Goal: Task Accomplishment & Management: Manage account settings

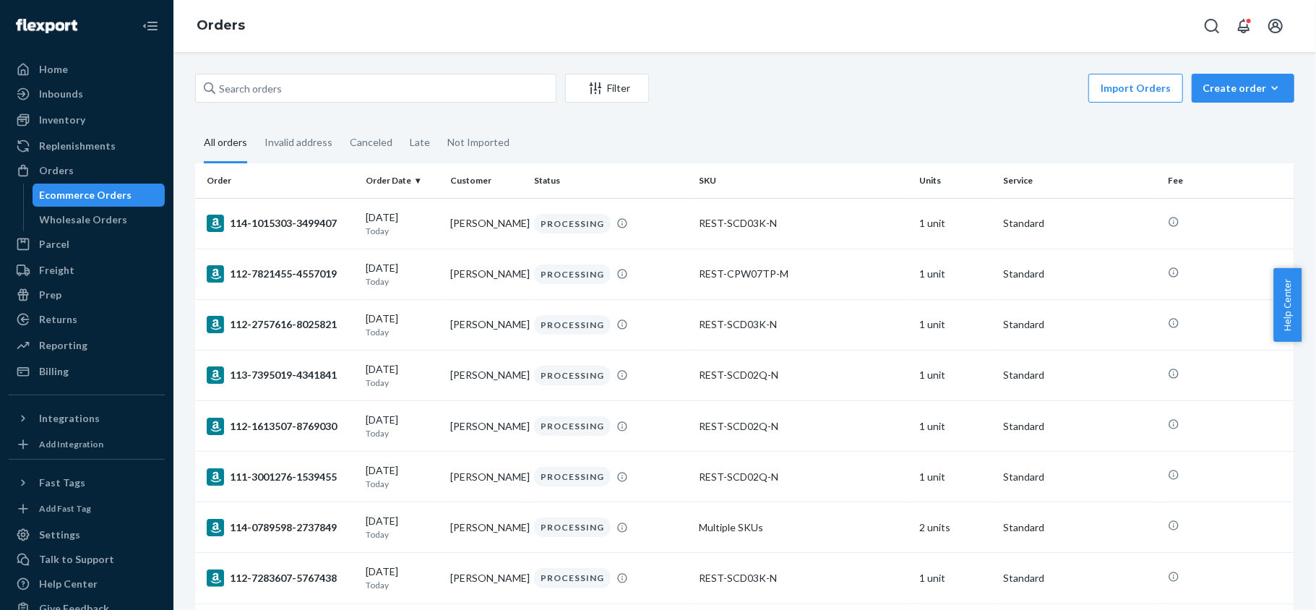
click at [293, 105] on div "Filter Import Orders Create order Ecommerce order Removal order" at bounding box center [744, 90] width 1099 height 33
click at [301, 90] on input "text" at bounding box center [375, 88] width 361 height 29
paste input "US25344755"
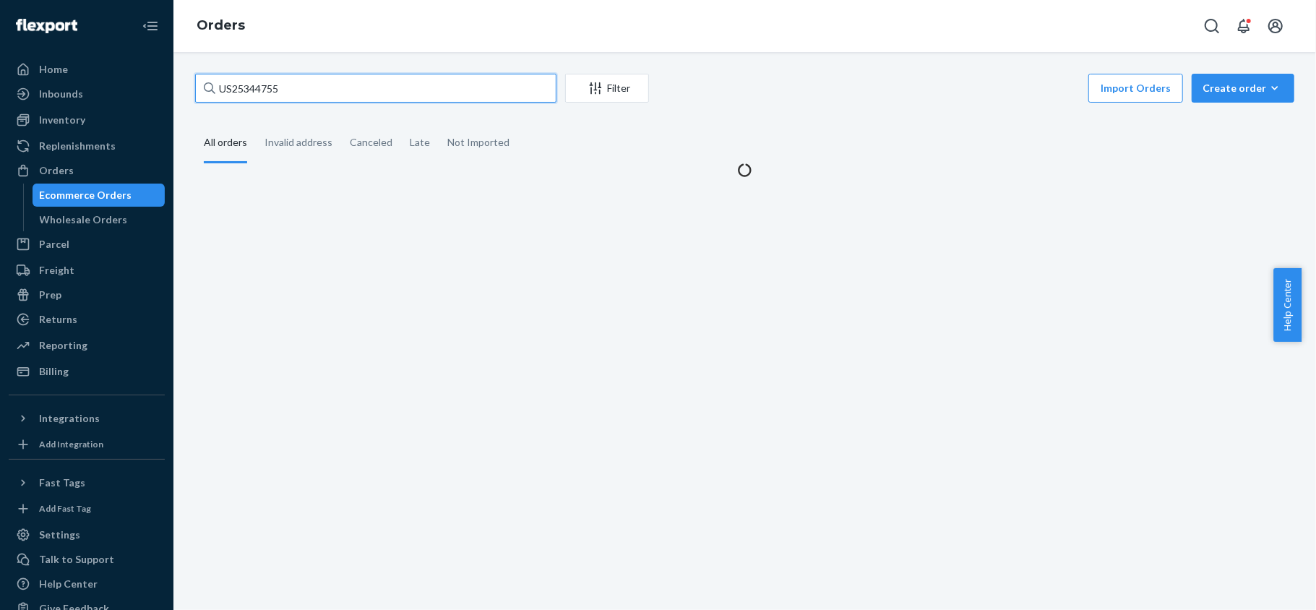
type input "US25344755"
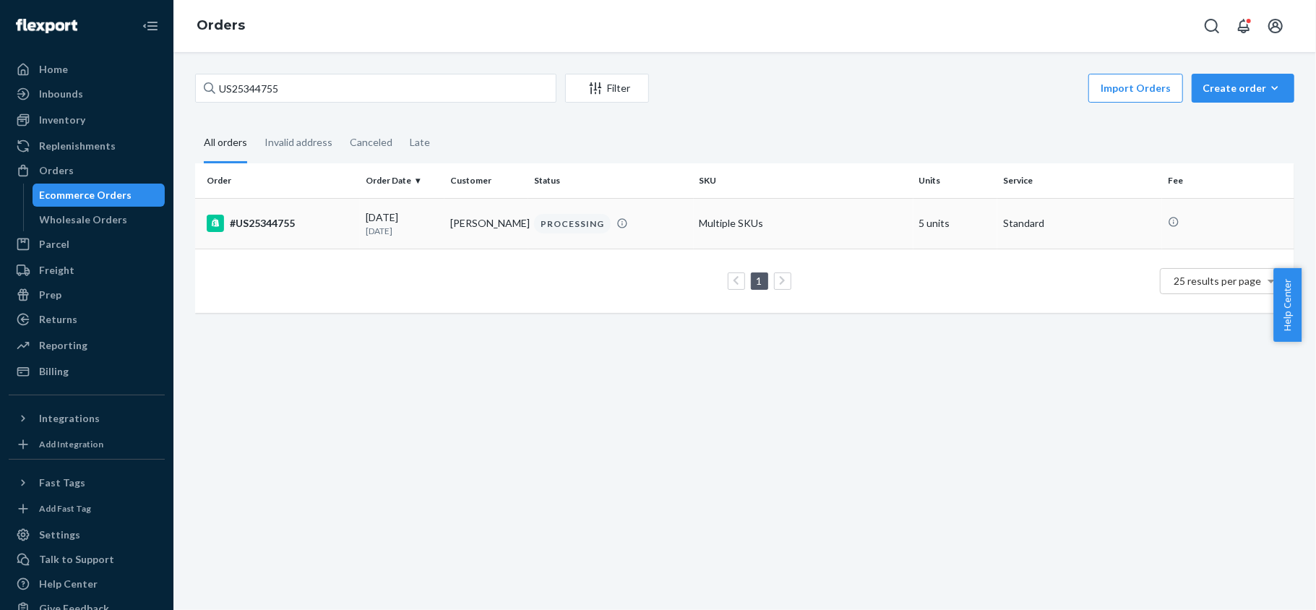
click at [289, 208] on td "#US25344755" at bounding box center [277, 223] width 165 height 51
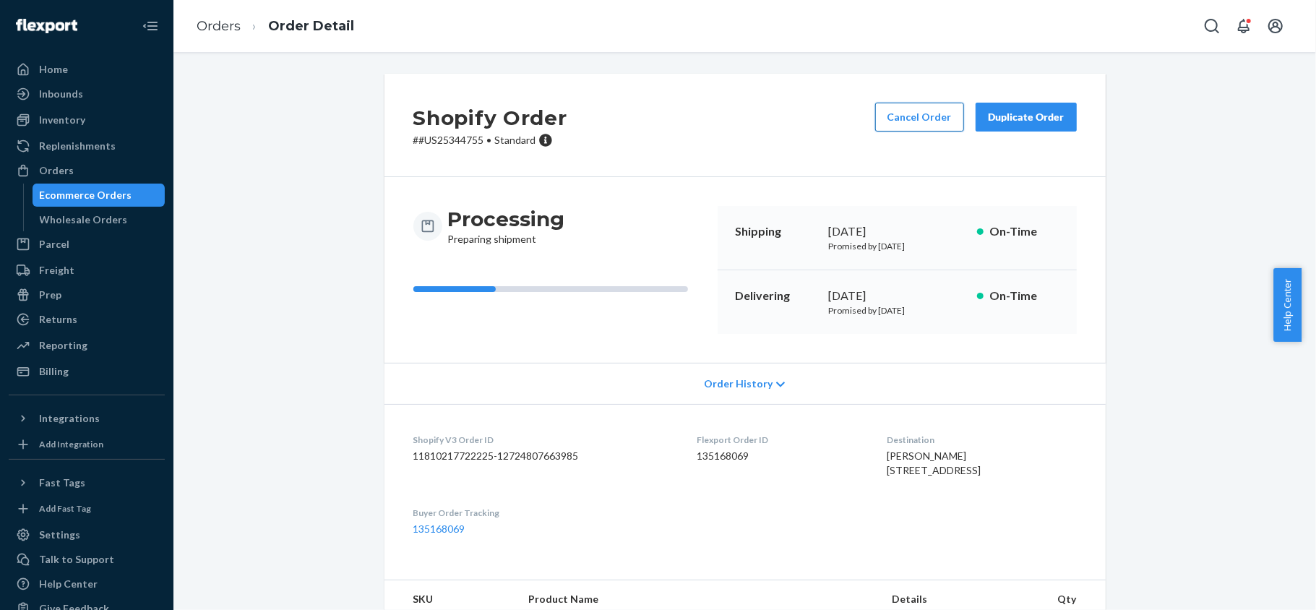
click at [902, 116] on button "Cancel Order" at bounding box center [919, 117] width 89 height 29
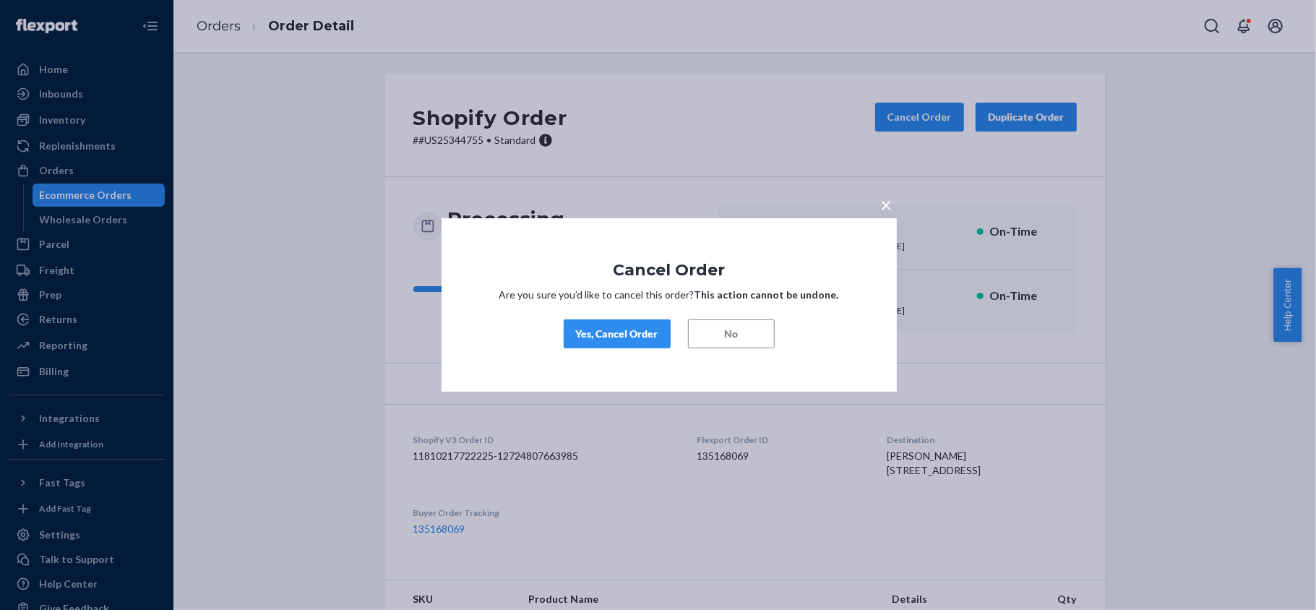
click at [605, 337] on div "Yes, Cancel Order" at bounding box center [617, 334] width 82 height 14
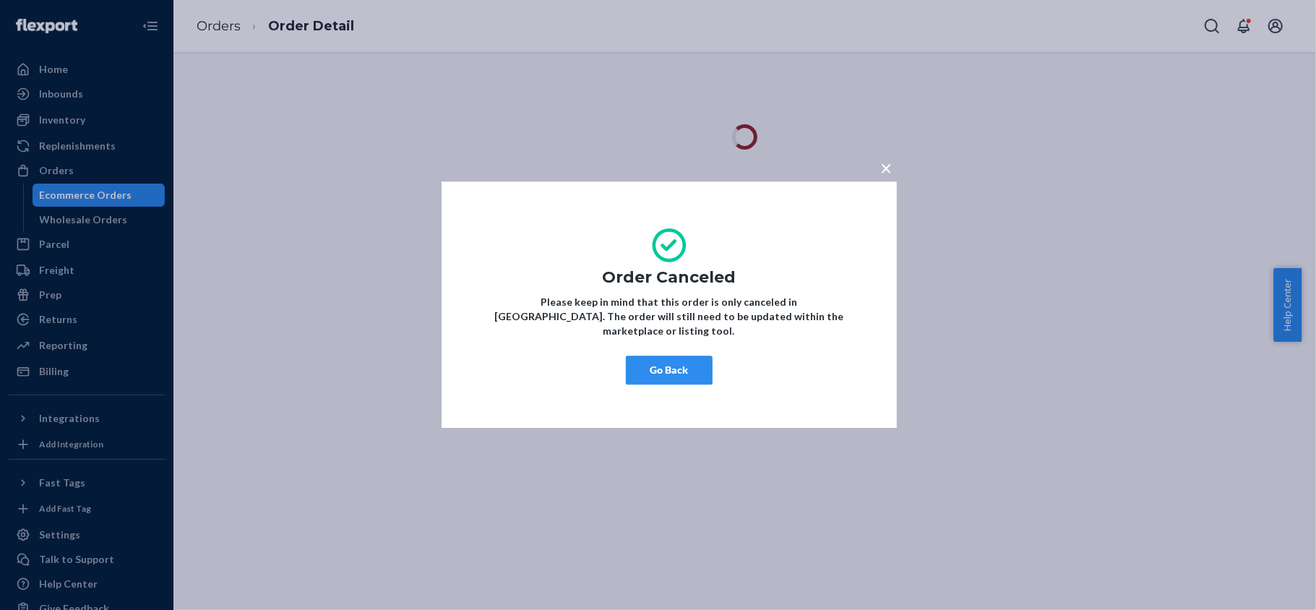
click at [644, 368] on button "Go Back" at bounding box center [669, 370] width 87 height 29
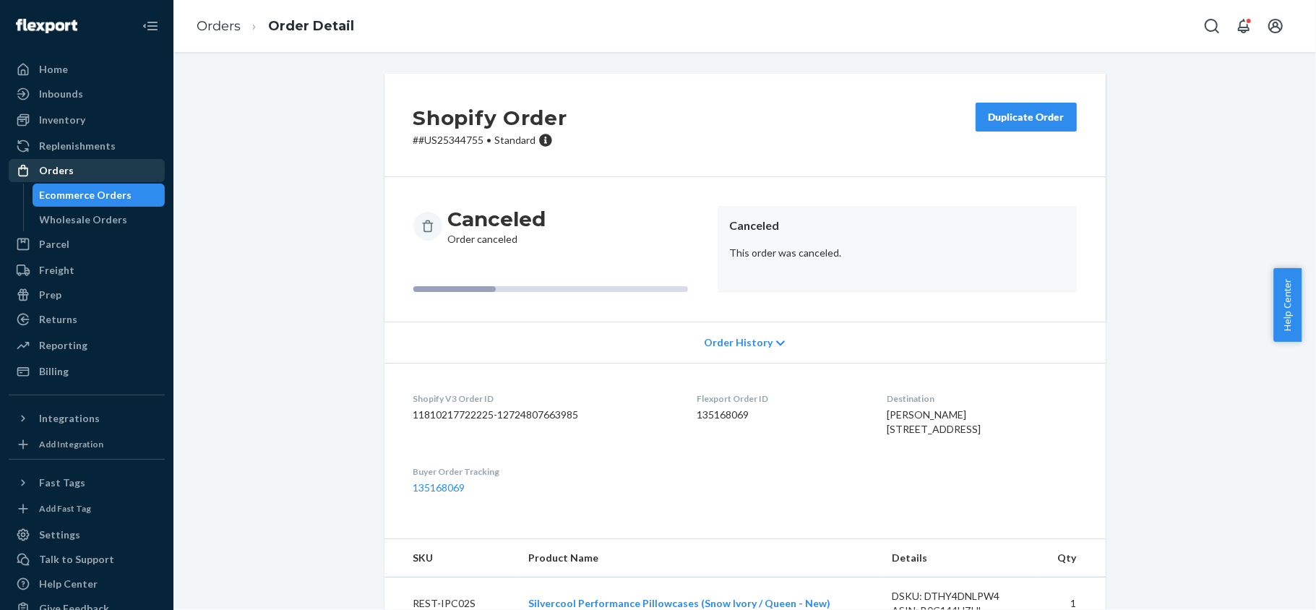
click at [121, 177] on div "Orders" at bounding box center [86, 170] width 153 height 20
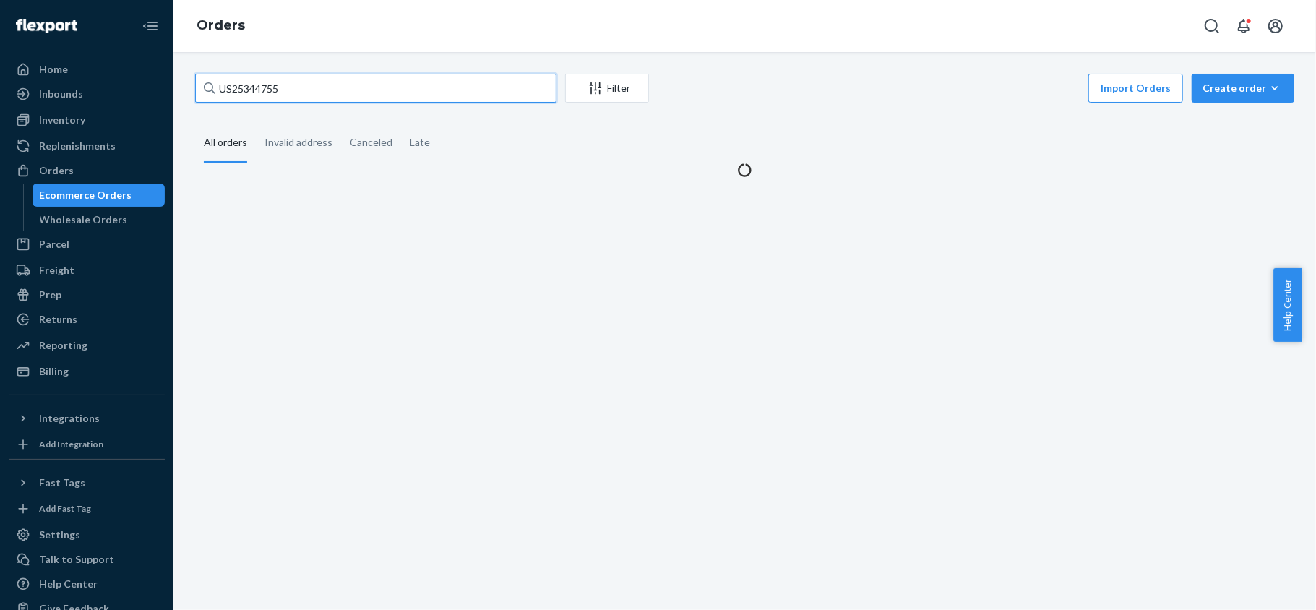
click at [314, 79] on input "US25344755" at bounding box center [375, 88] width 361 height 29
paste input "US25331348"
type input "US25331348"
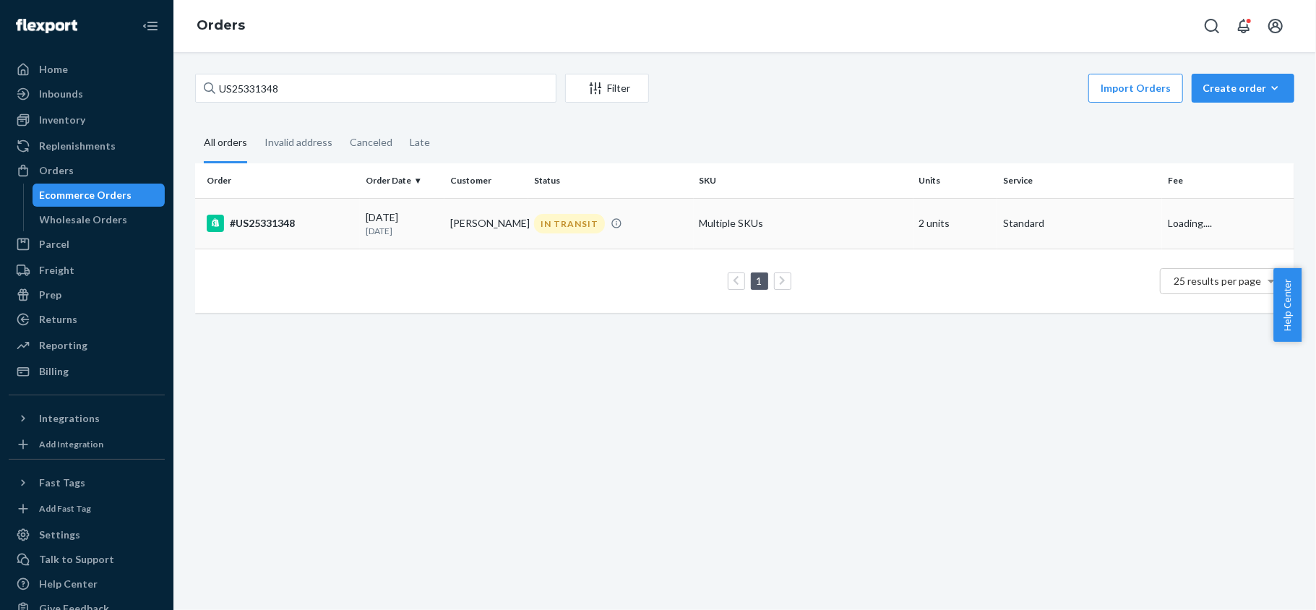
click at [385, 237] on p "23 days ago" at bounding box center [402, 231] width 73 height 12
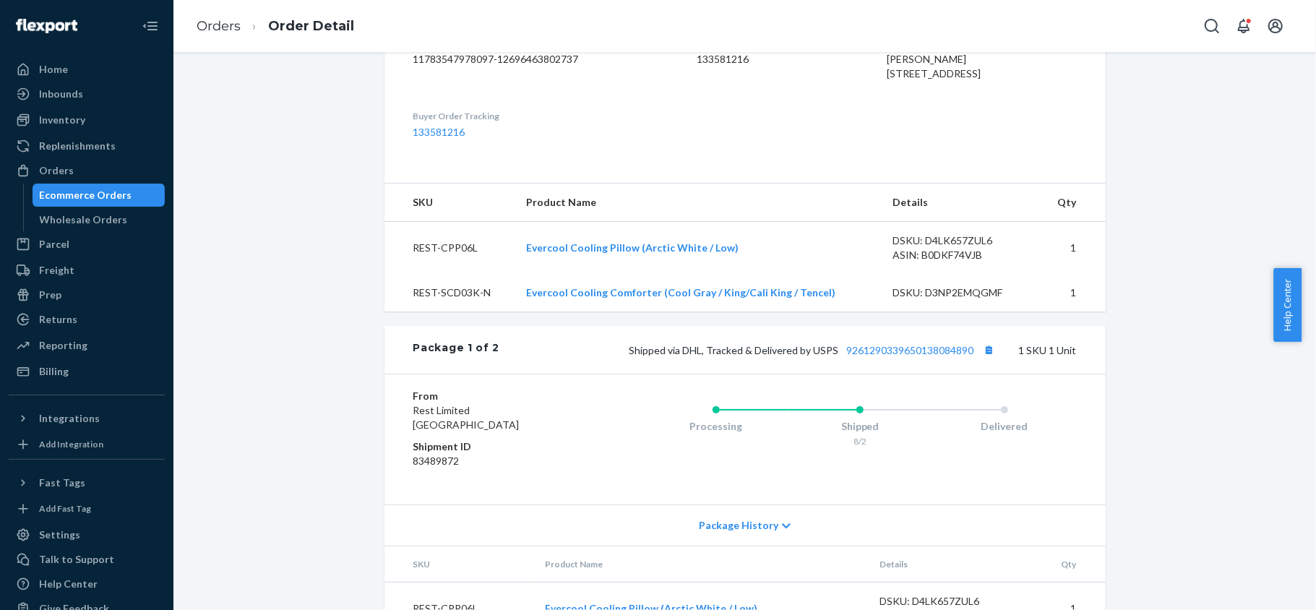
scroll to position [397, 0]
click at [925, 358] on link "9261290339650138084890" at bounding box center [910, 352] width 127 height 12
click at [97, 182] on div "Orders Ecommerce Orders Wholesale Orders" at bounding box center [87, 195] width 156 height 72
click at [97, 168] on div "Orders" at bounding box center [86, 170] width 153 height 20
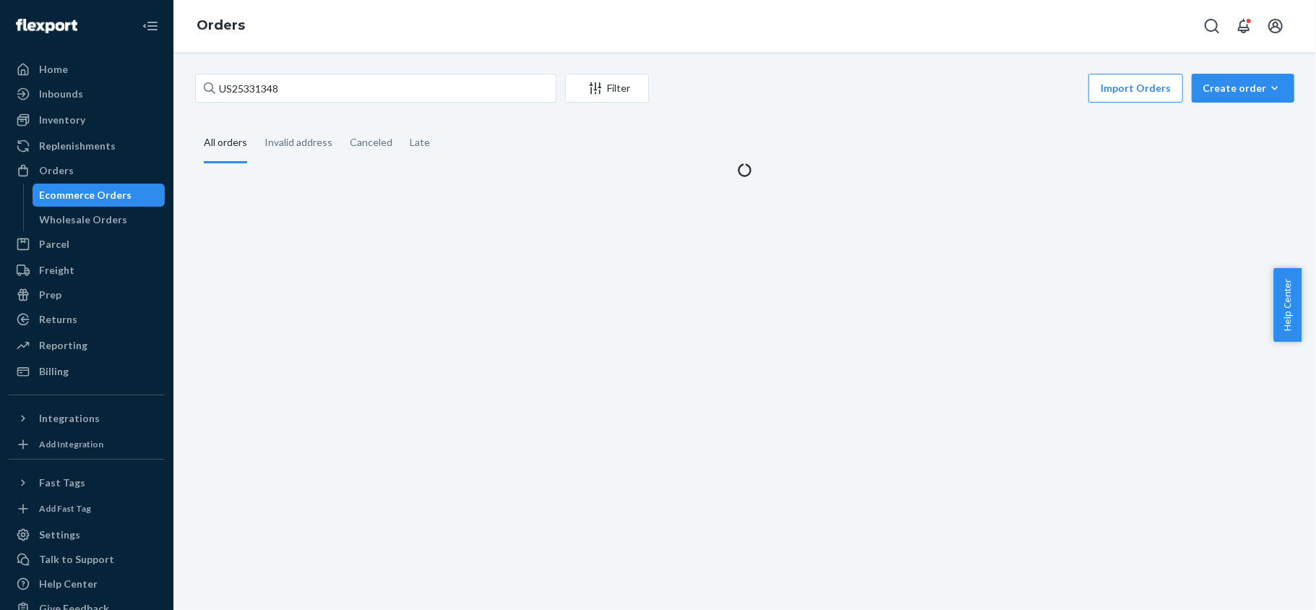
click at [316, 102] on div "US25331348 Filter Import Orders Create order Ecommerce order Removal order" at bounding box center [744, 90] width 1099 height 33
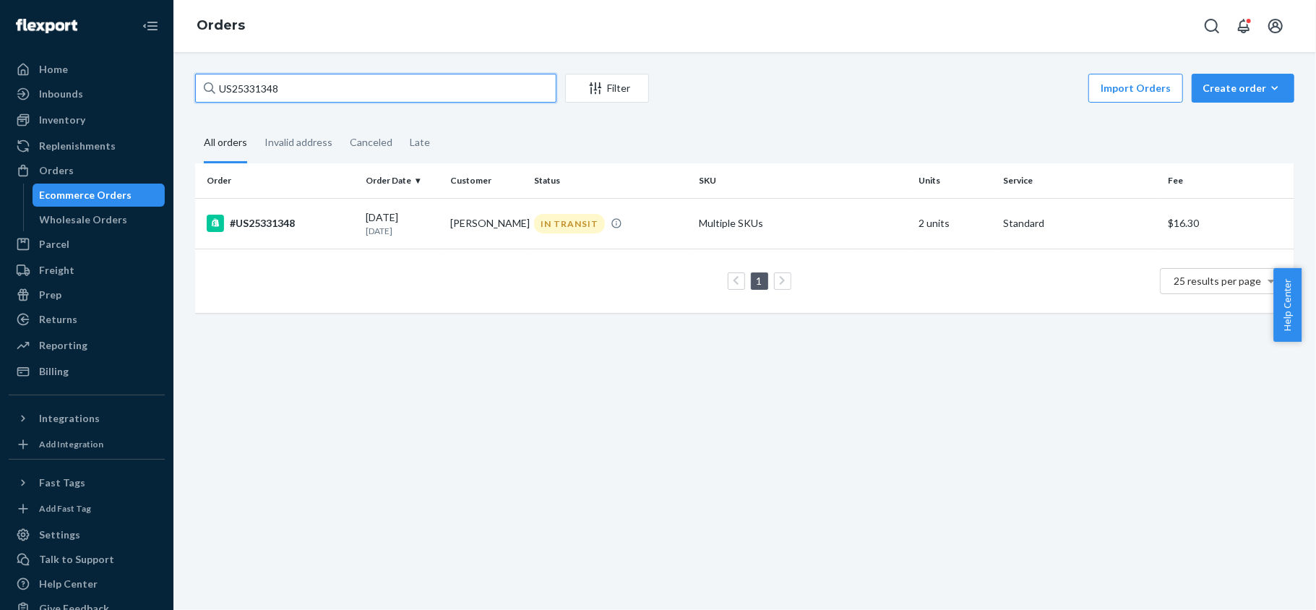
click at [319, 95] on input "US25331348" at bounding box center [375, 88] width 361 height 29
paste input "44194"
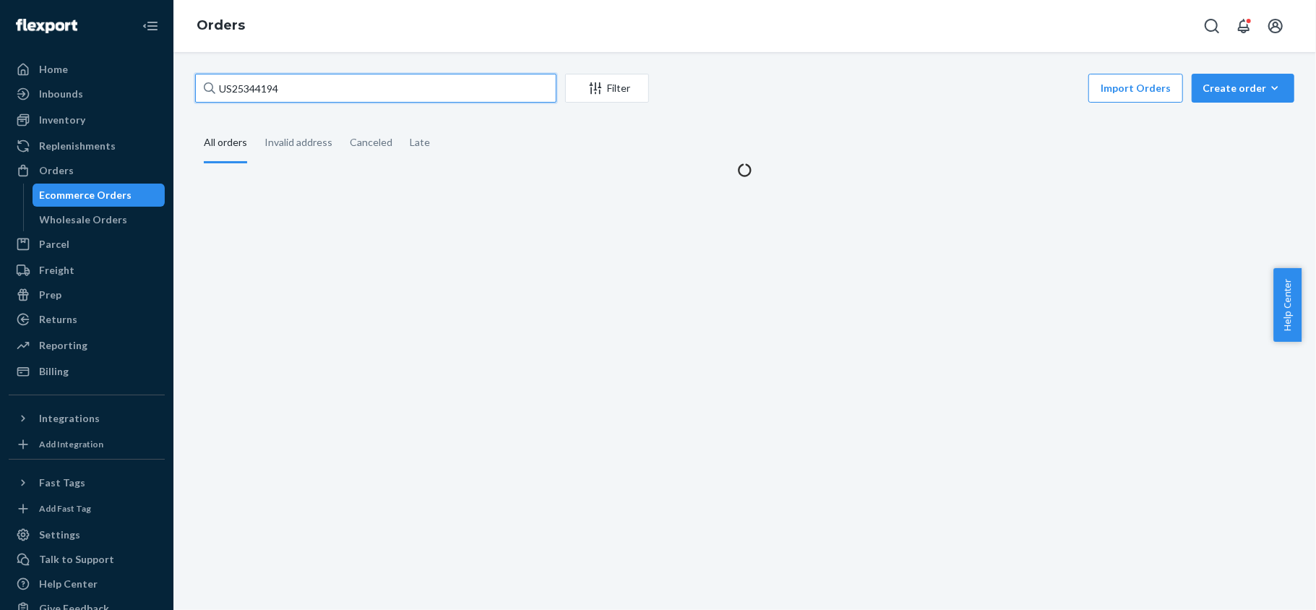
type input "US25344194"
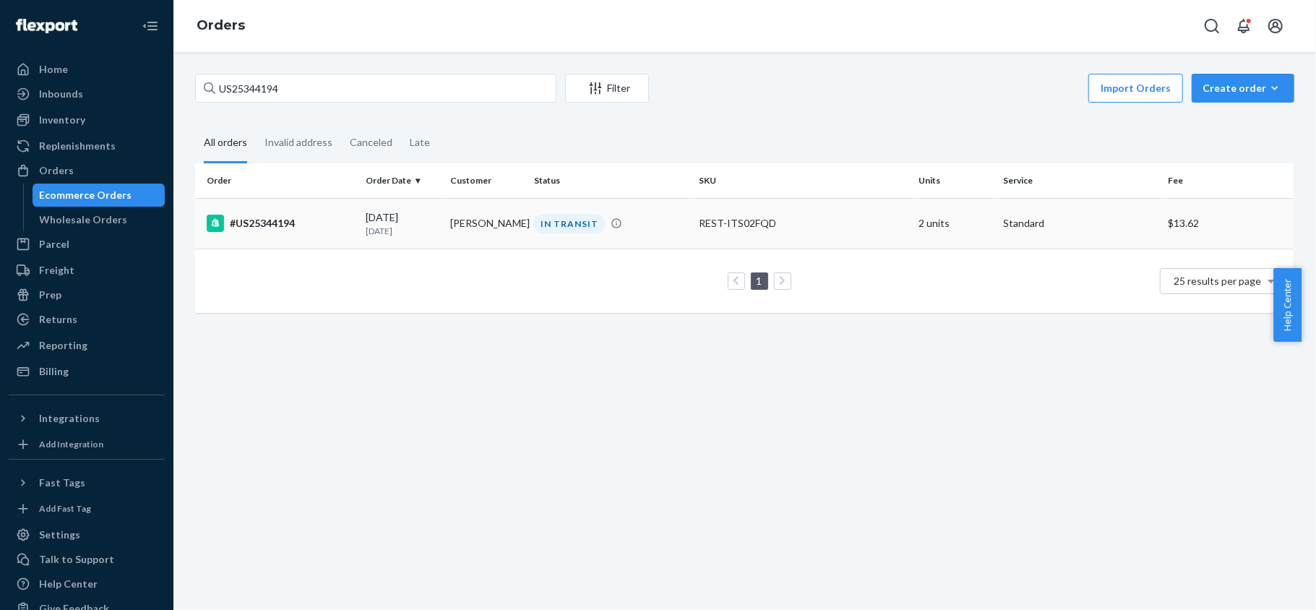
click at [281, 231] on div "#US25344194" at bounding box center [280, 223] width 147 height 17
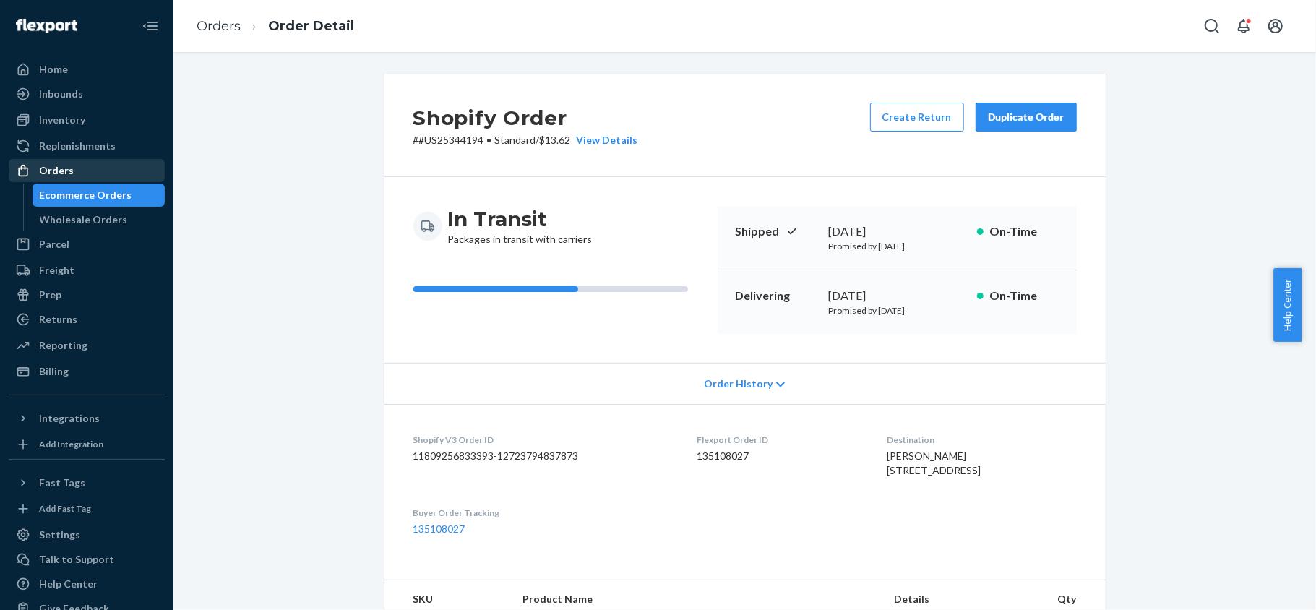
click at [91, 168] on div "Orders" at bounding box center [86, 170] width 153 height 20
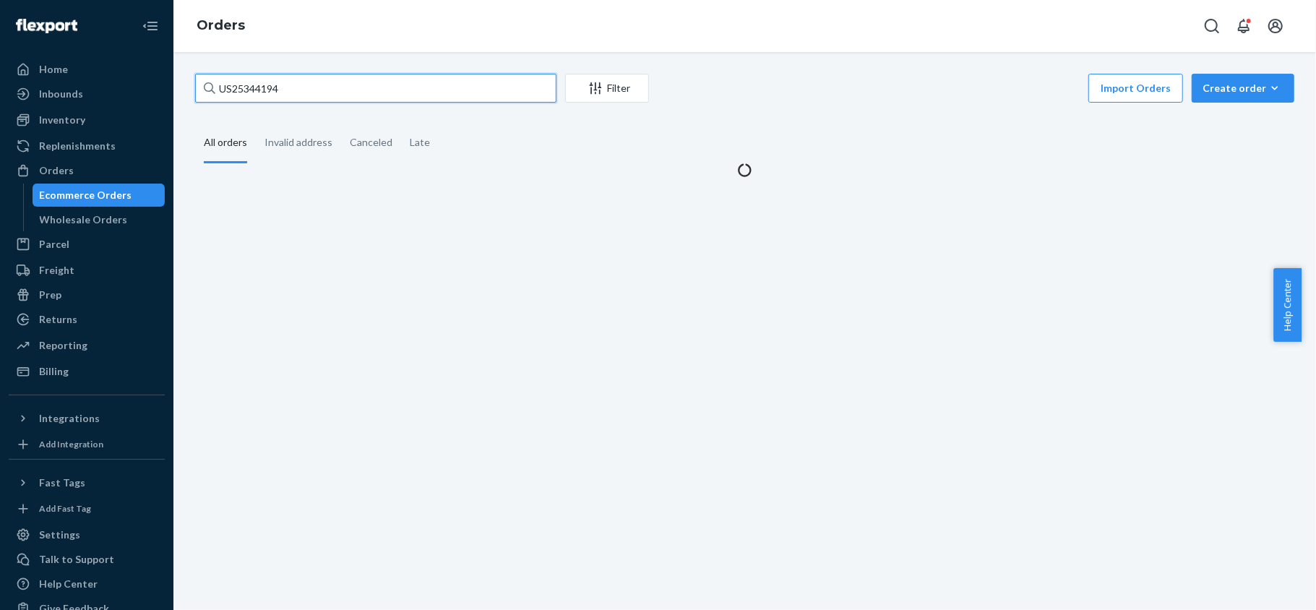
click at [276, 97] on input "US25344194" at bounding box center [375, 88] width 361 height 29
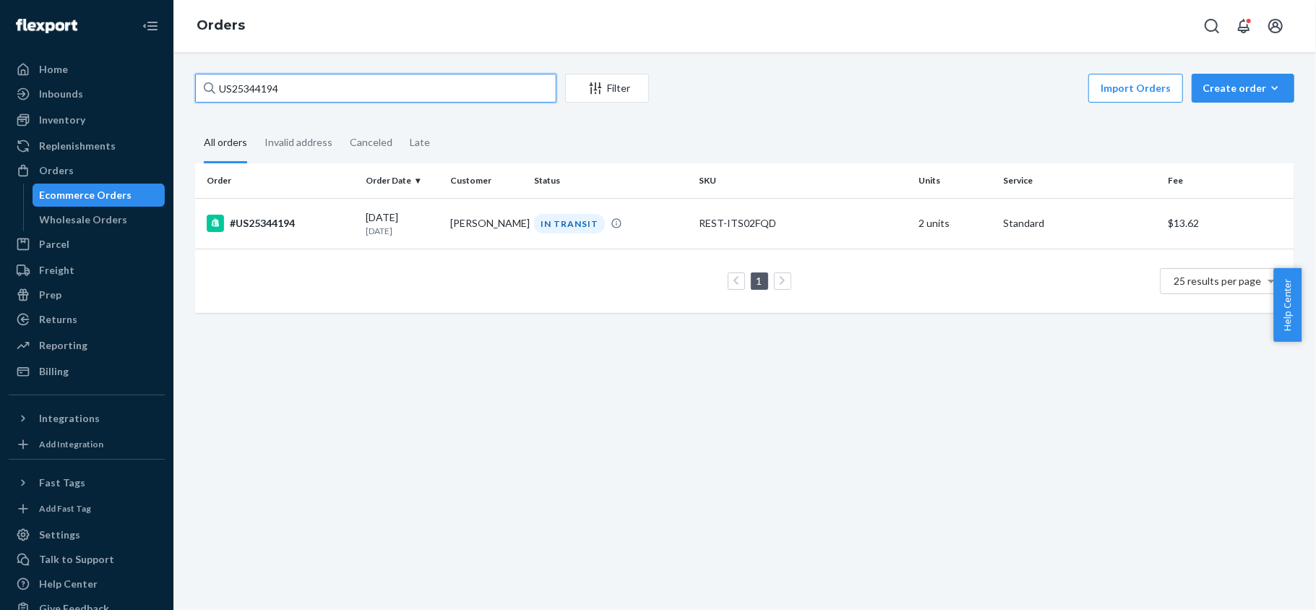
click at [276, 97] on input "US25344194" at bounding box center [375, 88] width 361 height 29
paste input "#PD330464"
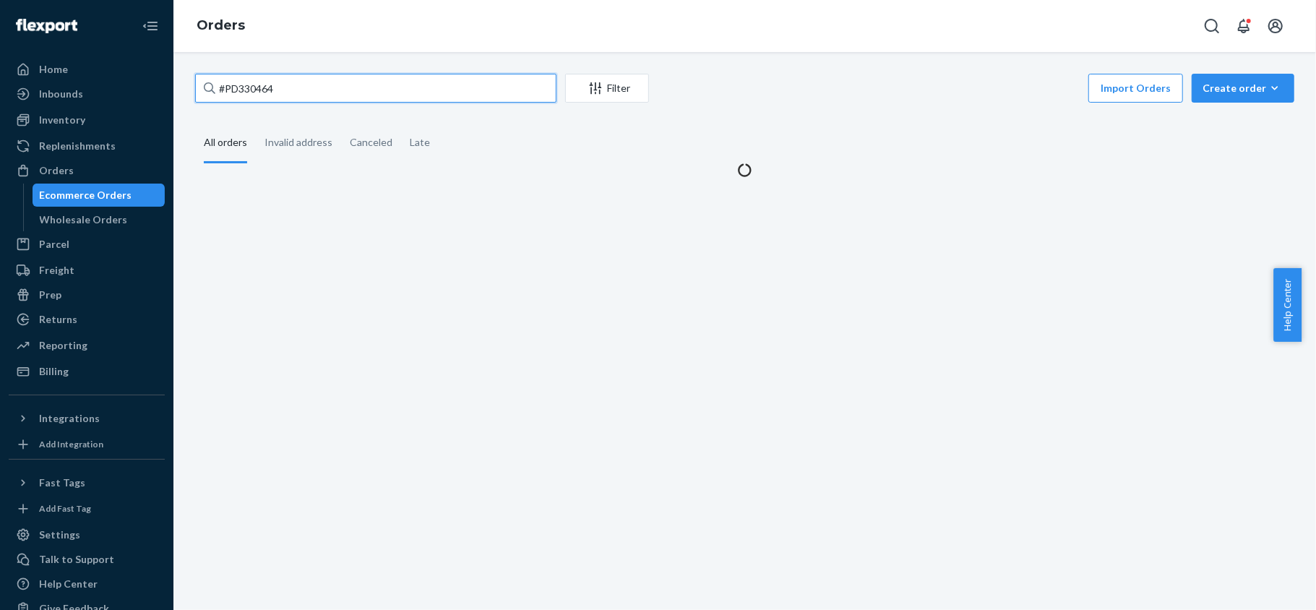
type input "#PD330464"
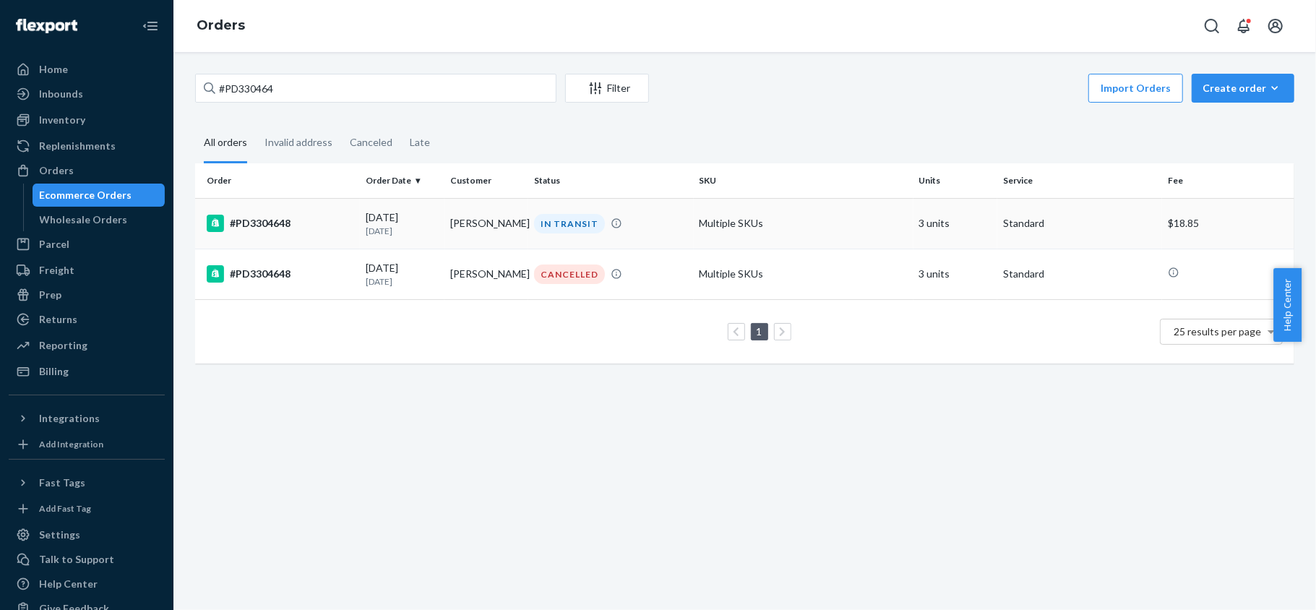
click at [290, 226] on div "#PD3304648" at bounding box center [280, 223] width 147 height 17
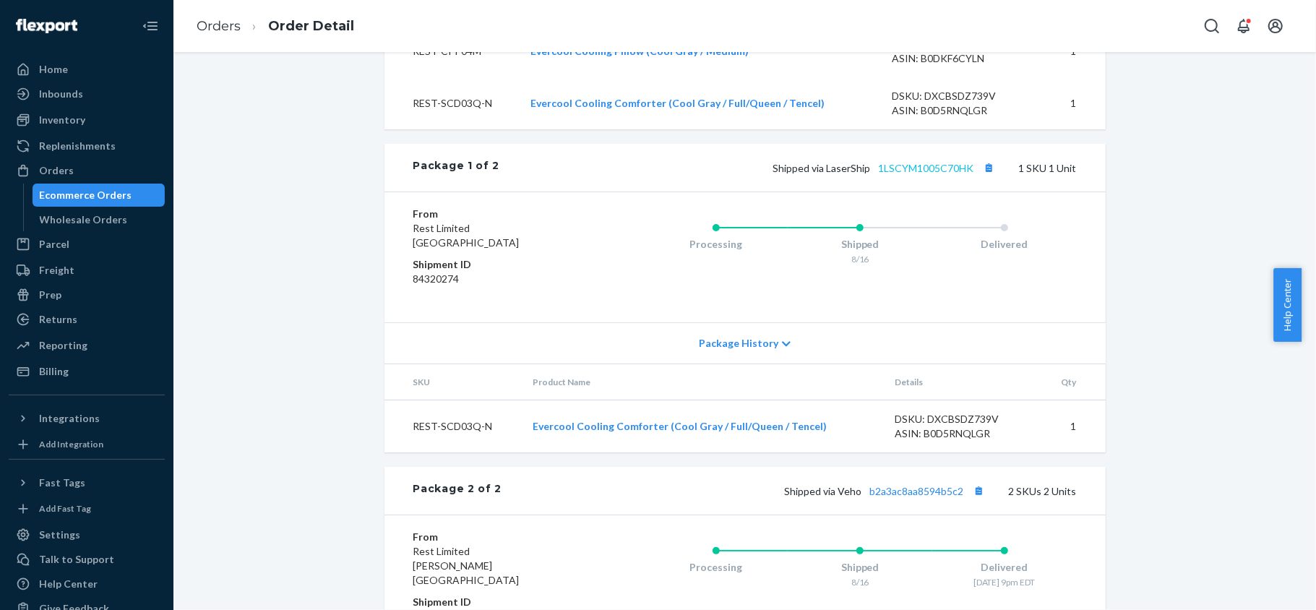
scroll to position [623, 0]
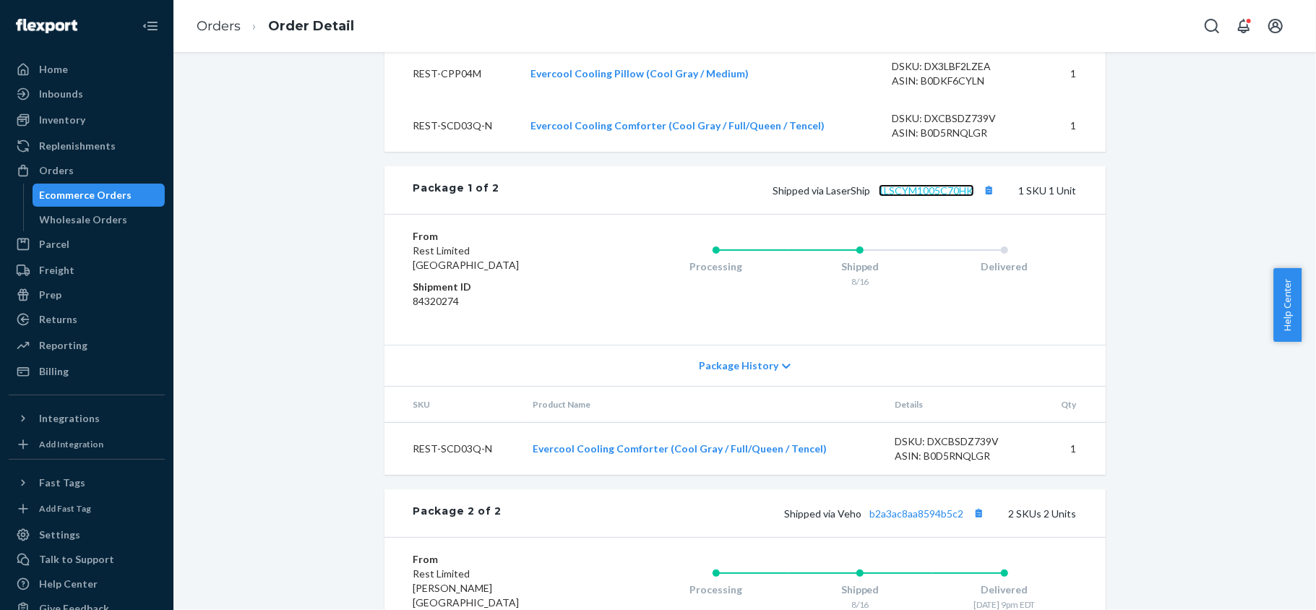
click at [951, 196] on link "1LSCYM1005C70HK" at bounding box center [925, 190] width 95 height 12
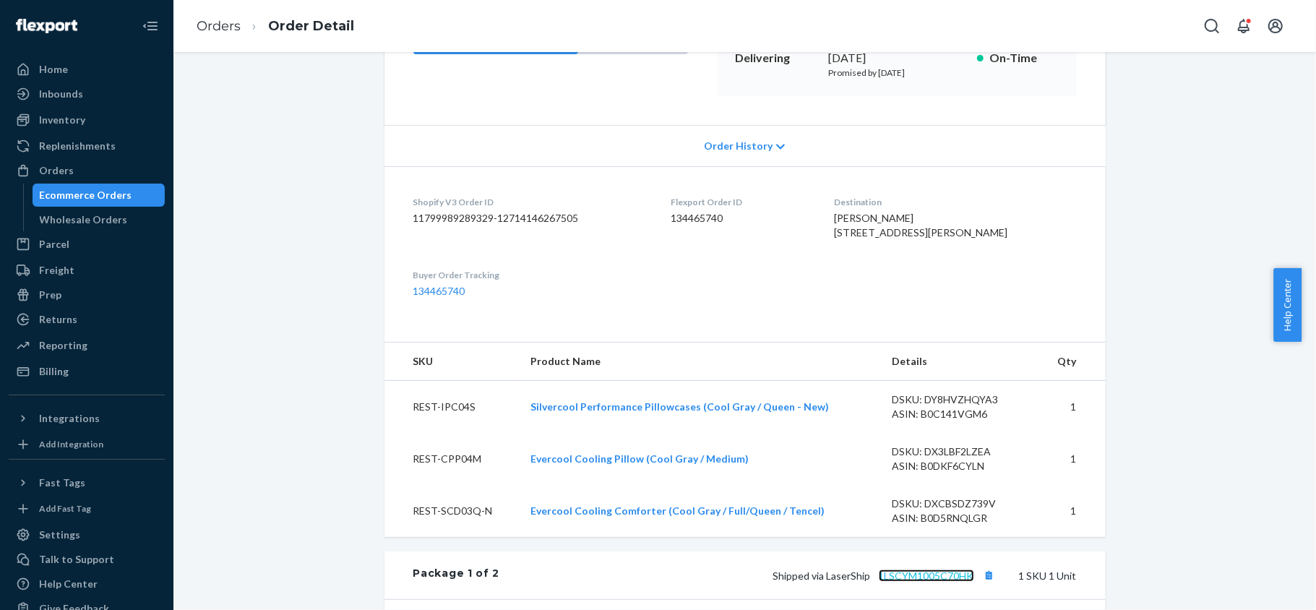
scroll to position [142, 0]
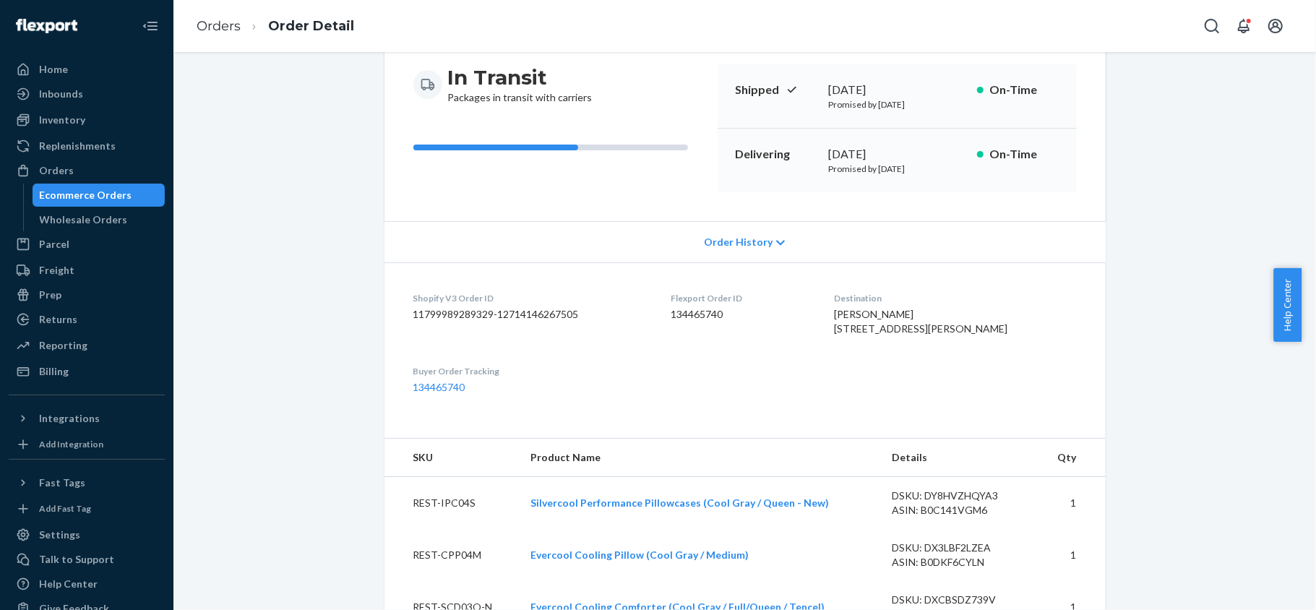
drag, startPoint x: 821, startPoint y: 172, endPoint x: 935, endPoint y: 186, distance: 115.0
click at [935, 186] on div "Delivering August 22, 2025 Promised by August 26, 2025 On-Time" at bounding box center [896, 161] width 359 height 64
copy p "Promised by August 26, 2025"
click at [123, 168] on div "Orders" at bounding box center [86, 170] width 153 height 20
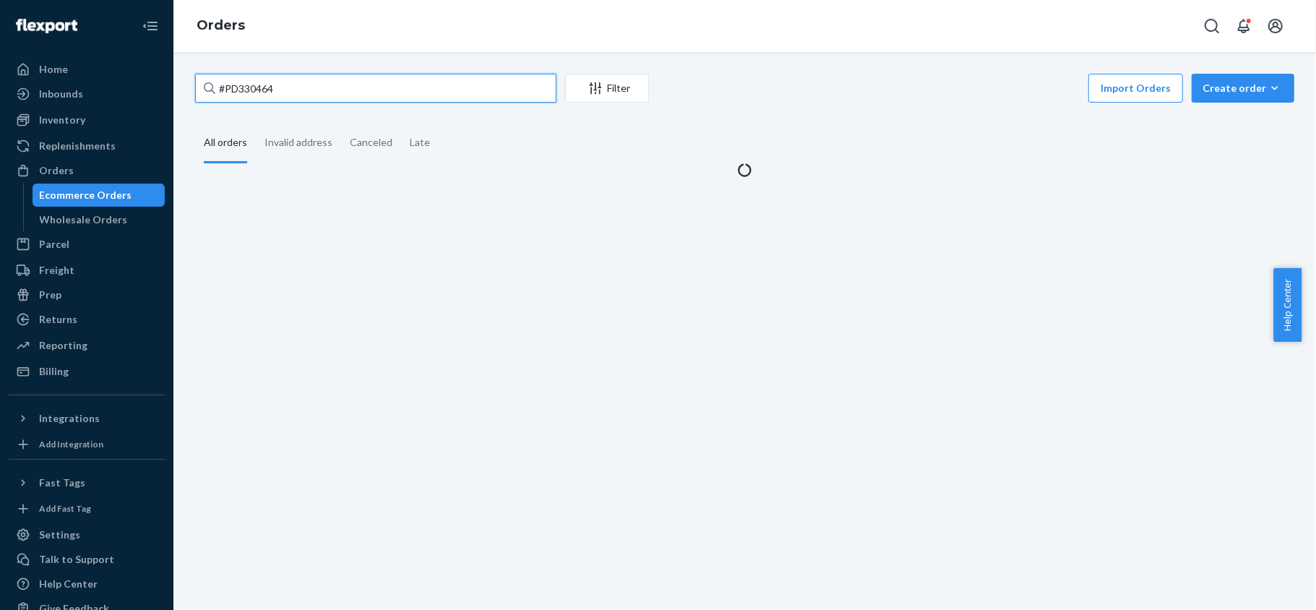
click at [331, 84] on input "#PD330464" at bounding box center [375, 88] width 361 height 29
paste input "PD1161367"
type input "PD1161367"
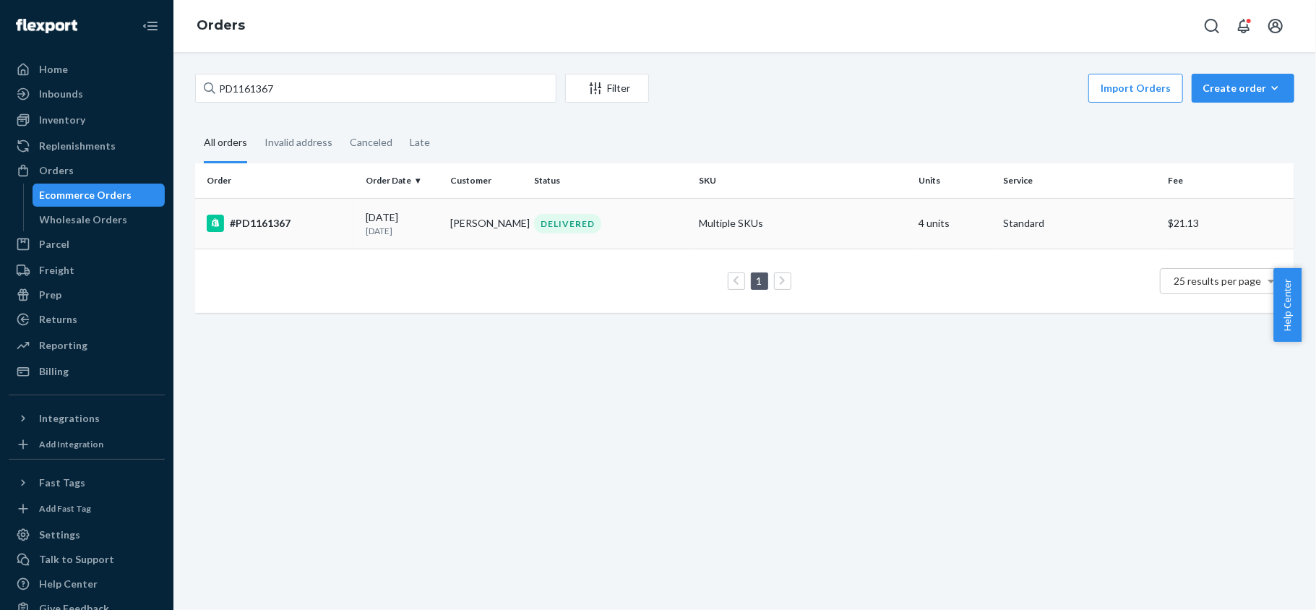
click at [301, 229] on div "#PD1161367" at bounding box center [280, 223] width 147 height 17
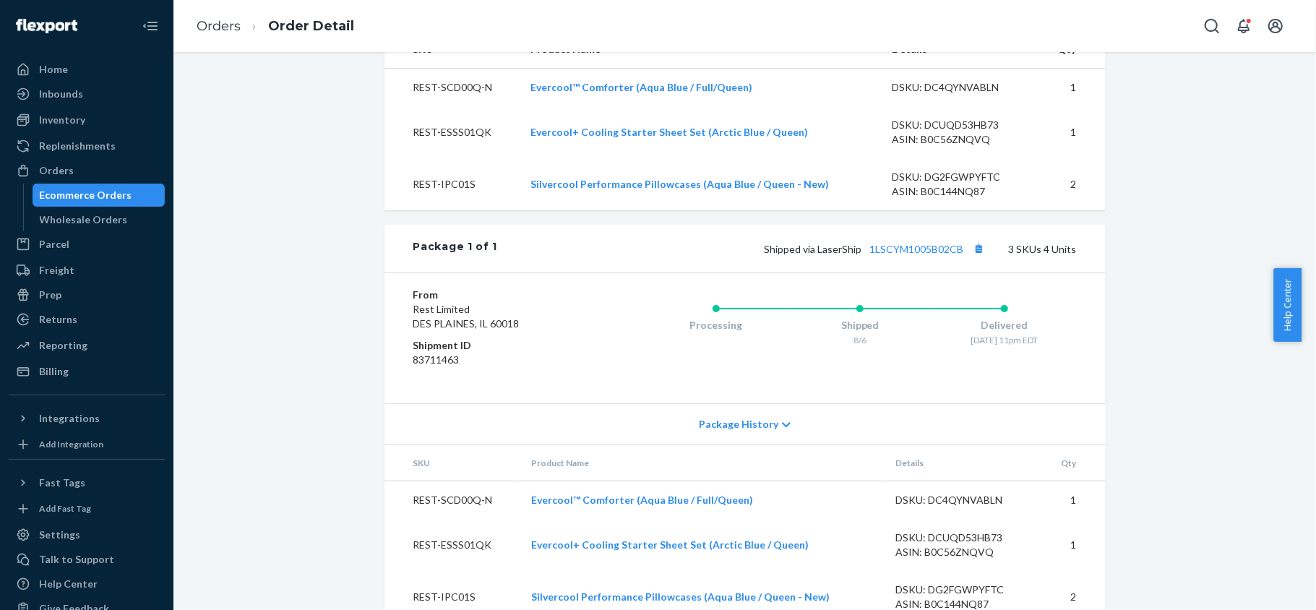
scroll to position [515, 0]
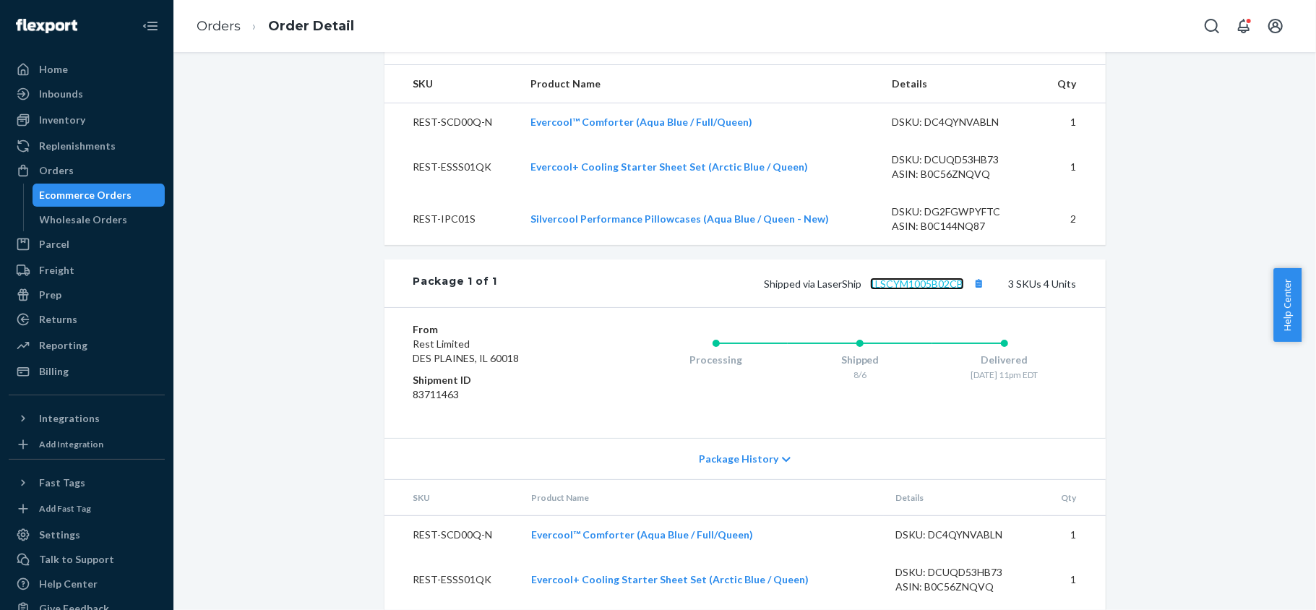
click at [911, 290] on link "1LSCYM1005B02CB" at bounding box center [917, 283] width 94 height 12
click at [88, 175] on div "Orders" at bounding box center [86, 170] width 153 height 20
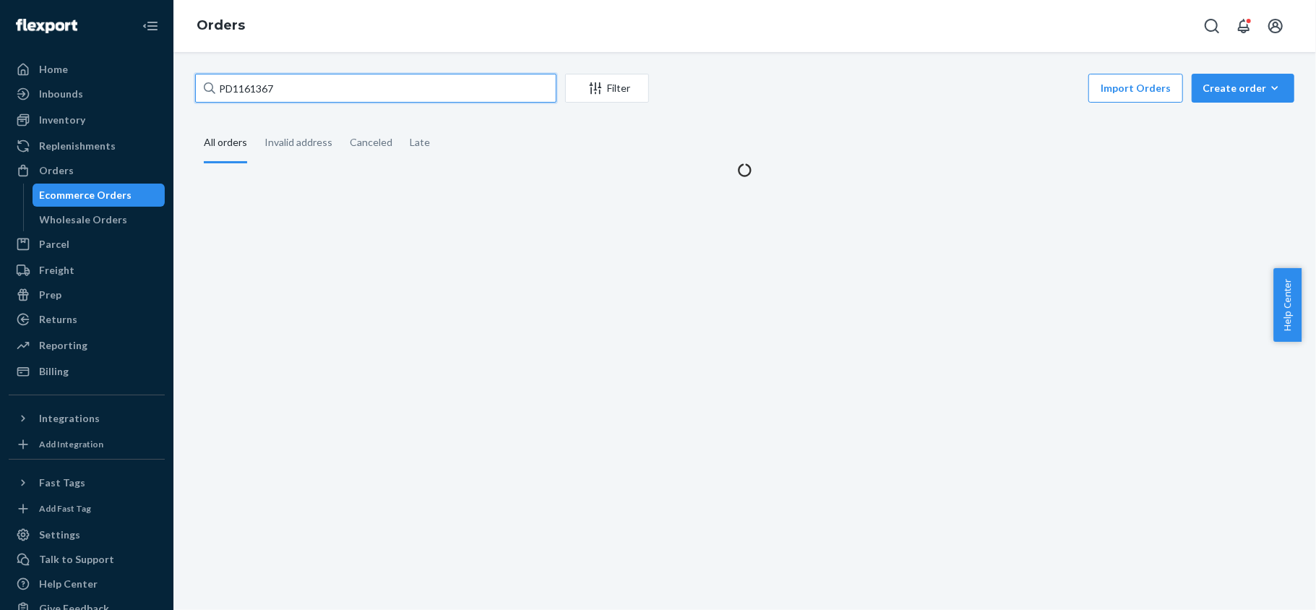
click at [322, 85] on input "PD1161367" at bounding box center [375, 88] width 361 height 29
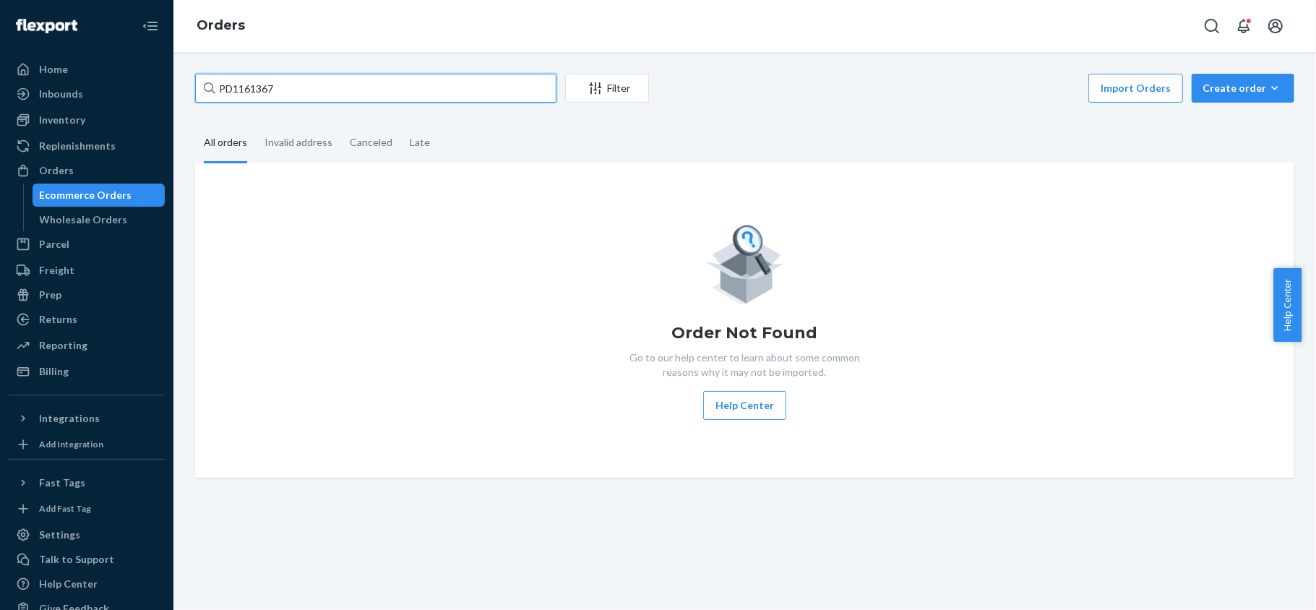
paste input "US25341185"
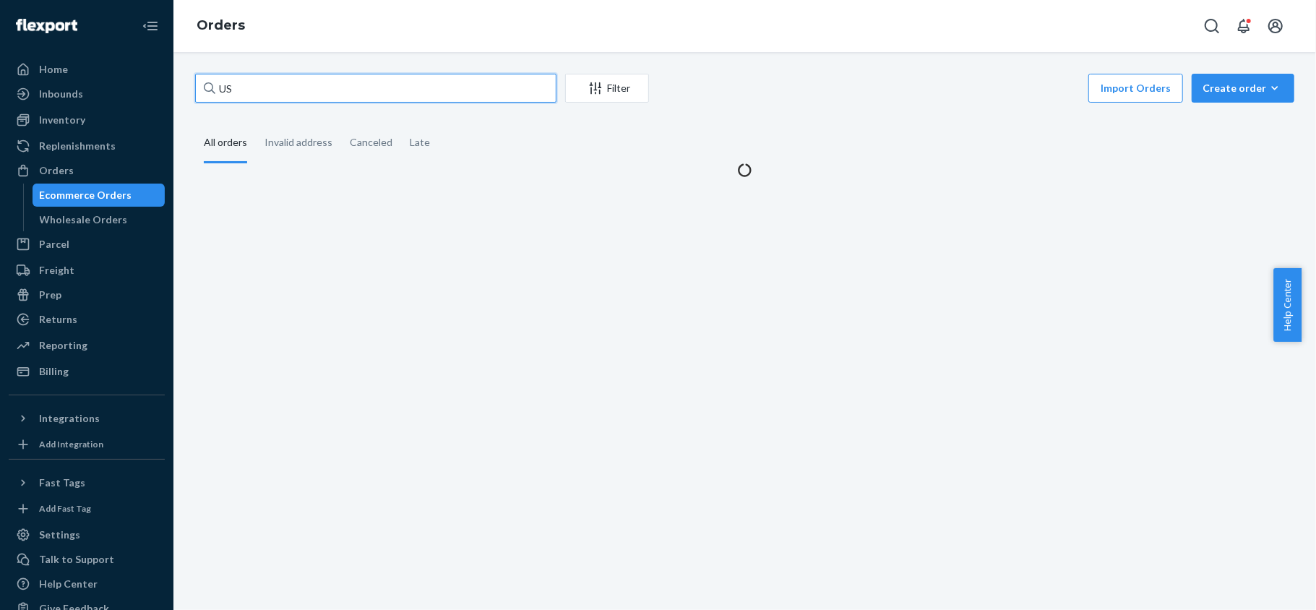
type input "U"
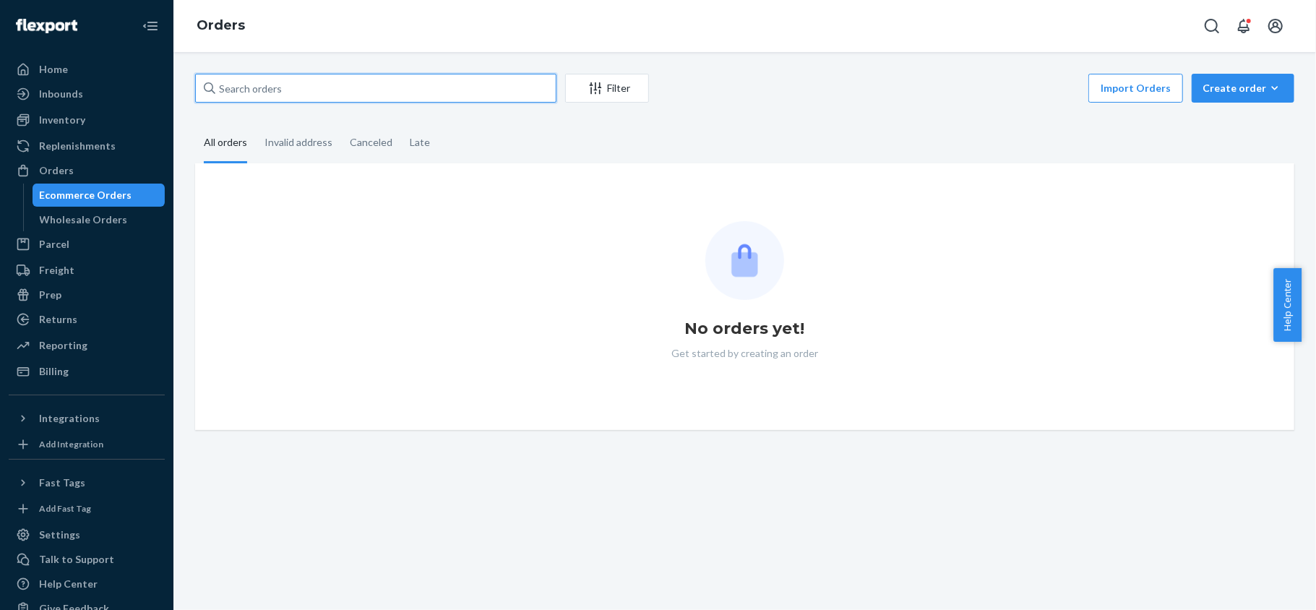
paste input "US25341185"
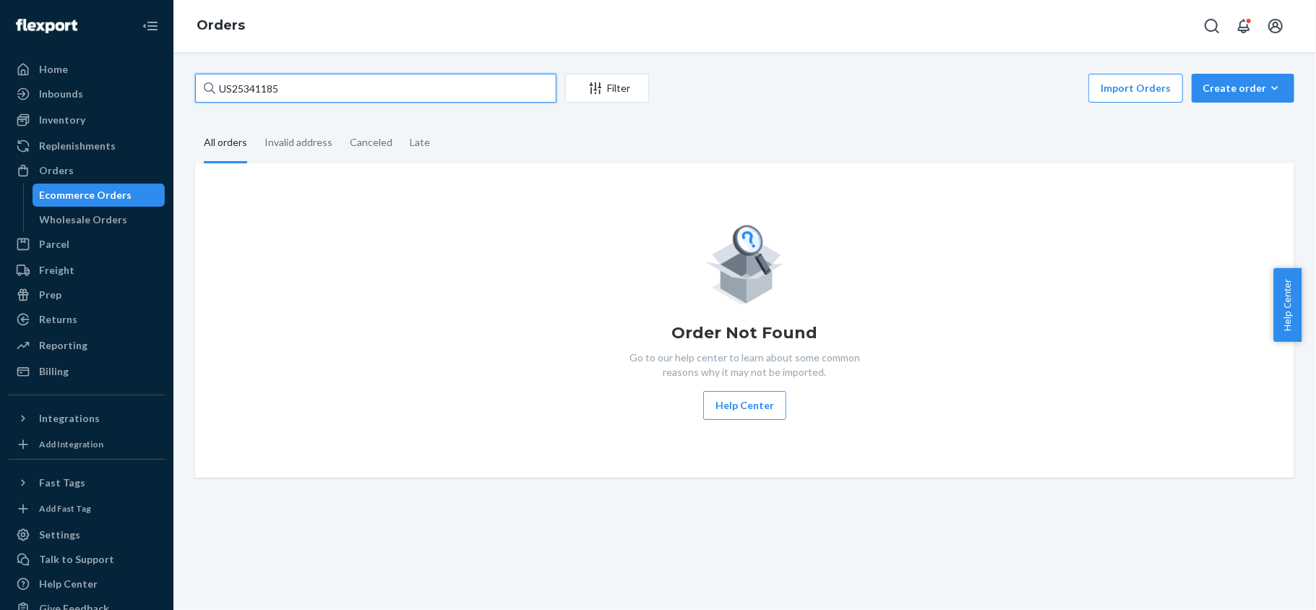
type input "US25341185"
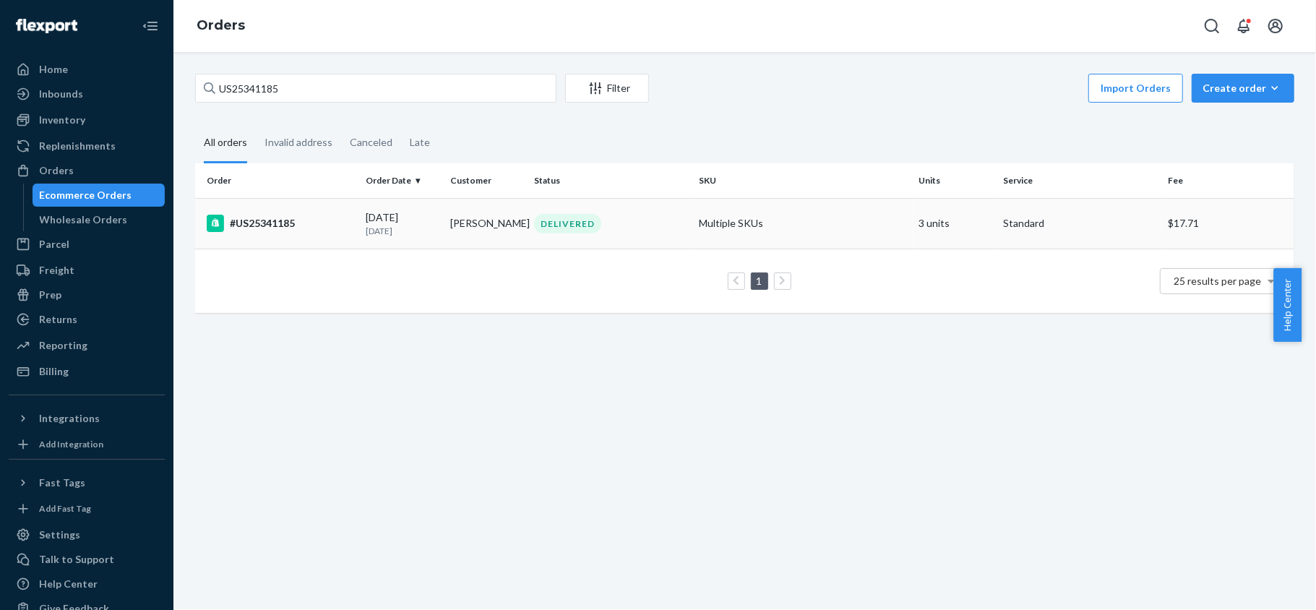
click at [360, 226] on td "08/18/2025 7 days ago" at bounding box center [402, 223] width 85 height 51
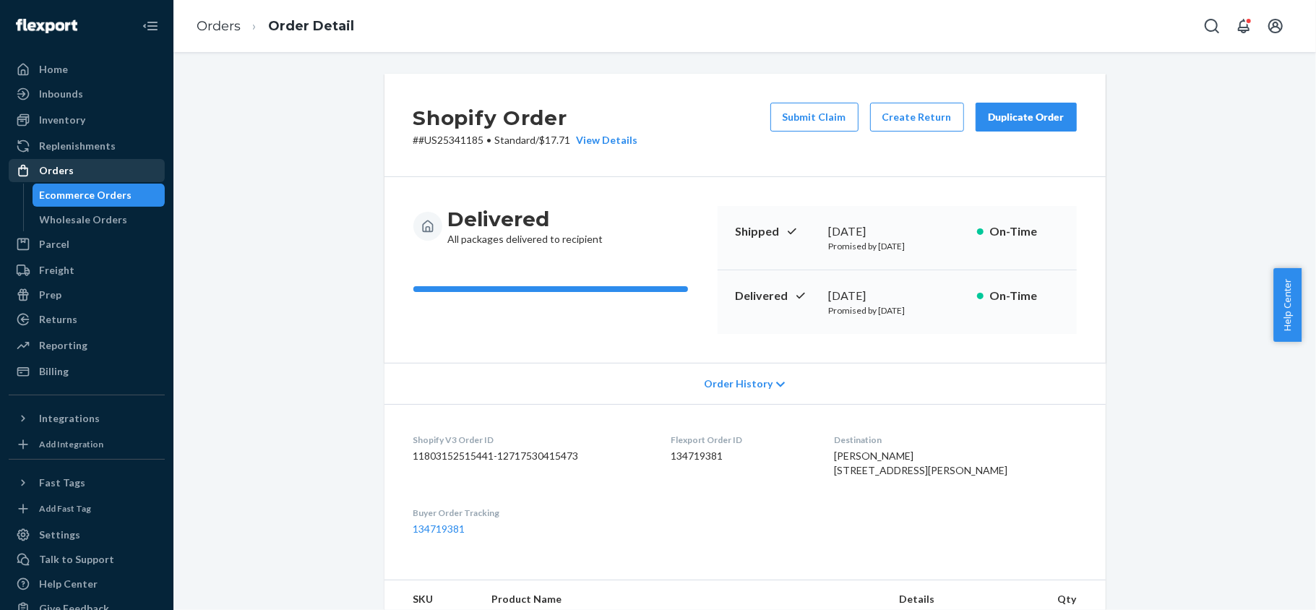
click at [103, 162] on div "Orders" at bounding box center [86, 170] width 153 height 20
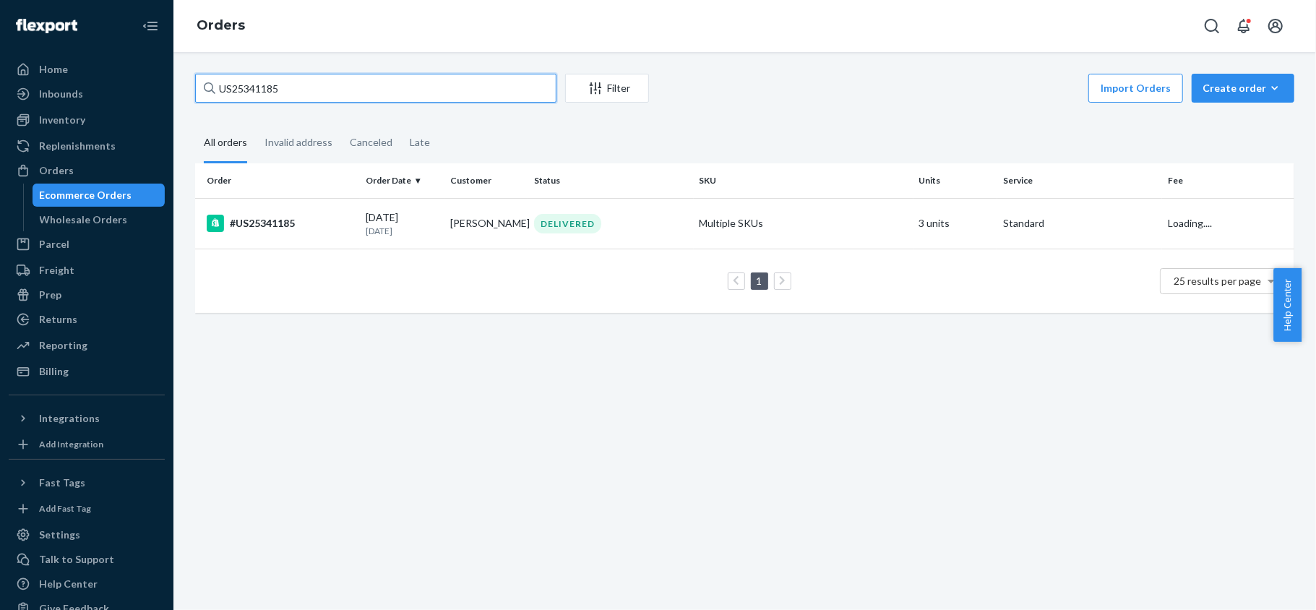
click at [319, 90] on input "US25341185" at bounding box center [375, 88] width 361 height 29
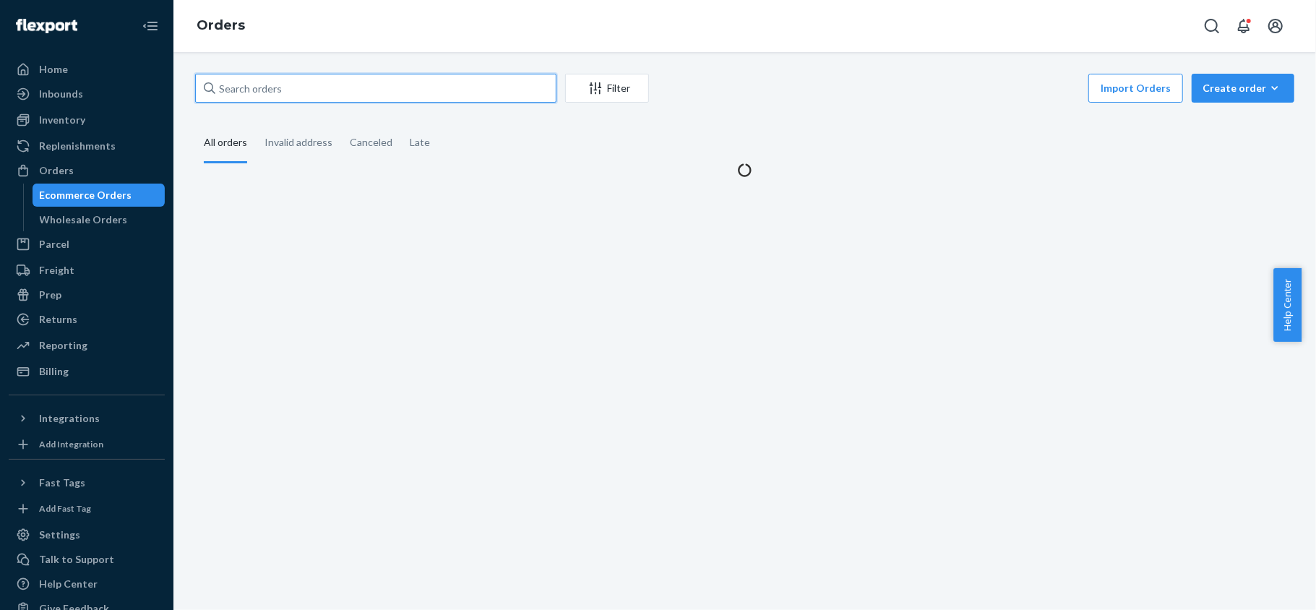
paste input "US25344781"
type input "US25344781"
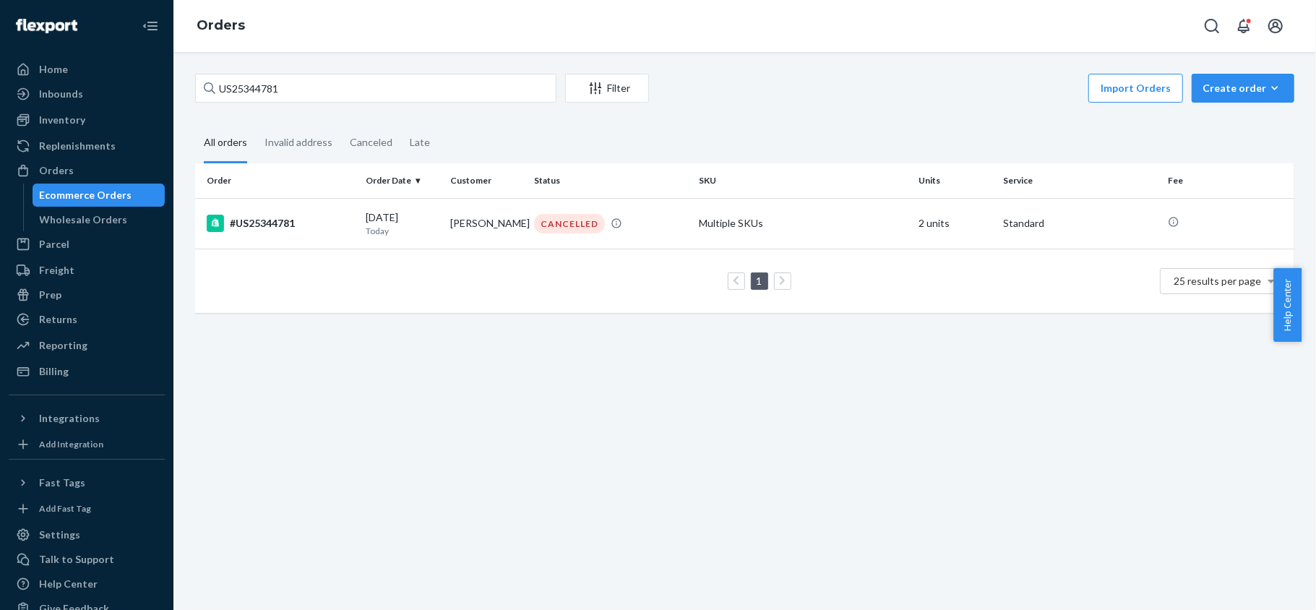
click at [363, 104] on div "US25344781 Filter Import Orders Create order Ecommerce order Removal order" at bounding box center [744, 90] width 1099 height 33
click at [368, 82] on input "US25344781" at bounding box center [375, 88] width 361 height 29
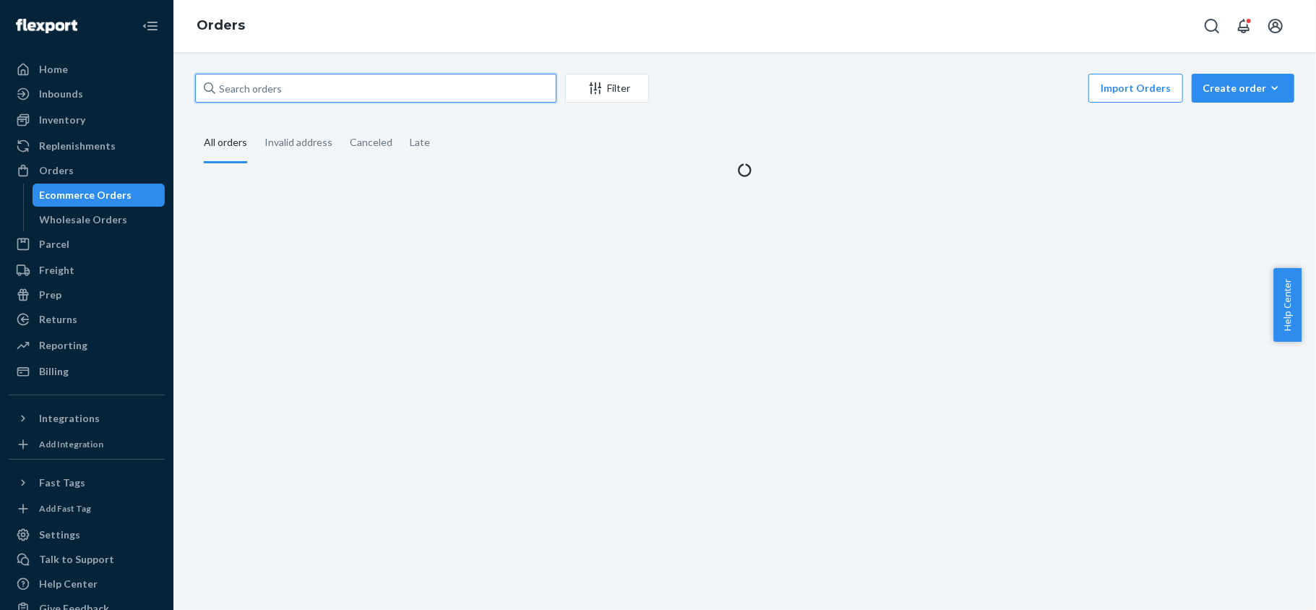
paste input "133987485"
type input "133987485"
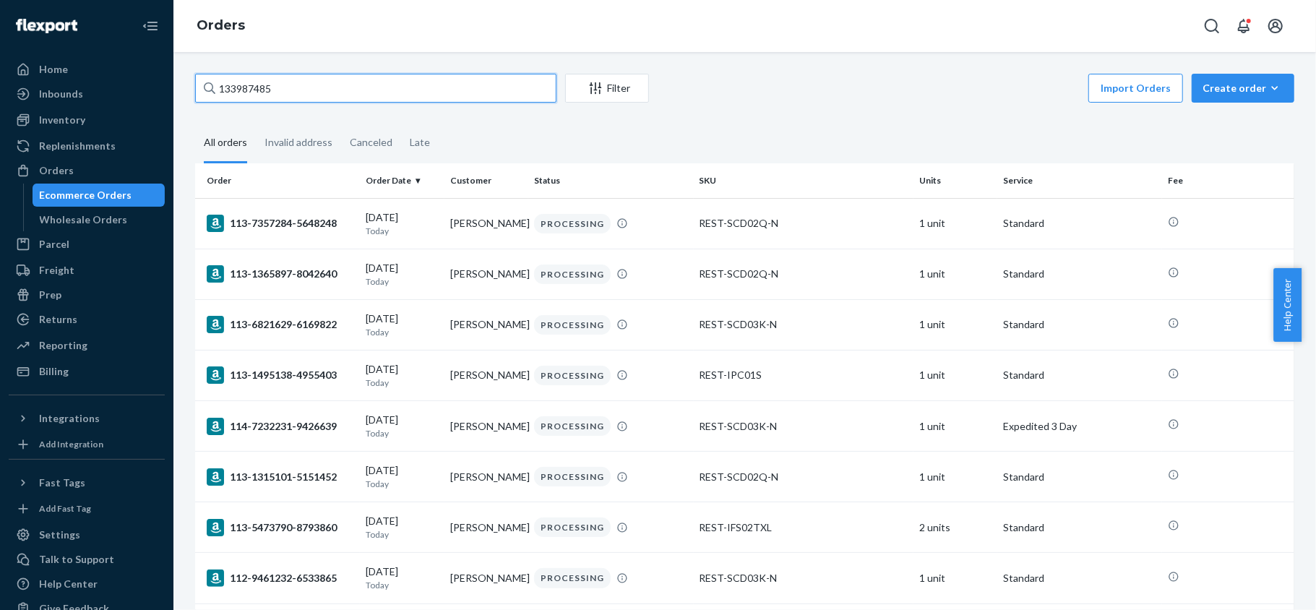
click at [311, 90] on input "133987485" at bounding box center [375, 88] width 361 height 29
click at [311, 87] on input "133987485" at bounding box center [375, 88] width 361 height 29
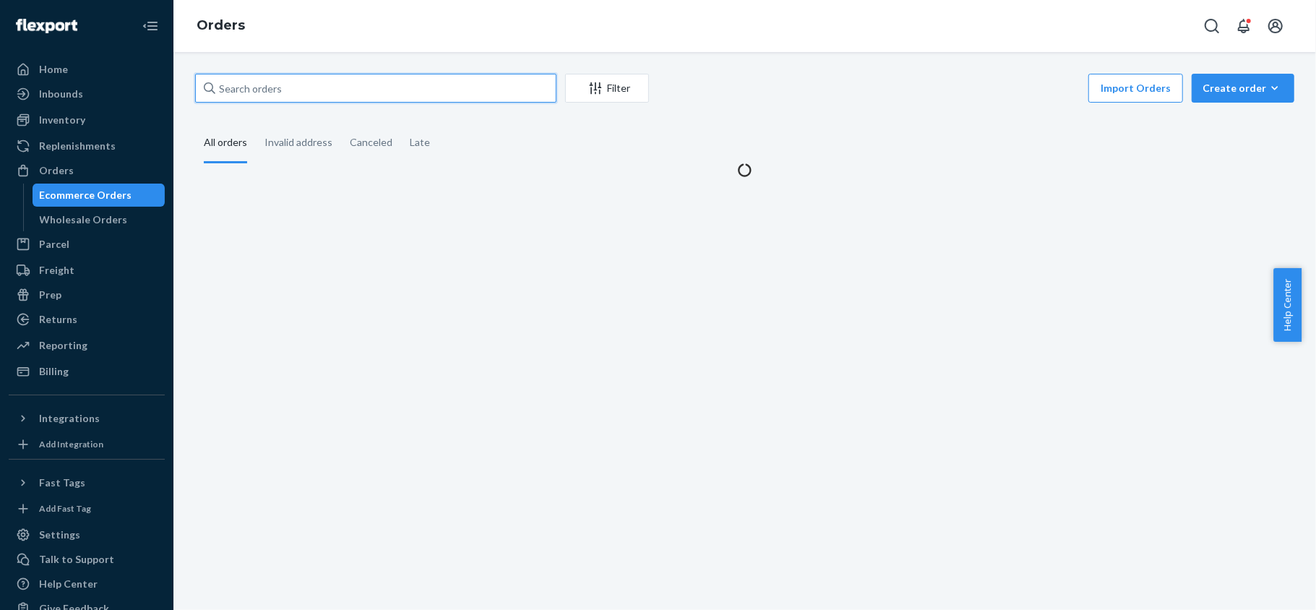
paste input "133987485"
type input "133987485"
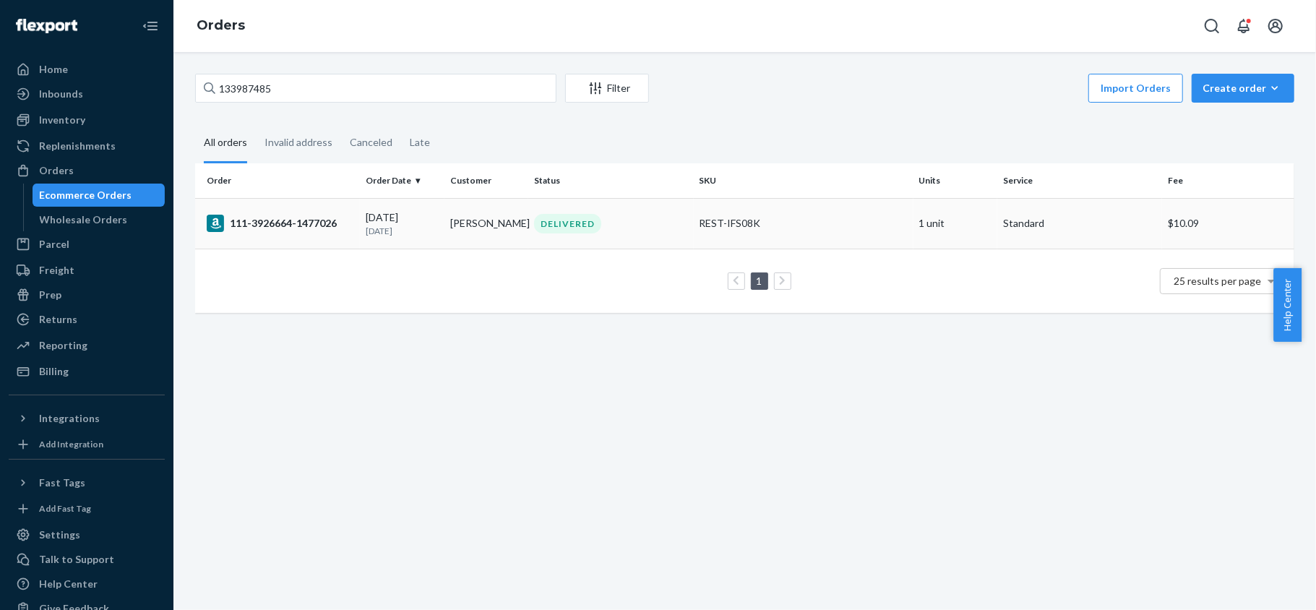
click at [327, 231] on div "111-3926664-1477026" at bounding box center [280, 223] width 147 height 17
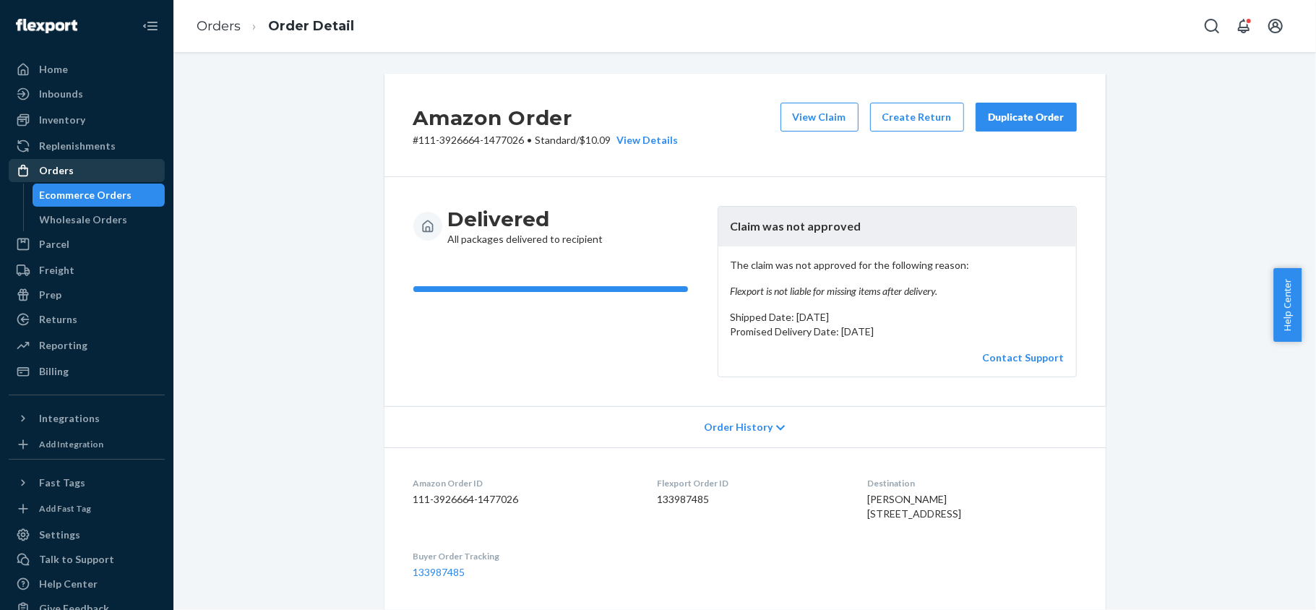
click at [91, 163] on div "Orders" at bounding box center [86, 170] width 153 height 20
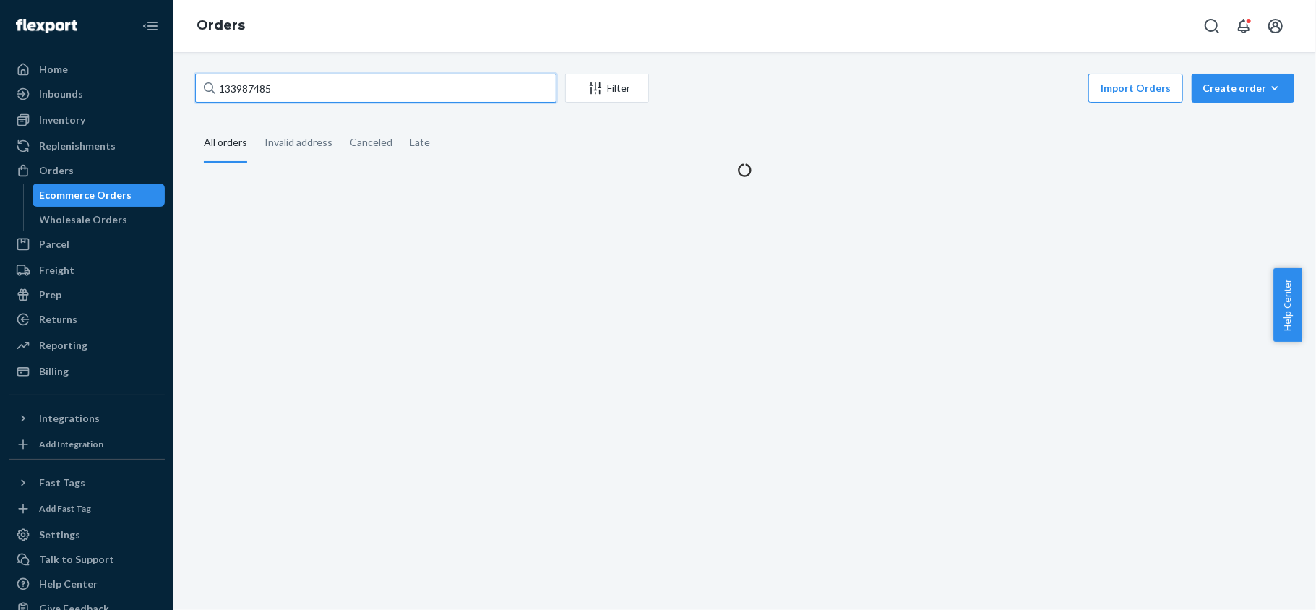
click at [311, 87] on input "133987485" at bounding box center [375, 88] width 361 height 29
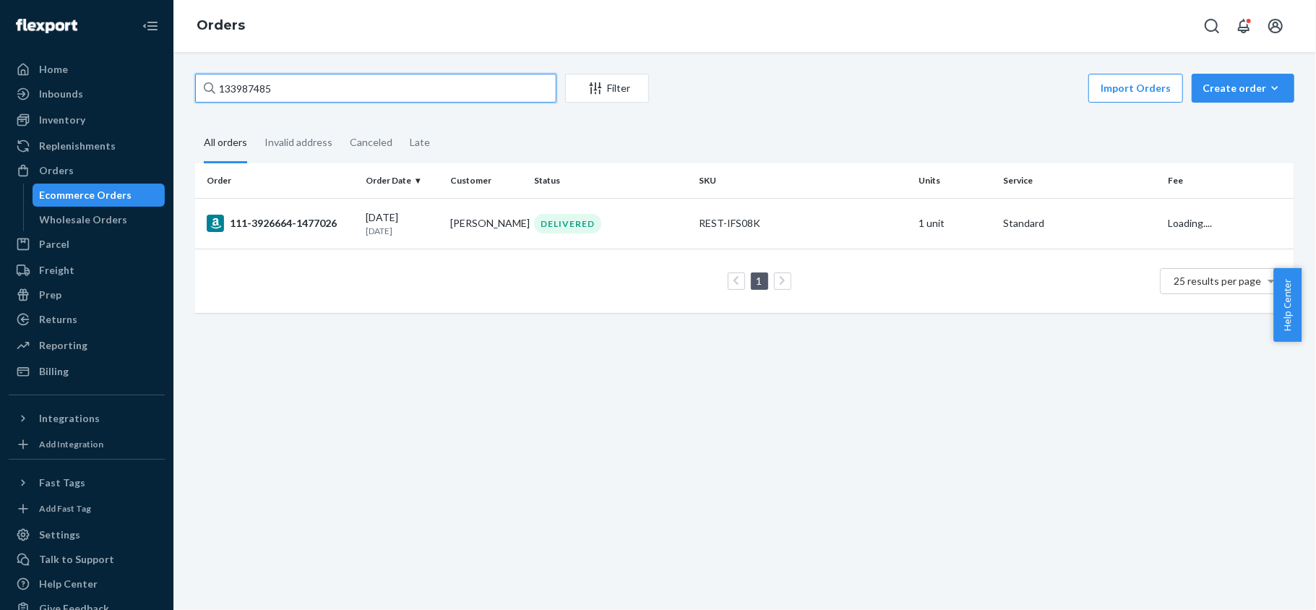
click at [311, 87] on input "133987485" at bounding box center [375, 88] width 361 height 29
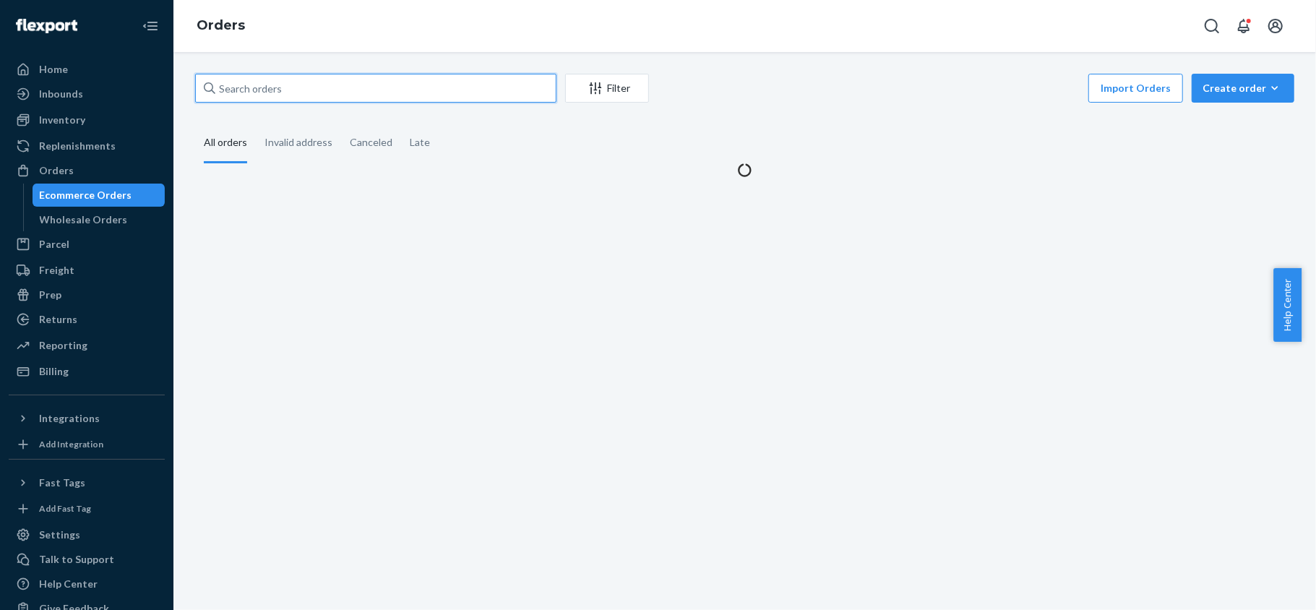
paste input "#US25331554"
type input "#US25331554"
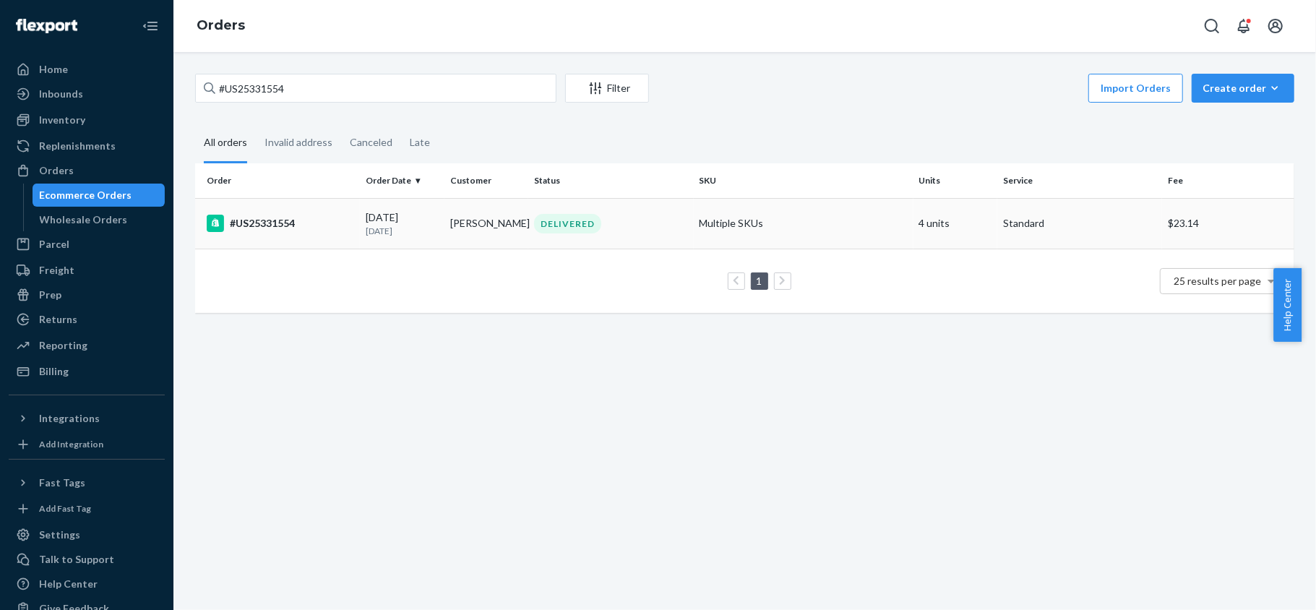
click at [366, 232] on p "23 days ago" at bounding box center [402, 231] width 73 height 12
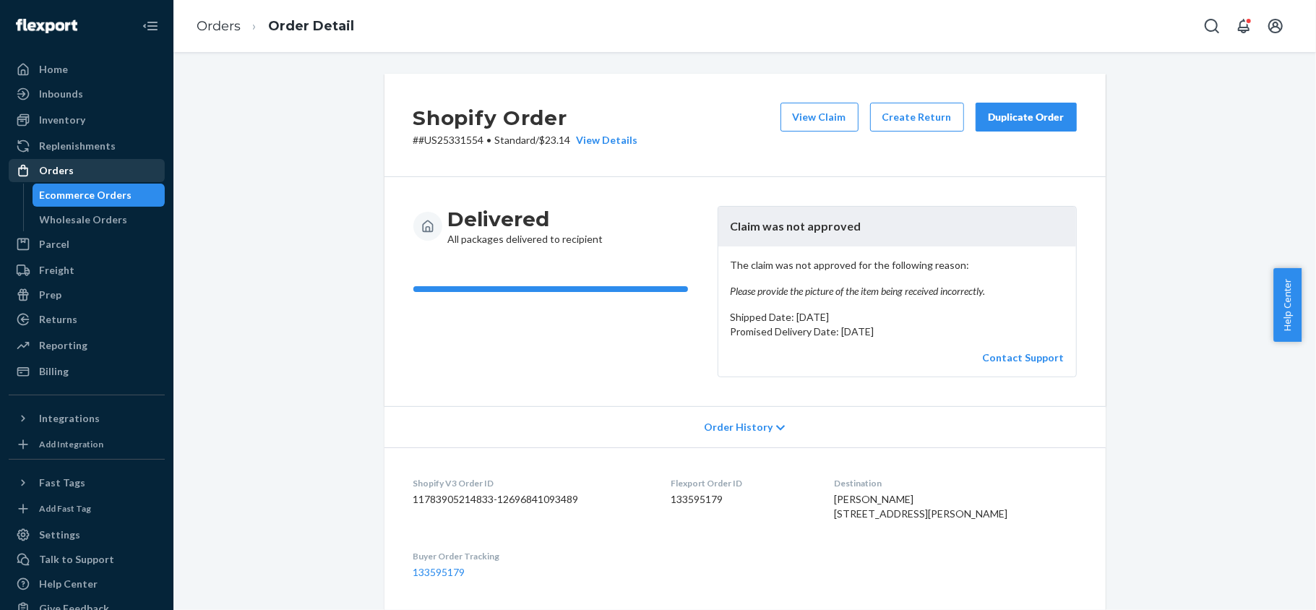
click at [103, 172] on div "Orders" at bounding box center [86, 170] width 153 height 20
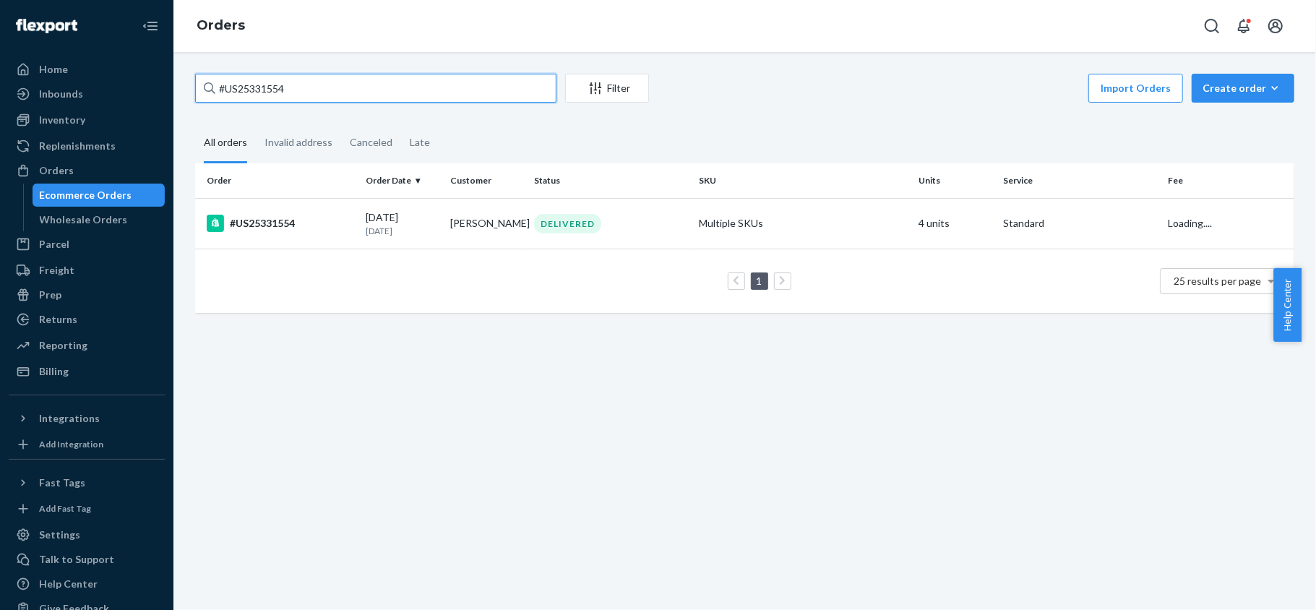
click at [301, 79] on input "#US25331554" at bounding box center [375, 88] width 361 height 29
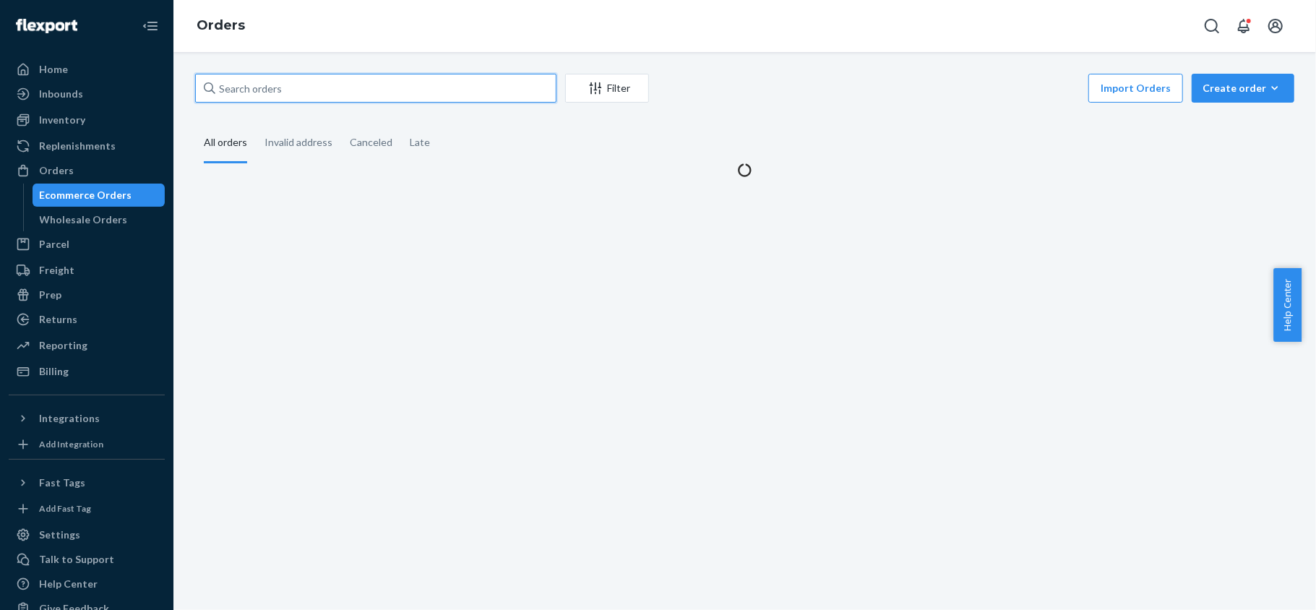
paste input "133590195"
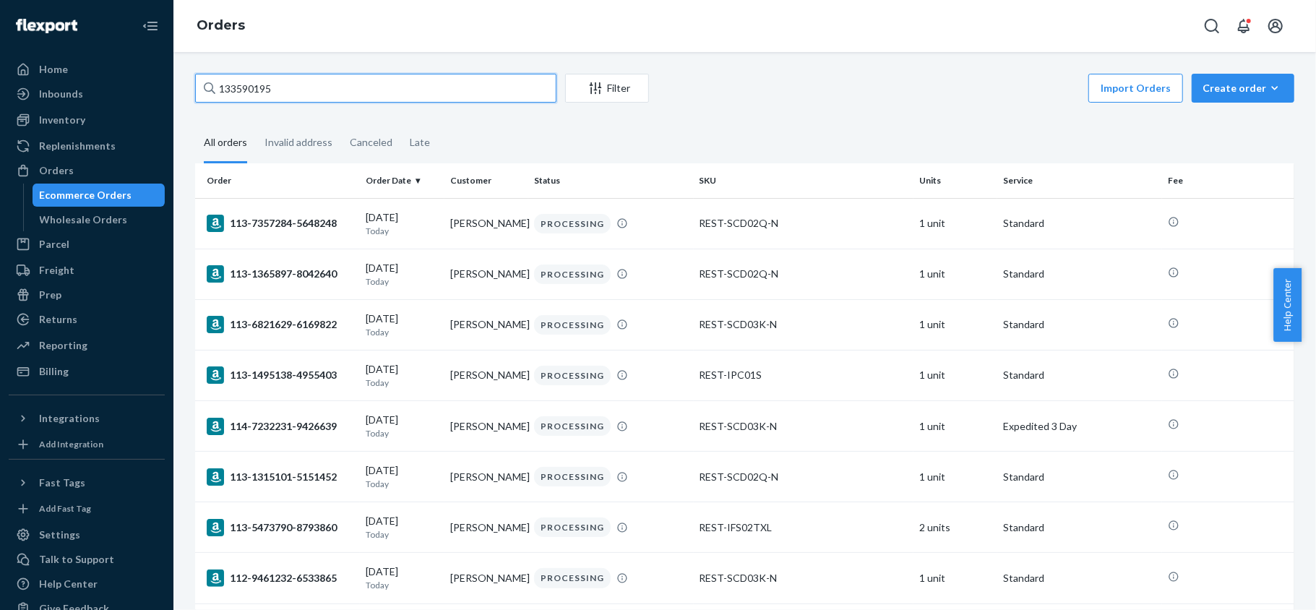
type input "133590195"
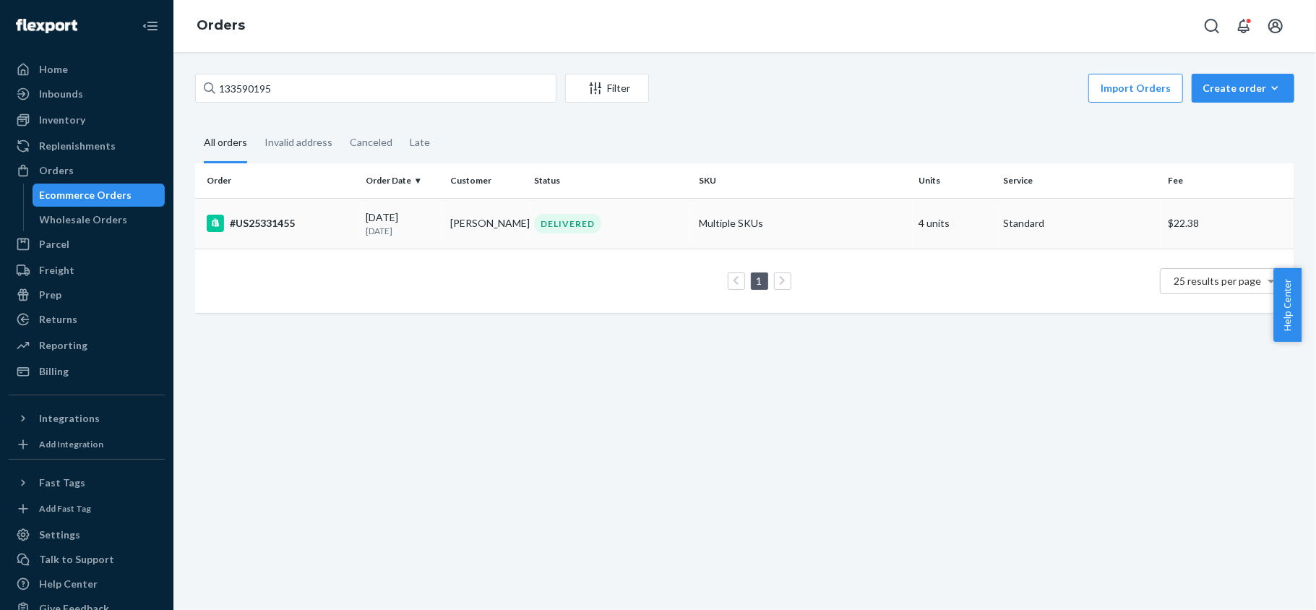
click at [348, 206] on td "#US25331455" at bounding box center [277, 223] width 165 height 51
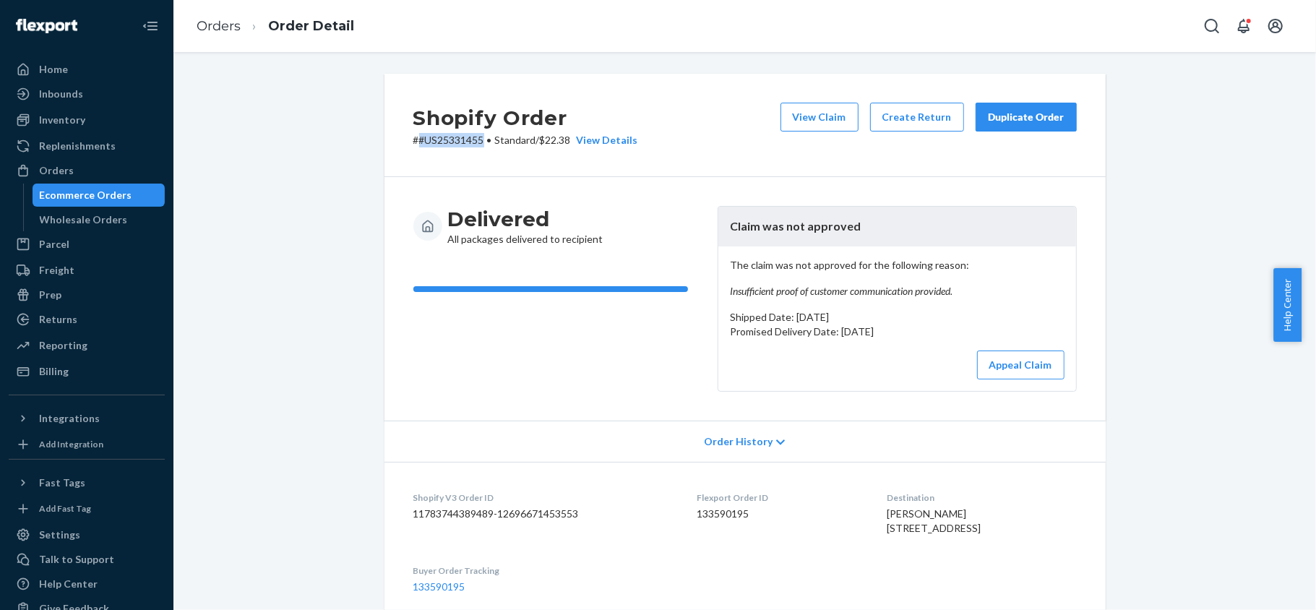
drag, startPoint x: 478, startPoint y: 144, endPoint x: 413, endPoint y: 147, distance: 64.4
click at [413, 147] on div "Shopify Order # #US25331455 • Standard / $22.38 View Details View Claim Create …" at bounding box center [744, 125] width 721 height 103
copy p "#US25331455"
click at [72, 160] on div "Orders" at bounding box center [86, 170] width 153 height 20
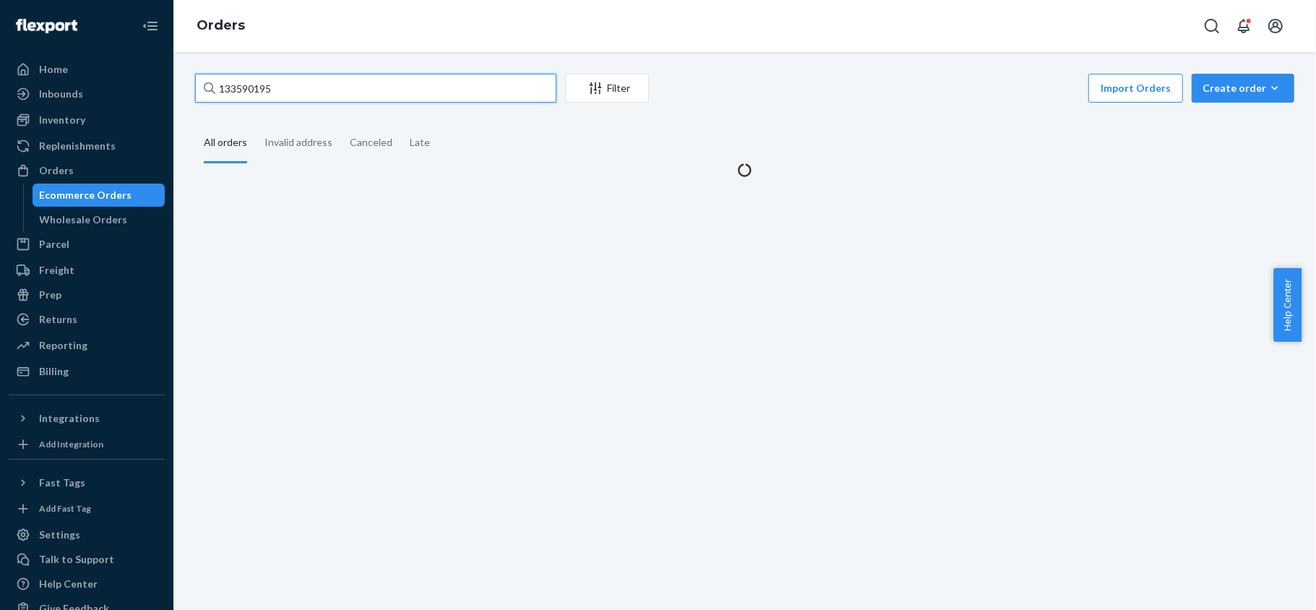
click at [334, 96] on input "133590195" at bounding box center [375, 88] width 361 height 29
paste input "US25315032"
type input "US25315032"
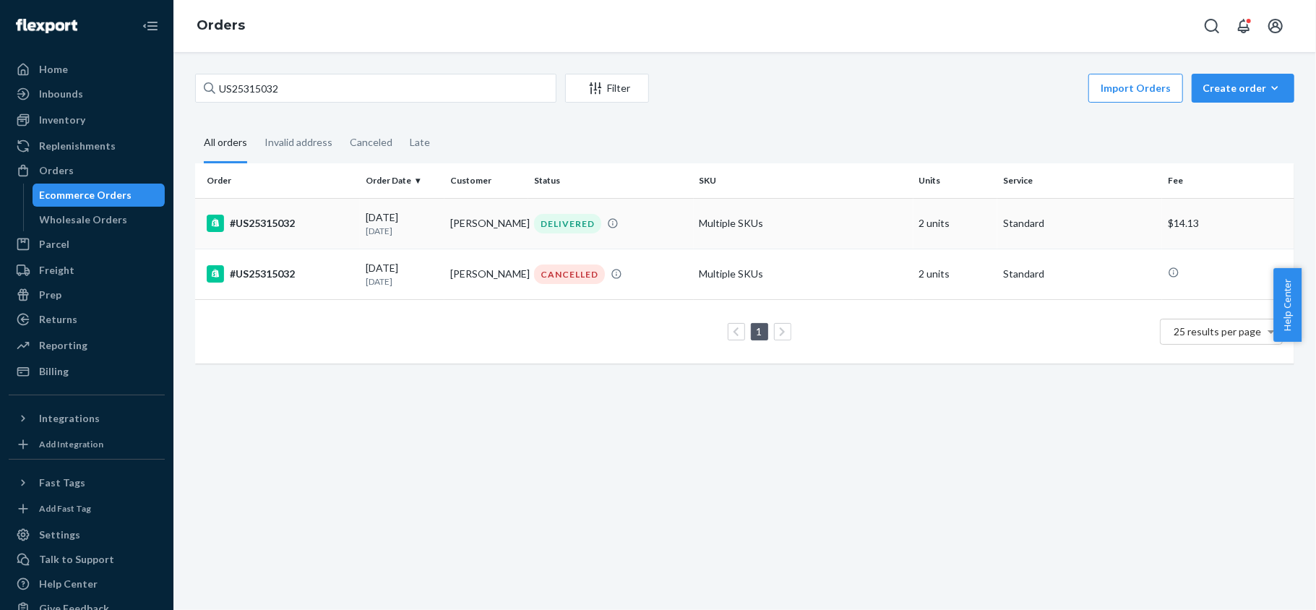
click at [310, 207] on td "#US25315032" at bounding box center [277, 223] width 165 height 51
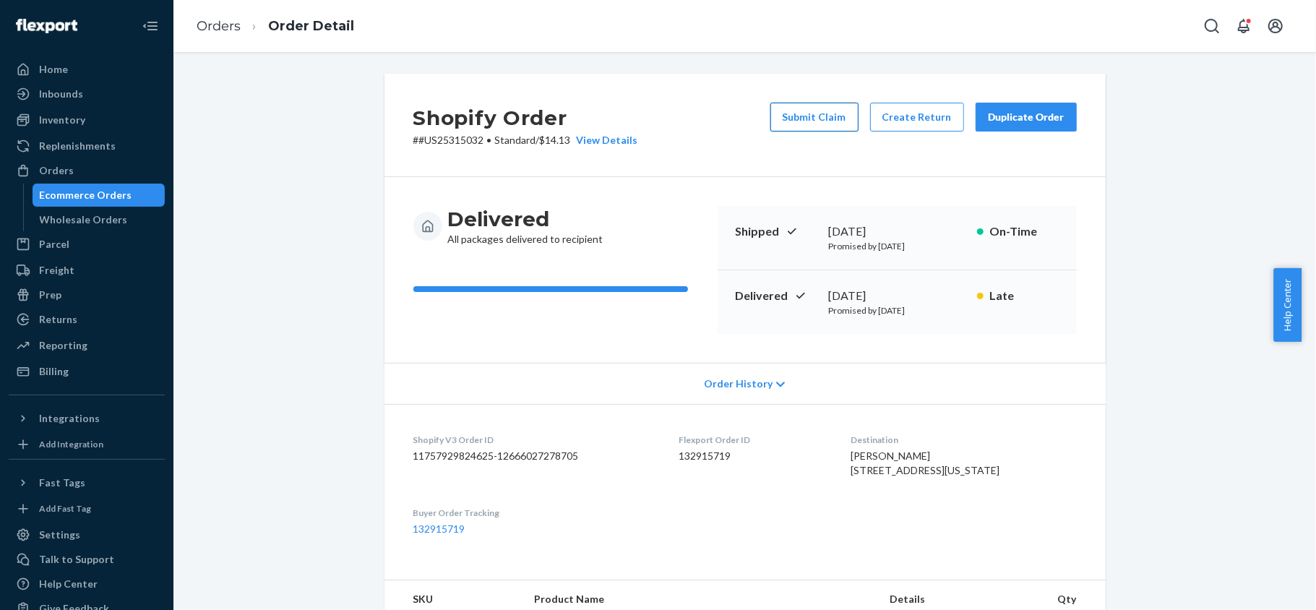
click at [798, 123] on button "Submit Claim" at bounding box center [814, 117] width 88 height 29
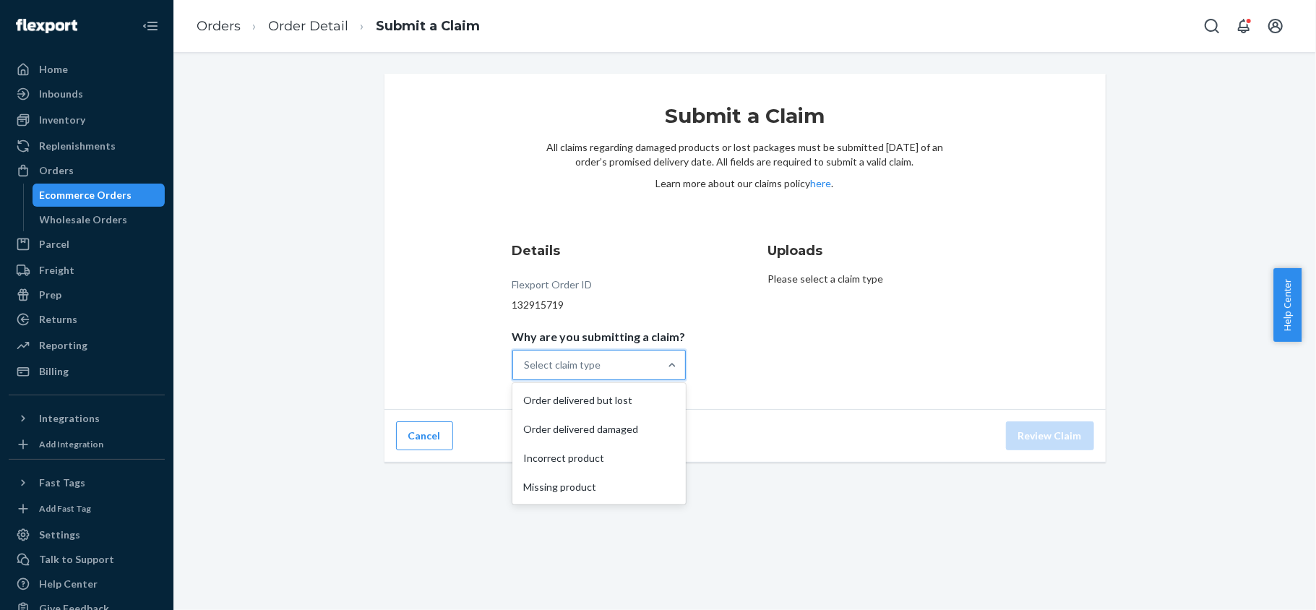
drag, startPoint x: 637, startPoint y: 356, endPoint x: 639, endPoint y: 366, distance: 9.5
click at [637, 359] on div "Select claim type" at bounding box center [586, 364] width 146 height 29
click at [526, 359] on input "Why are you submitting a claim? option Order delivered but lost focused, 1 of 4…" at bounding box center [524, 365] width 1 height 14
click at [637, 407] on div "Order delivered but lost" at bounding box center [599, 400] width 168 height 29
click at [526, 372] on input "Why are you submitting a claim? option Order delivered but lost focused, 0 of 4…" at bounding box center [524, 365] width 1 height 14
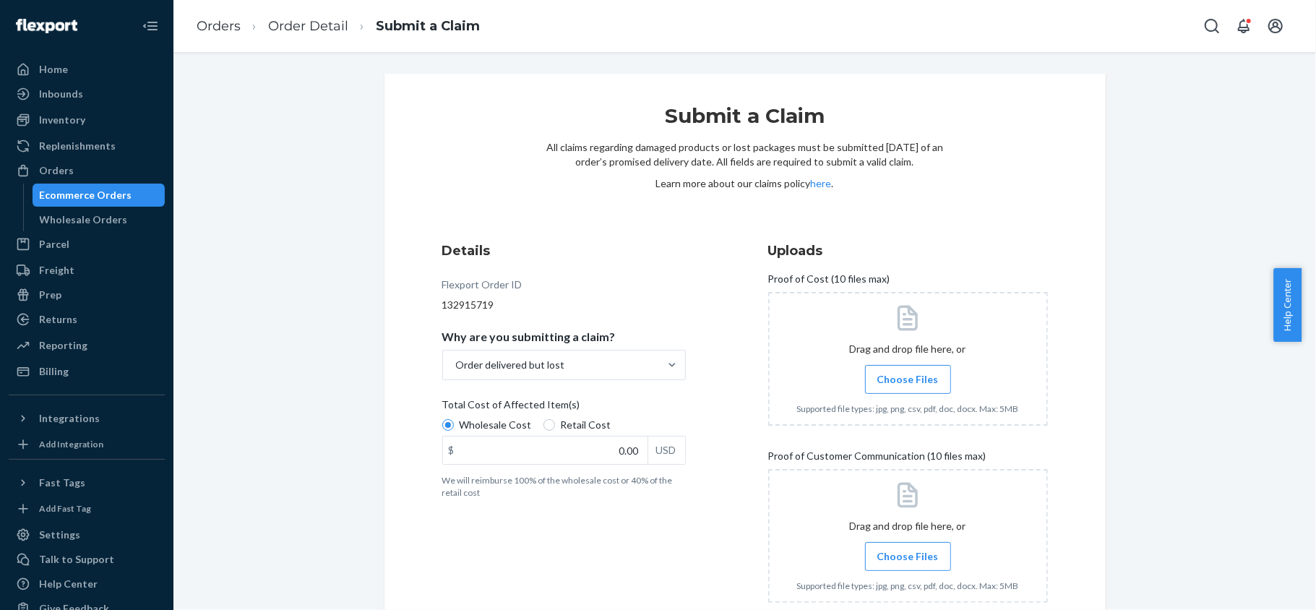
click at [571, 419] on span "Retail Cost" at bounding box center [586, 425] width 51 height 14
click at [555, 419] on input "Retail Cost" at bounding box center [549, 425] width 12 height 12
radio input "true"
radio input "false"
drag, startPoint x: 584, startPoint y: 451, endPoint x: 668, endPoint y: 451, distance: 84.5
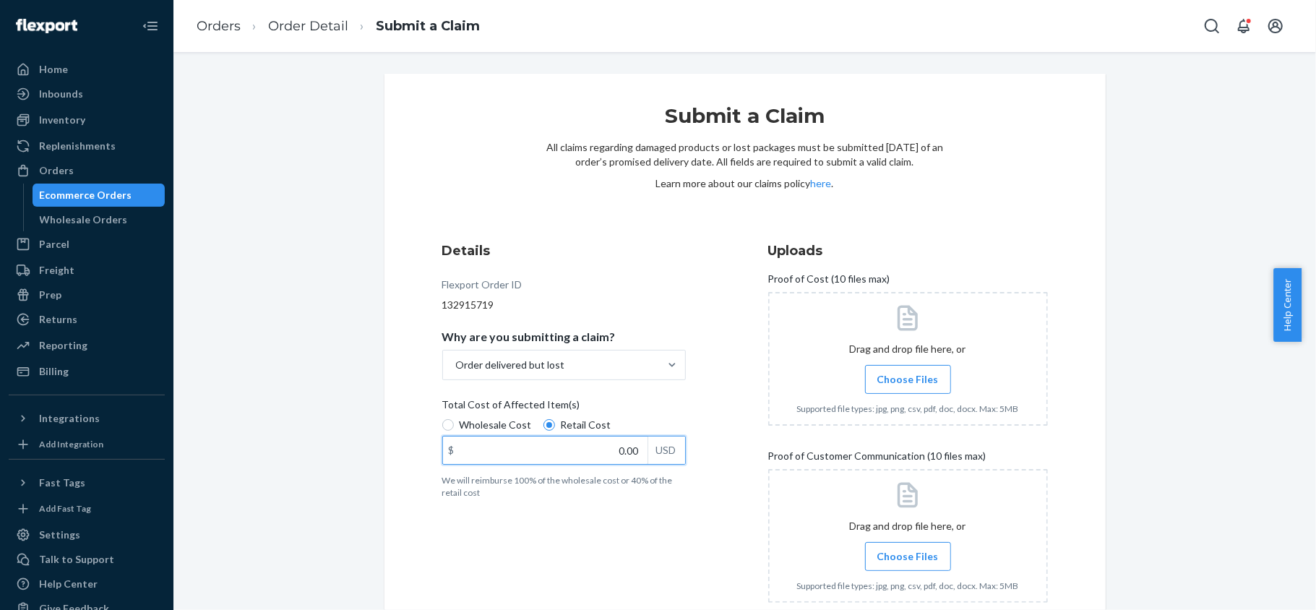
click at [668, 451] on div "$ 0.00 USD" at bounding box center [563, 450] width 243 height 29
paste input "223"
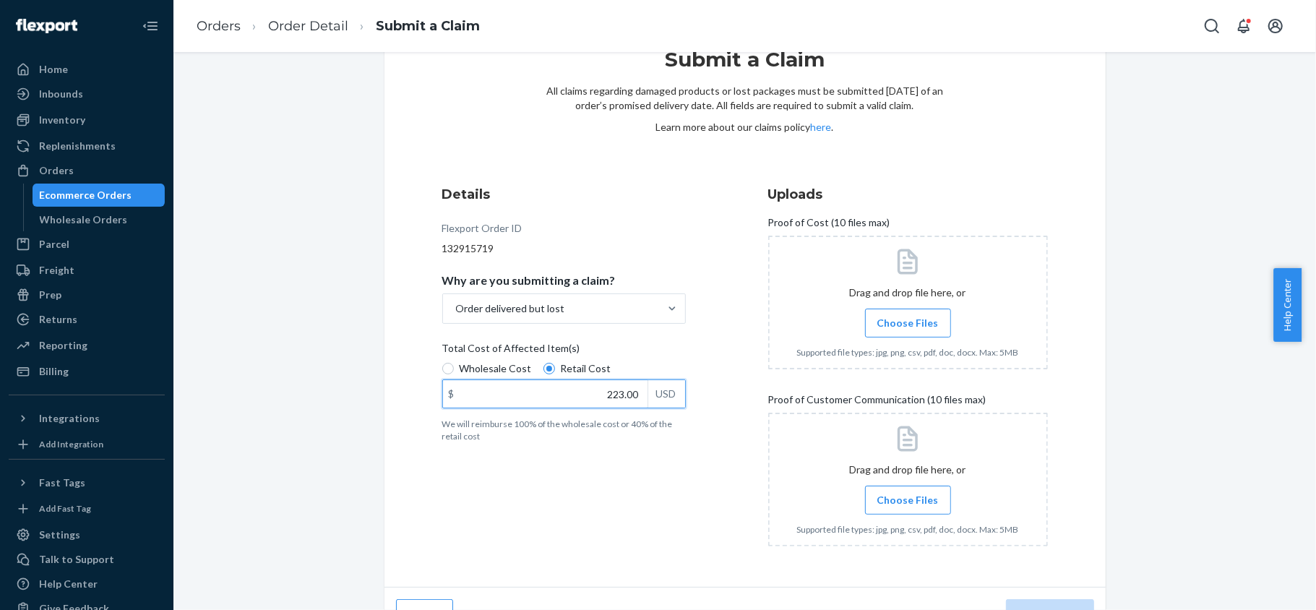
scroll to position [87, 0]
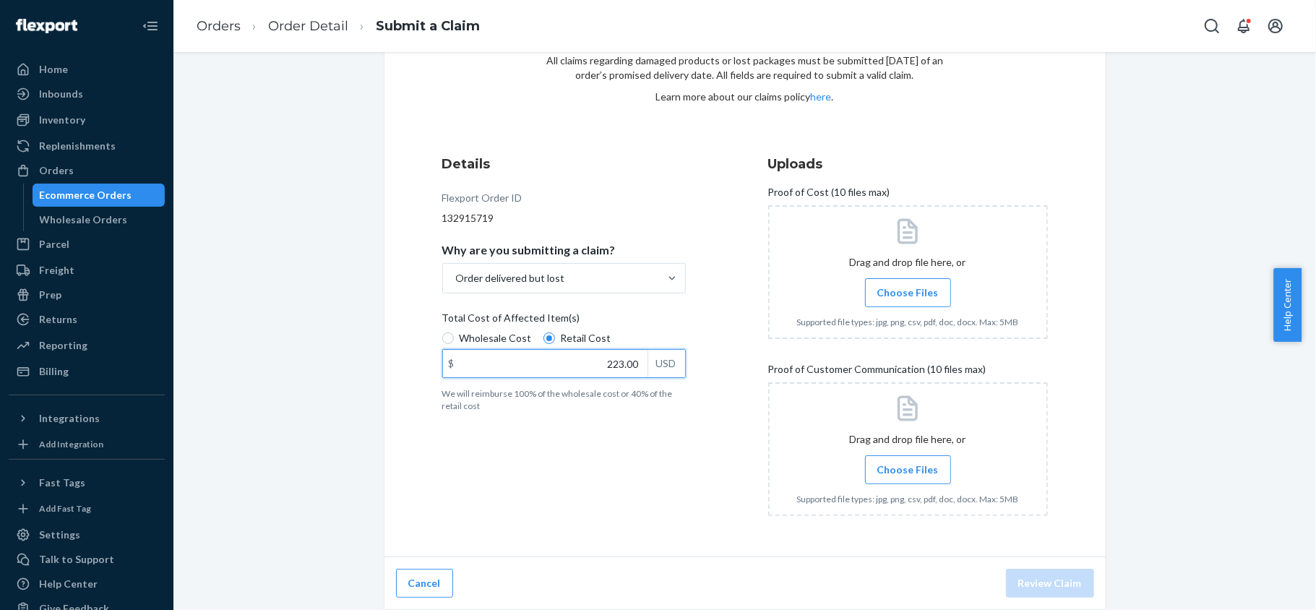
type input "223.00"
click at [887, 298] on span "Choose Files" at bounding box center [907, 292] width 61 height 14
click at [907, 298] on input "Choose Files" at bounding box center [907, 293] width 1 height 16
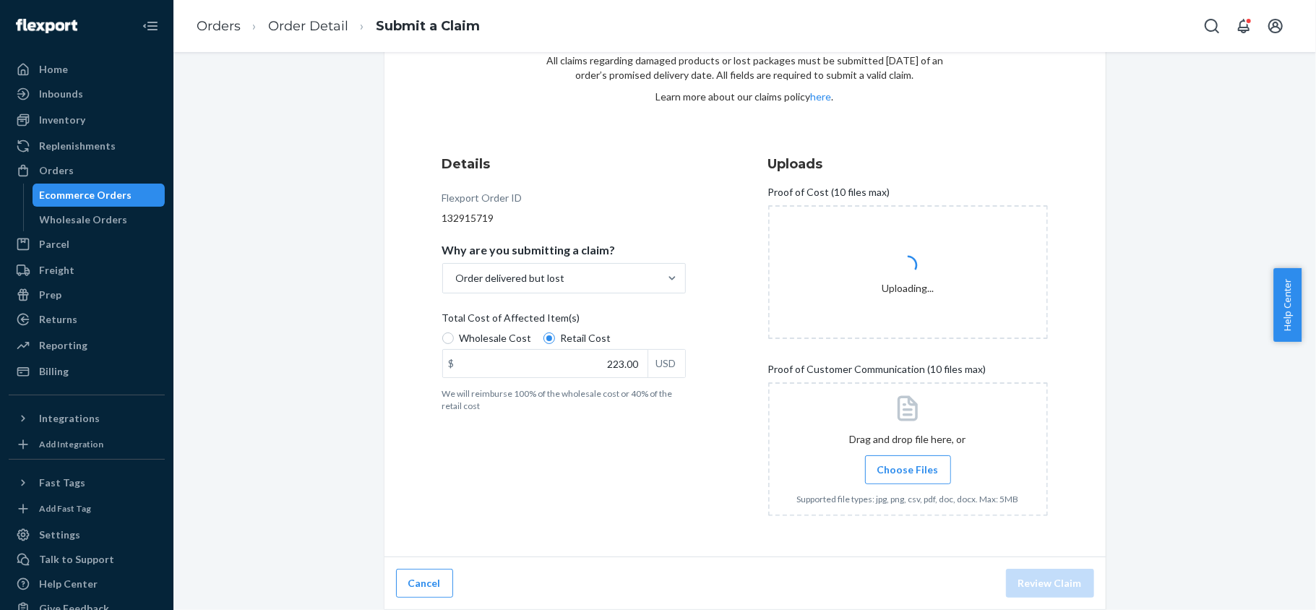
click at [888, 472] on span "Choose Files" at bounding box center [907, 469] width 61 height 14
click at [907, 472] on input "Choose Files" at bounding box center [907, 470] width 1 height 16
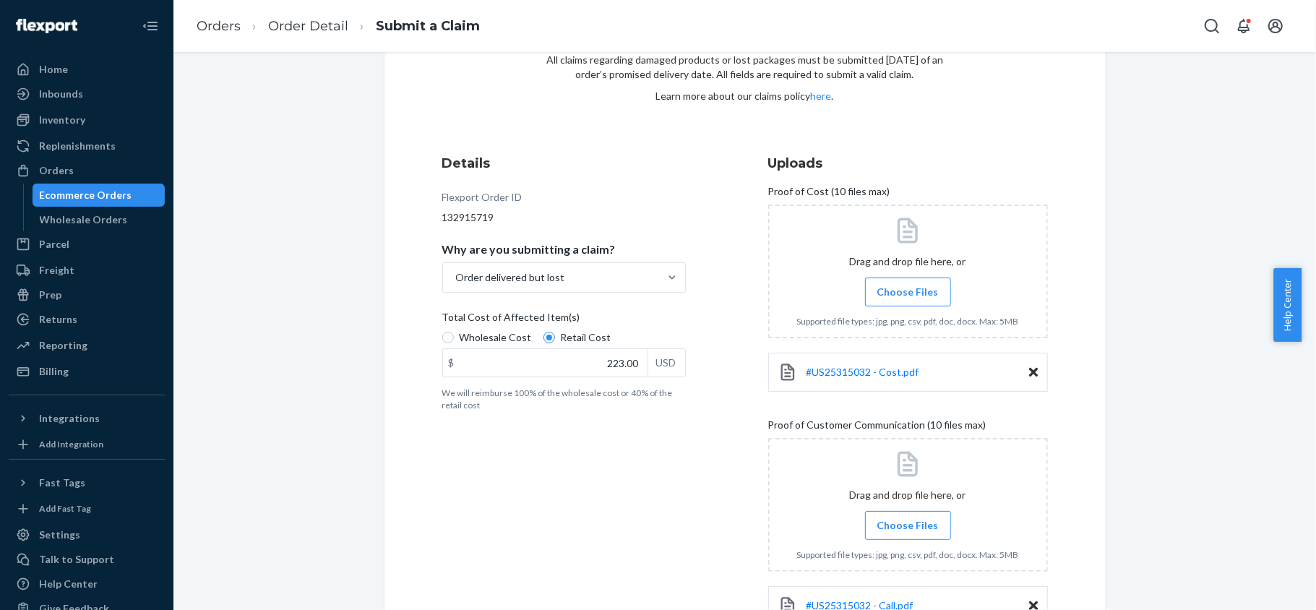
click at [887, 515] on label "Choose Files" at bounding box center [908, 525] width 86 height 29
click at [907, 517] on input "Choose Files" at bounding box center [907, 525] width 1 height 16
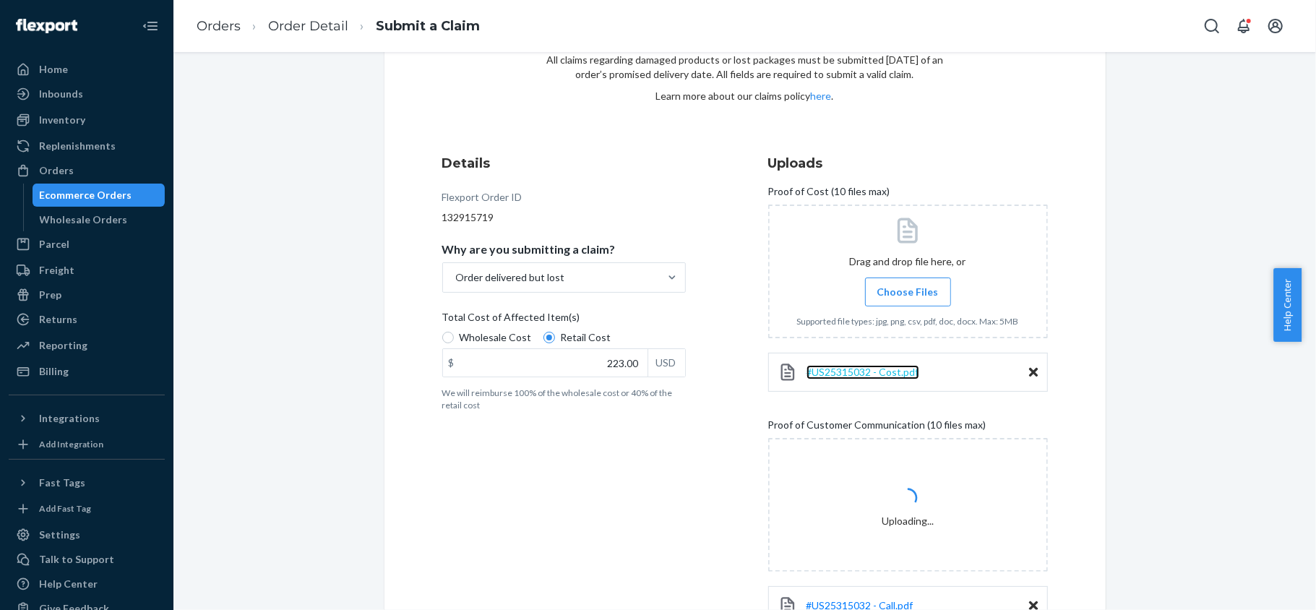
click at [882, 371] on span "#US25315032 - Cost.pdf" at bounding box center [862, 372] width 113 height 12
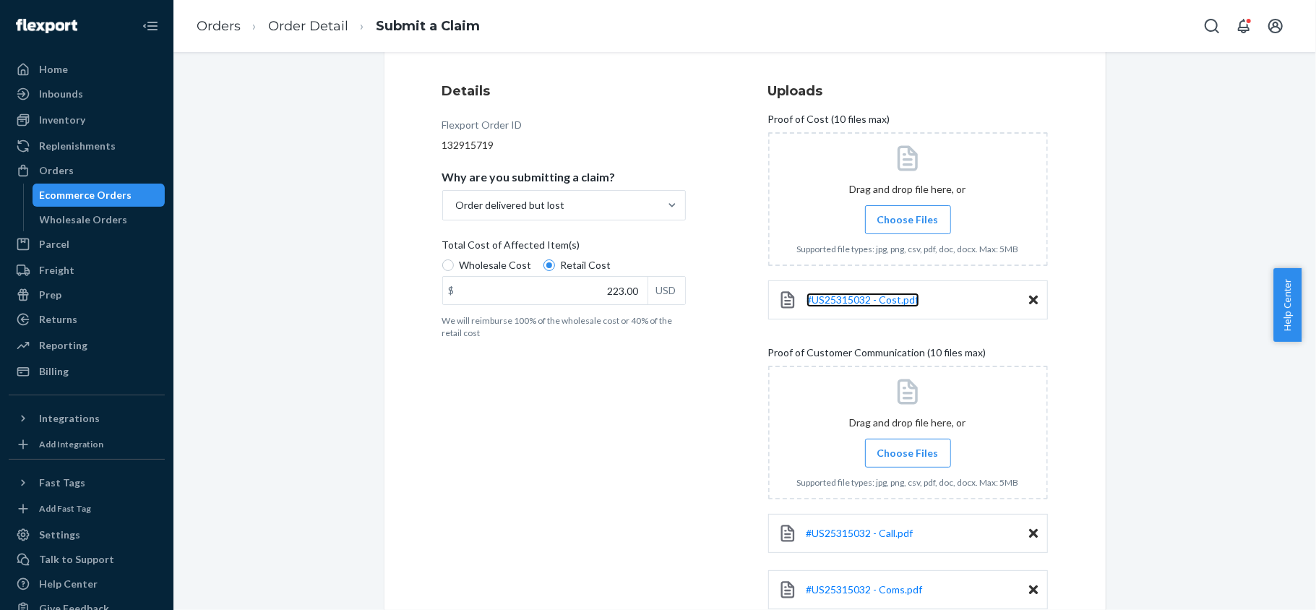
scroll to position [258, 0]
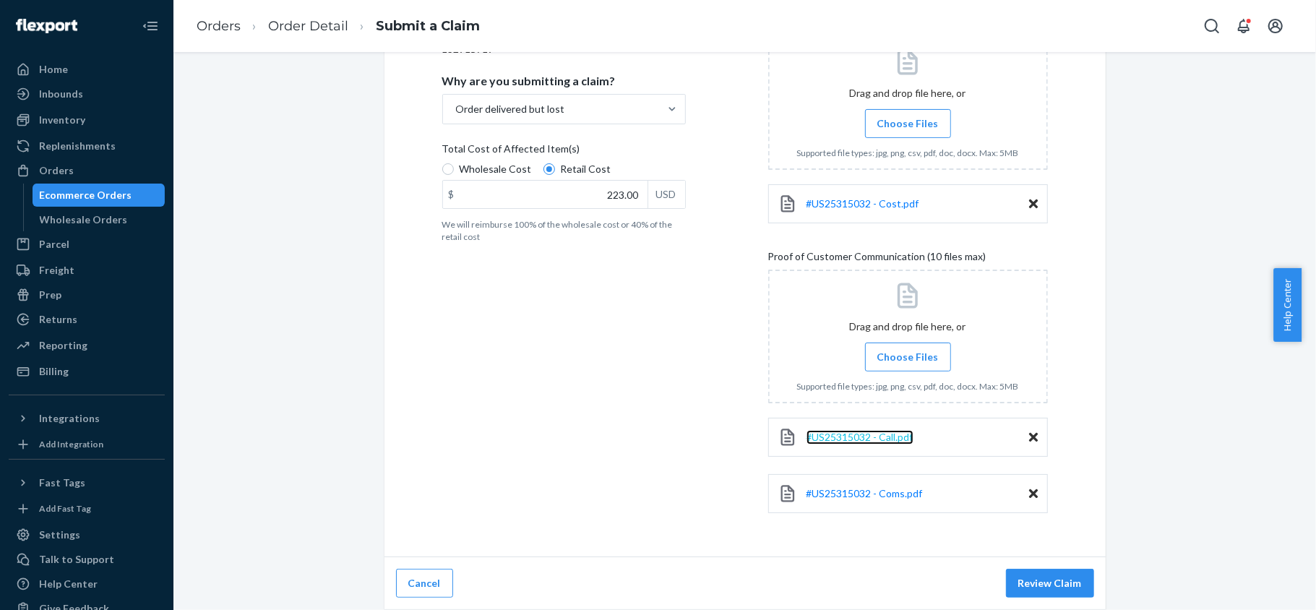
click at [859, 436] on span "#US25315032 - Call.pdf" at bounding box center [859, 437] width 107 height 12
click at [821, 496] on span "#US25315032 - Coms.pdf" at bounding box center [864, 493] width 116 height 12
click at [845, 431] on span "#US25315032 - Call.pdf" at bounding box center [859, 437] width 107 height 12
click at [1029, 441] on icon at bounding box center [1033, 437] width 9 height 13
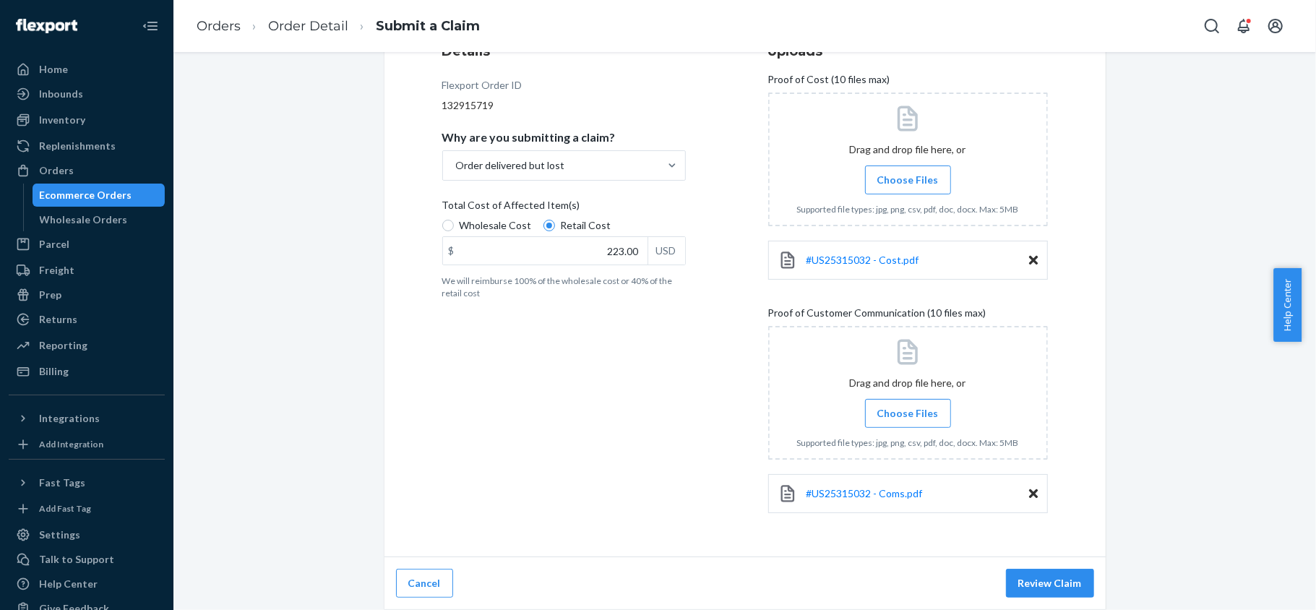
scroll to position [201, 0]
click at [920, 425] on label "Choose Files" at bounding box center [908, 413] width 86 height 29
click at [908, 421] on input "Choose Files" at bounding box center [907, 413] width 1 height 16
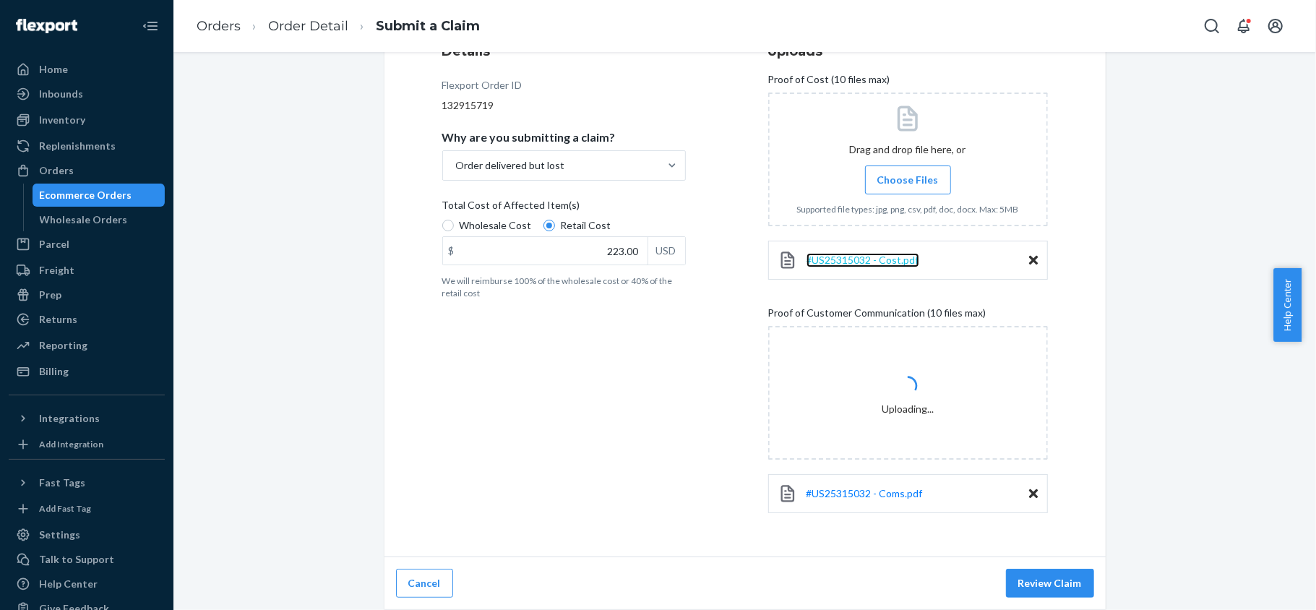
click at [879, 262] on span "#US25315032 - Cost.pdf" at bounding box center [862, 260] width 113 height 12
click at [865, 498] on link "#US25315032 - Coms.pdf" at bounding box center [864, 493] width 116 height 14
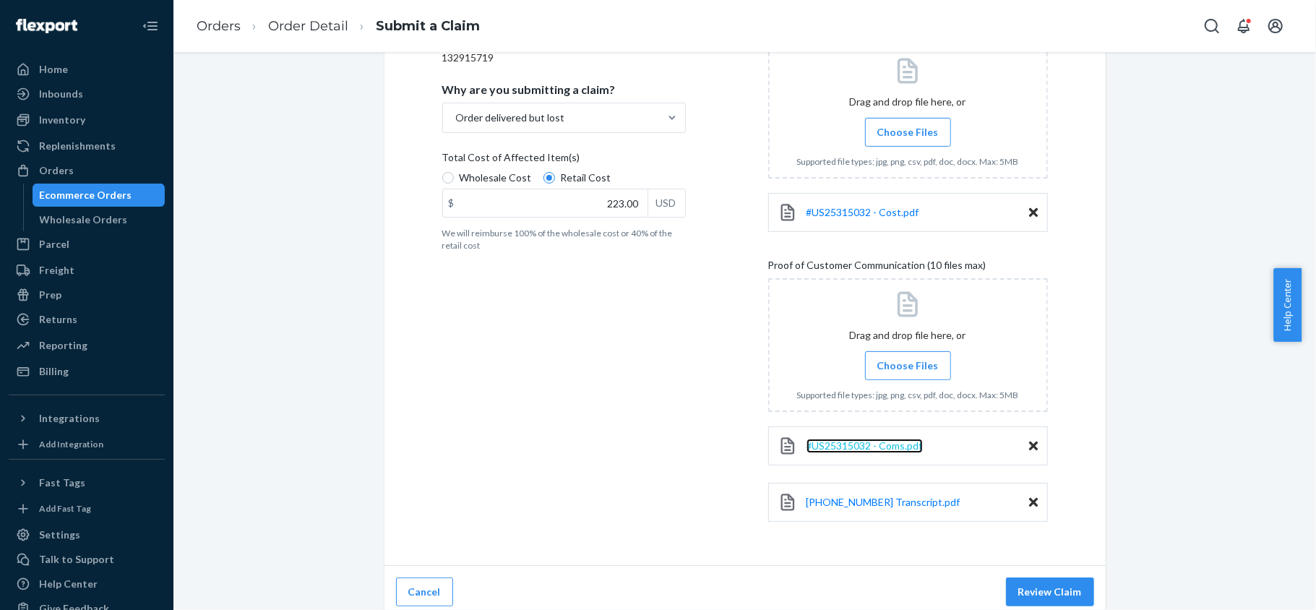
scroll to position [258, 0]
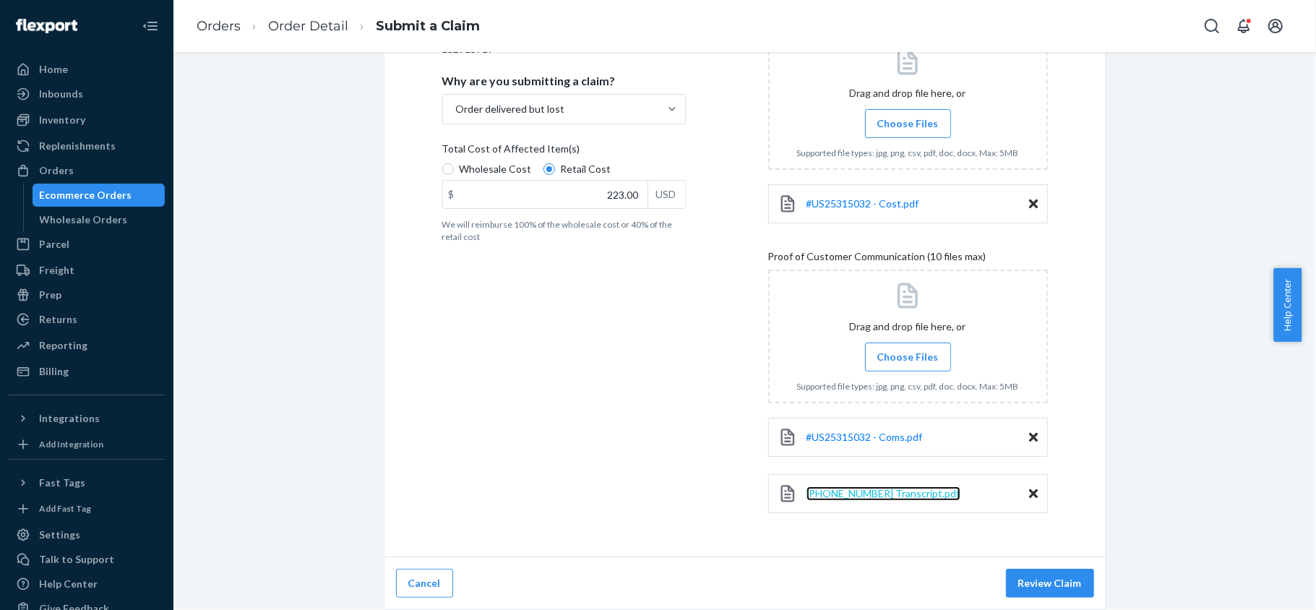
click at [884, 496] on span "+1 757 376 9560 Transcript.pdf" at bounding box center [883, 493] width 154 height 12
click at [1043, 585] on button "Review Claim" at bounding box center [1050, 583] width 88 height 29
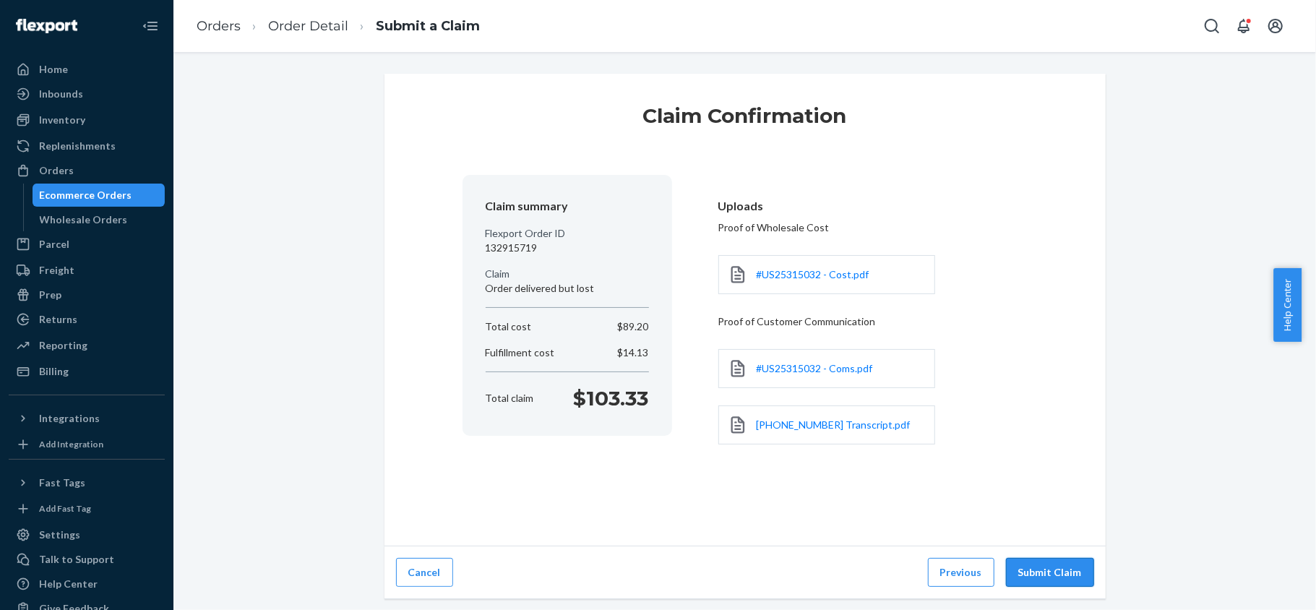
scroll to position [0, 0]
click at [1040, 574] on button "Submit Claim" at bounding box center [1050, 572] width 88 height 29
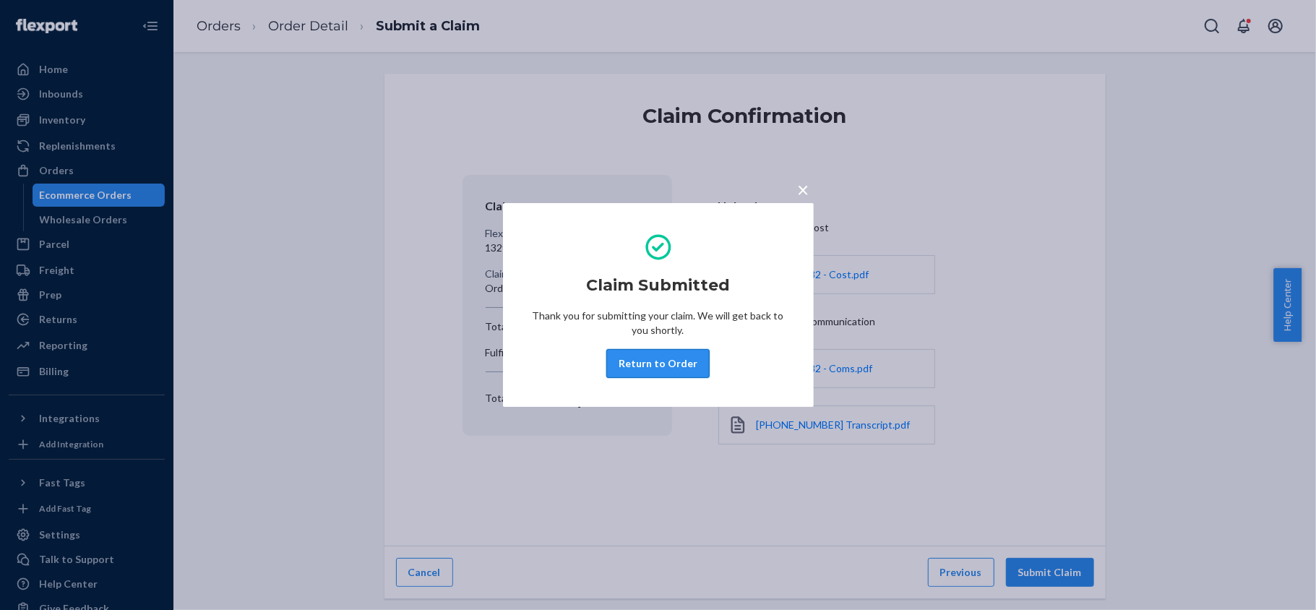
click at [674, 358] on button "Return to Order" at bounding box center [657, 363] width 103 height 29
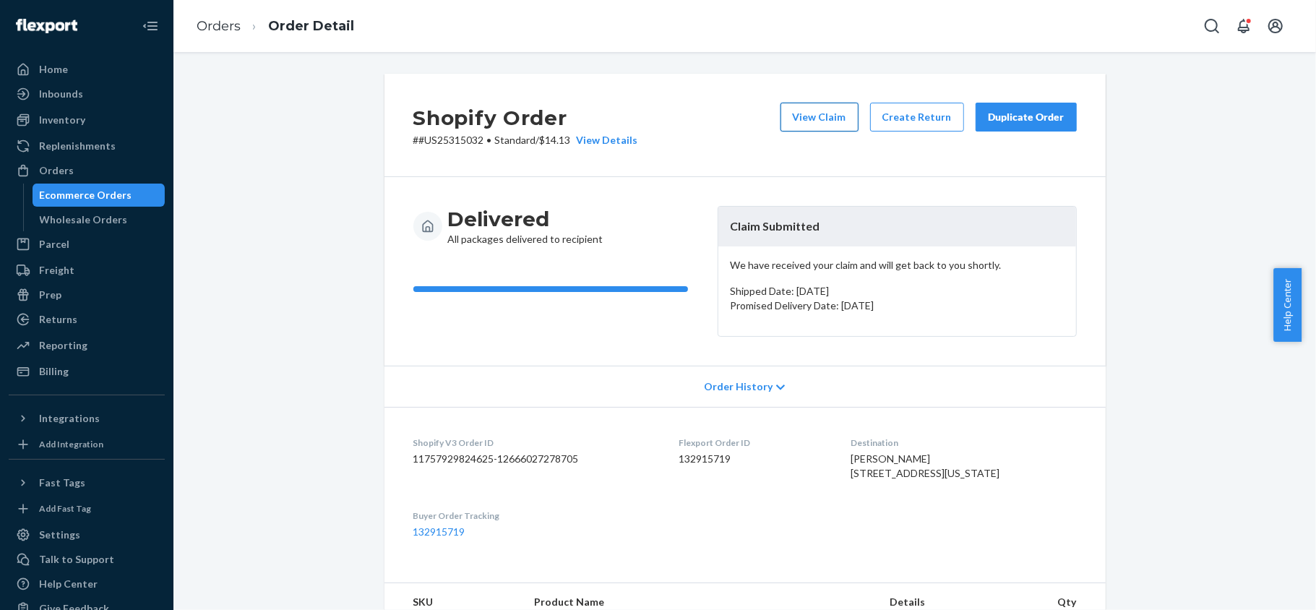
click at [816, 117] on button "View Claim" at bounding box center [819, 117] width 78 height 29
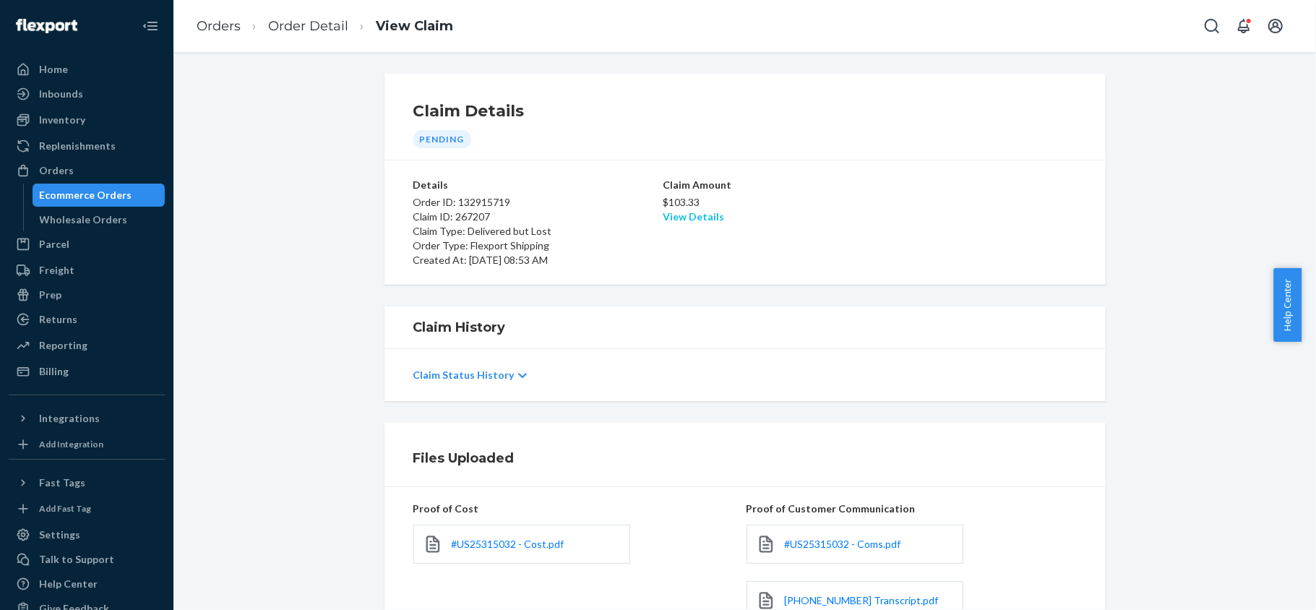
click at [683, 221] on link "View Details" at bounding box center [692, 216] width 61 height 12
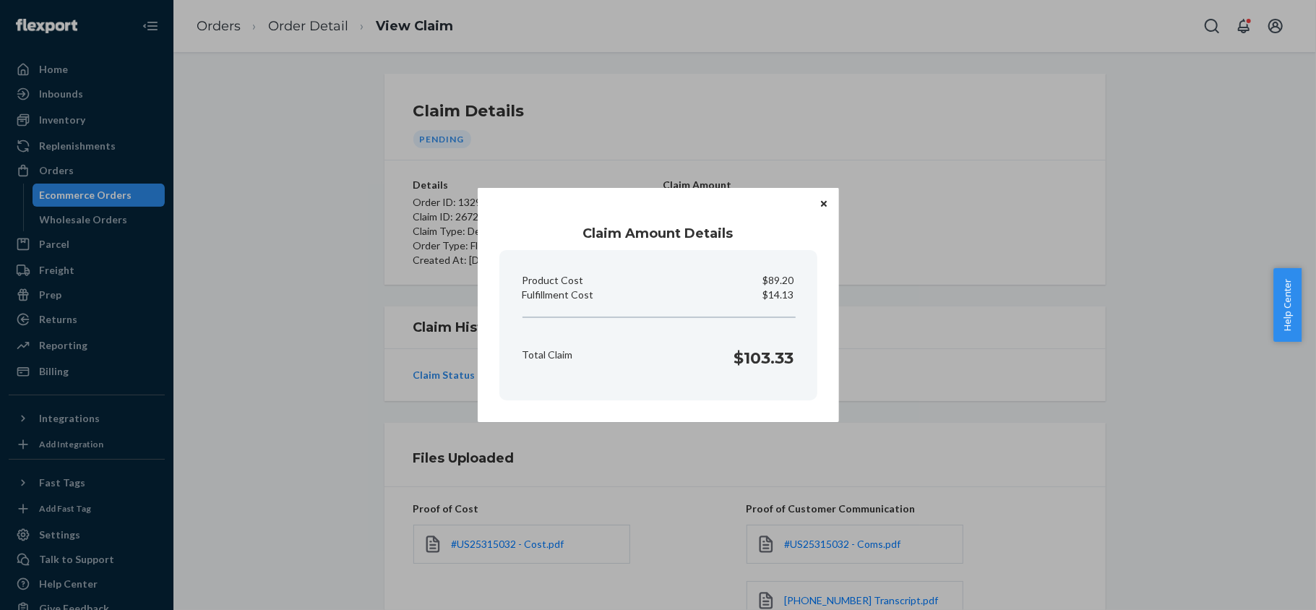
click at [743, 373] on div "Total Claim $103.33" at bounding box center [658, 354] width 283 height 45
drag, startPoint x: 732, startPoint y: 361, endPoint x: 798, endPoint y: 361, distance: 66.5
click at [798, 361] on div "Total Claim $103.33" at bounding box center [658, 354] width 283 height 45
copy h1 "$103.33"
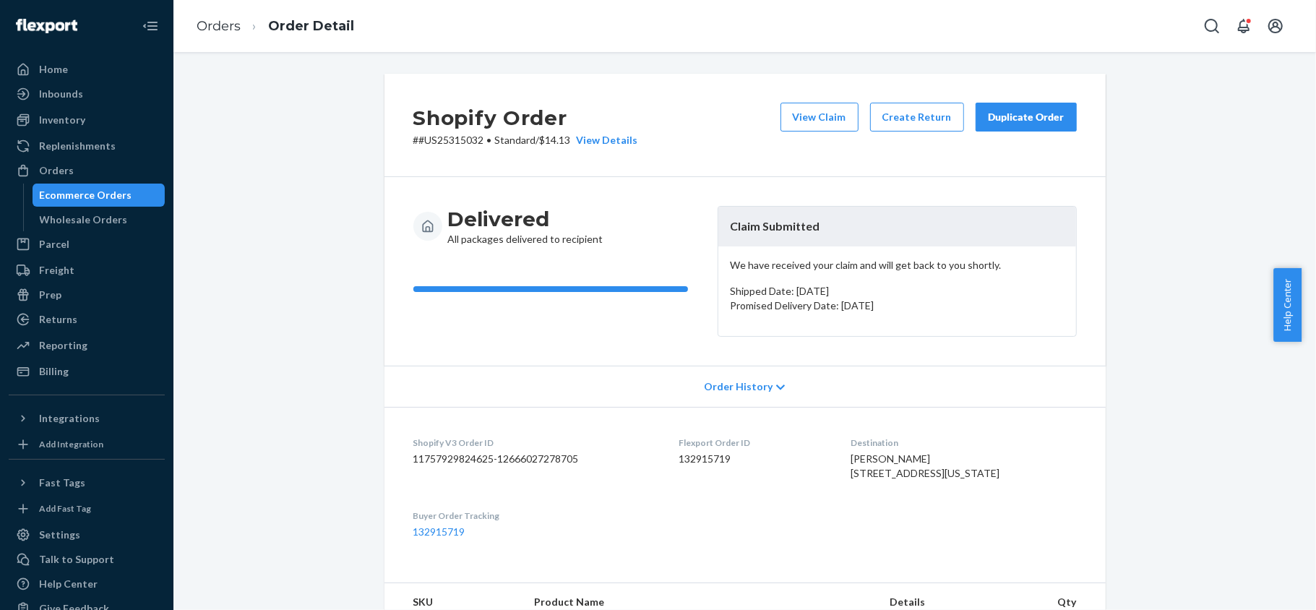
click at [709, 464] on dd "132915719" at bounding box center [752, 459] width 149 height 14
copy dd "132915719"
click at [52, 181] on link "Orders" at bounding box center [87, 170] width 156 height 23
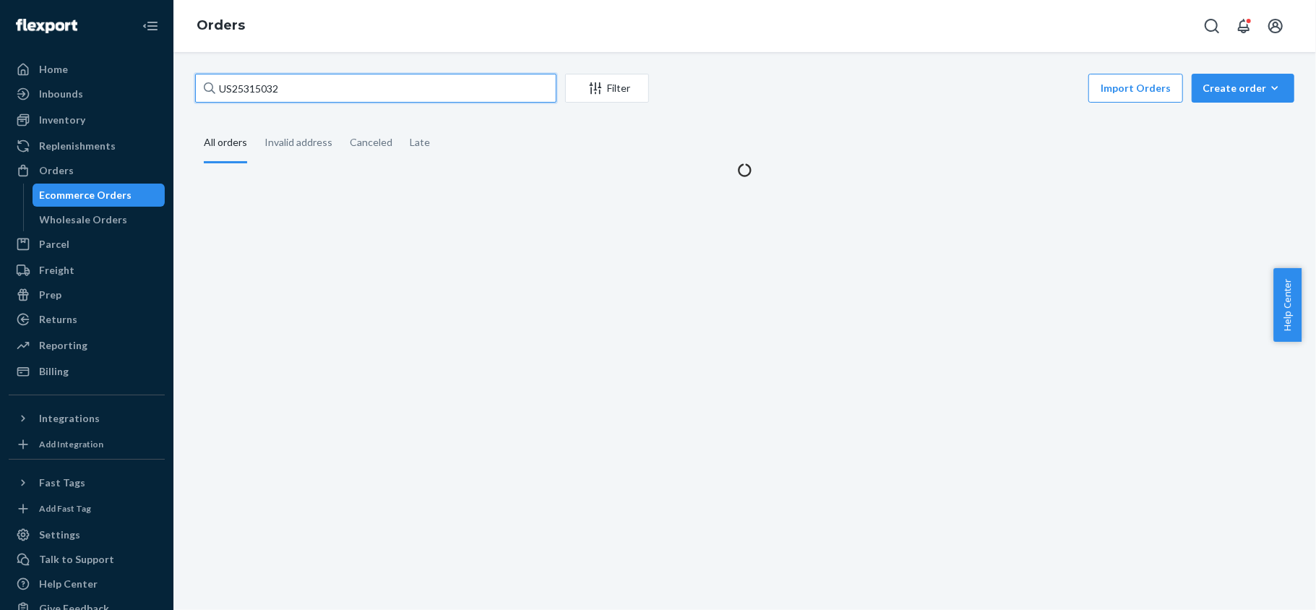
click at [319, 87] on input "US25315032" at bounding box center [375, 88] width 361 height 29
paste input "#PD1506412"
type input "#PD1506412"
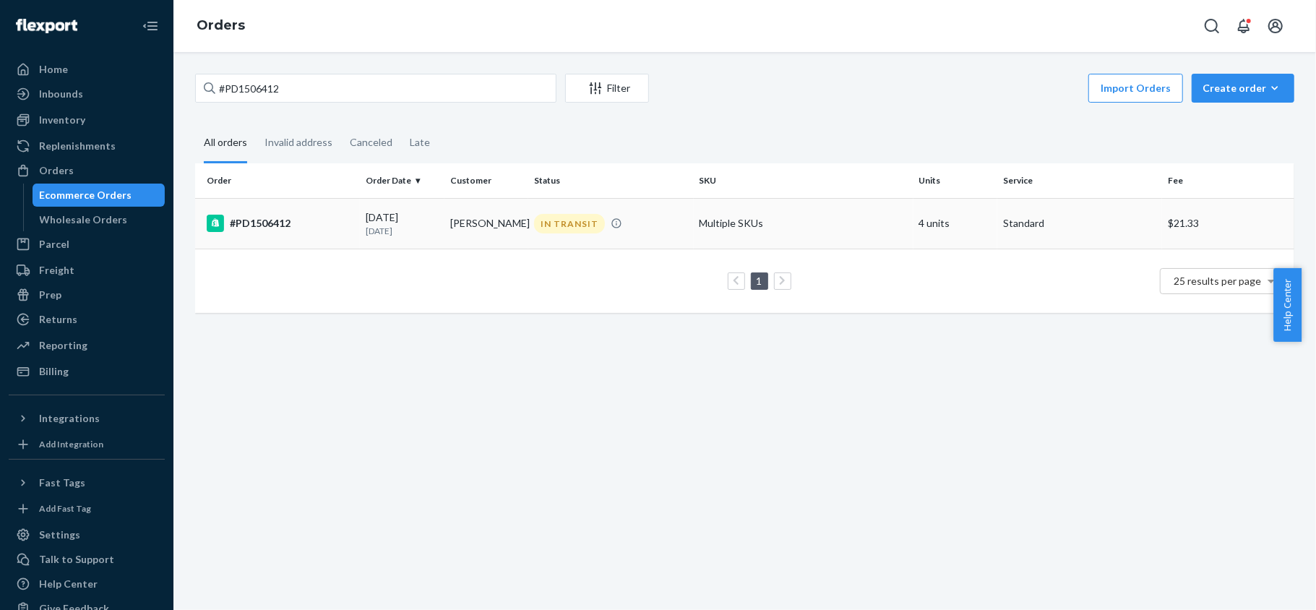
click at [316, 237] on td "#PD1506412" at bounding box center [277, 223] width 165 height 51
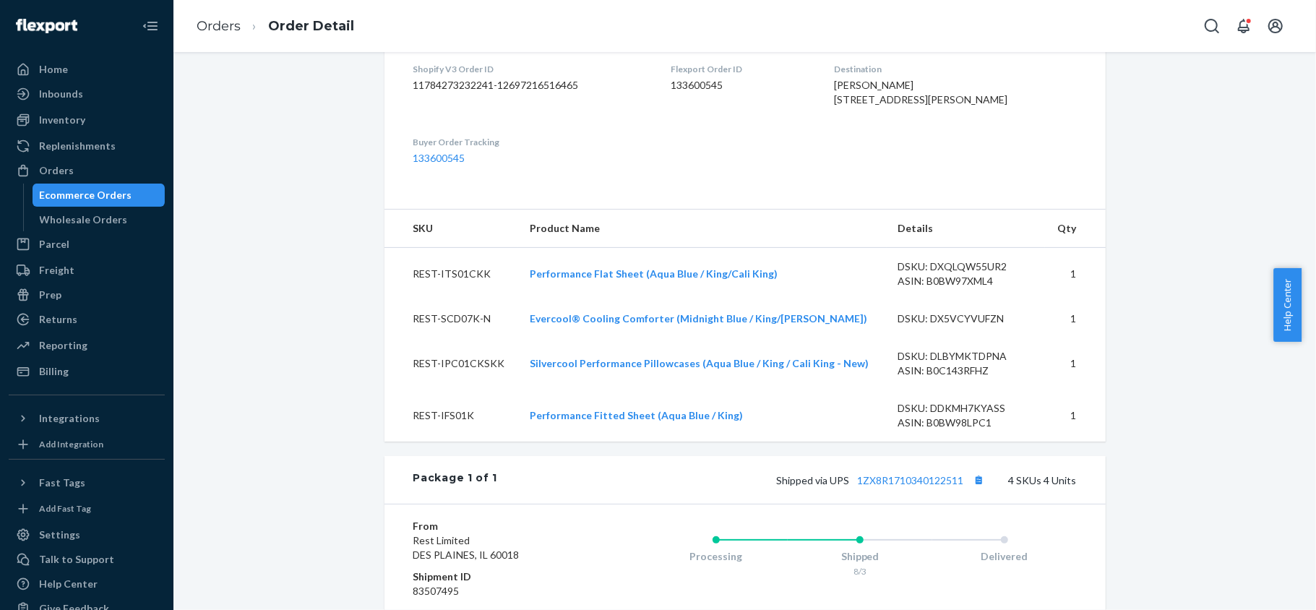
scroll to position [750, 0]
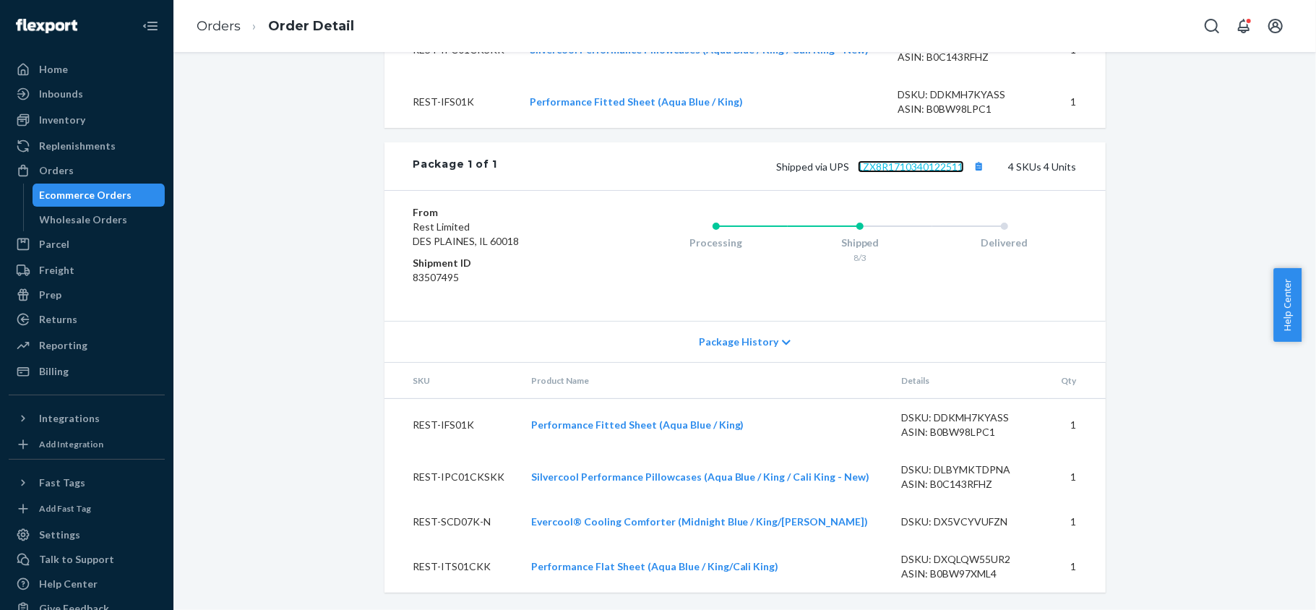
click at [931, 165] on link "1ZX8R1710340122511" at bounding box center [911, 166] width 106 height 12
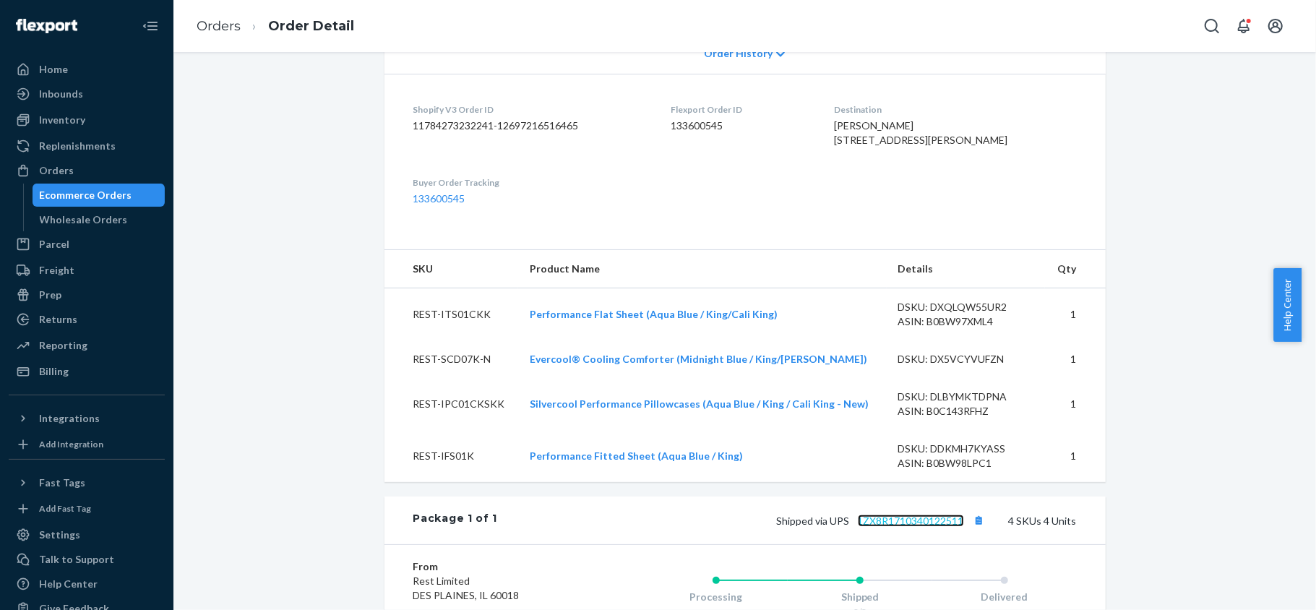
scroll to position [0, 0]
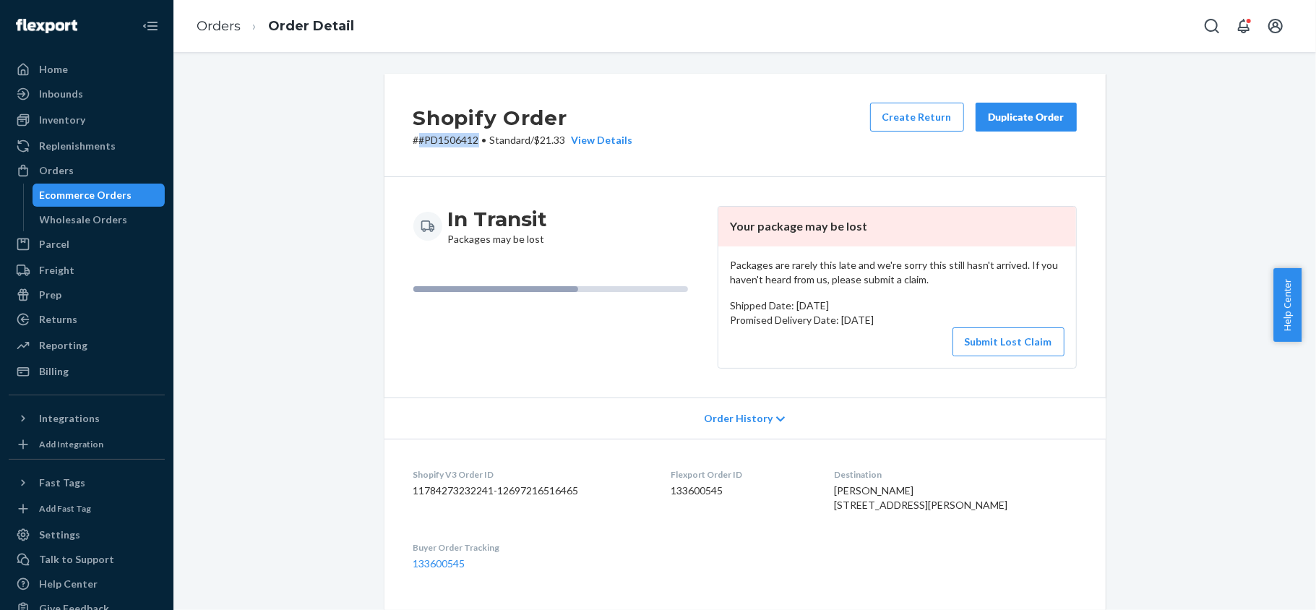
drag, startPoint x: 471, startPoint y: 142, endPoint x: 412, endPoint y: 147, distance: 59.5
click at [412, 147] on div "Shopify Order # #PD1506412 • Standard / $21.33 View Details Create Return Dupli…" at bounding box center [744, 125] width 721 height 103
copy p "#PD1506412"
click at [981, 347] on button "Submit Lost Claim" at bounding box center [1008, 341] width 112 height 29
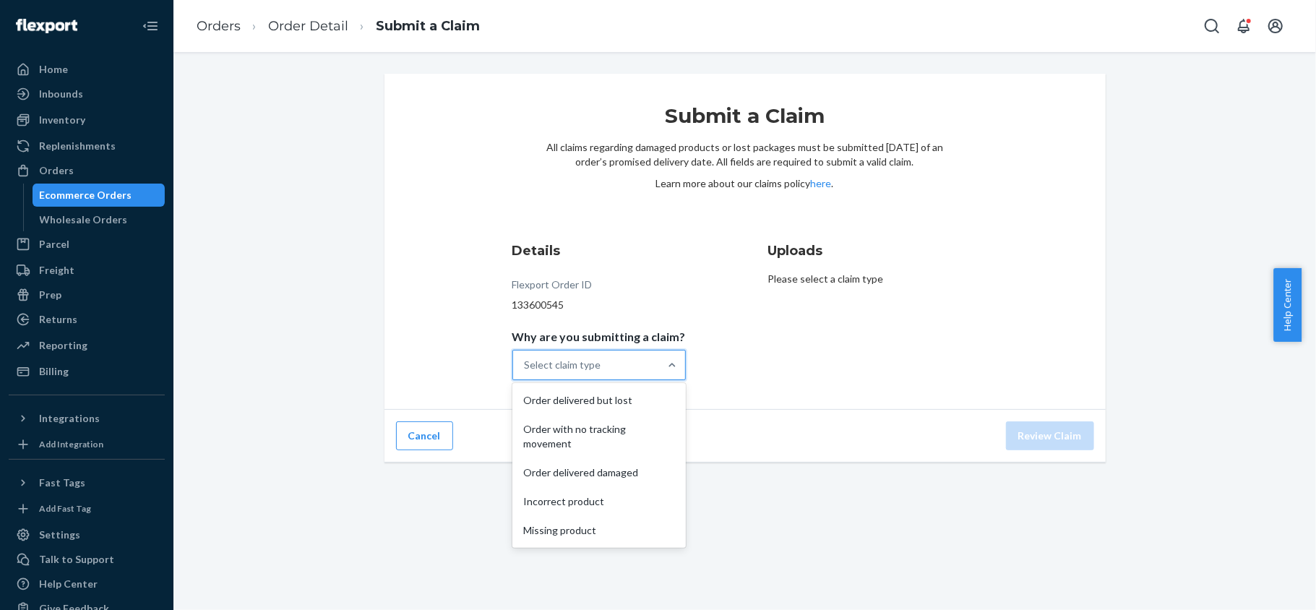
click at [646, 371] on div "Select claim type" at bounding box center [586, 364] width 146 height 29
click at [526, 371] on input "Why are you submitting a claim? option Order delivered but lost focused, 1 of 5…" at bounding box center [524, 365] width 1 height 14
click at [620, 432] on div "Order with no tracking movement" at bounding box center [599, 436] width 168 height 43
click at [526, 372] on input "Why are you submitting a claim? option Order with no tracking movement focused,…" at bounding box center [524, 365] width 1 height 14
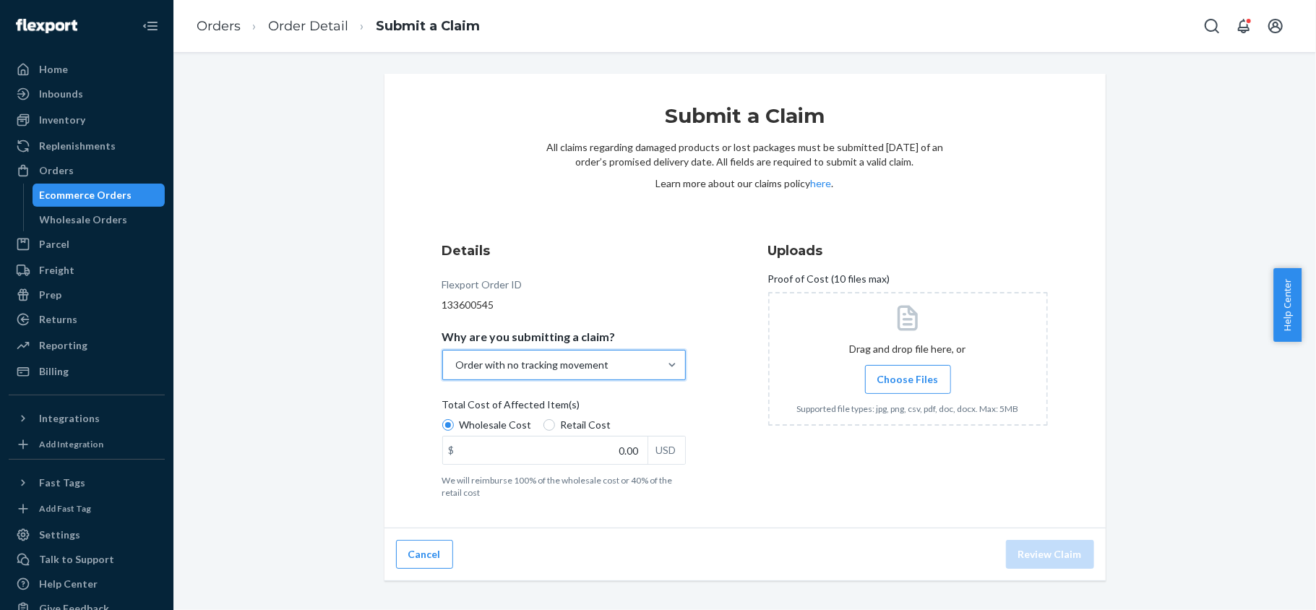
click at [572, 416] on div "Total Cost of Affected Item(s)" at bounding box center [563, 407] width 243 height 20
click at [454, 419] on input "Wholesale Cost" at bounding box center [448, 425] width 12 height 12
click at [563, 416] on div "Total Cost of Affected Item(s)" at bounding box center [563, 407] width 243 height 20
click at [454, 419] on input "Wholesale Cost" at bounding box center [448, 425] width 12 height 12
click at [561, 420] on span "Retail Cost" at bounding box center [586, 425] width 51 height 14
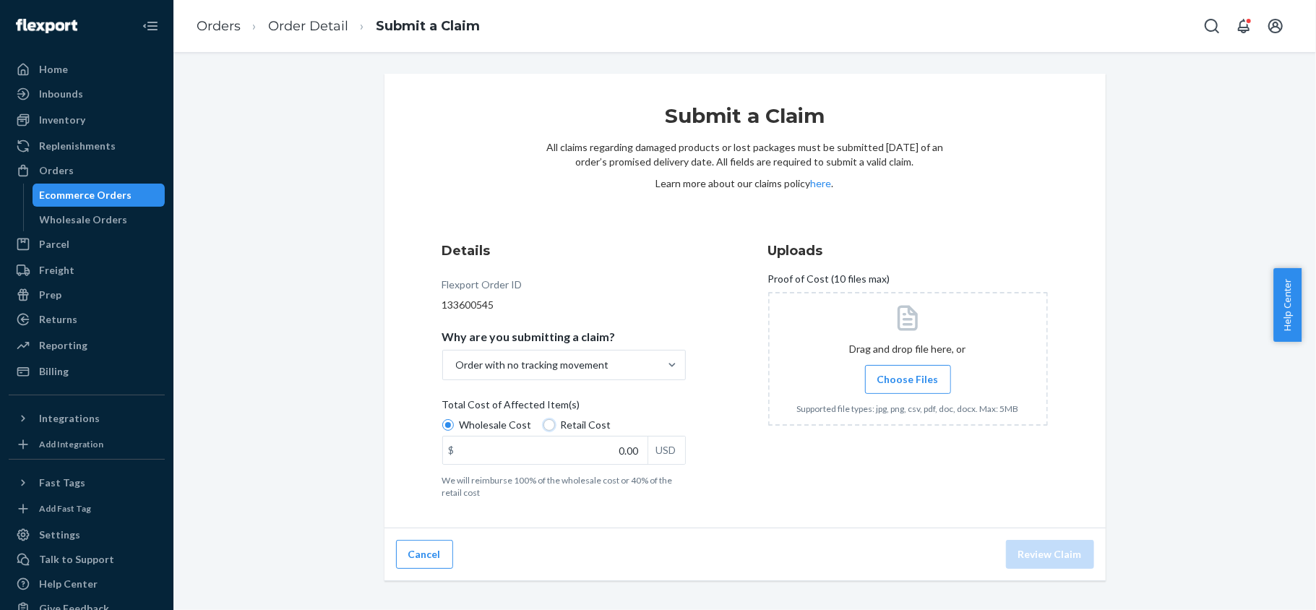
click at [555, 420] on input "Retail Cost" at bounding box center [549, 425] width 12 height 12
radio input "true"
radio input "false"
drag, startPoint x: 590, startPoint y: 436, endPoint x: 675, endPoint y: 440, distance: 84.6
click at [675, 440] on div "$ 0.00 USD" at bounding box center [563, 450] width 243 height 29
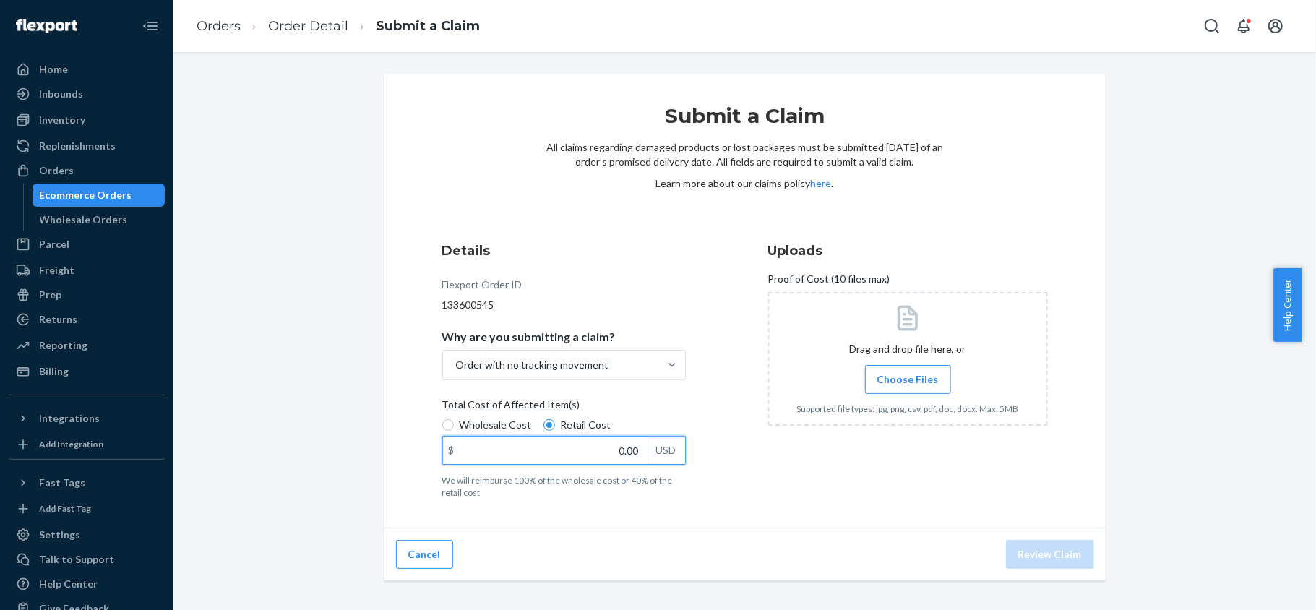
click at [610, 449] on input "0.00" at bounding box center [545, 449] width 204 height 27
paste input "475"
type input "475.00"
click at [890, 370] on label "Choose Files" at bounding box center [908, 379] width 86 height 29
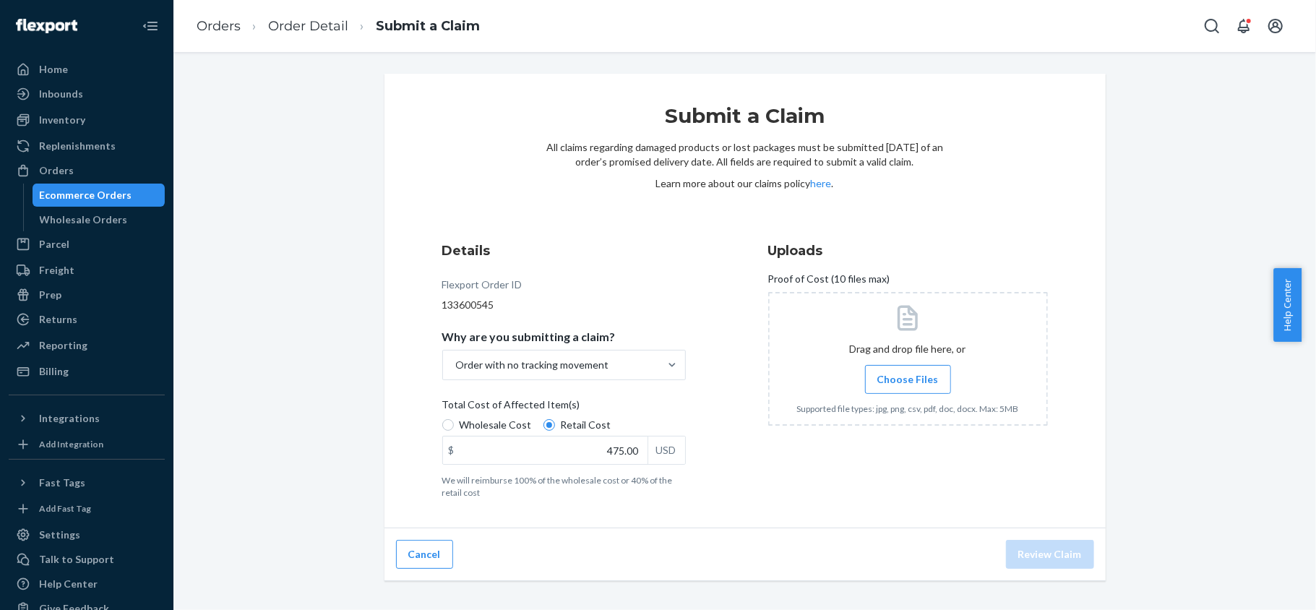
click at [907, 371] on input "Choose Files" at bounding box center [907, 379] width 1 height 16
click at [886, 385] on span "Choose Files" at bounding box center [907, 379] width 61 height 14
click at [907, 385] on input "Choose Files" at bounding box center [907, 379] width 1 height 16
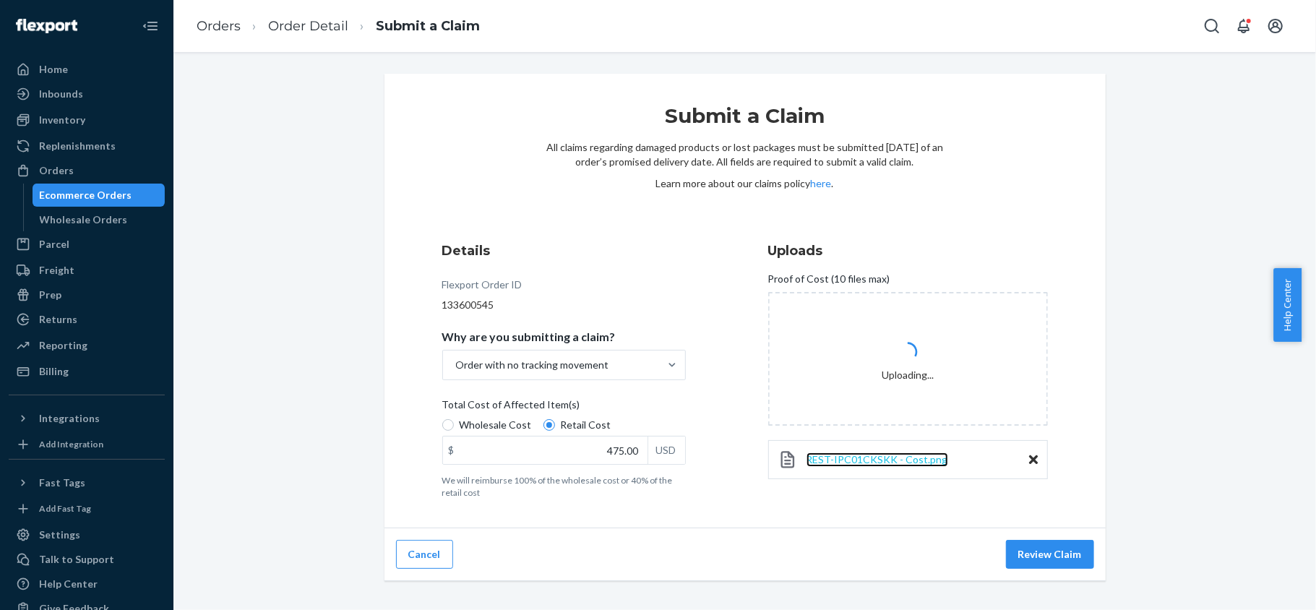
click at [896, 458] on span "REST-IPC01CKSKK - Cost.png" at bounding box center [877, 459] width 142 height 12
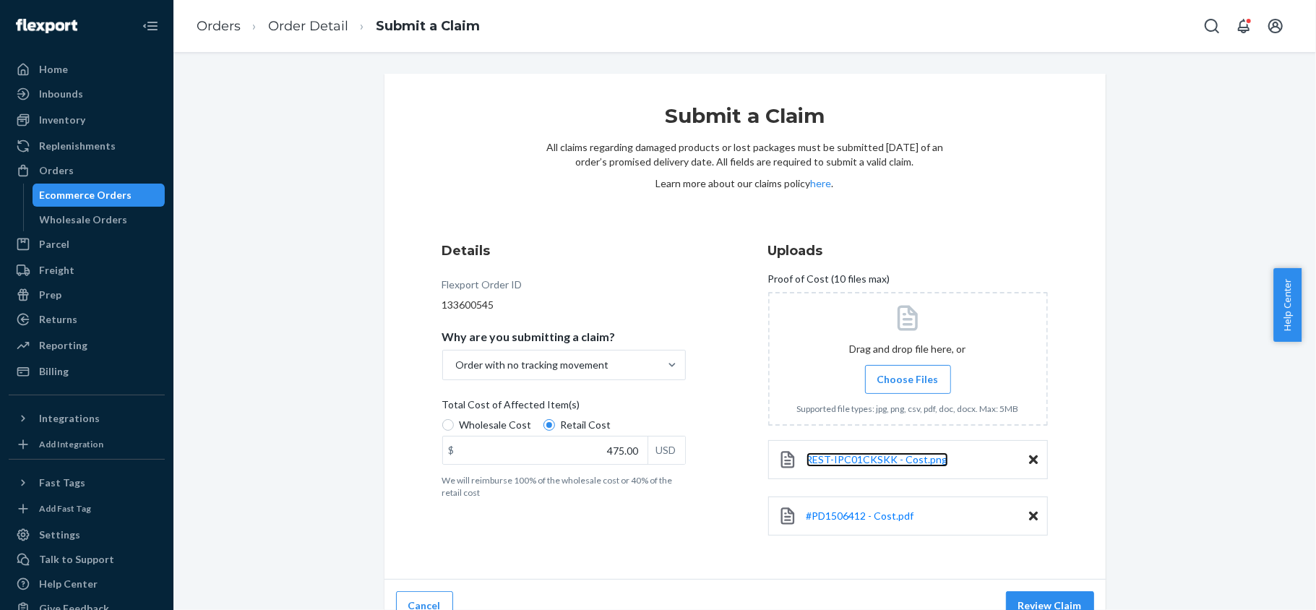
scroll to position [24, 0]
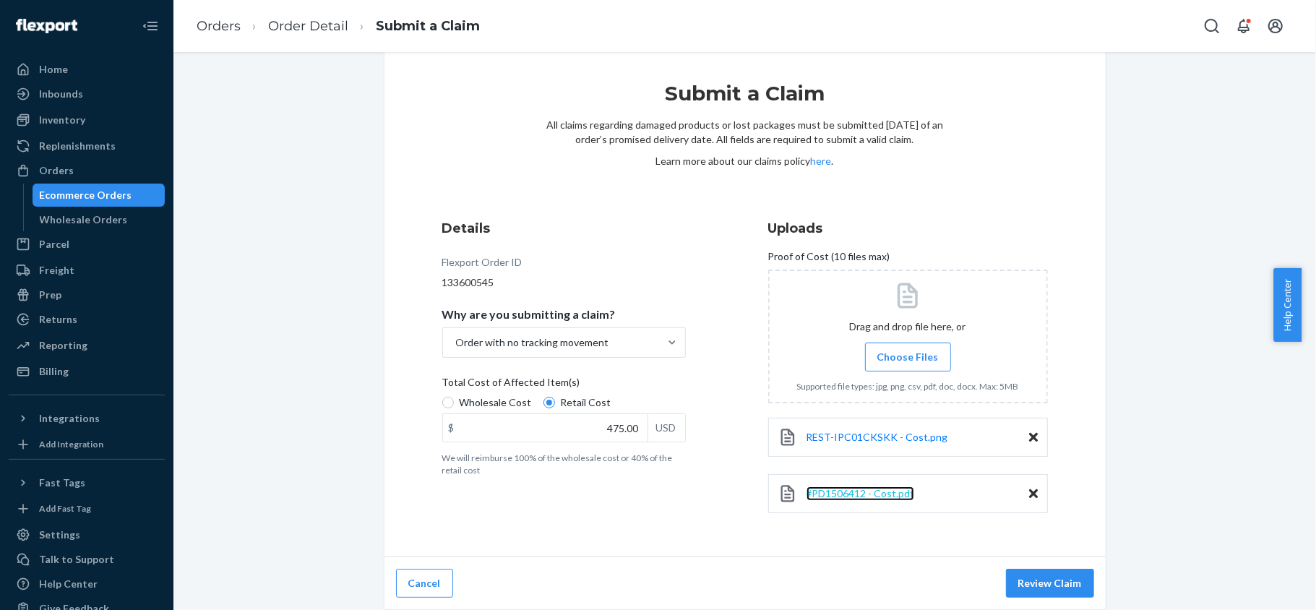
click at [870, 495] on span "#PD1506412 - Cost.pdf" at bounding box center [860, 493] width 108 height 12
drag, startPoint x: 1058, startPoint y: 582, endPoint x: 1046, endPoint y: 585, distance: 11.9
click at [1058, 582] on button "Review Claim" at bounding box center [1050, 583] width 88 height 29
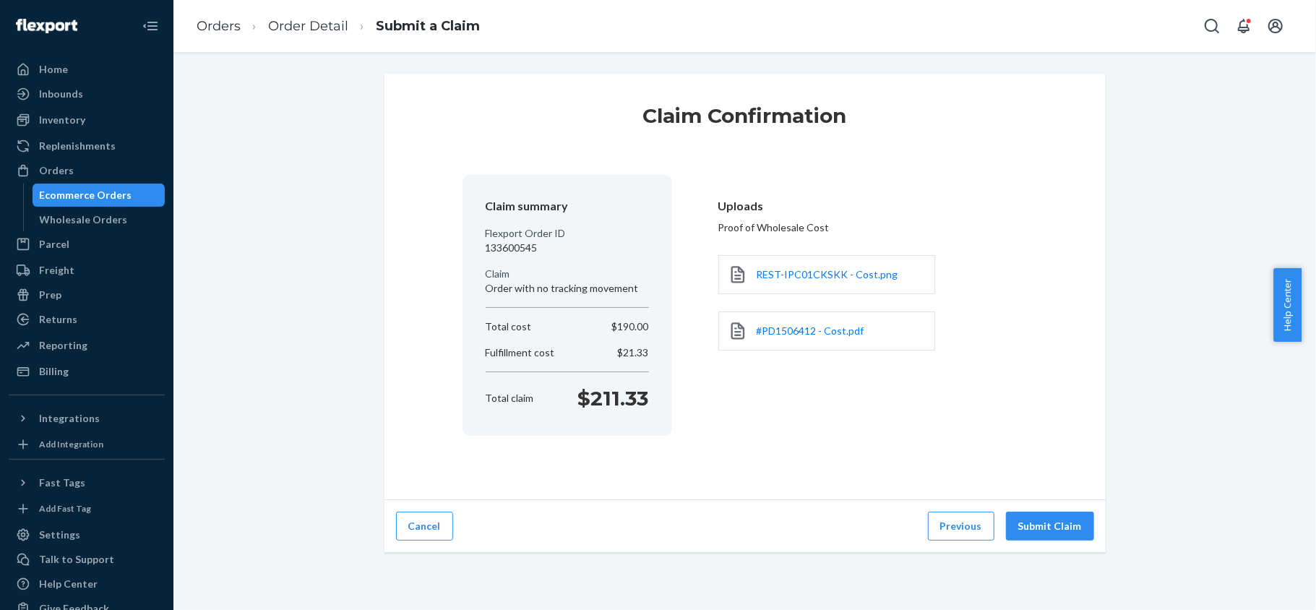
scroll to position [0, 0]
click at [964, 535] on button "Previous" at bounding box center [961, 525] width 66 height 29
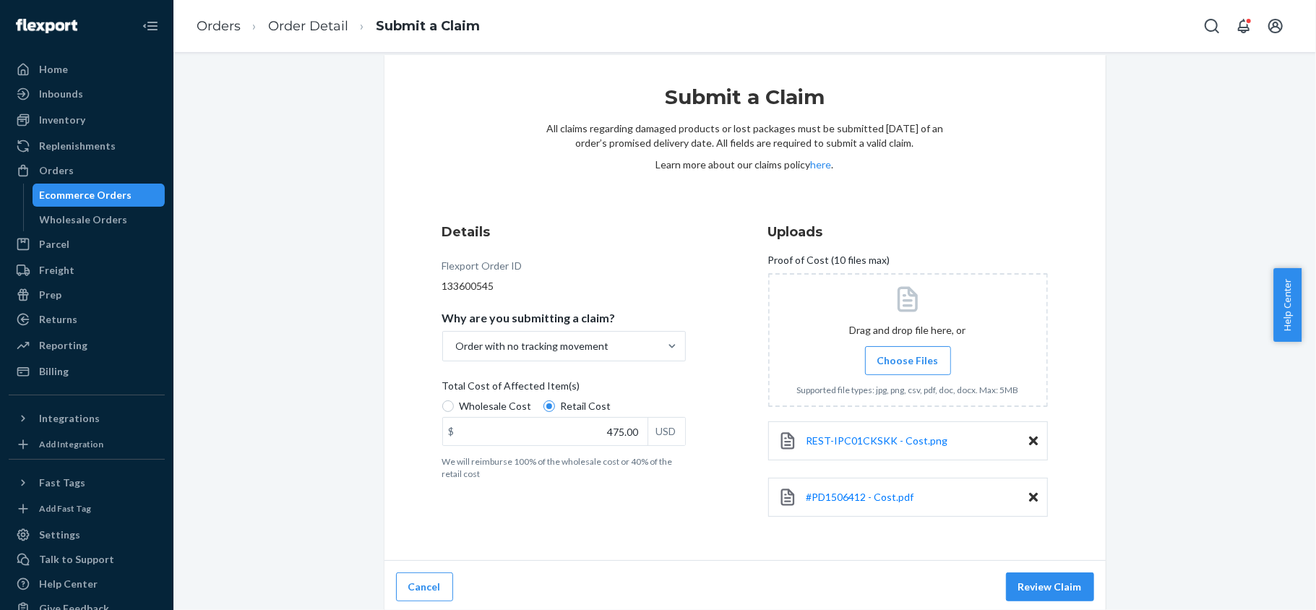
scroll to position [24, 0]
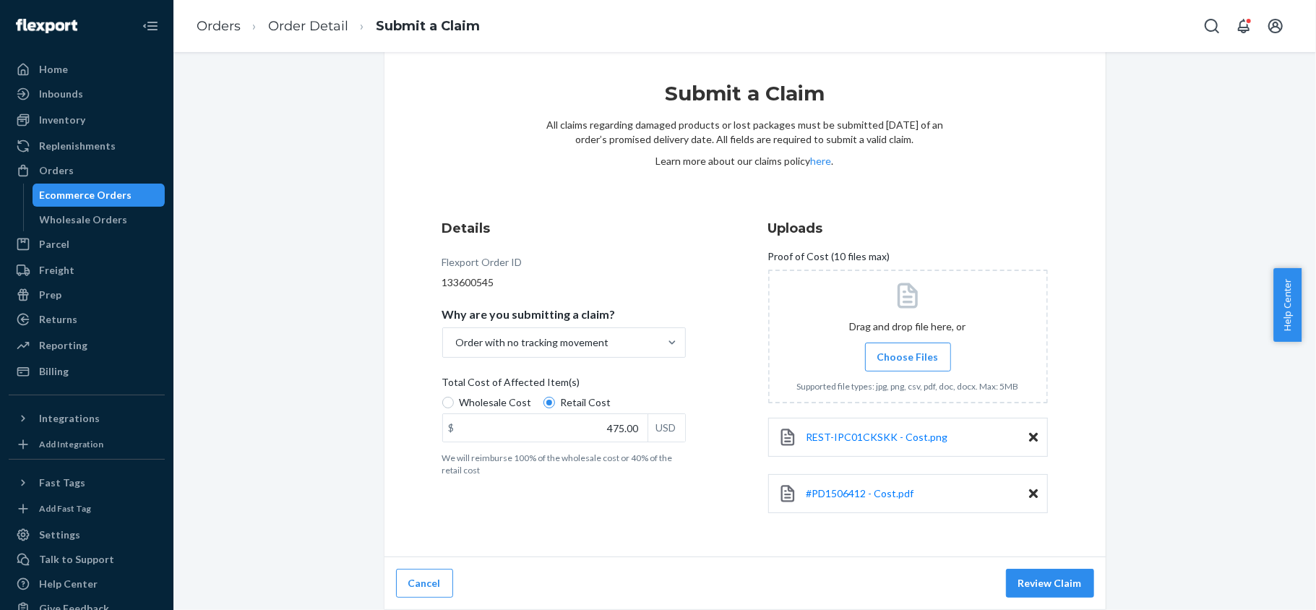
click at [1046, 599] on div "Cancel Review Claim" at bounding box center [744, 583] width 721 height 53
click at [858, 489] on span "#PD1506412 - Cost.pdf" at bounding box center [860, 493] width 108 height 12
click at [1065, 570] on button "Review Claim" at bounding box center [1050, 583] width 88 height 29
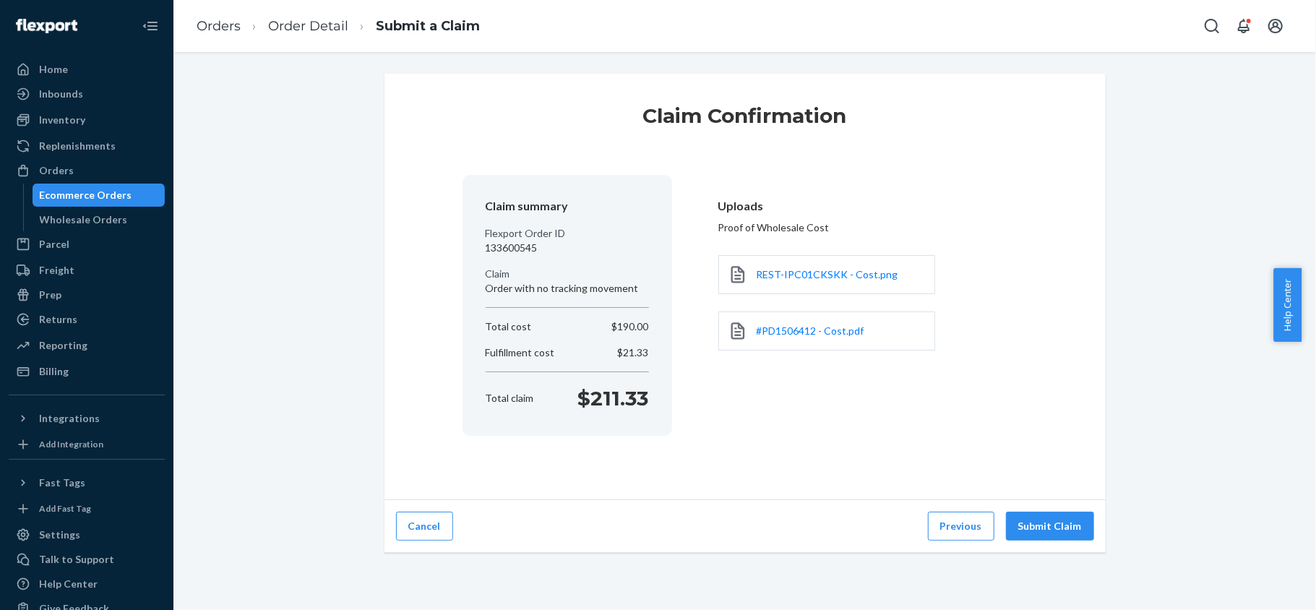
scroll to position [0, 0]
click at [1050, 517] on button "Submit Claim" at bounding box center [1050, 525] width 88 height 29
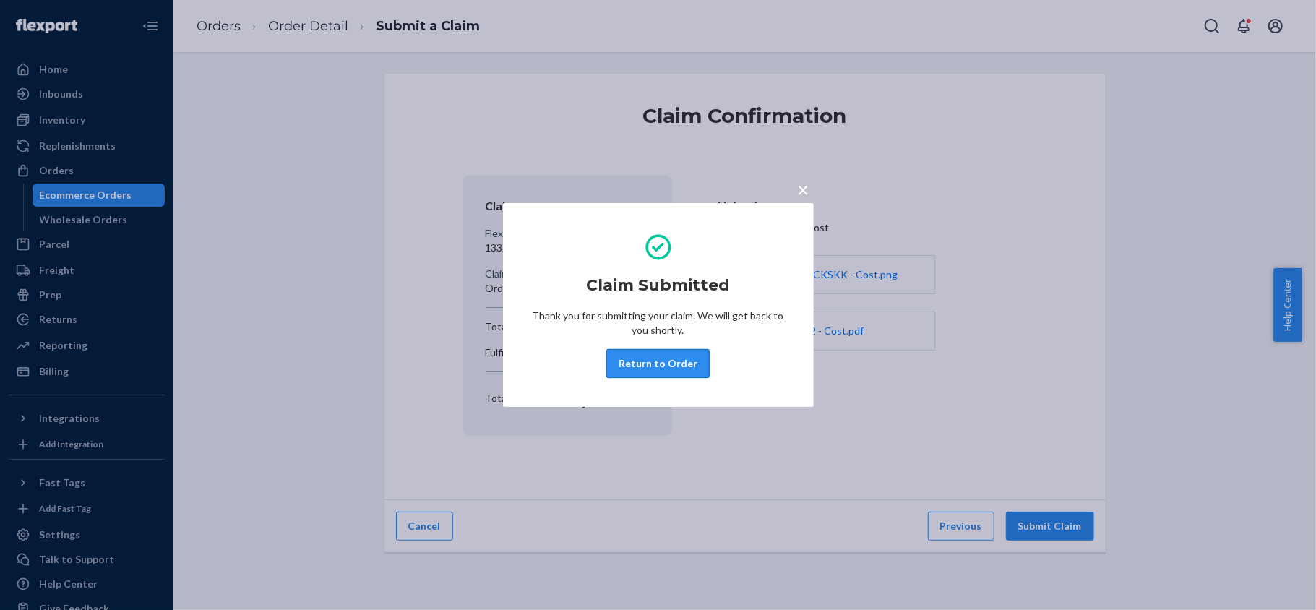
click at [678, 373] on button "Return to Order" at bounding box center [657, 363] width 103 height 29
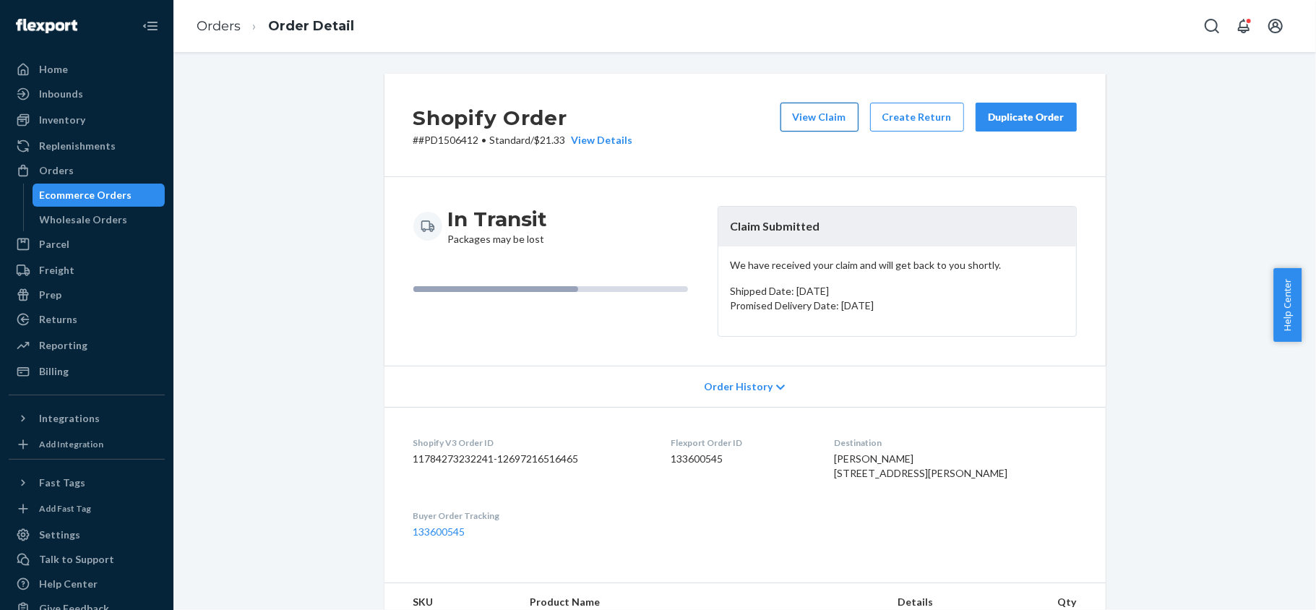
click at [799, 113] on button "View Claim" at bounding box center [819, 117] width 78 height 29
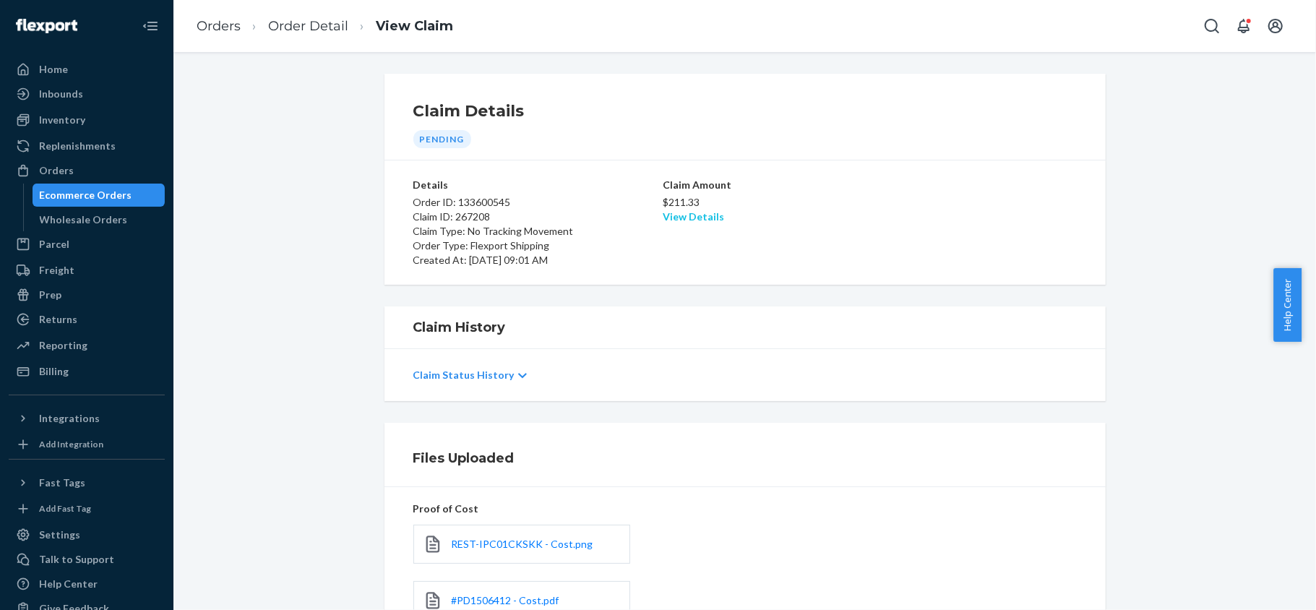
click at [669, 220] on link "View Details" at bounding box center [692, 216] width 61 height 12
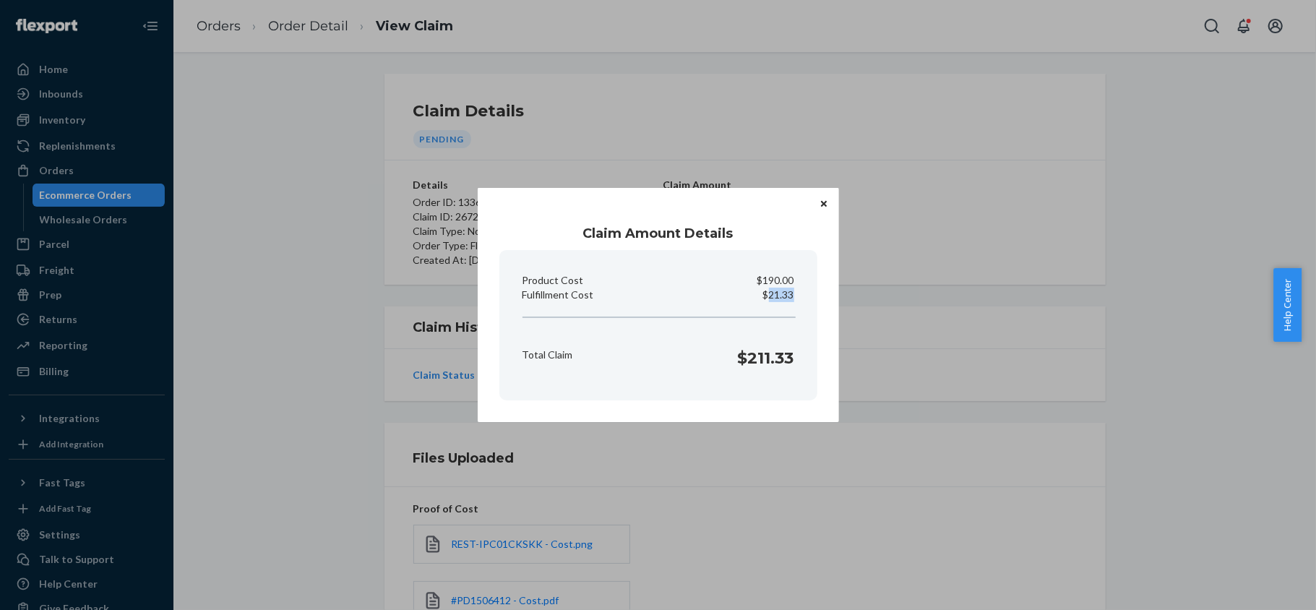
copy p "21.33"
drag, startPoint x: 767, startPoint y: 299, endPoint x: 793, endPoint y: 299, distance: 26.0
click at [793, 299] on p "$21.33" at bounding box center [778, 295] width 31 height 14
copy h1 "$211.33"
drag, startPoint x: 731, startPoint y: 364, endPoint x: 807, endPoint y: 368, distance: 75.9
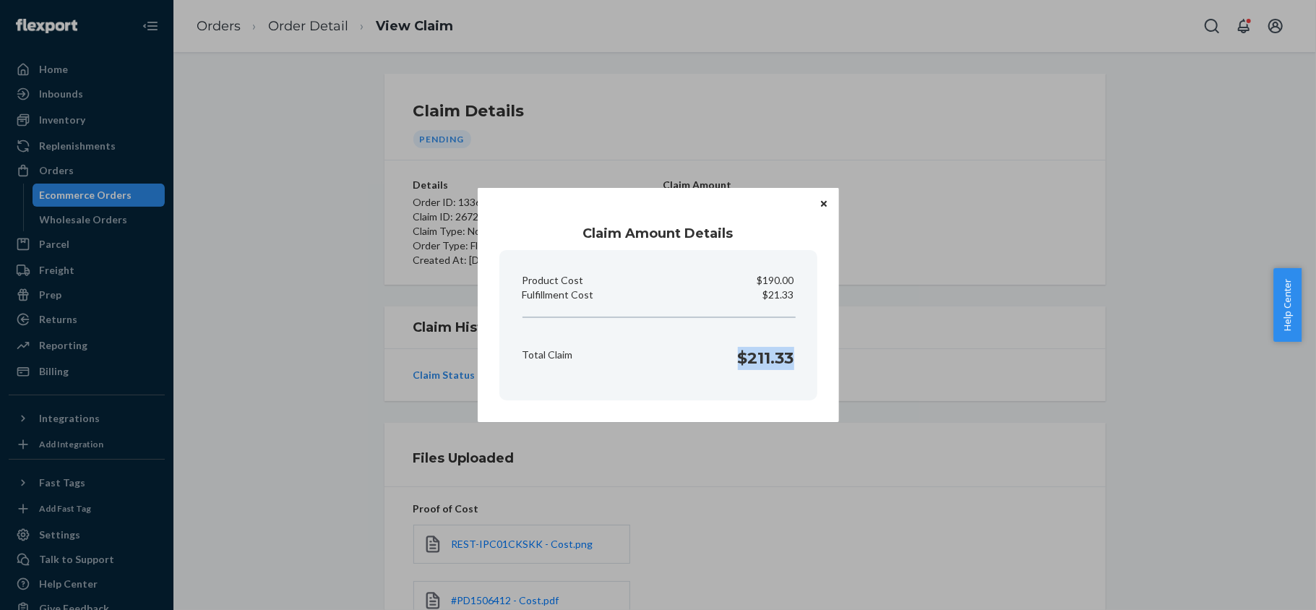
click at [807, 368] on section "Product Cost $190.00 Fulfillment Cost $21.33 Total Claim $211.33" at bounding box center [658, 325] width 318 height 150
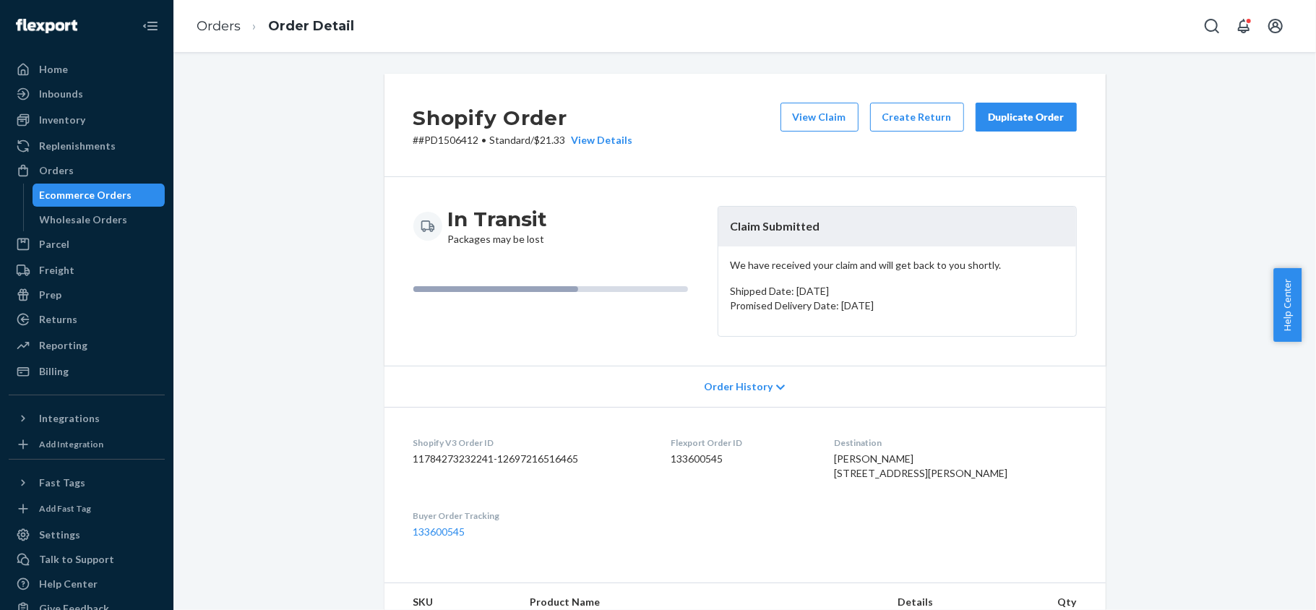
click at [720, 460] on dd "133600545" at bounding box center [740, 459] width 140 height 14
copy dd "133600545"
drag, startPoint x: 472, startPoint y: 139, endPoint x: 411, endPoint y: 149, distance: 62.2
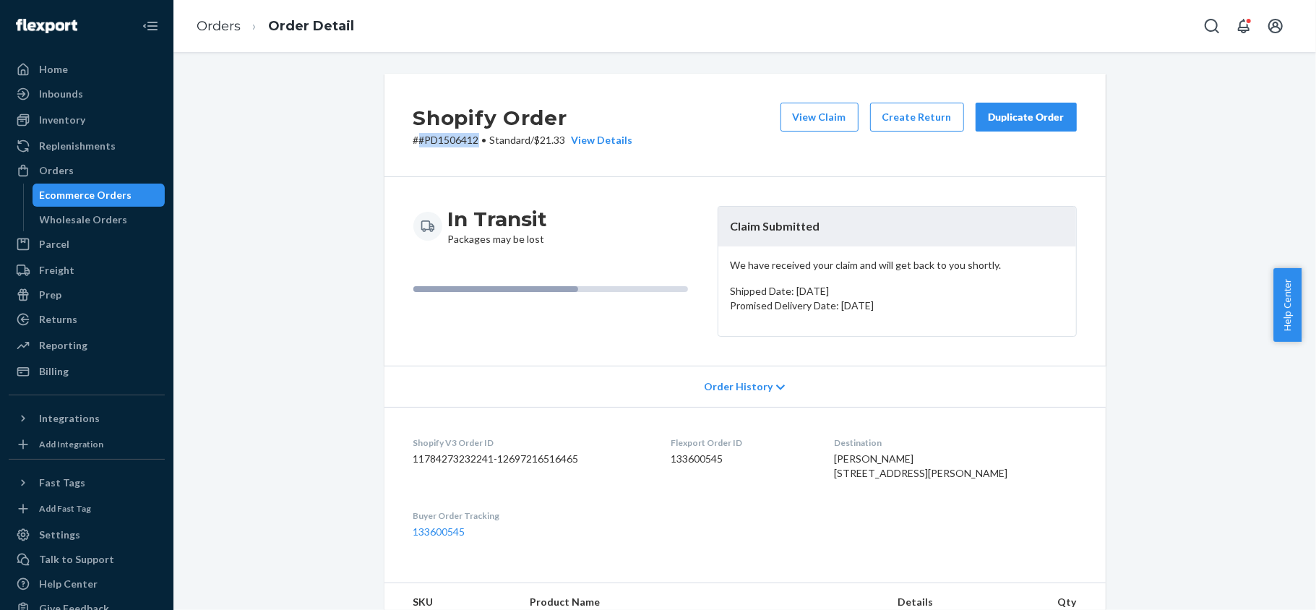
click at [411, 149] on div "Shopify Order # #PD1506412 • Standard / $21.33 View Details View Claim Create R…" at bounding box center [744, 125] width 721 height 103
copy p "#PD1506412"
click at [70, 171] on div "Orders" at bounding box center [56, 170] width 35 height 14
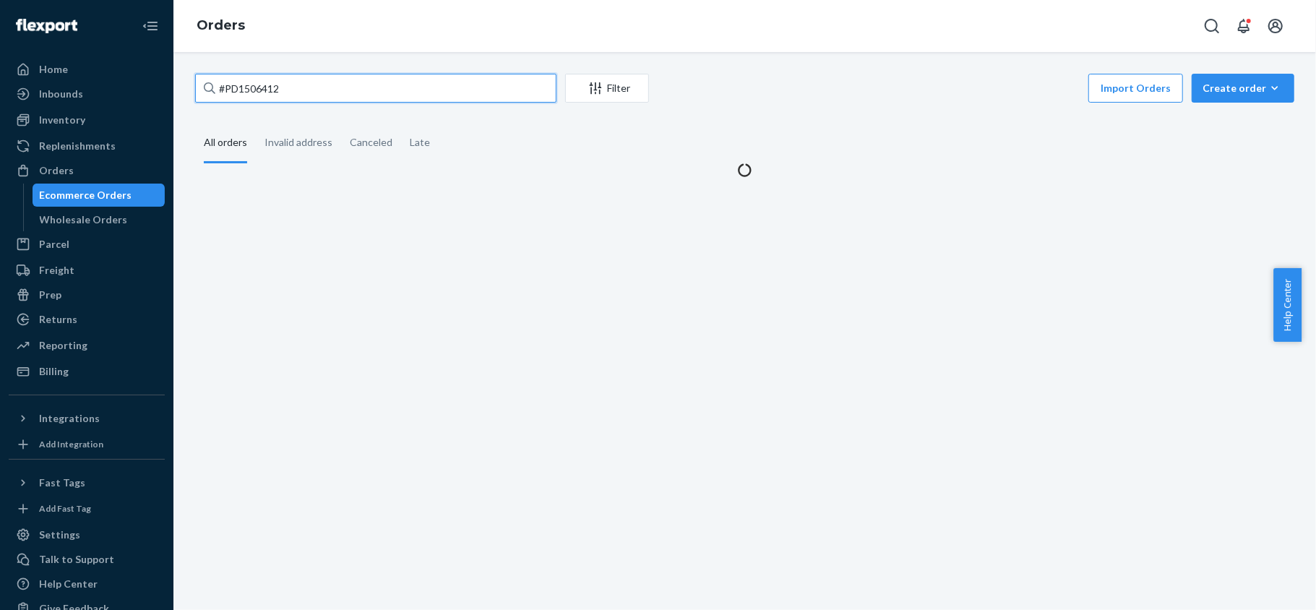
click at [316, 85] on input "#PD1506412" at bounding box center [375, 88] width 361 height 29
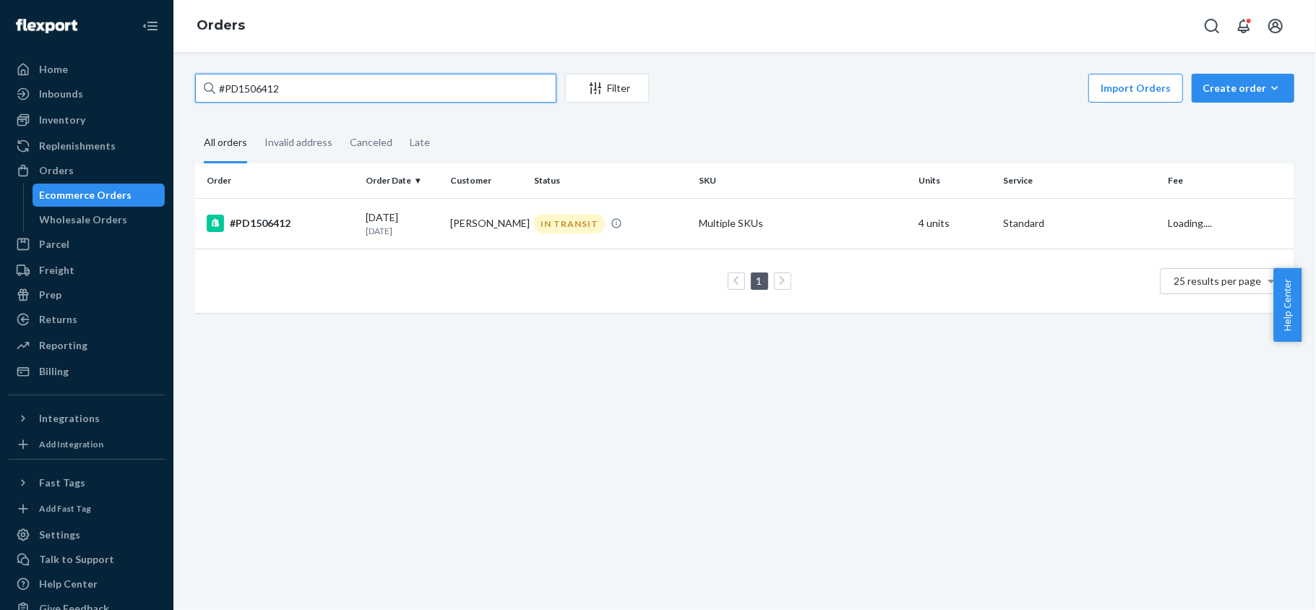
type input "#"
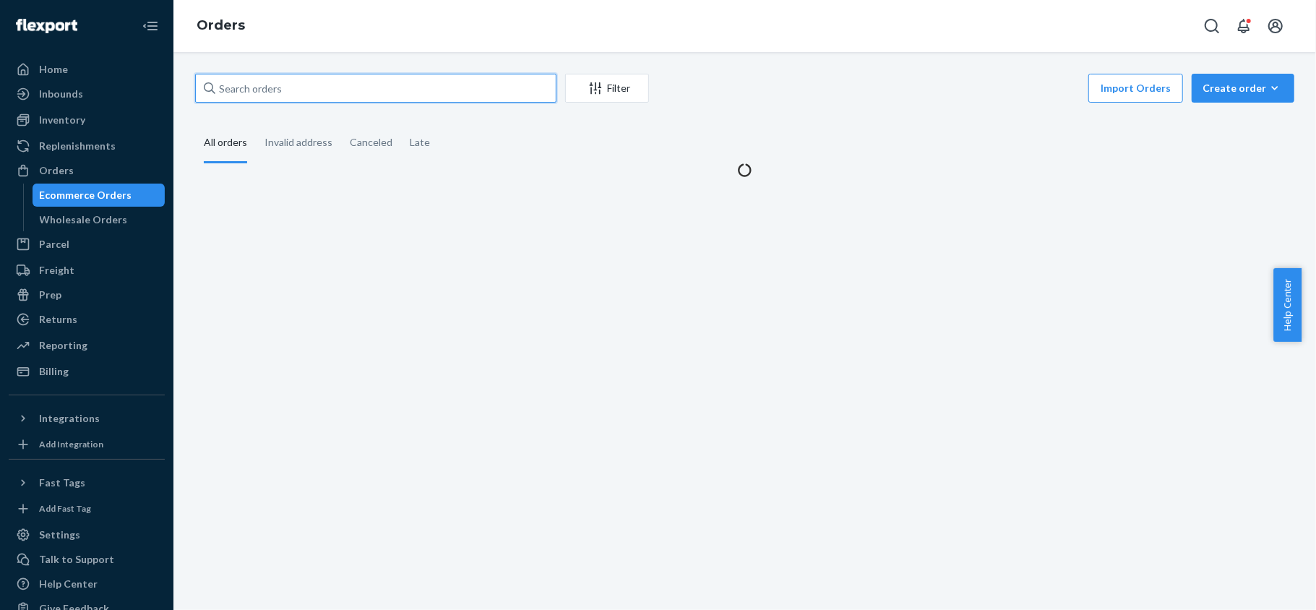
paste input "#US25334541"
type input "#US25334541"
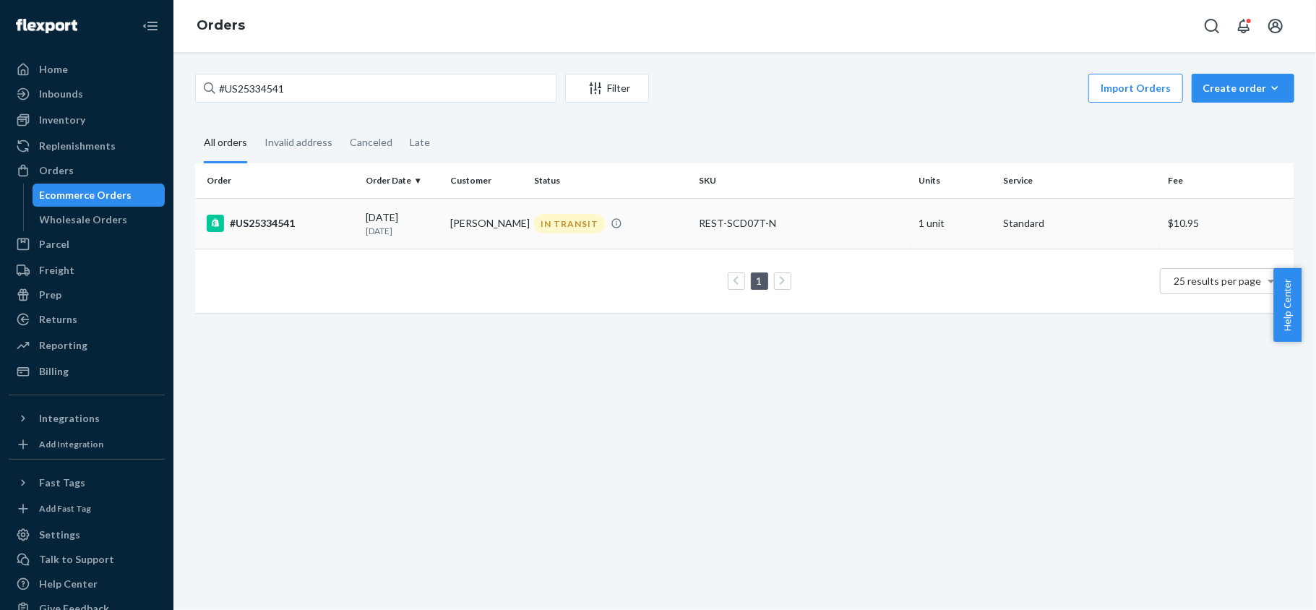
click at [338, 223] on div "#US25334541" at bounding box center [280, 223] width 147 height 17
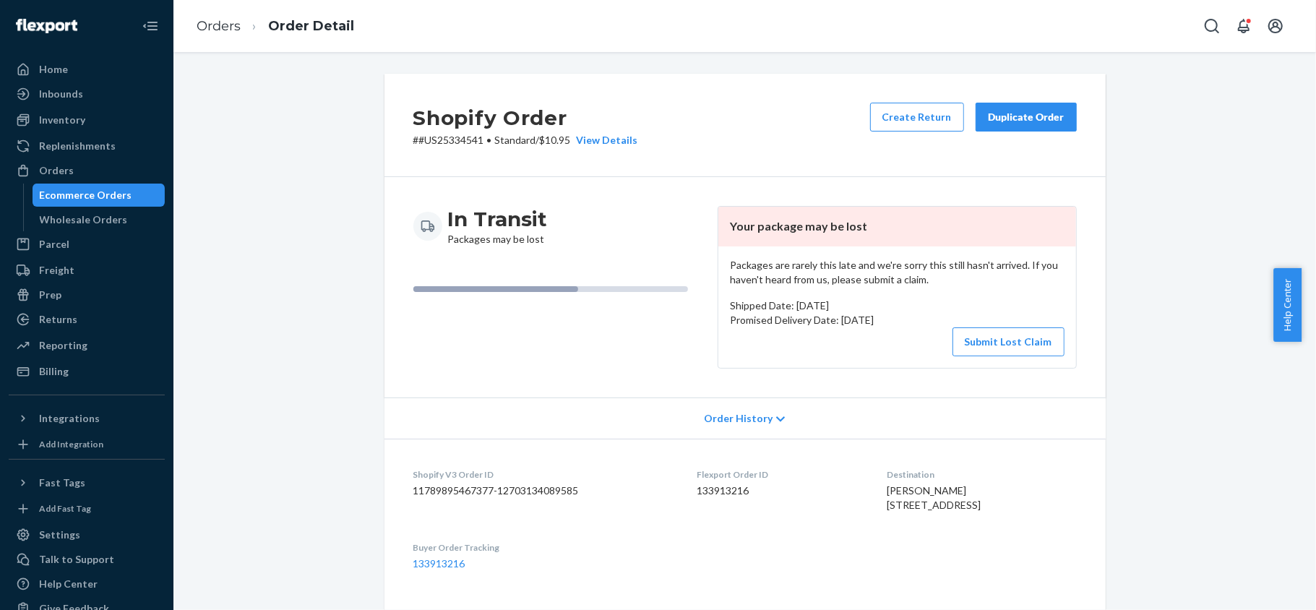
scroll to position [438, 0]
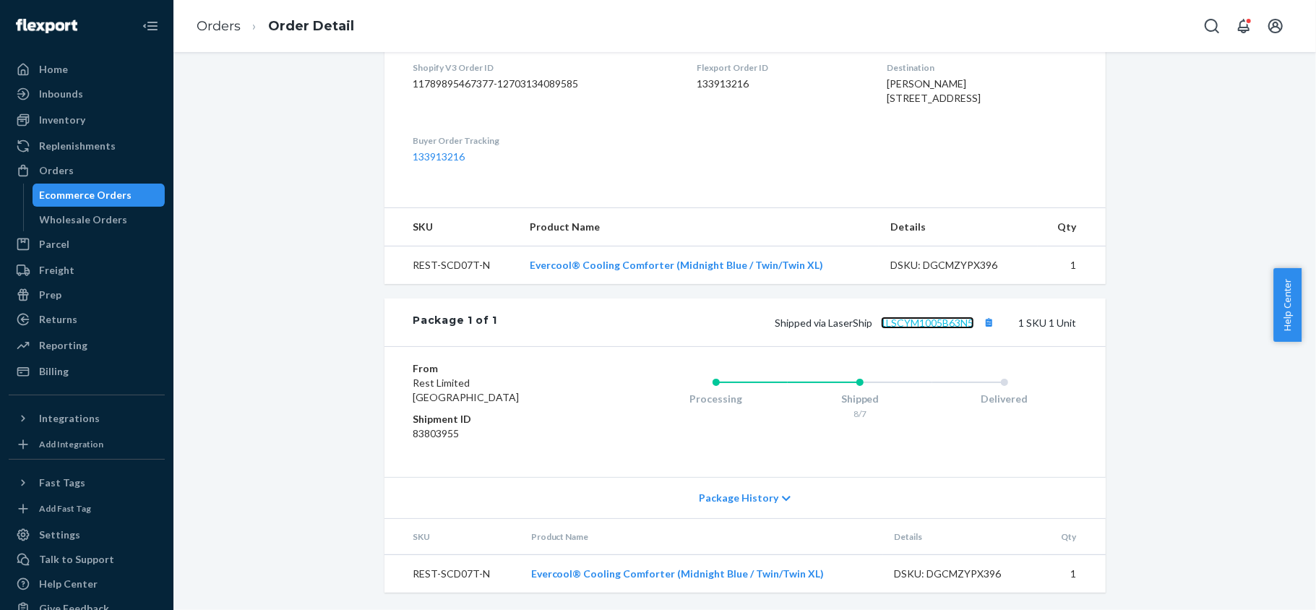
click at [928, 322] on link "1LSCYM1005B63N5" at bounding box center [927, 322] width 93 height 12
click at [119, 168] on div "Orders" at bounding box center [86, 170] width 153 height 20
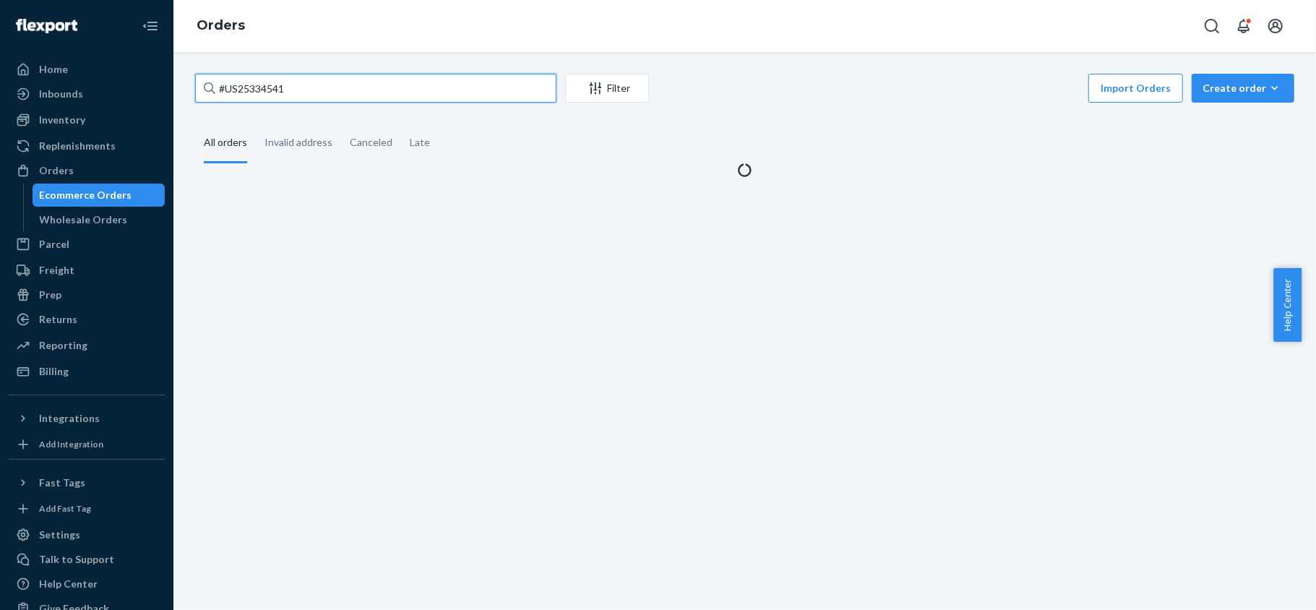
click at [315, 82] on input "#US25334541" at bounding box center [375, 88] width 361 height 29
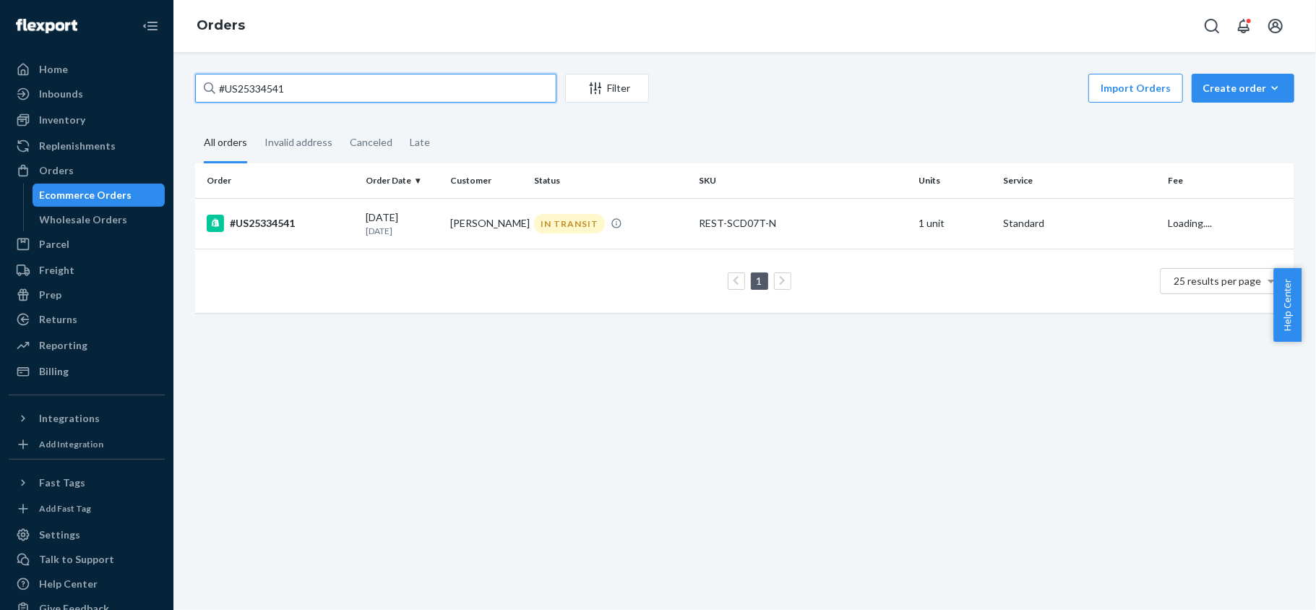
click at [316, 82] on input "#US25334541" at bounding box center [375, 88] width 361 height 29
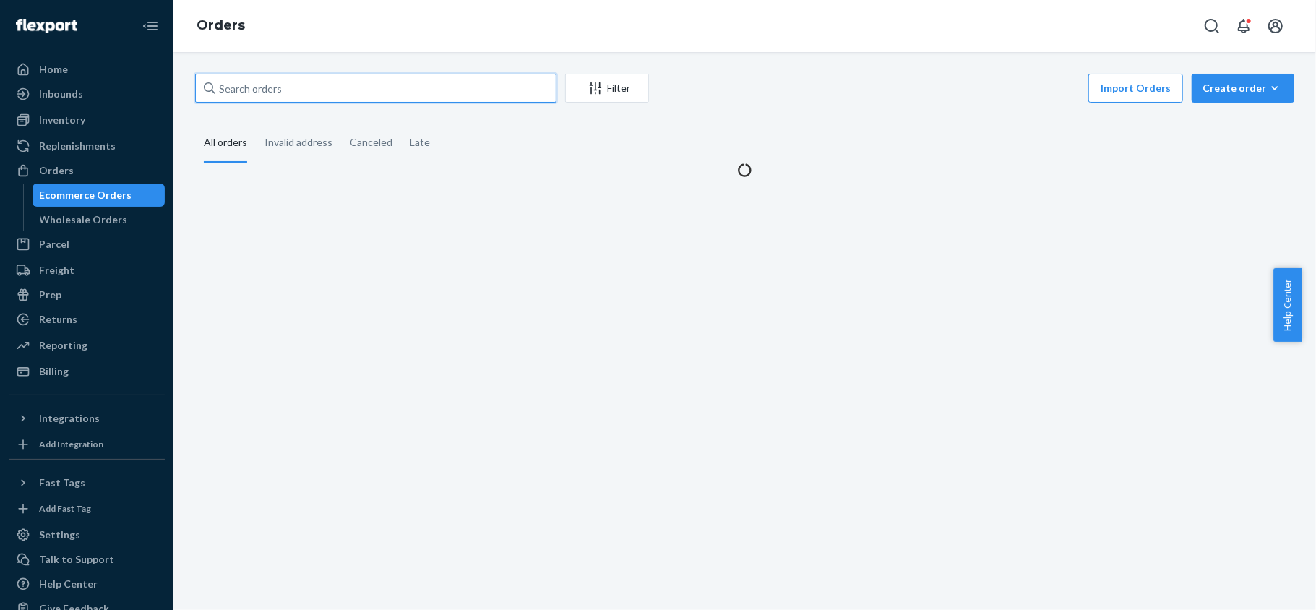
paste input "#PD3149734"
type input "#PD3149734"
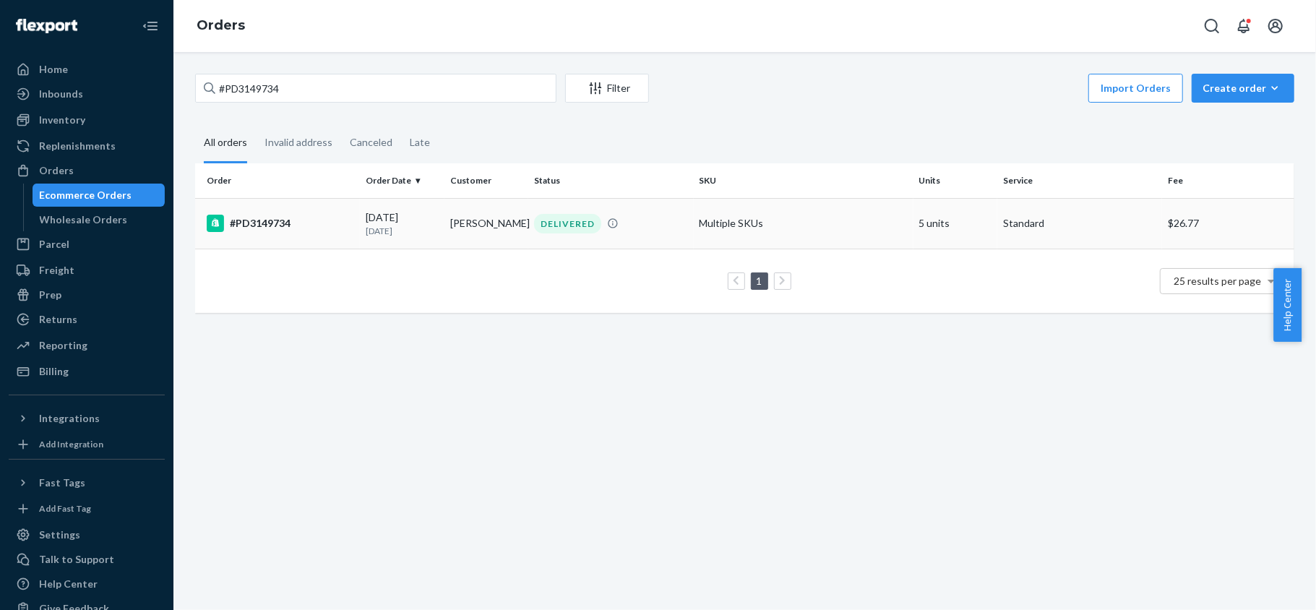
click at [295, 217] on div "#PD3149734" at bounding box center [280, 223] width 147 height 17
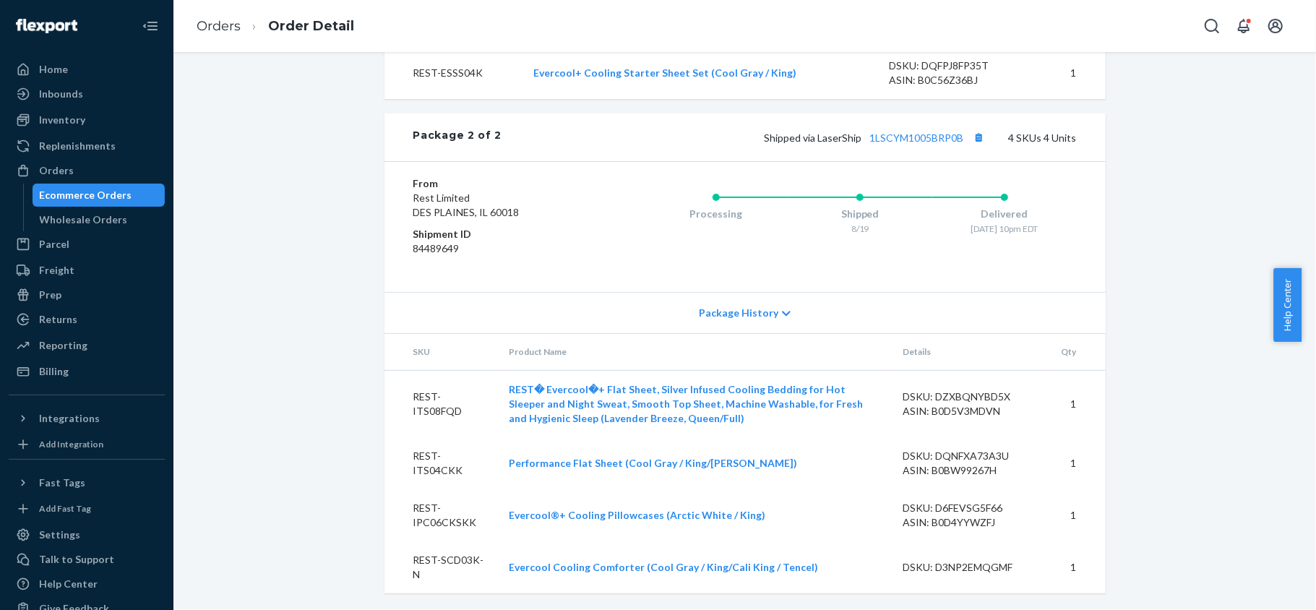
scroll to position [1149, 0]
click at [920, 139] on link "1LSCYM1005BRP0B" at bounding box center [917, 137] width 94 height 12
click at [62, 165] on div "Orders" at bounding box center [56, 170] width 35 height 14
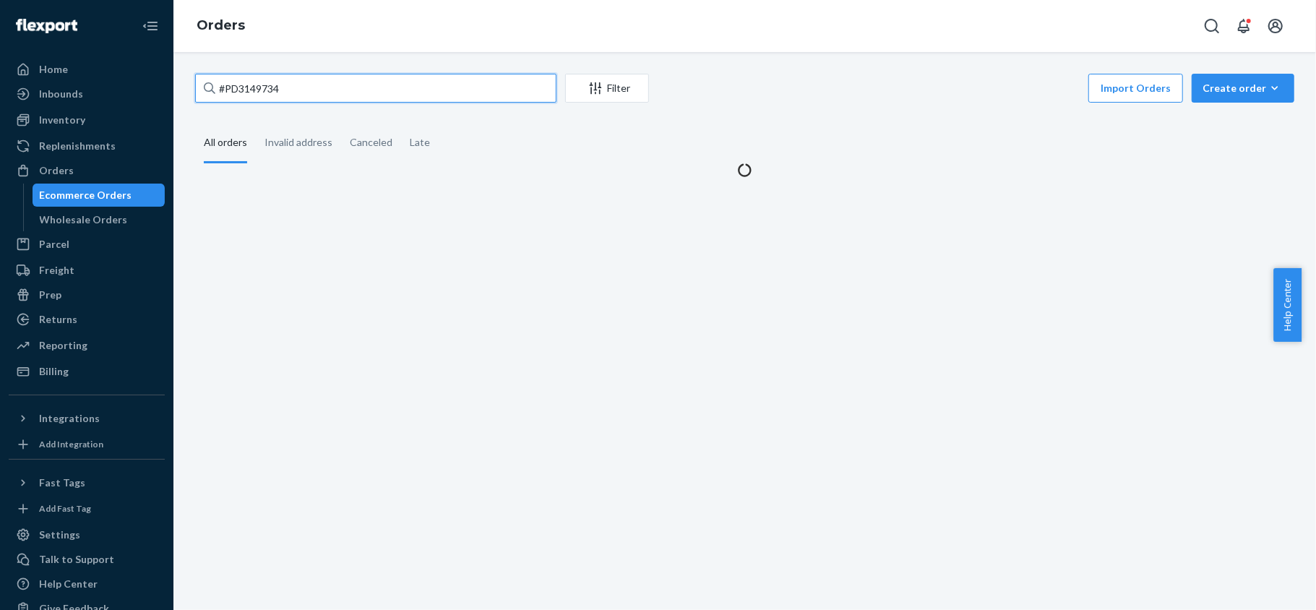
click at [342, 87] on input "#PD3149734" at bounding box center [375, 88] width 361 height 29
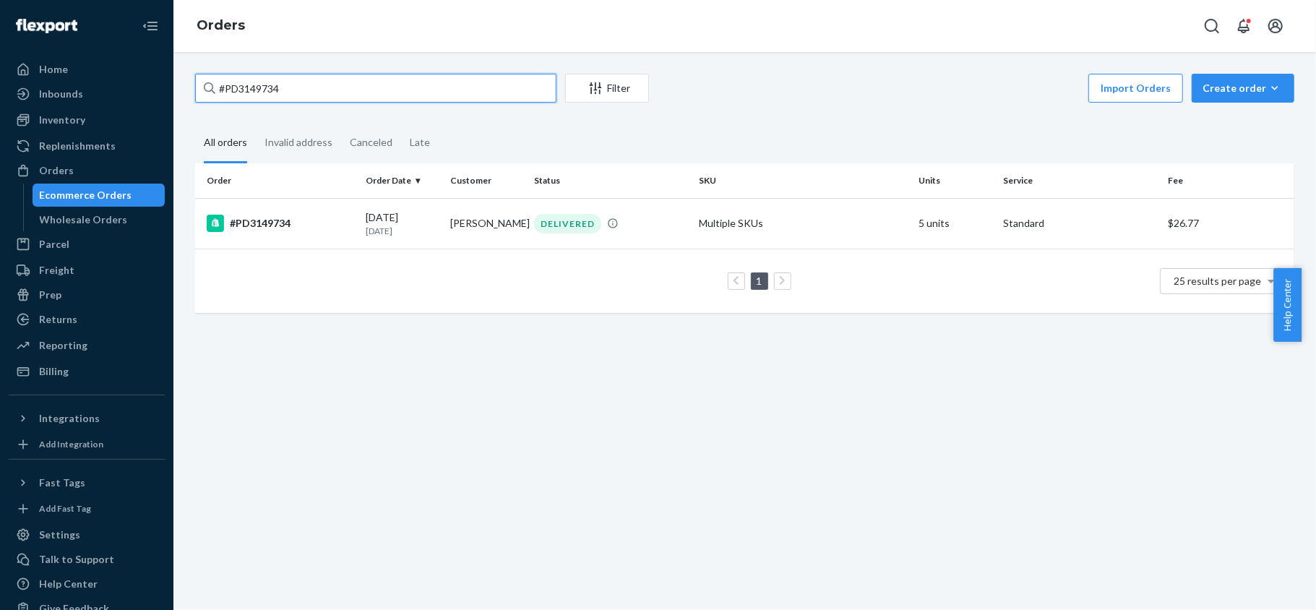
click at [342, 87] on input "#PD3149734" at bounding box center [375, 88] width 361 height 29
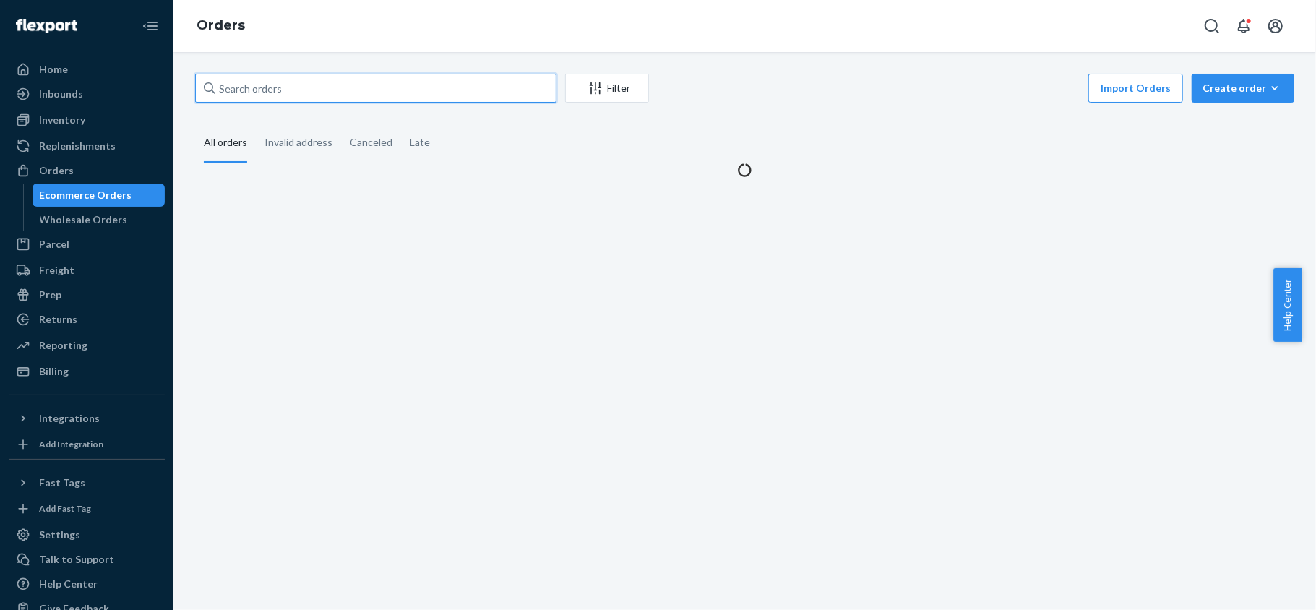
paste input "#US25337744"
type input "#US25337744"
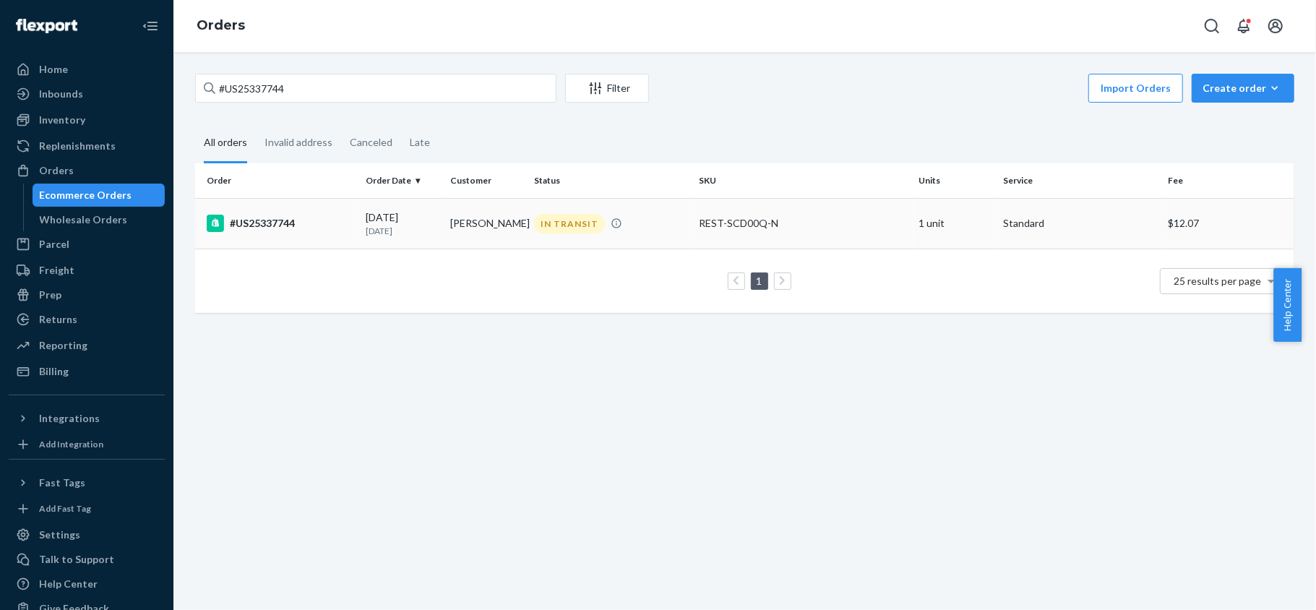
click at [333, 212] on td "#US25337744" at bounding box center [277, 223] width 165 height 51
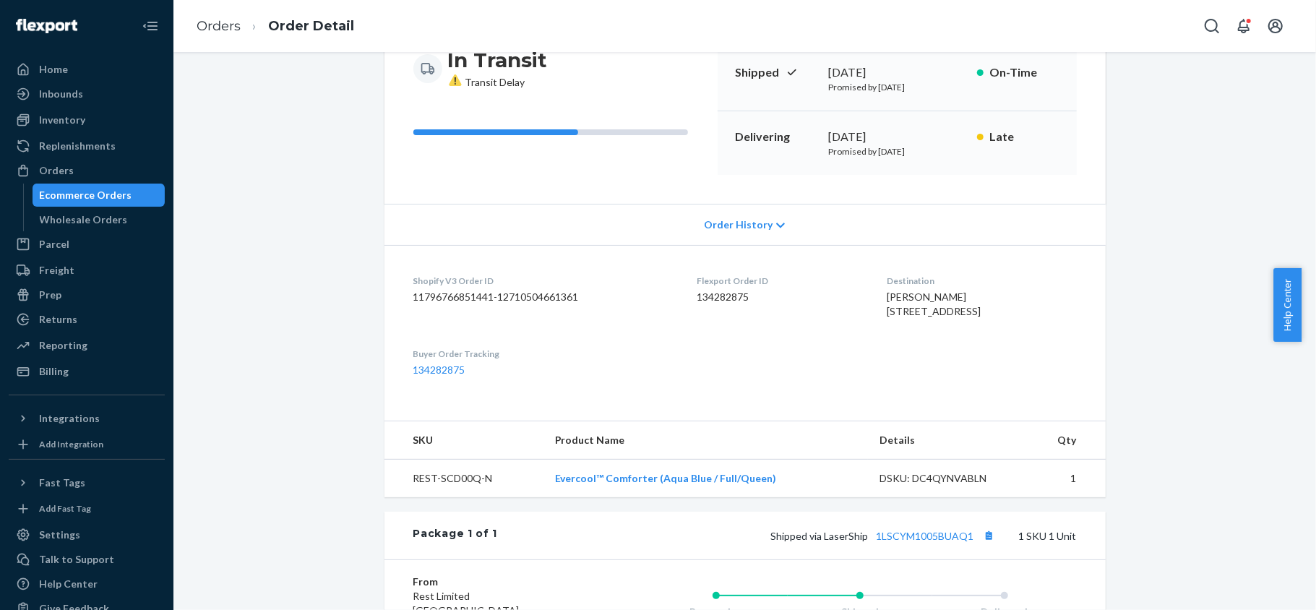
scroll to position [18, 0]
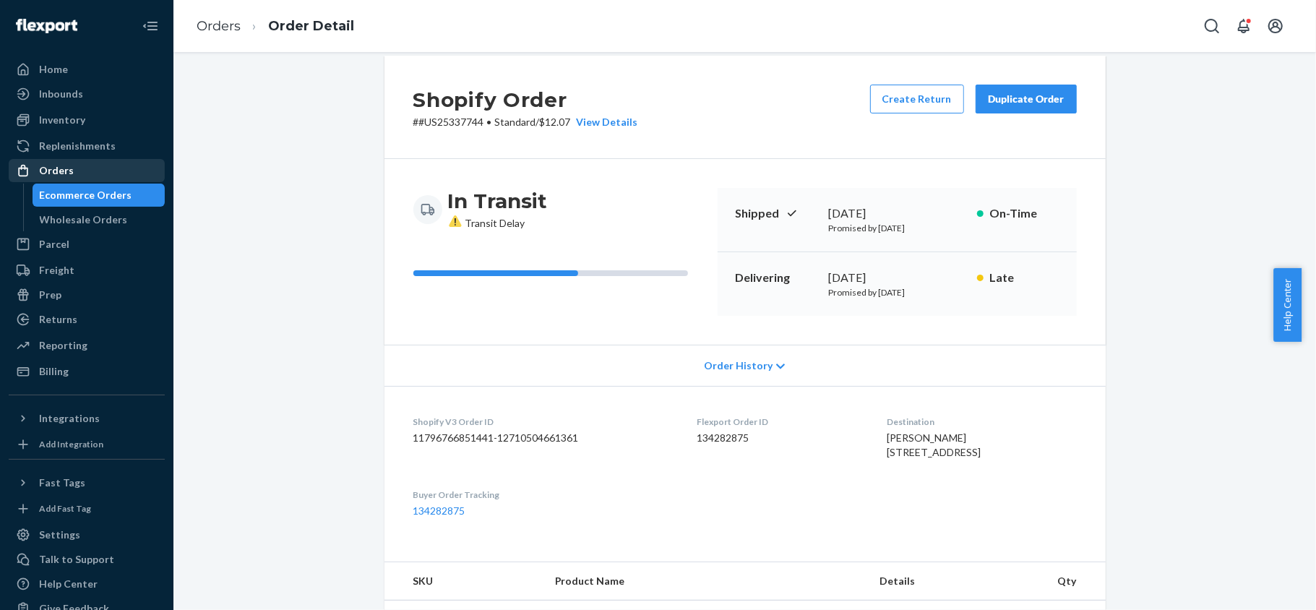
click at [110, 163] on div "Orders" at bounding box center [86, 170] width 153 height 20
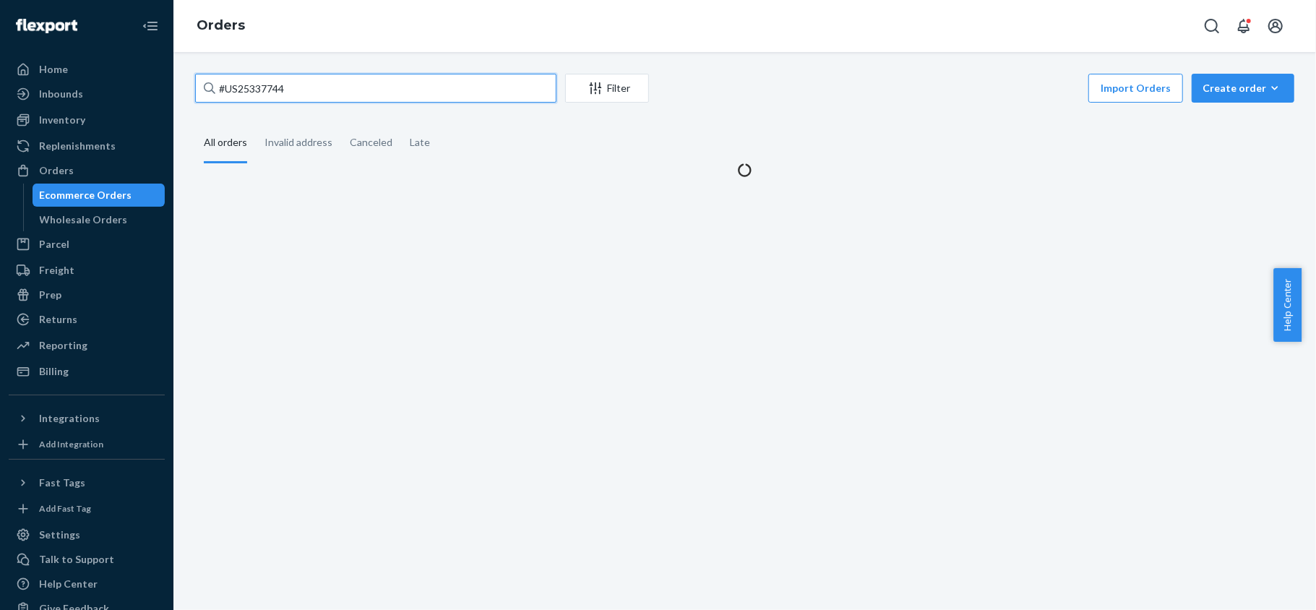
click at [347, 87] on input "#US25337744" at bounding box center [375, 88] width 361 height 29
paste input "#HKEHH6ZFLE"
type input "#HKEHH6ZFLE"
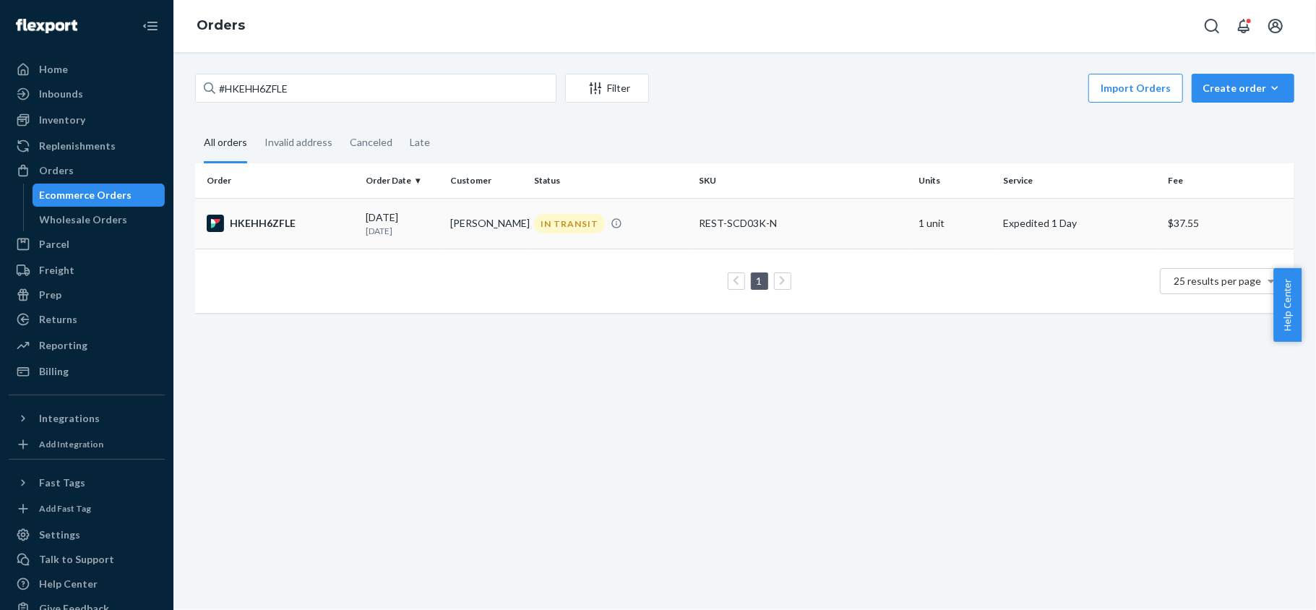
click at [325, 231] on div "HKEHH6ZFLE" at bounding box center [280, 223] width 147 height 17
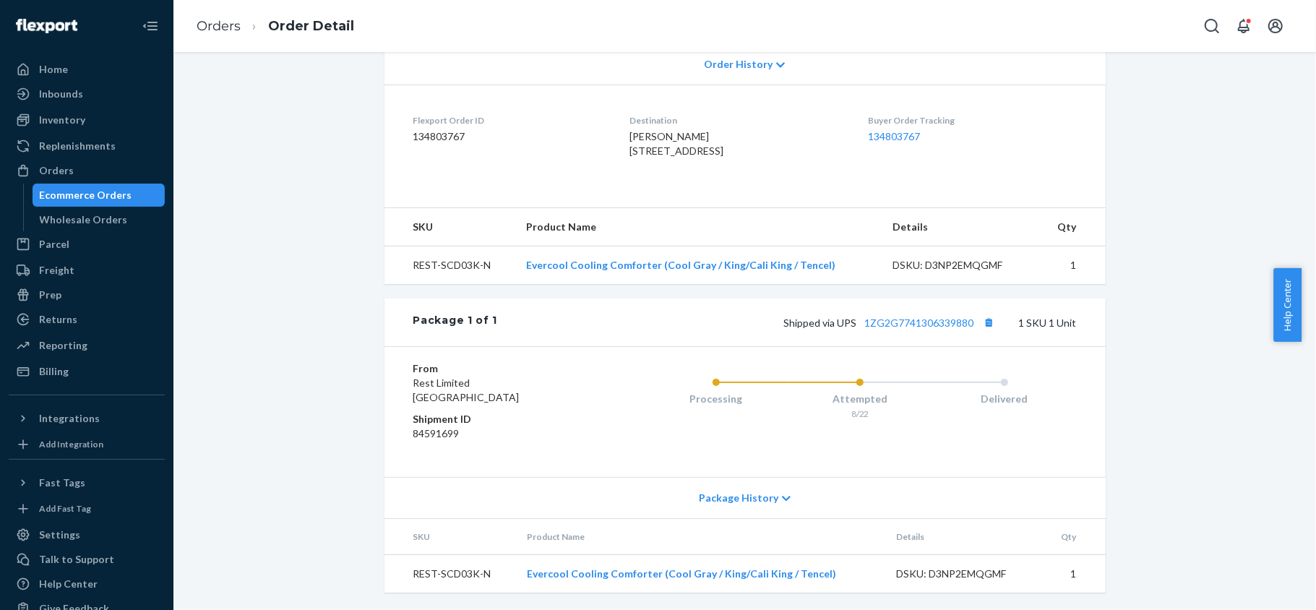
scroll to position [350, 0]
click at [899, 321] on link "1ZG2G7741306339880" at bounding box center [919, 322] width 109 height 12
drag, startPoint x: 68, startPoint y: 176, endPoint x: 137, endPoint y: 139, distance: 78.5
click at [68, 176] on div "Orders" at bounding box center [56, 170] width 35 height 14
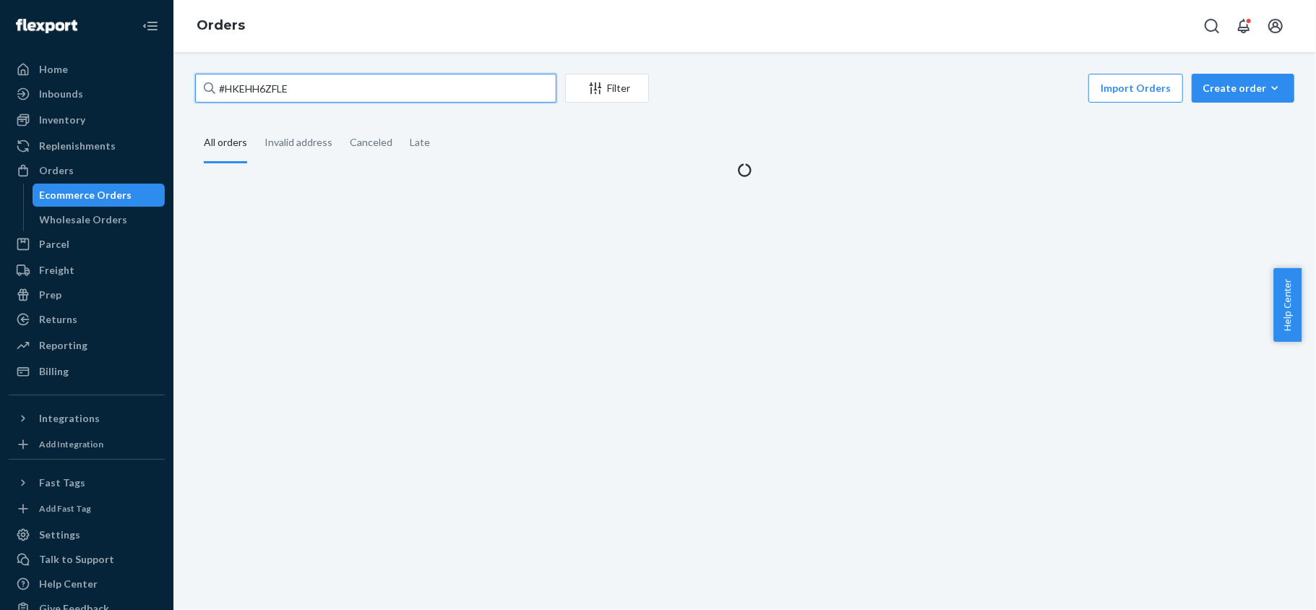
click at [301, 94] on input "#HKEHH6ZFLE" at bounding box center [375, 88] width 361 height 29
paste input "US25331549"
type input "US25331549"
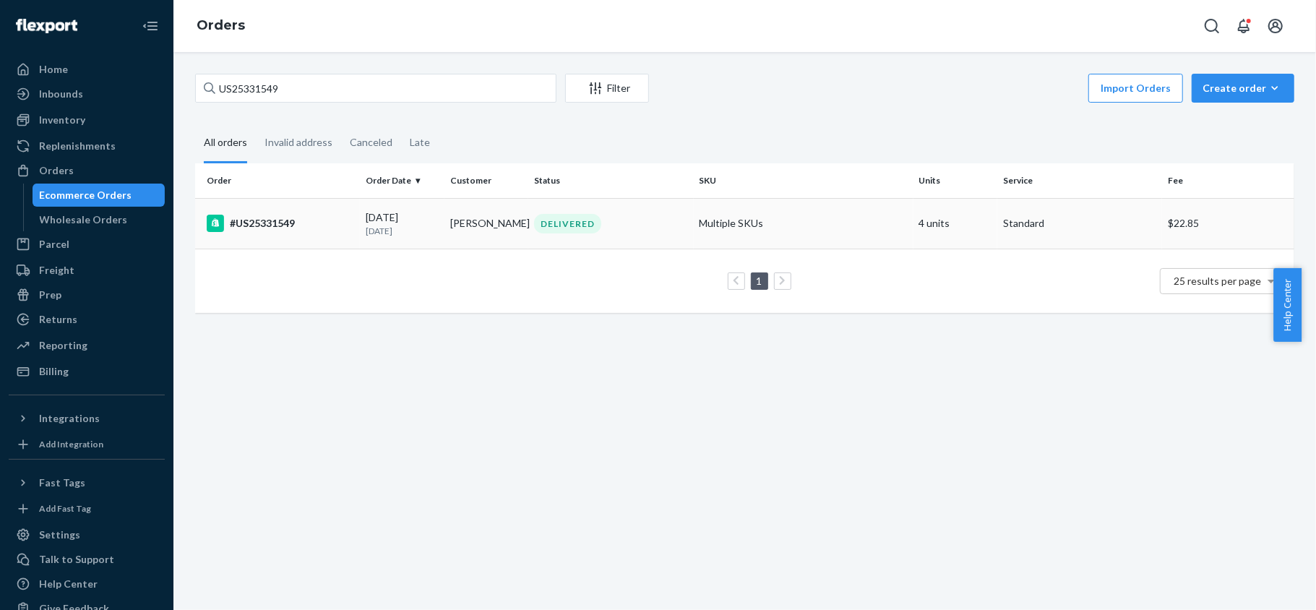
click at [353, 224] on td "#US25331549" at bounding box center [277, 223] width 165 height 51
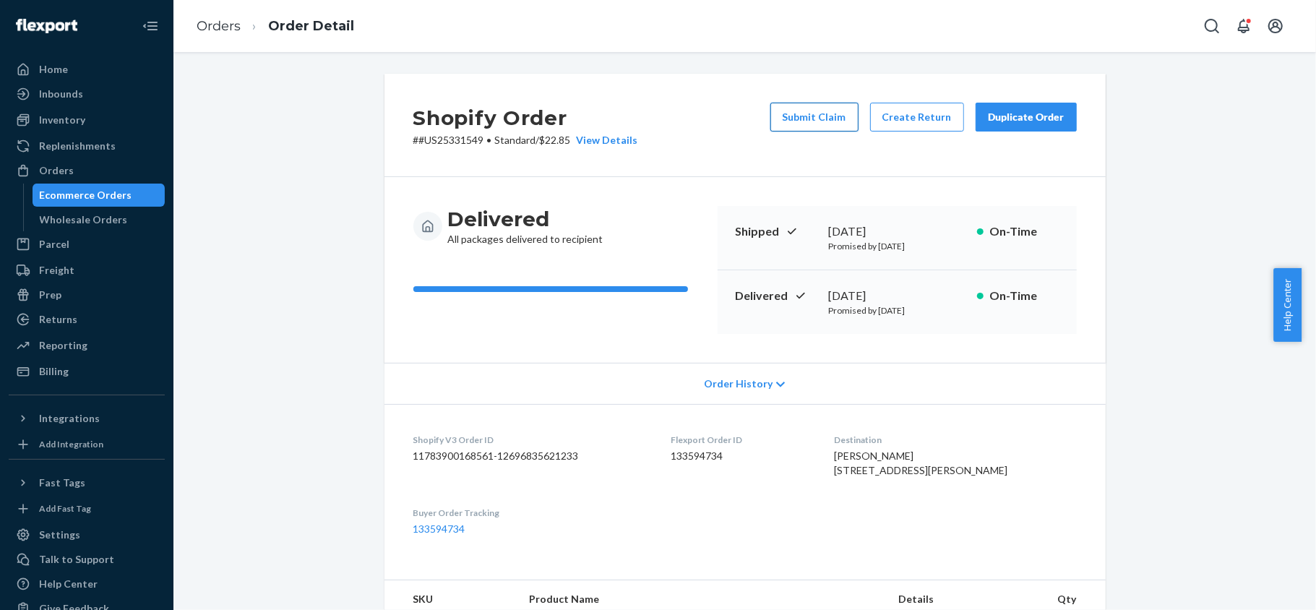
click at [803, 114] on button "Submit Claim" at bounding box center [814, 117] width 88 height 29
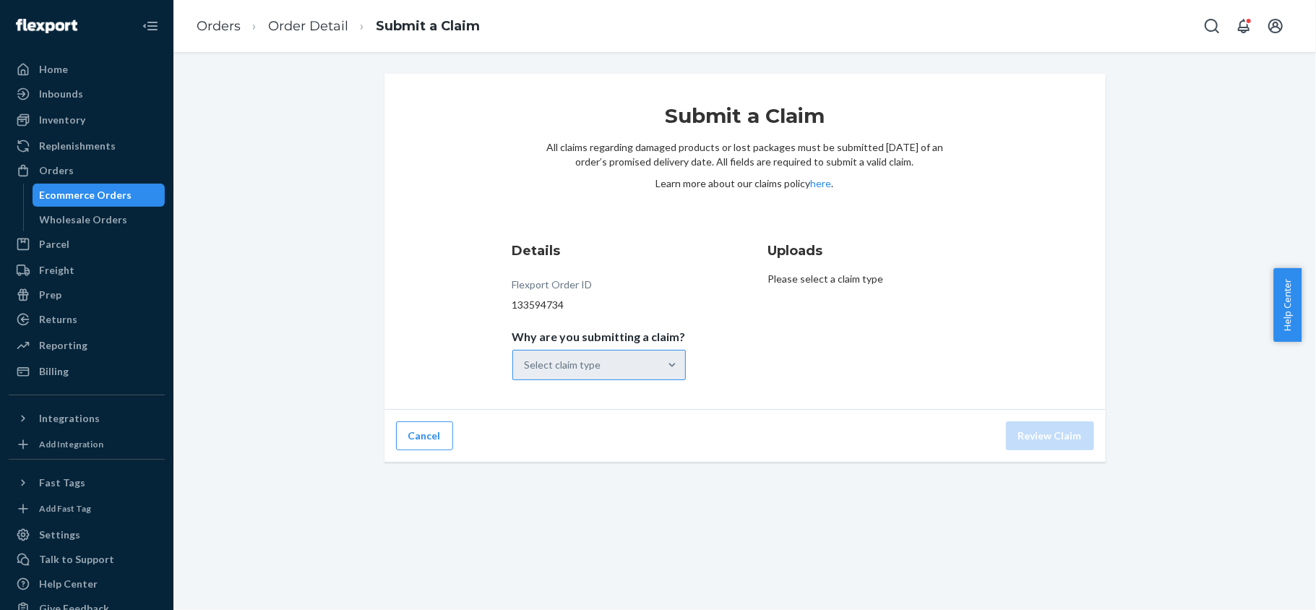
click at [633, 360] on div "Select claim type" at bounding box center [598, 365] width 173 height 30
click at [526, 360] on input "Why are you submitting a claim? Select claim type" at bounding box center [524, 365] width 1 height 14
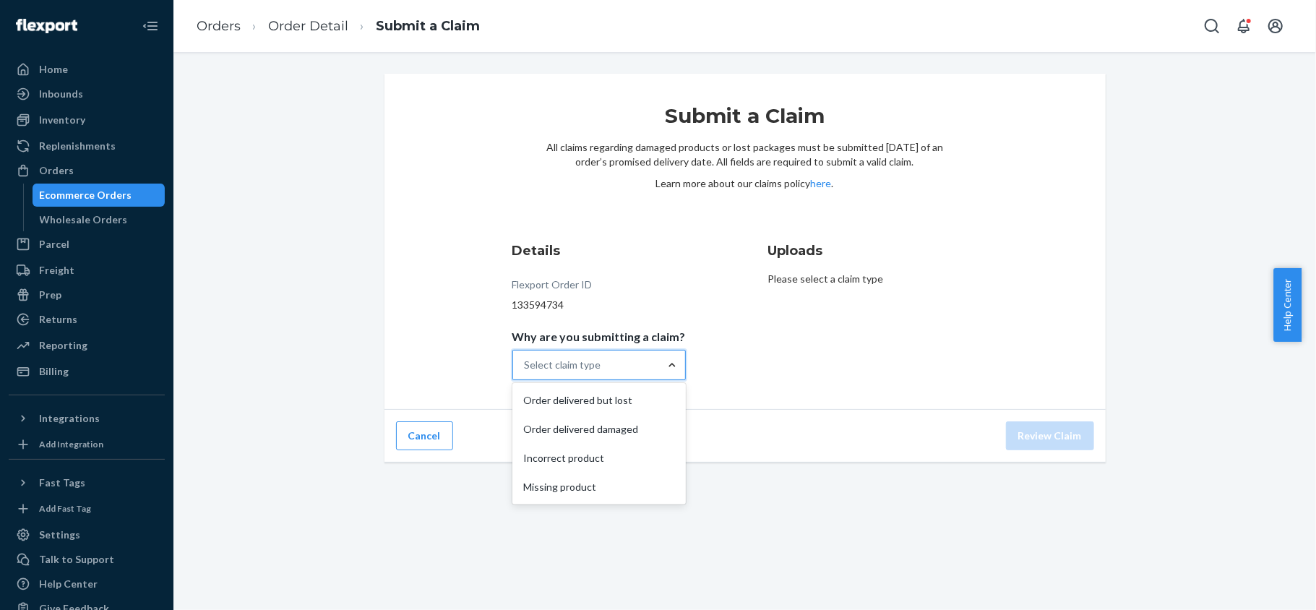
click at [659, 370] on div at bounding box center [672, 365] width 26 height 14
click at [526, 370] on input "Why are you submitting a claim? option Order delivered but lost focused, 1 of 4…" at bounding box center [524, 365] width 1 height 14
click at [613, 486] on div "Missing product" at bounding box center [599, 486] width 168 height 29
click at [526, 372] on input "Why are you submitting a claim? option Missing product focused, 4 of 4. 4 resul…" at bounding box center [524, 365] width 1 height 14
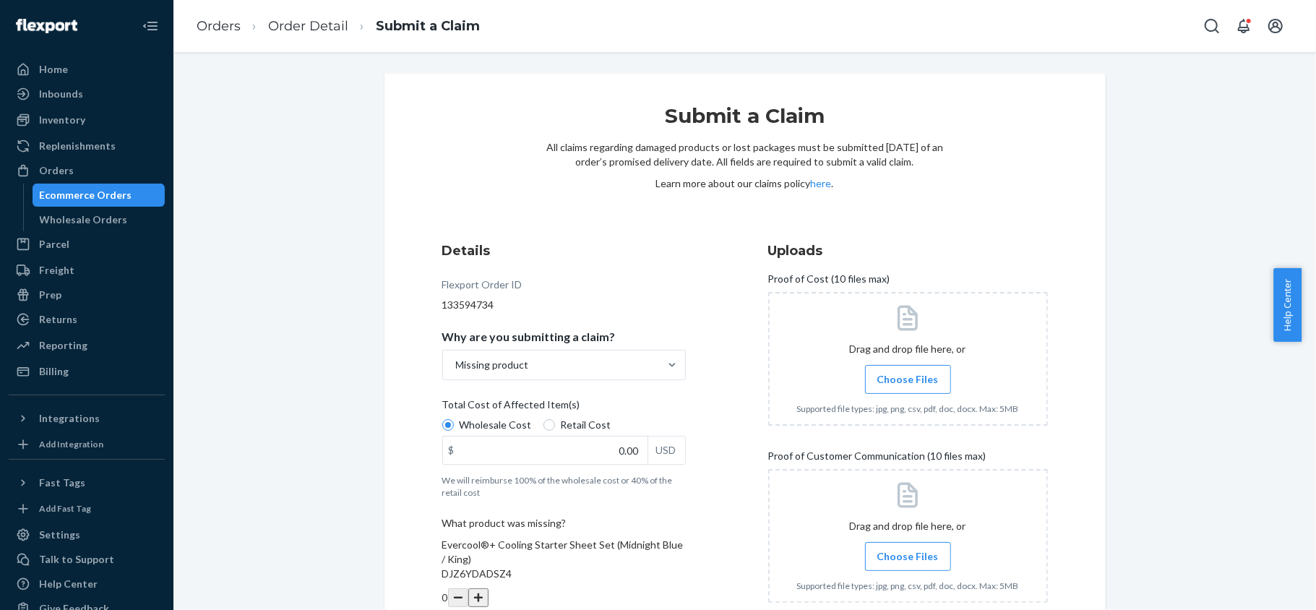
click at [544, 414] on span "Total Cost of Affected Item(s)" at bounding box center [511, 407] width 138 height 20
click at [454, 419] on input "Wholesale Cost" at bounding box center [448, 425] width 12 height 12
click at [561, 423] on span "Retail Cost" at bounding box center [586, 425] width 51 height 14
click at [550, 423] on input "Retail Cost" at bounding box center [549, 425] width 12 height 12
radio input "true"
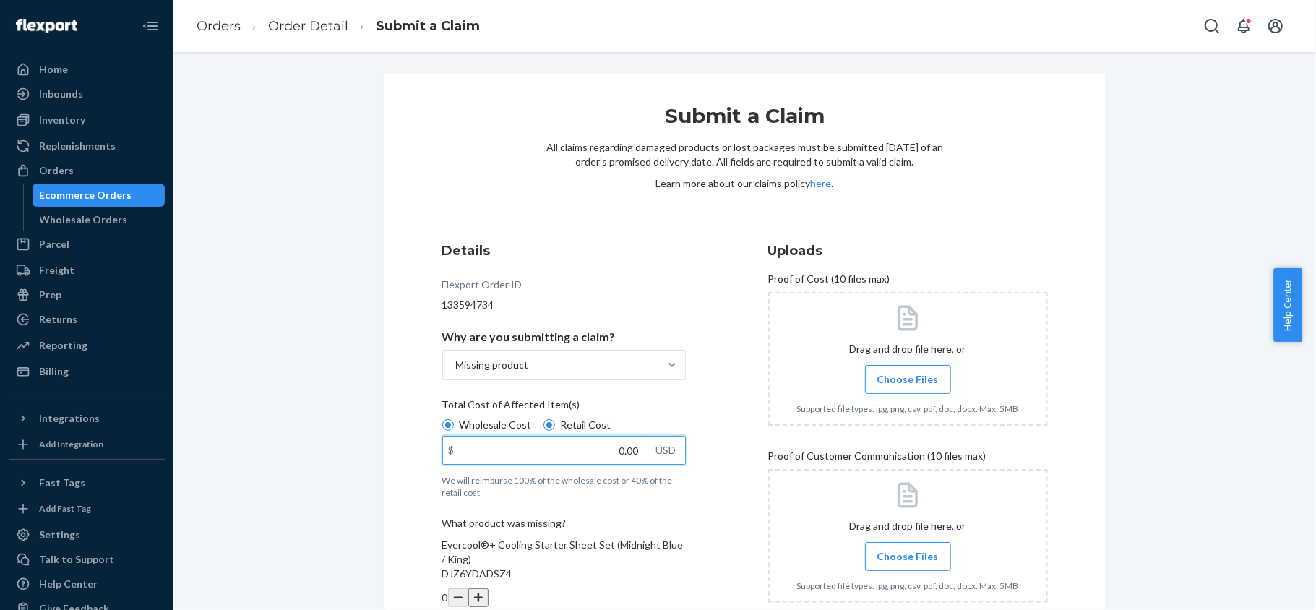
drag, startPoint x: 553, startPoint y: 443, endPoint x: 647, endPoint y: 446, distance: 94.7
click at [647, 446] on div "$ 0.00 USD" at bounding box center [563, 450] width 243 height 29
paste input "237.08"
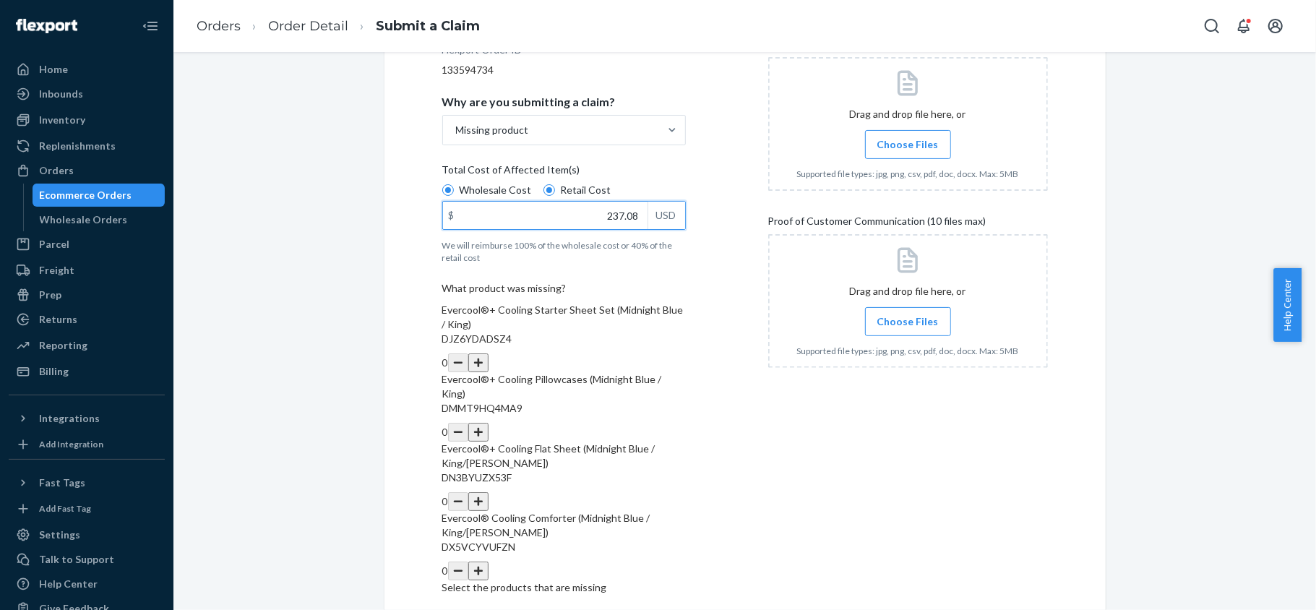
scroll to position [267, 0]
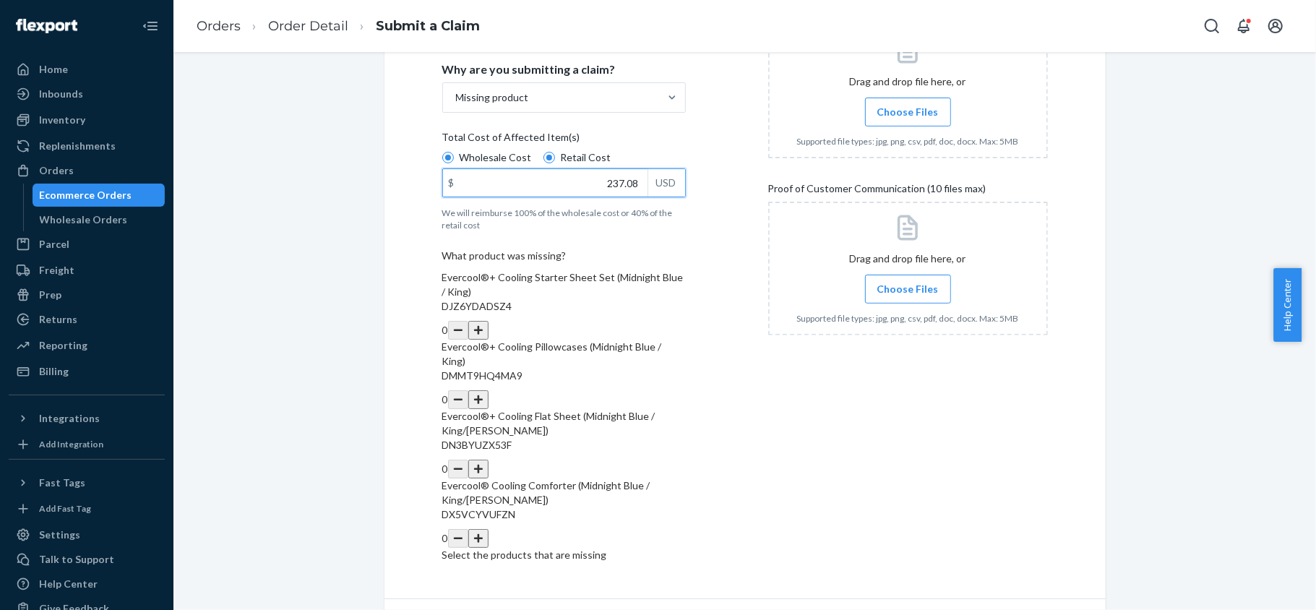
type input "237.08"
click at [488, 321] on button "button" at bounding box center [478, 330] width 20 height 19
click at [488, 390] on button "button" at bounding box center [478, 399] width 20 height 19
click at [882, 117] on span "Choose Files" at bounding box center [907, 112] width 61 height 14
click at [907, 117] on input "Choose Files" at bounding box center [907, 112] width 1 height 16
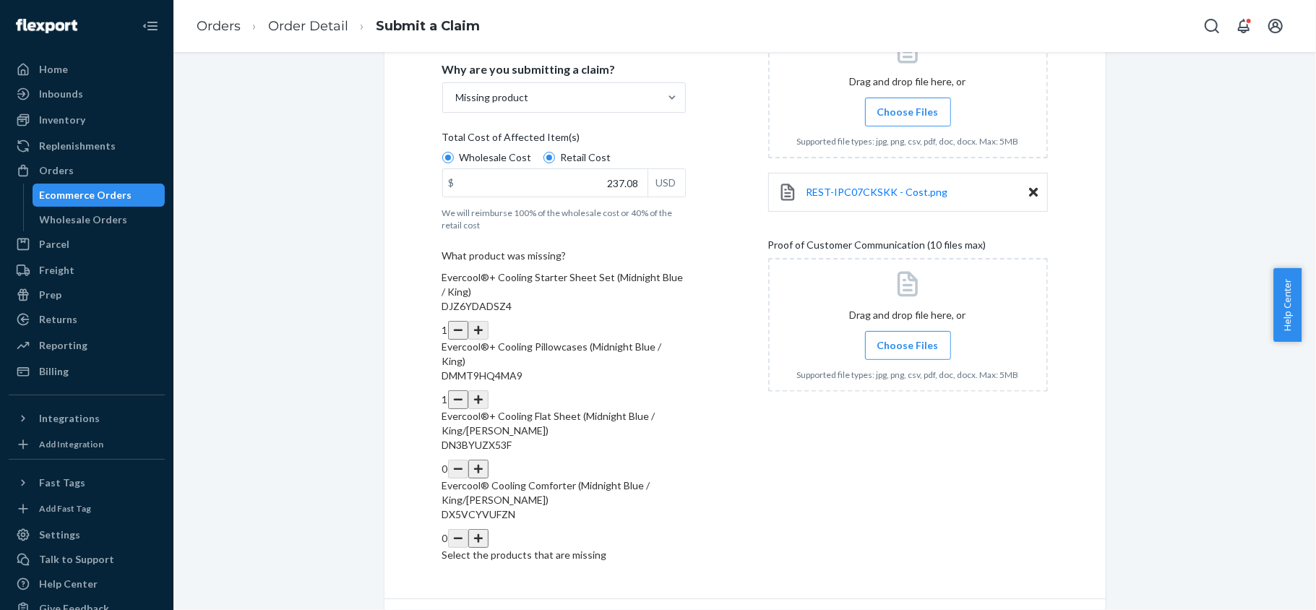
click at [879, 119] on label "Choose Files" at bounding box center [908, 112] width 86 height 29
click at [907, 119] on input "Choose Files" at bounding box center [907, 112] width 1 height 16
click at [904, 350] on span "Choose Files" at bounding box center [907, 345] width 61 height 14
click at [907, 350] on input "Choose Files" at bounding box center [907, 345] width 1 height 16
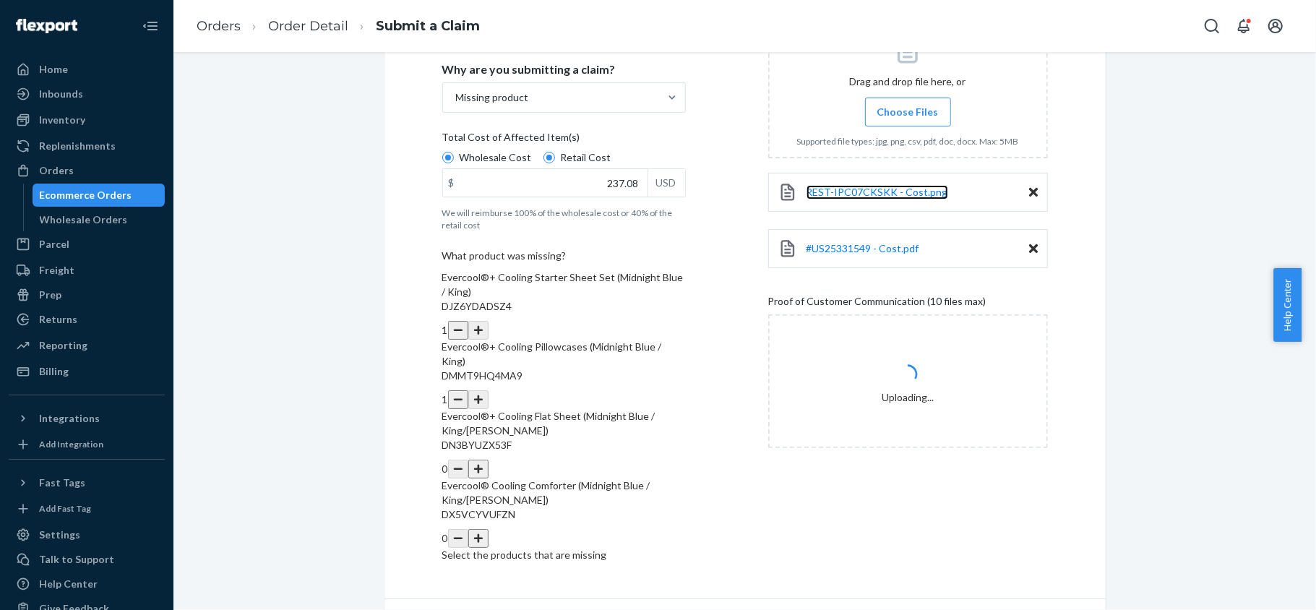
drag, startPoint x: 842, startPoint y: 195, endPoint x: 826, endPoint y: 208, distance: 20.5
click at [842, 195] on span "REST-IPC07CKSKK - Cost.png" at bounding box center [877, 192] width 142 height 12
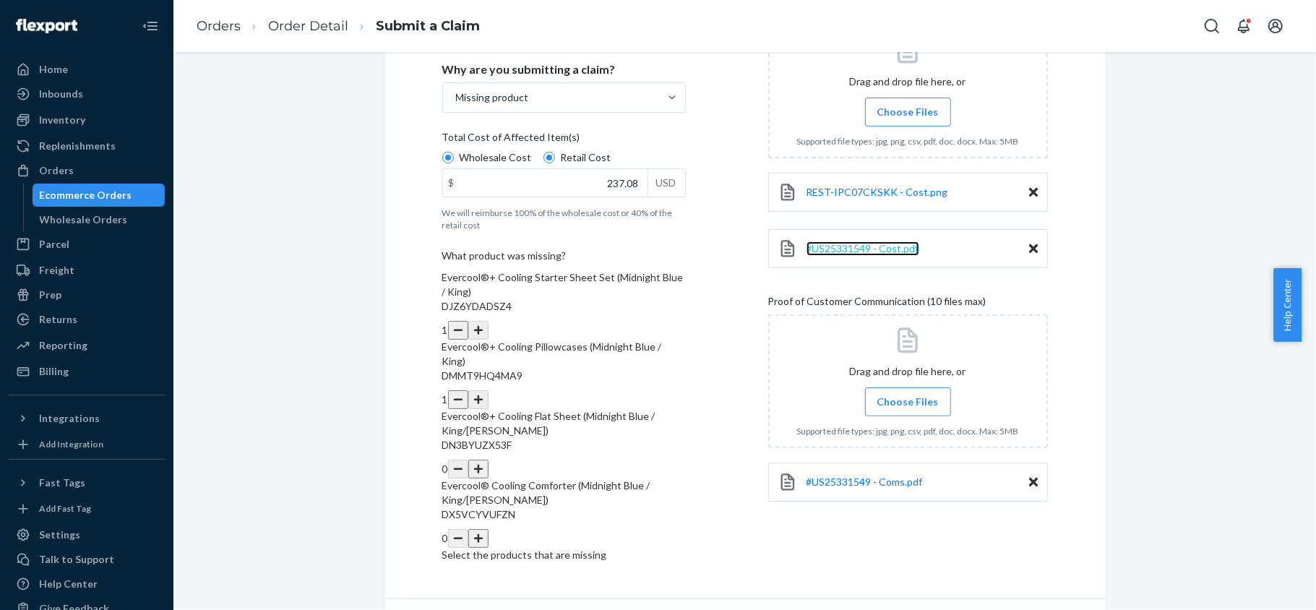
click at [864, 247] on span "#US25331549 - Cost.pdf" at bounding box center [862, 248] width 113 height 12
click at [909, 484] on span "#US25331549 - Coms.pdf" at bounding box center [864, 481] width 116 height 12
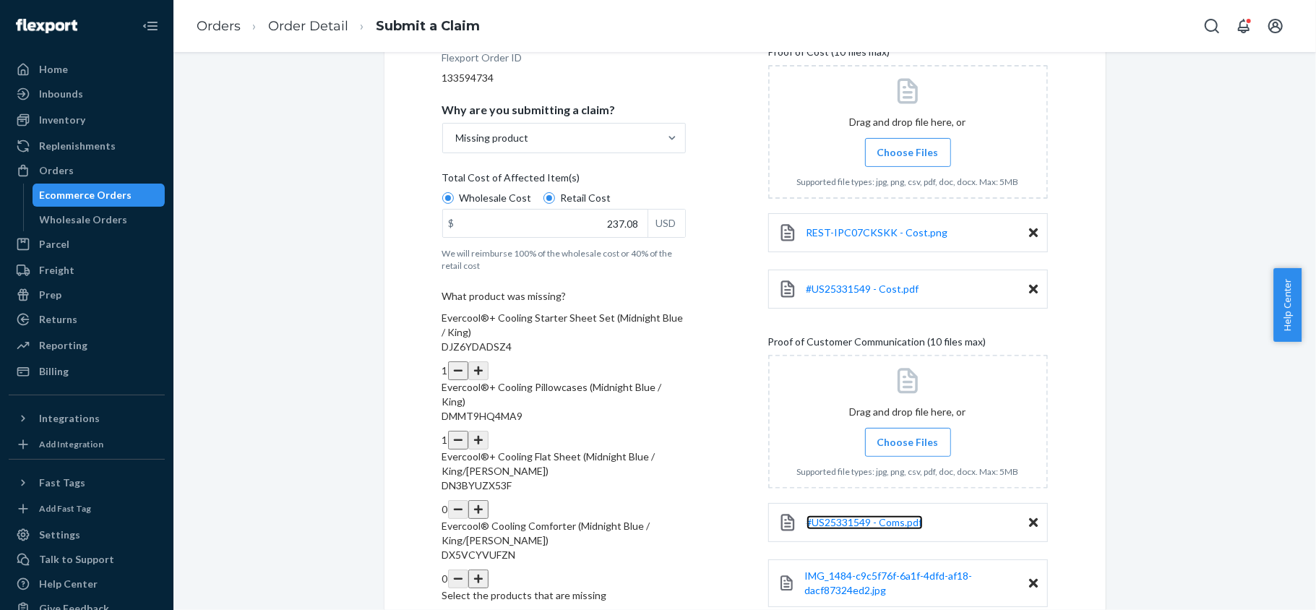
scroll to position [324, 0]
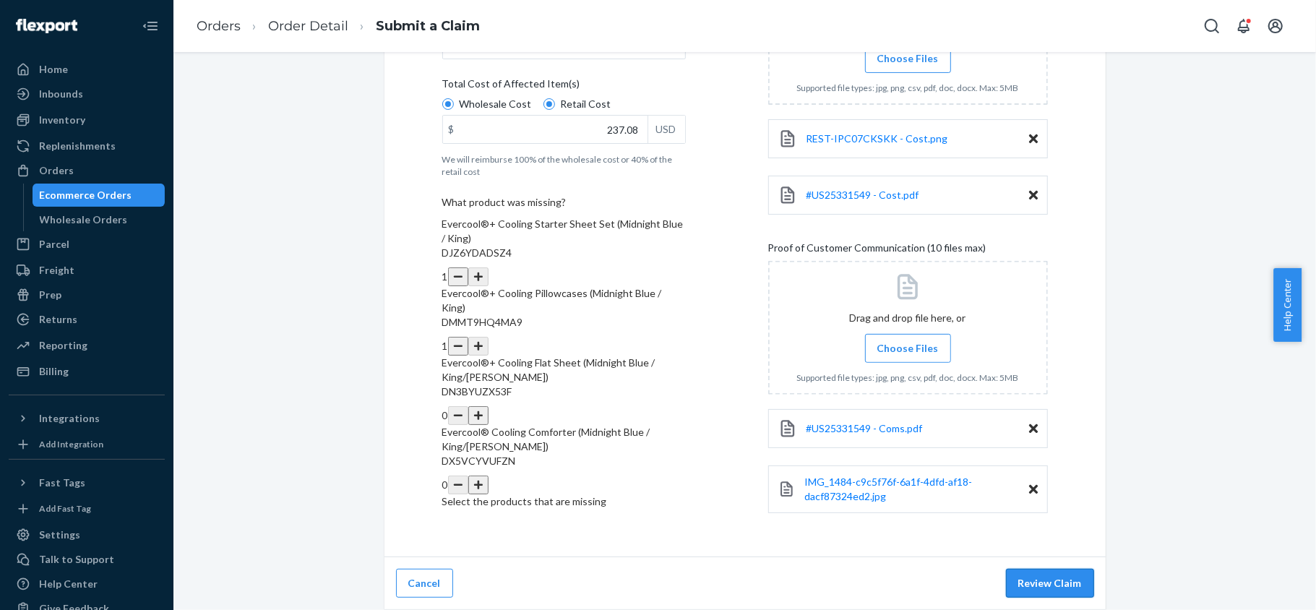
click at [1039, 576] on button "Review Claim" at bounding box center [1050, 583] width 88 height 29
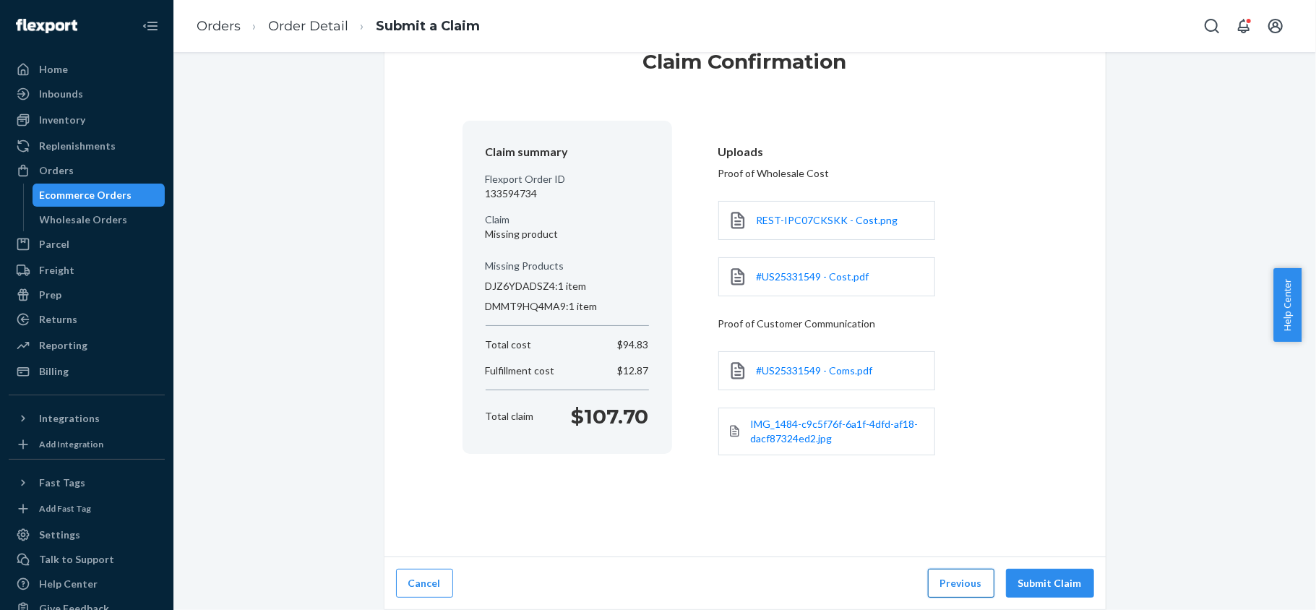
click at [941, 579] on button "Previous" at bounding box center [961, 583] width 66 height 29
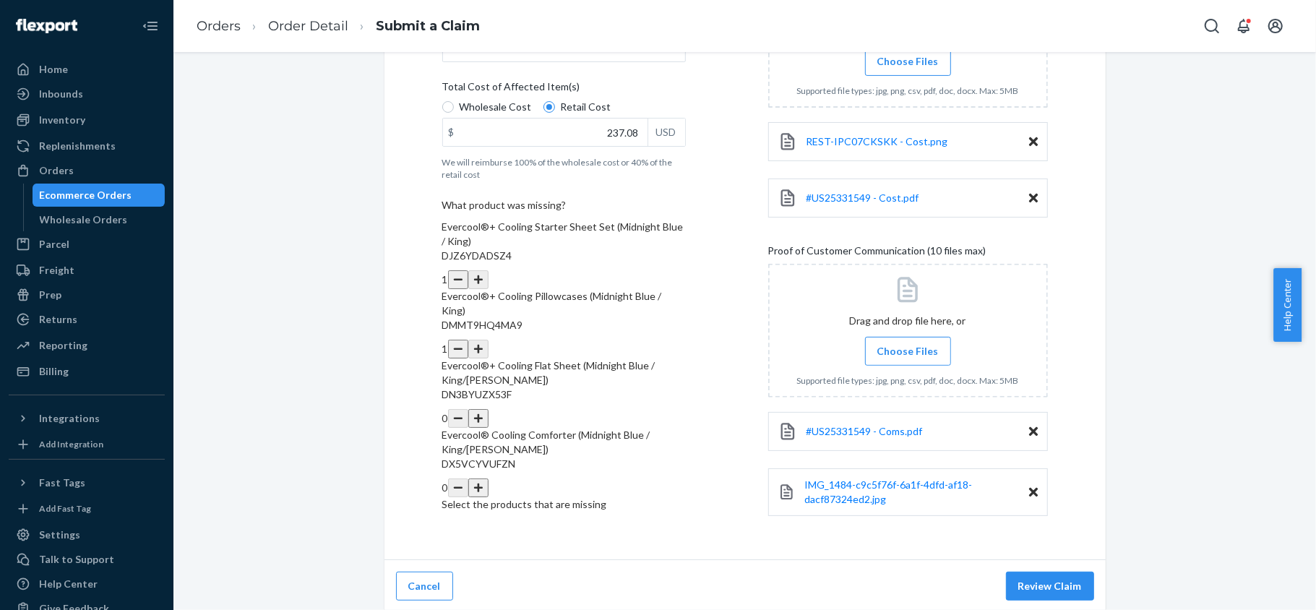
scroll to position [324, 0]
click at [1046, 582] on button "Review Claim" at bounding box center [1050, 583] width 88 height 29
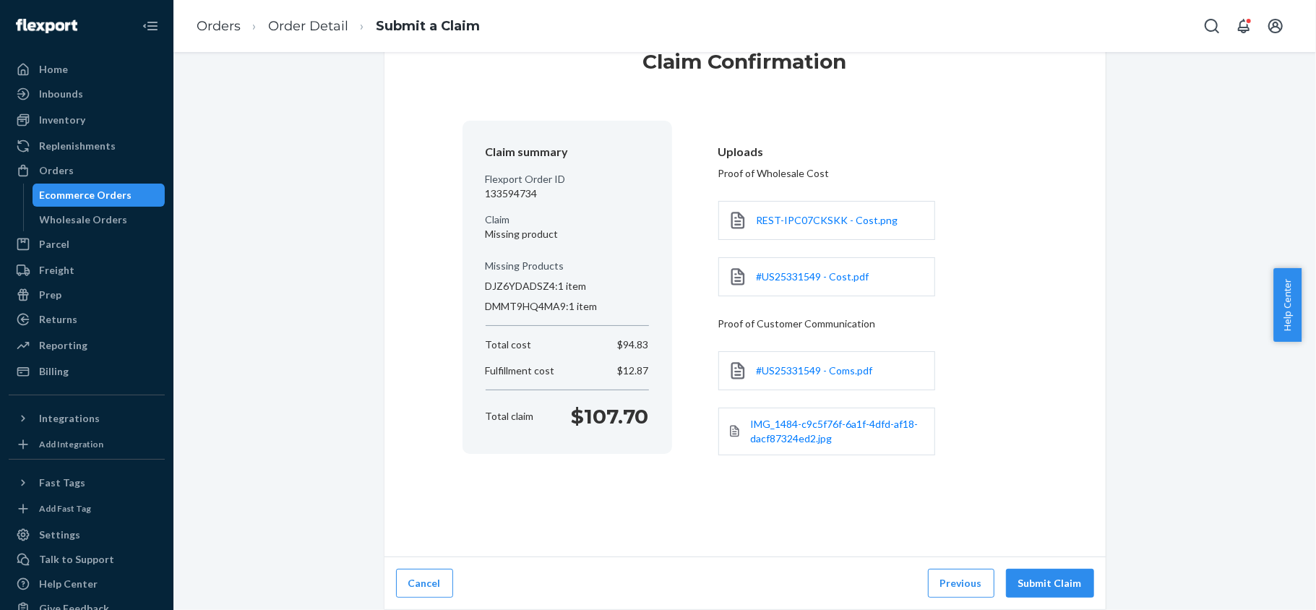
click at [1043, 581] on button "Submit Claim" at bounding box center [1050, 583] width 88 height 29
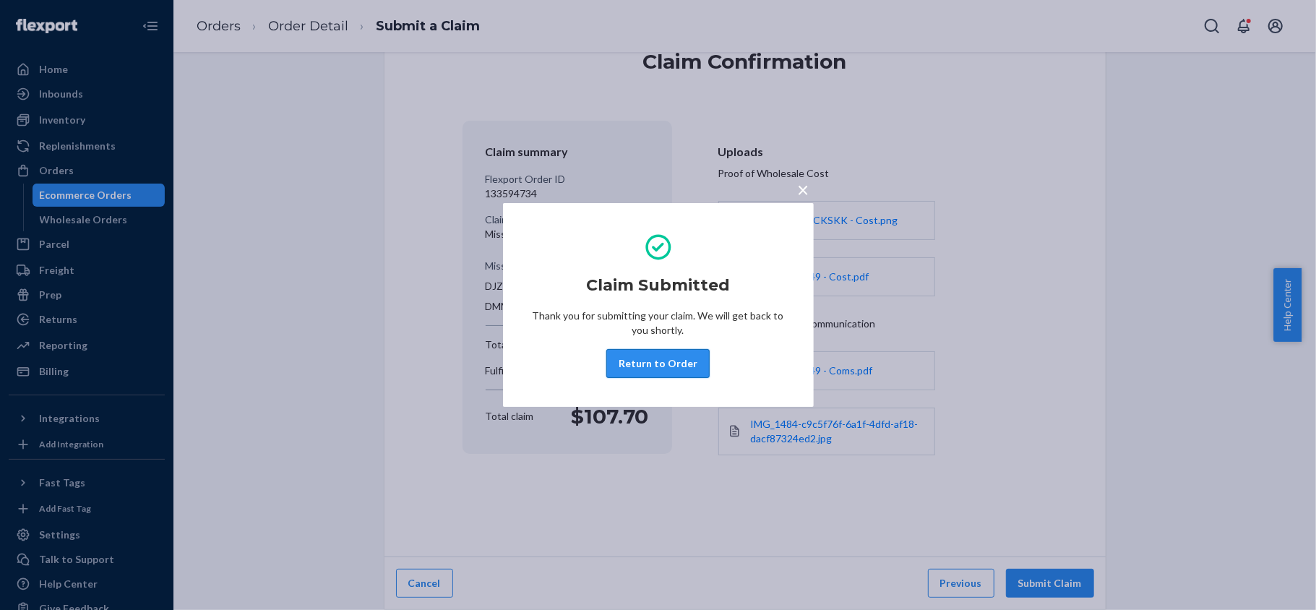
click at [657, 368] on button "Return to Order" at bounding box center [657, 363] width 103 height 29
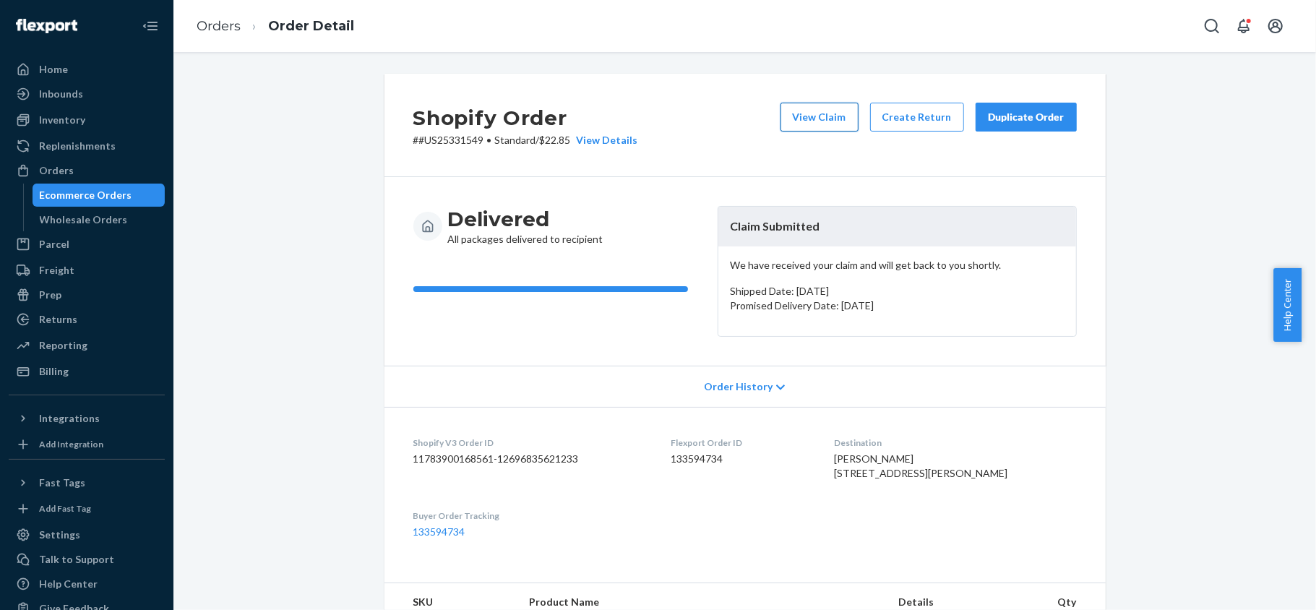
click at [801, 122] on button "View Claim" at bounding box center [819, 117] width 78 height 29
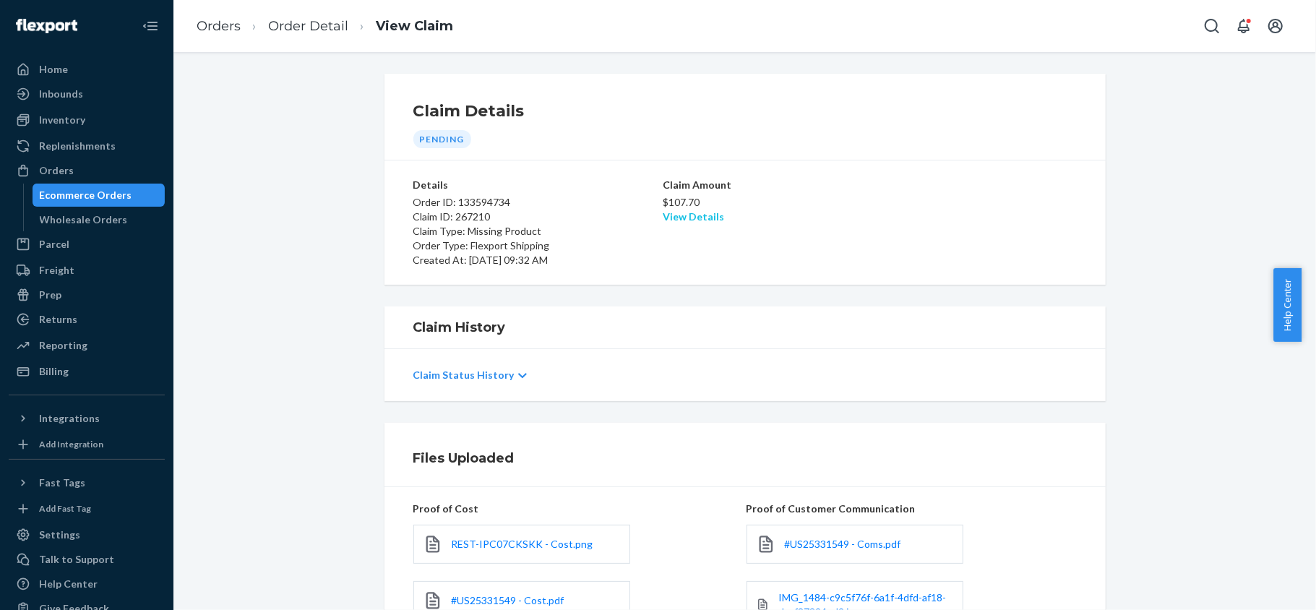
click at [692, 218] on link "View Details" at bounding box center [692, 216] width 61 height 12
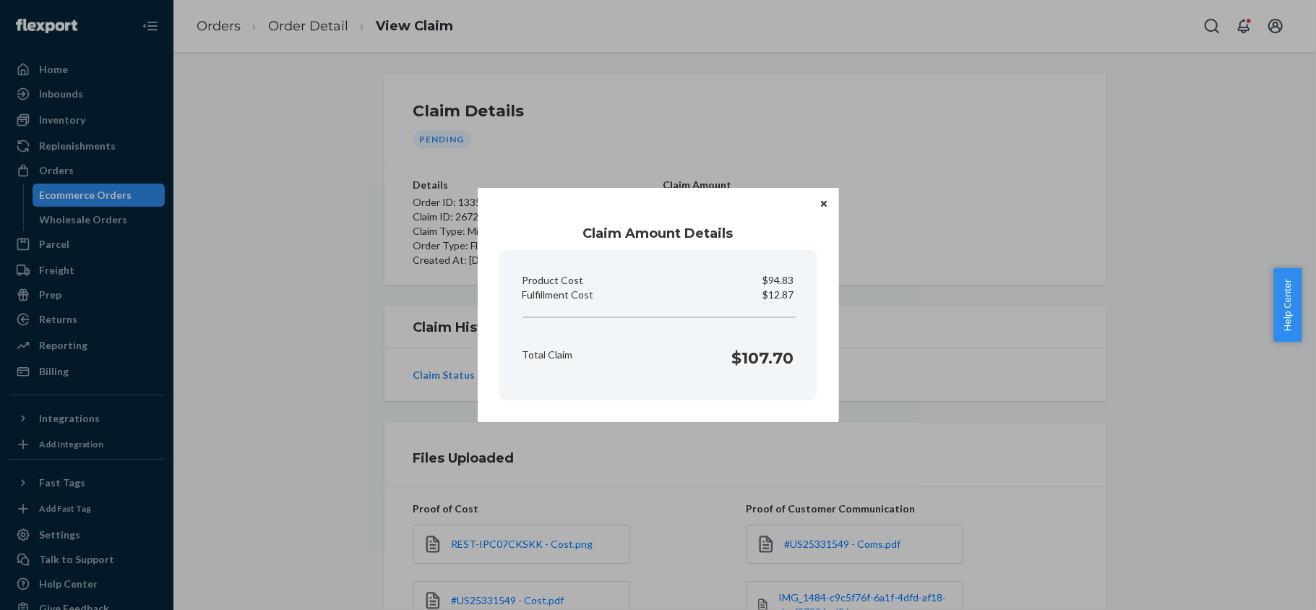
click at [740, 370] on h1 "$107.70" at bounding box center [763, 358] width 62 height 23
drag, startPoint x: 728, startPoint y: 367, endPoint x: 818, endPoint y: 368, distance: 89.6
click at [818, 368] on div "Claim Amount Details Product Cost $94.83 Fulfillment Cost $12.87 Total Claim $1…" at bounding box center [658, 305] width 361 height 234
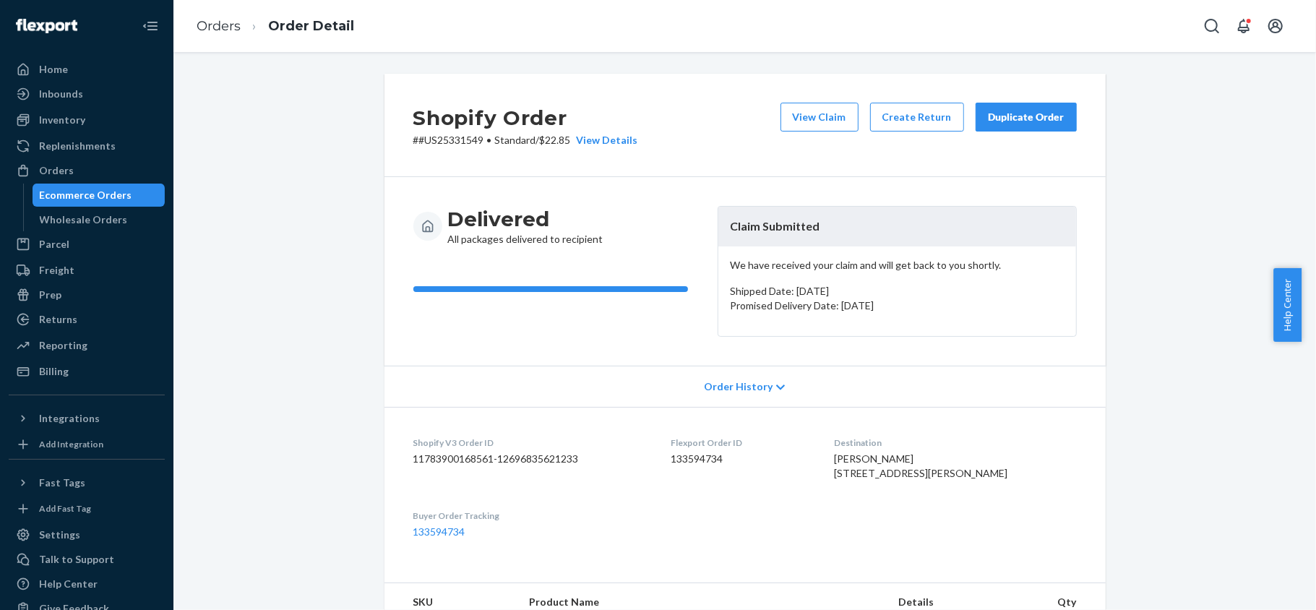
click at [732, 466] on dd "133594734" at bounding box center [740, 459] width 140 height 14
drag, startPoint x: 475, startPoint y: 137, endPoint x: 413, endPoint y: 147, distance: 63.1
click at [413, 147] on div "Shopify Order # #US25331549 • Standard / $22.85 View Details View Claim Create …" at bounding box center [744, 125] width 721 height 103
drag, startPoint x: 128, startPoint y: 168, endPoint x: 155, endPoint y: 160, distance: 27.9
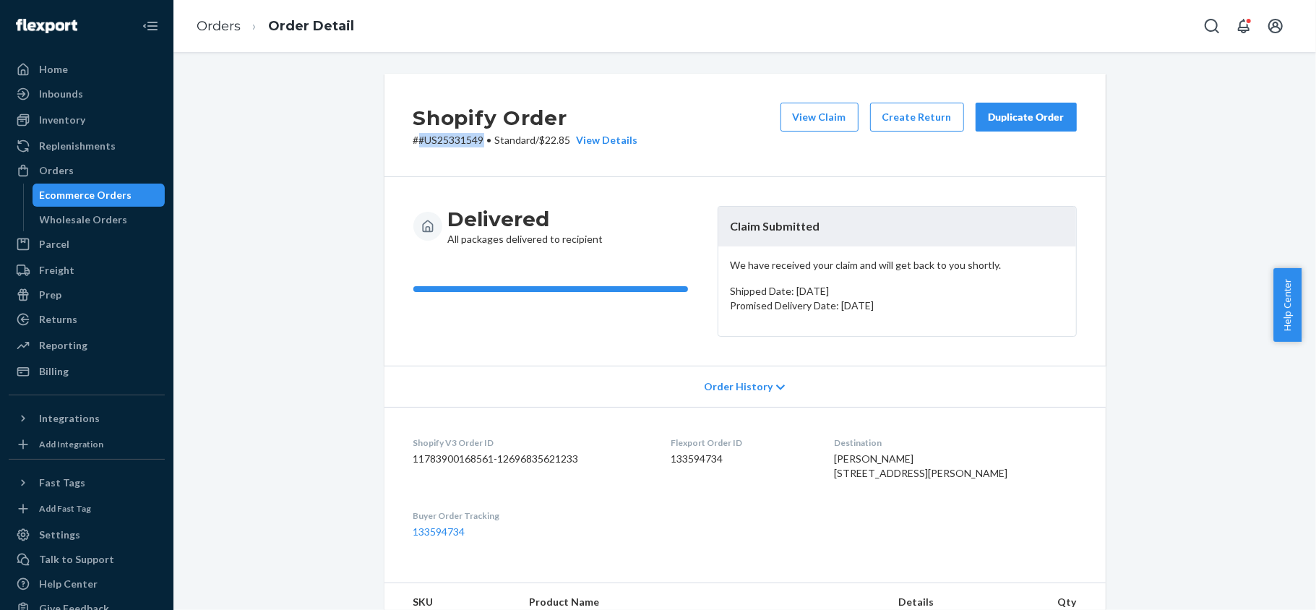
click at [128, 168] on div "Orders" at bounding box center [86, 170] width 153 height 20
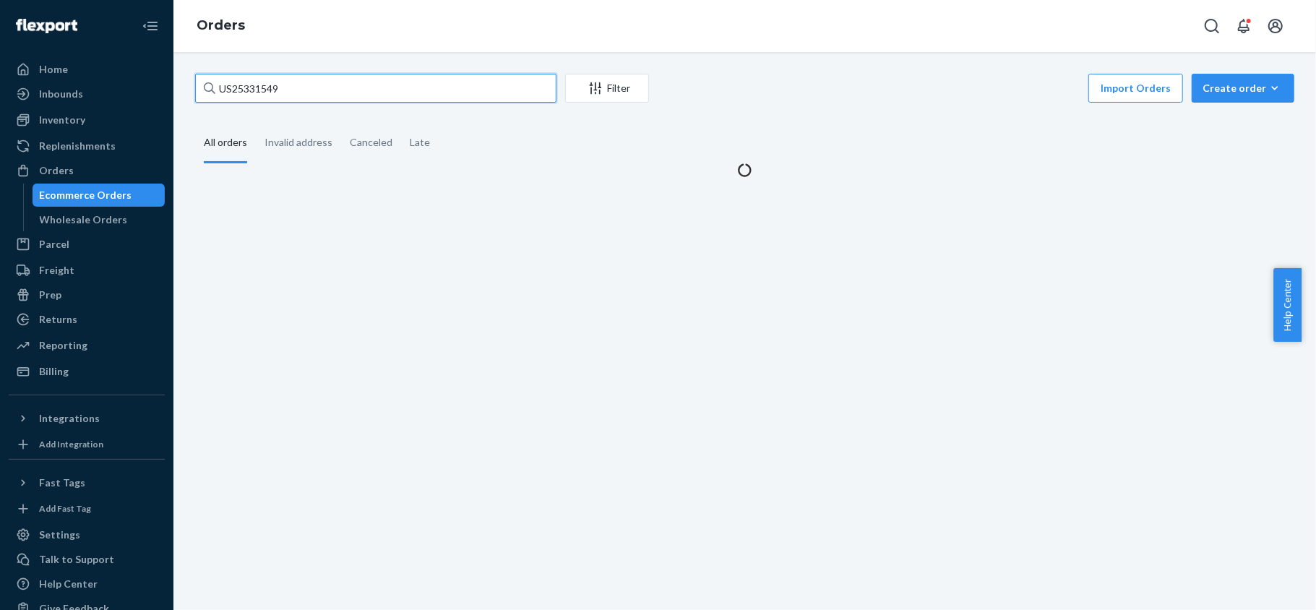
click at [295, 93] on input "US25331549" at bounding box center [375, 88] width 361 height 29
click at [293, 93] on input "US25331549" at bounding box center [375, 88] width 361 height 29
paste input "PD2247970"
type input "PD2247970"
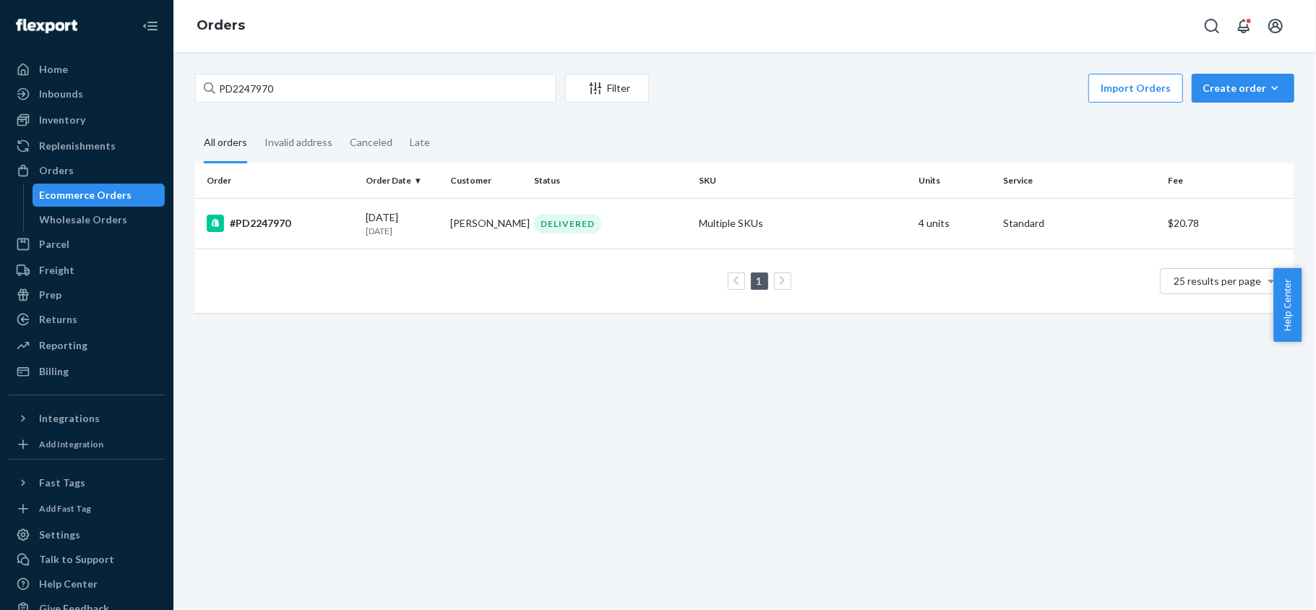
click at [330, 215] on div "#PD2247970" at bounding box center [280, 223] width 147 height 17
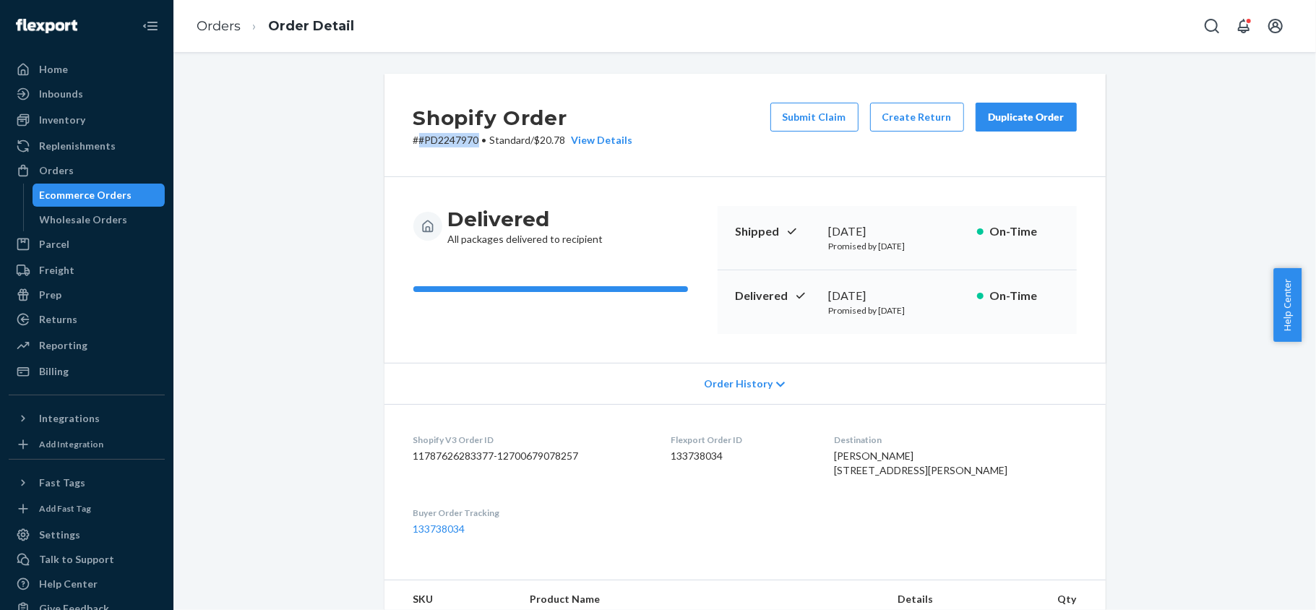
drag, startPoint x: 472, startPoint y: 144, endPoint x: 414, endPoint y: 151, distance: 58.2
click at [414, 151] on div "Shopify Order # #PD2247970 • Standard / $20.78 View Details Submit Claim Create…" at bounding box center [744, 125] width 721 height 103
click at [804, 122] on button "Submit Claim" at bounding box center [814, 117] width 88 height 29
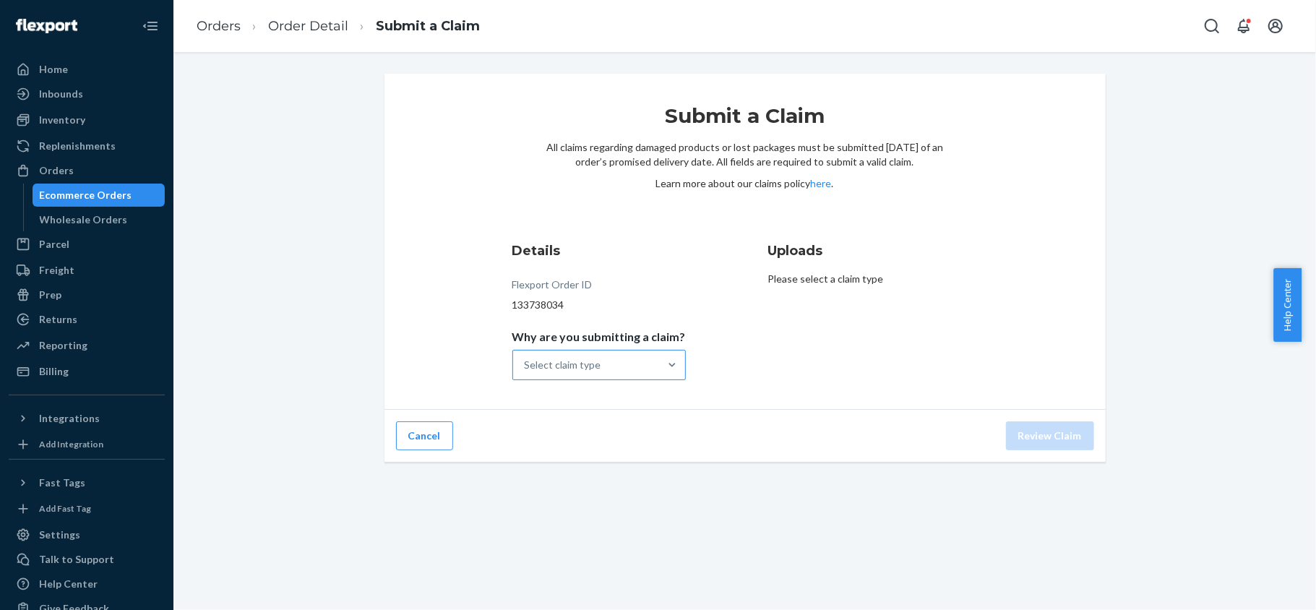
click at [639, 367] on div "Select claim type" at bounding box center [586, 364] width 146 height 29
click at [526, 367] on input "Why are you submitting a claim? Select claim type" at bounding box center [524, 365] width 1 height 14
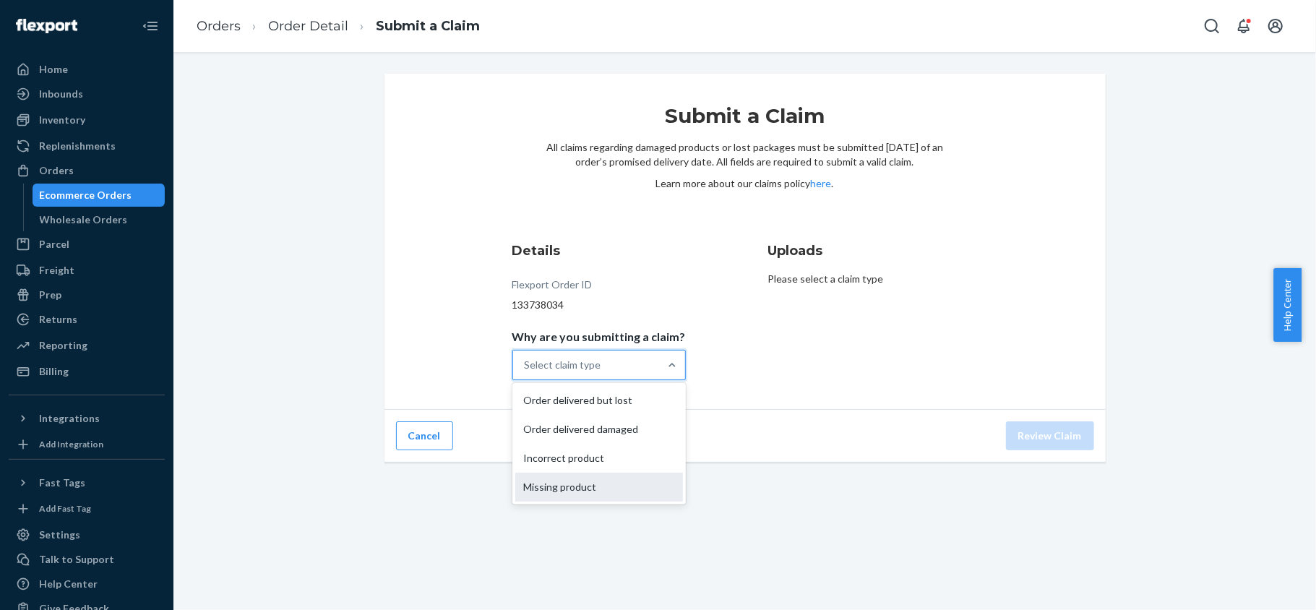
click at [610, 485] on div "Missing product" at bounding box center [599, 486] width 168 height 29
click at [526, 372] on input "Why are you submitting a claim? option Missing product focused, 0 of 4. 4 resul…" at bounding box center [524, 365] width 1 height 14
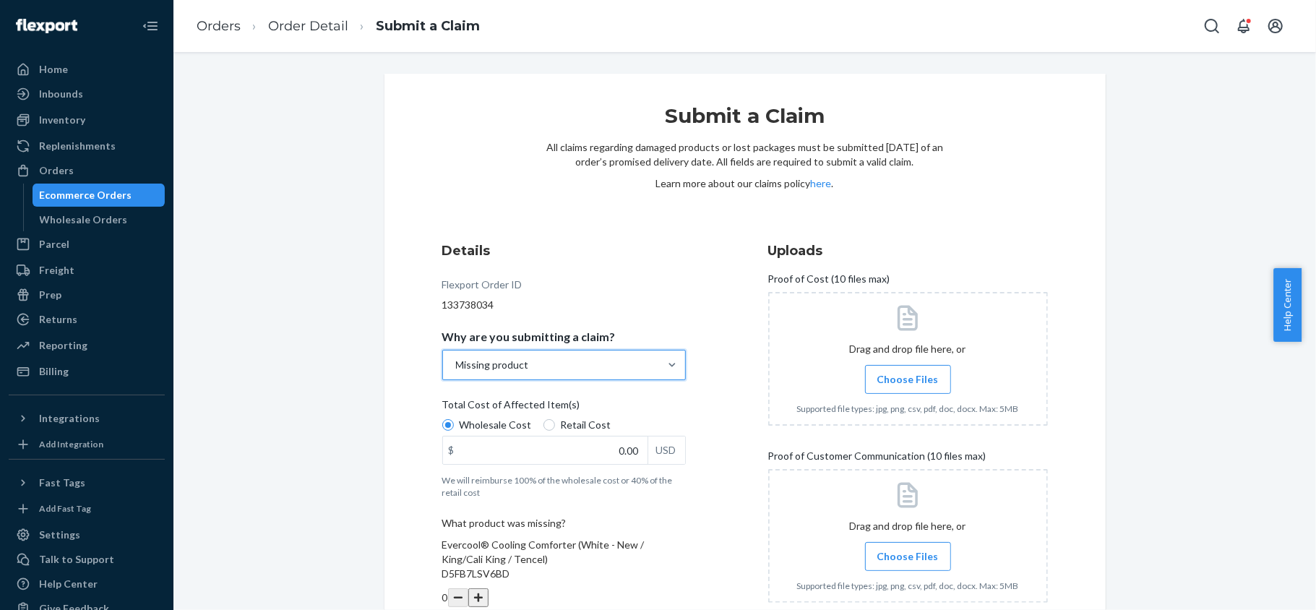
click at [582, 426] on span "Retail Cost" at bounding box center [586, 425] width 51 height 14
click at [555, 426] on input "Retail Cost" at bounding box center [549, 425] width 12 height 12
radio input "true"
drag, startPoint x: 610, startPoint y: 451, endPoint x: 691, endPoint y: 452, distance: 80.2
click at [688, 452] on div "Details Flexport Order ID 133738034 Why are you submitting a claim? Missing pro…" at bounding box center [582, 504] width 280 height 543
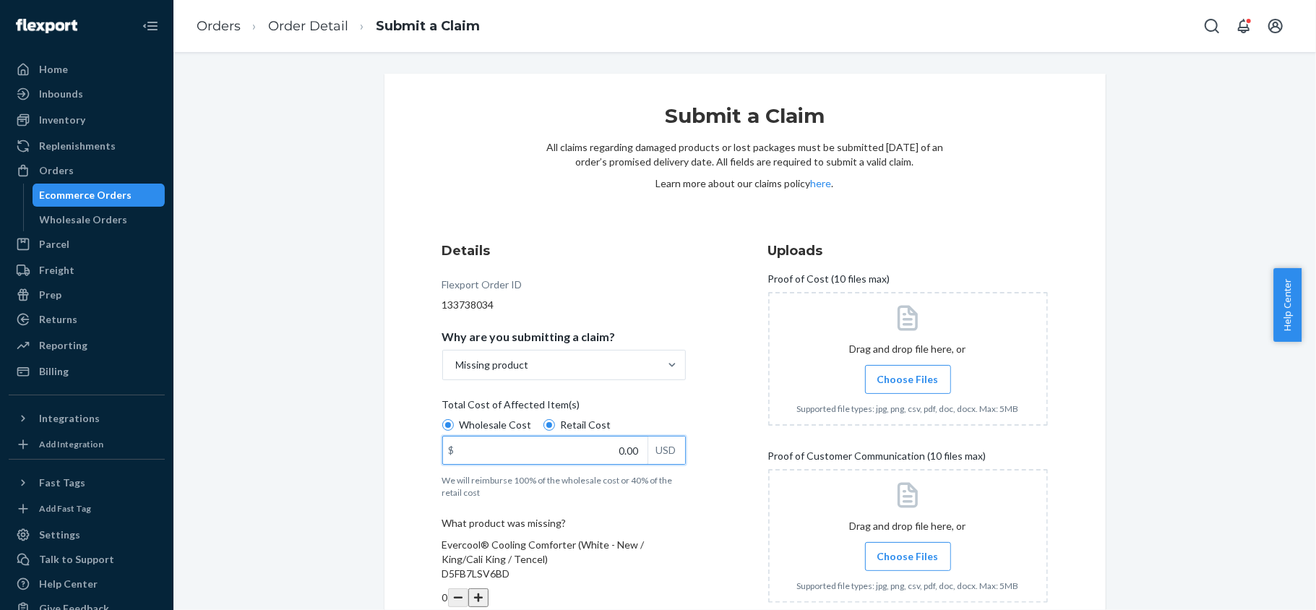
paste input "174"
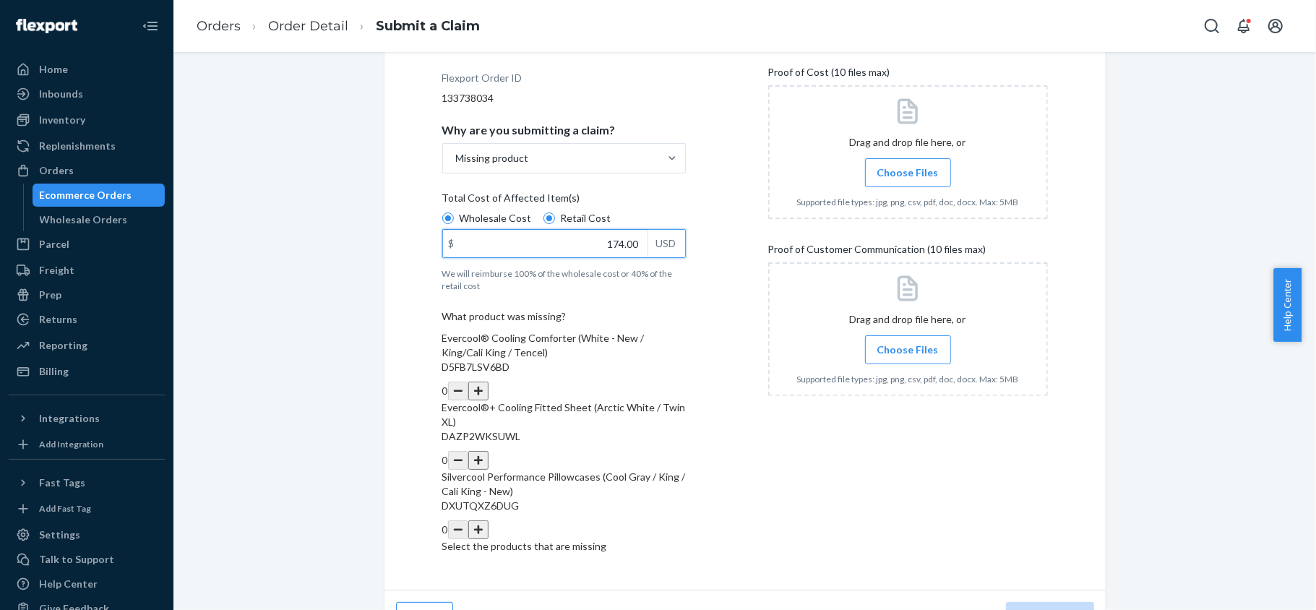
type input "174.00"
click at [488, 381] on button "button" at bounding box center [478, 390] width 20 height 19
click at [891, 179] on span "Choose Files" at bounding box center [907, 172] width 61 height 14
click at [907, 179] on input "Choose Files" at bounding box center [907, 173] width 1 height 16
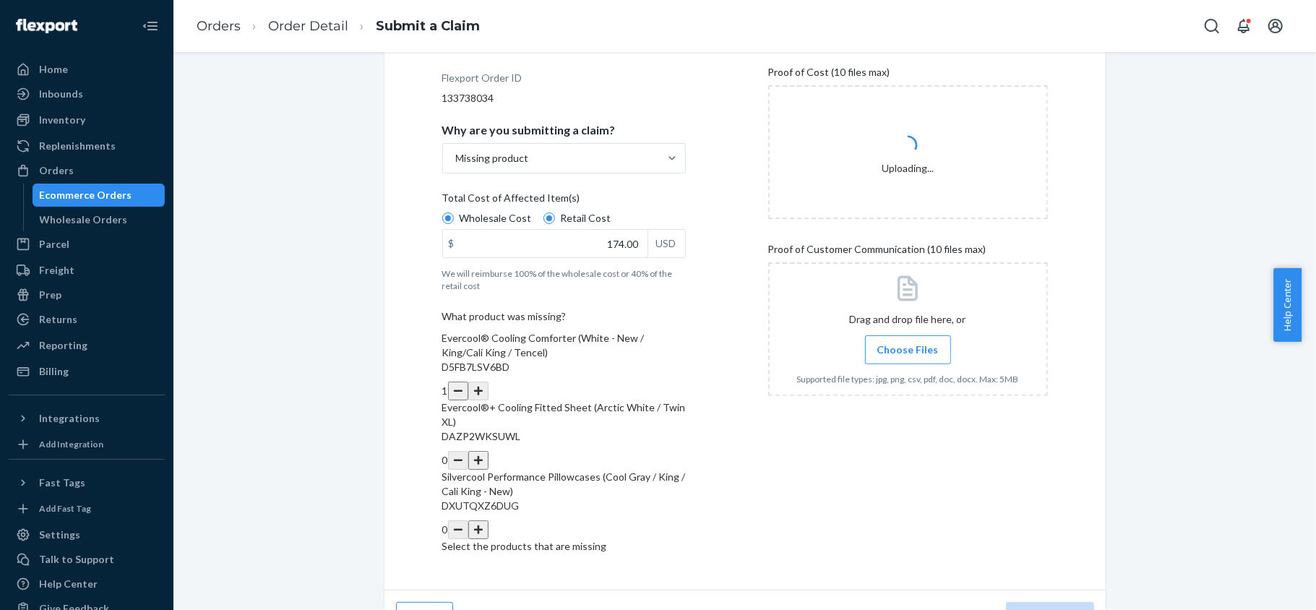
click at [877, 347] on span "Choose Files" at bounding box center [907, 349] width 61 height 14
click at [907, 347] on input "Choose Files" at bounding box center [907, 350] width 1 height 16
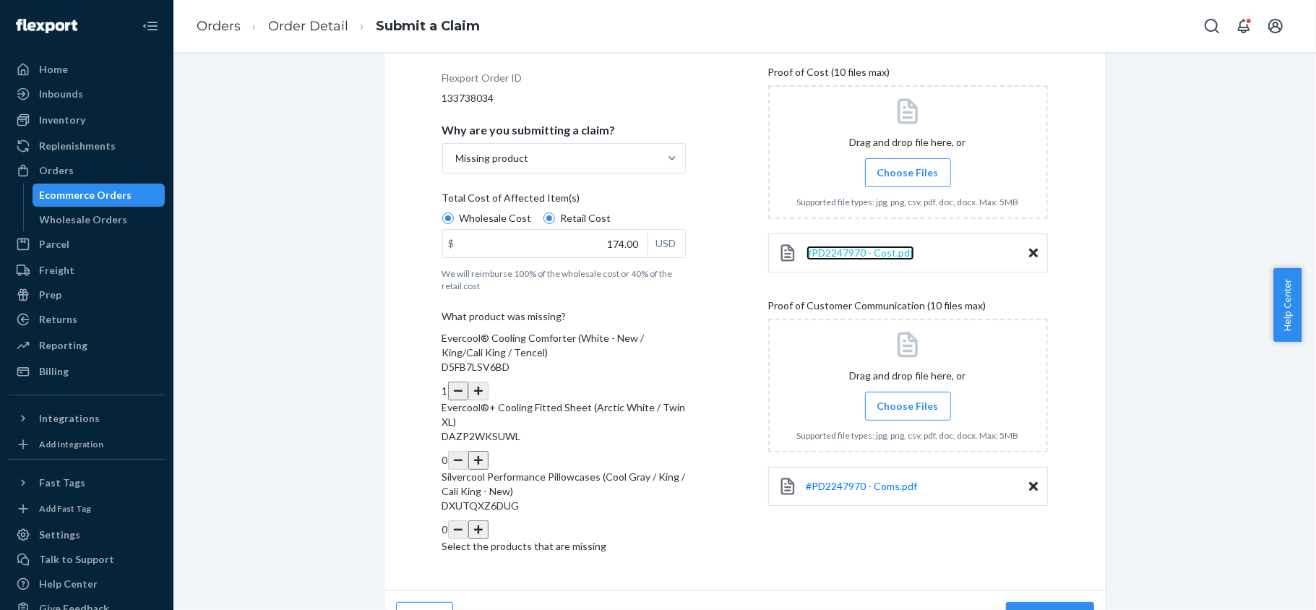
click at [863, 257] on span "#PD2247970 - Cost.pdf" at bounding box center [860, 252] width 108 height 12
click at [865, 485] on span "#PD2247970 - Coms.pdf" at bounding box center [861, 486] width 111 height 12
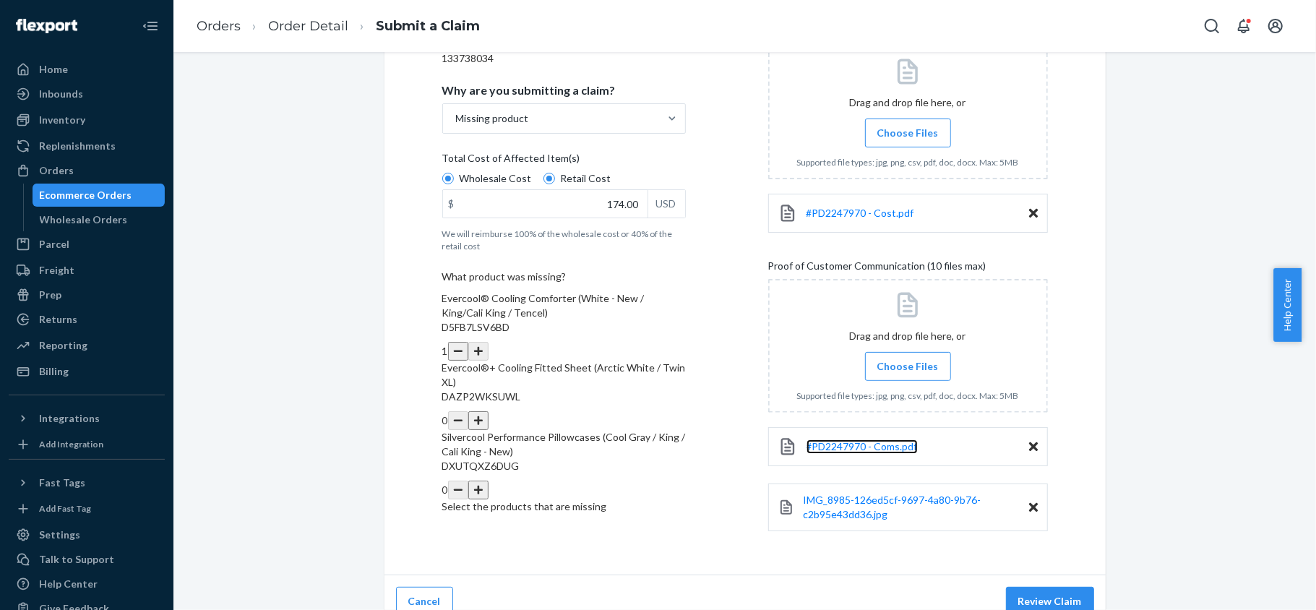
scroll to position [267, 0]
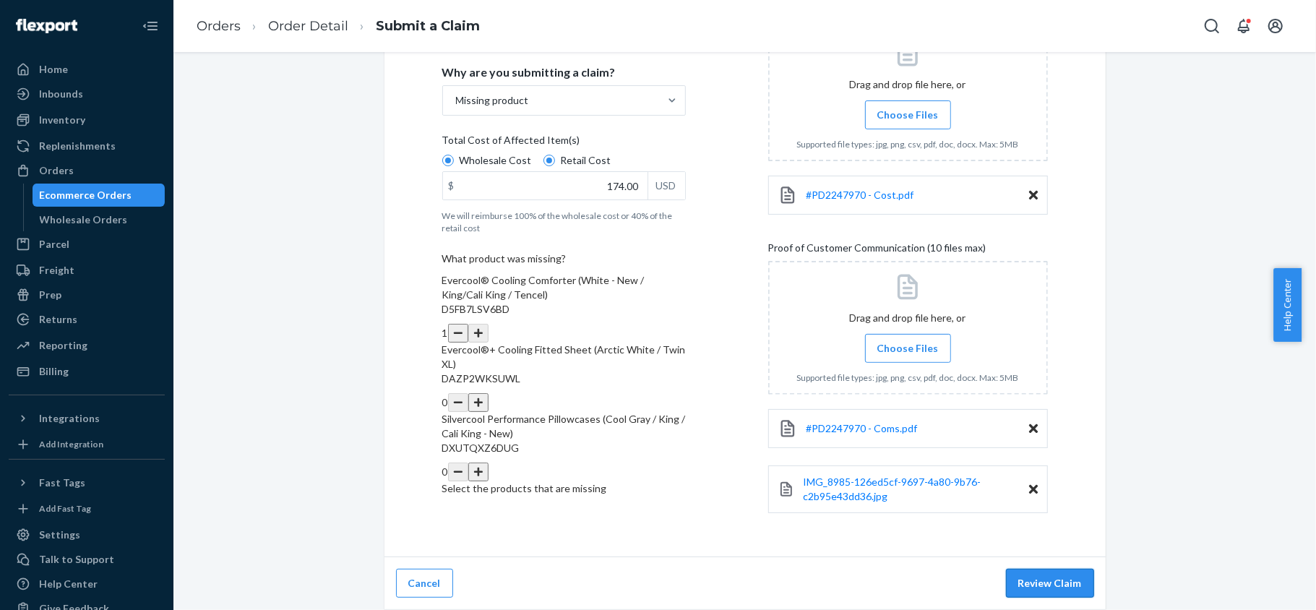
click at [1055, 581] on button "Review Claim" at bounding box center [1050, 583] width 88 height 29
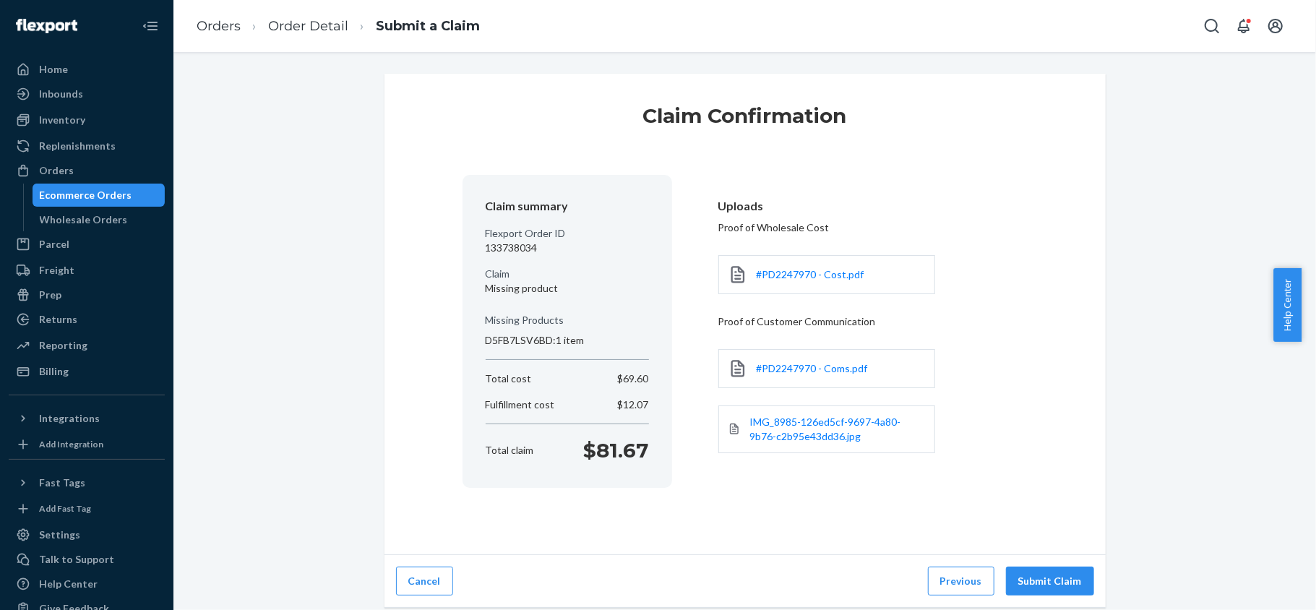
scroll to position [0, 0]
click at [1053, 584] on button "Submit Claim" at bounding box center [1050, 580] width 88 height 29
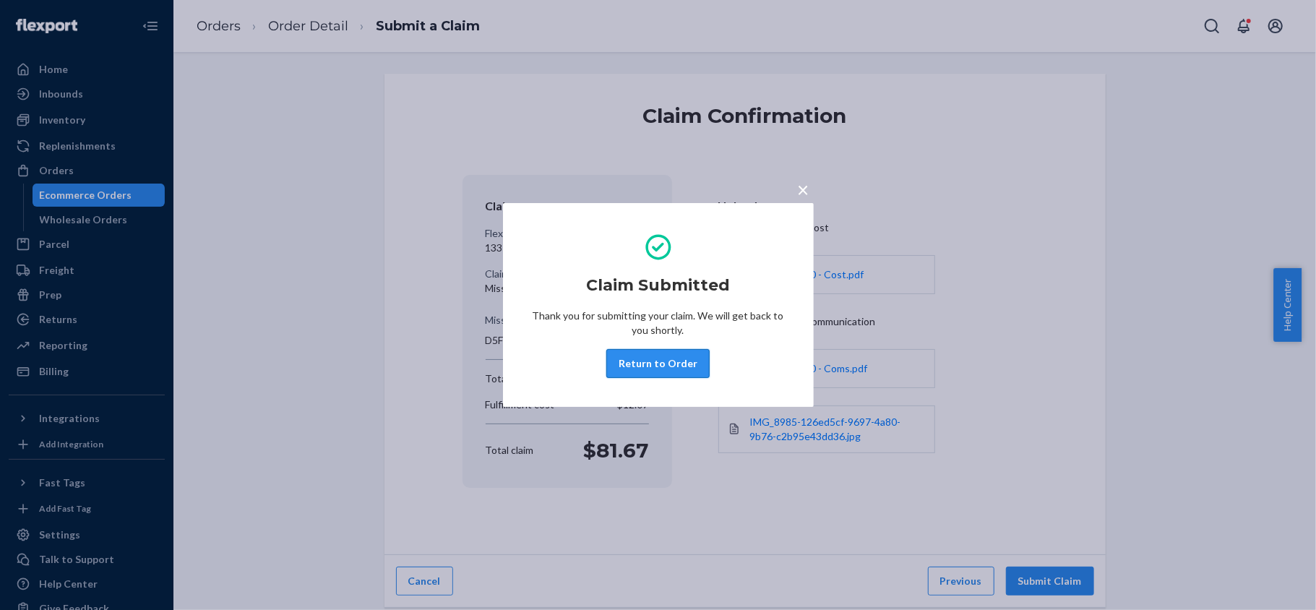
click at [671, 357] on button "Return to Order" at bounding box center [657, 363] width 103 height 29
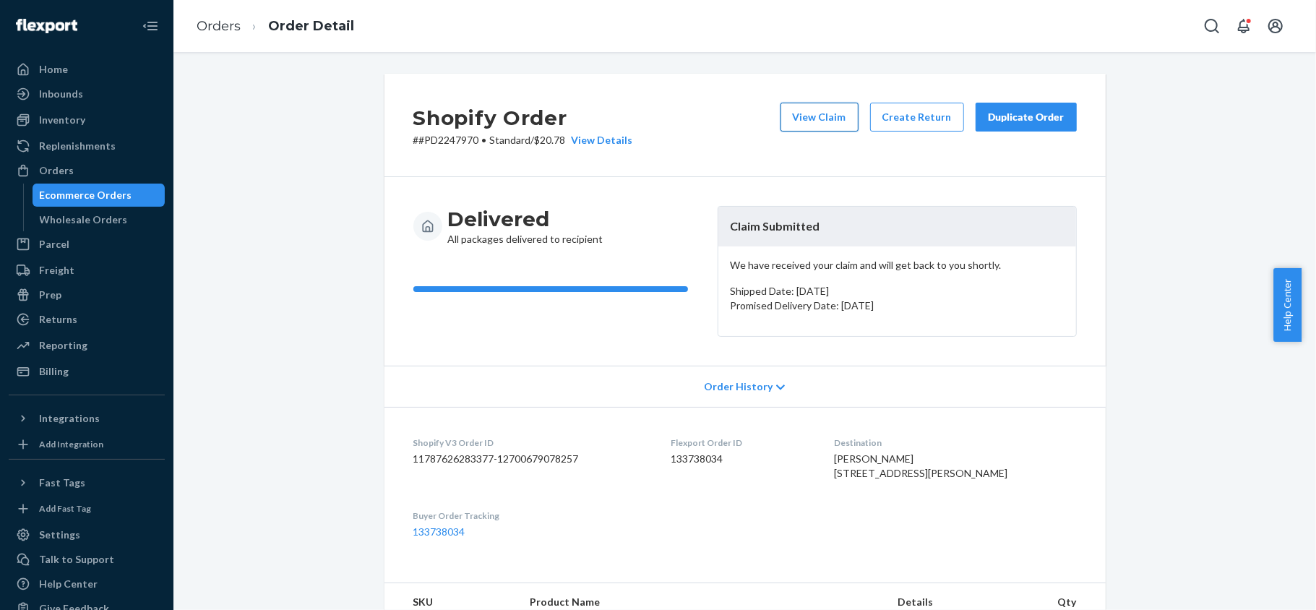
click at [813, 124] on button "View Claim" at bounding box center [819, 117] width 78 height 29
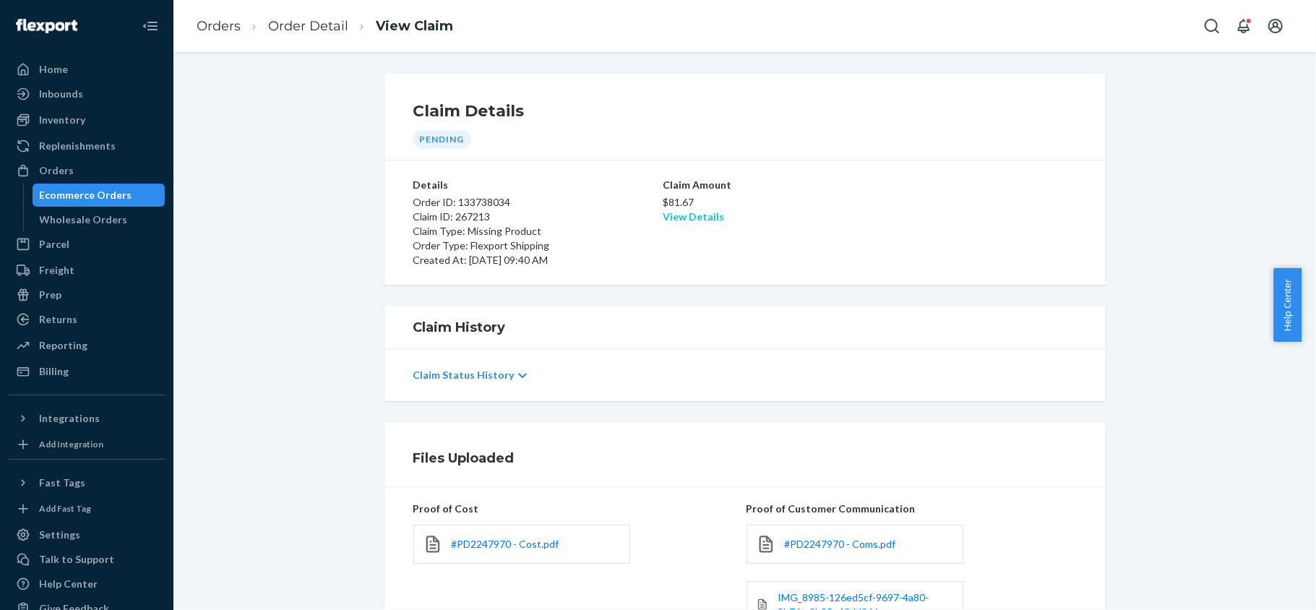
click at [683, 217] on link "View Details" at bounding box center [692, 216] width 61 height 12
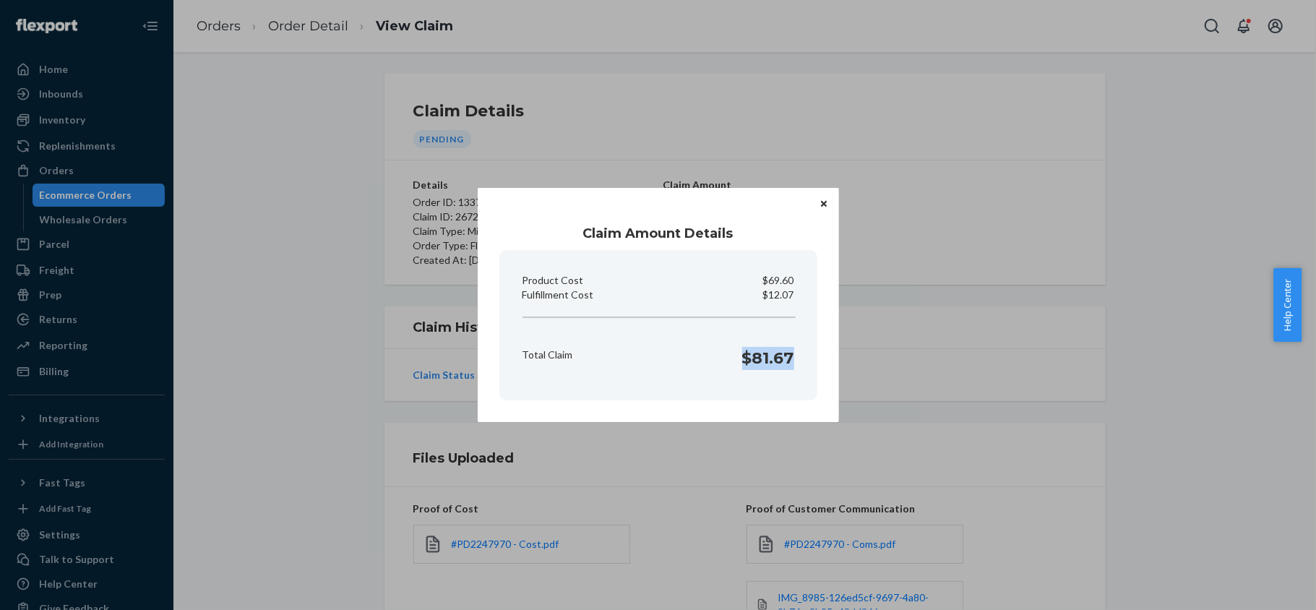
drag, startPoint x: 740, startPoint y: 370, endPoint x: 818, endPoint y: 376, distance: 77.5
click at [818, 376] on div "Claim Amount Details Product Cost $69.60 Fulfillment Cost $12.07 Total Claim $8…" at bounding box center [658, 305] width 361 height 234
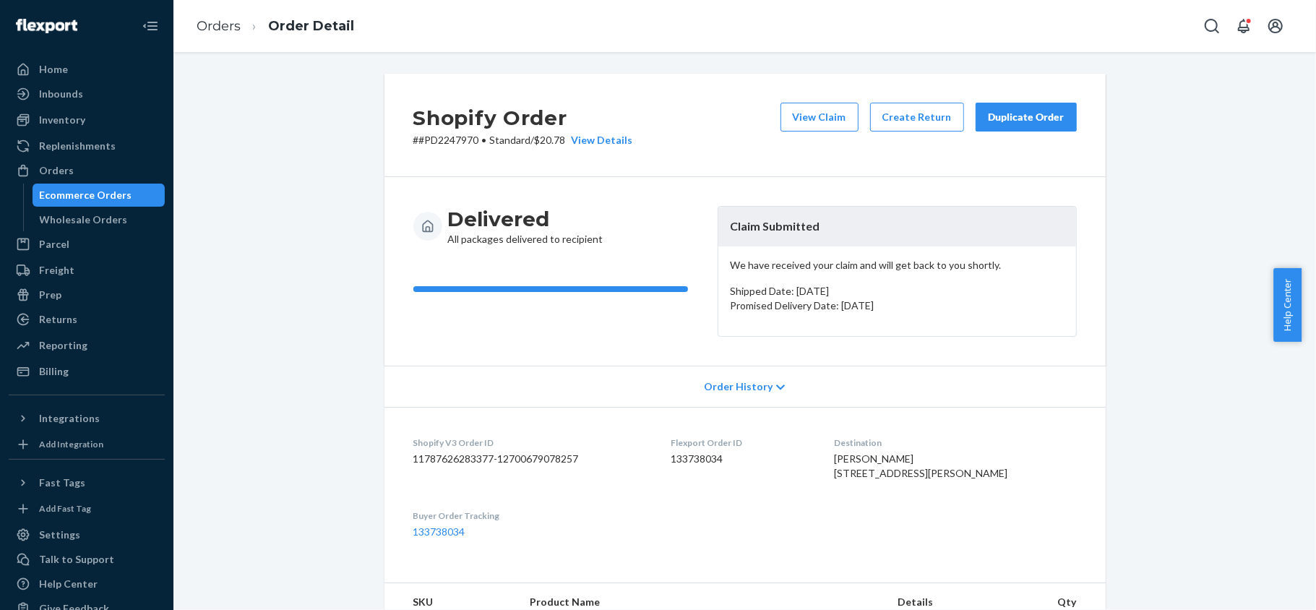
click at [709, 457] on dd "133738034" at bounding box center [740, 459] width 140 height 14
drag, startPoint x: 468, startPoint y: 142, endPoint x: 409, endPoint y: 149, distance: 59.7
click at [409, 149] on div "Shopify Order # #PD2247970 • Standard / $20.78 View Details View Claim Create R…" at bounding box center [744, 125] width 721 height 103
click at [118, 165] on div "Orders" at bounding box center [86, 170] width 153 height 20
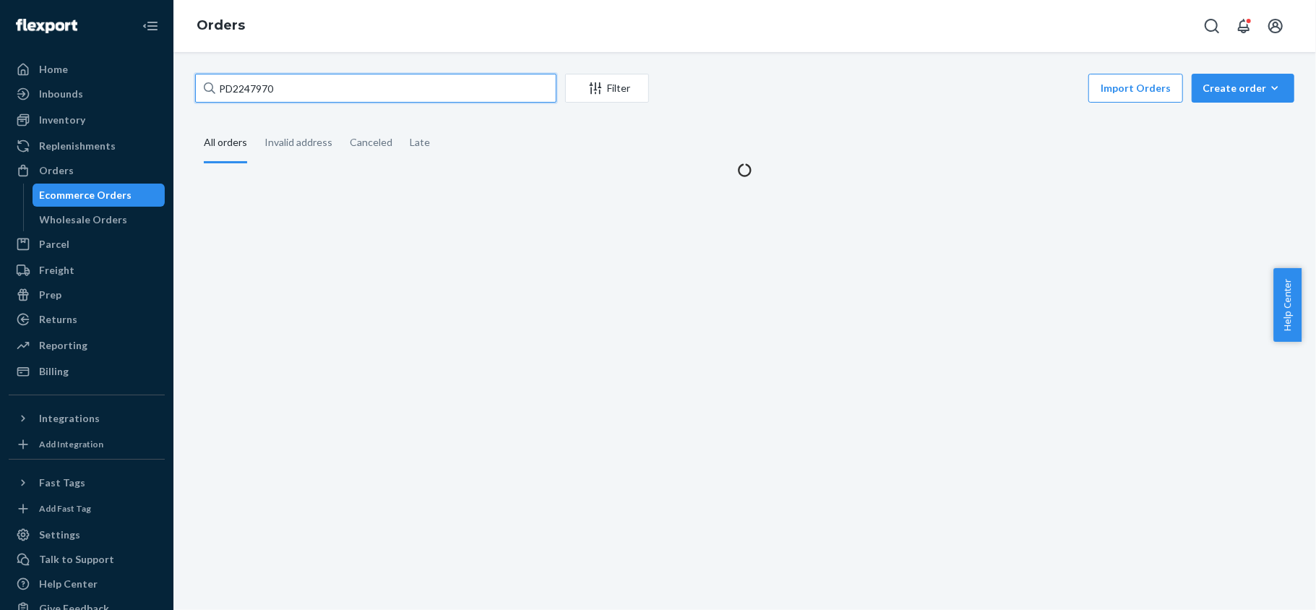
click at [305, 97] on input "PD2247970" at bounding box center [375, 88] width 361 height 29
paste input "PD1512210"
type input "PD1512210"
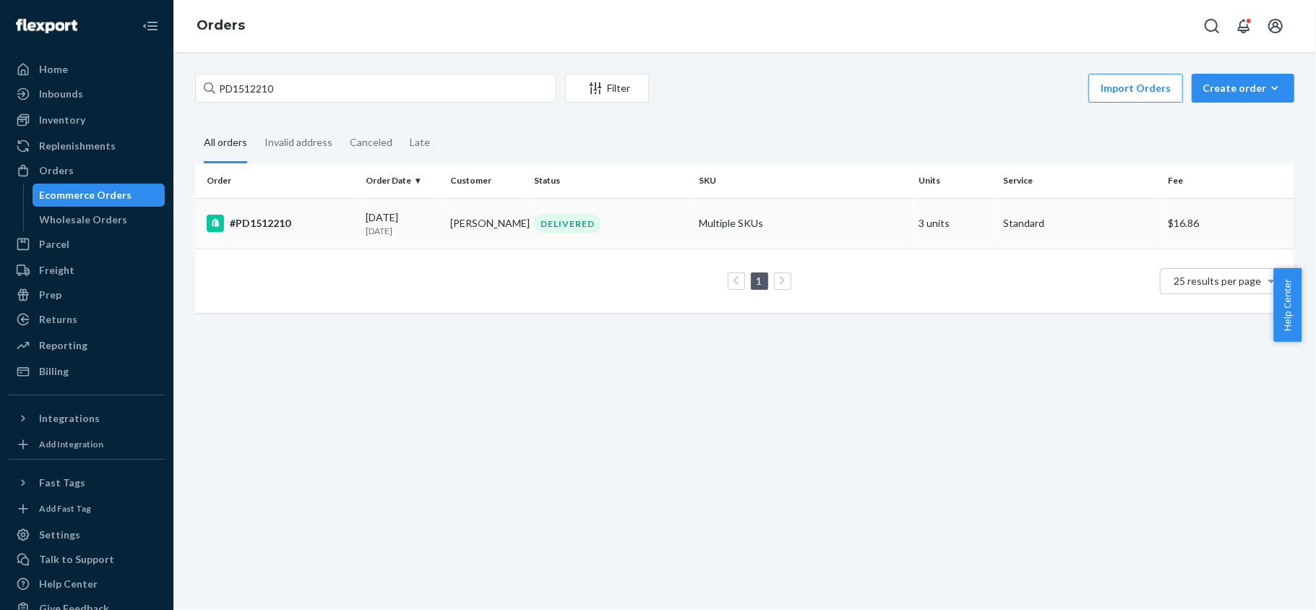
click at [405, 227] on p "21 days ago" at bounding box center [402, 231] width 73 height 12
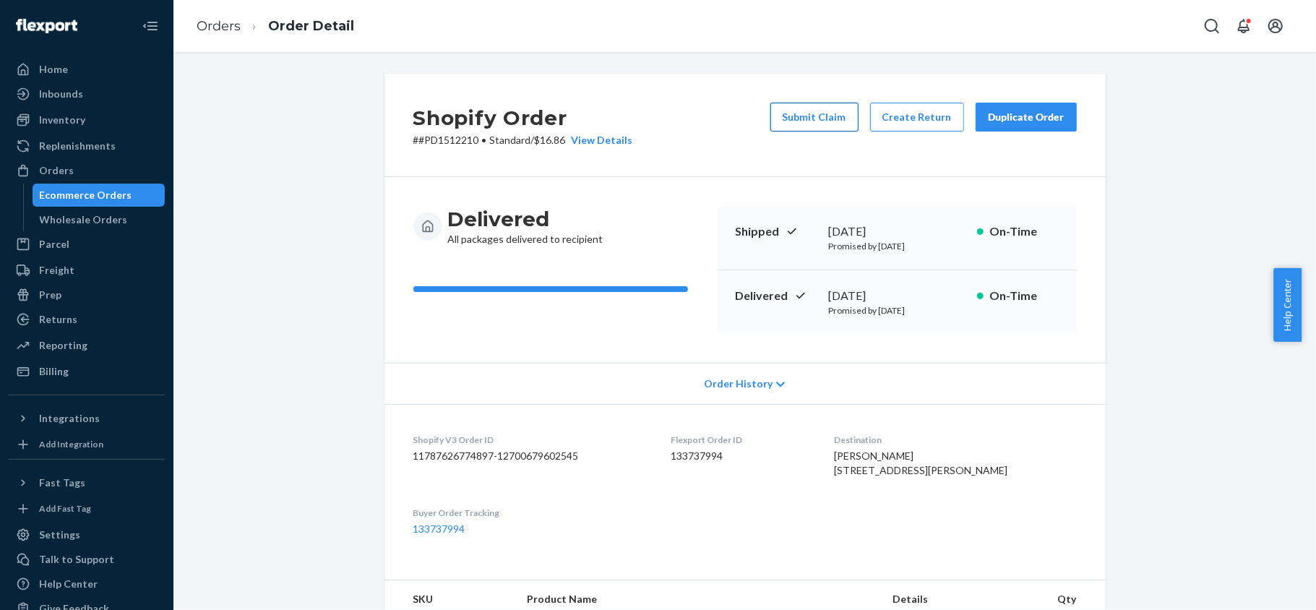
click at [821, 122] on button "Submit Claim" at bounding box center [814, 117] width 88 height 29
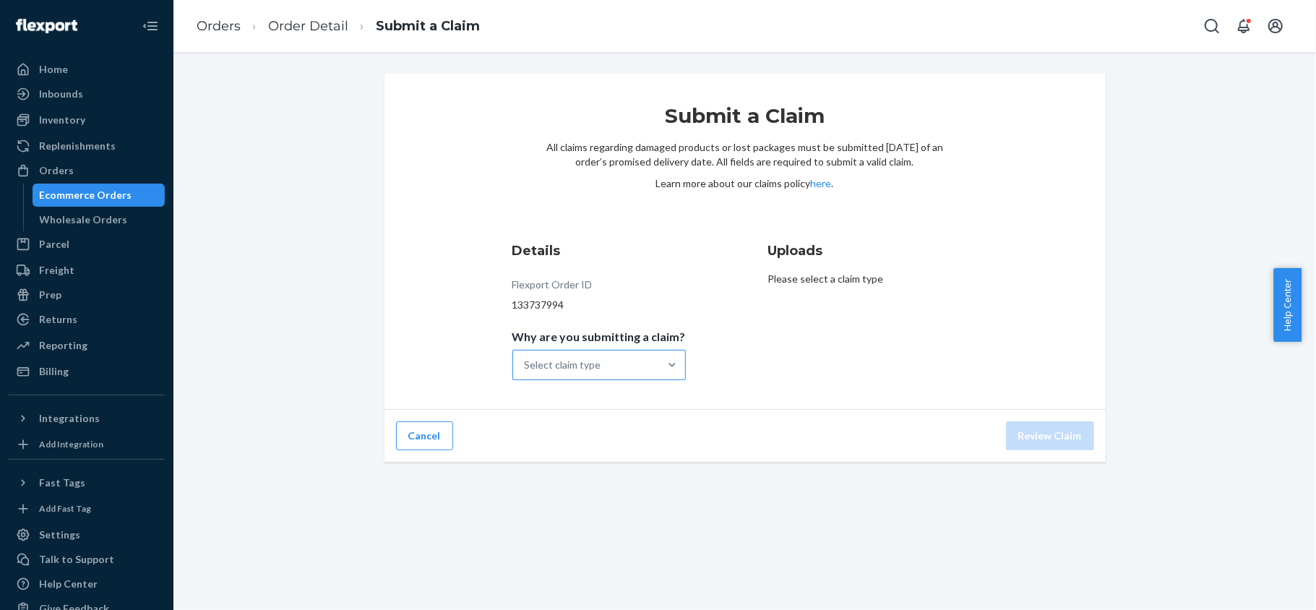
click at [665, 373] on div at bounding box center [672, 364] width 26 height 29
click at [526, 372] on input "Why are you submitting a claim? Select claim type" at bounding box center [524, 365] width 1 height 14
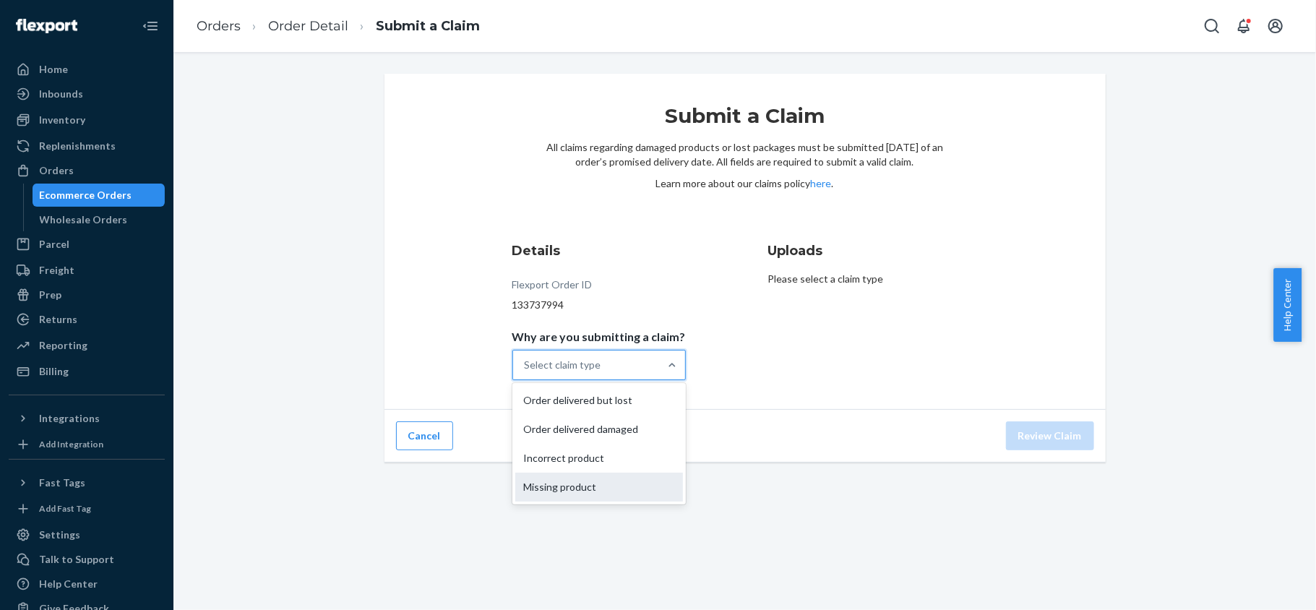
click at [630, 478] on div "Missing product" at bounding box center [599, 486] width 168 height 29
click at [526, 372] on input "Why are you submitting a claim? option Missing product focused, 4 of 4. 4 resul…" at bounding box center [524, 365] width 1 height 14
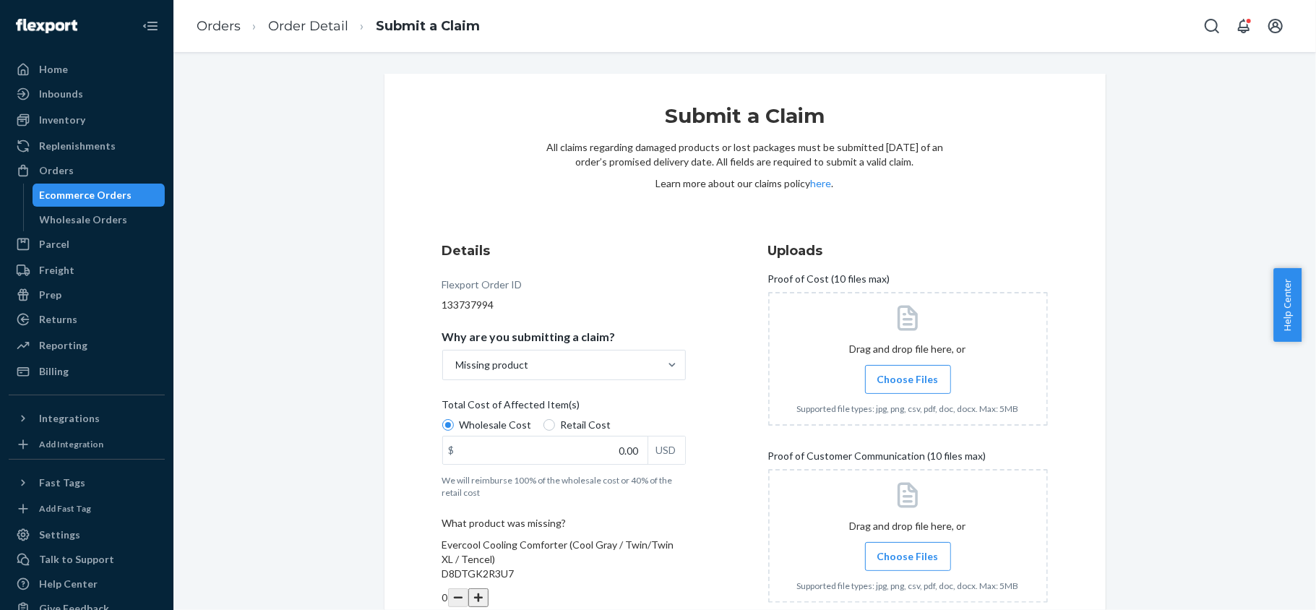
click at [567, 428] on span "Retail Cost" at bounding box center [586, 425] width 51 height 14
click at [555, 428] on input "Retail Cost" at bounding box center [549, 425] width 12 height 12
radio input "true"
drag, startPoint x: 570, startPoint y: 452, endPoint x: 680, endPoint y: 451, distance: 109.8
click at [670, 451] on div "$ 0.00 USD" at bounding box center [563, 450] width 243 height 29
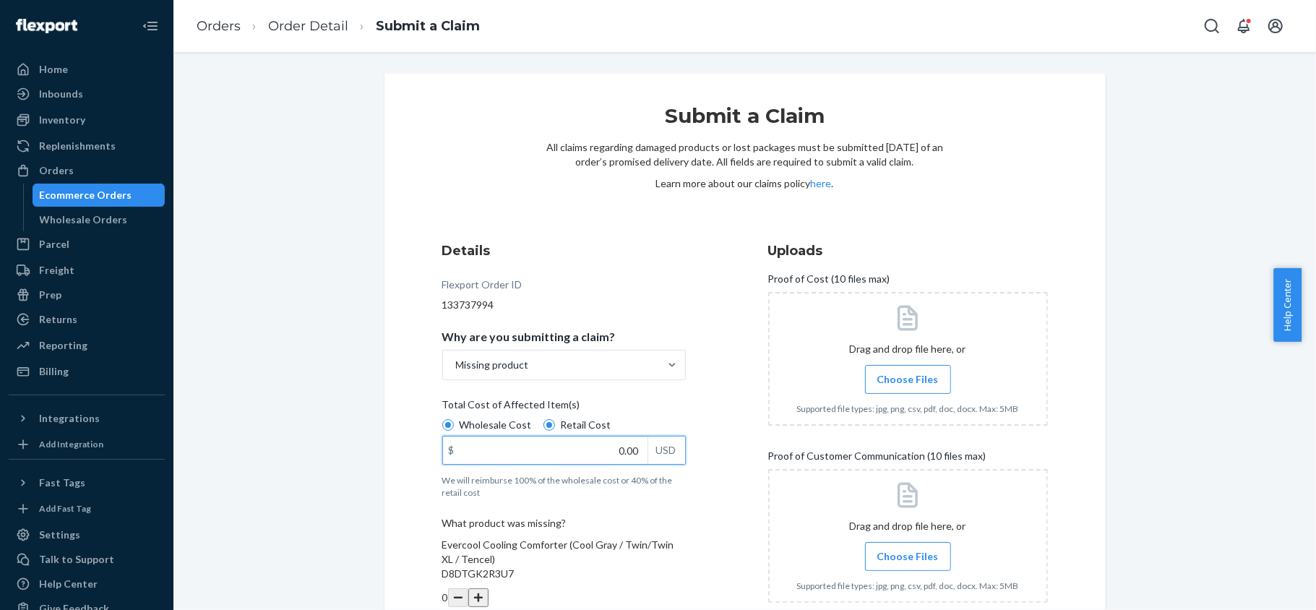
paste input "139"
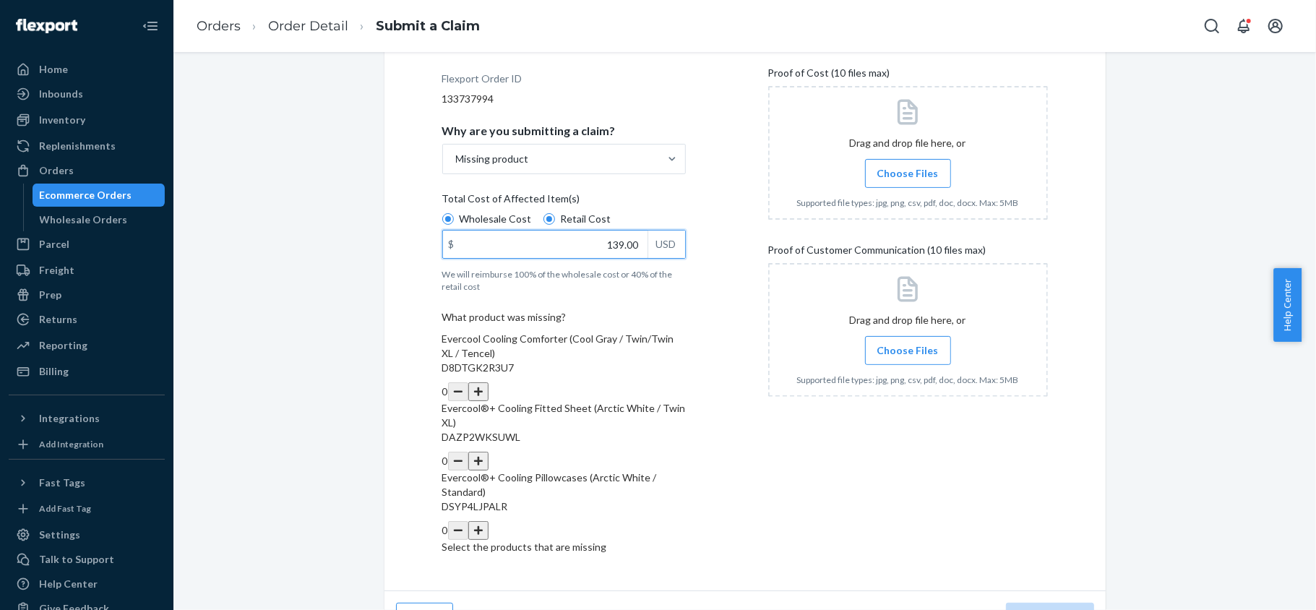
scroll to position [207, 0]
type input "139.00"
click at [488, 381] on button "button" at bounding box center [478, 390] width 20 height 19
click at [896, 177] on span "Choose Files" at bounding box center [907, 172] width 61 height 14
click at [907, 177] on input "Choose Files" at bounding box center [907, 173] width 1 height 16
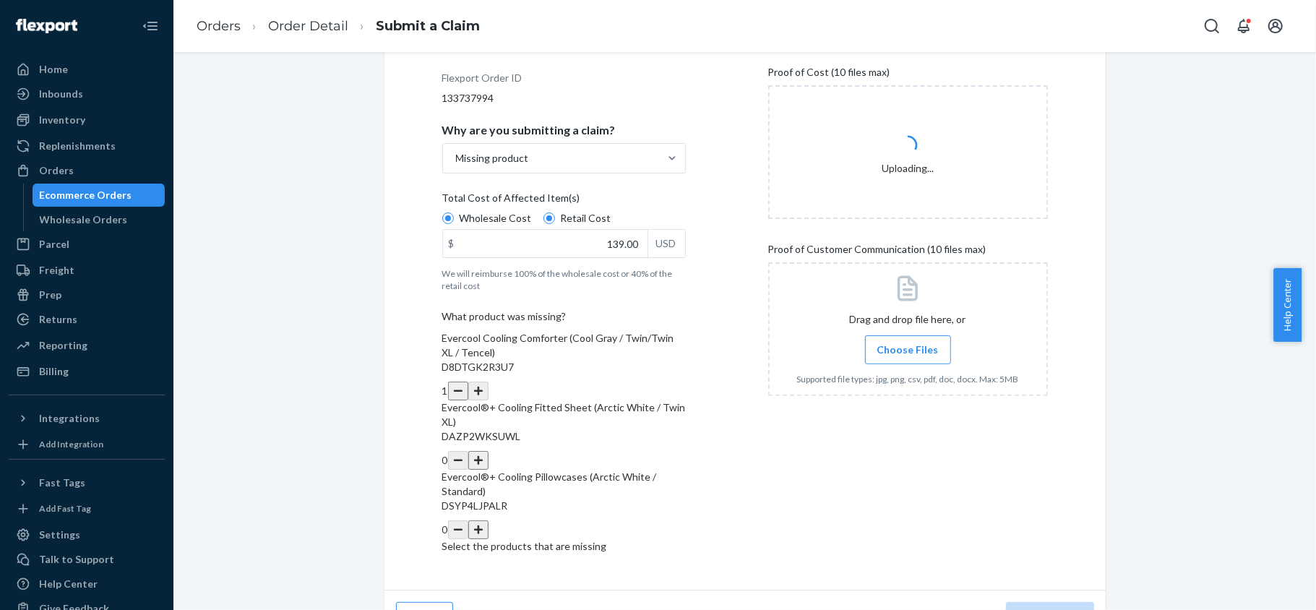
click at [923, 345] on span "Choose Files" at bounding box center [907, 349] width 61 height 14
click at [908, 345] on input "Choose Files" at bounding box center [907, 350] width 1 height 16
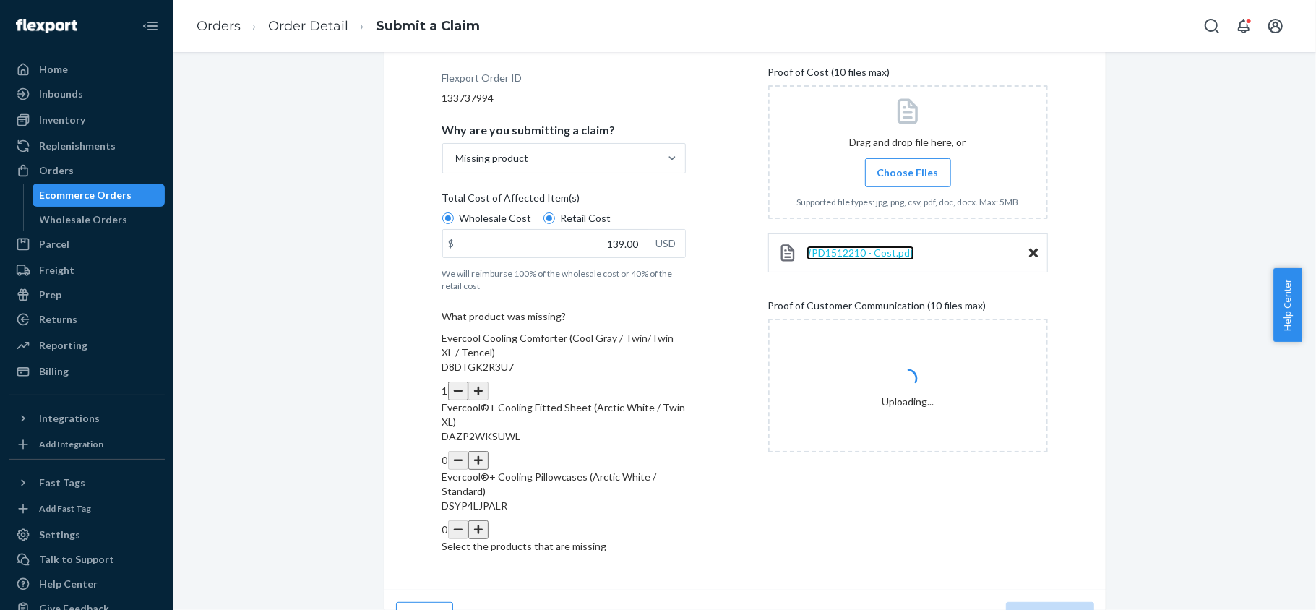
click at [838, 247] on span "#PD1512210 - Cost.pdf" at bounding box center [860, 252] width 108 height 12
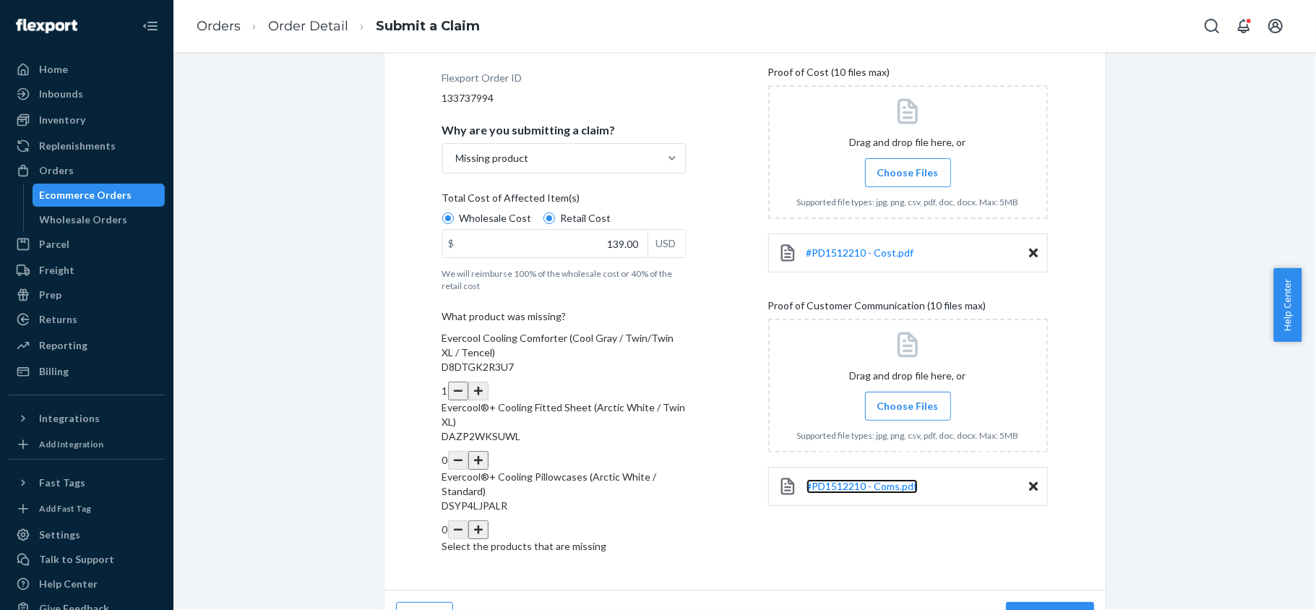
click at [873, 492] on link "#PD1512210 - Coms.pdf" at bounding box center [861, 486] width 111 height 14
click at [1038, 602] on button "Review Claim" at bounding box center [1050, 616] width 88 height 29
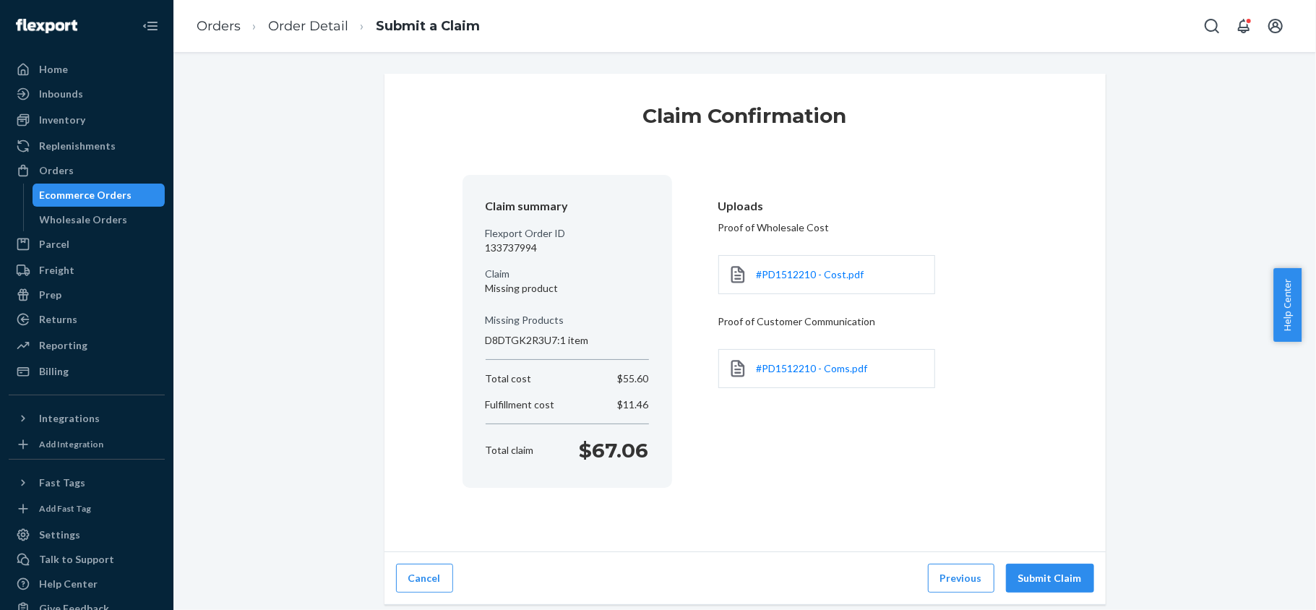
scroll to position [0, 0]
click at [1038, 587] on button "Submit Claim" at bounding box center [1050, 577] width 88 height 29
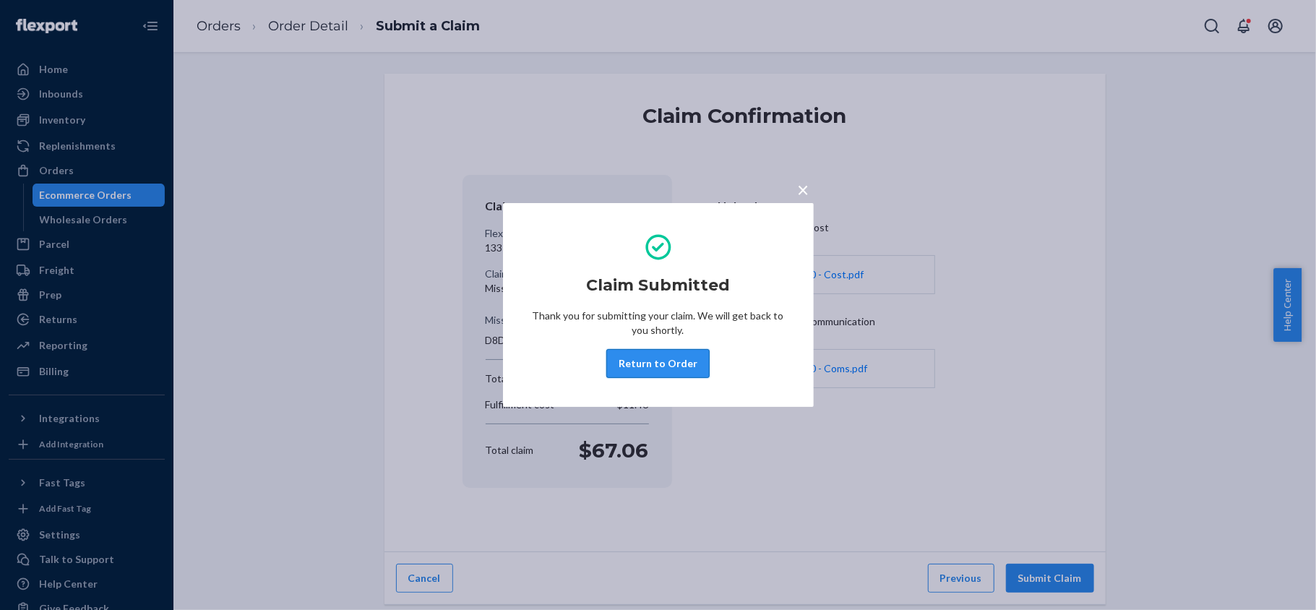
click at [682, 365] on button "Return to Order" at bounding box center [657, 363] width 103 height 29
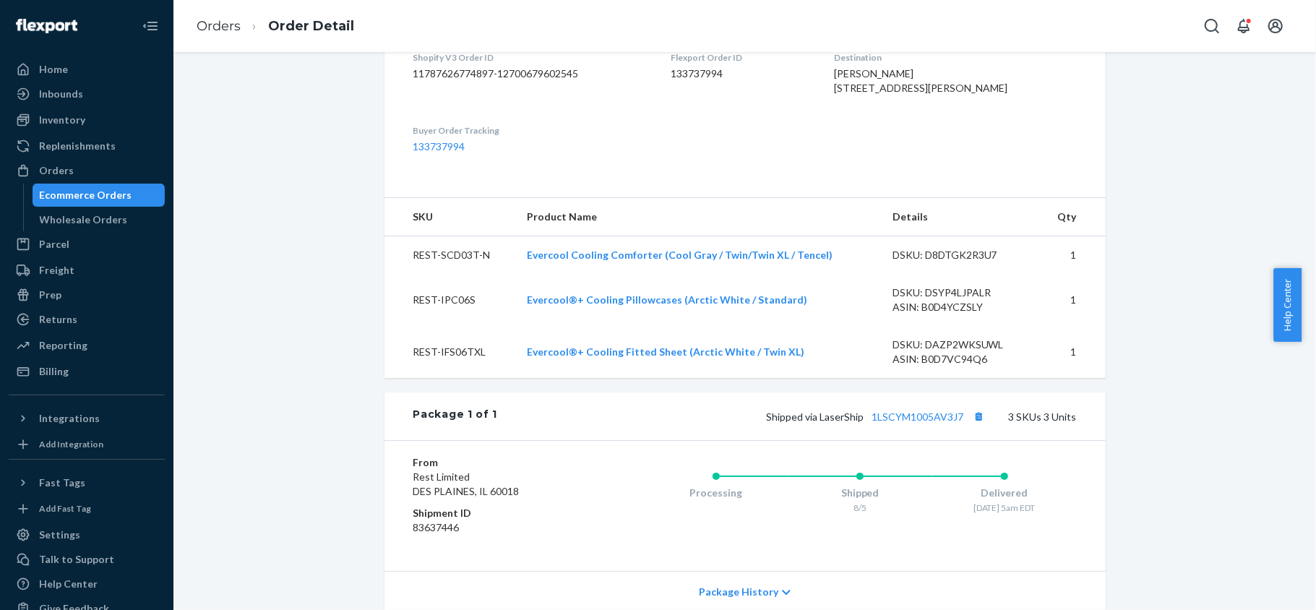
scroll to position [614, 0]
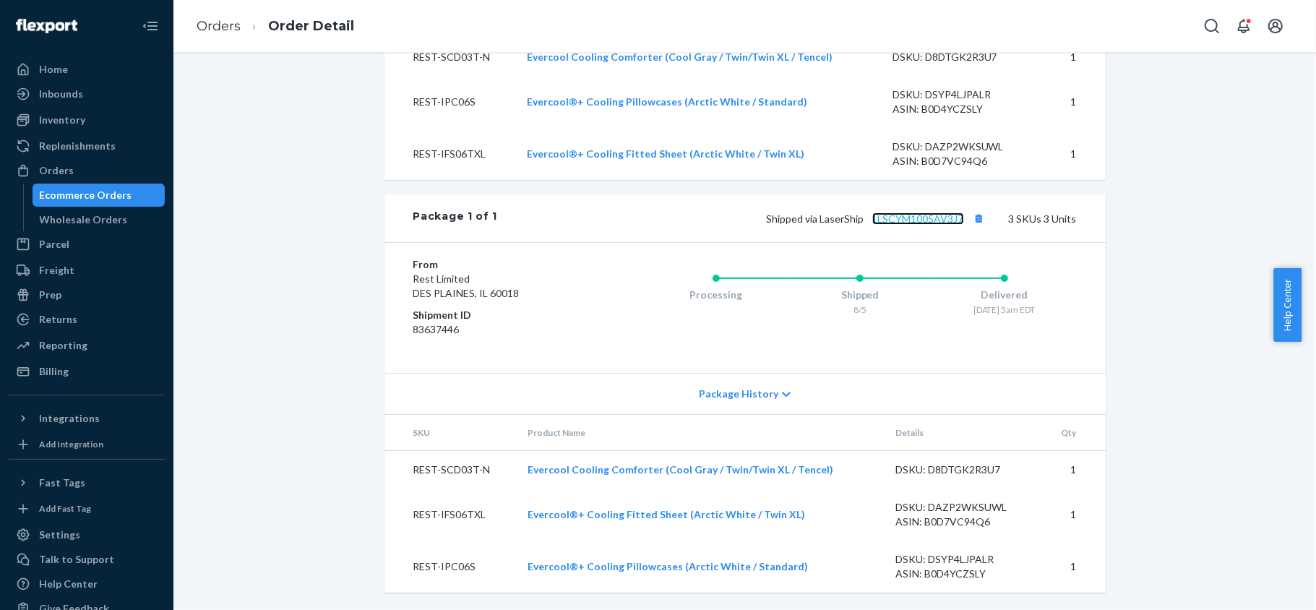
click at [929, 212] on link "1LSCYM1005AV3J7" at bounding box center [918, 218] width 92 height 12
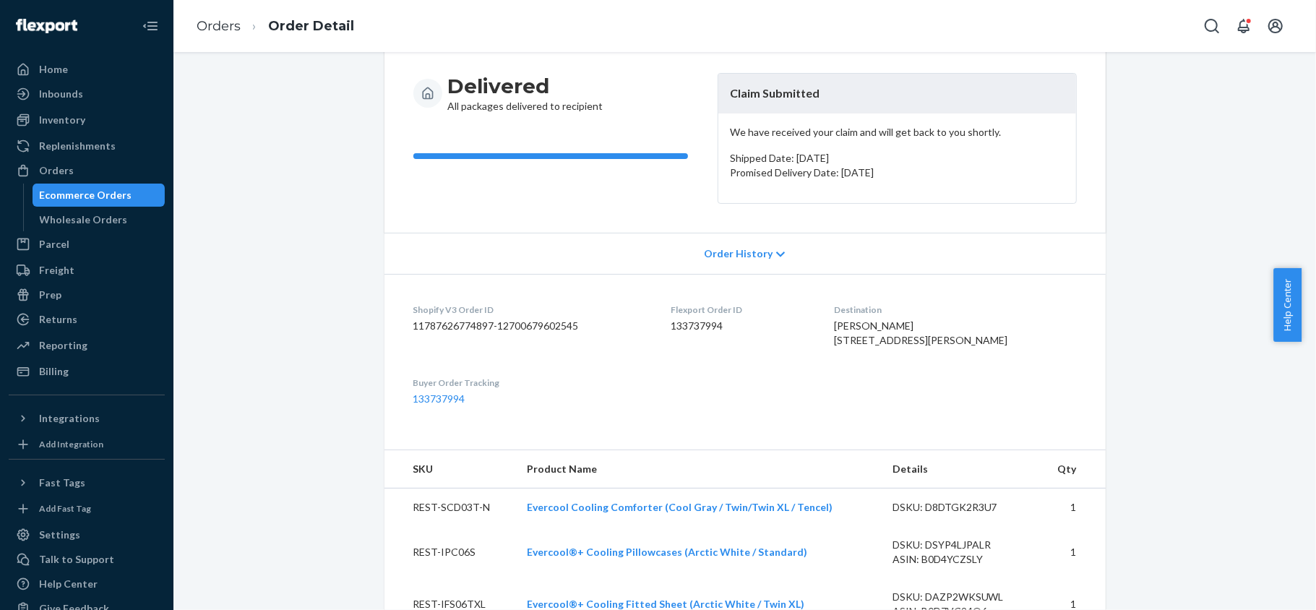
scroll to position [0, 0]
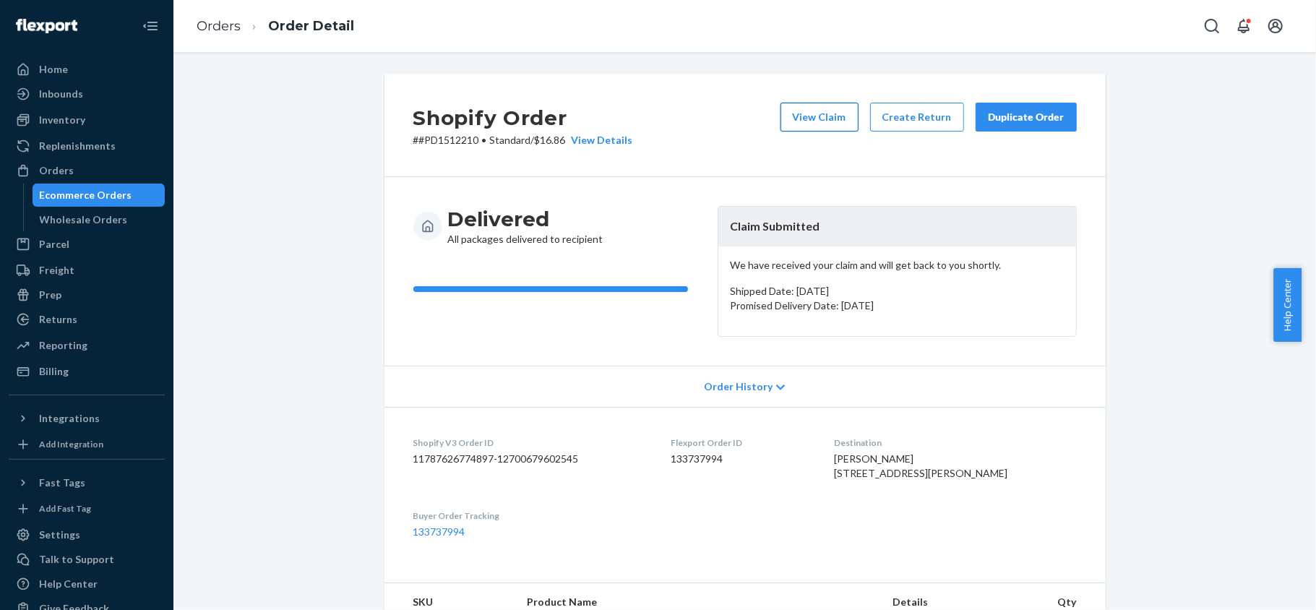
click at [824, 105] on button "View Claim" at bounding box center [819, 117] width 78 height 29
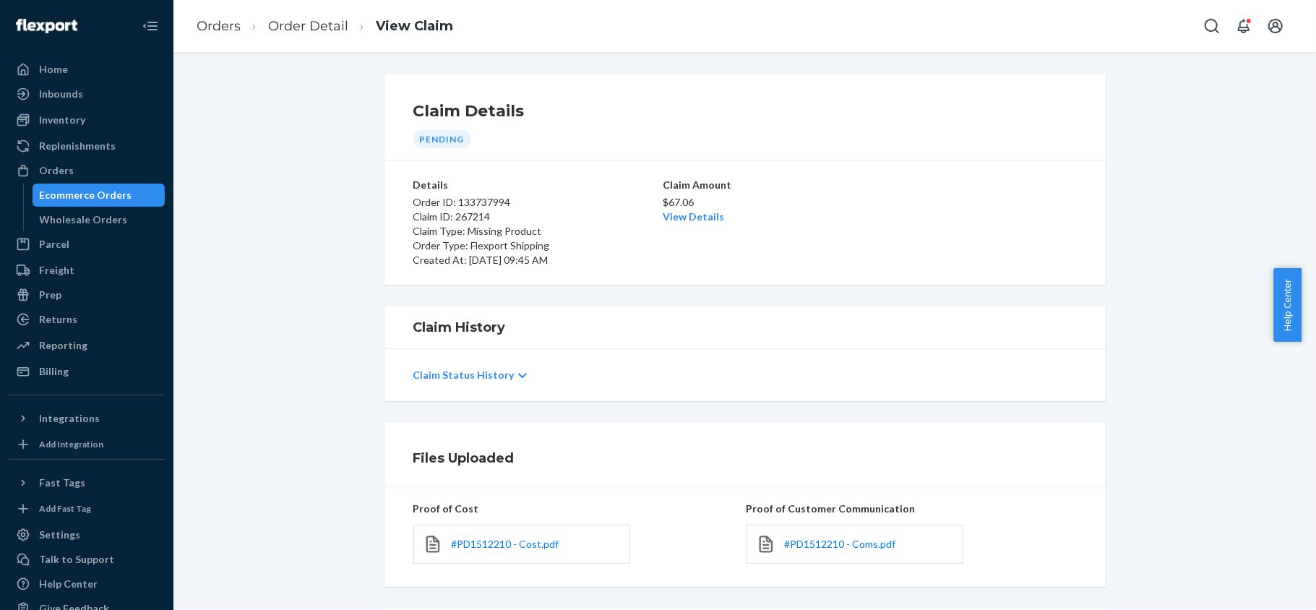
click at [714, 217] on div "$67.06 View Details" at bounding box center [744, 208] width 165 height 32
click at [686, 218] on link "View Details" at bounding box center [692, 216] width 61 height 12
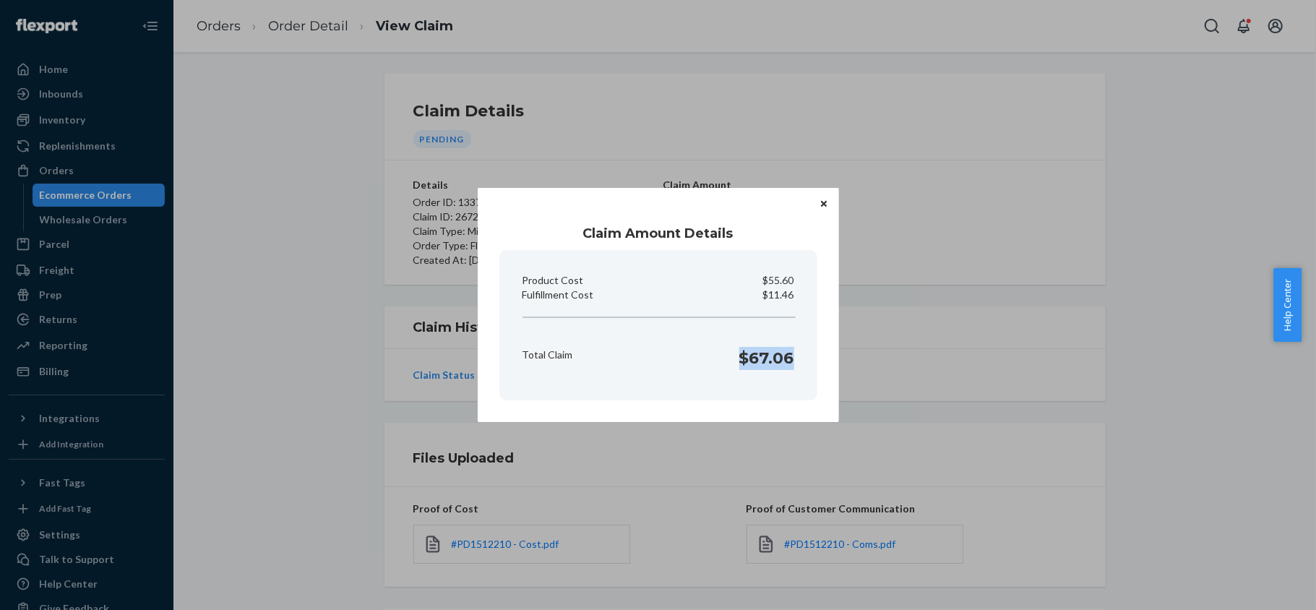
drag, startPoint x: 733, startPoint y: 364, endPoint x: 795, endPoint y: 371, distance: 62.5
click at [795, 371] on div "Total Claim $67.06" at bounding box center [658, 354] width 283 height 45
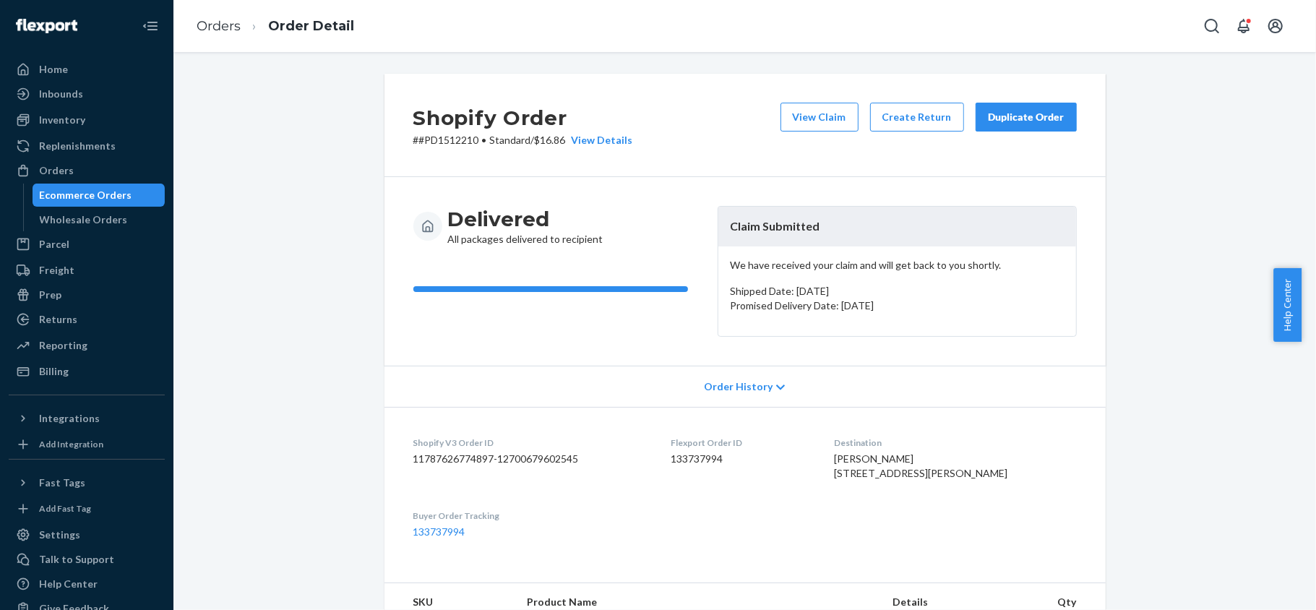
click at [694, 454] on dd "133737994" at bounding box center [740, 459] width 140 height 14
drag, startPoint x: 472, startPoint y: 142, endPoint x: 411, endPoint y: 147, distance: 61.6
click at [411, 147] on div "Shopify Order # #PD1512210 • Standard / $16.86 View Details View Claim Create R…" at bounding box center [744, 125] width 721 height 103
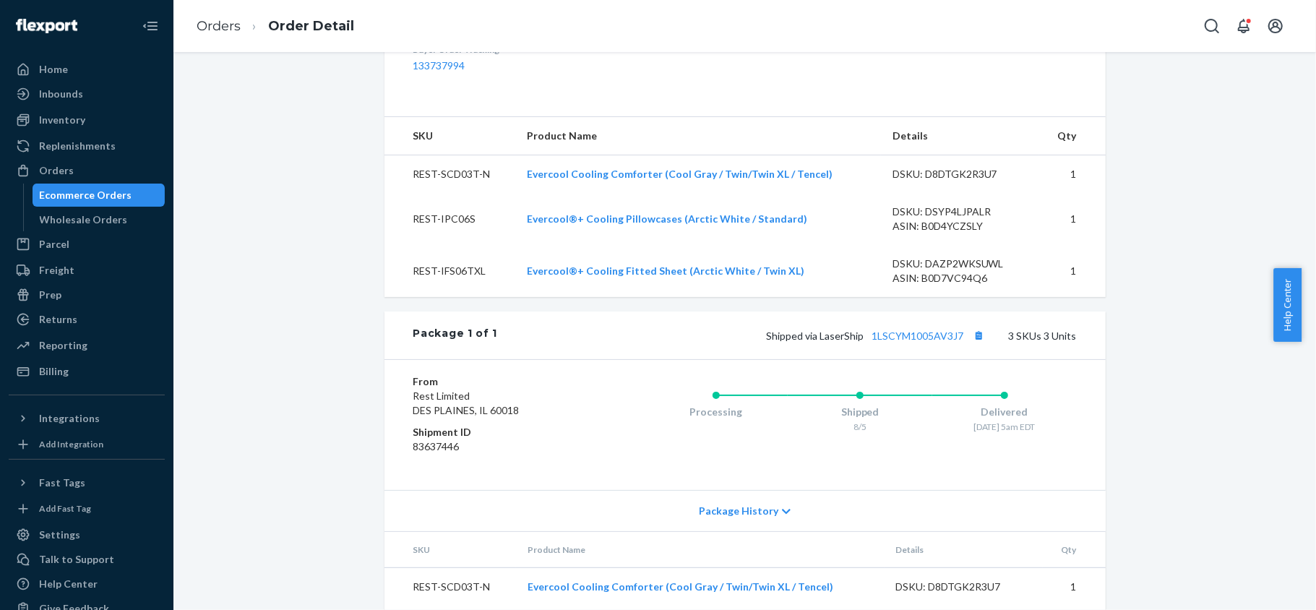
scroll to position [578, 0]
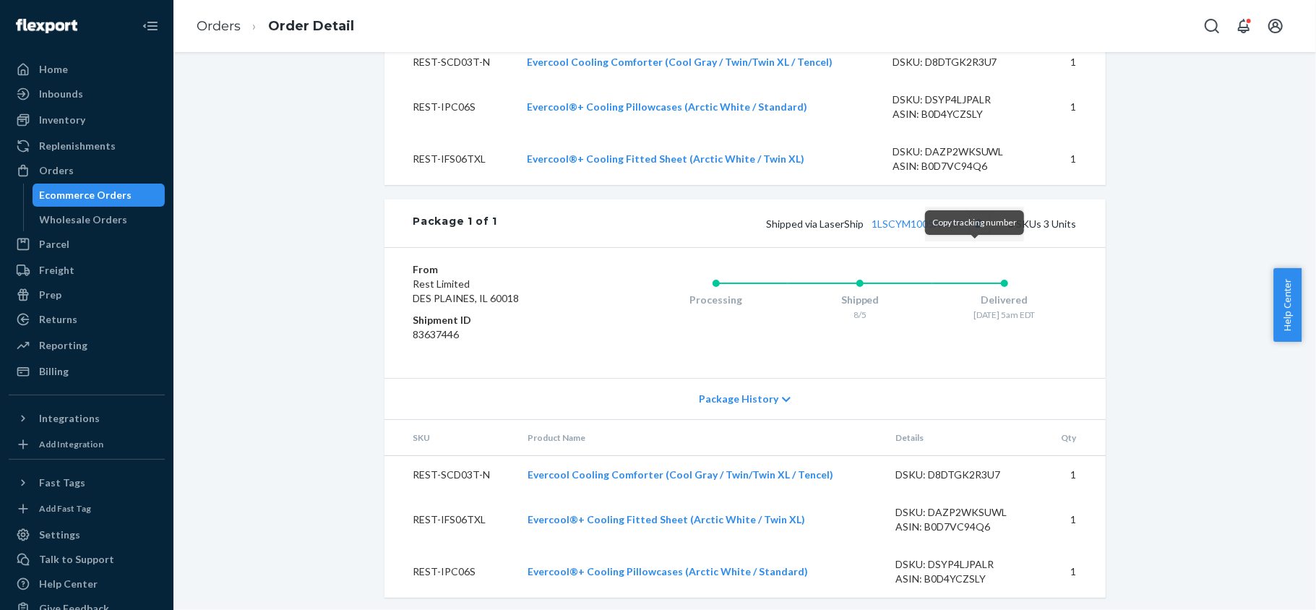
click at [972, 233] on button "Copy tracking number" at bounding box center [978, 223] width 19 height 19
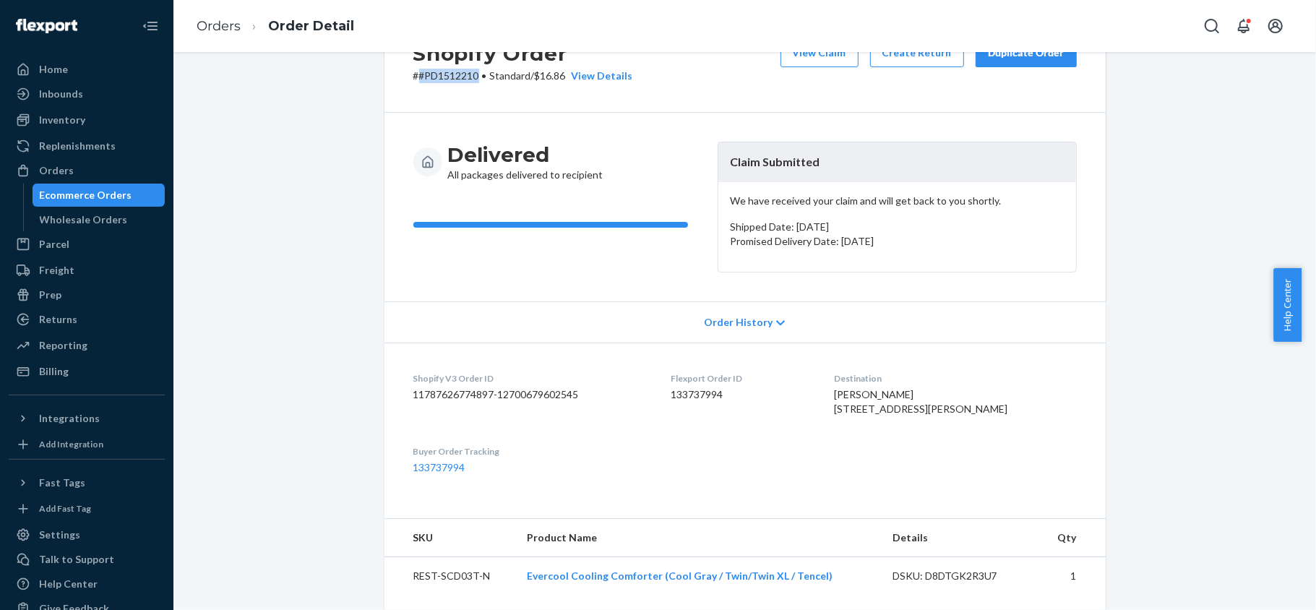
scroll to position [0, 0]
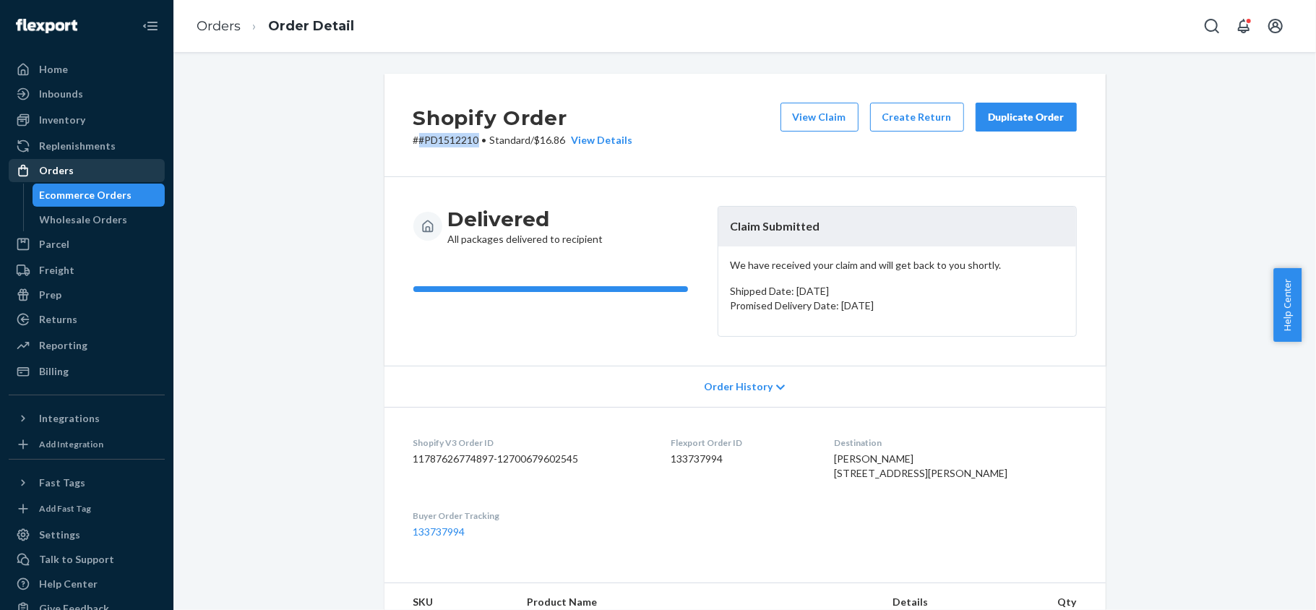
click at [108, 175] on div "Orders" at bounding box center [86, 170] width 153 height 20
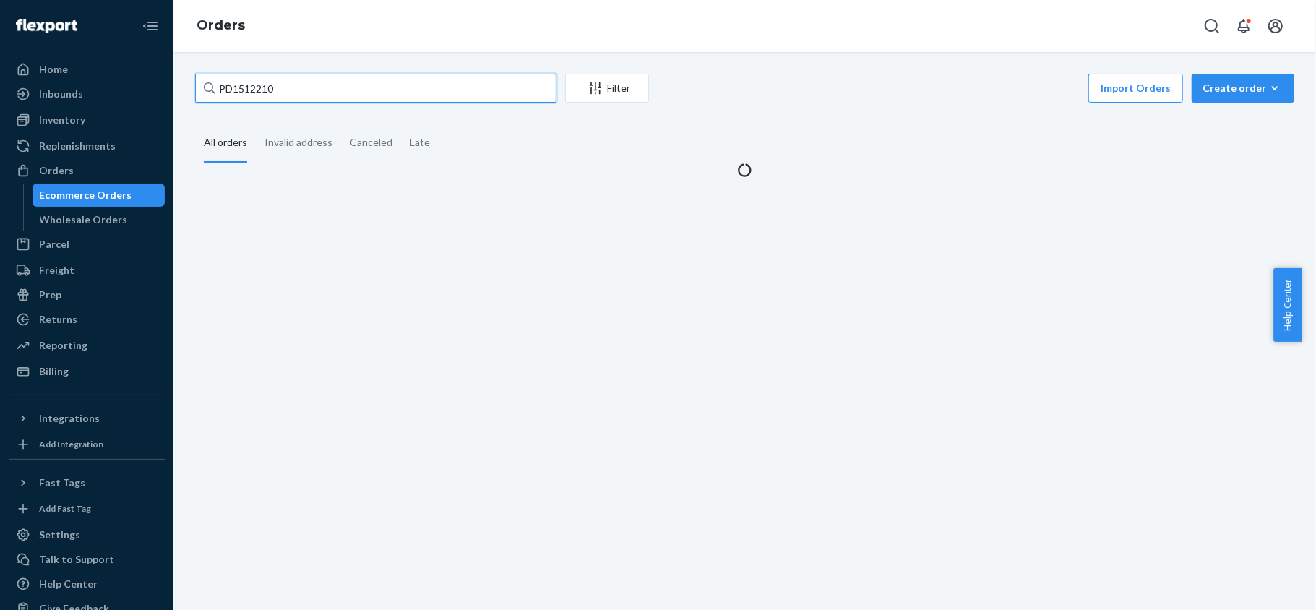
click at [285, 93] on input "PD1512210" at bounding box center [375, 88] width 361 height 29
paste input "#US25332468"
type input "#US25332468"
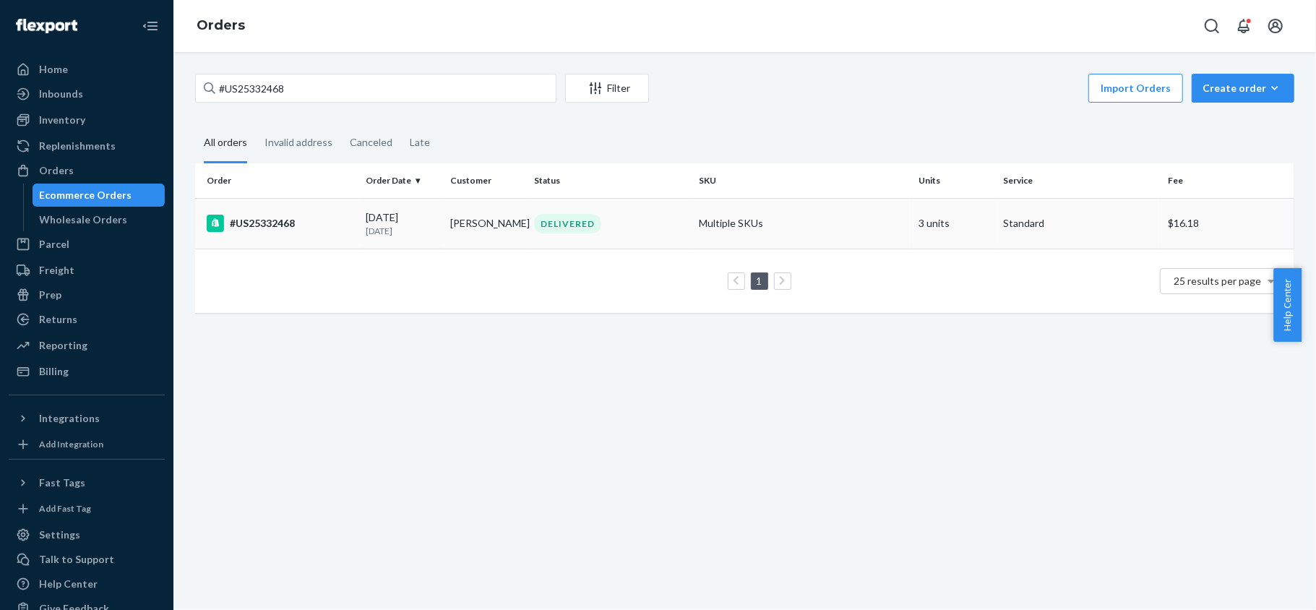
click at [403, 215] on div "08/03/2025 22 days ago" at bounding box center [402, 223] width 73 height 27
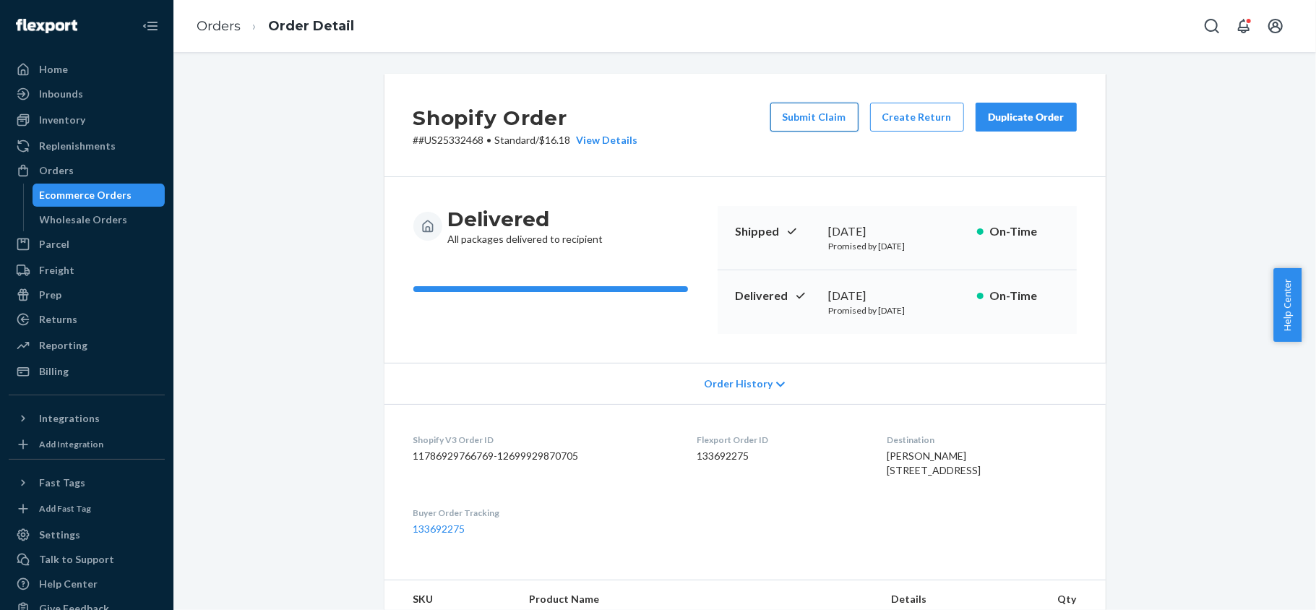
click at [799, 119] on button "Submit Claim" at bounding box center [814, 117] width 88 height 29
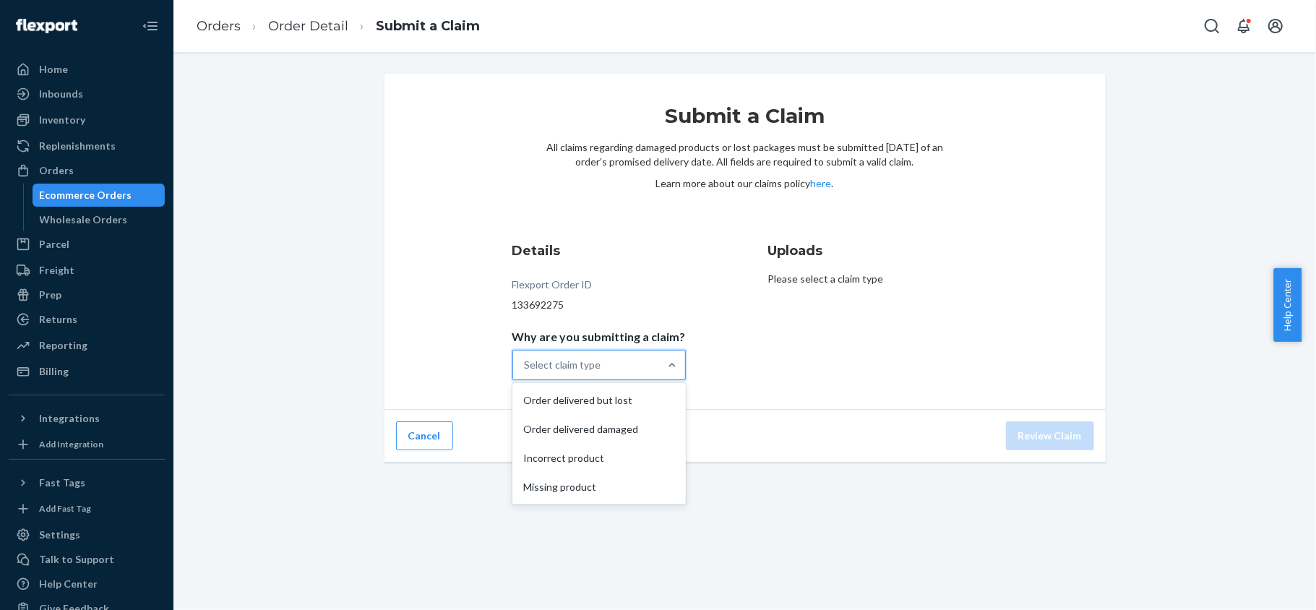
click at [659, 354] on div at bounding box center [672, 364] width 26 height 29
click at [526, 358] on input "Why are you submitting a claim? option Order delivered but lost focused, 1 of 4…" at bounding box center [524, 365] width 1 height 14
click at [639, 481] on div "Missing product" at bounding box center [599, 486] width 168 height 29
click at [526, 372] on input "Why are you submitting a claim? option Missing product focused, 4 of 4. 4 resul…" at bounding box center [524, 365] width 1 height 14
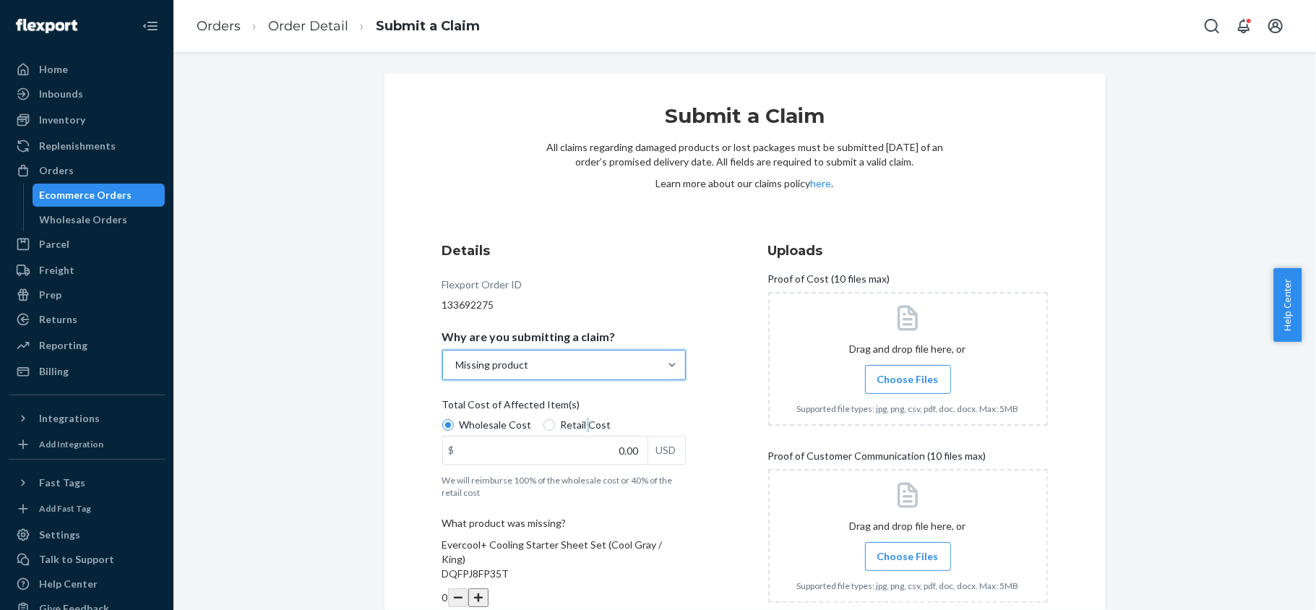
click at [575, 428] on span "Retail Cost" at bounding box center [586, 425] width 51 height 14
drag, startPoint x: 590, startPoint y: 451, endPoint x: 601, endPoint y: 451, distance: 10.8
click at [601, 451] on input "0.00" at bounding box center [545, 449] width 204 height 27
click at [543, 426] on input "Retail Cost" at bounding box center [549, 425] width 12 height 12
radio input "true"
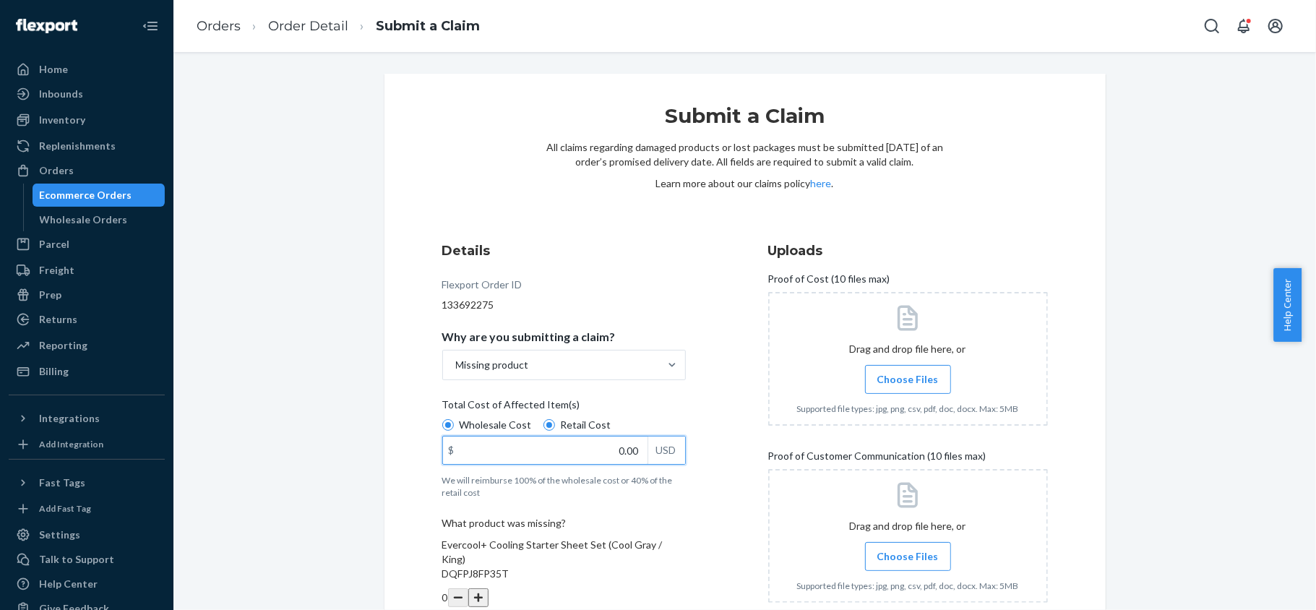
paste input "229.07"
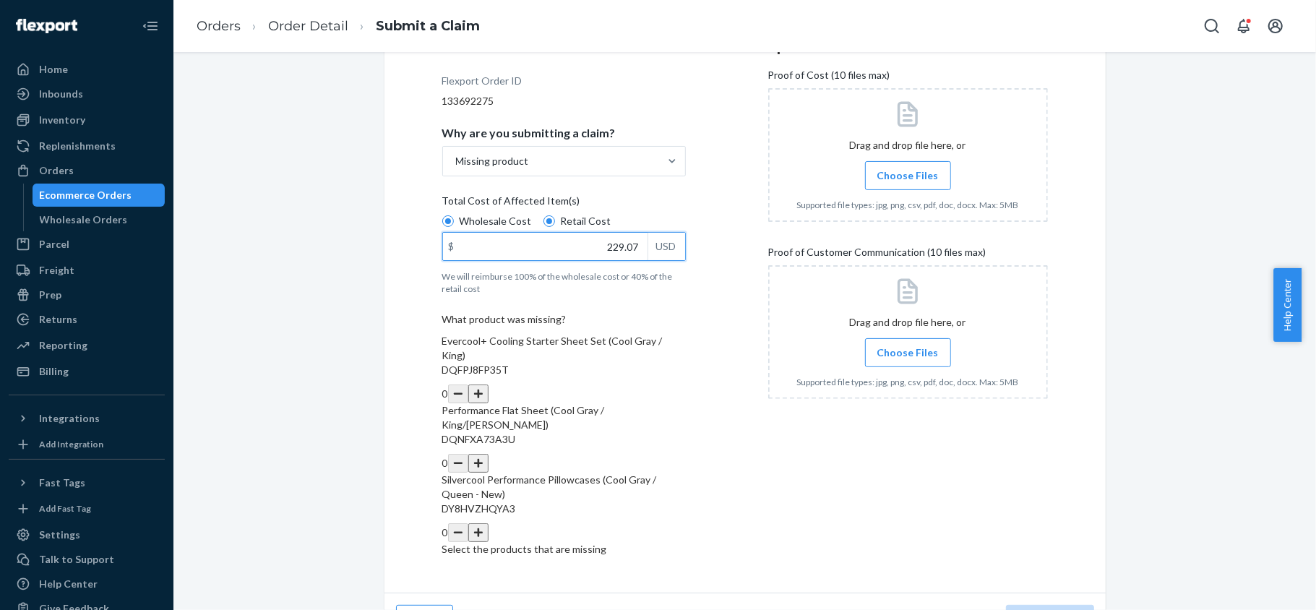
scroll to position [207, 0]
type input "229.07"
click at [488, 381] on button "button" at bounding box center [478, 390] width 20 height 19
click at [488, 520] on button "button" at bounding box center [478, 529] width 20 height 19
click at [884, 182] on label "Choose Files" at bounding box center [908, 172] width 86 height 29
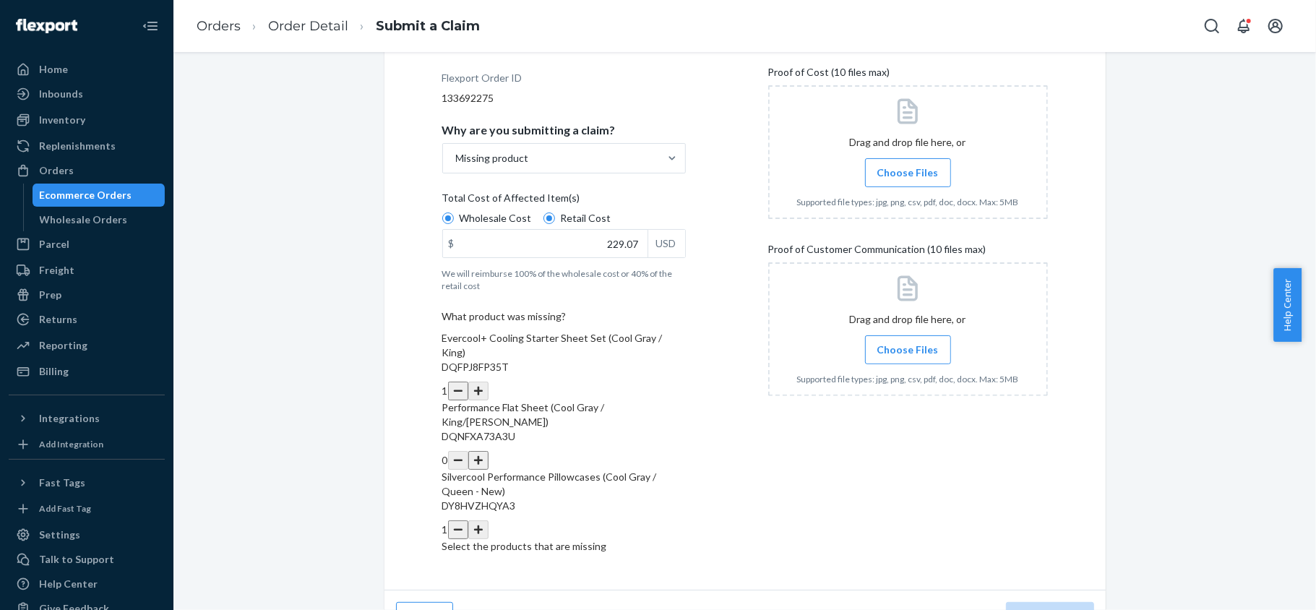
click at [907, 181] on input "Choose Files" at bounding box center [907, 173] width 1 height 16
click at [908, 347] on span "Choose Files" at bounding box center [907, 349] width 61 height 14
click at [908, 347] on input "Choose Files" at bounding box center [907, 350] width 1 height 16
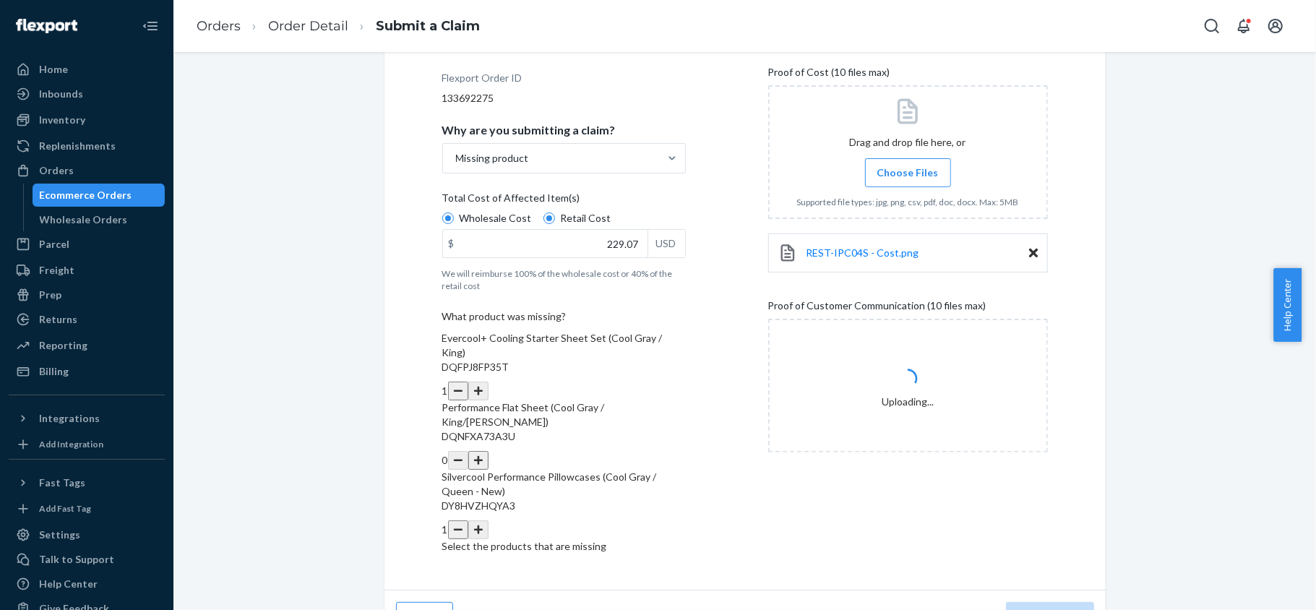
click at [906, 180] on label "Choose Files" at bounding box center [908, 172] width 86 height 29
click at [907, 180] on input "Choose Files" at bounding box center [907, 173] width 1 height 16
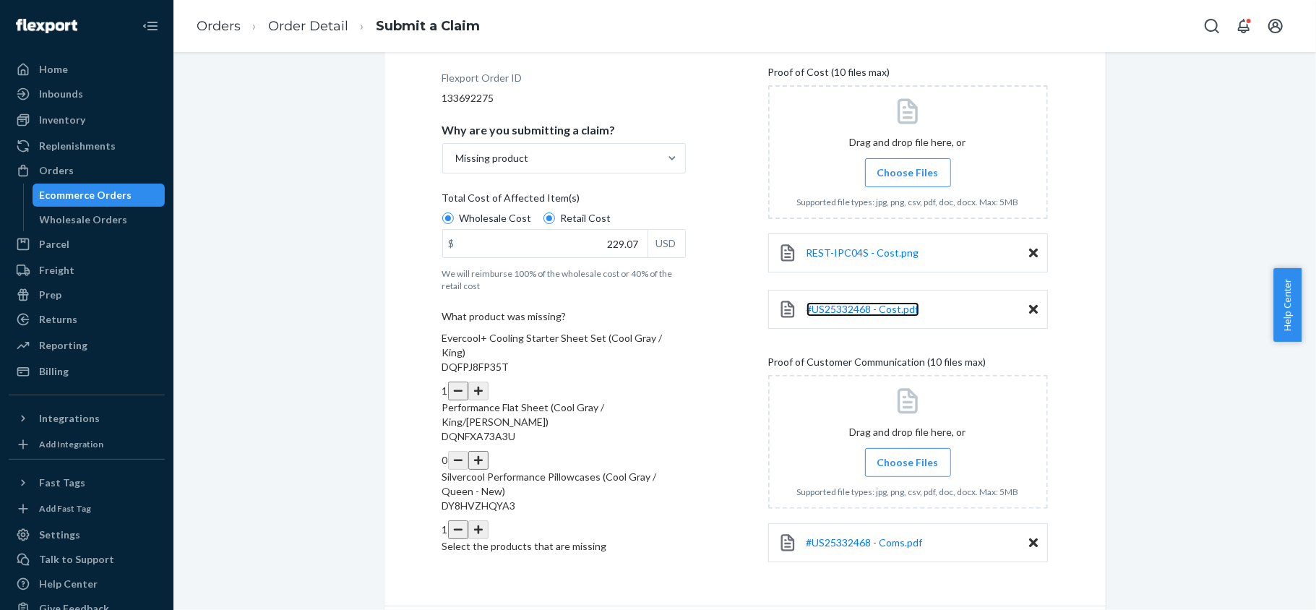
click at [850, 316] on link "#US25332468 - Cost.pdf" at bounding box center [862, 309] width 113 height 14
click at [899, 547] on span "#US25332468 - Coms.pdf" at bounding box center [864, 542] width 116 height 12
click at [847, 306] on span "#US25332468 - Cost.pdf" at bounding box center [862, 309] width 113 height 12
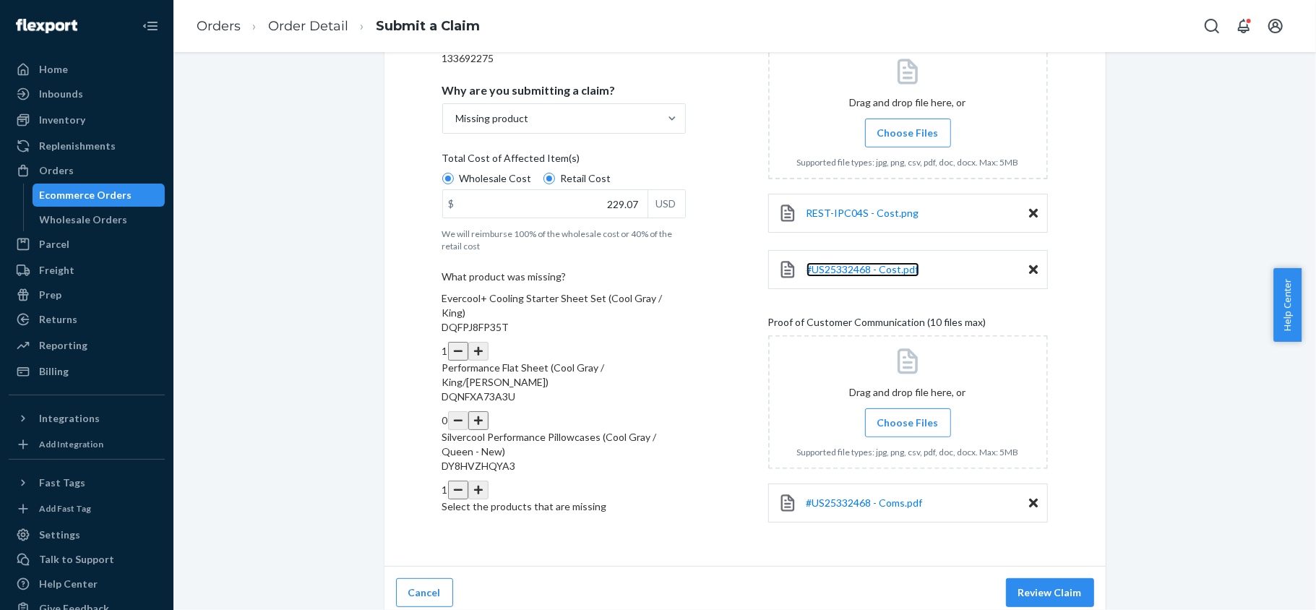
scroll to position [258, 0]
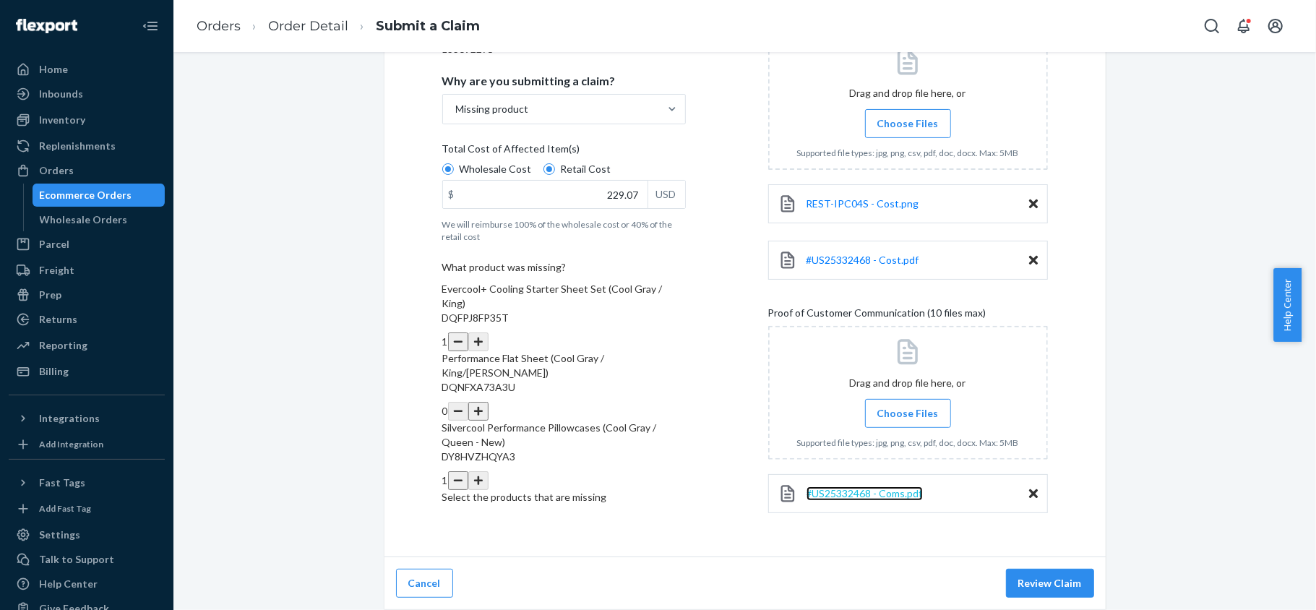
click at [841, 494] on span "#US25332468 - Coms.pdf" at bounding box center [864, 493] width 116 height 12
click at [854, 494] on span "#US25332468 - Coms.pdf" at bounding box center [864, 493] width 116 height 12
click at [1032, 579] on button "Review Claim" at bounding box center [1050, 583] width 88 height 29
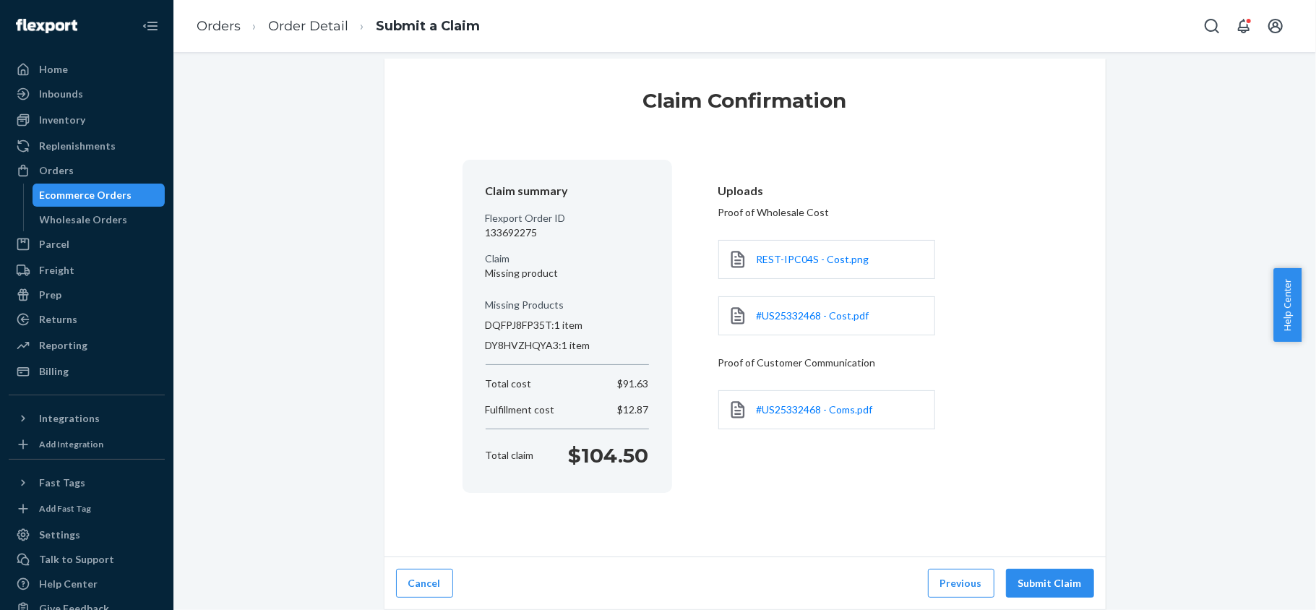
scroll to position [16, 0]
click at [946, 575] on button "Previous" at bounding box center [961, 583] width 66 height 29
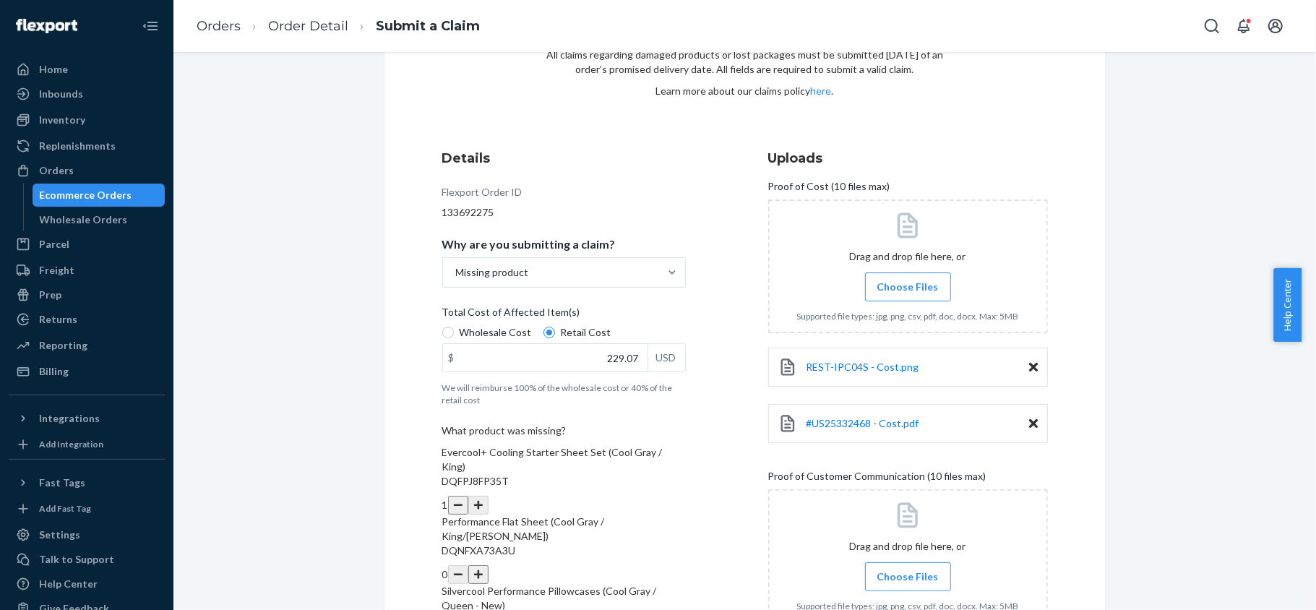
scroll to position [258, 0]
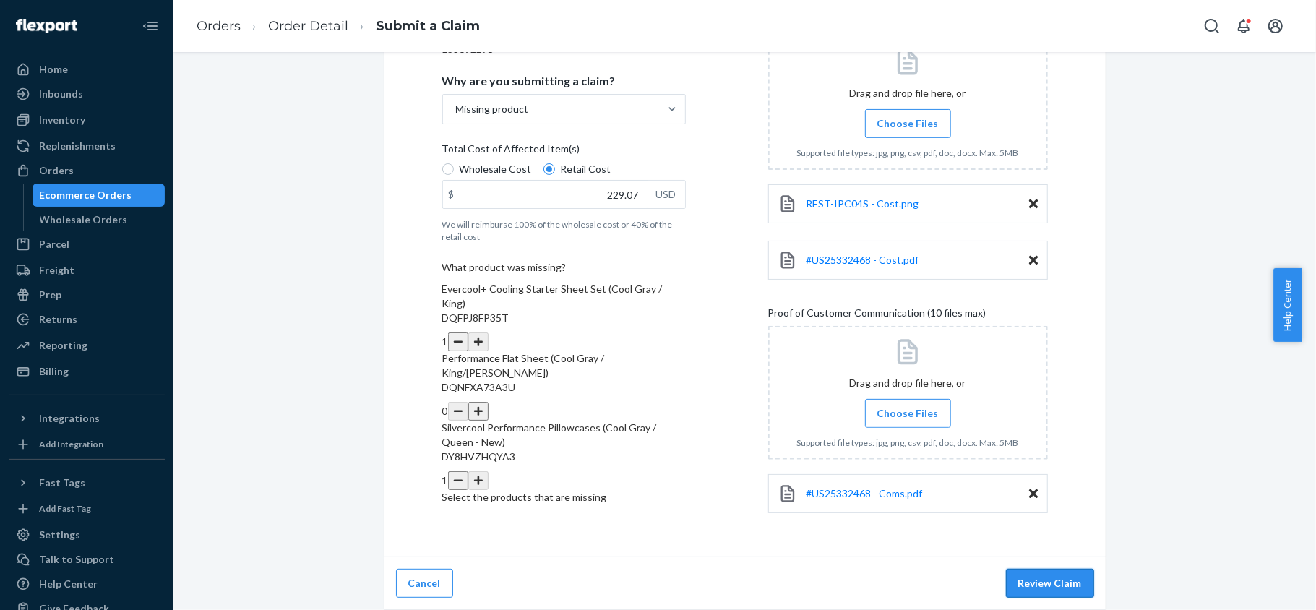
click at [1044, 590] on button "Review Claim" at bounding box center [1050, 583] width 88 height 29
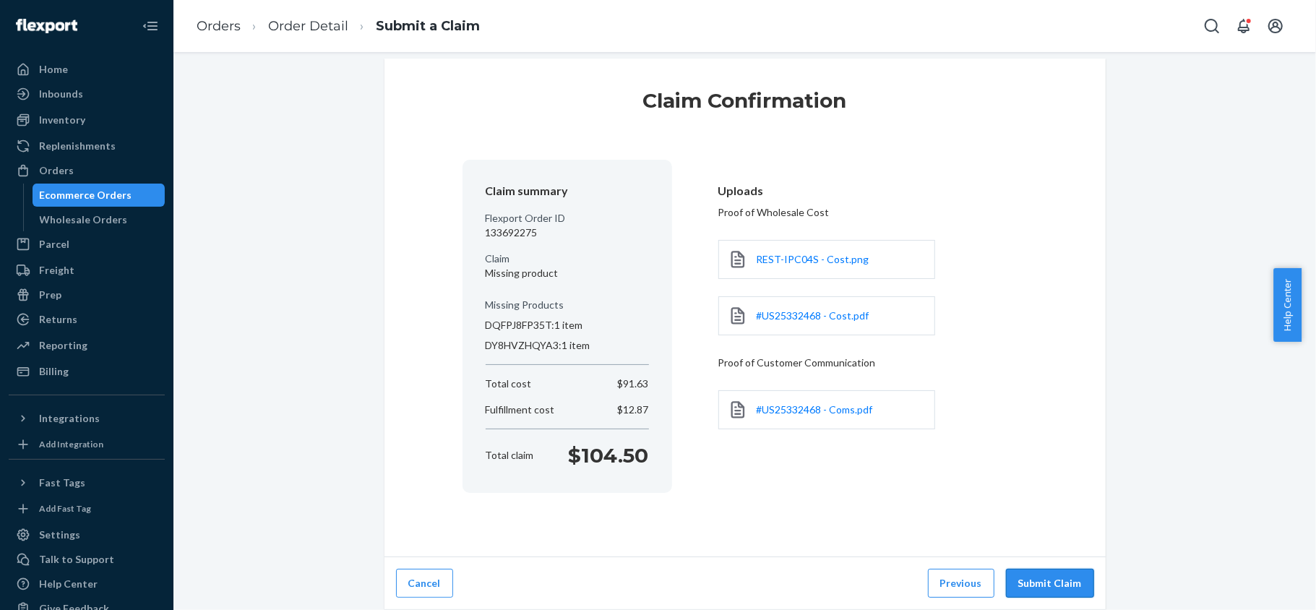
click at [1030, 587] on button "Submit Claim" at bounding box center [1050, 583] width 88 height 29
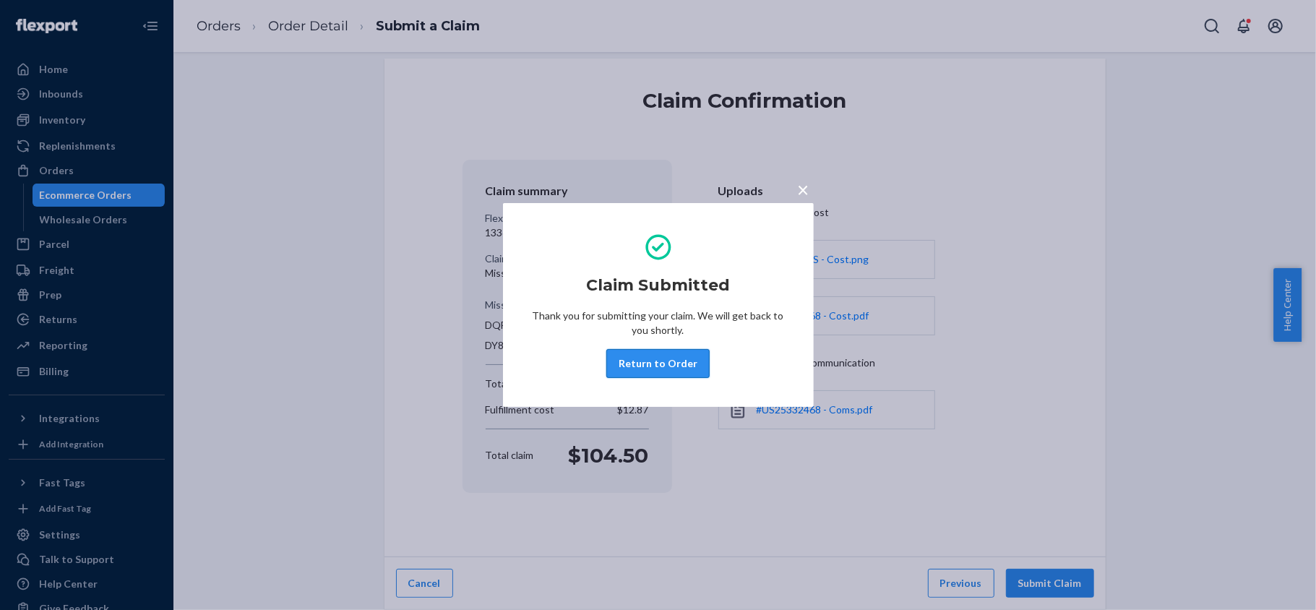
click at [670, 366] on button "Return to Order" at bounding box center [657, 363] width 103 height 29
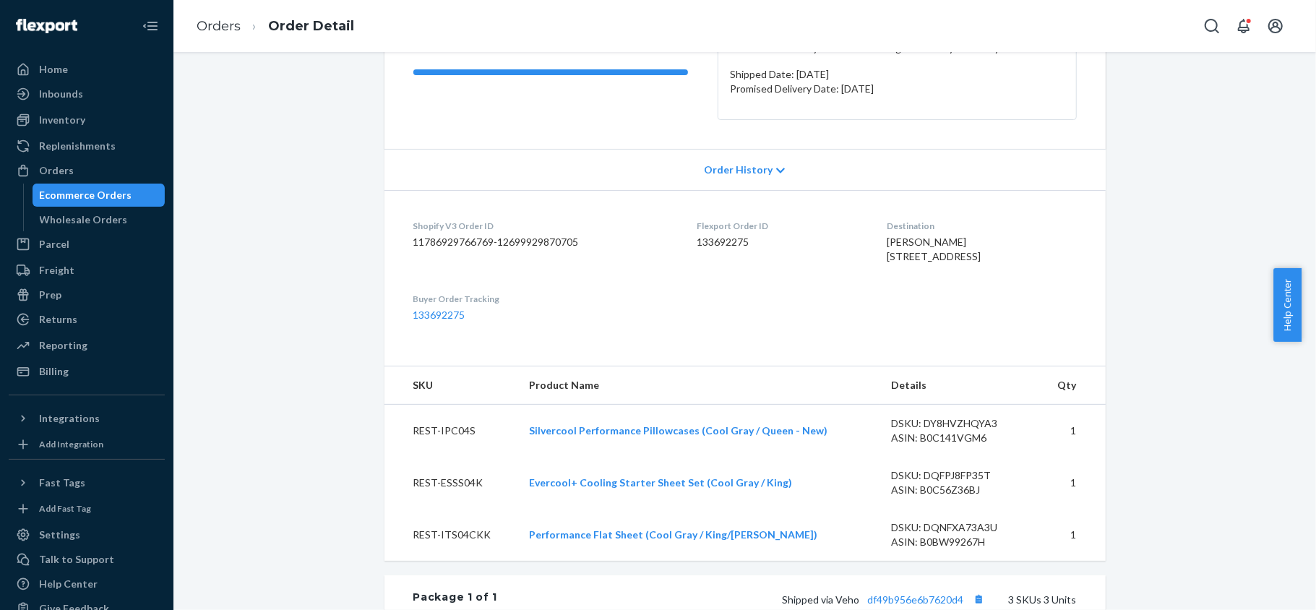
scroll to position [481, 0]
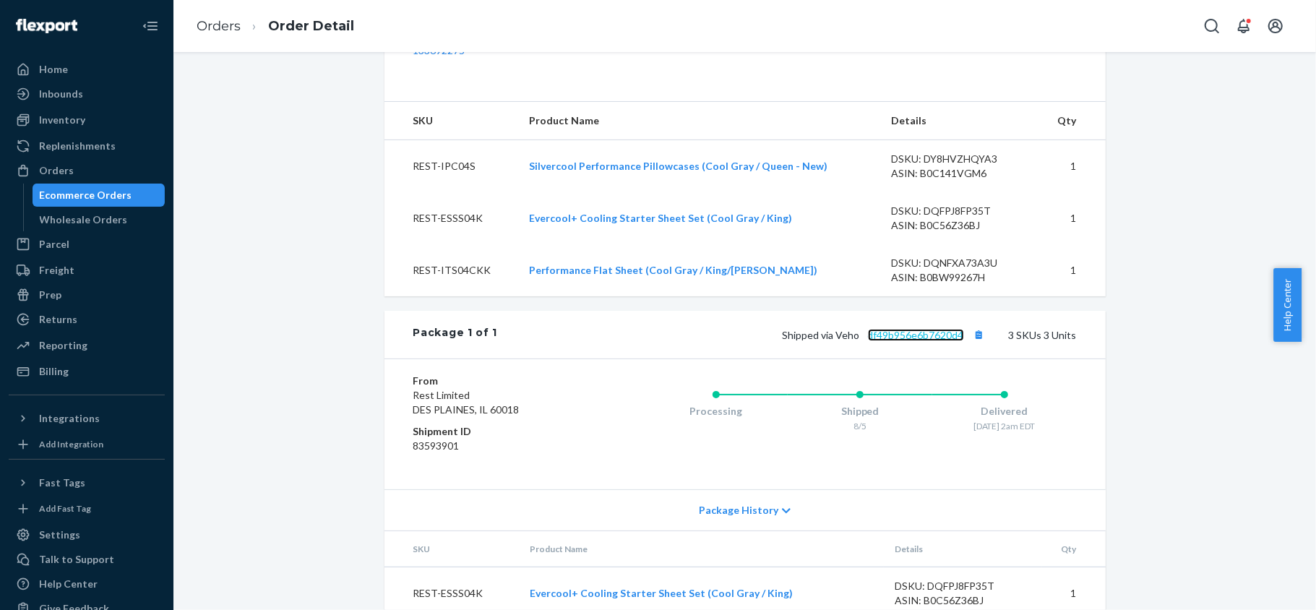
click at [911, 341] on link "df49b956e6b7620d4" at bounding box center [916, 335] width 96 height 12
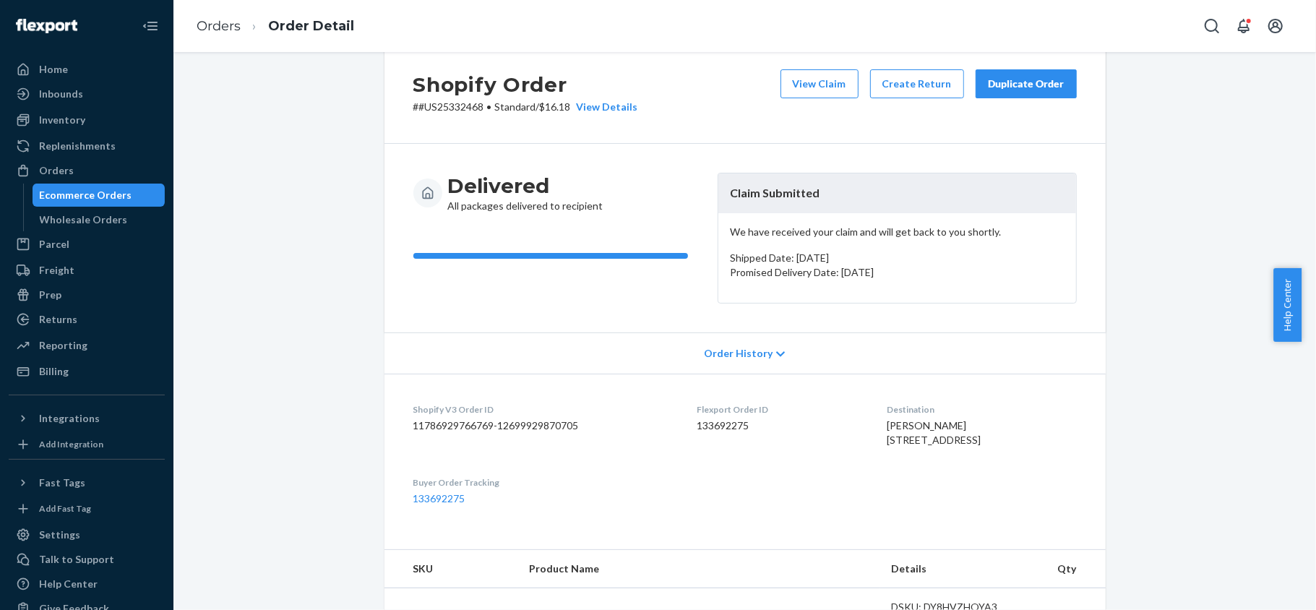
scroll to position [0, 0]
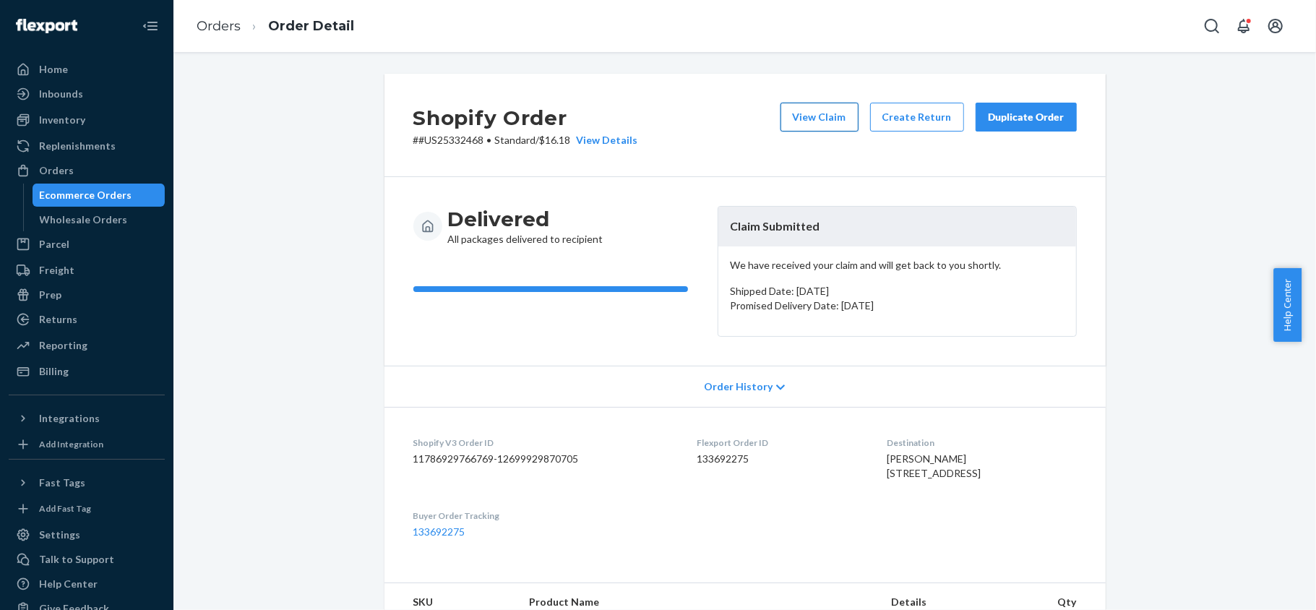
click at [818, 123] on button "View Claim" at bounding box center [819, 117] width 78 height 29
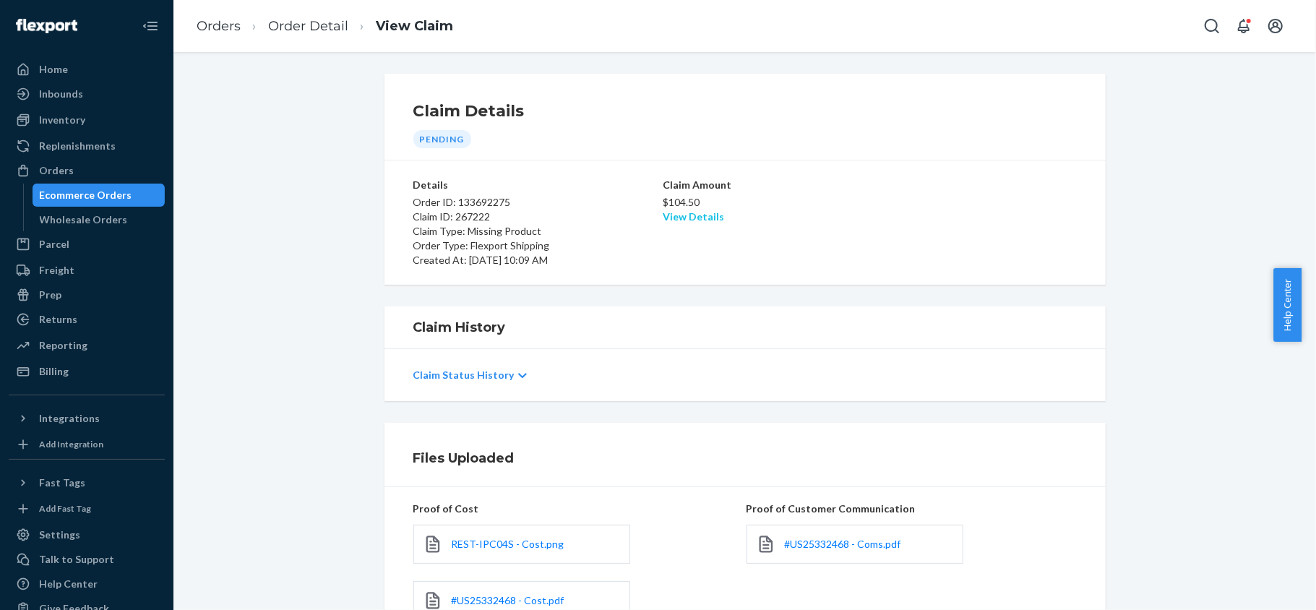
click at [701, 223] on link "View Details" at bounding box center [692, 216] width 61 height 12
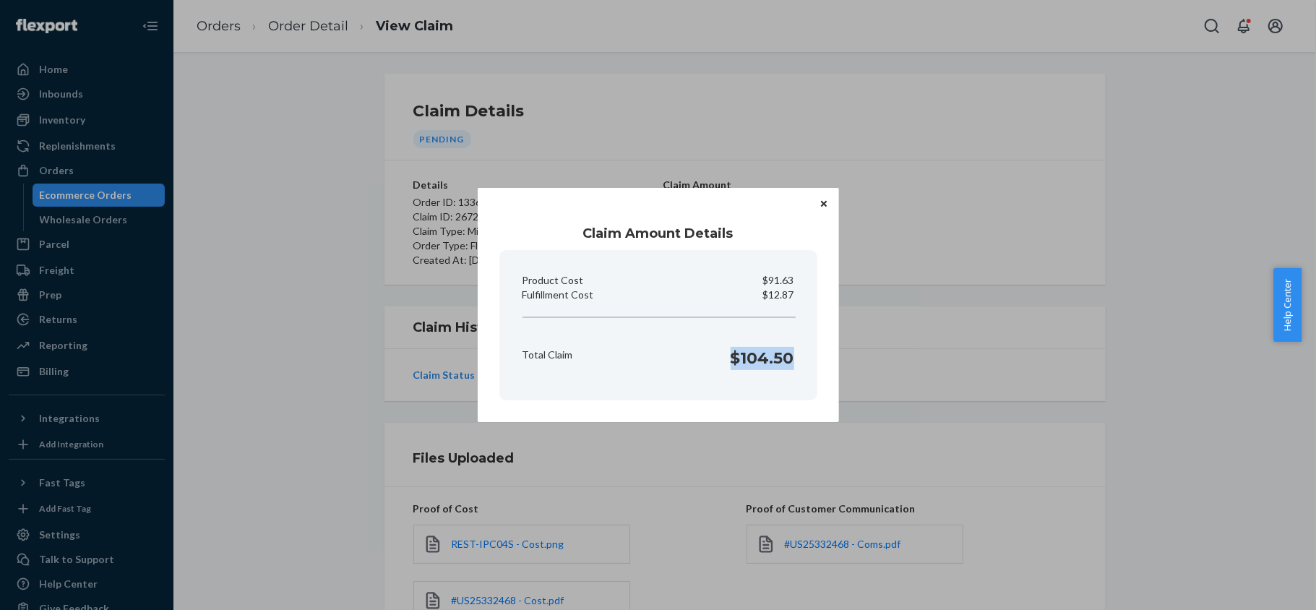
drag, startPoint x: 729, startPoint y: 354, endPoint x: 792, endPoint y: 364, distance: 63.7
click at [792, 364] on div "Total Claim $104.50" at bounding box center [658, 354] width 283 height 45
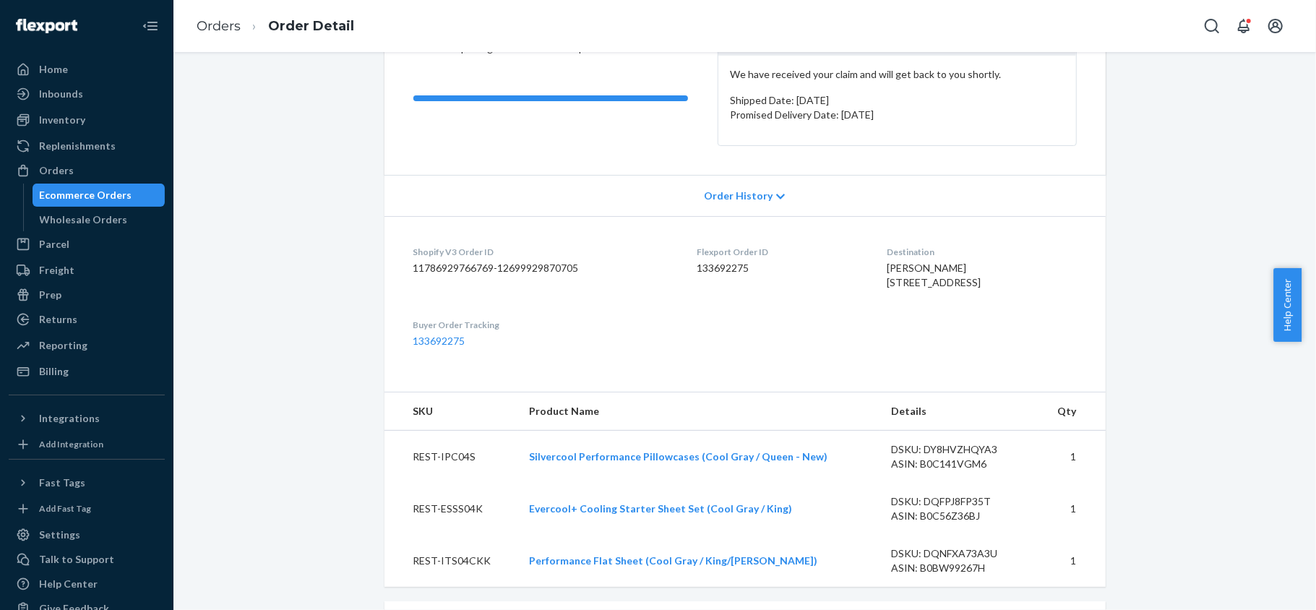
scroll to position [192, 0]
click at [697, 267] on dd "133692275" at bounding box center [780, 266] width 167 height 14
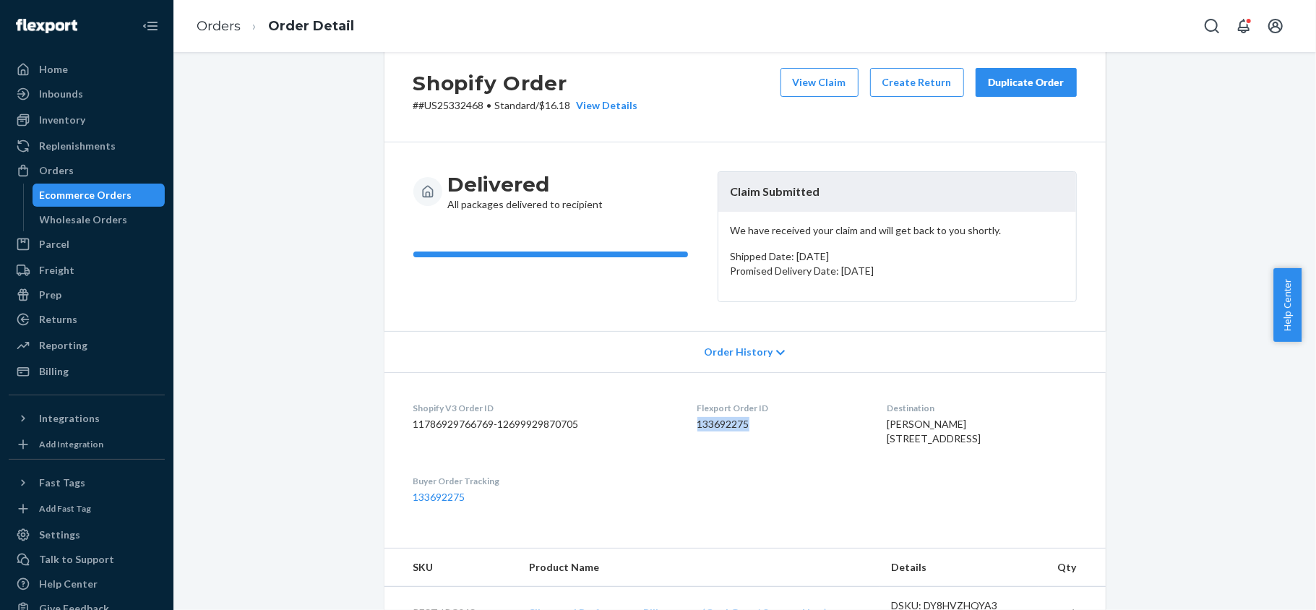
scroll to position [0, 0]
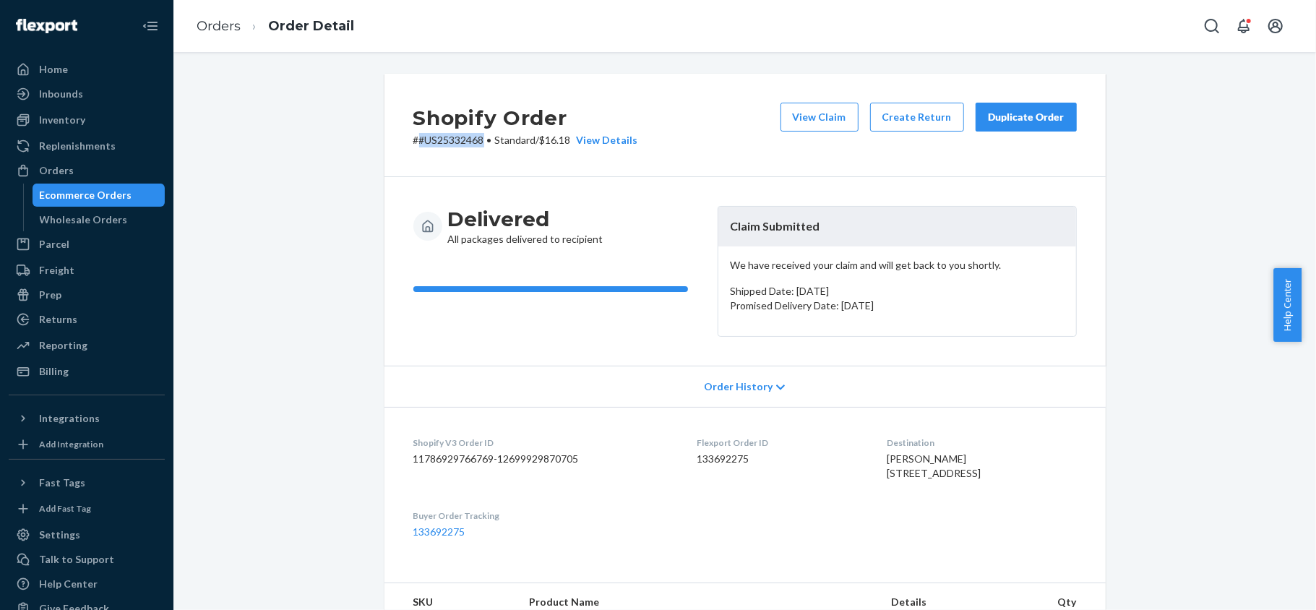
drag, startPoint x: 477, startPoint y: 142, endPoint x: 412, endPoint y: 152, distance: 65.7
click at [412, 152] on div "Shopify Order # #US25332468 • Standard / $16.18 View Details View Claim Create …" at bounding box center [744, 125] width 721 height 103
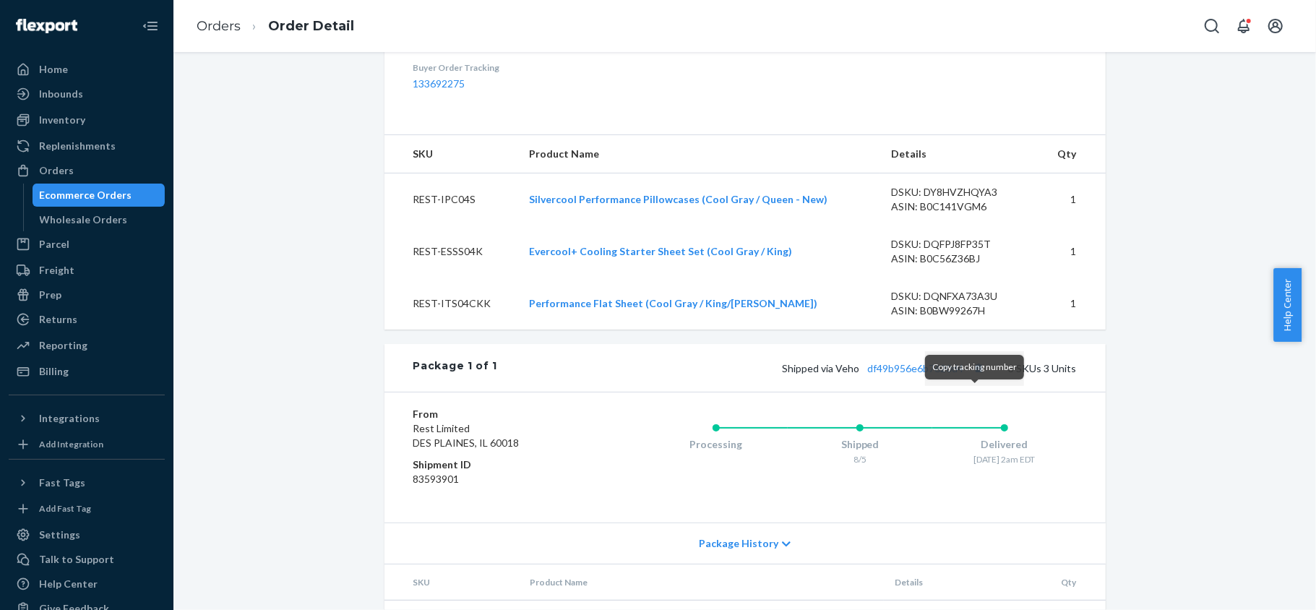
scroll to position [481, 0]
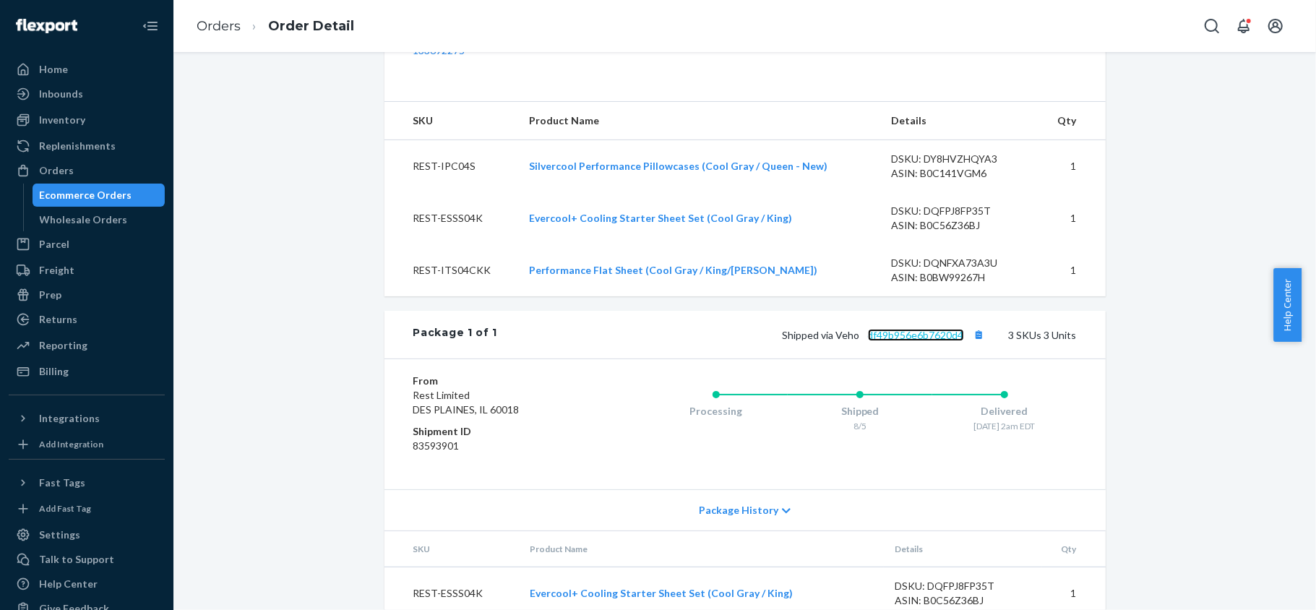
click at [919, 341] on link "df49b956e6b7620d4" at bounding box center [916, 335] width 96 height 12
click at [977, 344] on button "Copy tracking number" at bounding box center [978, 334] width 19 height 19
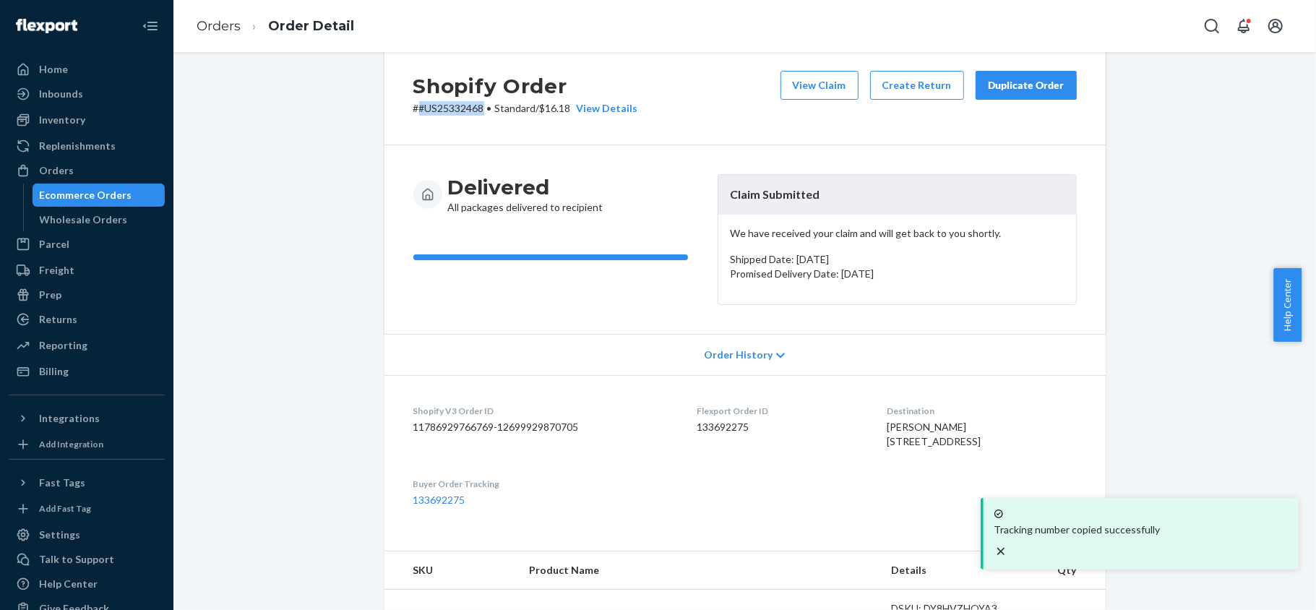
scroll to position [0, 0]
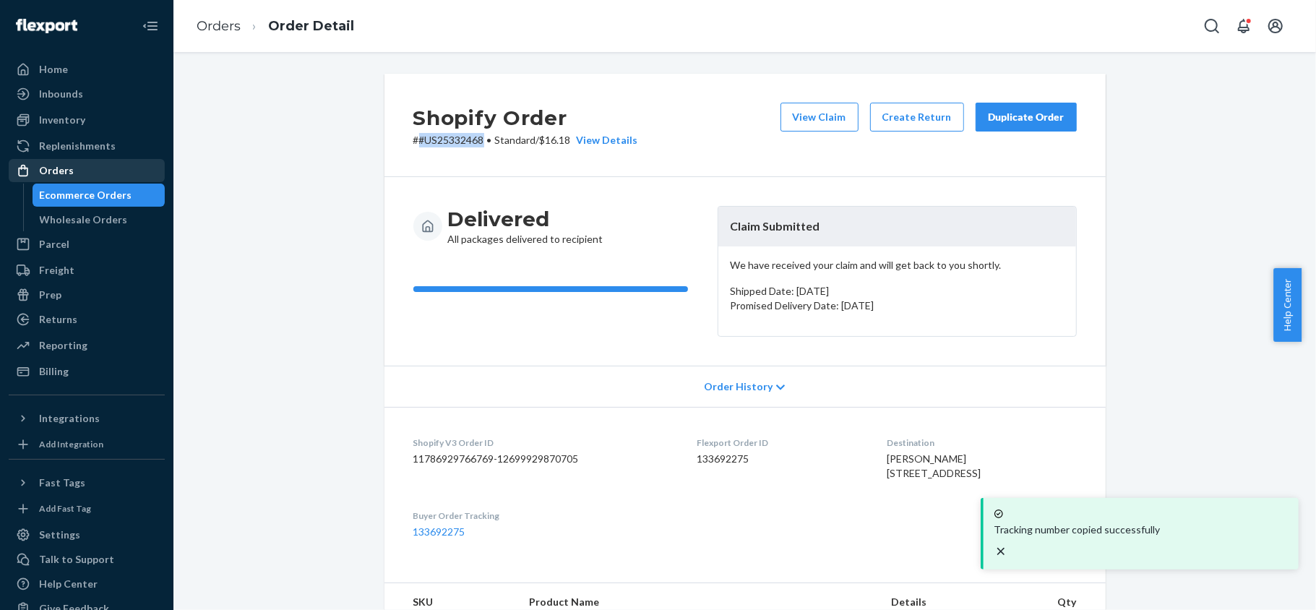
click at [82, 160] on div "Orders" at bounding box center [86, 170] width 153 height 20
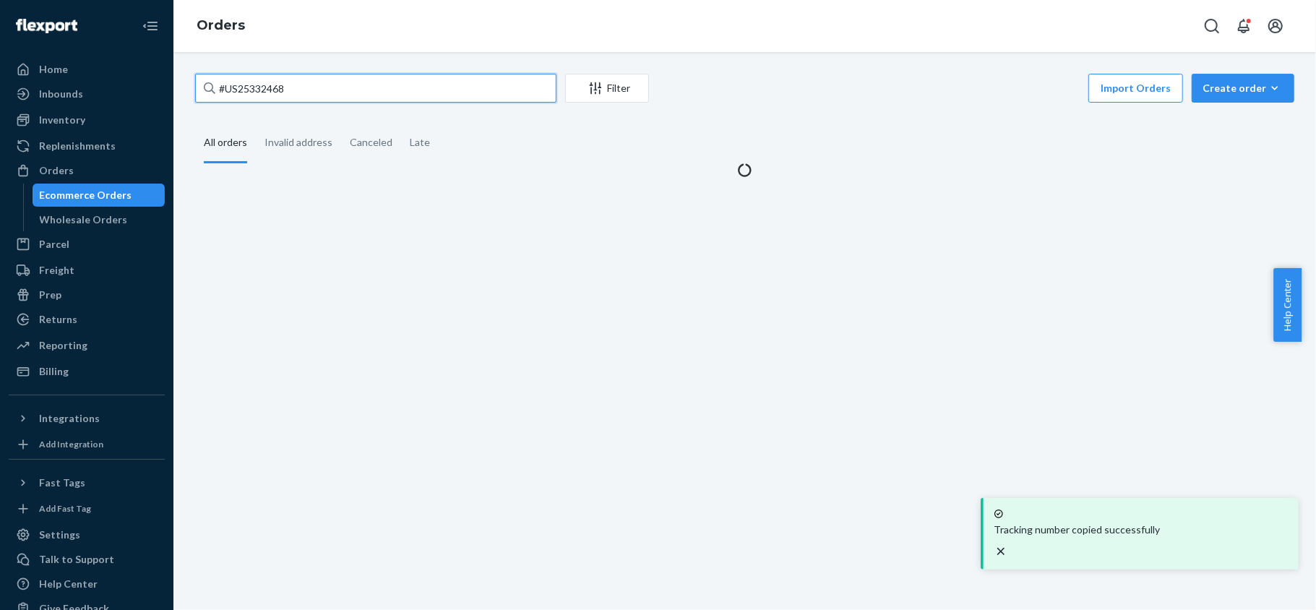
click at [288, 87] on input "#US25332468" at bounding box center [375, 88] width 361 height 29
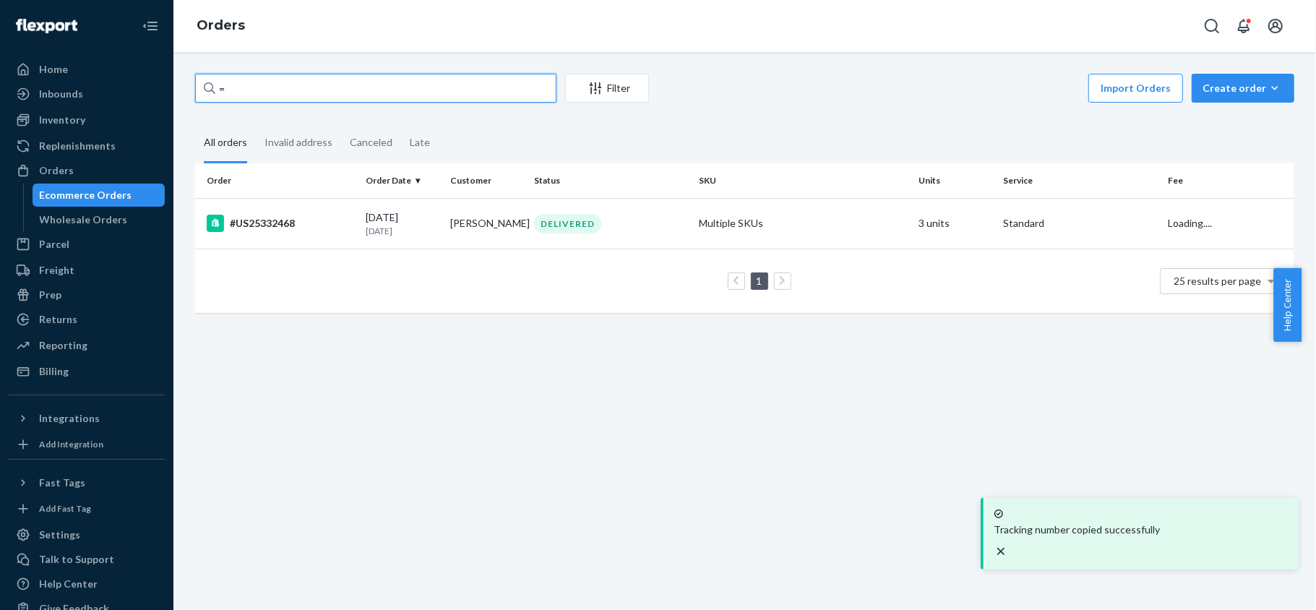
paste input "US25321064"
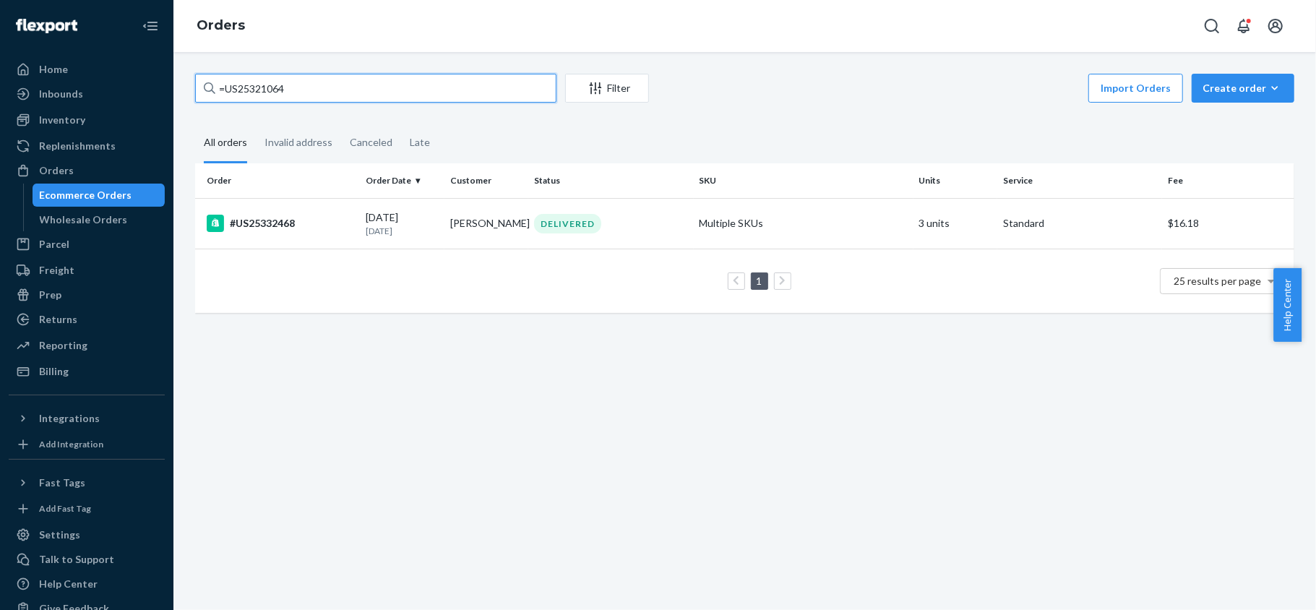
type input "=US25321064"
click at [360, 231] on td "07/17/2025 1 month ago" at bounding box center [402, 223] width 85 height 51
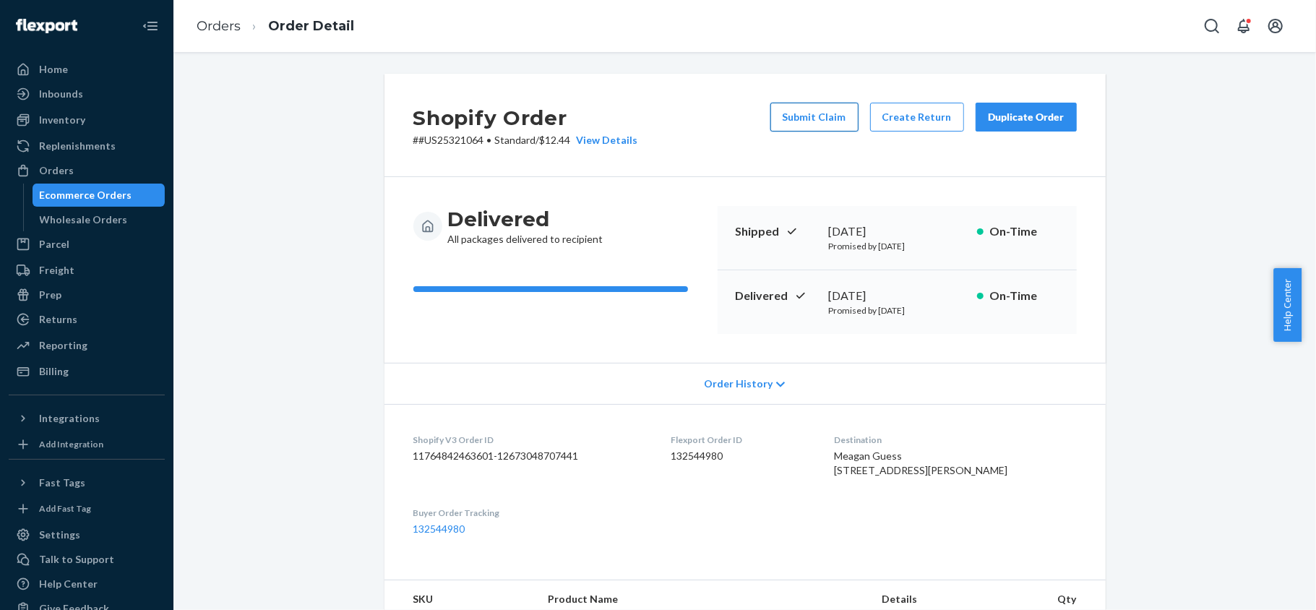
click at [804, 121] on button "Submit Claim" at bounding box center [814, 117] width 88 height 29
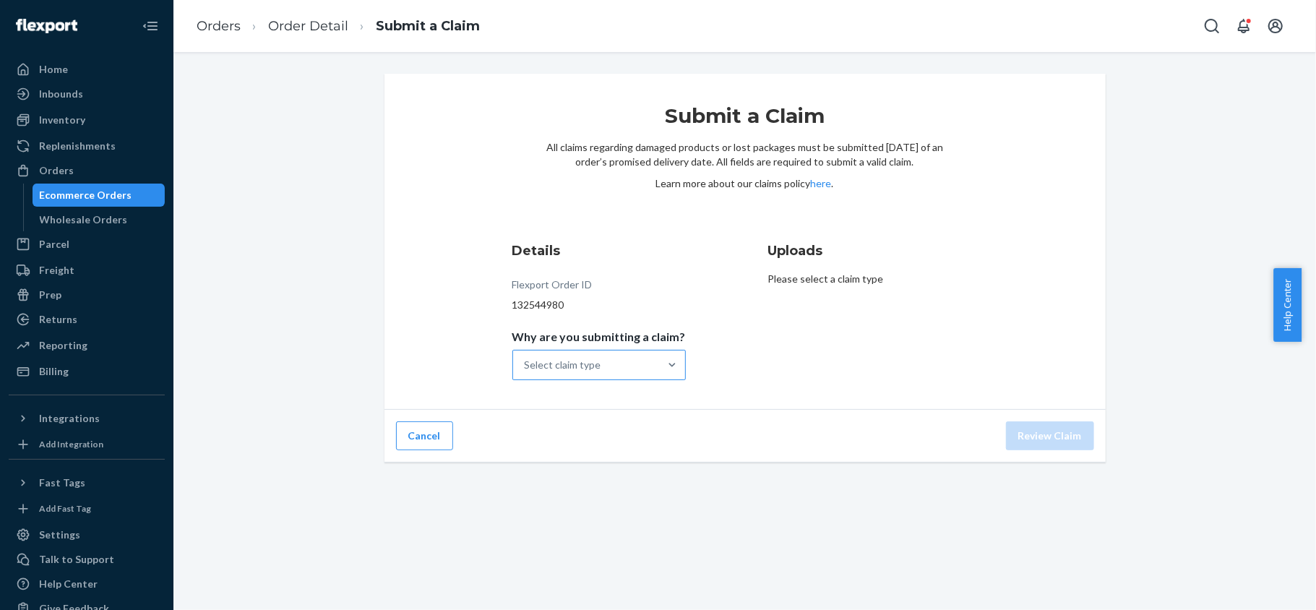
click at [631, 365] on div "Select claim type" at bounding box center [586, 364] width 146 height 29
click at [526, 365] on input "Why are you submitting a claim? Select claim type" at bounding box center [524, 365] width 1 height 14
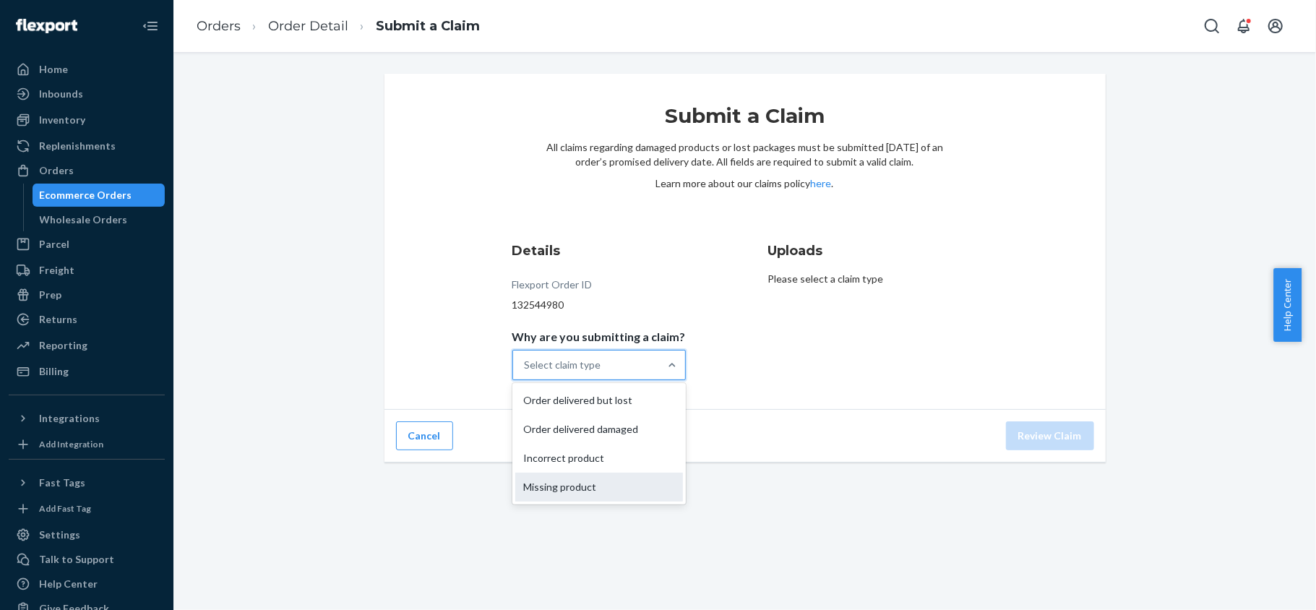
click at [613, 480] on div "Missing product" at bounding box center [599, 486] width 168 height 29
click at [526, 372] on input "Why are you submitting a claim? option Missing product focused, 4 of 4. 4 resul…" at bounding box center [524, 365] width 1 height 14
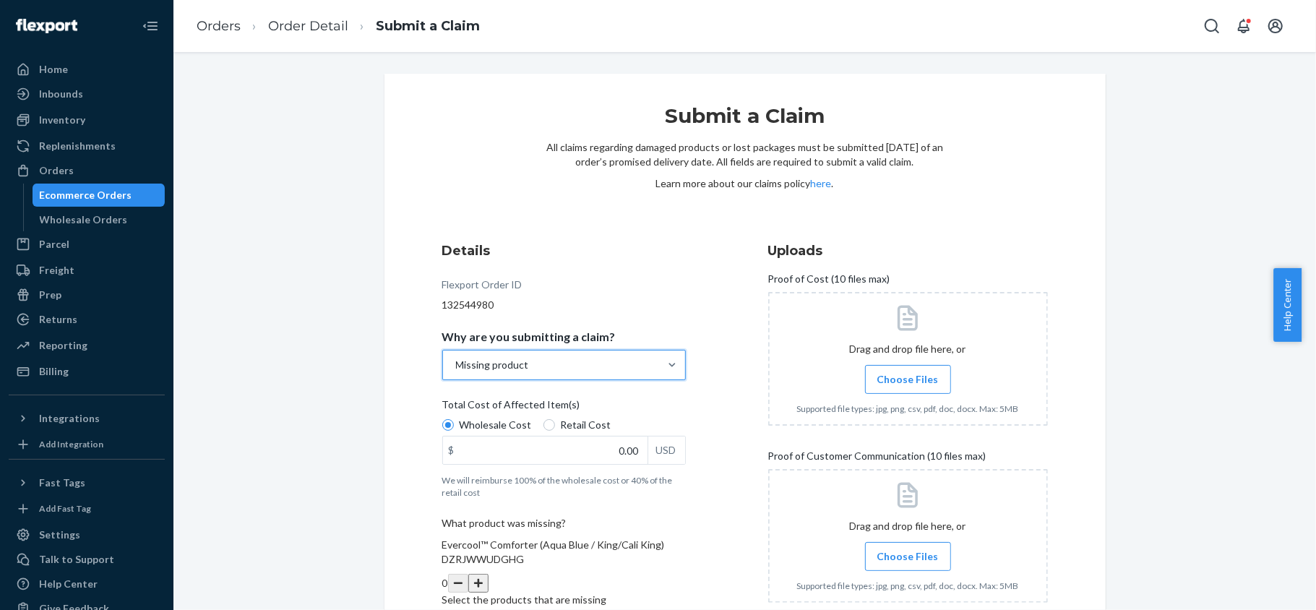
click at [584, 423] on span "Retail Cost" at bounding box center [586, 425] width 51 height 14
click at [555, 423] on input "Retail Cost" at bounding box center [549, 425] width 12 height 12
radio input "true"
drag, startPoint x: 600, startPoint y: 454, endPoint x: 666, endPoint y: 454, distance: 66.5
click at [666, 454] on div "$ 0.00 USD" at bounding box center [563, 450] width 243 height 29
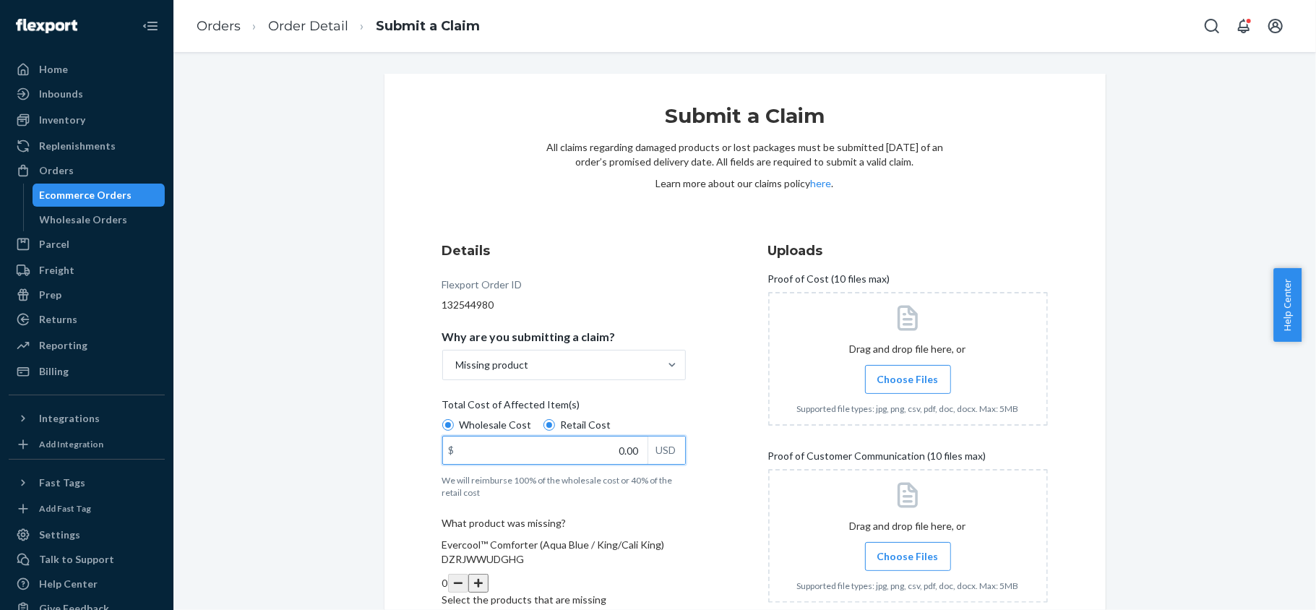
paste input "174"
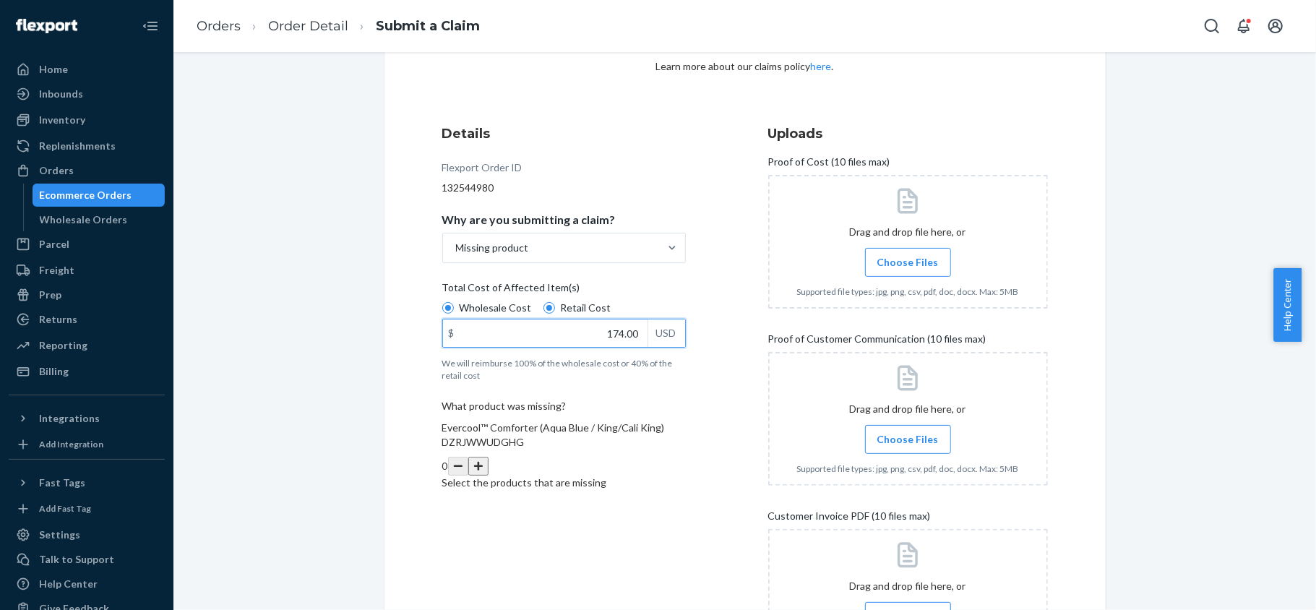
scroll to position [282, 0]
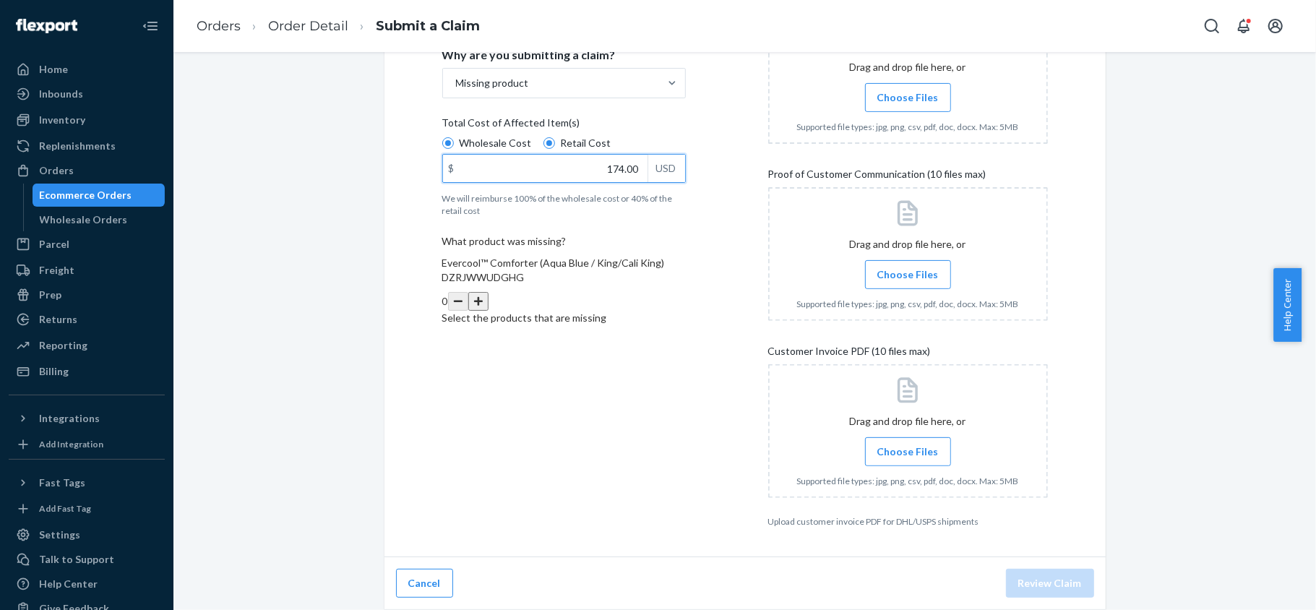
type input "174.00"
click at [488, 293] on button "button" at bounding box center [478, 301] width 20 height 19
click at [878, 101] on span "Choose Files" at bounding box center [907, 97] width 61 height 14
click at [907, 101] on input "Choose Files" at bounding box center [907, 98] width 1 height 16
click at [899, 269] on span "Choose Files" at bounding box center [907, 274] width 61 height 14
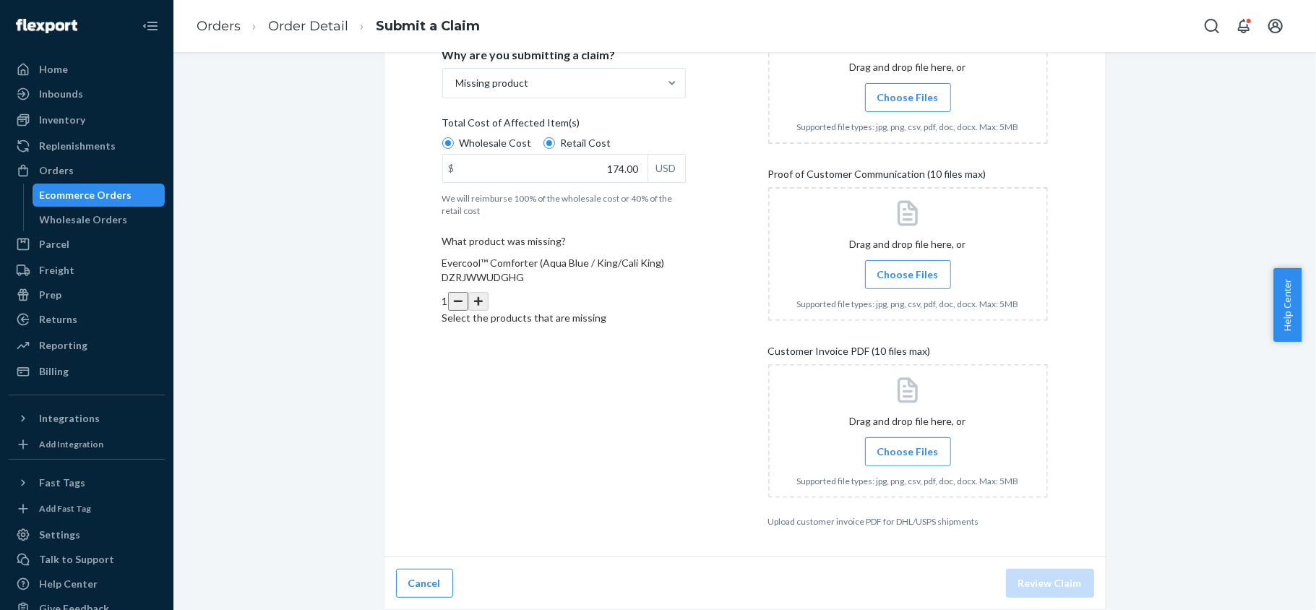
click at [893, 95] on span "Choose Files" at bounding box center [907, 97] width 61 height 14
click at [907, 95] on input "Choose Files" at bounding box center [907, 98] width 1 height 16
click at [886, 269] on span "Choose Files" at bounding box center [907, 274] width 61 height 14
click at [907, 269] on input "Choose Files" at bounding box center [907, 275] width 1 height 16
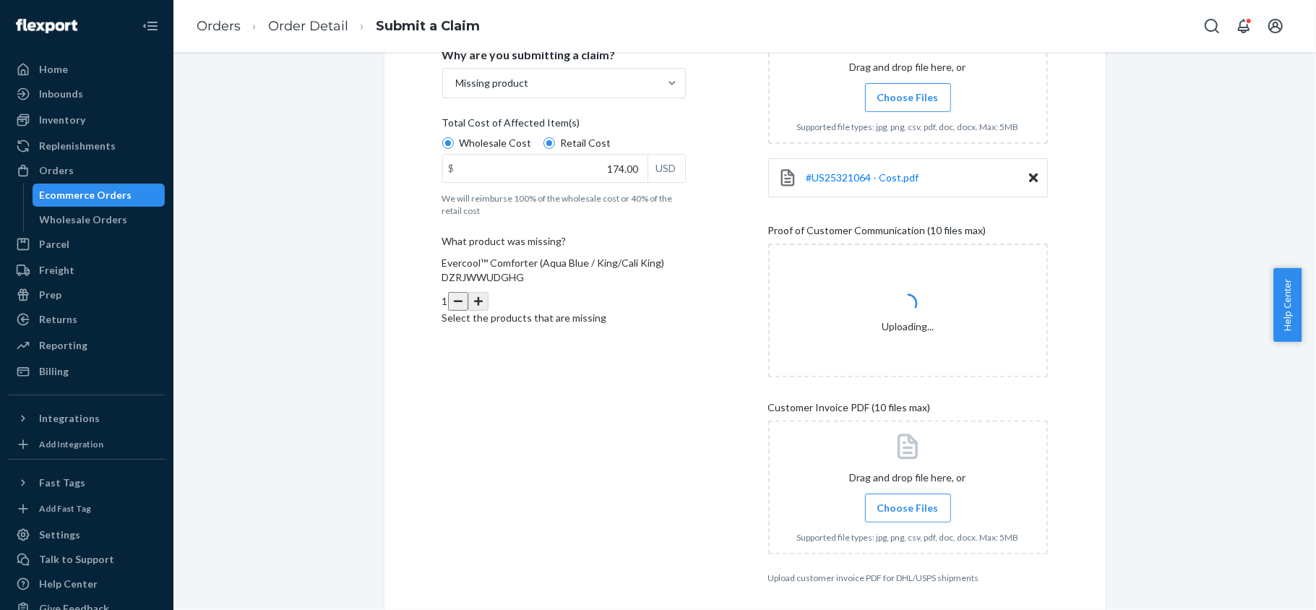
click at [892, 446] on icon at bounding box center [907, 446] width 30 height 30
click at [929, 509] on label "Choose Files" at bounding box center [908, 507] width 86 height 29
click at [908, 509] on input "Choose Files" at bounding box center [907, 508] width 1 height 16
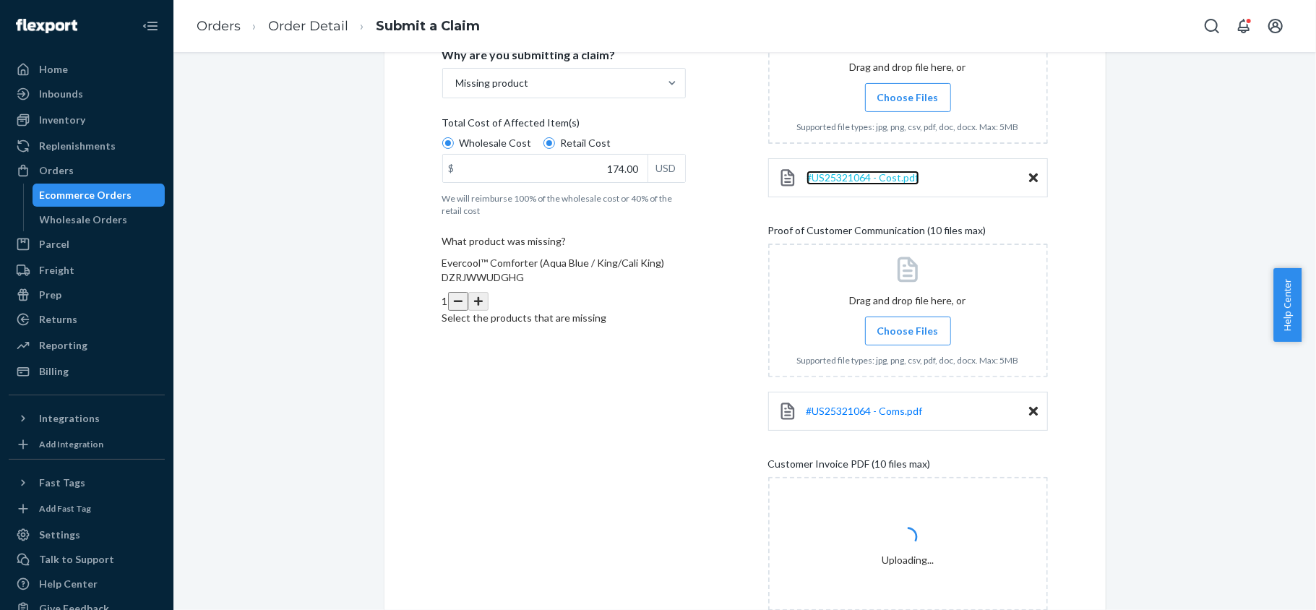
click at [873, 177] on span "#US25321064 - Cost.pdf" at bounding box center [862, 177] width 113 height 12
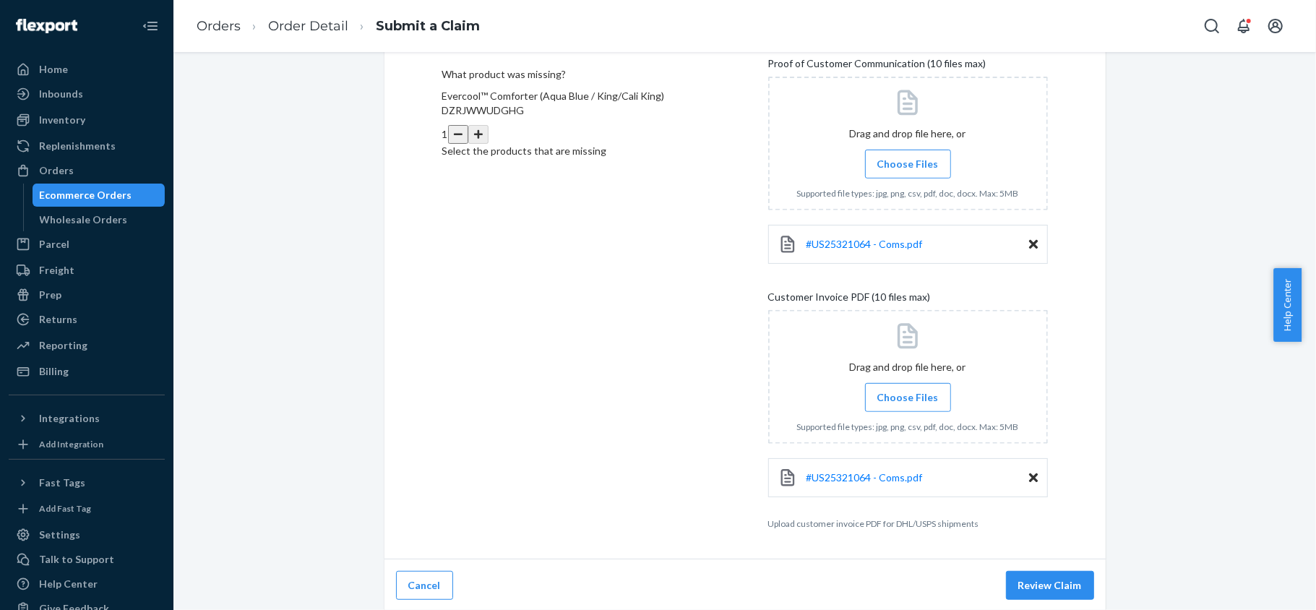
scroll to position [452, 0]
click at [847, 243] on span "#US25321064 - Coms.pdf" at bounding box center [864, 242] width 116 height 12
click at [886, 472] on span "#US25321064 - Coms.pdf" at bounding box center [864, 475] width 116 height 12
click at [1020, 475] on div "#US25321064 - Coms.pdf" at bounding box center [908, 475] width 280 height 39
click at [1020, 474] on div "#US25321064 - Coms.pdf" at bounding box center [908, 475] width 280 height 39
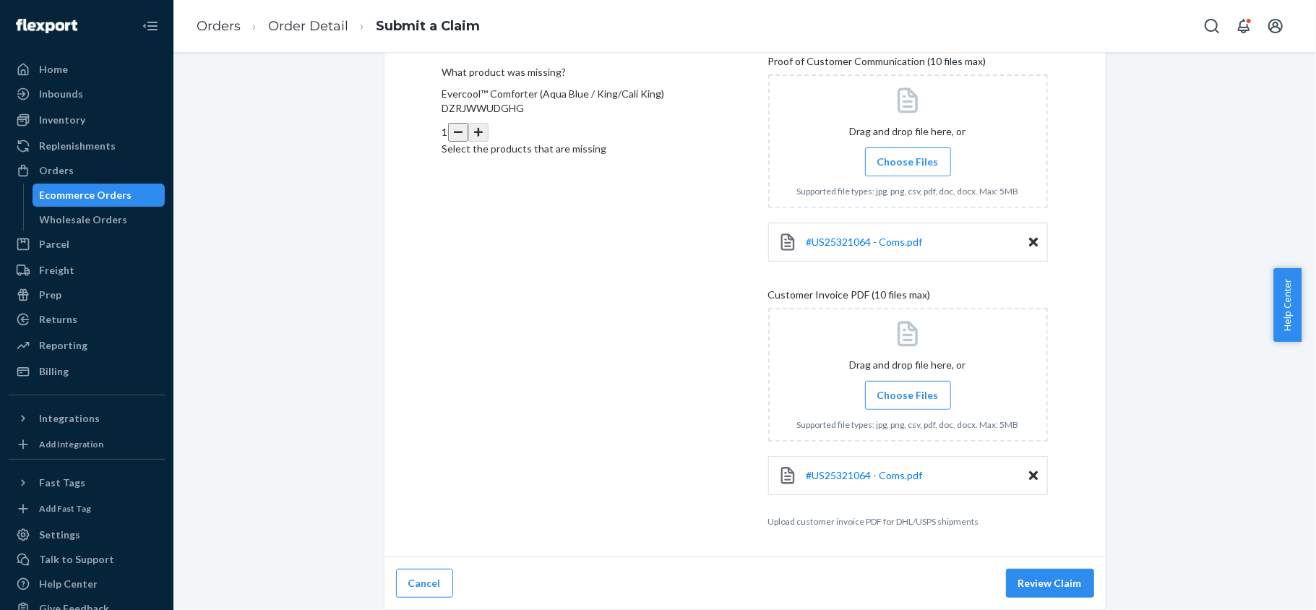
click at [1029, 472] on icon at bounding box center [1033, 475] width 9 height 13
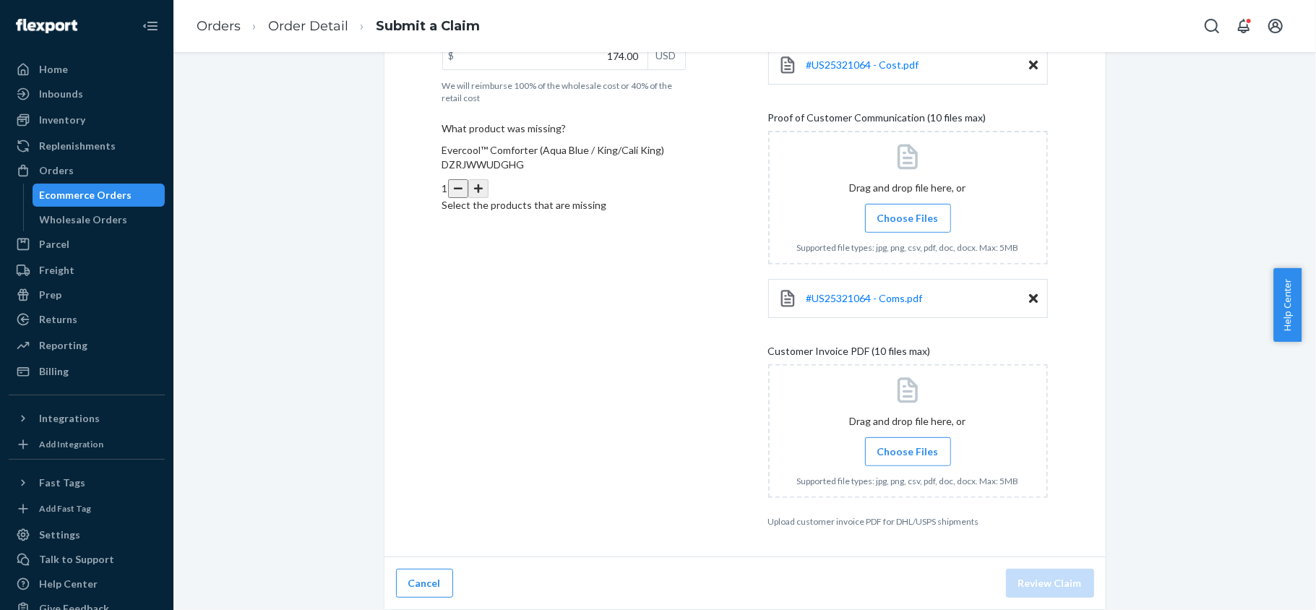
click at [903, 446] on span "Choose Files" at bounding box center [907, 451] width 61 height 14
click at [907, 446] on input "Choose Files" at bounding box center [907, 452] width 1 height 16
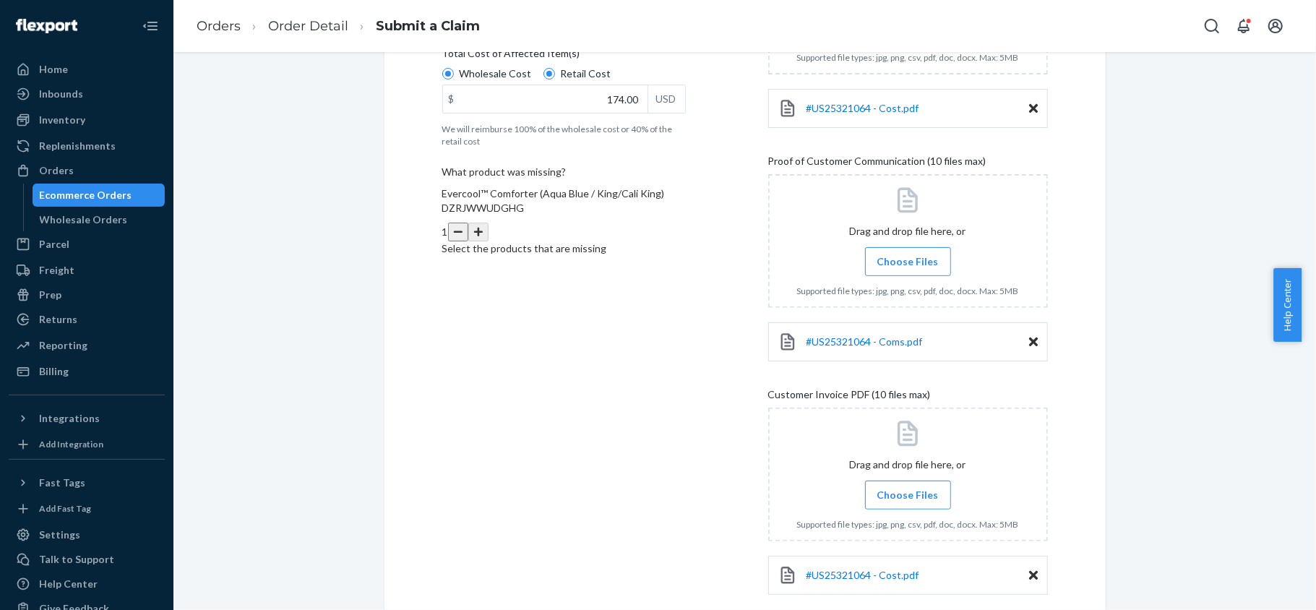
scroll to position [452, 0]
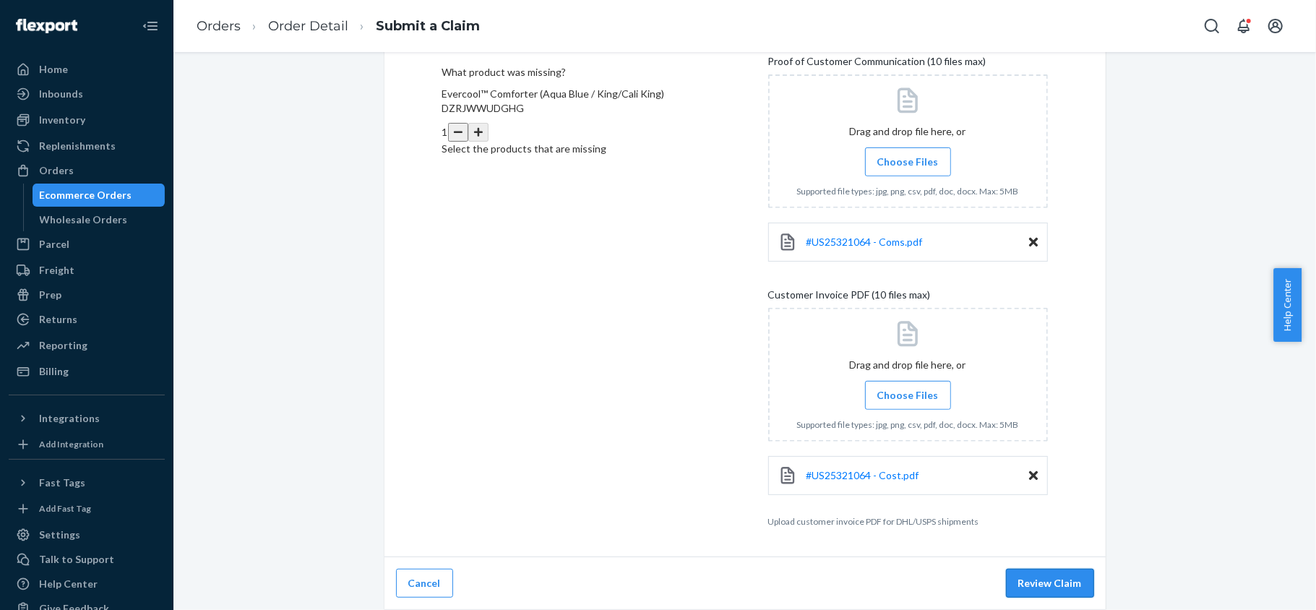
click at [1062, 584] on button "Review Claim" at bounding box center [1050, 583] width 88 height 29
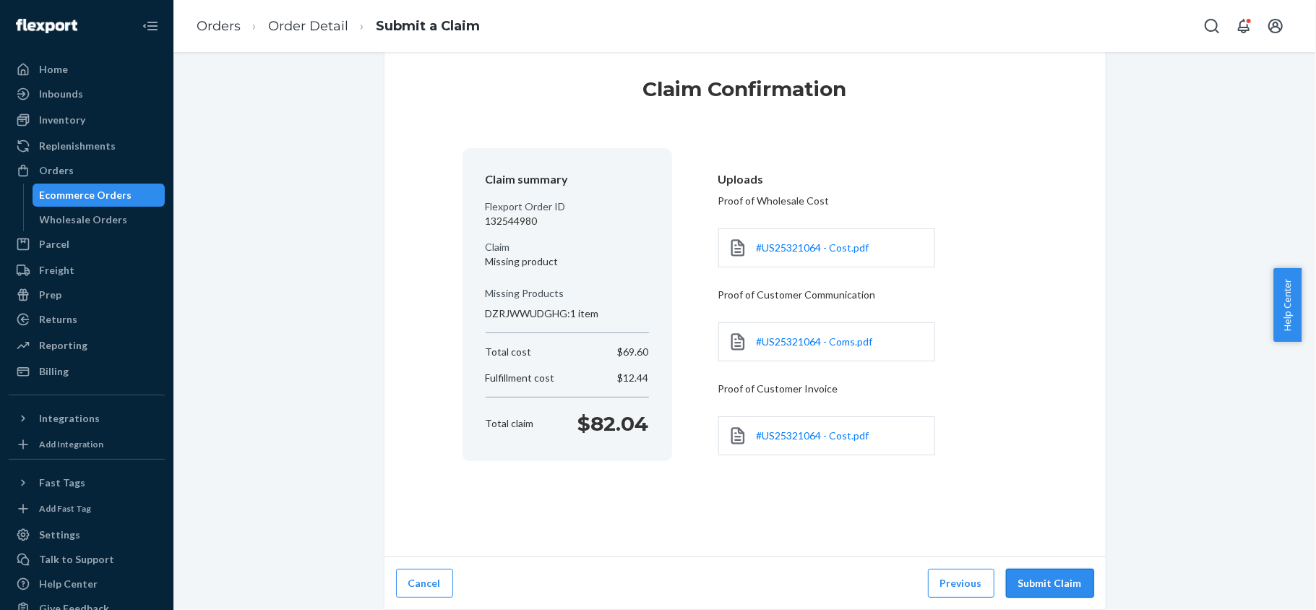
scroll to position [29, 0]
click at [1053, 572] on button "Submit Claim" at bounding box center [1050, 583] width 88 height 29
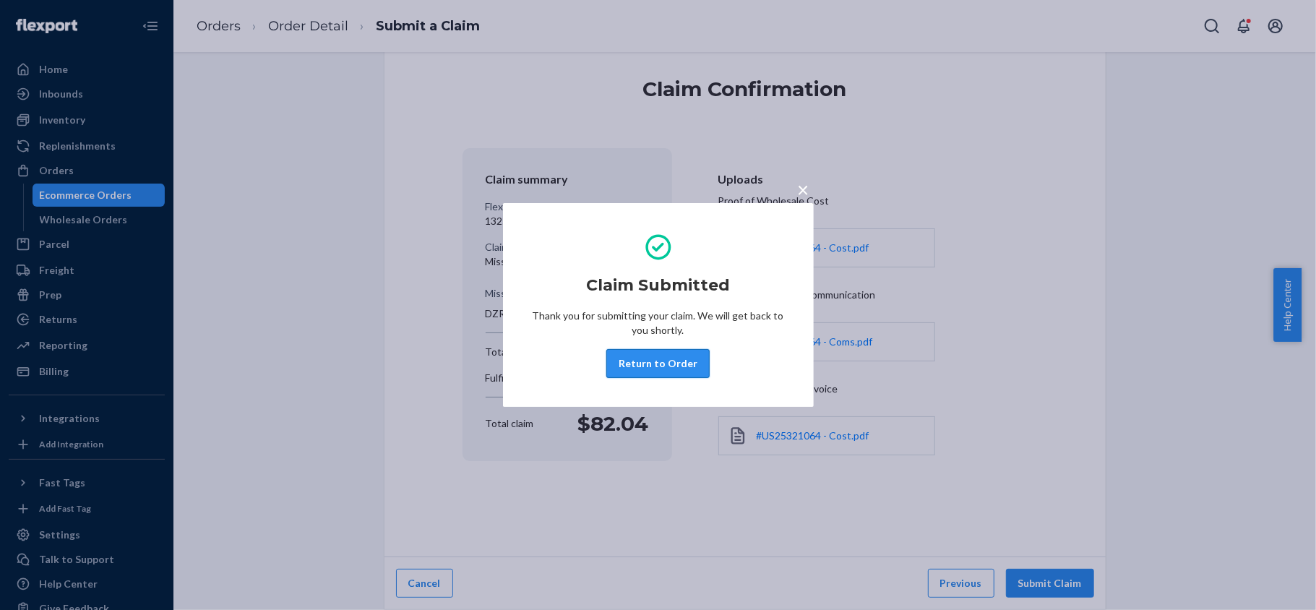
click at [649, 370] on button "Return to Order" at bounding box center [657, 363] width 103 height 29
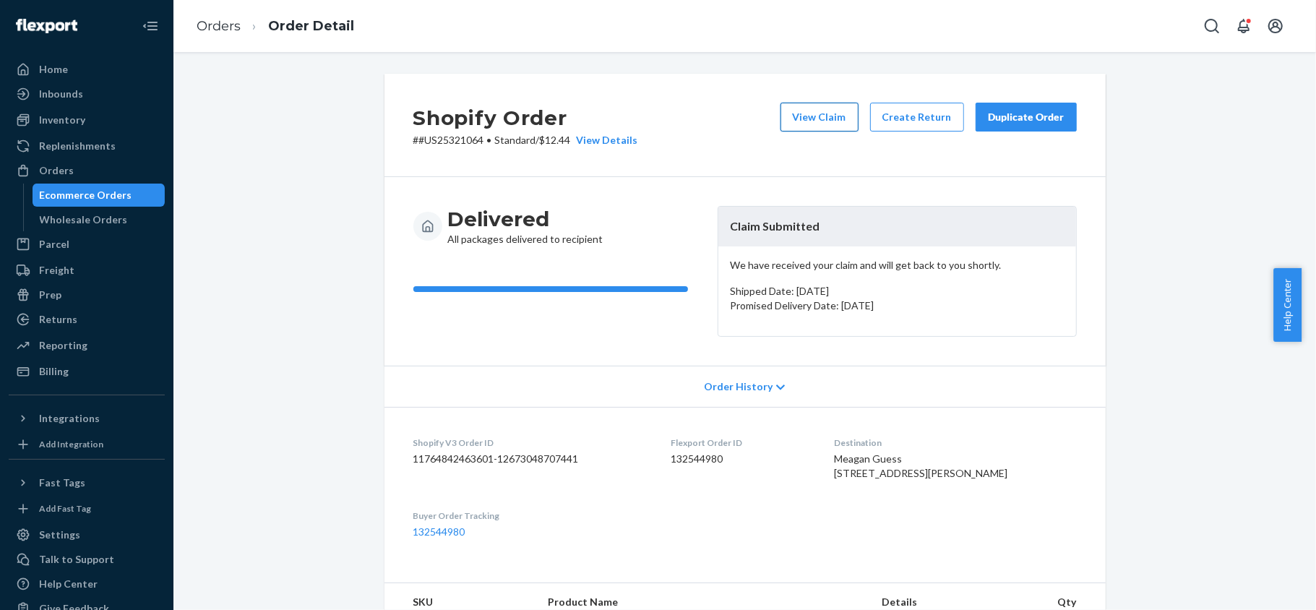
click at [829, 107] on button "View Claim" at bounding box center [819, 117] width 78 height 29
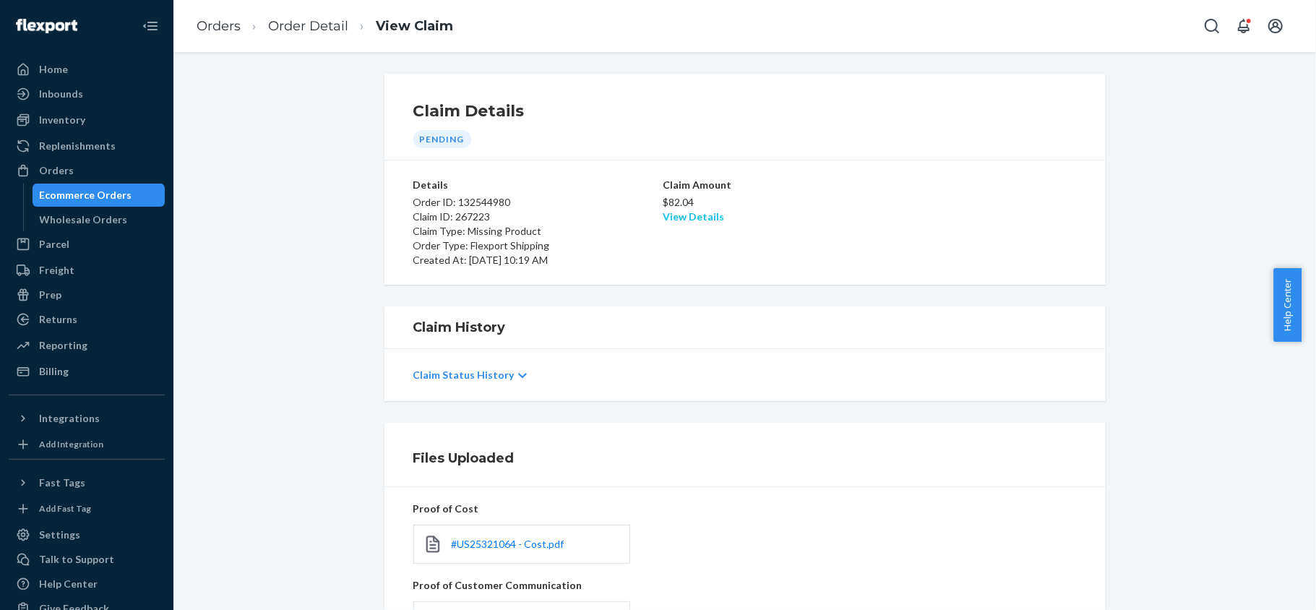
click at [703, 215] on link "View Details" at bounding box center [692, 216] width 61 height 12
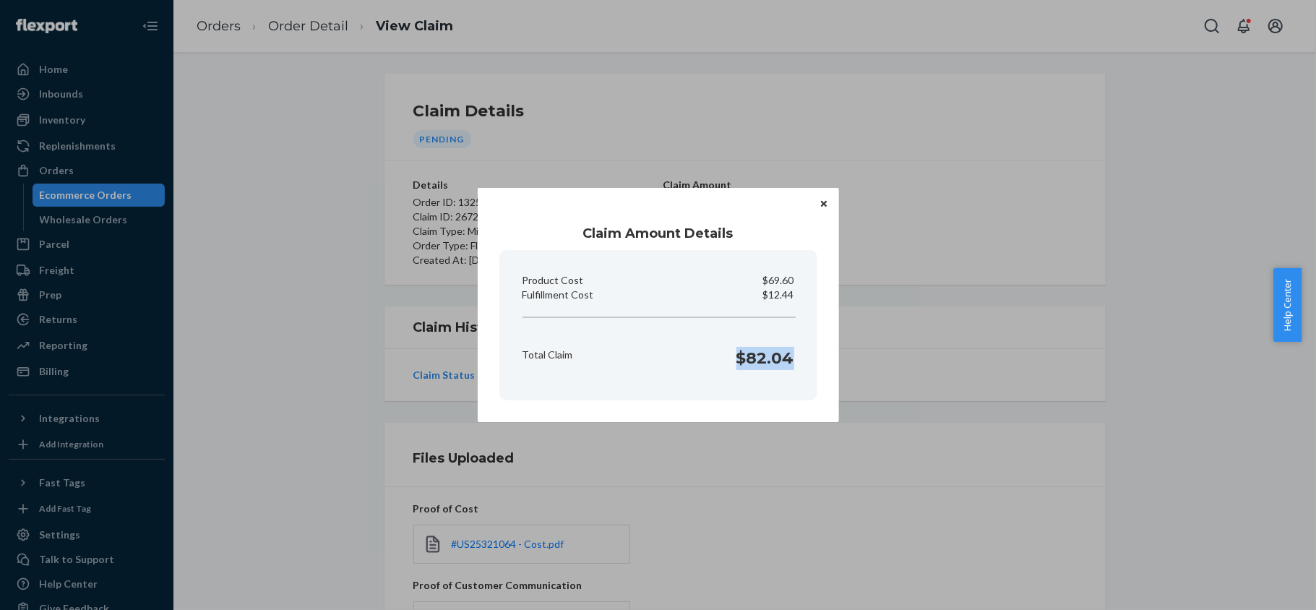
drag, startPoint x: 766, startPoint y: 365, endPoint x: 790, endPoint y: 366, distance: 24.6
click at [790, 366] on div "Total Claim $82.04" at bounding box center [658, 354] width 283 height 45
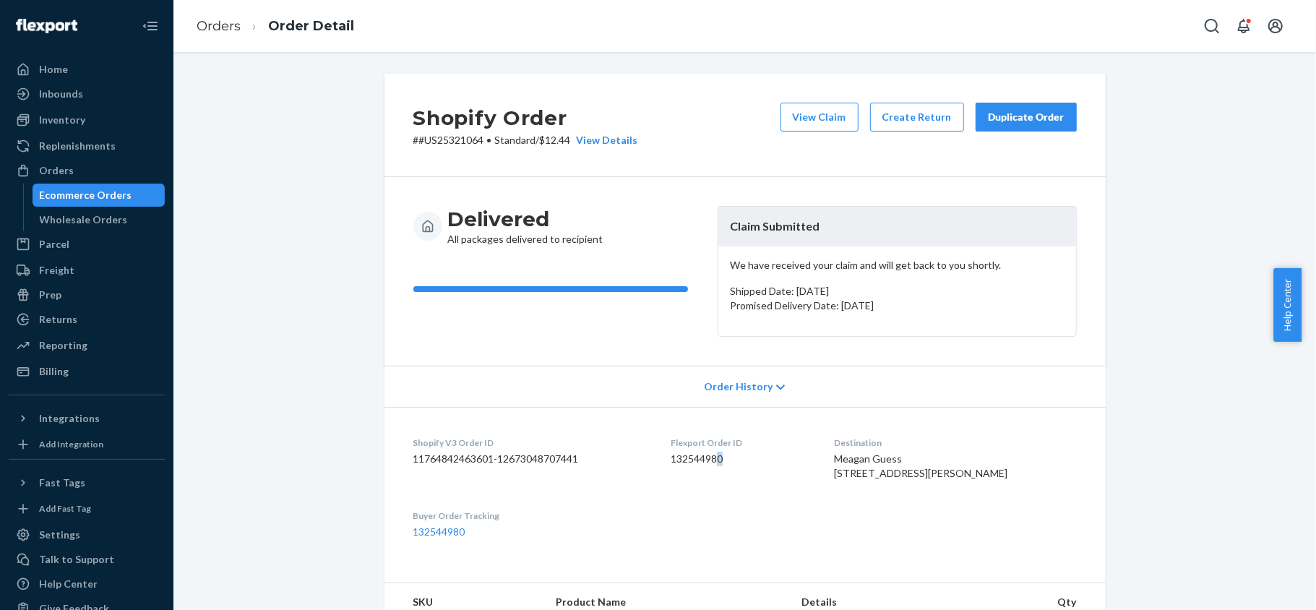
click at [730, 458] on dd "132544980" at bounding box center [740, 459] width 140 height 14
click at [729, 460] on dd "132544980" at bounding box center [740, 459] width 140 height 14
click at [730, 459] on dd "132544980" at bounding box center [740, 459] width 140 height 14
drag, startPoint x: 474, startPoint y: 142, endPoint x: 459, endPoint y: 144, distance: 14.7
click at [459, 144] on p "# #US25321064 • Standard / $12.44 View Details" at bounding box center [525, 140] width 225 height 14
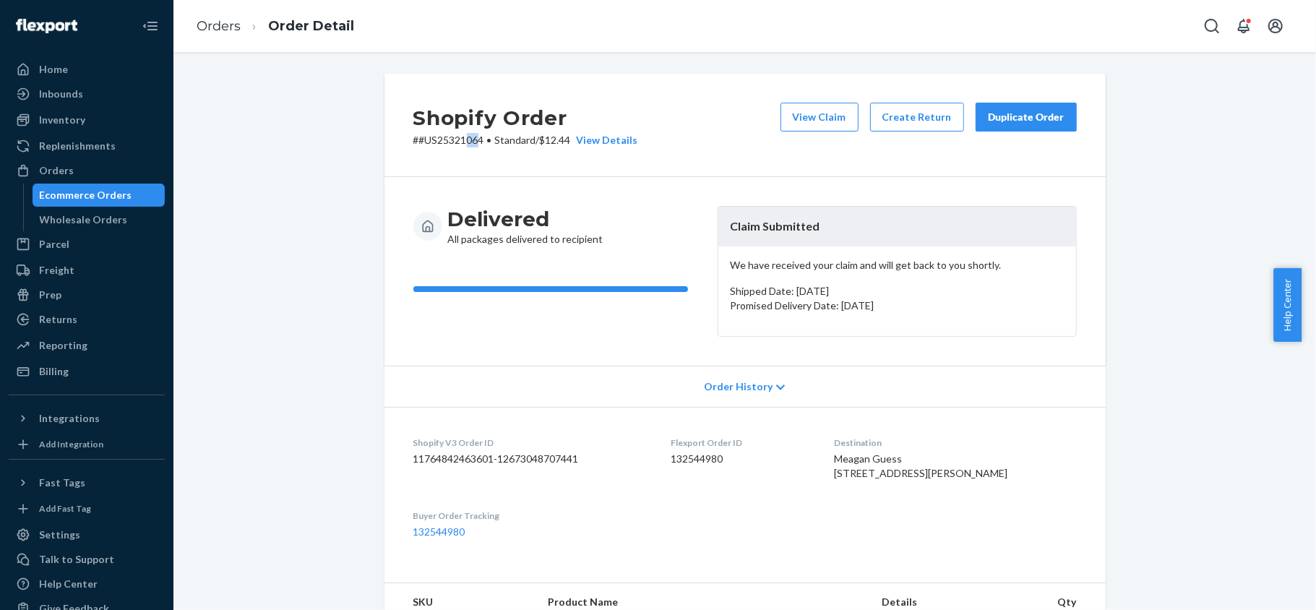
click at [474, 140] on p "# #US25321064 • Standard / $12.44 View Details" at bounding box center [525, 140] width 225 height 14
drag, startPoint x: 478, startPoint y: 139, endPoint x: 411, endPoint y: 142, distance: 67.3
click at [413, 142] on p "# #US25321064 • Standard / $12.44 View Details" at bounding box center [525, 140] width 225 height 14
click at [119, 169] on div "Orders" at bounding box center [86, 170] width 153 height 20
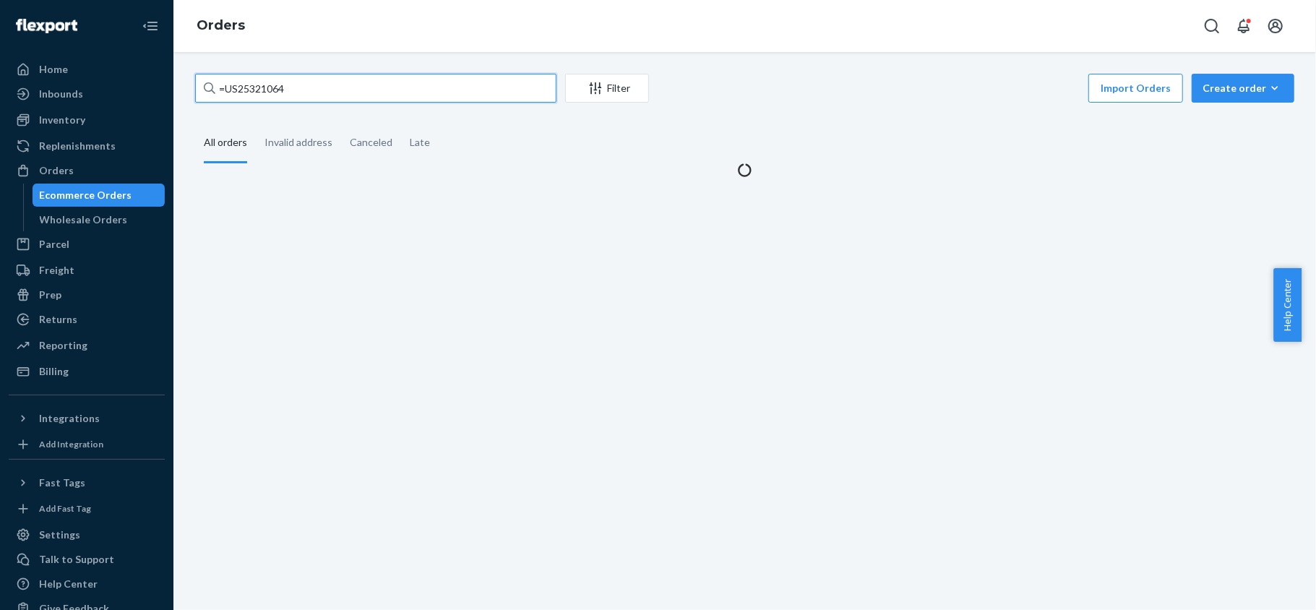
click at [350, 87] on input "=US25321064" at bounding box center [375, 88] width 361 height 29
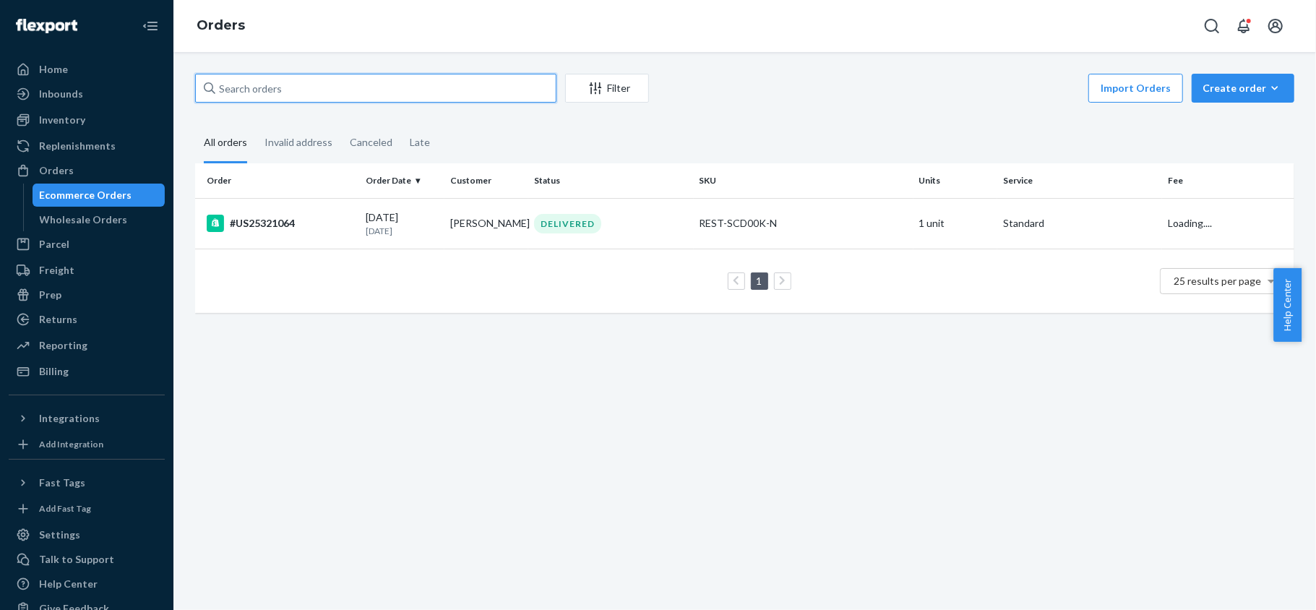
paste input "US25331506"
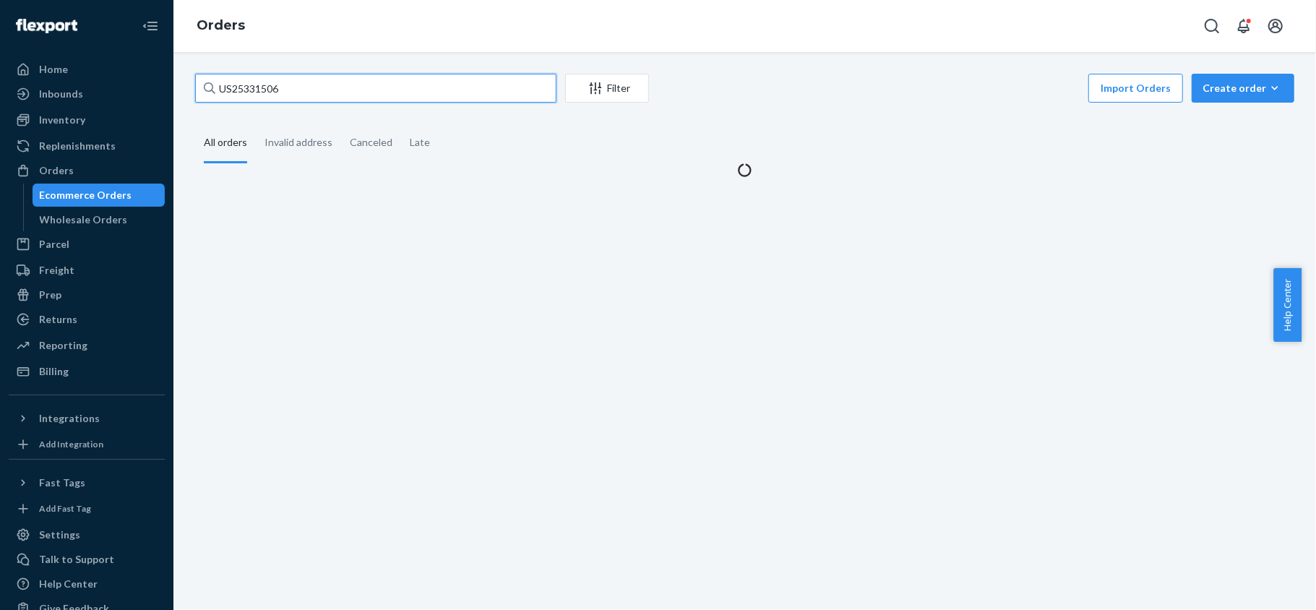
type input "US25331506"
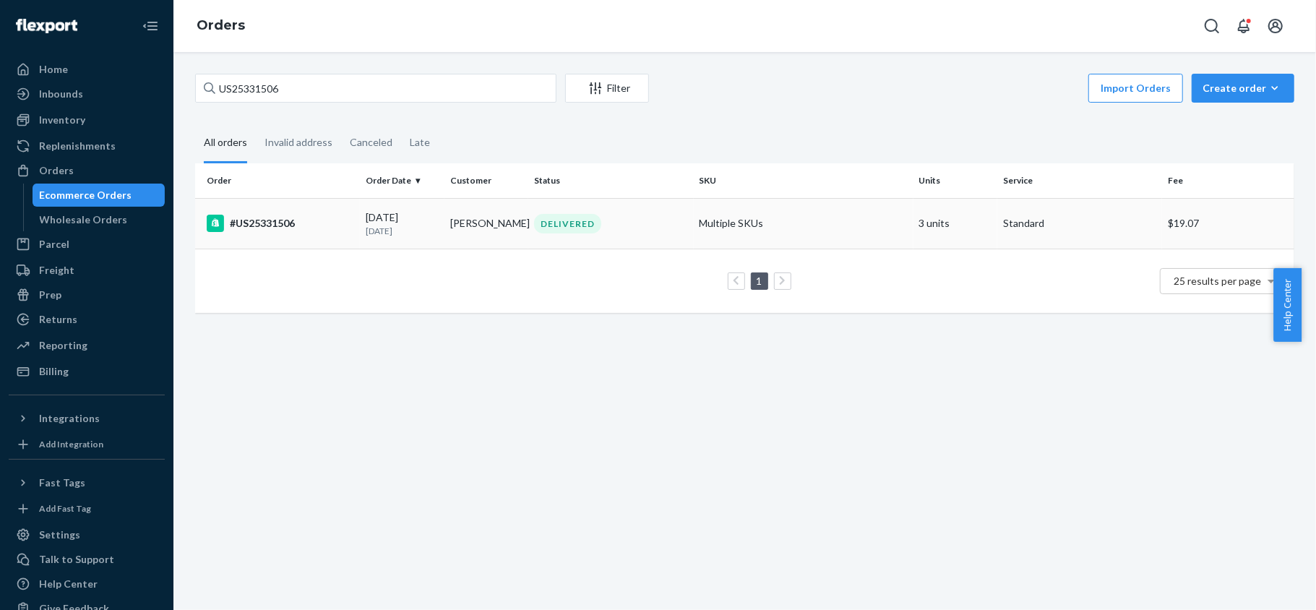
click at [377, 241] on td "08/02/2025 23 days ago" at bounding box center [402, 223] width 85 height 51
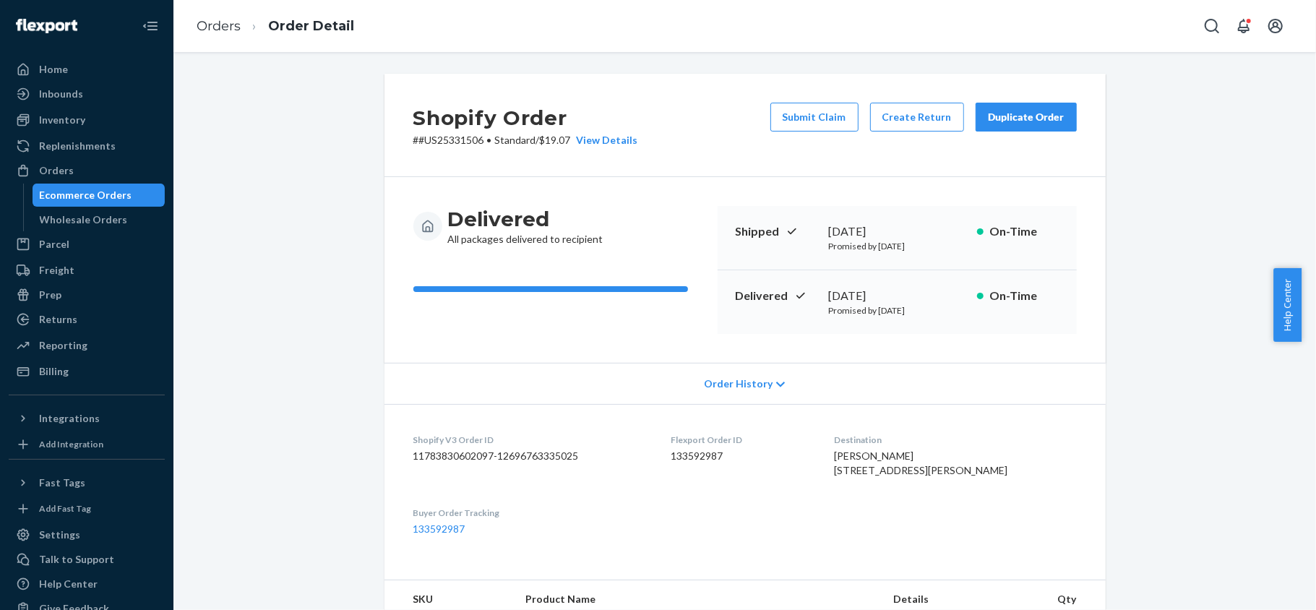
click at [802, 111] on button "Submit Claim" at bounding box center [814, 117] width 88 height 29
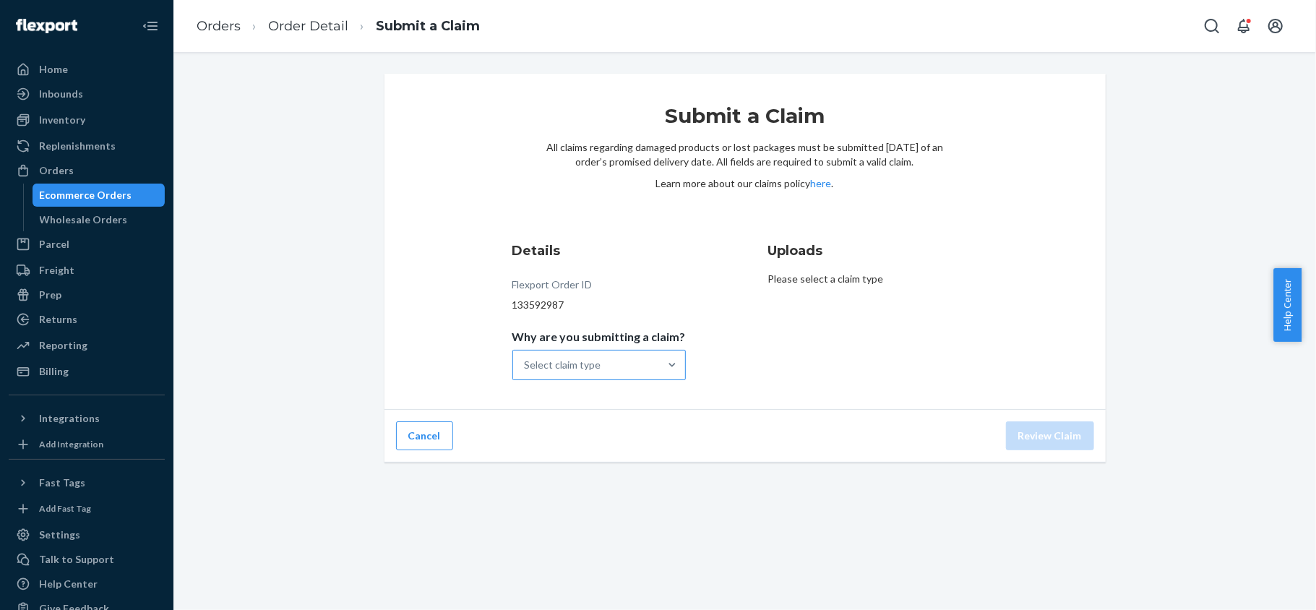
click at [613, 354] on div "Select claim type" at bounding box center [586, 364] width 146 height 29
click at [526, 358] on input "Why are you submitting a claim? Select claim type" at bounding box center [524, 365] width 1 height 14
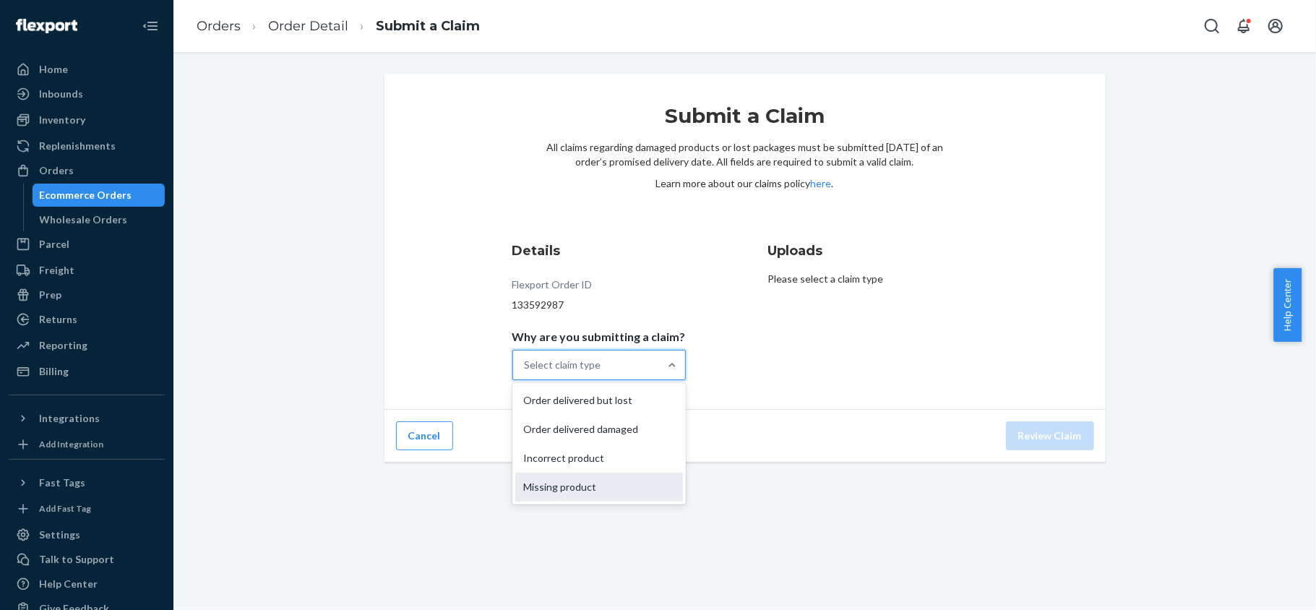
click at [605, 490] on div "Missing product" at bounding box center [599, 486] width 168 height 29
click at [526, 372] on input "Why are you submitting a claim? option Missing product focused, 0 of 4. 4 resul…" at bounding box center [524, 365] width 1 height 14
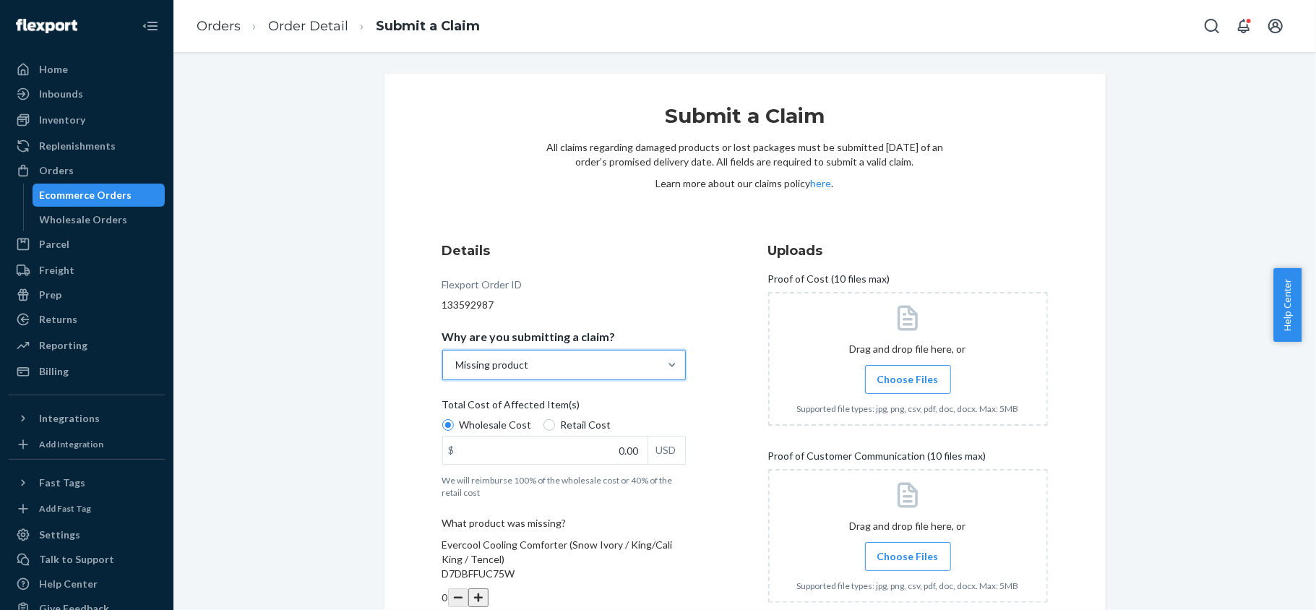
click at [576, 428] on span "Retail Cost" at bounding box center [586, 425] width 51 height 14
click at [543, 422] on input "Retail Cost" at bounding box center [549, 425] width 12 height 12
radio input "true"
click at [899, 388] on label "Choose Files" at bounding box center [908, 379] width 86 height 29
click at [907, 387] on input "Choose Files" at bounding box center [907, 379] width 1 height 16
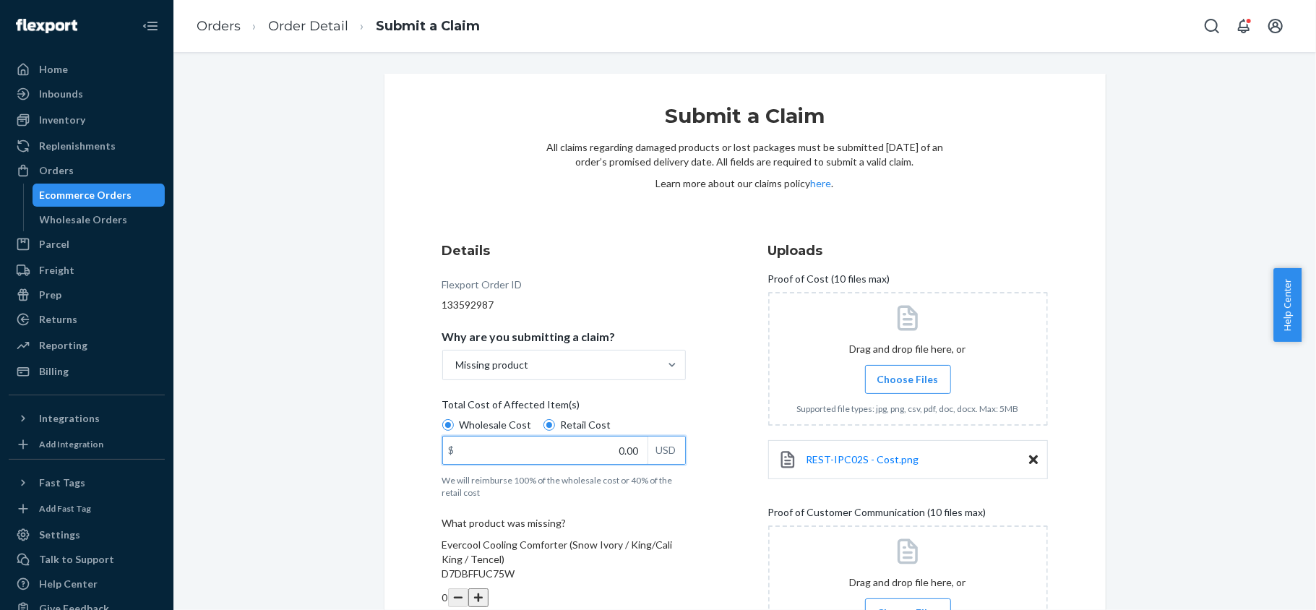
drag, startPoint x: 598, startPoint y: 451, endPoint x: 675, endPoint y: 455, distance: 76.7
click at [675, 455] on div "$ 0.00 USD" at bounding box center [563, 450] width 243 height 29
paste input "63"
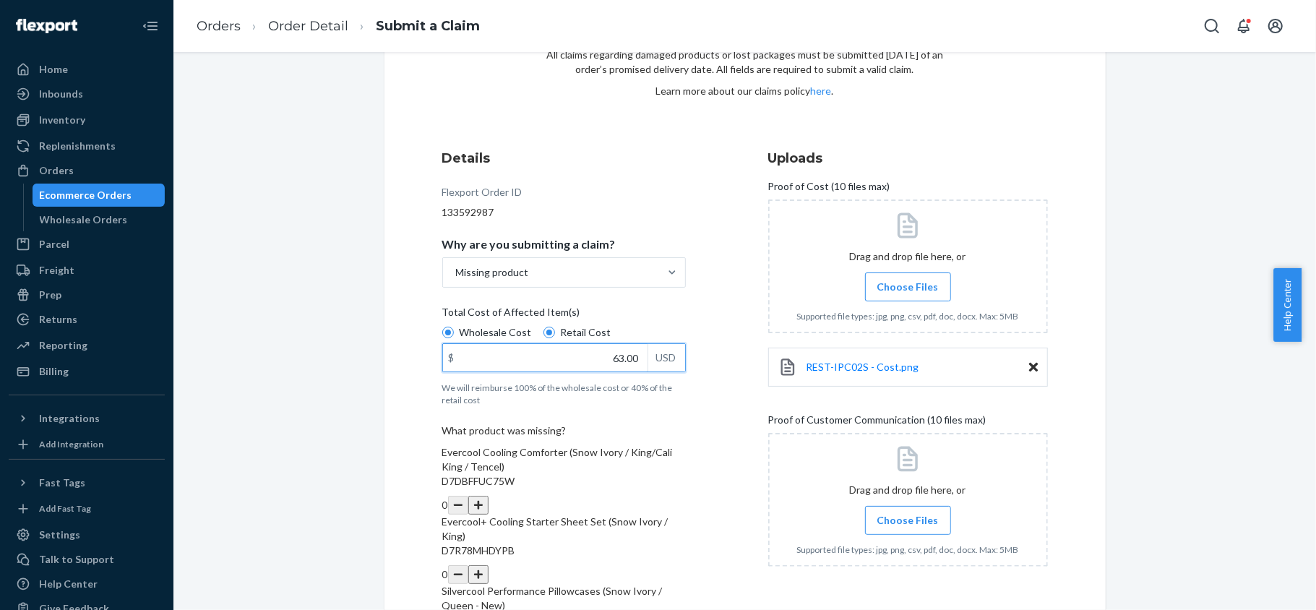
scroll to position [207, 0]
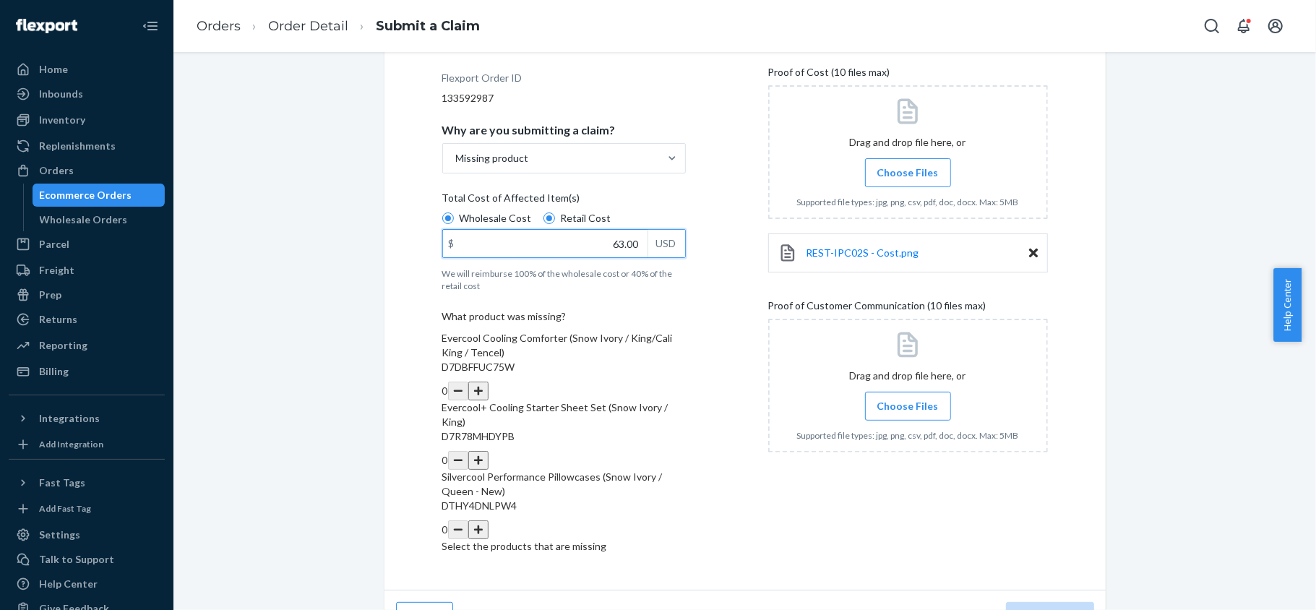
type input "63.00"
click at [488, 520] on button "button" at bounding box center [478, 529] width 20 height 19
click at [894, 168] on span "Choose Files" at bounding box center [907, 172] width 61 height 14
click at [907, 168] on input "Choose Files" at bounding box center [907, 173] width 1 height 16
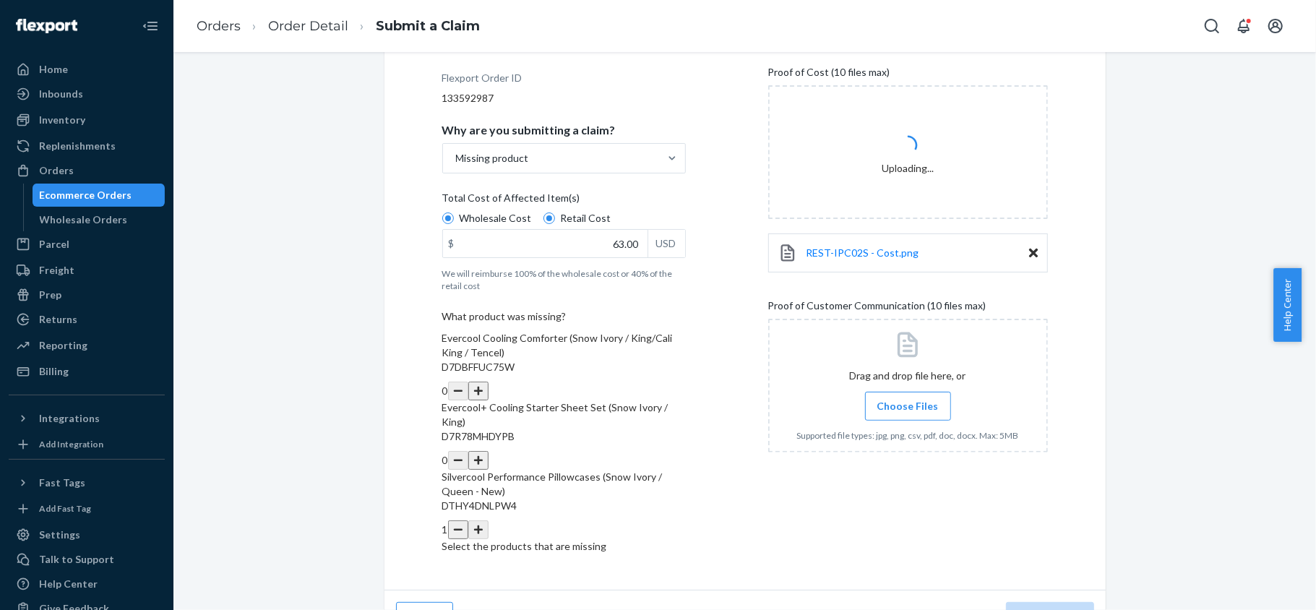
click at [878, 405] on span "Choose Files" at bounding box center [907, 406] width 61 height 14
click at [907, 405] on input "Choose Files" at bounding box center [907, 406] width 1 height 16
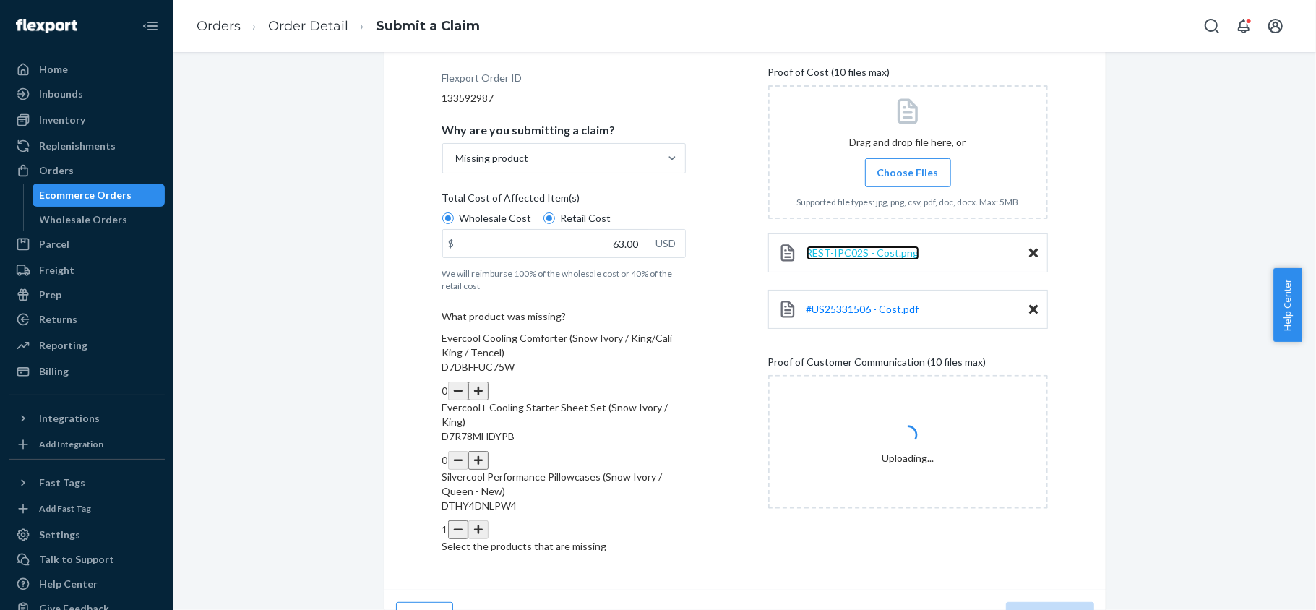
click at [851, 247] on span "REST-IPC02S - Cost.png" at bounding box center [862, 252] width 113 height 12
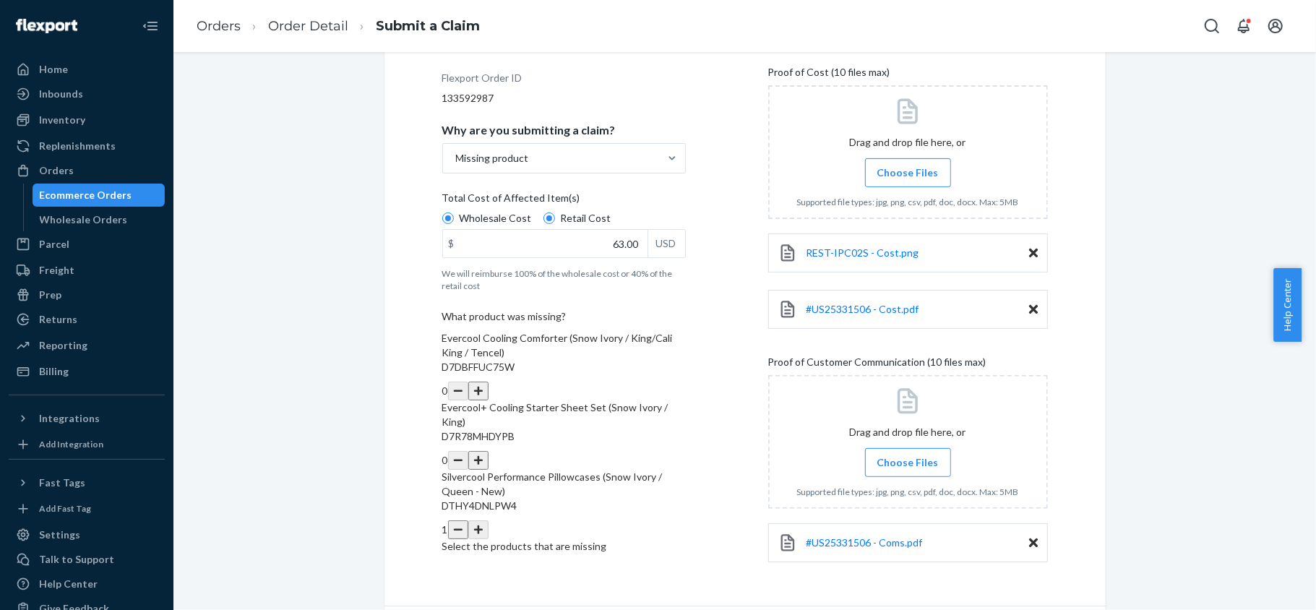
click at [874, 318] on div "#US25331506 - Cost.pdf" at bounding box center [908, 309] width 280 height 39
click at [876, 304] on span "#US25331506 - Cost.pdf" at bounding box center [862, 309] width 113 height 12
click at [850, 545] on span "#US25331506 - Coms.pdf" at bounding box center [864, 542] width 116 height 12
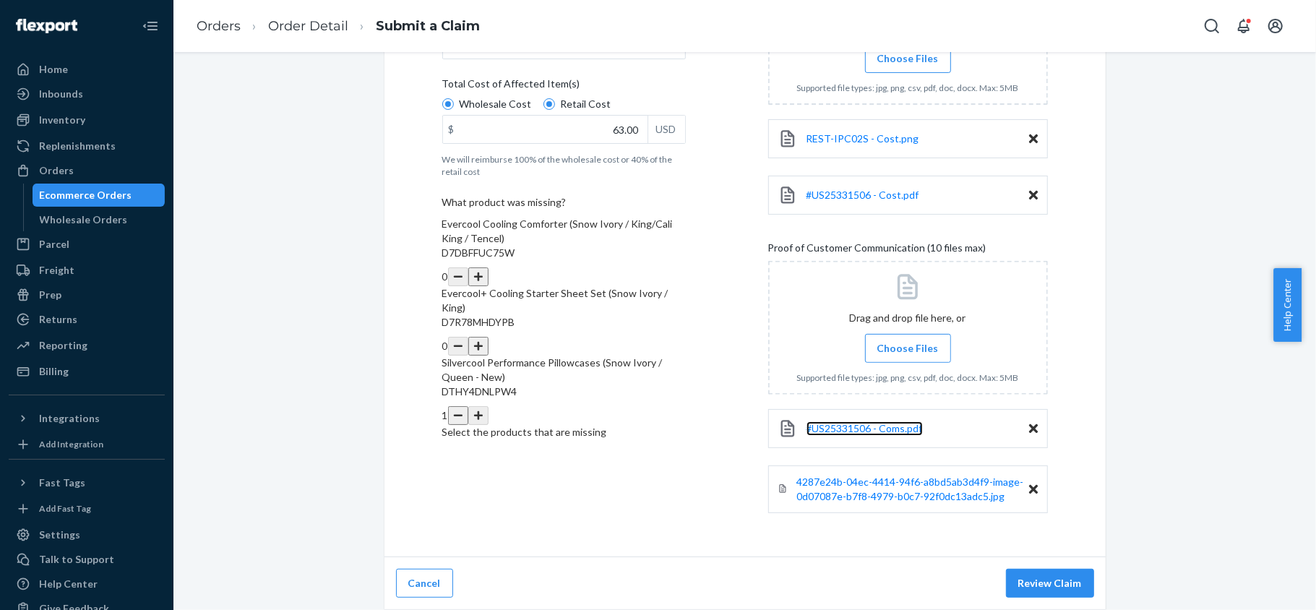
scroll to position [324, 0]
click at [1036, 578] on button "Review Claim" at bounding box center [1050, 583] width 88 height 29
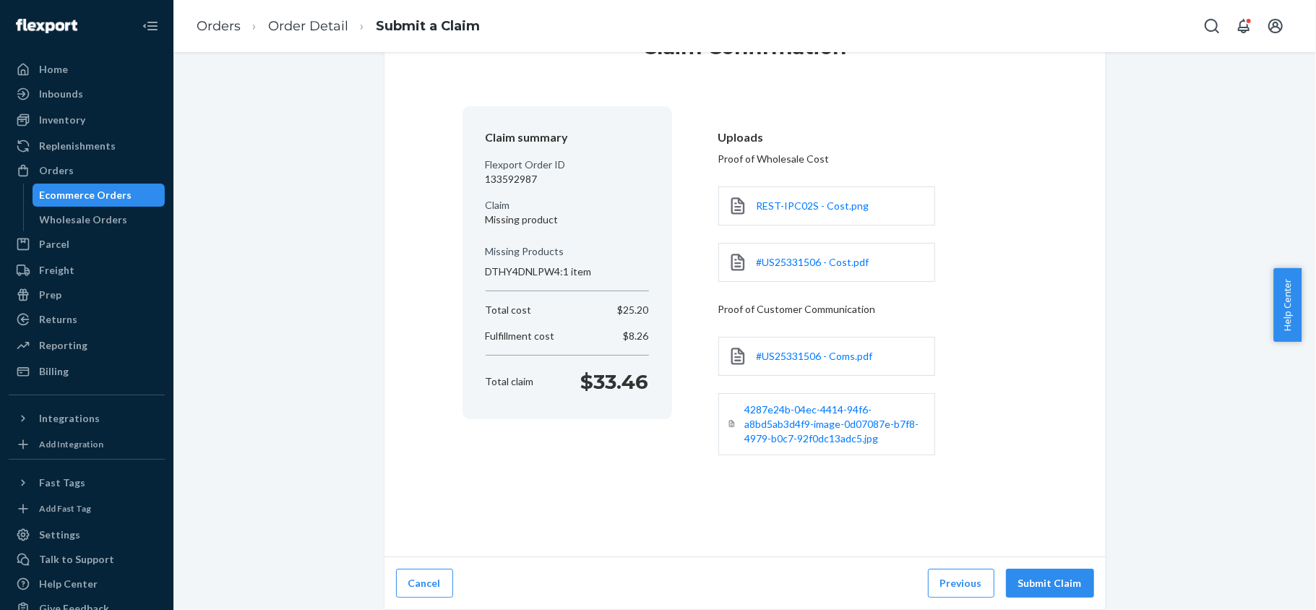
scroll to position [71, 0]
click at [1036, 578] on button "Submit Claim" at bounding box center [1050, 583] width 88 height 29
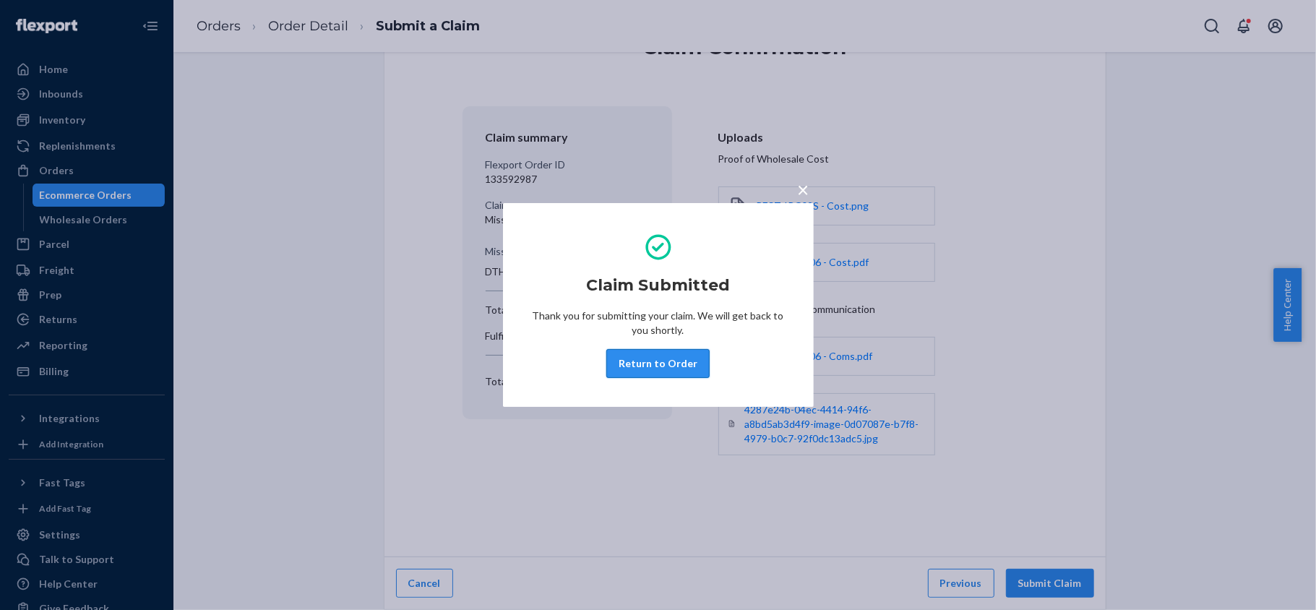
click at [680, 358] on button "Return to Order" at bounding box center [657, 363] width 103 height 29
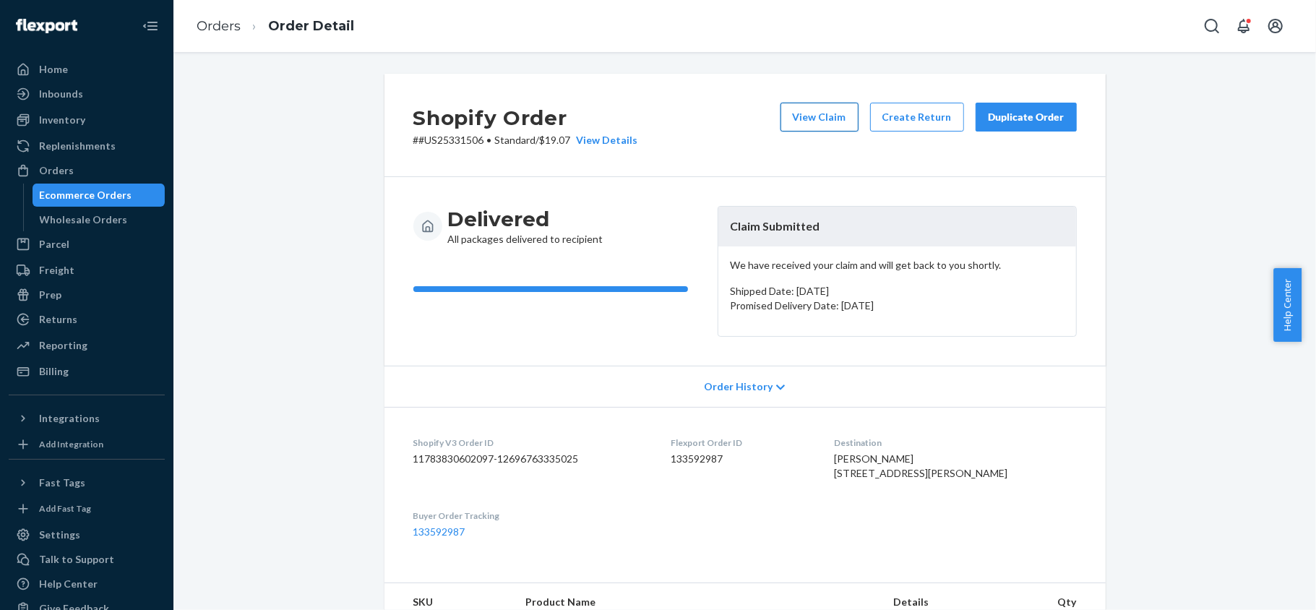
click at [816, 111] on button "View Claim" at bounding box center [819, 117] width 78 height 29
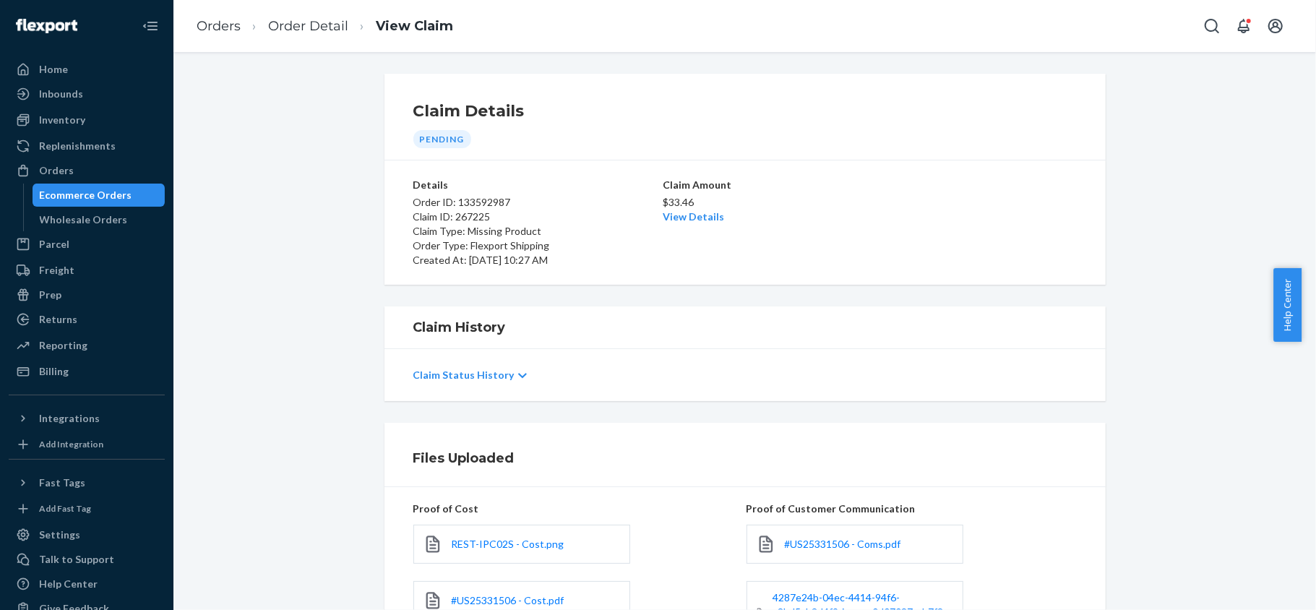
click at [691, 207] on p "$33.46" at bounding box center [744, 202] width 165 height 14
click at [691, 212] on link "View Details" at bounding box center [692, 216] width 61 height 12
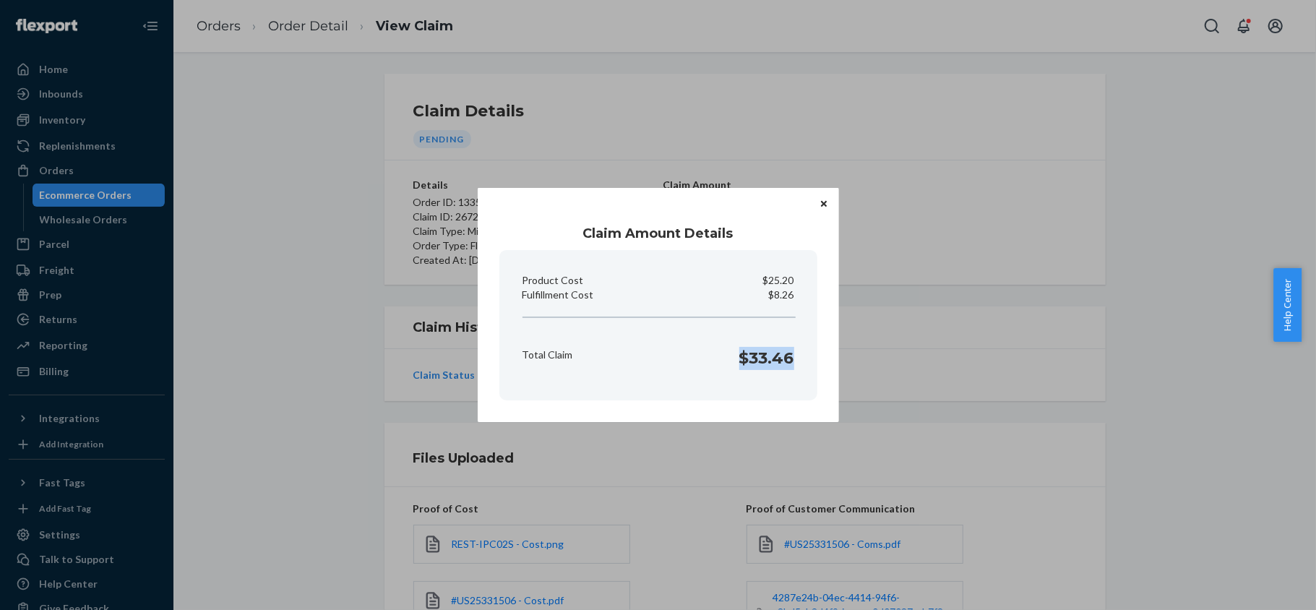
drag, startPoint x: 738, startPoint y: 365, endPoint x: 799, endPoint y: 368, distance: 61.5
click at [799, 368] on section "Product Cost $25.20 Fulfillment Cost $8.26 Total Claim $33.46" at bounding box center [658, 325] width 318 height 150
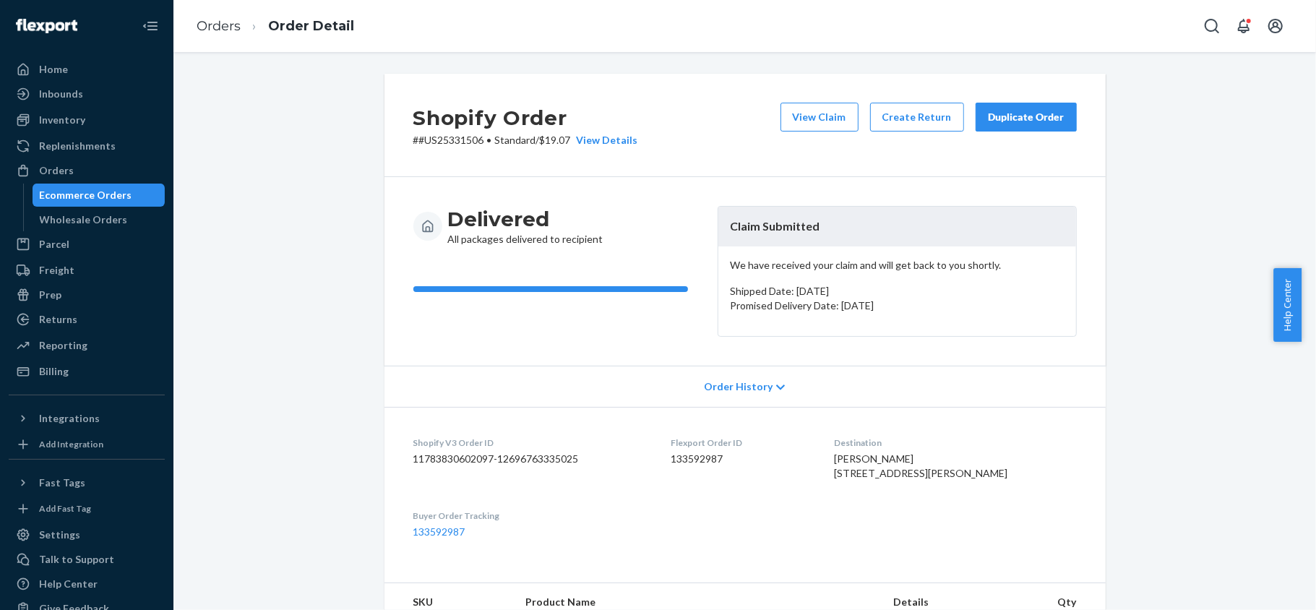
click at [707, 463] on dd "133592987" at bounding box center [740, 459] width 140 height 14
drag, startPoint x: 477, startPoint y: 142, endPoint x: 412, endPoint y: 150, distance: 65.6
click at [412, 150] on div "Shopify Order # #US25331506 • Standard / $19.07 View Details View Claim Create …" at bounding box center [744, 125] width 721 height 103
click at [108, 168] on div "Orders" at bounding box center [86, 170] width 153 height 20
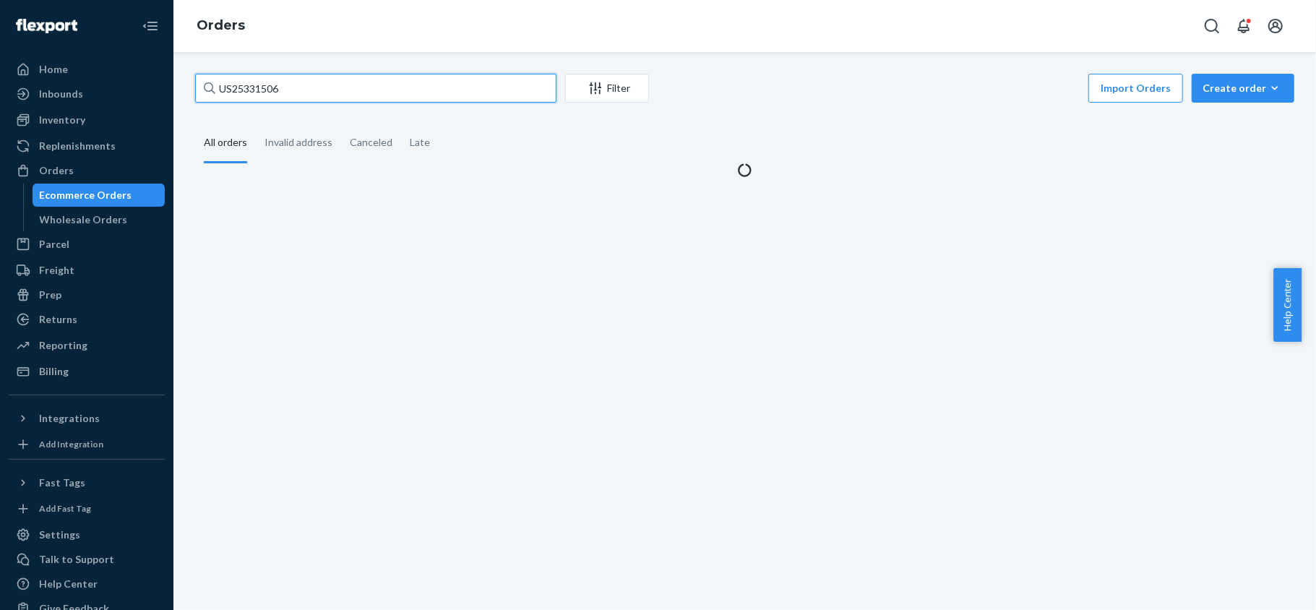
click at [290, 87] on input "US25331506" at bounding box center [375, 88] width 361 height 29
paste input "US25332674"
type input "US25332674"
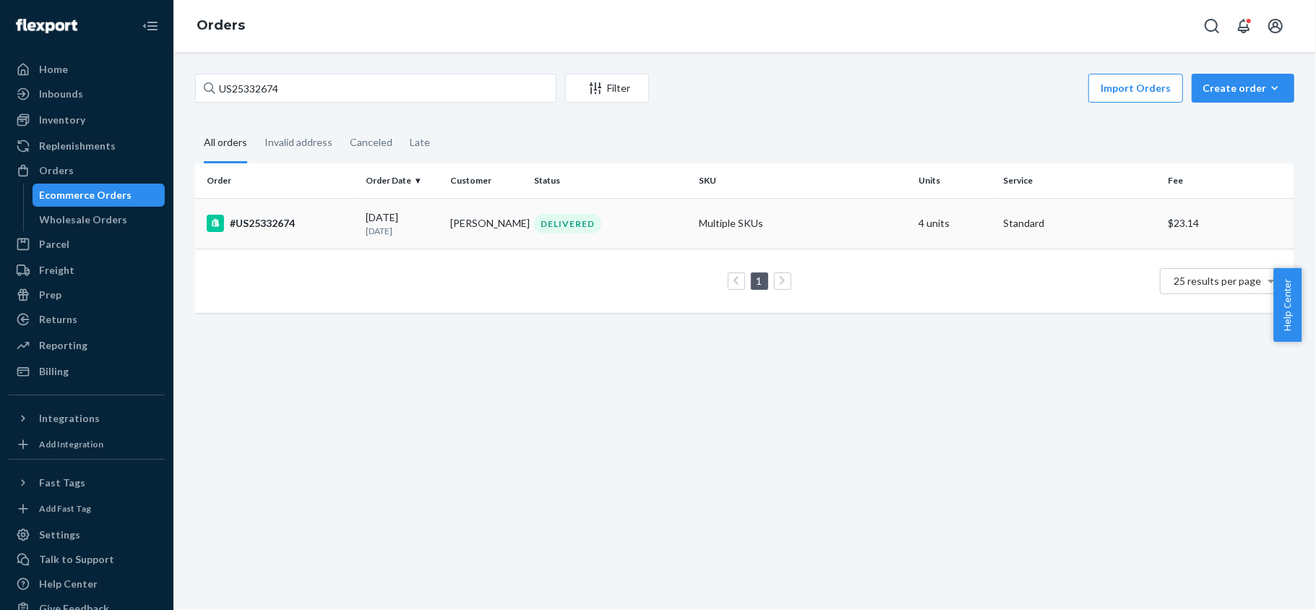
click at [334, 221] on div "#US25332674" at bounding box center [280, 223] width 147 height 17
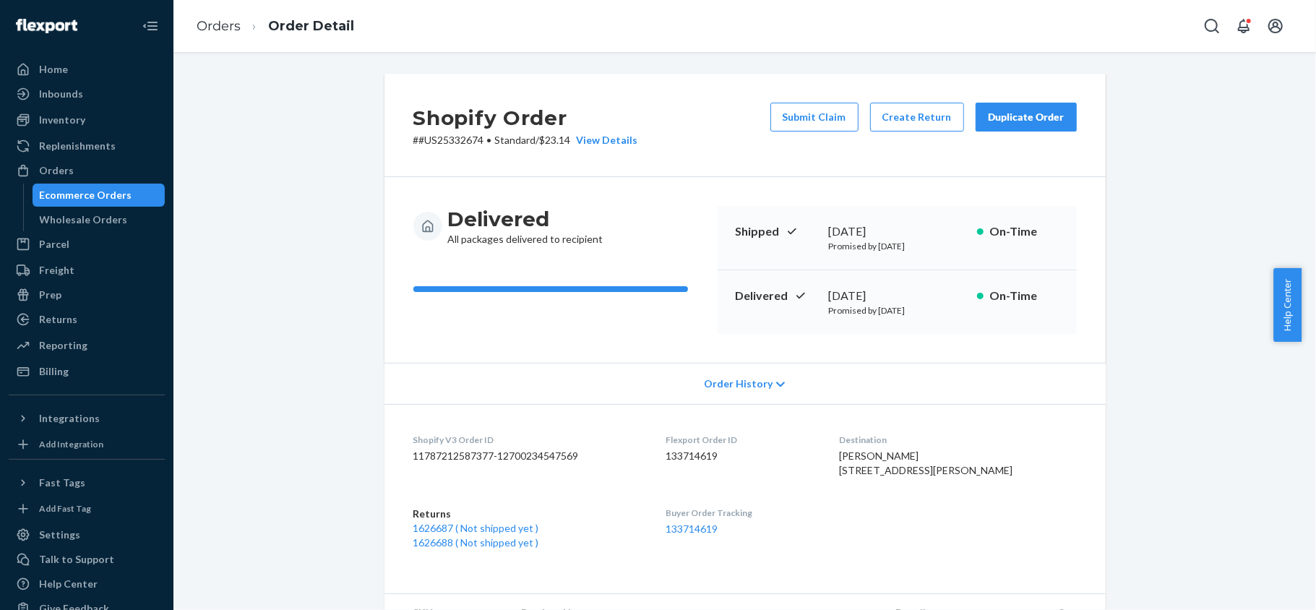
click at [810, 114] on button "Submit Claim" at bounding box center [814, 117] width 88 height 29
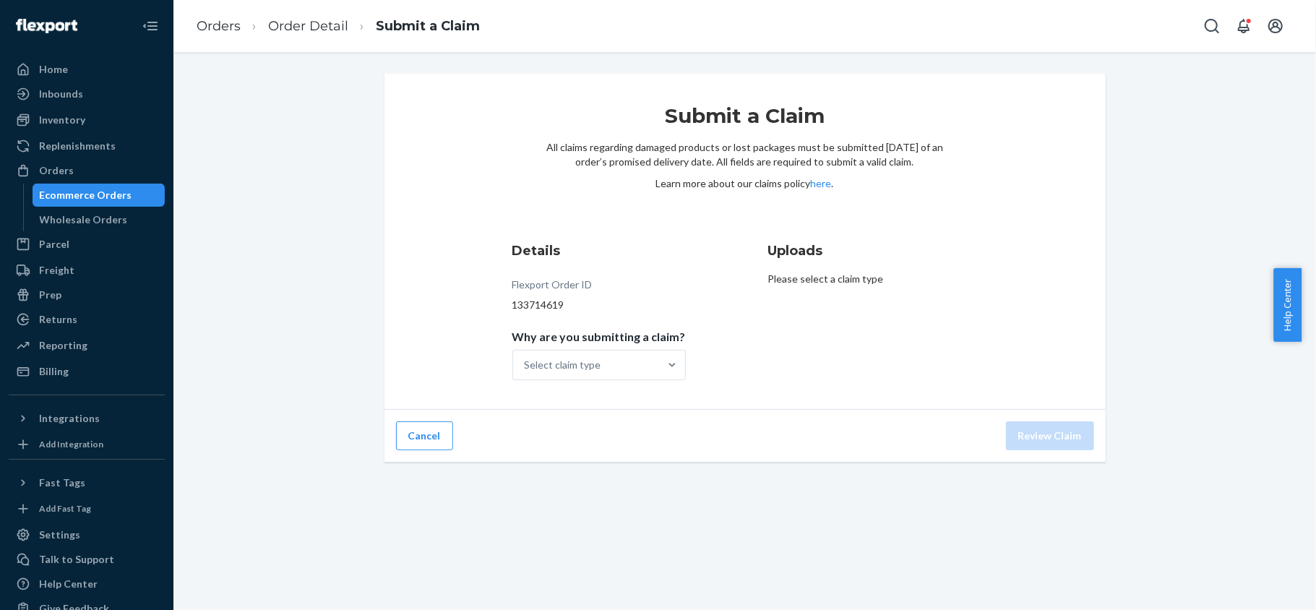
click at [613, 381] on div "Details Flexport Order ID 133714619 Why are you submitting a claim? Select clai…" at bounding box center [617, 311] width 210 height 156
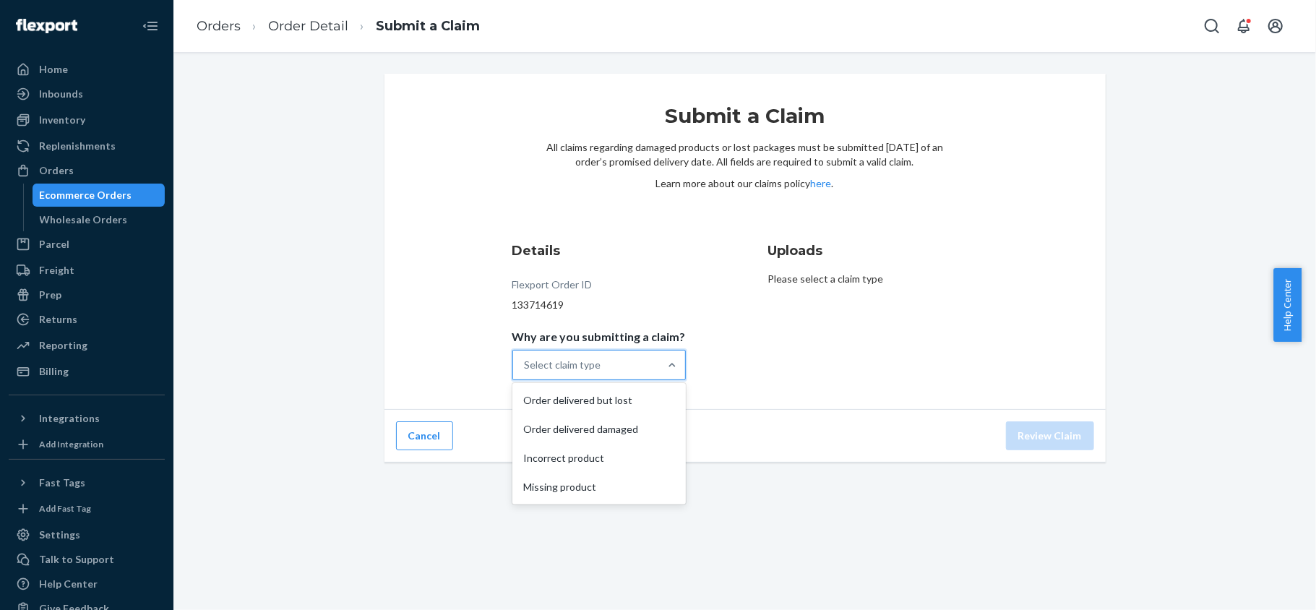
click at [611, 376] on div "Select claim type" at bounding box center [586, 364] width 146 height 29
click at [526, 372] on input "Why are you submitting a claim? option Order delivered but lost focused, 1 of 4…" at bounding box center [524, 365] width 1 height 14
click at [589, 457] on div "Incorrect product" at bounding box center [599, 458] width 168 height 29
click at [526, 372] on input "Why are you submitting a claim? option Incorrect product focused, 3 of 4. 4 res…" at bounding box center [524, 365] width 1 height 14
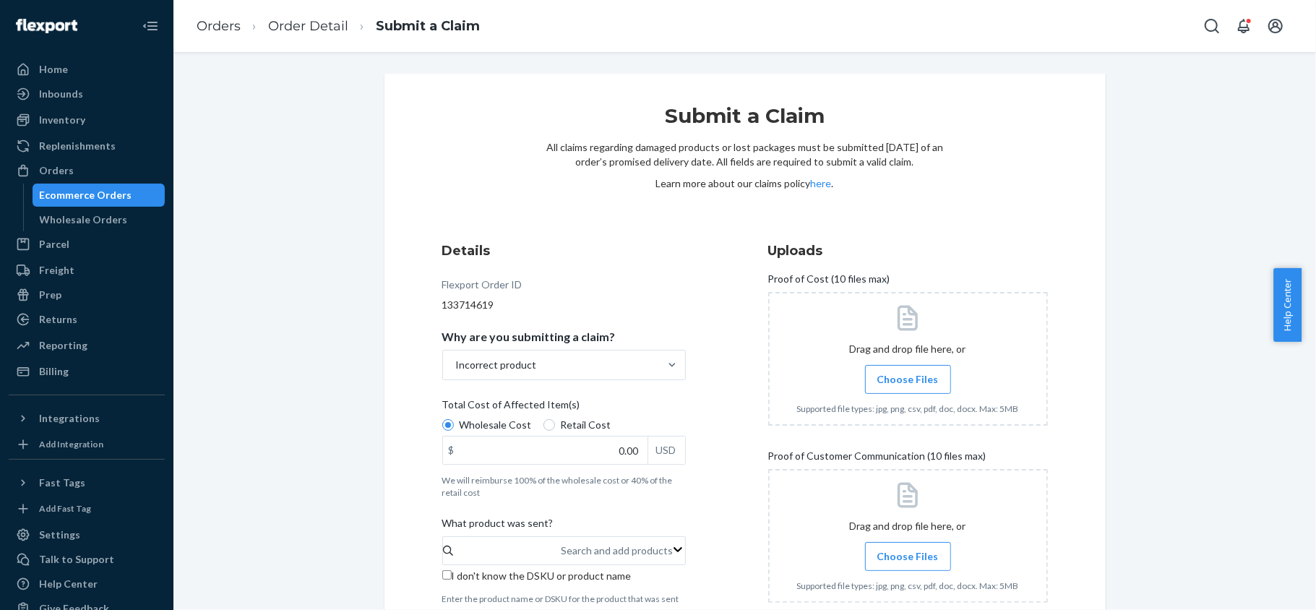
click at [561, 426] on span "Retail Cost" at bounding box center [586, 425] width 51 height 14
click at [555, 426] on input "Retail Cost" at bounding box center [549, 425] width 12 height 12
radio input "true"
drag, startPoint x: 600, startPoint y: 446, endPoint x: 681, endPoint y: 451, distance: 81.0
click at [681, 451] on div "Details Flexport Order ID 133714619 Why are you submitting a claim? Incorrect p…" at bounding box center [582, 601] width 280 height 736
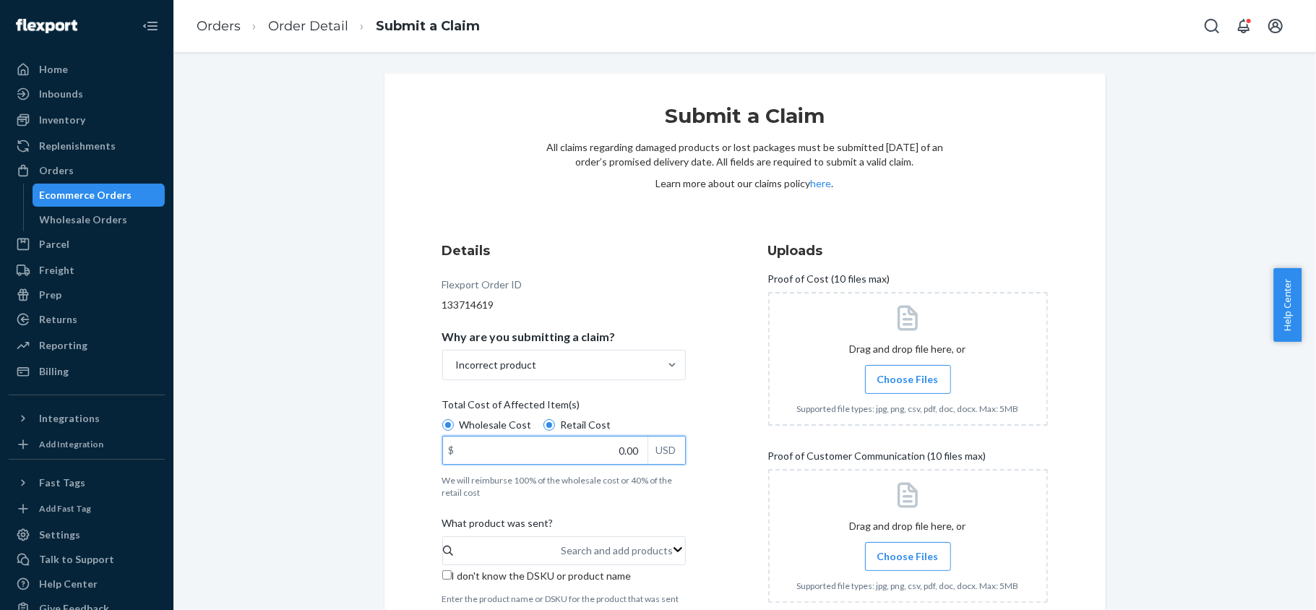
paste input "364"
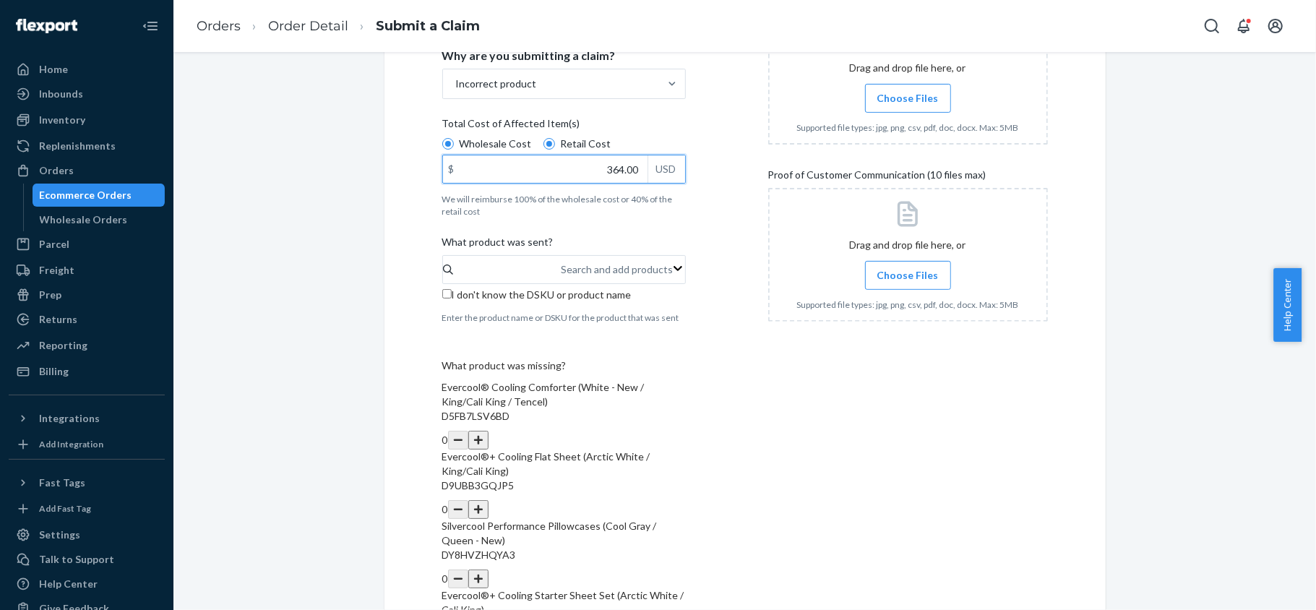
scroll to position [289, 0]
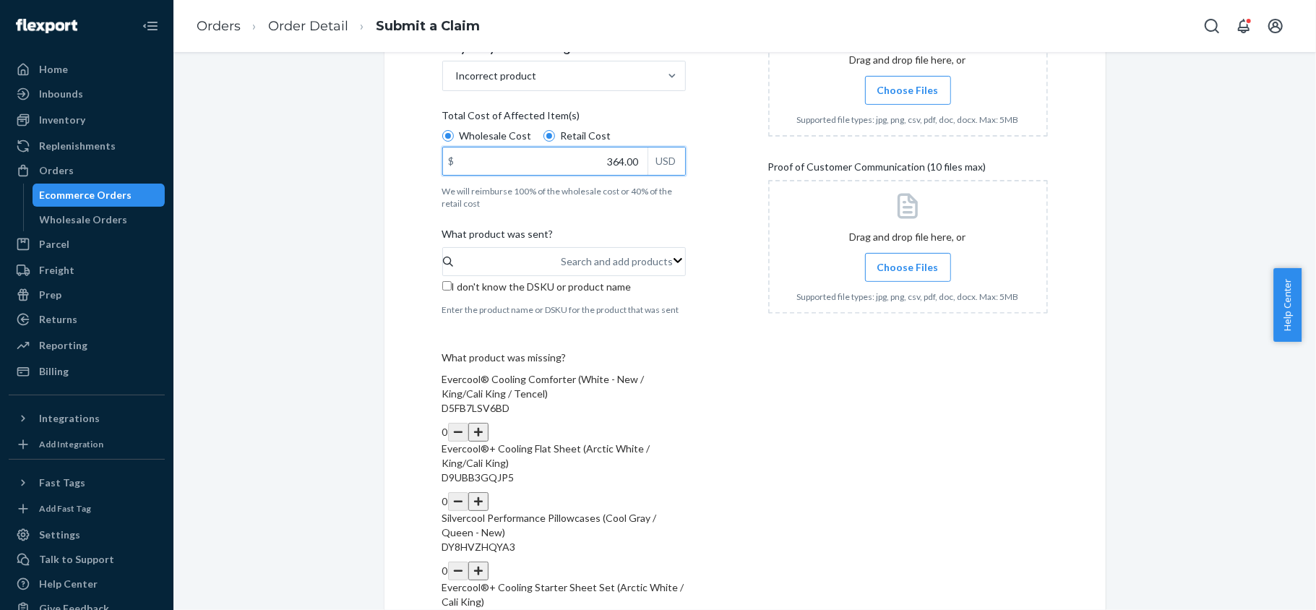
type input "364.00"
click at [488, 423] on button "button" at bounding box center [478, 432] width 20 height 19
click at [488, 492] on button "button" at bounding box center [478, 501] width 20 height 19
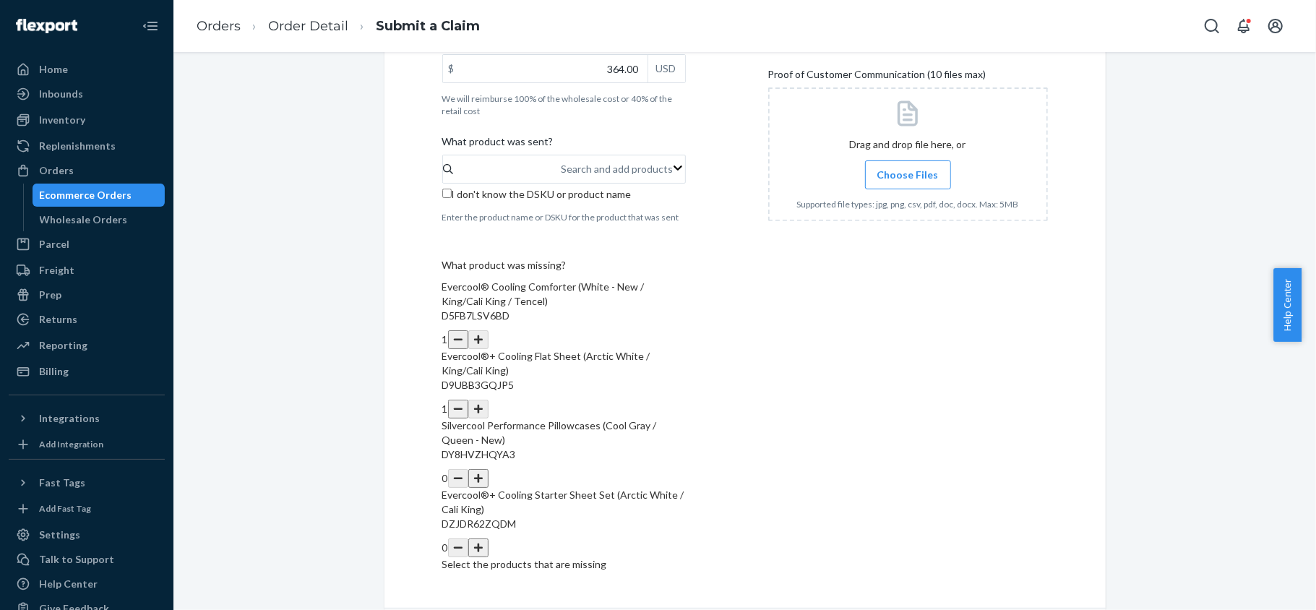
scroll to position [388, 0]
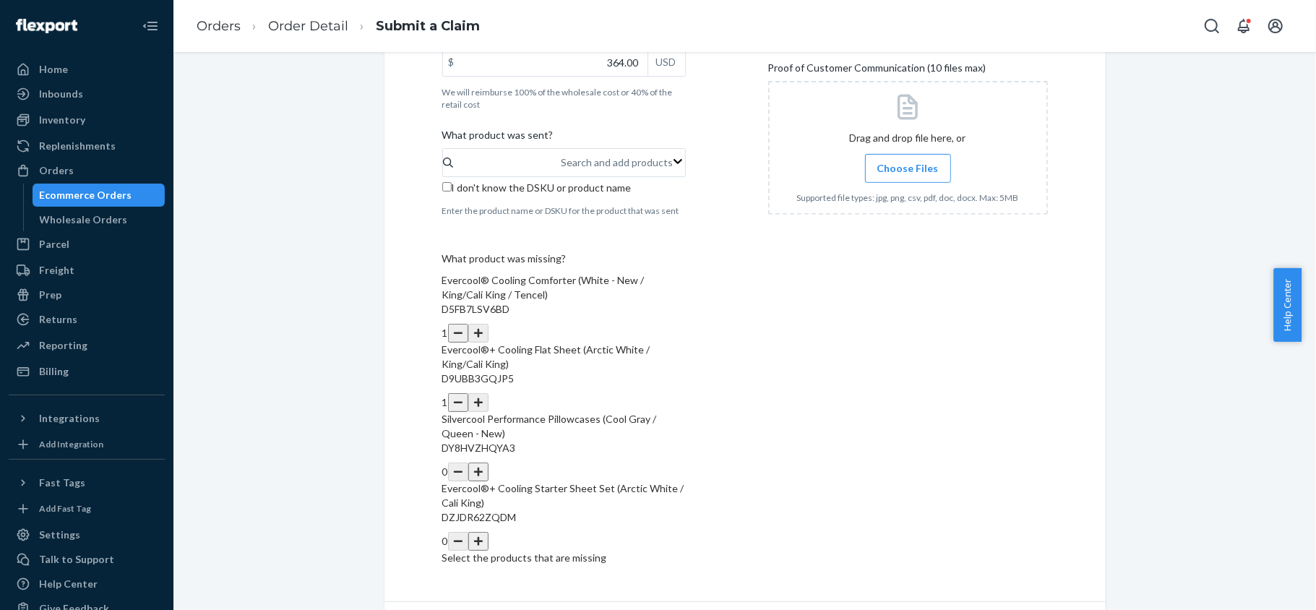
click at [488, 532] on button "button" at bounding box center [478, 541] width 20 height 19
click at [561, 163] on div "Search and add products" at bounding box center [617, 162] width 112 height 14
click at [561, 163] on input "Search and add products" at bounding box center [561, 162] width 1 height 14
paste input "REST-IFS04FD"
type input "REST-IFS04FD"
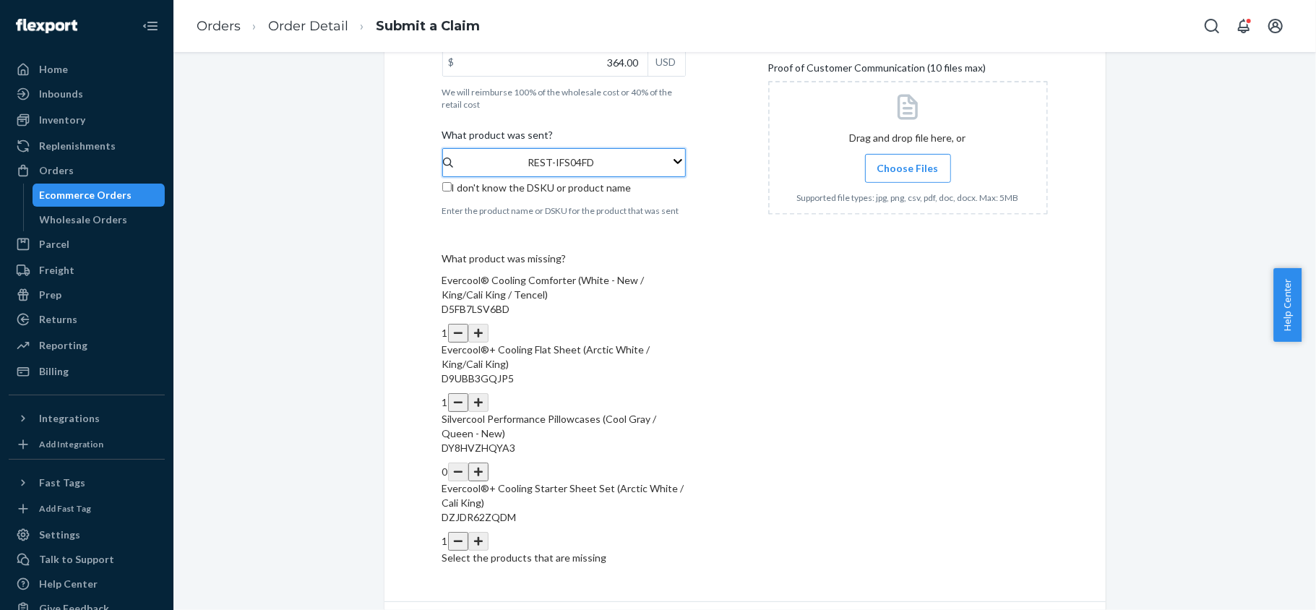
click at [530, 170] on input "REST-IFS04FD" at bounding box center [561, 162] width 67 height 14
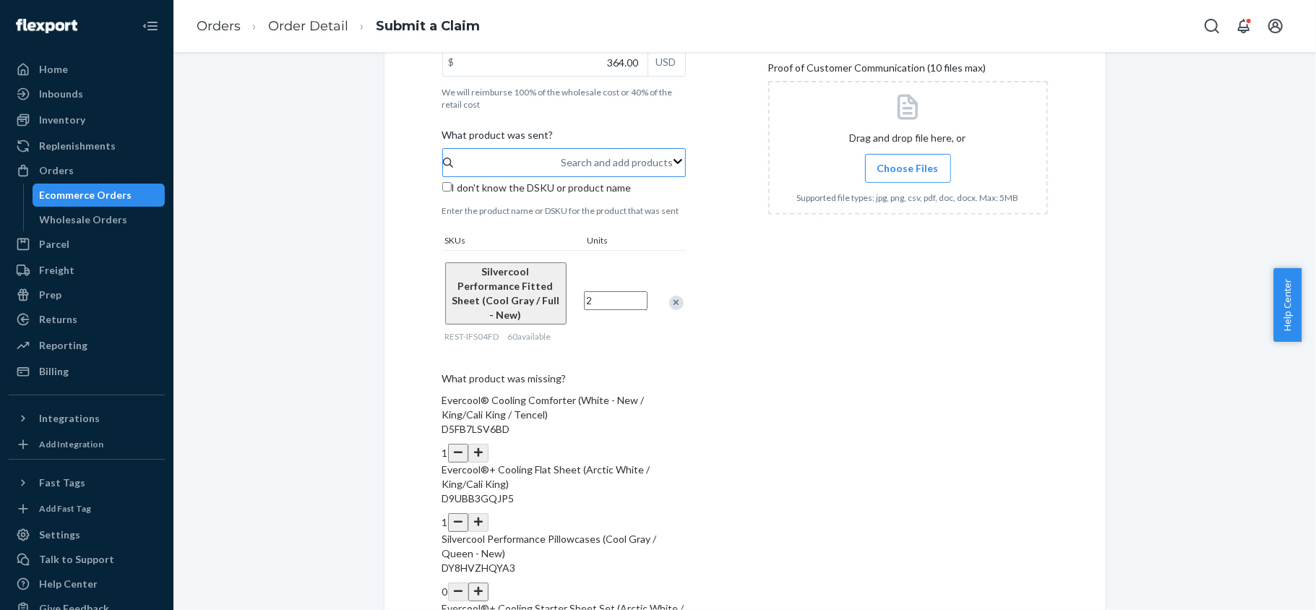
type input "2"
click at [561, 157] on div "Search and add products" at bounding box center [617, 162] width 112 height 14
click at [561, 157] on input "REST-IFS04FD" at bounding box center [561, 162] width 1 height 14
paste input "REST-SCD03K"
type input "REST-SCD03K"
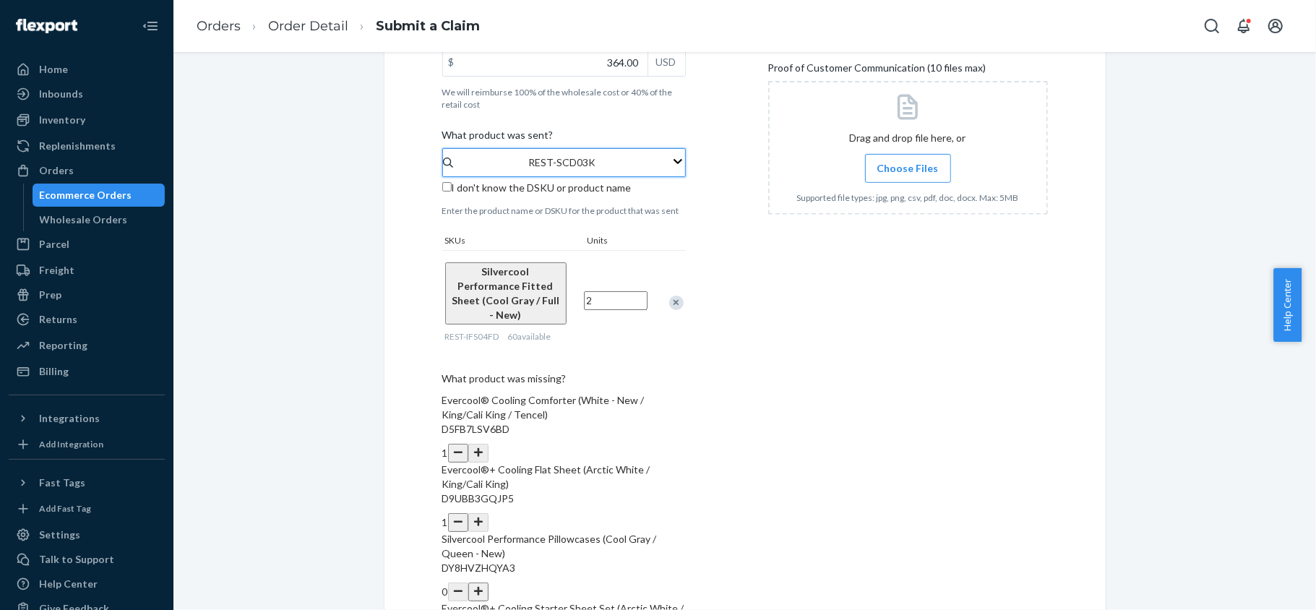
click at [563, 170] on input "REST-SCD03K" at bounding box center [561, 162] width 66 height 14
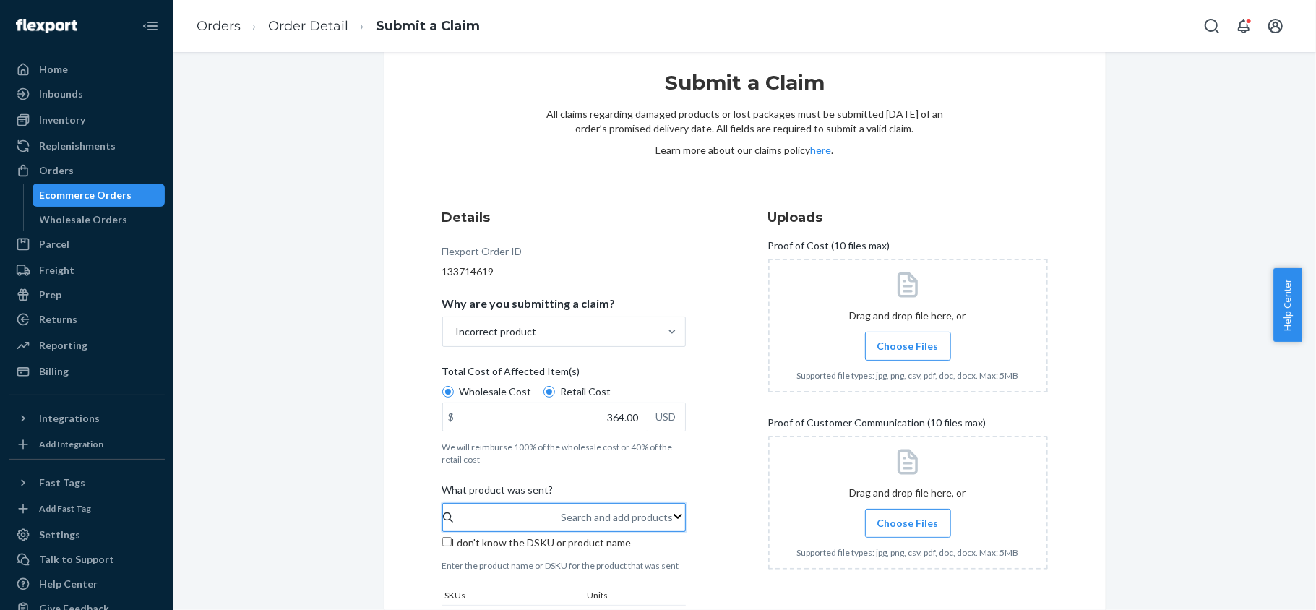
scroll to position [3, 0]
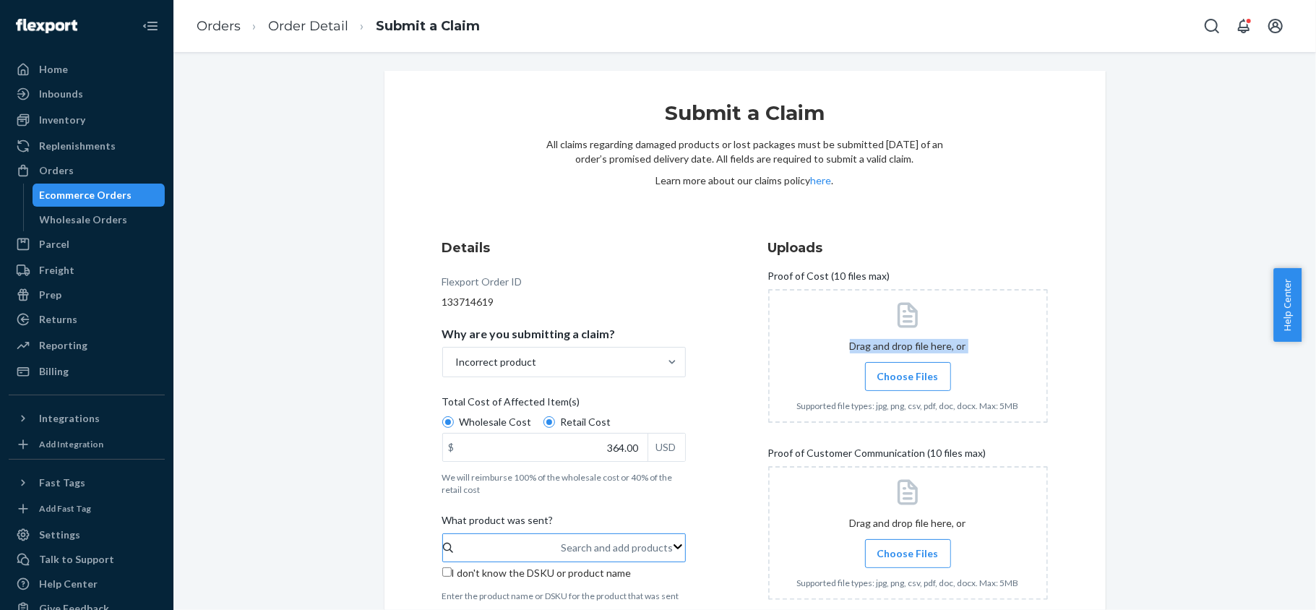
click at [902, 361] on div "Drag and drop file here, or Choose Files Supported file types: jpg, png, csv, p…" at bounding box center [908, 356] width 280 height 134
click at [923, 370] on span "Choose Files" at bounding box center [907, 376] width 61 height 14
click at [908, 370] on input "Choose Files" at bounding box center [907, 376] width 1 height 16
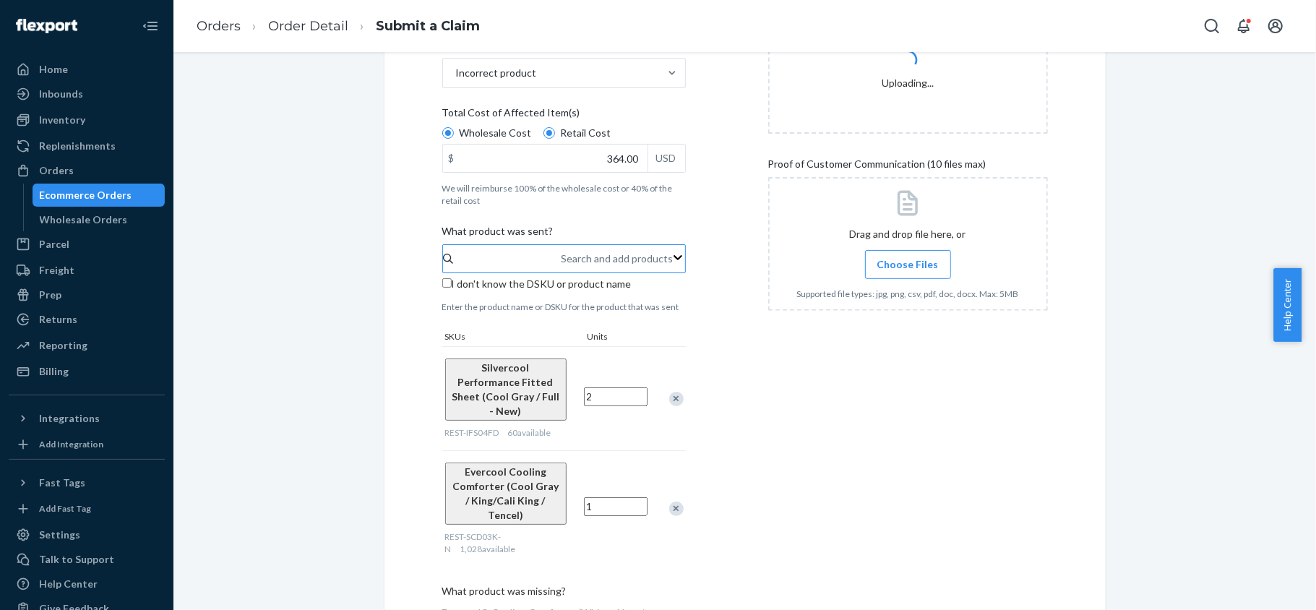
click at [893, 251] on label "Choose Files" at bounding box center [908, 264] width 86 height 29
click at [907, 256] on input "Choose Files" at bounding box center [907, 264] width 1 height 16
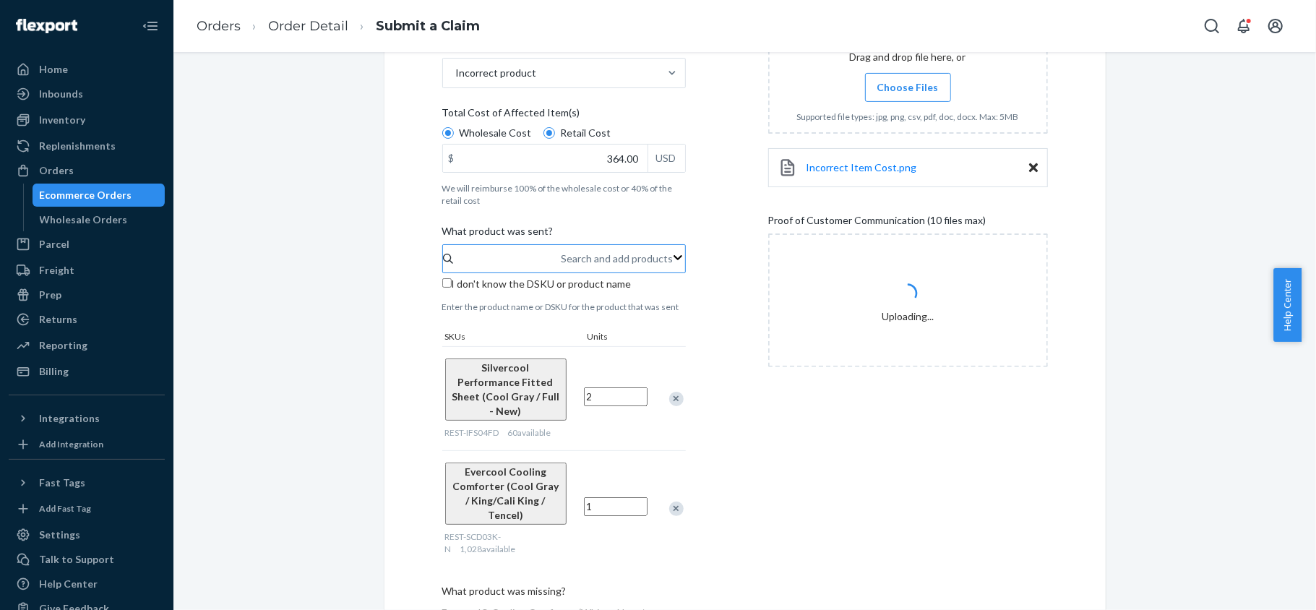
click at [886, 108] on div at bounding box center [908, 67] width 280 height 134
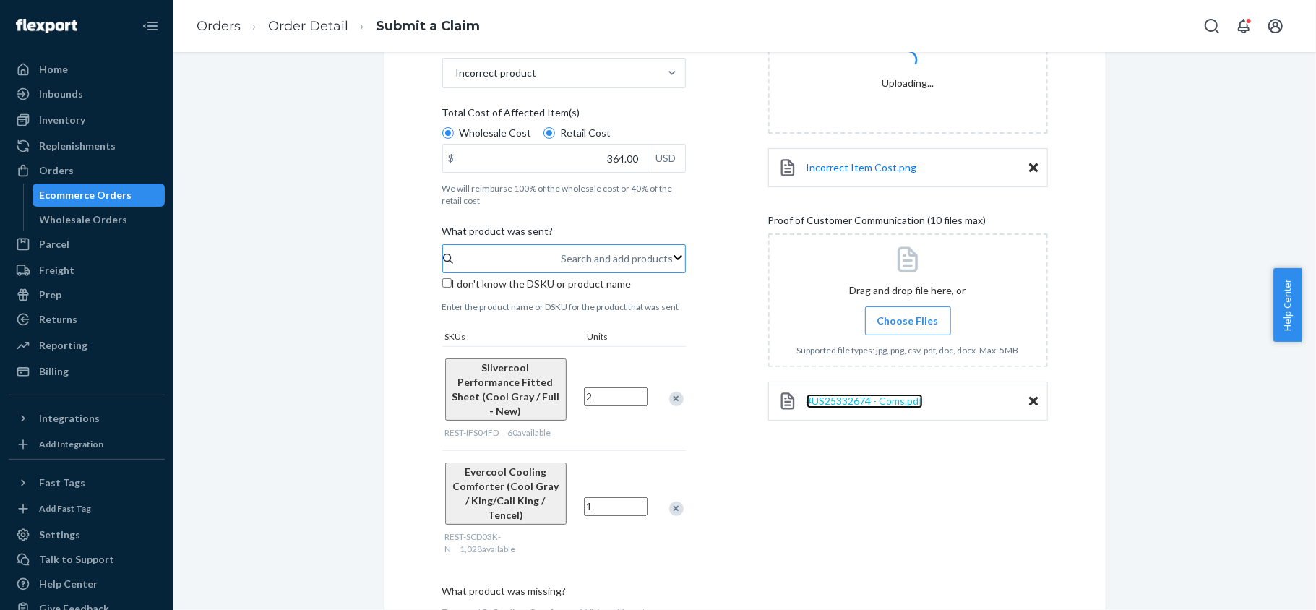
click at [856, 402] on span "#US25332674 - Coms.pdf" at bounding box center [864, 400] width 116 height 12
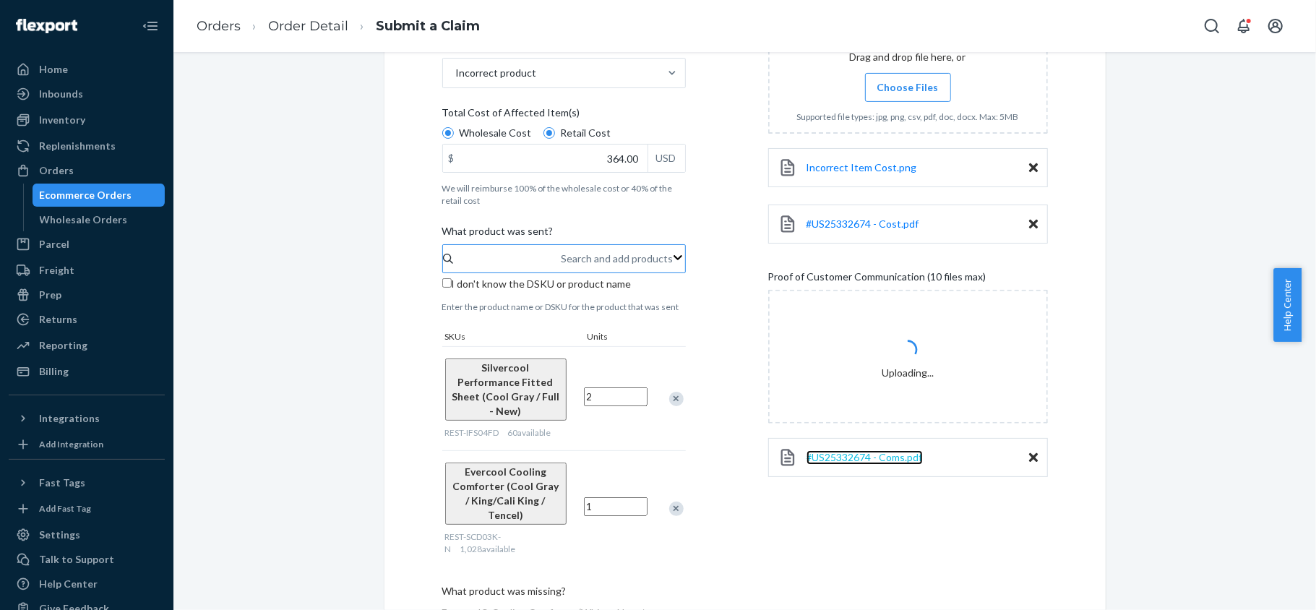
click at [855, 455] on span "#US25332674 - Coms.pdf" at bounding box center [864, 457] width 116 height 12
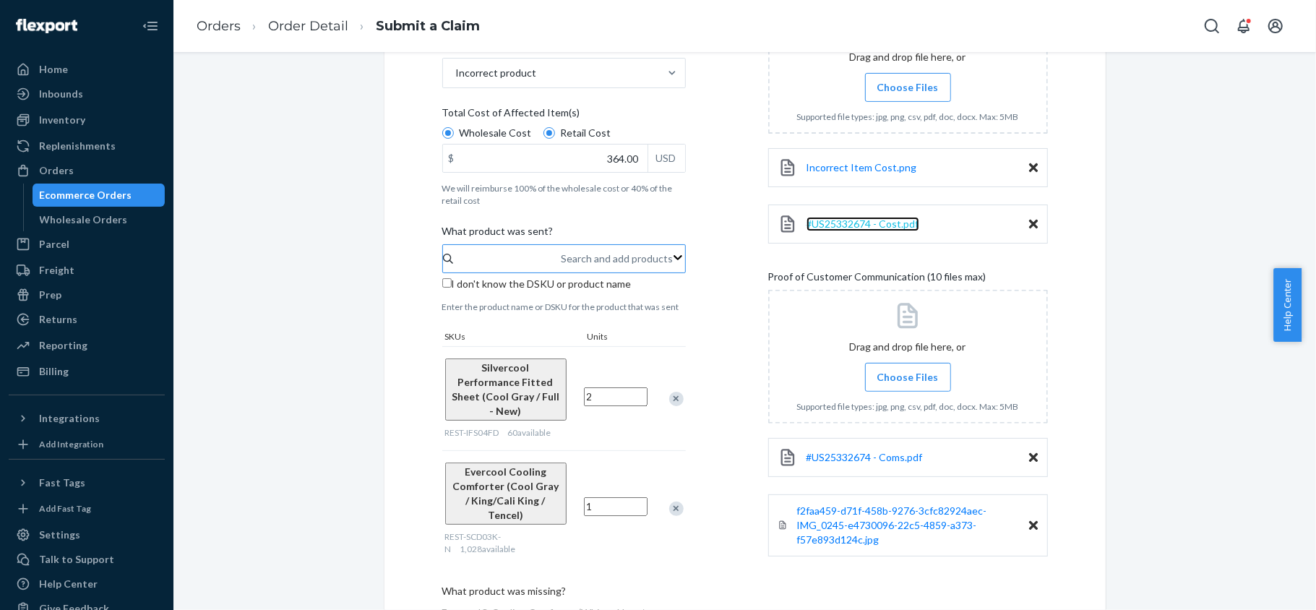
click at [862, 218] on span "#US25332674 - Cost.pdf" at bounding box center [862, 223] width 113 height 12
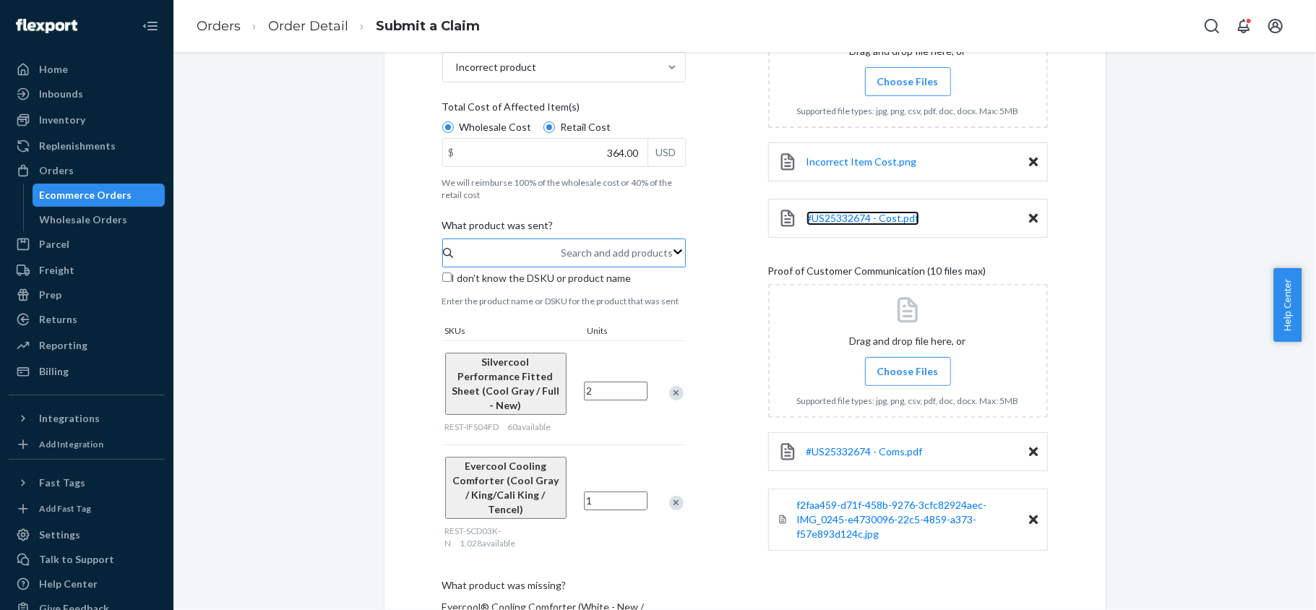
scroll to position [587, 0]
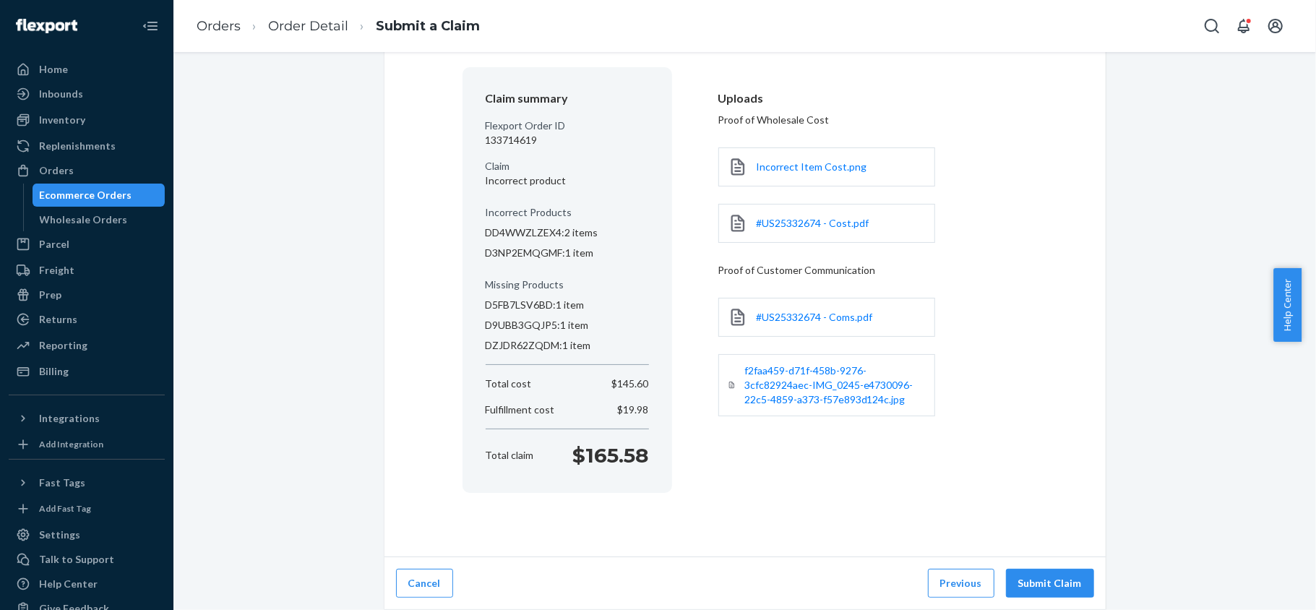
click at [1047, 587] on button "Submit Claim" at bounding box center [1050, 583] width 88 height 29
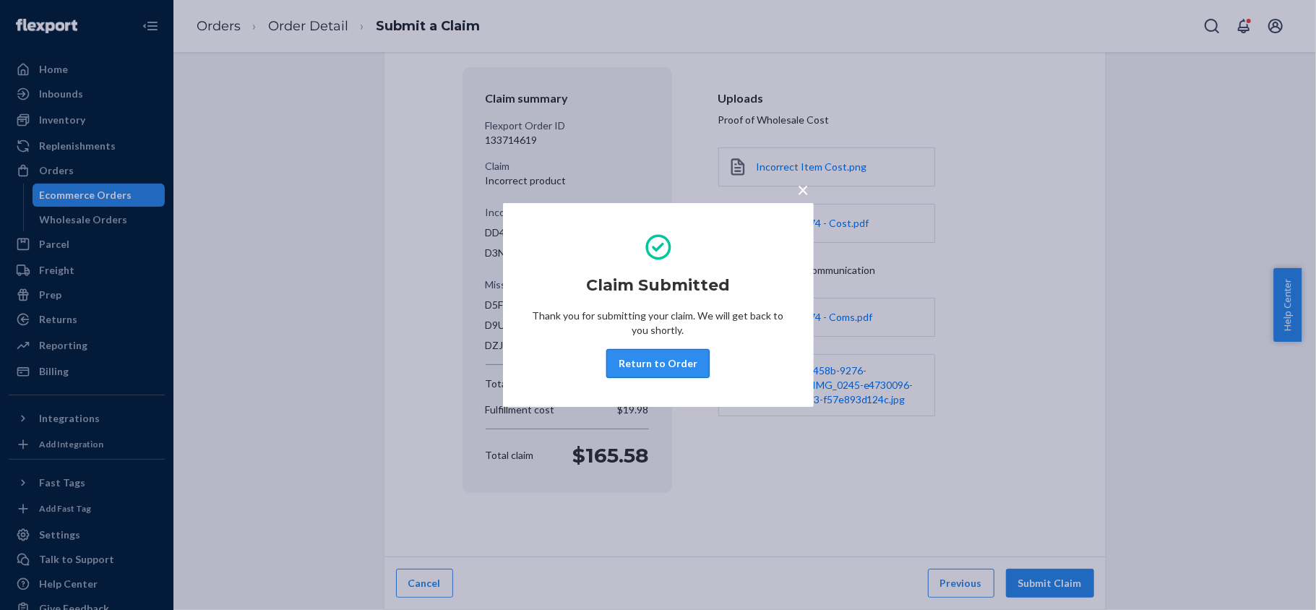
click at [673, 365] on button "Return to Order" at bounding box center [657, 363] width 103 height 29
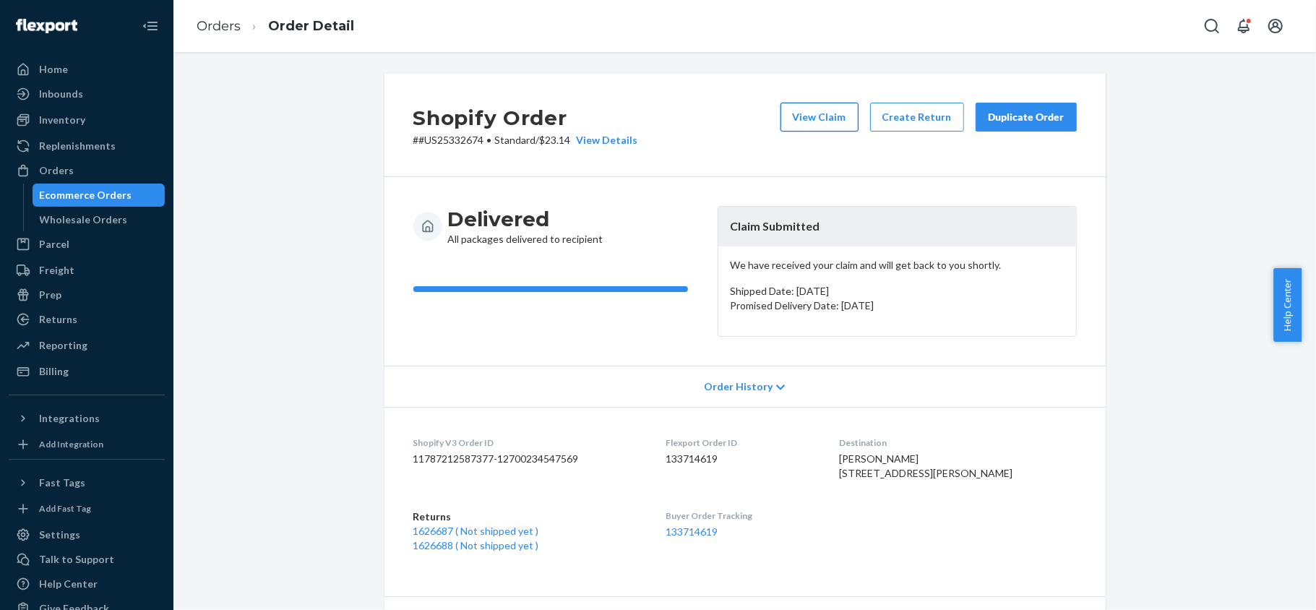
click at [811, 111] on button "View Claim" at bounding box center [819, 117] width 78 height 29
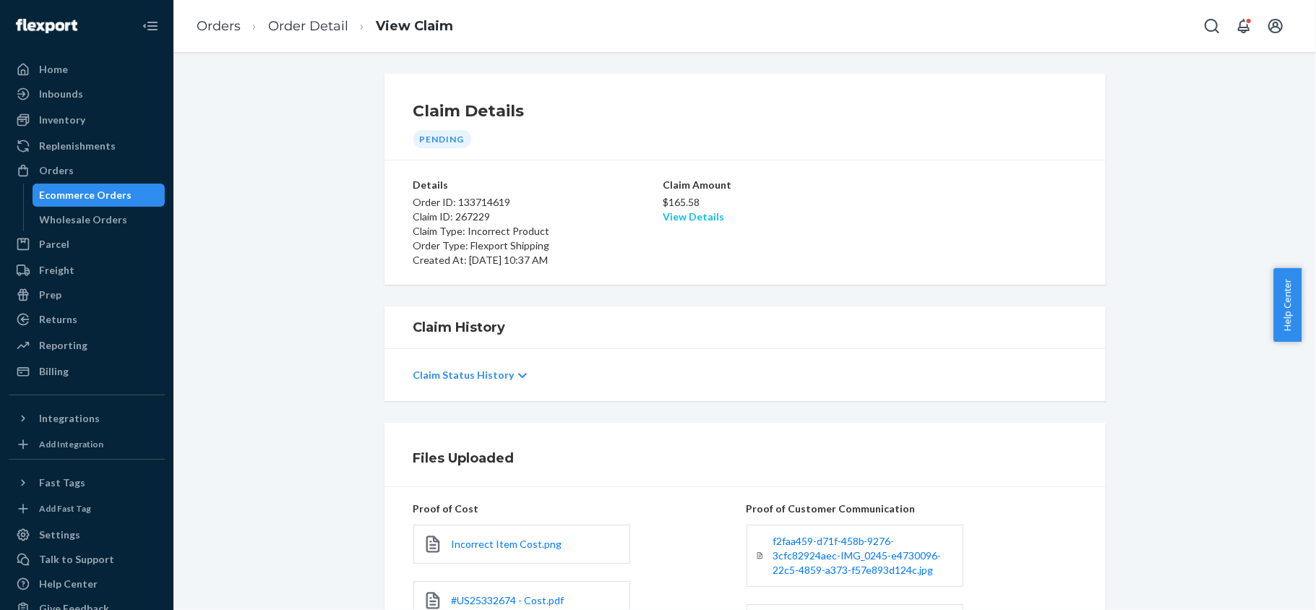
click at [675, 223] on link "View Details" at bounding box center [692, 216] width 61 height 12
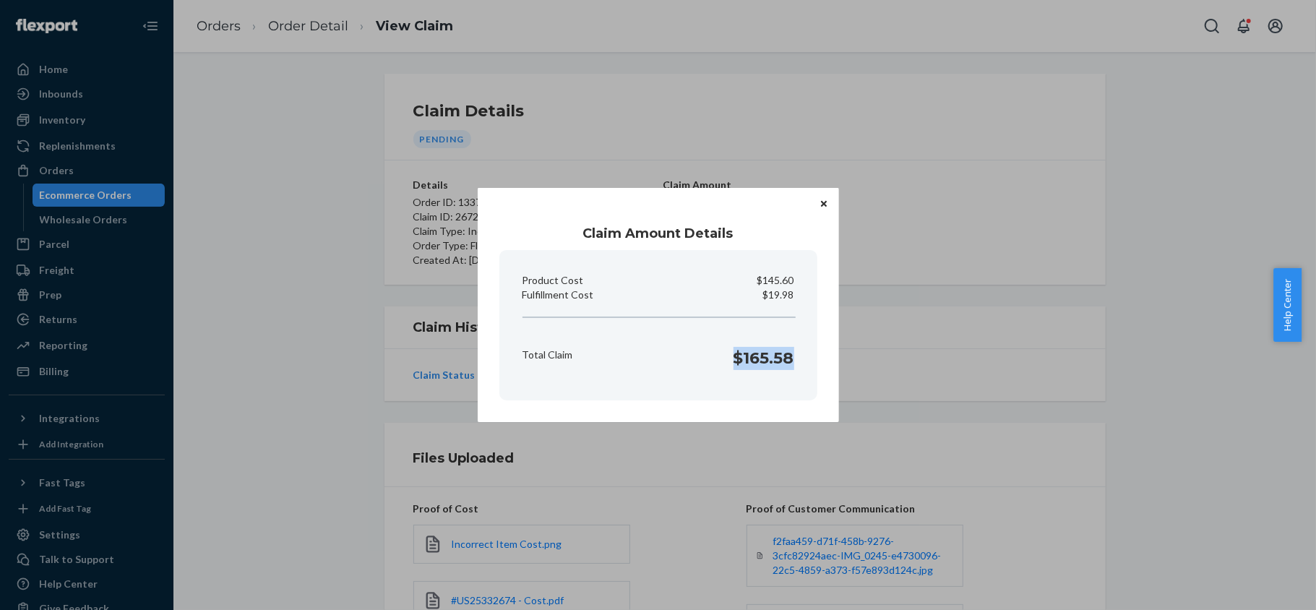
drag, startPoint x: 734, startPoint y: 361, endPoint x: 803, endPoint y: 366, distance: 69.5
click at [803, 366] on section "Product Cost $145.60 Fulfillment Cost $19.98 Total Claim $165.58" at bounding box center [658, 325] width 318 height 150
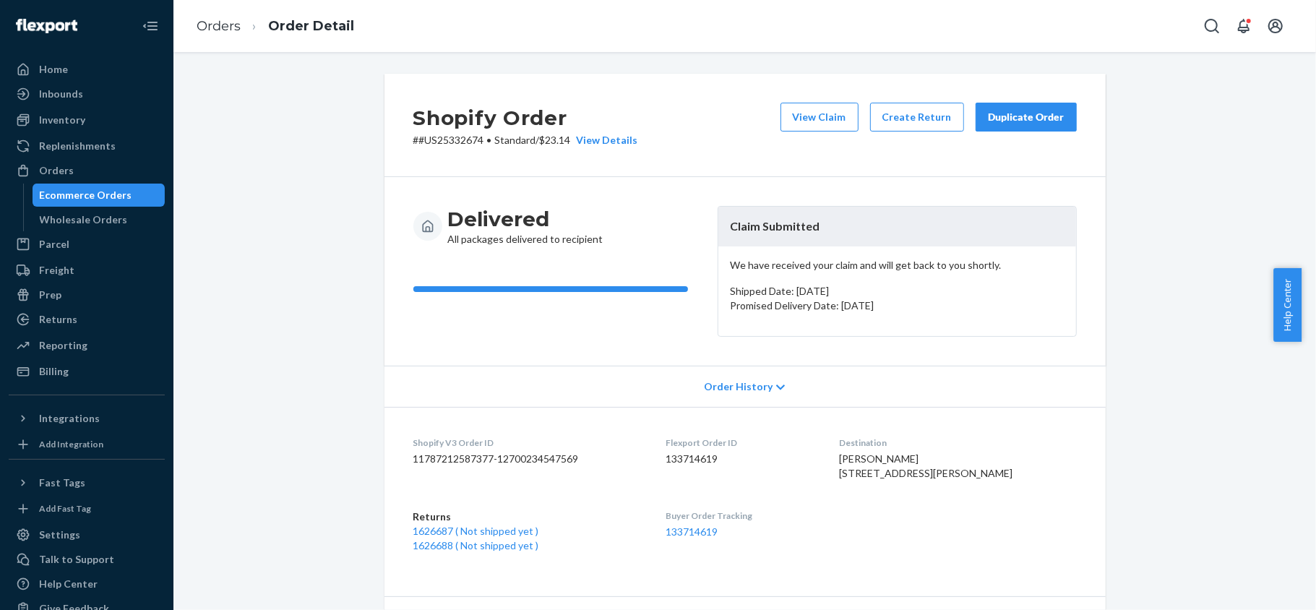
click at [721, 462] on dd "133714619" at bounding box center [740, 459] width 150 height 14
drag, startPoint x: 477, startPoint y: 139, endPoint x: 413, endPoint y: 144, distance: 63.8
click at [413, 144] on p "# #US25332674 • Standard / $23.14 View Details" at bounding box center [525, 140] width 225 height 14
drag, startPoint x: 93, startPoint y: 165, endPoint x: 81, endPoint y: 169, distance: 13.0
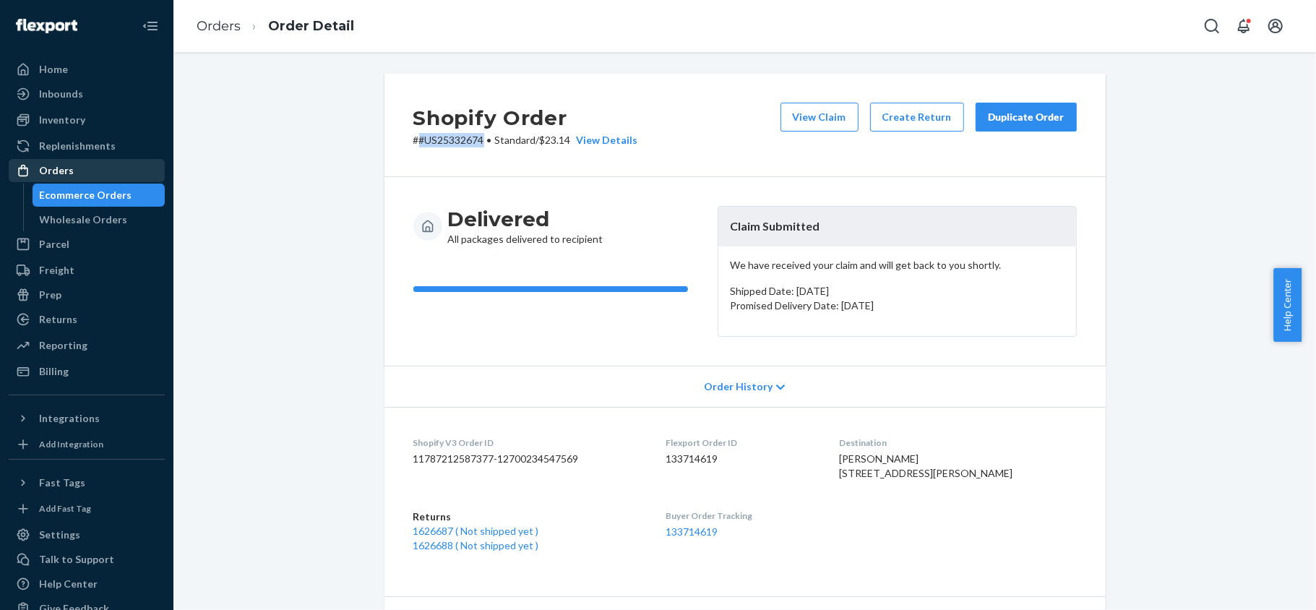
click at [93, 165] on div "Orders" at bounding box center [86, 170] width 153 height 20
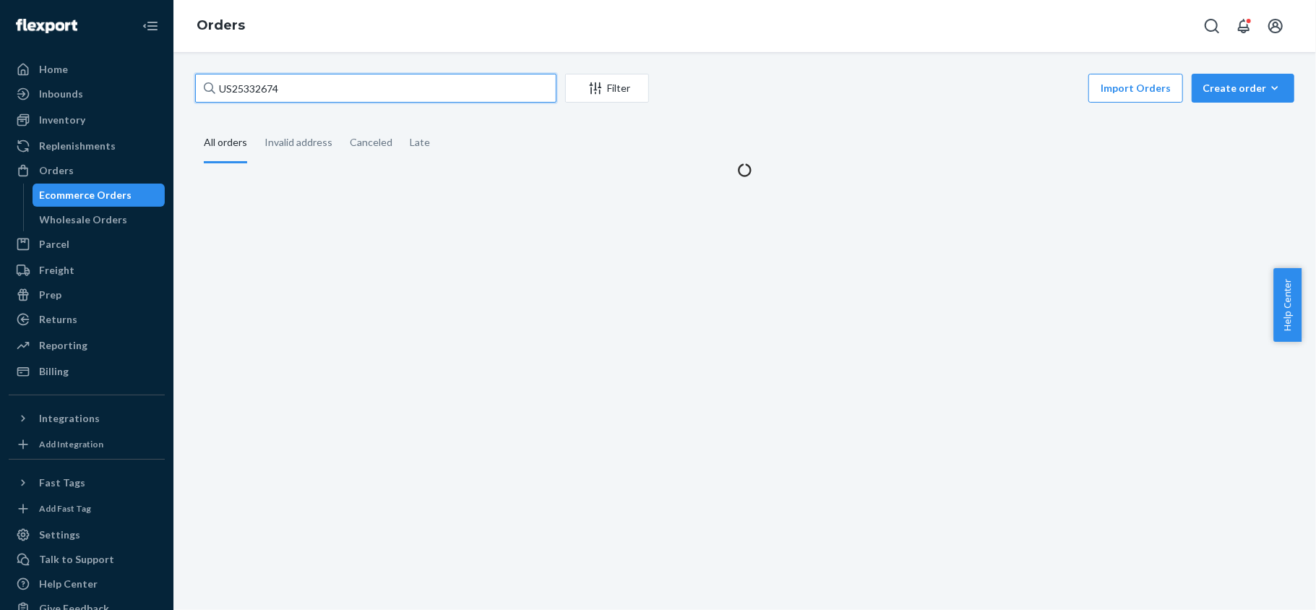
click at [259, 102] on input "US25332674" at bounding box center [375, 88] width 361 height 29
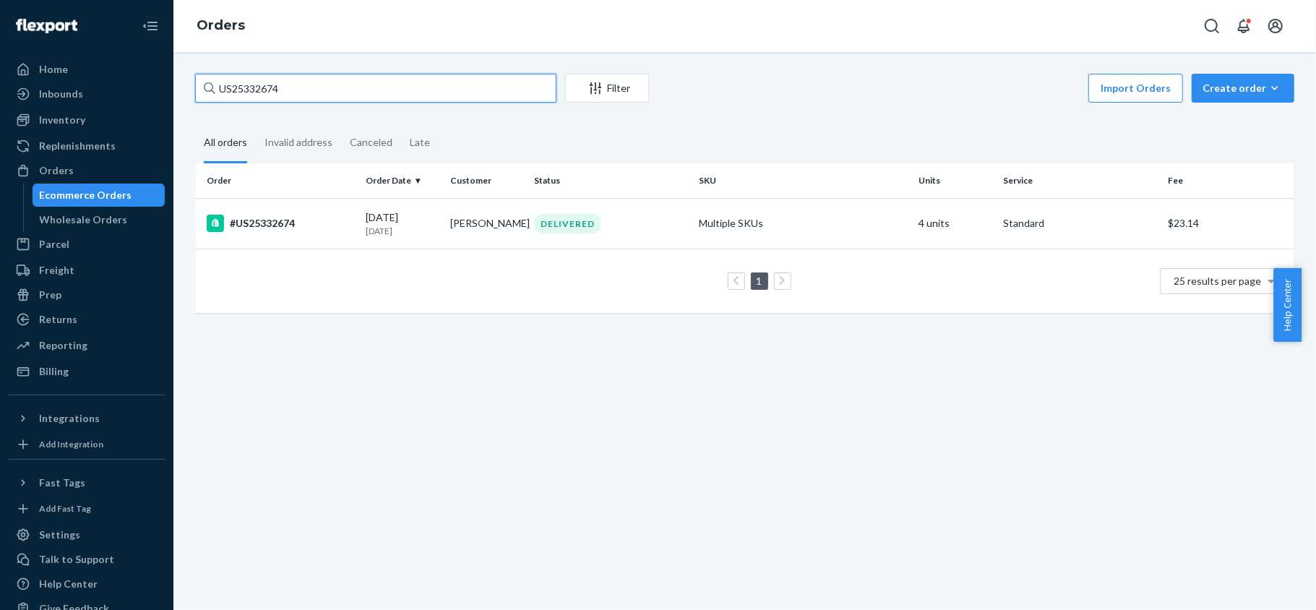
click at [261, 94] on input "US25332674" at bounding box center [375, 88] width 361 height 29
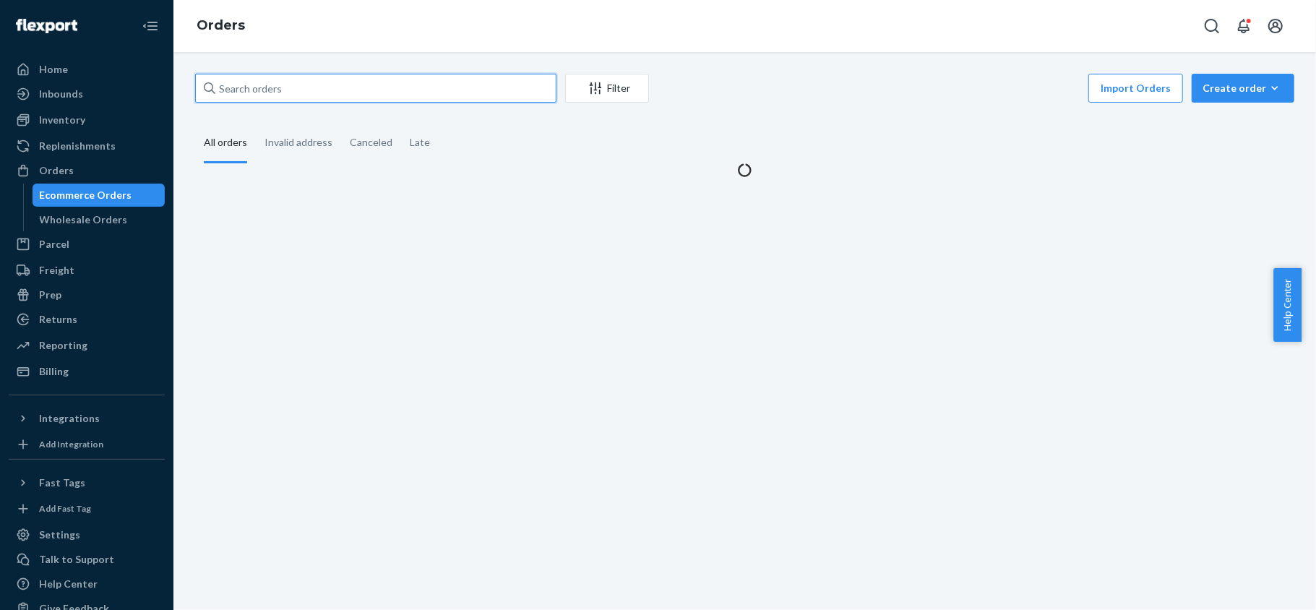
paste input "US25341672"
type input "US25341672"
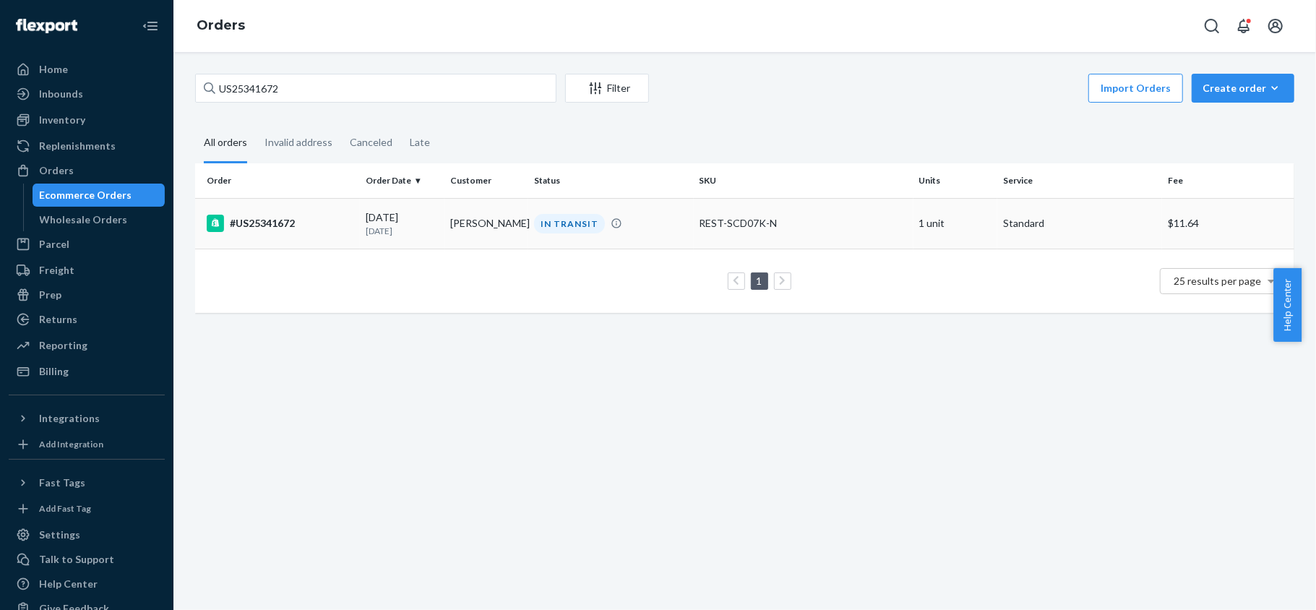
click at [345, 204] on td "#US25341672" at bounding box center [277, 223] width 165 height 51
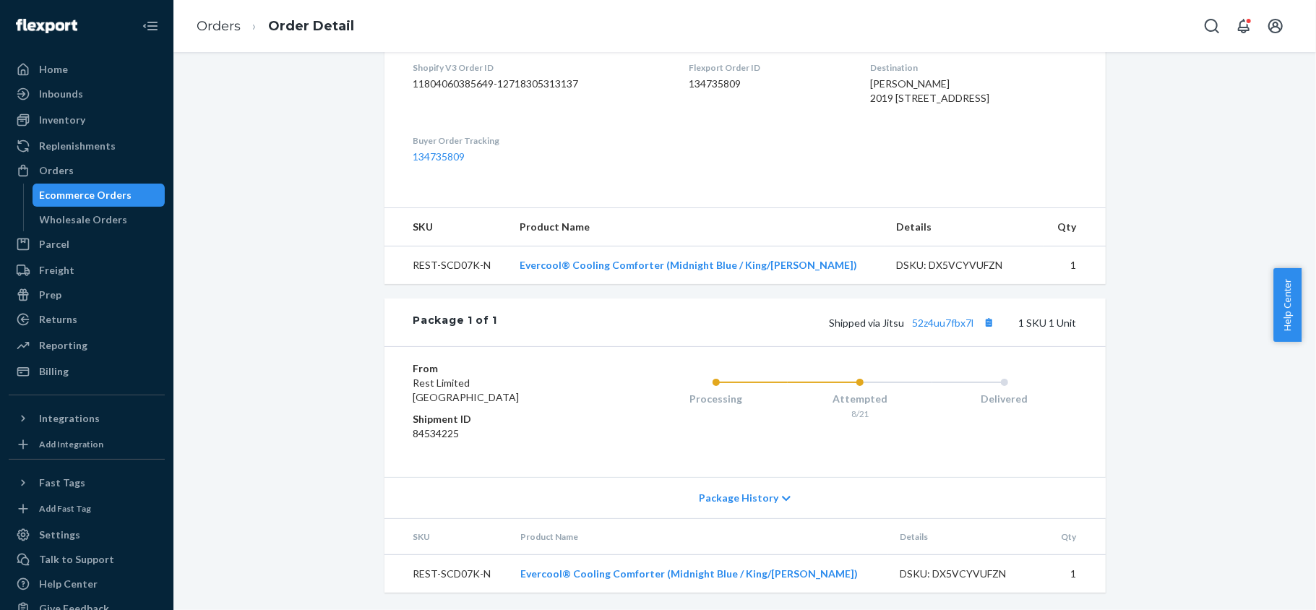
scroll to position [403, 0]
click at [941, 319] on link "52z4uu7fbx7l" at bounding box center [942, 322] width 61 height 12
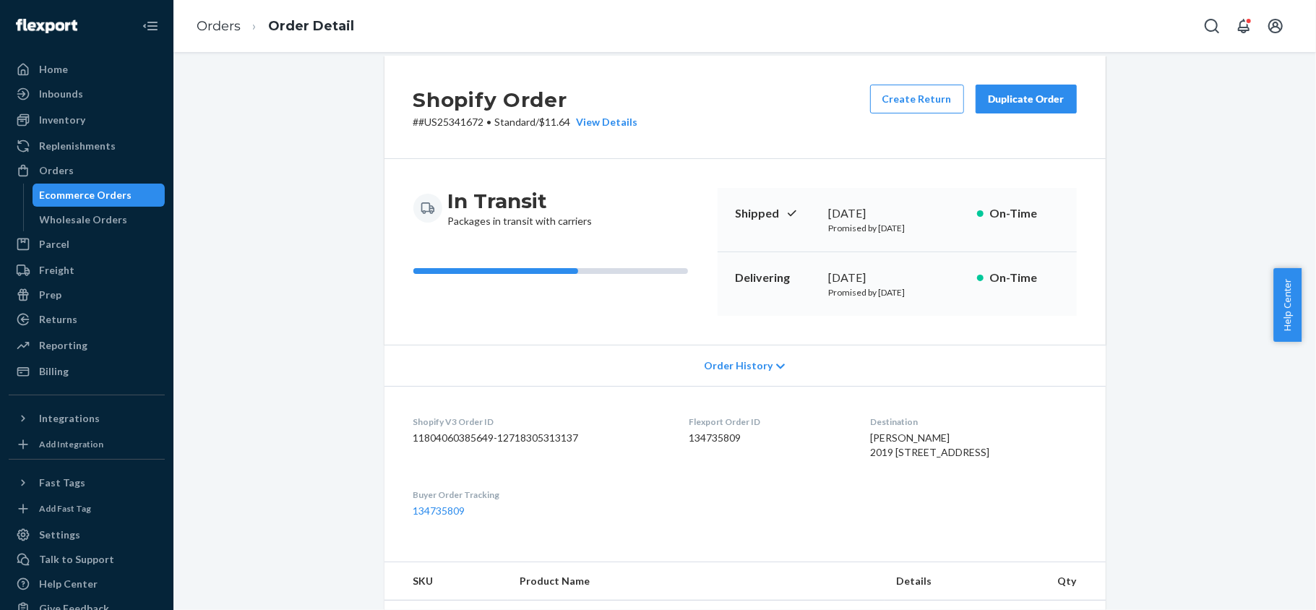
scroll to position [0, 0]
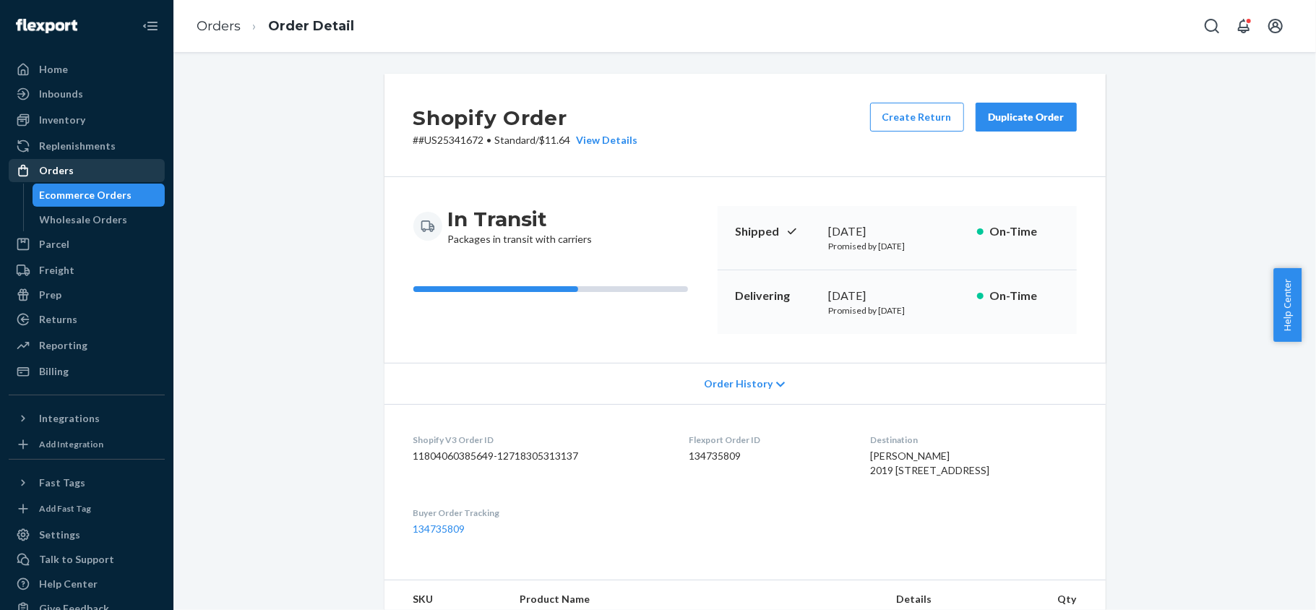
click at [93, 160] on div "Orders" at bounding box center [86, 170] width 153 height 20
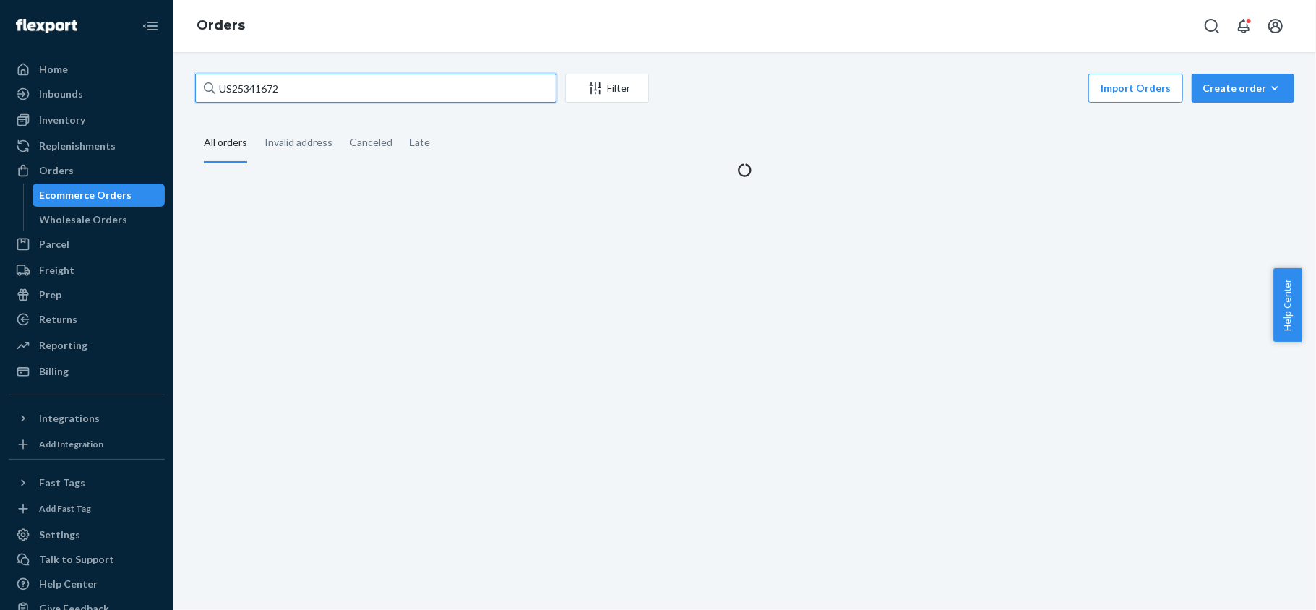
click at [306, 79] on input "US25341672" at bounding box center [375, 88] width 361 height 29
paste input "US25326947"
type input "US25326947"
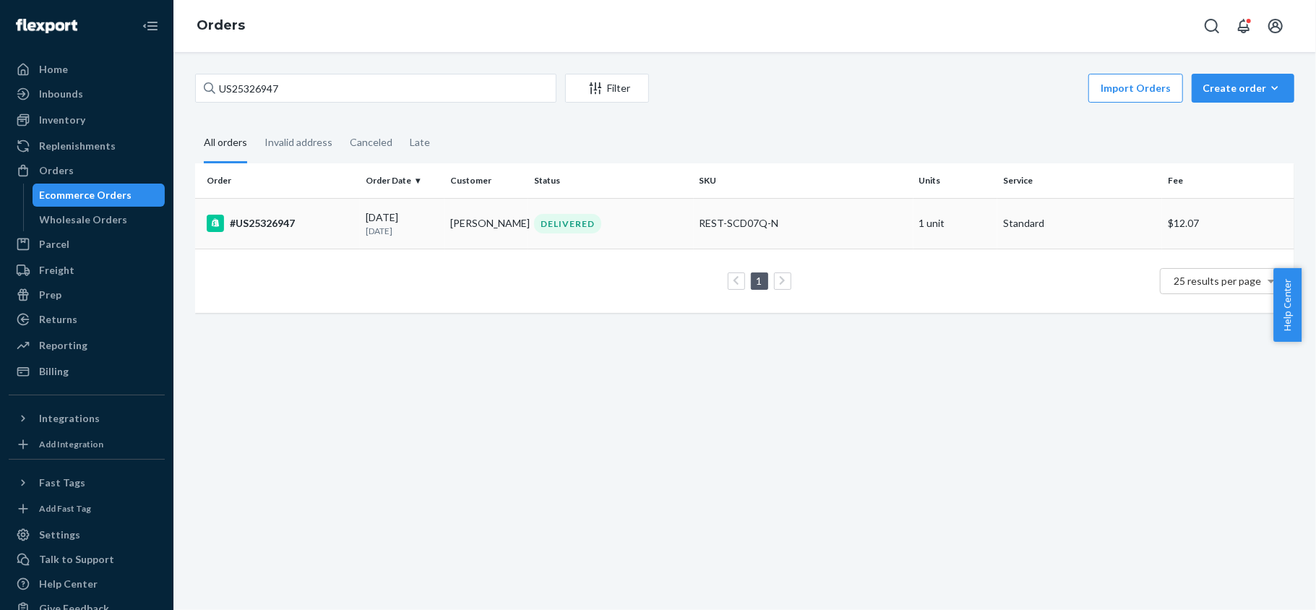
click at [517, 232] on td "Amogh Kulkarni" at bounding box center [486, 223] width 85 height 51
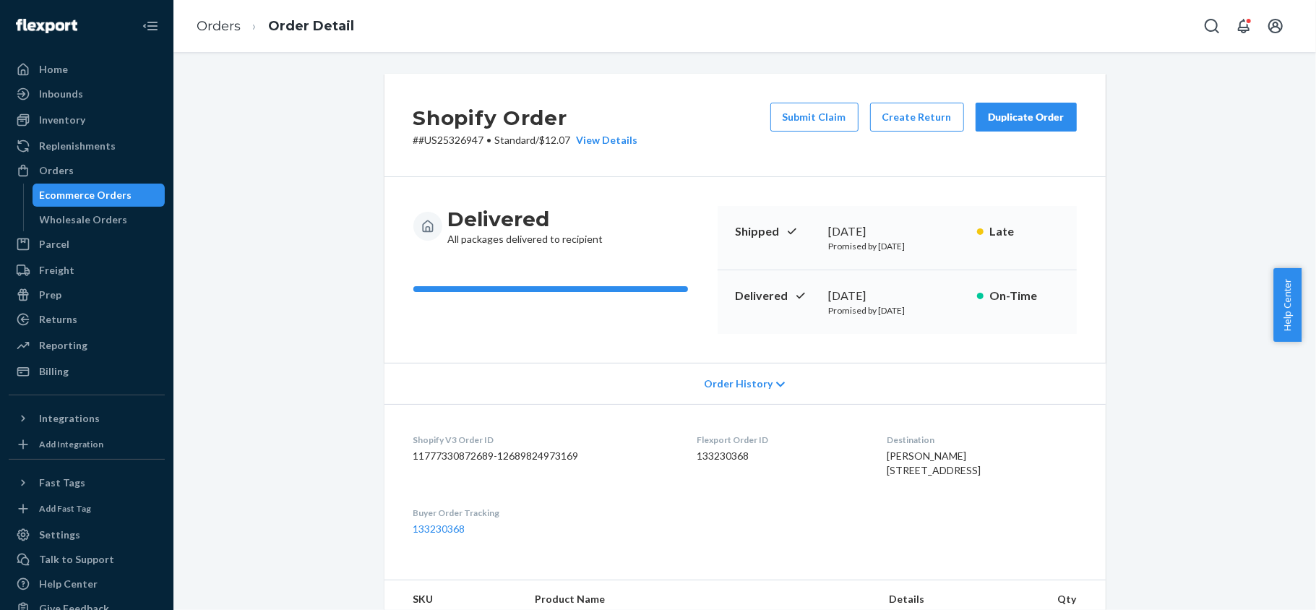
click at [819, 111] on button "Submit Claim" at bounding box center [814, 117] width 88 height 29
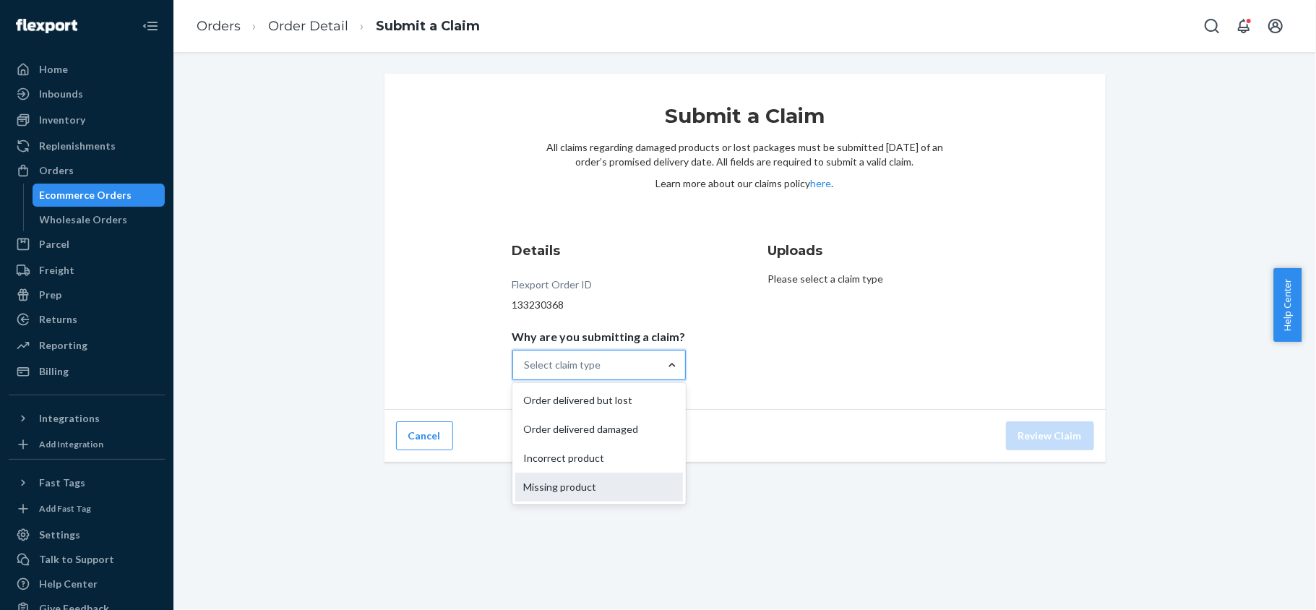
click at [610, 483] on div "Missing product" at bounding box center [599, 486] width 168 height 29
click at [526, 372] on input "Why are you submitting a claim? option Missing product focused, 0 of 4. 4 resul…" at bounding box center [524, 365] width 1 height 14
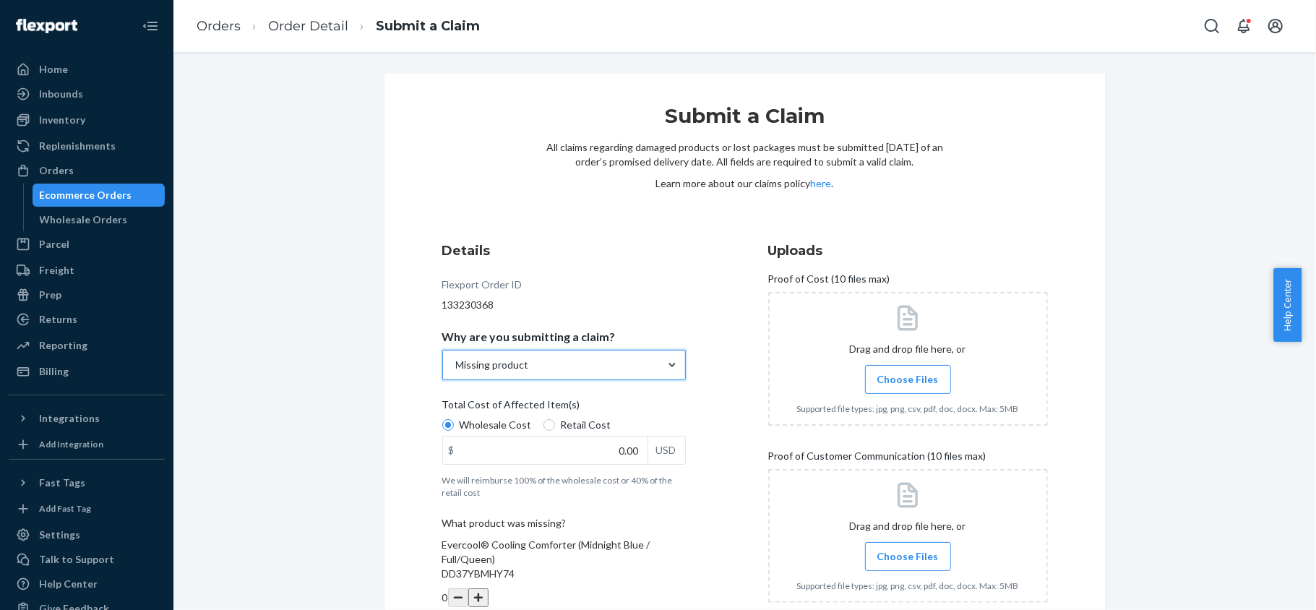
click at [597, 351] on div "Missing product" at bounding box center [551, 364] width 216 height 29
click at [456, 358] on input "Why are you submitting a claim? option Missing product, selected. 0 results ava…" at bounding box center [454, 365] width 1 height 14
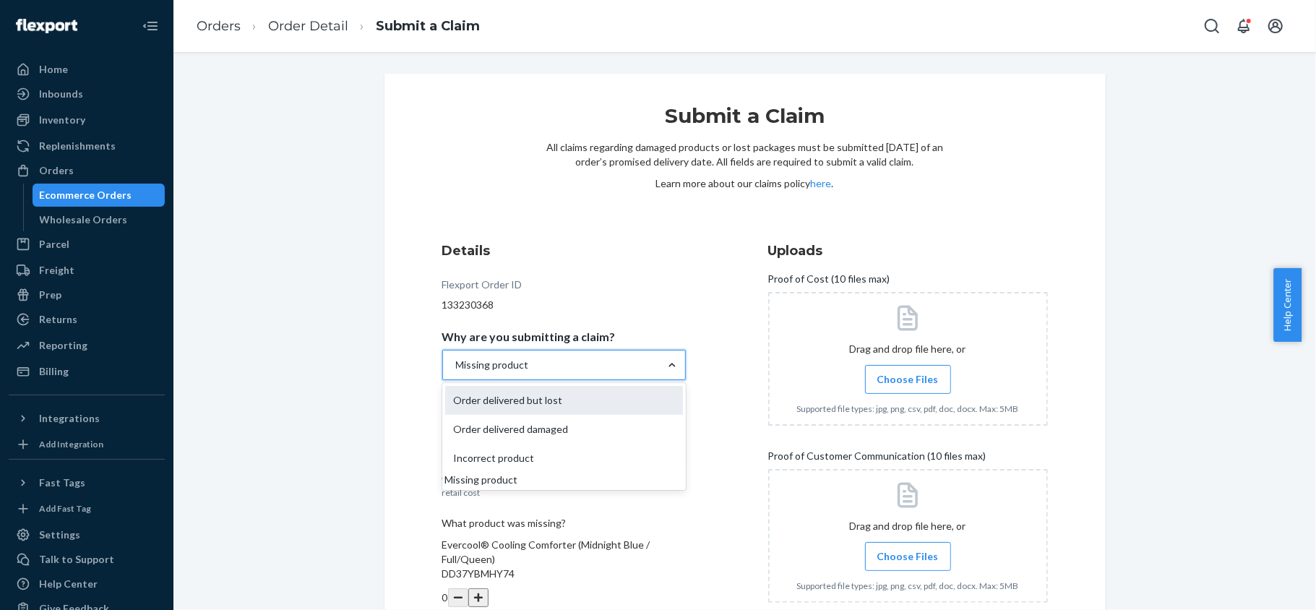
click at [601, 402] on div "Order delivered but lost" at bounding box center [564, 400] width 238 height 29
click at [456, 372] on input "Why are you submitting a claim? option Missing product, selected. option Order …" at bounding box center [454, 365] width 1 height 14
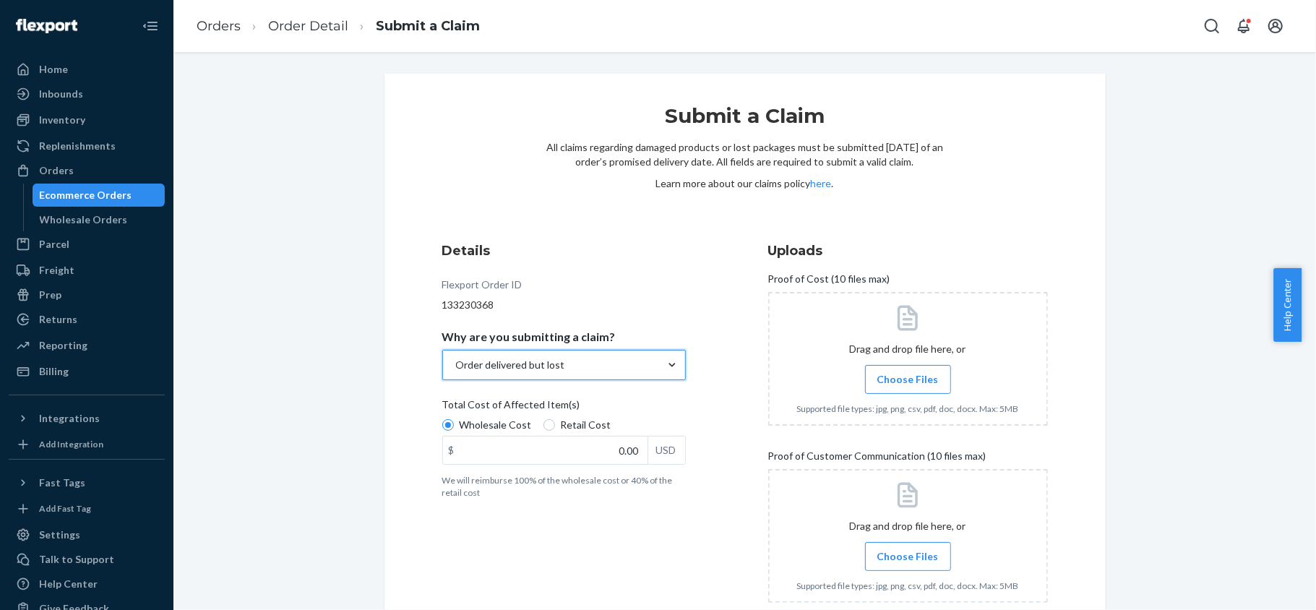
click at [545, 423] on label "Retail Cost" at bounding box center [577, 425] width 68 height 14
click at [545, 423] on input "Retail Cost" at bounding box center [549, 425] width 12 height 12
radio input "true"
drag, startPoint x: 602, startPoint y: 457, endPoint x: 741, endPoint y: 457, distance: 139.4
click at [712, 457] on div "Details Flexport Order ID 133230368 Why are you submitting a claim? Order deliv…" at bounding box center [582, 428] width 280 height 390
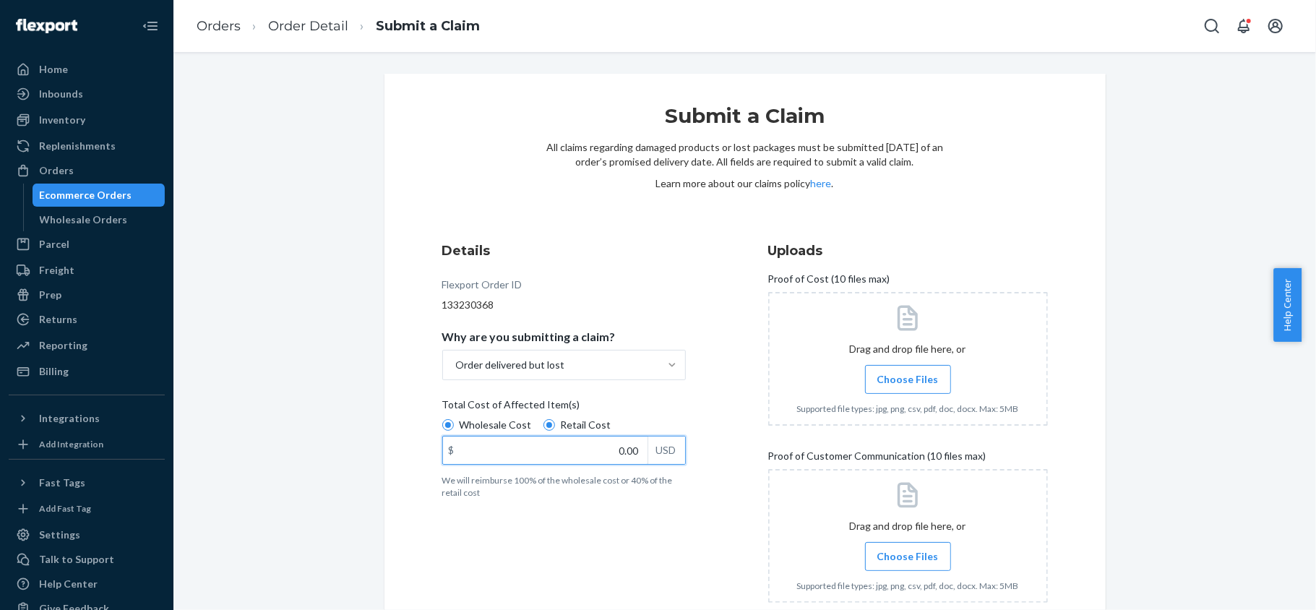
paste input "16"
type input "160.00"
click at [917, 380] on span "Choose Files" at bounding box center [907, 379] width 61 height 14
click at [908, 380] on input "Choose Files" at bounding box center [907, 379] width 1 height 16
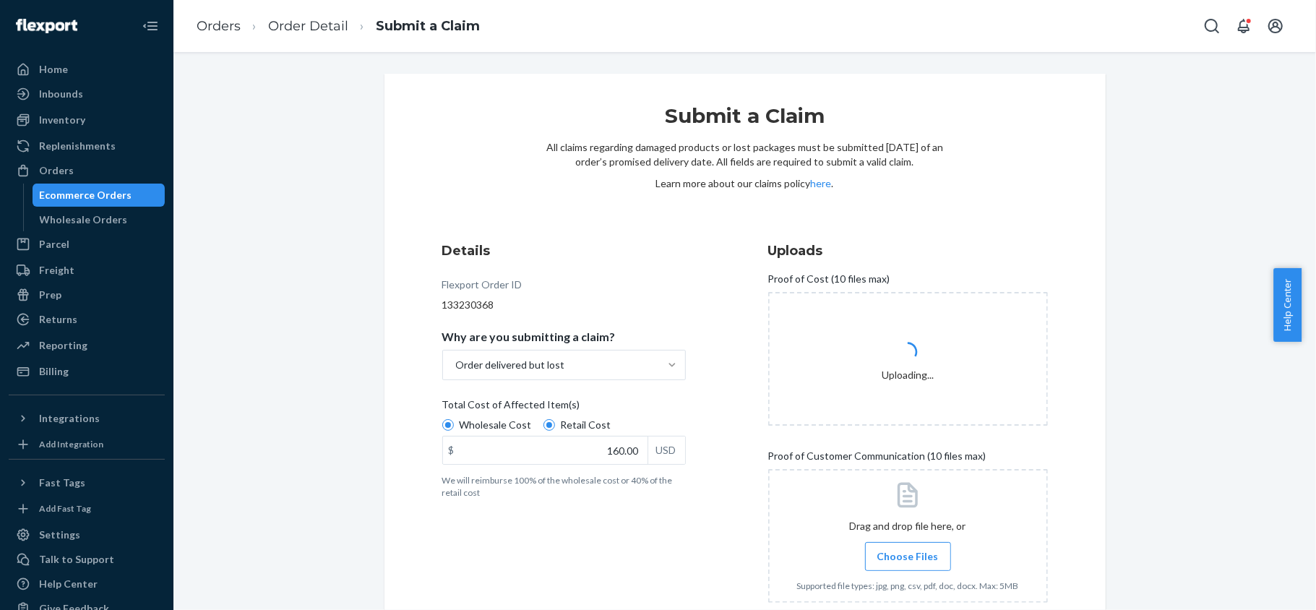
scroll to position [87, 0]
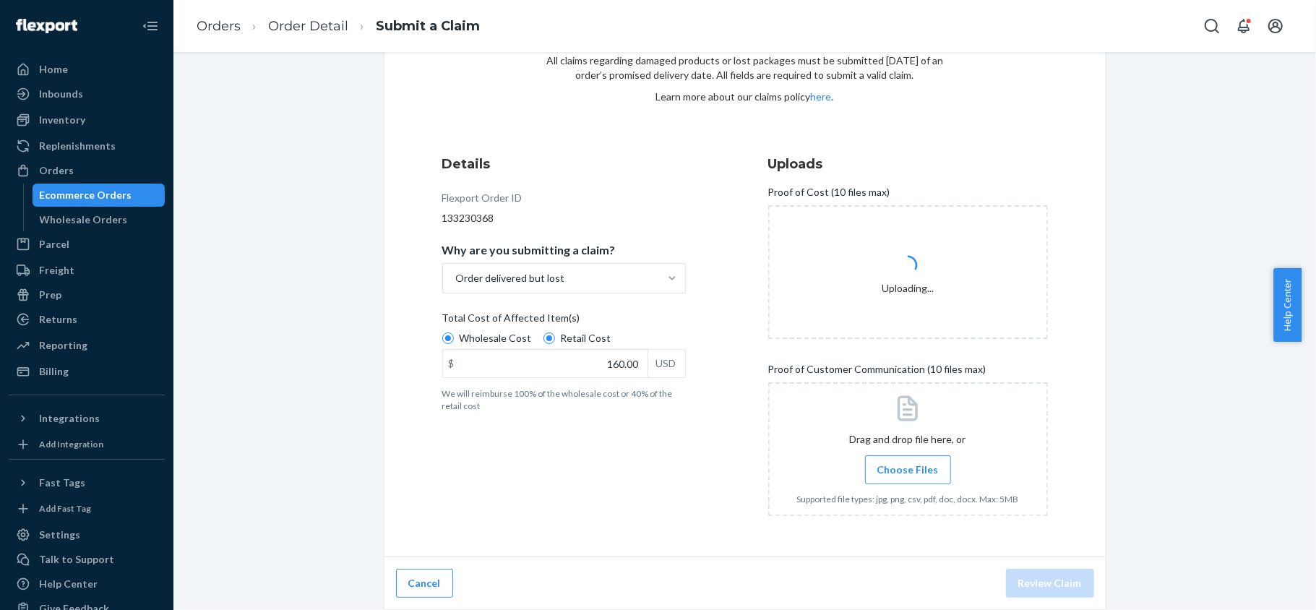
click at [899, 472] on span "Choose Files" at bounding box center [907, 469] width 61 height 14
click at [907, 472] on input "Choose Files" at bounding box center [907, 470] width 1 height 16
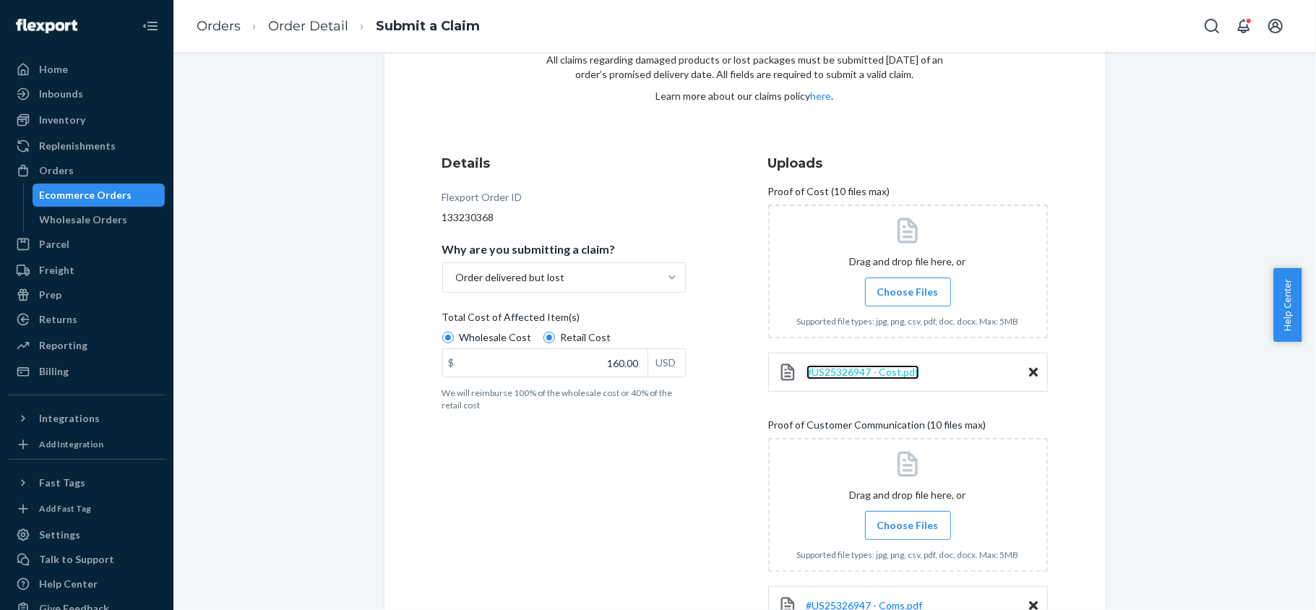
click at [891, 373] on span "#US25326947 - Cost.pdf" at bounding box center [862, 372] width 113 height 12
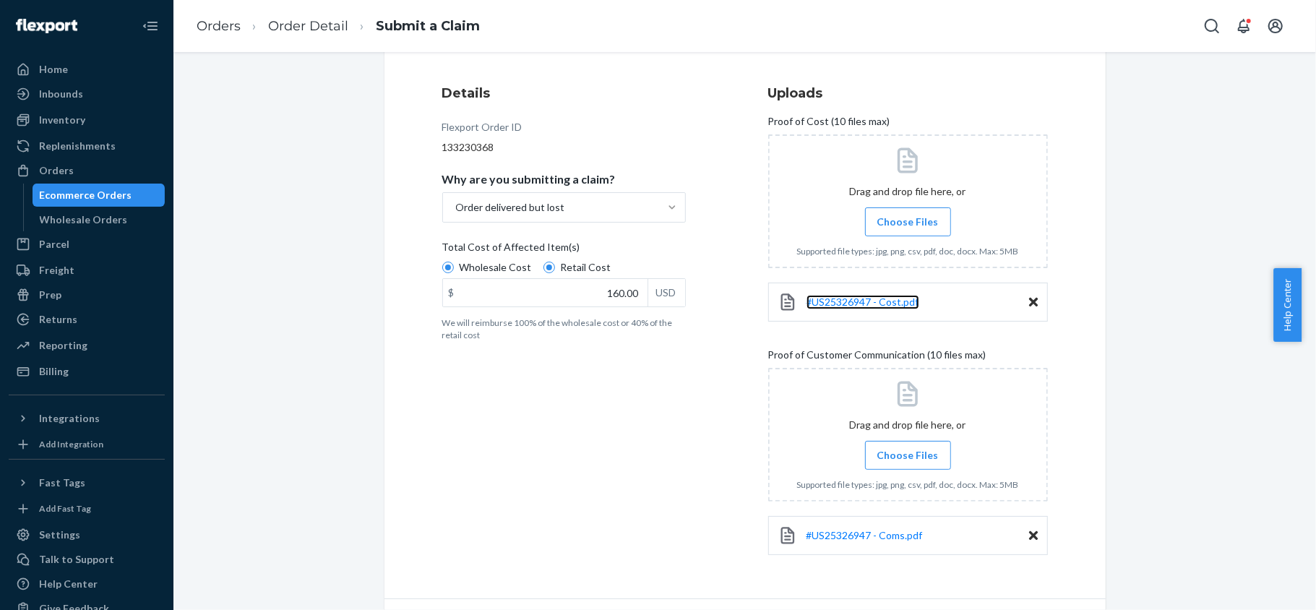
scroll to position [201, 0]
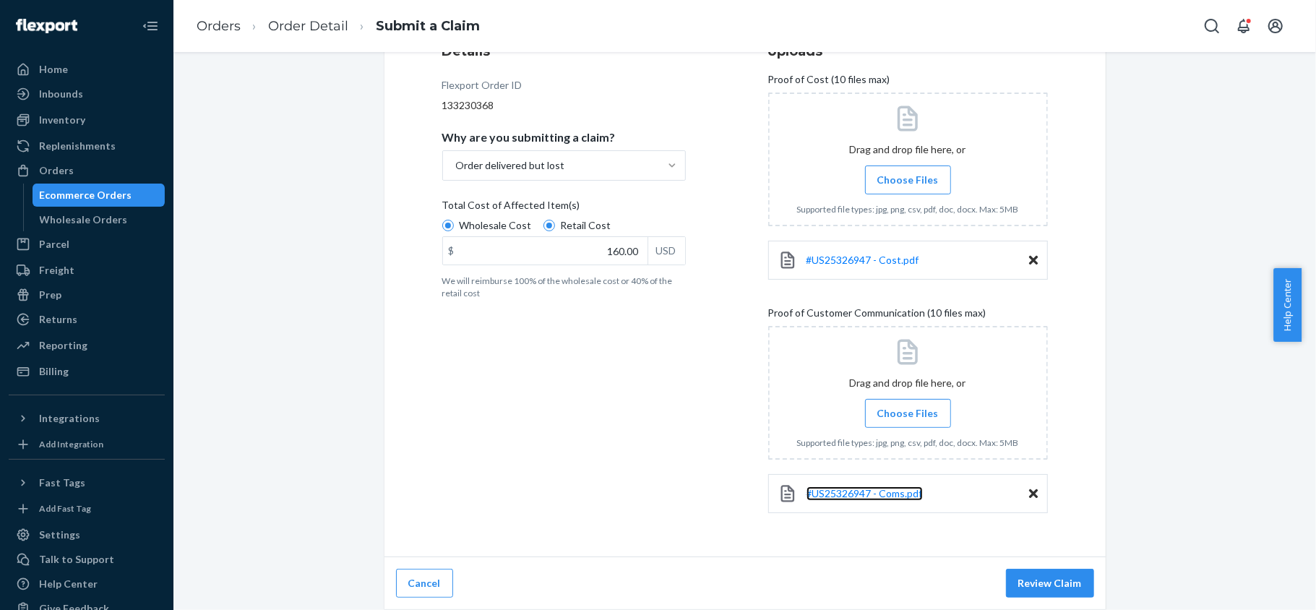
click at [906, 498] on link "#US25326947 - Coms.pdf" at bounding box center [864, 493] width 116 height 14
click at [1033, 587] on button "Review Claim" at bounding box center [1050, 583] width 88 height 29
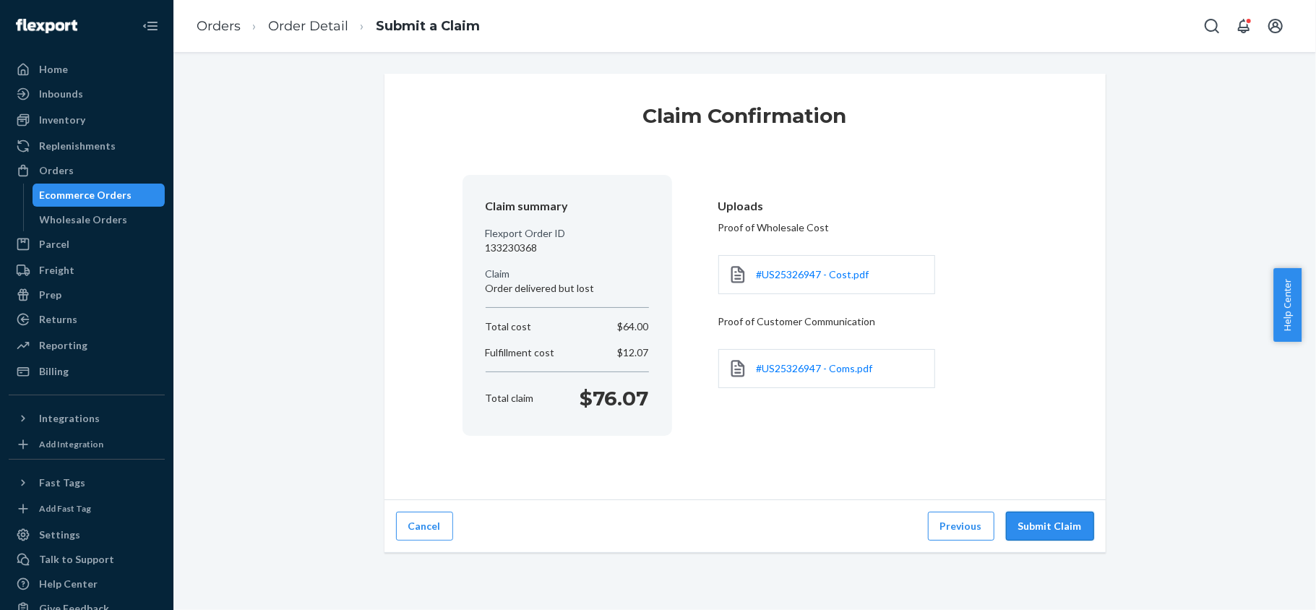
click at [1032, 530] on button "Submit Claim" at bounding box center [1050, 525] width 88 height 29
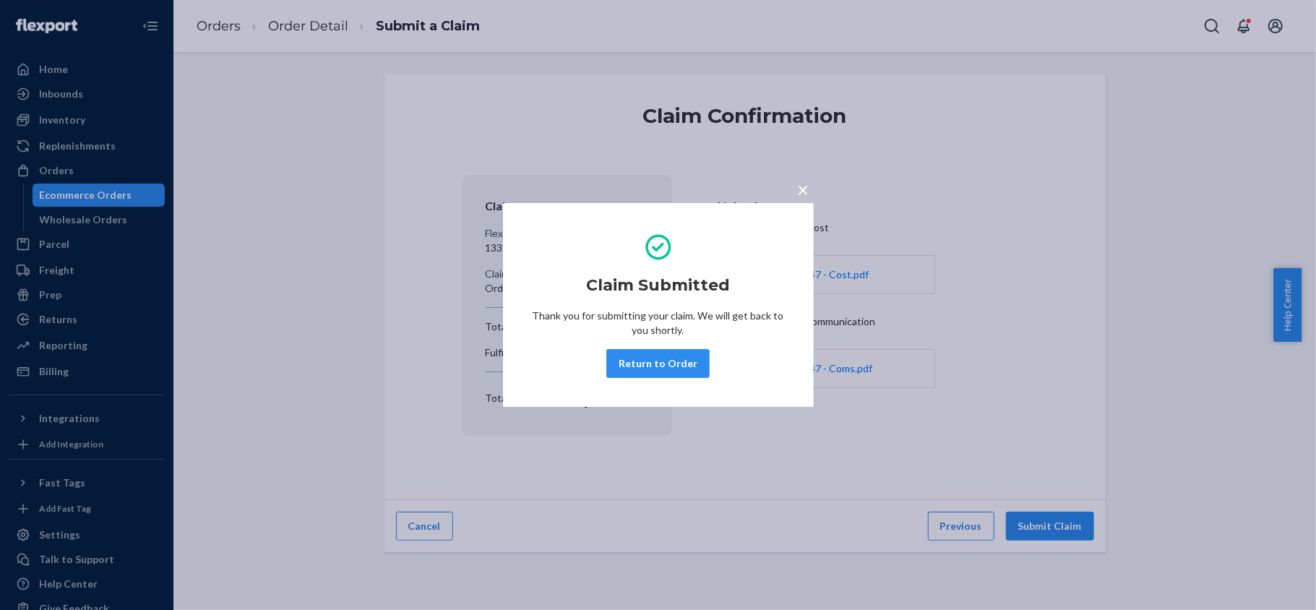
drag, startPoint x: 651, startPoint y: 368, endPoint x: 613, endPoint y: 293, distance: 85.0
click at [651, 371] on button "Return to Order" at bounding box center [657, 363] width 103 height 29
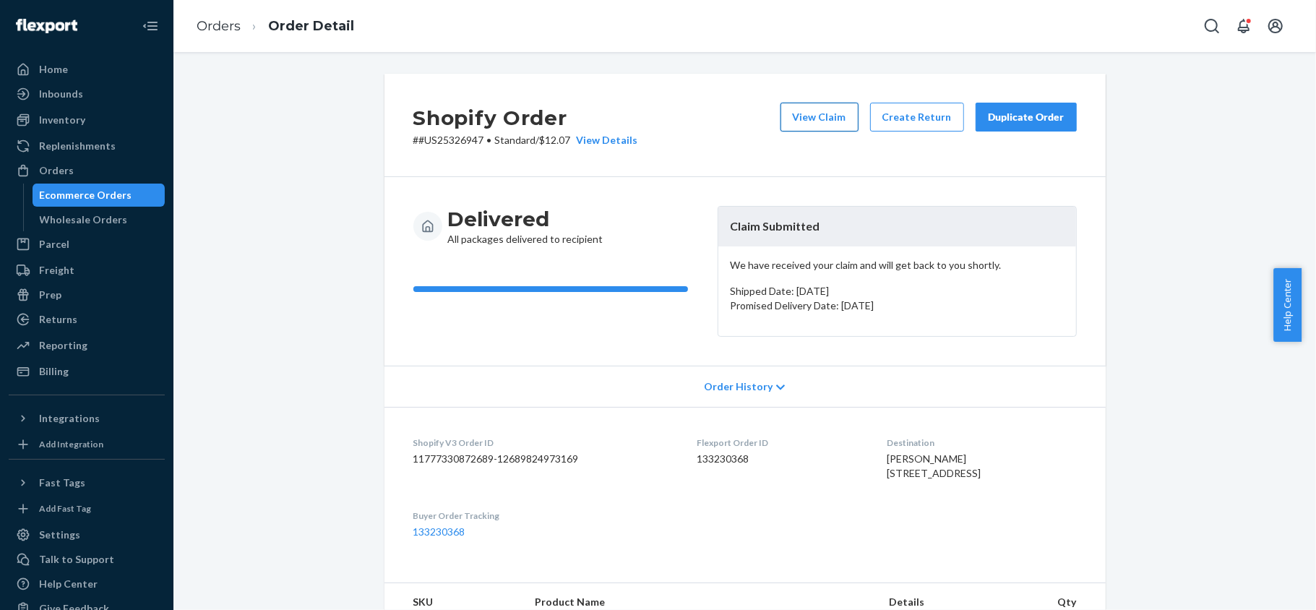
click at [802, 116] on button "View Claim" at bounding box center [819, 117] width 78 height 29
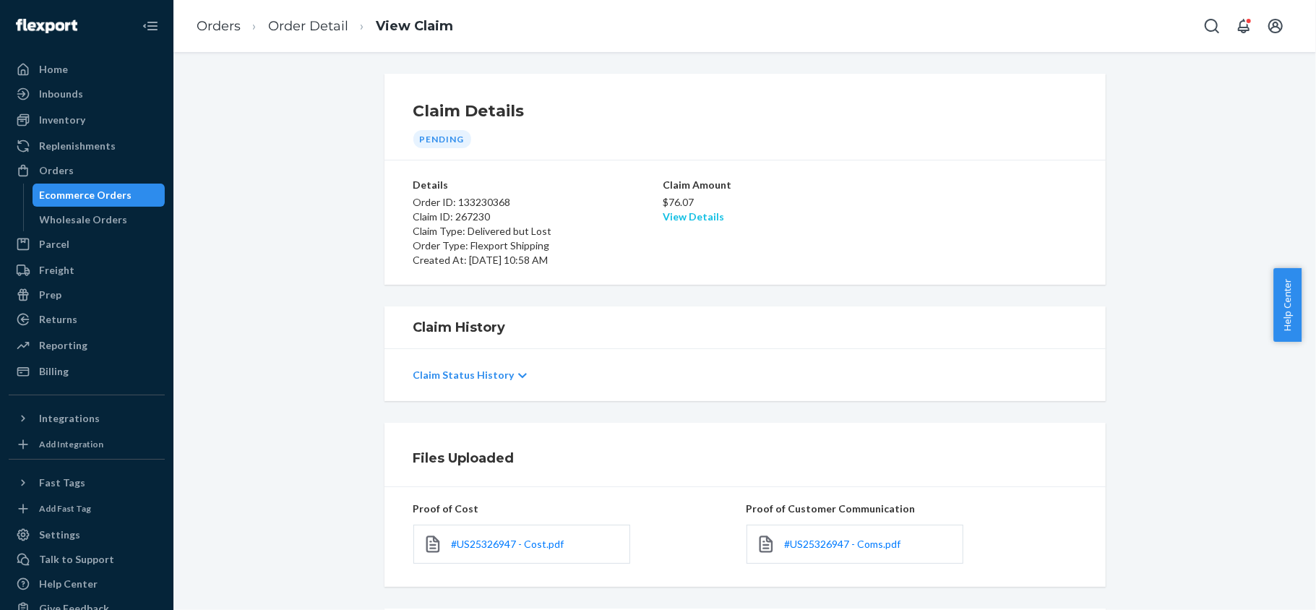
click at [694, 218] on link "View Details" at bounding box center [692, 216] width 61 height 12
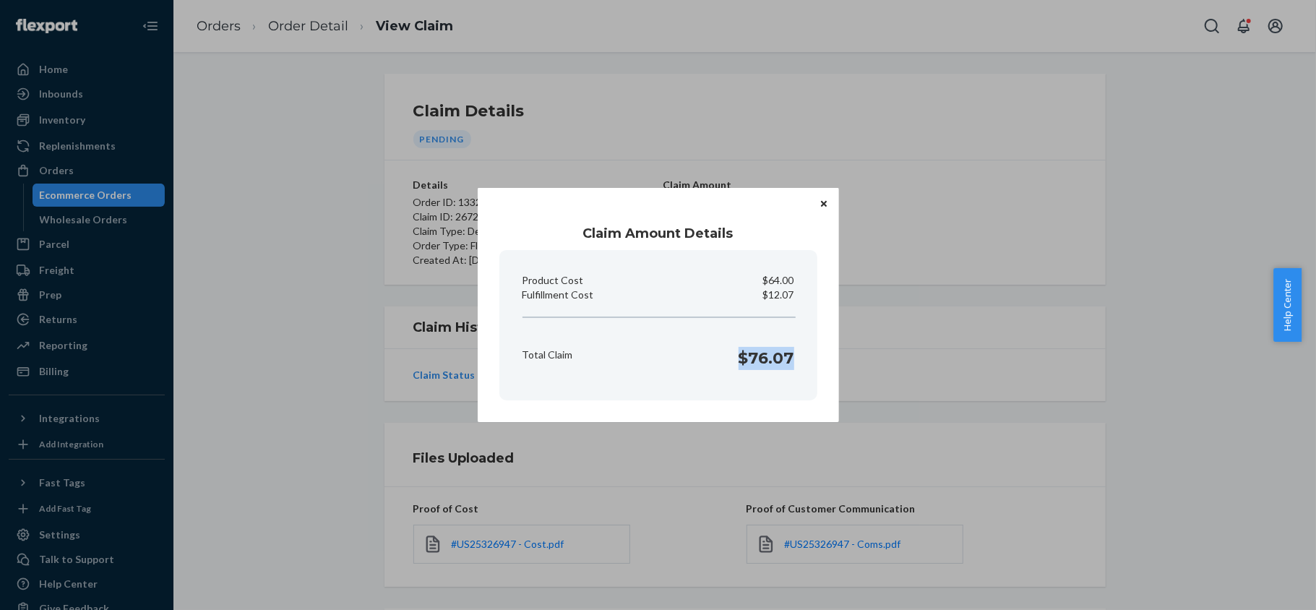
drag, startPoint x: 743, startPoint y: 365, endPoint x: 796, endPoint y: 380, distance: 54.9
click at [796, 380] on section "Product Cost $64.00 Fulfillment Cost $12.07 Total Claim $76.07" at bounding box center [658, 325] width 318 height 150
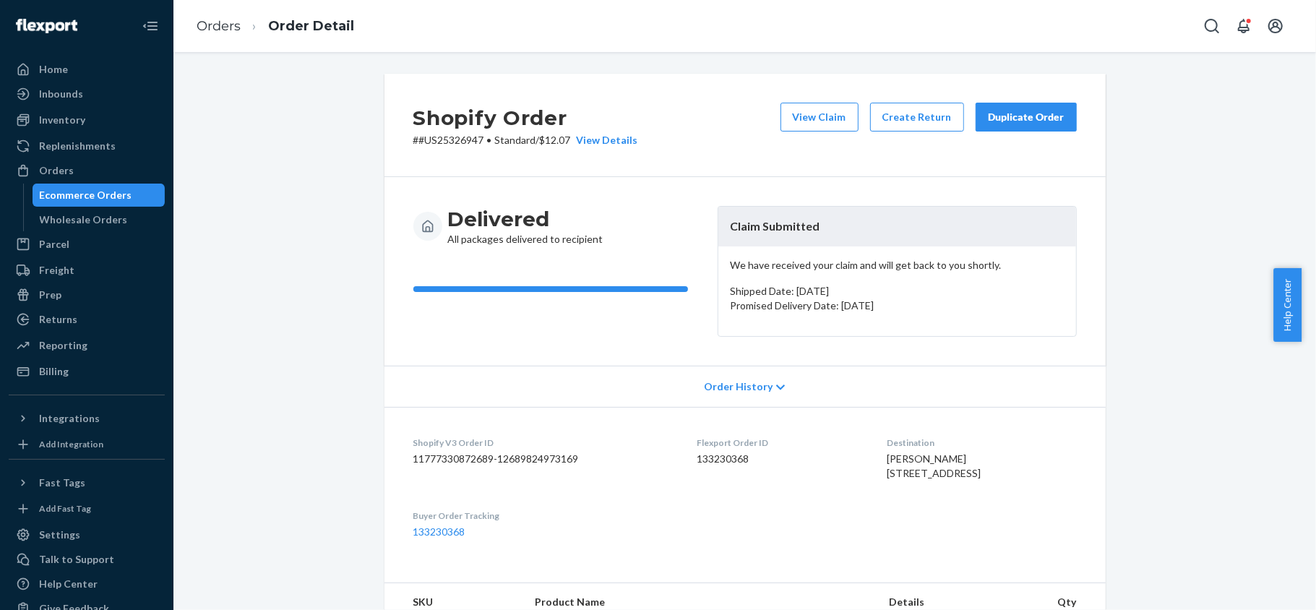
click at [697, 467] on div "Flexport Order ID 133230368" at bounding box center [780, 461] width 167 height 50
click at [698, 464] on dd "133230368" at bounding box center [780, 459] width 167 height 14
drag, startPoint x: 474, startPoint y: 142, endPoint x: 431, endPoint y: 147, distance: 43.0
click at [431, 147] on div "Shopify Order # #US25326947 • Standard / $12.07 View Details View Claim Create …" at bounding box center [744, 125] width 721 height 103
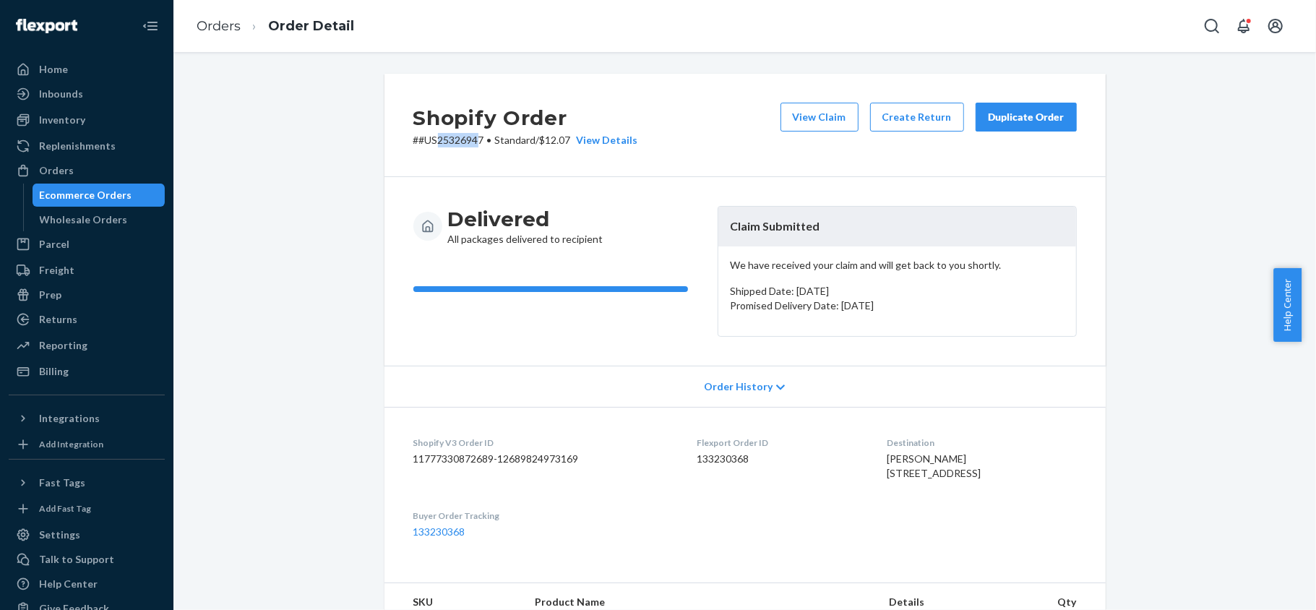
click at [471, 145] on p "# #US25326947 • Standard / $12.07 View Details" at bounding box center [525, 140] width 225 height 14
drag, startPoint x: 475, startPoint y: 137, endPoint x: 409, endPoint y: 154, distance: 68.7
click at [409, 154] on div "Shopify Order # #US25326947 • Standard / $12.07 View Details View Claim Create …" at bounding box center [744, 125] width 721 height 103
click at [114, 170] on div "Orders" at bounding box center [86, 170] width 153 height 20
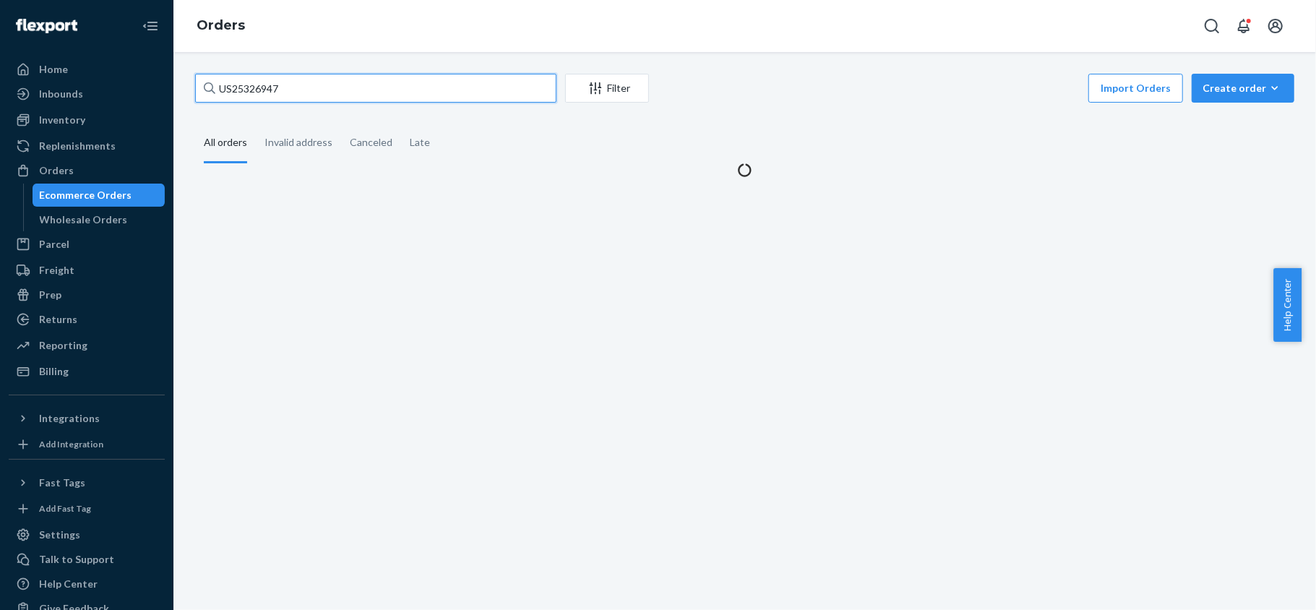
click at [292, 87] on input "US25326947" at bounding box center [375, 88] width 361 height 29
paste input "PD2080538"
type input "PD2080538"
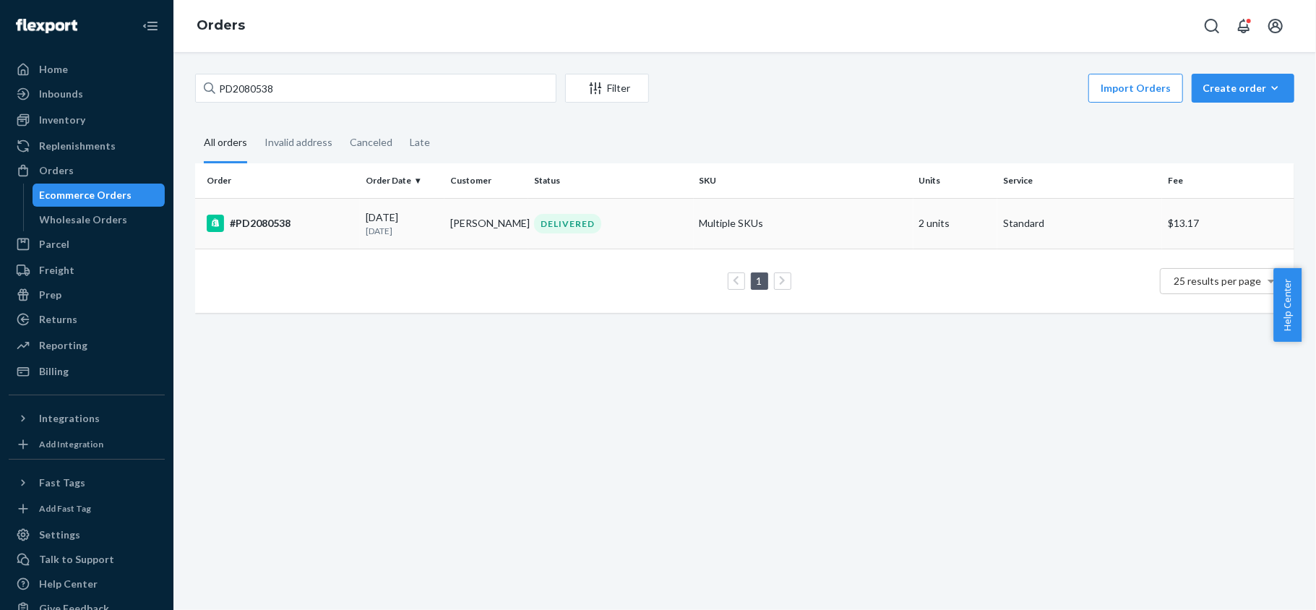
click at [324, 241] on td "#PD2080538" at bounding box center [277, 223] width 165 height 51
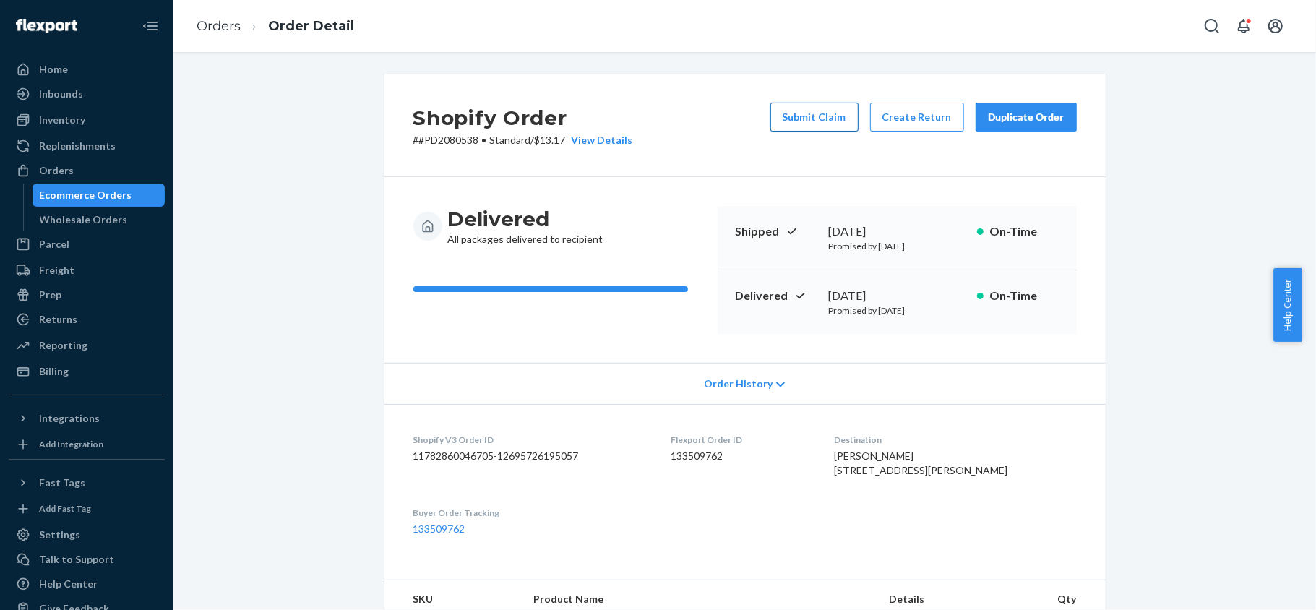
click at [845, 114] on button "Submit Claim" at bounding box center [814, 117] width 88 height 29
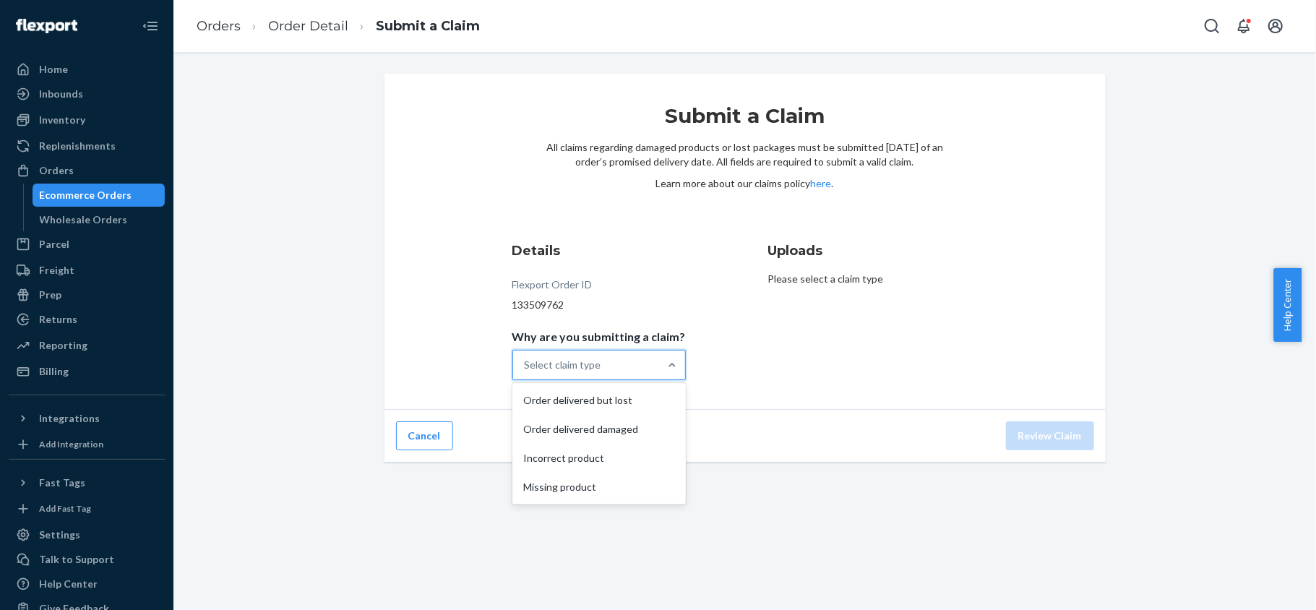
click at [640, 371] on div "Select claim type" at bounding box center [586, 364] width 146 height 29
click at [526, 371] on input "Why are you submitting a claim? option Order delivered but lost focused, 1 of 4…" at bounding box center [524, 365] width 1 height 14
click at [626, 484] on div "Missing product" at bounding box center [599, 486] width 168 height 29
click at [526, 372] on input "Why are you submitting a claim? option Missing product focused, 4 of 4. 4 resul…" at bounding box center [524, 365] width 1 height 14
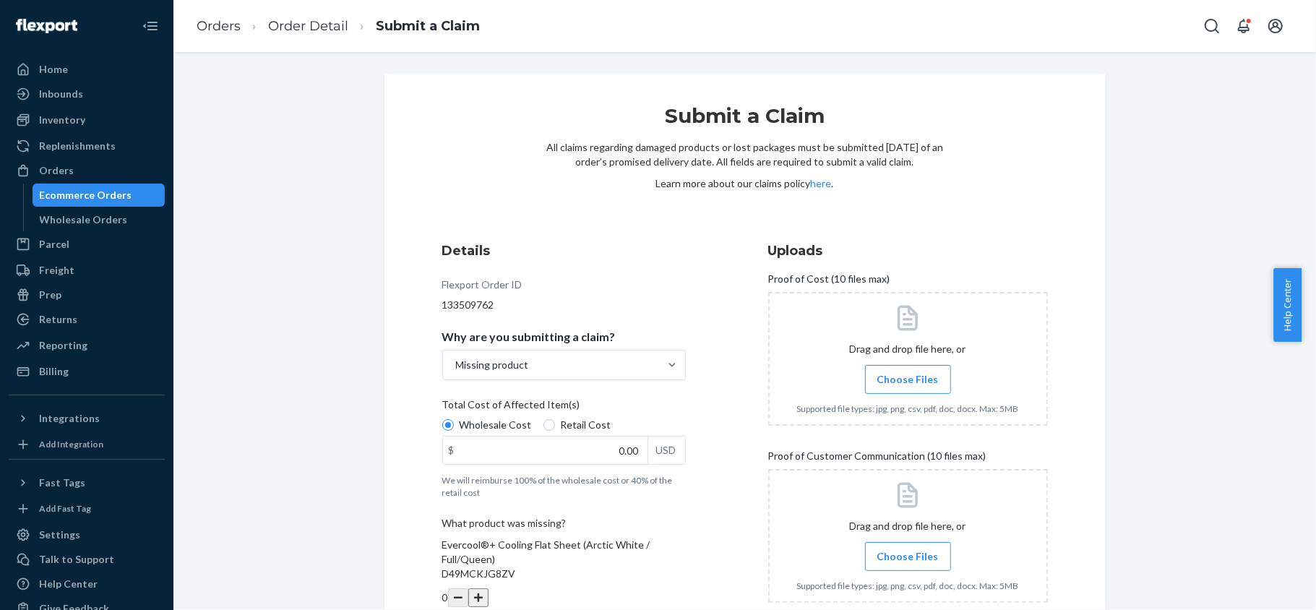
click at [588, 419] on span "Retail Cost" at bounding box center [586, 425] width 51 height 14
click at [555, 419] on input "Retail Cost" at bounding box center [549, 425] width 12 height 12
radio input "true"
drag, startPoint x: 584, startPoint y: 446, endPoint x: 653, endPoint y: 449, distance: 68.7
click at [653, 449] on div "$ 0.00 USD" at bounding box center [563, 450] width 243 height 29
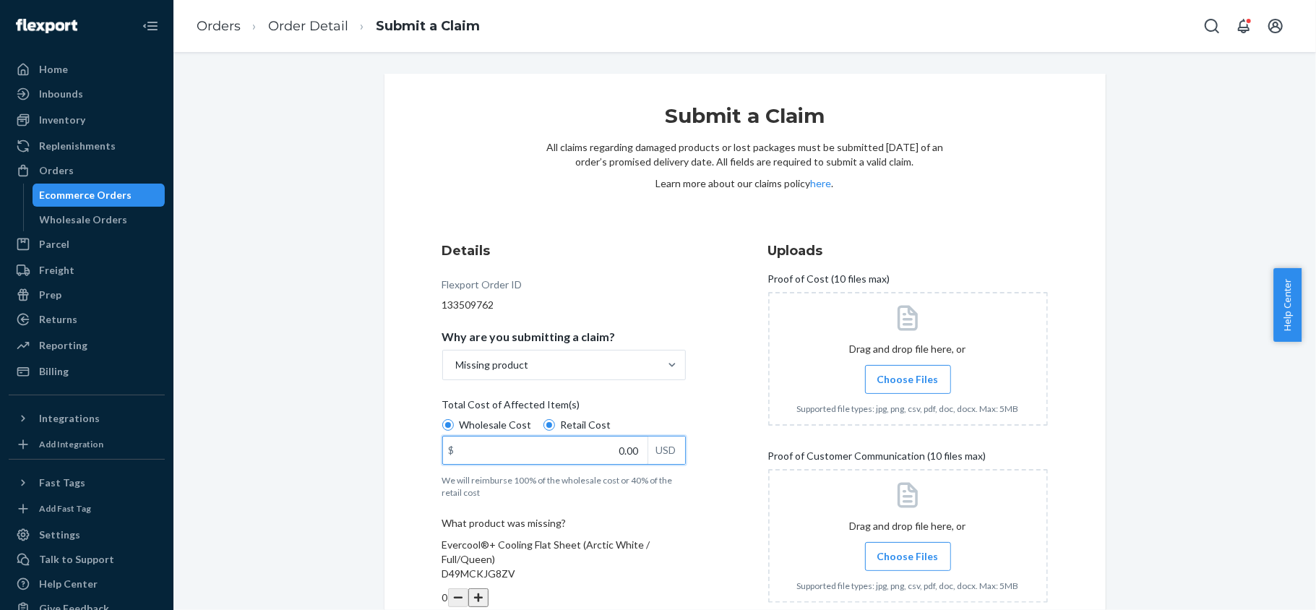
paste input "103"
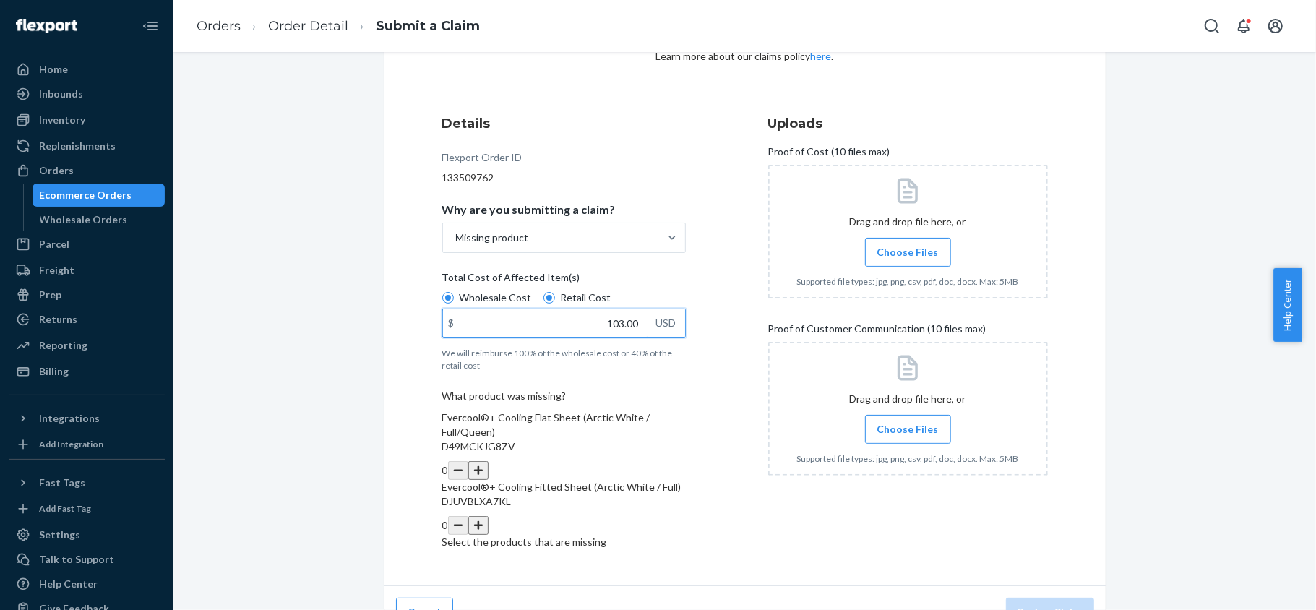
scroll to position [131, 0]
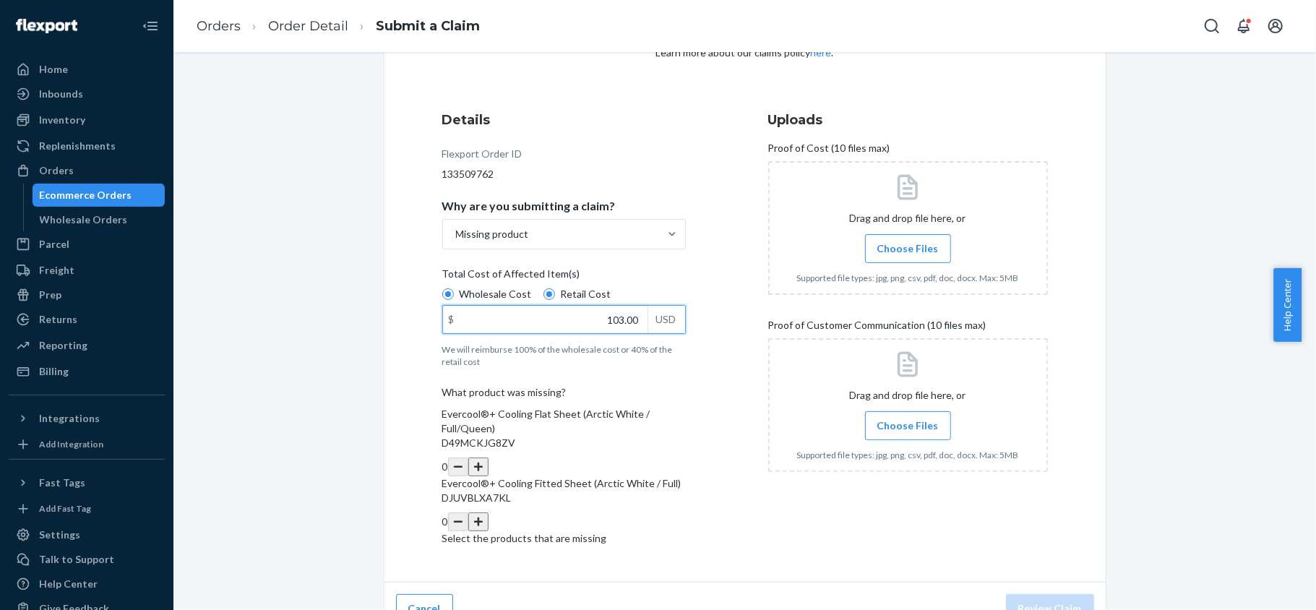
type input "103.00"
click at [488, 457] on button "button" at bounding box center [478, 466] width 20 height 19
click at [917, 246] on span "Choose Files" at bounding box center [907, 248] width 61 height 14
click at [908, 246] on input "Choose Files" at bounding box center [907, 249] width 1 height 16
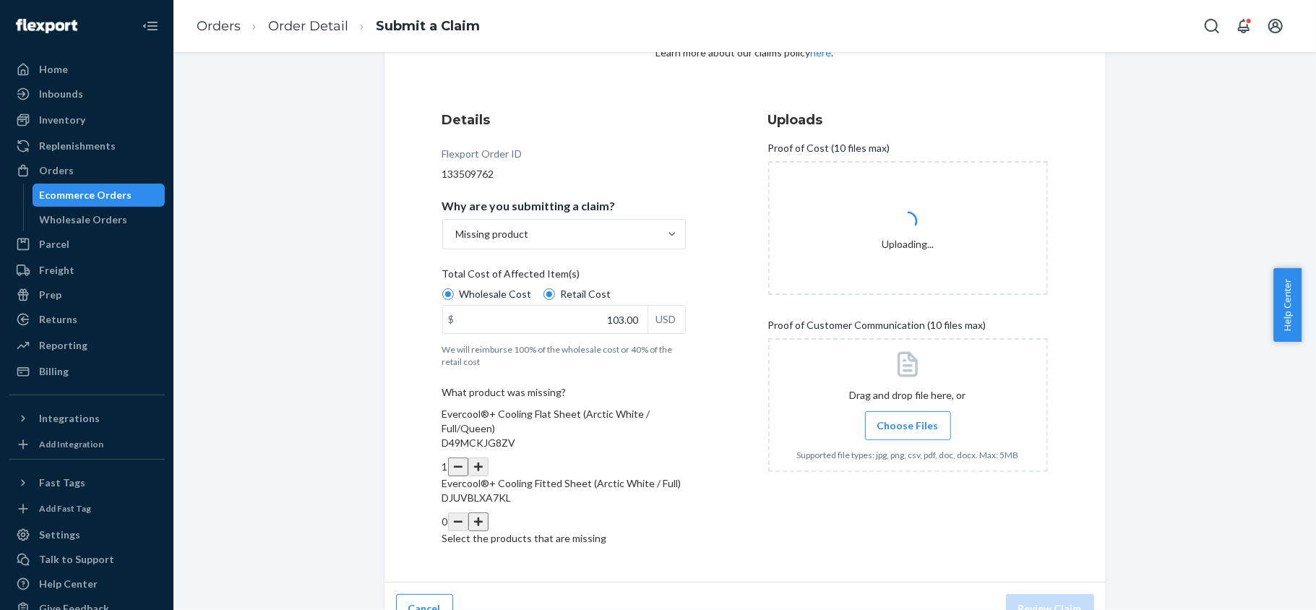
click at [881, 423] on span "Choose Files" at bounding box center [907, 425] width 61 height 14
click at [907, 423] on input "Choose Files" at bounding box center [907, 426] width 1 height 16
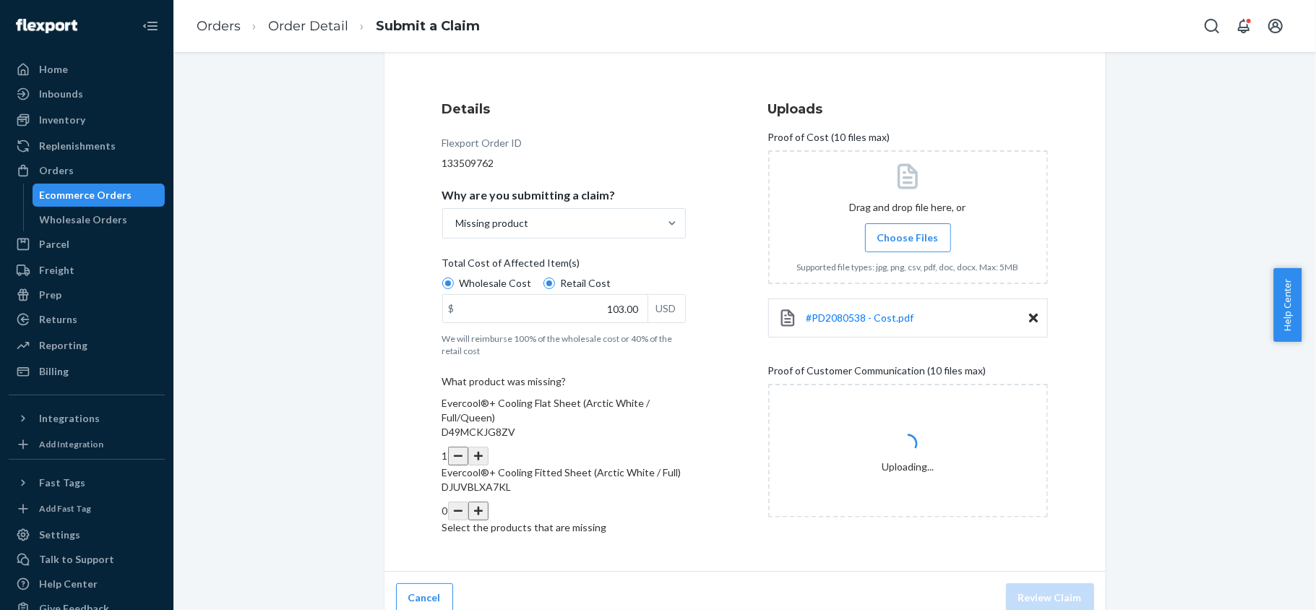
scroll to position [144, 0]
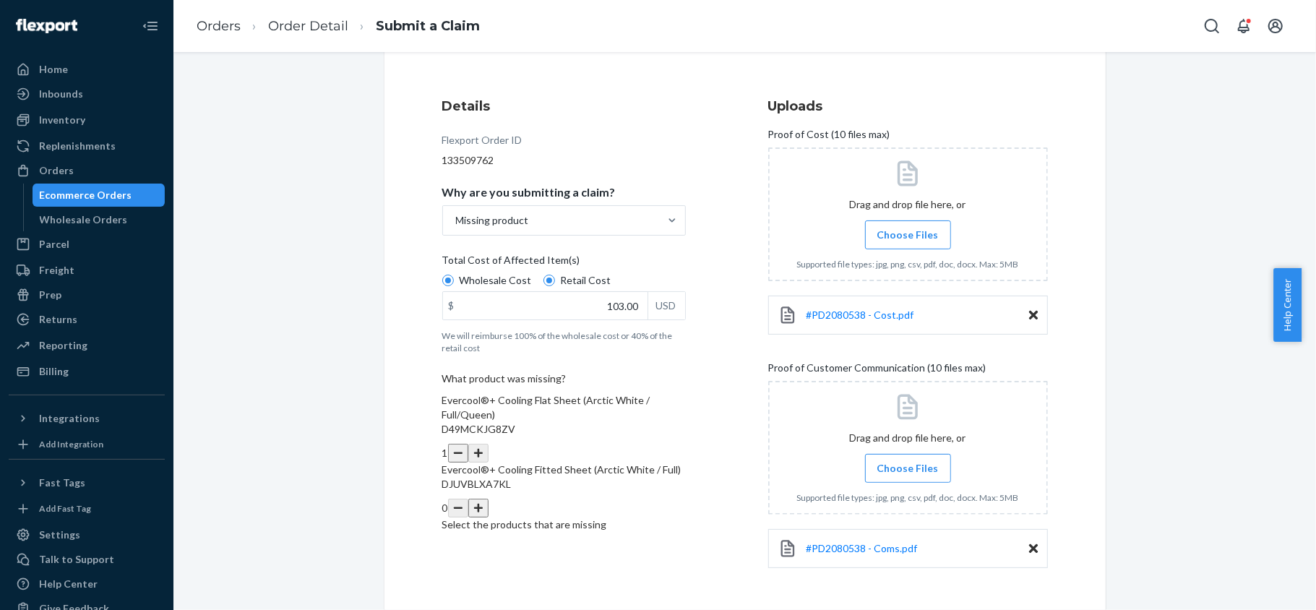
click at [916, 470] on span "Choose Files" at bounding box center [907, 468] width 61 height 14
click at [908, 470] on input "Choose Files" at bounding box center [907, 468] width 1 height 16
click at [841, 324] on div "#PD2080538 - Cost.pdf" at bounding box center [908, 314] width 280 height 39
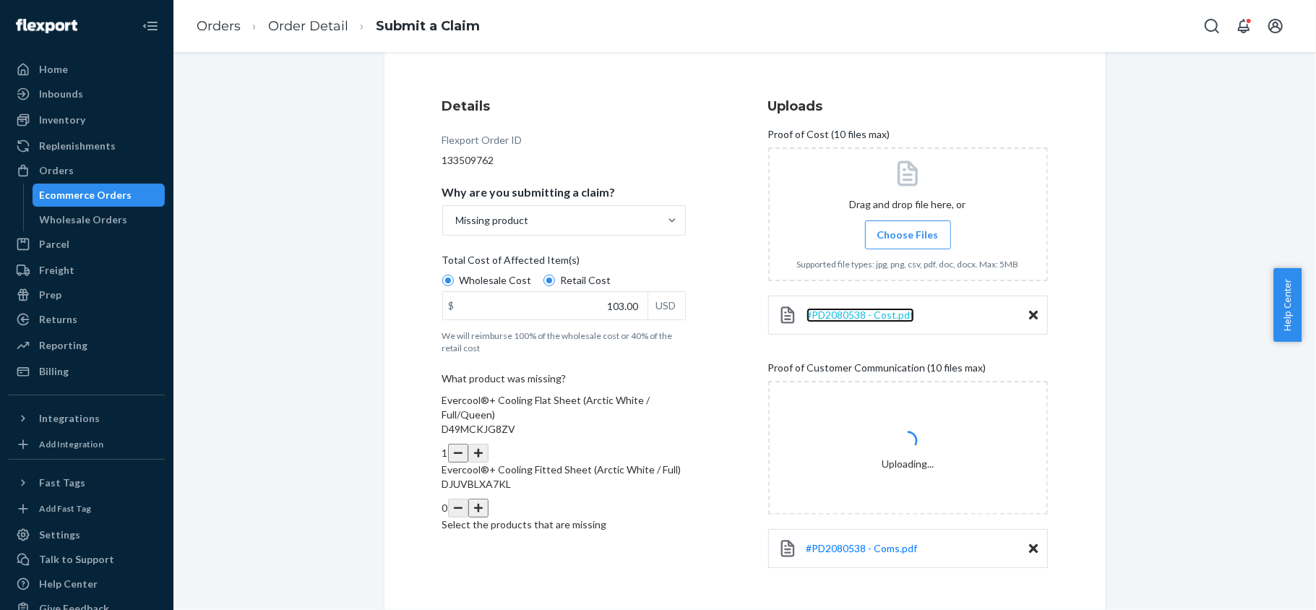
click at [844, 311] on span "#PD2080538 - Cost.pdf" at bounding box center [860, 314] width 108 height 12
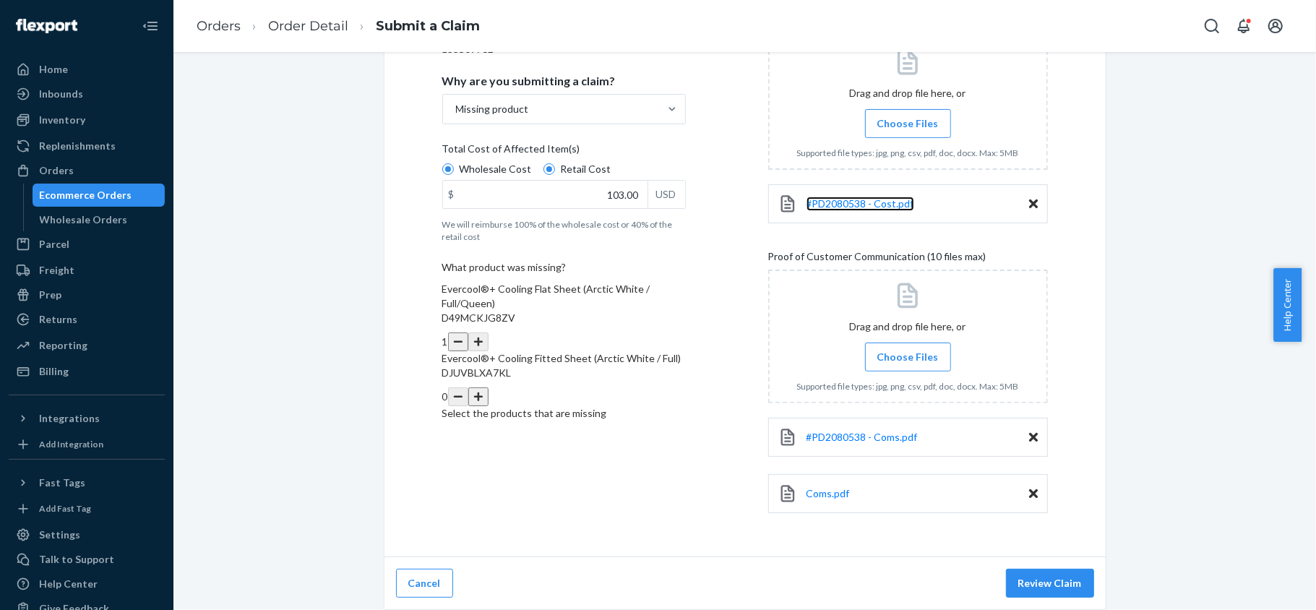
scroll to position [258, 0]
click at [832, 431] on span "#PD2080538 - Coms.pdf" at bounding box center [861, 437] width 111 height 12
click at [826, 487] on span "Coms.pdf" at bounding box center [827, 493] width 43 height 12
click at [1039, 584] on button "Review Claim" at bounding box center [1050, 583] width 88 height 29
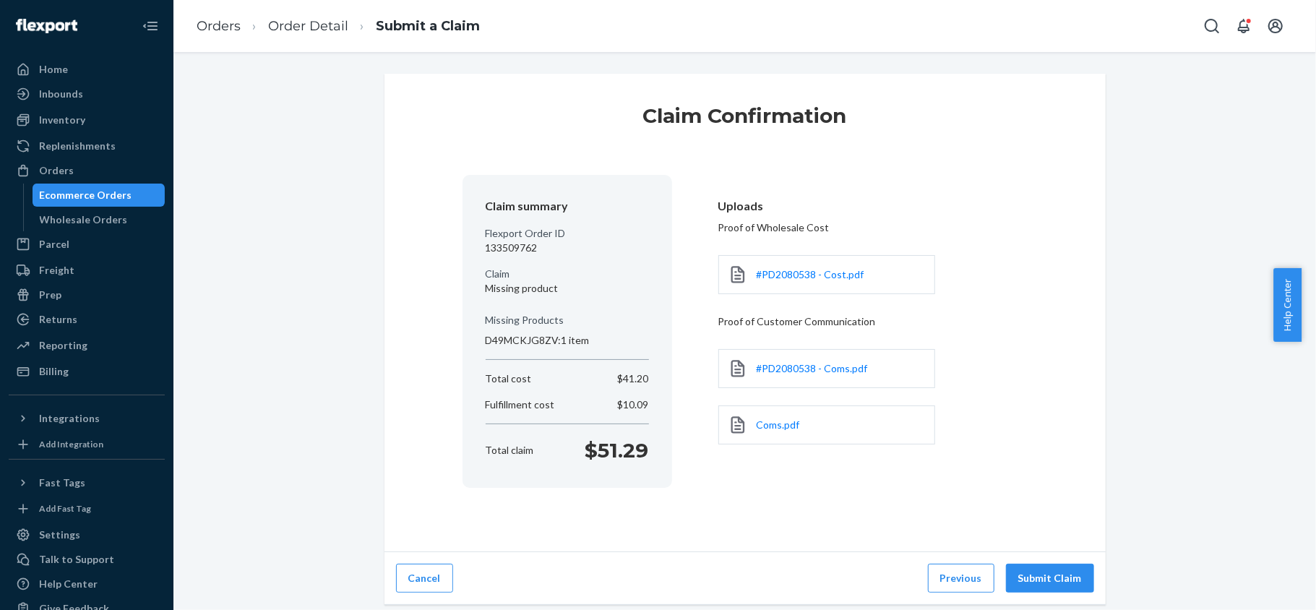
click at [1039, 584] on button "Submit Claim" at bounding box center [1050, 577] width 88 height 29
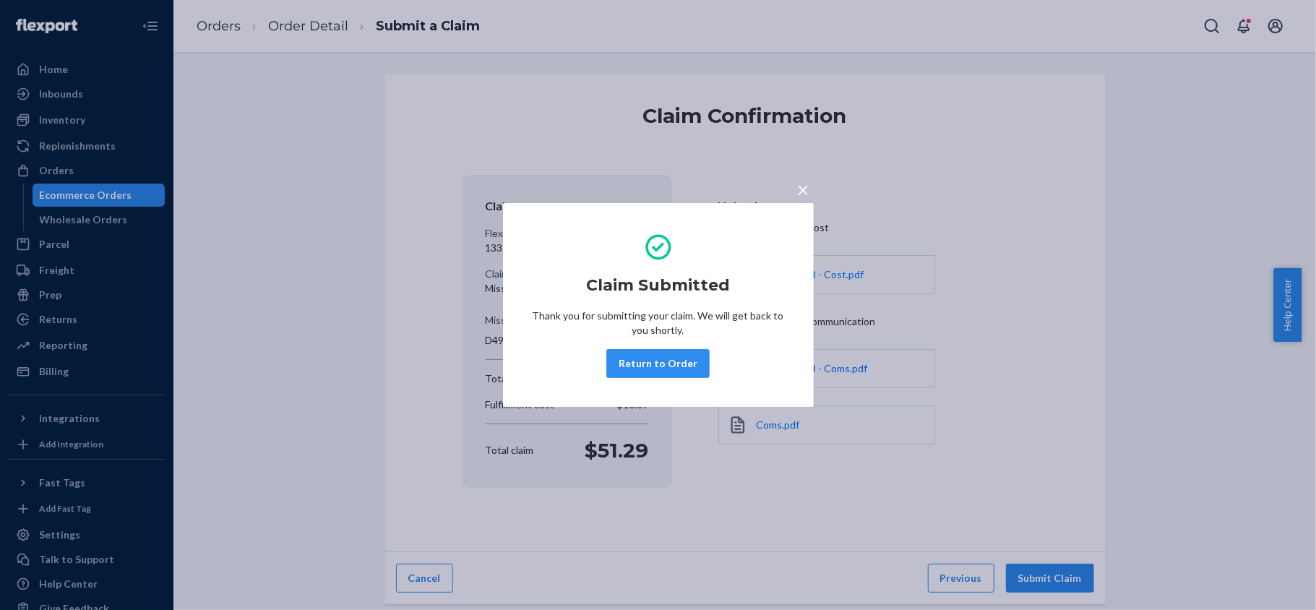
click at [650, 371] on button "Return to Order" at bounding box center [657, 363] width 103 height 29
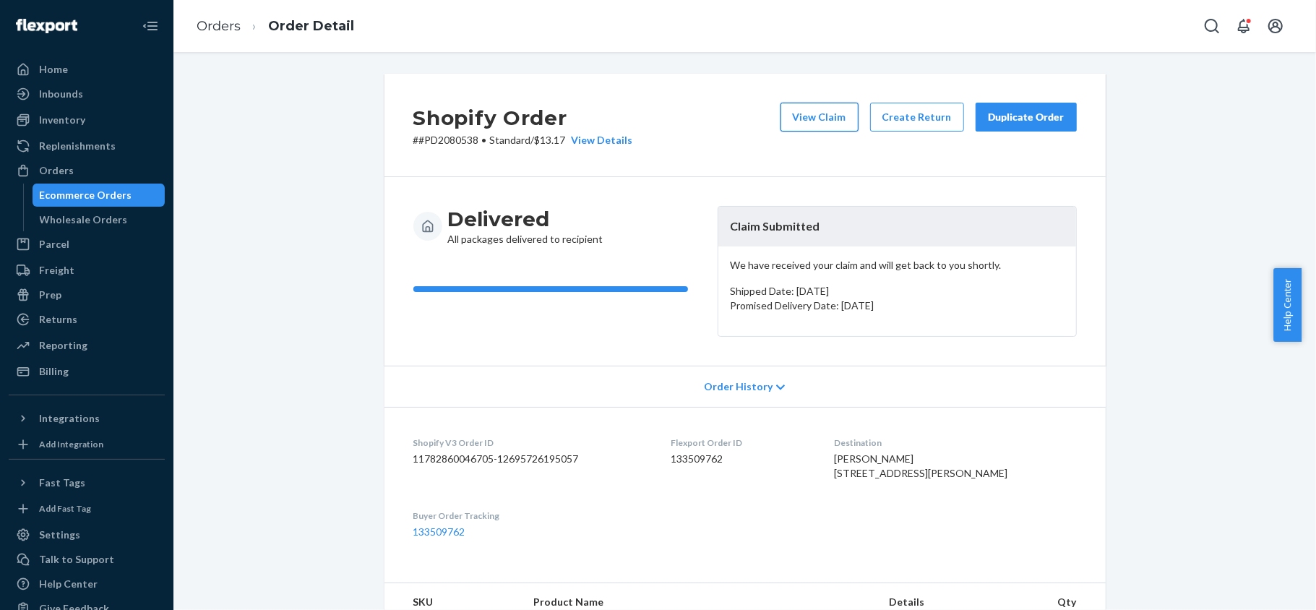
click at [801, 121] on button "View Claim" at bounding box center [819, 117] width 78 height 29
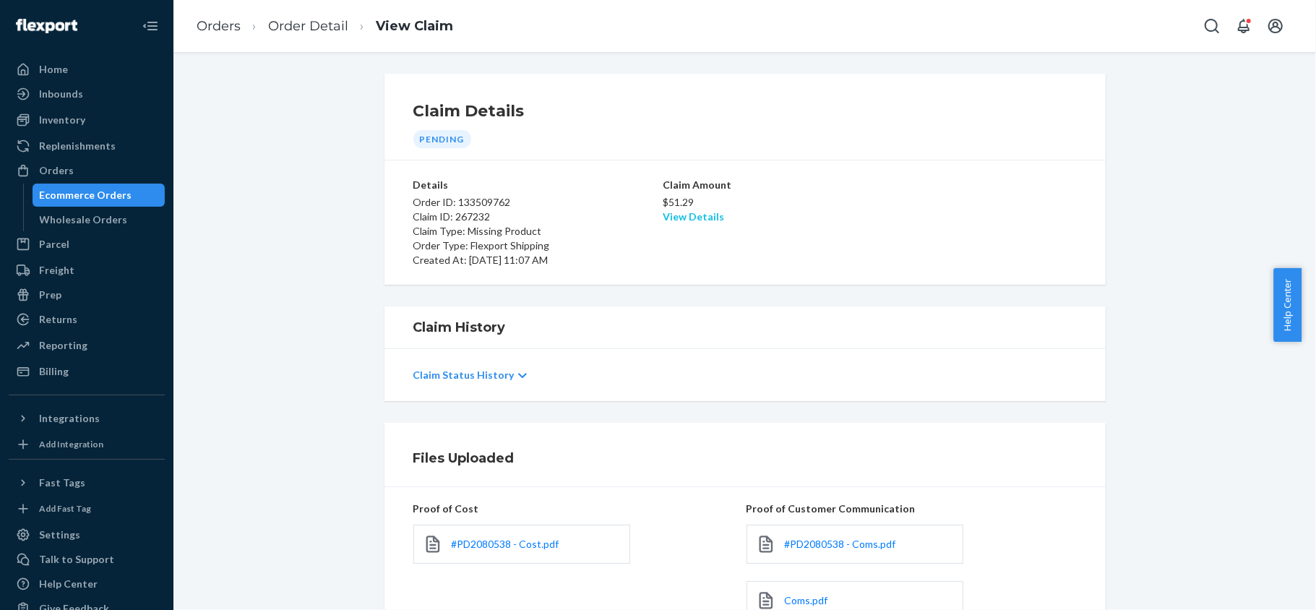
click at [686, 220] on link "View Details" at bounding box center [692, 216] width 61 height 12
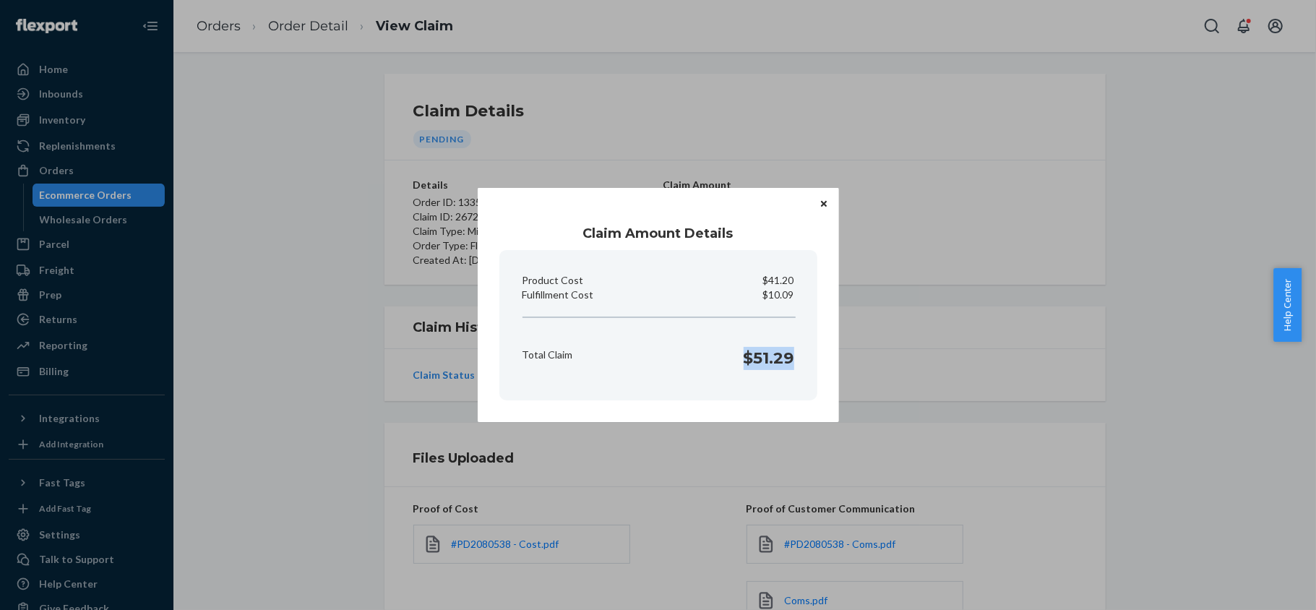
drag, startPoint x: 735, startPoint y: 360, endPoint x: 802, endPoint y: 368, distance: 67.7
click at [802, 368] on section "Product Cost $41.20 Fulfillment Cost $10.09 Total Claim $51.29" at bounding box center [658, 325] width 318 height 150
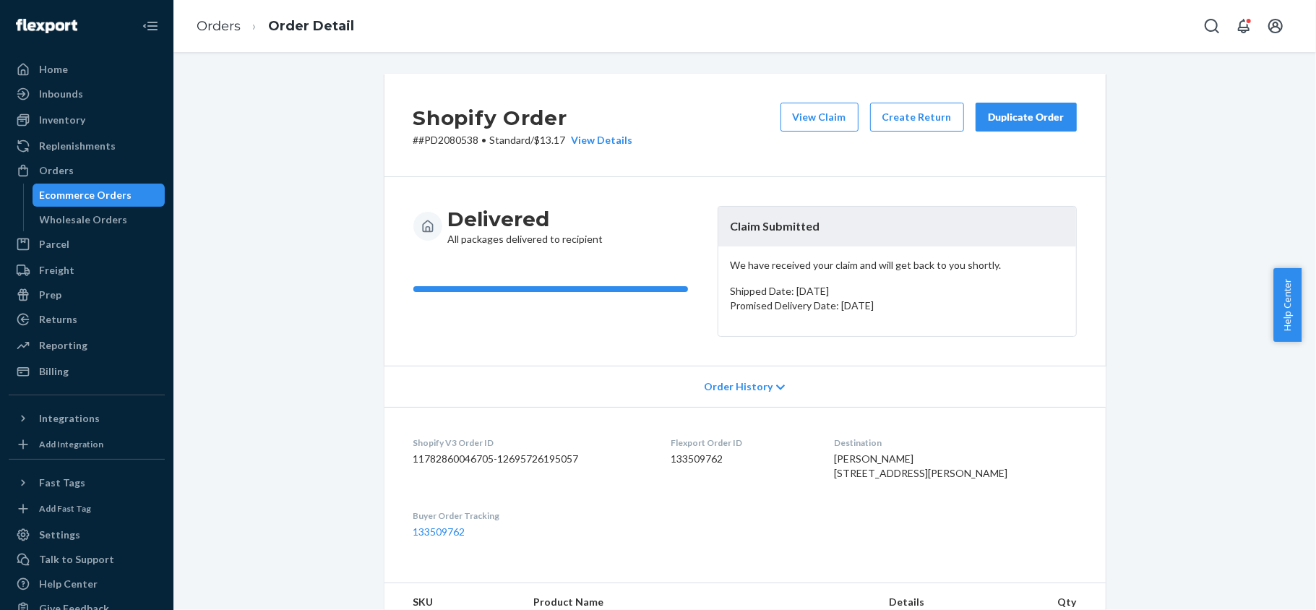
click at [720, 465] on dd "133509762" at bounding box center [740, 459] width 140 height 14
drag, startPoint x: 470, startPoint y: 142, endPoint x: 411, endPoint y: 142, distance: 58.5
click at [413, 142] on p "# #PD2080538 • Standard / $13.17 View Details" at bounding box center [523, 140] width 220 height 14
click at [110, 165] on div "Orders" at bounding box center [86, 170] width 153 height 20
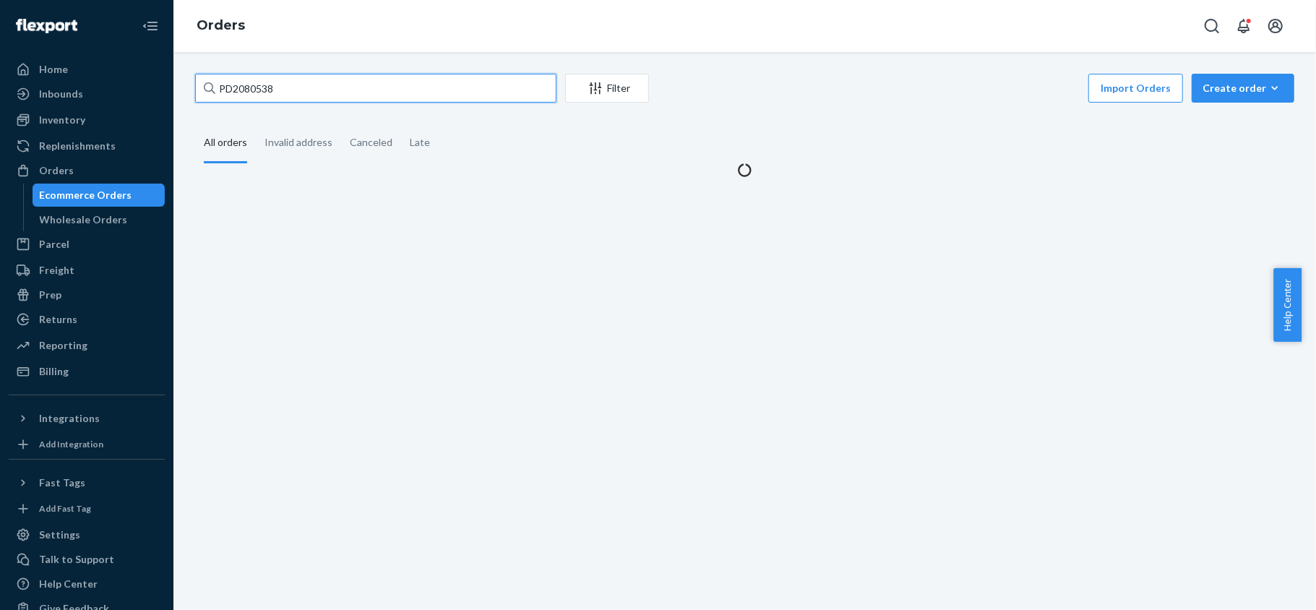
click at [316, 98] on input "PD2080538" at bounding box center [375, 88] width 361 height 29
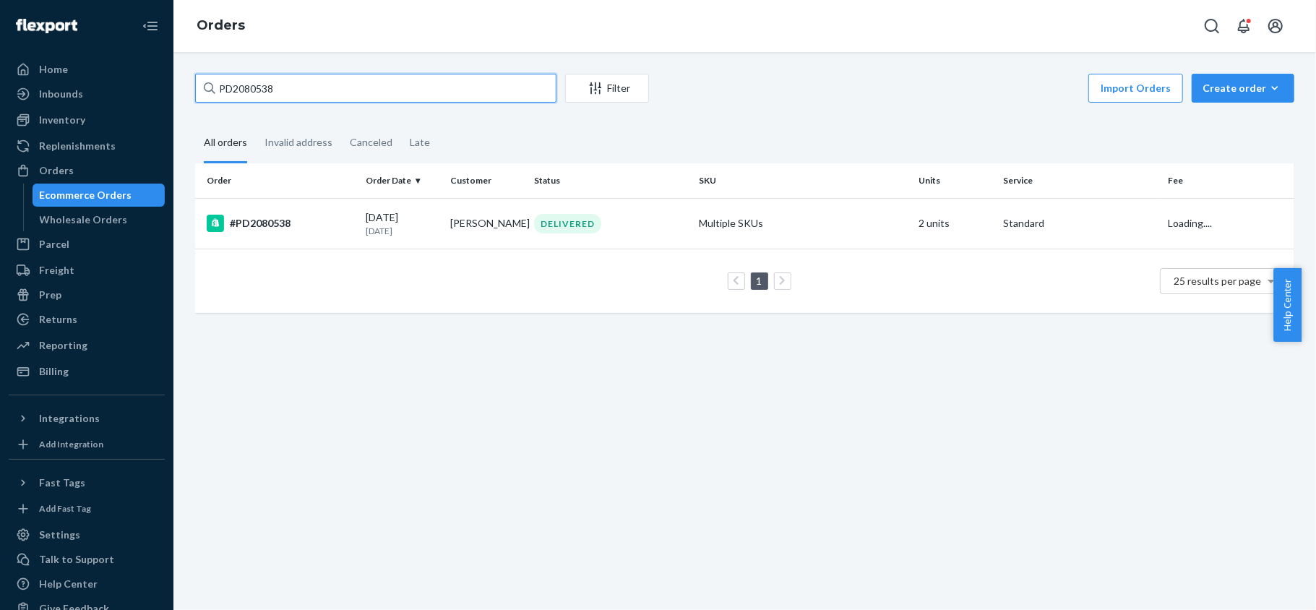
click at [316, 98] on input "PD2080538" at bounding box center [375, 88] width 361 height 29
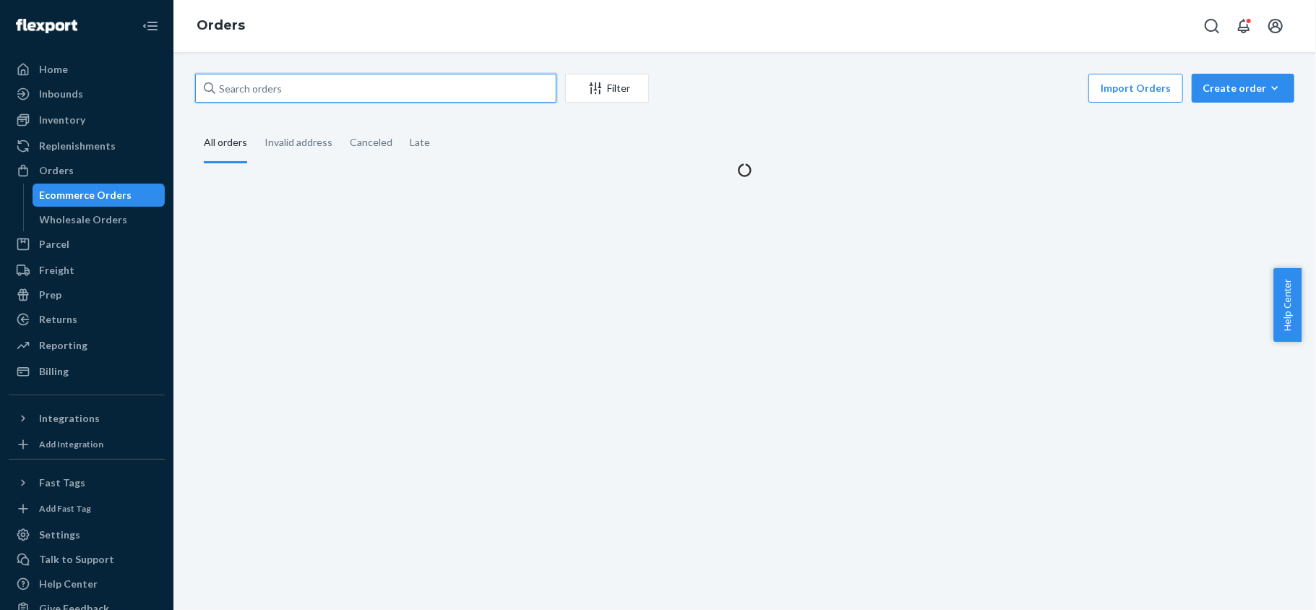
paste input "PD1103091"
type input "PD1103091"
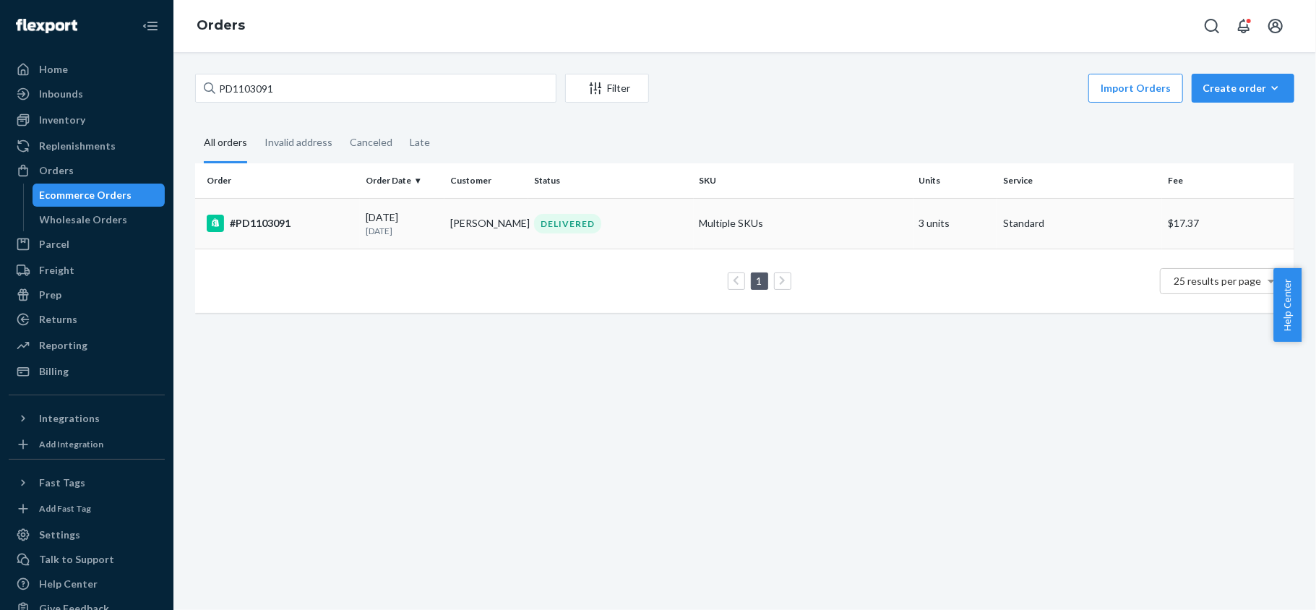
click at [350, 234] on td "#PD1103091" at bounding box center [277, 223] width 165 height 51
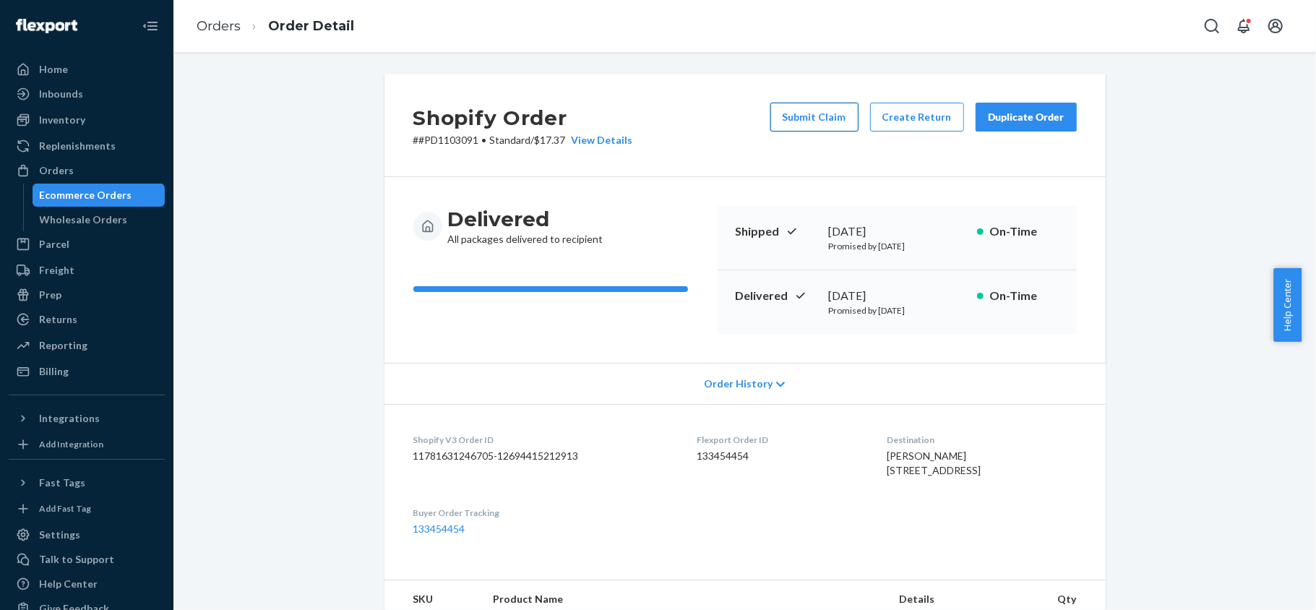
click at [793, 113] on button "Submit Claim" at bounding box center [814, 117] width 88 height 29
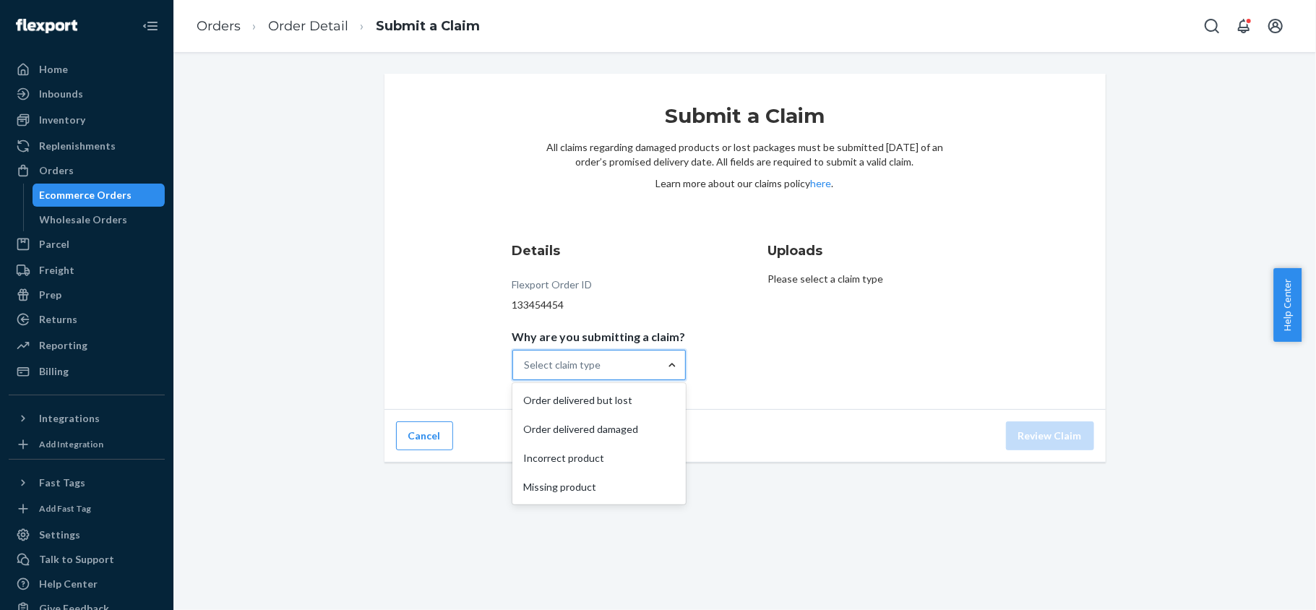
click at [659, 370] on div at bounding box center [672, 365] width 26 height 14
click at [526, 370] on input "Why are you submitting a claim? option Order delivered but lost focused, 1 of 4…" at bounding box center [524, 365] width 1 height 14
click at [611, 483] on div "Missing product" at bounding box center [599, 486] width 168 height 29
click at [526, 372] on input "Why are you submitting a claim? option Missing product focused, 4 of 4. 4 resul…" at bounding box center [524, 365] width 1 height 14
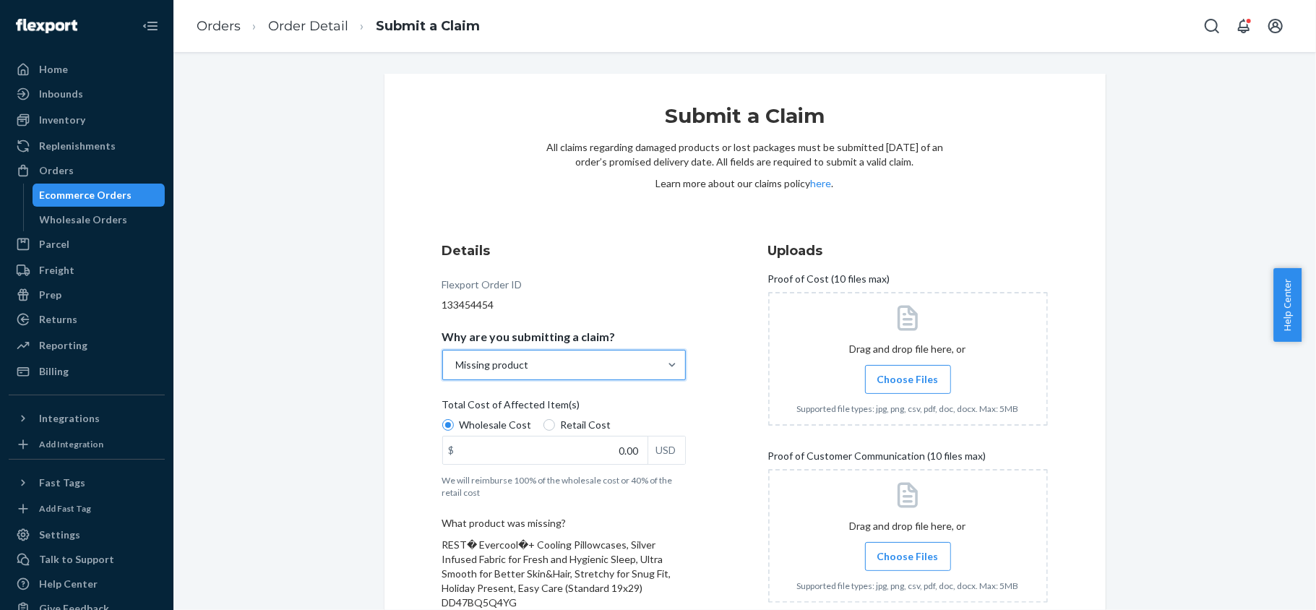
click at [561, 428] on span "Retail Cost" at bounding box center [586, 425] width 51 height 14
click at [555, 428] on input "Retail Cost" at bounding box center [549, 425] width 12 height 12
radio input "true"
drag, startPoint x: 591, startPoint y: 452, endPoint x: 648, endPoint y: 455, distance: 57.2
click at [648, 455] on div "$ 0.00 USD" at bounding box center [563, 450] width 243 height 29
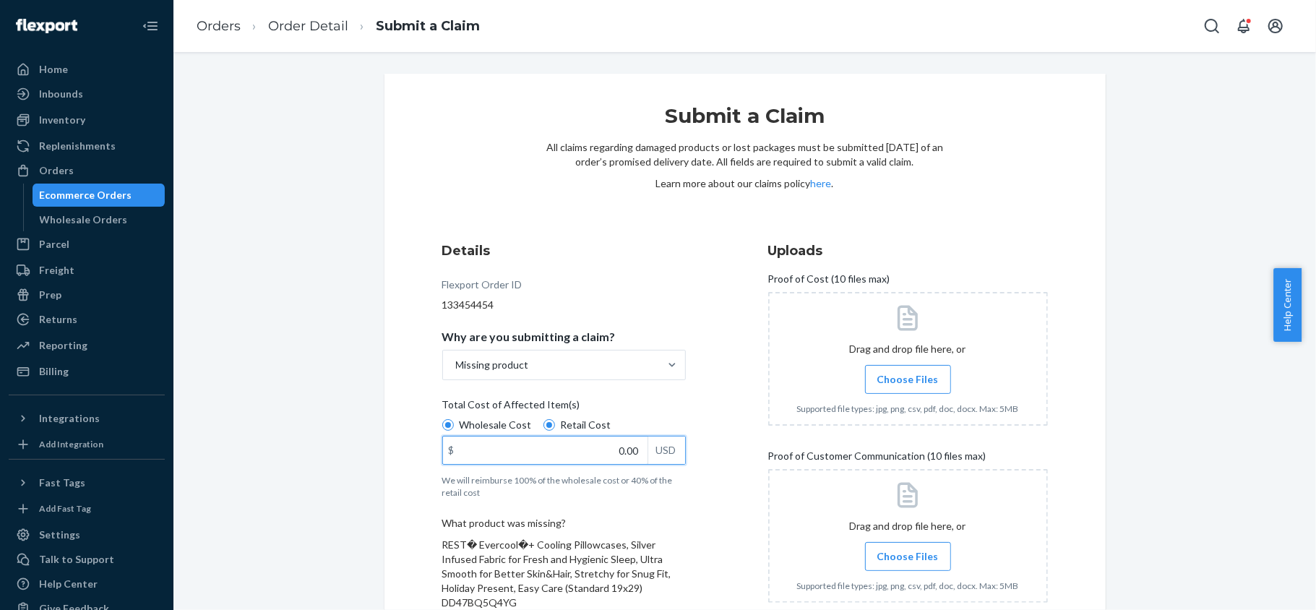
paste input "63"
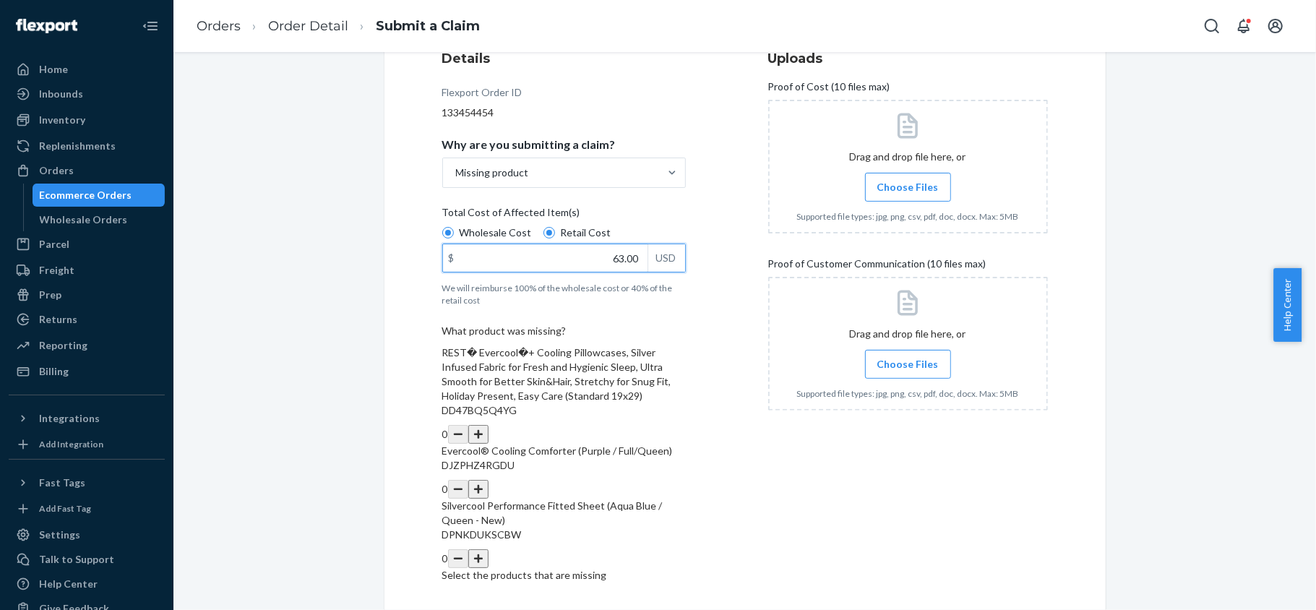
scroll to position [293, 0]
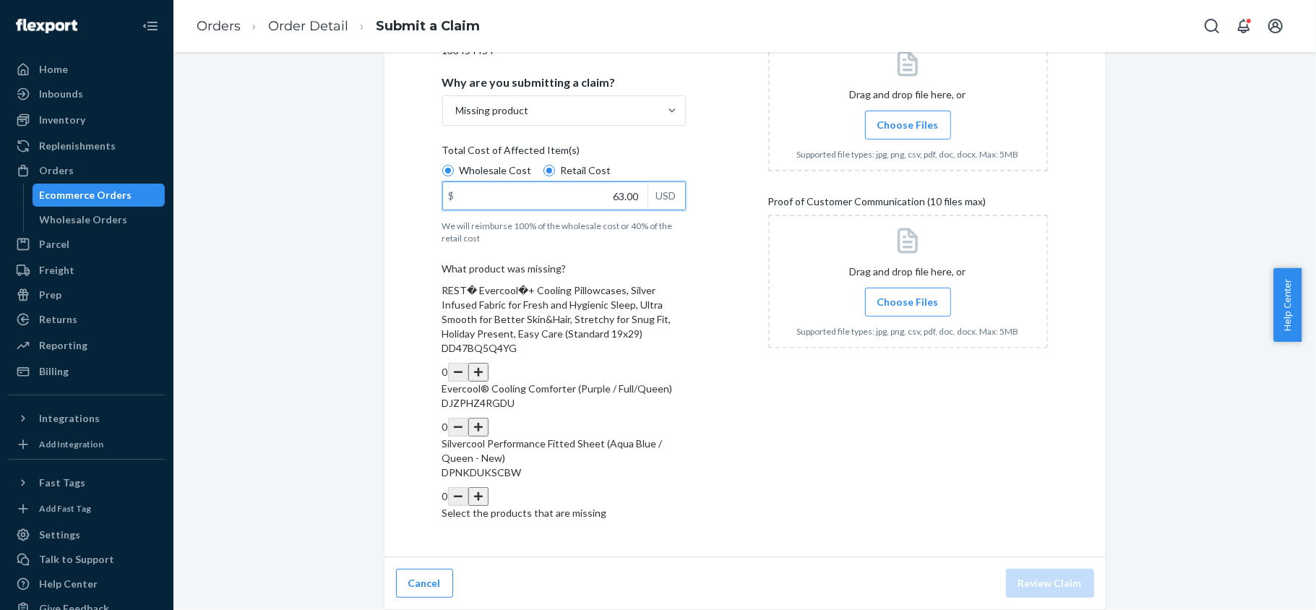
type input "63.00"
click at [488, 363] on button "button" at bounding box center [478, 372] width 20 height 19
click at [905, 118] on span "Choose Files" at bounding box center [907, 125] width 61 height 14
click at [907, 117] on input "Choose Files" at bounding box center [907, 125] width 1 height 16
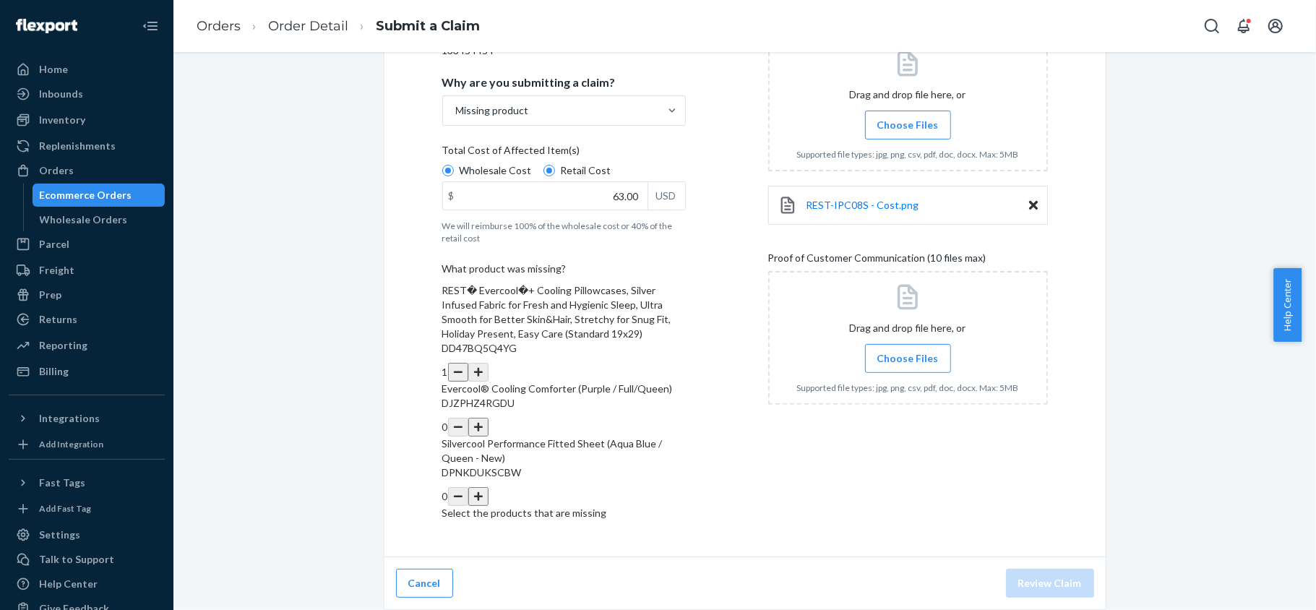
click at [930, 344] on label "Choose Files" at bounding box center [908, 358] width 86 height 29
click at [908, 350] on input "Choose Files" at bounding box center [907, 358] width 1 height 16
click at [894, 118] on span "Choose Files" at bounding box center [907, 125] width 61 height 14
click at [907, 117] on input "Choose Files" at bounding box center [907, 125] width 1 height 16
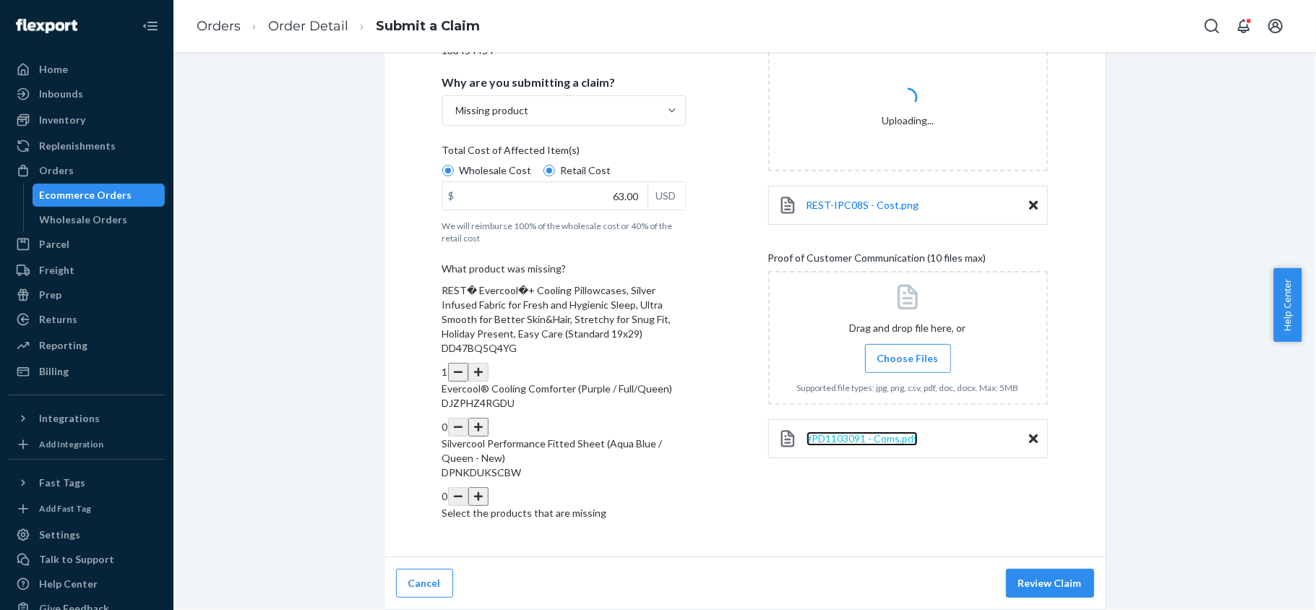
click at [864, 432] on span "#PD1103091 - Coms.pdf" at bounding box center [861, 438] width 111 height 12
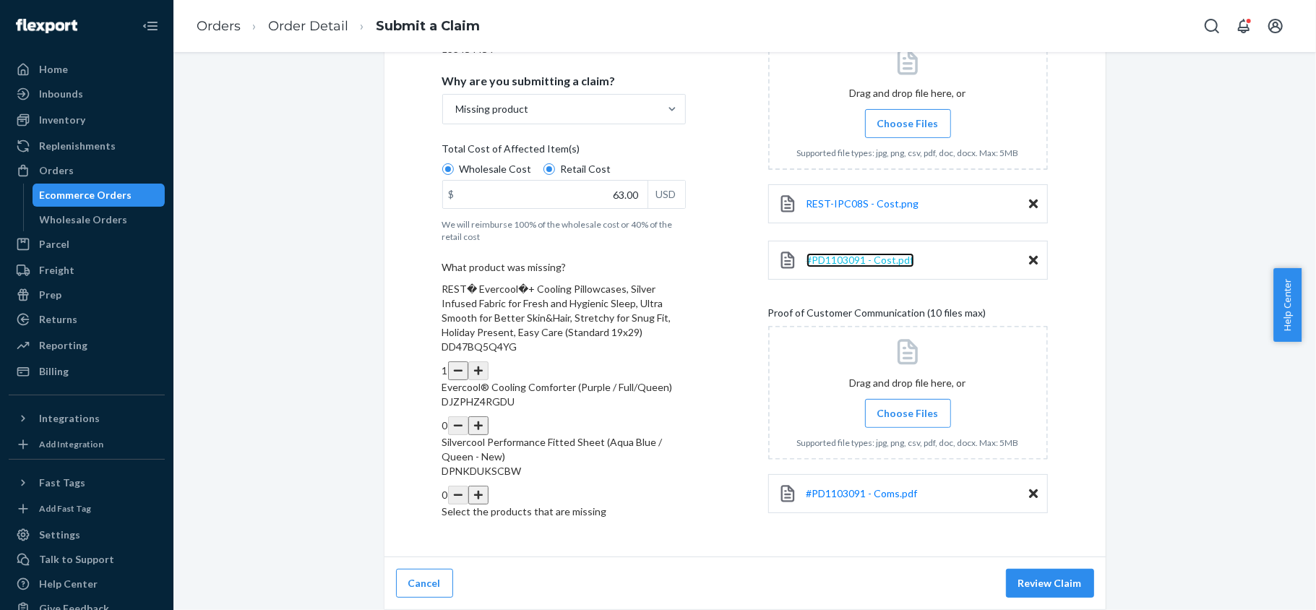
click at [864, 254] on span "#PD1103091 - Cost.pdf" at bounding box center [860, 260] width 108 height 12
click at [871, 487] on span "#PD1103091 - Coms.pdf" at bounding box center [861, 493] width 111 height 12
drag, startPoint x: 1033, startPoint y: 573, endPoint x: 1029, endPoint y: 581, distance: 9.1
click at [1033, 575] on button "Review Claim" at bounding box center [1050, 583] width 88 height 29
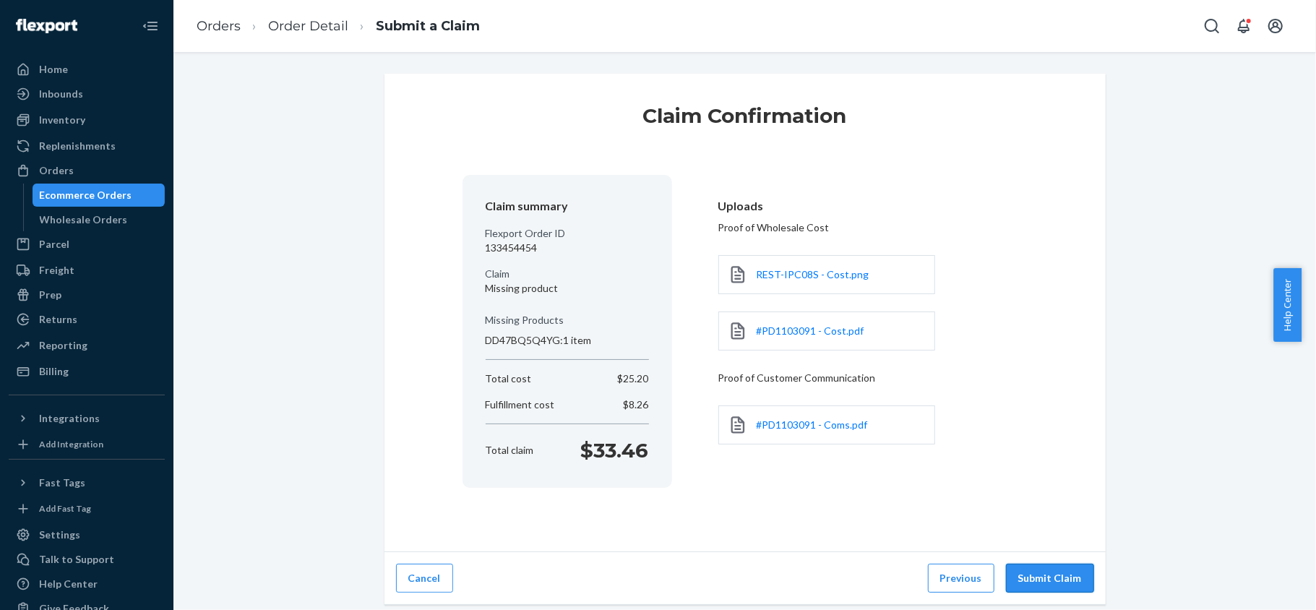
drag, startPoint x: 1033, startPoint y: 566, endPoint x: 1024, endPoint y: 568, distance: 8.8
click at [1032, 566] on button "Submit Claim" at bounding box center [1050, 577] width 88 height 29
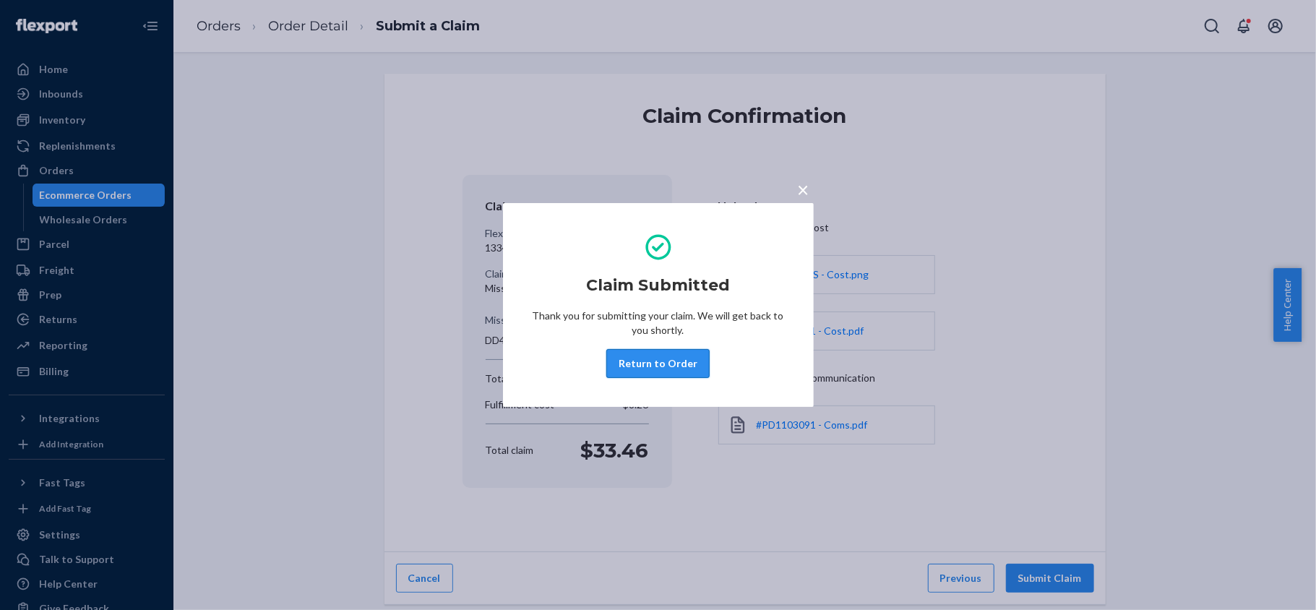
click at [657, 365] on button "Return to Order" at bounding box center [657, 363] width 103 height 29
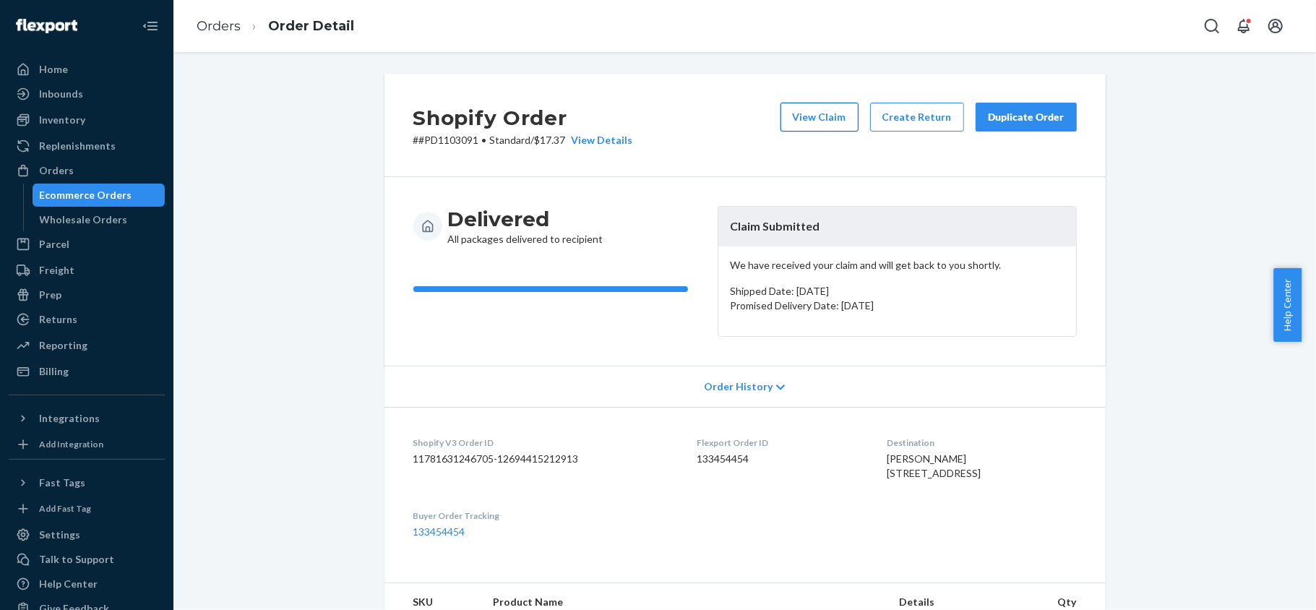
click at [807, 113] on button "View Claim" at bounding box center [819, 117] width 78 height 29
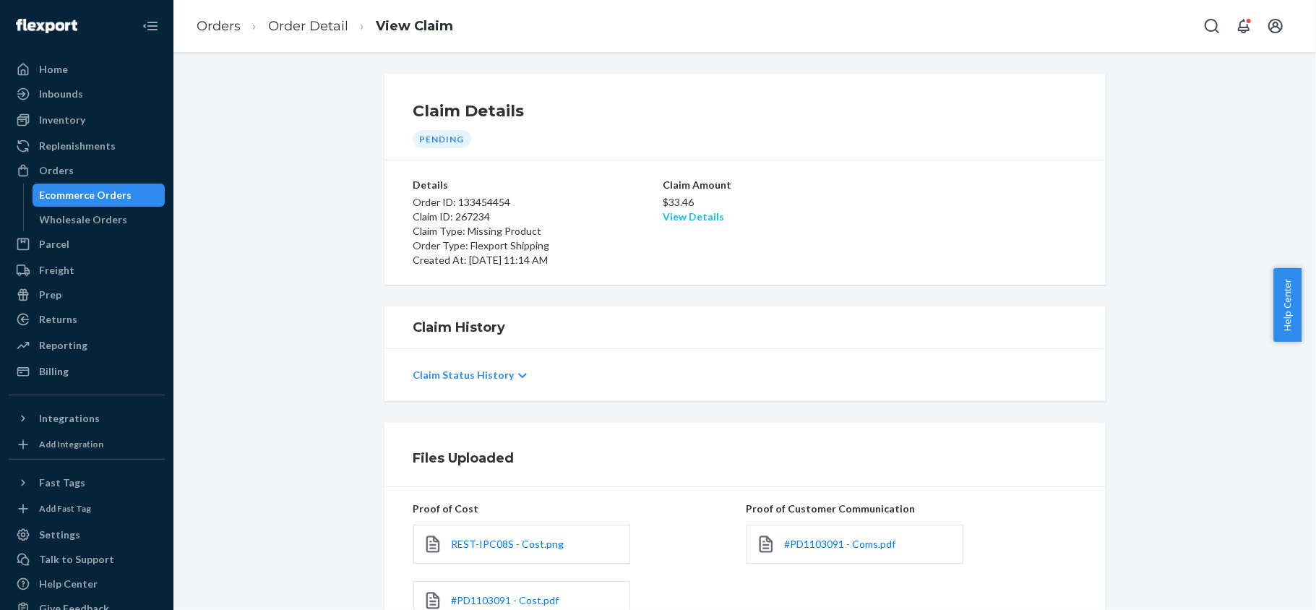
click at [672, 217] on link "View Details" at bounding box center [692, 216] width 61 height 12
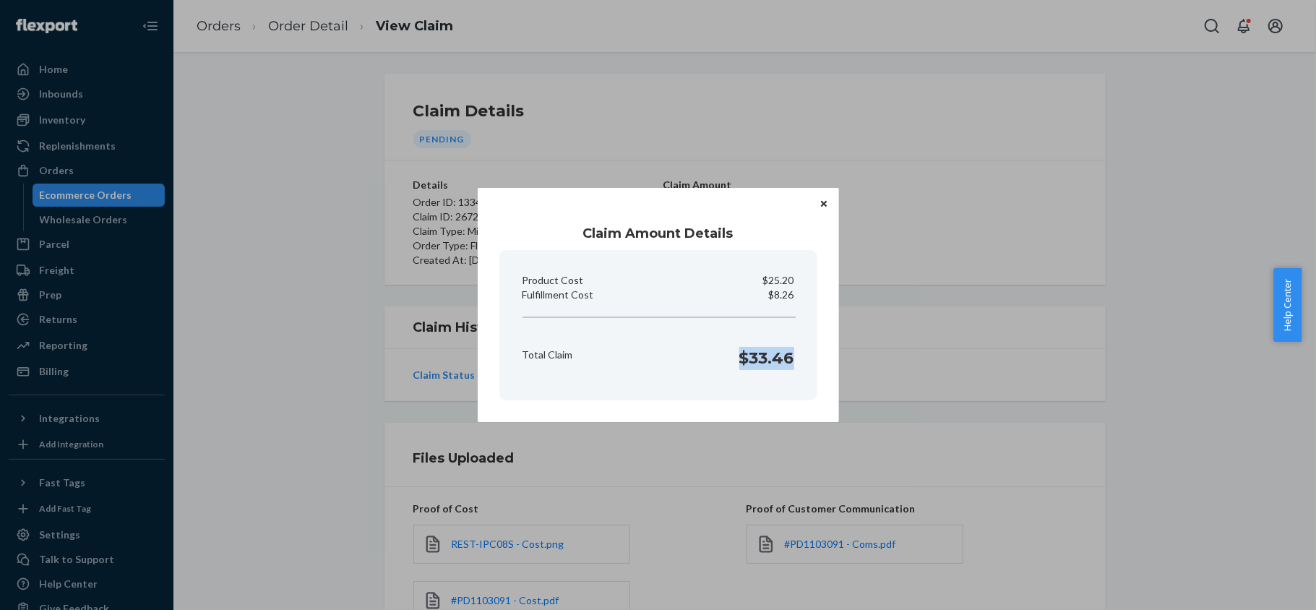
drag, startPoint x: 740, startPoint y: 376, endPoint x: 798, endPoint y: 379, distance: 57.1
click at [798, 379] on section "Product Cost $25.20 Fulfillment Cost $8.26 Total Claim $33.46" at bounding box center [658, 325] width 318 height 150
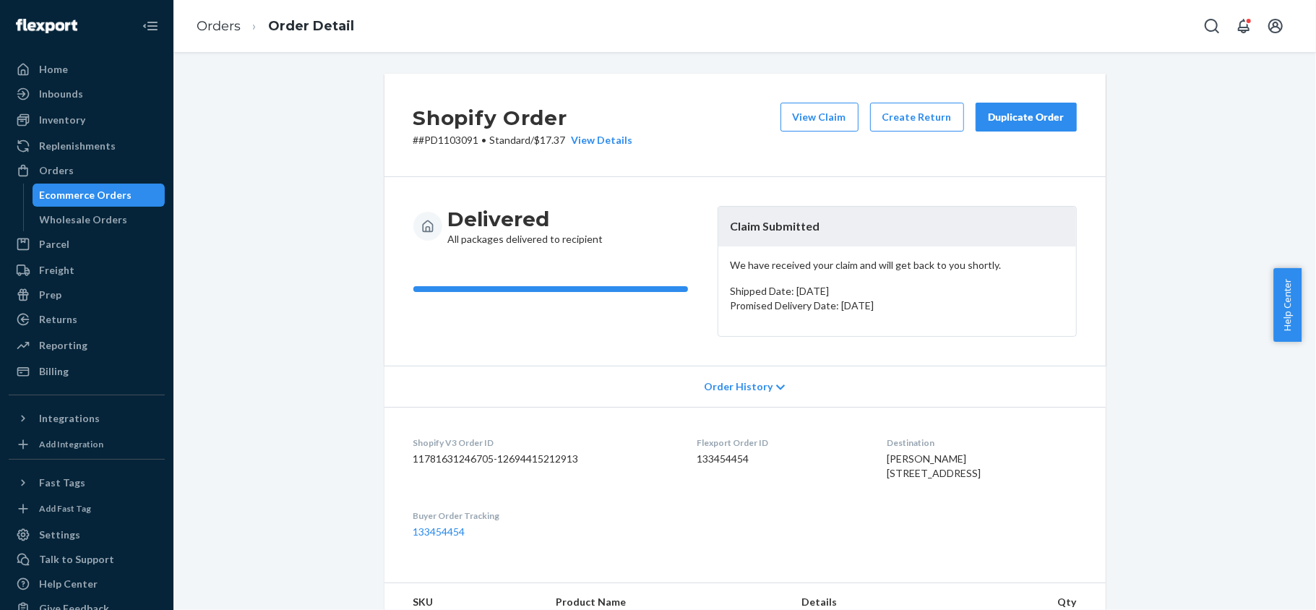
click at [711, 455] on dd "133454454" at bounding box center [780, 459] width 167 height 14
drag, startPoint x: 470, startPoint y: 143, endPoint x: 413, endPoint y: 148, distance: 56.6
click at [413, 148] on div "Shopify Order # #PD1103091 • Standard / $17.37 View Details View Claim Create R…" at bounding box center [744, 125] width 721 height 103
click at [117, 175] on div "Orders" at bounding box center [86, 170] width 153 height 20
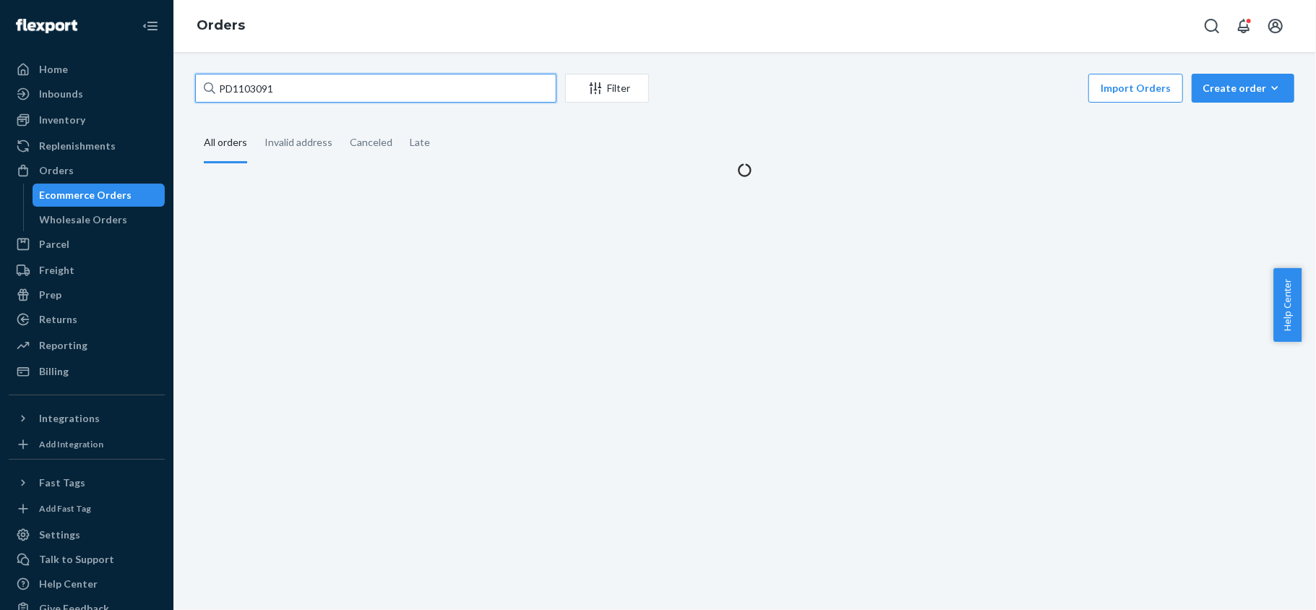
click at [298, 90] on input "PD1103091" at bounding box center [375, 88] width 361 height 29
paste input "PD1823612"
type input "PD1823612"
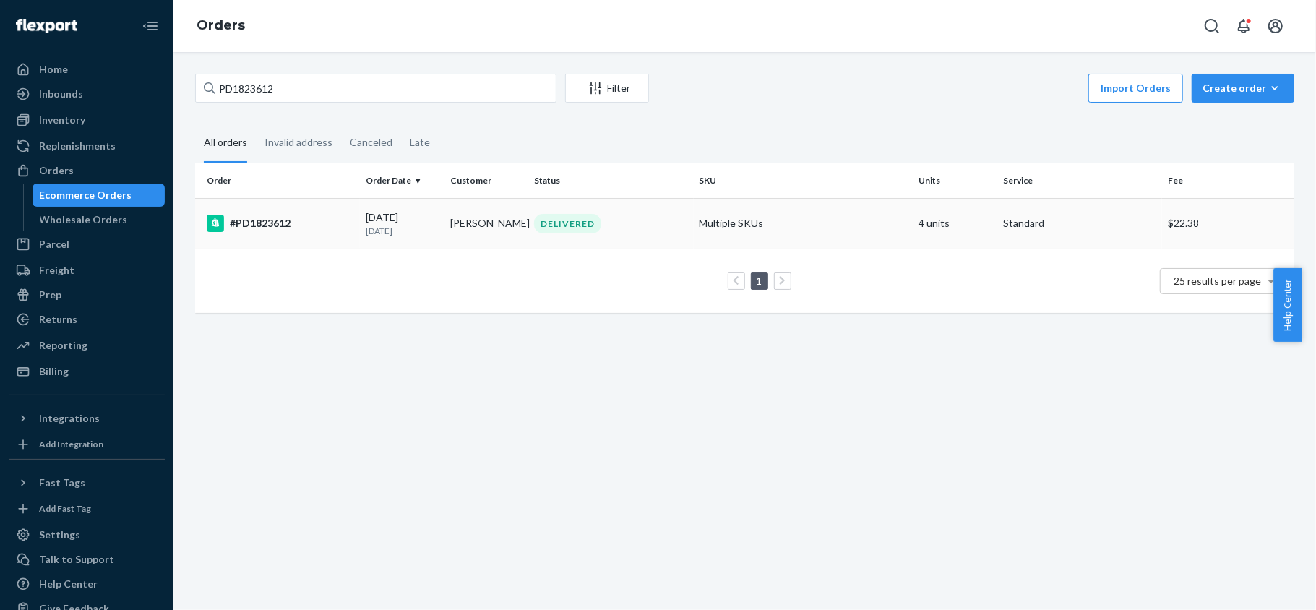
click at [332, 237] on td "#PD1823612" at bounding box center [277, 223] width 165 height 51
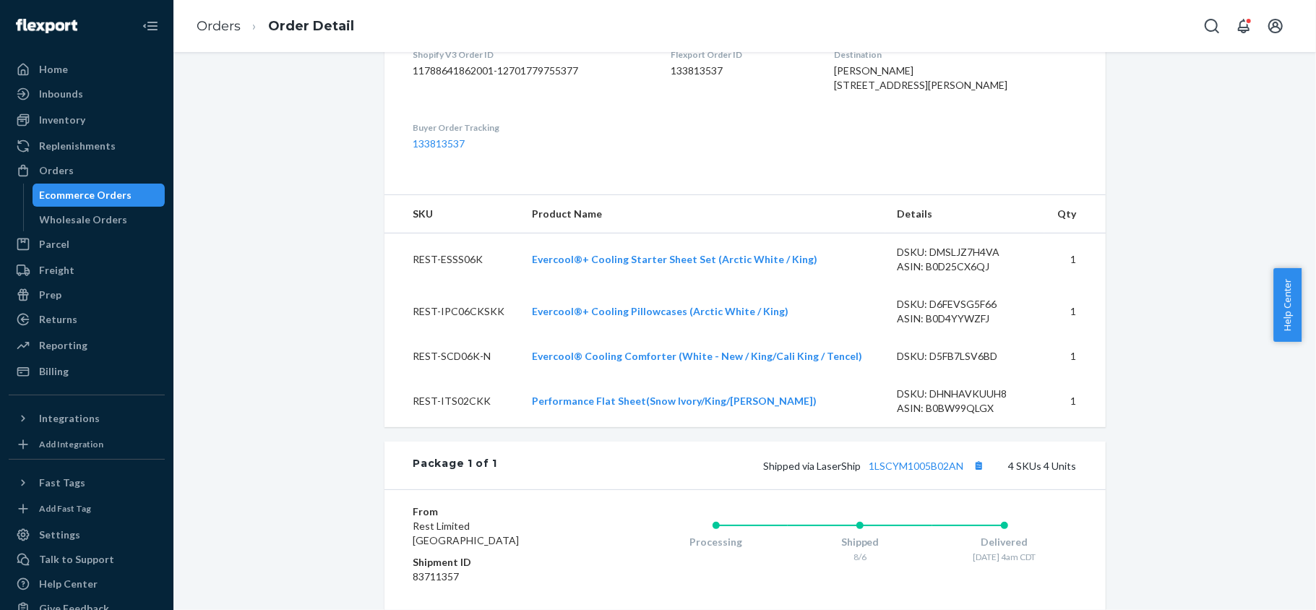
scroll to position [715, 0]
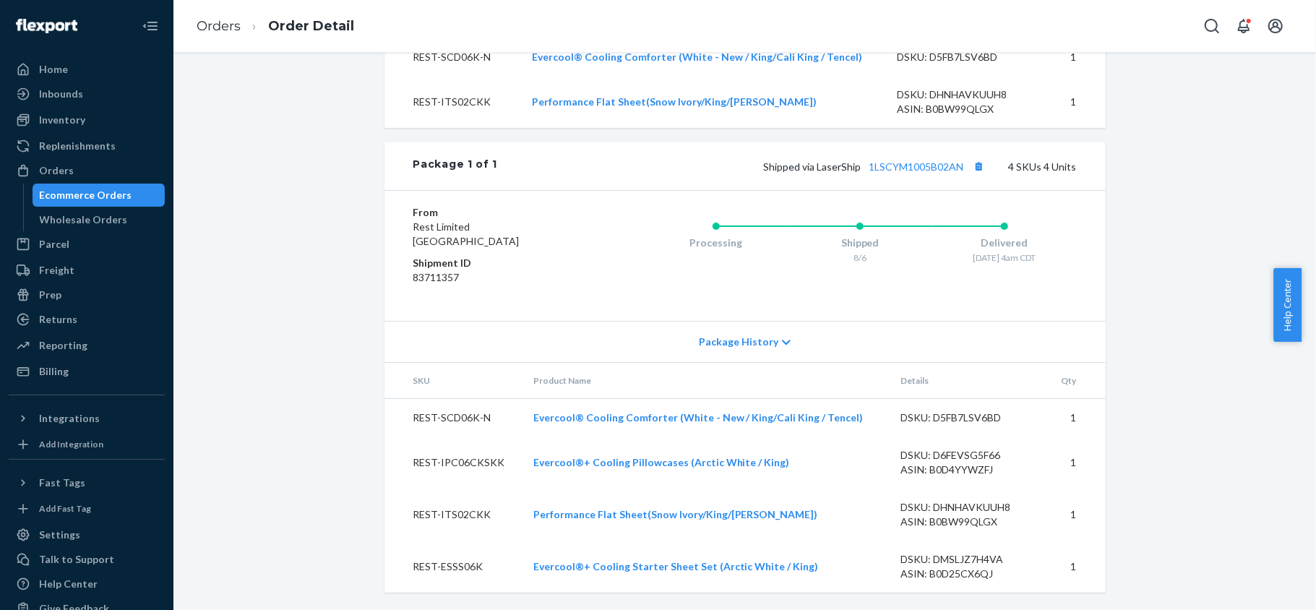
click at [909, 153] on div "Package 1 of 1 Shipped via LaserShip 1LSCYM1005B02AN 4 SKUs 4 Units" at bounding box center [744, 166] width 721 height 48
click at [910, 165] on link "1LSCYM1005B02AN" at bounding box center [916, 166] width 95 height 12
click at [99, 162] on div "Orders" at bounding box center [86, 170] width 153 height 20
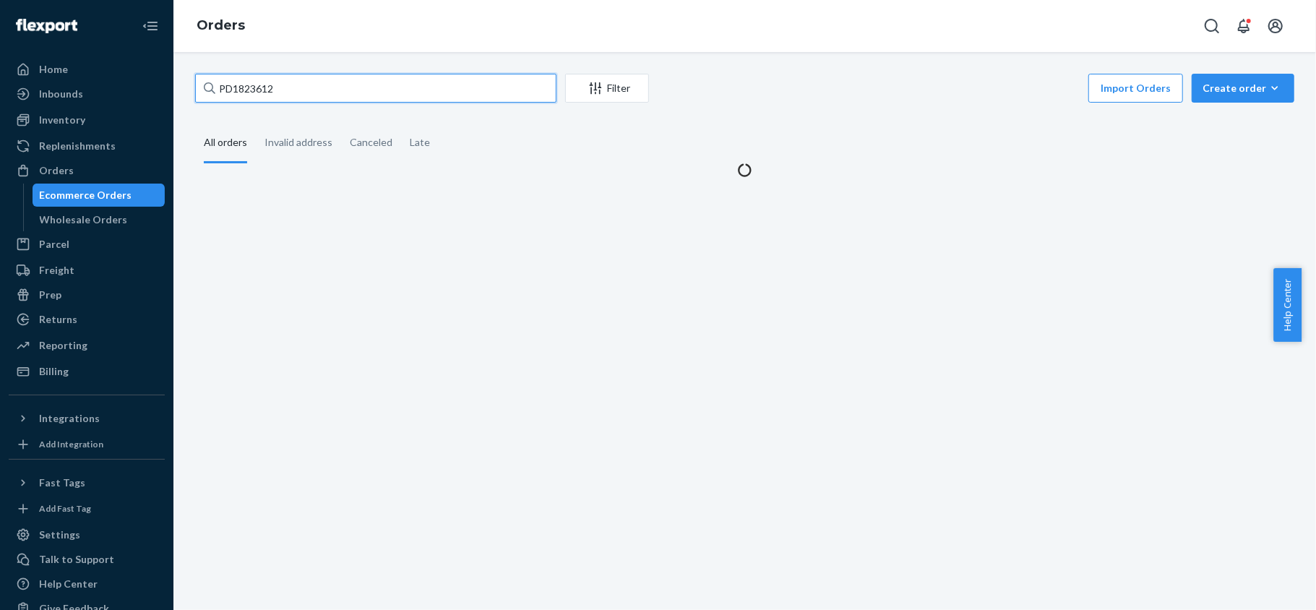
click at [324, 98] on input "PD1823612" at bounding box center [375, 88] width 361 height 29
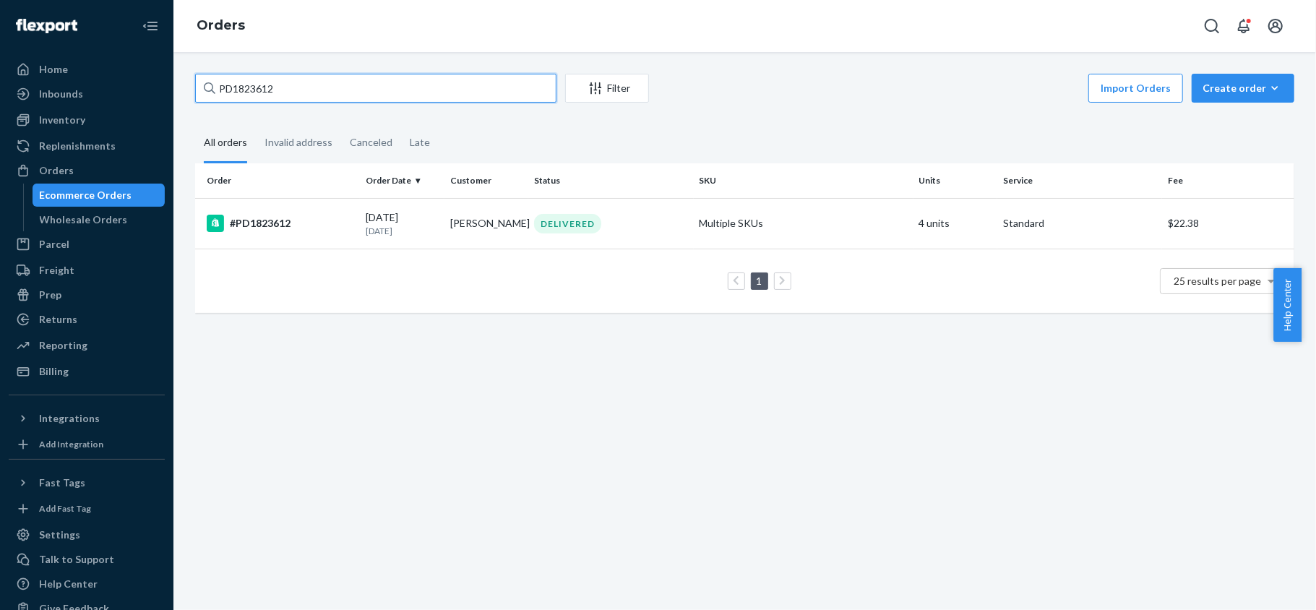
click at [324, 98] on input "PD1823612" at bounding box center [375, 88] width 361 height 29
paste input "PD2382164"
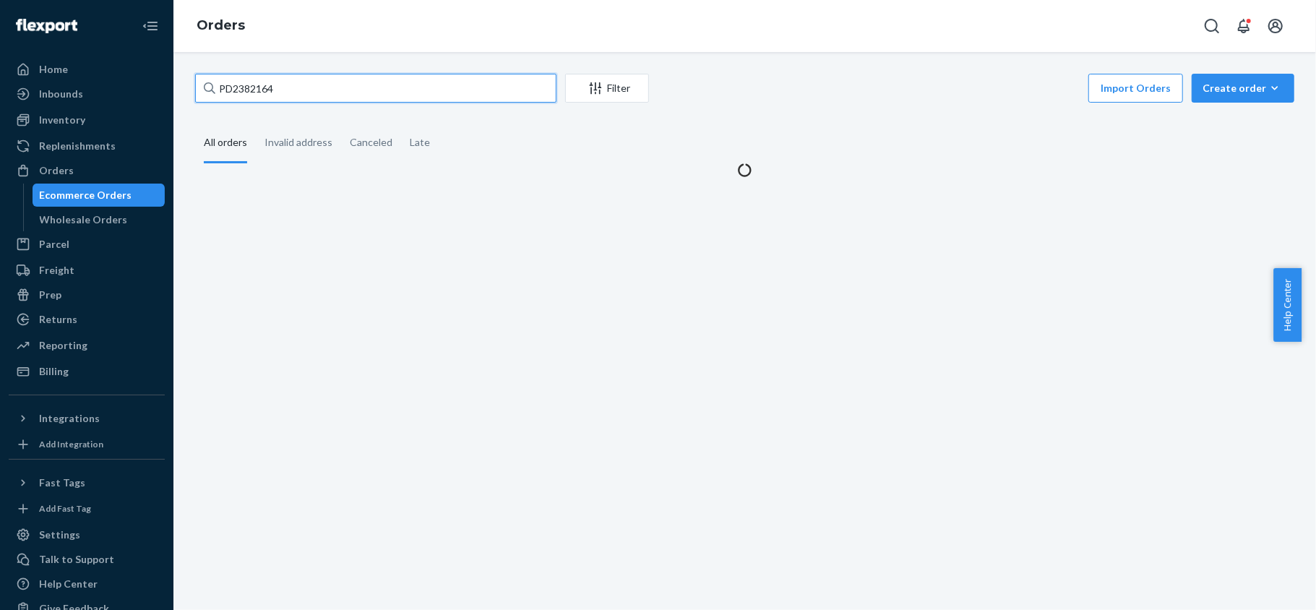
type input "PD2382164"
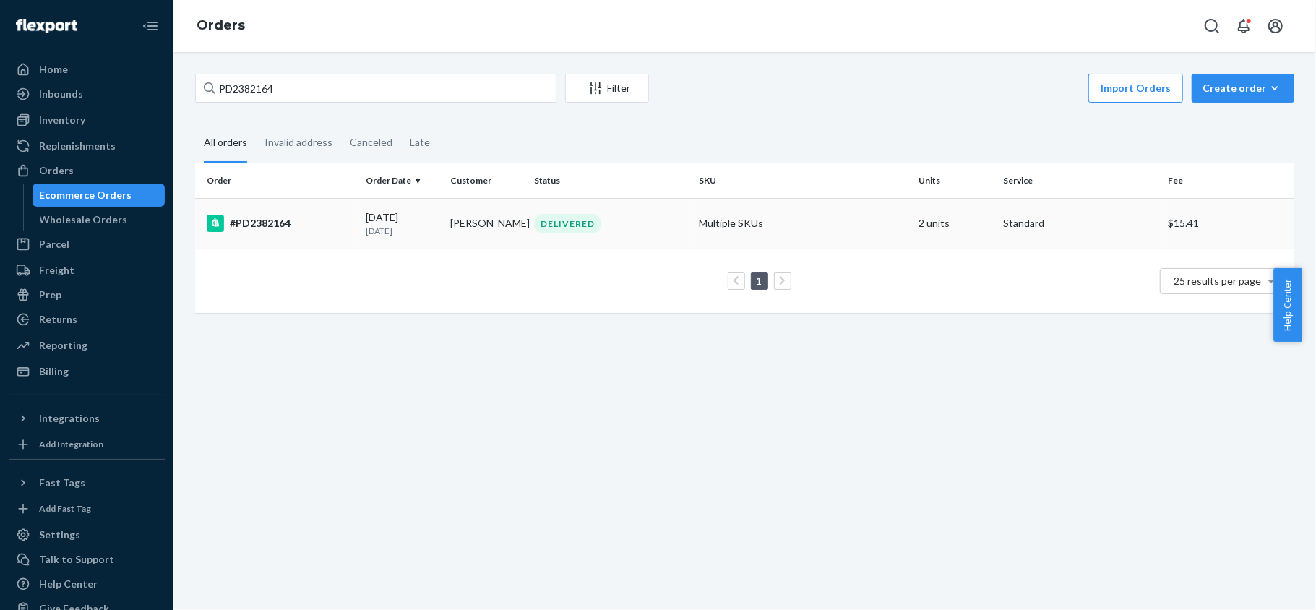
click at [345, 236] on td "#PD2382164" at bounding box center [277, 223] width 165 height 51
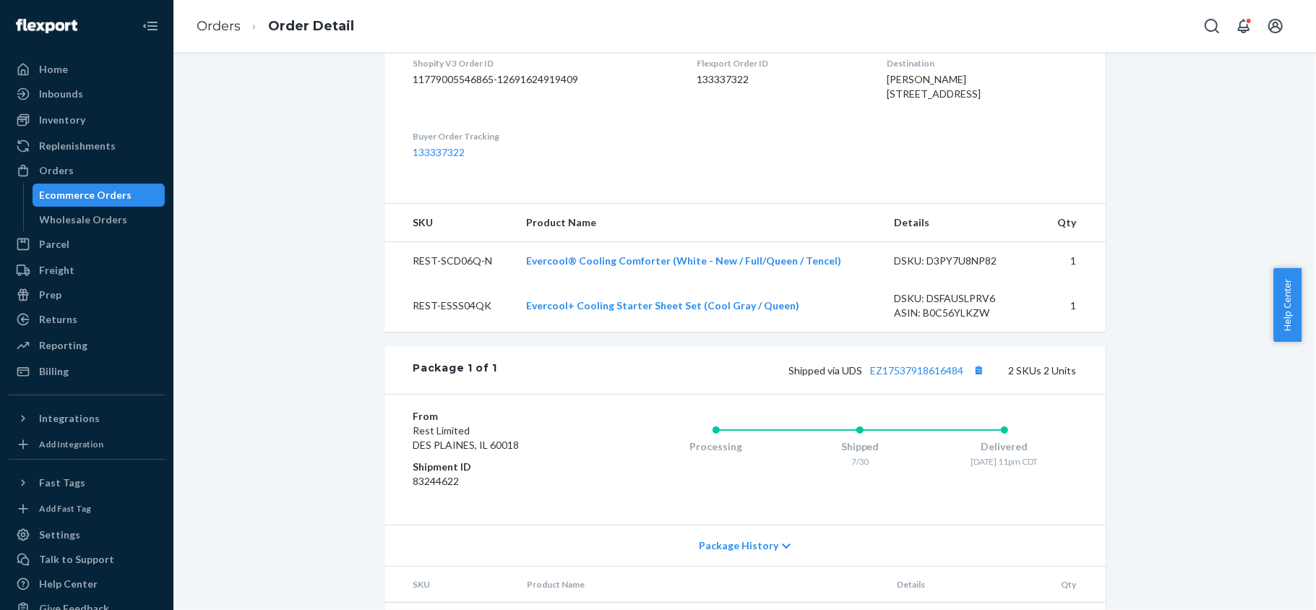
scroll to position [507, 0]
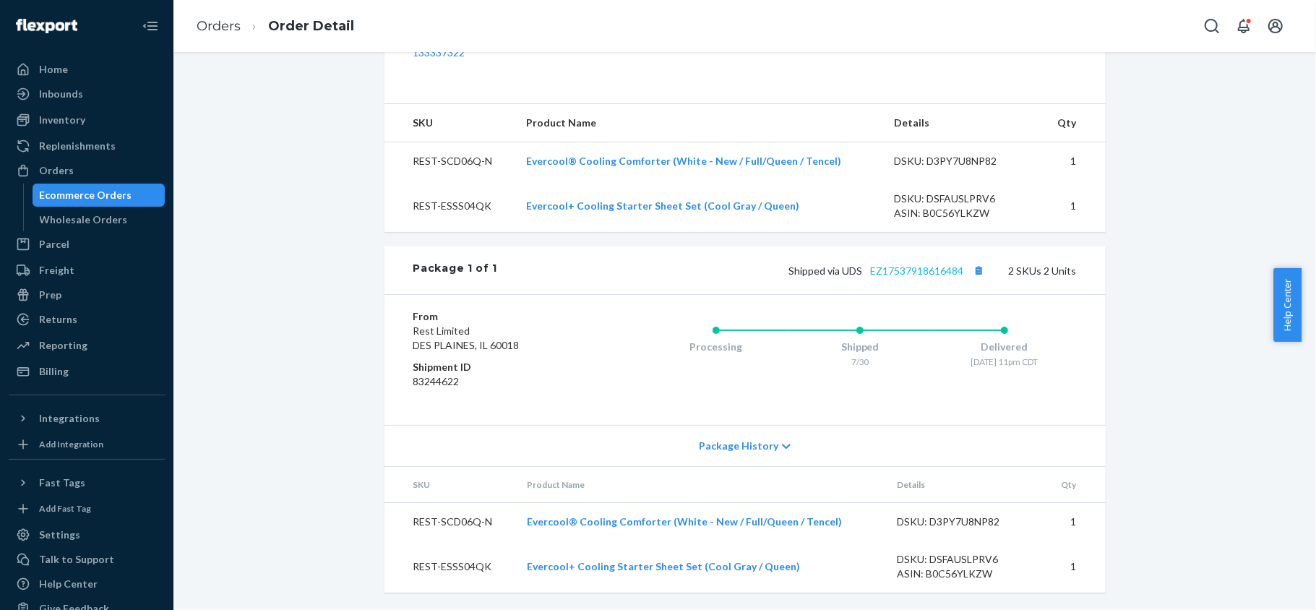
click at [910, 266] on div "Shipped via UDS EZ17537918616484 2 SKUs 2 Units" at bounding box center [786, 270] width 579 height 19
click at [910, 266] on link "EZ17537918616484" at bounding box center [917, 270] width 93 height 12
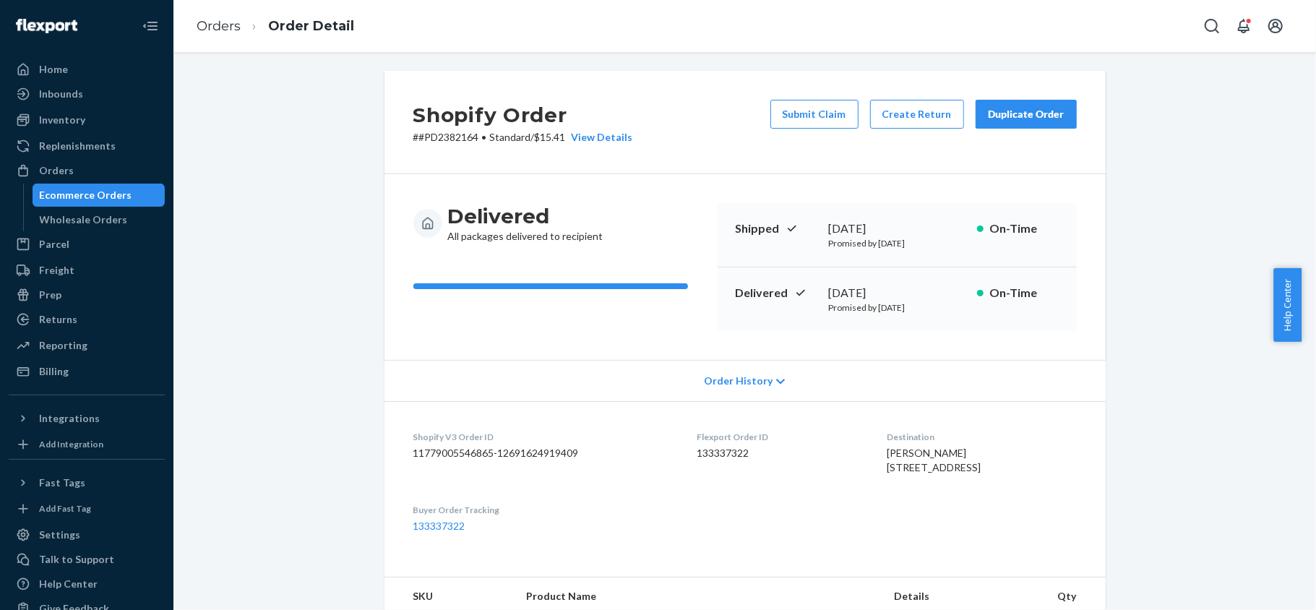
scroll to position [0, 0]
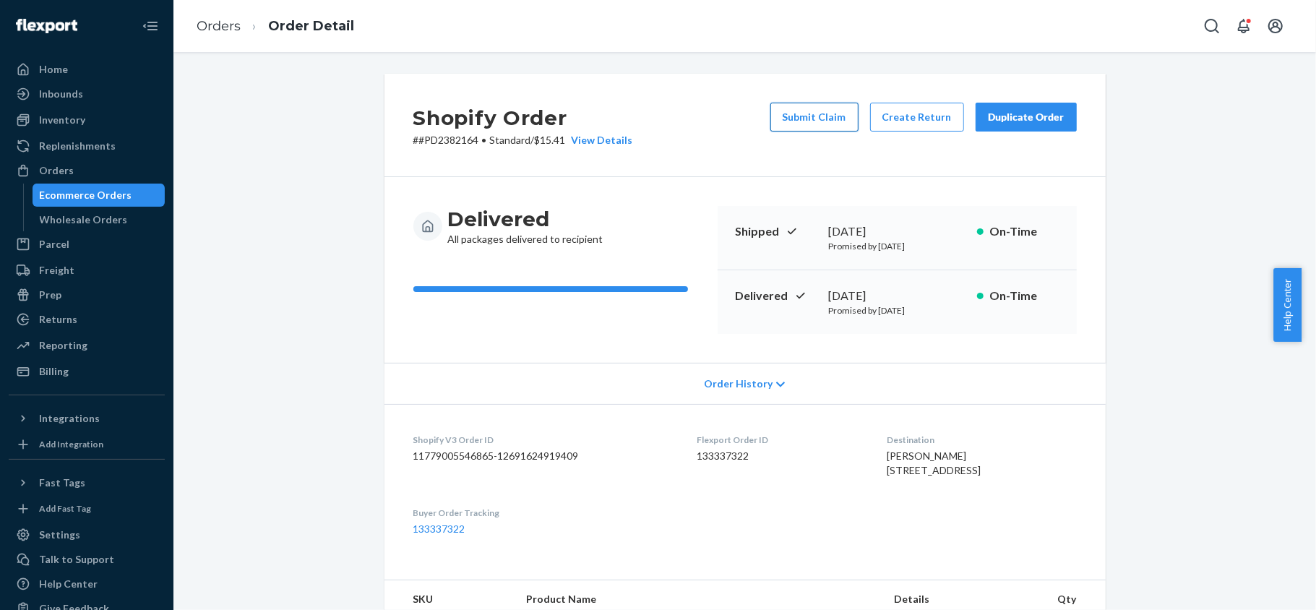
click at [792, 117] on button "Submit Claim" at bounding box center [814, 117] width 88 height 29
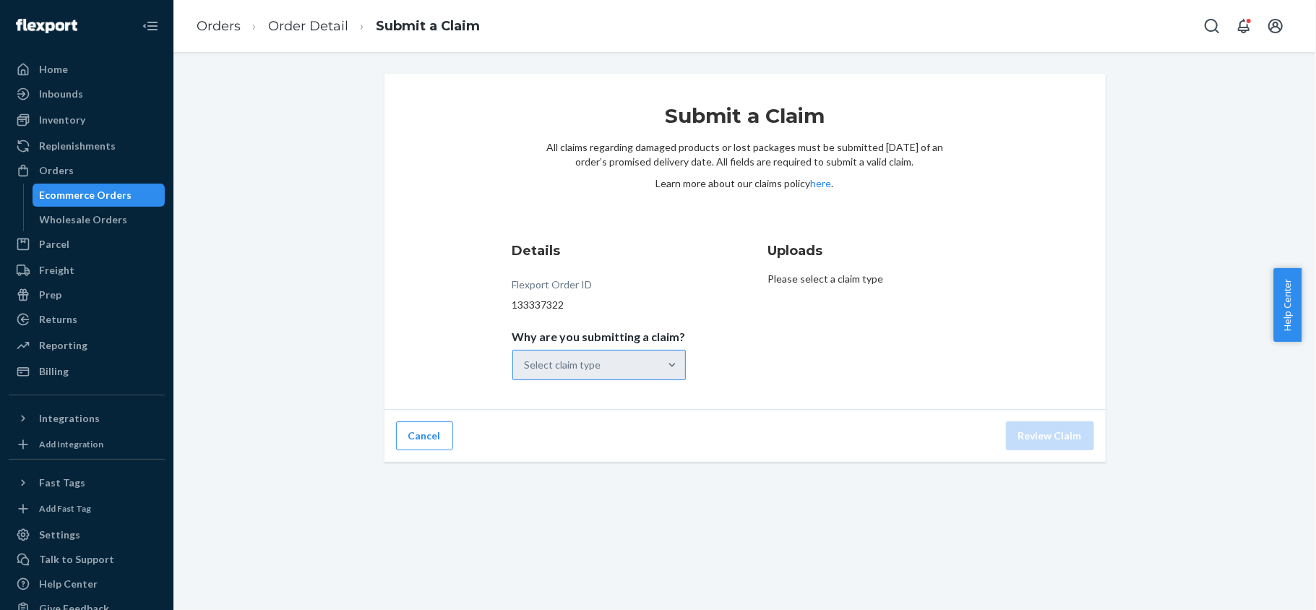
click at [634, 377] on div "Select claim type" at bounding box center [586, 364] width 146 height 29
click at [526, 372] on input "Why are you submitting a claim? Select claim type" at bounding box center [524, 365] width 1 height 14
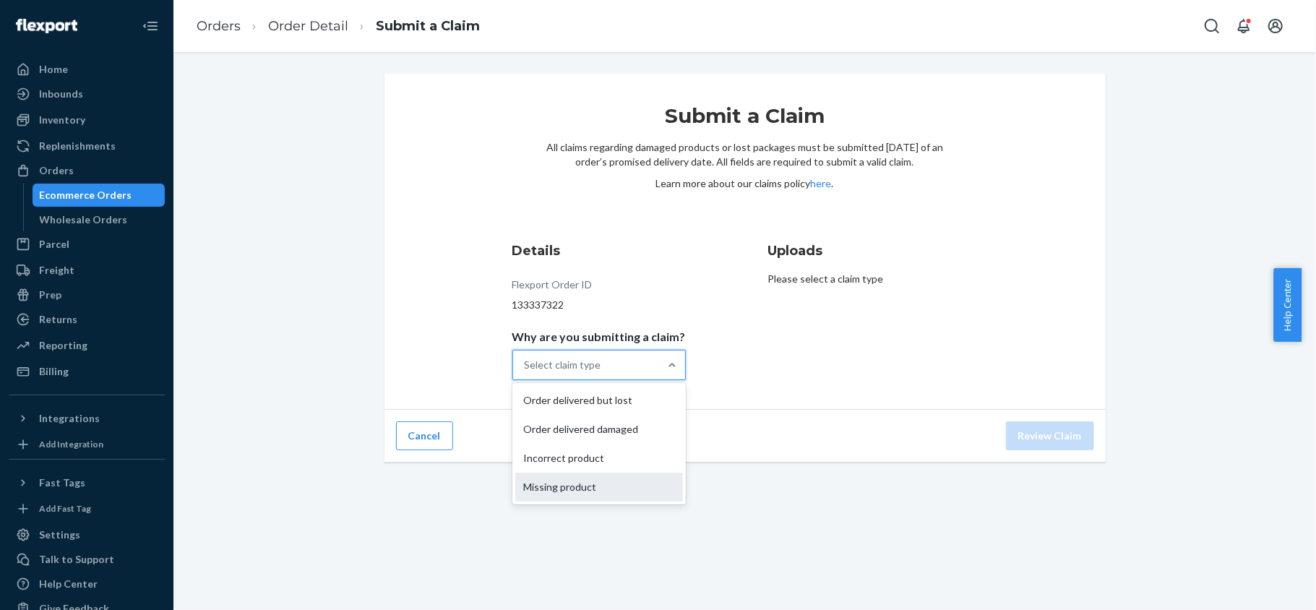
click at [619, 483] on div "Missing product" at bounding box center [599, 486] width 168 height 29
click at [526, 372] on input "Why are you submitting a claim? option Missing product focused, 0 of 4. 4 resul…" at bounding box center [524, 365] width 1 height 14
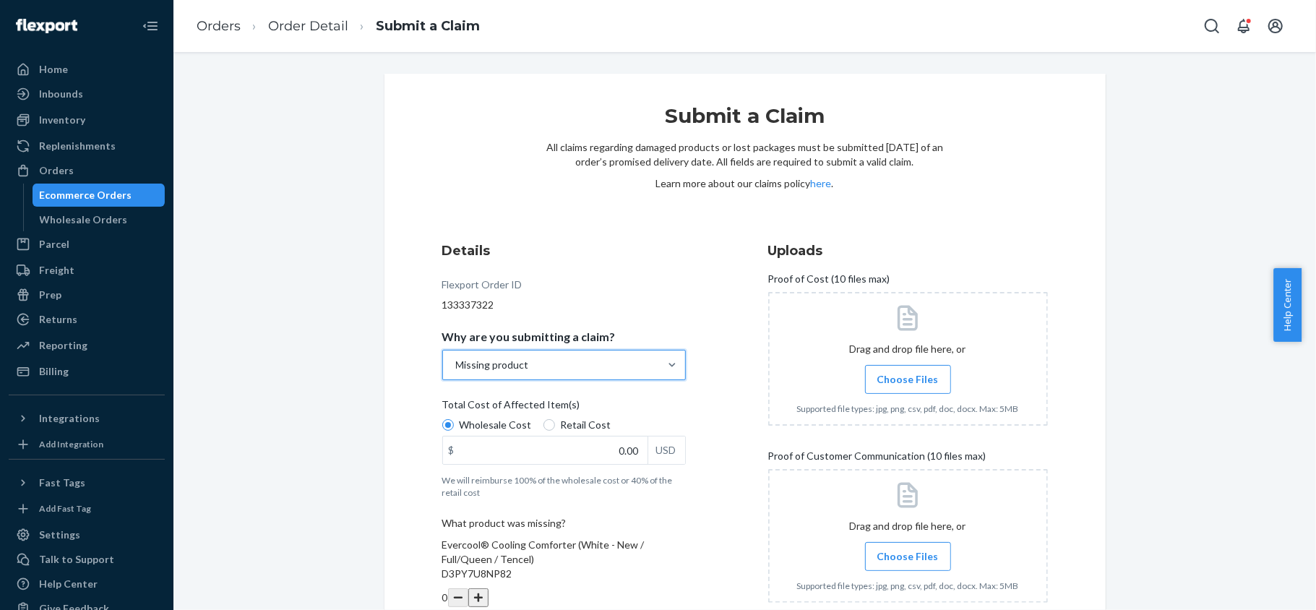
click at [584, 432] on div "Wholesale Cost Retail Cost" at bounding box center [563, 427] width 255 height 18
click at [454, 431] on input "Wholesale Cost" at bounding box center [448, 425] width 12 height 12
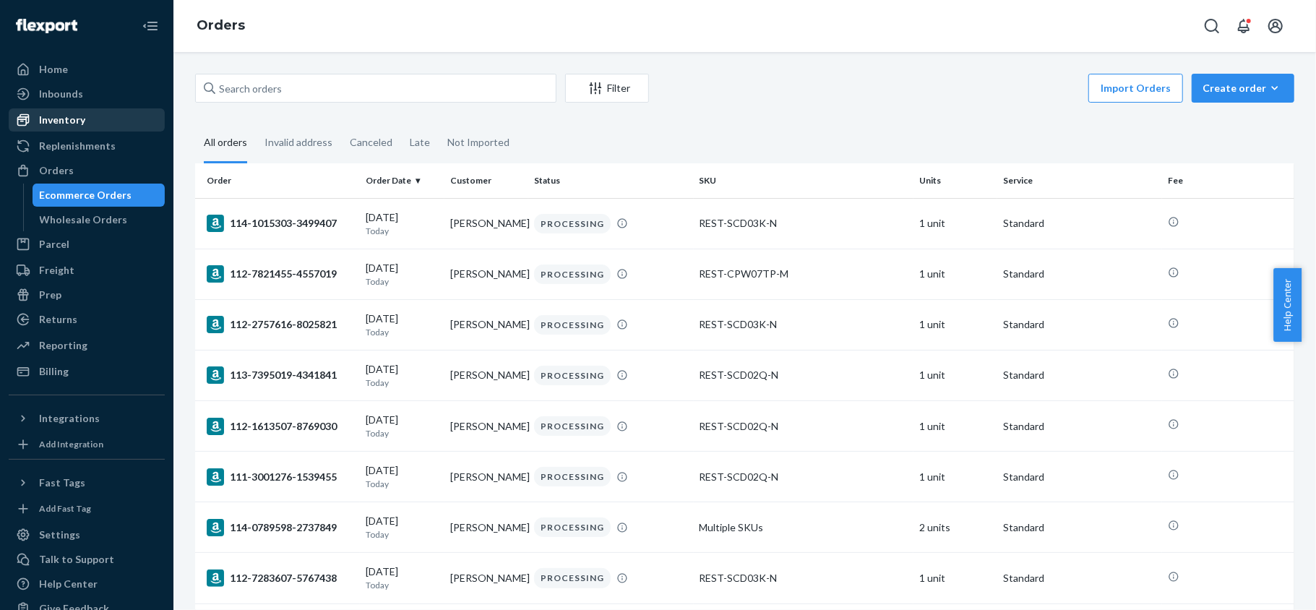
click at [95, 111] on div "Inventory" at bounding box center [86, 120] width 153 height 20
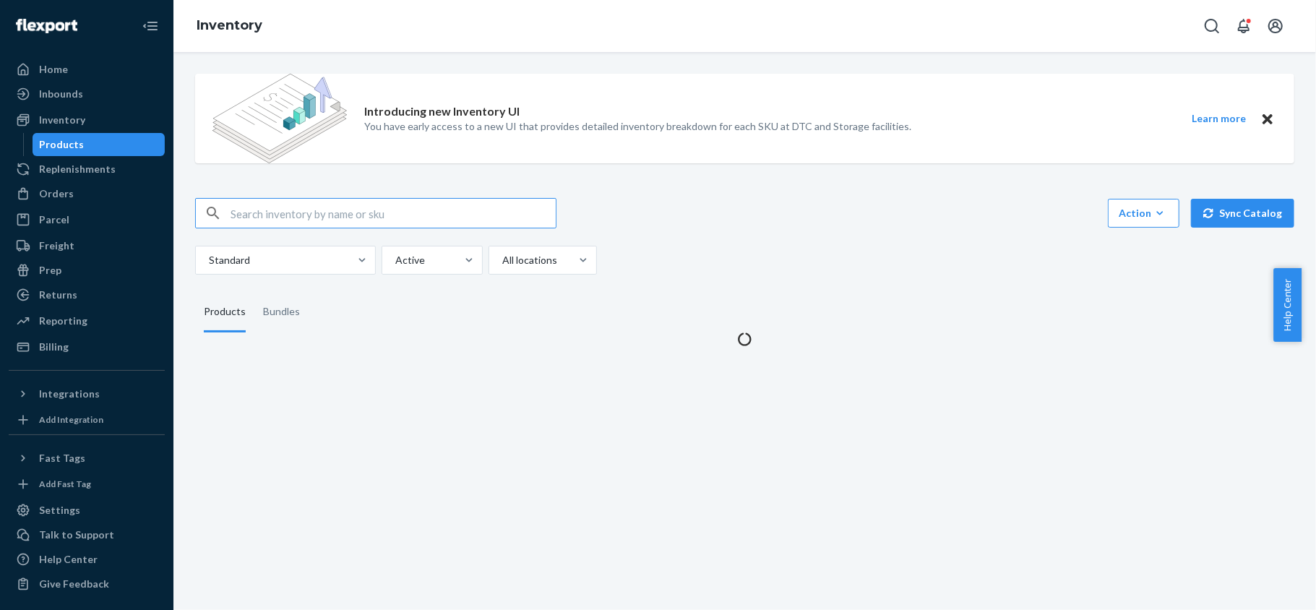
click at [284, 218] on input "text" at bounding box center [392, 213] width 325 height 29
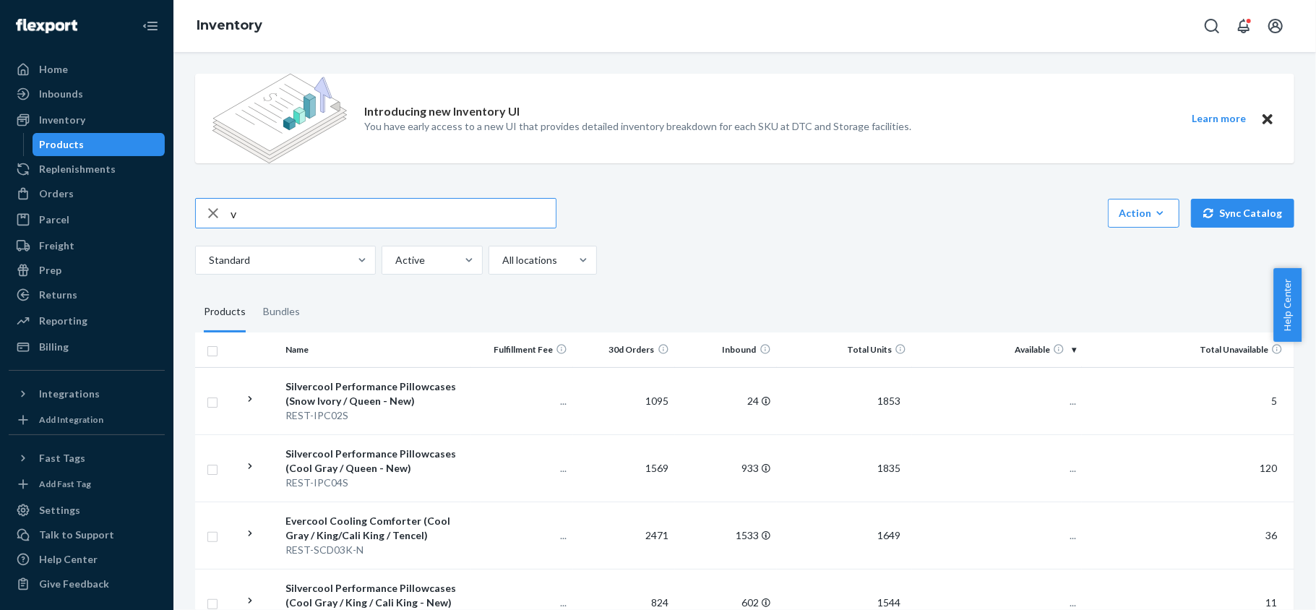
type input "v"
type input "REST-SCD00K"
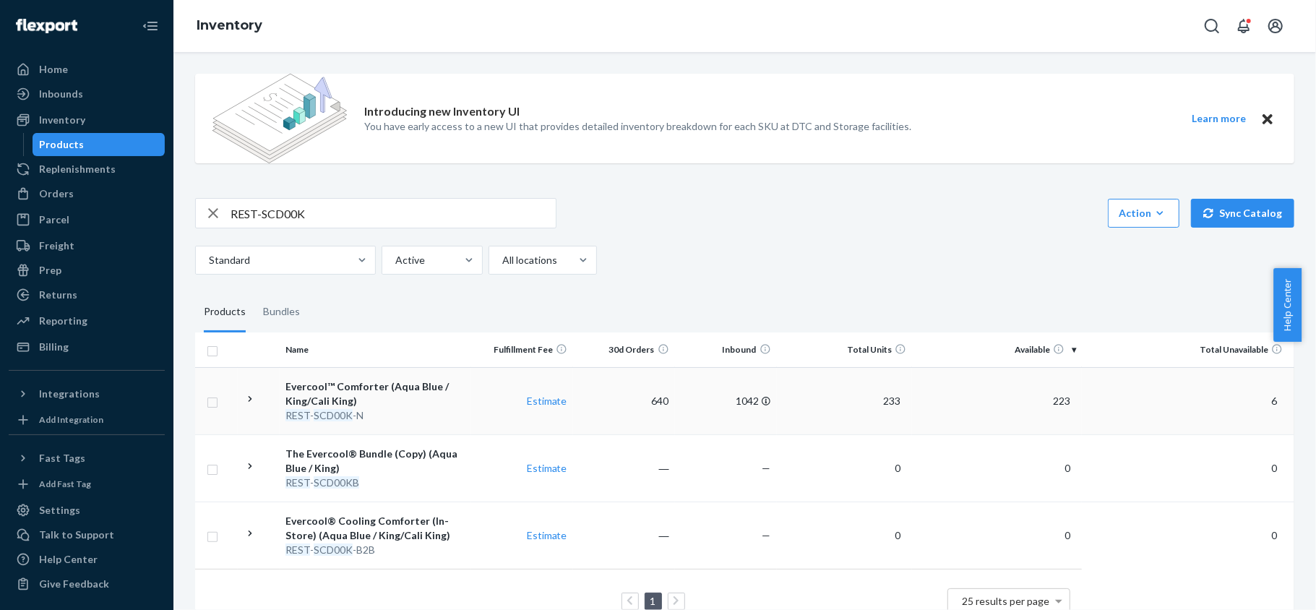
click at [1046, 407] on td "223" at bounding box center [997, 400] width 170 height 67
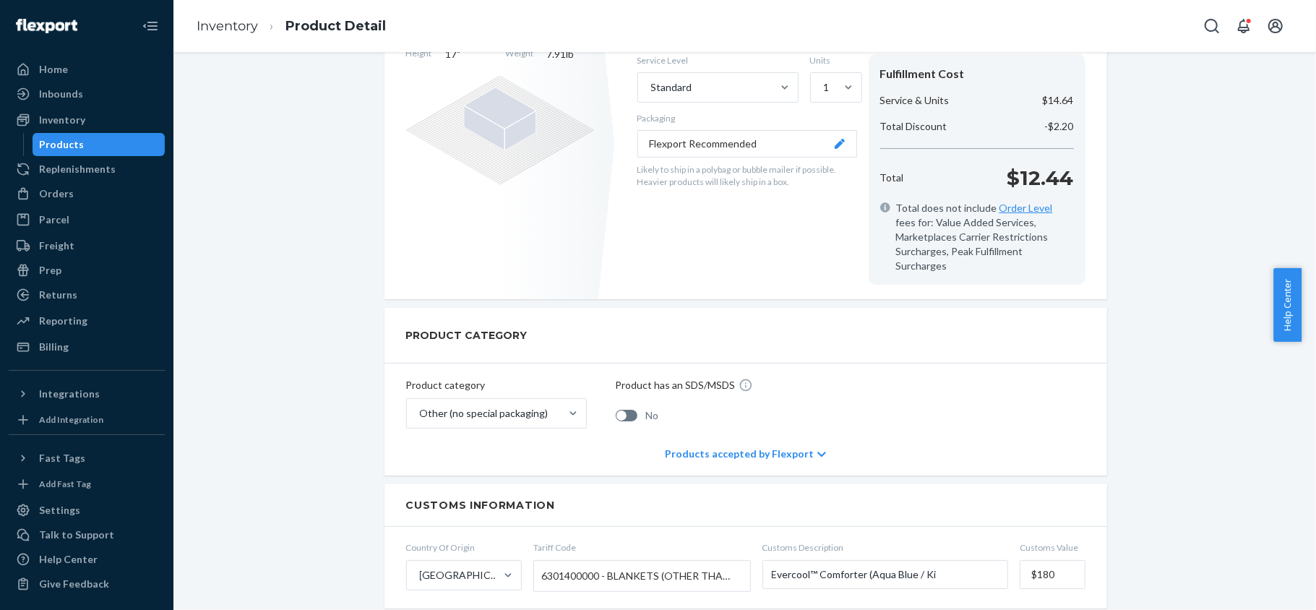
scroll to position [289, 0]
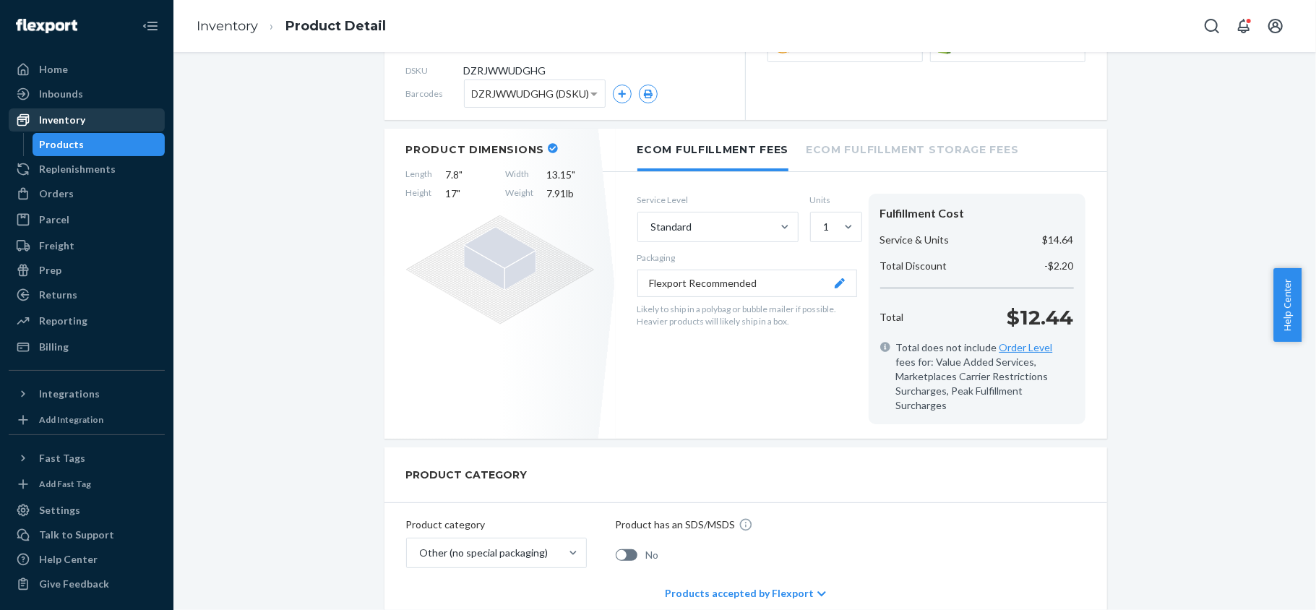
click at [108, 113] on div "Inventory" at bounding box center [86, 120] width 153 height 20
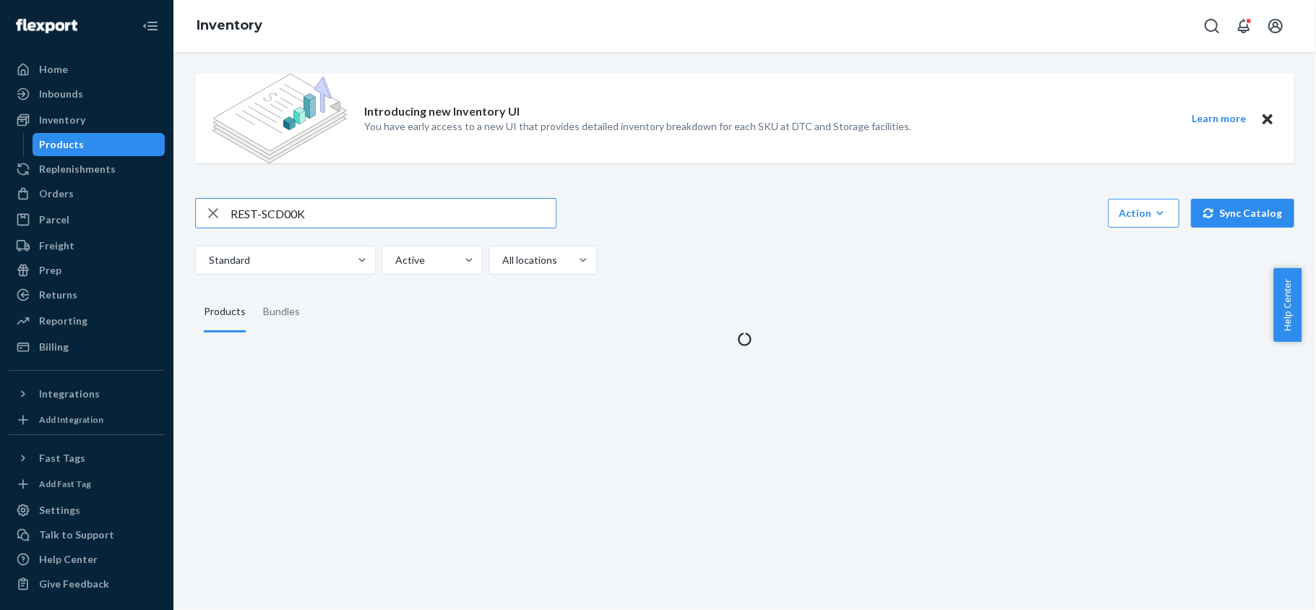
click at [335, 205] on input "REST-SCD00K" at bounding box center [392, 213] width 325 height 29
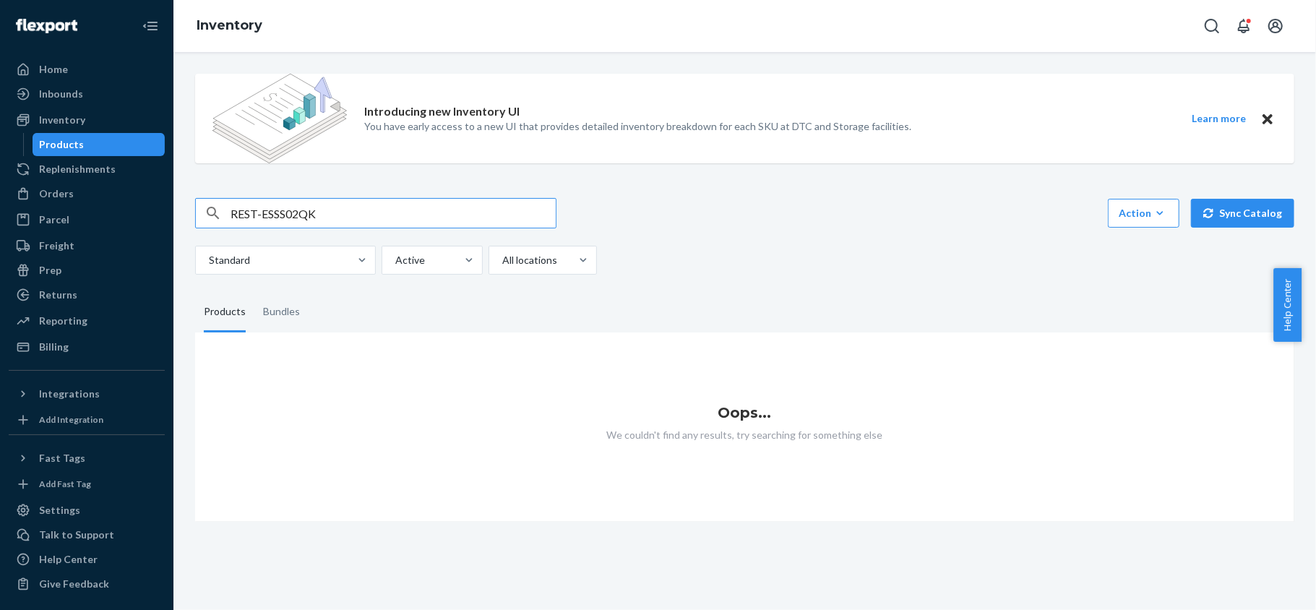
type input "REST-ESSS02QK"
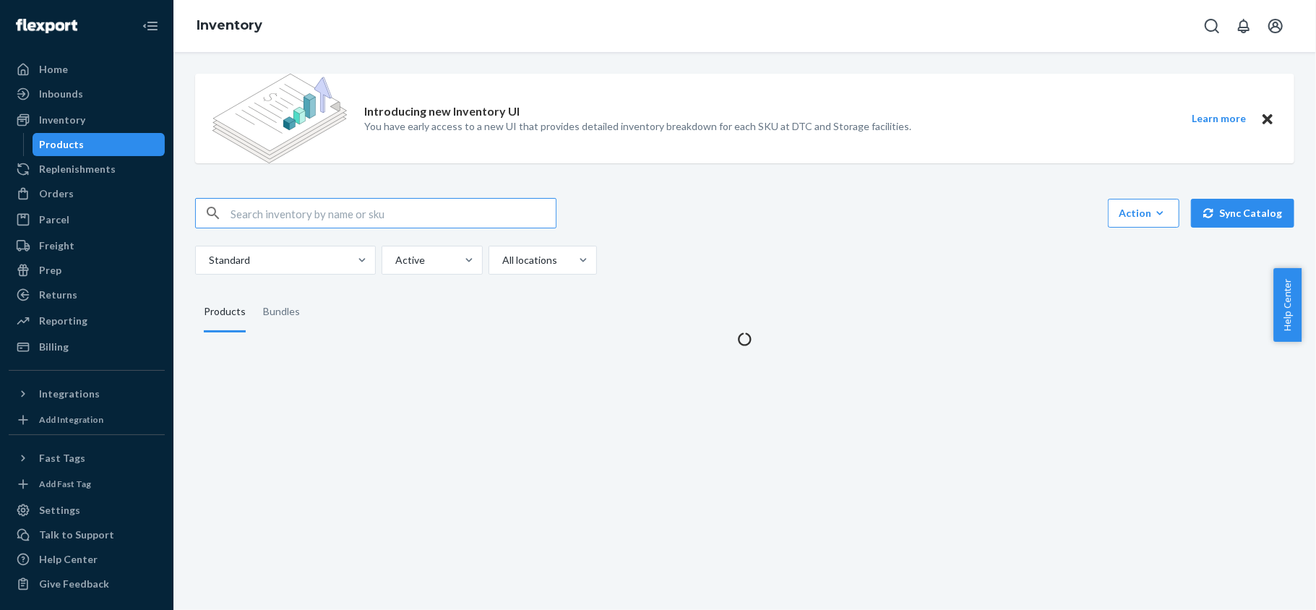
click at [338, 204] on input "text" at bounding box center [392, 213] width 325 height 29
click at [338, 210] on input "text" at bounding box center [392, 213] width 325 height 29
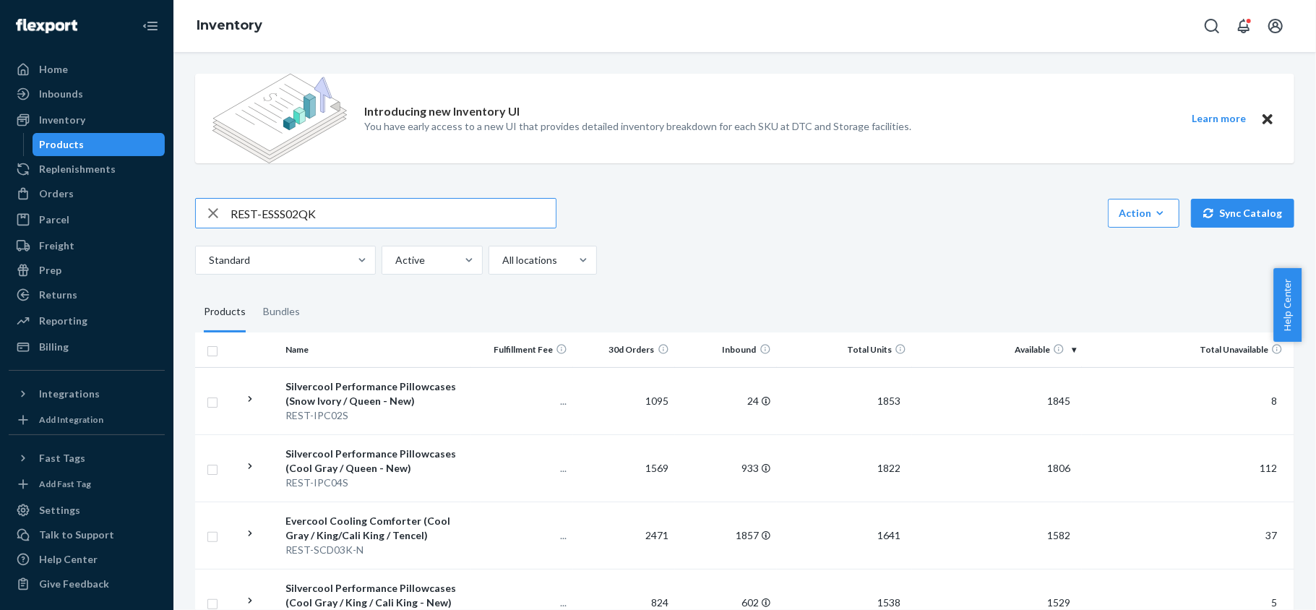
type input "REST-ESSS02QK"
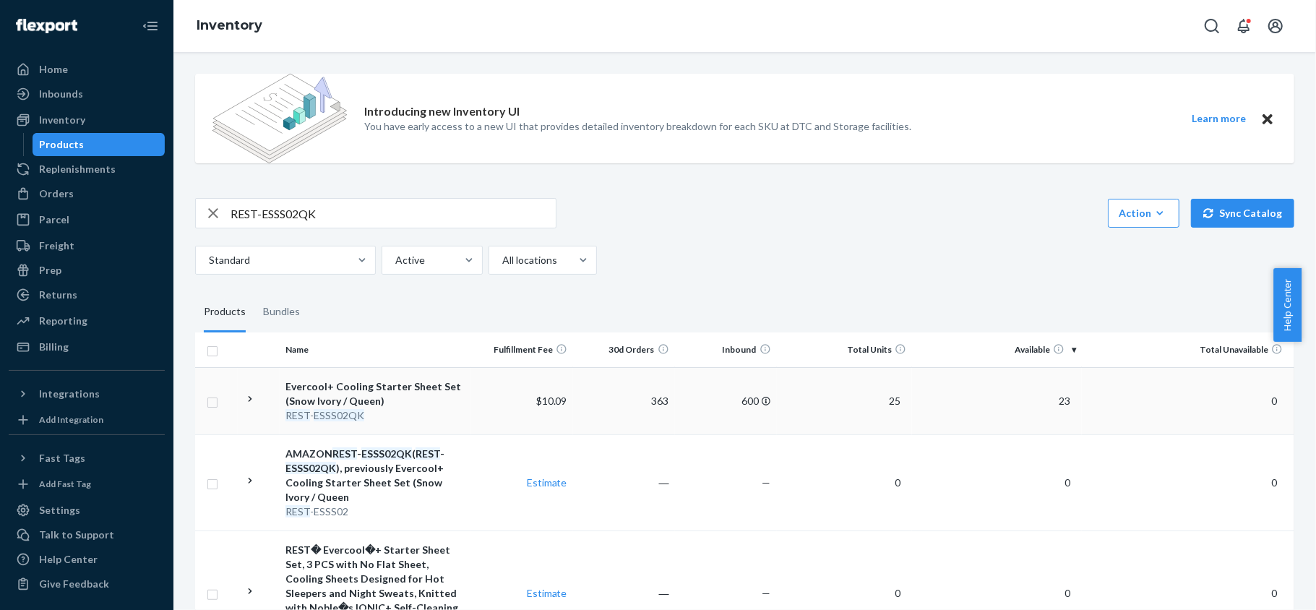
click at [1053, 394] on span "23" at bounding box center [1064, 400] width 23 height 12
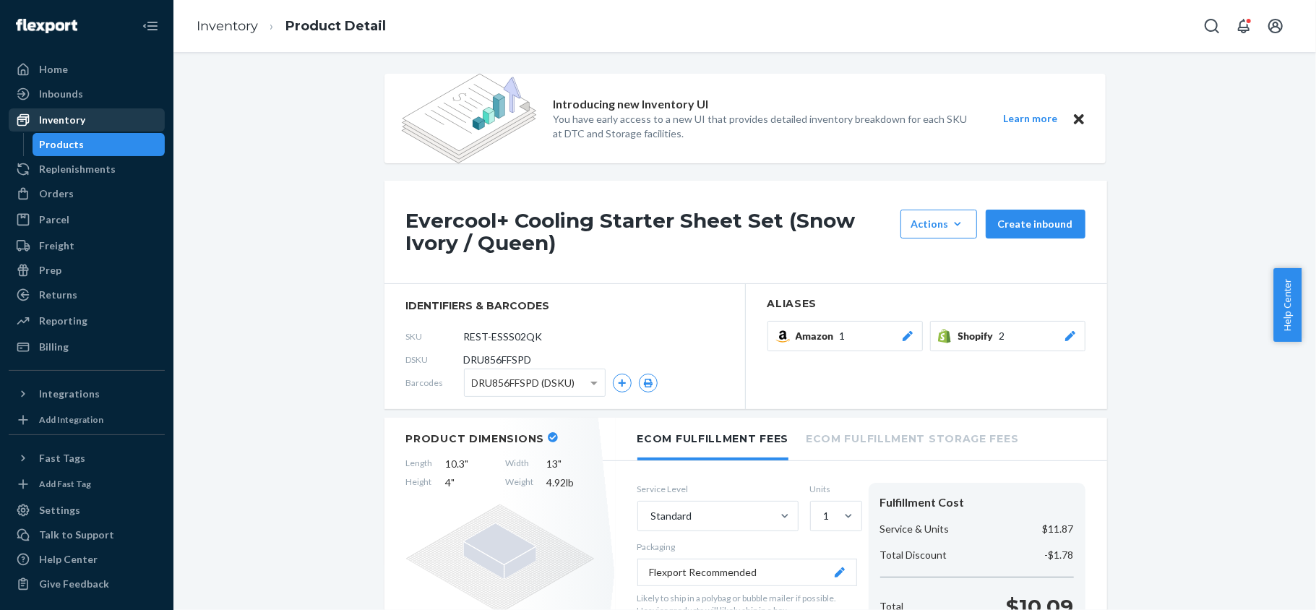
click at [75, 116] on div "Inventory" at bounding box center [62, 120] width 46 height 14
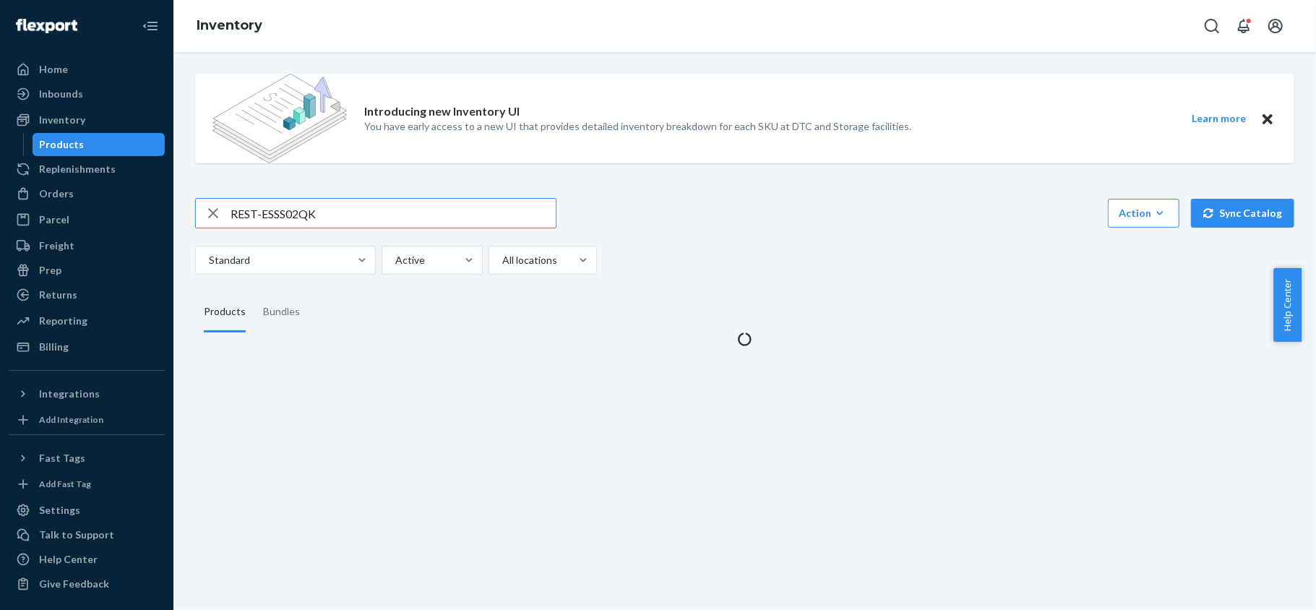
click at [304, 217] on input "REST-ESSS02QK" at bounding box center [392, 213] width 325 height 29
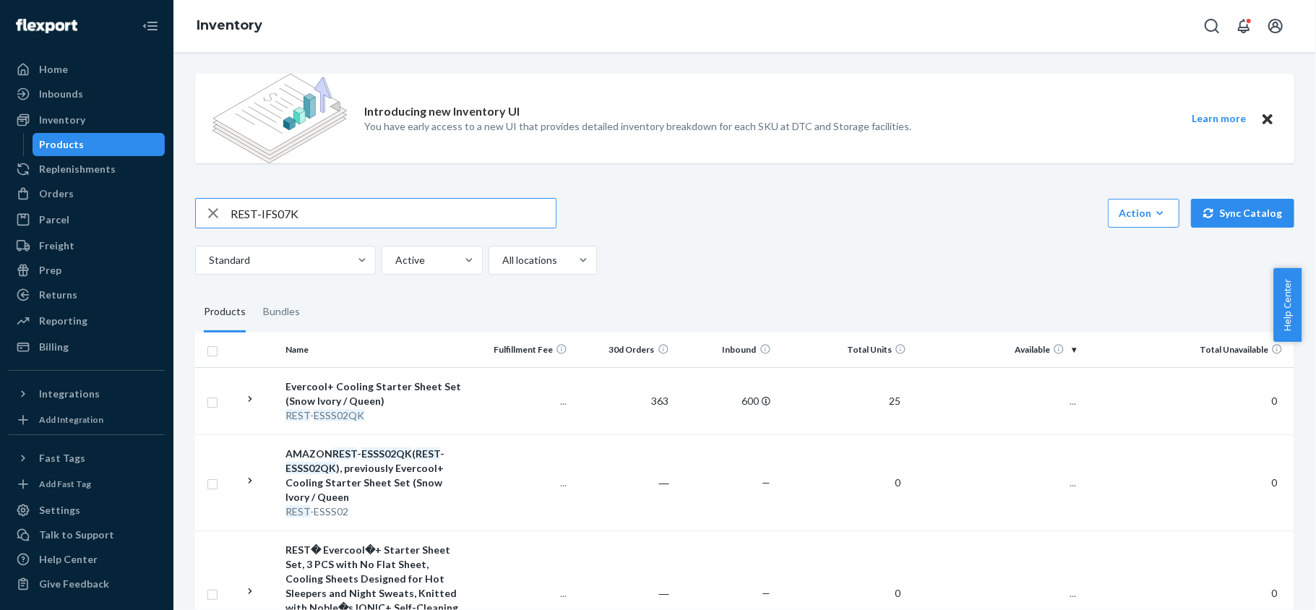
type input "REST-IFS07K"
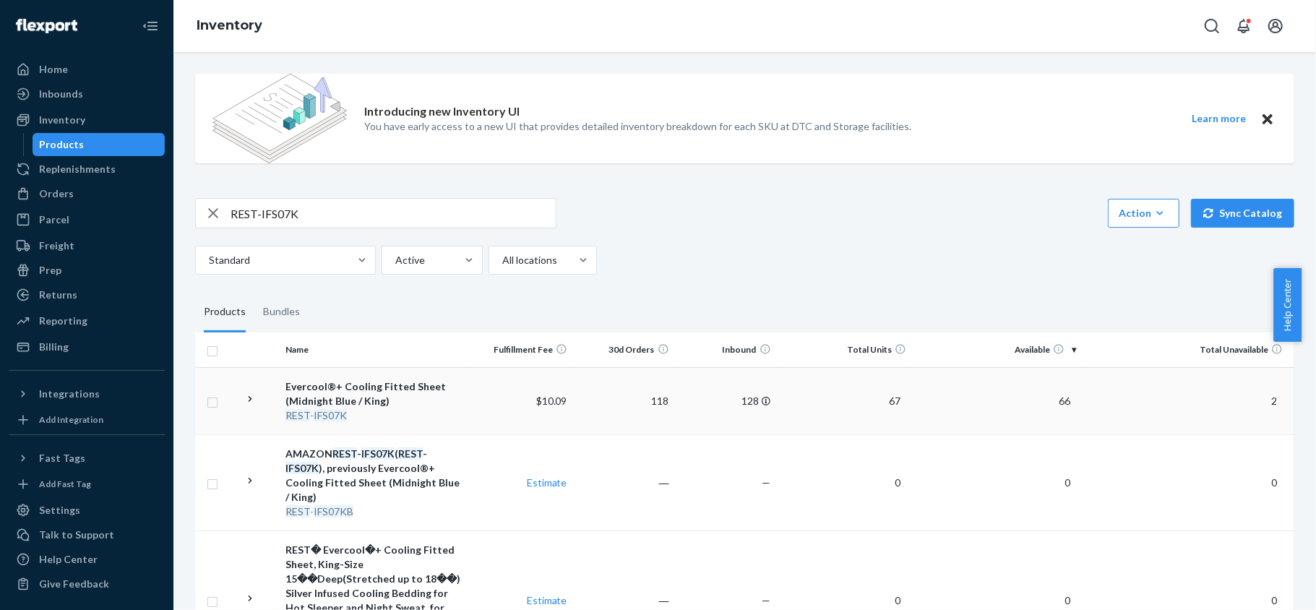
click at [1055, 405] on span "66" at bounding box center [1064, 400] width 23 height 12
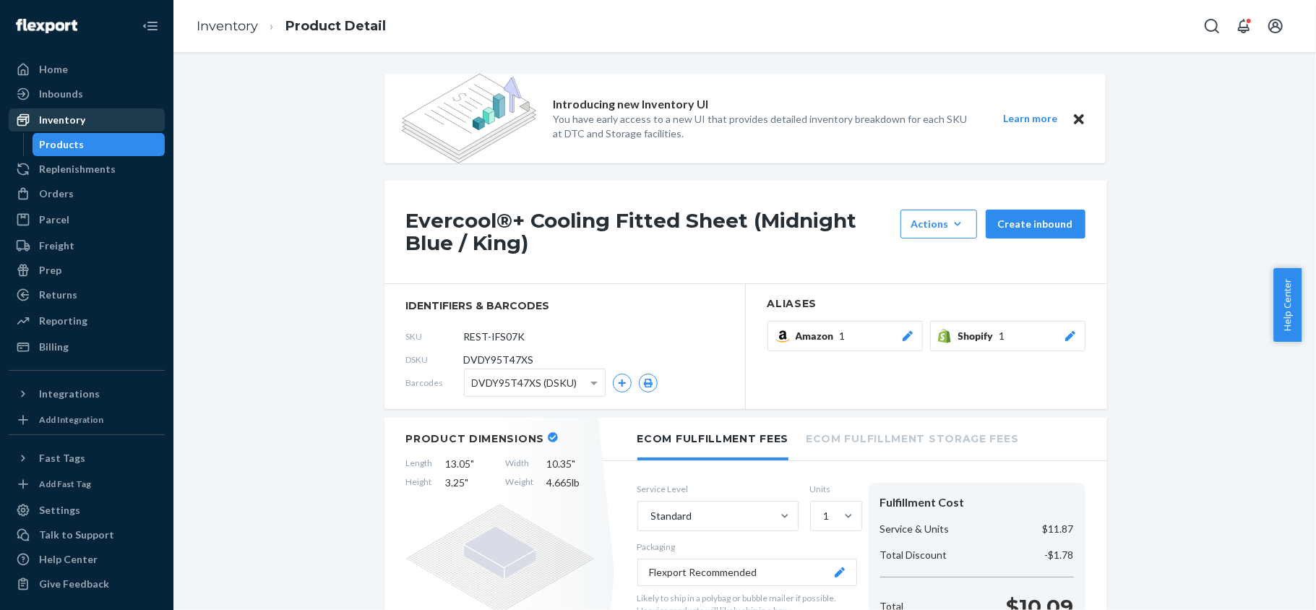
click at [87, 120] on div "Inventory" at bounding box center [86, 120] width 153 height 20
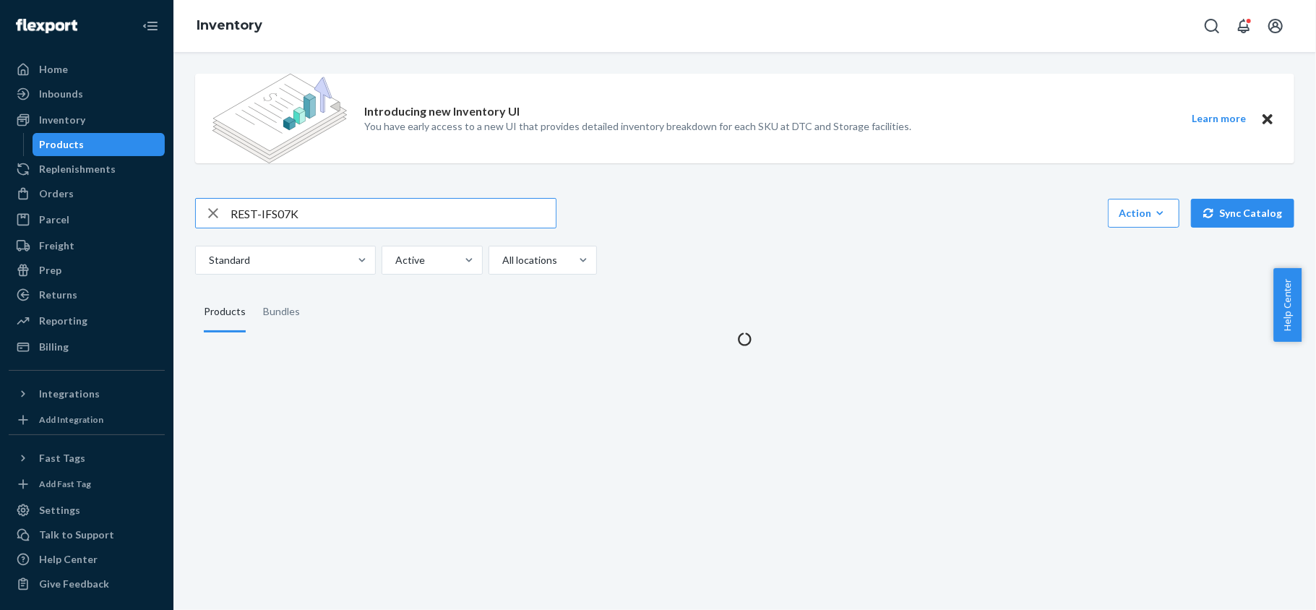
drag, startPoint x: 332, startPoint y: 227, endPoint x: 333, endPoint y: 214, distance: 13.0
click at [332, 227] on input "REST-IFS07K" at bounding box center [392, 213] width 325 height 29
click at [333, 214] on input "REST-IFS07K" at bounding box center [392, 213] width 325 height 29
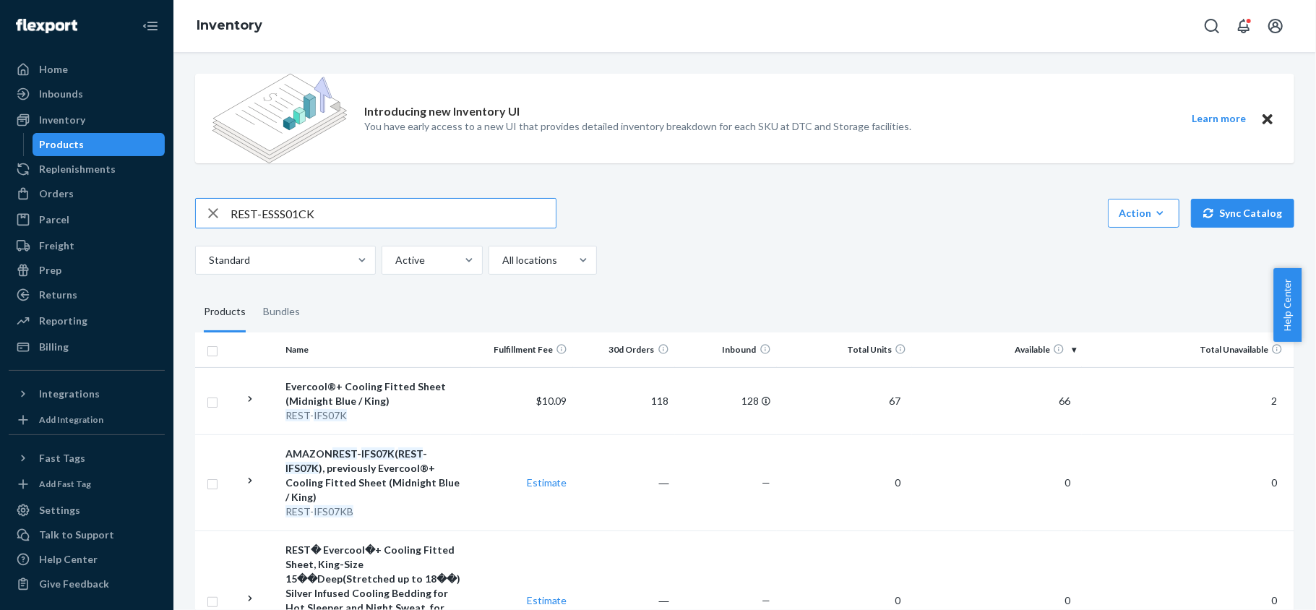
type input "REST-ESSS01CK"
click at [1061, 402] on span "27" at bounding box center [1064, 400] width 23 height 12
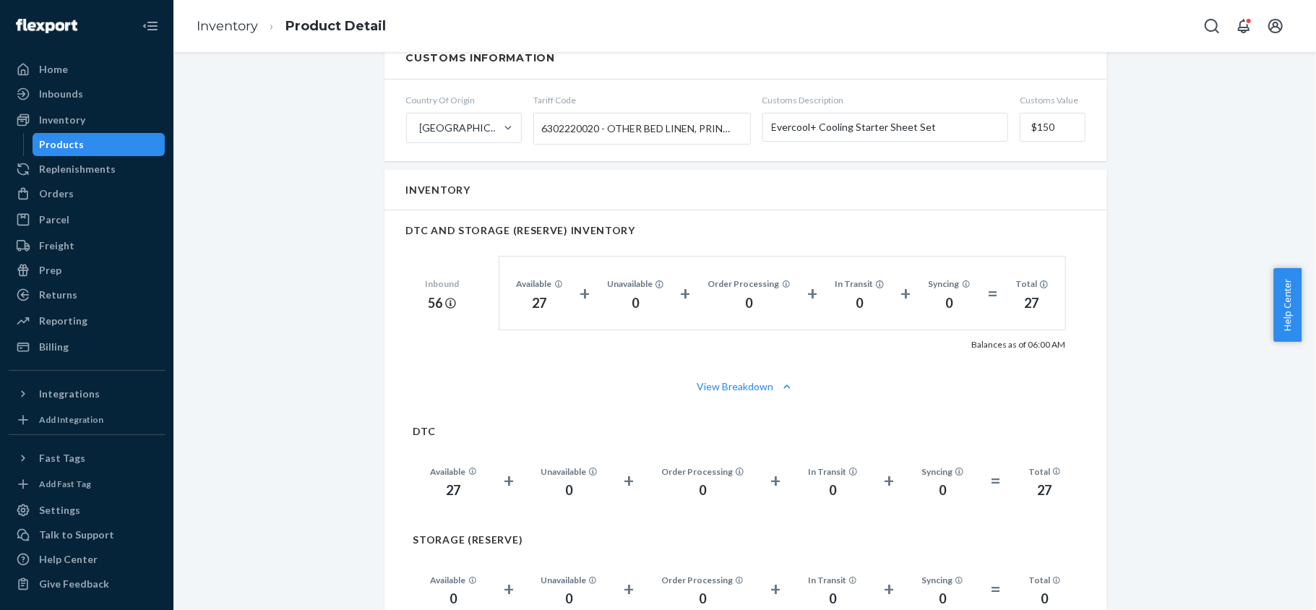
scroll to position [1059, 0]
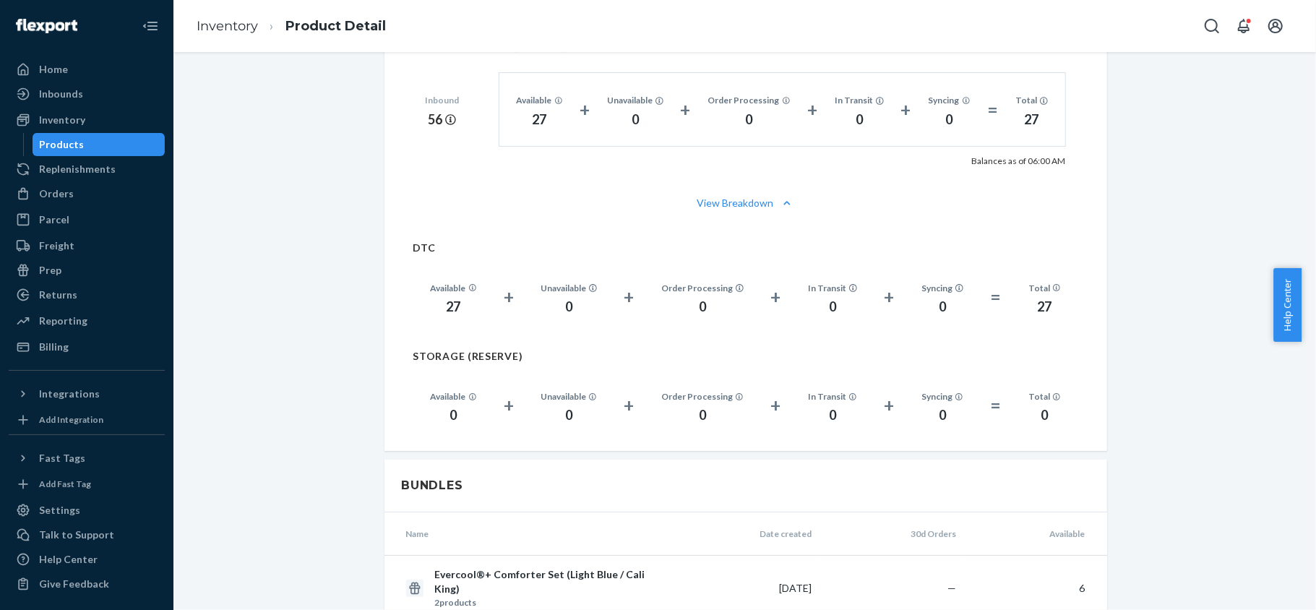
click at [113, 139] on div "Products" at bounding box center [99, 144] width 130 height 20
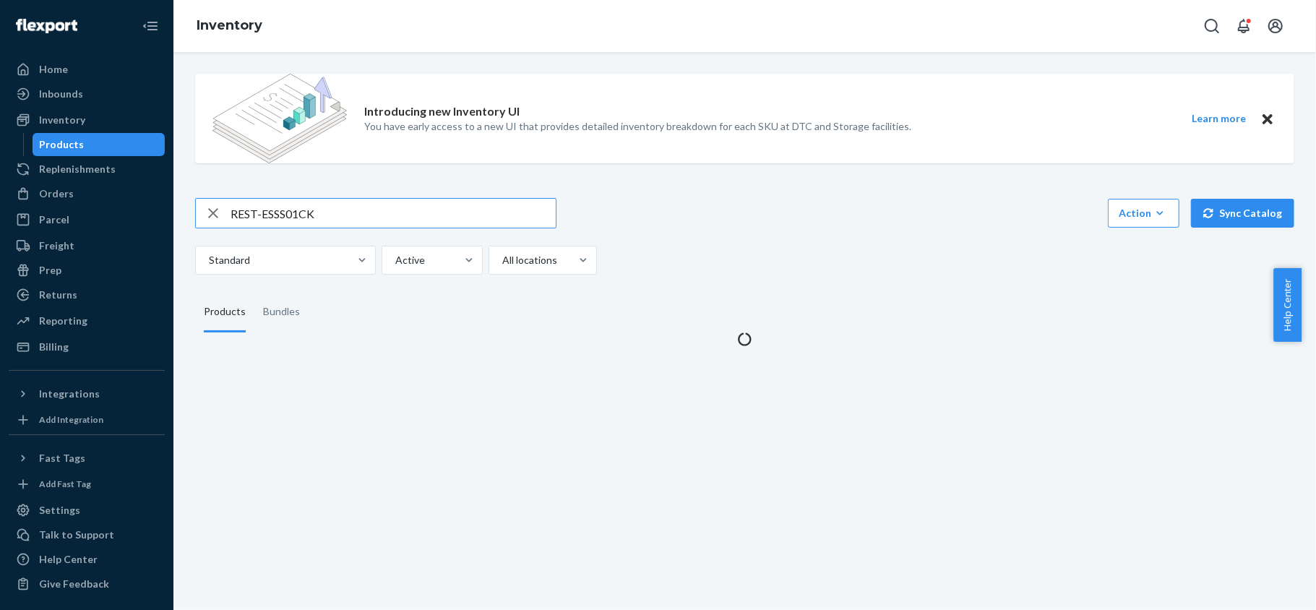
click at [307, 199] on input "REST-ESSS01CK" at bounding box center [392, 213] width 325 height 29
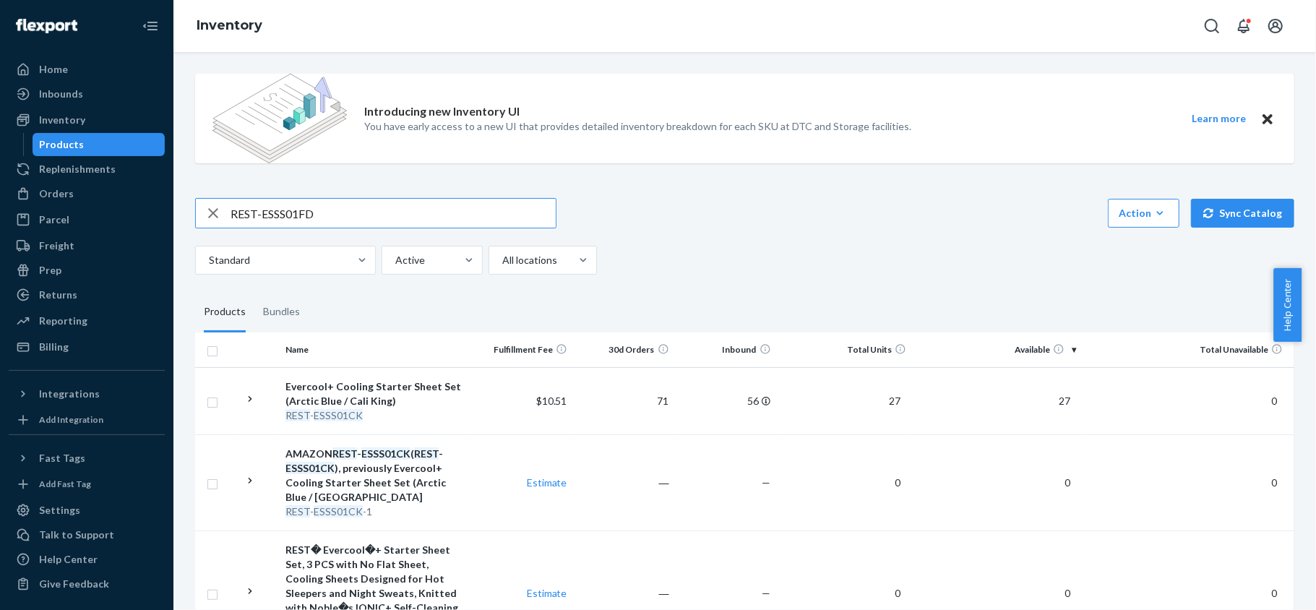
type input "REST-ESSS01FD"
click at [1053, 405] on span "21" at bounding box center [1064, 400] width 23 height 12
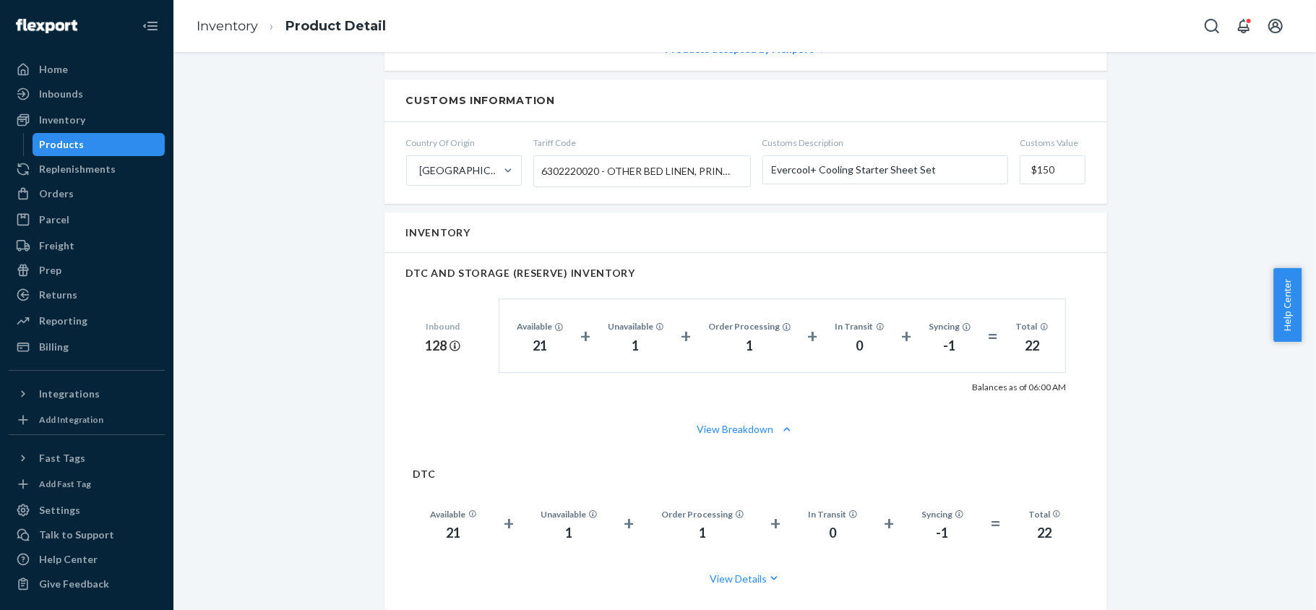
scroll to position [867, 0]
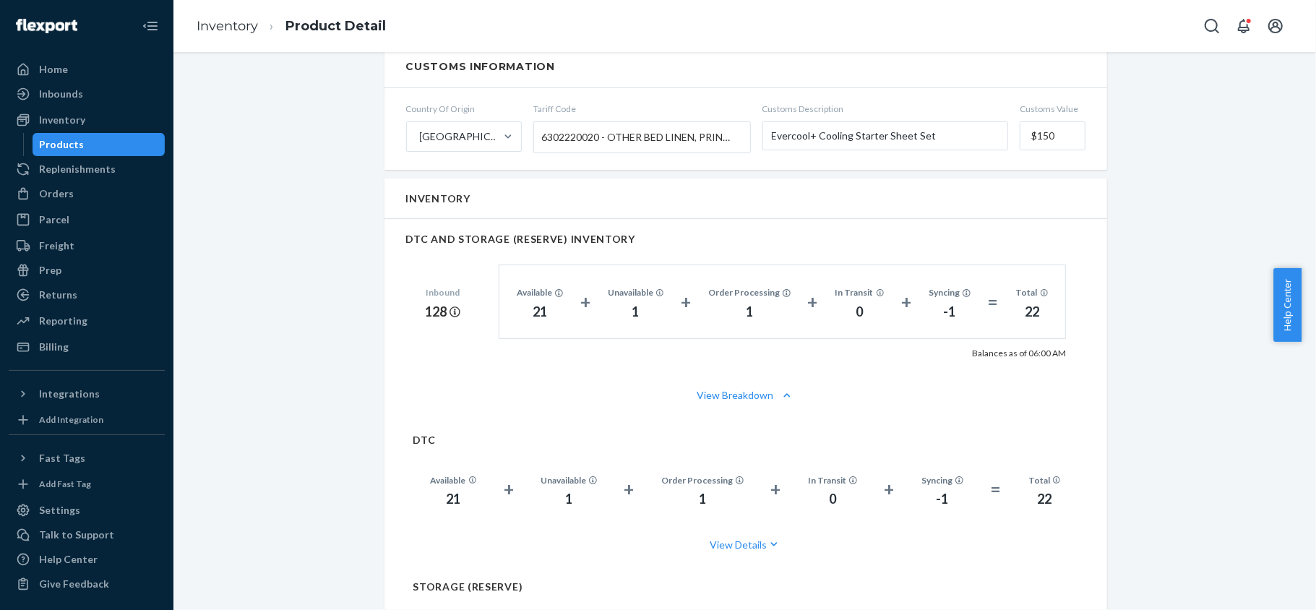
click at [140, 139] on div "Products" at bounding box center [99, 144] width 130 height 20
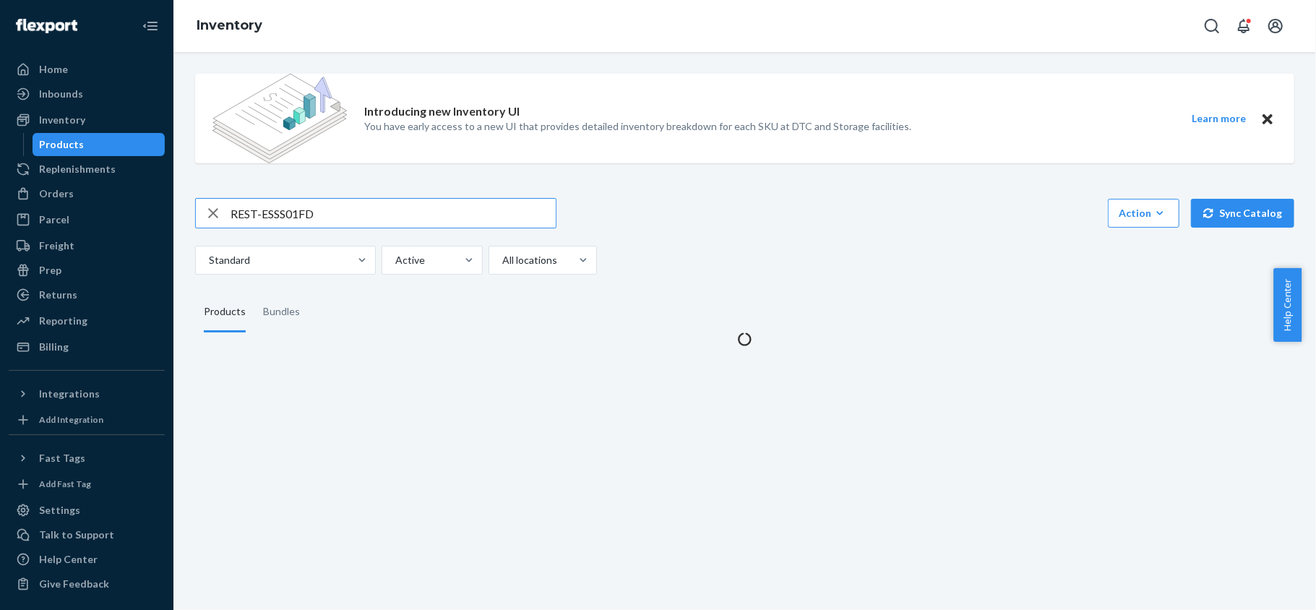
click at [341, 211] on input "REST-ESSS01FD" at bounding box center [392, 213] width 325 height 29
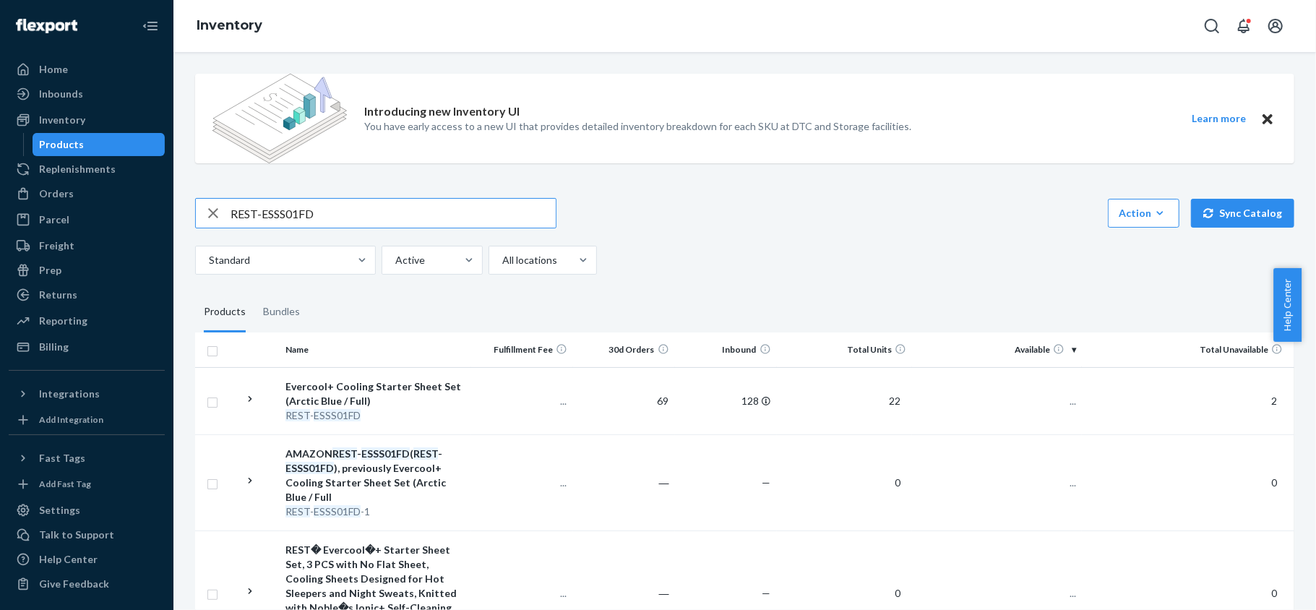
click at [341, 211] on input "REST-ESSS01FD" at bounding box center [392, 213] width 325 height 29
type input "REST-ESSS01K"
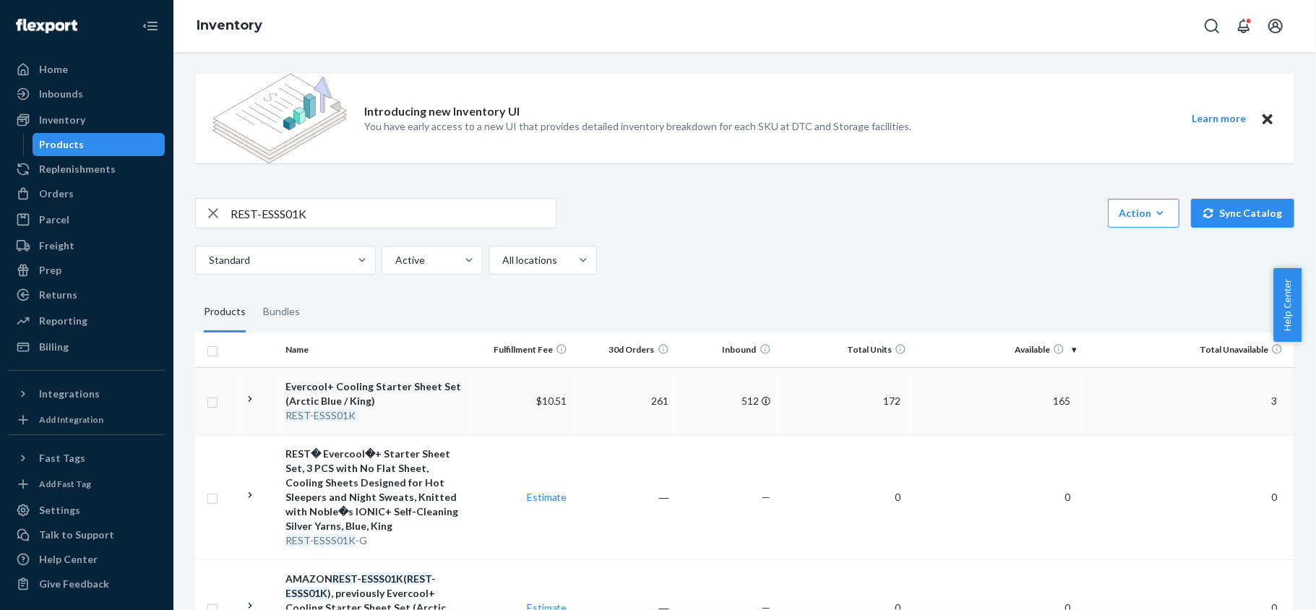
click at [1047, 402] on span "165" at bounding box center [1061, 400] width 29 height 12
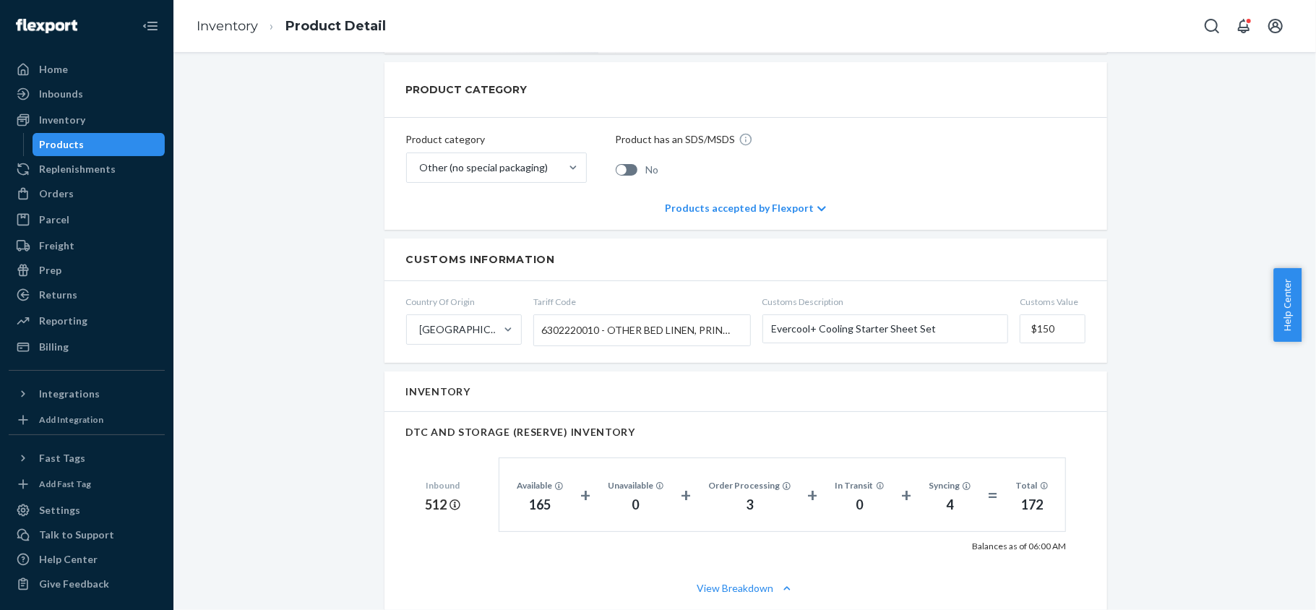
scroll to position [867, 0]
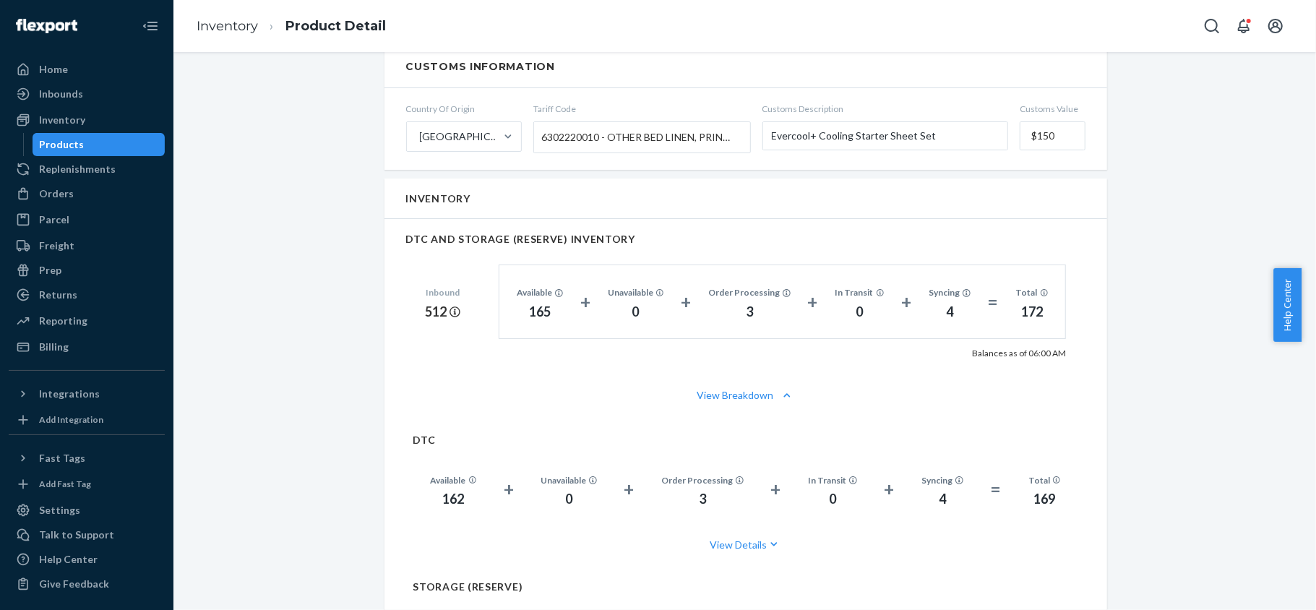
click at [99, 145] on div "Products" at bounding box center [99, 144] width 130 height 20
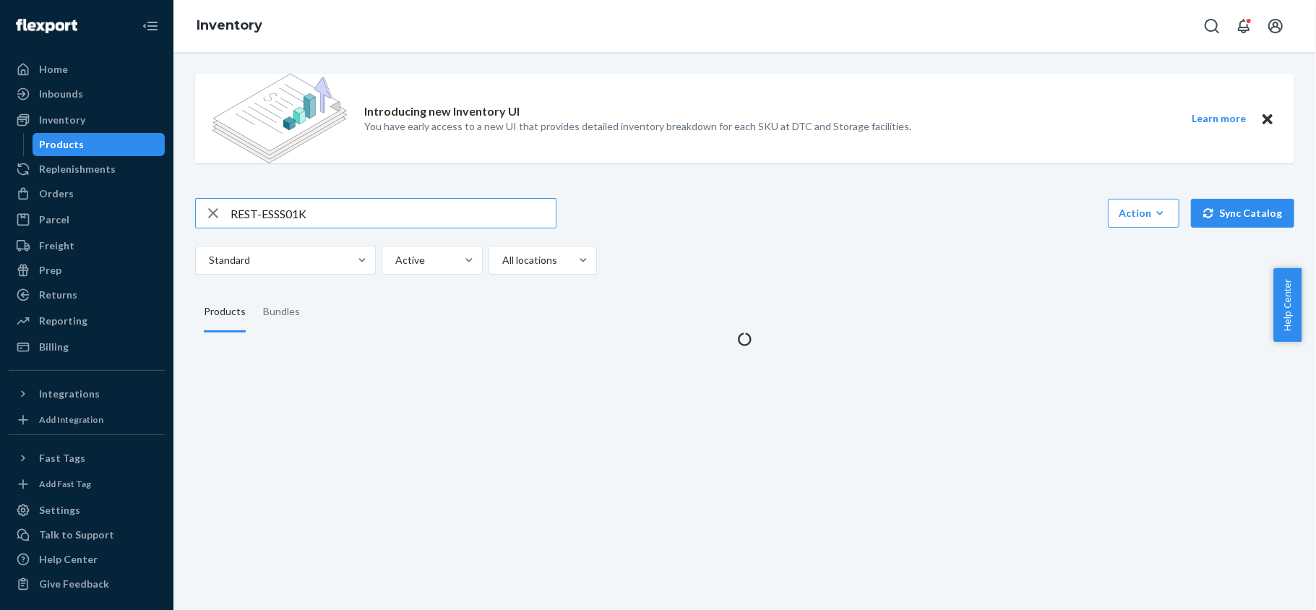
click at [266, 181] on div "Introducing new Inventory UI You have early access to a new UI that provides de…" at bounding box center [744, 204] width 1120 height 284
click at [278, 212] on input "REST-ESSS01K" at bounding box center [392, 213] width 325 height 29
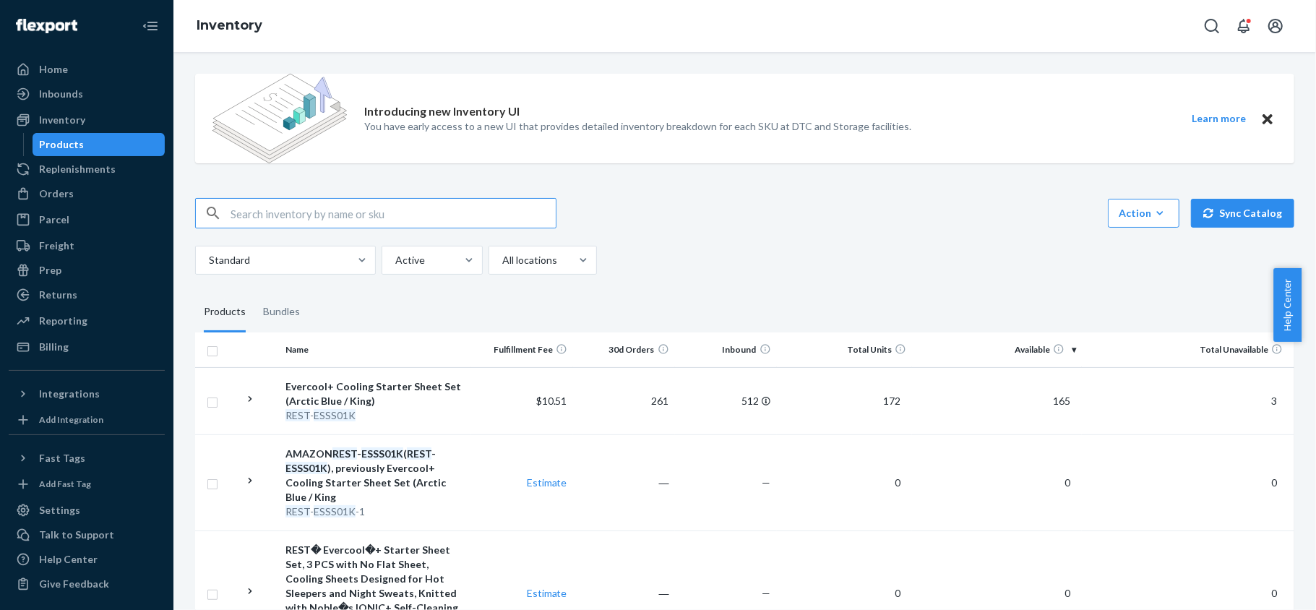
paste input "REST-ESSS01QK"
type input "REST-ESSS01QK"
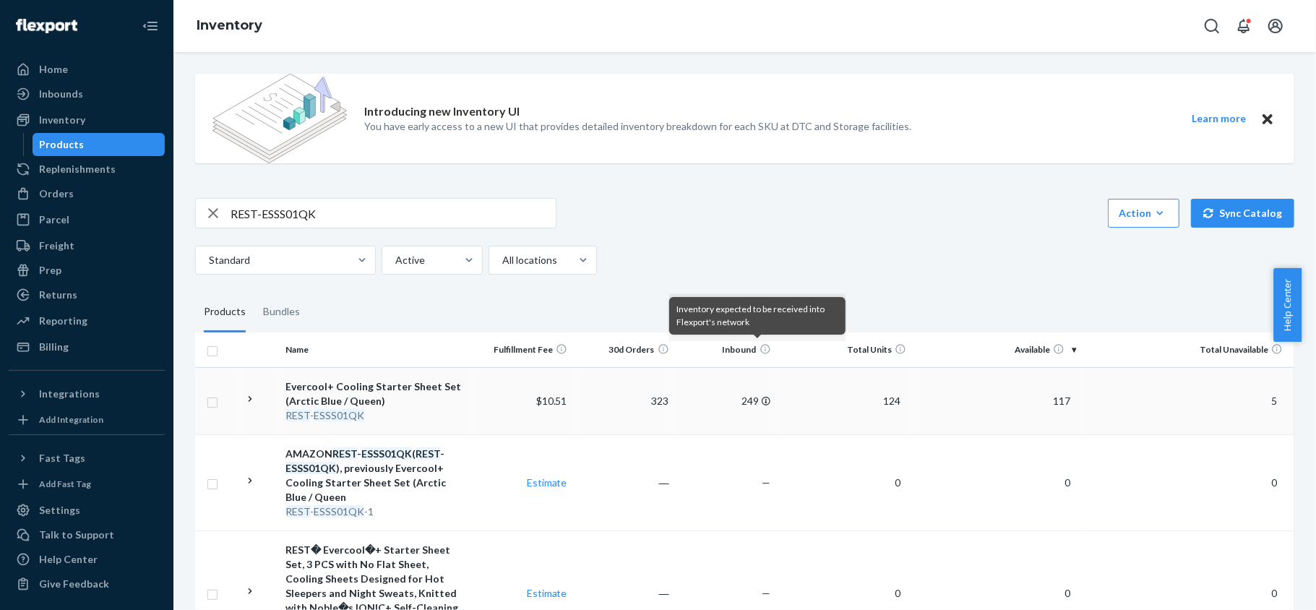
click at [1049, 400] on span "117" at bounding box center [1061, 400] width 29 height 12
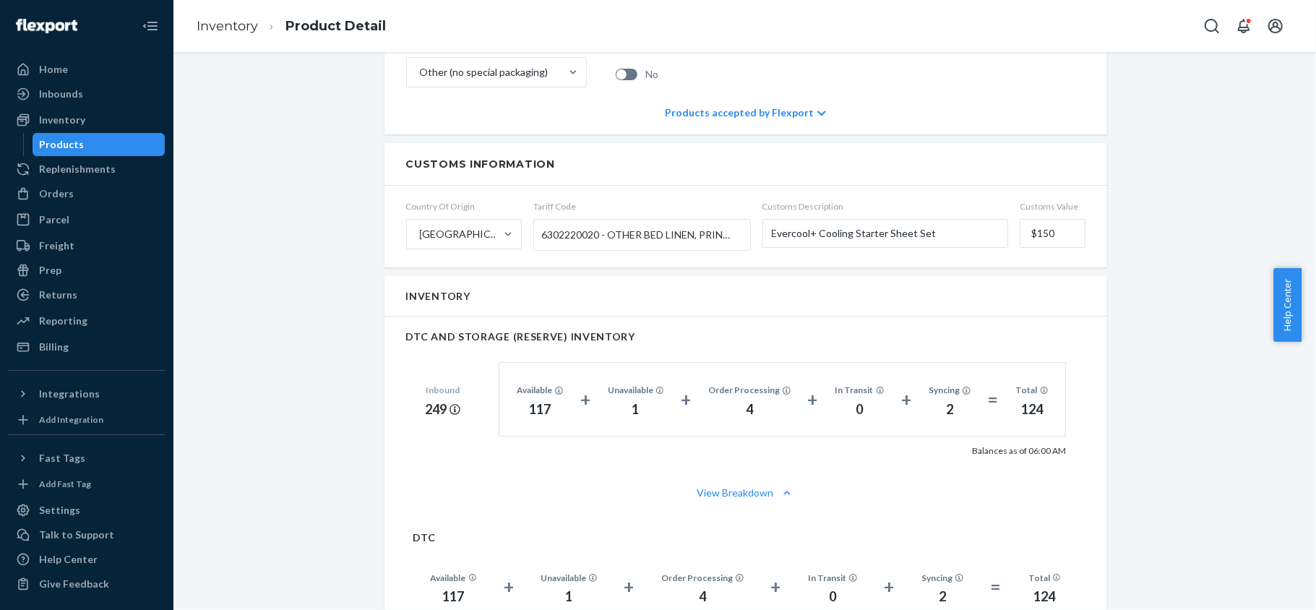
scroll to position [770, 0]
drag, startPoint x: 120, startPoint y: 143, endPoint x: 130, endPoint y: 151, distance: 12.9
click at [119, 143] on div "Products" at bounding box center [99, 144] width 130 height 20
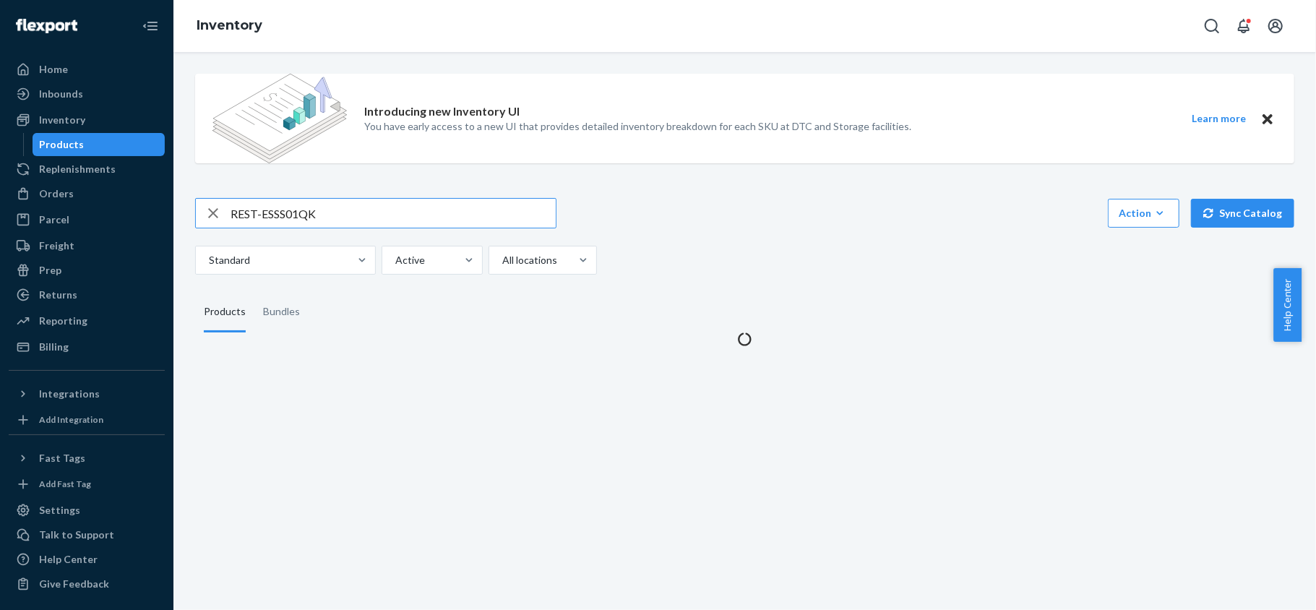
click at [373, 212] on input "REST-ESSS01QK" at bounding box center [392, 213] width 325 height 29
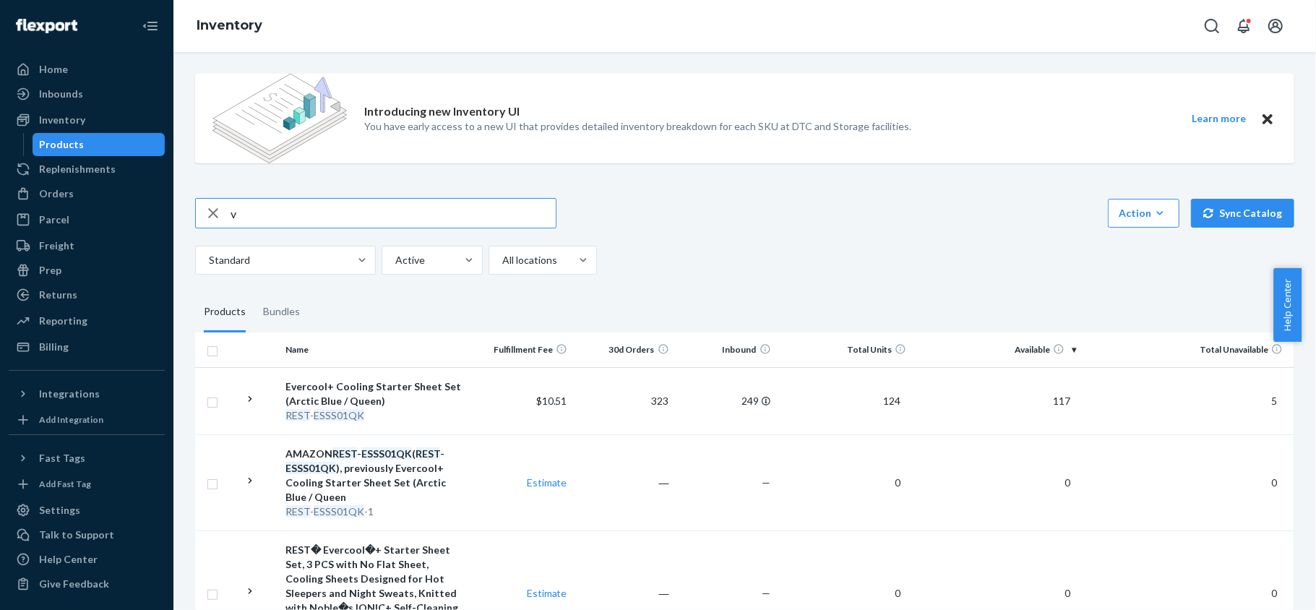
type input "v"
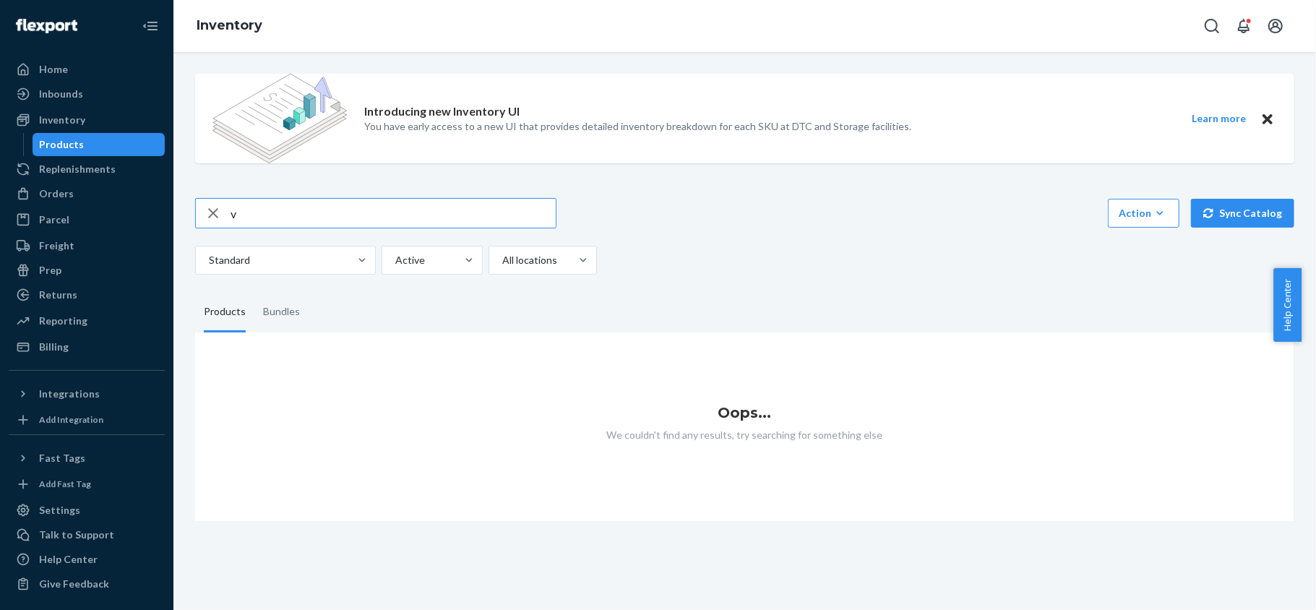
click at [356, 227] on input "v" at bounding box center [392, 213] width 325 height 29
click at [364, 221] on input "v" at bounding box center [392, 213] width 325 height 29
paste input "REST-ESSS02CK"
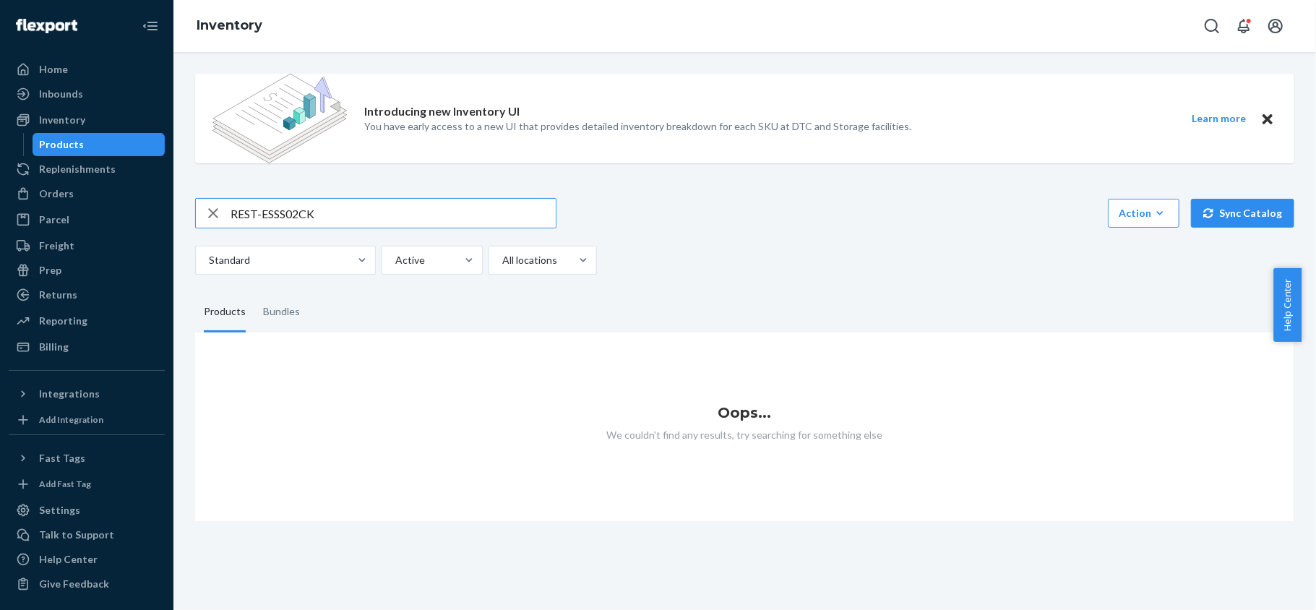
type input "REST-ESSS02CK"
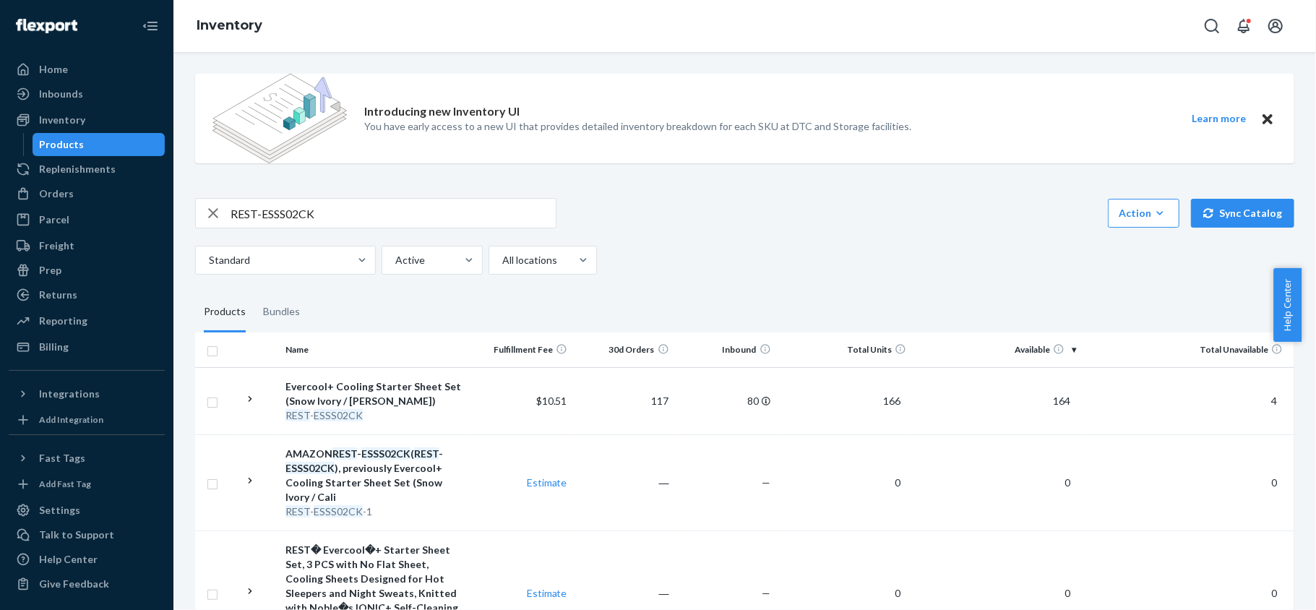
click at [1049, 399] on span "164" at bounding box center [1061, 400] width 29 height 12
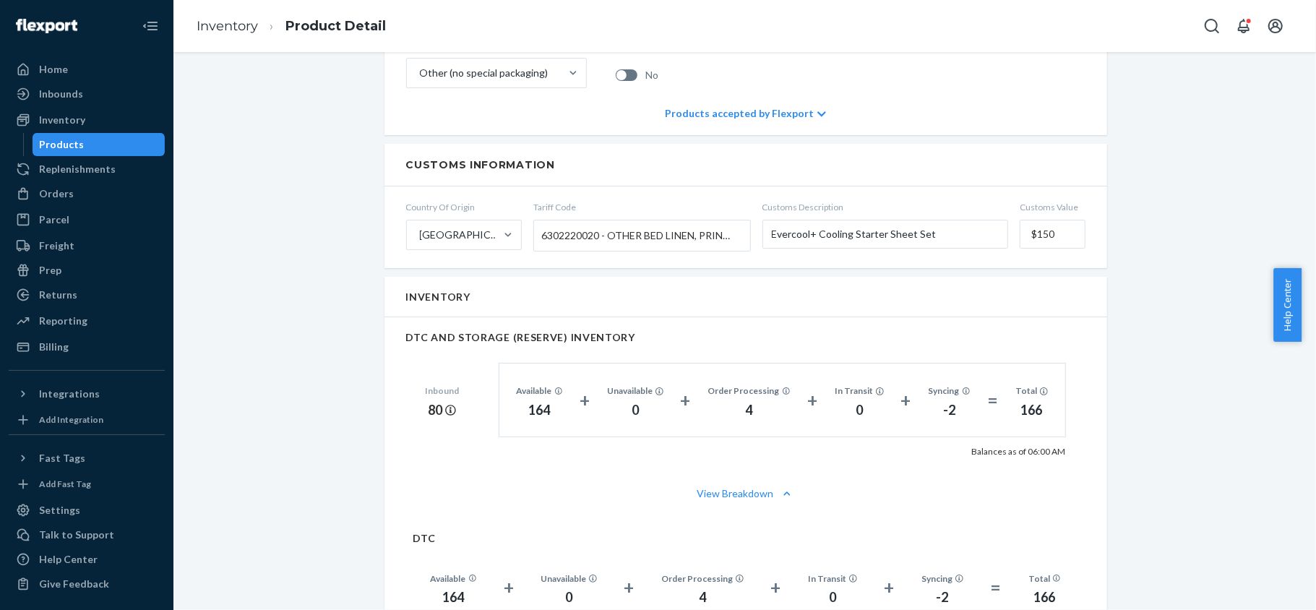
scroll to position [770, 0]
click at [90, 143] on div "Products" at bounding box center [99, 144] width 130 height 20
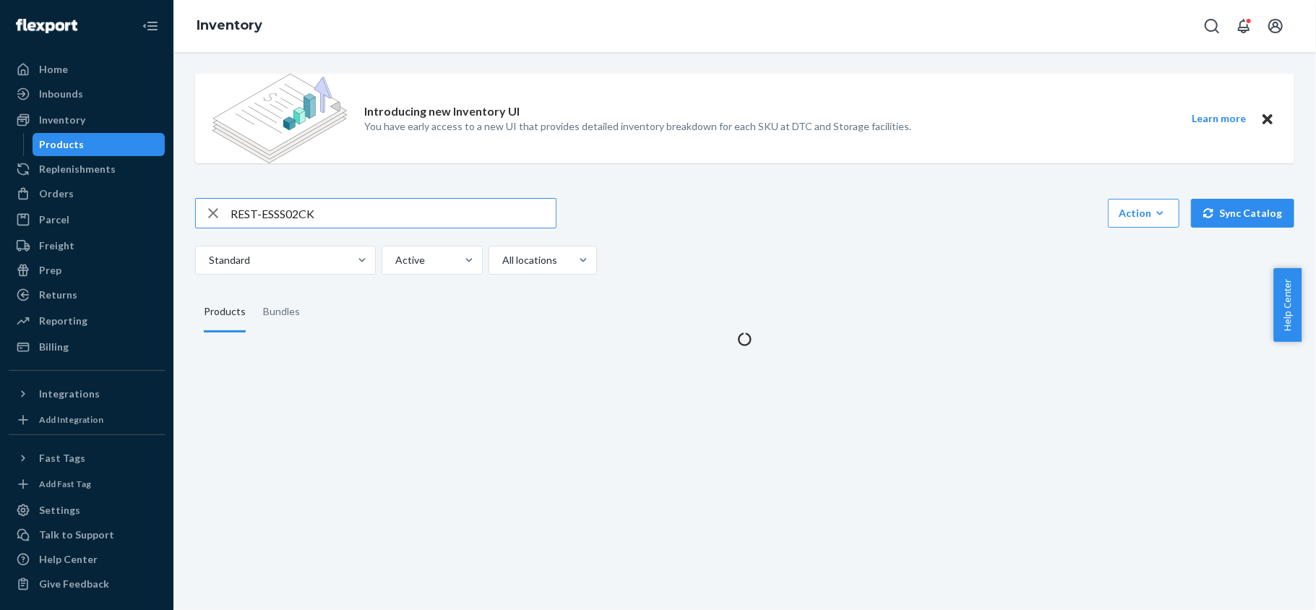
click at [381, 203] on input "REST-ESSS02CK" at bounding box center [392, 213] width 325 height 29
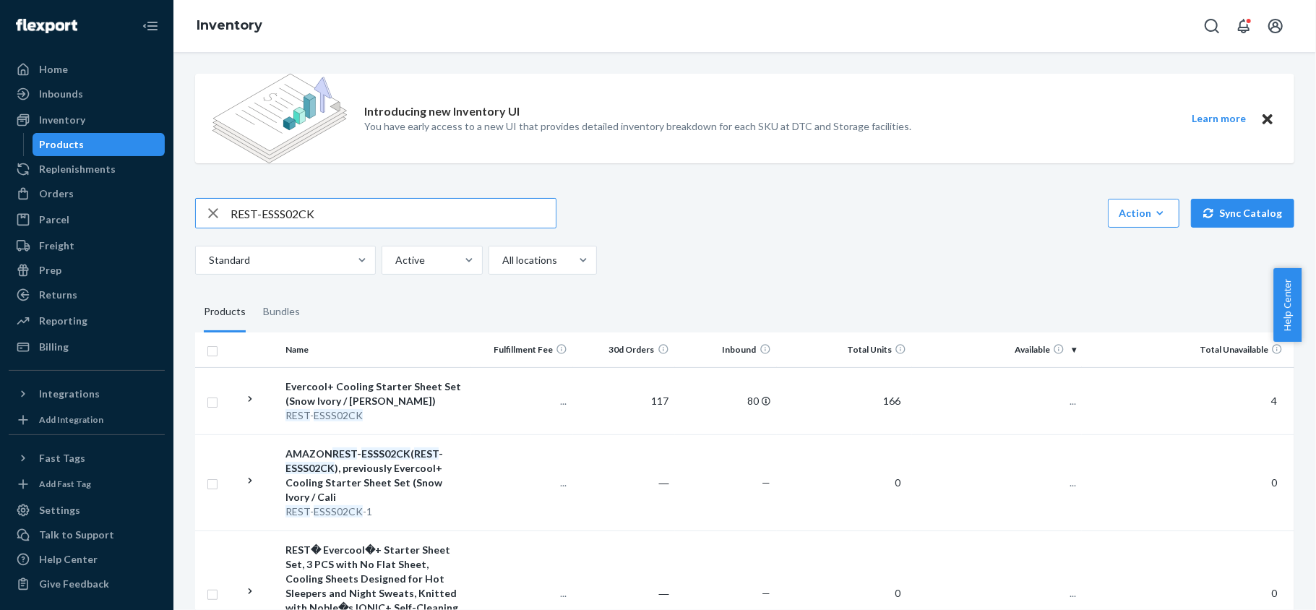
click at [381, 203] on input "REST-ESSS02CK" at bounding box center [392, 213] width 325 height 29
type input "REST-ESSS02FD"
click at [1049, 394] on td "142" at bounding box center [997, 400] width 170 height 67
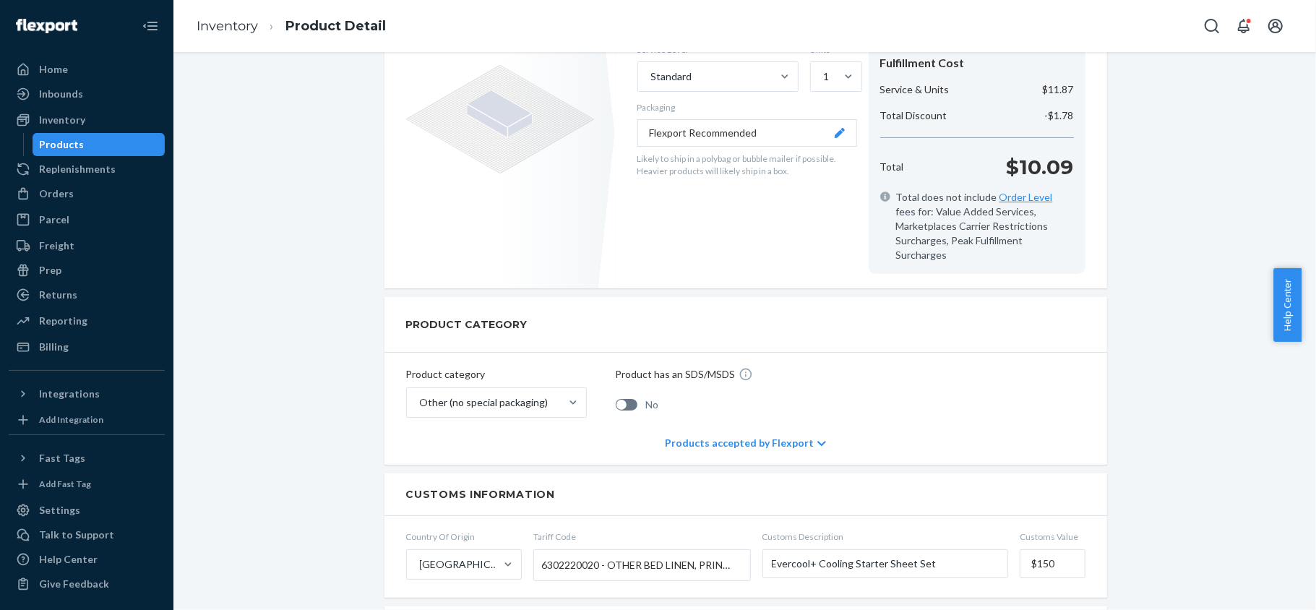
scroll to position [192, 0]
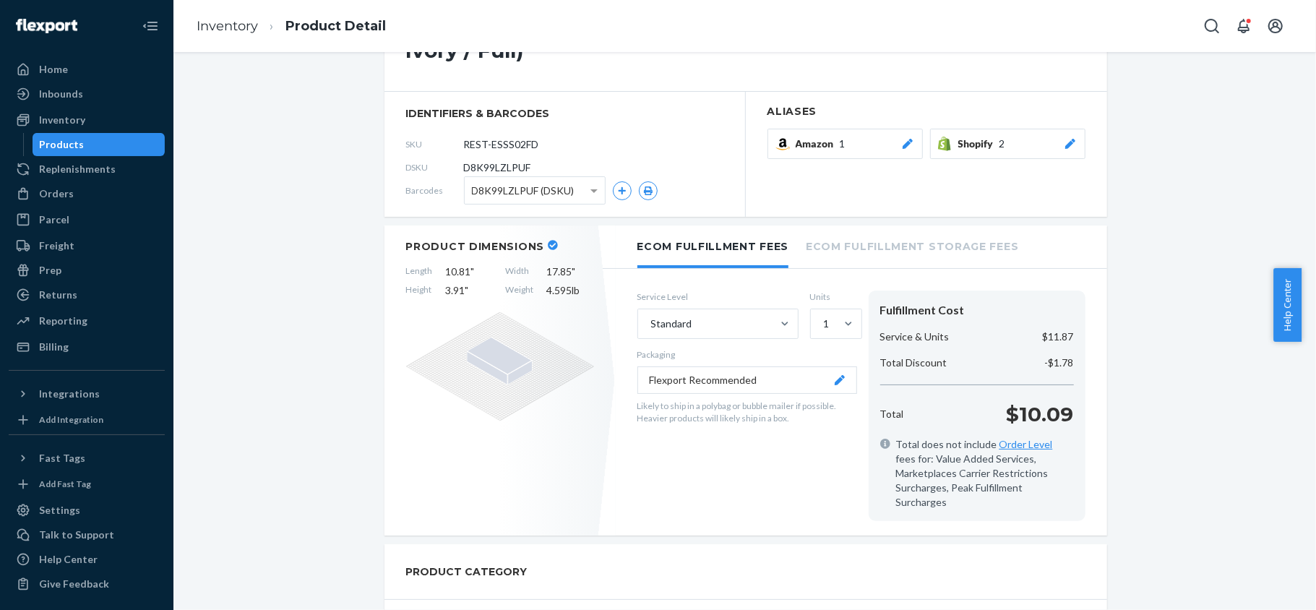
click at [150, 148] on div "Home Inbounds Shipping Plans Problems Inventory Products Replenishments Orders …" at bounding box center [86, 305] width 173 height 610
click at [133, 143] on div "Products" at bounding box center [99, 144] width 130 height 20
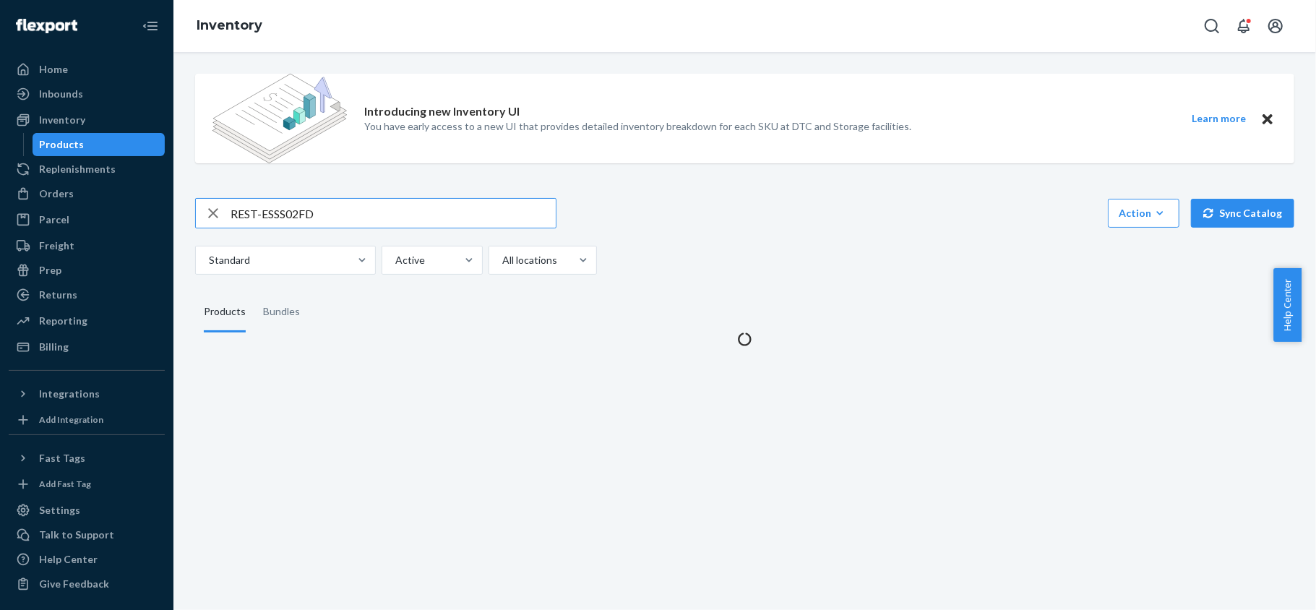
click at [313, 220] on input "REST-ESSS02FD" at bounding box center [392, 213] width 325 height 29
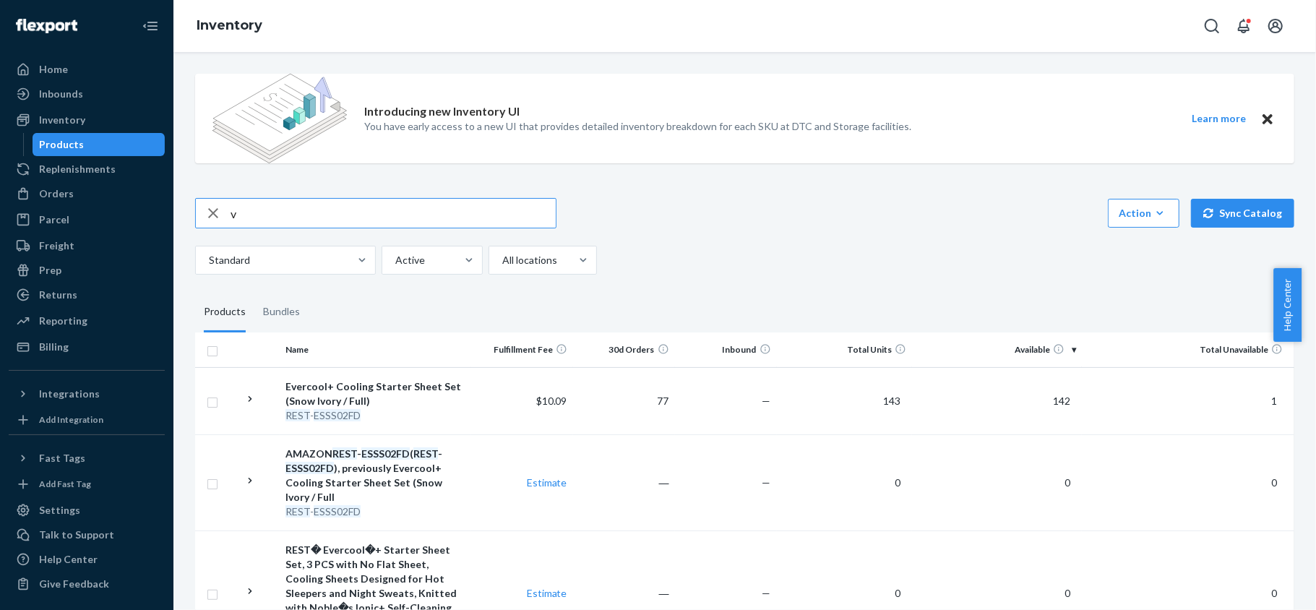
type input "v"
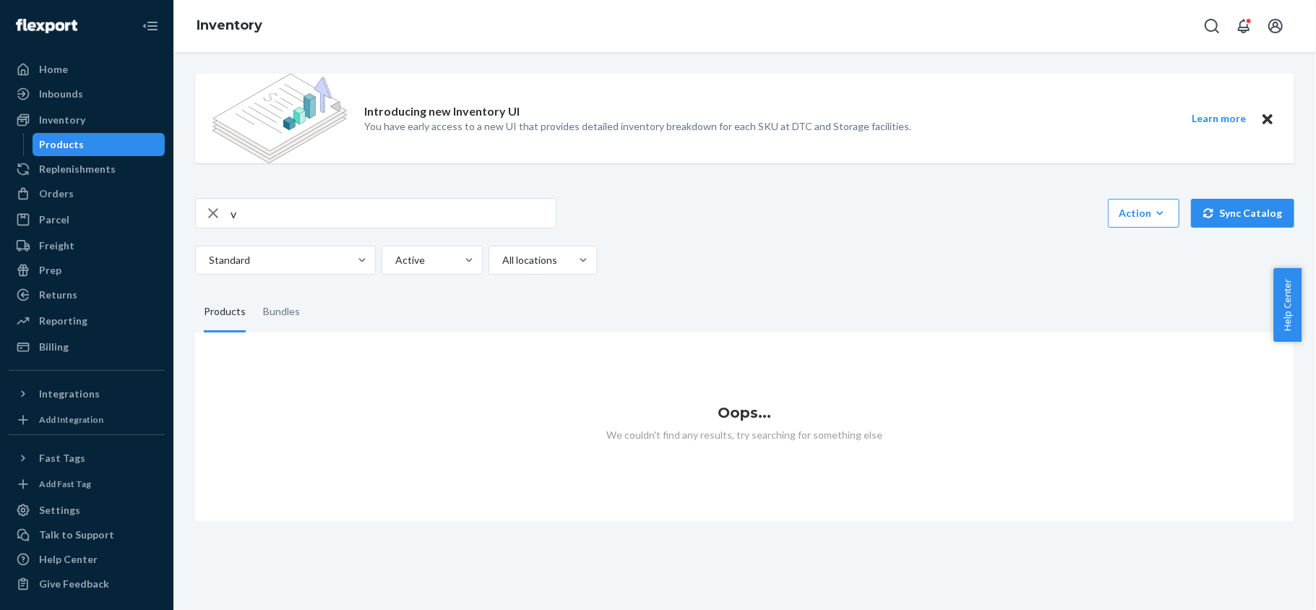
click at [325, 207] on input "v" at bounding box center [392, 213] width 325 height 29
paste input "REST-ESSS02K"
type input "REST-ESSS02K"
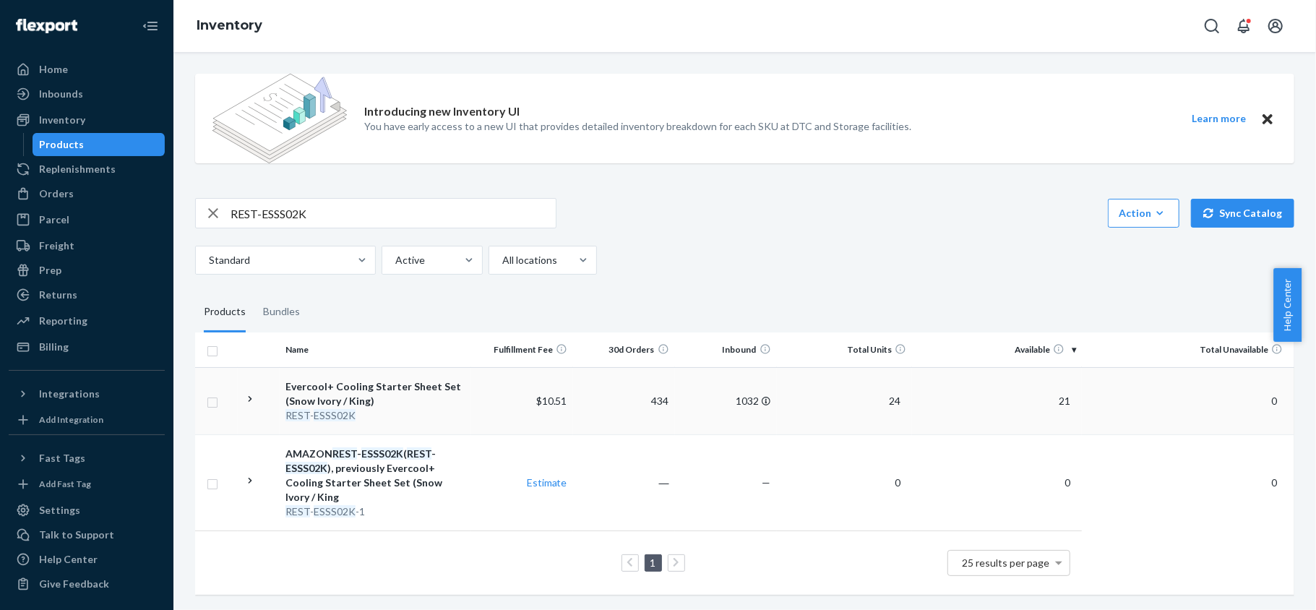
click at [1050, 392] on td "21" at bounding box center [997, 400] width 170 height 67
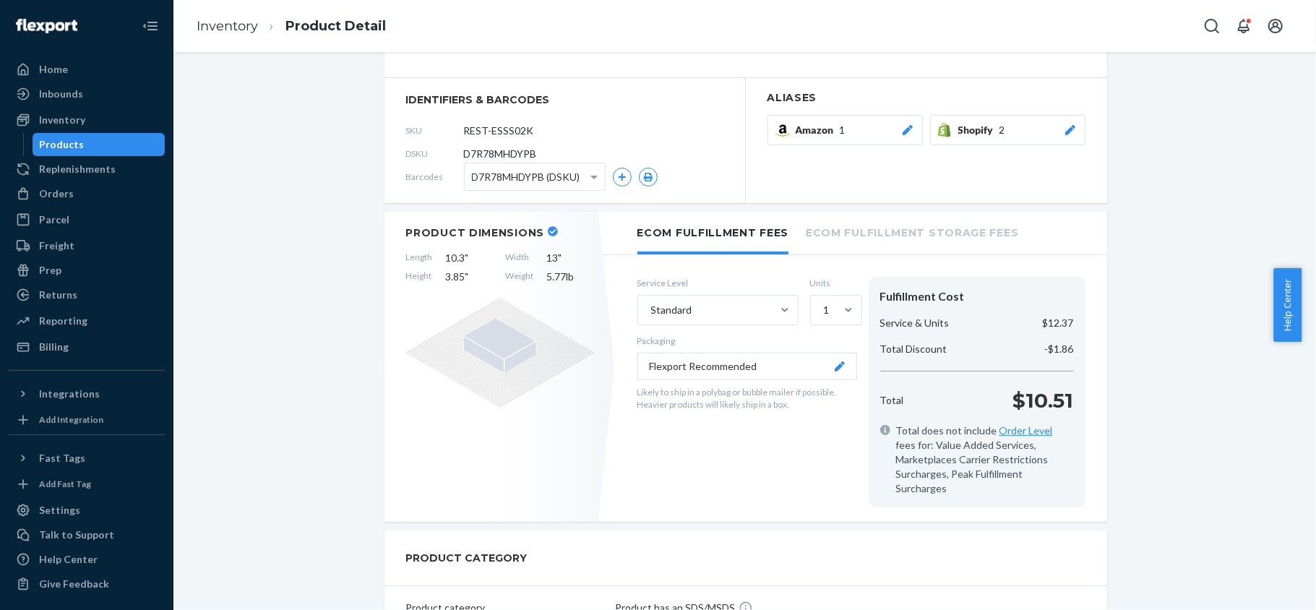
scroll to position [96, 0]
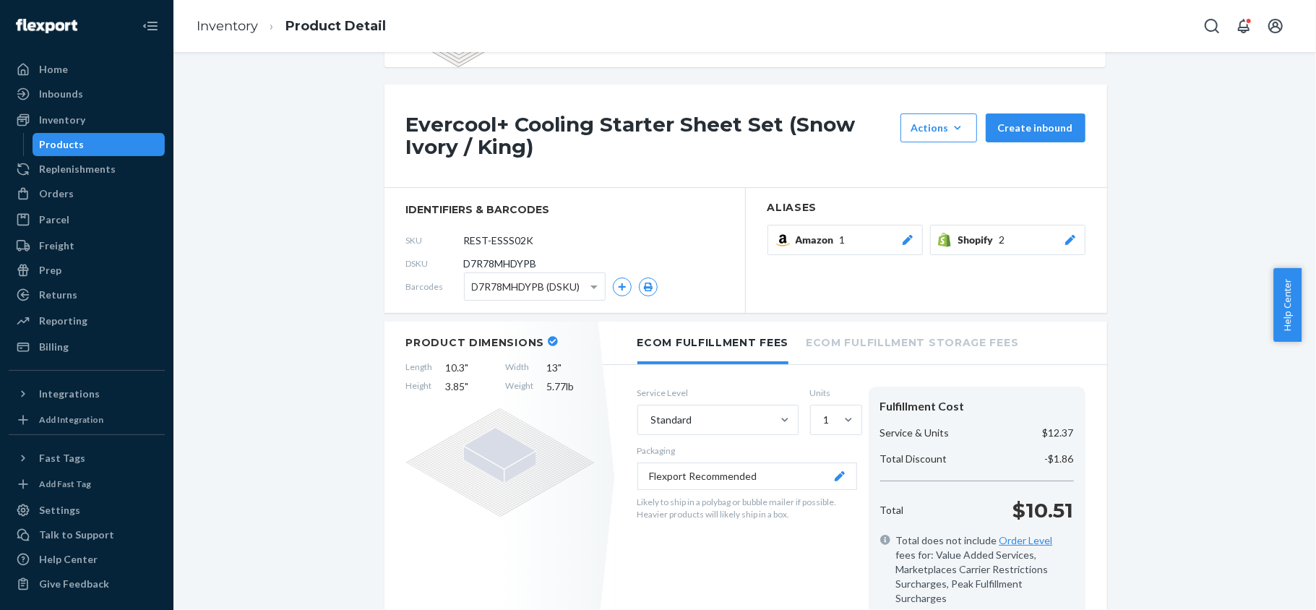
click at [105, 137] on div "Products" at bounding box center [99, 144] width 130 height 20
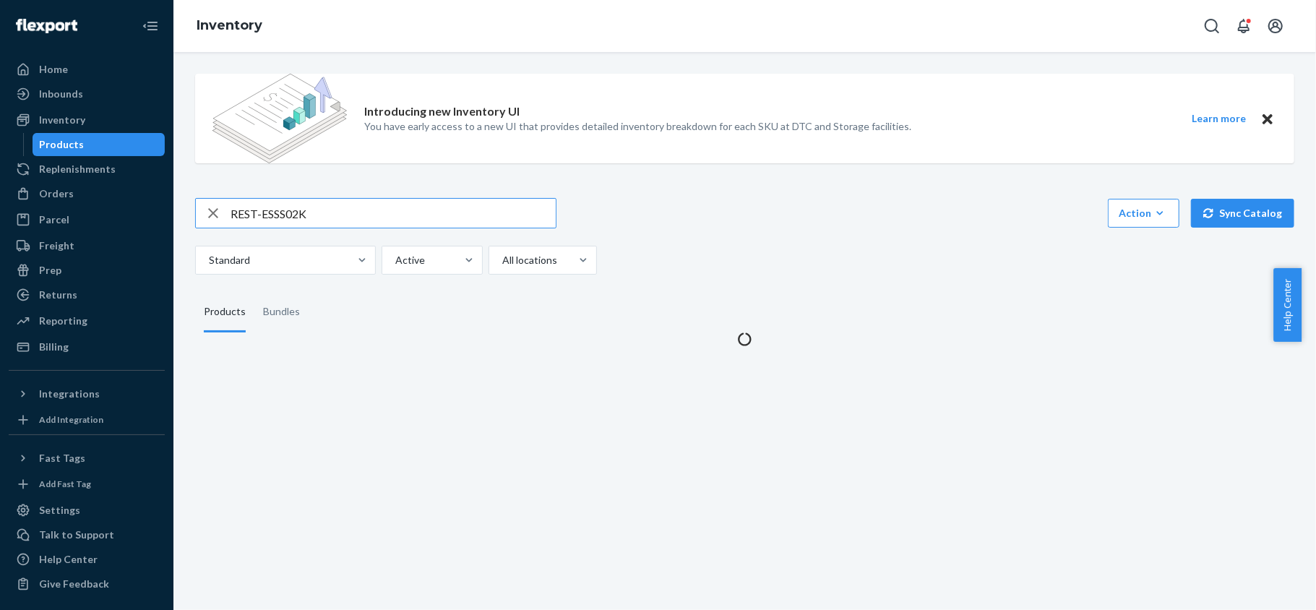
click at [286, 204] on input "REST-ESSS02K" at bounding box center [392, 213] width 325 height 29
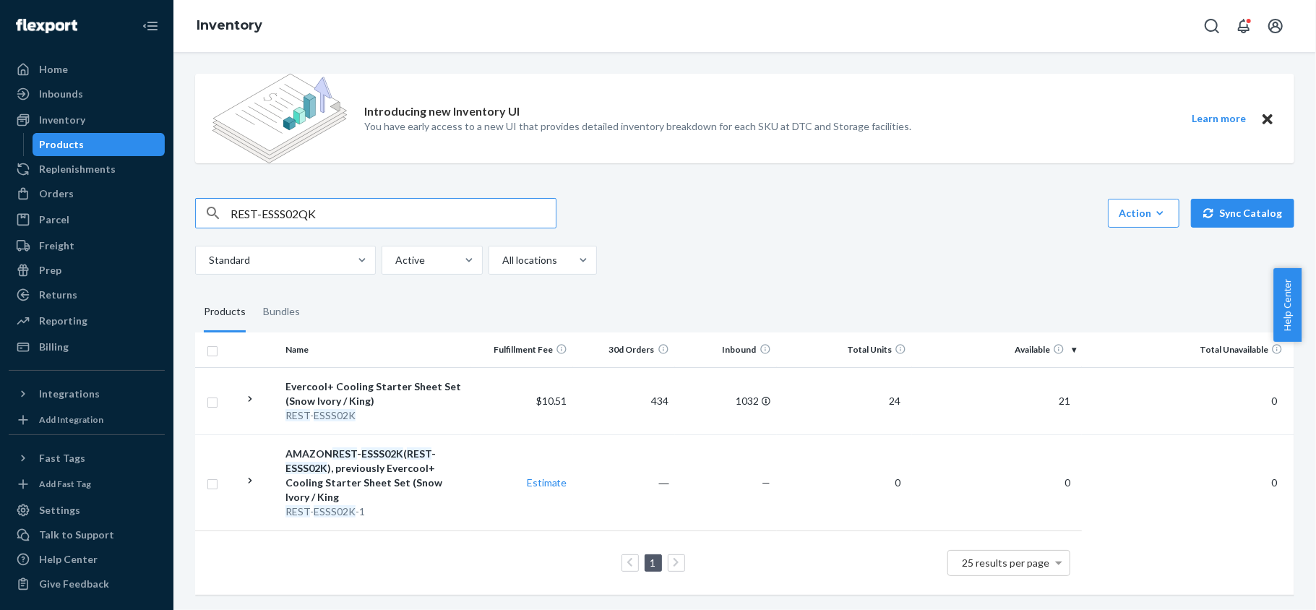
type input "REST-ESSS02QK"
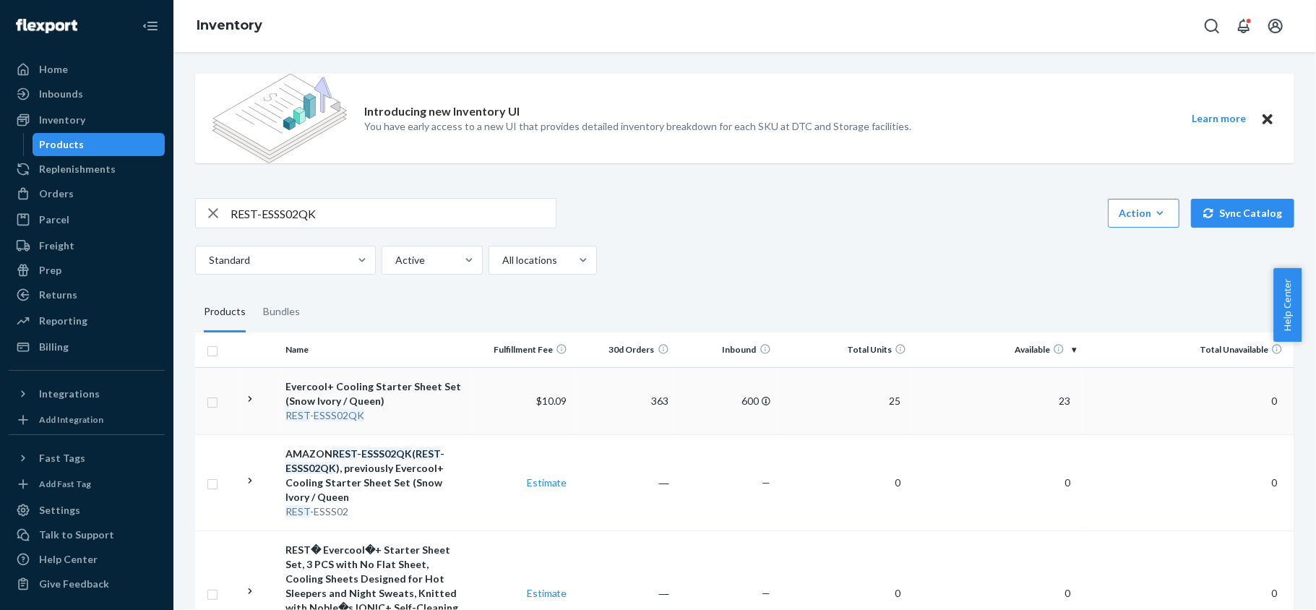
click at [1063, 399] on span "23" at bounding box center [1064, 400] width 23 height 12
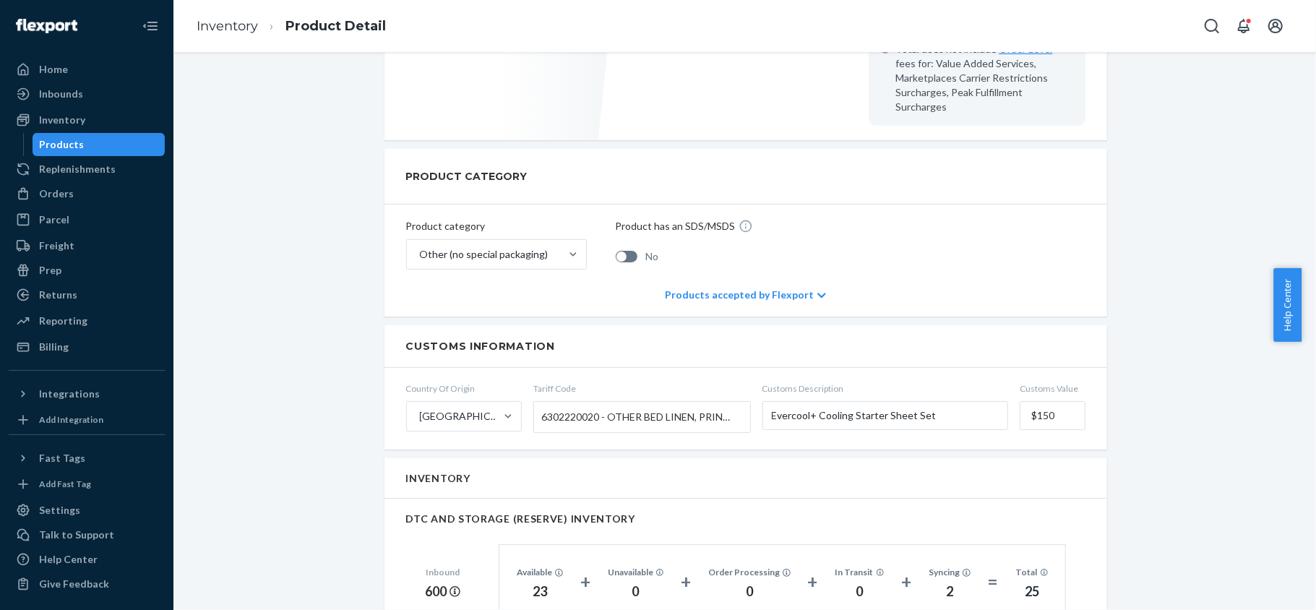
scroll to position [770, 0]
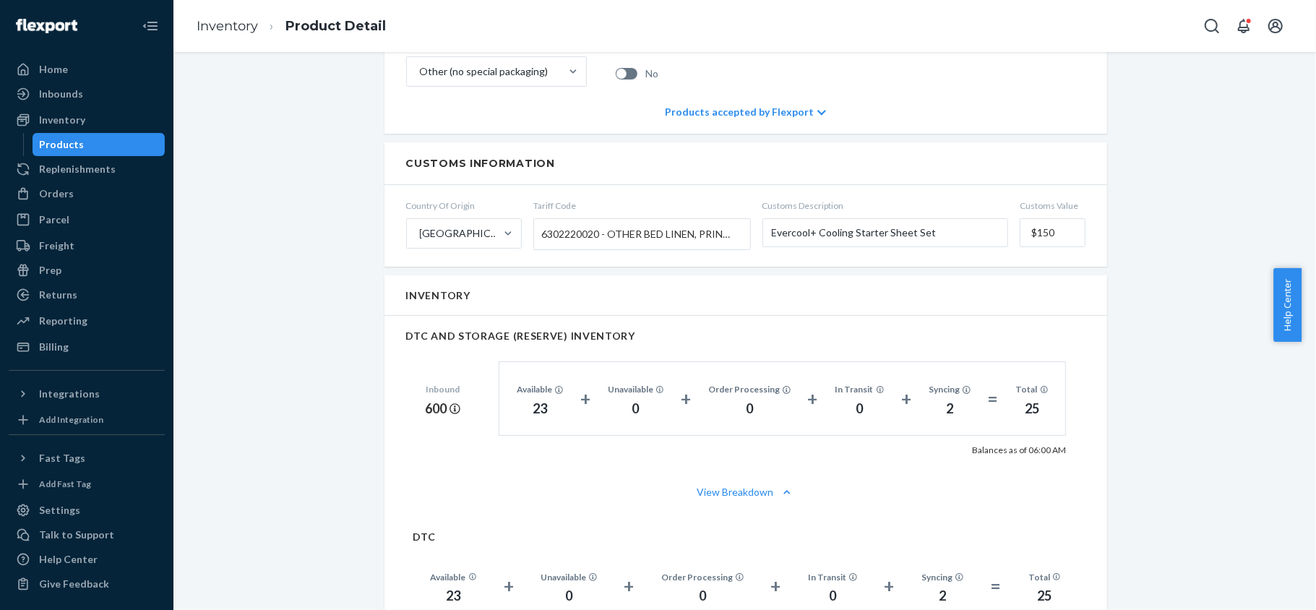
drag, startPoint x: 111, startPoint y: 145, endPoint x: 182, endPoint y: 183, distance: 81.1
click at [110, 145] on div "Products" at bounding box center [99, 144] width 130 height 20
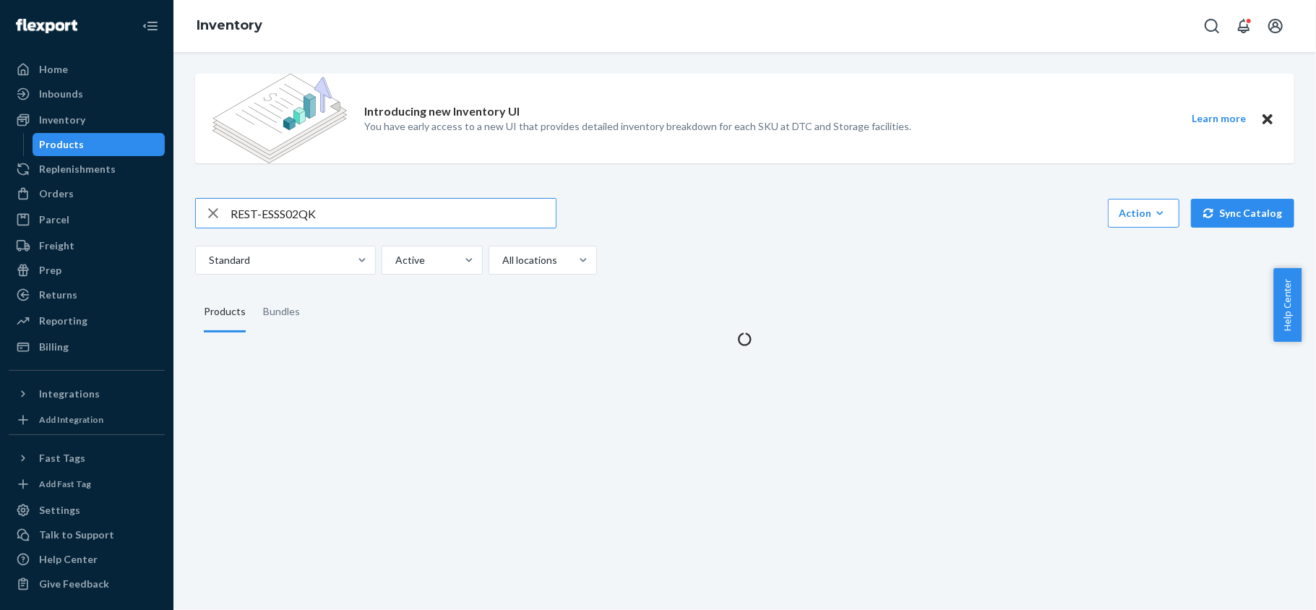
click at [342, 209] on input "REST-ESSS02QK" at bounding box center [392, 213] width 325 height 29
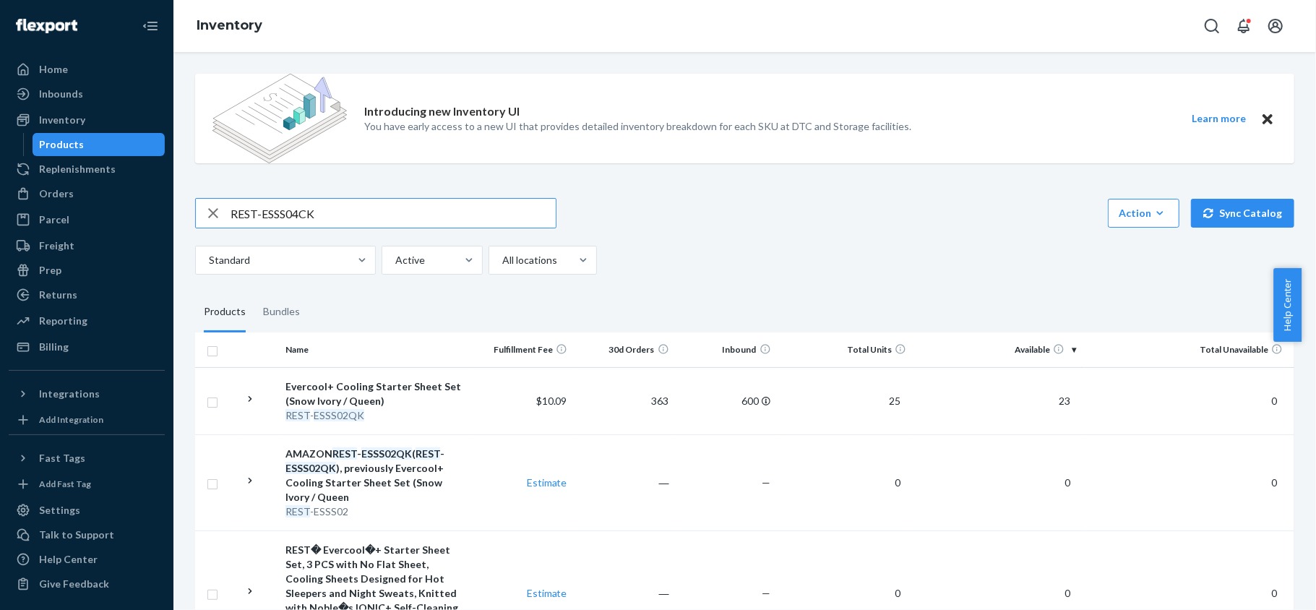
type input "REST-ESSS04CK"
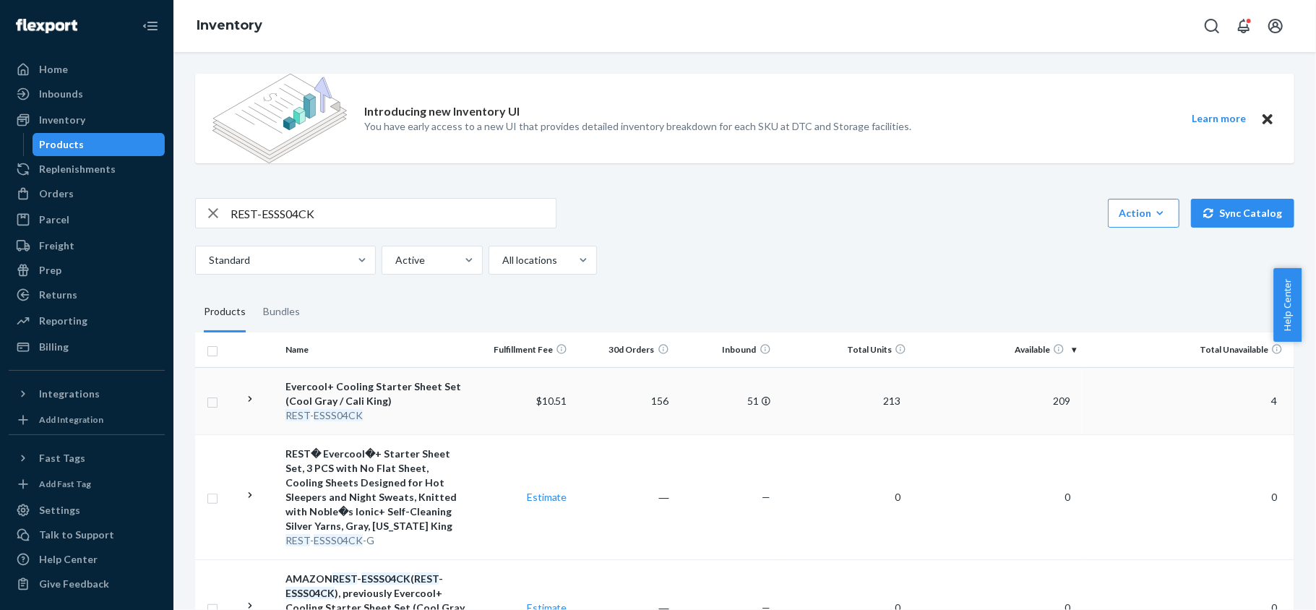
click at [1063, 399] on span "209" at bounding box center [1061, 400] width 29 height 12
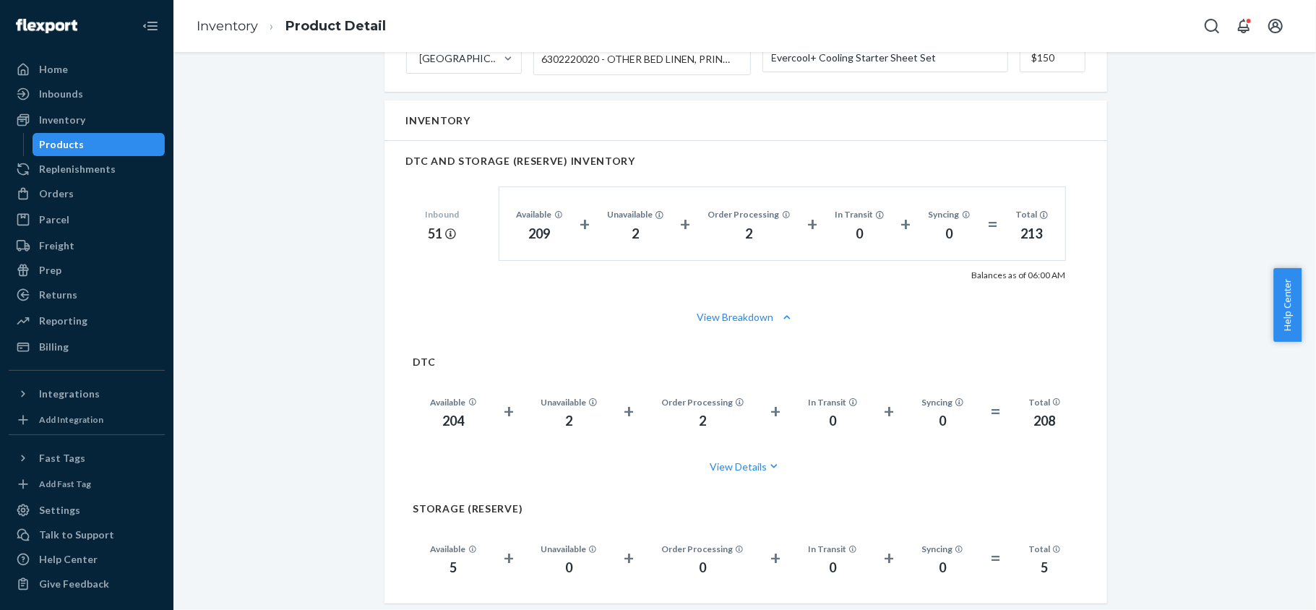
scroll to position [963, 0]
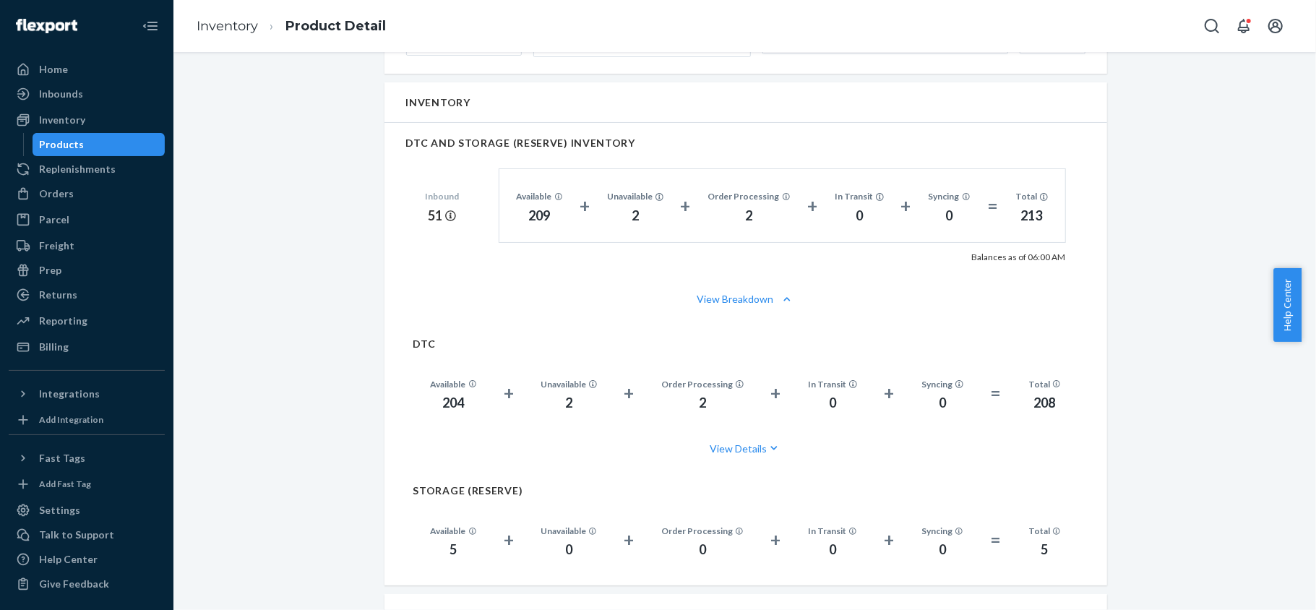
click at [120, 144] on div "Products" at bounding box center [99, 144] width 130 height 20
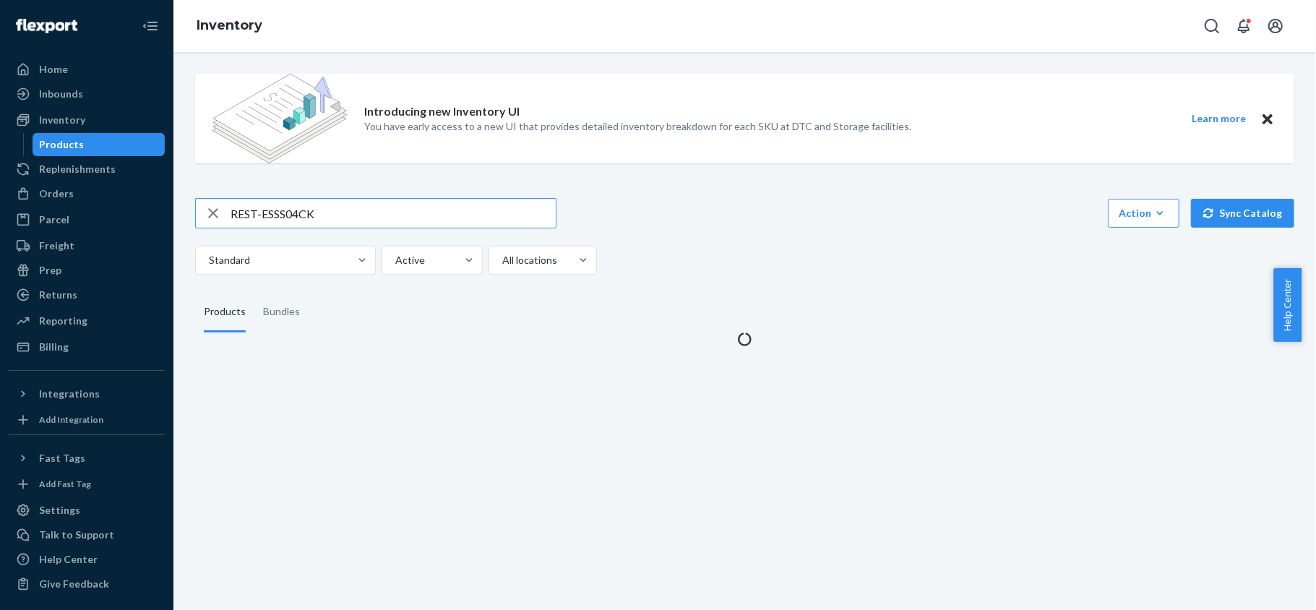
click at [337, 207] on input "REST-ESSS04CK" at bounding box center [392, 213] width 325 height 29
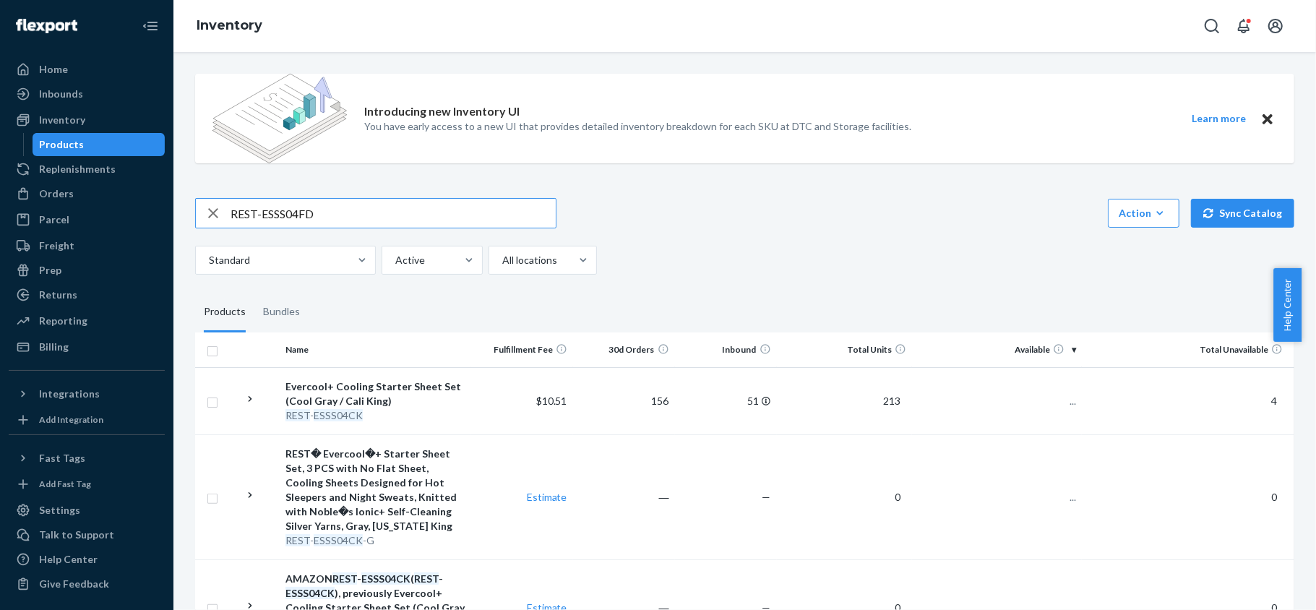
type input "REST-ESSS04FD"
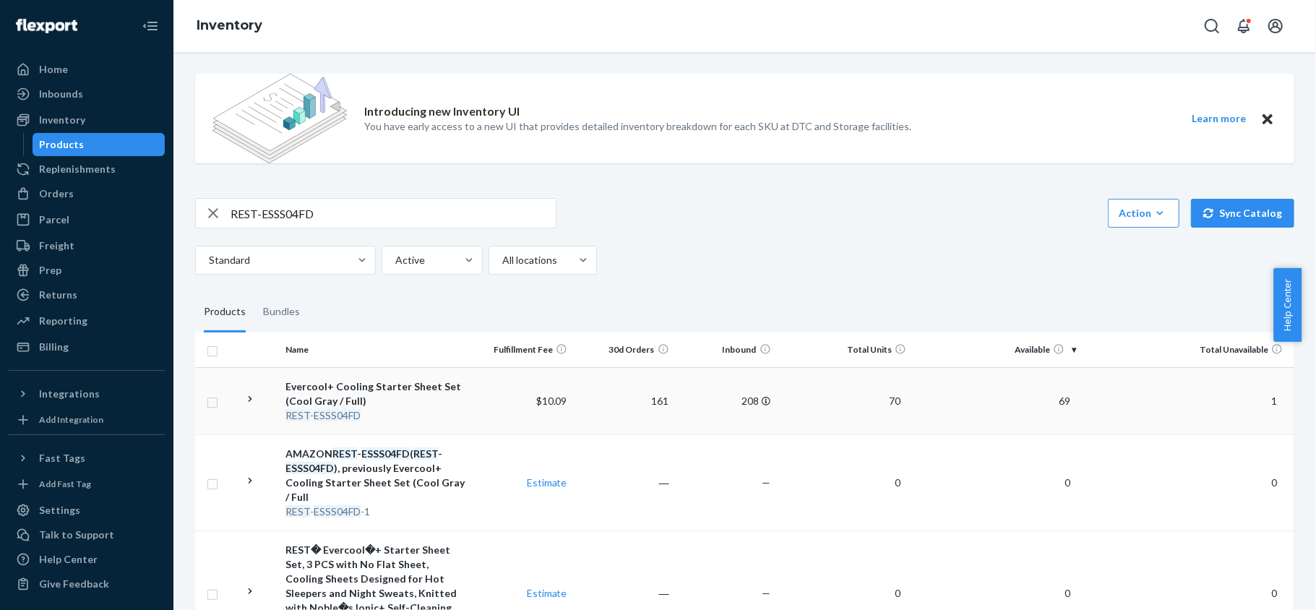
click at [1059, 403] on span "69" at bounding box center [1064, 400] width 23 height 12
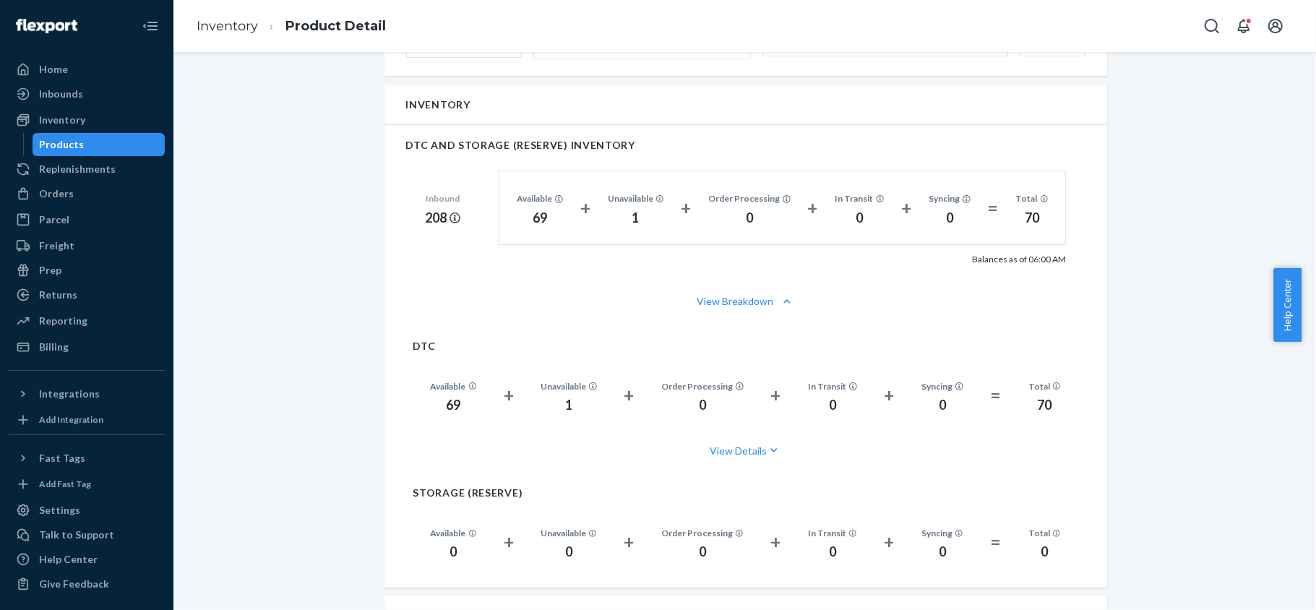
scroll to position [963, 0]
drag, startPoint x: 124, startPoint y: 144, endPoint x: 113, endPoint y: 156, distance: 15.8
click at [122, 144] on div "Products" at bounding box center [99, 144] width 130 height 20
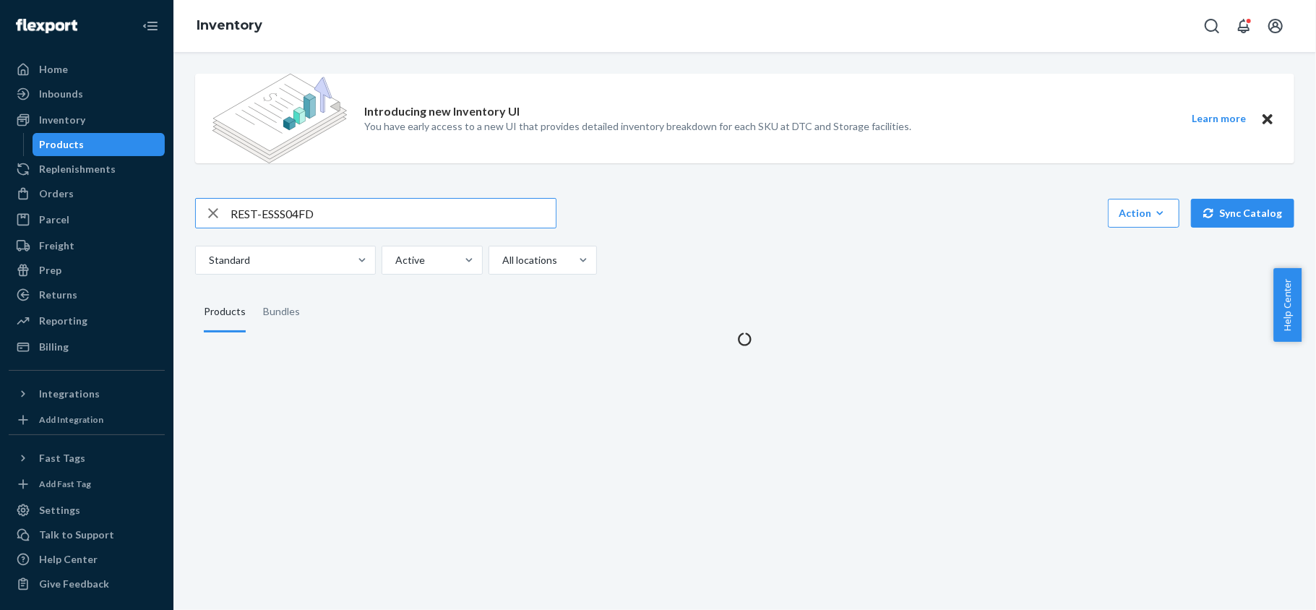
click at [298, 210] on input "REST-ESSS04FD" at bounding box center [392, 213] width 325 height 29
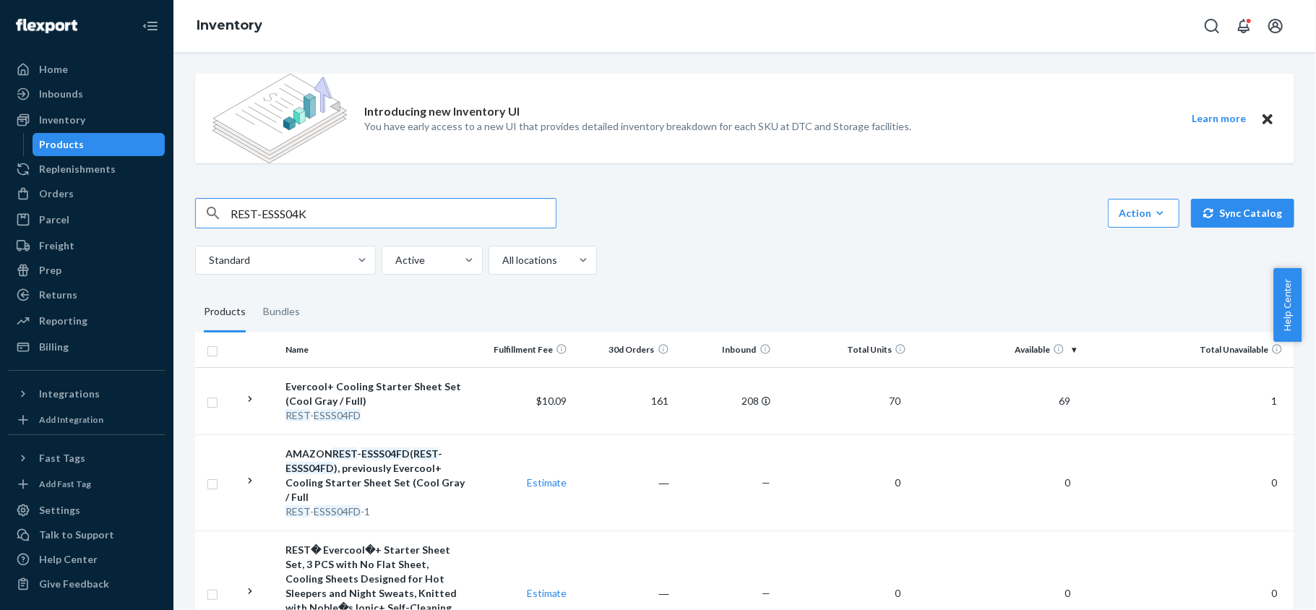
type input "REST-ESSS04K"
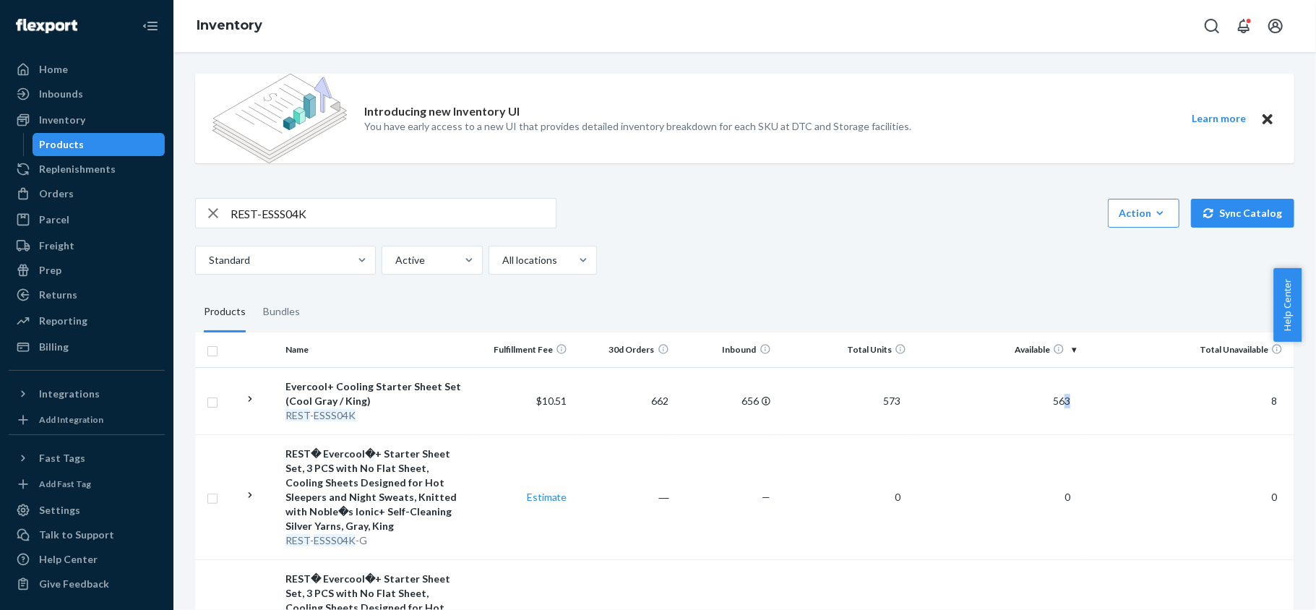
click at [1055, 407] on td "563" at bounding box center [997, 400] width 170 height 67
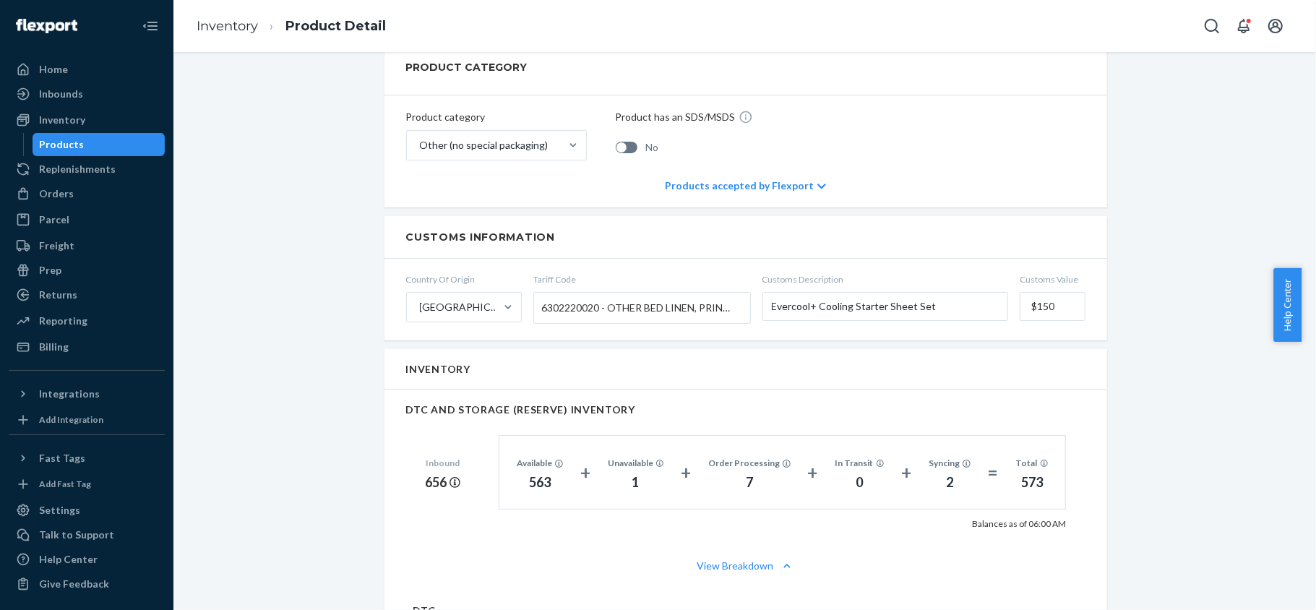
scroll to position [867, 0]
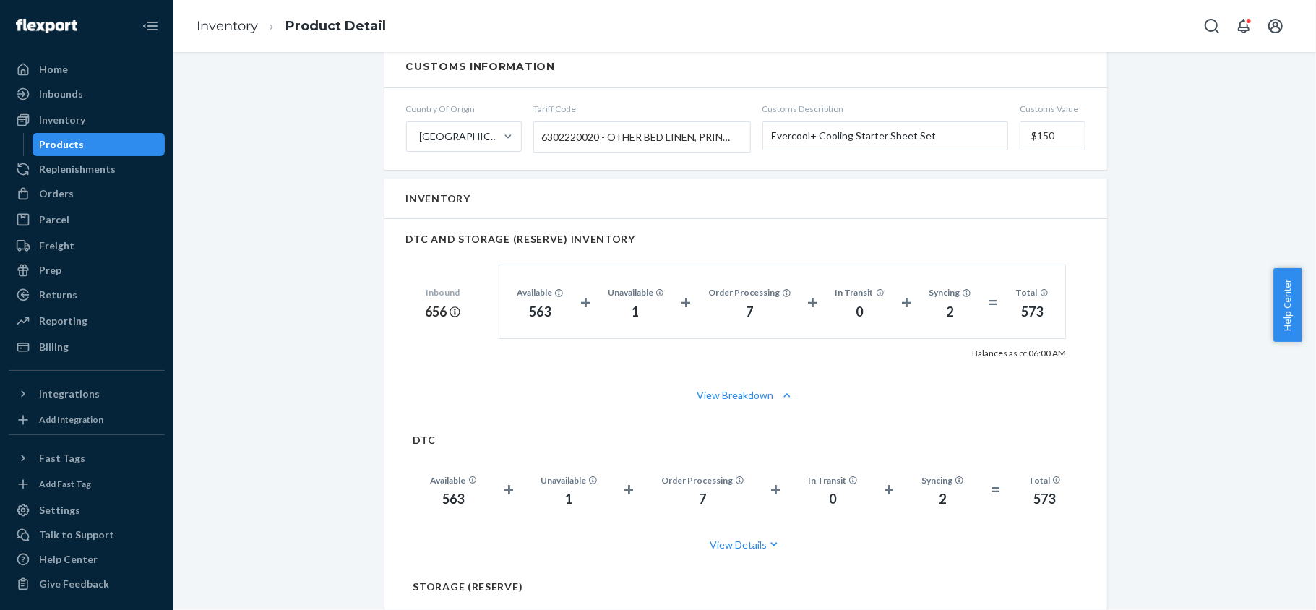
click at [87, 147] on div "Products" at bounding box center [99, 144] width 130 height 20
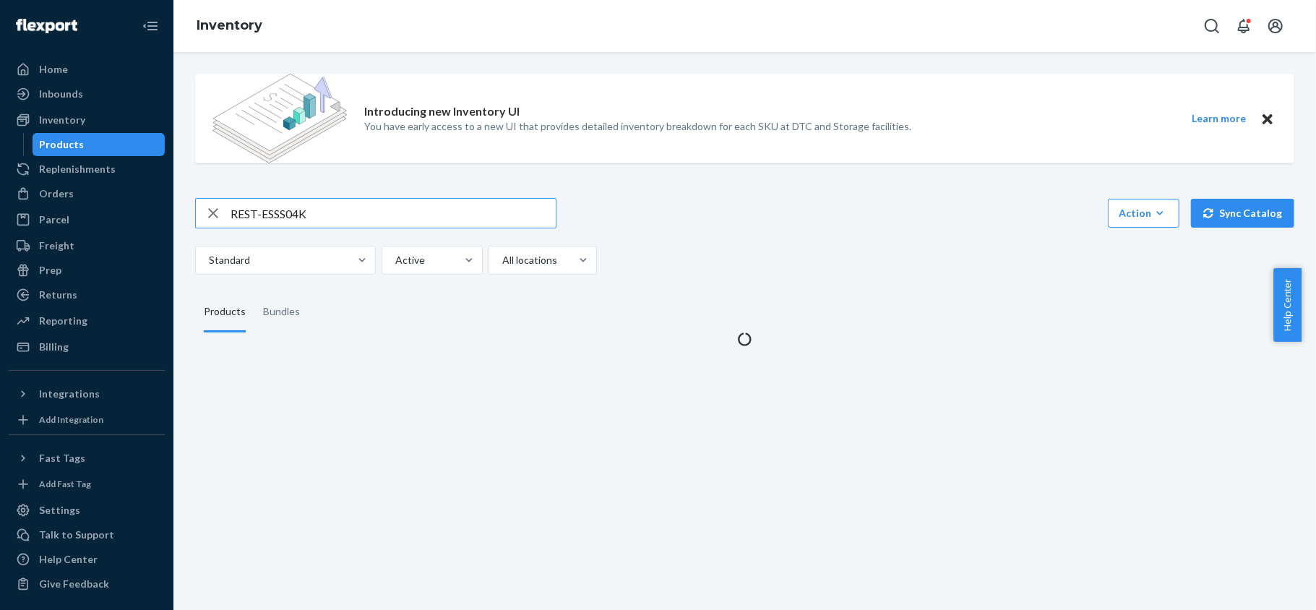
click at [321, 199] on input "REST-ESSS04K" at bounding box center [392, 213] width 325 height 29
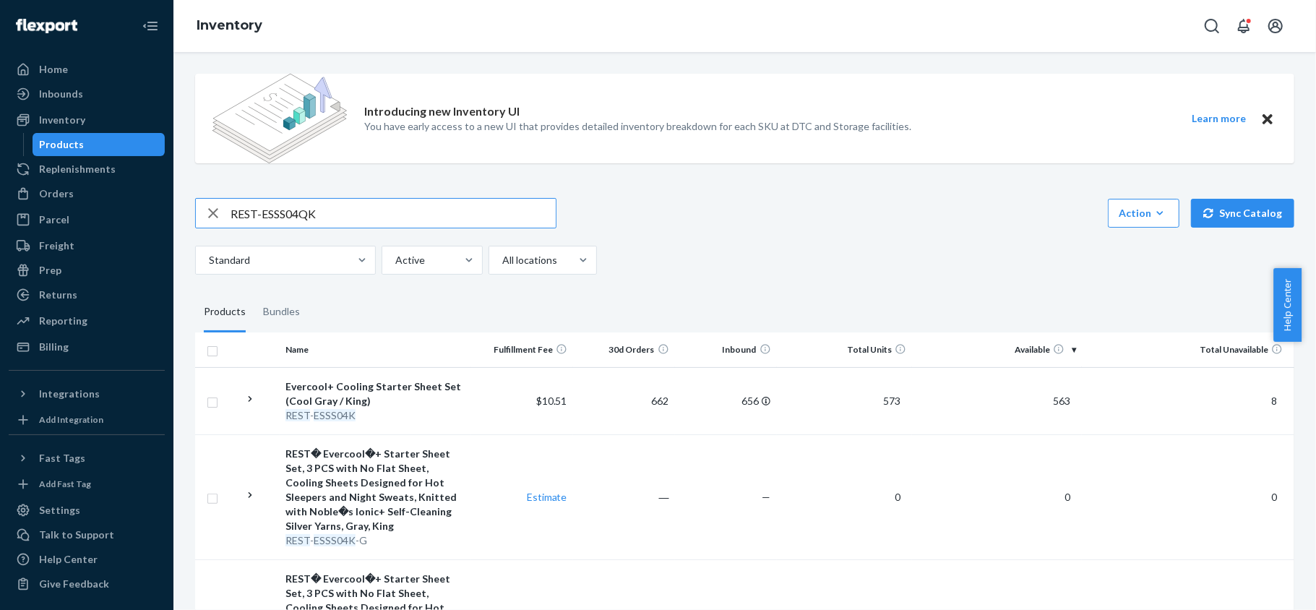
type input "REST-ESSS04QK"
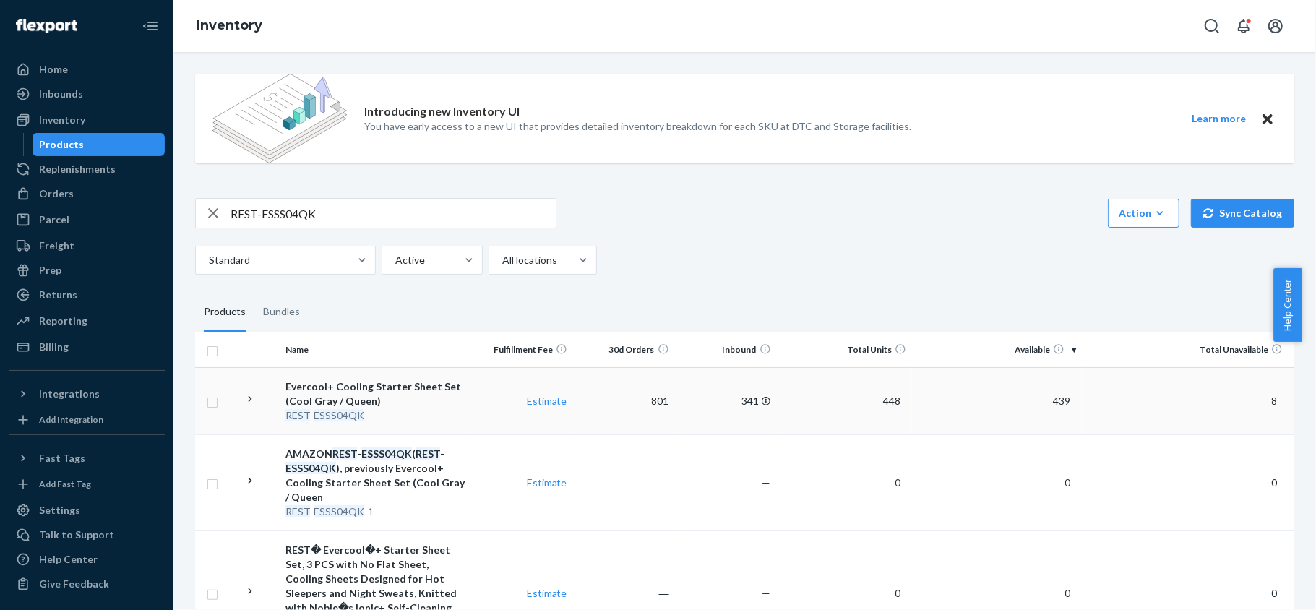
click at [1058, 397] on span "439" at bounding box center [1061, 400] width 29 height 12
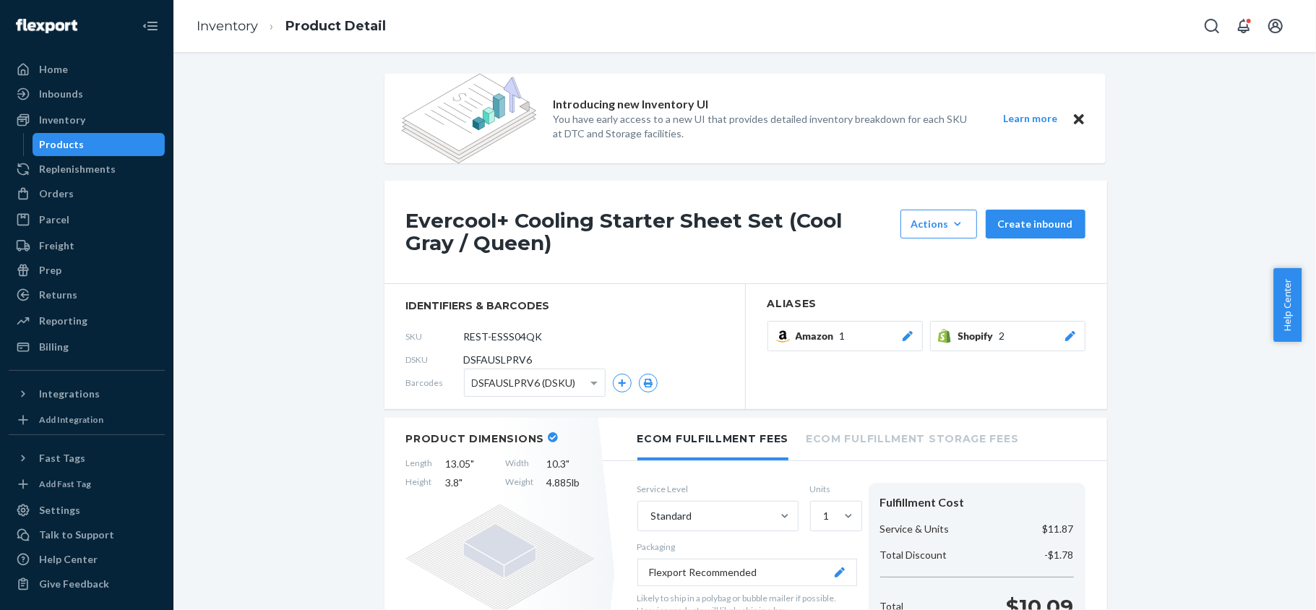
click at [90, 144] on div "Products" at bounding box center [99, 144] width 130 height 20
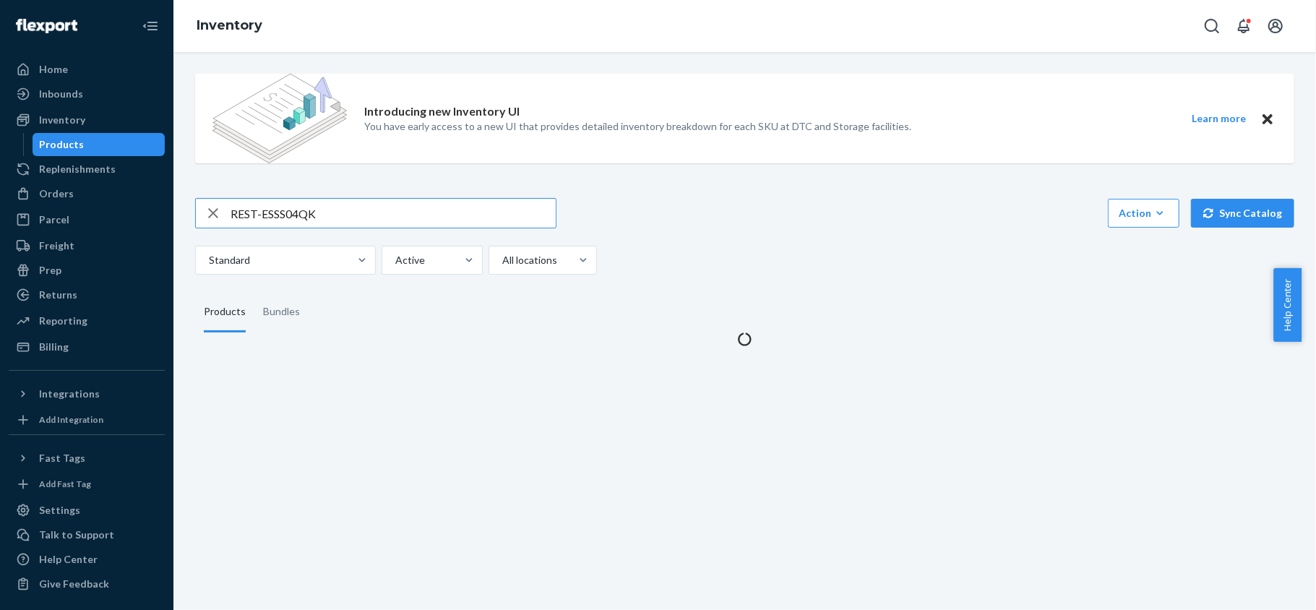
click at [295, 223] on input "REST-ESSS04QK" at bounding box center [392, 213] width 325 height 29
click at [298, 220] on input "REST-ESSS04QK" at bounding box center [392, 213] width 325 height 29
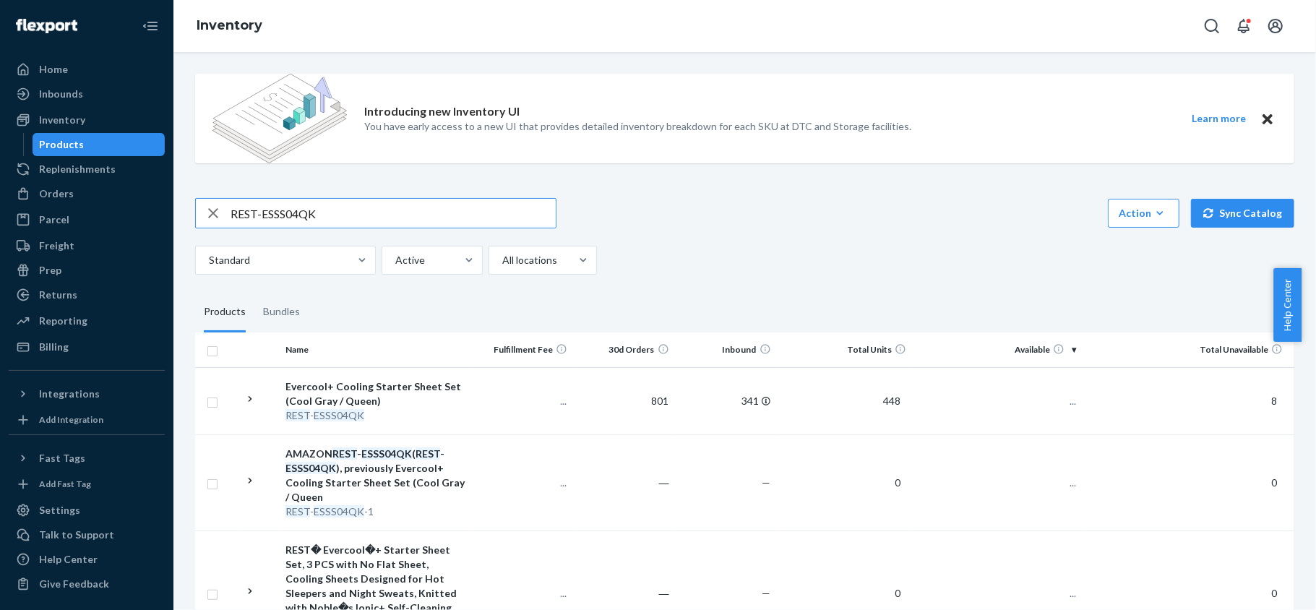
click at [298, 220] on input "REST-ESSS04QK" at bounding box center [392, 213] width 325 height 29
type input "REST-ESSS06CK"
click at [1050, 391] on td "230" at bounding box center [997, 400] width 170 height 67
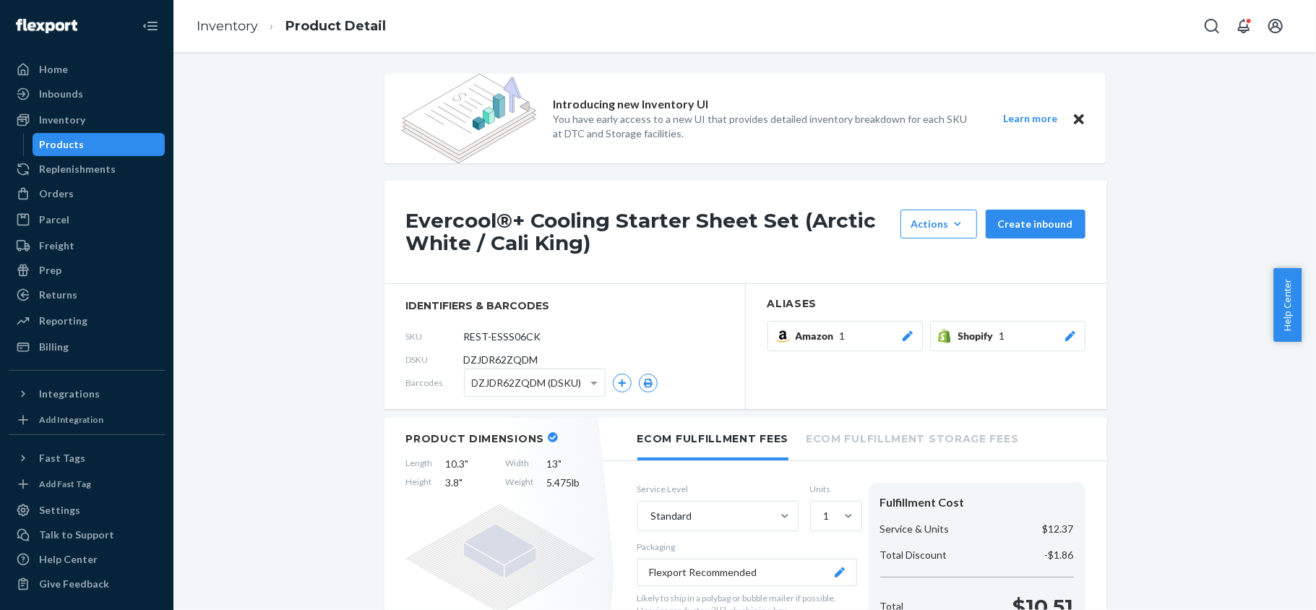
click at [108, 144] on div "Products" at bounding box center [99, 144] width 130 height 20
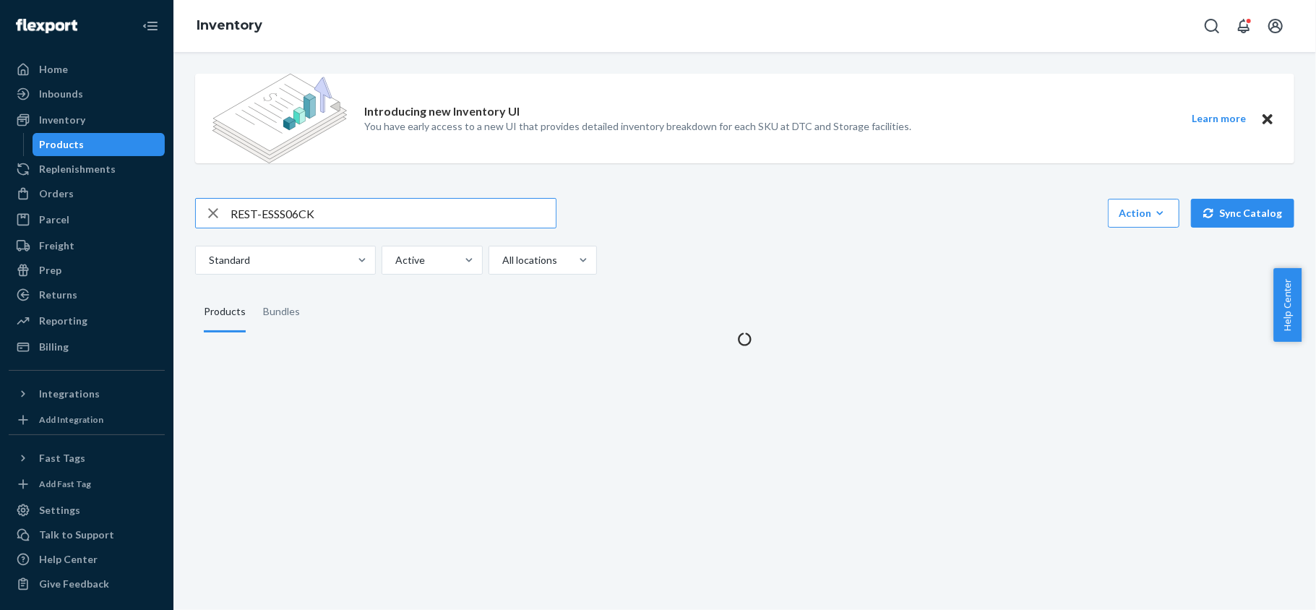
click at [278, 215] on input "REST-ESSS06CK" at bounding box center [392, 213] width 325 height 29
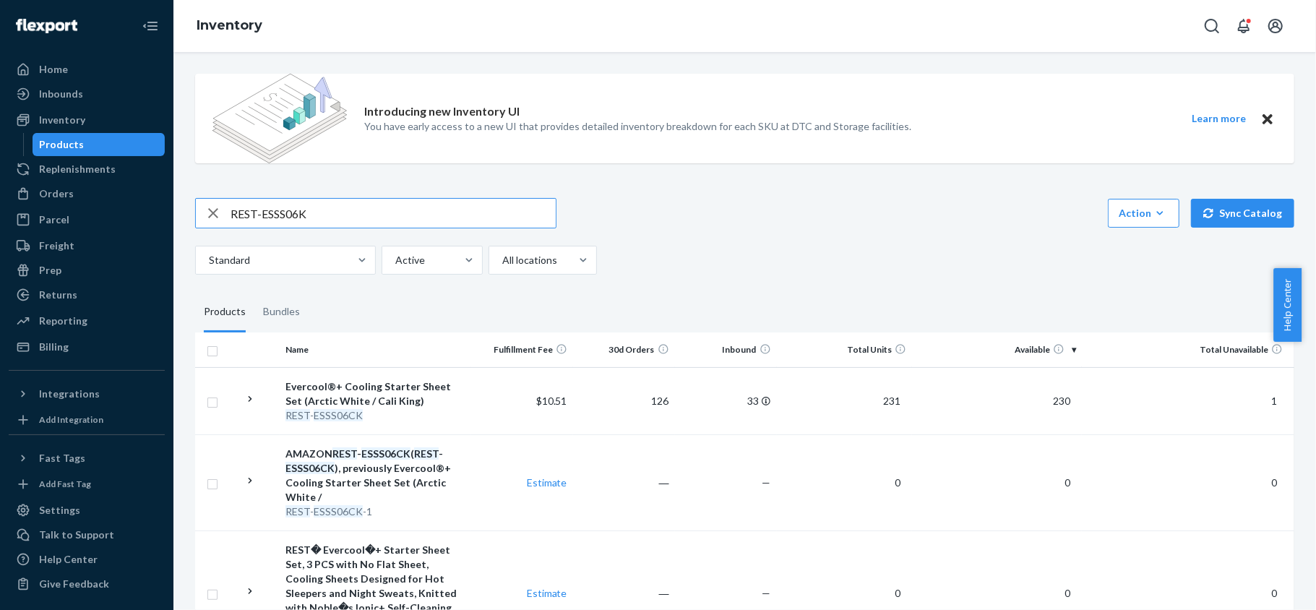
type input "REST-ESSS06K"
click at [1066, 403] on td "321" at bounding box center [997, 400] width 170 height 67
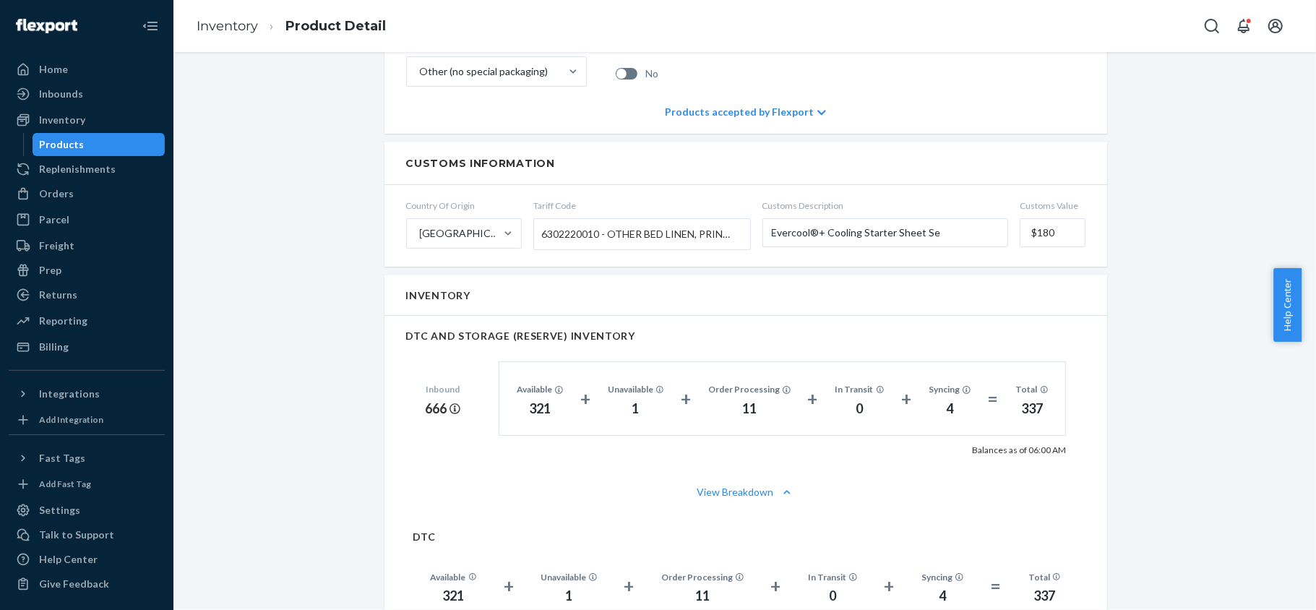
scroll to position [1059, 0]
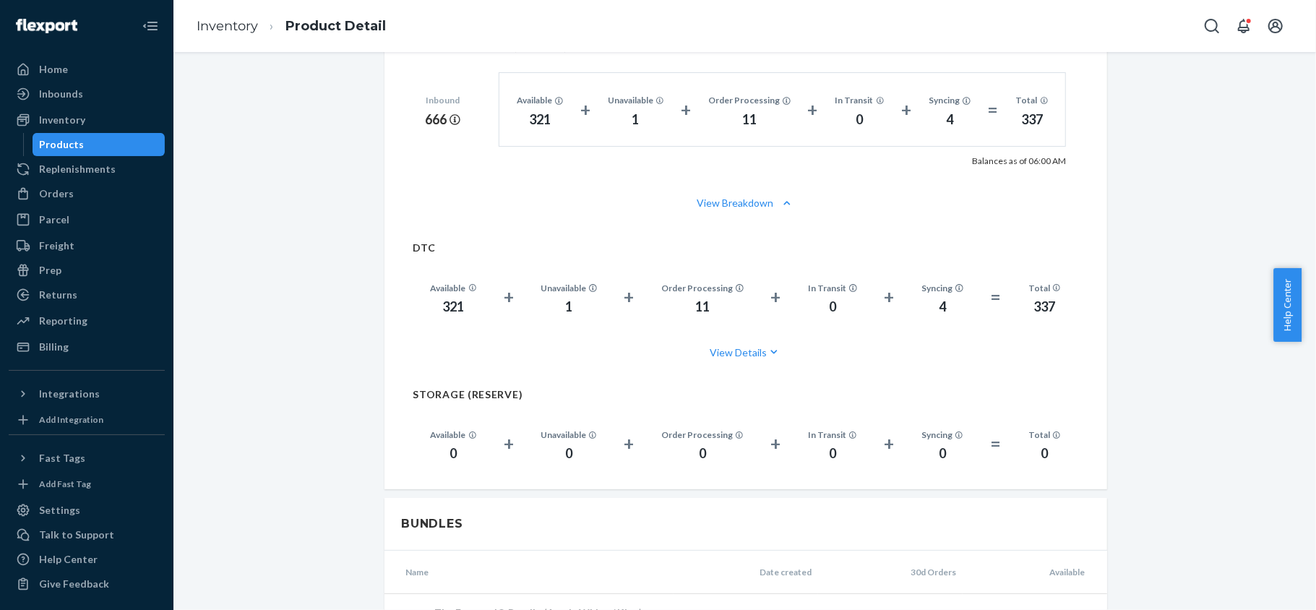
drag, startPoint x: 133, startPoint y: 145, endPoint x: 139, endPoint y: 149, distance: 7.4
click at [133, 146] on div "Products" at bounding box center [99, 144] width 130 height 20
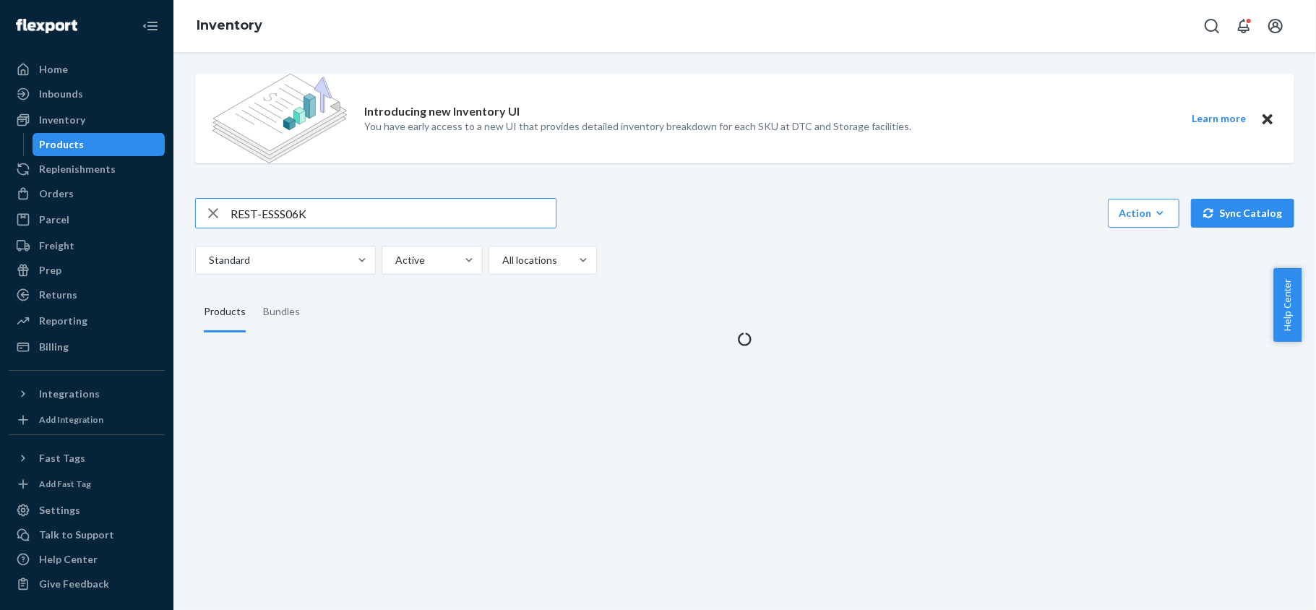
click at [305, 220] on input "REST-ESSS06K" at bounding box center [392, 213] width 325 height 29
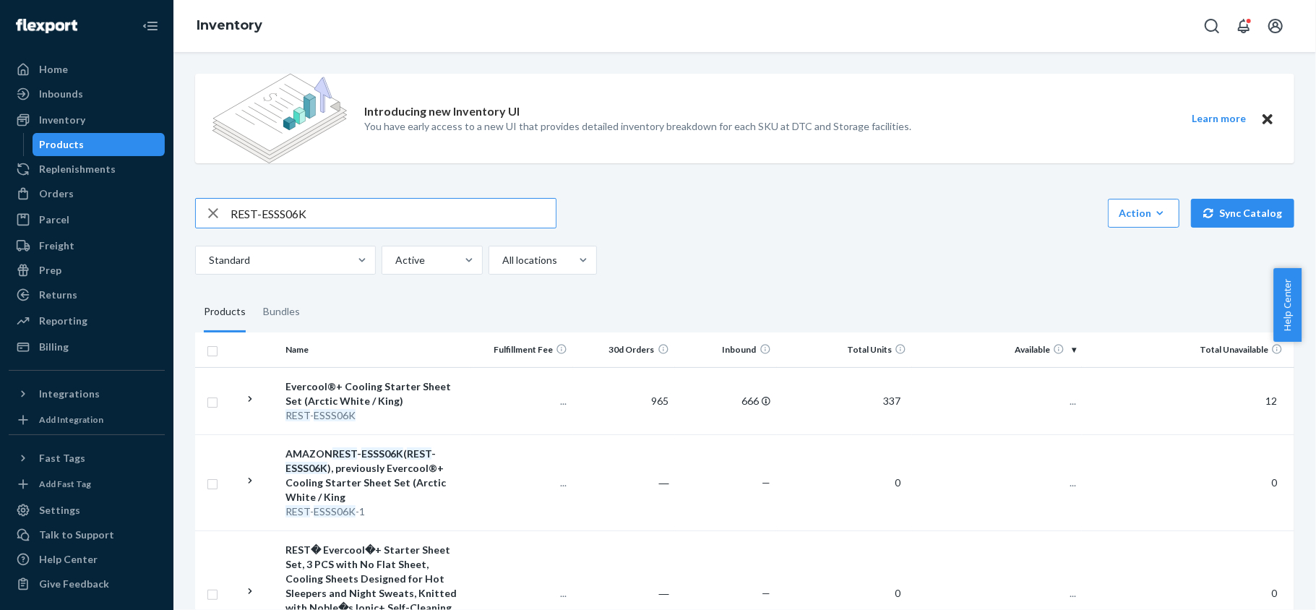
click at [305, 220] on input "REST-ESSS06K" at bounding box center [392, 213] width 325 height 29
type input "REST-ESSS06QK"
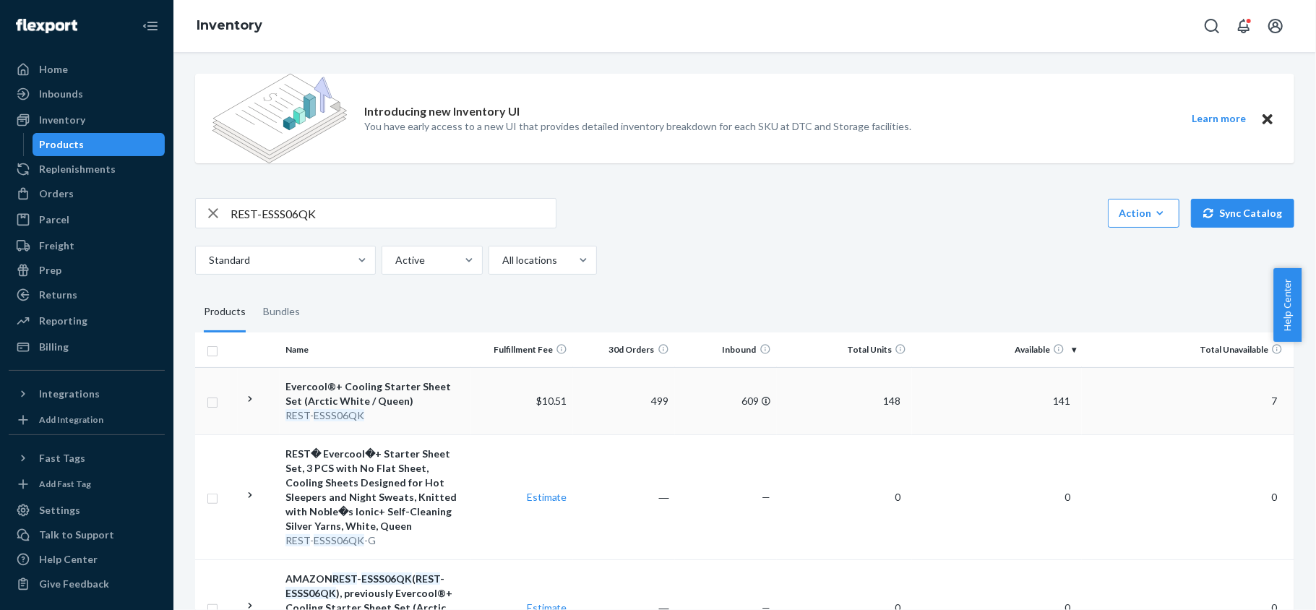
click at [1052, 399] on span "141" at bounding box center [1061, 400] width 29 height 12
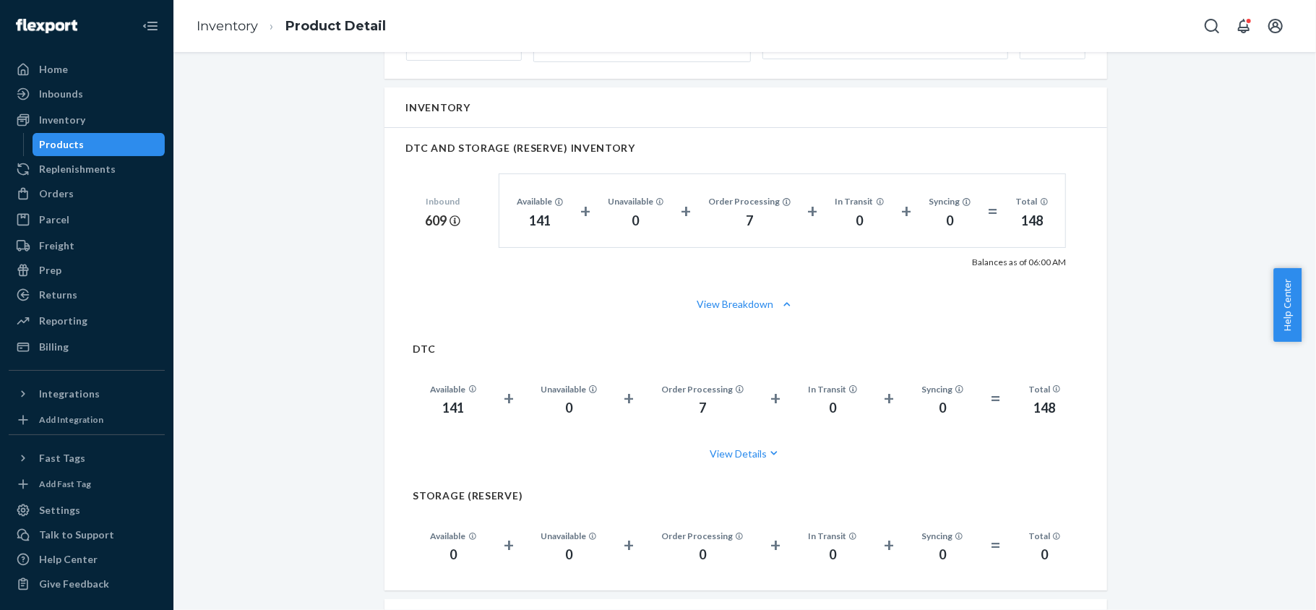
scroll to position [963, 0]
click at [129, 140] on div "Products" at bounding box center [99, 144] width 130 height 20
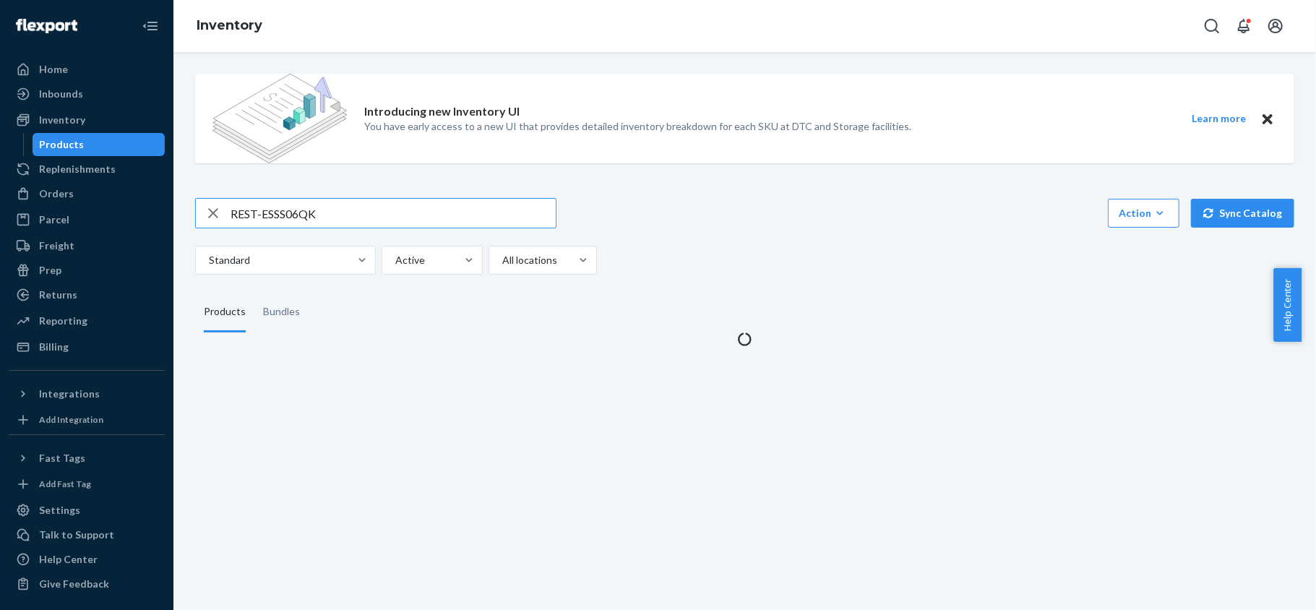
click at [337, 196] on div "Introducing new Inventory UI You have early access to a new UI that provides de…" at bounding box center [744, 204] width 1120 height 284
click at [334, 215] on input "REST-ESSS06QK" at bounding box center [392, 213] width 325 height 29
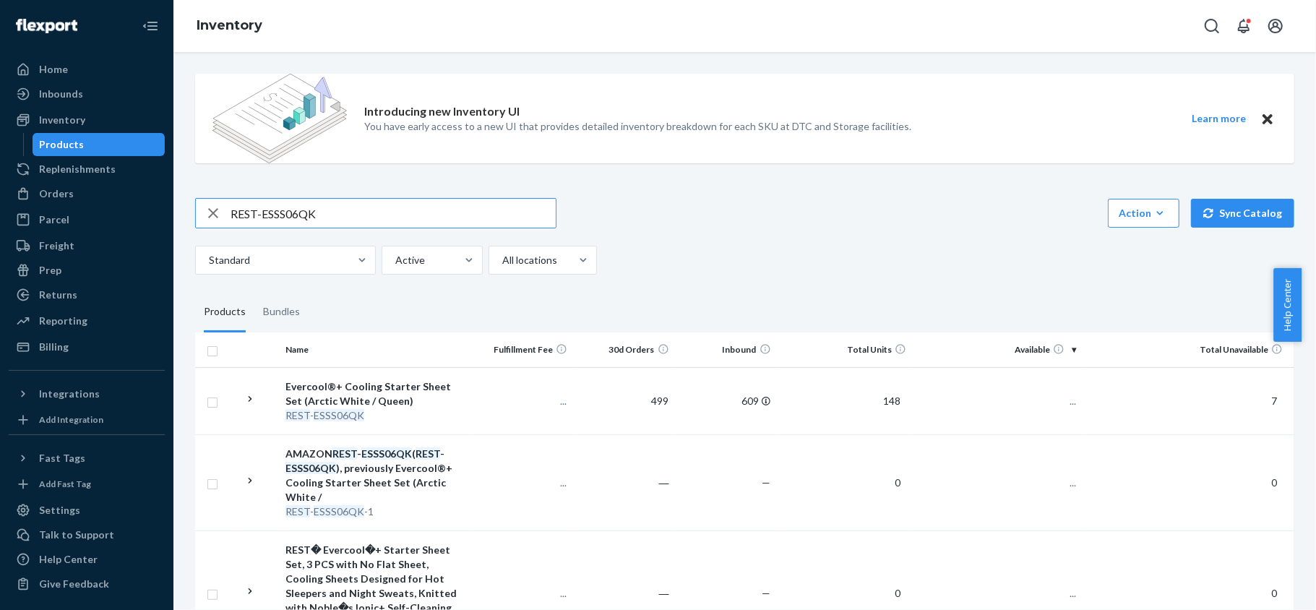
click at [334, 215] on input "REST-ESSS06QK" at bounding box center [392, 213] width 325 height 29
paste input "REST-ESSS06FD"
type input "REST-ESSS06FD"
click at [1058, 399] on span "561" at bounding box center [1061, 400] width 29 height 12
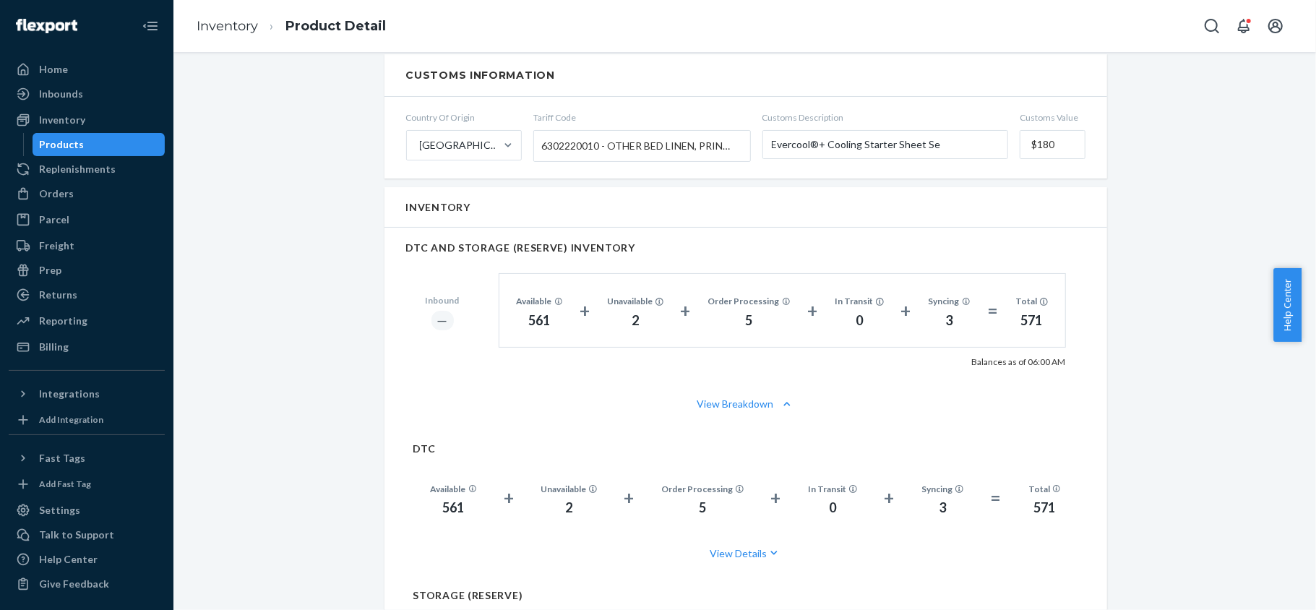
scroll to position [867, 0]
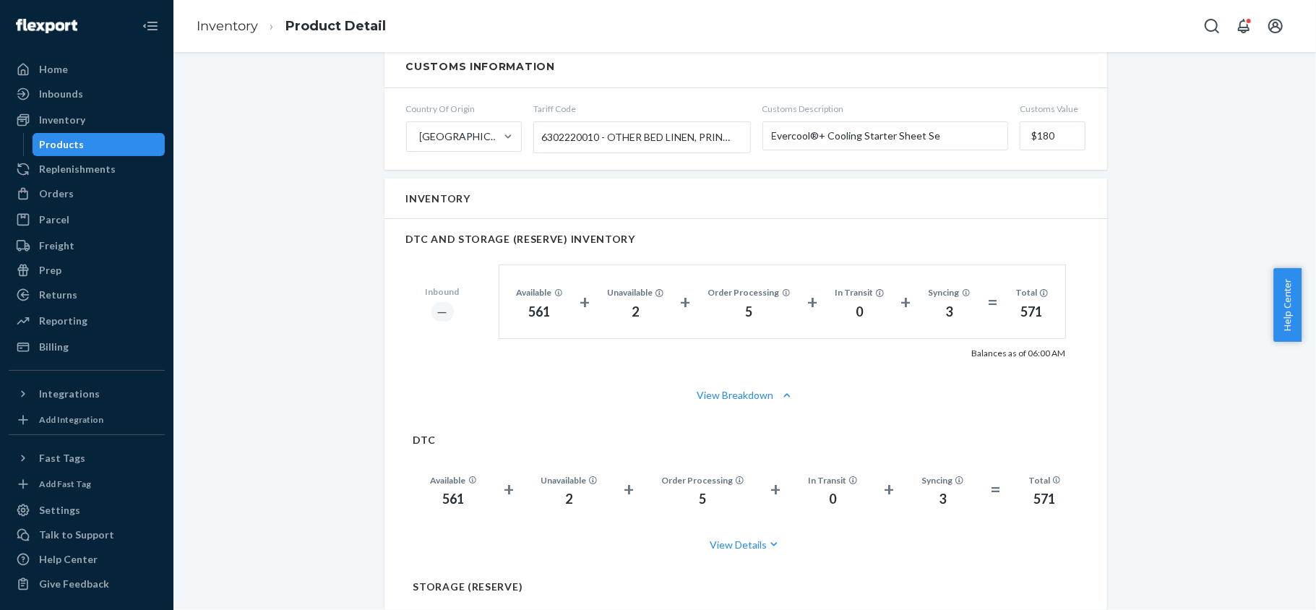
click at [105, 147] on div "Products" at bounding box center [99, 144] width 130 height 20
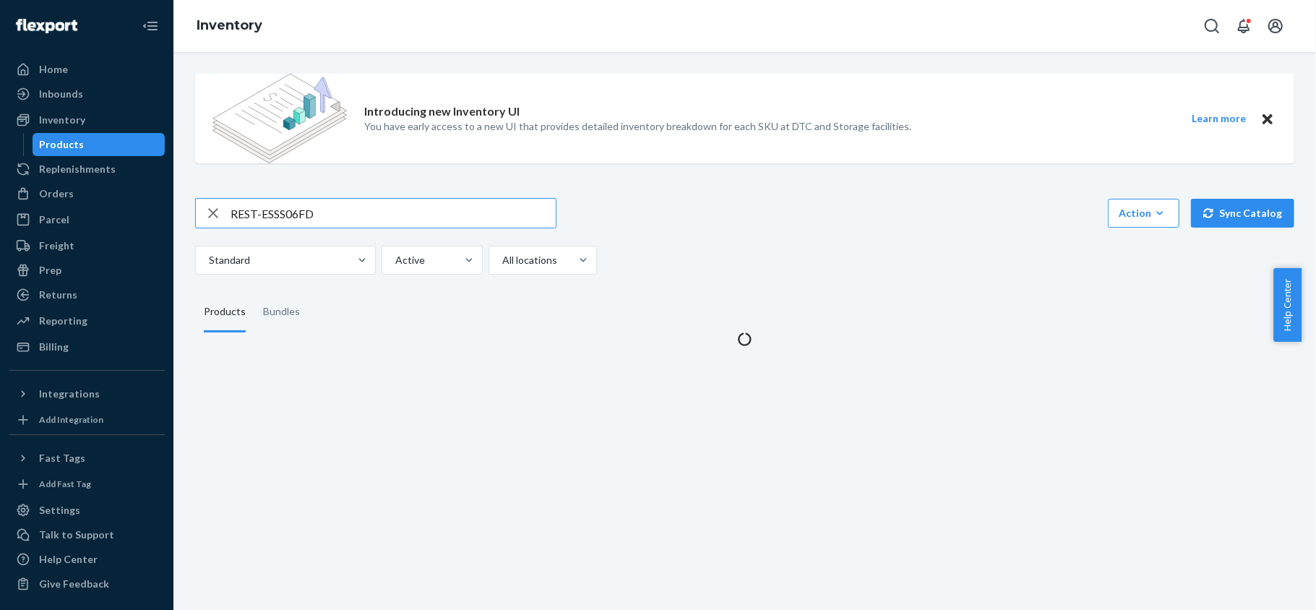
click at [308, 199] on input "REST-ESSS06FD" at bounding box center [392, 213] width 325 height 29
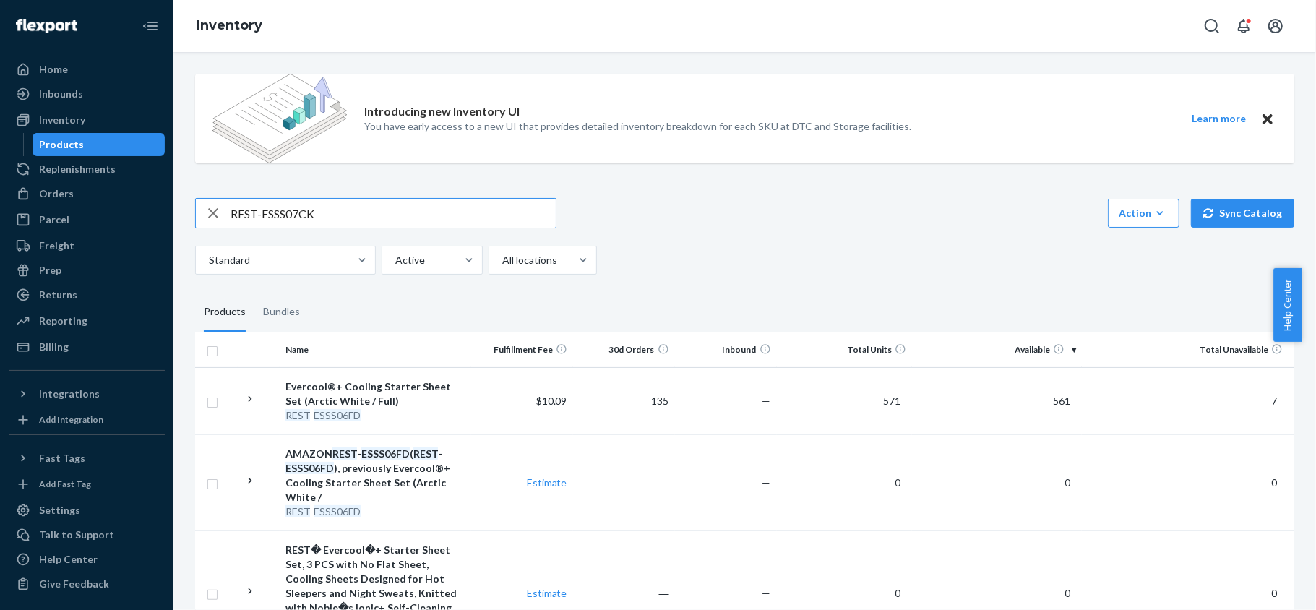
type input "REST-ESSS07CK"
click at [1055, 406] on td "82" at bounding box center [997, 400] width 170 height 67
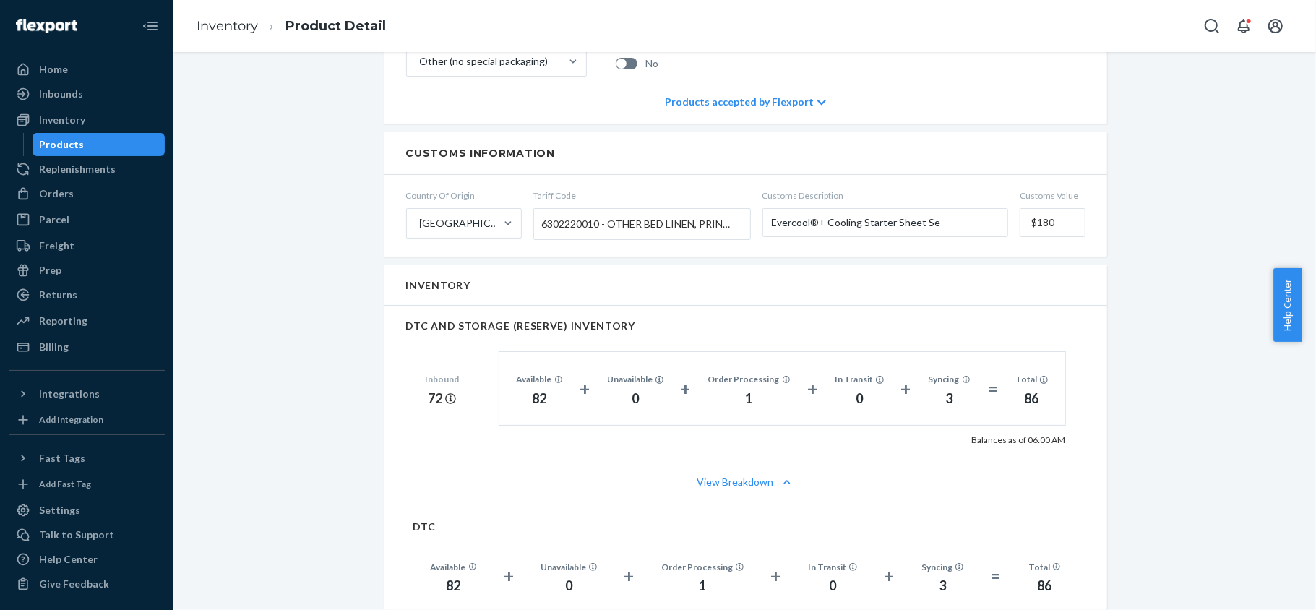
scroll to position [867, 0]
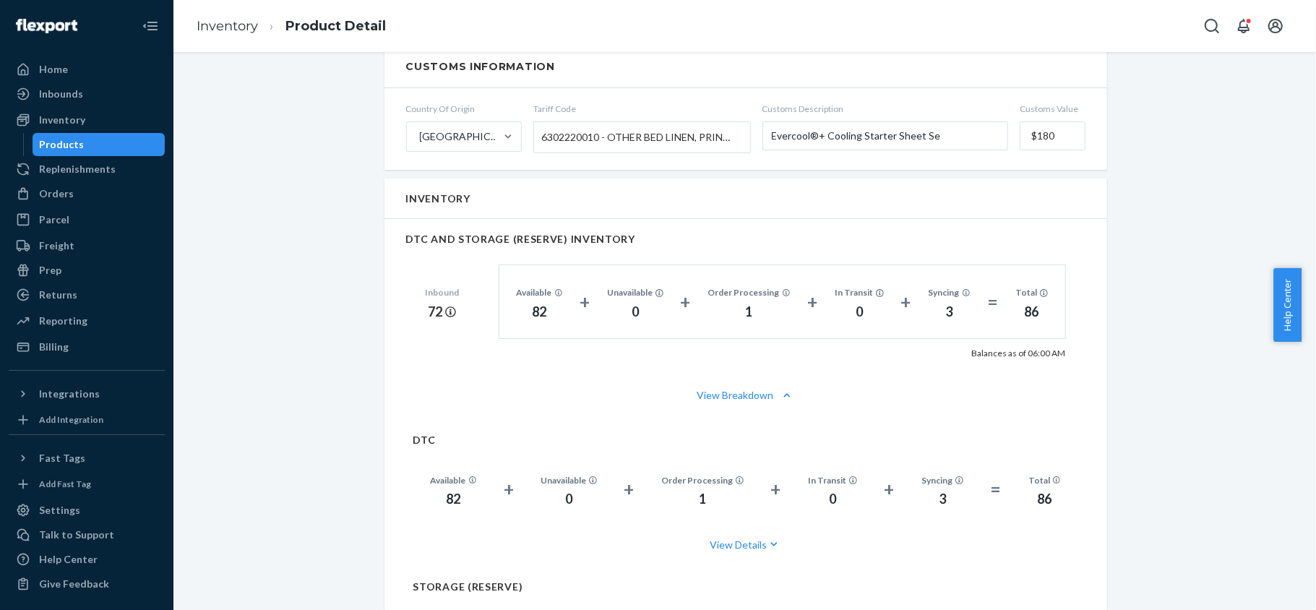
click at [114, 144] on div "Products" at bounding box center [99, 144] width 130 height 20
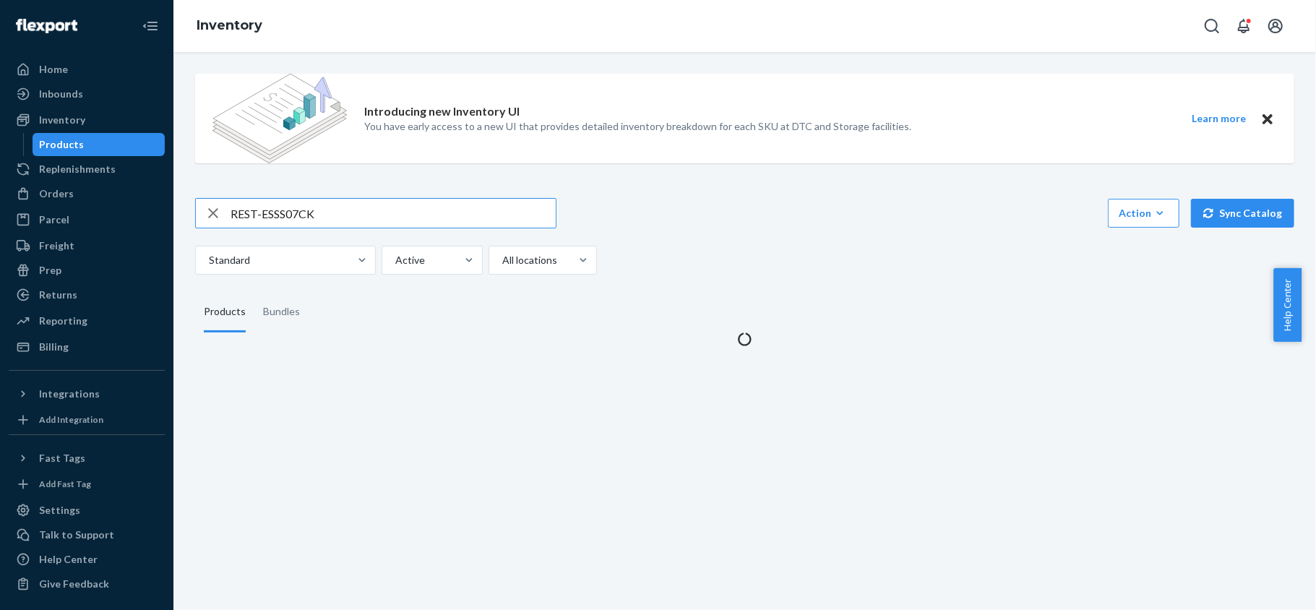
click at [314, 221] on input "REST-ESSS07CK" at bounding box center [392, 213] width 325 height 29
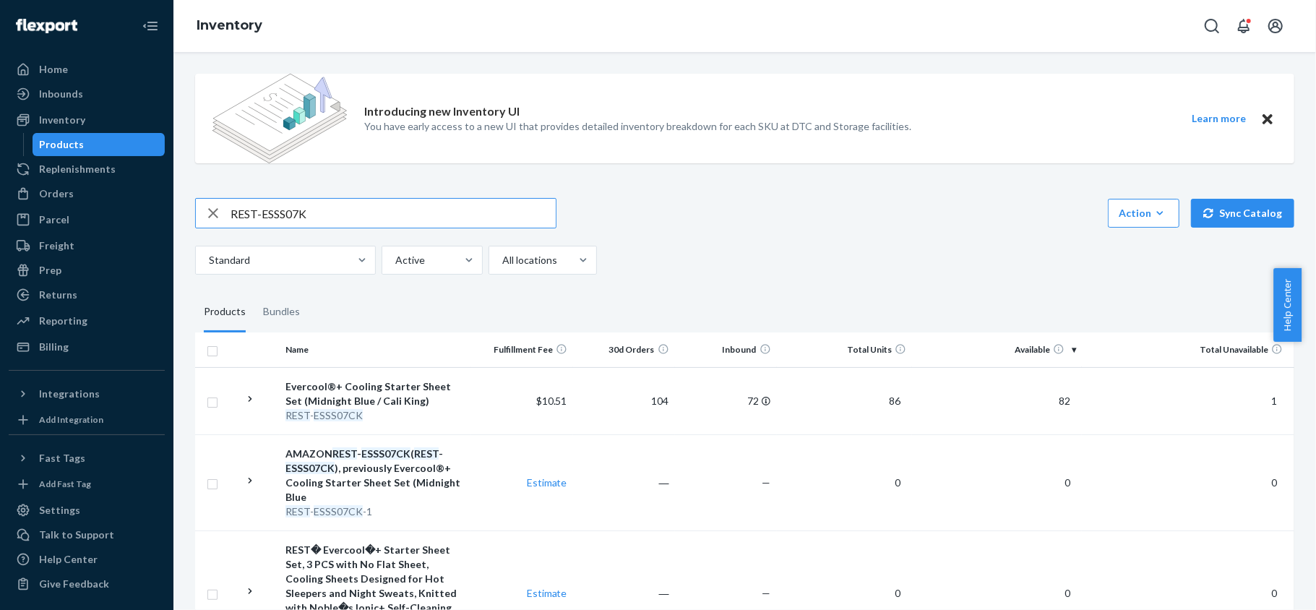
type input "REST-ESSS07K"
click at [1048, 388] on td "100" at bounding box center [997, 400] width 170 height 67
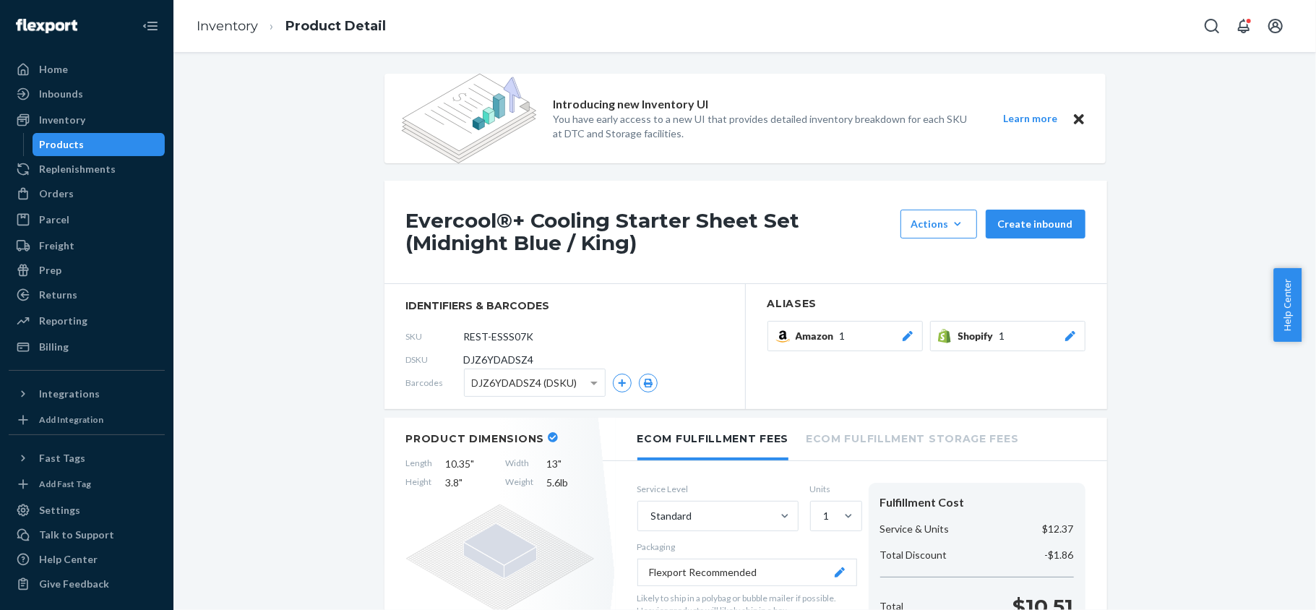
click at [119, 153] on div "Products" at bounding box center [99, 144] width 130 height 20
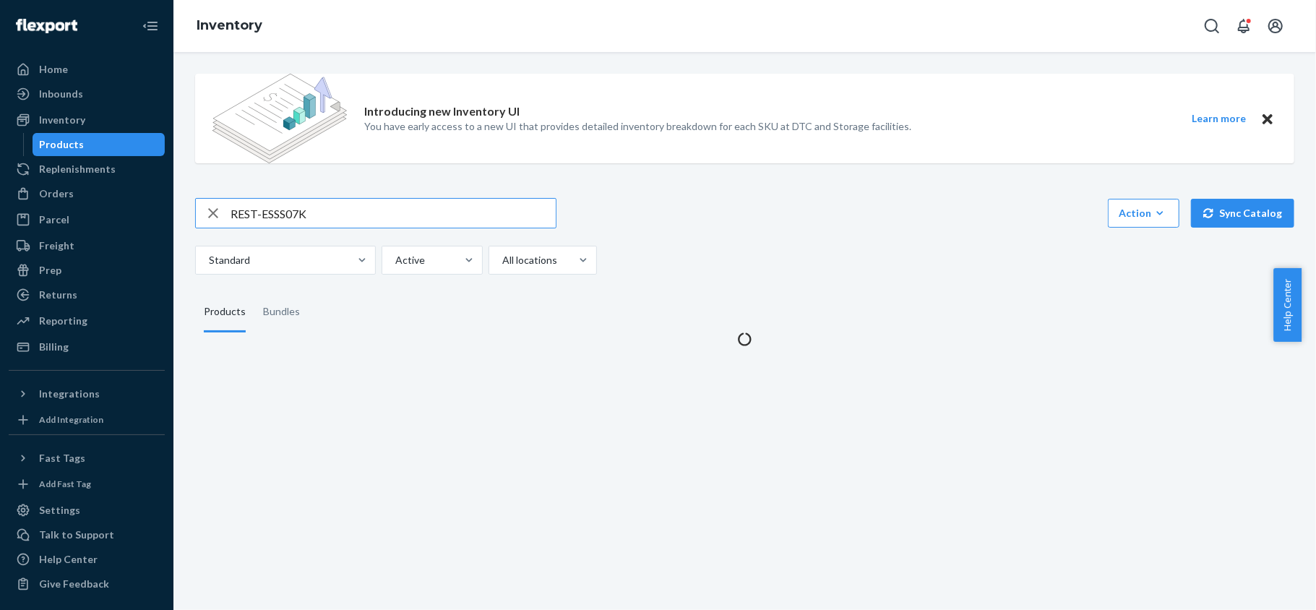
click at [287, 221] on input "REST-ESSS07K" at bounding box center [392, 213] width 325 height 29
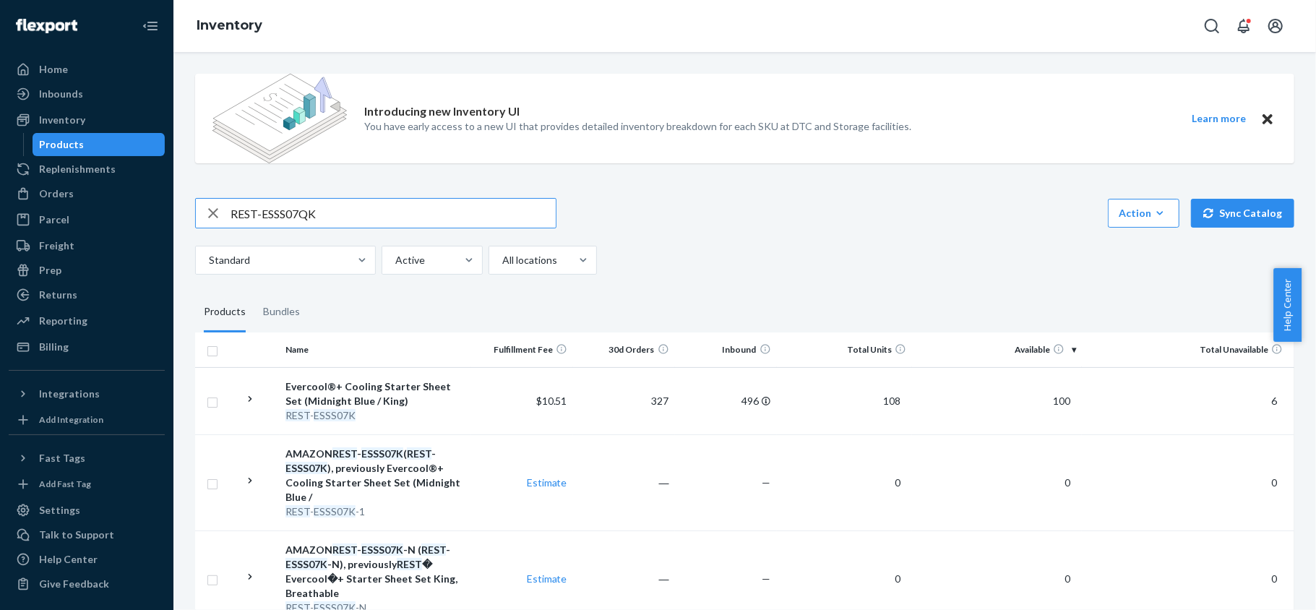
type input "REST-ESSS07QK"
click at [1053, 405] on span "35" at bounding box center [1064, 400] width 23 height 12
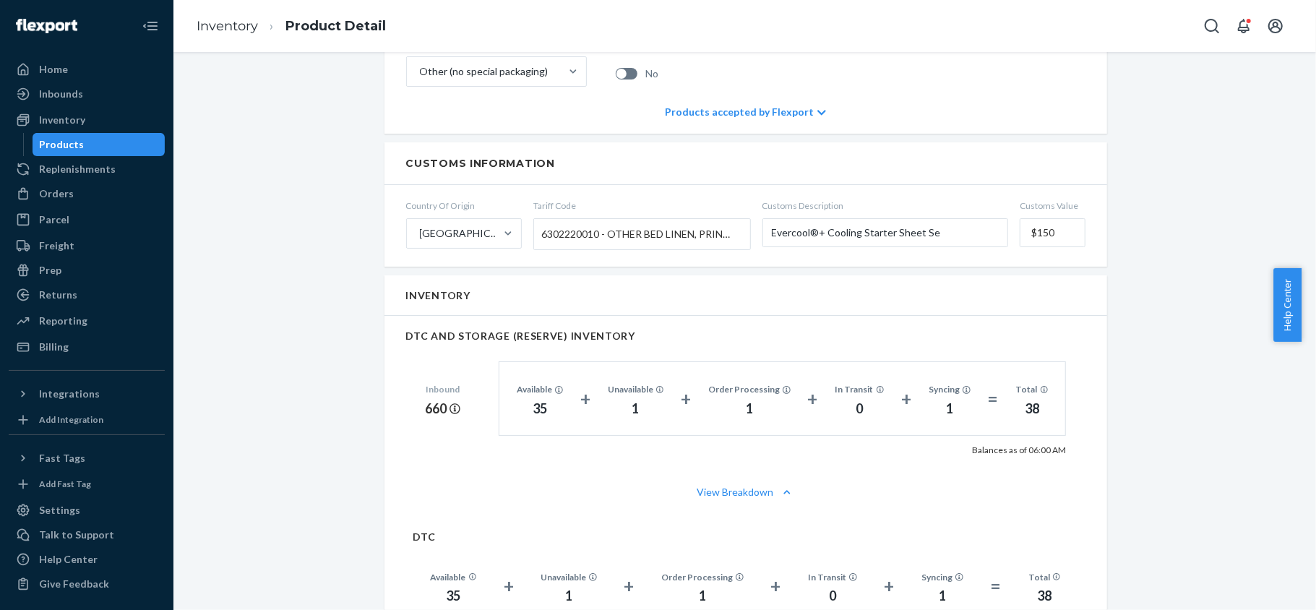
scroll to position [1059, 0]
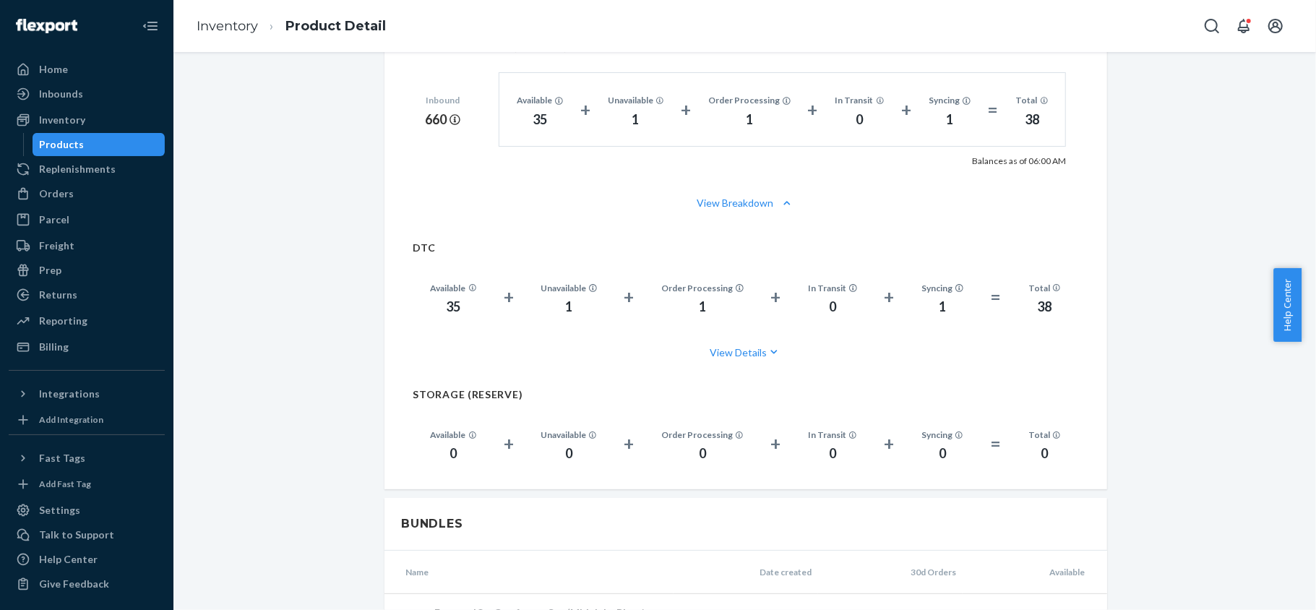
click at [107, 137] on div "Products" at bounding box center [99, 144] width 130 height 20
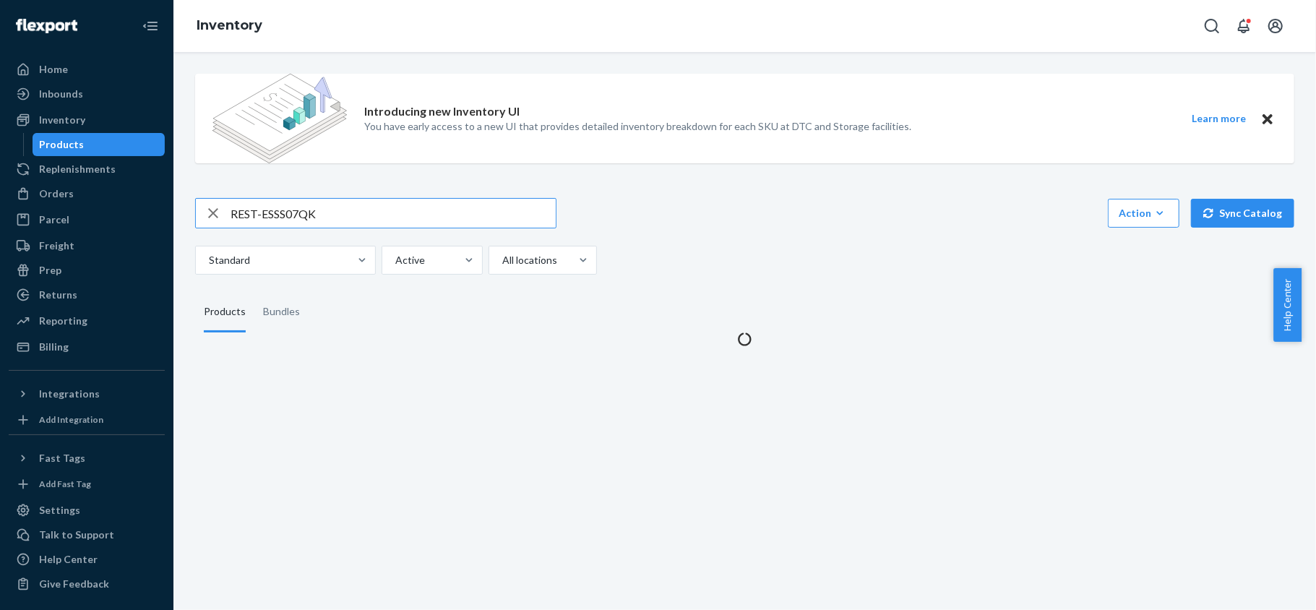
click at [327, 218] on input "REST-ESSS07QK" at bounding box center [392, 213] width 325 height 29
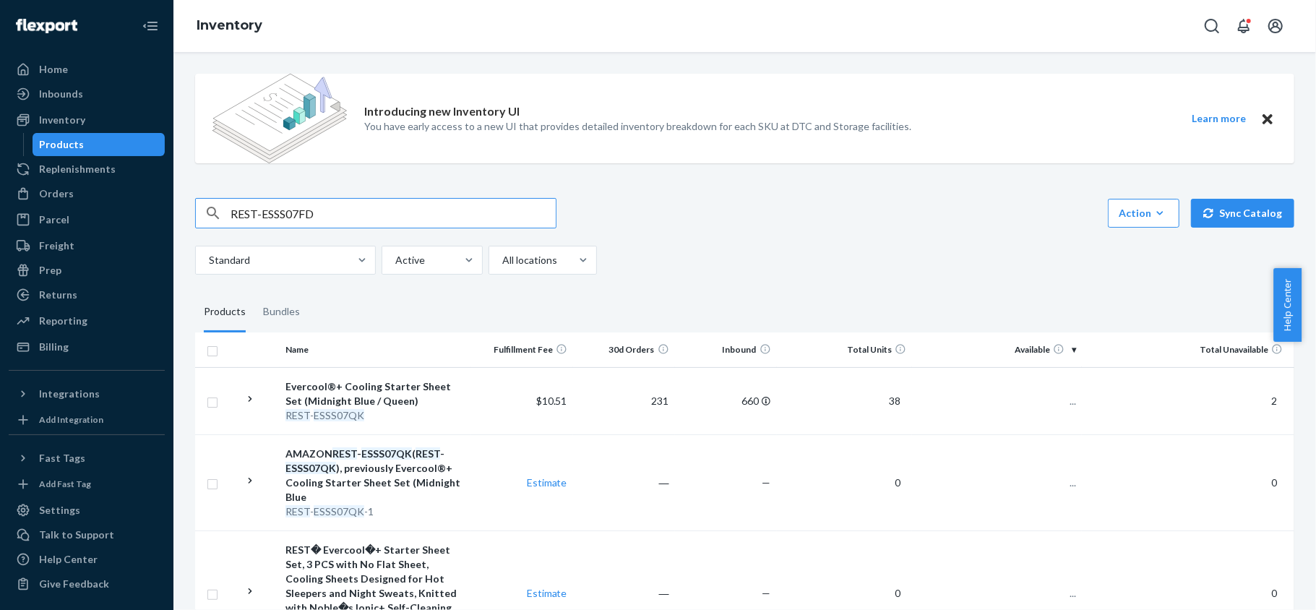
type input "REST-ESSS07FD"
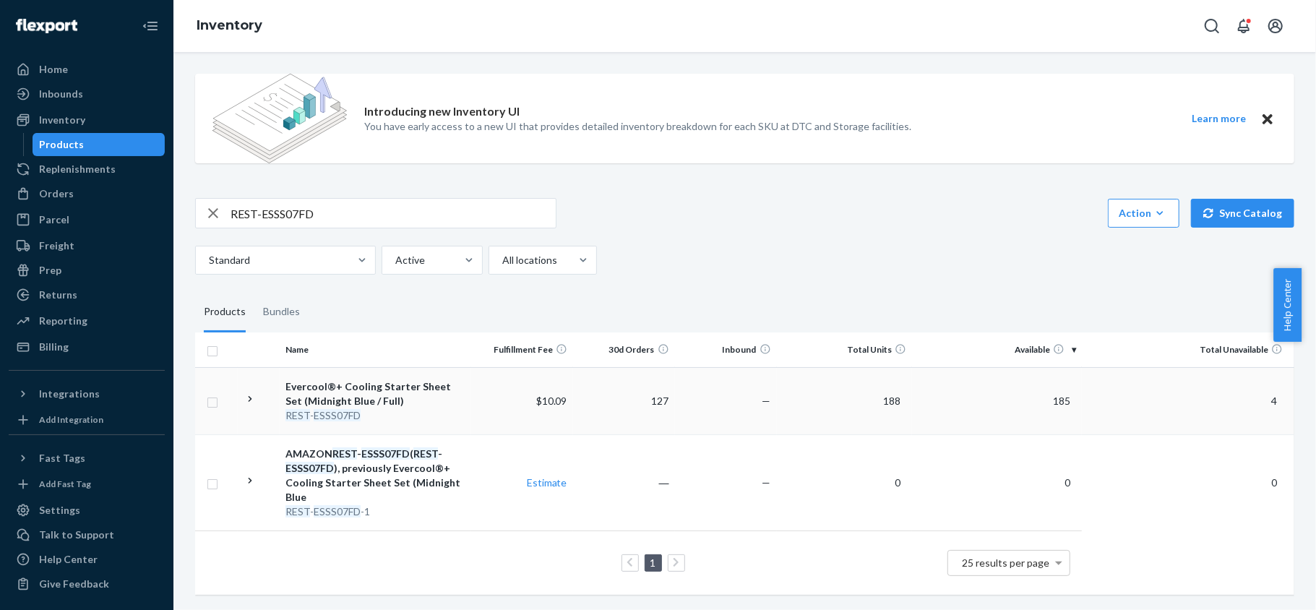
click at [1047, 400] on span "185" at bounding box center [1061, 400] width 29 height 12
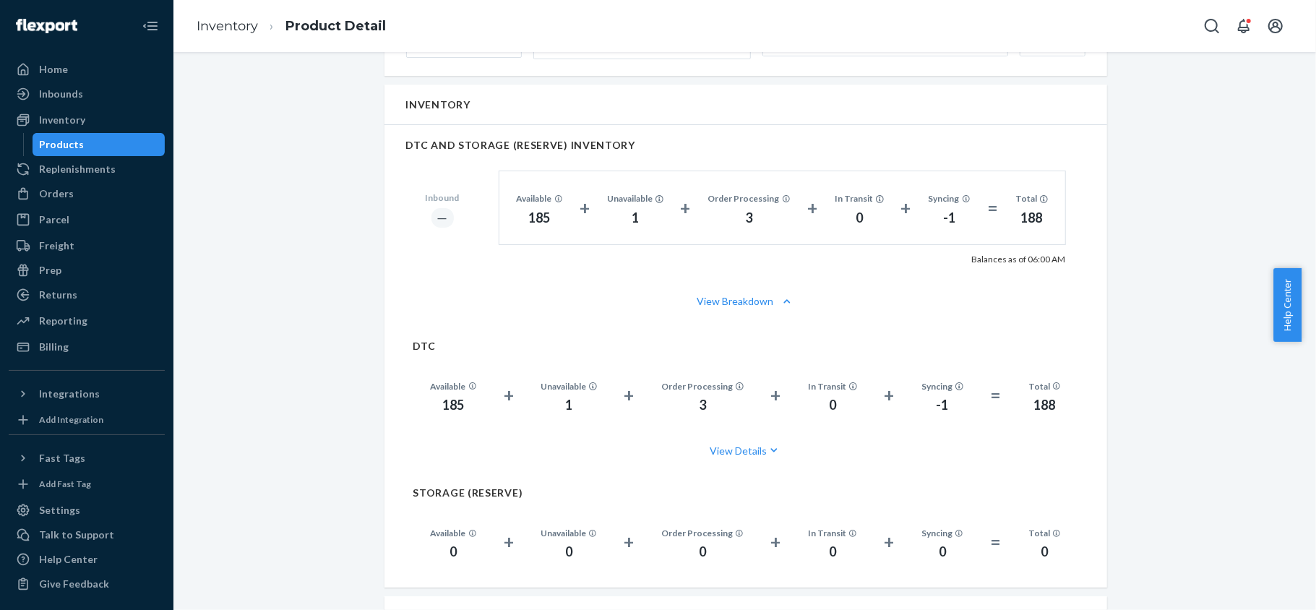
scroll to position [963, 0]
click at [137, 149] on div "Products" at bounding box center [99, 144] width 130 height 20
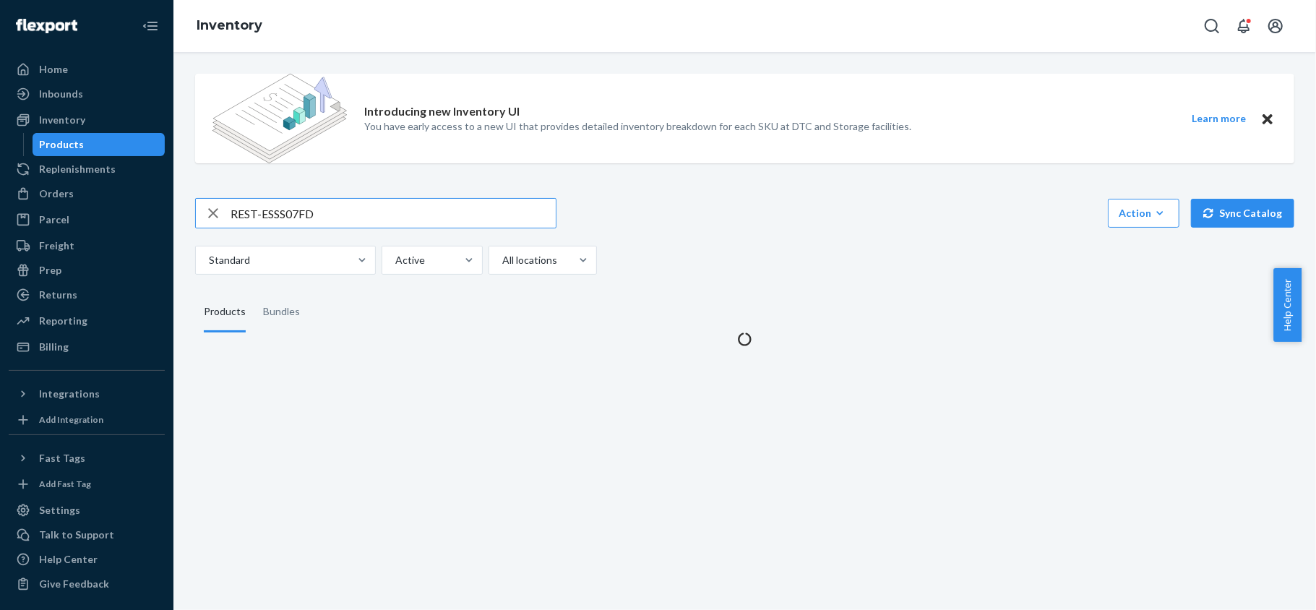
click at [261, 215] on input "REST-ESSS07FD" at bounding box center [392, 213] width 325 height 29
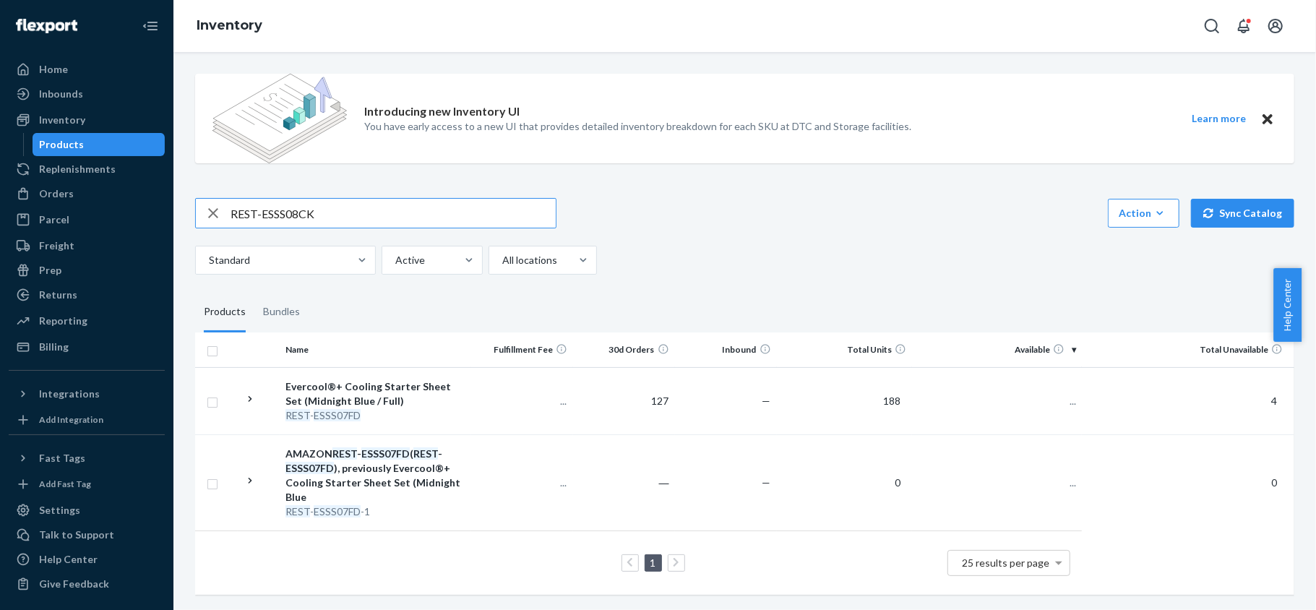
type input "REST-ESSS08CK"
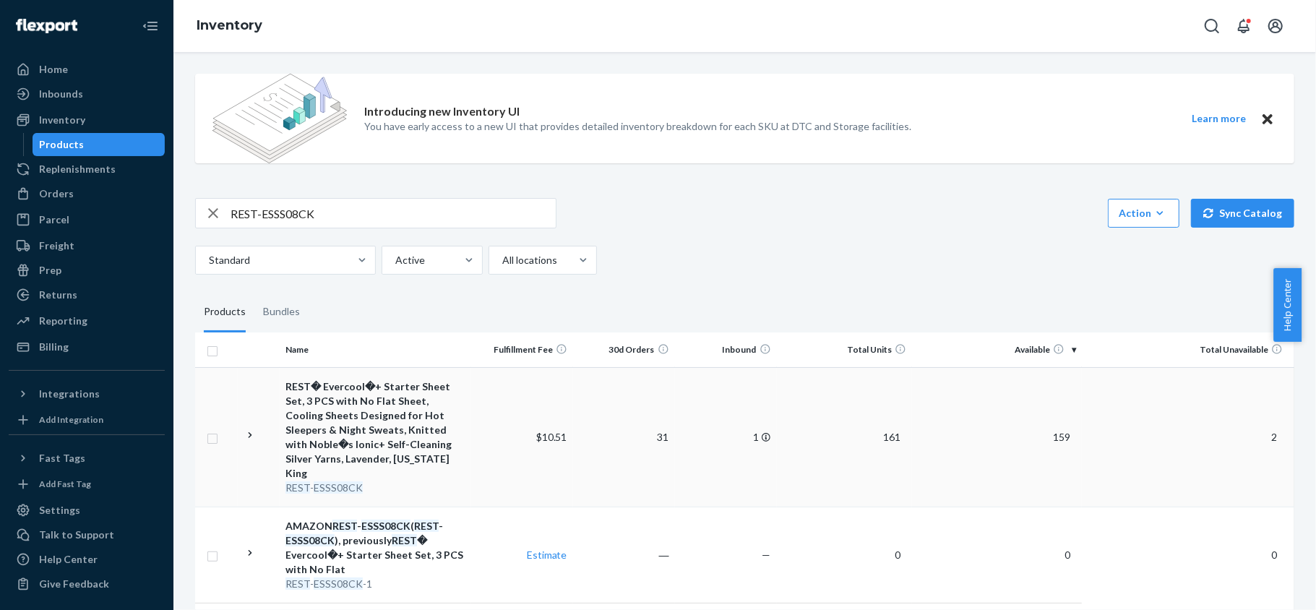
click at [1047, 431] on span "159" at bounding box center [1061, 437] width 29 height 12
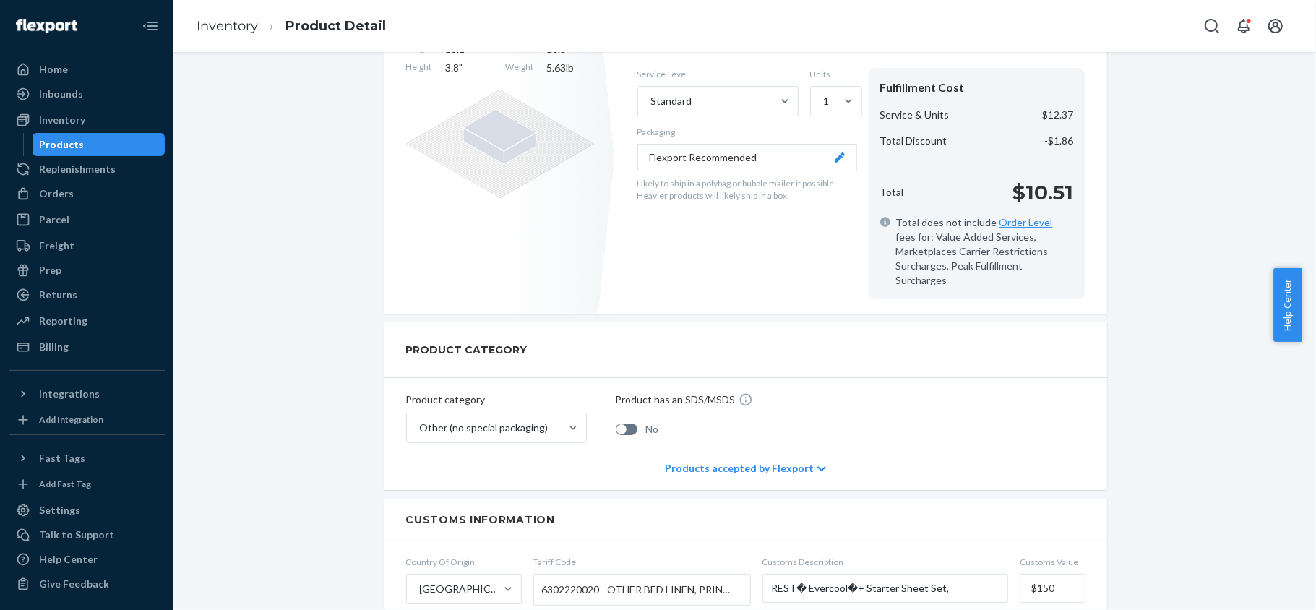
scroll to position [867, 0]
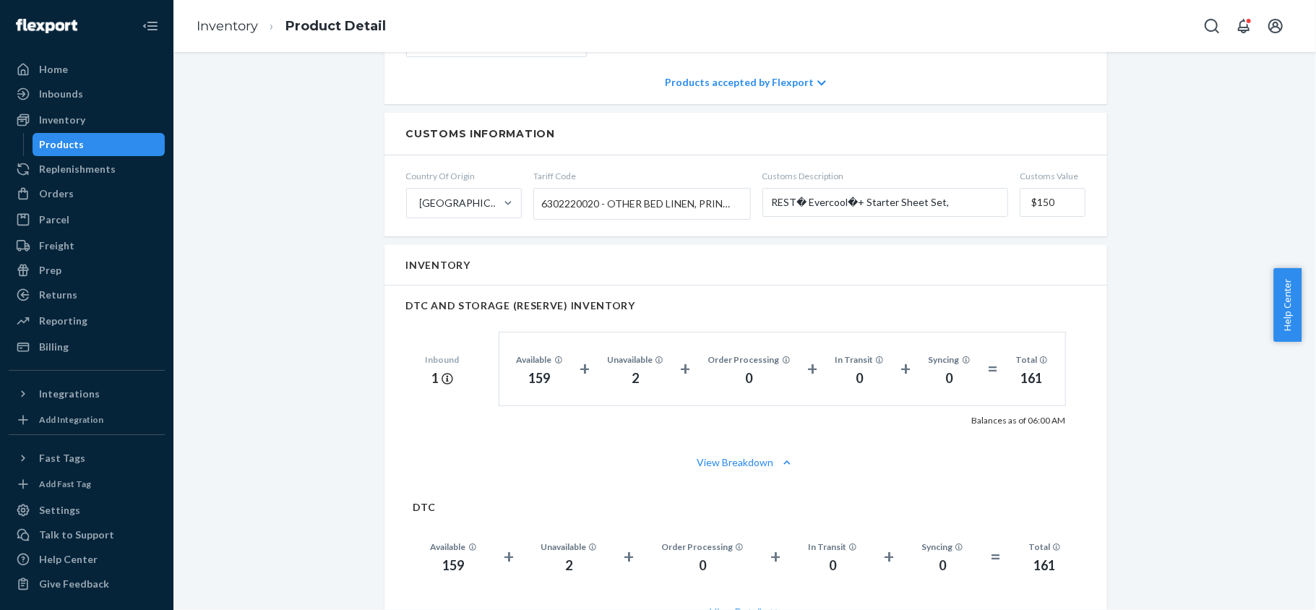
click at [125, 142] on div "Products" at bounding box center [99, 144] width 130 height 20
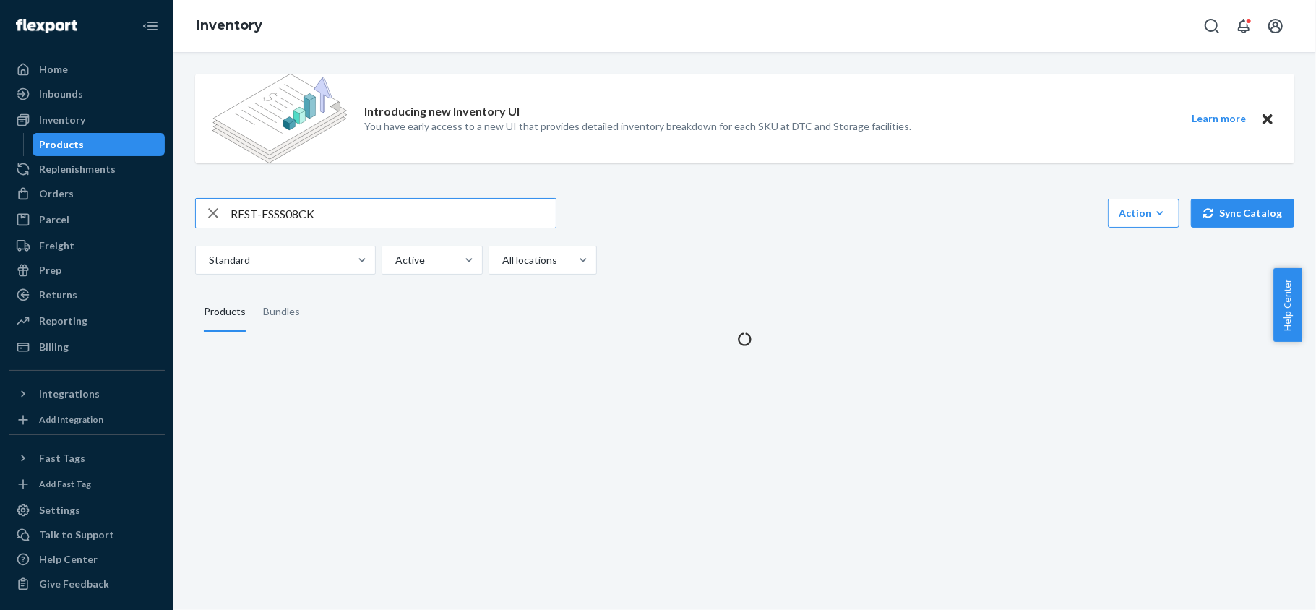
click at [273, 206] on input "REST-ESSS08CK" at bounding box center [392, 213] width 325 height 29
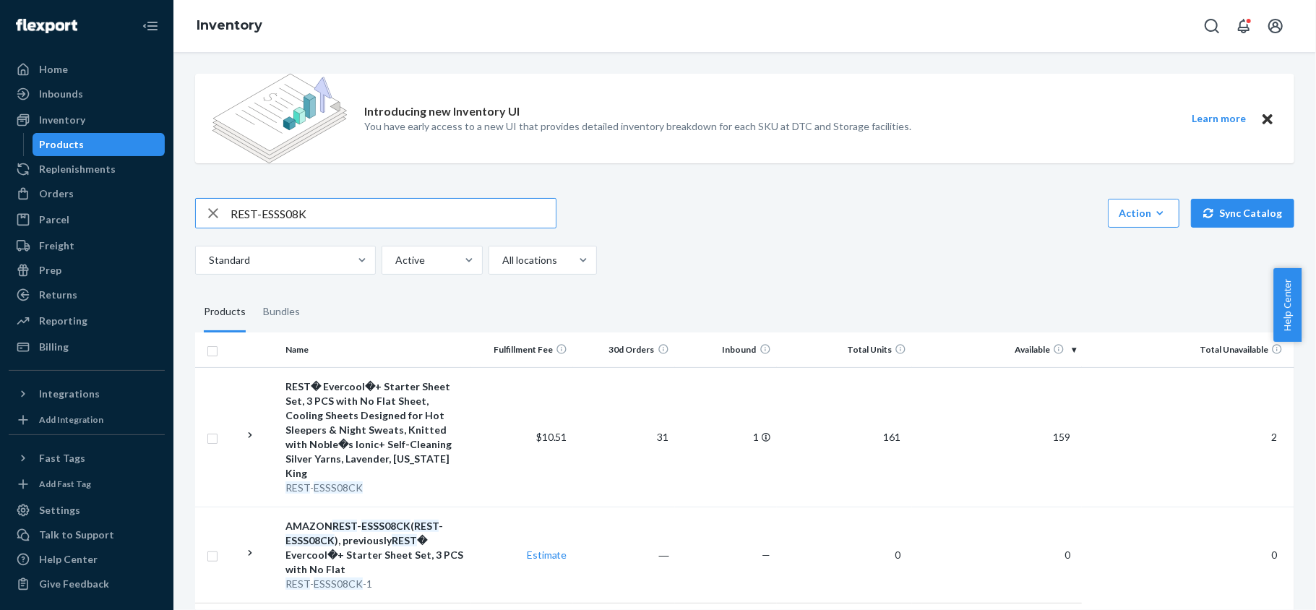
type input "REST-ESSS08K"
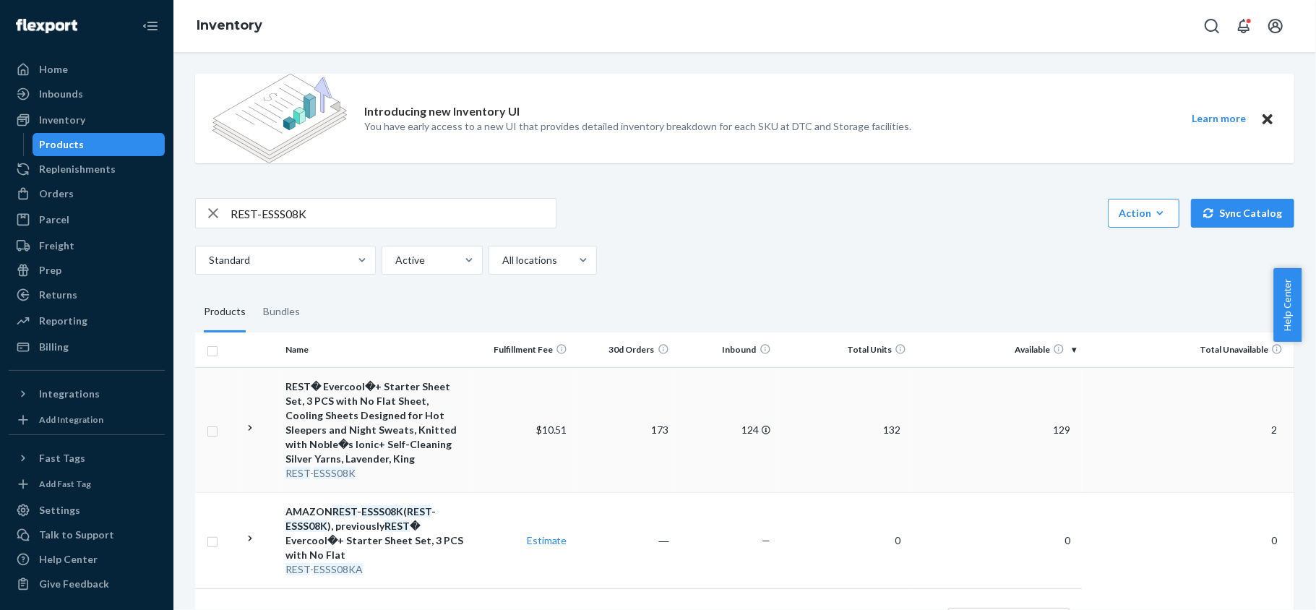
click at [1050, 436] on td "129" at bounding box center [997, 429] width 170 height 125
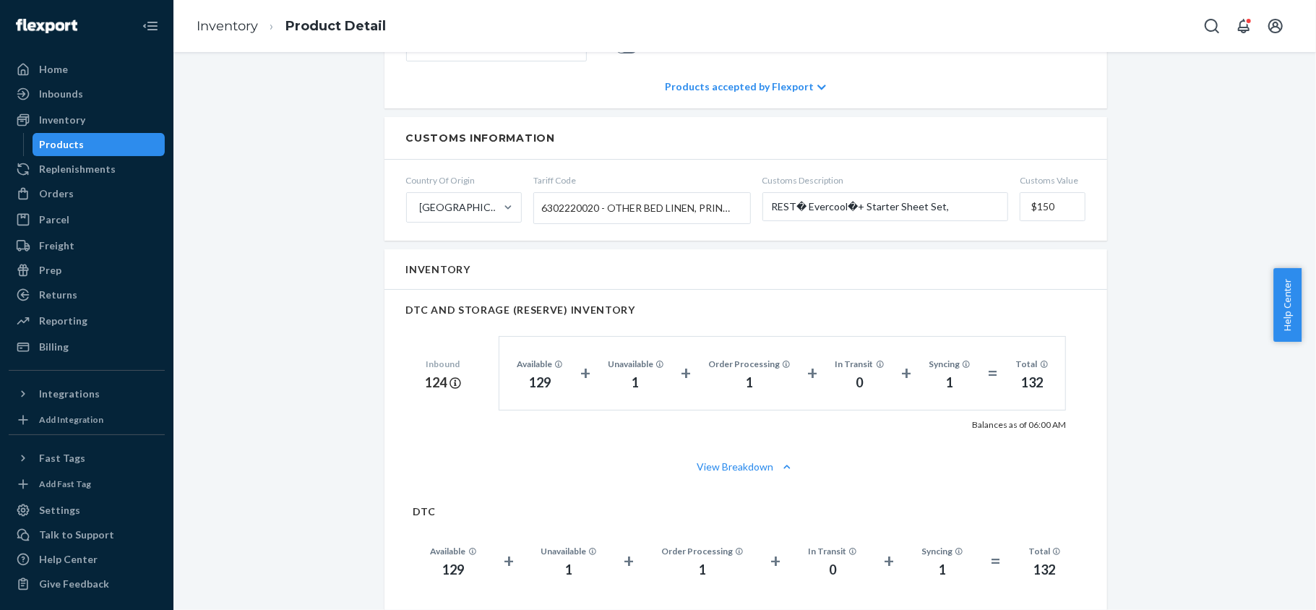
scroll to position [1059, 0]
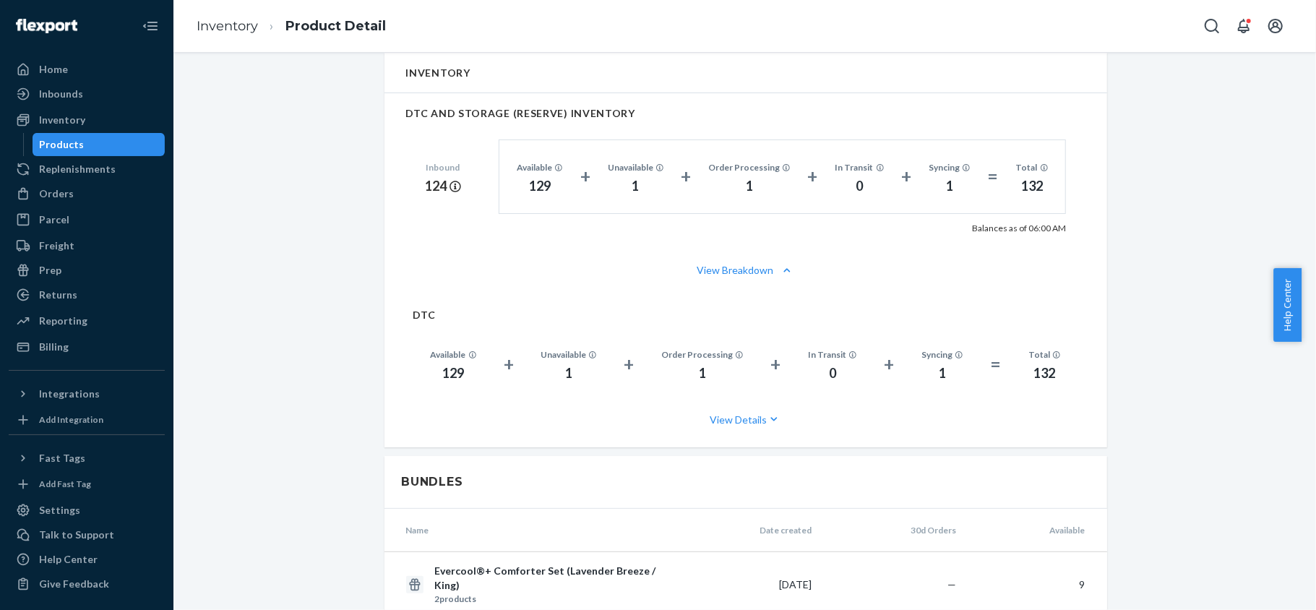
click at [134, 144] on div "Products" at bounding box center [99, 144] width 130 height 20
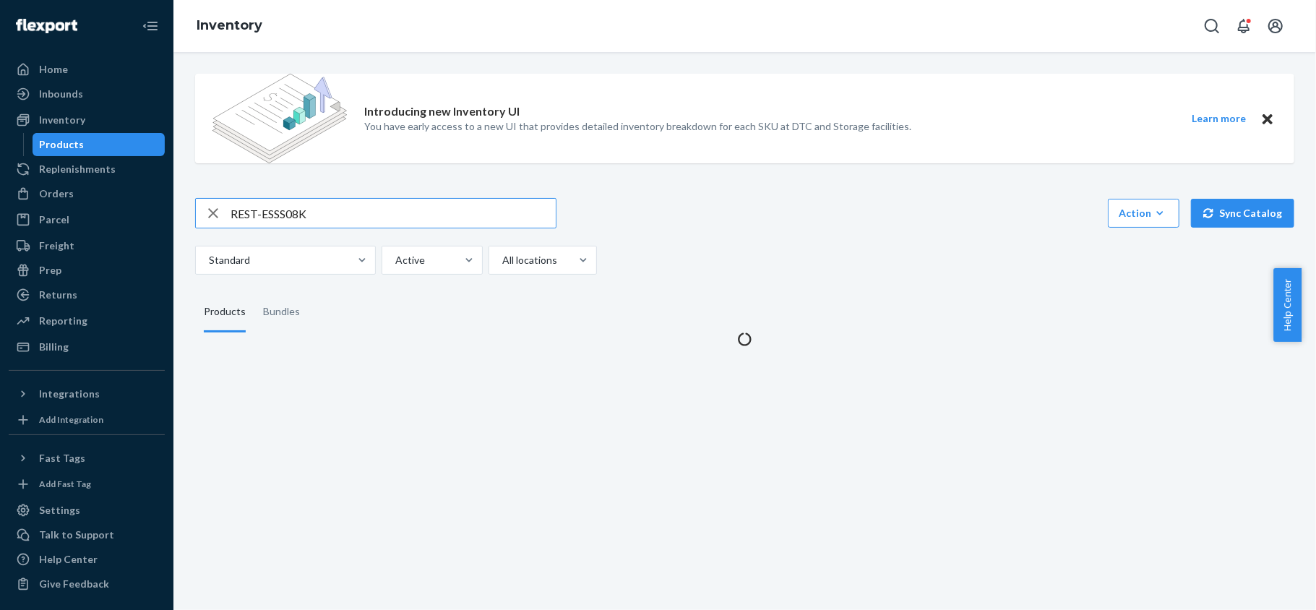
click at [303, 208] on input "REST-ESSS08K" at bounding box center [392, 213] width 325 height 29
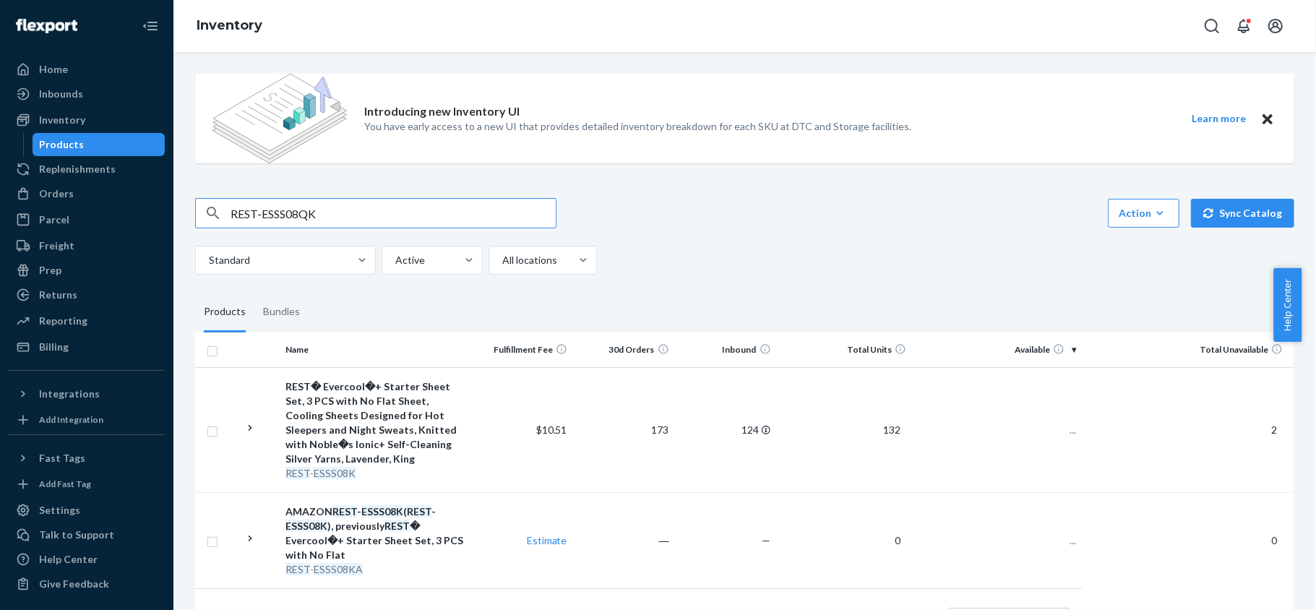
type input "REST-ESSS08QK"
click at [1053, 428] on span "37" at bounding box center [1064, 429] width 23 height 12
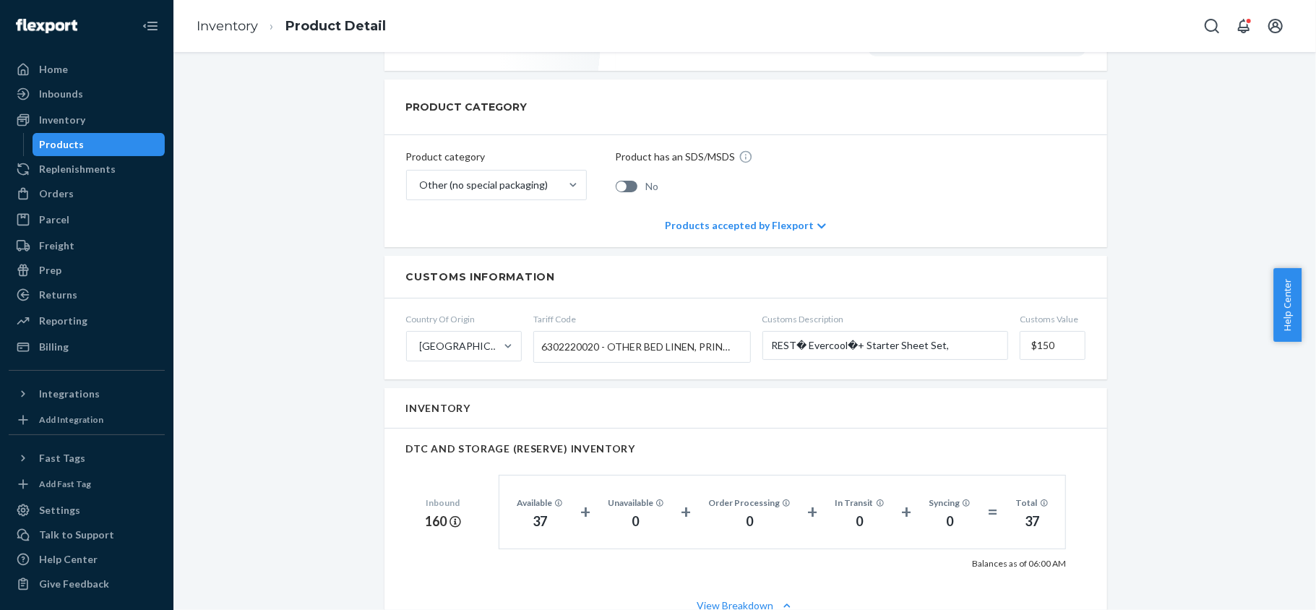
scroll to position [963, 0]
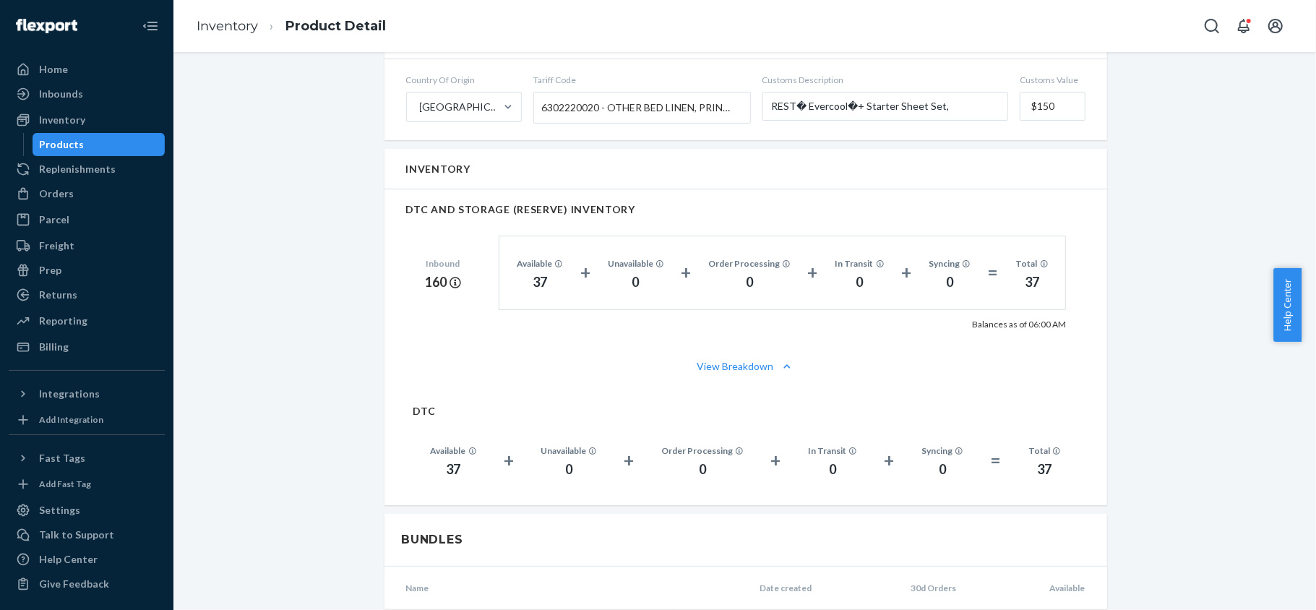
click at [85, 144] on div "Products" at bounding box center [99, 144] width 130 height 20
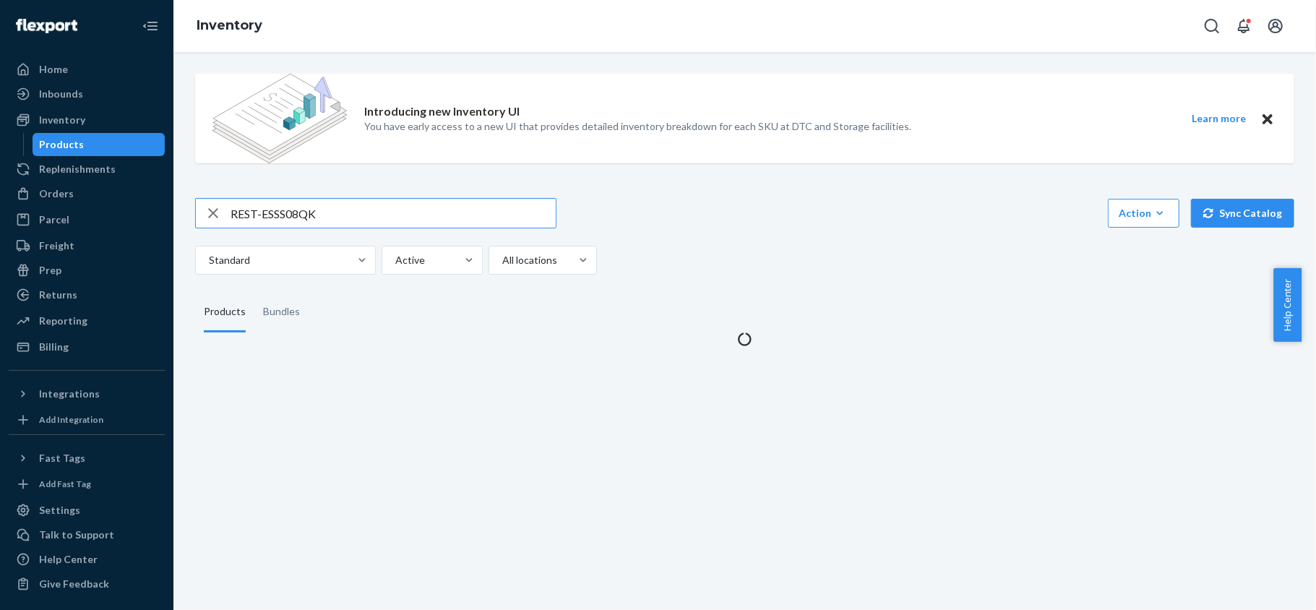
click at [321, 203] on input "REST-ESSS08QK" at bounding box center [392, 213] width 325 height 29
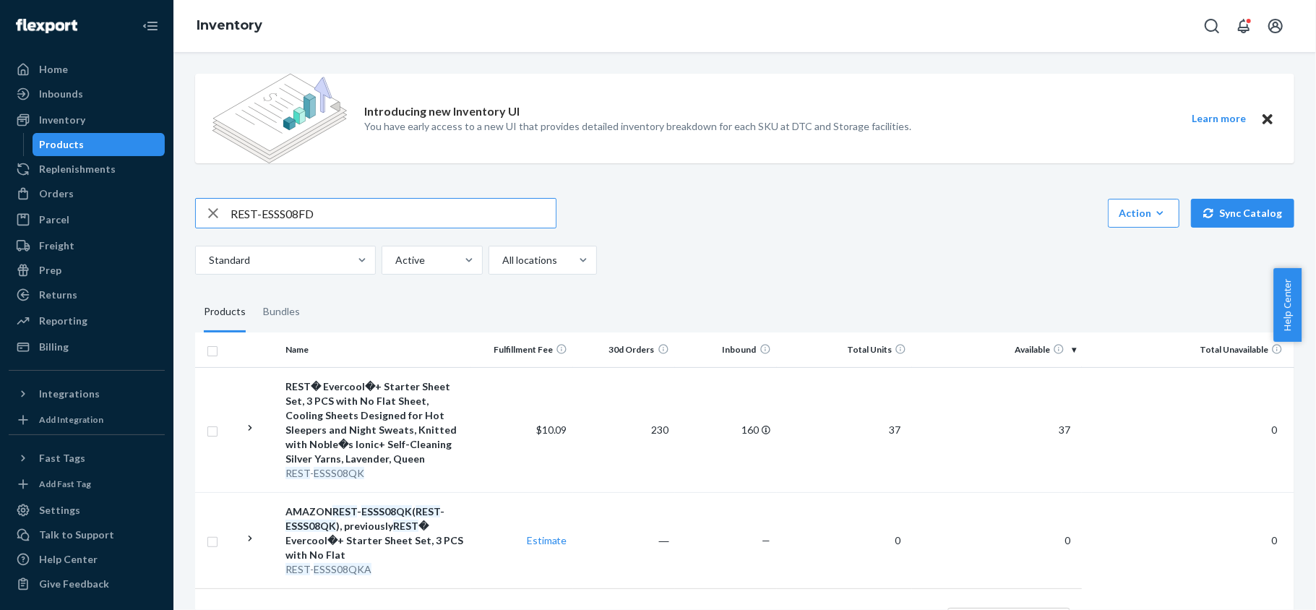
type input "REST-ESSS08FD"
click at [1053, 431] on span "31" at bounding box center [1064, 429] width 23 height 12
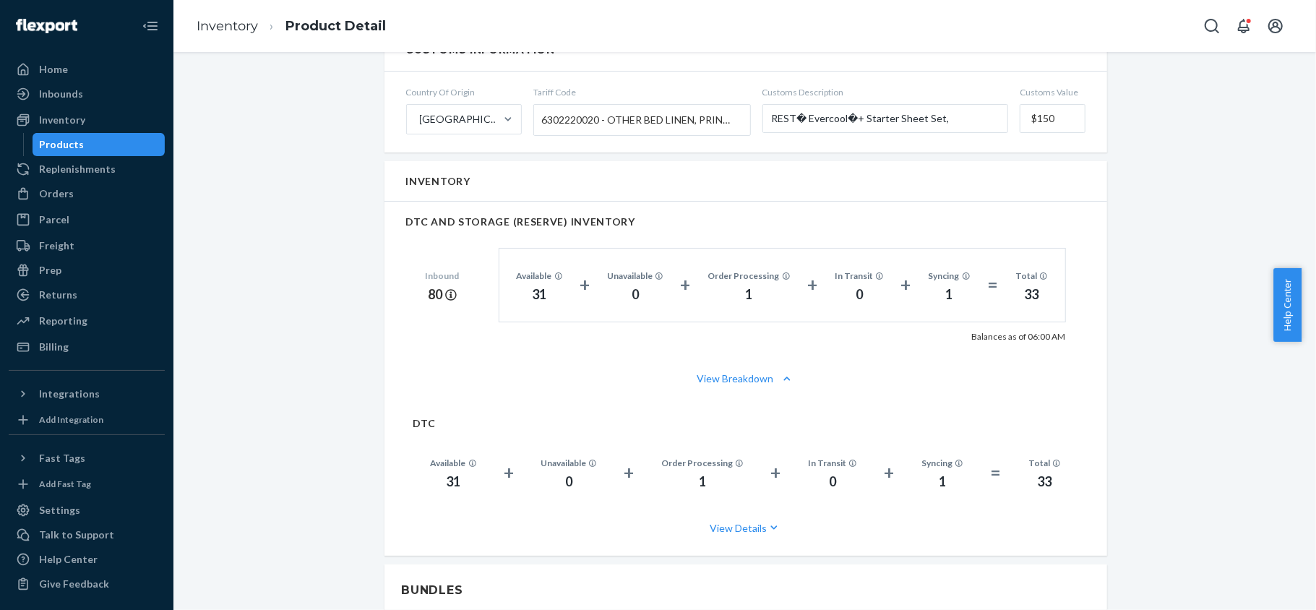
scroll to position [963, 0]
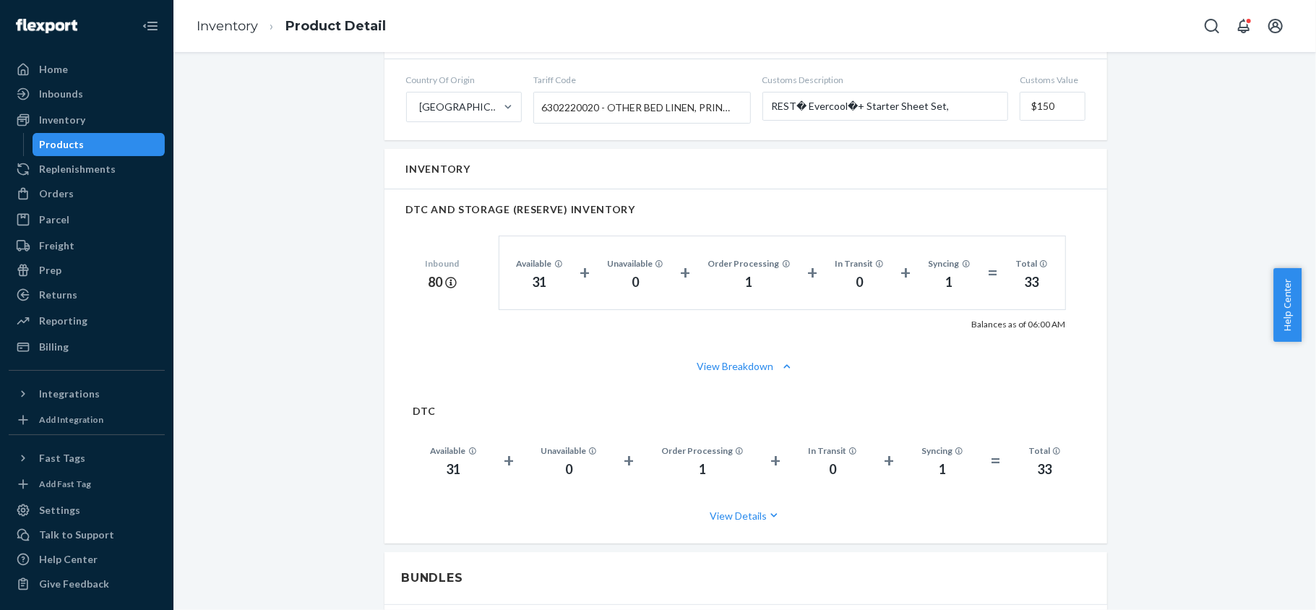
click at [124, 146] on div "Products" at bounding box center [99, 144] width 130 height 20
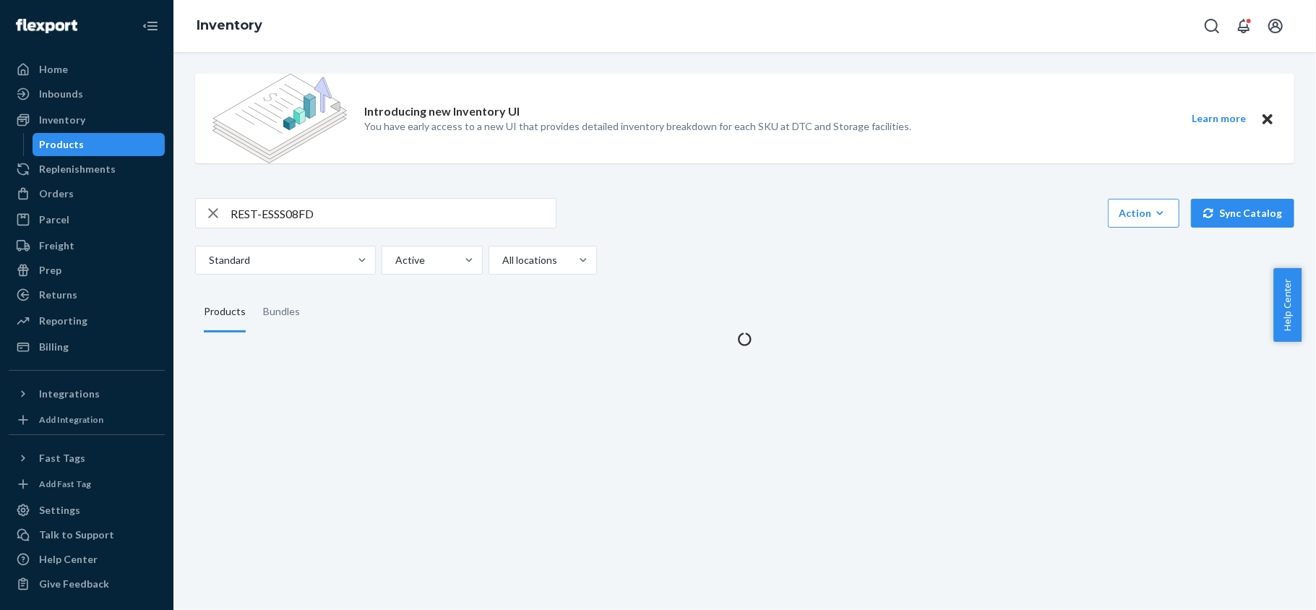
click at [316, 195] on div "Introducing new Inventory UI You have early access to a new UI that provides de…" at bounding box center [744, 204] width 1120 height 284
click at [312, 217] on input "REST-ESSS08FD" at bounding box center [392, 213] width 325 height 29
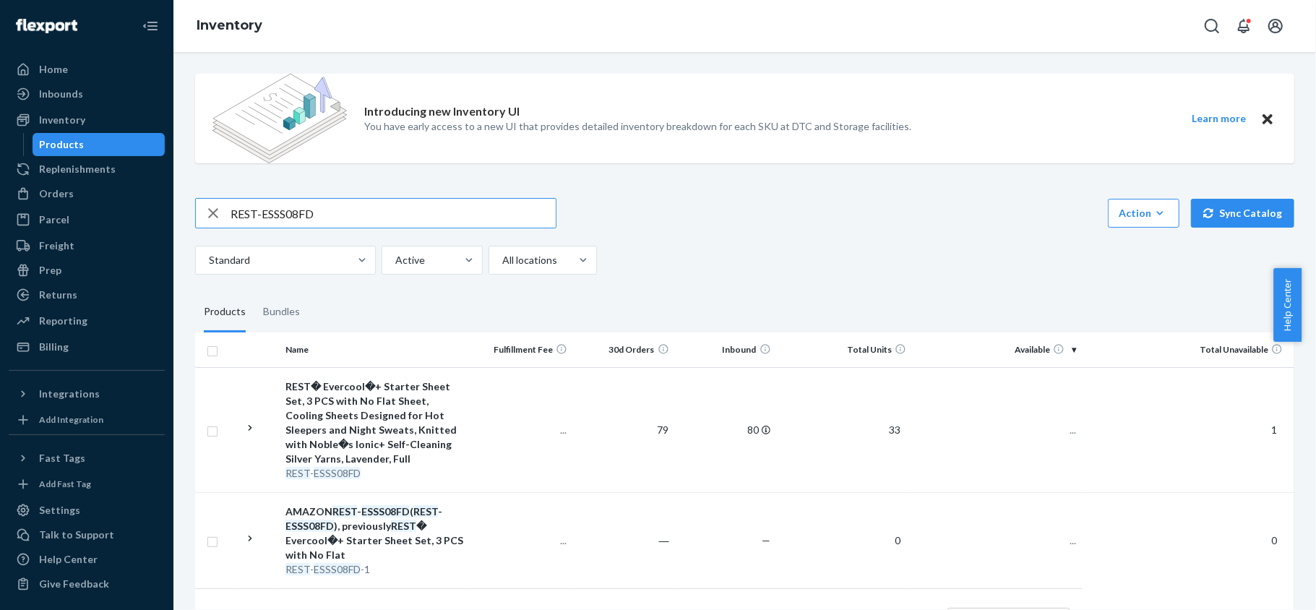
click at [312, 217] on input "REST-ESSS08FD" at bounding box center [392, 213] width 325 height 29
paste input "REST-IFS01CK"
type input "REST-IFS01CK"
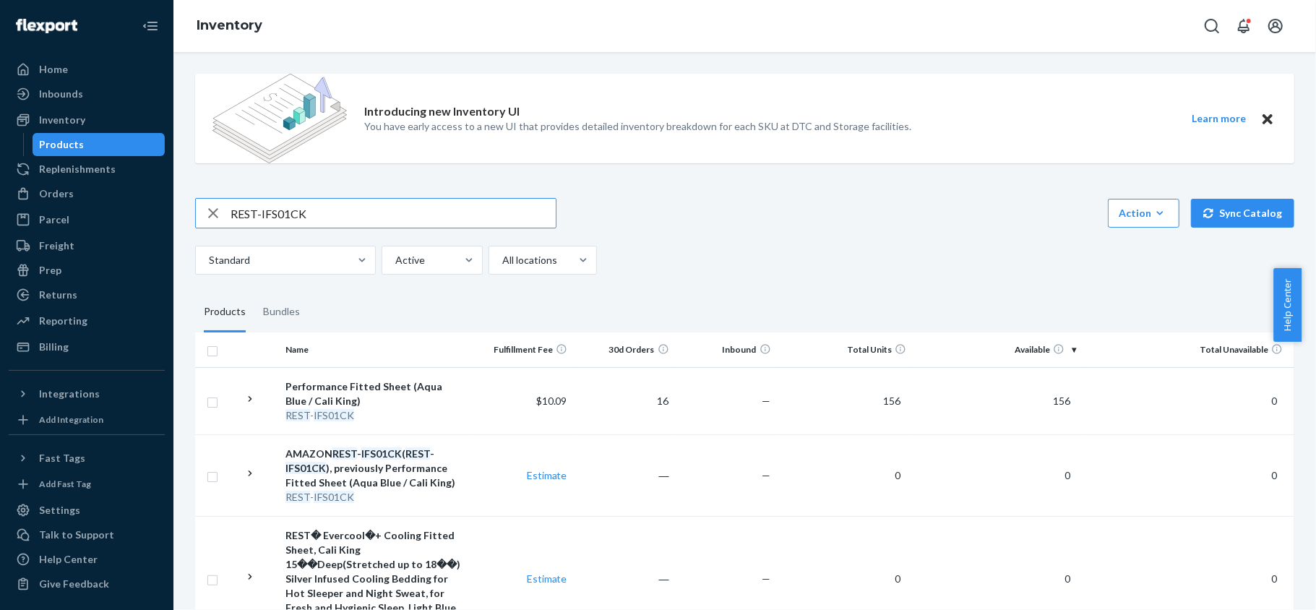
click at [329, 203] on input "REST-IFS01CK" at bounding box center [392, 213] width 325 height 29
paste input "REST-IFS01FD"
type input "REST-IFS01FD"
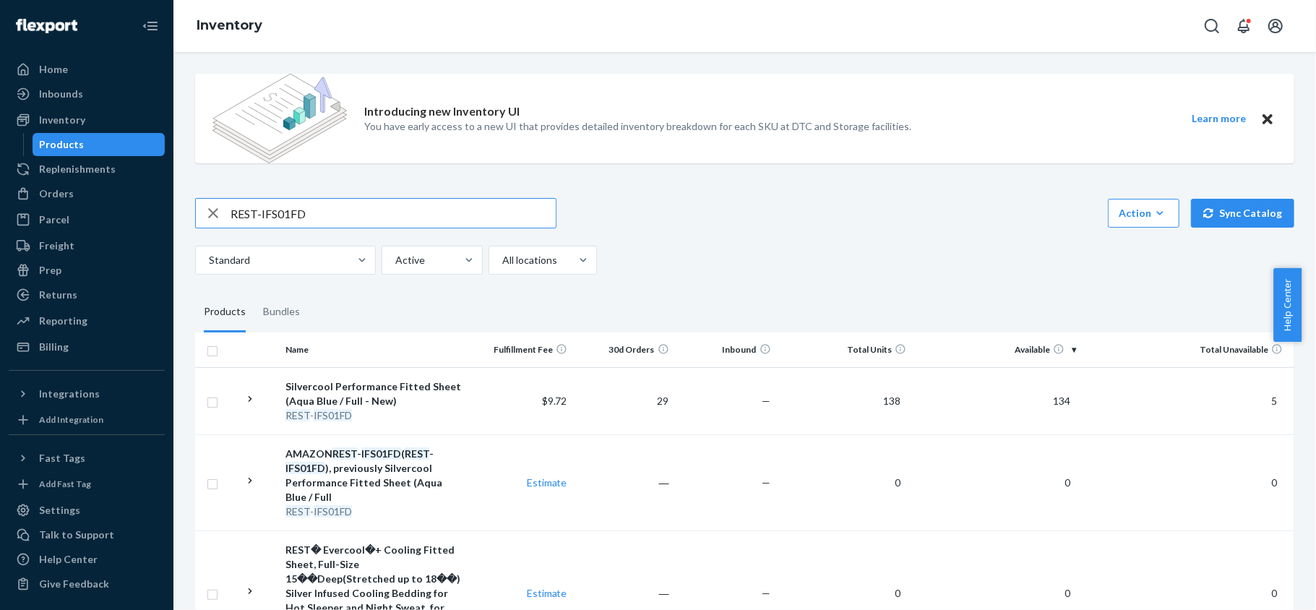
click at [301, 225] on input "REST-IFS01FD" at bounding box center [392, 213] width 325 height 29
paste input "REST-IFS01K"
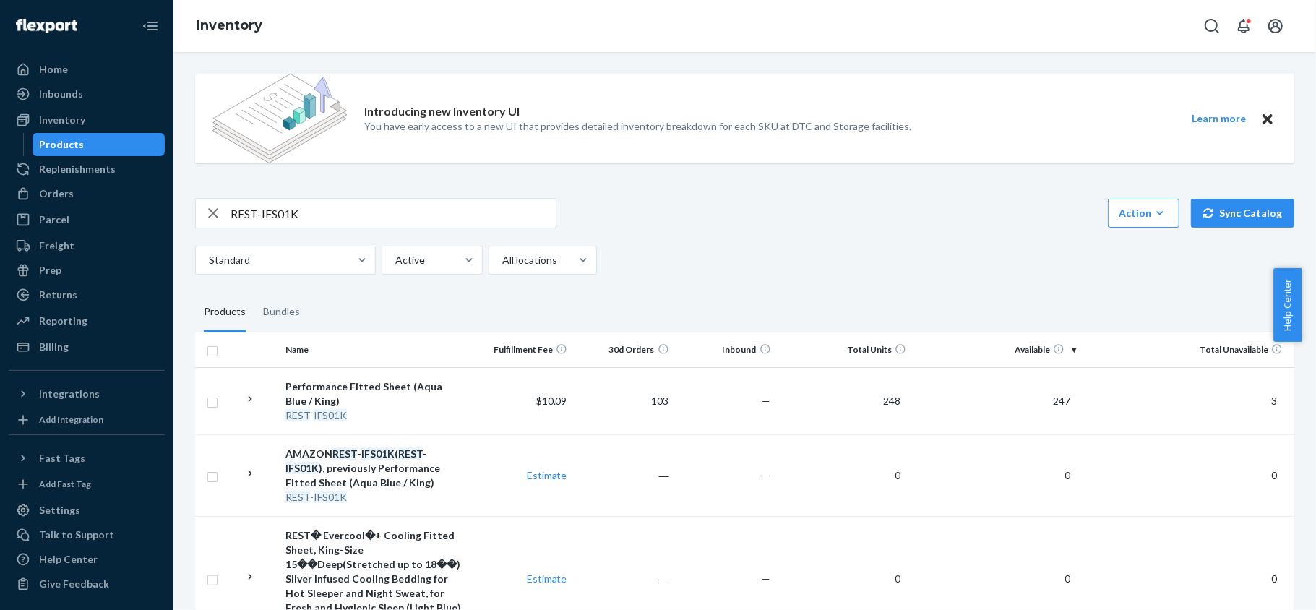
click at [322, 194] on div "Introducing new Inventory UI You have early access to a new UI that provides de…" at bounding box center [744, 390] width 1120 height 657
drag, startPoint x: 322, startPoint y: 194, endPoint x: 321, endPoint y: 209, distance: 14.5
click at [322, 195] on div "Introducing new Inventory UI You have early access to a new UI that provides de…" at bounding box center [744, 390] width 1120 height 657
click at [321, 209] on input "REST-IFS01K" at bounding box center [392, 213] width 325 height 29
click at [321, 212] on input "REST-IFS01K" at bounding box center [392, 213] width 325 height 29
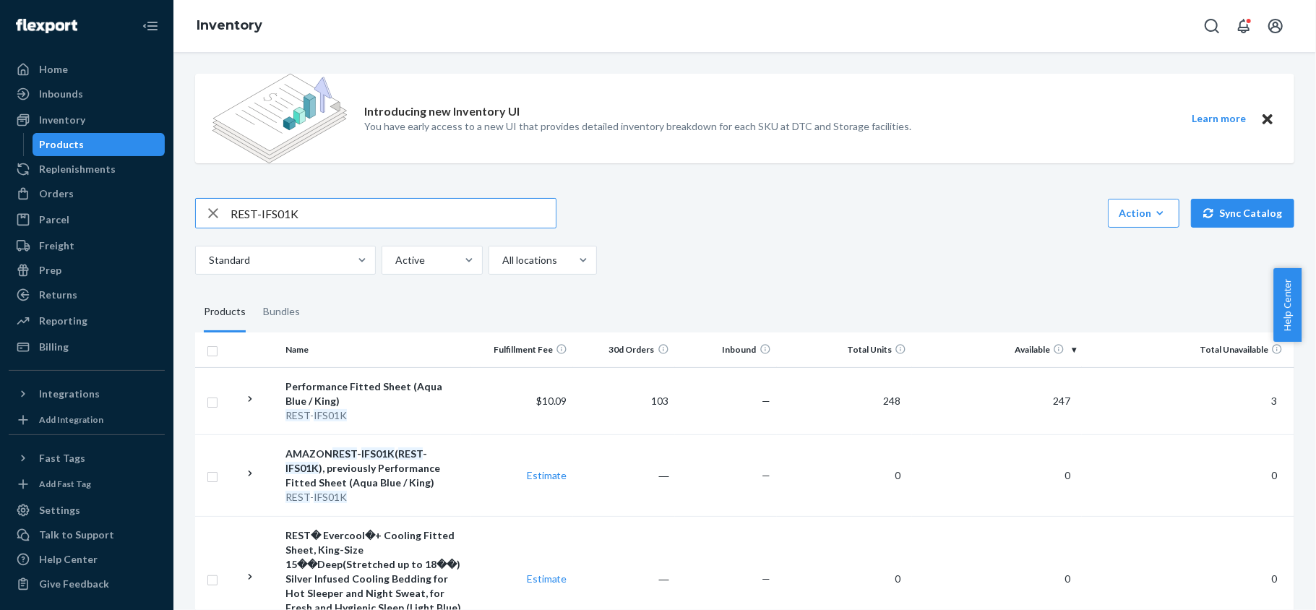
click at [321, 212] on input "REST-IFS01K" at bounding box center [392, 213] width 325 height 29
type input "R"
paste input "REST-IFS01QK"
type input "REST-IFS01QK"
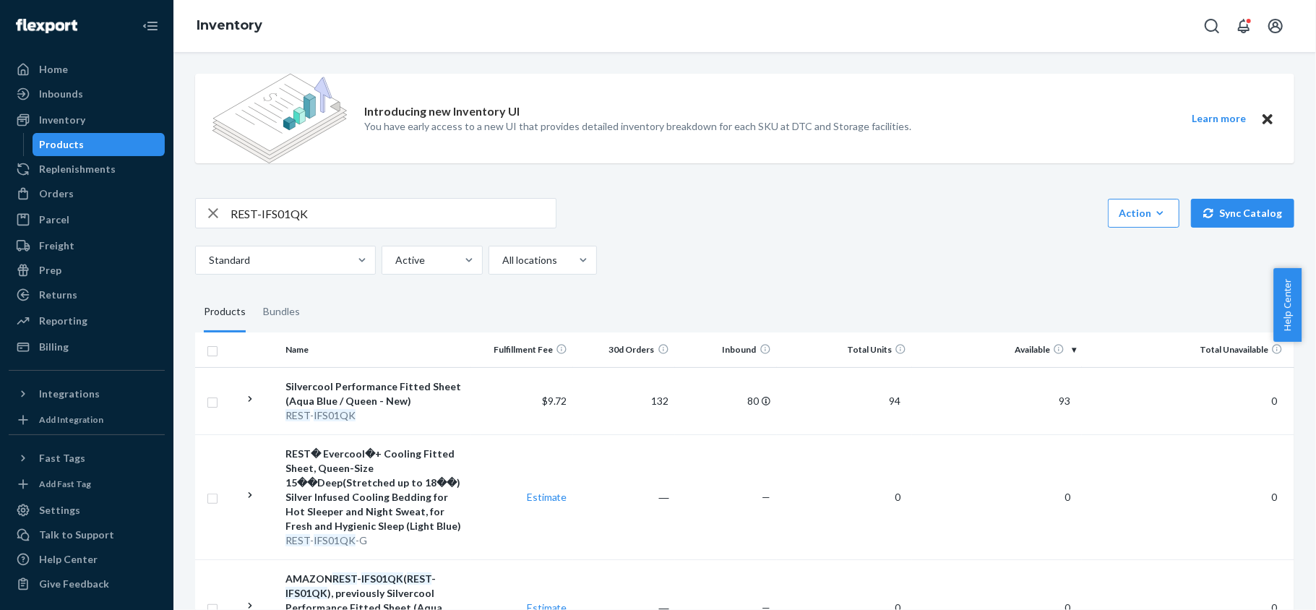
click at [368, 223] on input "REST-IFS01QK" at bounding box center [392, 213] width 325 height 29
click at [368, 224] on input "REST-IFS01QK" at bounding box center [392, 213] width 325 height 29
paste input "REST-IFS01T"
type input "REST-IFS01T"
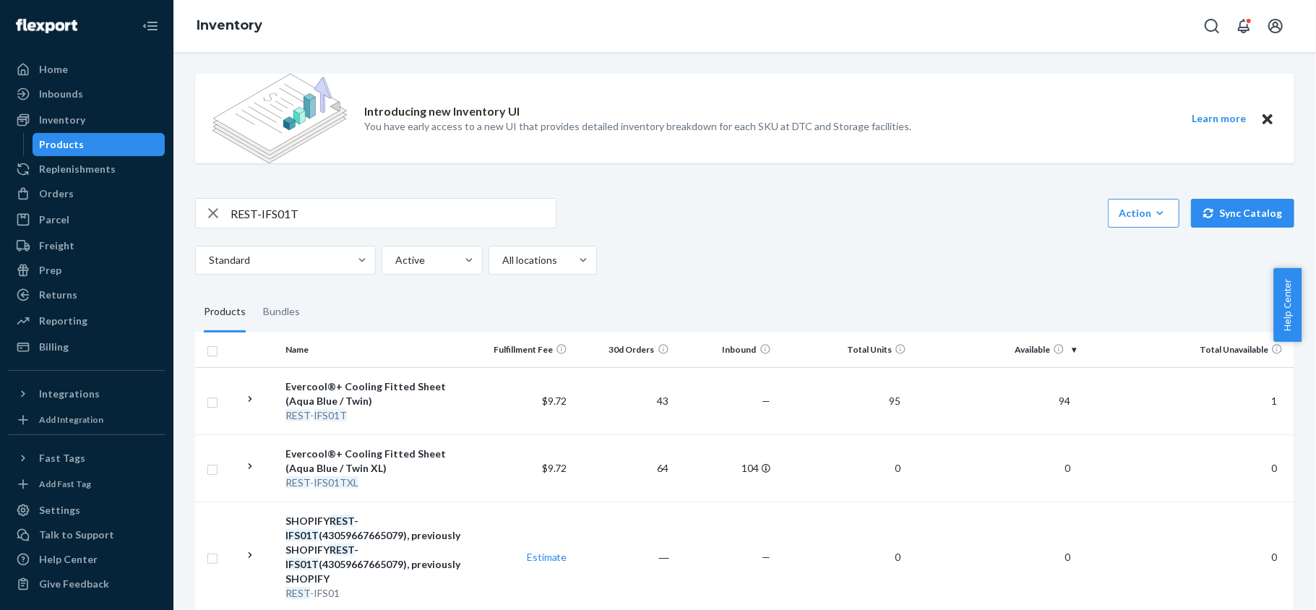
click at [332, 207] on input "REST-IFS01T" at bounding box center [392, 213] width 325 height 29
paste input "REST-IFS01TXL"
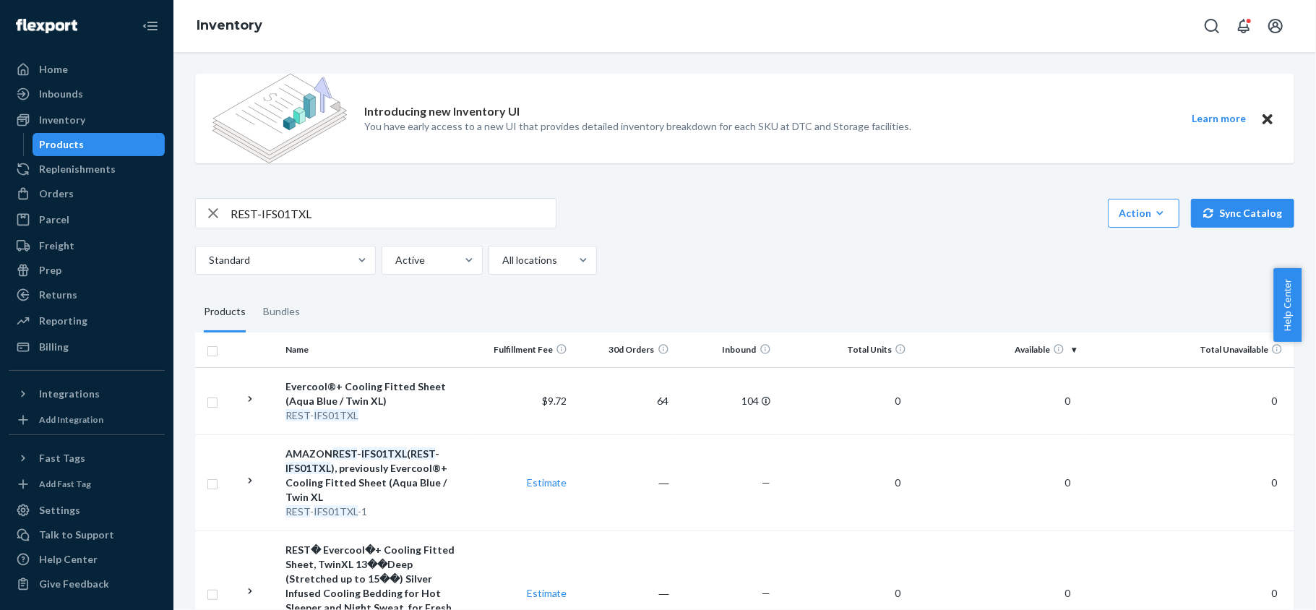
click at [350, 204] on input "REST-IFS01TXL" at bounding box center [392, 213] width 325 height 29
click at [350, 206] on input "REST-IFS01TXL" at bounding box center [392, 213] width 325 height 29
click at [350, 207] on input "REST-IFS01TXL" at bounding box center [392, 213] width 325 height 29
type input "R"
paste input "REST-IFS02CK"
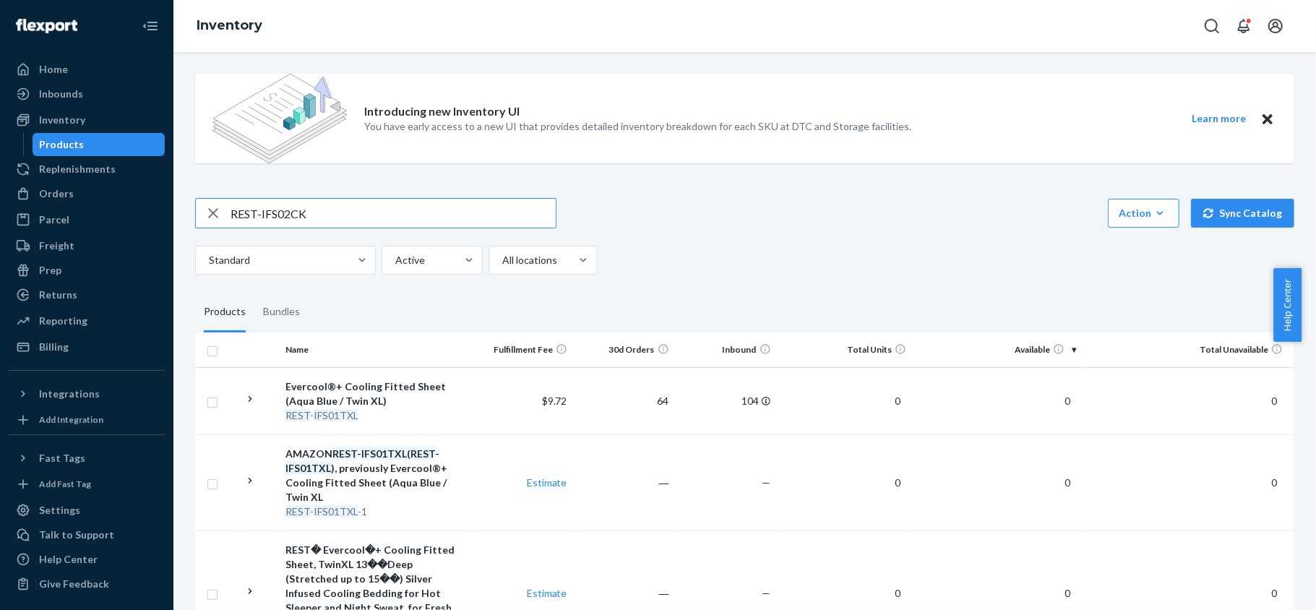
type input "REST-IFS02CK"
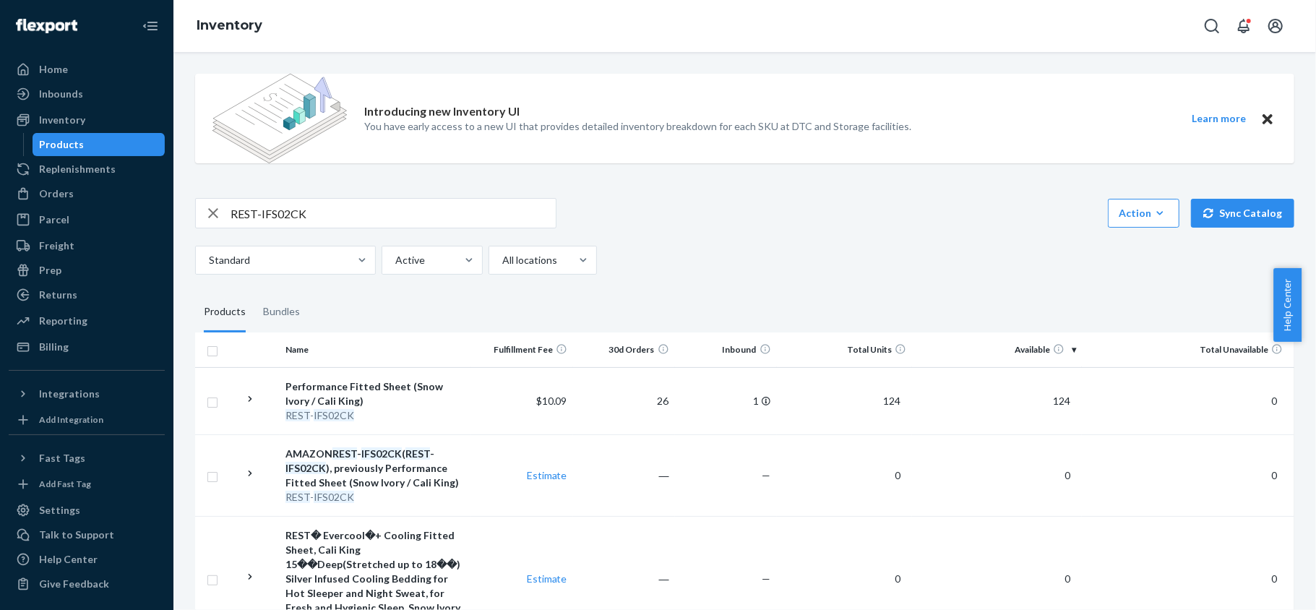
click at [354, 208] on input "REST-IFS02CK" at bounding box center [392, 213] width 325 height 29
click at [354, 209] on input "REST-IFS02CK" at bounding box center [392, 213] width 325 height 29
paste input "REST-IFS02FD"
type input "REST-IFS02FD"
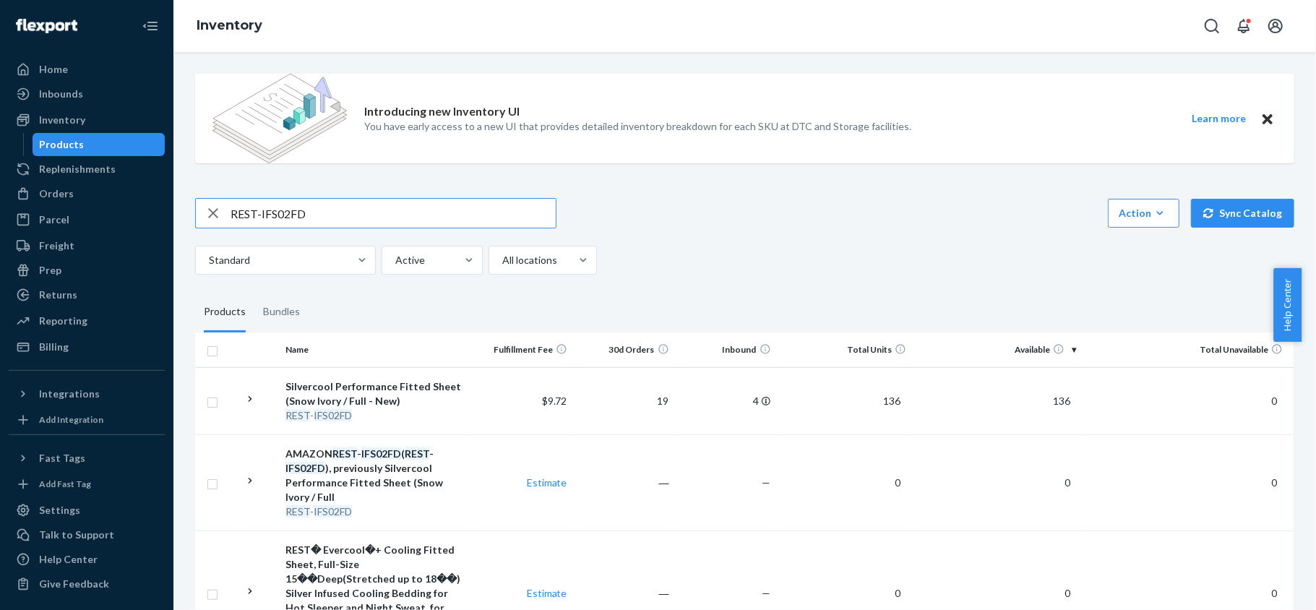
click at [400, 205] on input "REST-IFS02FD" at bounding box center [392, 213] width 325 height 29
click at [399, 206] on input "REST-IFS02FD" at bounding box center [392, 213] width 325 height 29
click at [399, 207] on input "REST-IFS02FD" at bounding box center [392, 213] width 325 height 29
paste input "REST-IFS02K"
type input "REST-IFS02K"
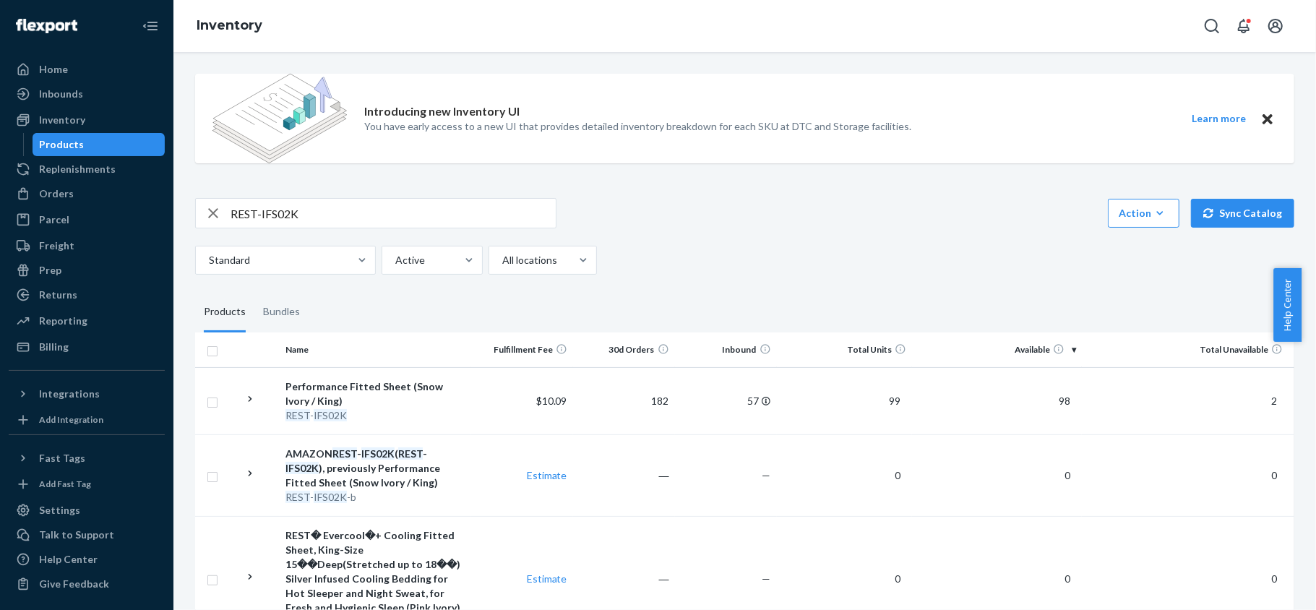
click at [316, 208] on input "REST-IFS02K" at bounding box center [392, 213] width 325 height 29
click at [315, 209] on input "REST-IFS02K" at bounding box center [392, 213] width 325 height 29
paste input "REST-IFS02QK"
type input "REST-IFS02QK"
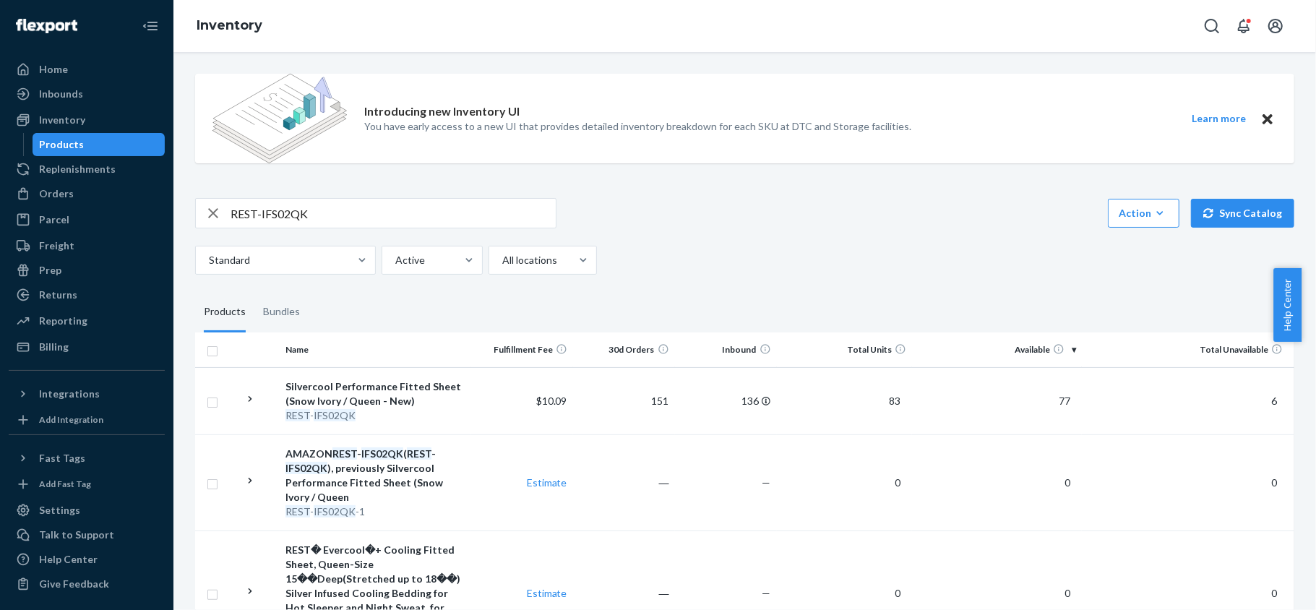
click at [383, 218] on input "REST-IFS02QK" at bounding box center [392, 213] width 325 height 29
paste input "REST-IFS02T"
type input "REST-IFS02T"
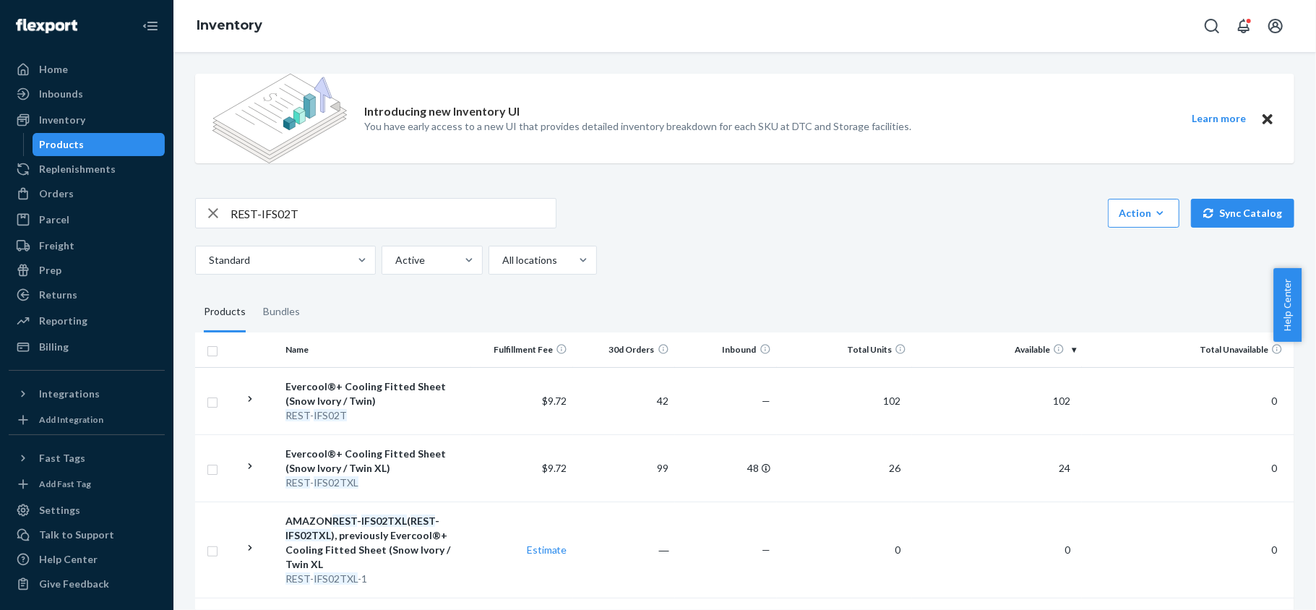
click at [331, 221] on input "REST-IFS02T" at bounding box center [392, 213] width 325 height 29
paste input "REST-IFS02TXL"
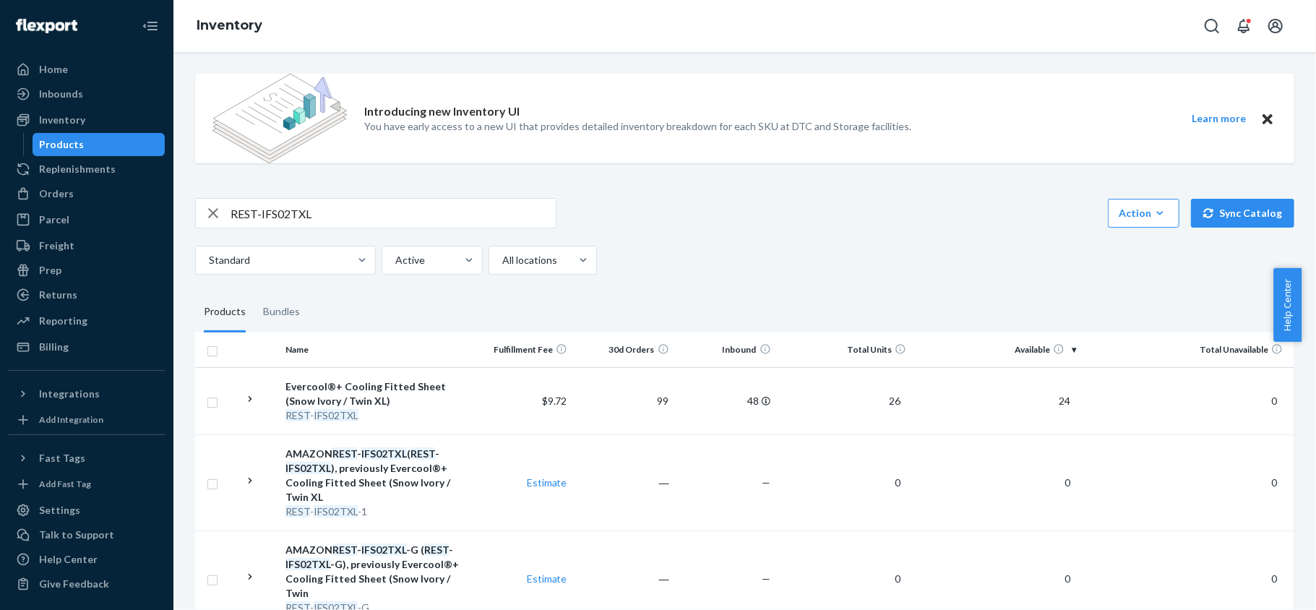
click at [341, 208] on input "REST-IFS02TXL" at bounding box center [392, 213] width 325 height 29
click at [341, 209] on input "REST-IFS02TXL" at bounding box center [392, 213] width 325 height 29
click at [341, 210] on input "REST-IFS02TXL" at bounding box center [392, 213] width 325 height 29
click at [342, 211] on input "REST-IFS02TXL" at bounding box center [392, 213] width 325 height 29
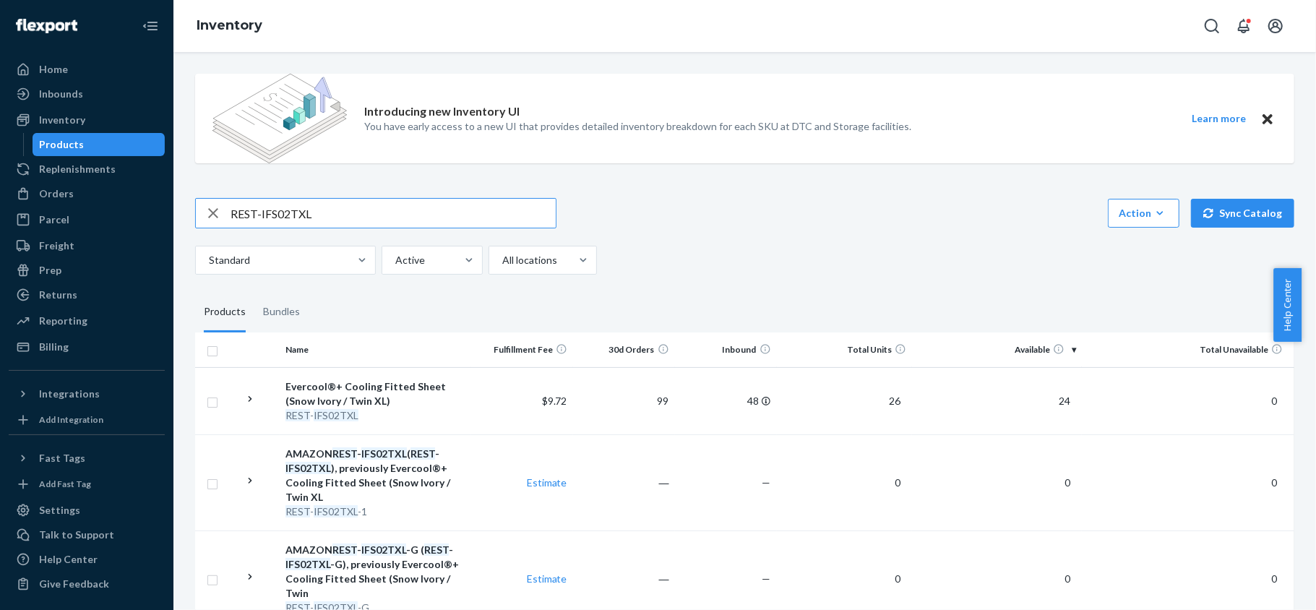
click at [342, 211] on input "REST-IFS02TXL" at bounding box center [392, 213] width 325 height 29
paste input "4CK"
type input "REST-IFS04CK"
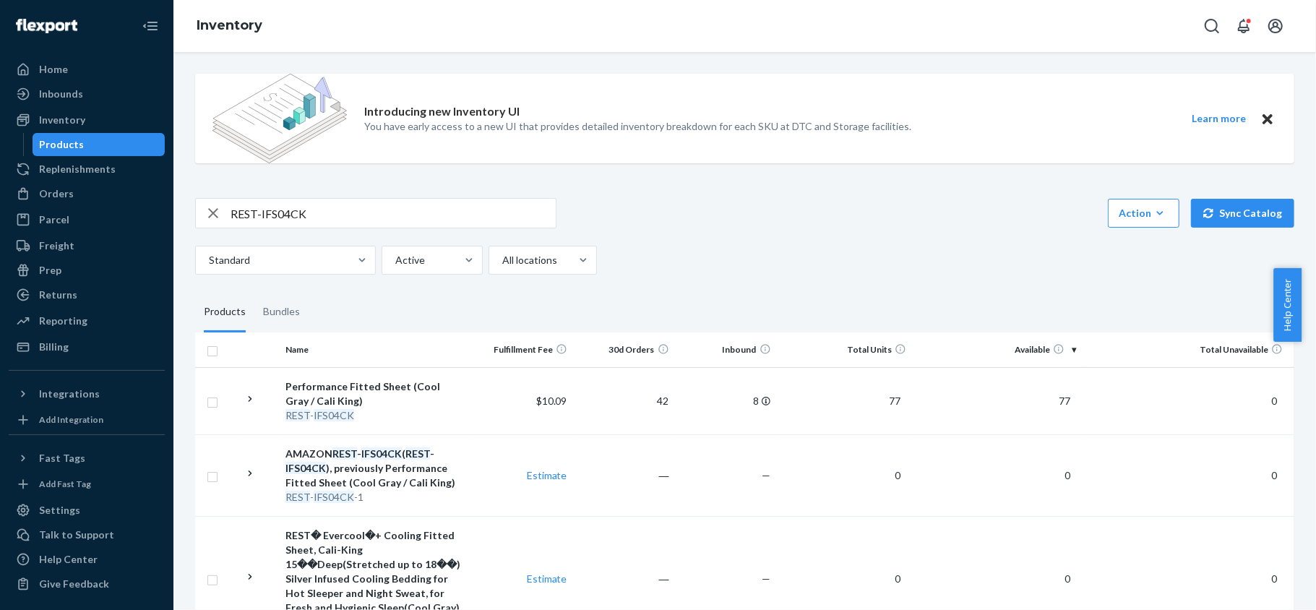
click at [327, 215] on input "REST-IFS04CK" at bounding box center [392, 213] width 325 height 29
paste input "REST-IFS04FD"
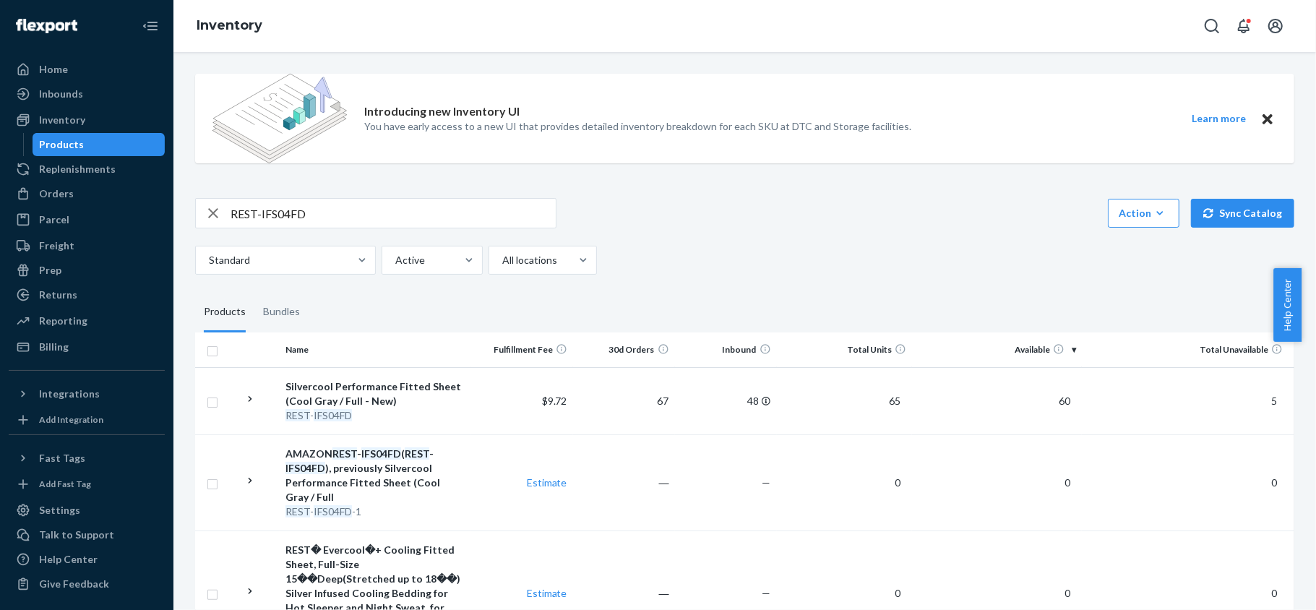
click at [397, 209] on input "REST-IFS04FD" at bounding box center [392, 213] width 325 height 29
paste input "K"
type input "REST-IFS04K"
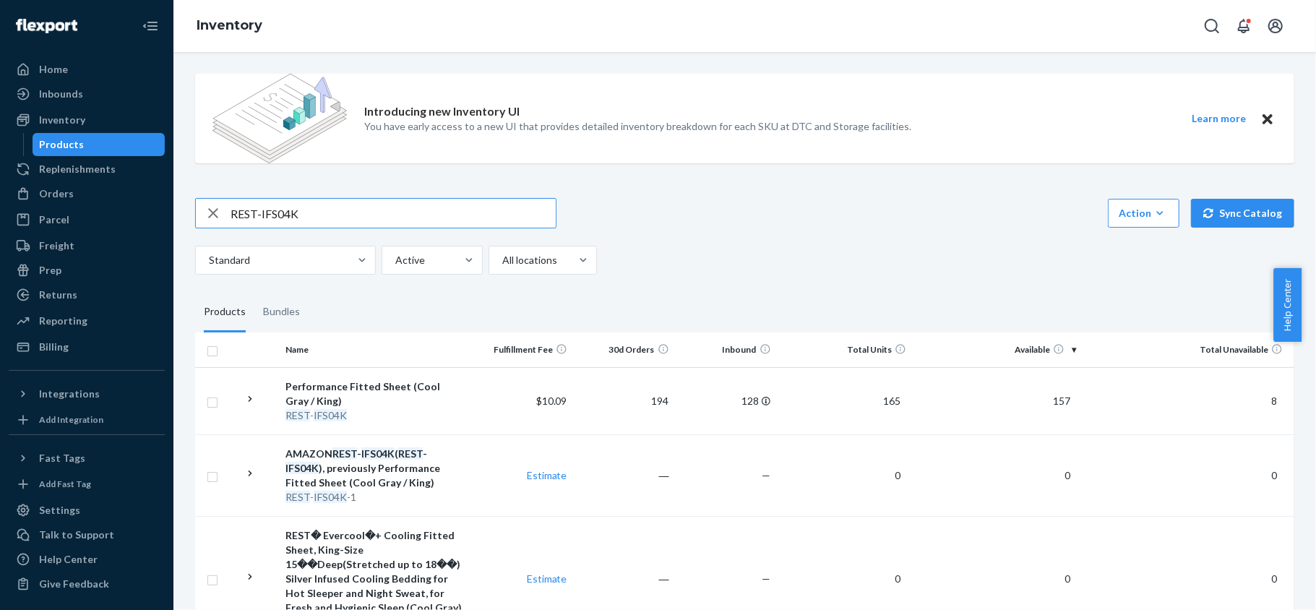
click at [354, 208] on input "REST-IFS04K" at bounding box center [392, 213] width 325 height 29
paste input "REST-IFS04QK"
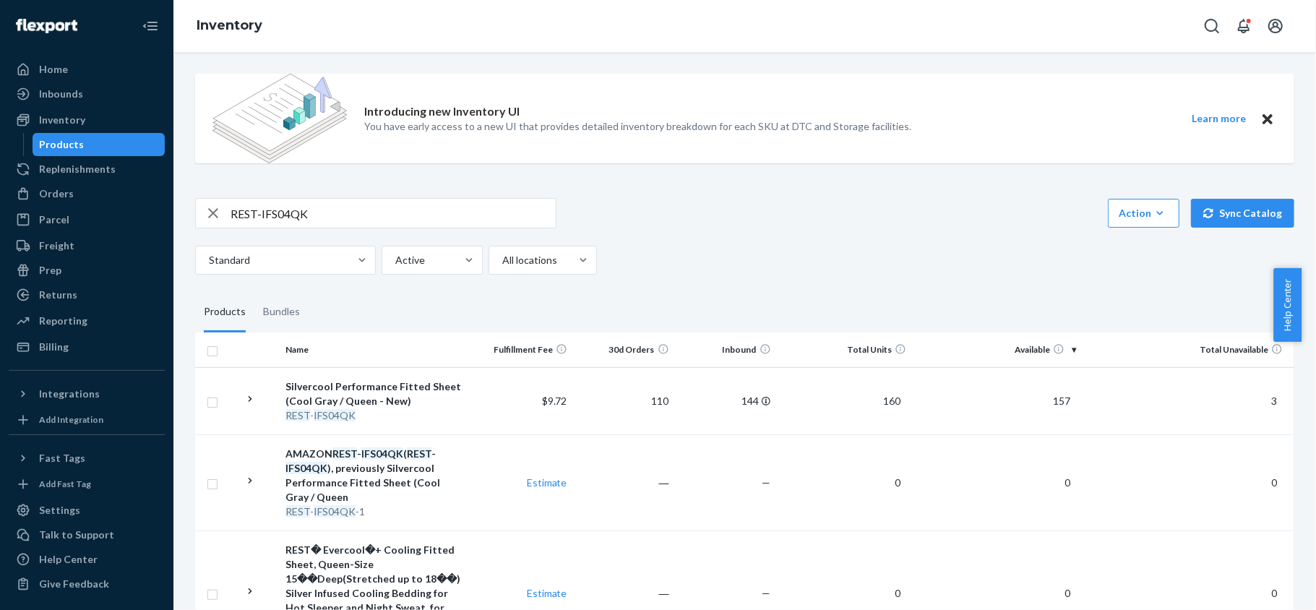
click at [347, 211] on input "REST-IFS04QK" at bounding box center [392, 213] width 325 height 29
type input "R"
paste input "REST-IFS04K"
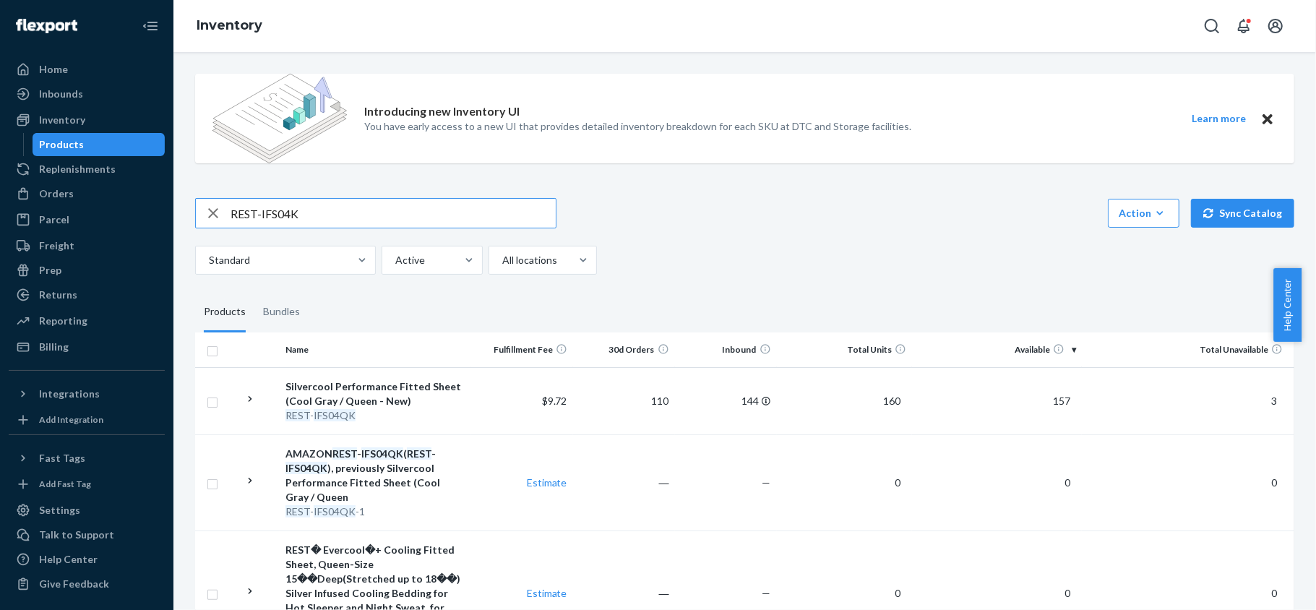
type input "REST-IFS04K"
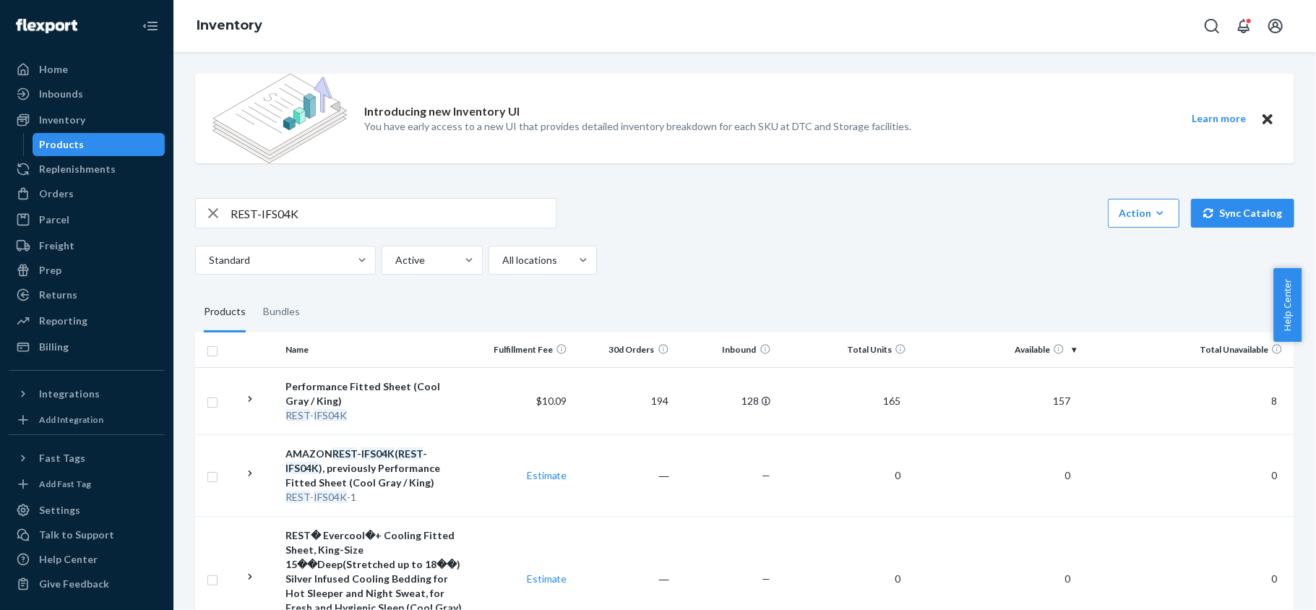
click at [319, 217] on input "REST-IFS04K" at bounding box center [392, 213] width 325 height 29
paste input "REST-IFS04QK"
type input "REST-IFS04QK"
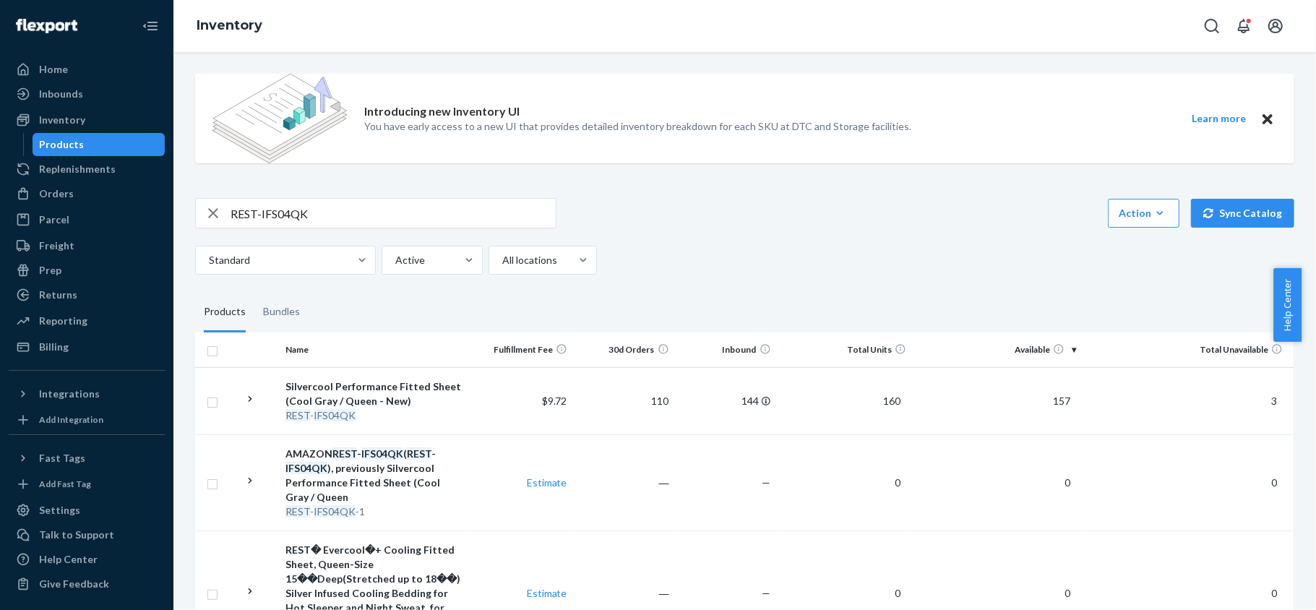
click at [322, 225] on input "REST-IFS04QK" at bounding box center [392, 213] width 325 height 29
click at [327, 212] on input "REST-IFS04QK" at bounding box center [392, 213] width 325 height 29
paste input "REST-IFS04T"
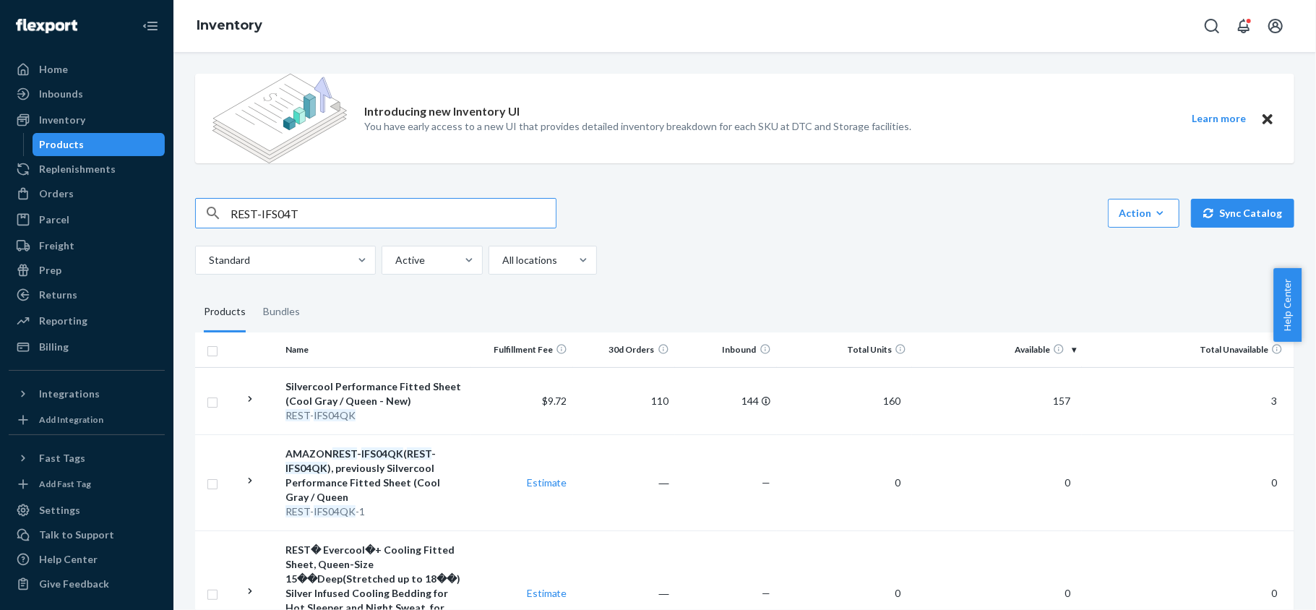
type input "REST-IFS04T"
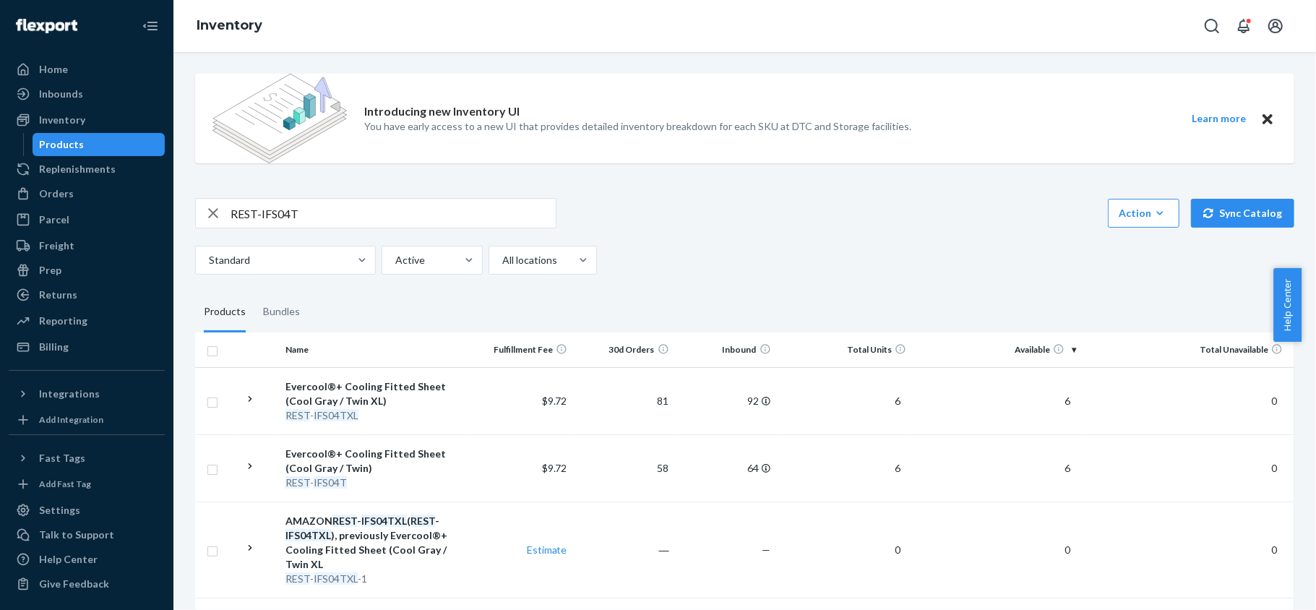
click at [329, 215] on input "REST-IFS04T" at bounding box center [392, 213] width 325 height 29
paste input "REST-IFS04TXL"
type input "REST-IFS04TXL"
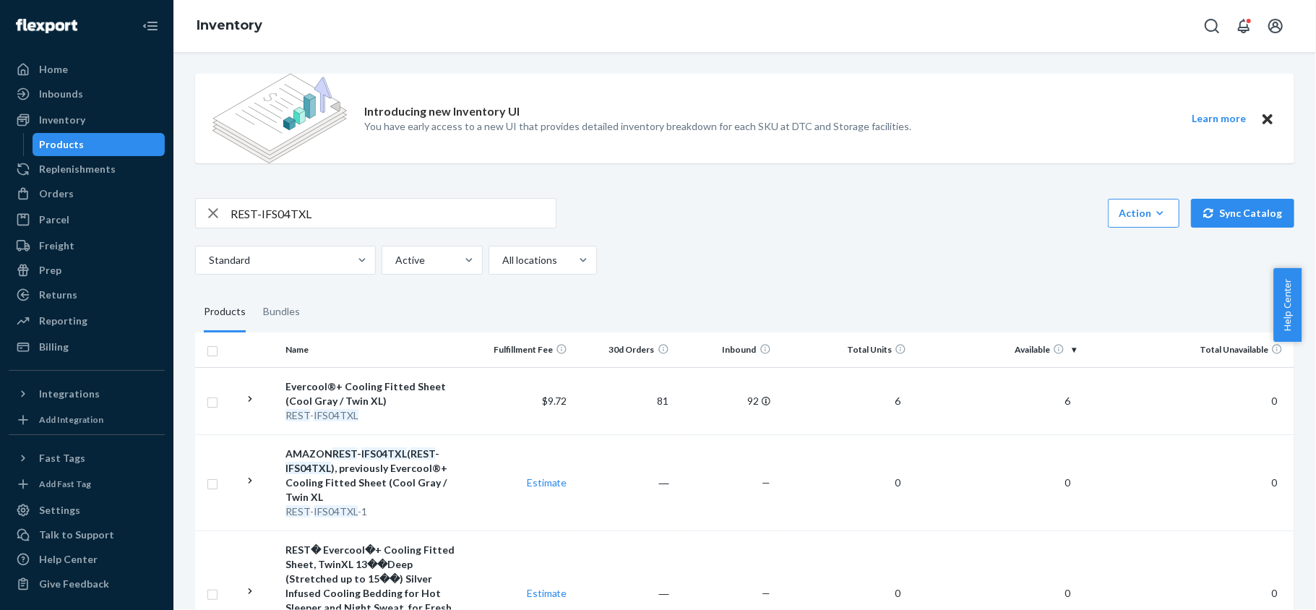
click at [344, 207] on input "REST-IFS04TXL" at bounding box center [392, 213] width 325 height 29
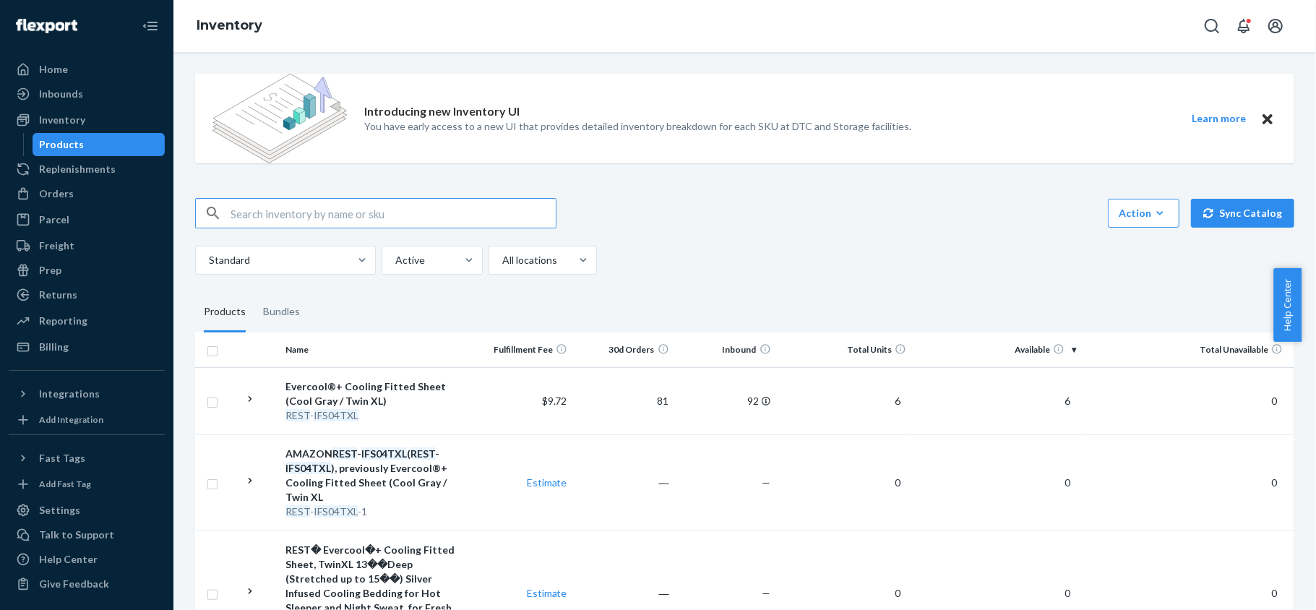
paste input "REST-IFS06CK"
type input "REST-IFS06CK"
click at [321, 225] on input "REST-IFS06CK" at bounding box center [392, 213] width 325 height 29
click at [322, 226] on input "REST-IFS06CK" at bounding box center [392, 213] width 325 height 29
click at [332, 220] on input "REST-IFS06CK" at bounding box center [392, 213] width 325 height 29
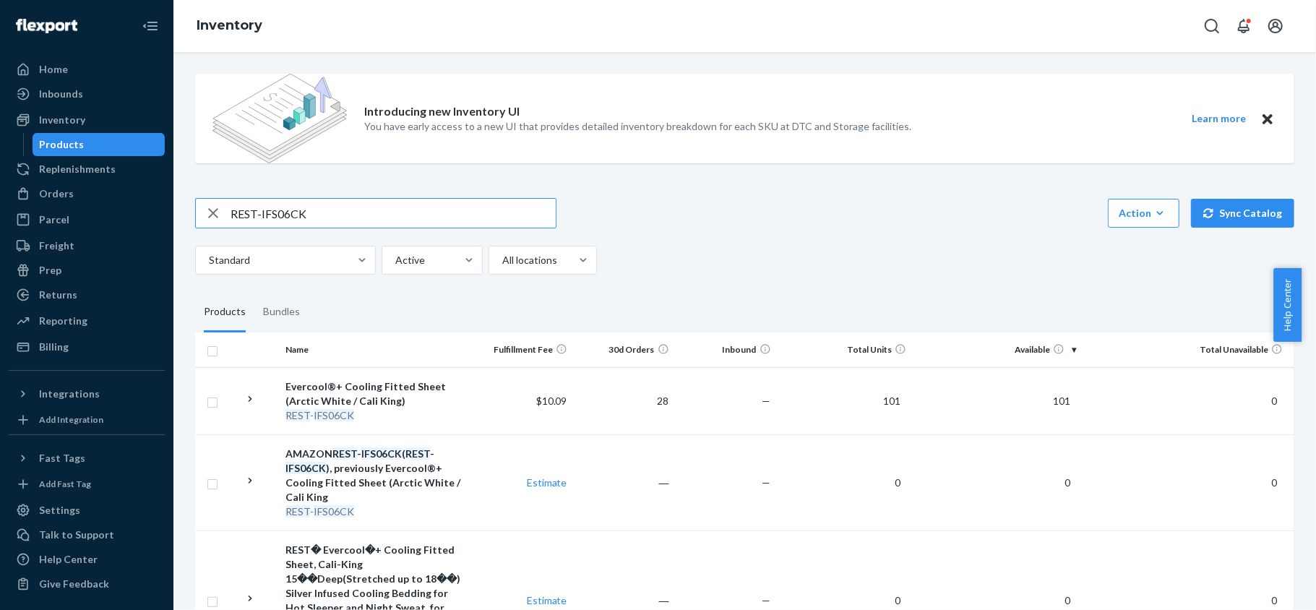
click at [332, 220] on input "REST-IFS06CK" at bounding box center [392, 213] width 325 height 29
paste input "REST-IFS06FD"
type input "REST-IFS06FD"
click at [353, 215] on input "REST-IFS06FD" at bounding box center [392, 213] width 325 height 29
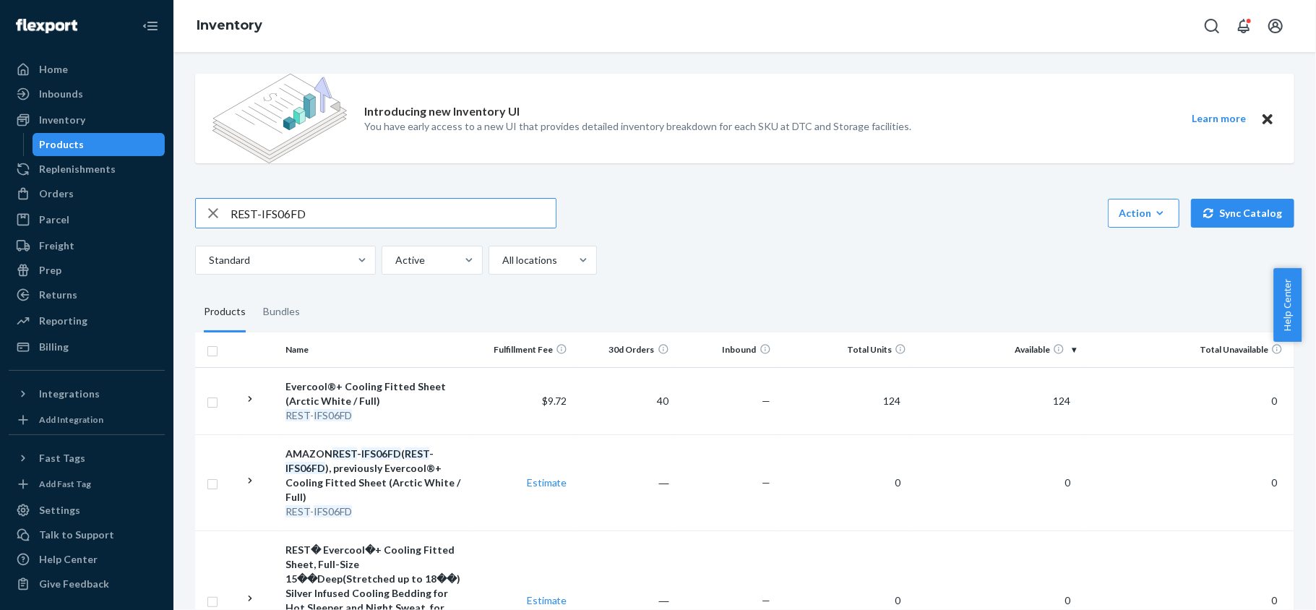
click at [351, 215] on input "REST-IFS06FD" at bounding box center [392, 213] width 325 height 29
paste input "REST-IFS06K"
type input "REST-IFS06K"
click at [338, 217] on input "REST-IFS06K" at bounding box center [392, 213] width 325 height 29
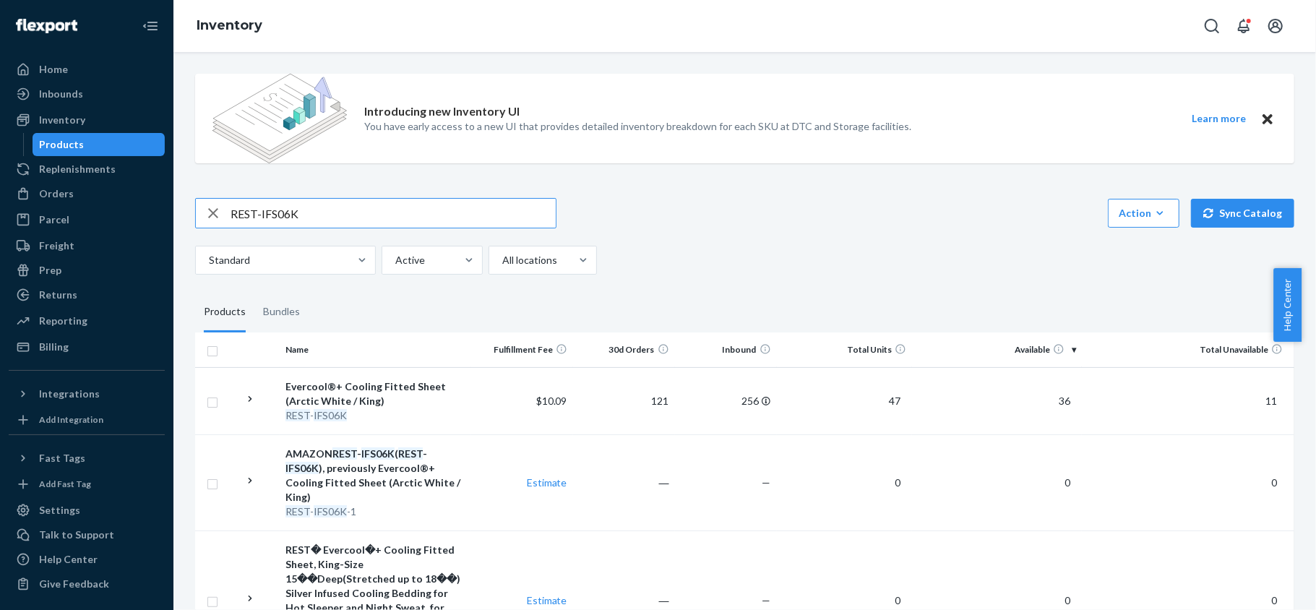
click at [338, 217] on input "REST-IFS06K" at bounding box center [392, 213] width 325 height 29
paste input "REST-IFS06QK"
type input "REST-IFS06QK"
click at [325, 207] on input "REST-IFS06QK" at bounding box center [392, 213] width 325 height 29
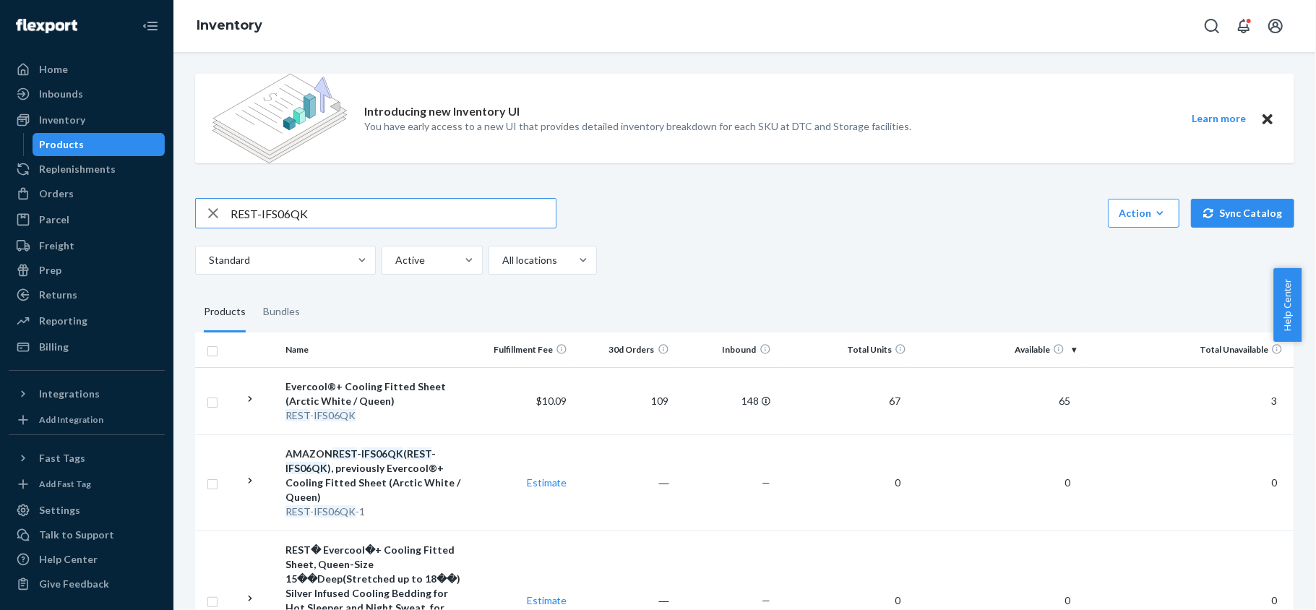
click at [325, 207] on input "REST-IFS06QK" at bounding box center [392, 213] width 325 height 29
paste input "REST-IFS06T"
type input "REST-IFS06T"
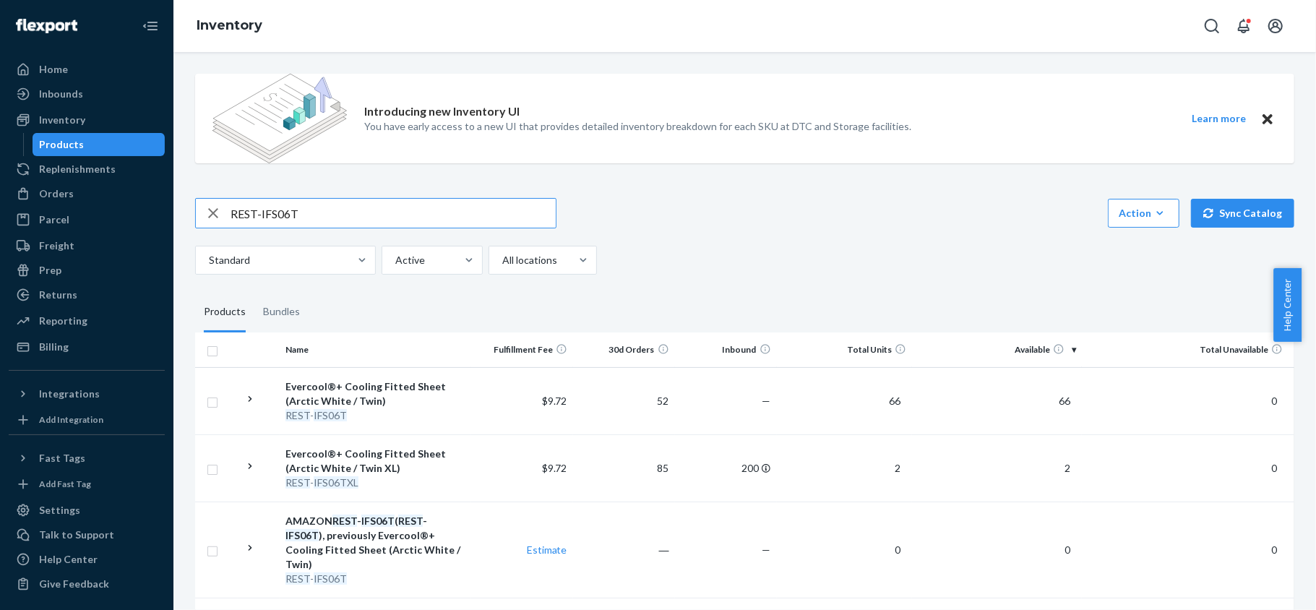
click at [376, 211] on input "REST-IFS06T" at bounding box center [392, 213] width 325 height 29
paste input "REST-IFS06TXL"
type input "REST-IFS06TXL"
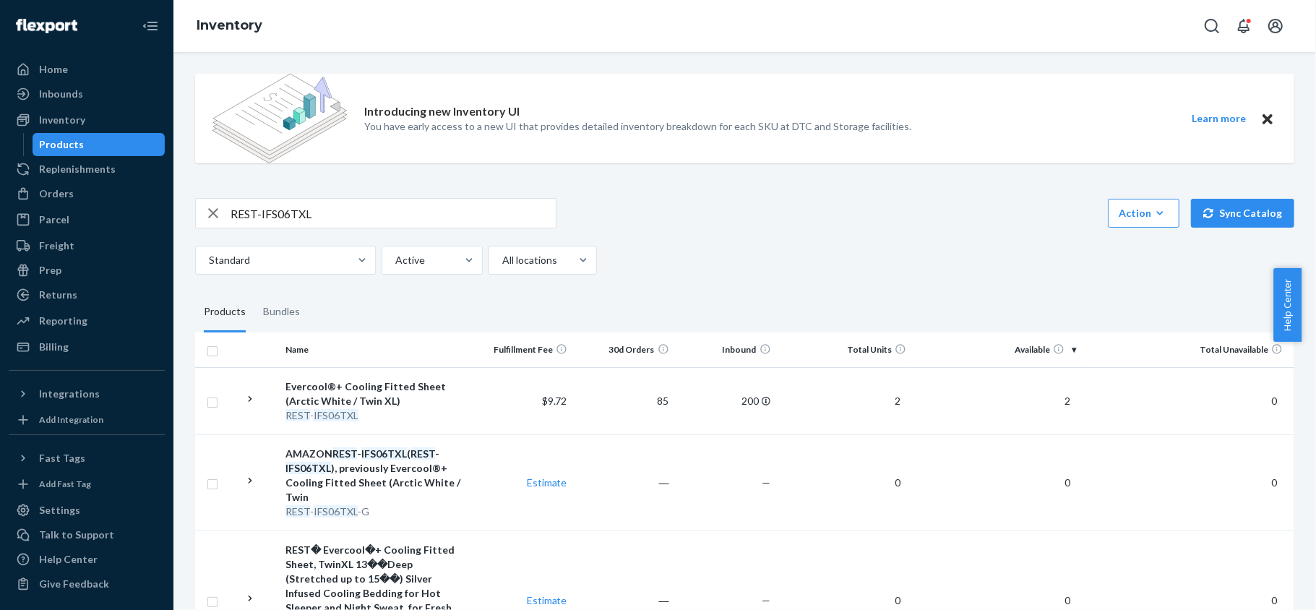
click at [380, 207] on input "REST-IFS06TXL" at bounding box center [392, 213] width 325 height 29
click at [379, 207] on input "REST-IFS06TXL" at bounding box center [392, 213] width 325 height 29
click at [379, 208] on input "REST-IFS06TXL" at bounding box center [392, 213] width 325 height 29
paste input "REST-IFS07CK"
type input "REST-IFS07CK"
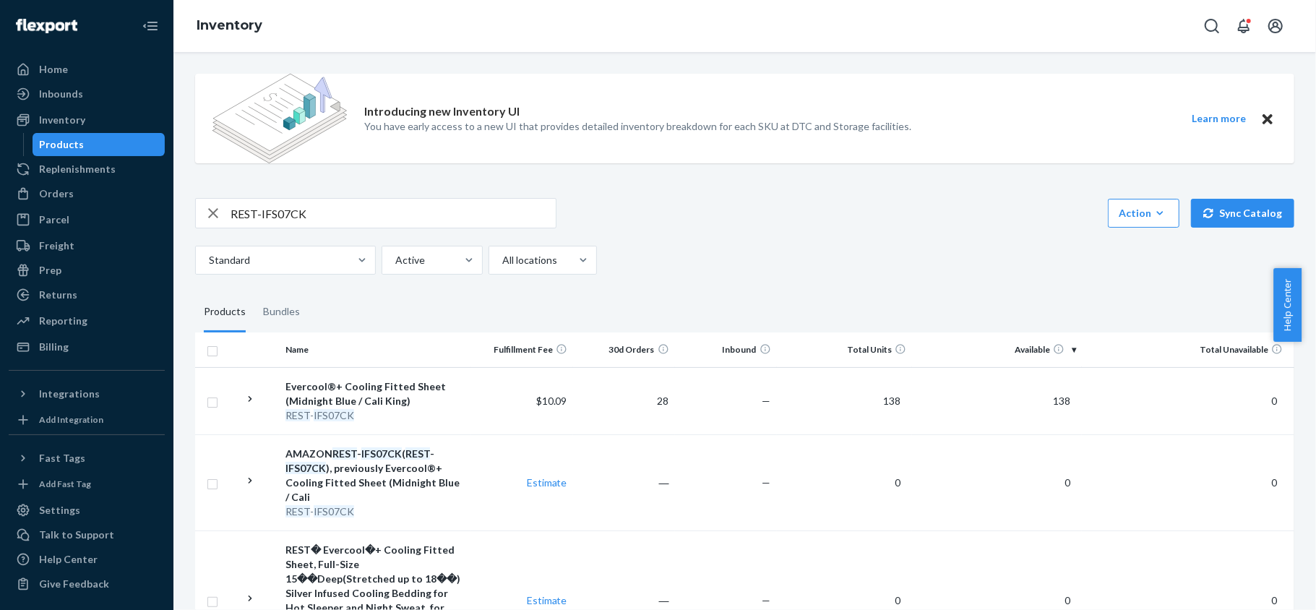
click at [319, 224] on input "REST-IFS07CK" at bounding box center [392, 213] width 325 height 29
click at [319, 223] on input "REST-IFS07CK" at bounding box center [392, 213] width 325 height 29
paste input "REST-IFS07FD"
type input "REST-IFS07FD"
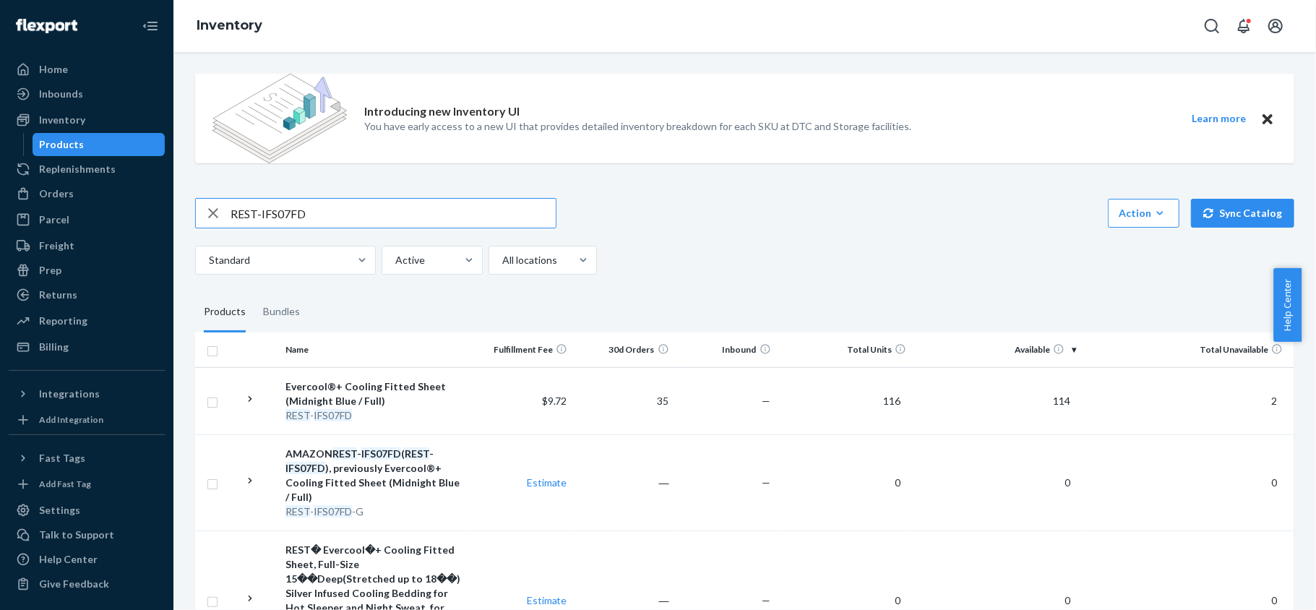
click at [363, 209] on input "REST-IFS07FD" at bounding box center [392, 213] width 325 height 29
paste input "REST-IFS07K"
type input "REST-IFS07K"
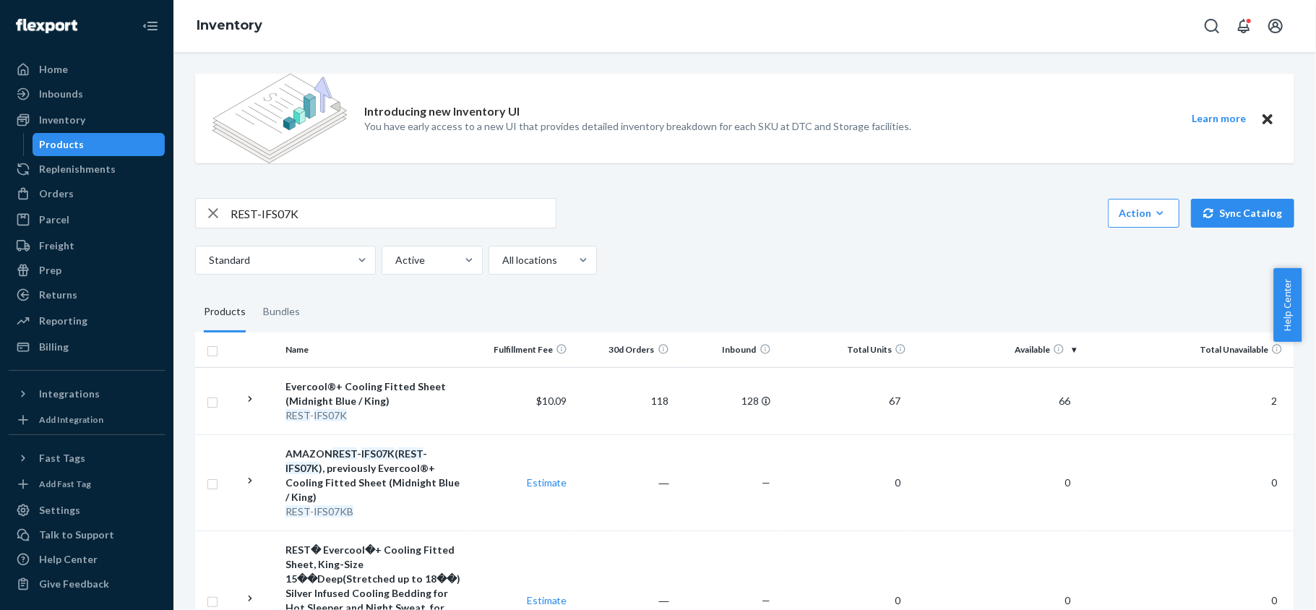
click at [358, 210] on input "REST-IFS07K" at bounding box center [392, 213] width 325 height 29
click at [359, 210] on input "REST-IFS07K" at bounding box center [392, 213] width 325 height 29
paste input "REST-IFS07QK"
type input "REST-IFS07QK"
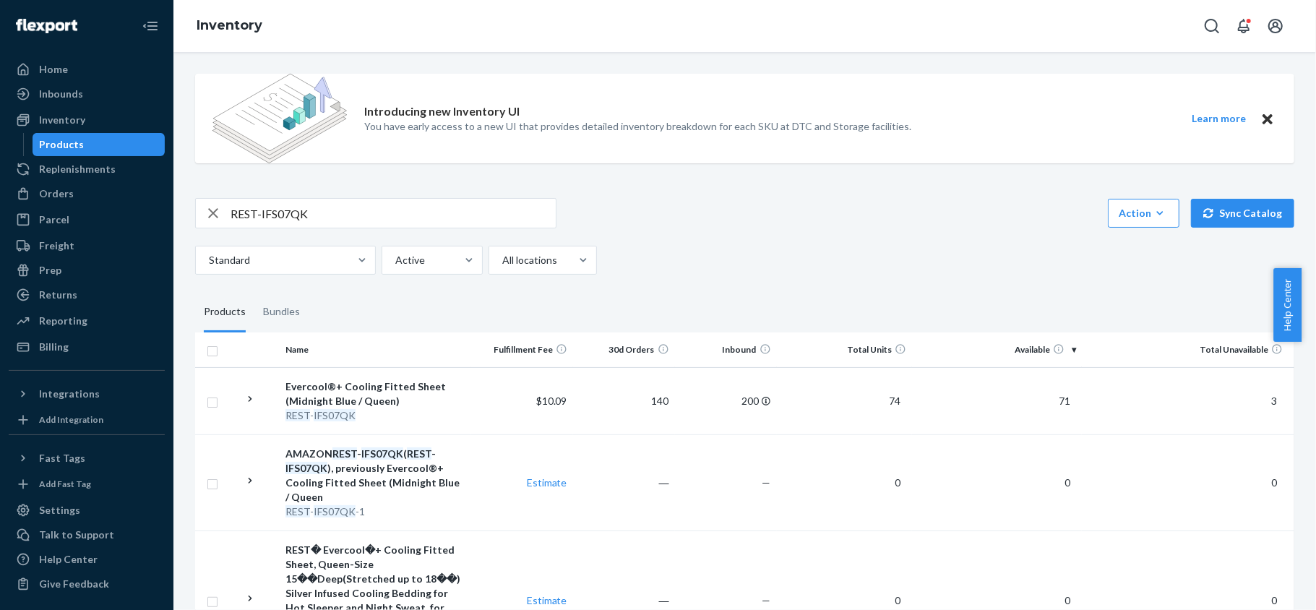
click at [331, 204] on input "REST-IFS07QK" at bounding box center [392, 213] width 325 height 29
paste input "REST-IFS07T"
type input "REST-IFS07T"
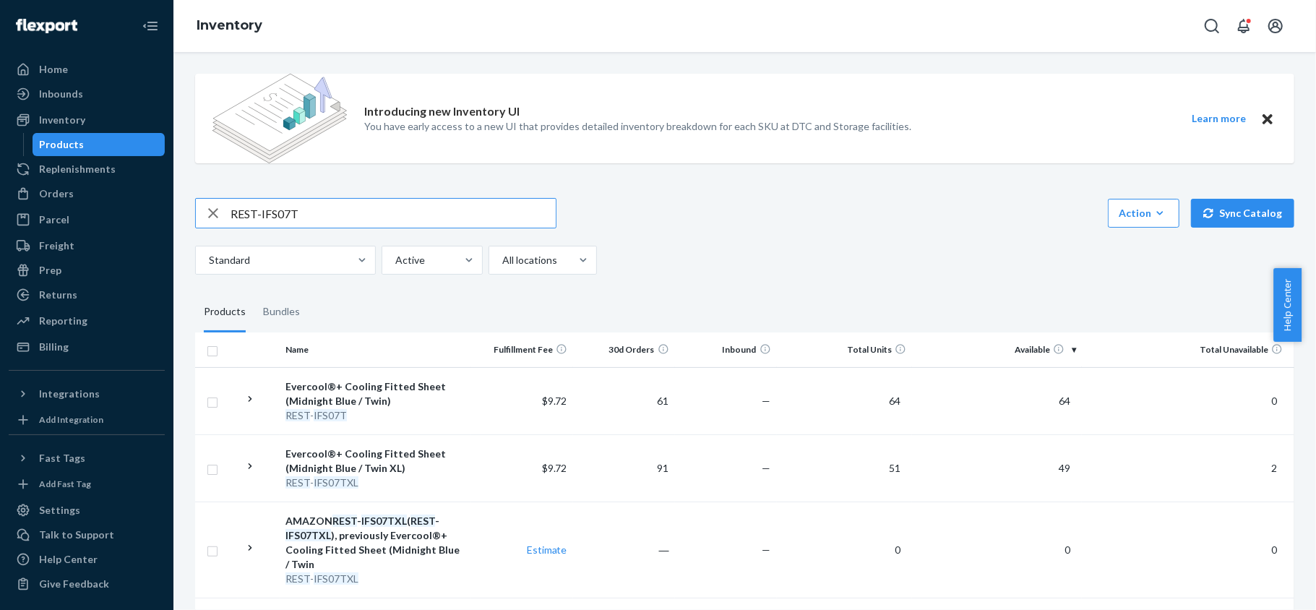
click at [345, 199] on input "REST-IFS07T" at bounding box center [392, 213] width 325 height 29
paste input "REST-IFS07TXL"
type input "REST-IFS07TXL"
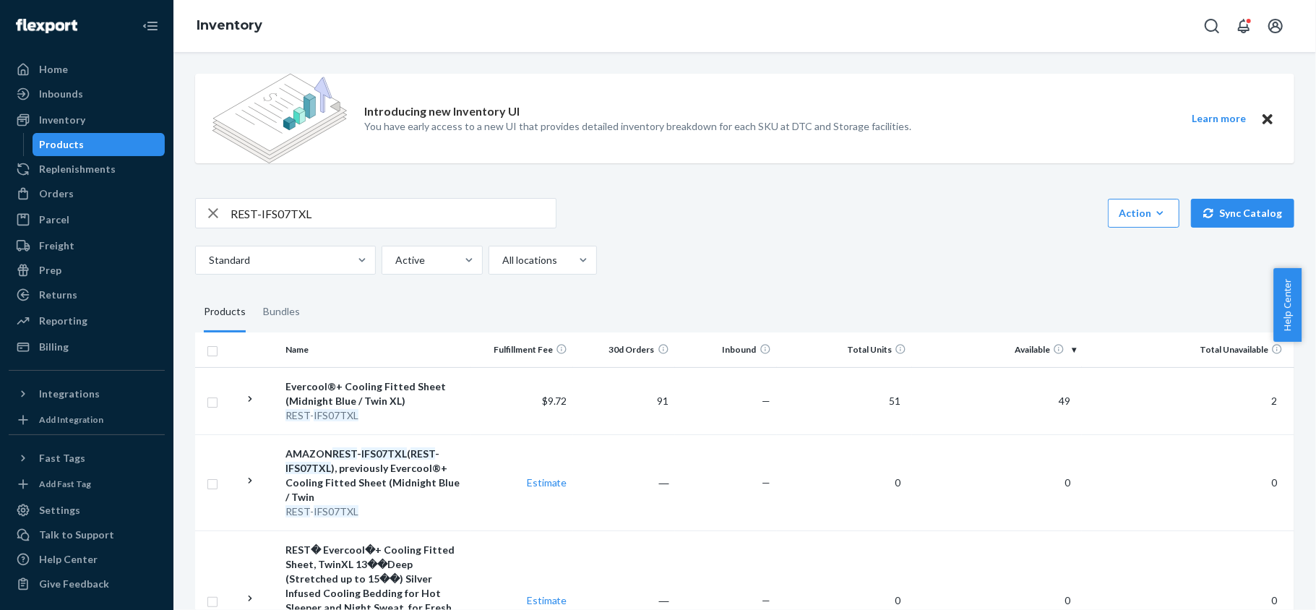
click at [342, 225] on input "REST-IFS07TXL" at bounding box center [392, 213] width 325 height 29
paste input "REST-IFS08CK"
type input "REST-IFS08CK"
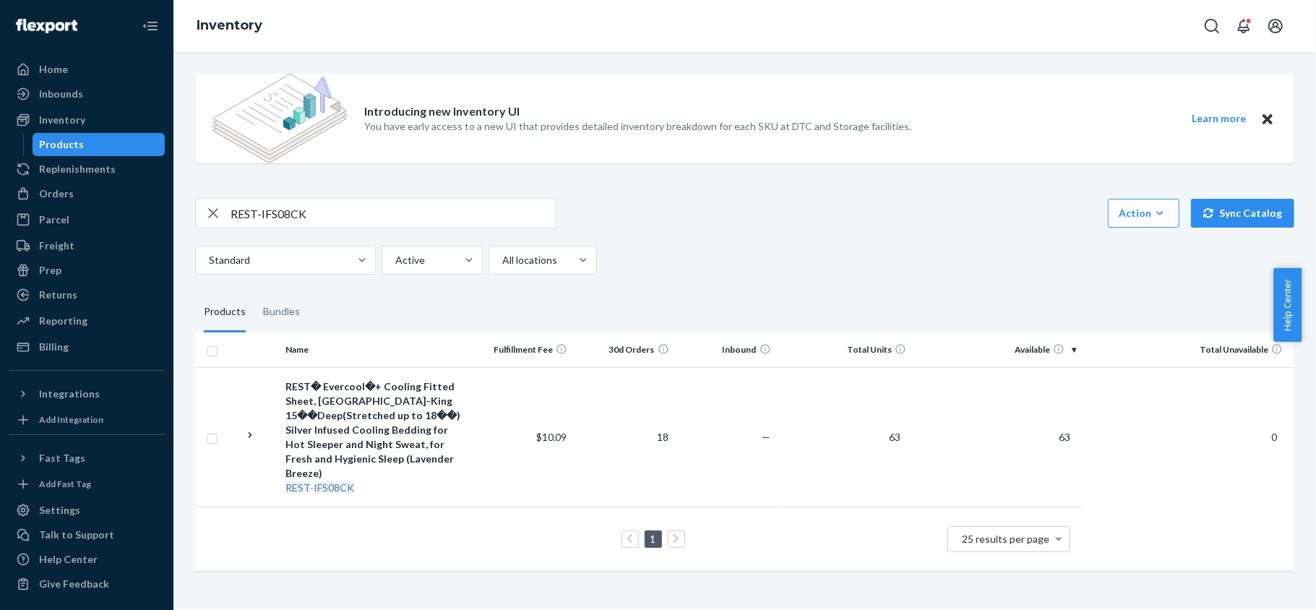
click at [341, 200] on input "REST-IFS08CK" at bounding box center [392, 213] width 325 height 29
paste input "REST-IFS08FD"
click at [296, 203] on input "REST-IFS08FD" at bounding box center [392, 213] width 325 height 29
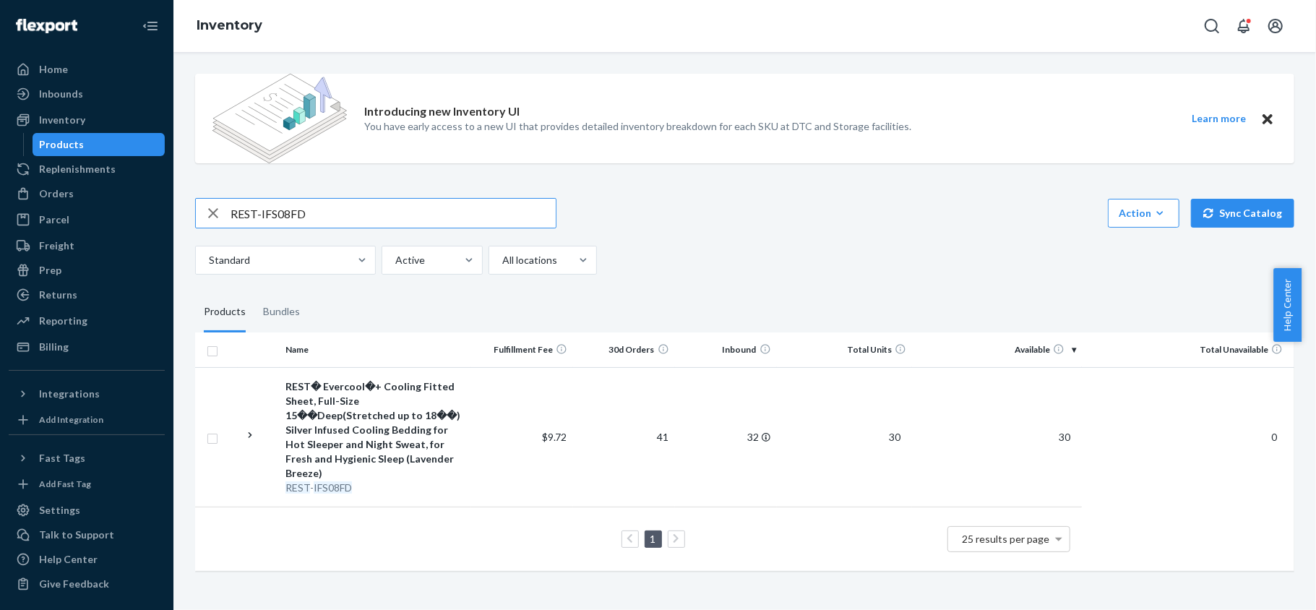
click at [296, 203] on input "REST-IFS08FD" at bounding box center [392, 213] width 325 height 29
type input "R"
paste input "REST-IFS08K"
type input "REST-IFS08K"
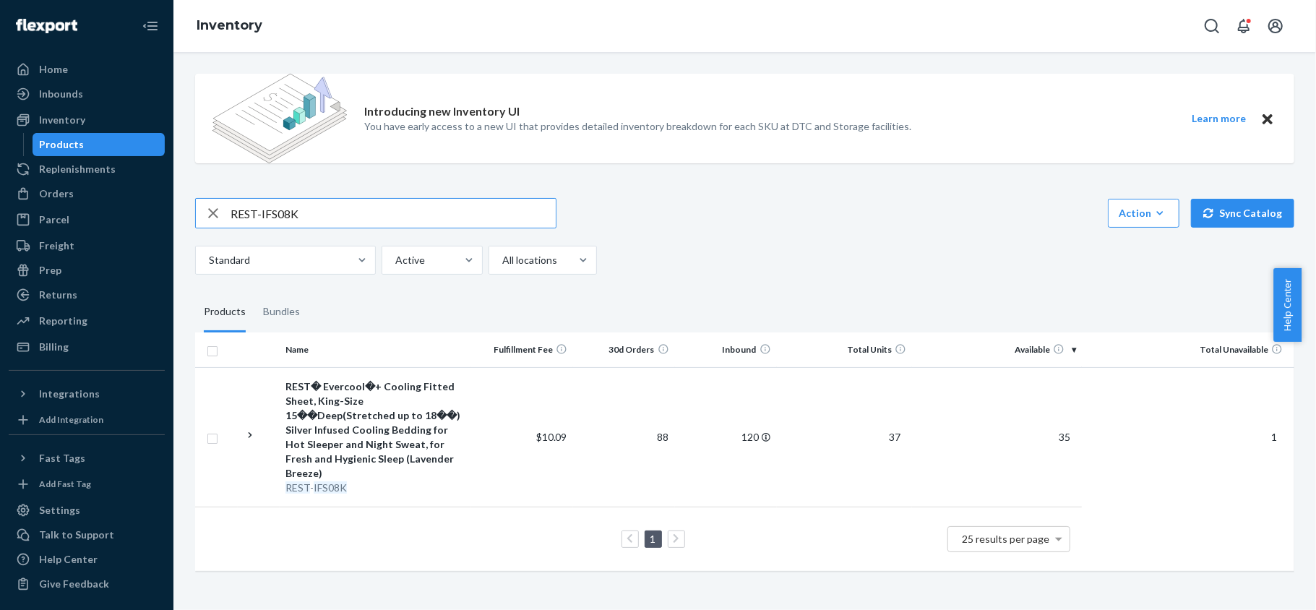
click at [307, 206] on input "REST-IFS08K" at bounding box center [392, 213] width 325 height 29
paste input "REST-IFS08QK"
click at [431, 220] on input "REST-IFS08QK" at bounding box center [392, 213] width 325 height 29
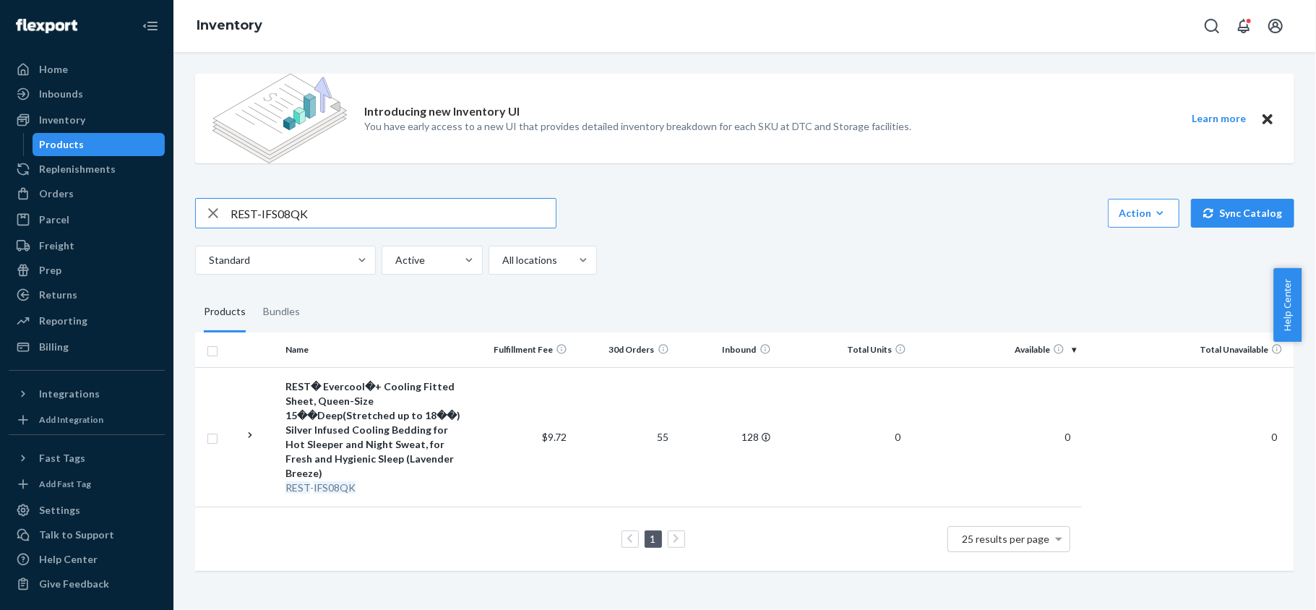
click at [429, 221] on input "REST-IFS08QK" at bounding box center [392, 213] width 325 height 29
type input "R"
paste input "REST-IFS08T"
type input "REST-IFS08T"
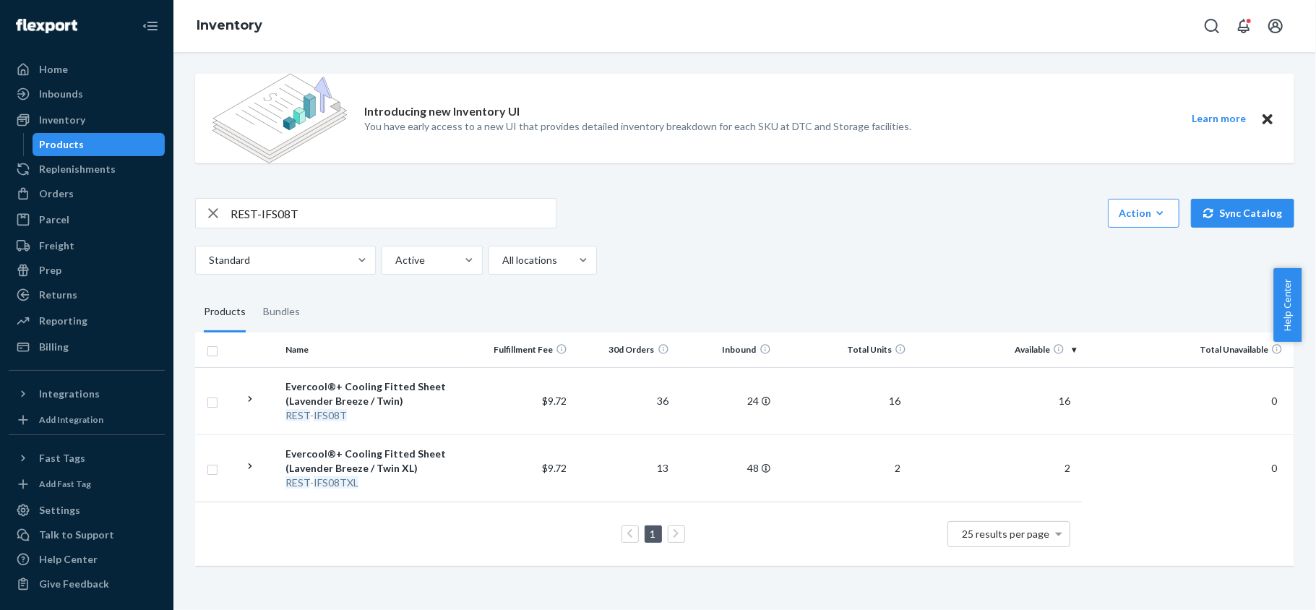
click at [412, 204] on input "REST-IFS08T" at bounding box center [392, 213] width 325 height 29
paste input "REST-IFS08TXL"
type input "REST-IFS08TXL"
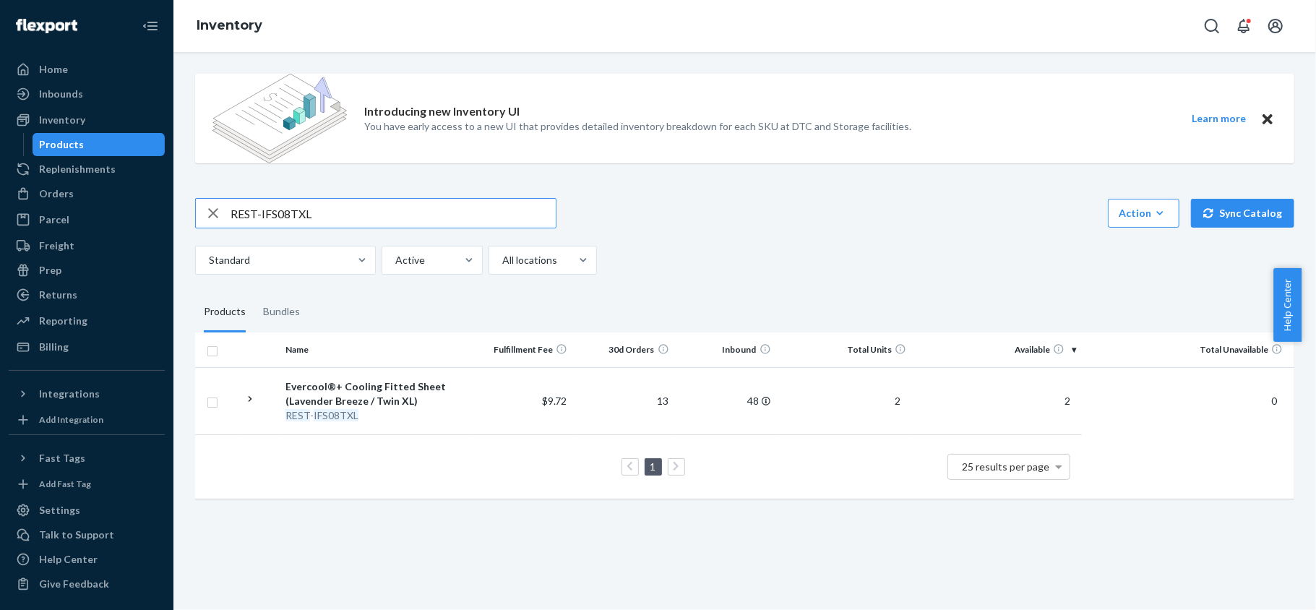
click at [329, 203] on input "REST-IFS08TXL" at bounding box center [392, 213] width 325 height 29
click at [328, 203] on input "REST-IFS08TXL" at bounding box center [392, 213] width 325 height 29
paste input "REST-ITS01CKK"
type input "REST-ITS01CKK"
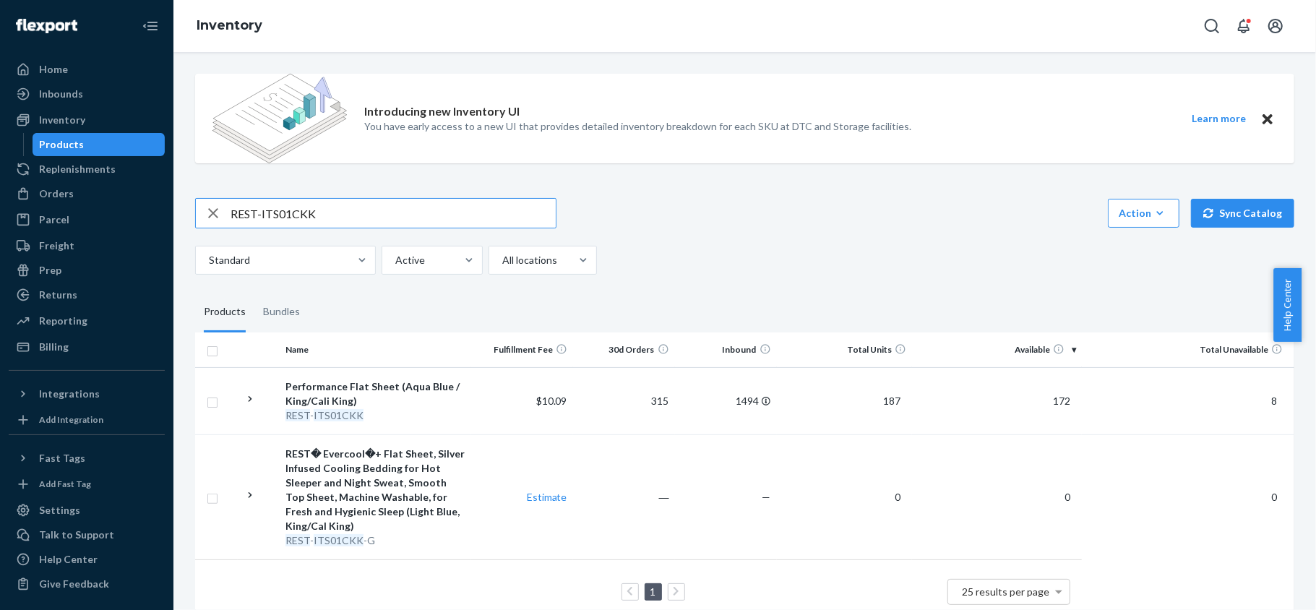
click at [376, 203] on input "REST-ITS01CKK" at bounding box center [392, 213] width 325 height 29
click at [374, 204] on input "REST-ITS01CKK" at bounding box center [392, 213] width 325 height 29
paste input "REST-ITS01FQD"
type input "REST-ITS01FQD"
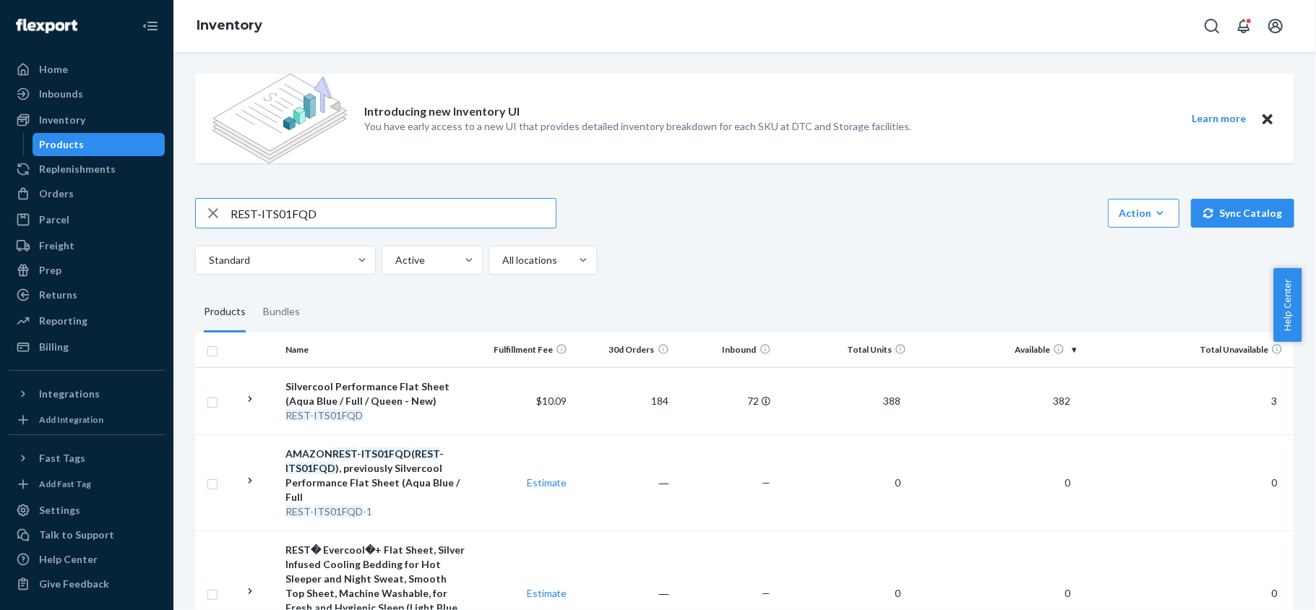
click at [423, 201] on input "REST-ITS01FQD" at bounding box center [392, 213] width 325 height 29
paste input "REST-ITS02CKK"
type input "REST-ITS02CKK"
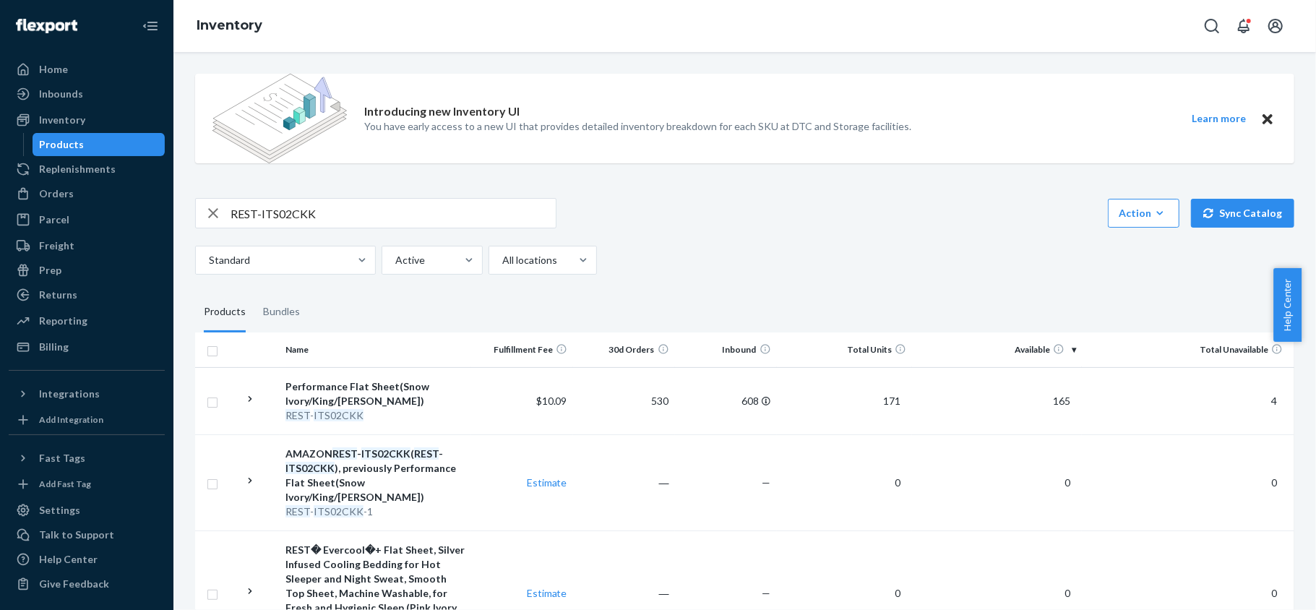
click at [422, 208] on input "REST-ITS02CKK" at bounding box center [392, 213] width 325 height 29
click at [422, 207] on input "REST-ITS02CKK" at bounding box center [392, 213] width 325 height 29
paste input "REST-ITS02FQD"
type input "REST-ITS02FQD"
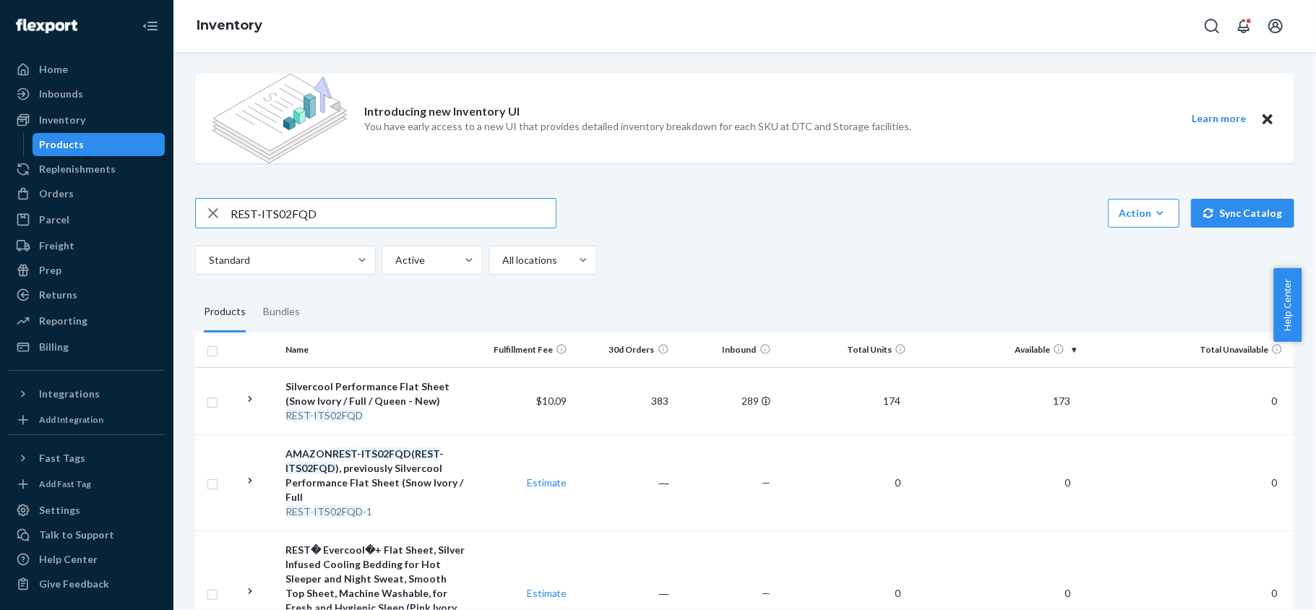
click at [347, 207] on input "REST-ITS02FQD" at bounding box center [392, 213] width 325 height 29
paste input "REST-ITS04CKK"
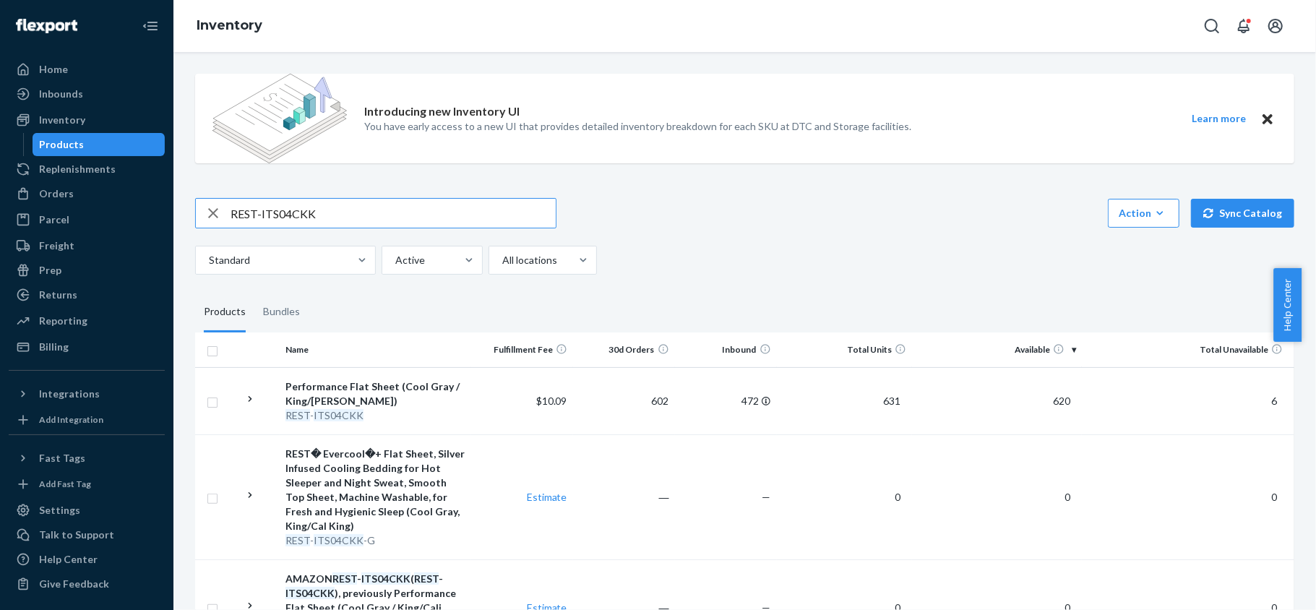
click at [364, 214] on input "REST-ITS04CKK" at bounding box center [392, 213] width 325 height 29
paste input "FQD"
type input "REST-ITS04FQD"
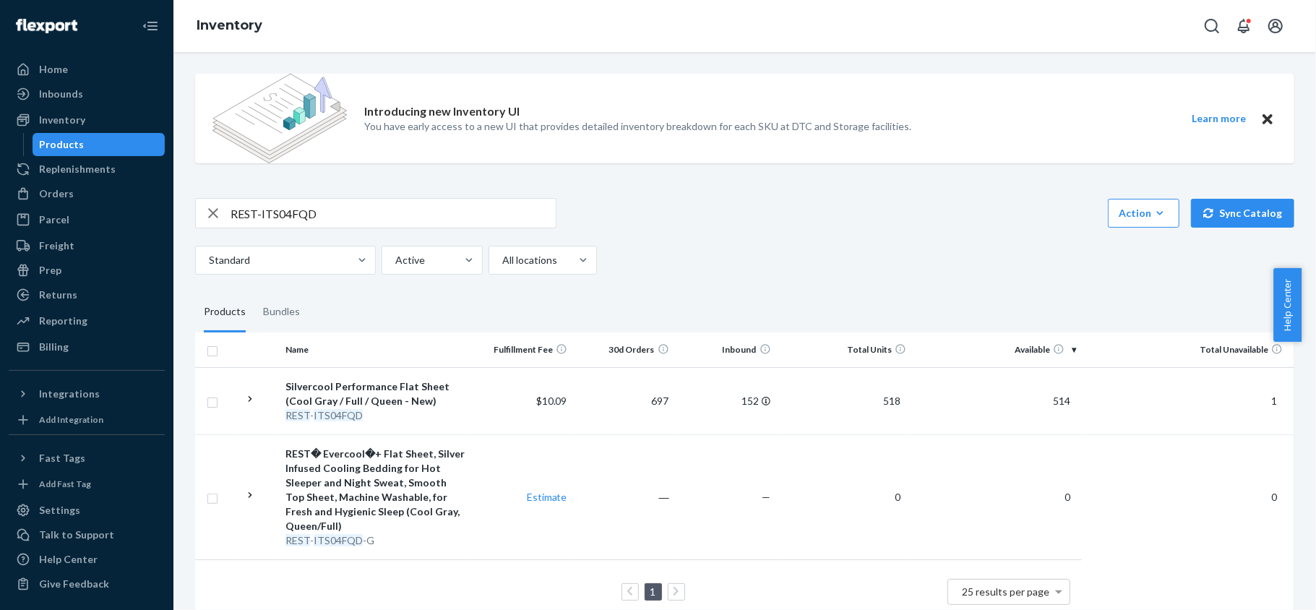
click at [301, 220] on input "REST-ITS04FQD" at bounding box center [392, 213] width 325 height 29
click at [313, 215] on input "REST-ITS04FQD" at bounding box center [392, 213] width 325 height 29
paste input "REST-ITS06CKK"
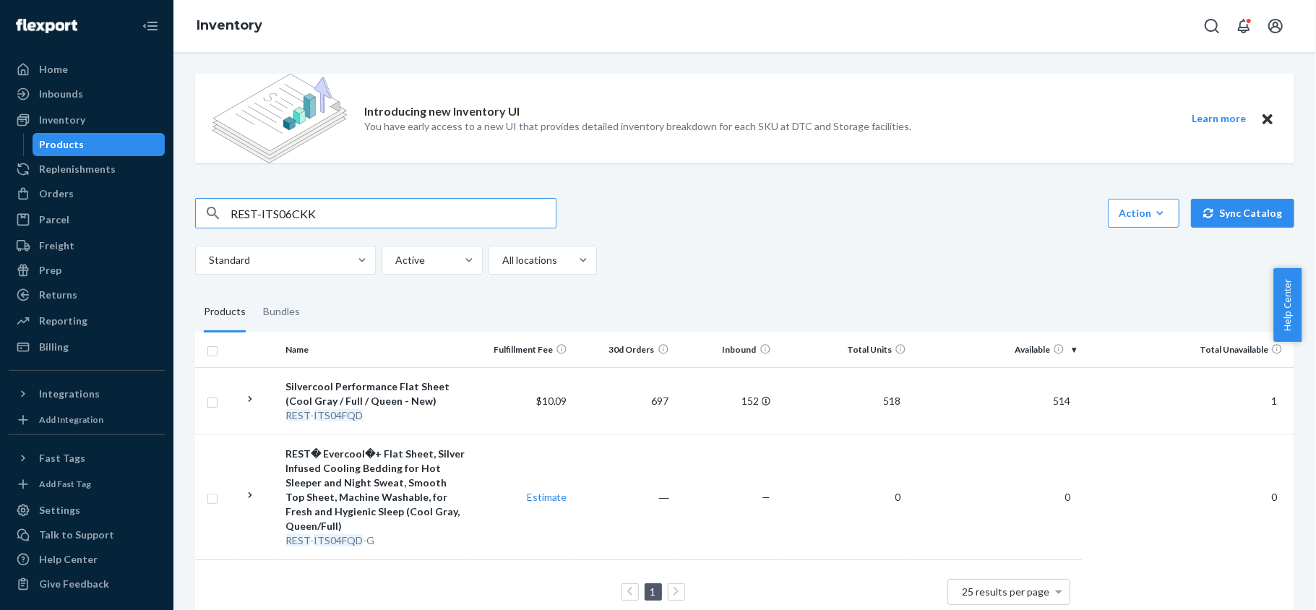
type input "REST-ITS06CKK"
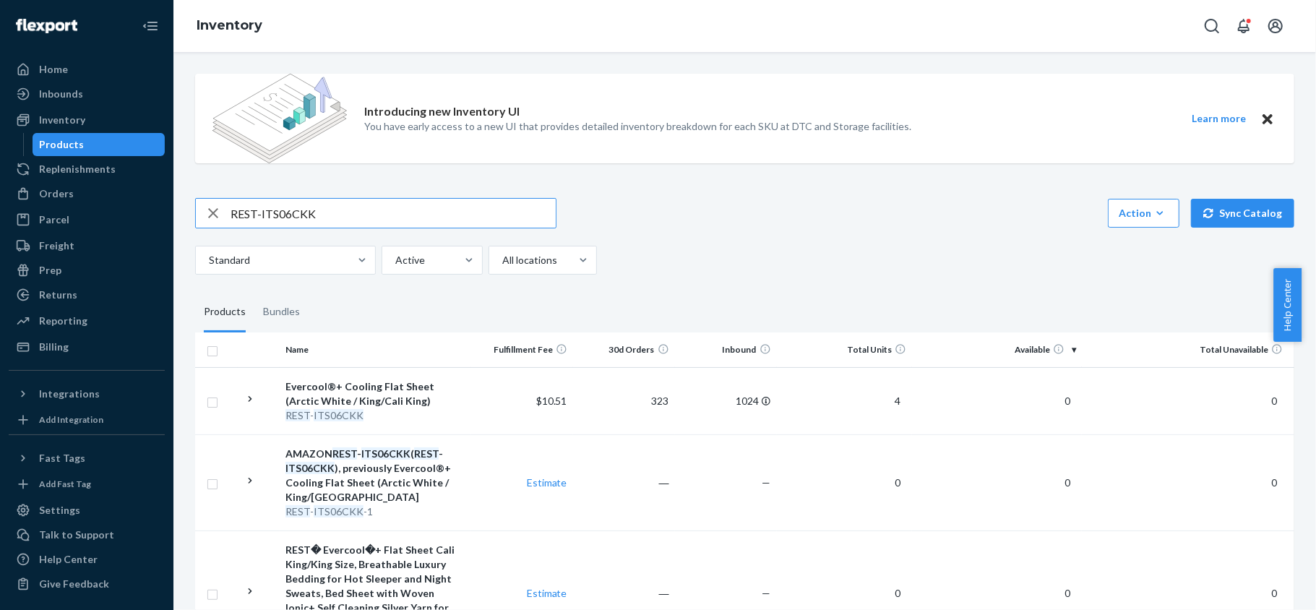
click at [345, 202] on input "REST-ITS06CKK" at bounding box center [392, 213] width 325 height 29
paste input "REST-ITS06FQD"
type input "REST-ITS06FQD"
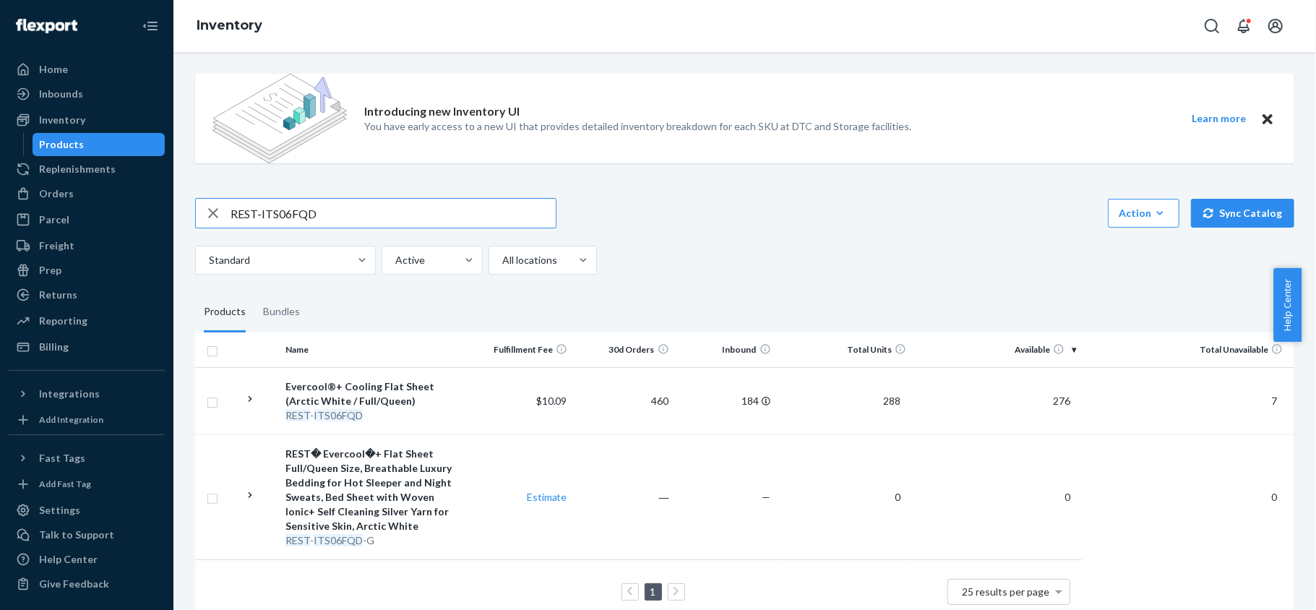
click at [344, 212] on input "REST-ITS06FQD" at bounding box center [392, 213] width 325 height 29
paste input "REST-ITS07CKK"
type input "REST-ITS07CKK"
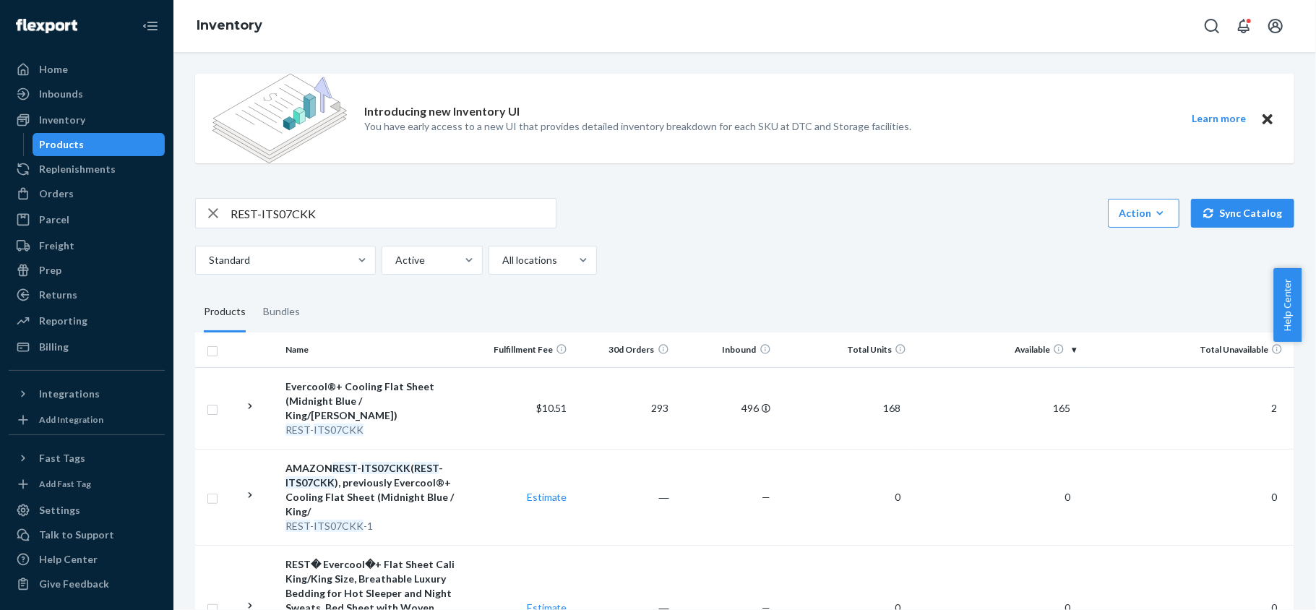
click at [364, 224] on input "REST-ITS07CKK" at bounding box center [392, 213] width 325 height 29
paste input "REST-ITS07FQD"
type input "REST-ITS07FQD"
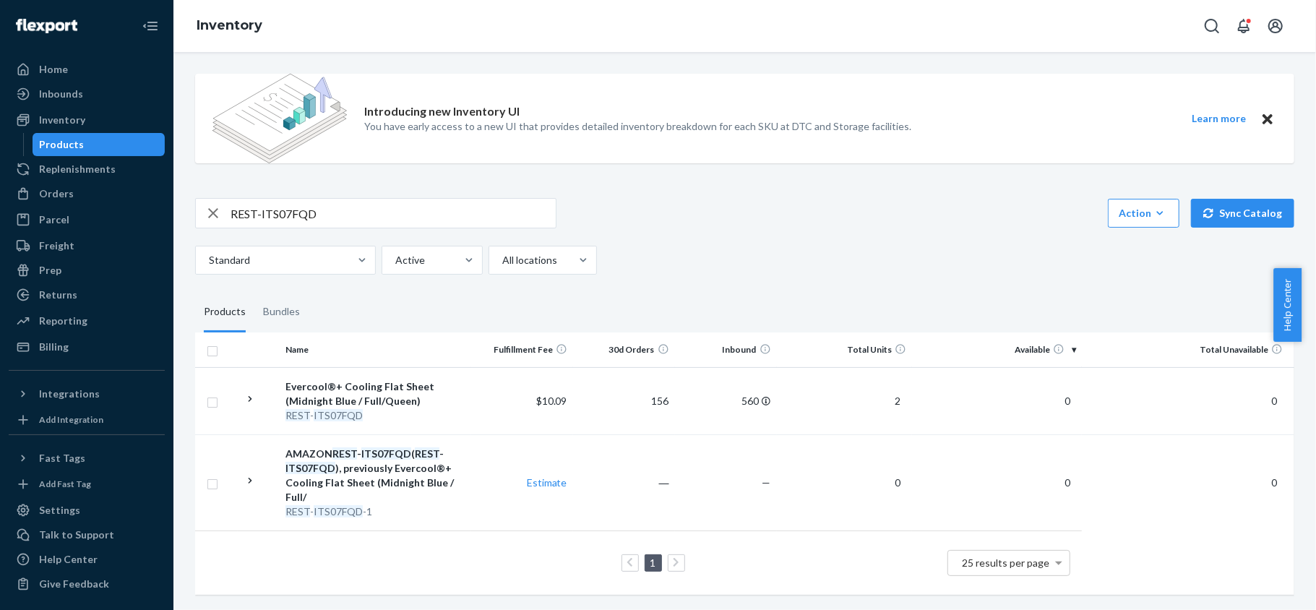
click at [353, 221] on input "REST-ITS07FQD" at bounding box center [392, 213] width 325 height 29
click at [351, 221] on input "REST-ITS07FQD" at bounding box center [392, 213] width 325 height 29
paste input "REST-ITS08CKK"
type input "REST-ITS08CKK"
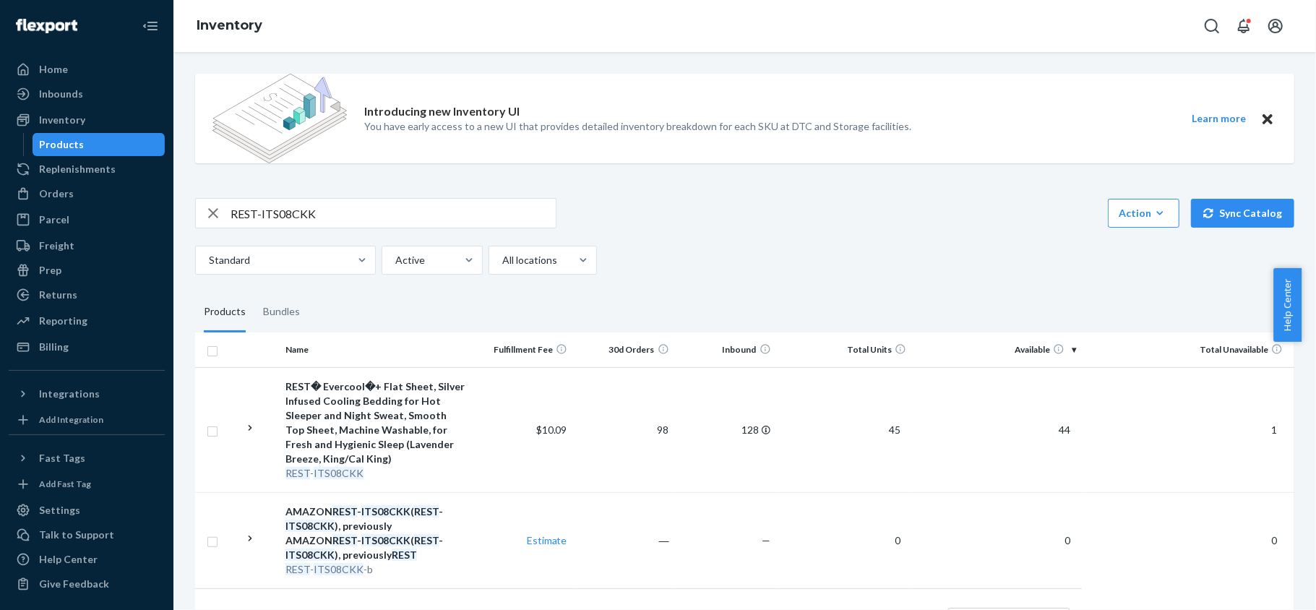
click at [399, 196] on div "Introducing new Inventory UI You have early access to a new UI that provides de…" at bounding box center [744, 364] width 1120 height 605
click at [403, 215] on input "REST-ITS08CKK" at bounding box center [392, 213] width 325 height 29
click at [403, 217] on input "REST-ITS08CKK" at bounding box center [392, 213] width 325 height 29
click at [402, 217] on input "REST-ITS08CKK" at bounding box center [392, 213] width 325 height 29
paste input "REST-ITS08FQD"
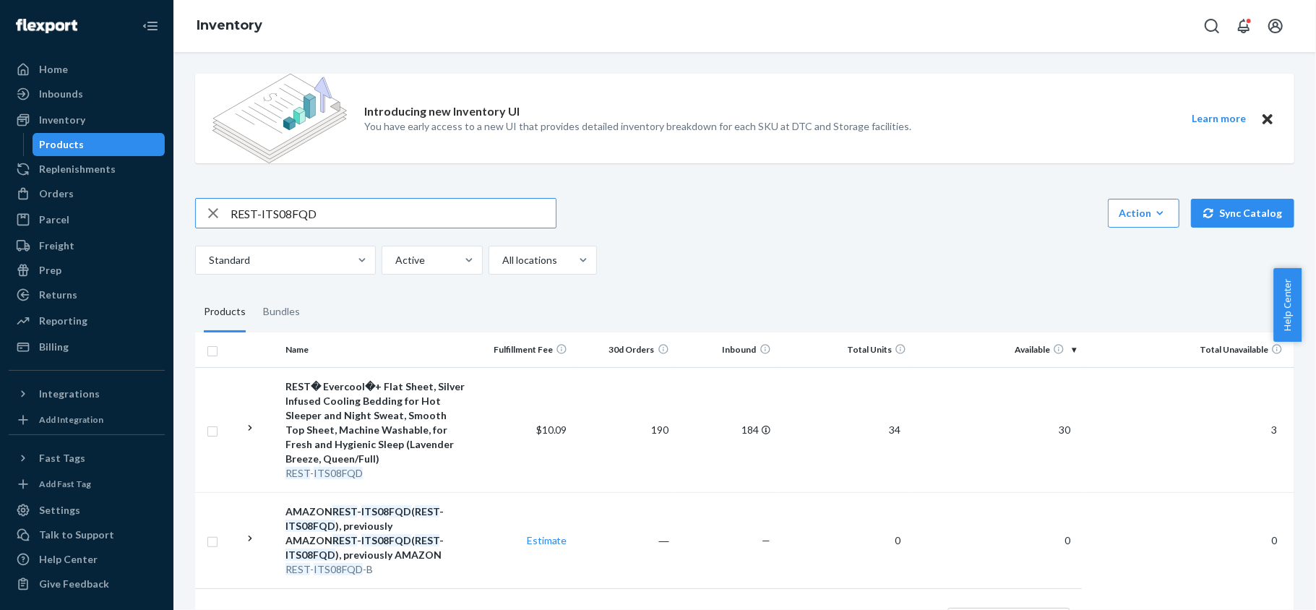
click at [368, 212] on input "REST-ITS08FQD" at bounding box center [392, 213] width 325 height 29
paste input "PC01CKSKK"
type input "REST-IPC01CKSKK"
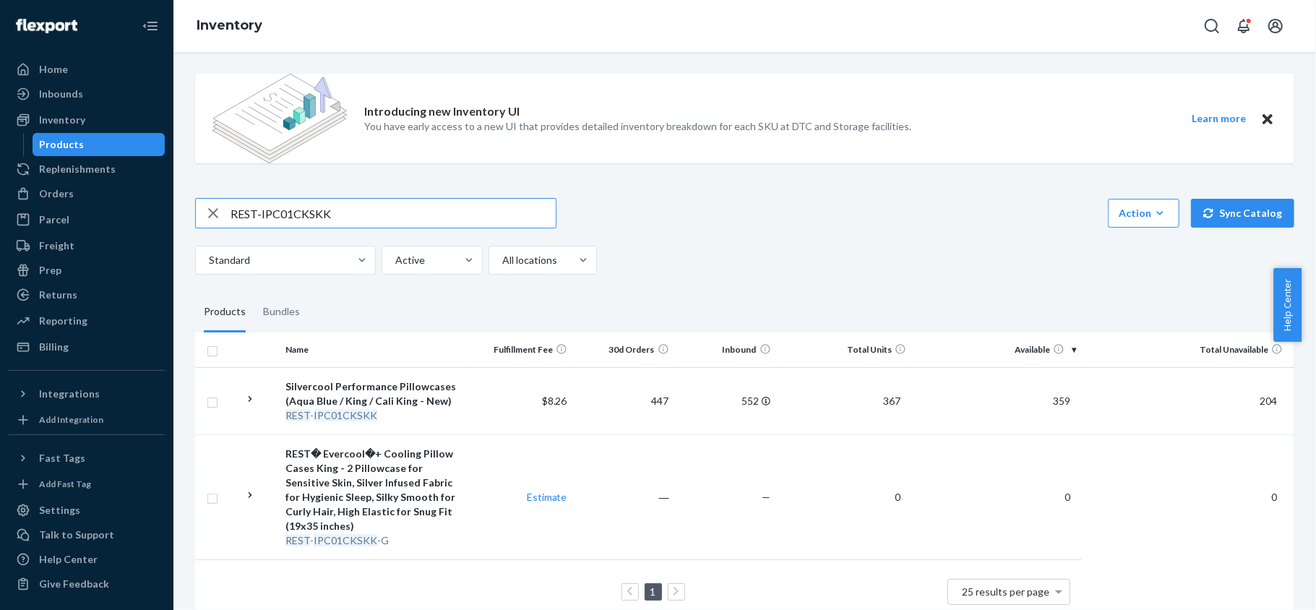
click at [361, 217] on input "REST-IPC01CKSKK" at bounding box center [392, 213] width 325 height 29
paste input "REST-IPC01S"
type input "REST-IPC01S"
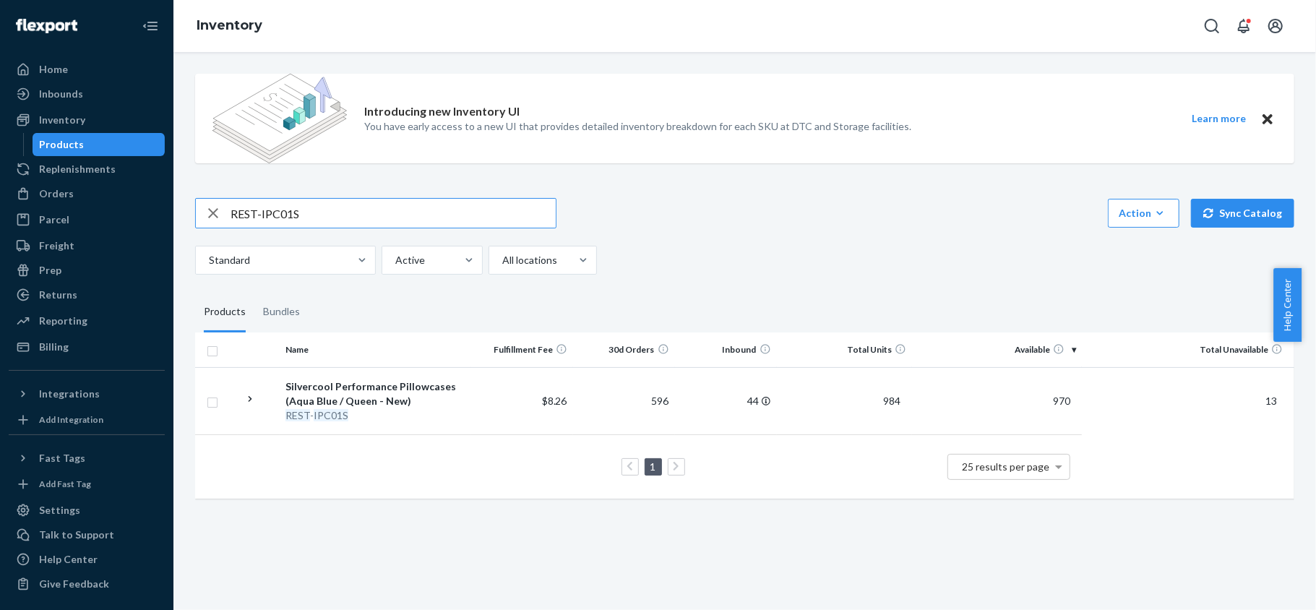
click at [315, 220] on input "REST-IPC01S" at bounding box center [392, 213] width 325 height 29
paste input "REST-IPC02CKSKK"
type input "REST-IPC02CKSKK"
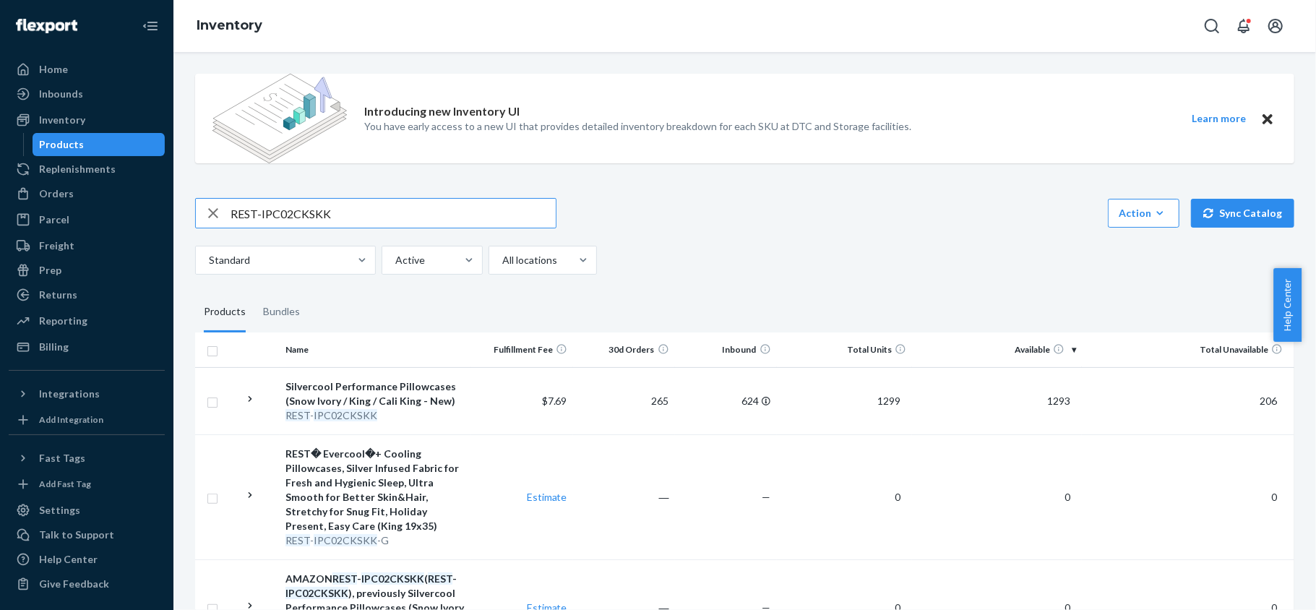
click at [454, 207] on input "REST-IPC02CKSKK" at bounding box center [392, 213] width 325 height 29
paste input "REST-IPC02S"
type input "REST-IPC02S"
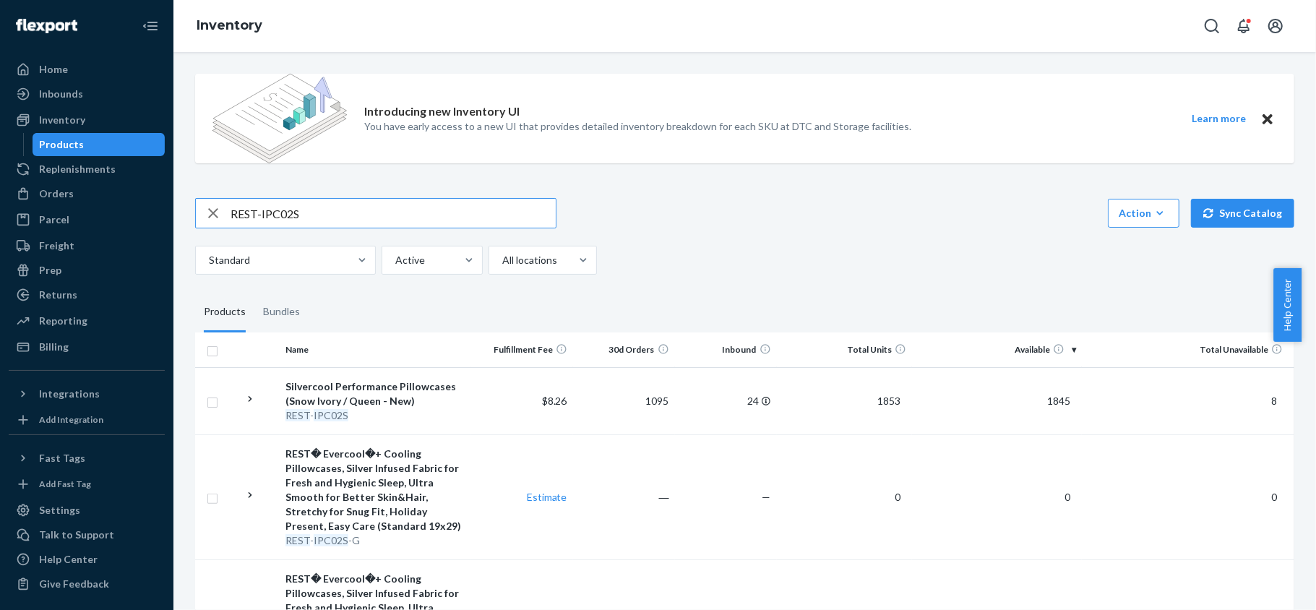
click at [410, 211] on input "REST-IPC02S" at bounding box center [392, 213] width 325 height 29
click at [409, 212] on input "REST-IPC02S" at bounding box center [392, 213] width 325 height 29
paste input "REST-IPC04CKSKK"
type input "REST-IPC04CKSKK"
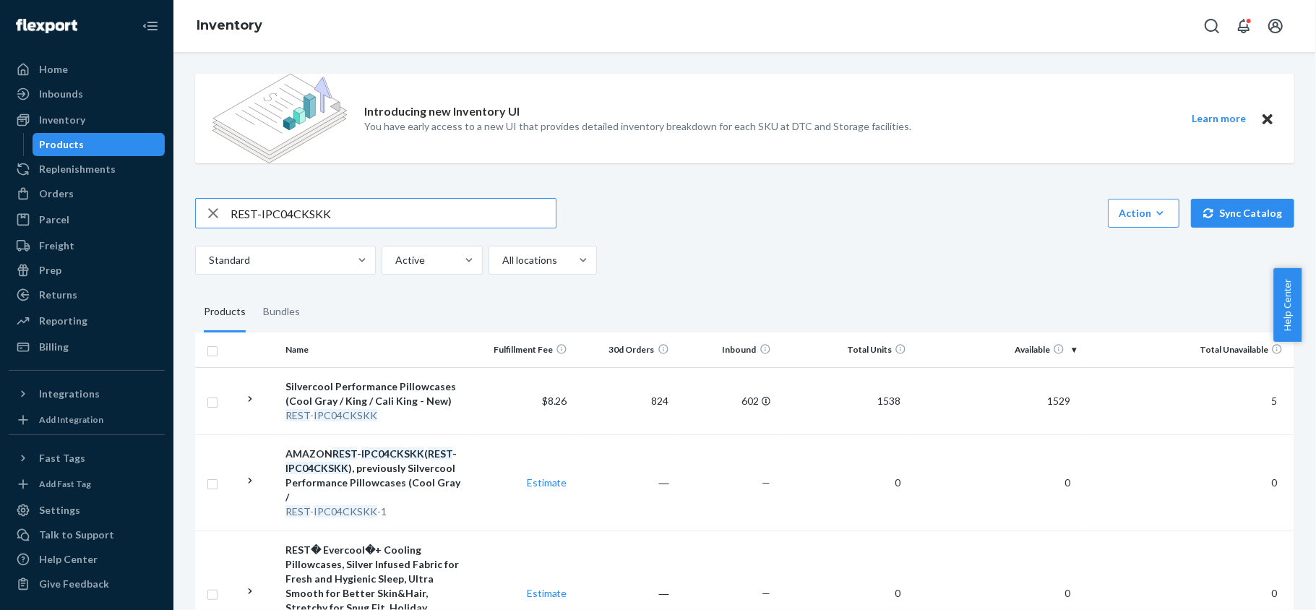
click at [360, 209] on input "REST-IPC04CKSKK" at bounding box center [392, 213] width 325 height 29
paste input "REST-IPC04S"
type input "REST-IPC04S"
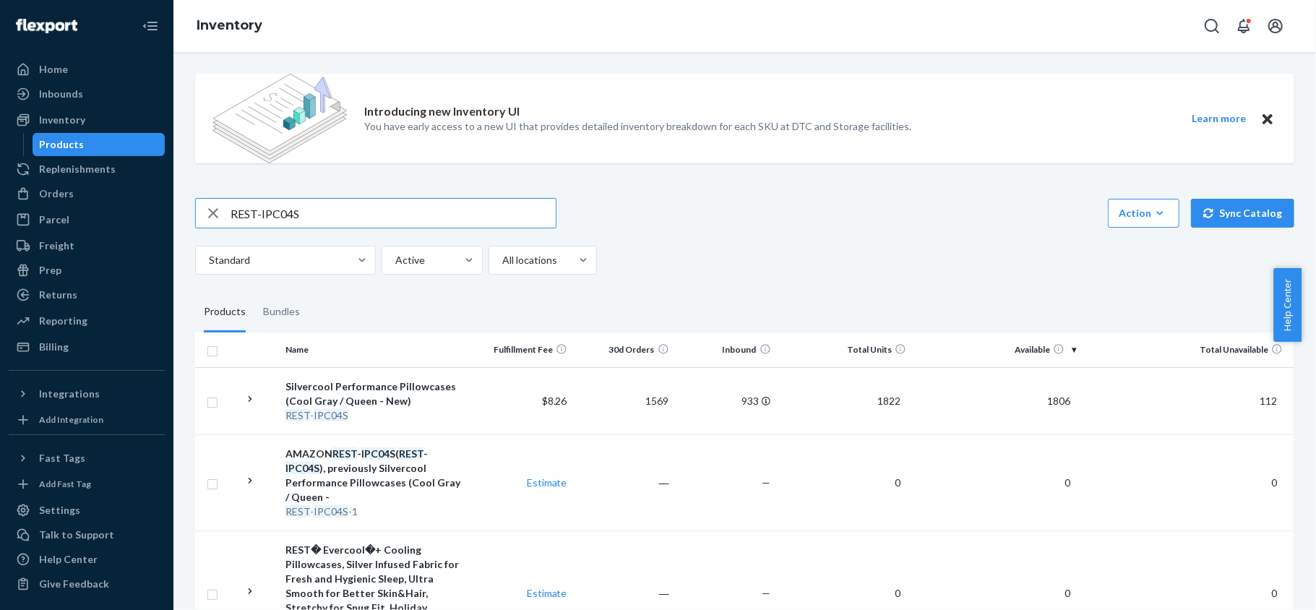
click at [339, 215] on input "REST-IPC04S" at bounding box center [392, 213] width 325 height 29
click at [374, 212] on input "REST-IPC06CKSKK" at bounding box center [392, 213] width 325 height 29
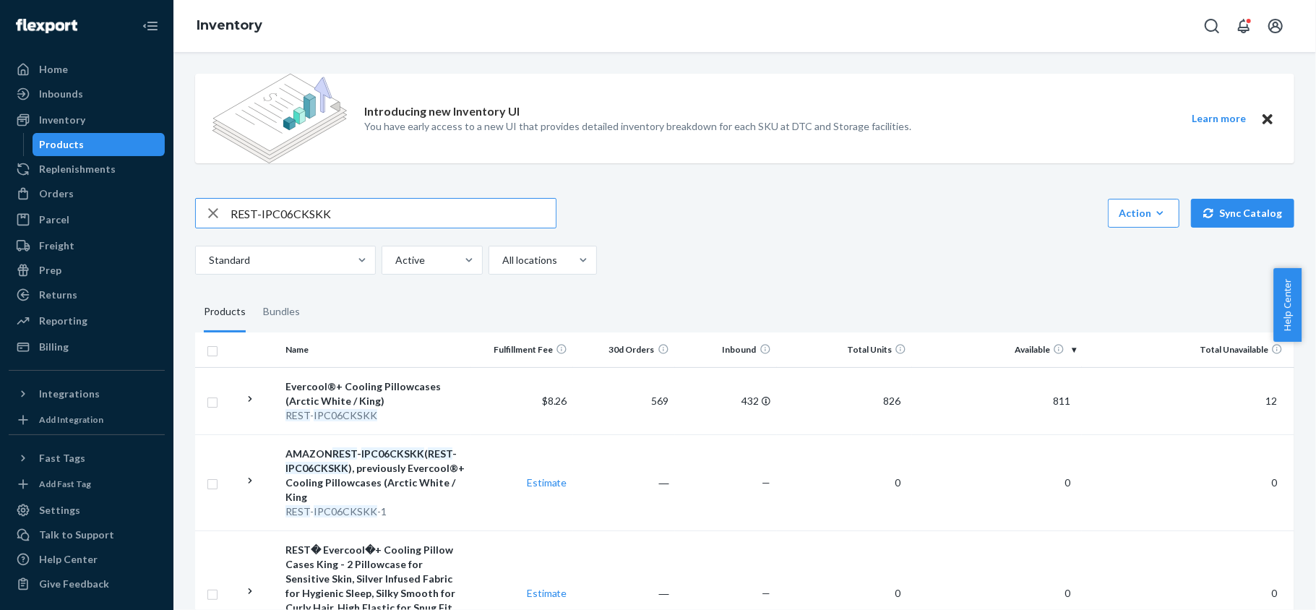
click at [374, 212] on input "REST-IPC06CKSKK" at bounding box center [392, 213] width 325 height 29
paste input "REST-IPC06S"
type input "REST-IPC06S"
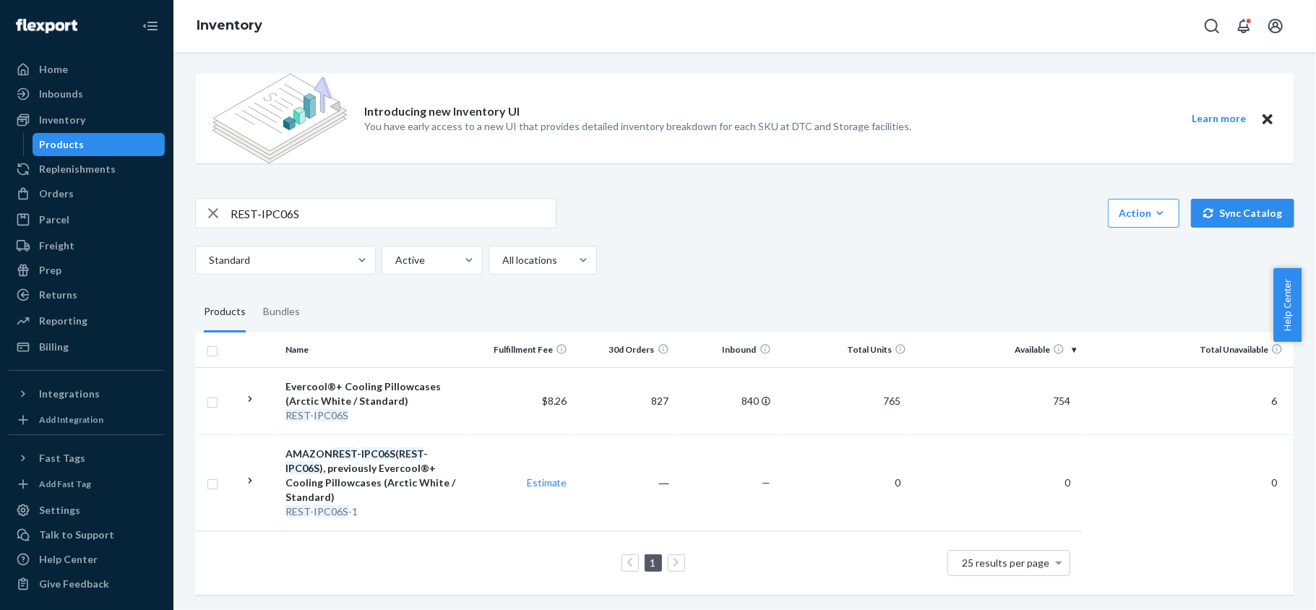
click at [328, 217] on input "REST-IPC06S" at bounding box center [392, 213] width 325 height 29
paste input "REST-IPC07CKSKK"
type input "REST-IPC07CKSKK"
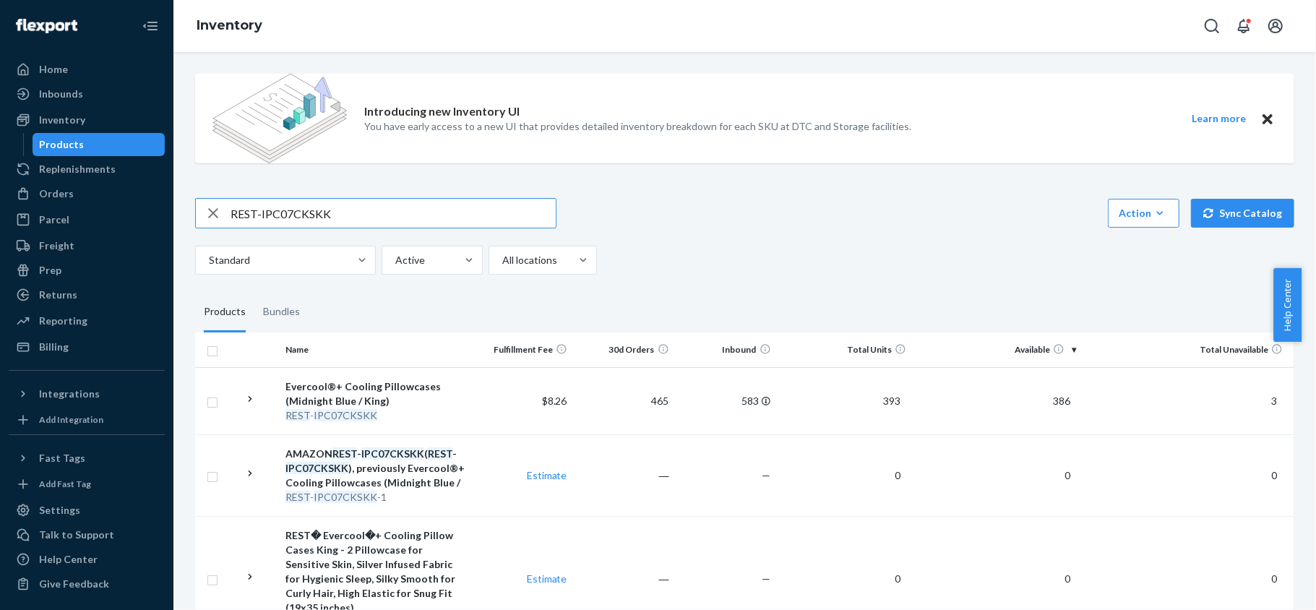
click at [393, 215] on input "REST-IPC07CKSKK" at bounding box center [392, 213] width 325 height 29
click at [394, 215] on input "REST-IPC07CKSKK" at bounding box center [392, 213] width 325 height 29
paste input "REST-IPC07S"
type input "REST-IPC07S"
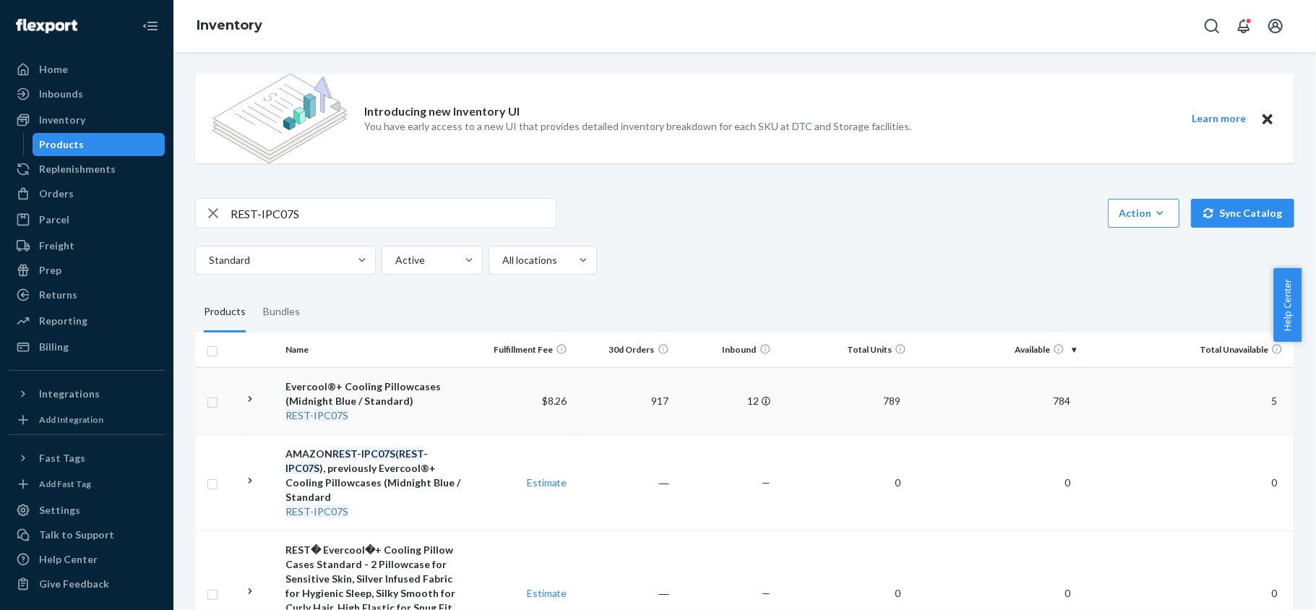
click at [1045, 409] on td "784" at bounding box center [997, 400] width 170 height 67
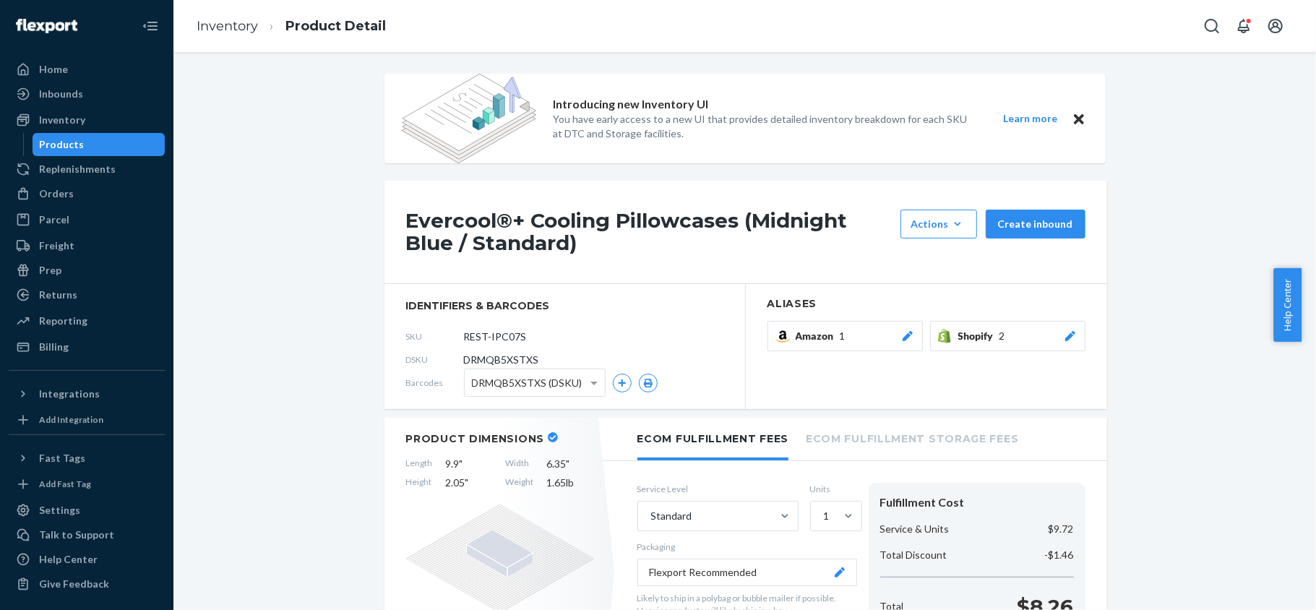
click at [114, 146] on div "Products" at bounding box center [99, 144] width 130 height 20
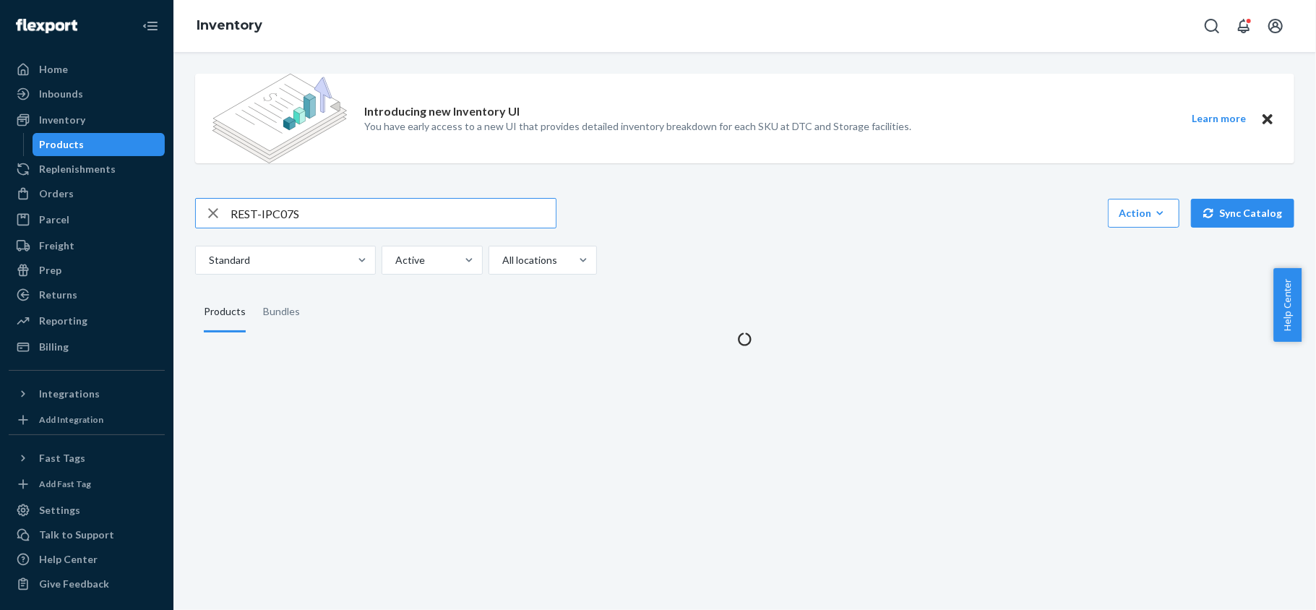
click at [316, 199] on input "REST-IPC07S" at bounding box center [392, 213] width 325 height 29
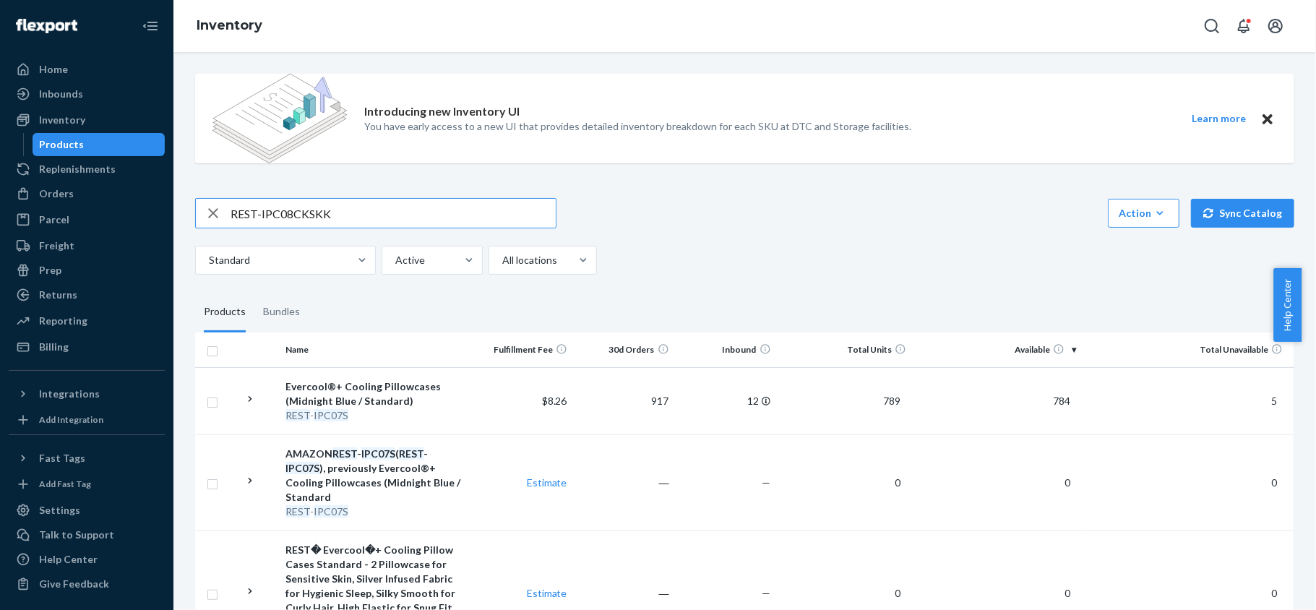
type input "REST-IPC08CKSKK"
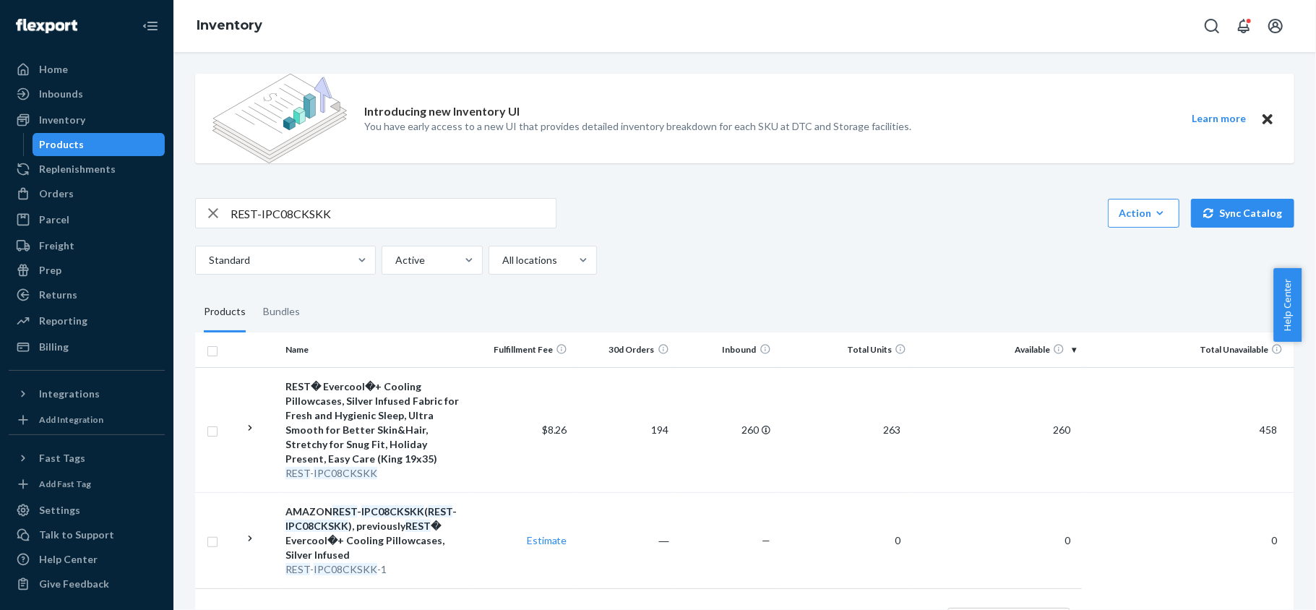
click at [319, 214] on input "REST-IPC08CKSKK" at bounding box center [392, 213] width 325 height 29
paste input "REST-IPC08S"
type input "REST-IPC08S"
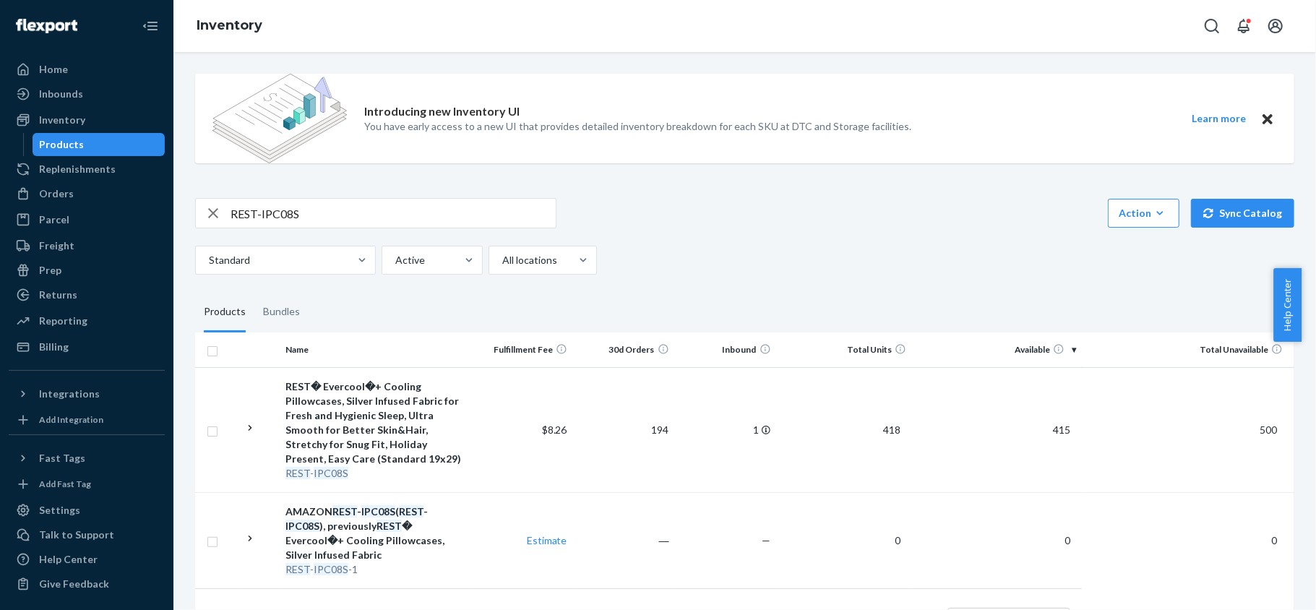
click at [382, 210] on input "REST-IPC08S" at bounding box center [392, 213] width 325 height 29
paste input "REST-SCD00K"
type input "REST-SCD00K"
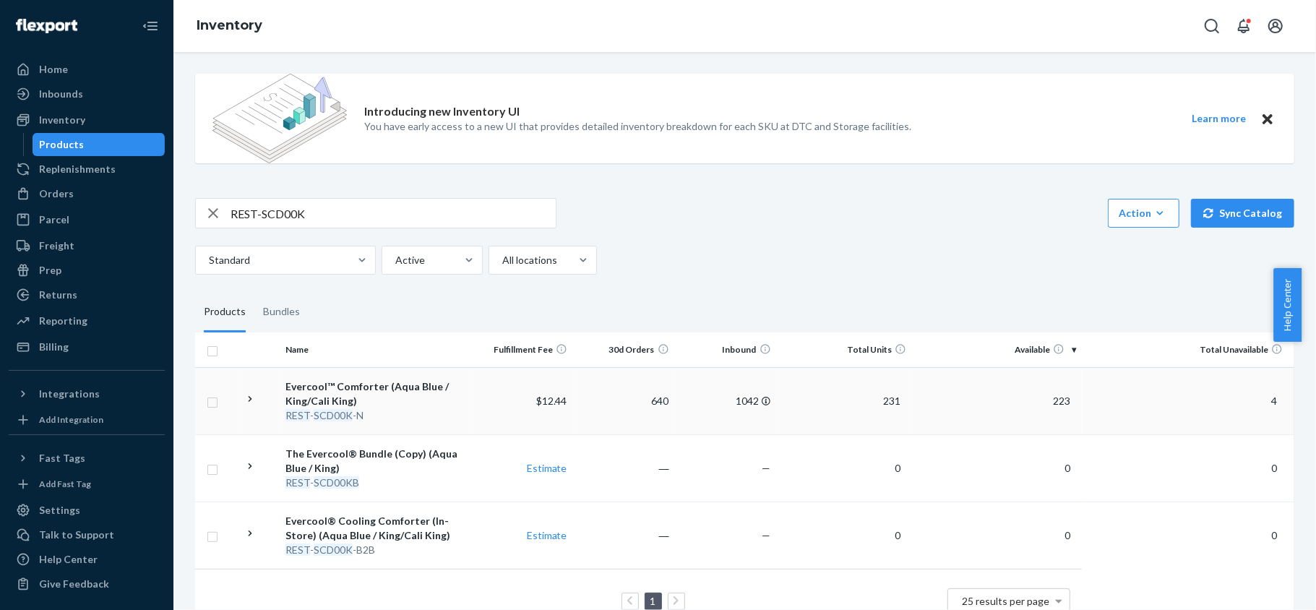
click at [1047, 396] on span "223" at bounding box center [1061, 400] width 29 height 12
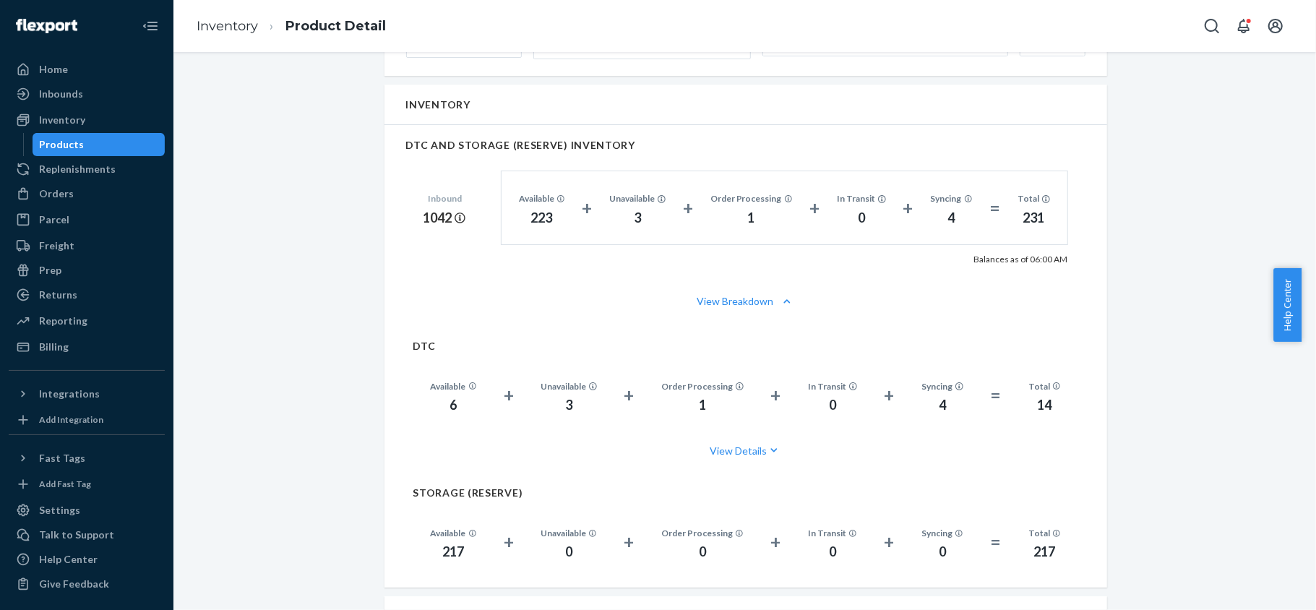
scroll to position [963, 0]
drag, startPoint x: 74, startPoint y: 136, endPoint x: 181, endPoint y: 197, distance: 123.3
click at [75, 136] on div "Products" at bounding box center [99, 144] width 130 height 20
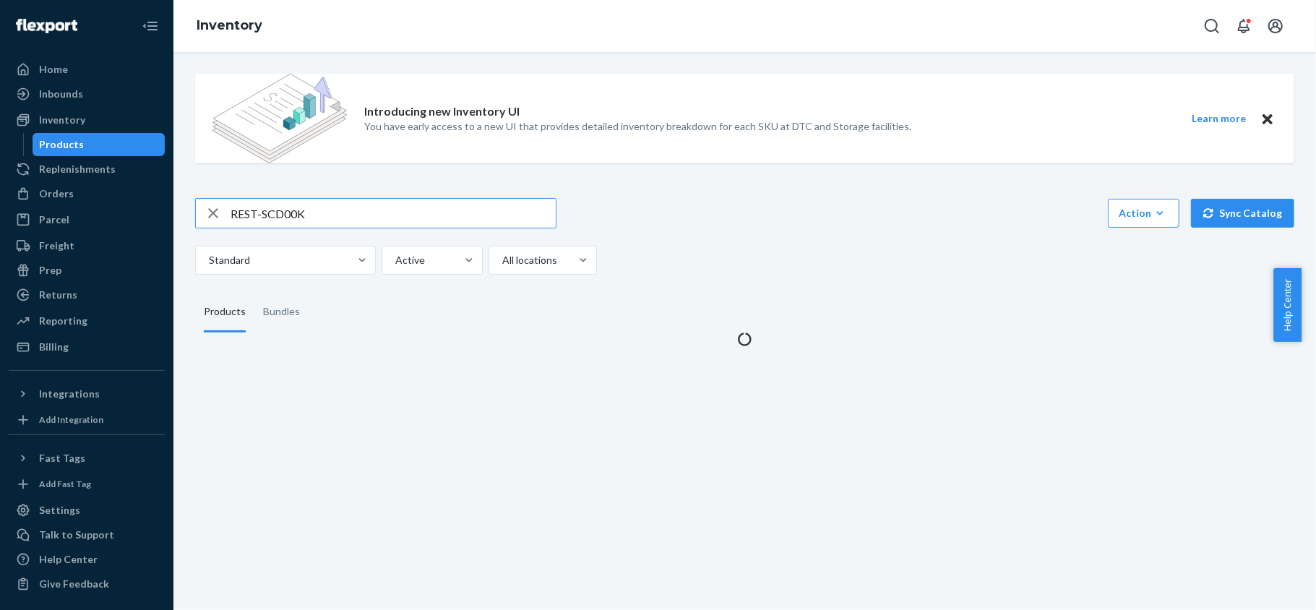
click at [275, 218] on input "REST-SCD00K" at bounding box center [392, 213] width 325 height 29
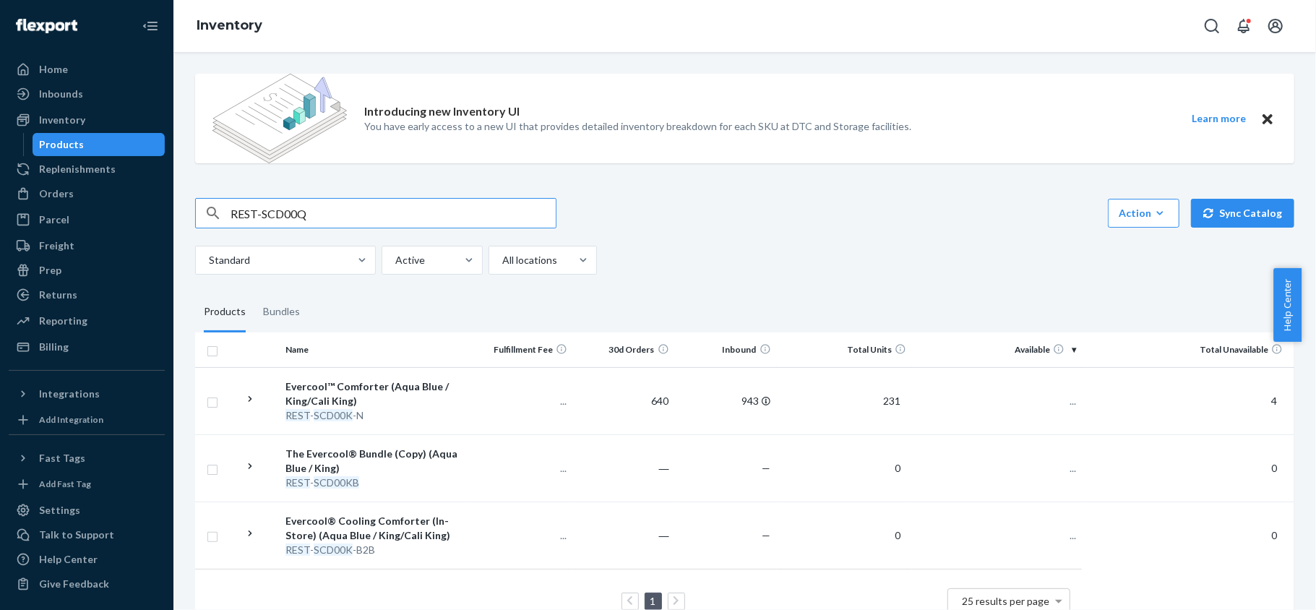
type input "REST-SCD00Q"
click at [1048, 394] on td "394" at bounding box center [997, 400] width 170 height 67
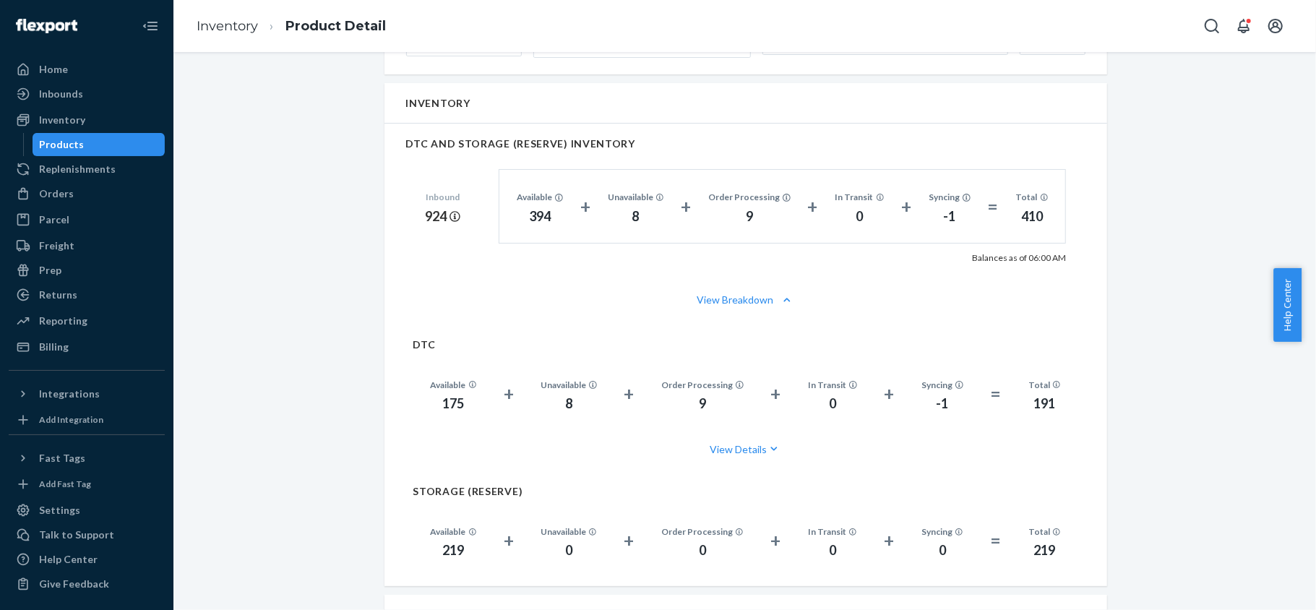
scroll to position [963, 0]
drag, startPoint x: 116, startPoint y: 143, endPoint x: 123, endPoint y: 146, distance: 7.8
click at [116, 143] on div "Products" at bounding box center [99, 144] width 130 height 20
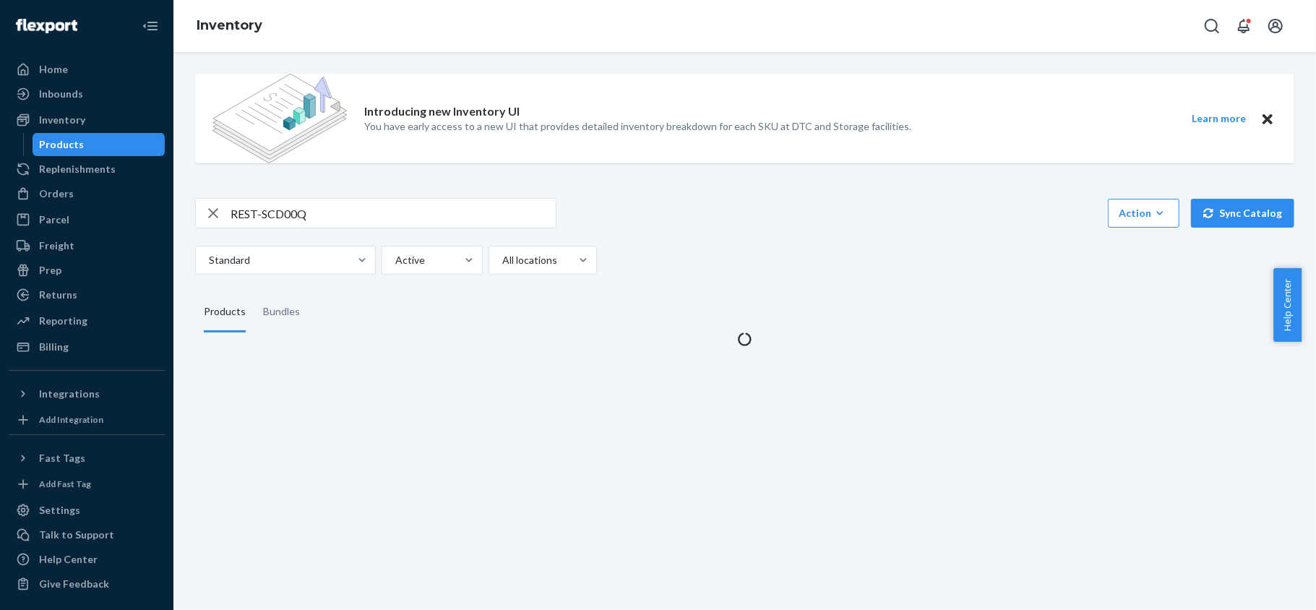
click at [289, 196] on div "Introducing new Inventory UI You have early access to a new UI that provides de…" at bounding box center [744, 204] width 1120 height 284
click at [290, 204] on input "REST-SCD00Q" at bounding box center [392, 213] width 325 height 29
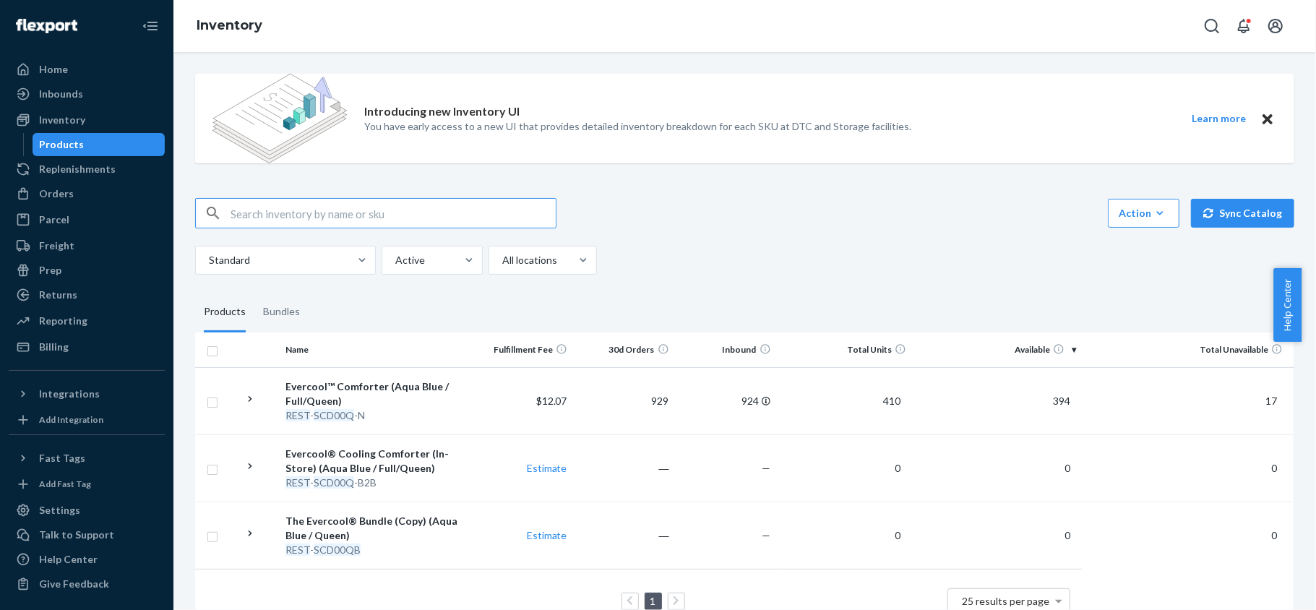
paste input "REST-SCD00T"
type input "REST-SCD00T"
click at [1053, 399] on span "66" at bounding box center [1064, 400] width 23 height 12
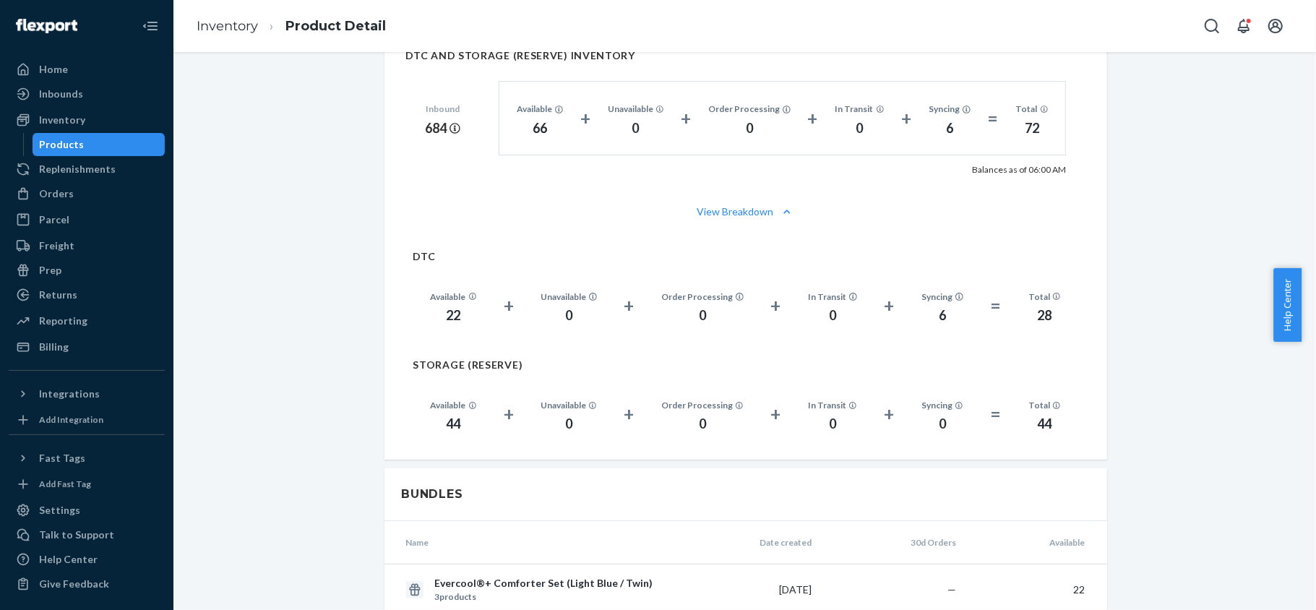
scroll to position [1059, 0]
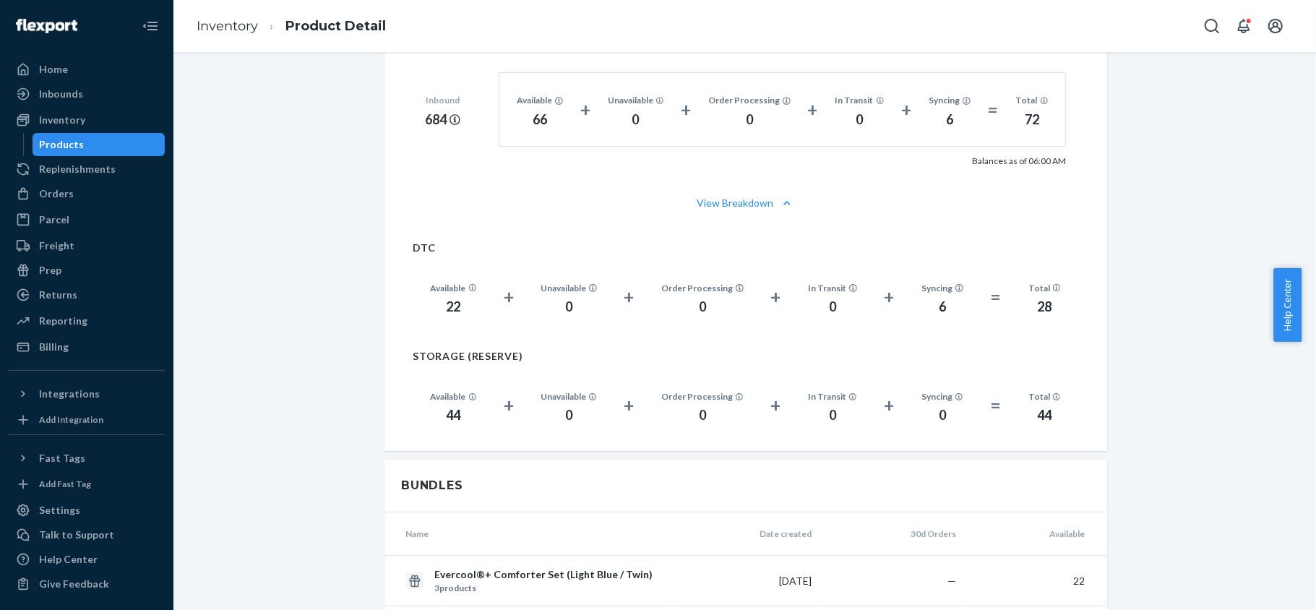
click at [152, 146] on div "Home Inbounds Shipping Plans Problems Inventory Products Replenishments Orders …" at bounding box center [86, 305] width 173 height 610
click at [134, 144] on div "Products" at bounding box center [99, 144] width 130 height 20
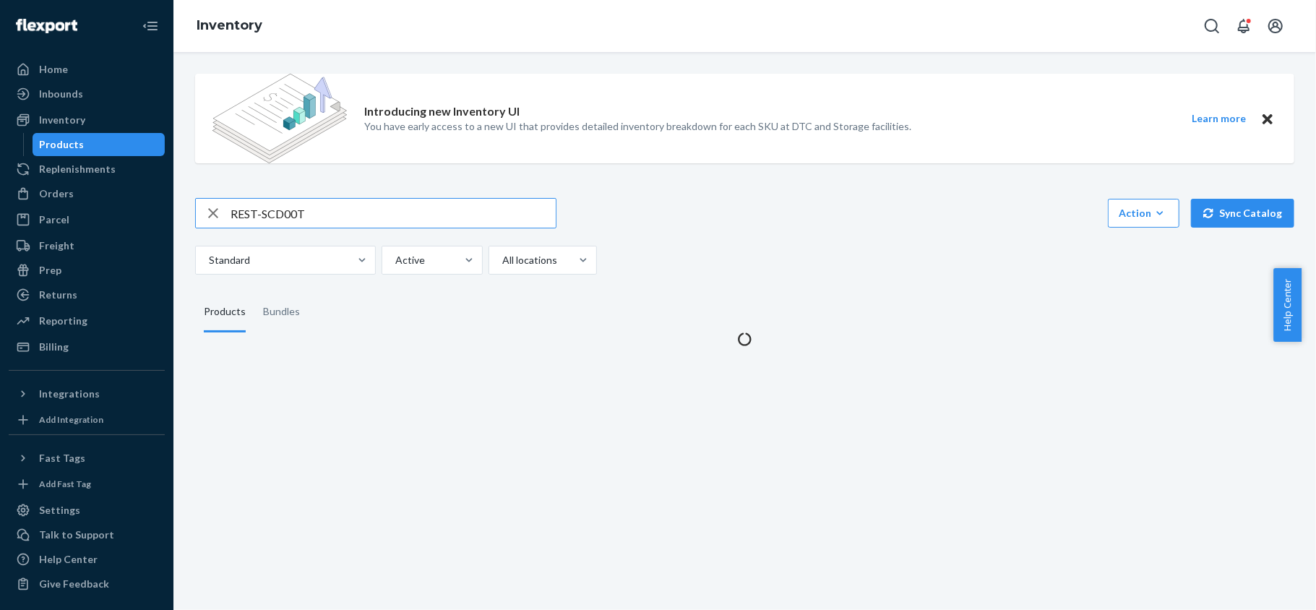
click at [333, 212] on input "REST-SCD00T" at bounding box center [392, 213] width 325 height 29
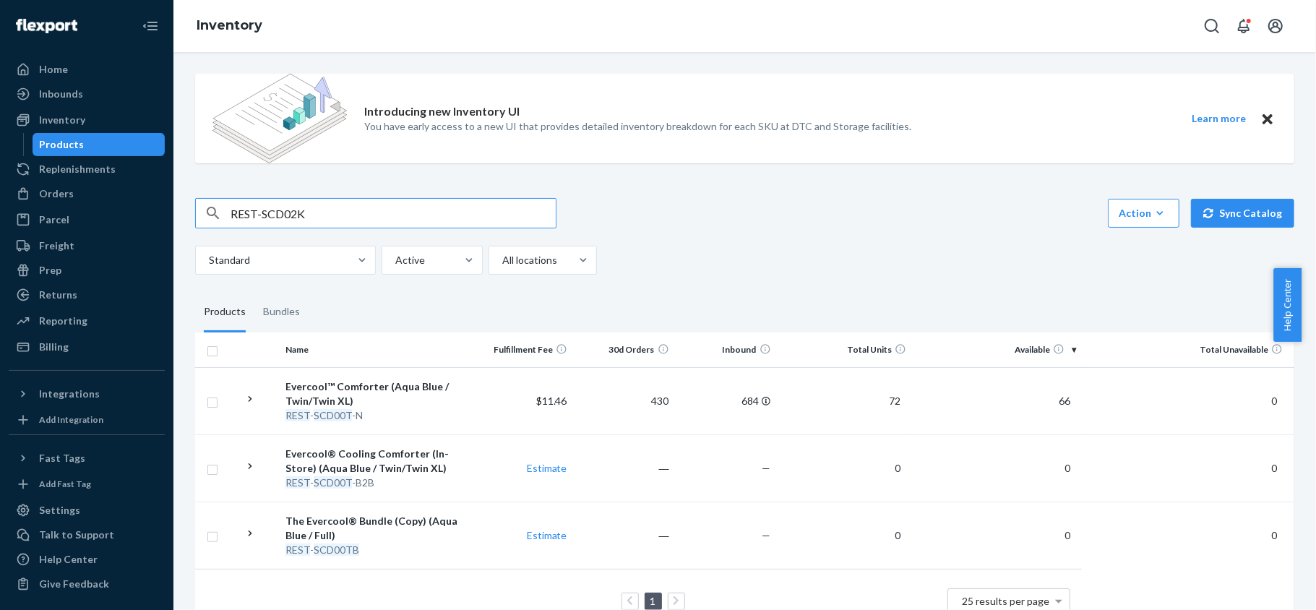
type input "REST-SCD02K"
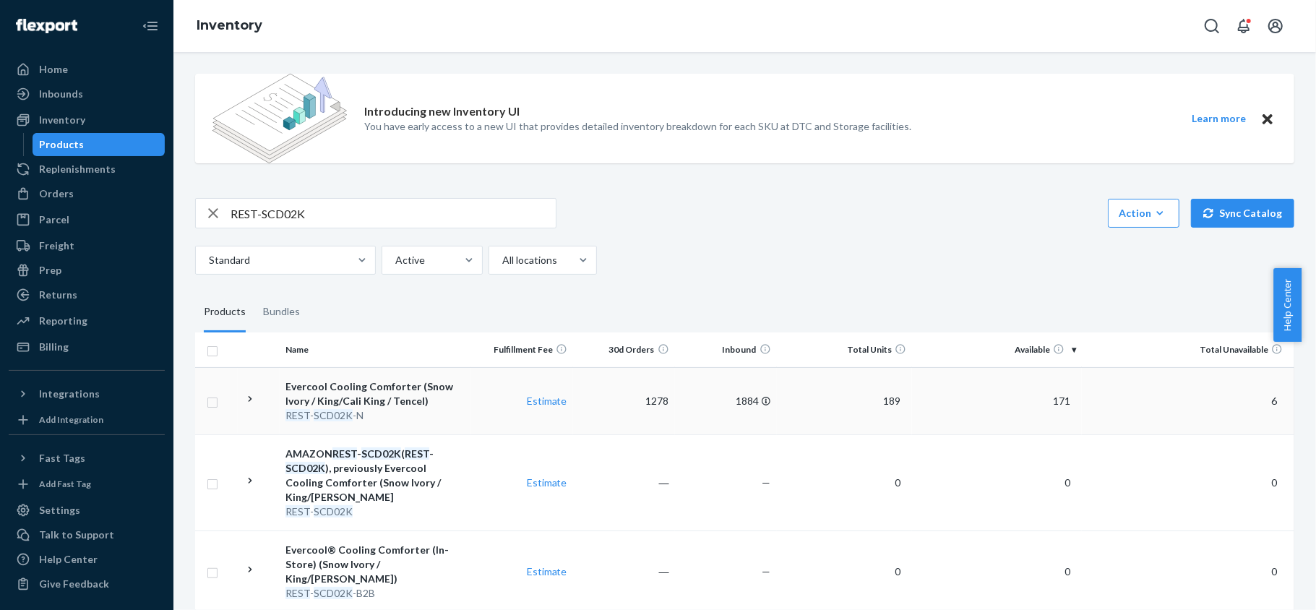
click at [1061, 406] on td "171" at bounding box center [997, 400] width 170 height 67
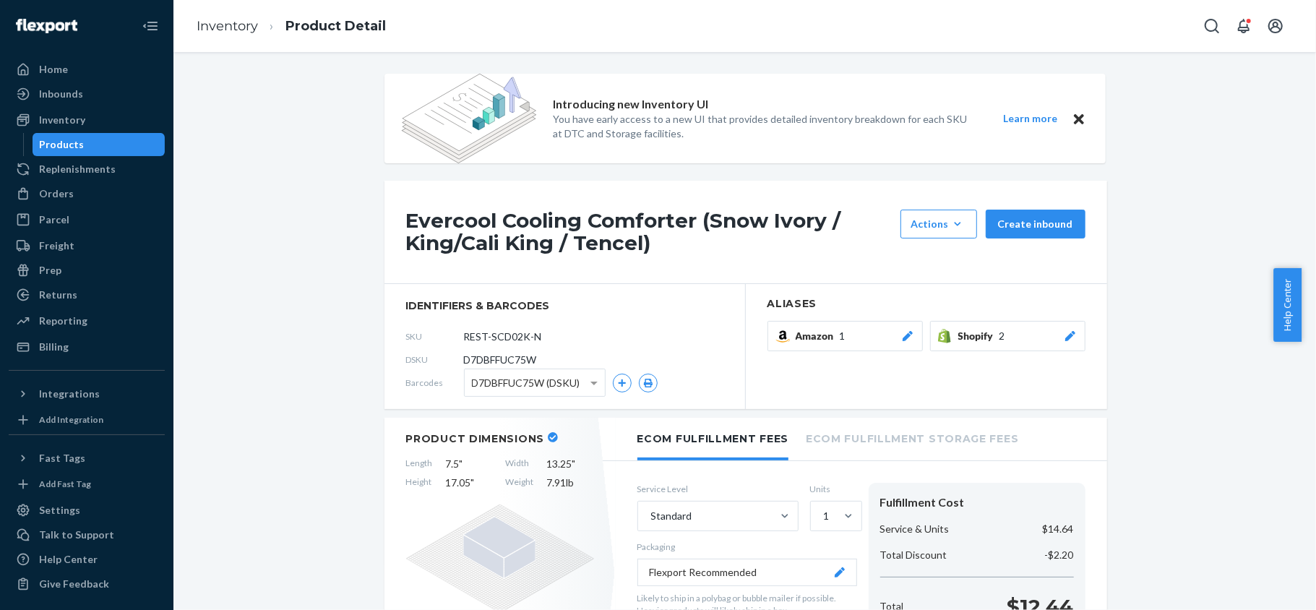
click at [131, 142] on div "Products" at bounding box center [99, 144] width 130 height 20
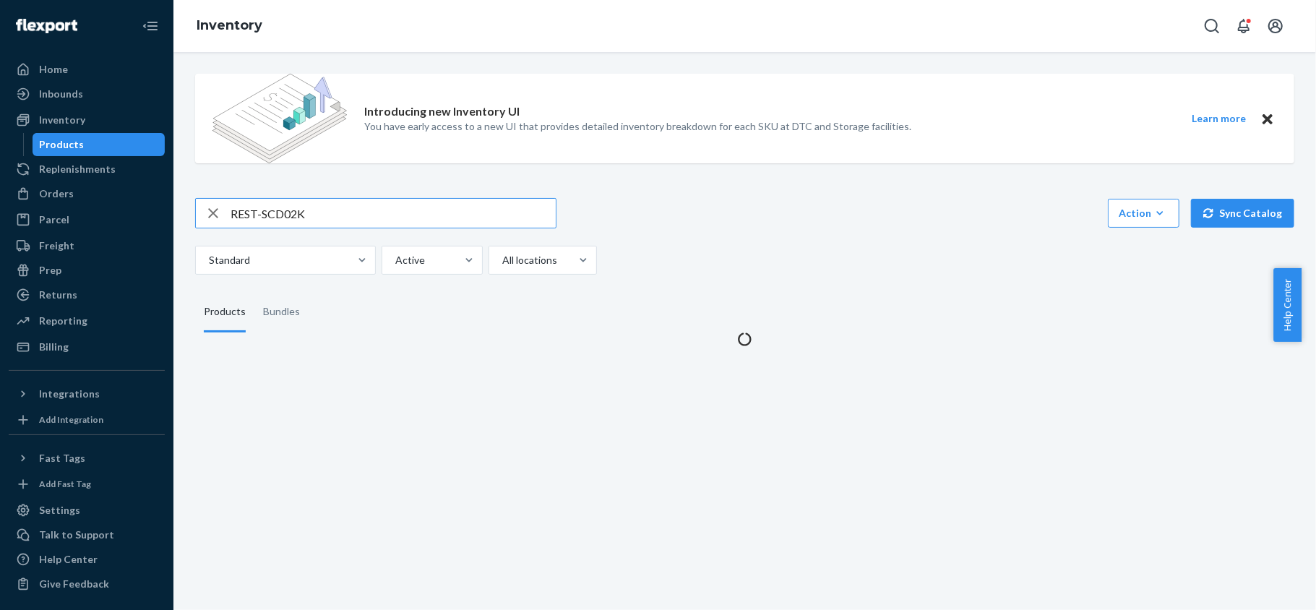
click at [374, 205] on input "REST-SCD02K" at bounding box center [392, 213] width 325 height 29
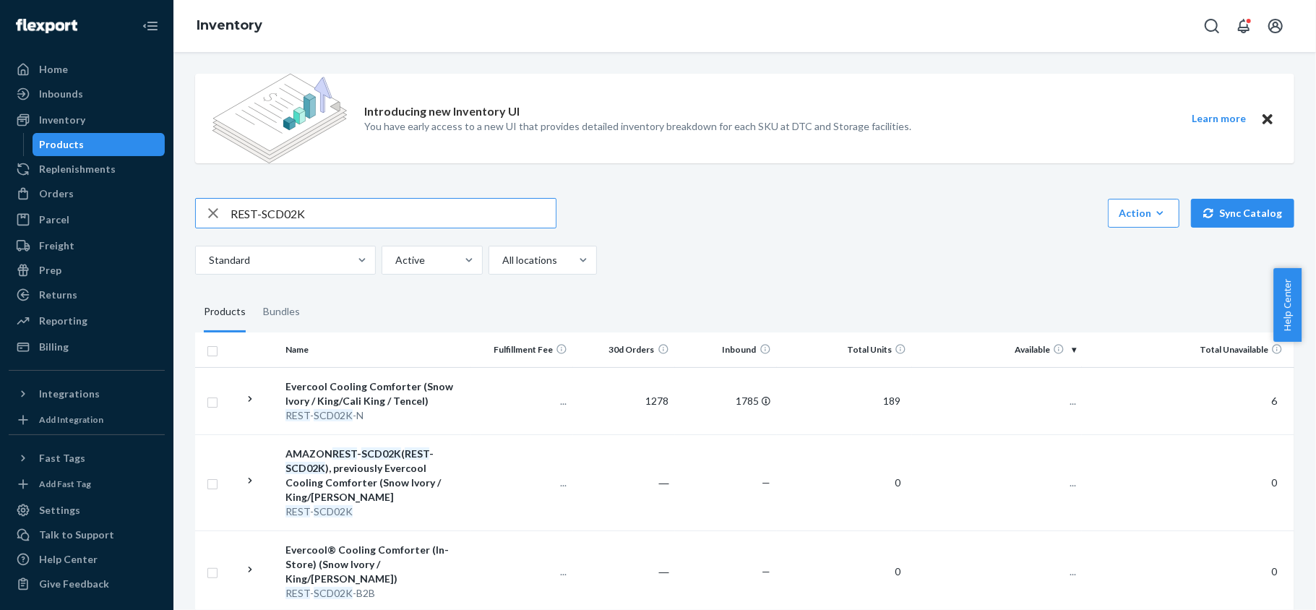
click at [374, 205] on input "REST-SCD02K" at bounding box center [392, 213] width 325 height 29
type input "REST-SCD02Q"
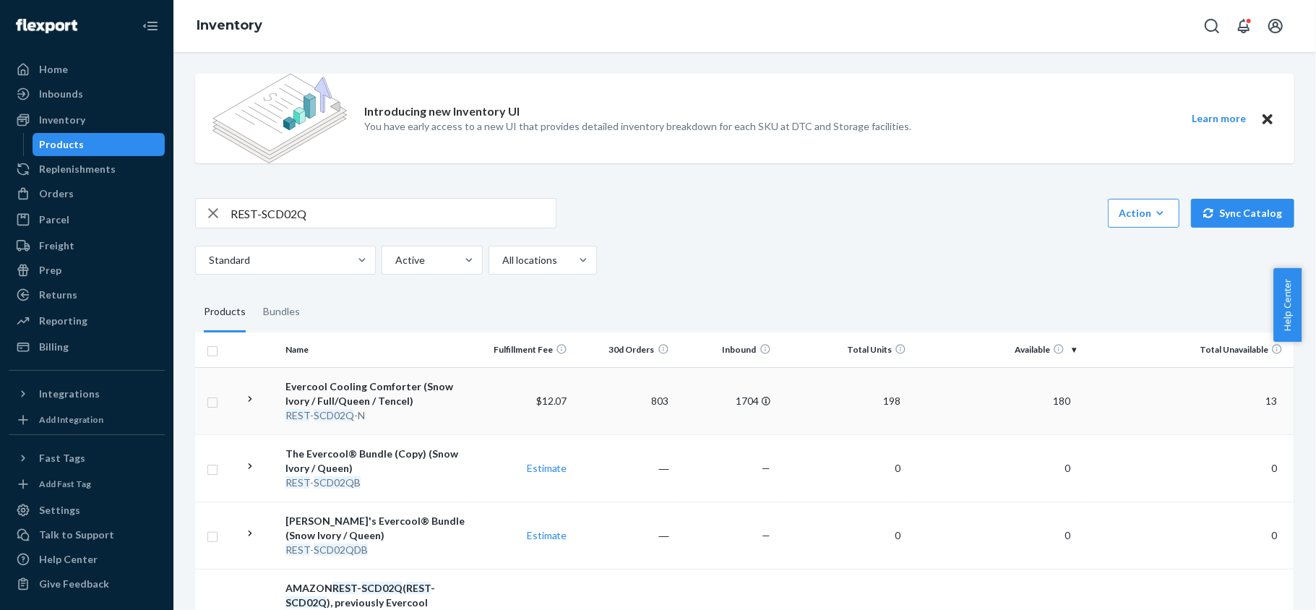
click at [1081, 405] on td "13" at bounding box center [1187, 400] width 212 height 67
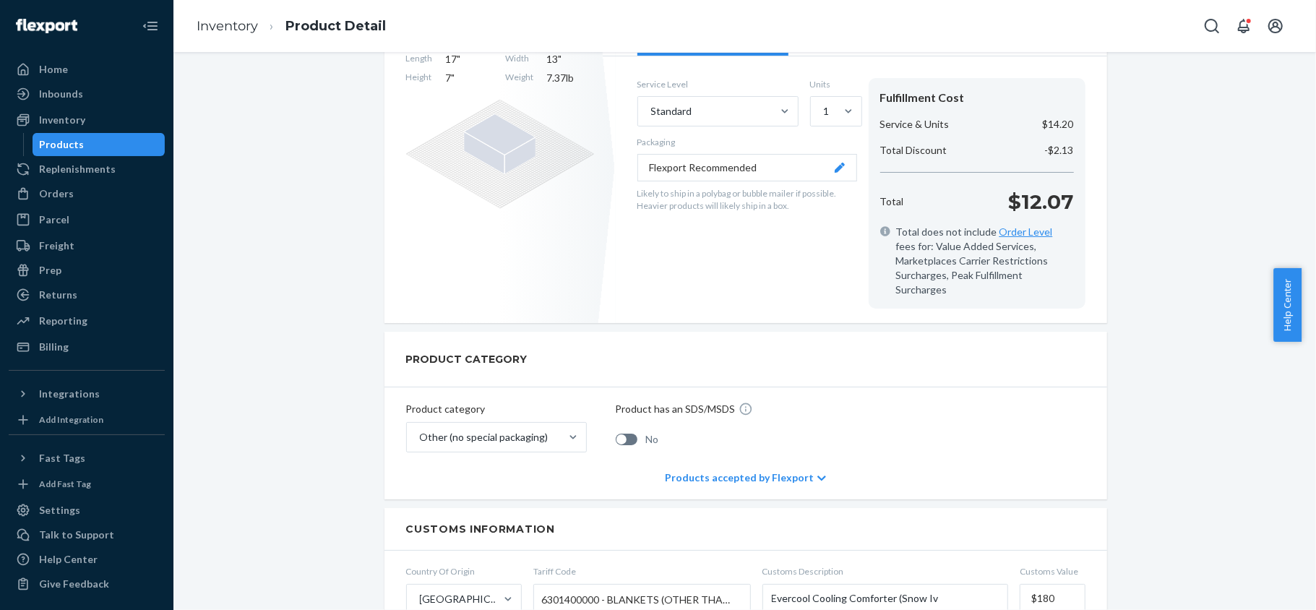
scroll to position [96, 0]
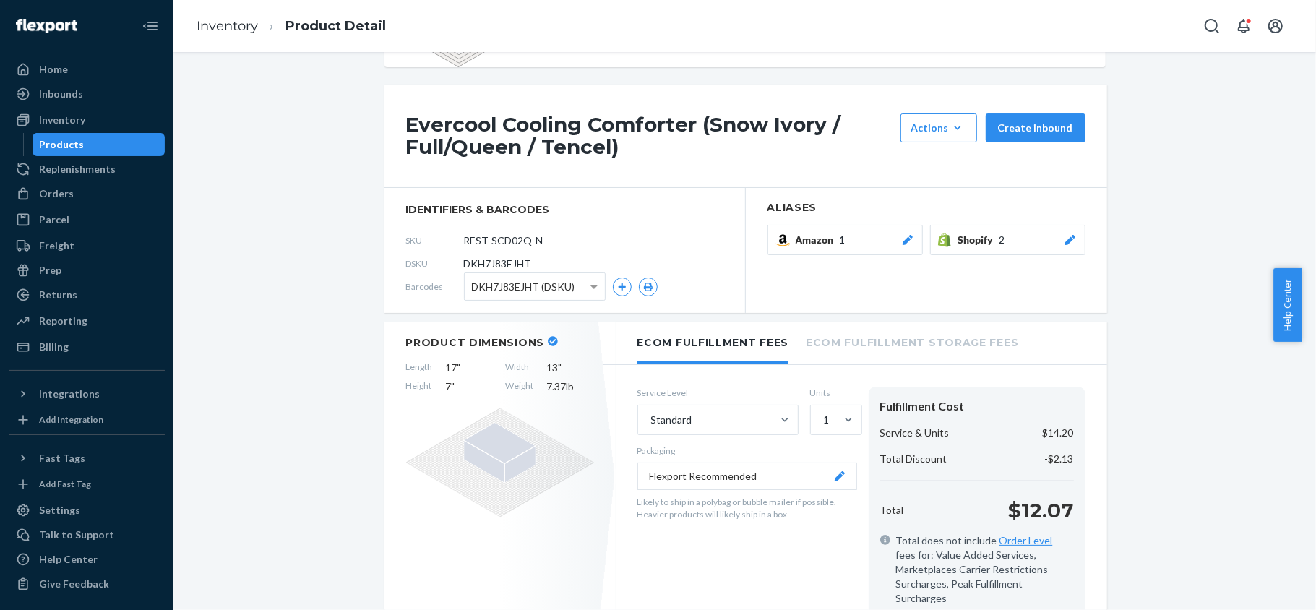
click at [107, 148] on div "Products" at bounding box center [99, 144] width 130 height 20
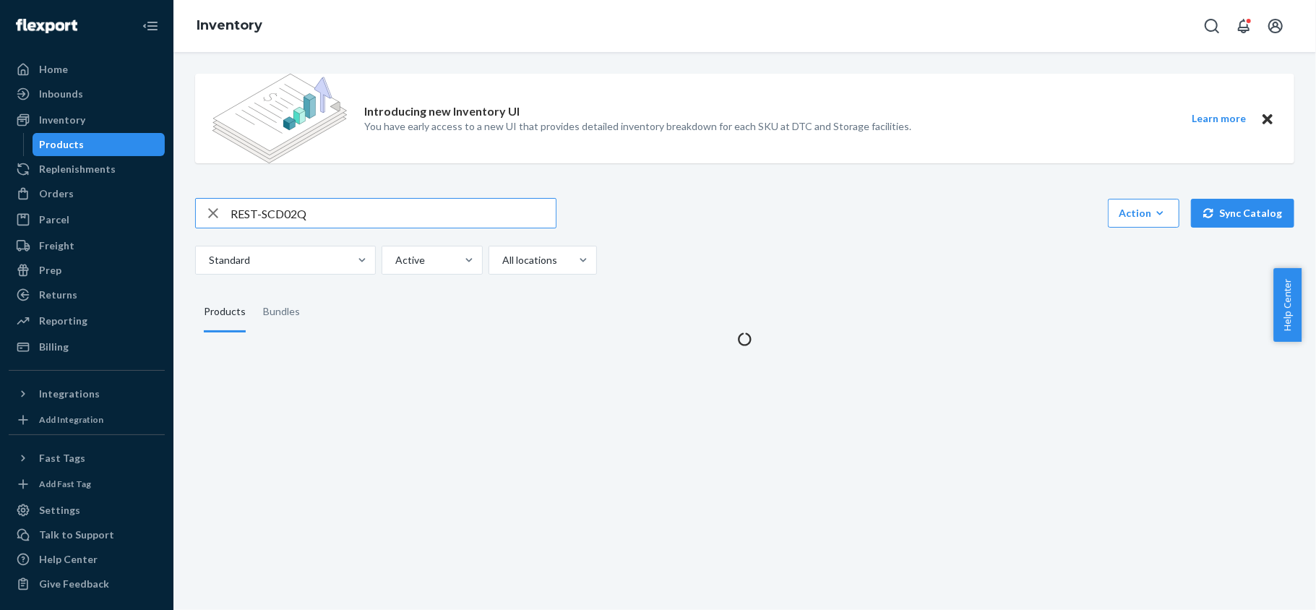
click at [286, 226] on input "REST-SCD02Q" at bounding box center [392, 213] width 325 height 29
click at [296, 221] on input "REST-SCD02Q" at bounding box center [392, 213] width 325 height 29
click at [296, 220] on input "REST-SCD02Q" at bounding box center [392, 213] width 325 height 29
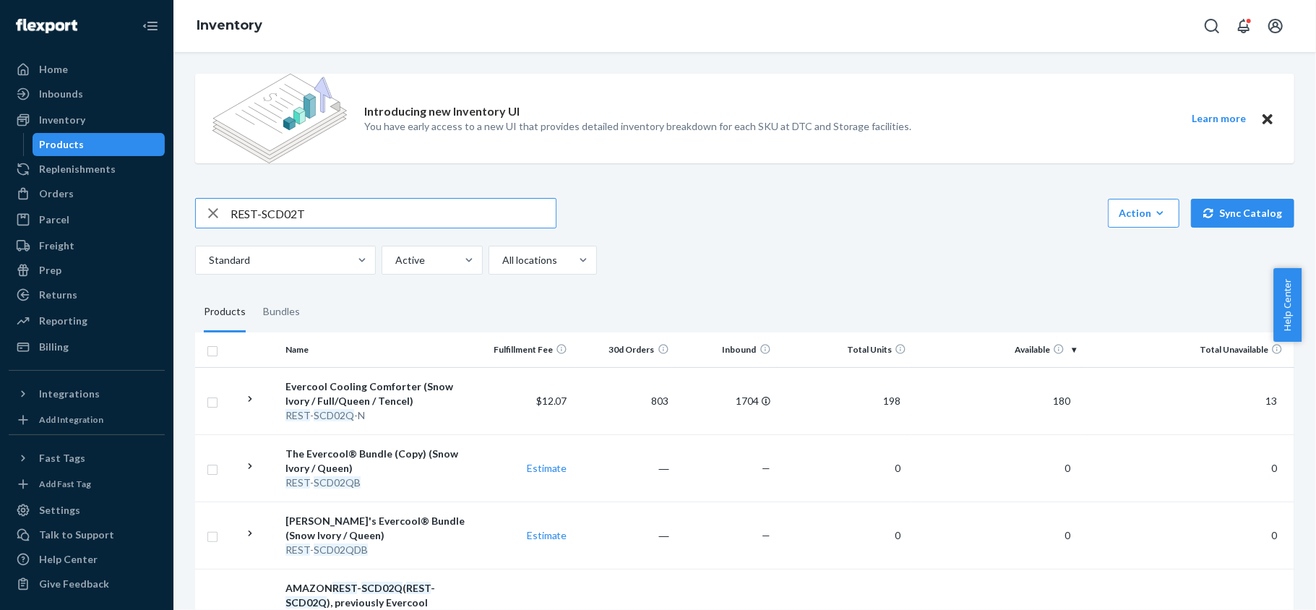
type input "REST-SCD02T"
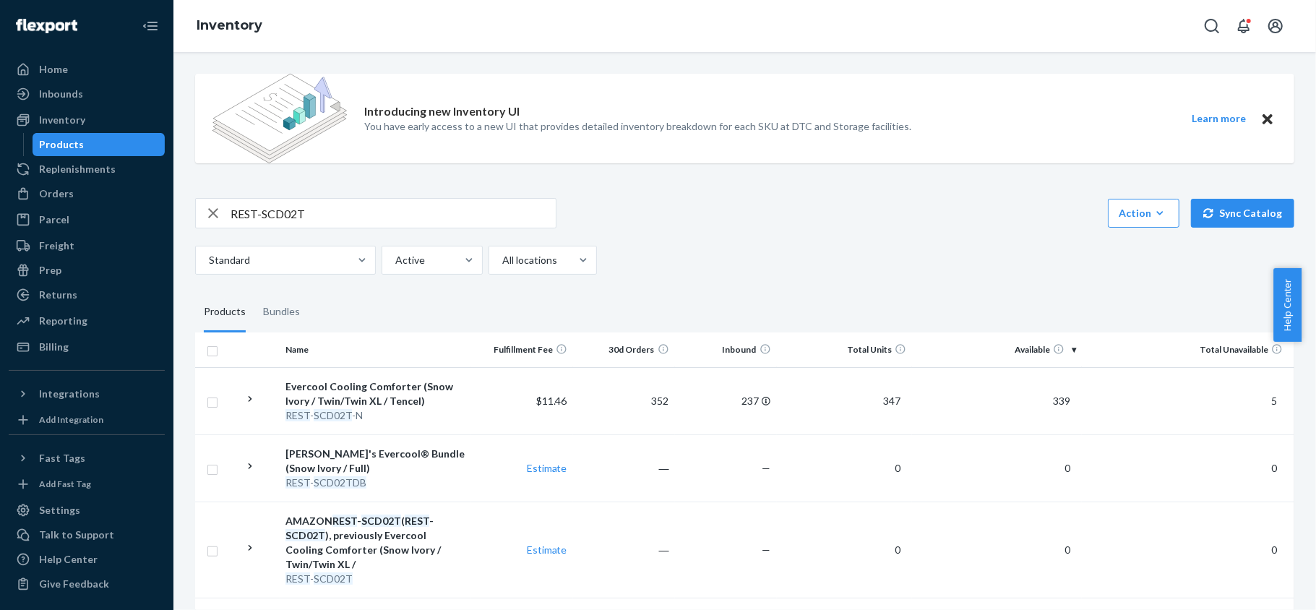
drag, startPoint x: 1050, startPoint y: 397, endPoint x: 1066, endPoint y: 423, distance: 30.5
click at [1050, 399] on span "339" at bounding box center [1061, 400] width 29 height 12
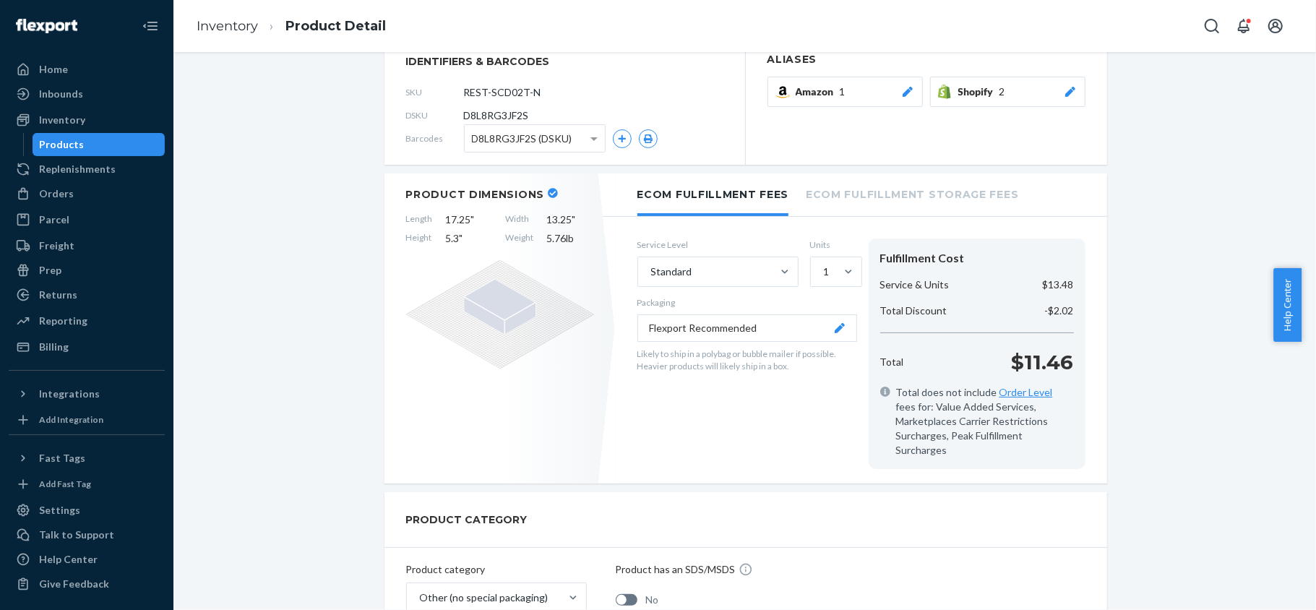
scroll to position [96, 0]
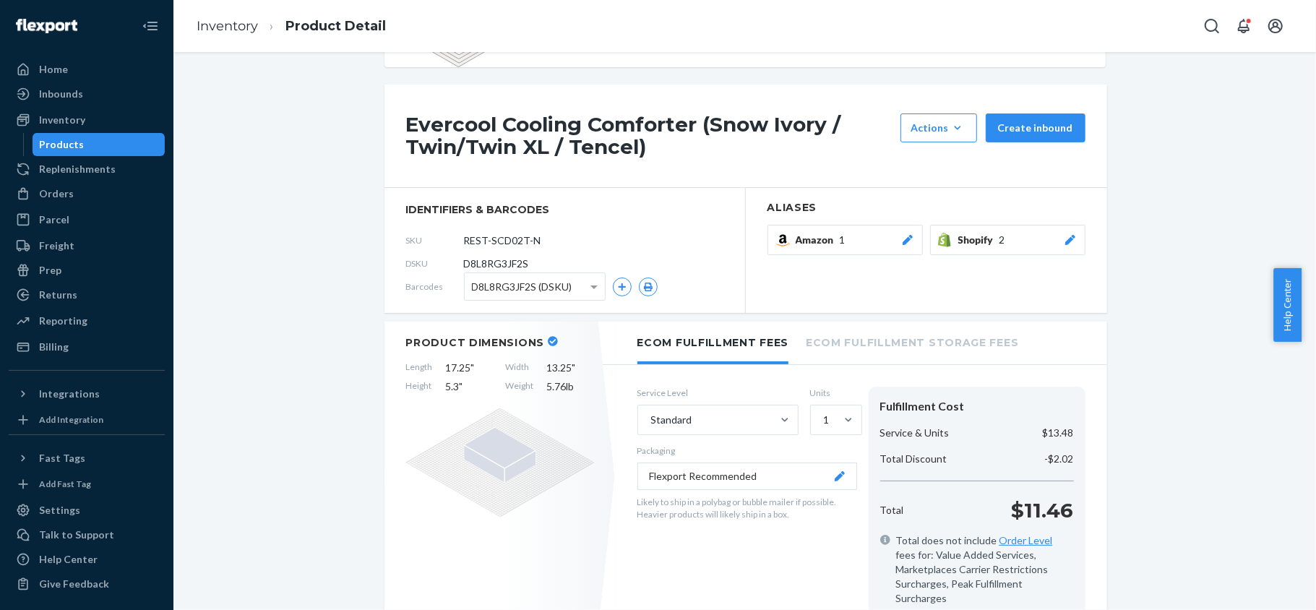
click at [111, 151] on div "Products" at bounding box center [99, 144] width 130 height 20
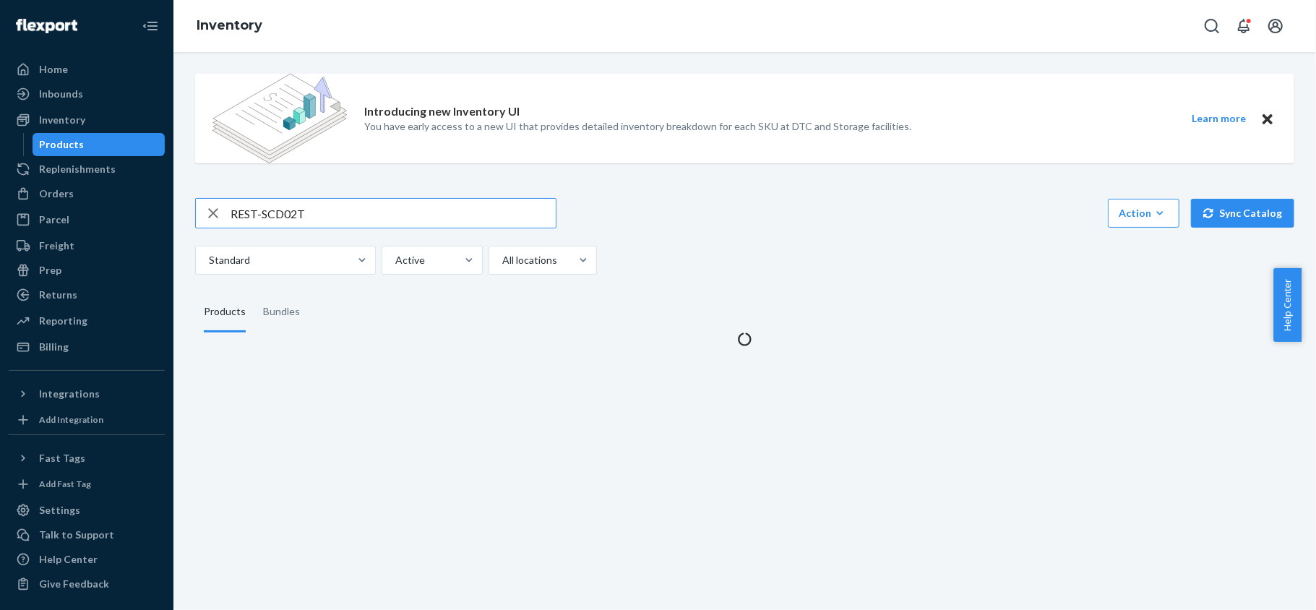
click at [269, 201] on input "REST-SCD02T" at bounding box center [392, 213] width 325 height 29
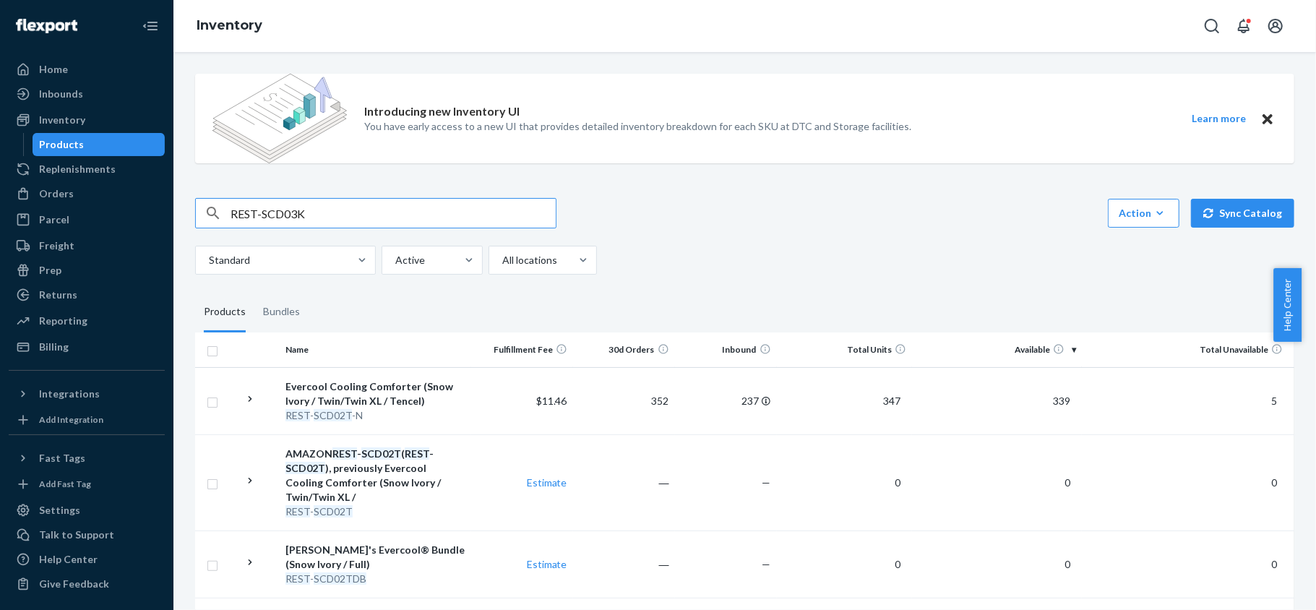
type input "REST-SCD03K"
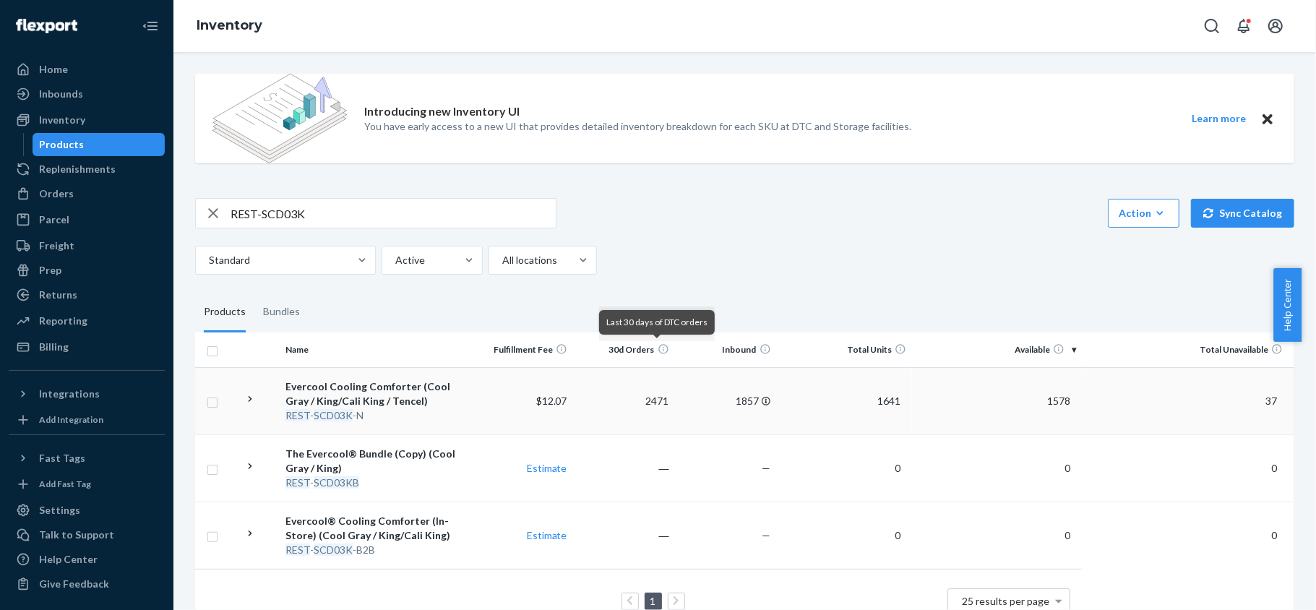
click at [1058, 405] on span "1578" at bounding box center [1058, 400] width 35 height 12
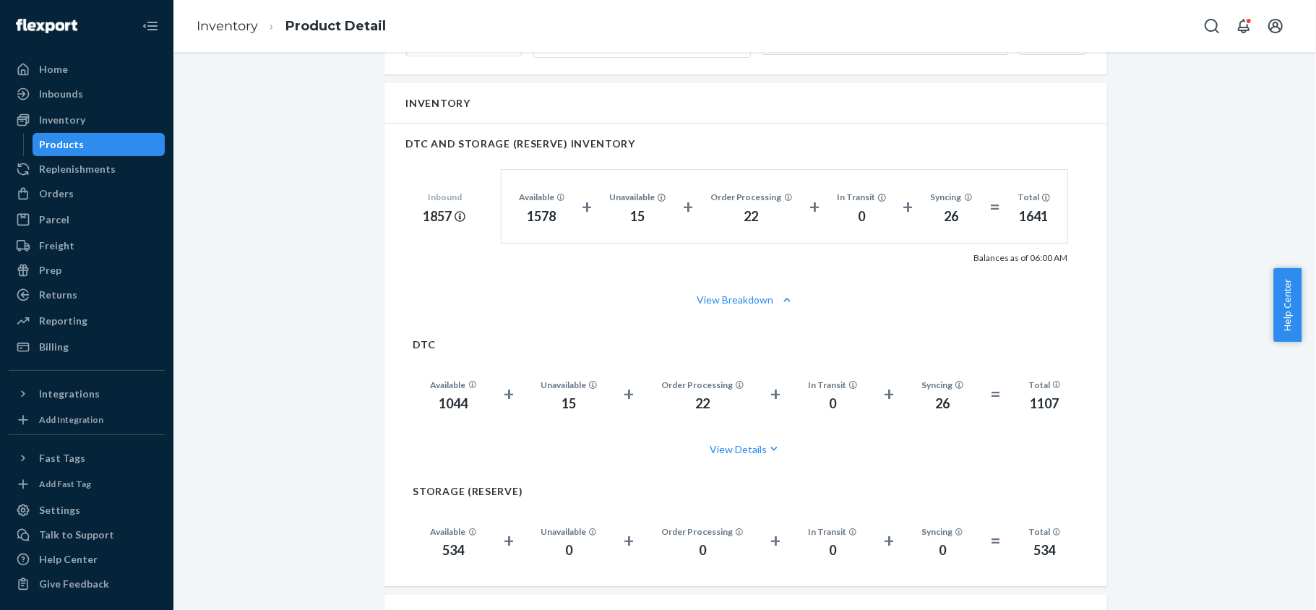
scroll to position [963, 0]
click at [104, 136] on div "Products" at bounding box center [99, 144] width 130 height 20
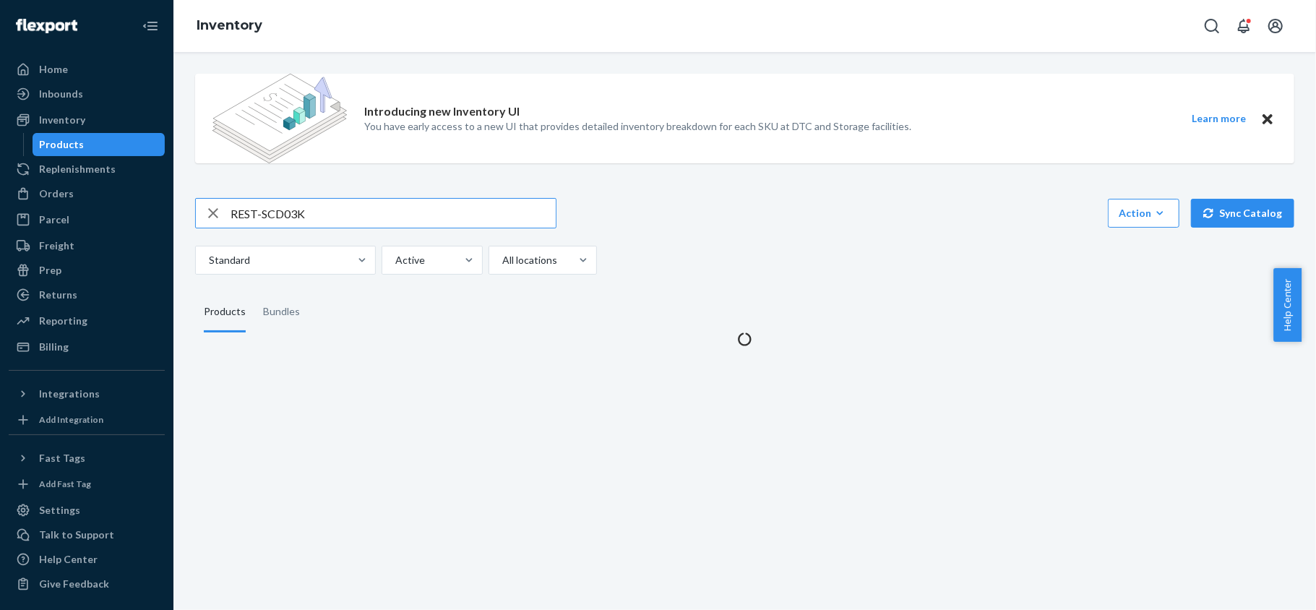
click at [298, 203] on input "REST-SCD03K" at bounding box center [392, 213] width 325 height 29
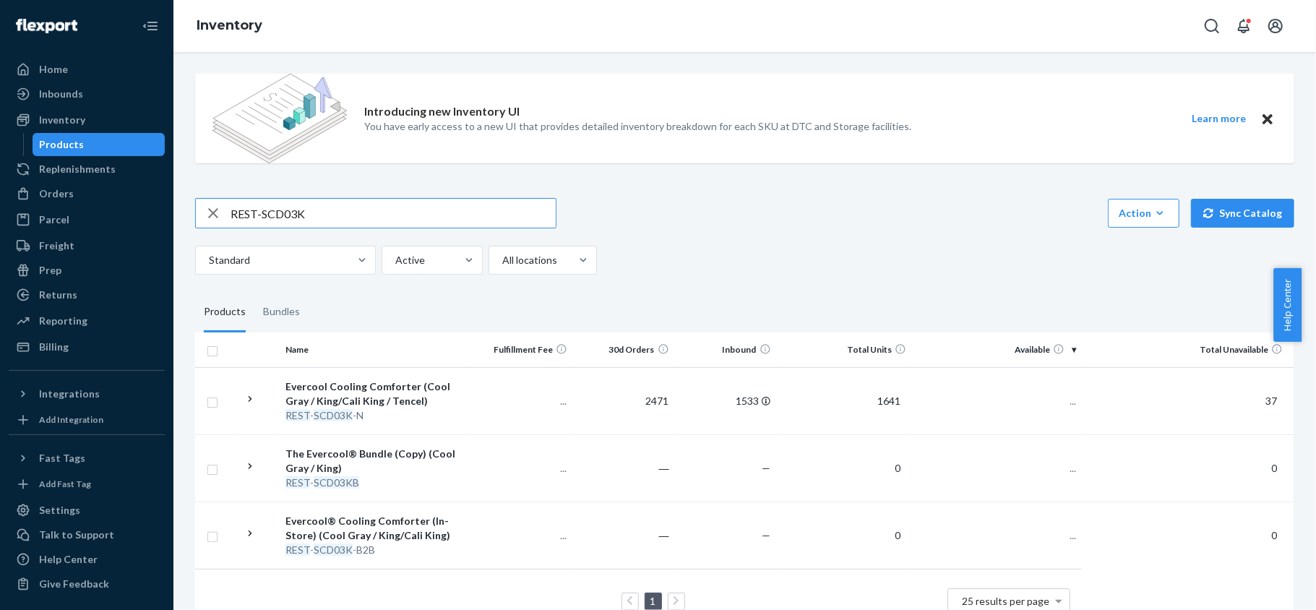
click at [298, 203] on input "REST-SCD03K" at bounding box center [392, 213] width 325 height 29
type input "REST-SCD03Q"
click at [1053, 397] on span "340" at bounding box center [1061, 400] width 29 height 12
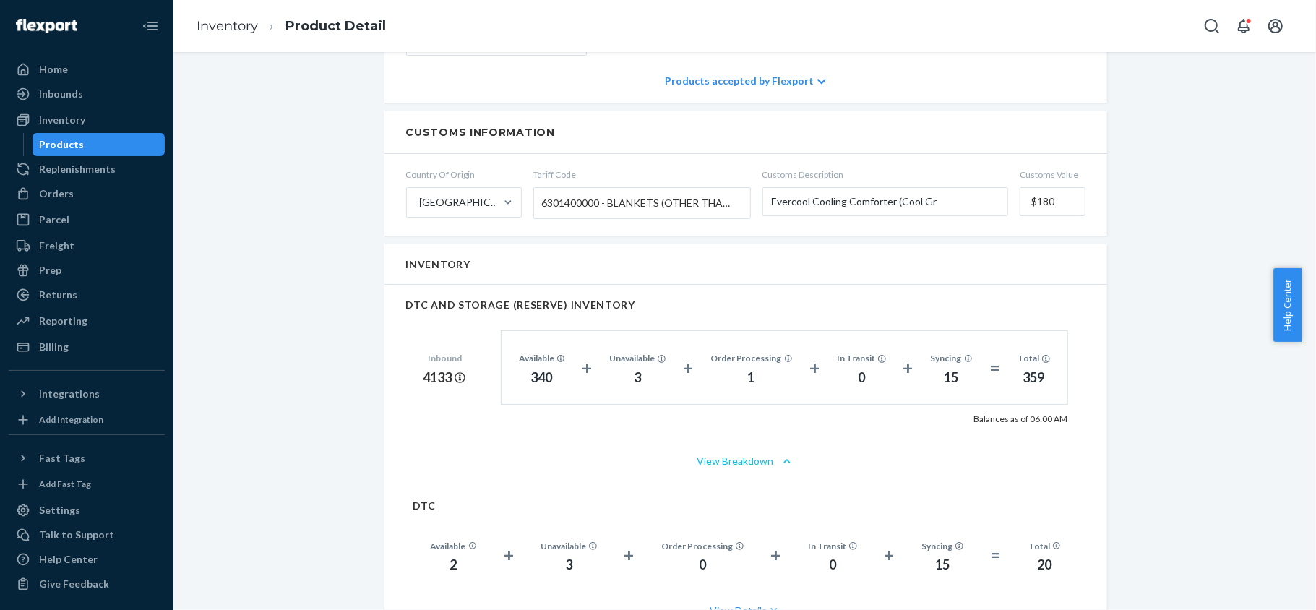
scroll to position [963, 0]
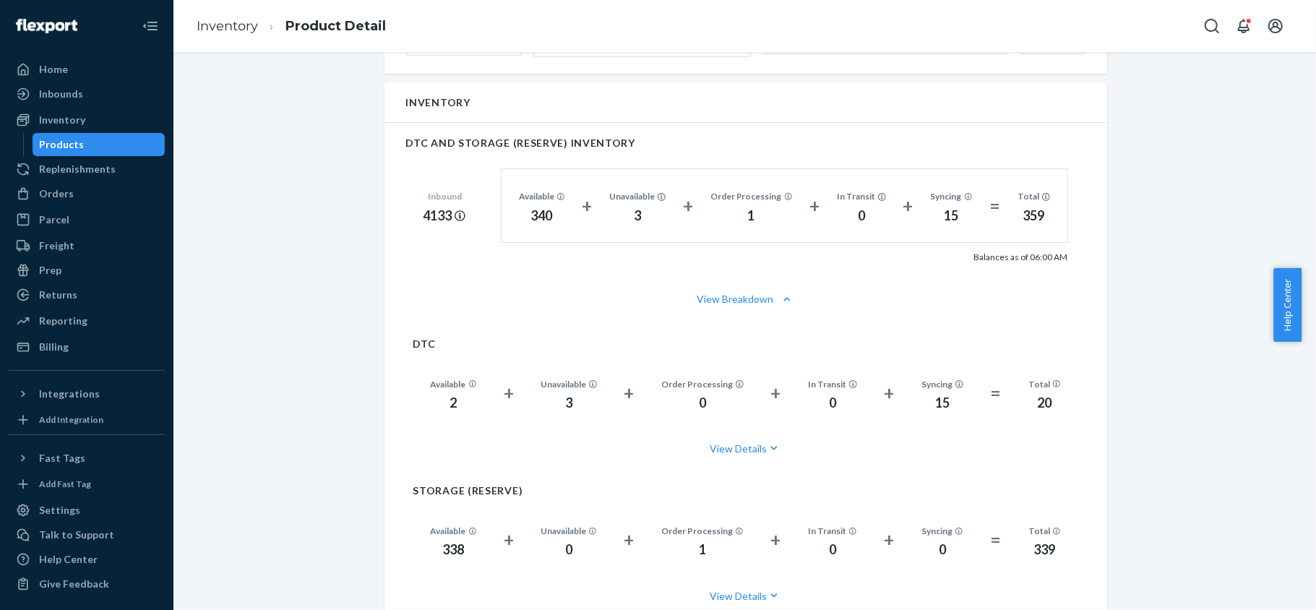
click at [79, 131] on div "Inventory Products" at bounding box center [87, 132] width 156 height 48
click at [79, 142] on div "Products" at bounding box center [62, 144] width 45 height 14
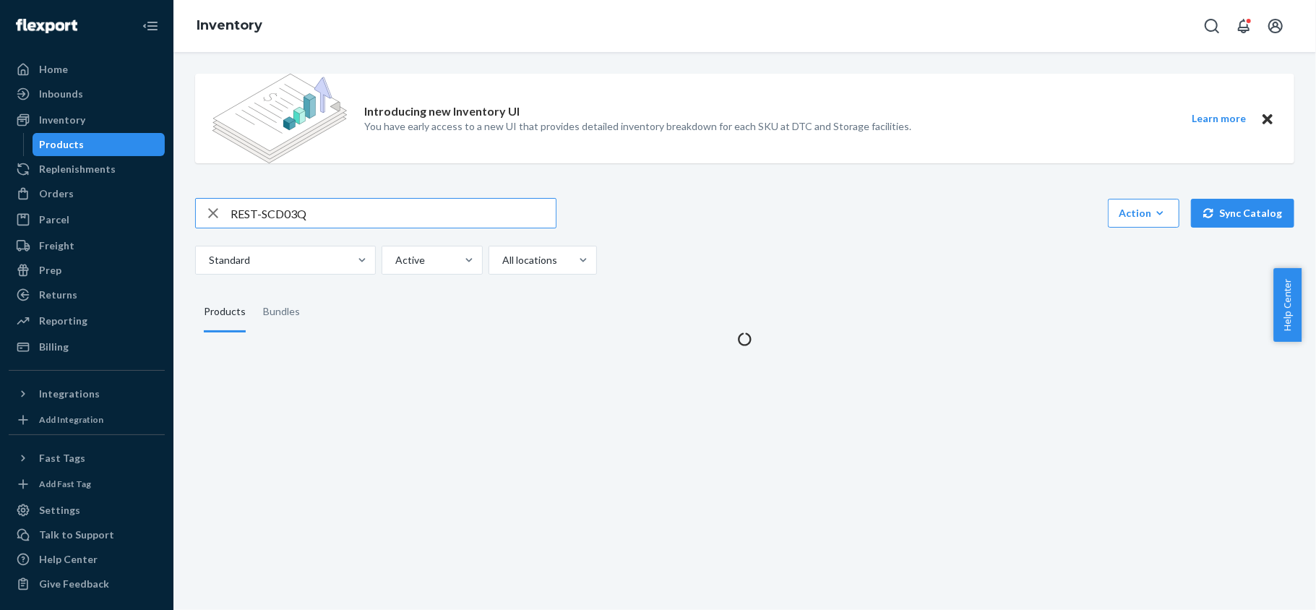
click at [353, 223] on input "REST-SCD03Q" at bounding box center [392, 213] width 325 height 29
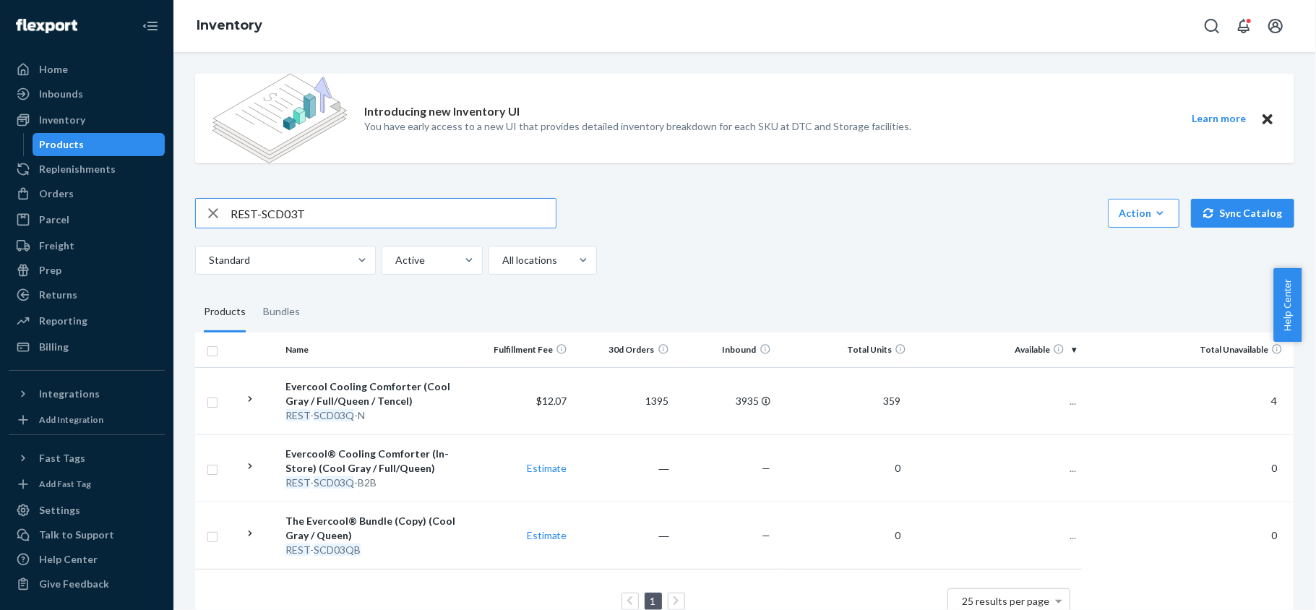
type input "REST-SCD03T"
click at [1053, 397] on span "65" at bounding box center [1064, 400] width 23 height 12
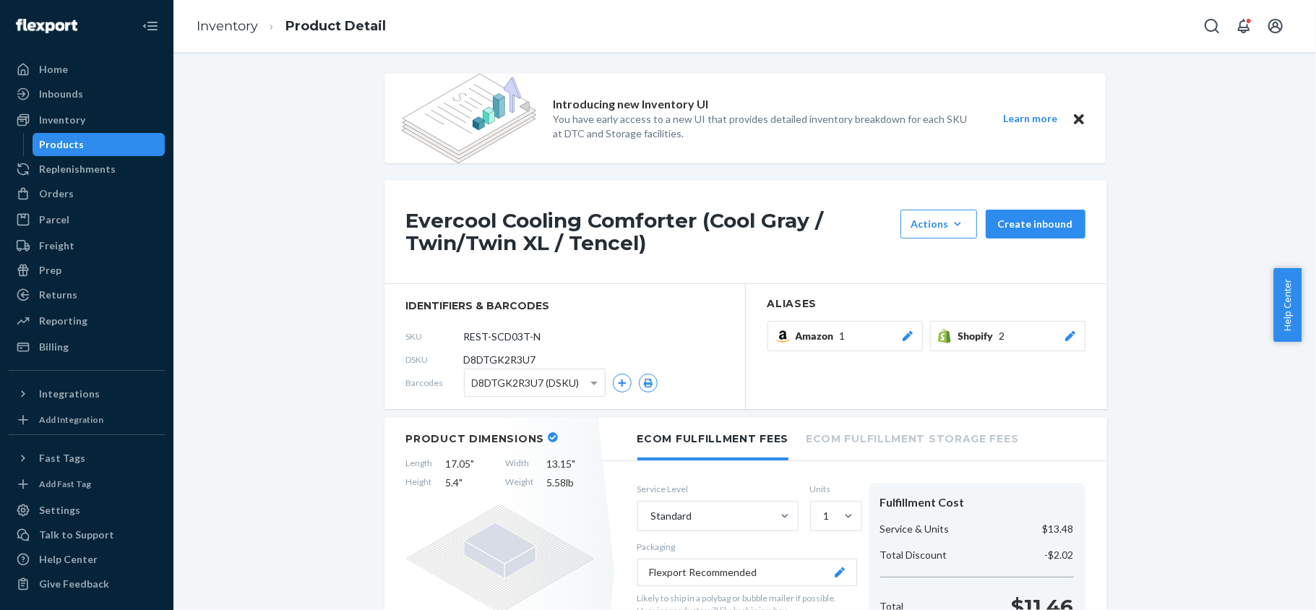
click at [110, 150] on div "Products" at bounding box center [99, 144] width 130 height 20
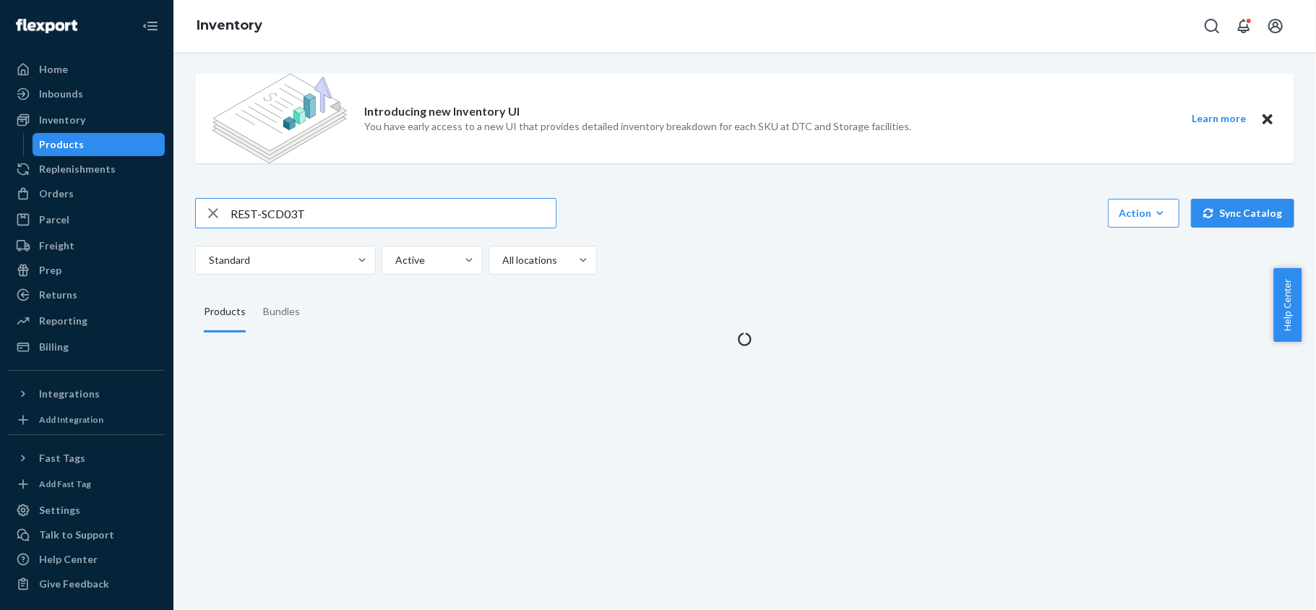
click at [301, 201] on input "REST-SCD03T" at bounding box center [392, 213] width 325 height 29
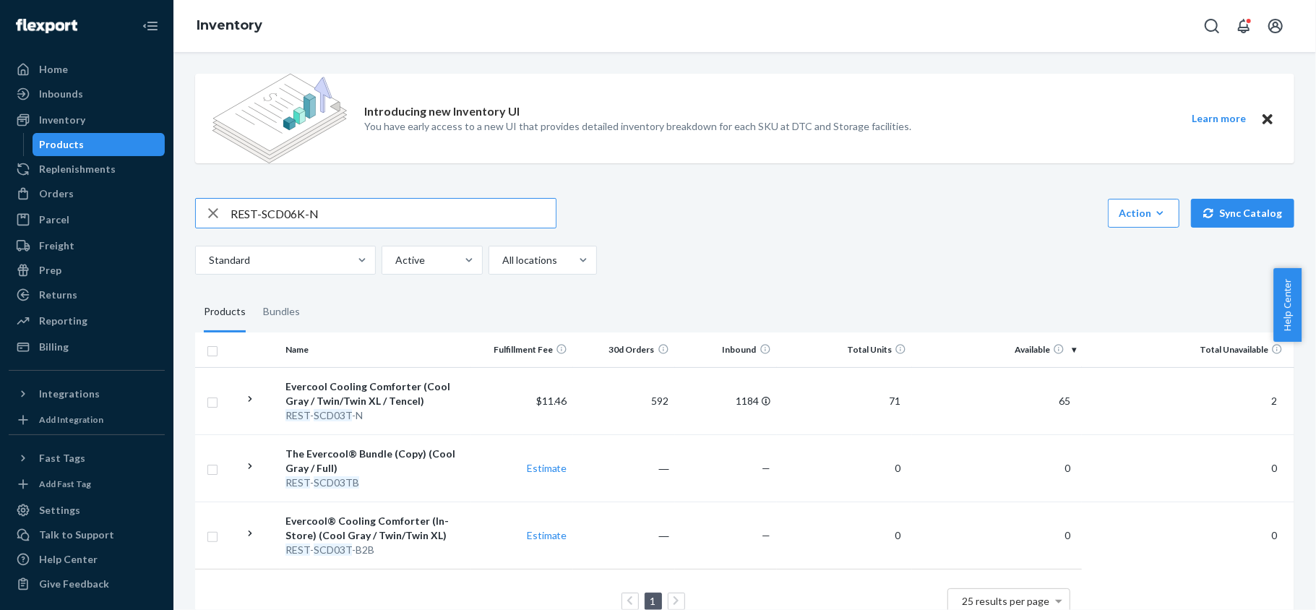
type input "REST-SCD06K-N"
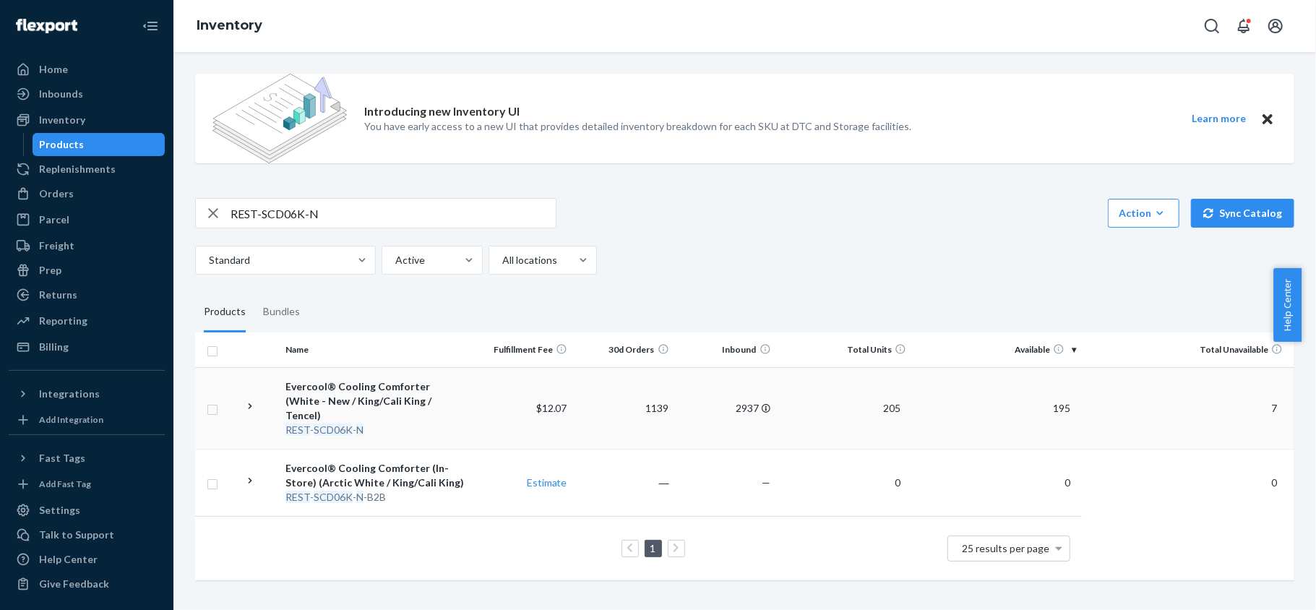
click at [1047, 405] on span "195" at bounding box center [1061, 408] width 29 height 12
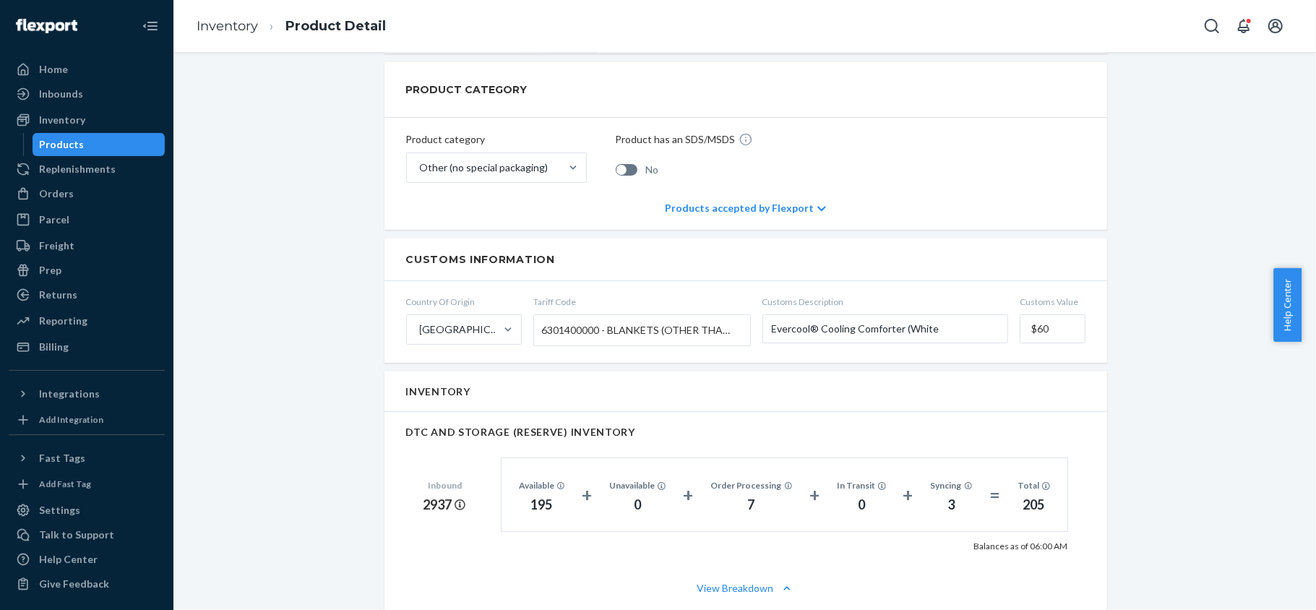
scroll to position [963, 0]
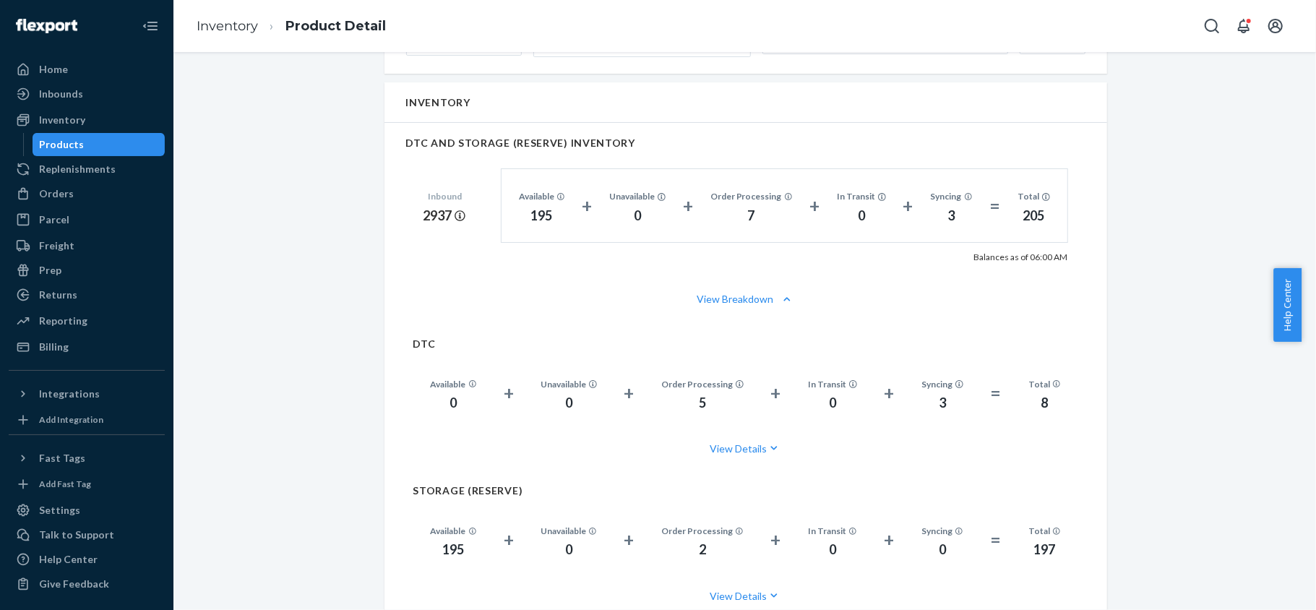
click at [107, 149] on div "Products" at bounding box center [99, 144] width 130 height 20
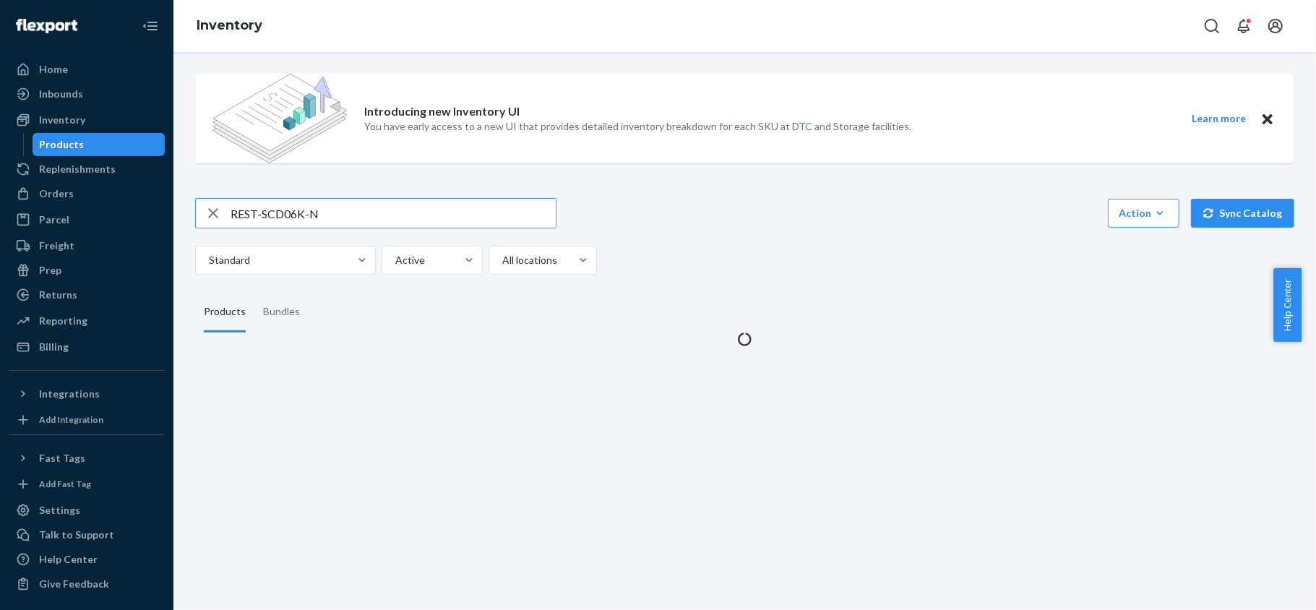
click at [306, 207] on input "REST-SCD06K-N" at bounding box center [392, 213] width 325 height 29
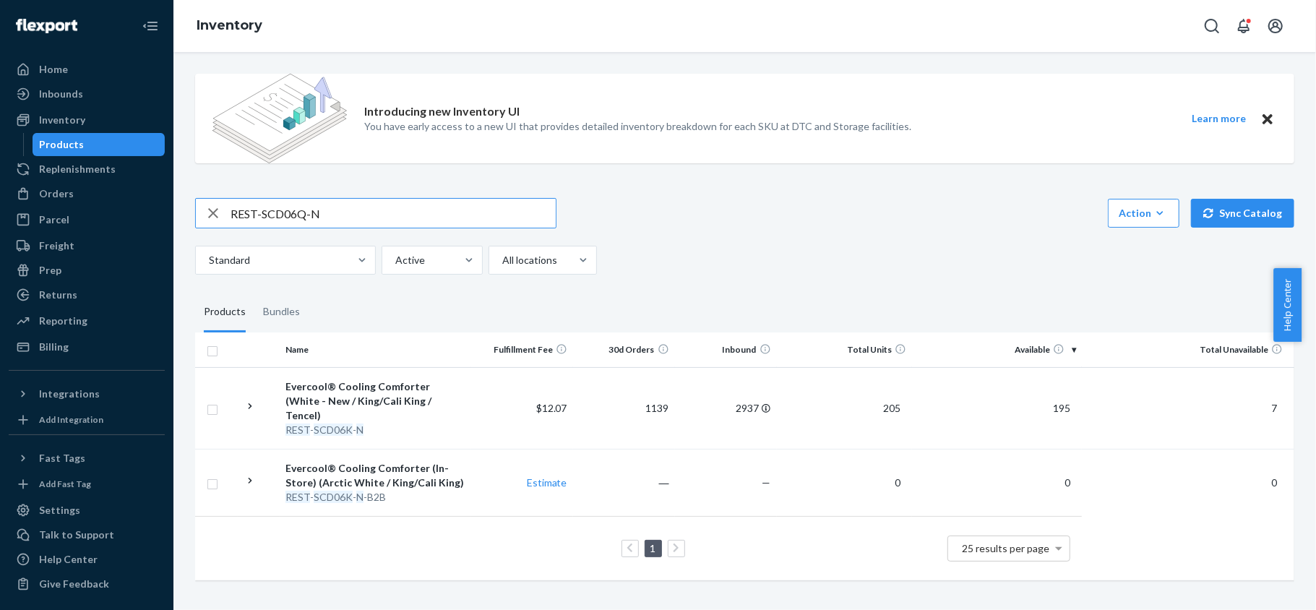
type input "REST-SCD06Q-N"
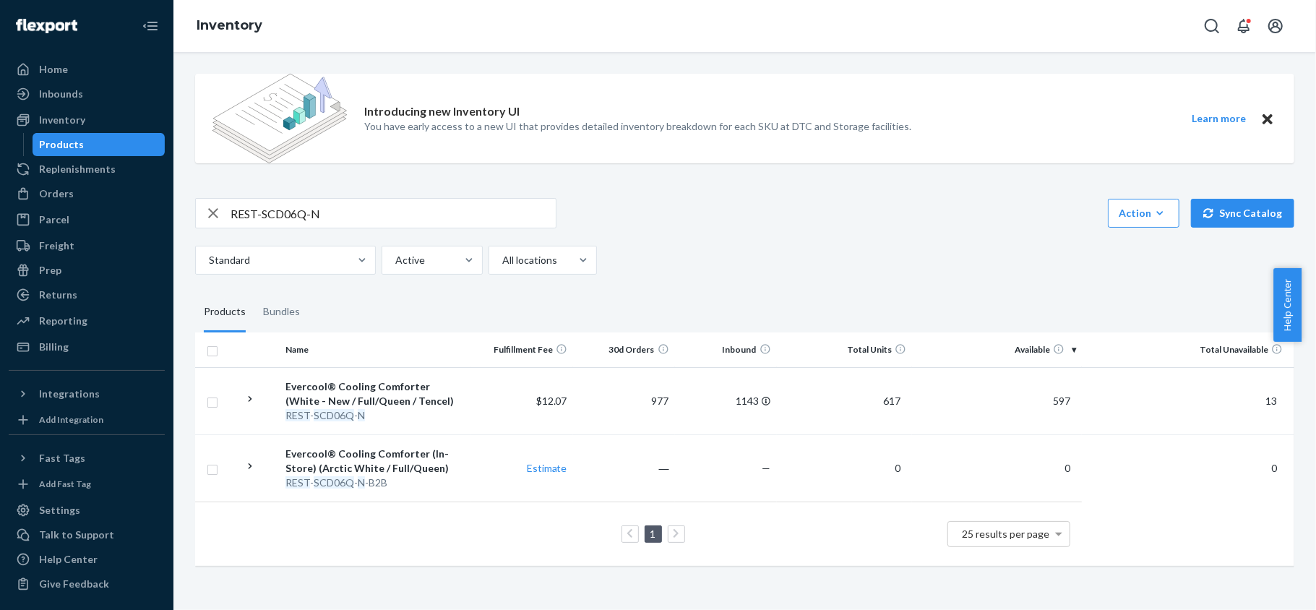
drag, startPoint x: 1040, startPoint y: 396, endPoint x: 1039, endPoint y: 329, distance: 66.5
click at [1047, 396] on span "597" at bounding box center [1061, 400] width 29 height 12
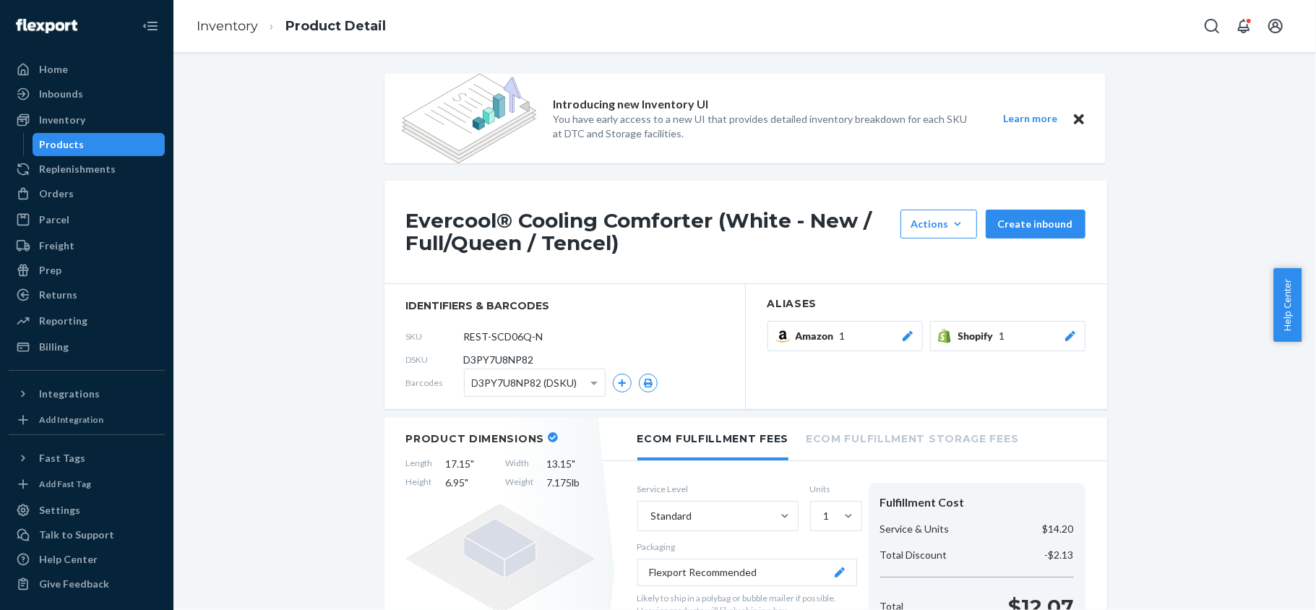
drag, startPoint x: 87, startPoint y: 145, endPoint x: 79, endPoint y: 150, distance: 9.4
click at [85, 145] on div "Products" at bounding box center [99, 144] width 130 height 20
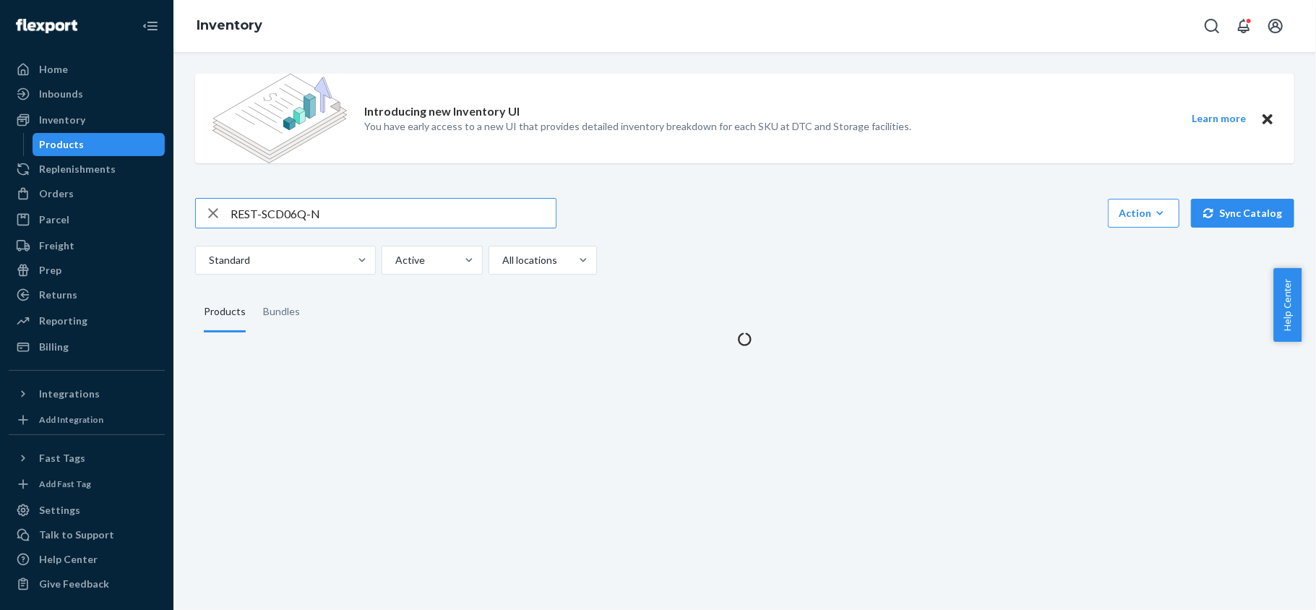
click at [394, 214] on input "REST-SCD06Q-N" at bounding box center [392, 213] width 325 height 29
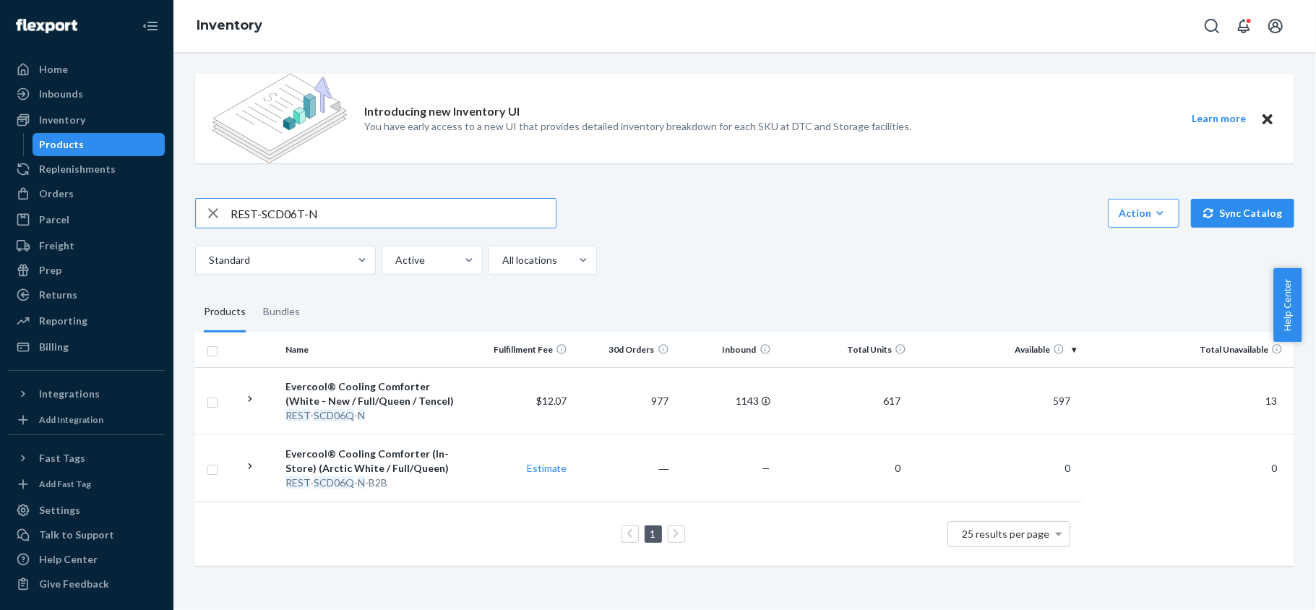
type input "REST-SCD06T-N"
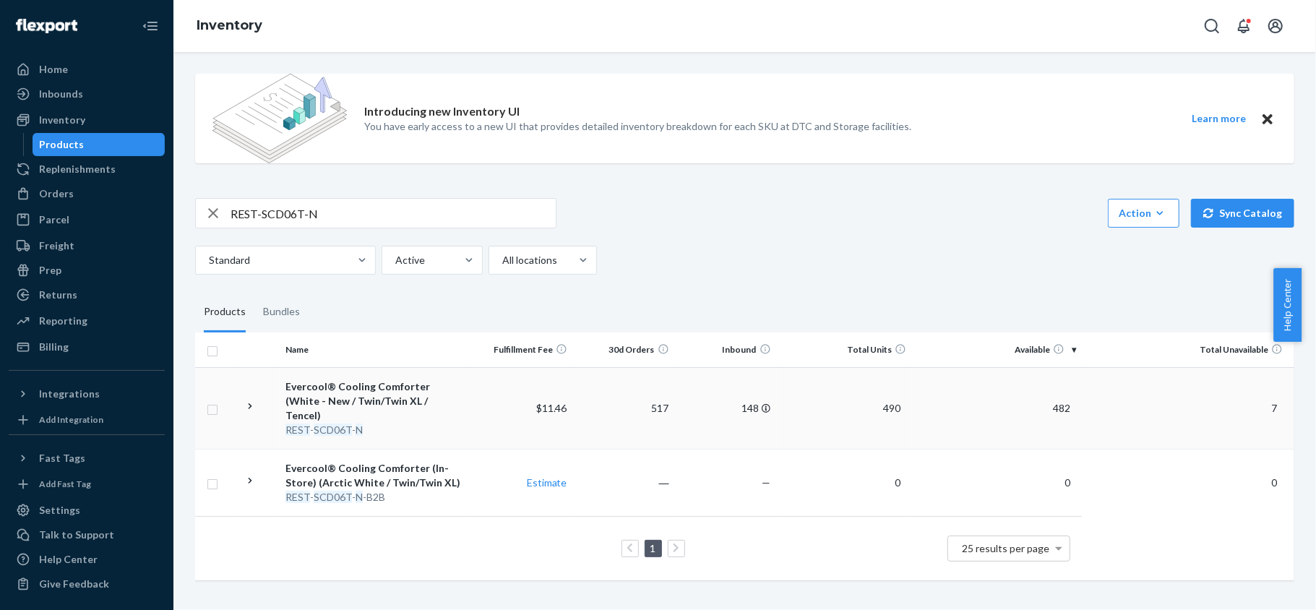
click at [1049, 402] on span "482" at bounding box center [1061, 408] width 29 height 12
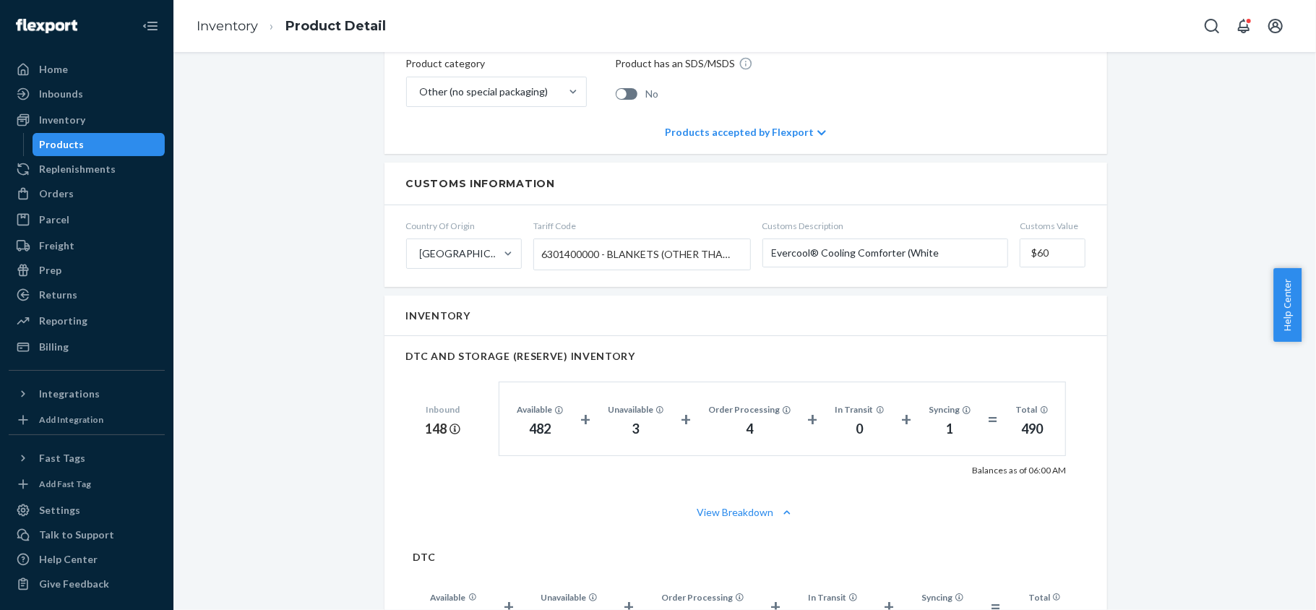
scroll to position [867, 0]
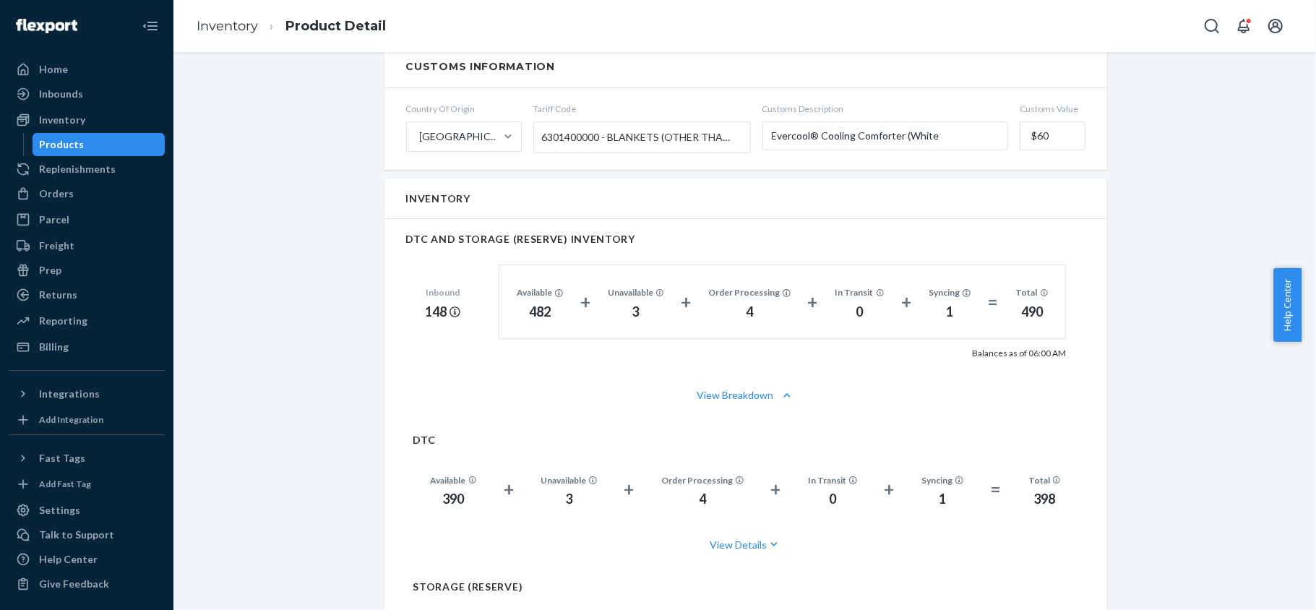
click at [92, 150] on div "Products" at bounding box center [99, 144] width 130 height 20
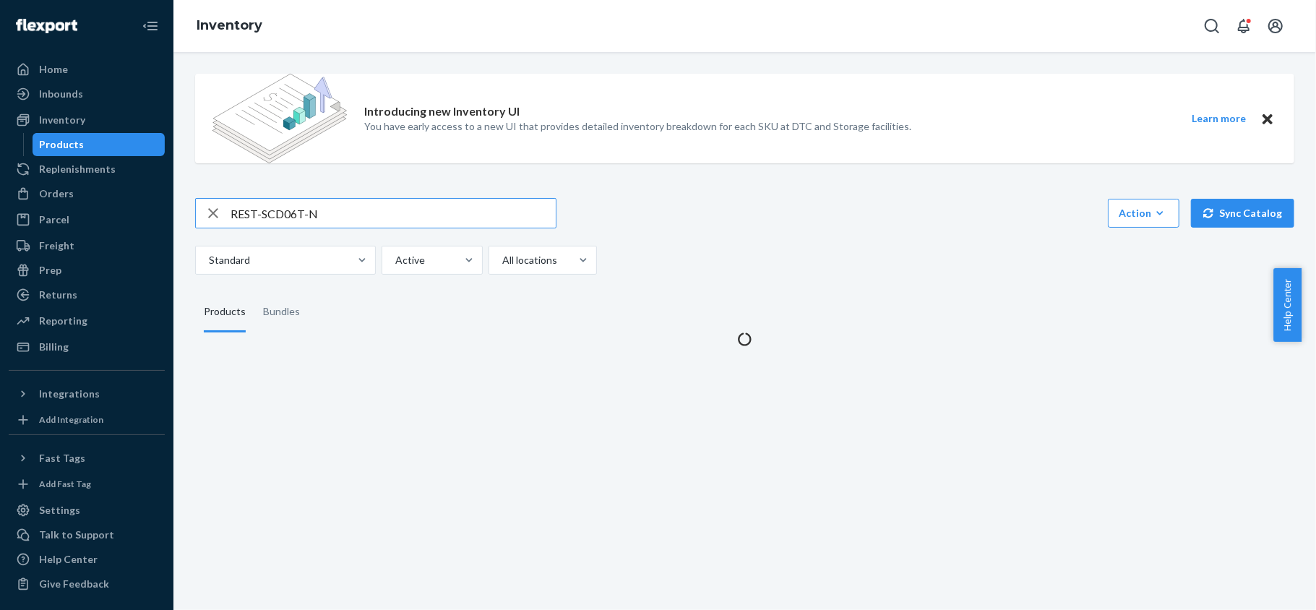
click at [332, 205] on input "REST-SCD06T-N" at bounding box center [392, 213] width 325 height 29
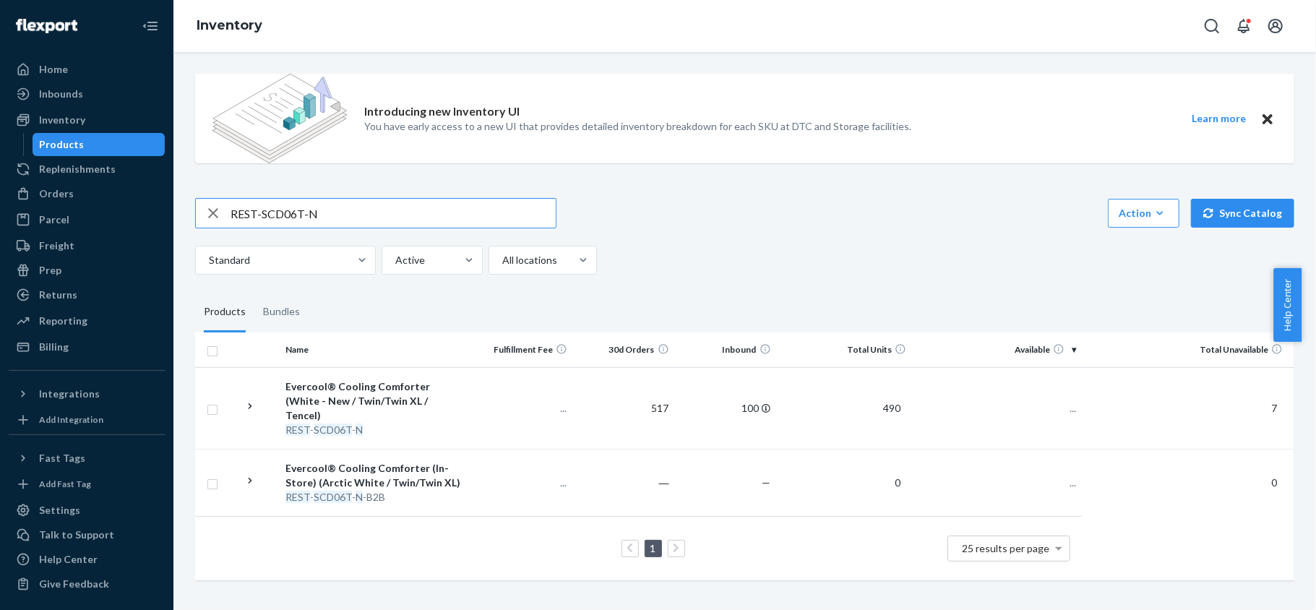
click at [332, 205] on input "REST-SCD06T-N" at bounding box center [392, 213] width 325 height 29
type input "REST-SCD07K-N"
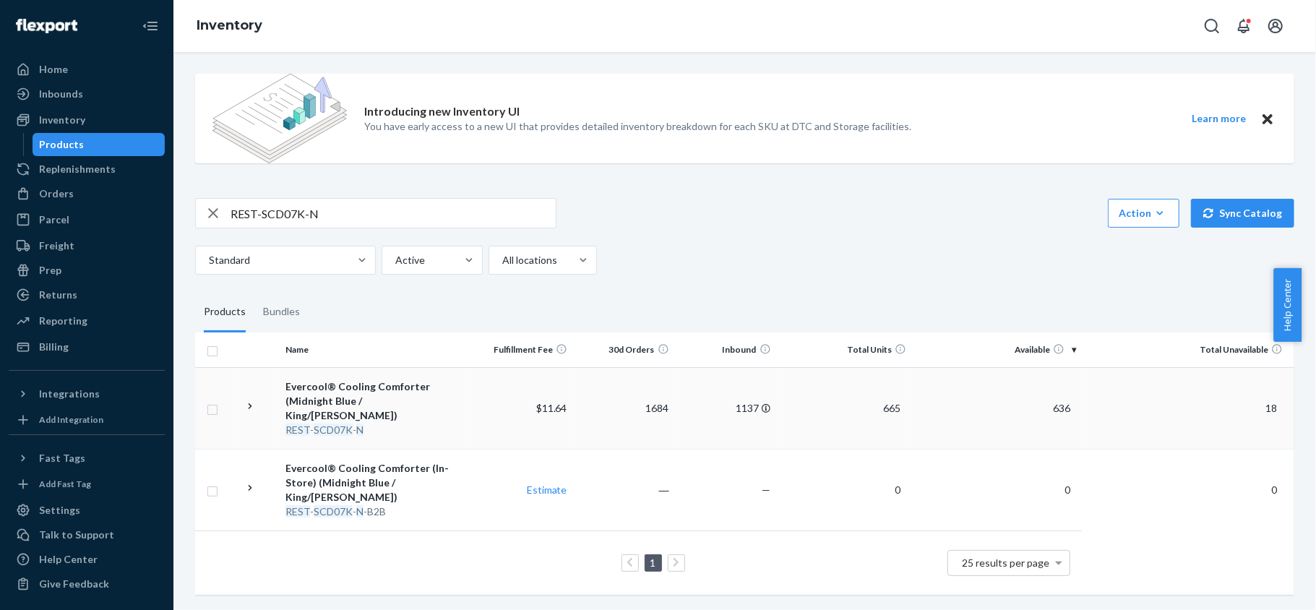
click at [1053, 402] on span "636" at bounding box center [1061, 408] width 29 height 12
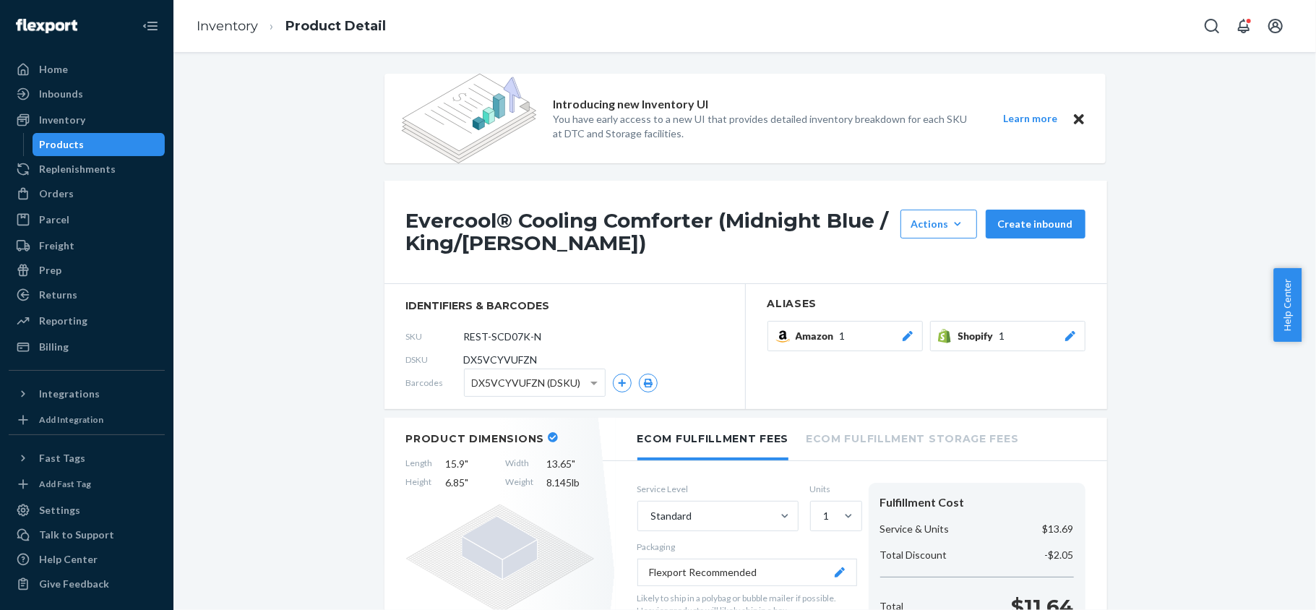
click at [116, 146] on div "Products" at bounding box center [99, 144] width 130 height 20
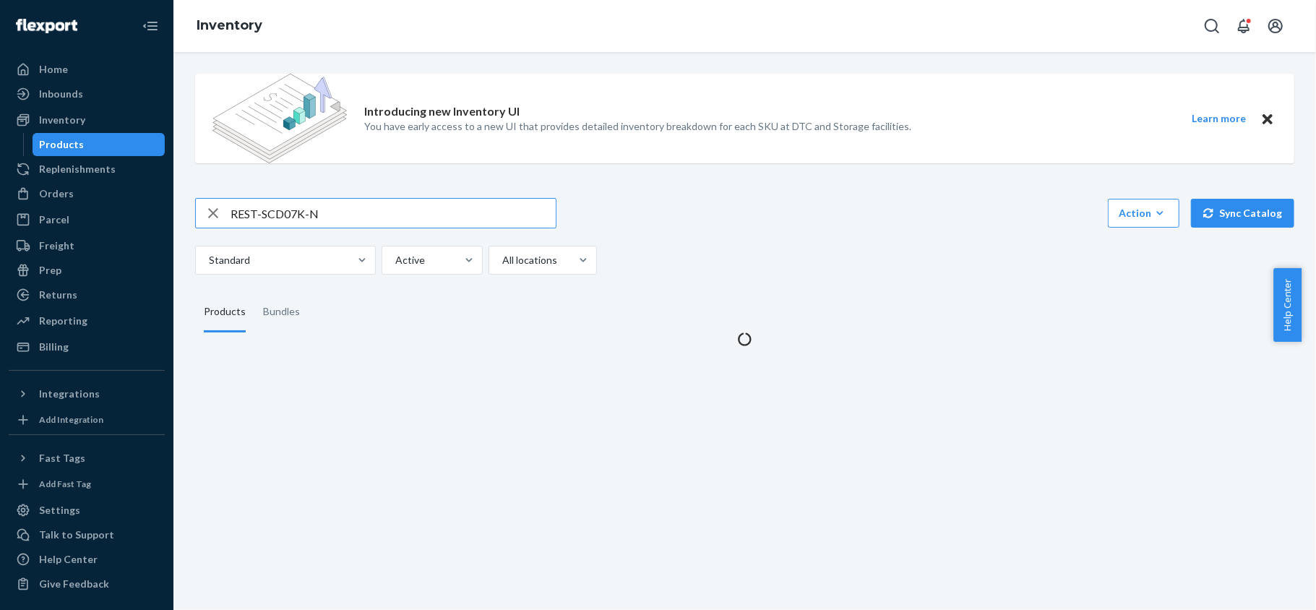
click at [318, 215] on input "REST-SCD07K-N" at bounding box center [392, 213] width 325 height 29
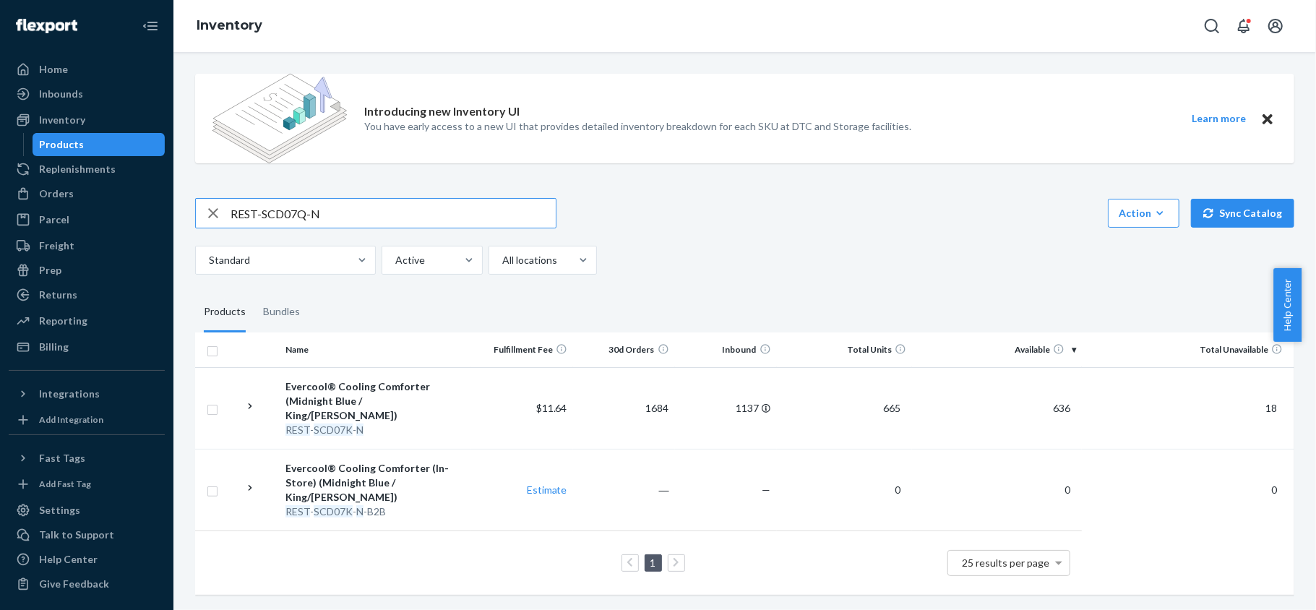
type input "REST-SCD07Q-N"
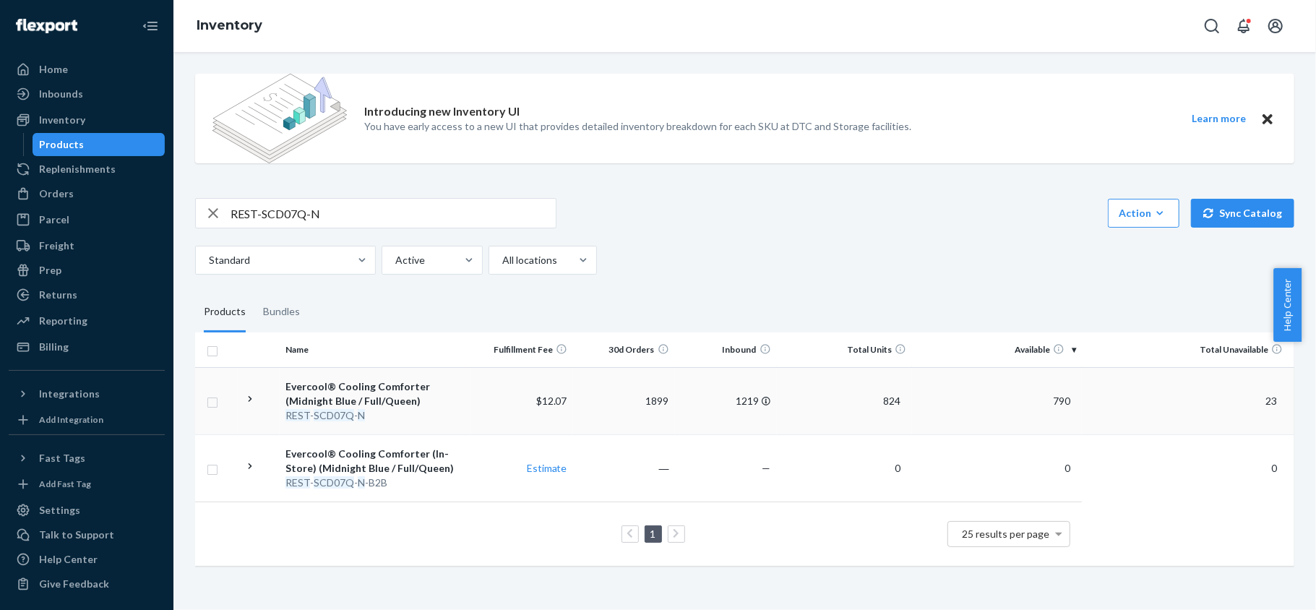
click at [1061, 402] on span "790" at bounding box center [1061, 400] width 29 height 12
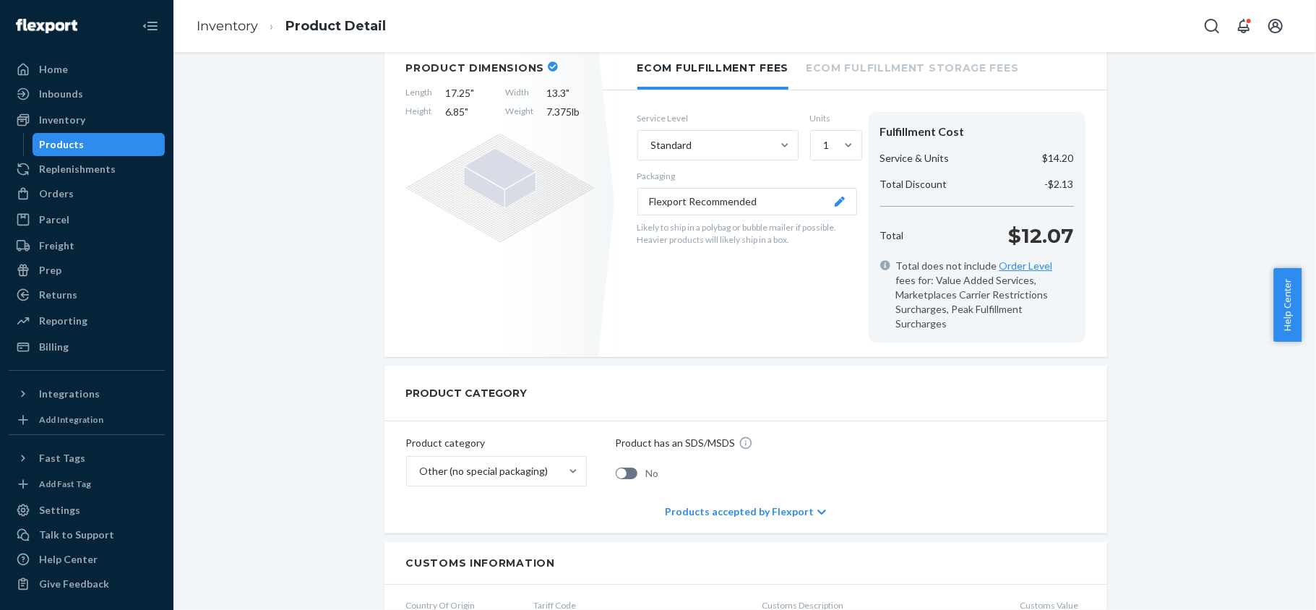
scroll to position [192, 0]
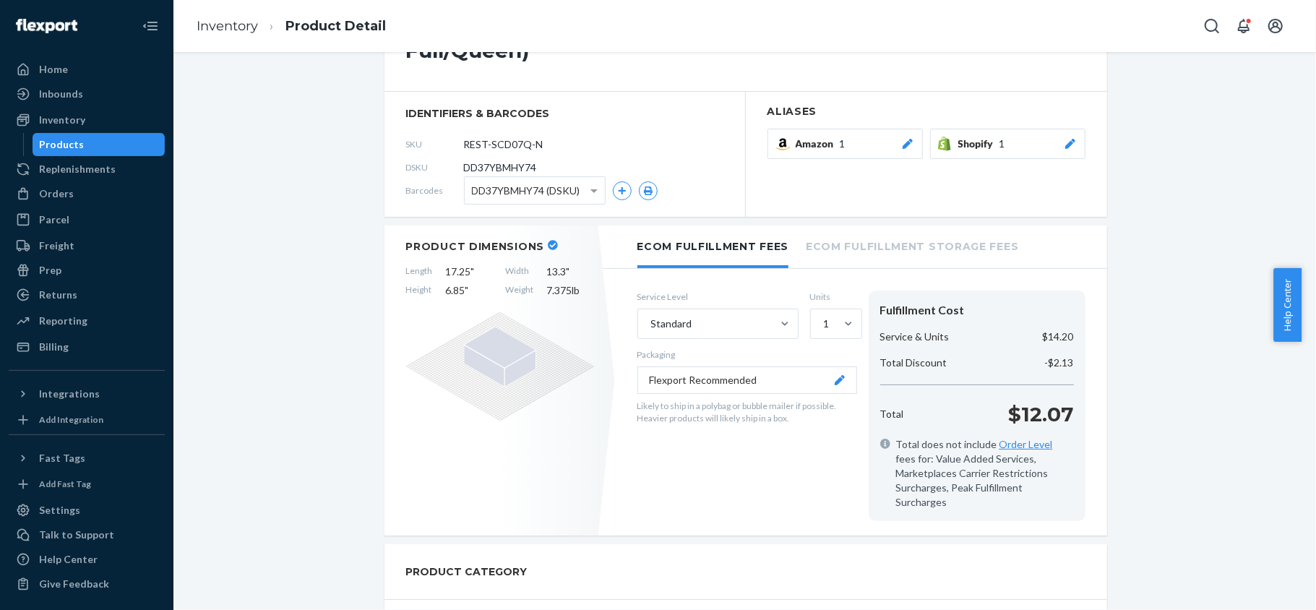
click at [92, 144] on div "Products" at bounding box center [99, 144] width 130 height 20
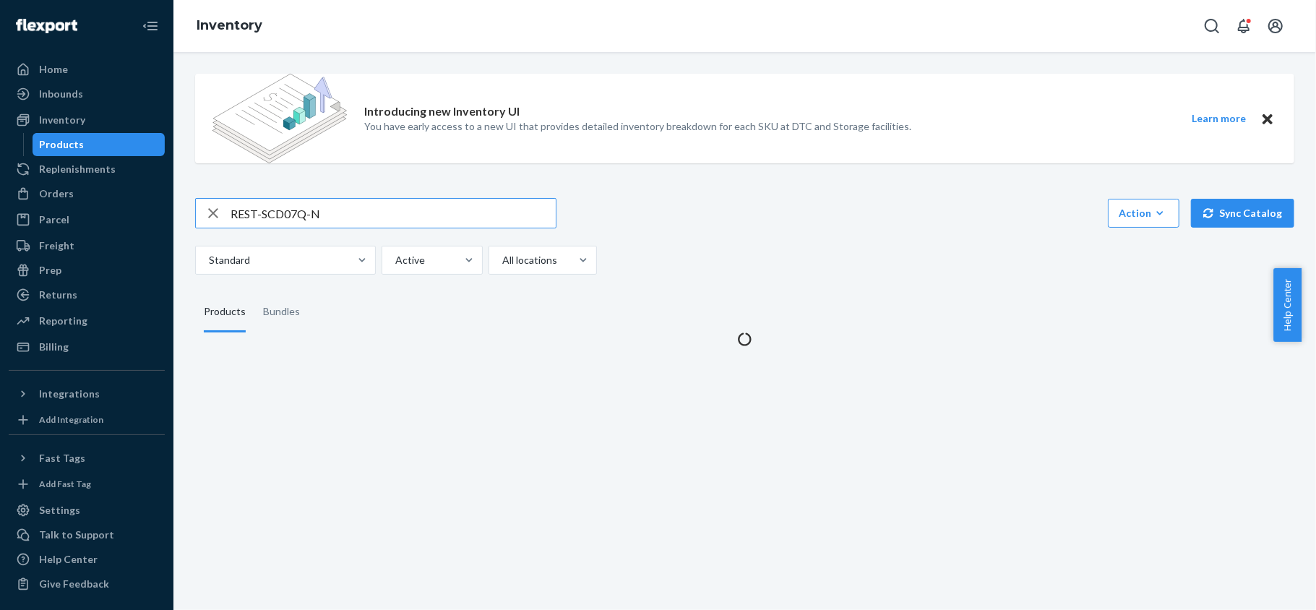
click at [319, 212] on input "REST-SCD07Q-N" at bounding box center [392, 213] width 325 height 29
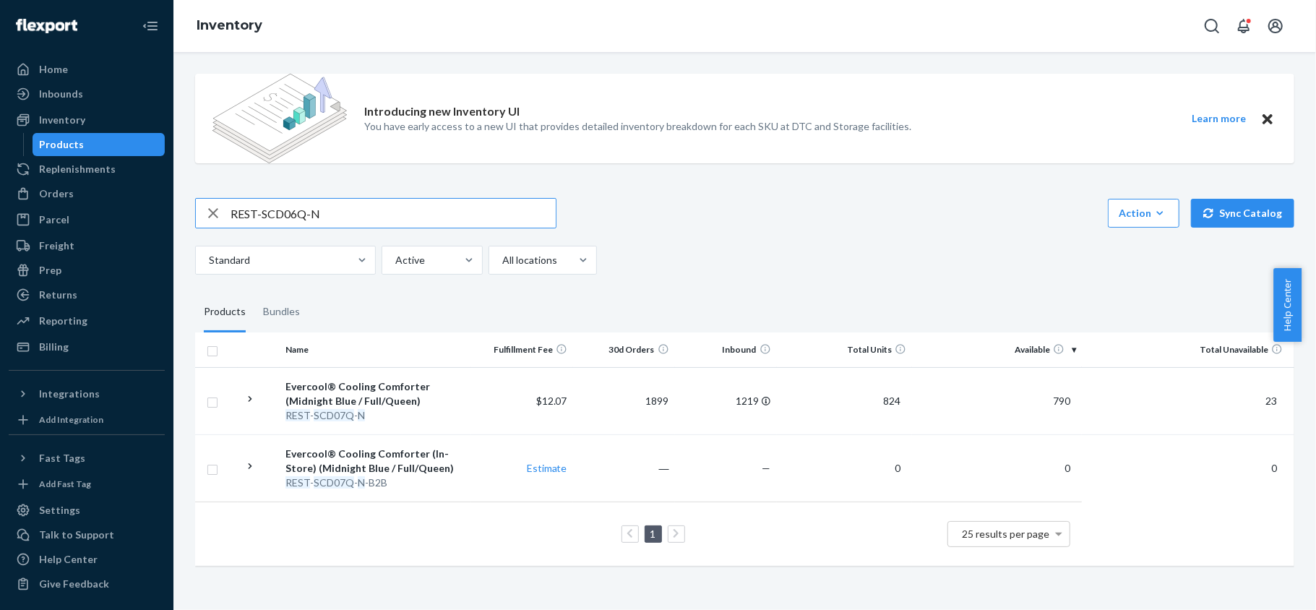
type input "REST-SCD06Q-N"
click at [1048, 394] on span "596" at bounding box center [1061, 400] width 29 height 12
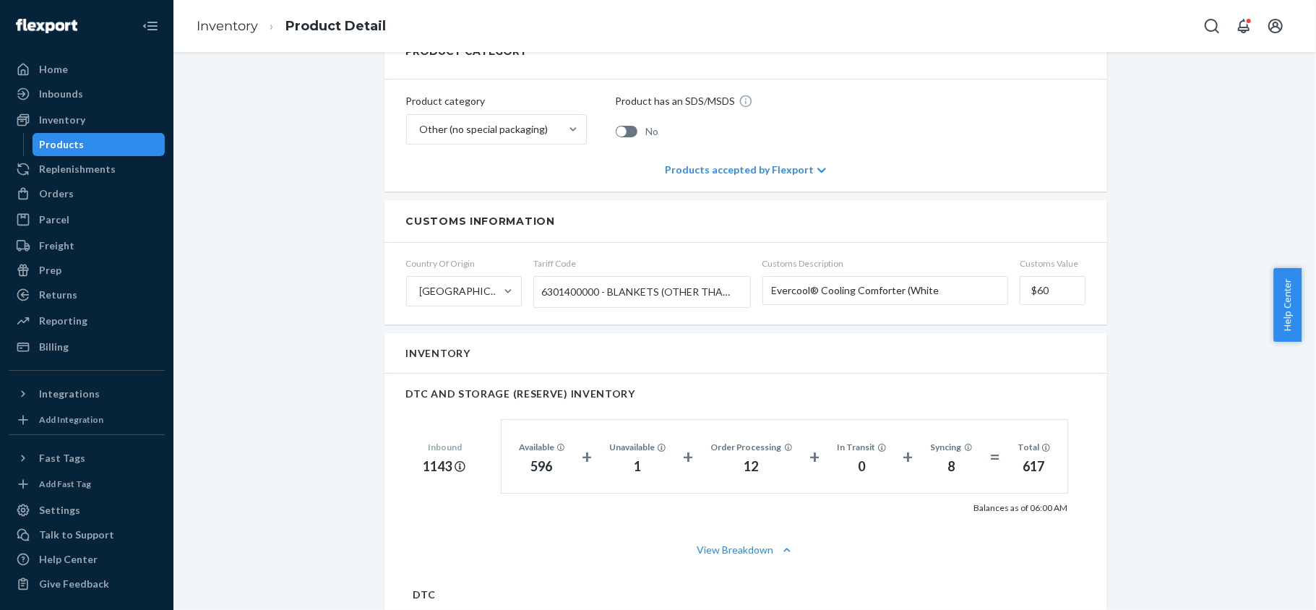
scroll to position [867, 0]
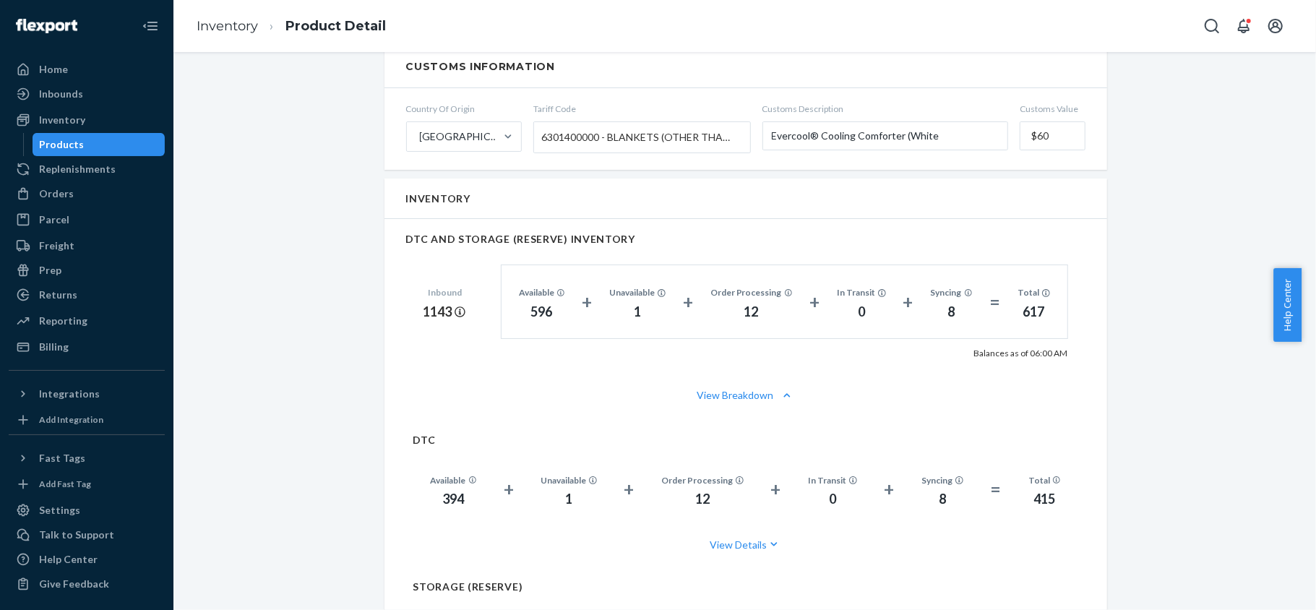
drag, startPoint x: 113, startPoint y: 149, endPoint x: 179, endPoint y: 178, distance: 71.8
click at [113, 149] on div "Products" at bounding box center [99, 144] width 130 height 20
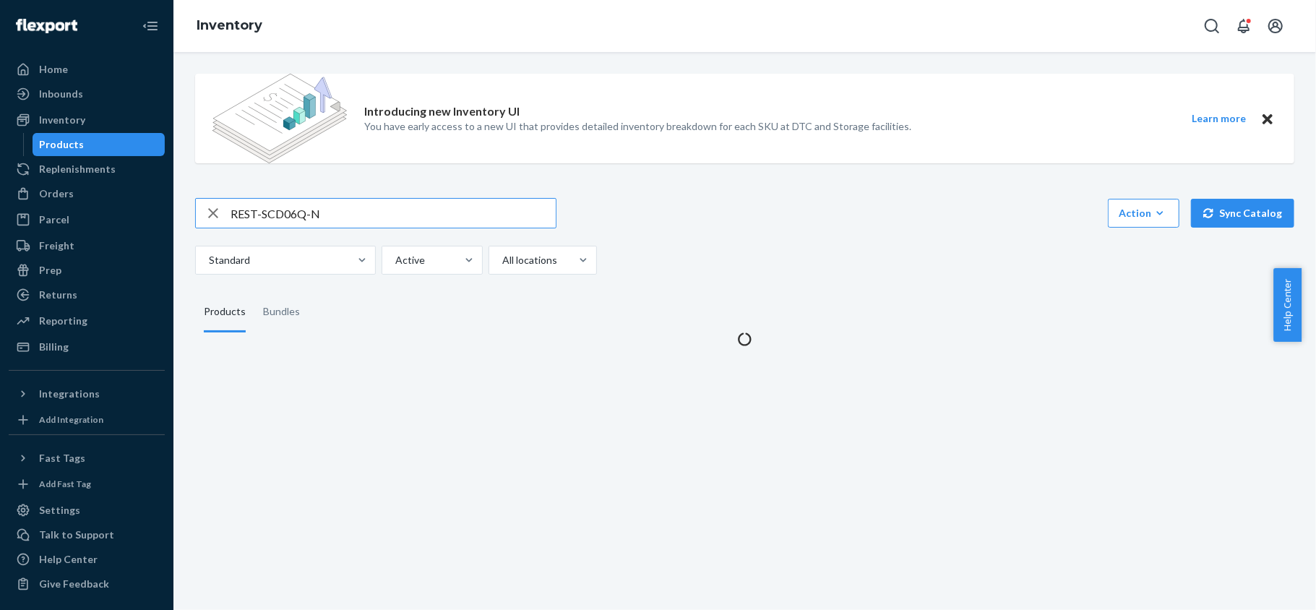
click at [267, 206] on input "REST-SCD06Q-N" at bounding box center [392, 213] width 325 height 29
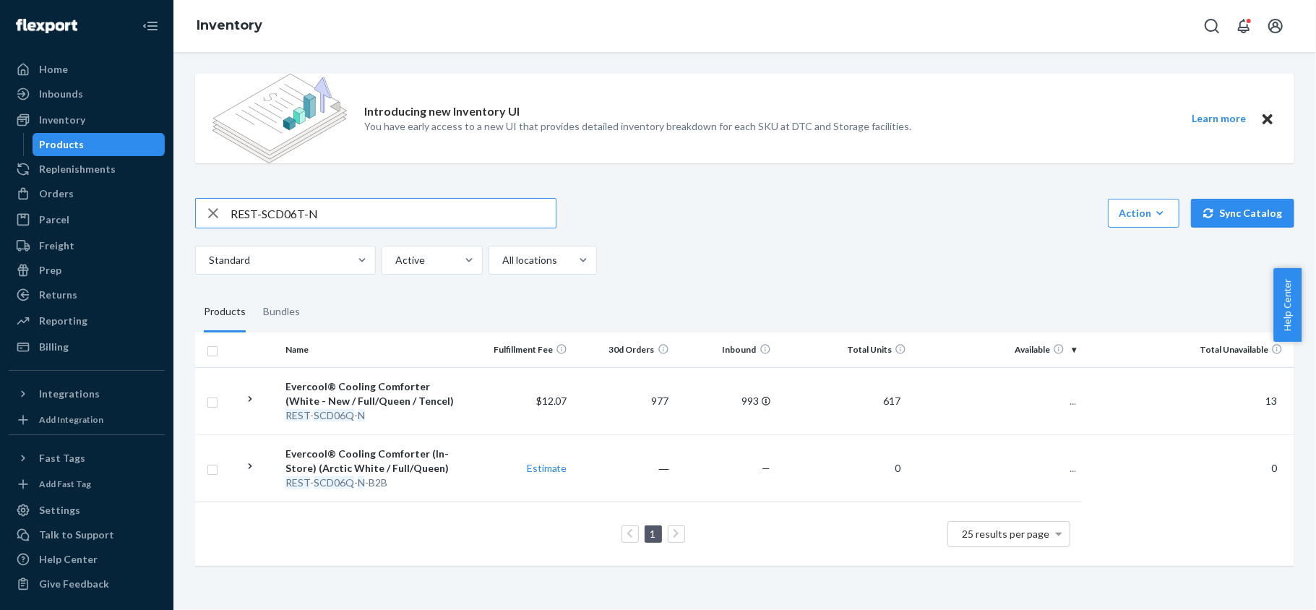
type input "REST-SCD06T-N"
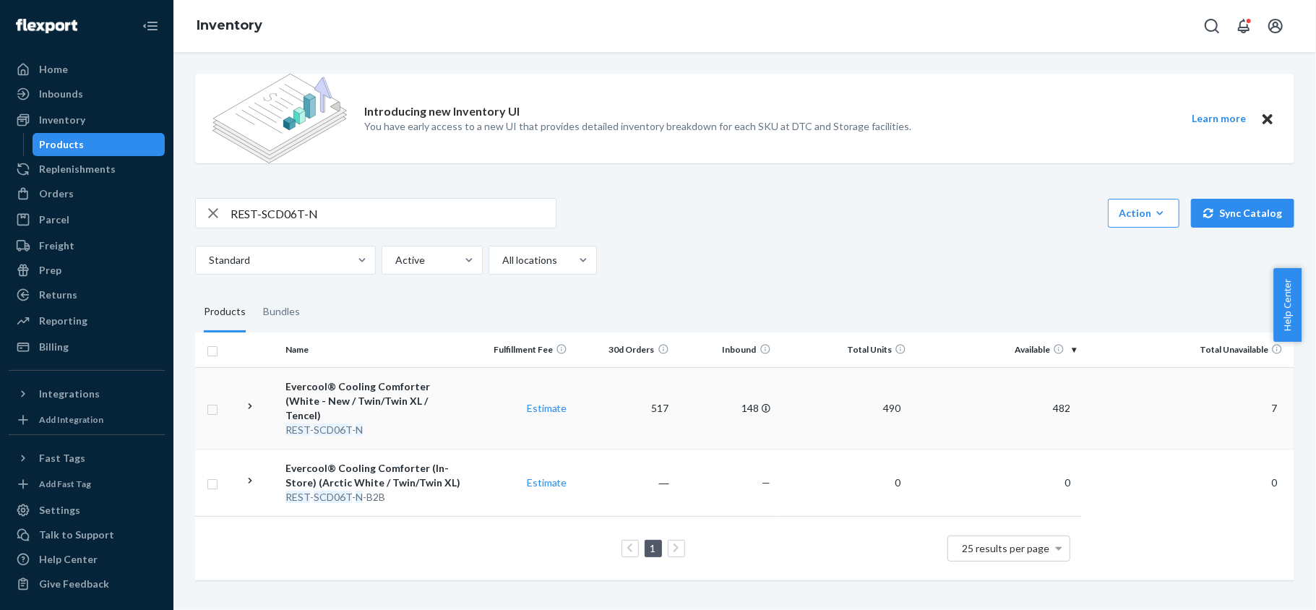
click at [1050, 394] on td "482" at bounding box center [997, 408] width 170 height 82
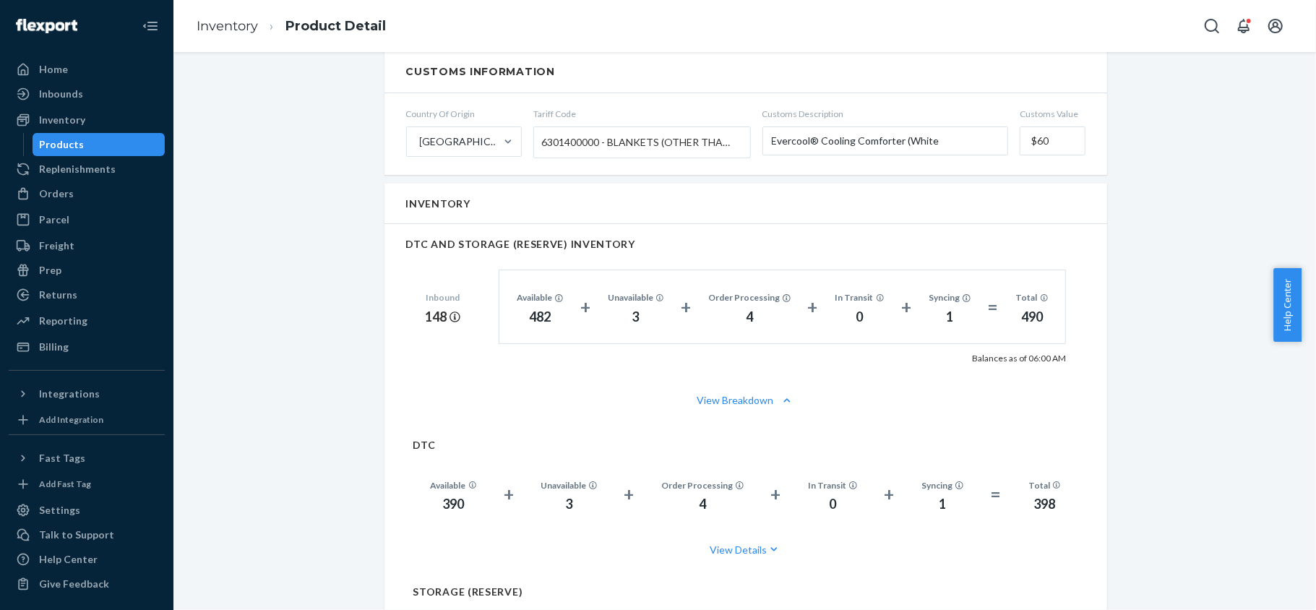
scroll to position [867, 0]
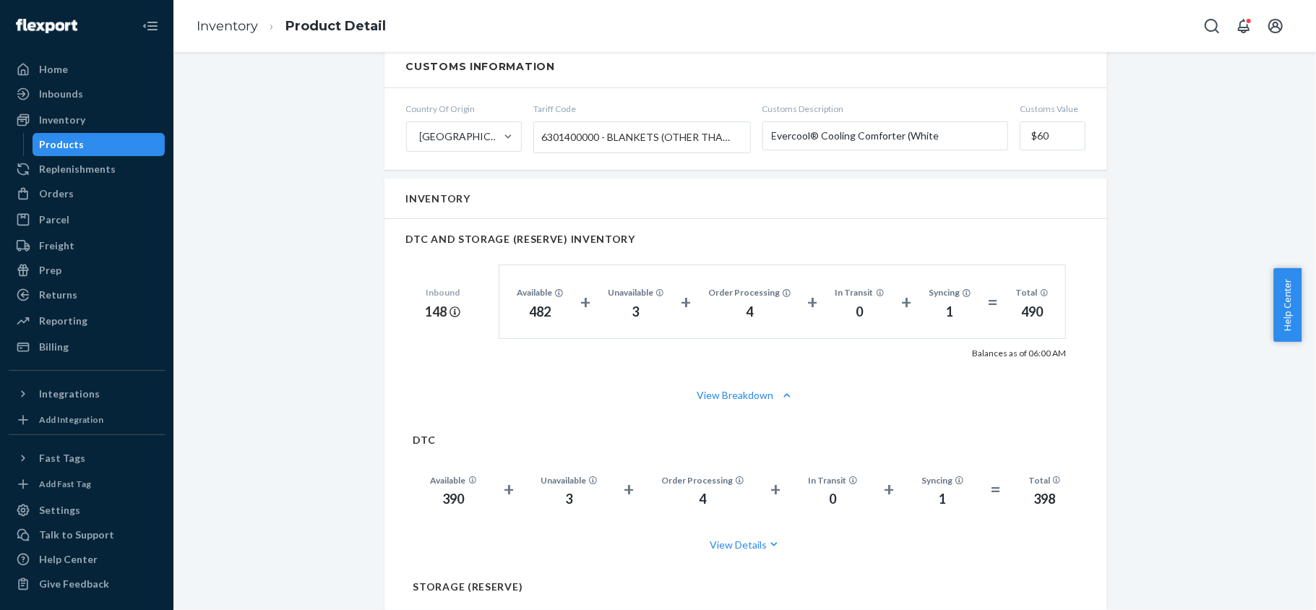
click at [131, 147] on div "Products" at bounding box center [99, 144] width 130 height 20
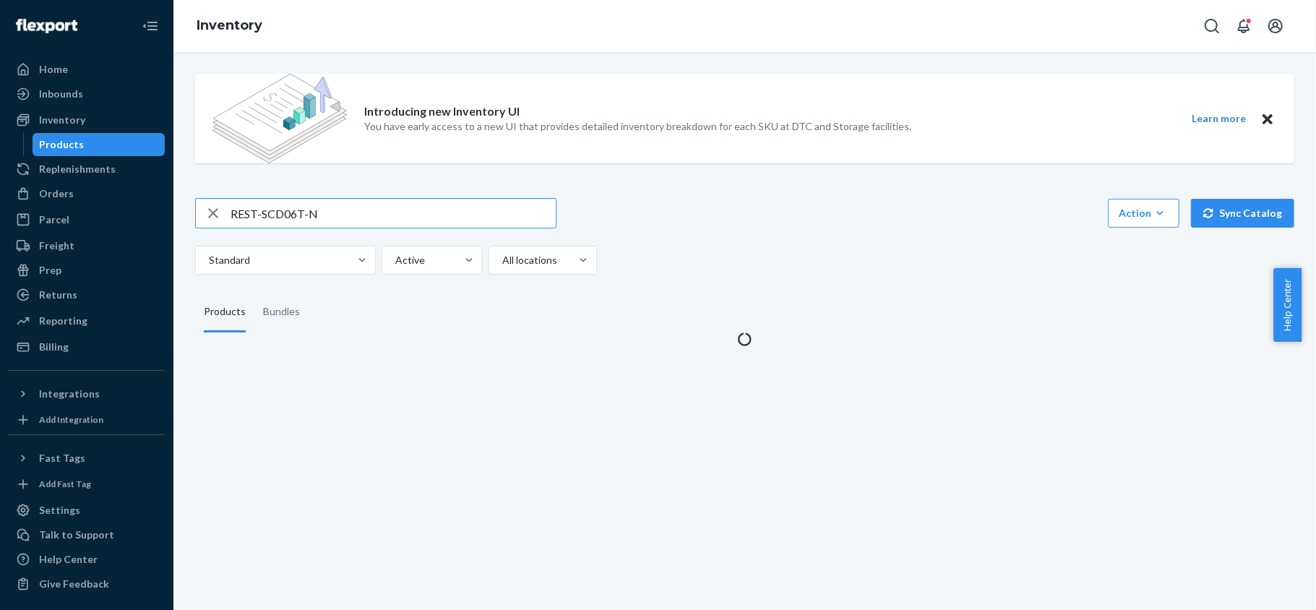
click at [361, 212] on input "REST-SCD06T-N" at bounding box center [392, 213] width 325 height 29
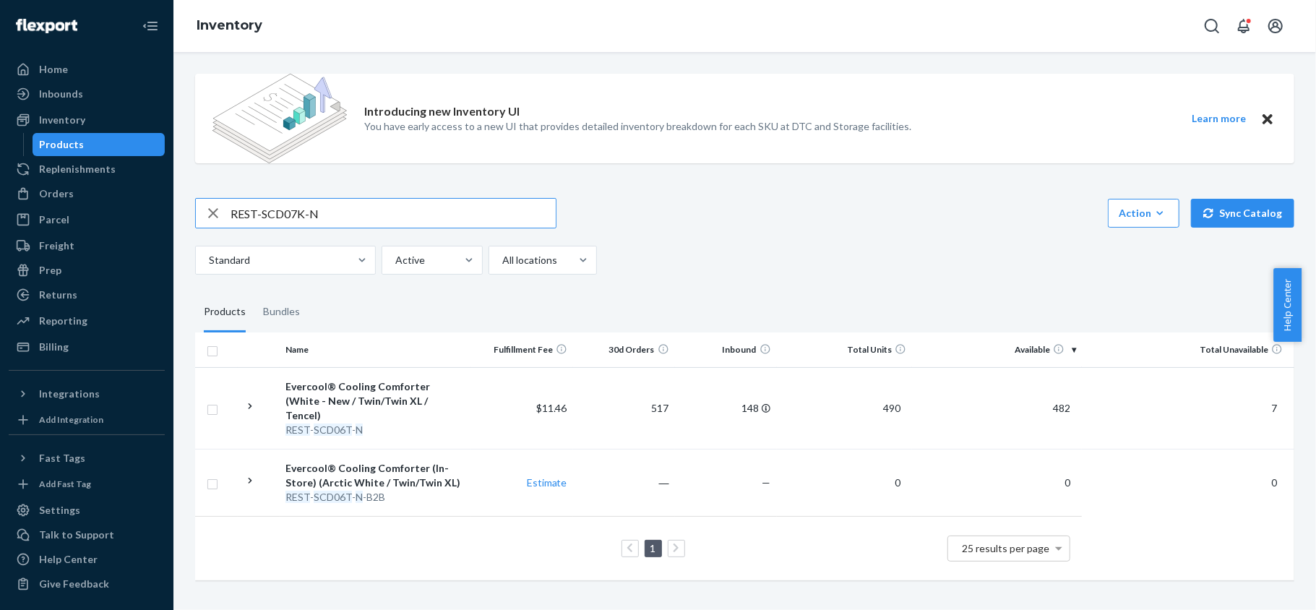
type input "REST-SCD07K-N"
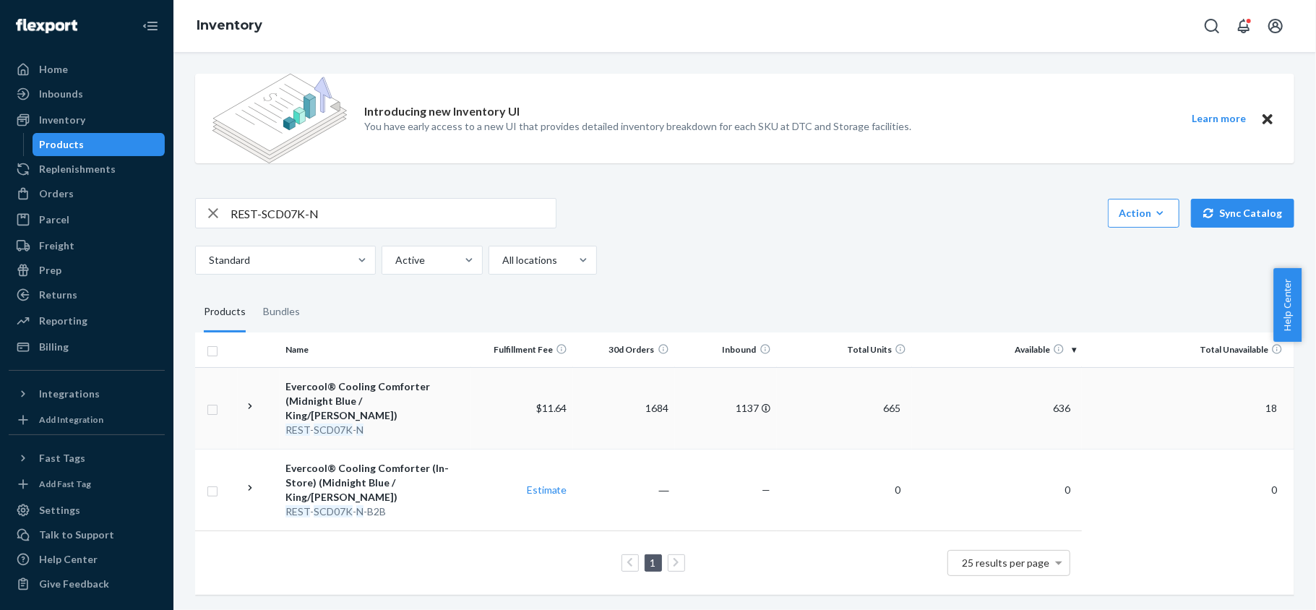
click at [1050, 402] on span "636" at bounding box center [1061, 408] width 29 height 12
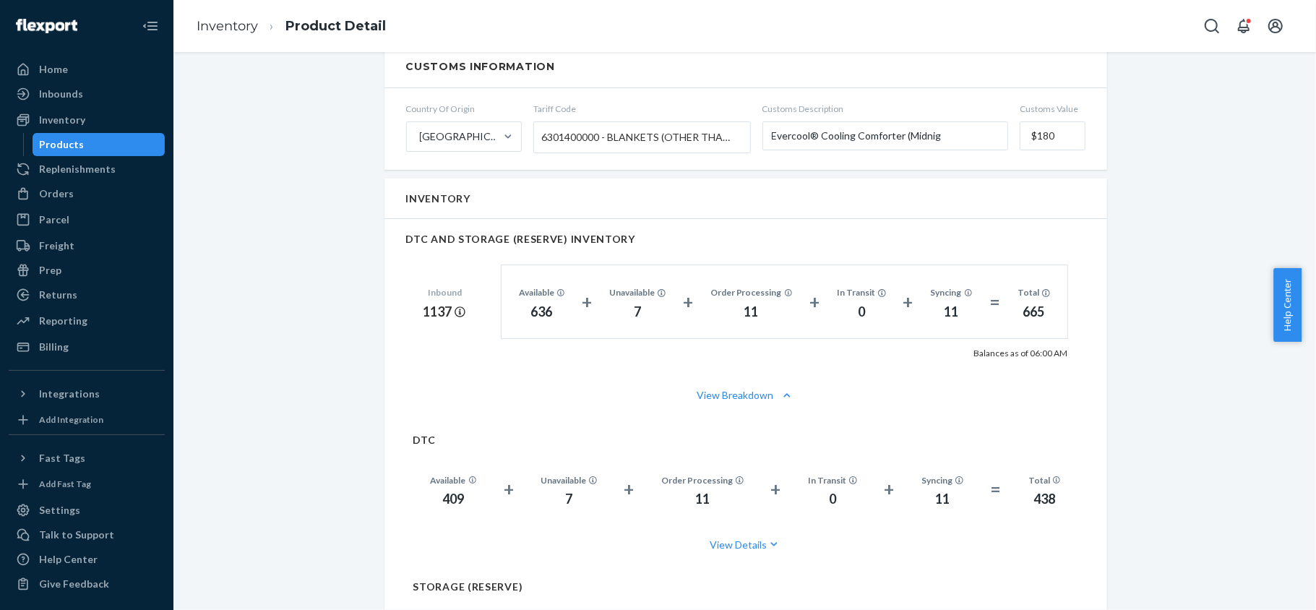
scroll to position [963, 0]
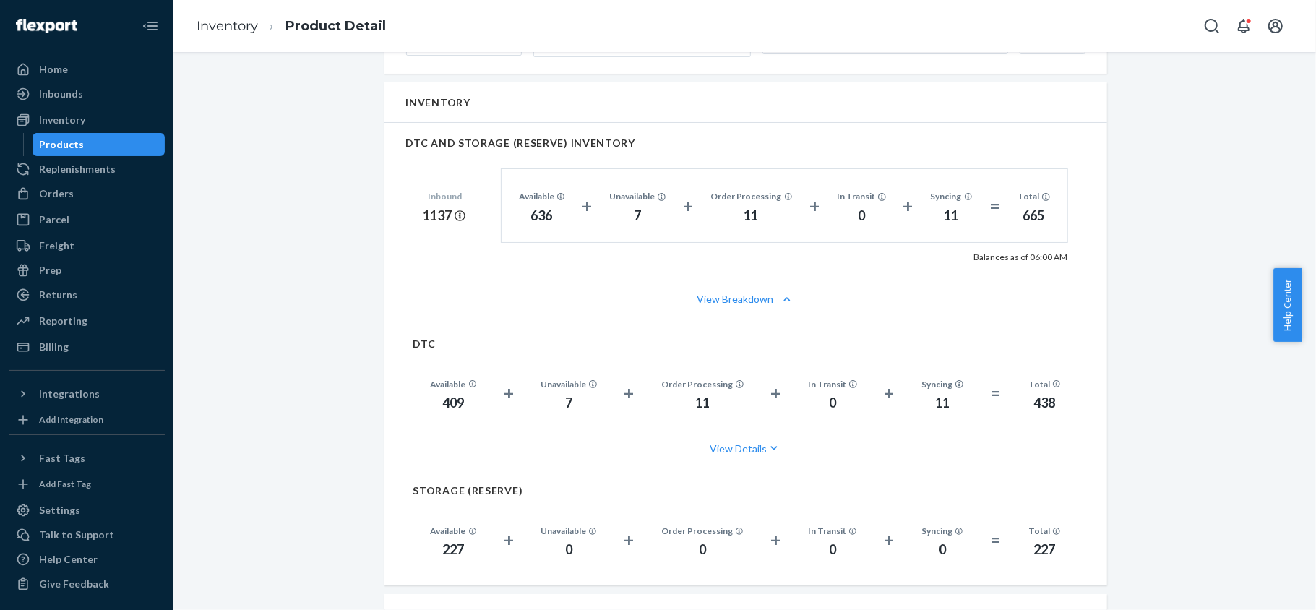
click at [102, 140] on div "Products" at bounding box center [99, 144] width 130 height 20
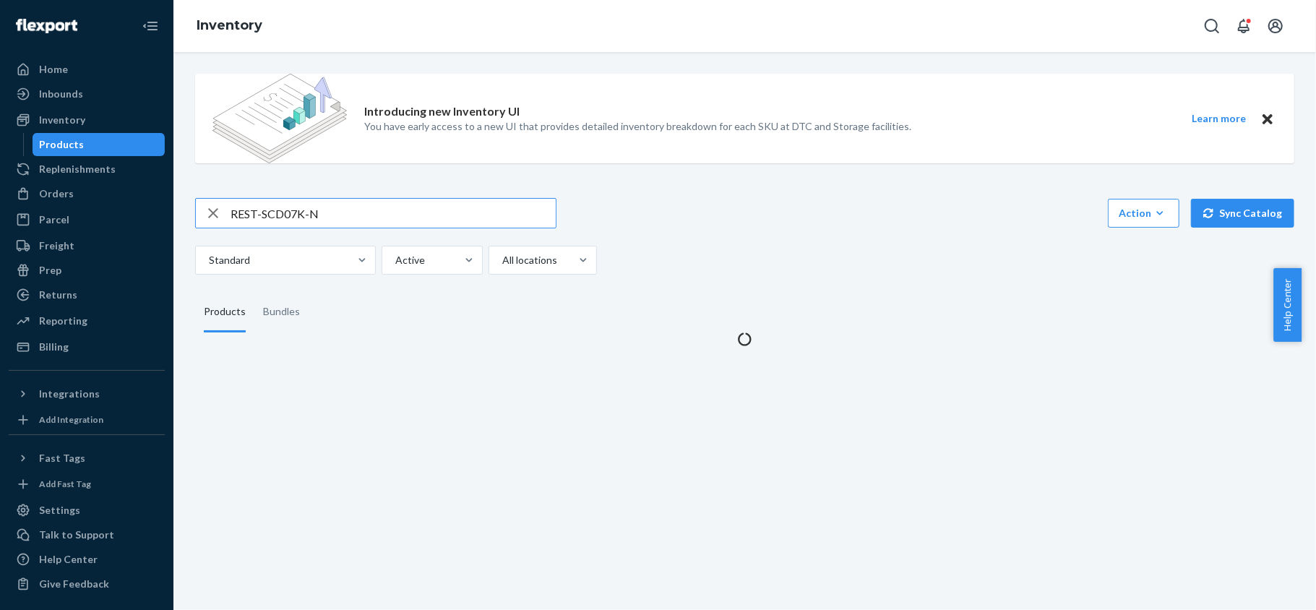
click at [316, 207] on input "REST-SCD07K-N" at bounding box center [392, 213] width 325 height 29
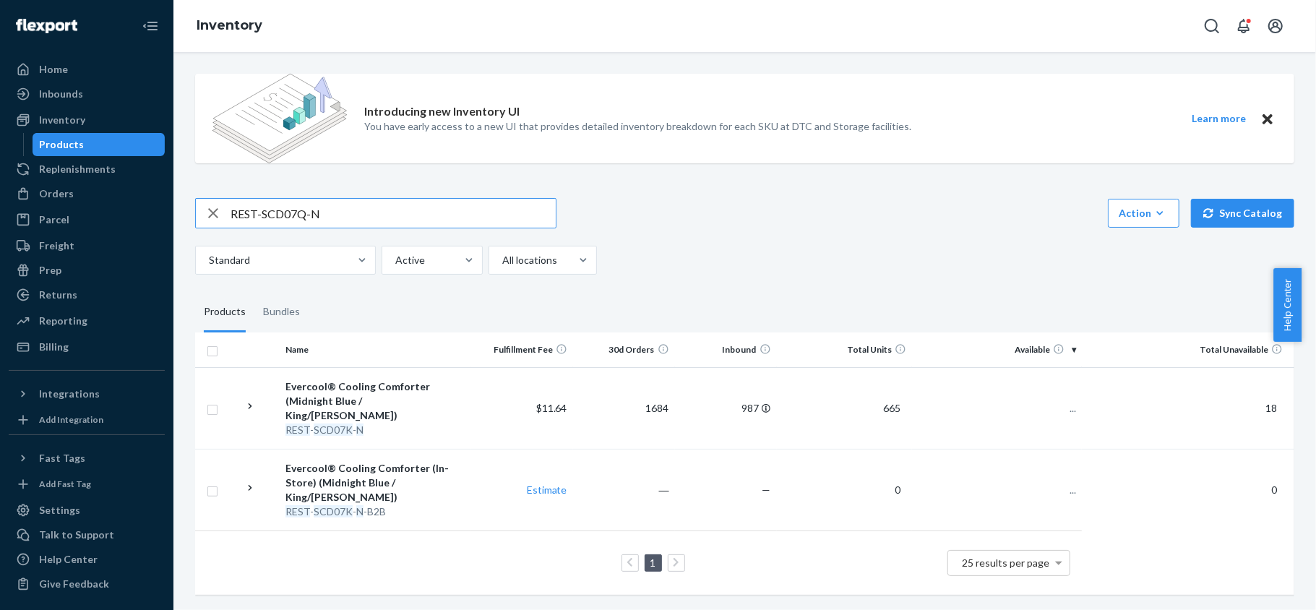
type input "REST-SCD07Q-N"
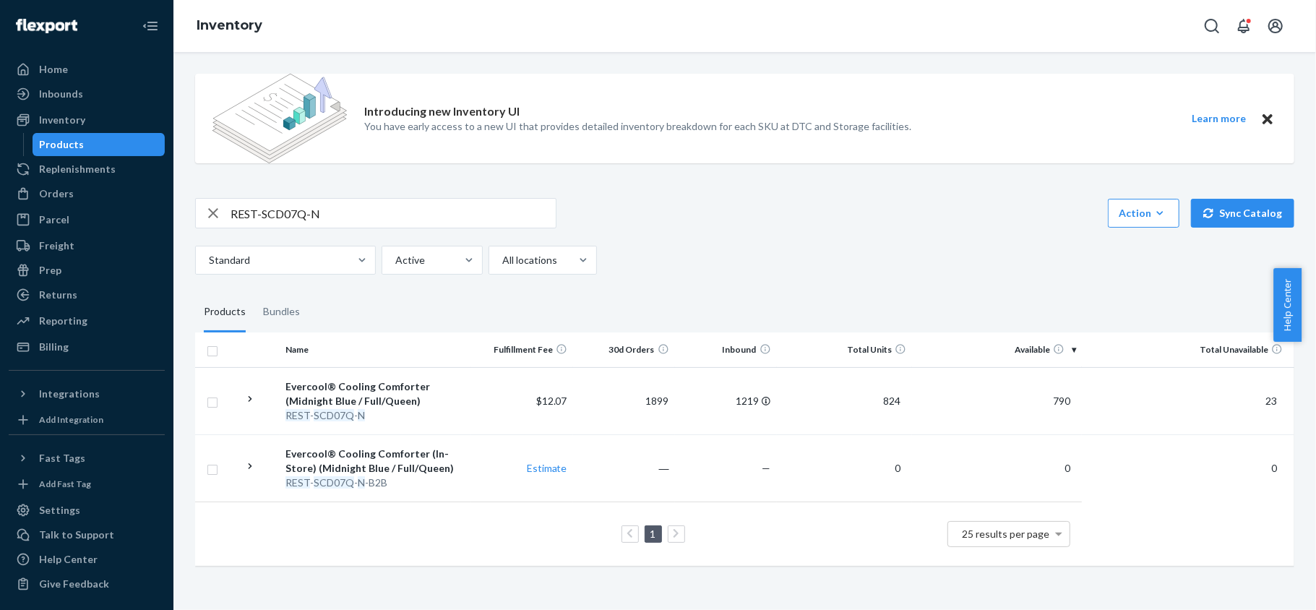
drag, startPoint x: 1056, startPoint y: 405, endPoint x: 1046, endPoint y: 412, distance: 12.0
click at [1056, 406] on td "790" at bounding box center [997, 400] width 170 height 67
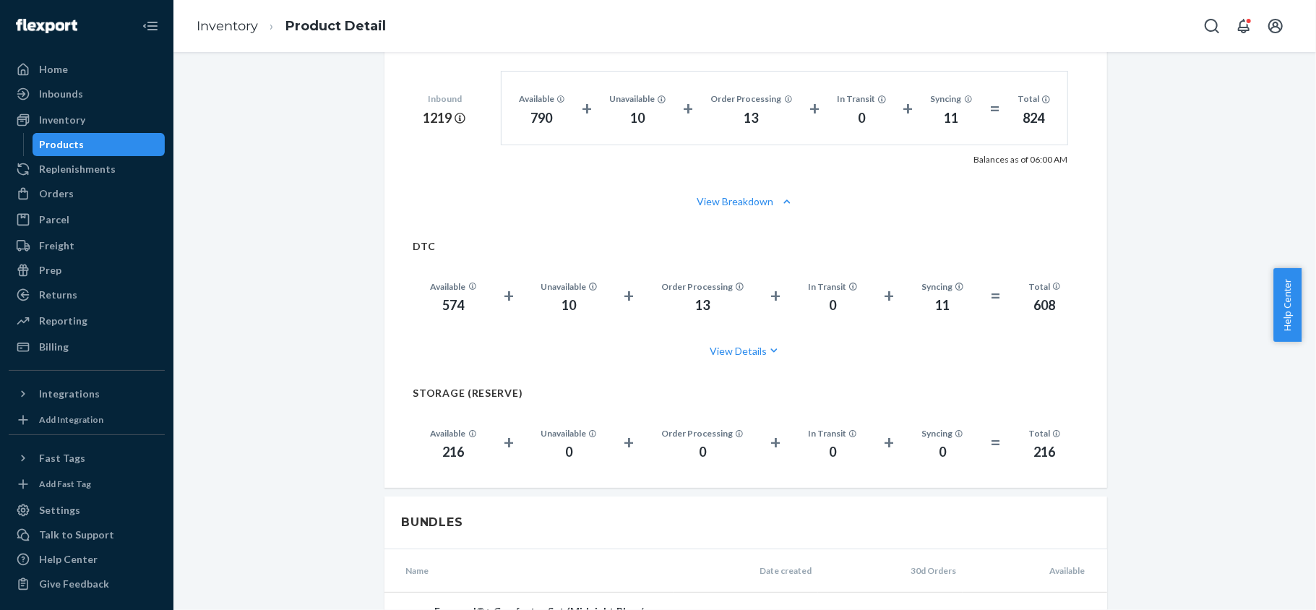
scroll to position [1059, 0]
click at [127, 139] on div "Products" at bounding box center [99, 144] width 130 height 20
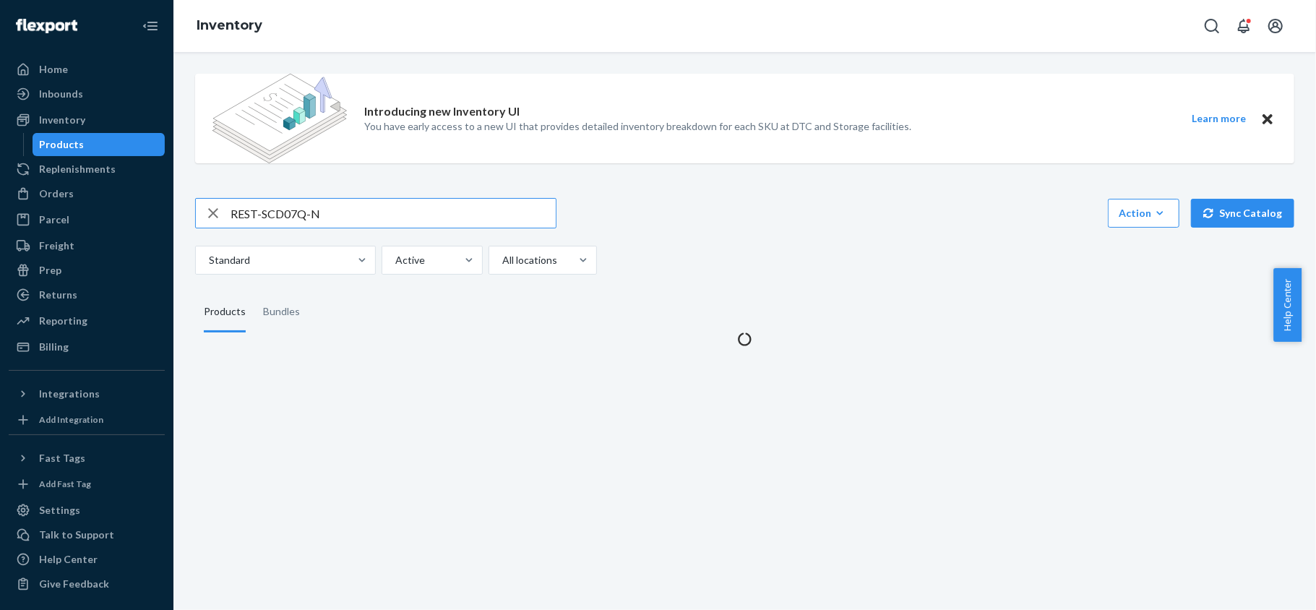
click at [339, 223] on input "REST-SCD07Q-N" at bounding box center [392, 213] width 325 height 29
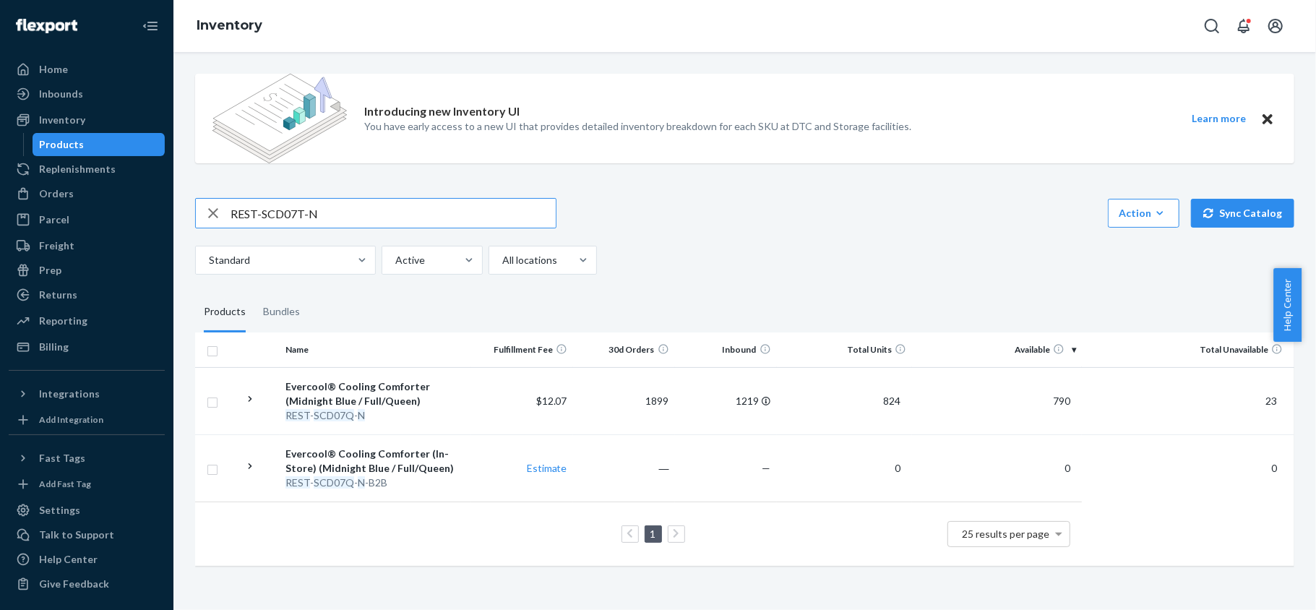
type input "REST-SCD07T-N"
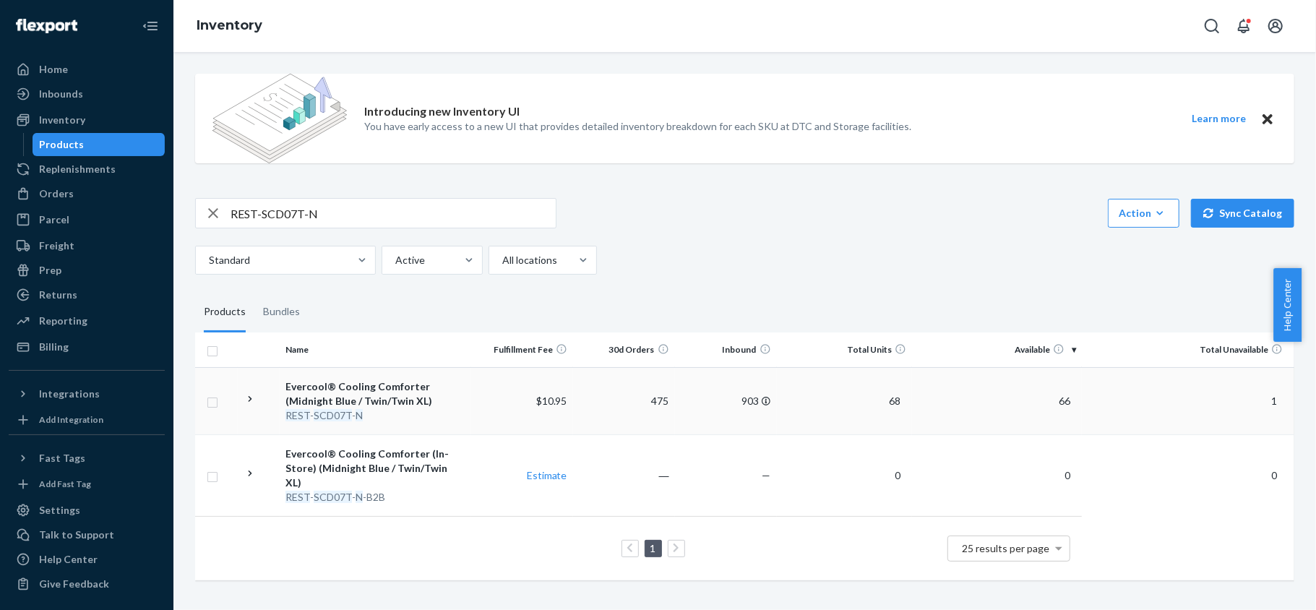
click at [1063, 405] on span "66" at bounding box center [1064, 400] width 23 height 12
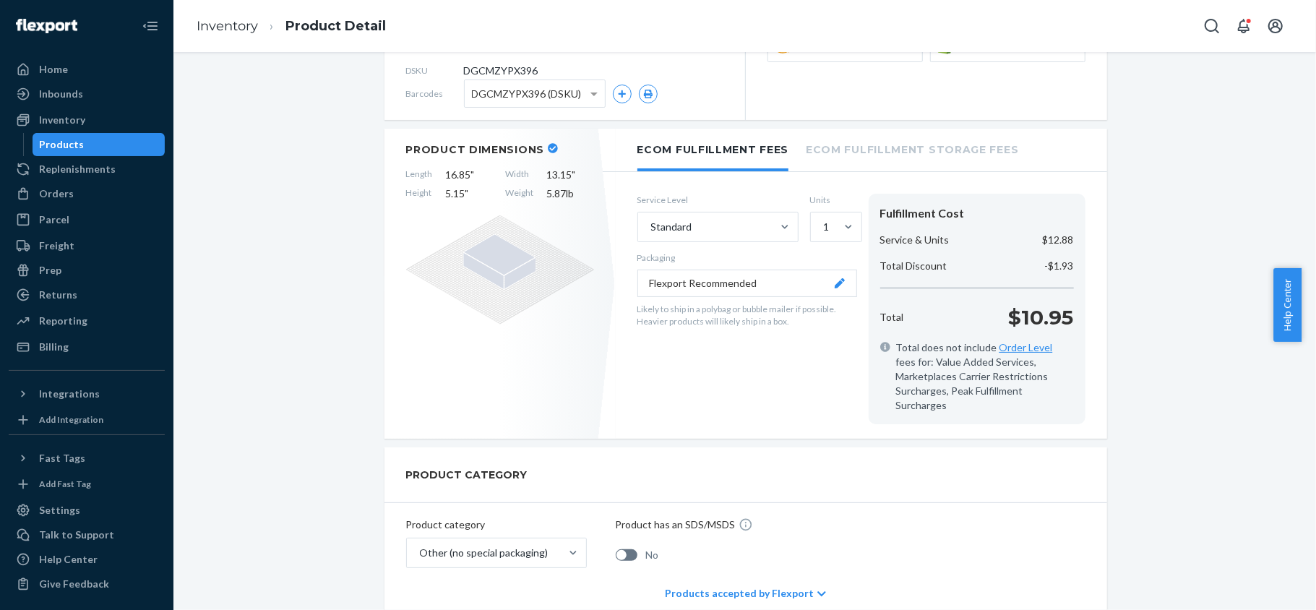
scroll to position [96, 0]
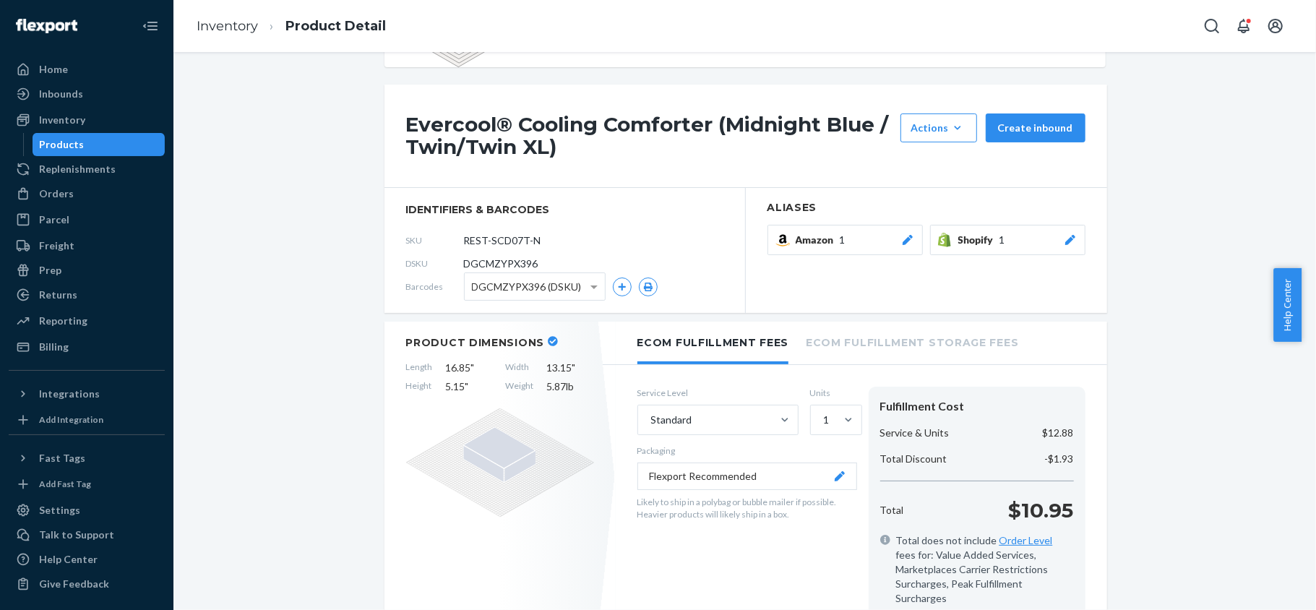
click at [111, 144] on div "Products" at bounding box center [99, 144] width 130 height 20
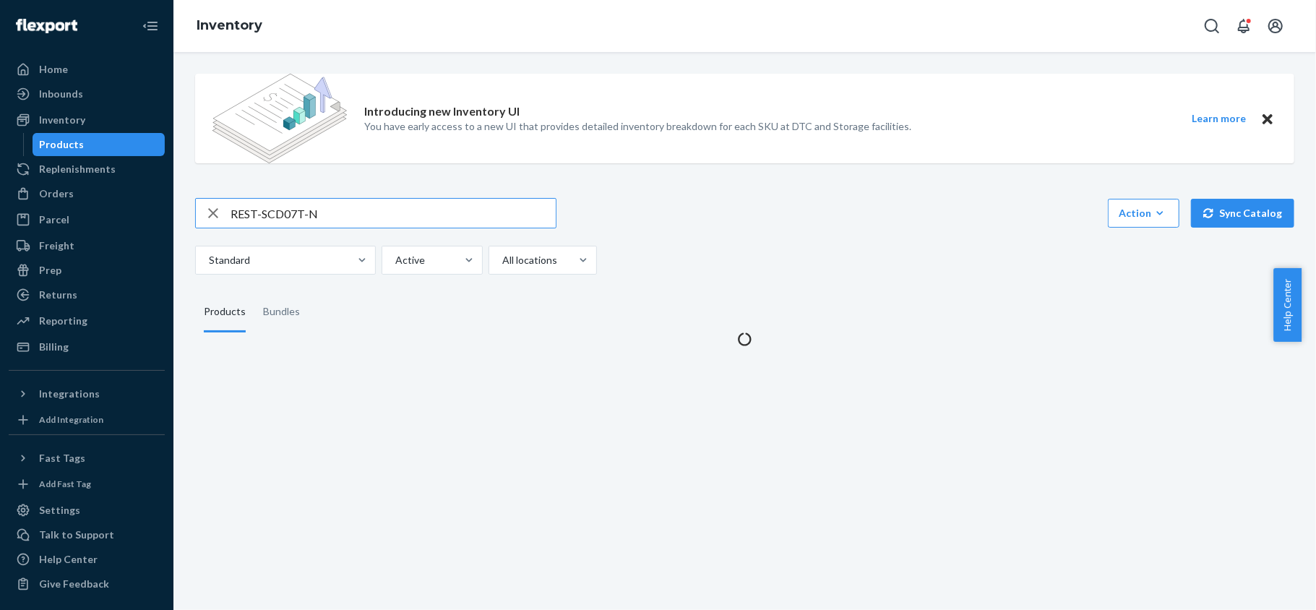
click at [330, 200] on input "REST-SCD07T-N" at bounding box center [392, 213] width 325 height 29
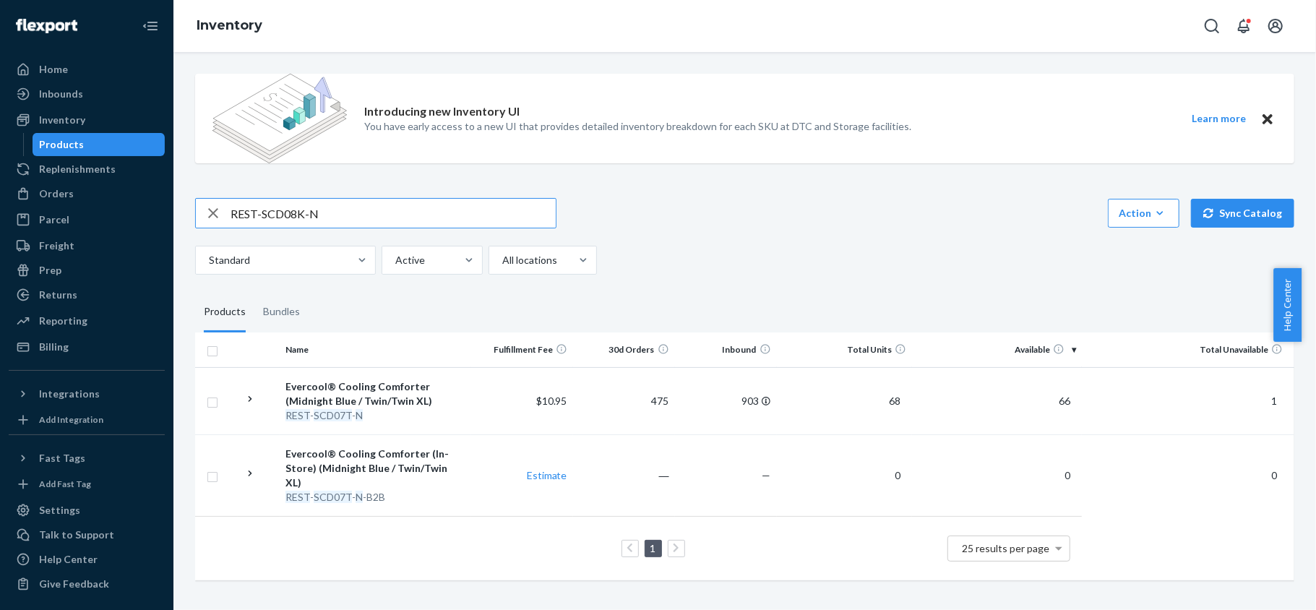
type input "REST-SCD08K-N"
click at [1053, 399] on span "57" at bounding box center [1064, 400] width 23 height 12
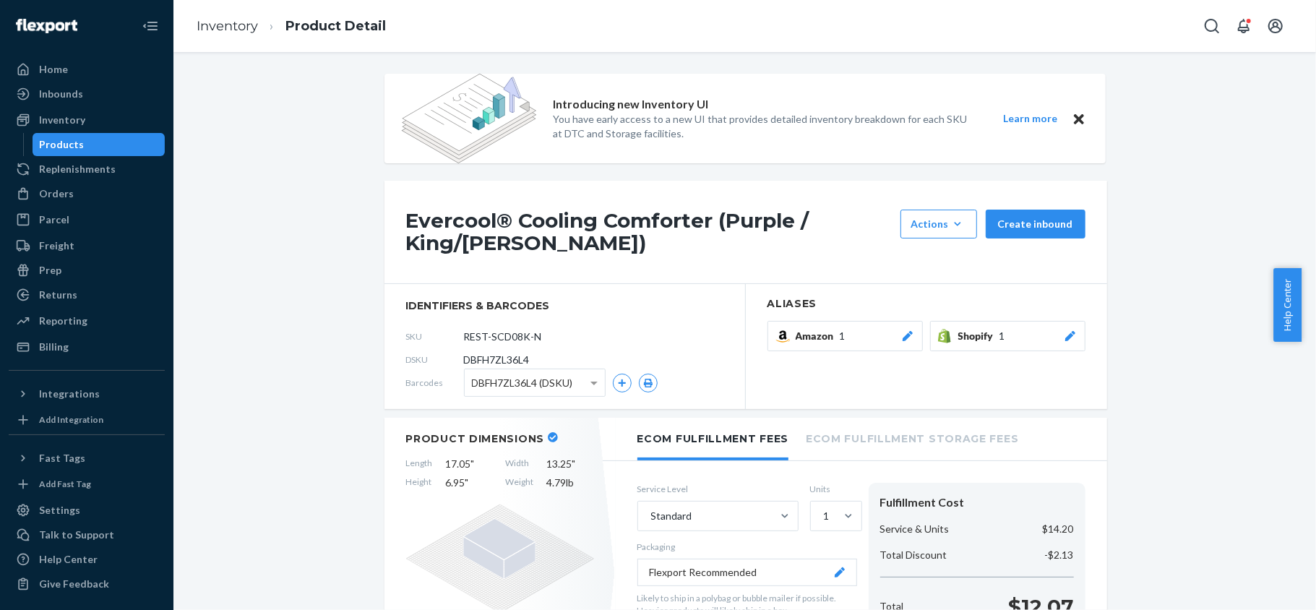
click at [92, 151] on div "Products" at bounding box center [99, 144] width 130 height 20
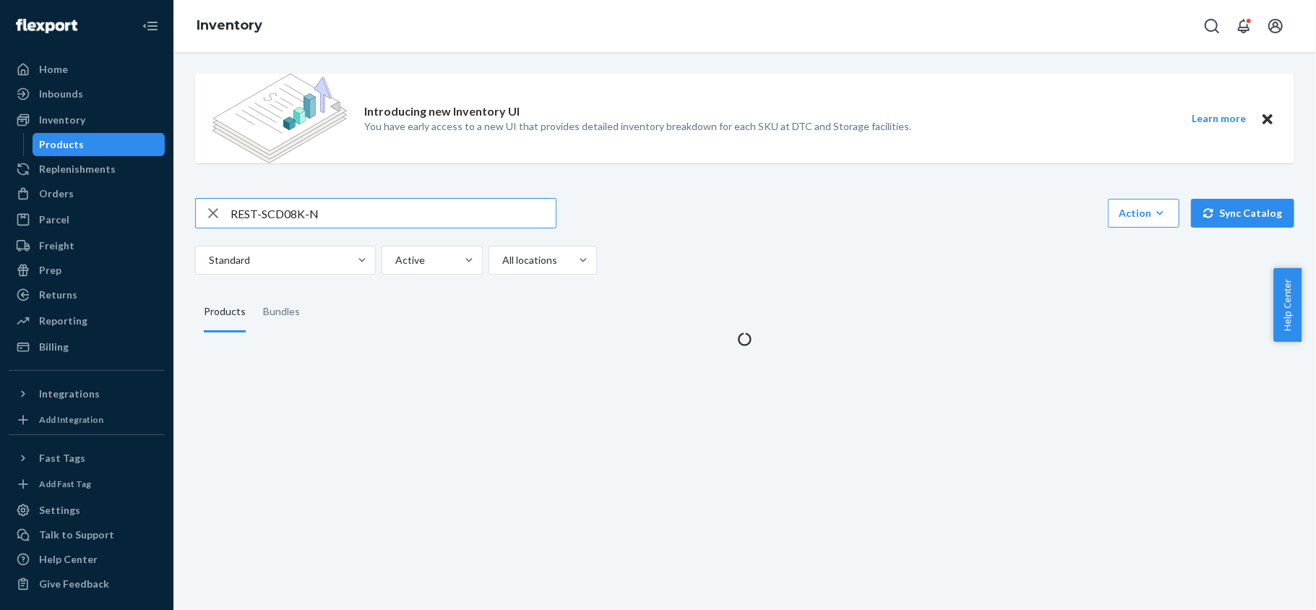
click at [301, 194] on div "Introducing new Inventory UI You have early access to a new UI that provides de…" at bounding box center [744, 204] width 1120 height 284
drag, startPoint x: 301, startPoint y: 194, endPoint x: 298, endPoint y: 201, distance: 7.8
click at [301, 194] on div "Introducing new Inventory UI You have early access to a new UI that provides de…" at bounding box center [744, 204] width 1120 height 284
click at [293, 237] on div "REST-SCD08K-N Action Create product Create bundle Bulk create products Bulk upd…" at bounding box center [744, 236] width 1099 height 77
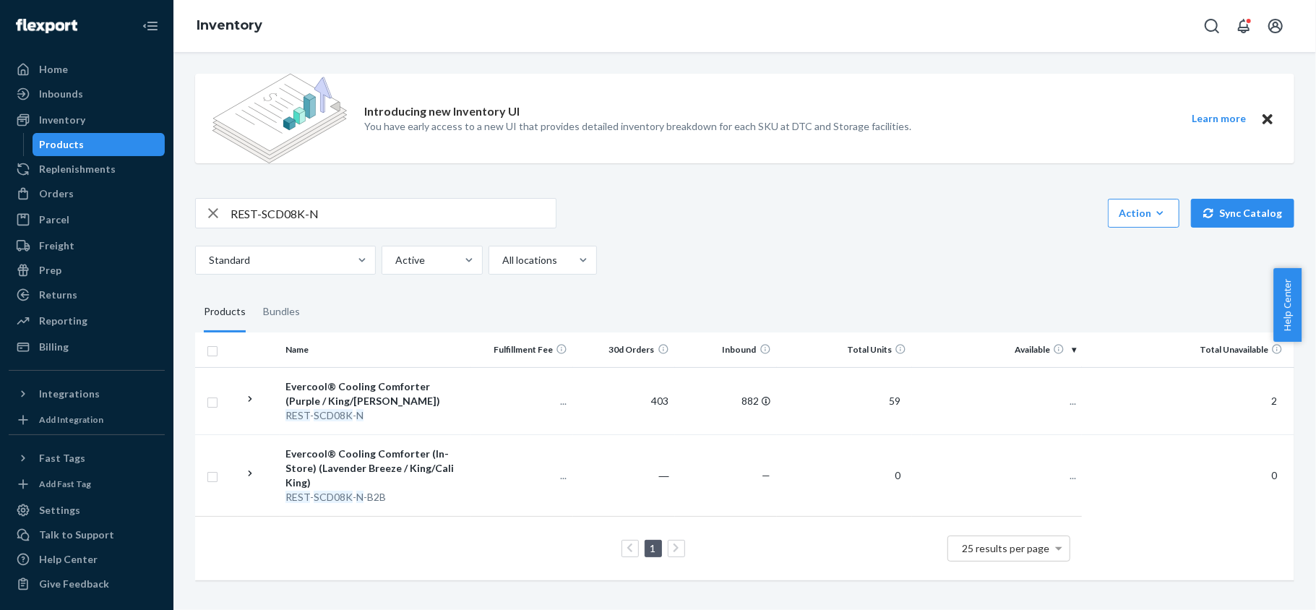
click at [299, 218] on input "REST-SCD08K-N" at bounding box center [392, 213] width 325 height 29
paste input "REST-SCD08Q-N"
type input "REST-SCD08Q-N"
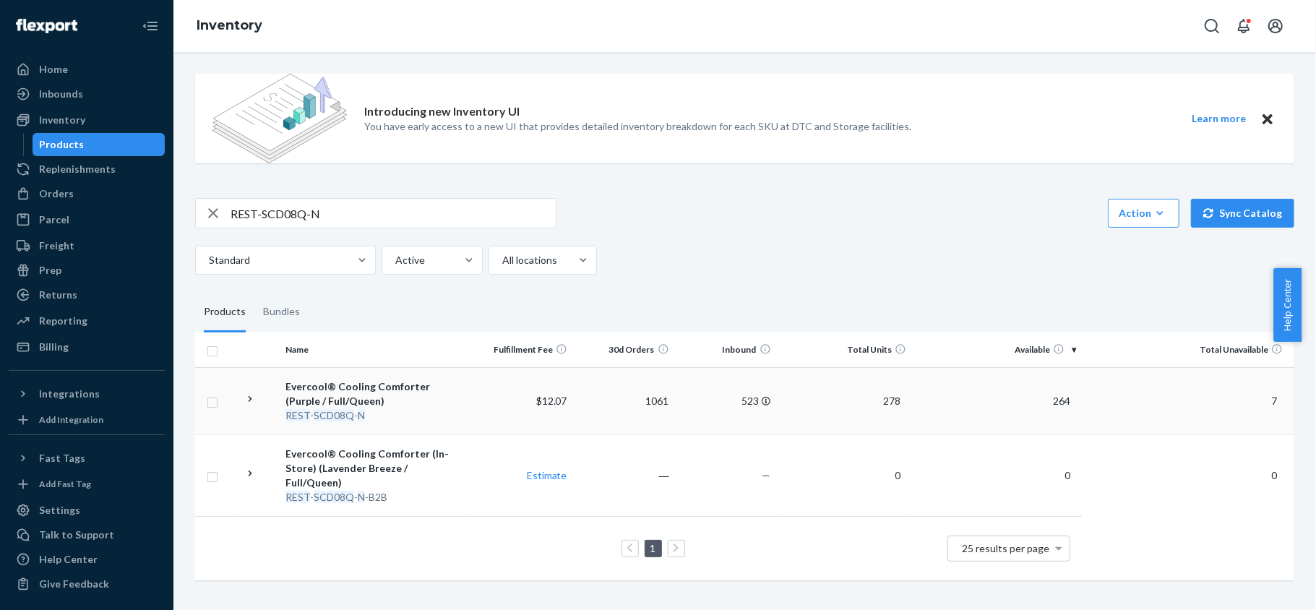
click at [1047, 402] on span "264" at bounding box center [1061, 400] width 29 height 12
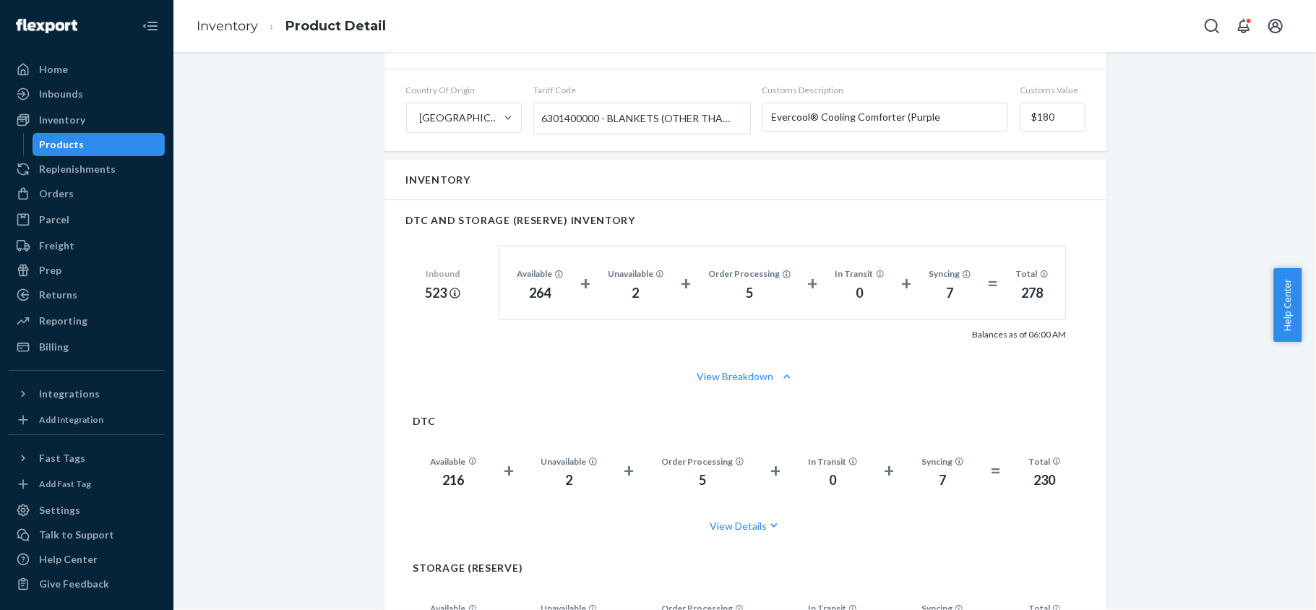
scroll to position [963, 0]
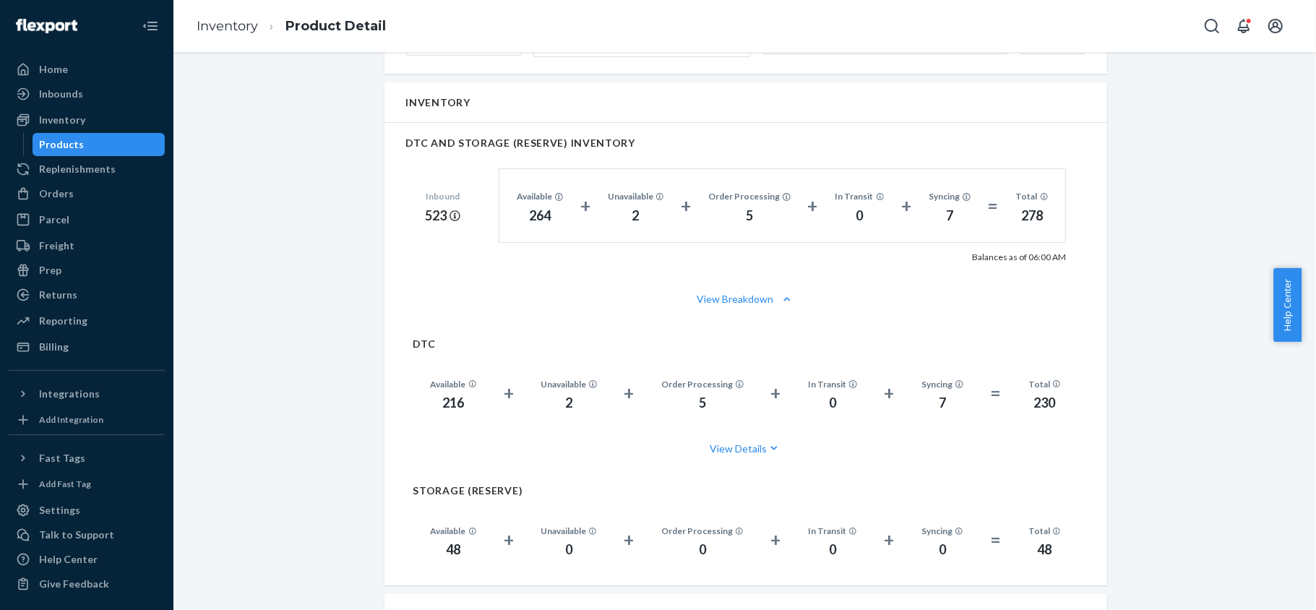
click at [74, 137] on div "Products" at bounding box center [62, 144] width 45 height 14
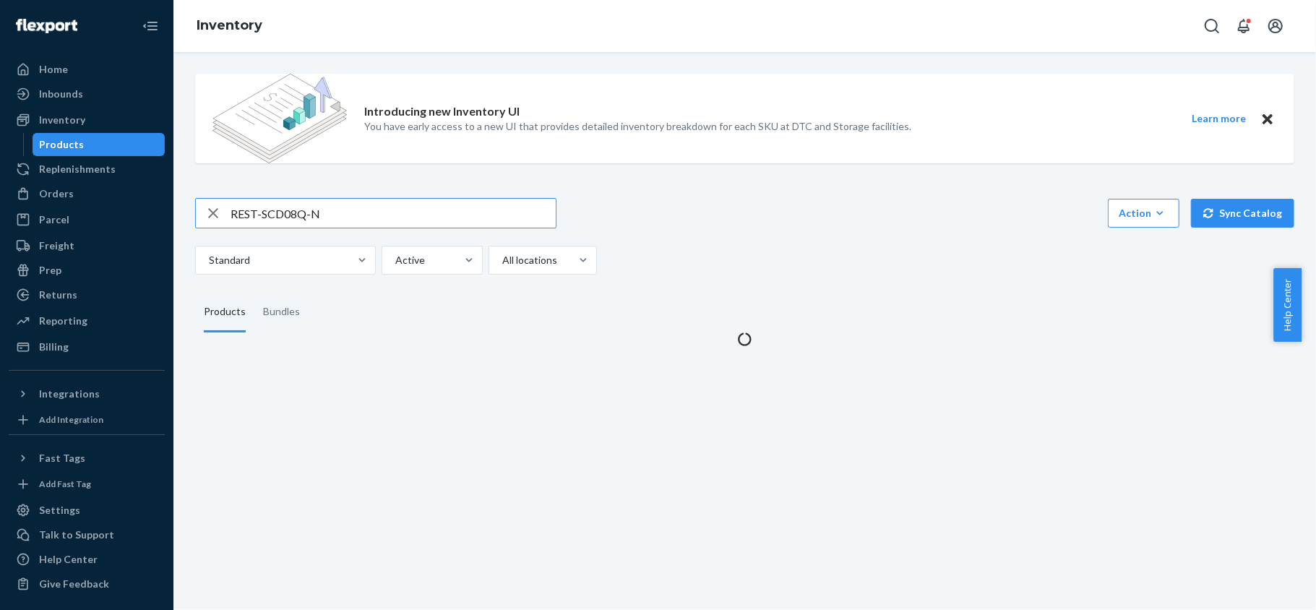
click at [275, 198] on div "REST-SCD08Q-N" at bounding box center [375, 213] width 361 height 30
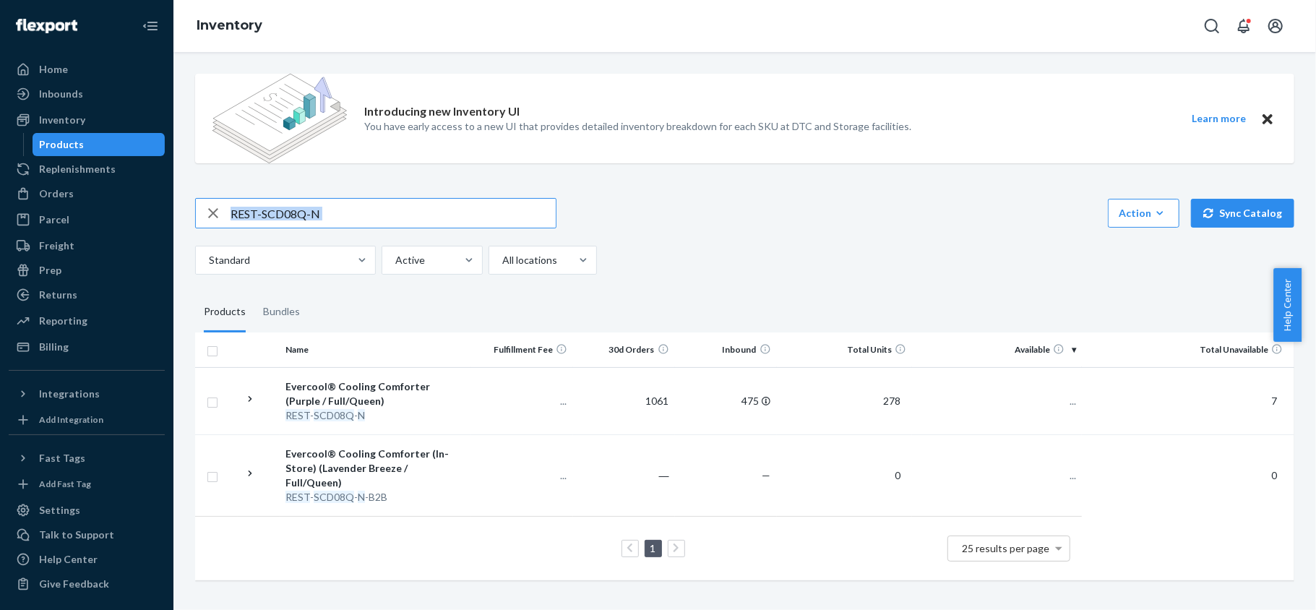
click at [278, 220] on input "REST-SCD08Q-N" at bounding box center [392, 213] width 325 height 29
click at [278, 218] on input "REST-SCD08Q-N" at bounding box center [392, 213] width 325 height 29
paste input "REST-SCD08T-N"
type input "REST-SCD08T-N"
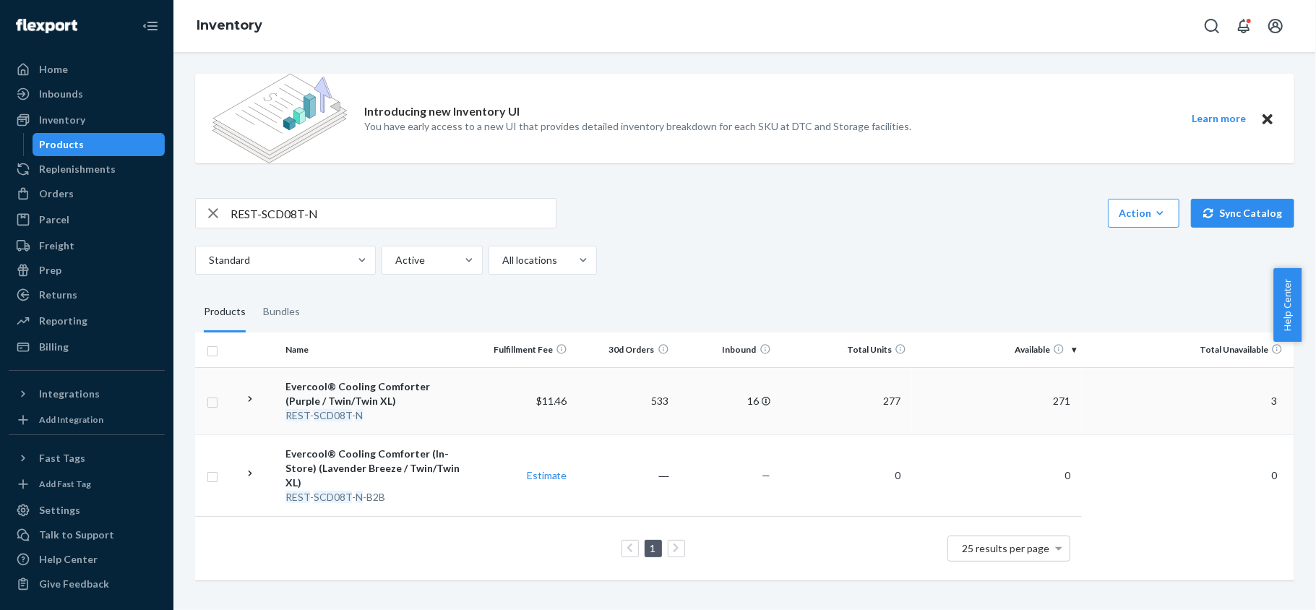
click at [1047, 397] on span "271" at bounding box center [1061, 400] width 29 height 12
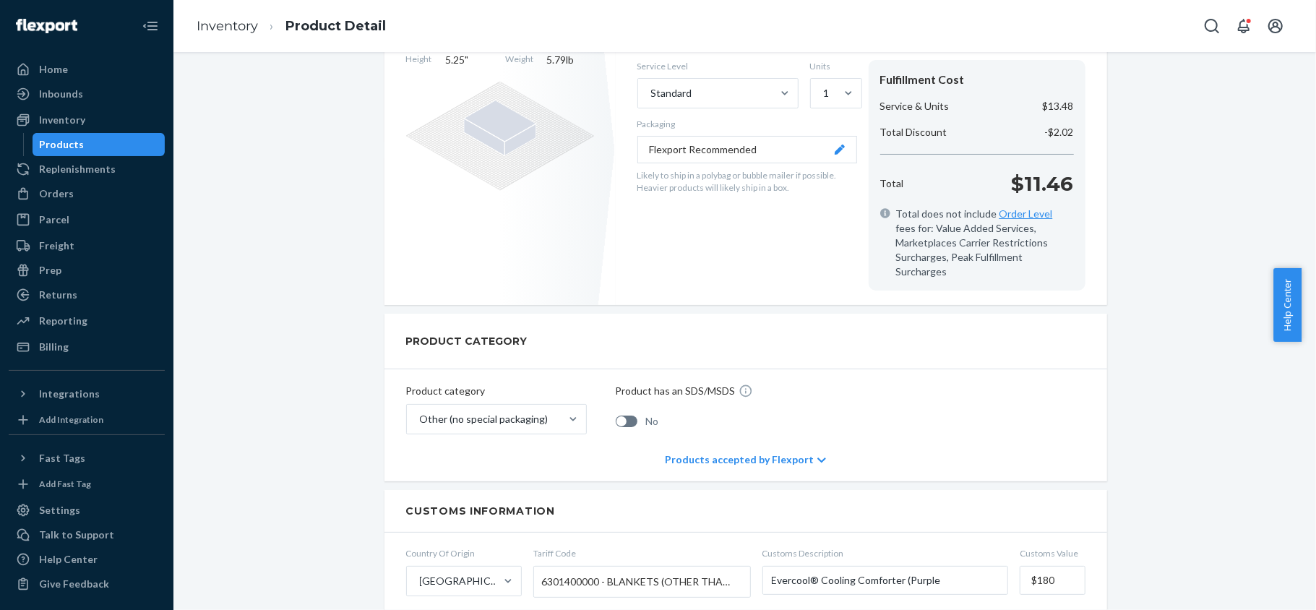
scroll to position [963, 0]
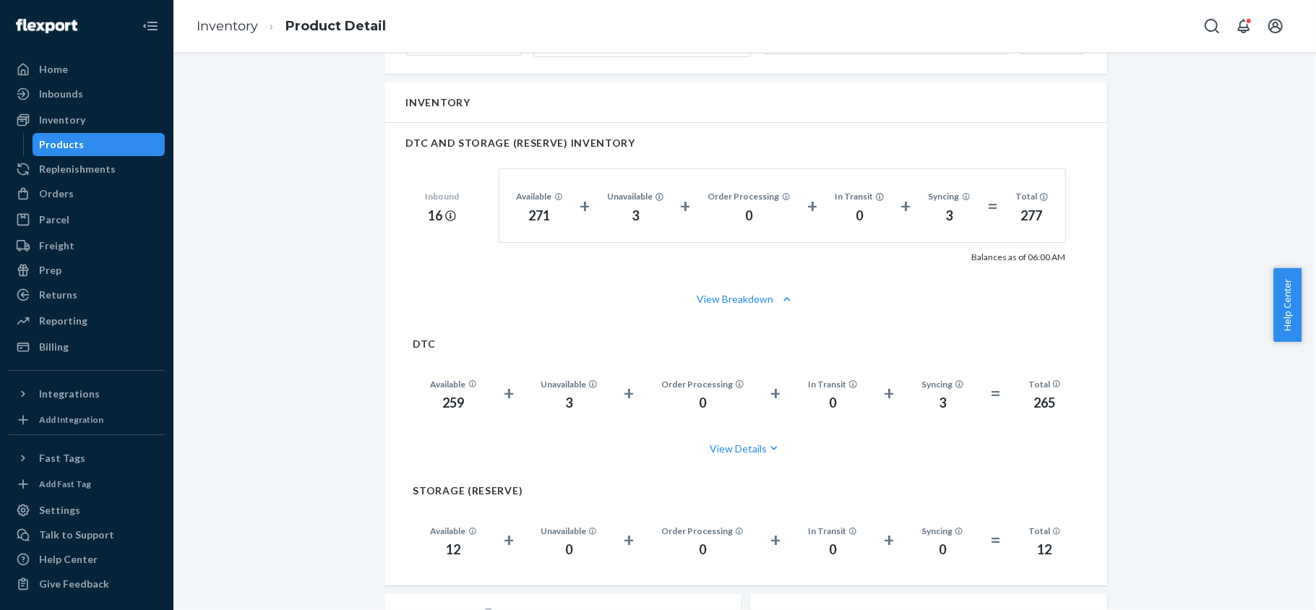
click at [120, 143] on div "Products" at bounding box center [99, 144] width 130 height 20
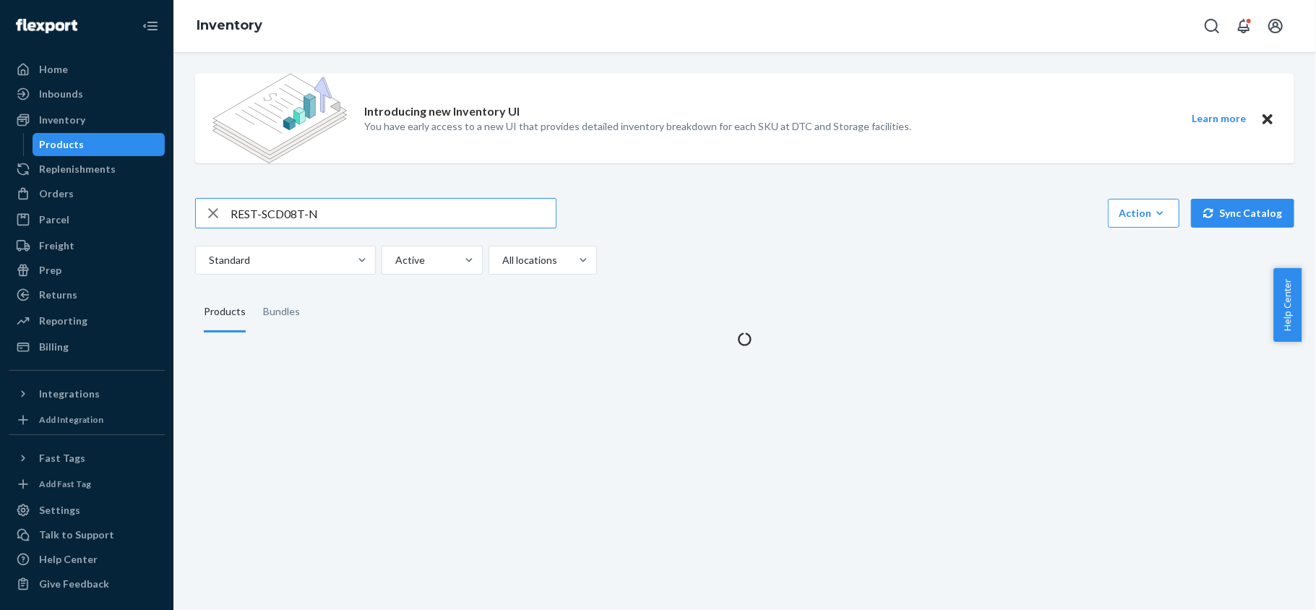
click at [353, 202] on input "REST-SCD08T-N" at bounding box center [392, 213] width 325 height 29
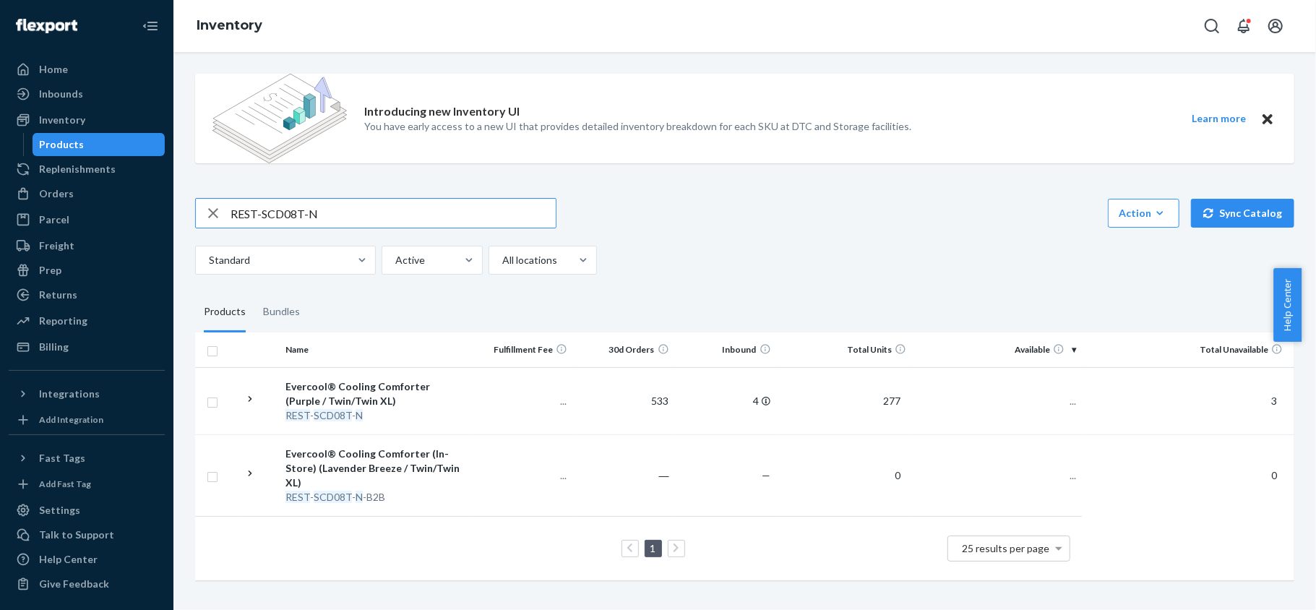
click at [353, 202] on input "REST-SCD08T-N" at bounding box center [392, 213] width 325 height 29
type input "REST-SCD12Y-P"
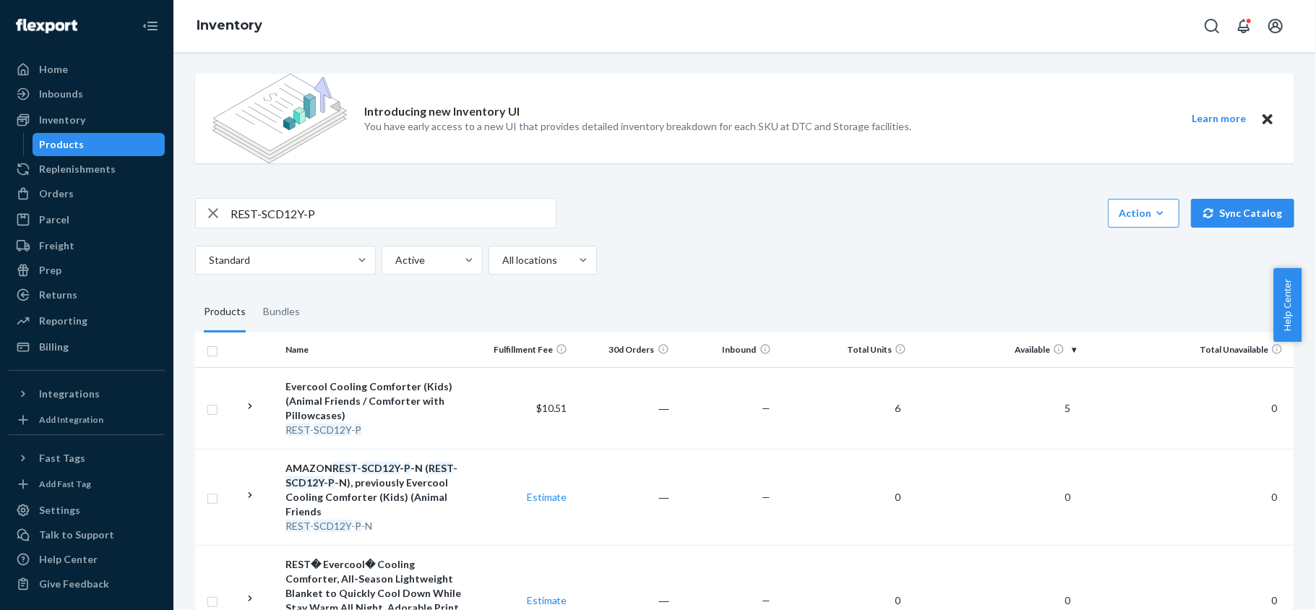
click at [318, 211] on input "REST-SCD12Y-P" at bounding box center [392, 213] width 325 height 29
paste input "REST-SCD21Y-P"
type input "REST-SCD21Y-P"
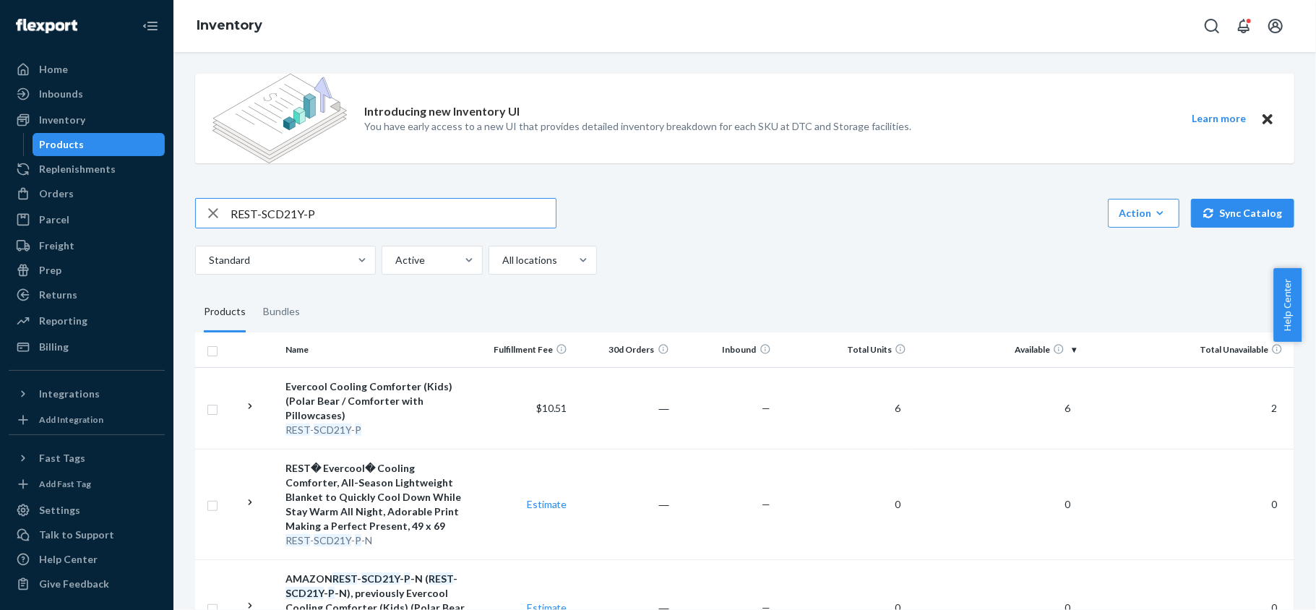
click at [333, 205] on input "REST-SCD21Y-P" at bounding box center [392, 213] width 325 height 29
paste input "REST-CEM07M"
type input "REST-CEM07M"
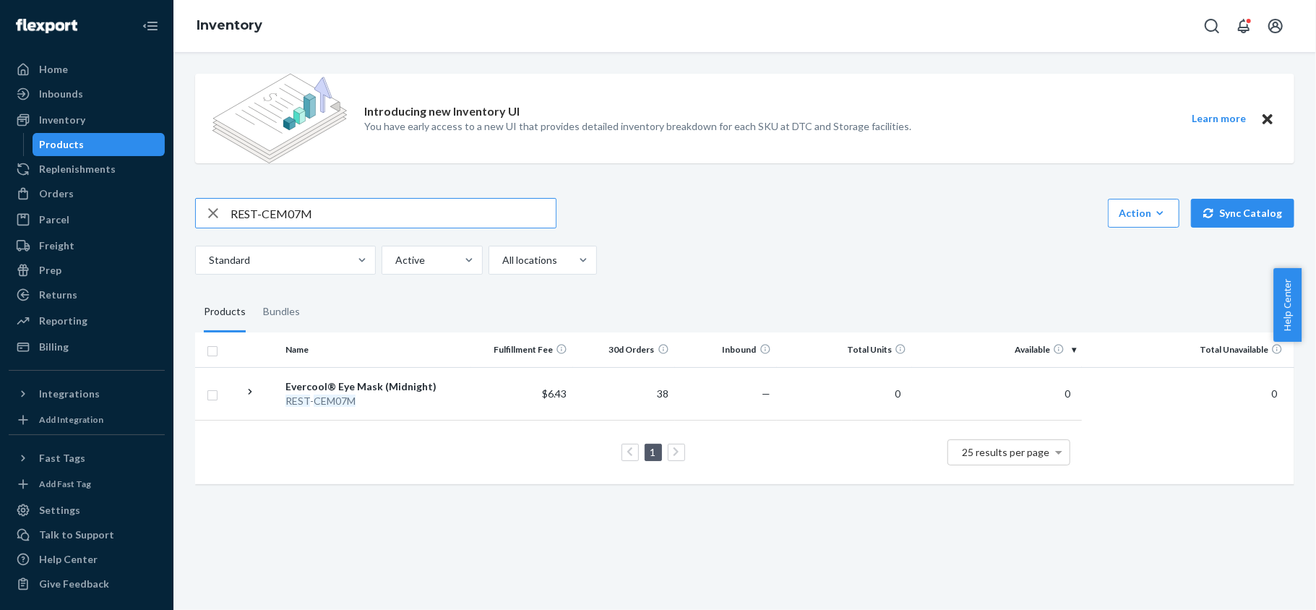
click at [316, 215] on input "REST-CEM07M" at bounding box center [392, 213] width 325 height 29
click at [316, 217] on input "REST-CEM07M" at bounding box center [392, 213] width 325 height 29
paste input "REST-CPP01H"
type input "REST-CPP01H"
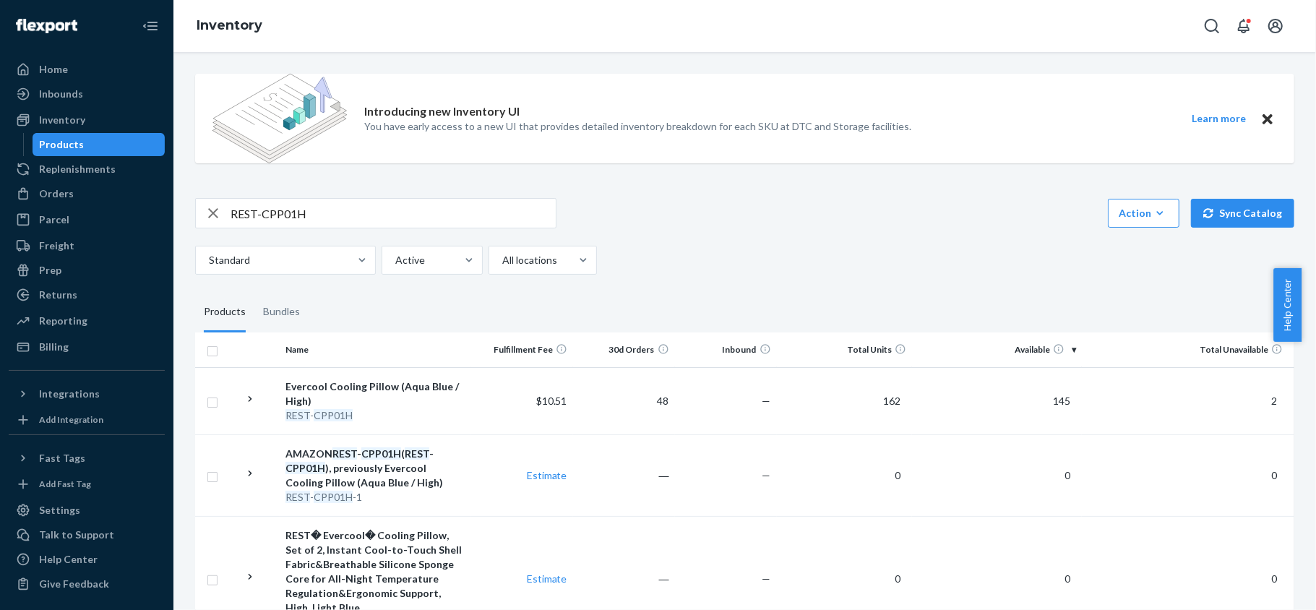
drag, startPoint x: 330, startPoint y: 227, endPoint x: 337, endPoint y: 217, distance: 12.0
click at [332, 224] on div "REST-CPP01H" at bounding box center [375, 213] width 361 height 30
click at [342, 210] on input "REST-CPP01H" at bounding box center [392, 213] width 325 height 29
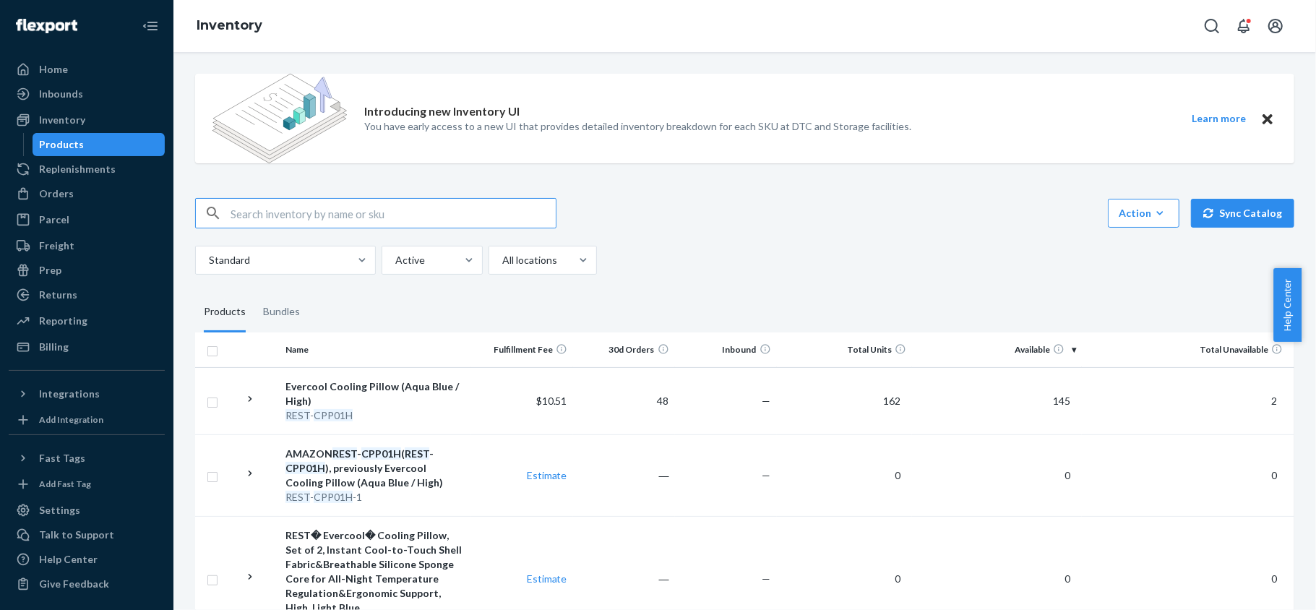
paste input "REST-CPP01M"
type input "REST-CPP01M"
click at [324, 208] on input "REST-CPP01M" at bounding box center [392, 213] width 325 height 29
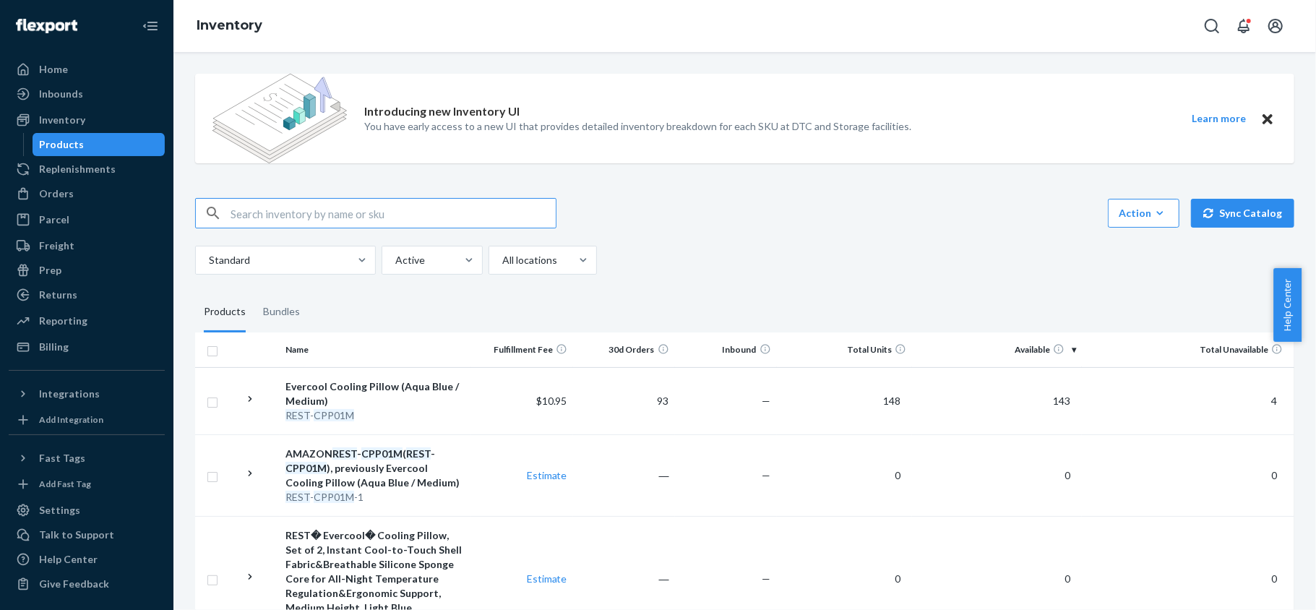
paste input "REST-CPP01L"
type input "REST-CPP01L"
click at [337, 217] on input "REST-CPP01L" at bounding box center [392, 213] width 325 height 29
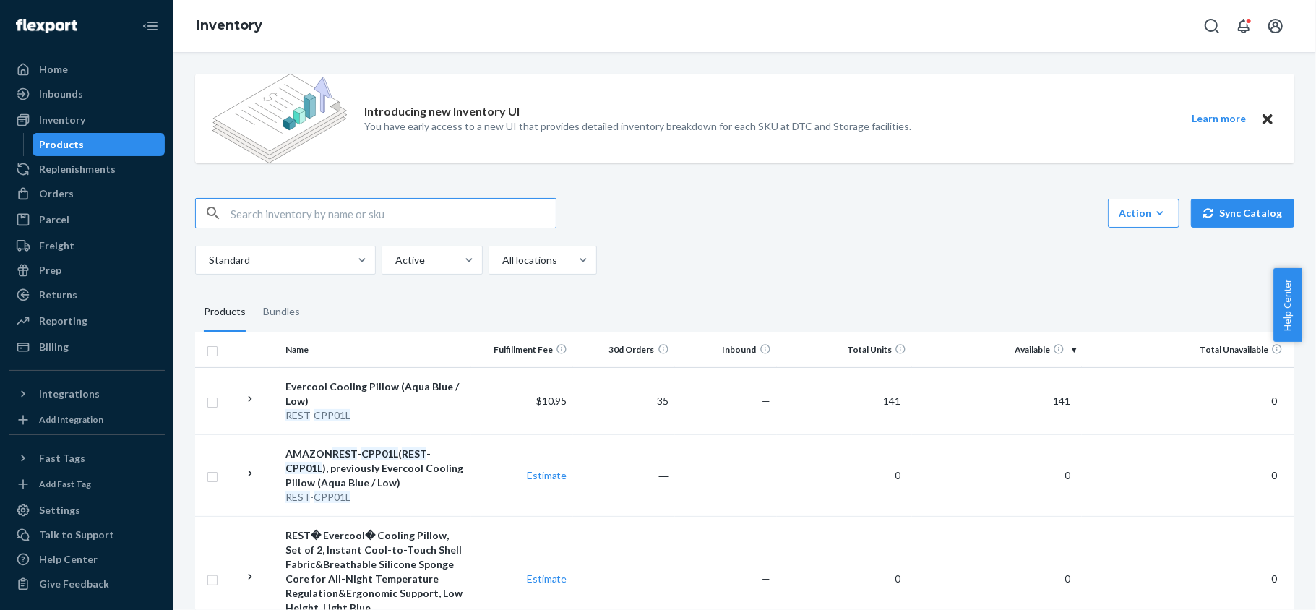
paste input "REST-CPP04H"
type input "REST-CPP04H"
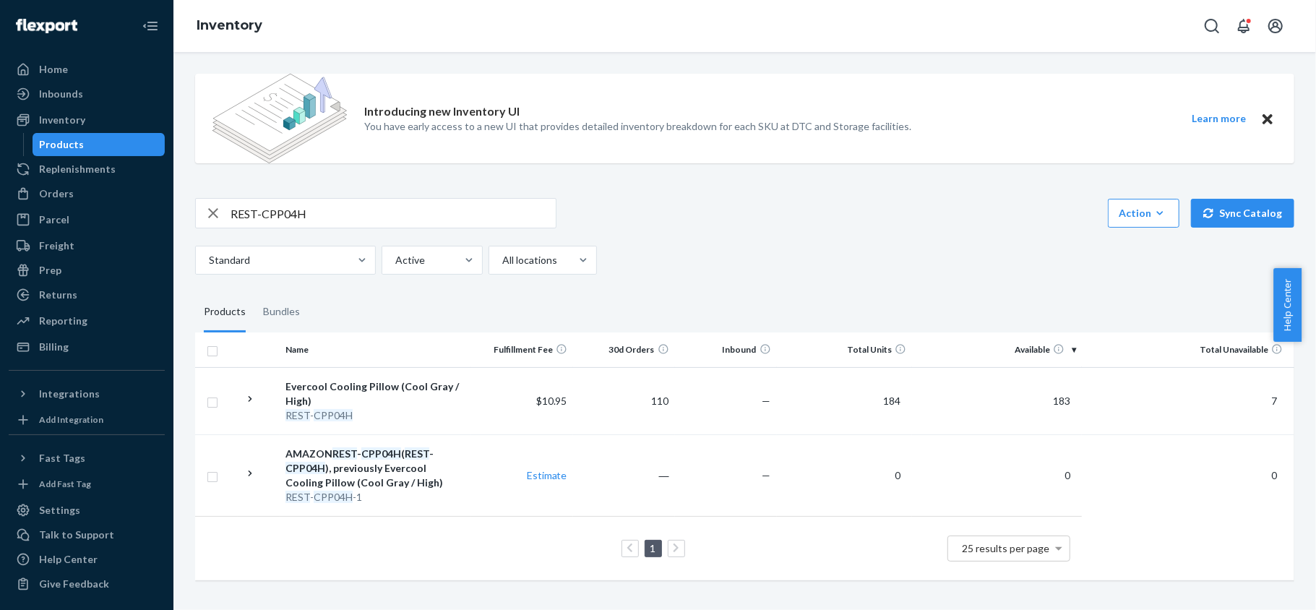
click at [338, 211] on input "REST-CPP04H" at bounding box center [392, 213] width 325 height 29
paste input "REST-CPP04M"
type input "REST-CPP04M"
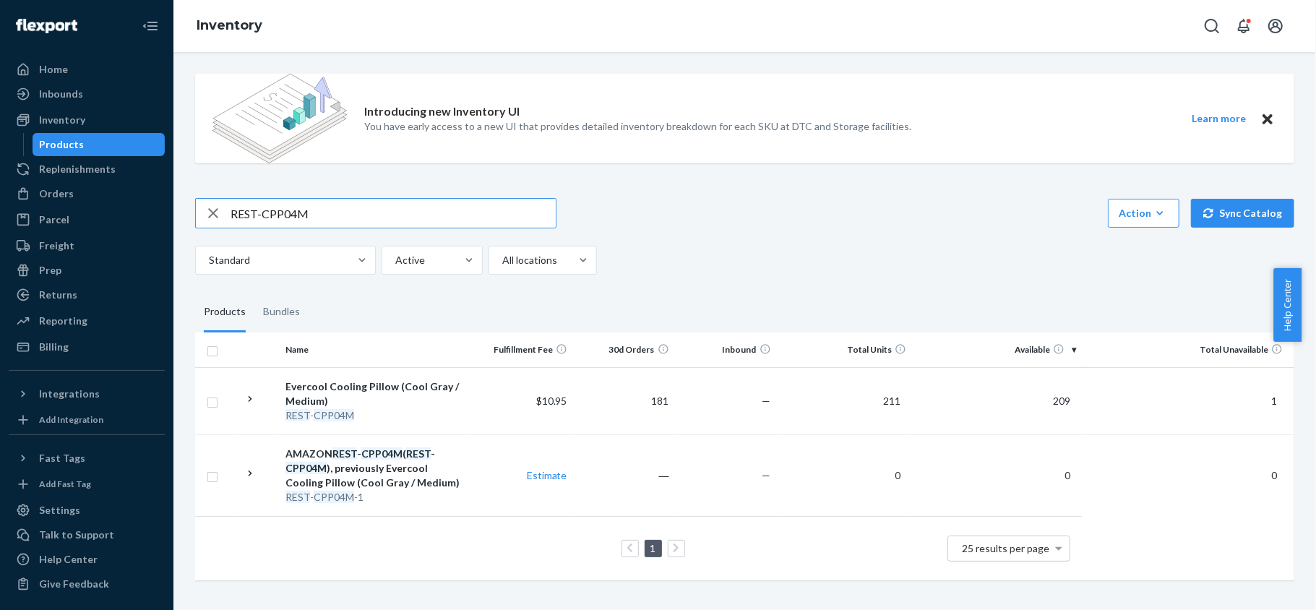
click at [373, 205] on input "REST-CPP04M" at bounding box center [392, 213] width 325 height 29
paste input "REST-CPP04L"
type input "REST-CPP04L"
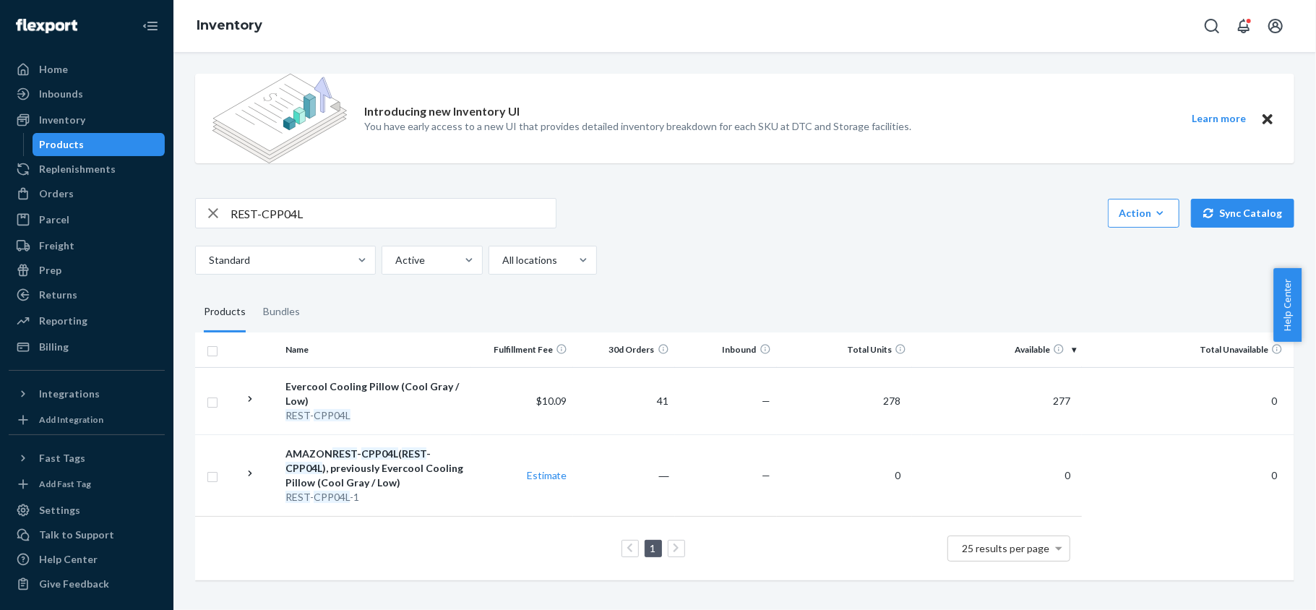
click at [301, 212] on input "REST-CPP04L" at bounding box center [392, 213] width 325 height 29
paste input "REST-CPP06H"
type input "REST-CPP06H"
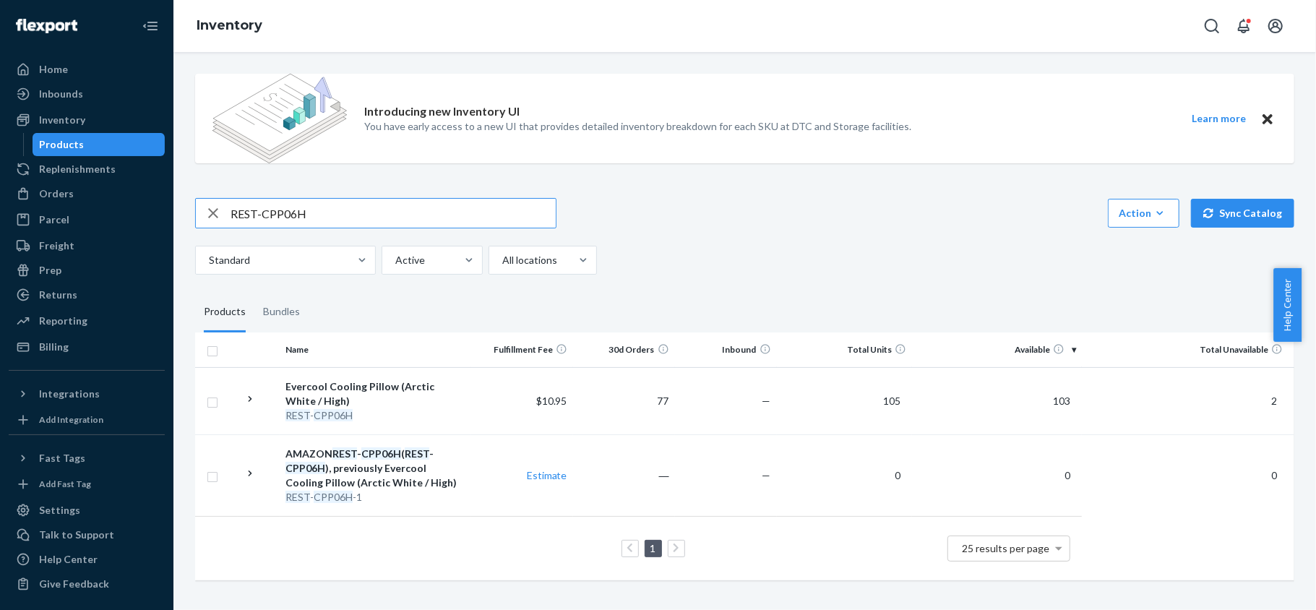
click at [389, 214] on input "REST-CPP06H" at bounding box center [392, 213] width 325 height 29
paste input "REST-CPP06M"
type input "REST-CPP06M"
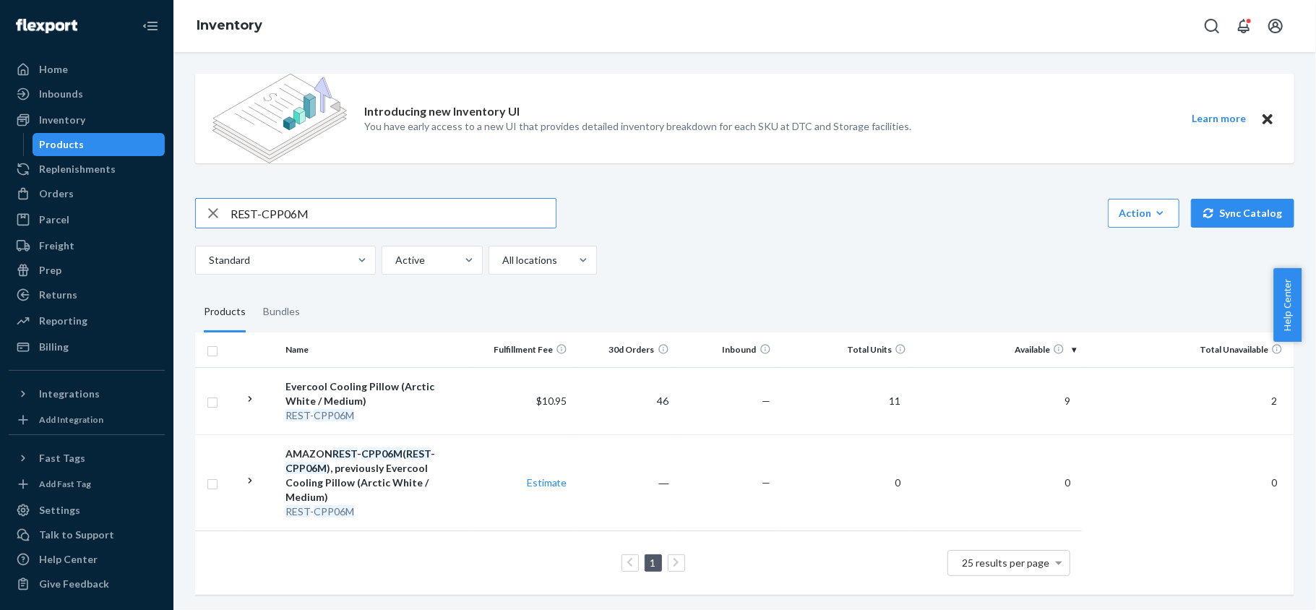
click at [342, 209] on input "REST-CPP06M" at bounding box center [392, 213] width 325 height 29
paste input "REST-CPP06L"
type input "REST-CPP06L"
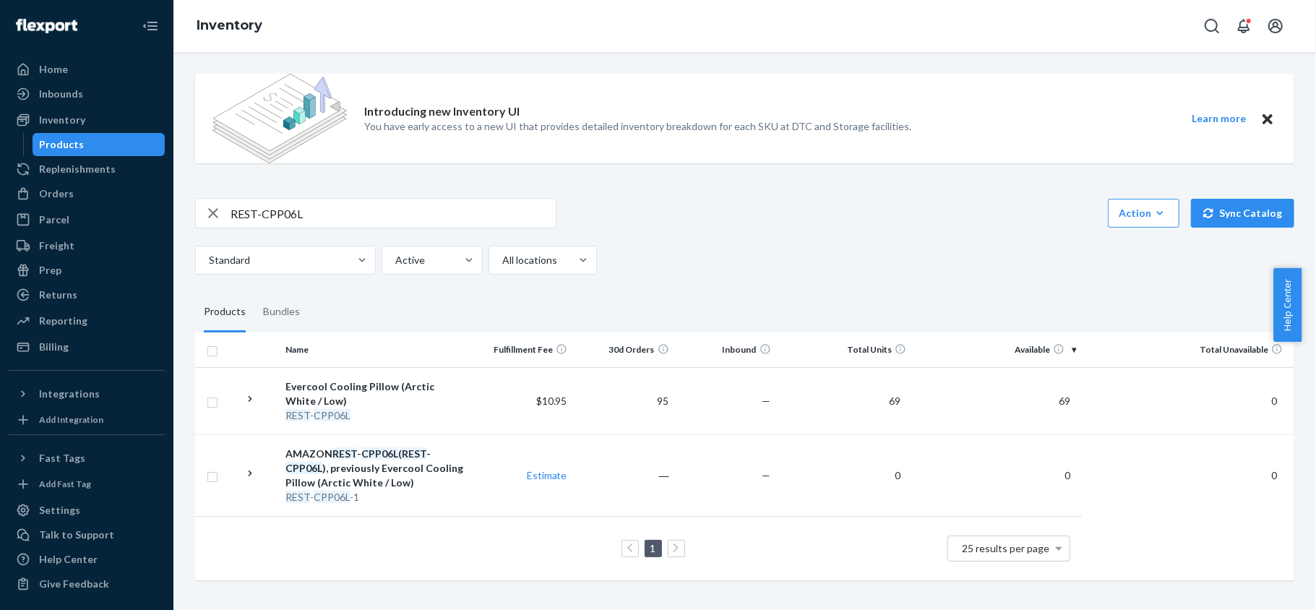
click at [322, 217] on input "REST-CPP06L" at bounding box center [392, 213] width 325 height 29
click at [321, 217] on input "REST-CPP06L" at bounding box center [392, 213] width 325 height 29
paste input "REST-CPP07H"
type input "REST-CPP07H"
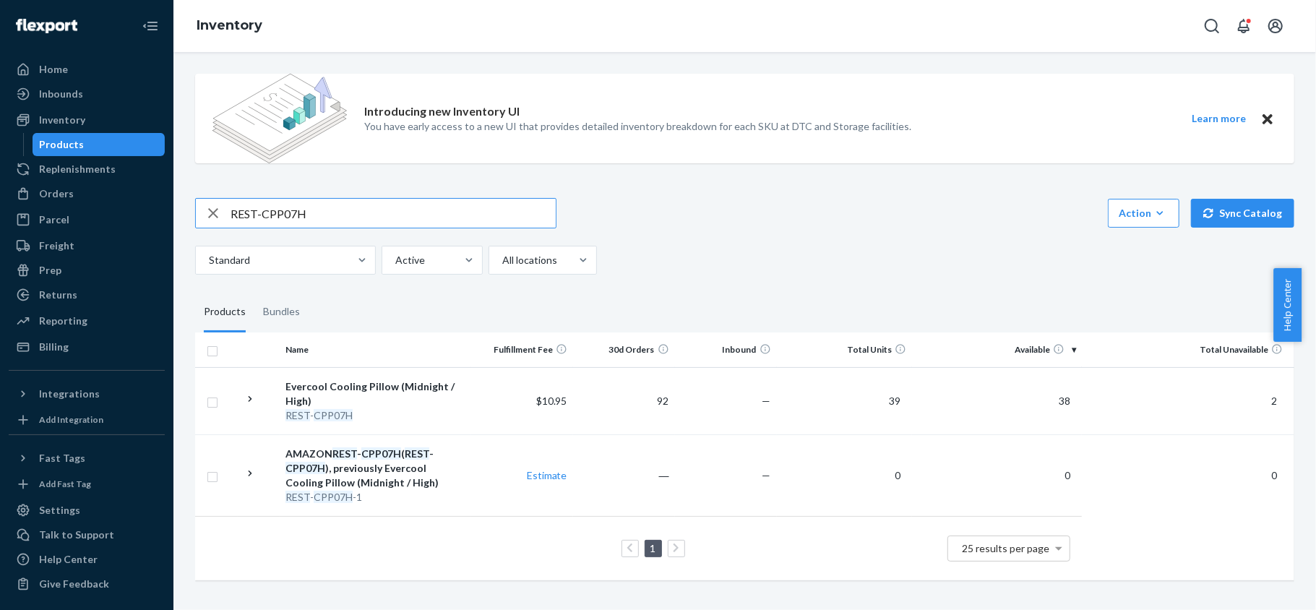
click at [392, 209] on input "REST-CPP07H" at bounding box center [392, 213] width 325 height 29
paste input "REST-CPP07M"
type input "REST-CPP07M"
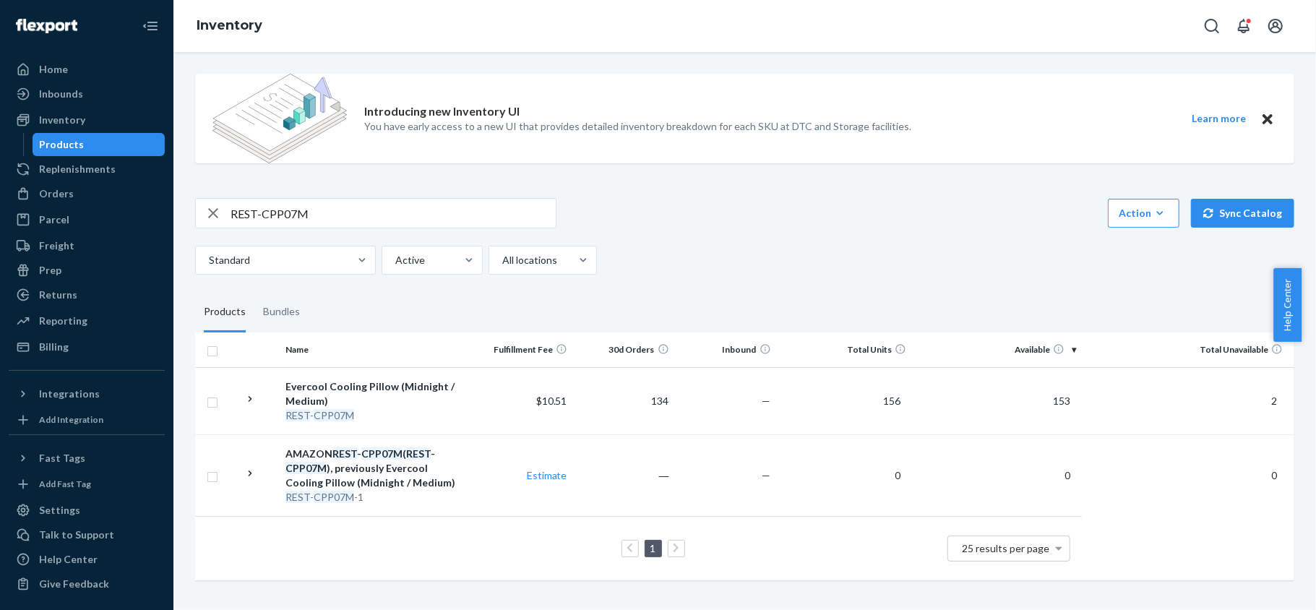
click at [344, 215] on input "REST-CPP07M" at bounding box center [392, 213] width 325 height 29
paste input "REST-CPP07L"
type input "REST-CPP07L"
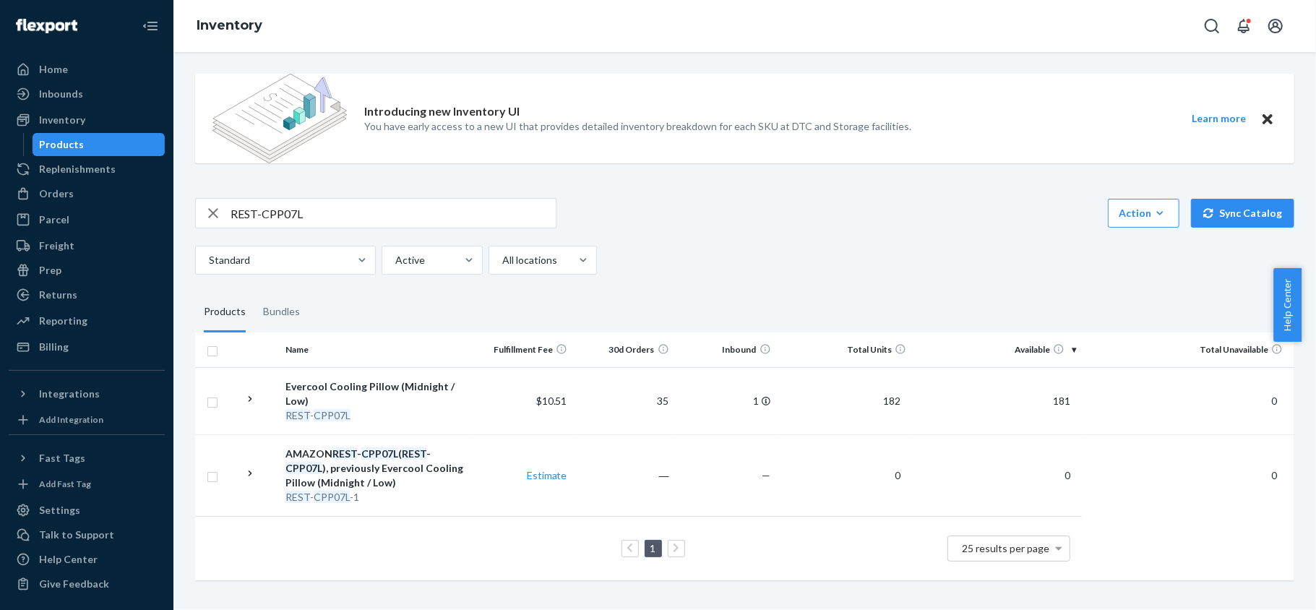
click at [413, 200] on input "REST-CPP07L" at bounding box center [392, 213] width 325 height 29
paste input "REST-CPW07TS-S"
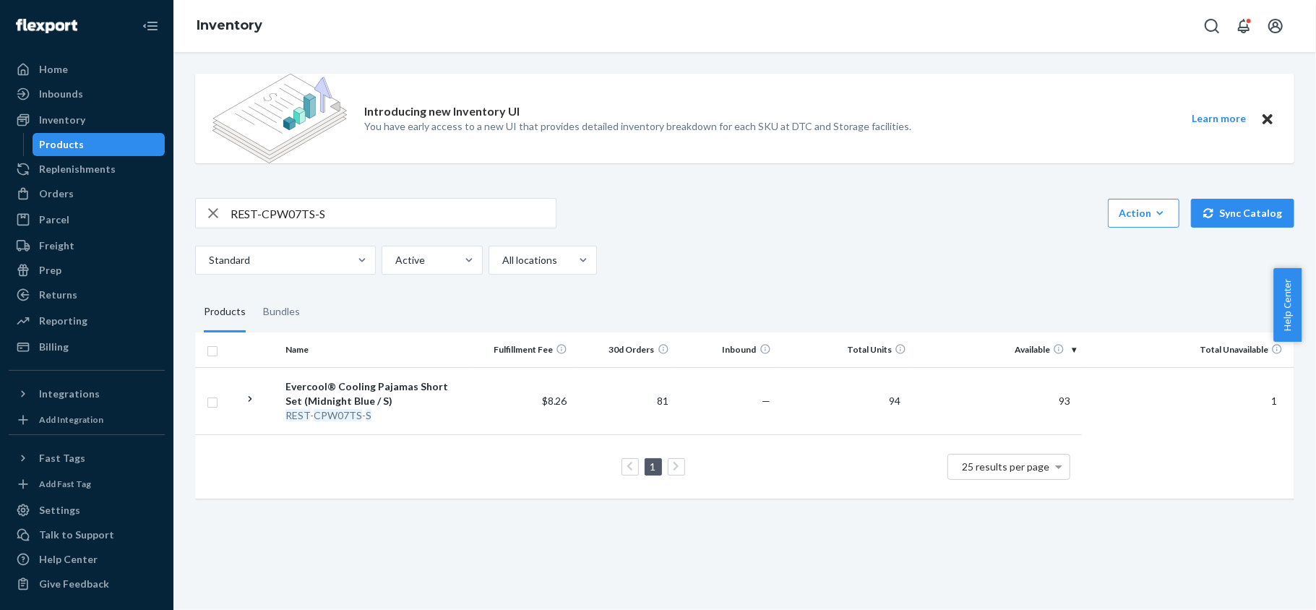
click at [342, 208] on input "REST-CPW07TS-S" at bounding box center [392, 213] width 325 height 29
click at [340, 209] on input "REST-CPW07TS-S" at bounding box center [392, 213] width 325 height 29
click at [340, 210] on input "REST-CPW07TS-S" at bounding box center [392, 213] width 325 height 29
type input "R"
paste input "REST-CPW07TS-M"
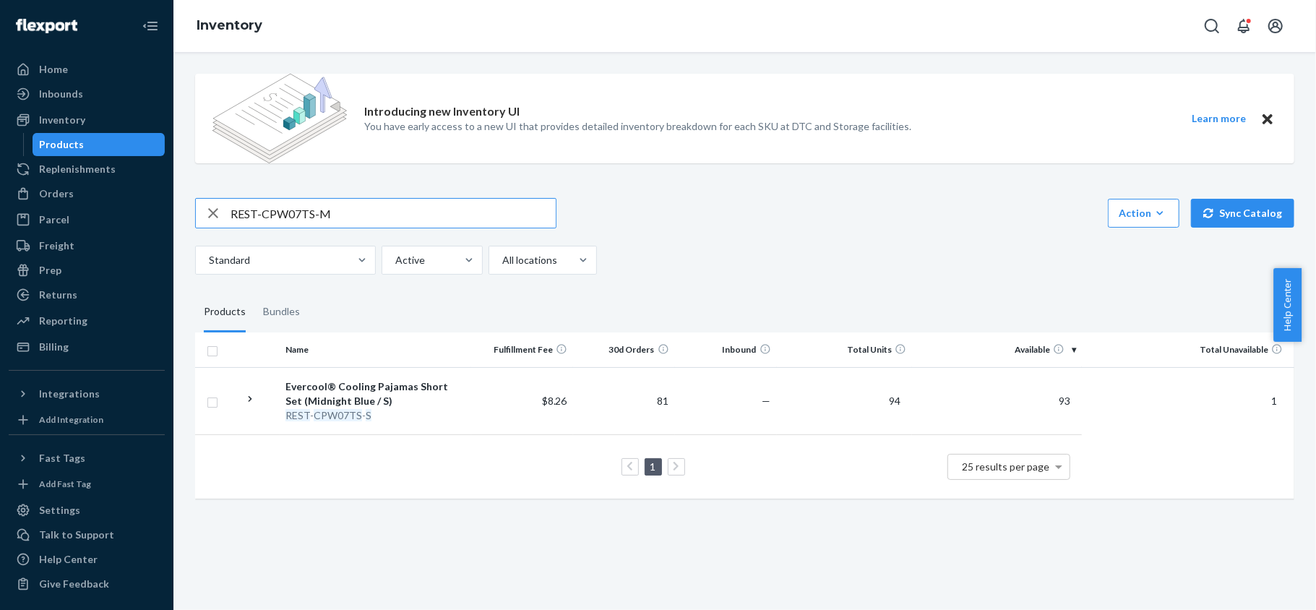
type input "REST-CPW07TS-M"
click at [335, 217] on input "REST-CPW07TS-M" at bounding box center [392, 213] width 325 height 29
click at [335, 215] on input "REST-CPW07TS-M" at bounding box center [392, 213] width 325 height 29
paste input "REST-CPW07TS-M"
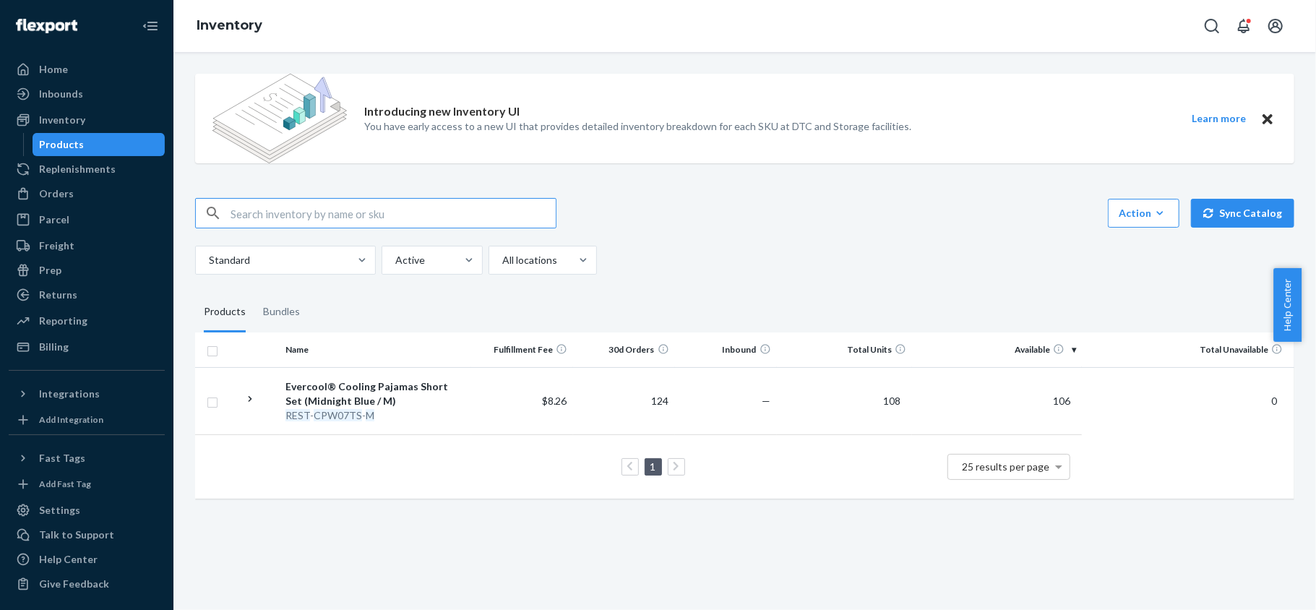
type input "REST-CPW07TS-M"
click at [330, 207] on input "REST-CPW07TS-M" at bounding box center [392, 213] width 325 height 29
paste input "REST-CPW07TS-L"
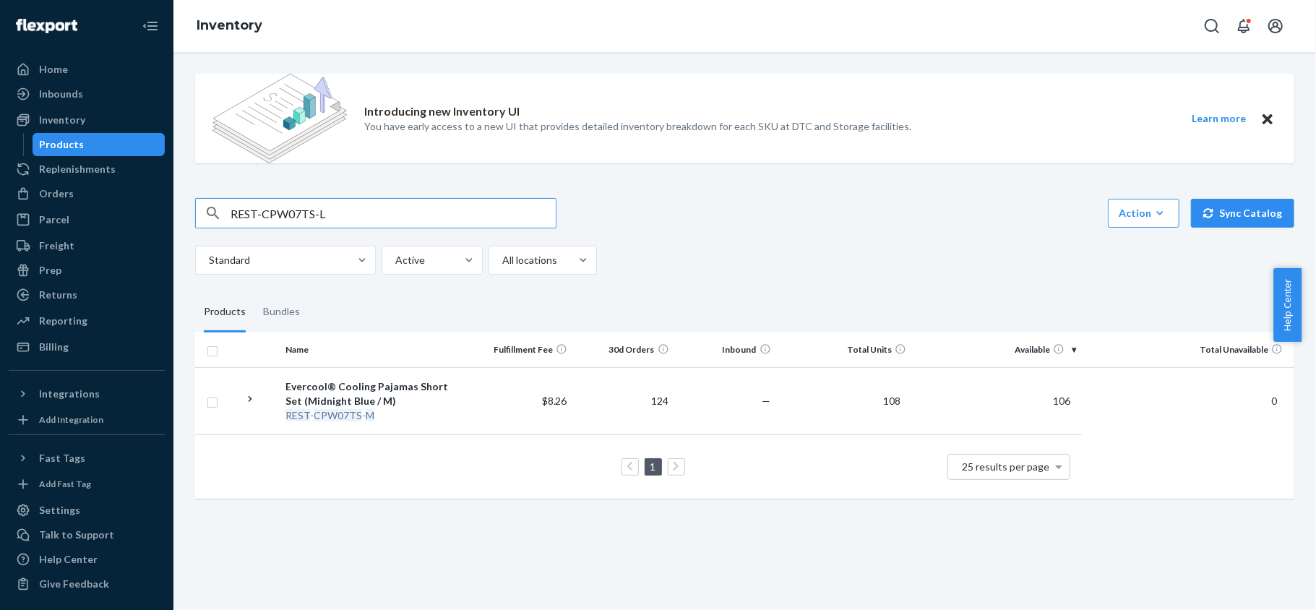
type input "REST-CPW07TS-L"
click at [362, 199] on input "REST-CPW07TS-L" at bounding box center [392, 213] width 325 height 29
paste input "REST-CPW07TS-XL"
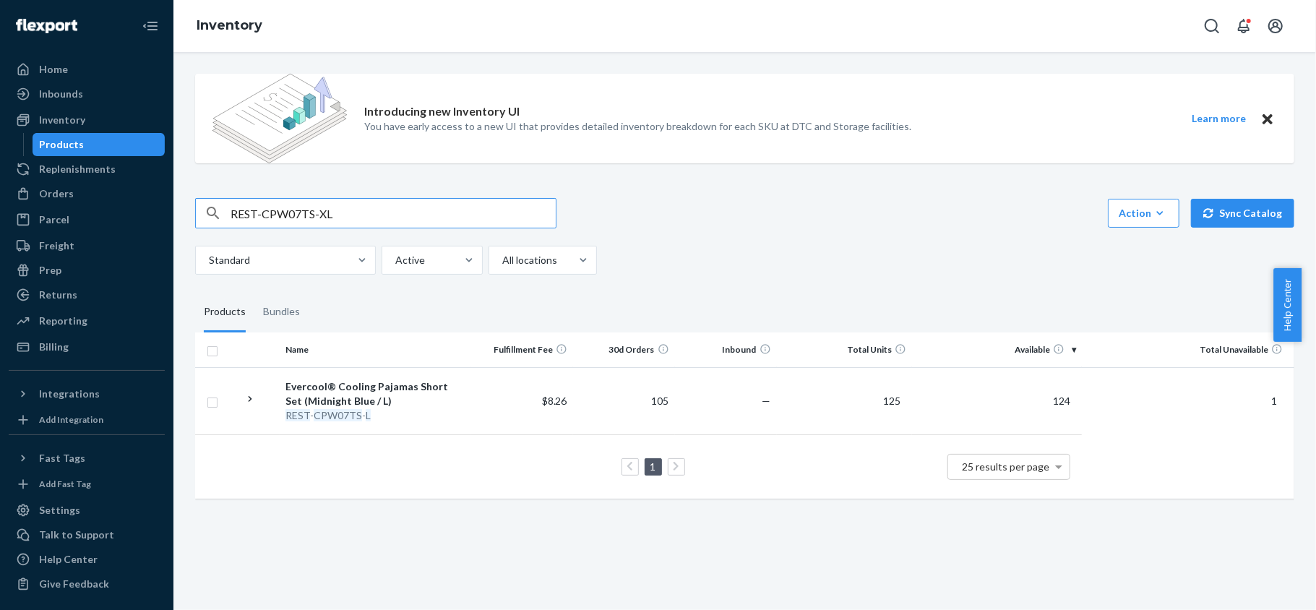
type input "REST-CPW07TS-XL"
click at [400, 207] on input "REST-CPW07TS-XL" at bounding box center [392, 213] width 325 height 29
paste input "REST-CPW07TS-XXL"
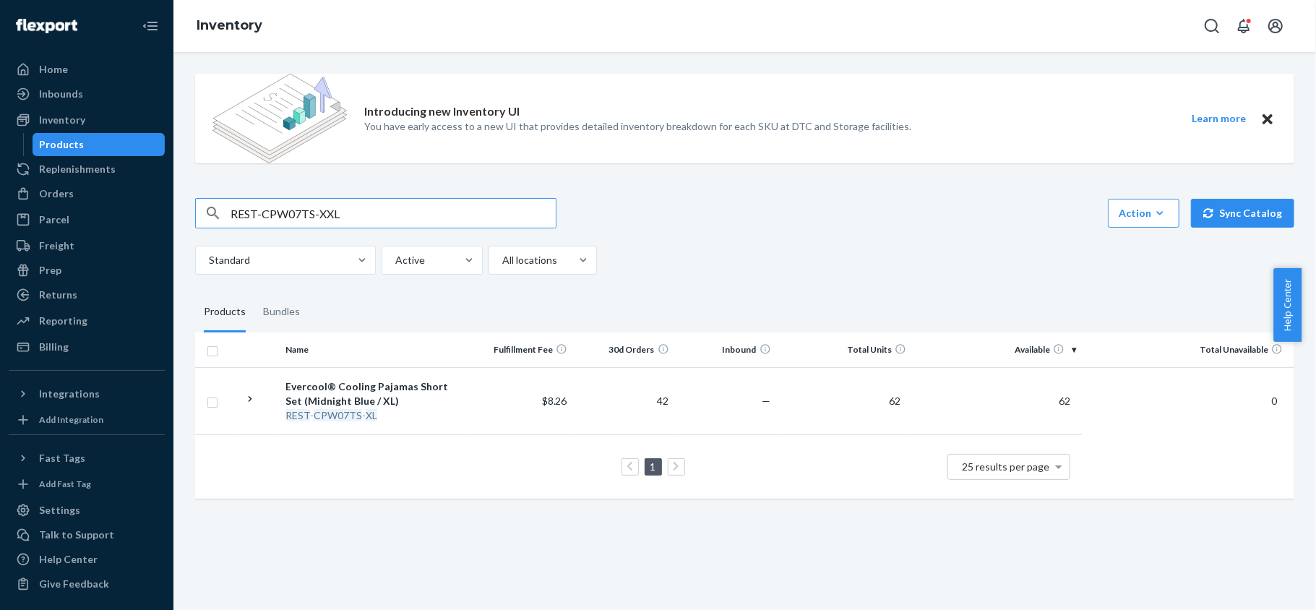
type input "REST-CPW07TS-XXL"
click at [384, 215] on input "REST-CPW07TS-XXL" at bounding box center [392, 213] width 325 height 29
paste input "REST-CPW07TP-S"
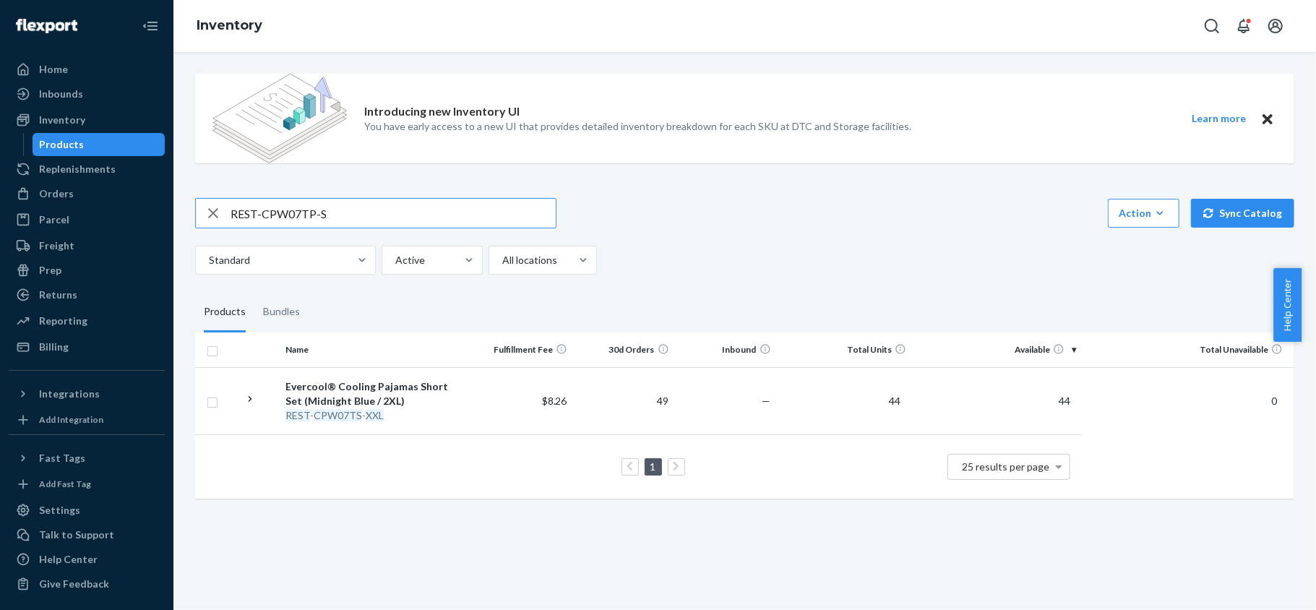
type input "REST-CPW07TP-S"
click at [376, 196] on div "Introducing new Inventory UI You have early access to a new UI that provides de…" at bounding box center [744, 287] width 1120 height 451
click at [376, 212] on input "REST-CPW07TP-S" at bounding box center [392, 213] width 325 height 29
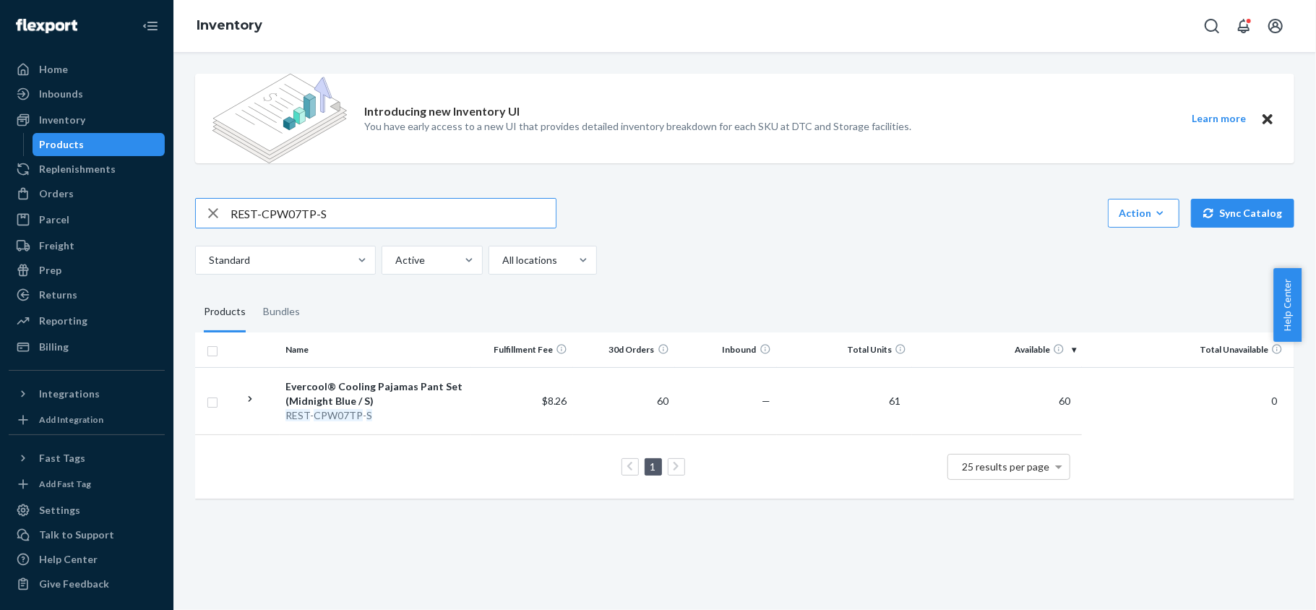
click at [405, 172] on div "Introducing new Inventory UI You have early access to a new UI that provides de…" at bounding box center [744, 121] width 1099 height 118
click at [360, 214] on input "REST-CPW07TP-S" at bounding box center [392, 213] width 325 height 29
paste input "REST-CPW07TP-M"
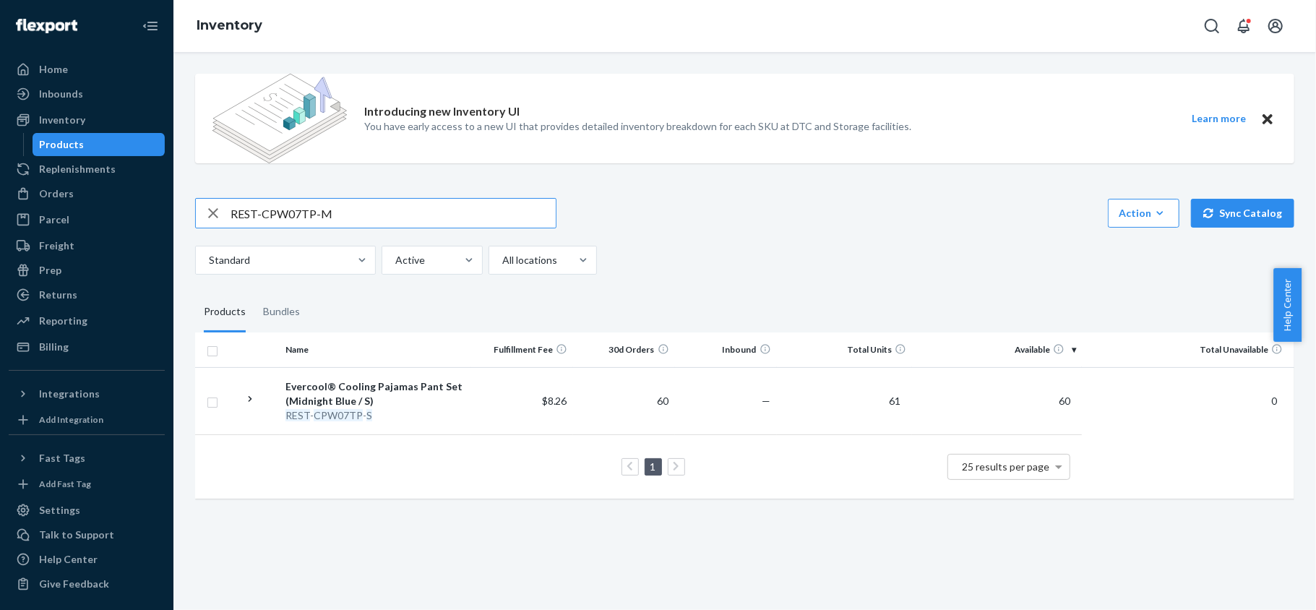
type input "REST-CPW07TP-M"
click at [366, 212] on input "REST-CPW07TP-M" at bounding box center [392, 213] width 325 height 29
paste input "REST-CPW07TP-L"
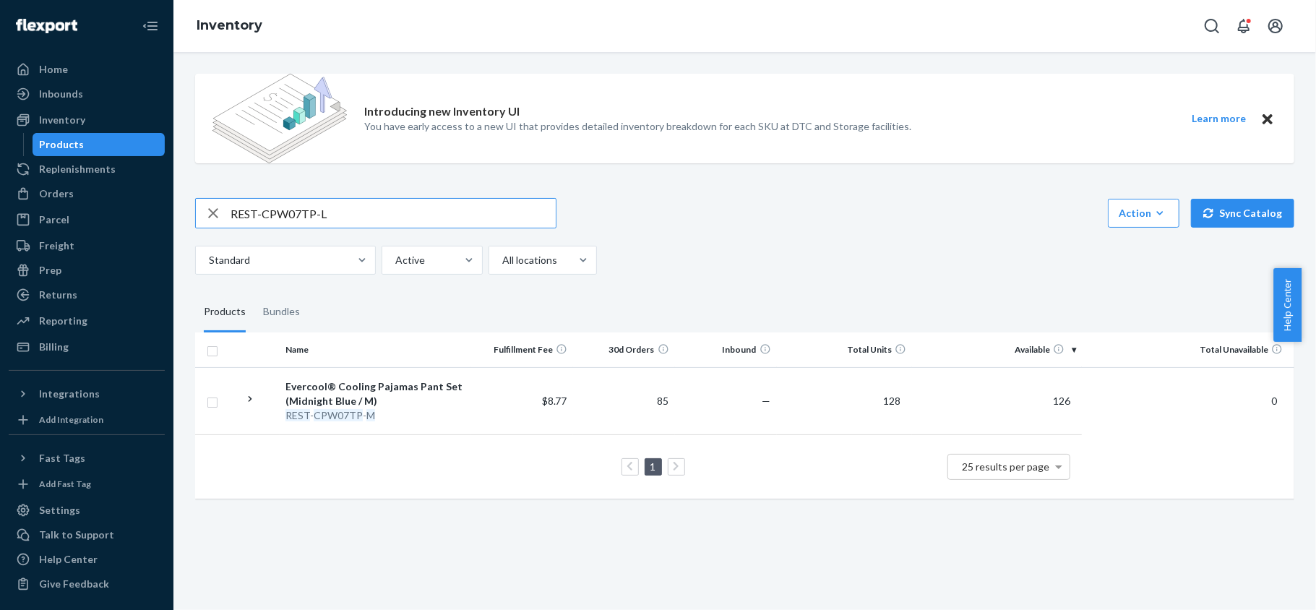
type input "REST-CPW07TP-L"
click at [366, 228] on div "REST-CPW07TP-L" at bounding box center [375, 213] width 361 height 30
click at [380, 202] on input "REST-CPW07TP-L" at bounding box center [392, 213] width 325 height 29
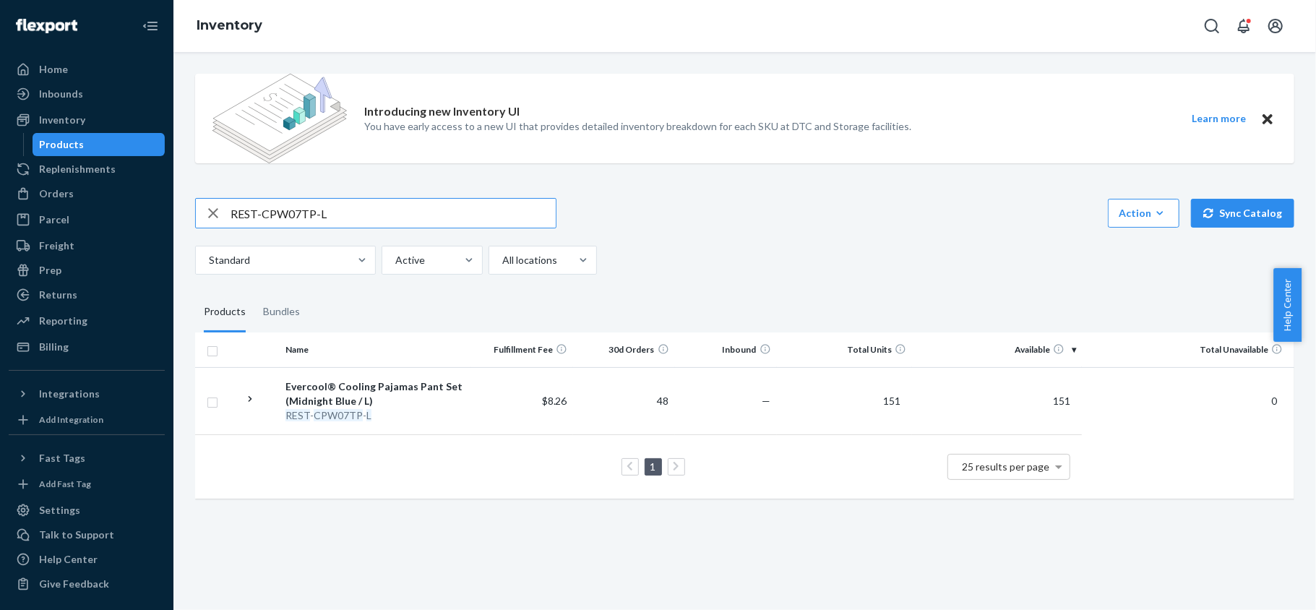
click at [380, 202] on input "REST-CPW07TP-L" at bounding box center [392, 213] width 325 height 29
paste input "REST-CPW07TP-XL"
type input "REST-CPW07TP-XL"
click at [393, 215] on input "REST-CPW07TP-XL" at bounding box center [392, 213] width 325 height 29
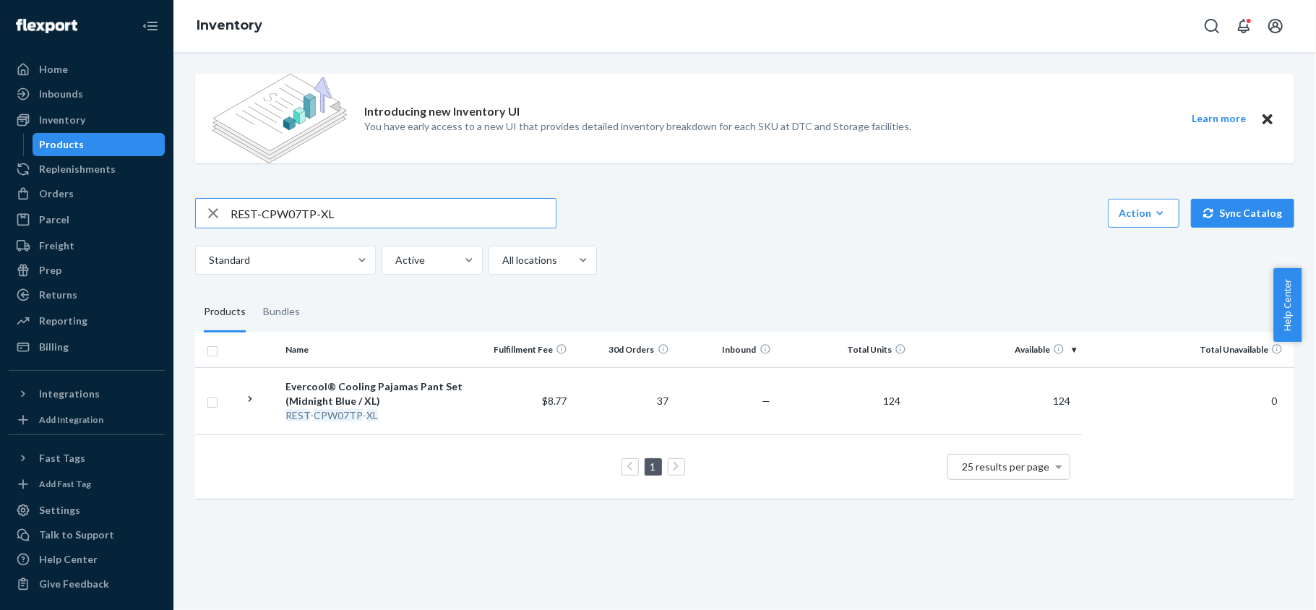
click at [393, 215] on input "REST-CPW07TP-XL" at bounding box center [392, 213] width 325 height 29
paste input "REST-CPW07TP-XXL"
type input "REST-CPW07TP-XXL"
click at [380, 210] on input "REST-CPW07TP-XXL" at bounding box center [392, 213] width 325 height 29
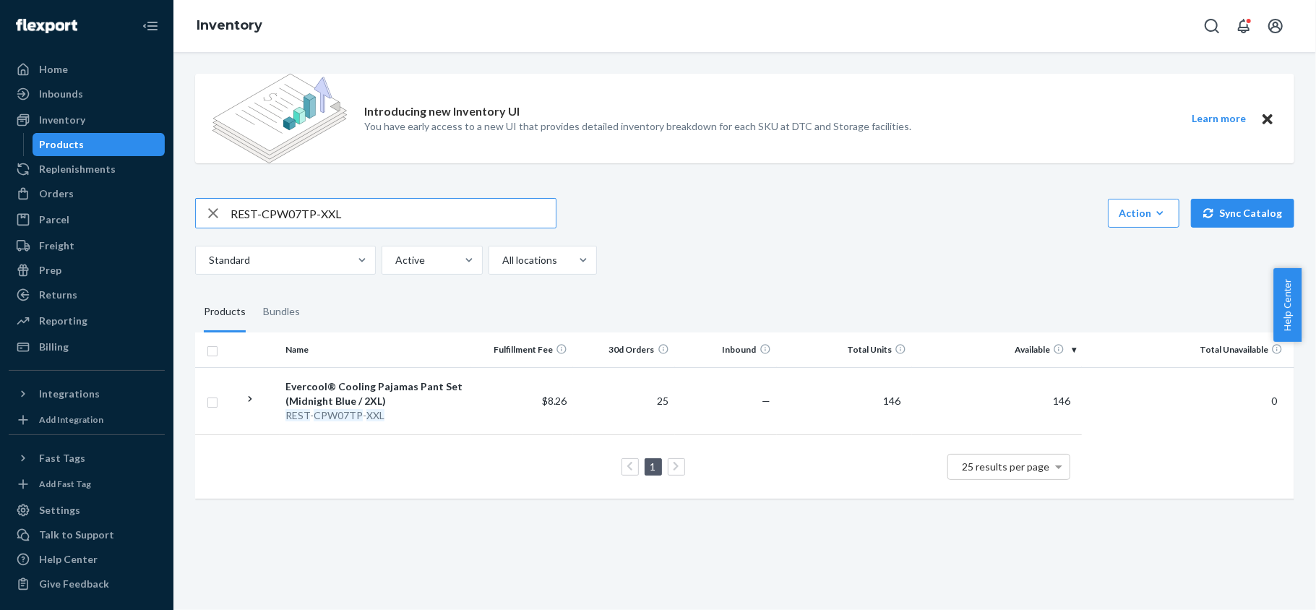
click at [380, 210] on input "REST-CPW07TP-XXL" at bounding box center [392, 213] width 325 height 29
paste input "REST-CPW09TS-S"
type input "REST-CPW09TS-S"
click at [377, 203] on input "REST-CPW09TS-S" at bounding box center [392, 213] width 325 height 29
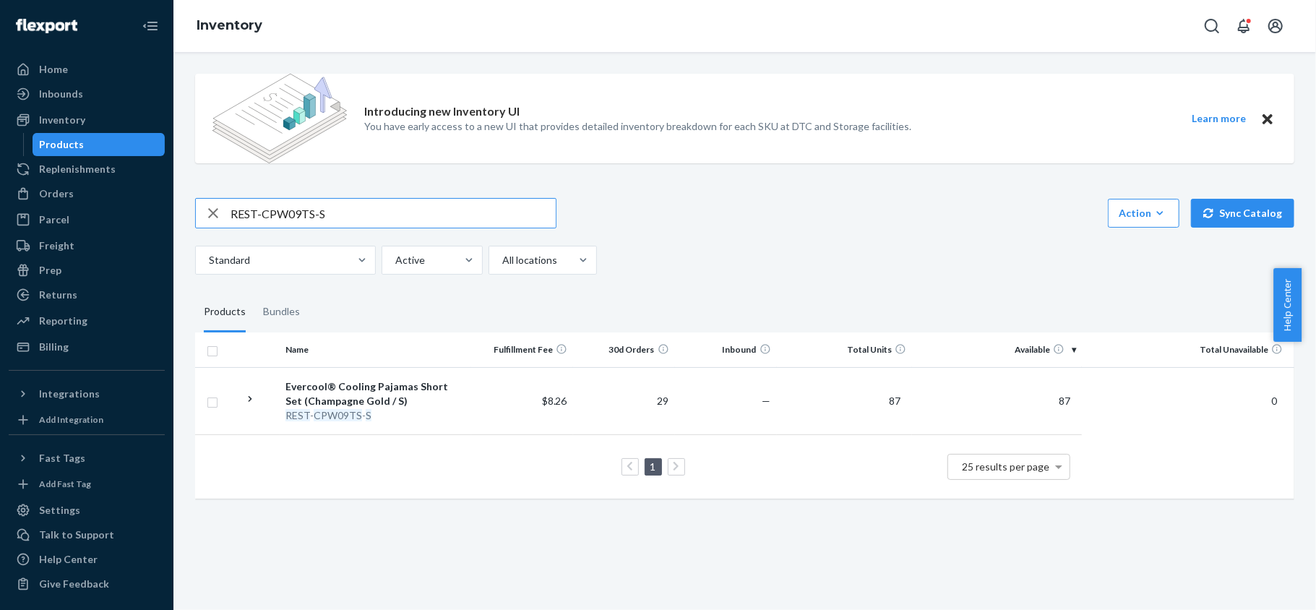
click at [377, 203] on input "REST-CPW09TS-S" at bounding box center [392, 213] width 325 height 29
paste input "REST-CPW09TS-M"
type input "REST-CPW09TS-M"
click at [338, 218] on input "REST-CPW09TS-M" at bounding box center [392, 213] width 325 height 29
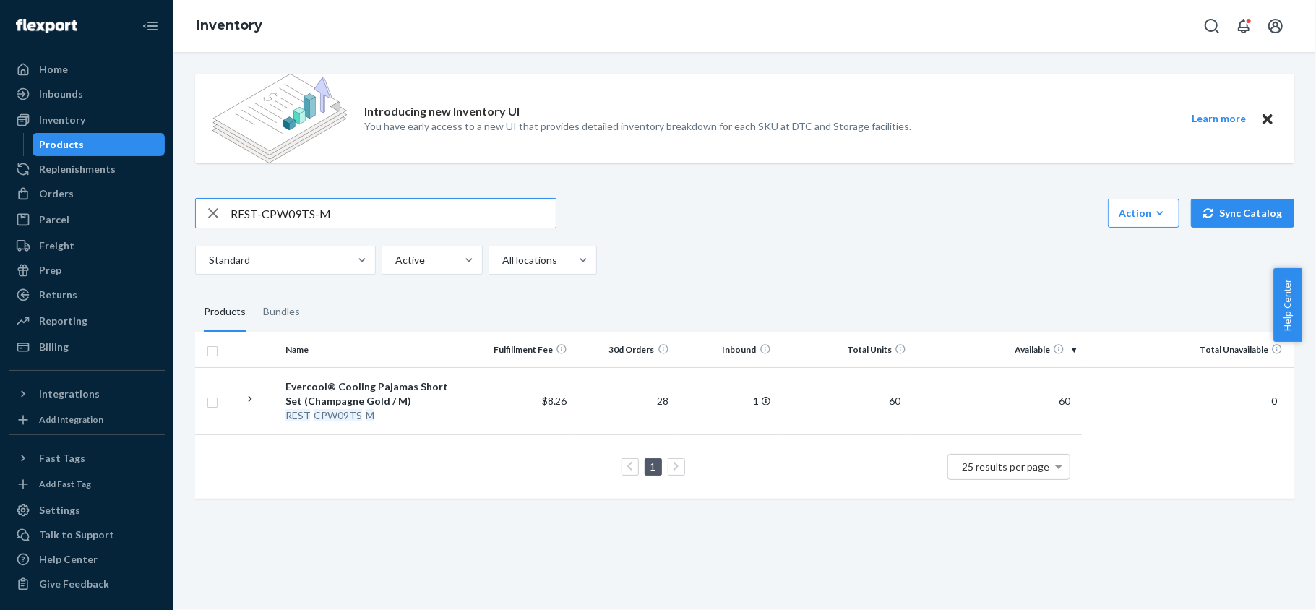
click at [338, 218] on input "REST-CPW09TS-M" at bounding box center [392, 213] width 325 height 29
paste input "REST-CPW09TS-L"
type input "REST-CPW09TS-L"
click at [412, 198] on div "REST-CPW09TS-L" at bounding box center [375, 213] width 361 height 30
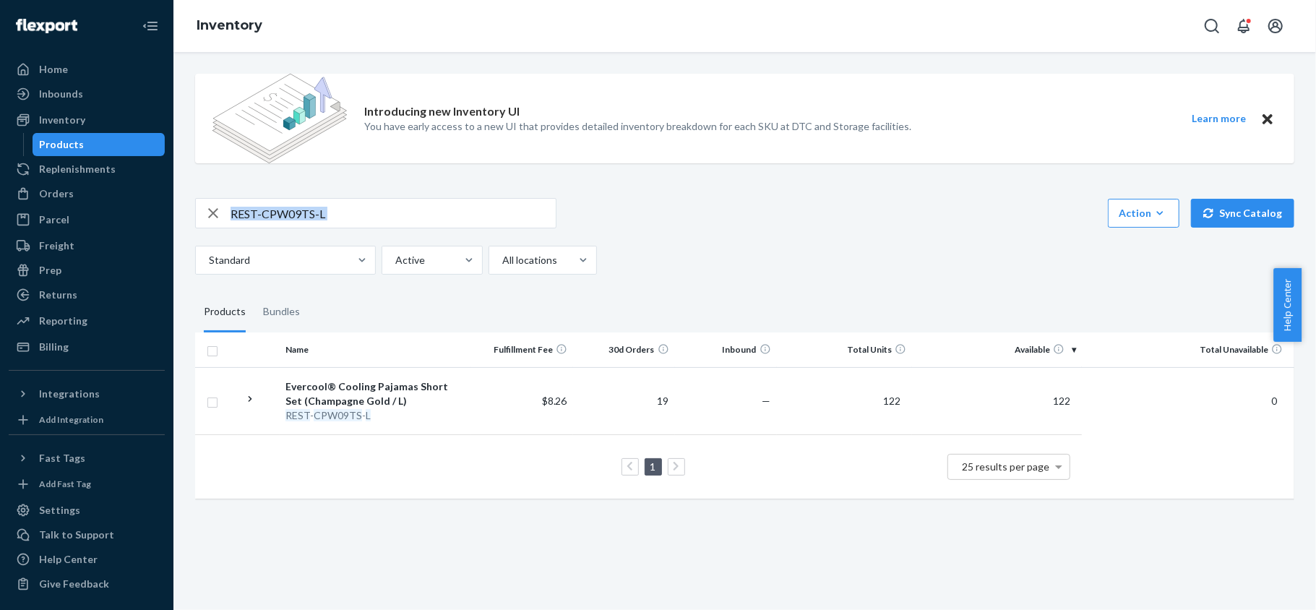
click at [397, 211] on input "REST-CPW09TS-L" at bounding box center [392, 213] width 325 height 29
click at [397, 209] on input "REST-CPW09TS-L" at bounding box center [392, 213] width 325 height 29
paste input "REST-CPW09TS-XL"
type input "REST-CPW09TS-XL"
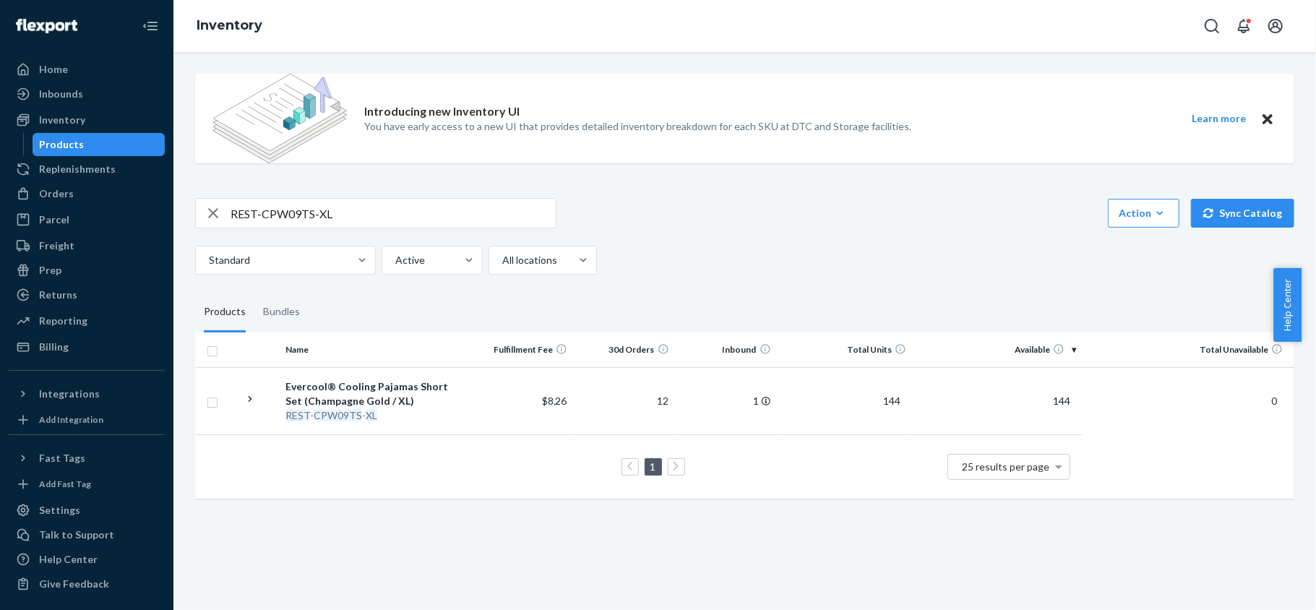
click at [435, 203] on input "REST-CPW09TS-XL" at bounding box center [392, 213] width 325 height 29
paste input "REST-CPW09TS-XXL"
type input "REST-CPW09TS-XXL"
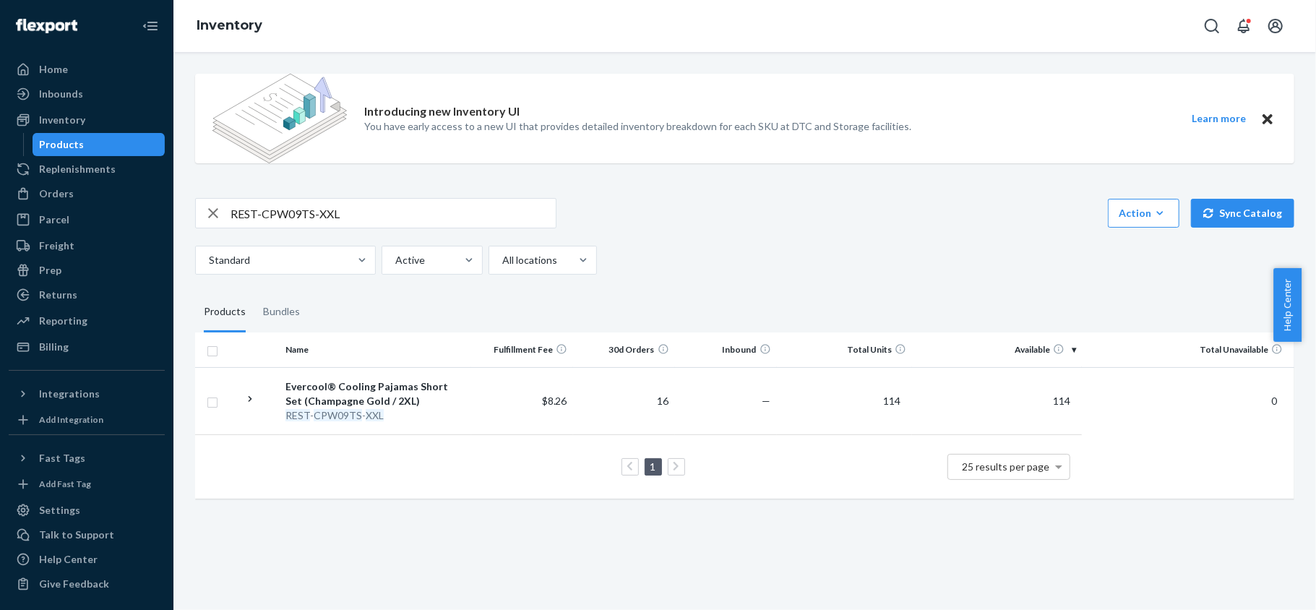
click at [367, 203] on input "REST-CPW09TS-XXL" at bounding box center [392, 213] width 325 height 29
click at [366, 203] on input "REST-CPW09TS-XXL" at bounding box center [392, 213] width 325 height 29
paste input "REST-CPW09TP-S"
type input "REST-CPW09TP-S"
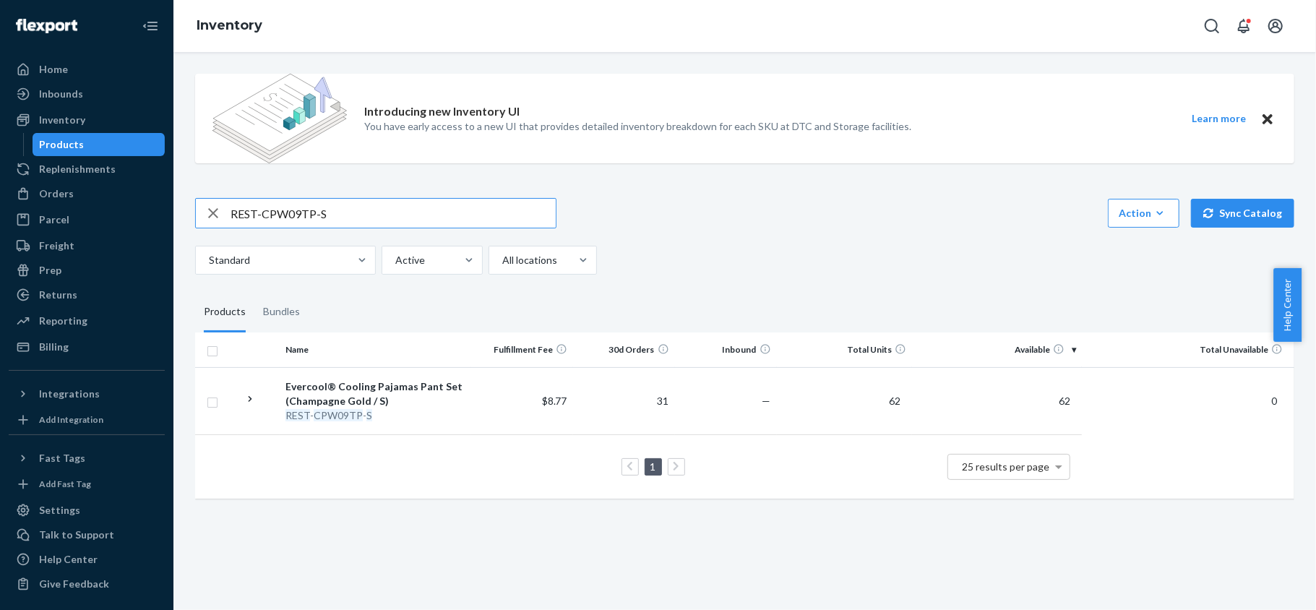
click at [333, 210] on input "REST-CPW09TP-S" at bounding box center [392, 213] width 325 height 29
click at [333, 211] on input "REST-CPW09TP-S" at bounding box center [392, 213] width 325 height 29
click at [332, 211] on input "REST-CPW09TP-S" at bounding box center [392, 213] width 325 height 29
paste input "REST-CPW09TP-M"
type input "REST-CPW09TP-M"
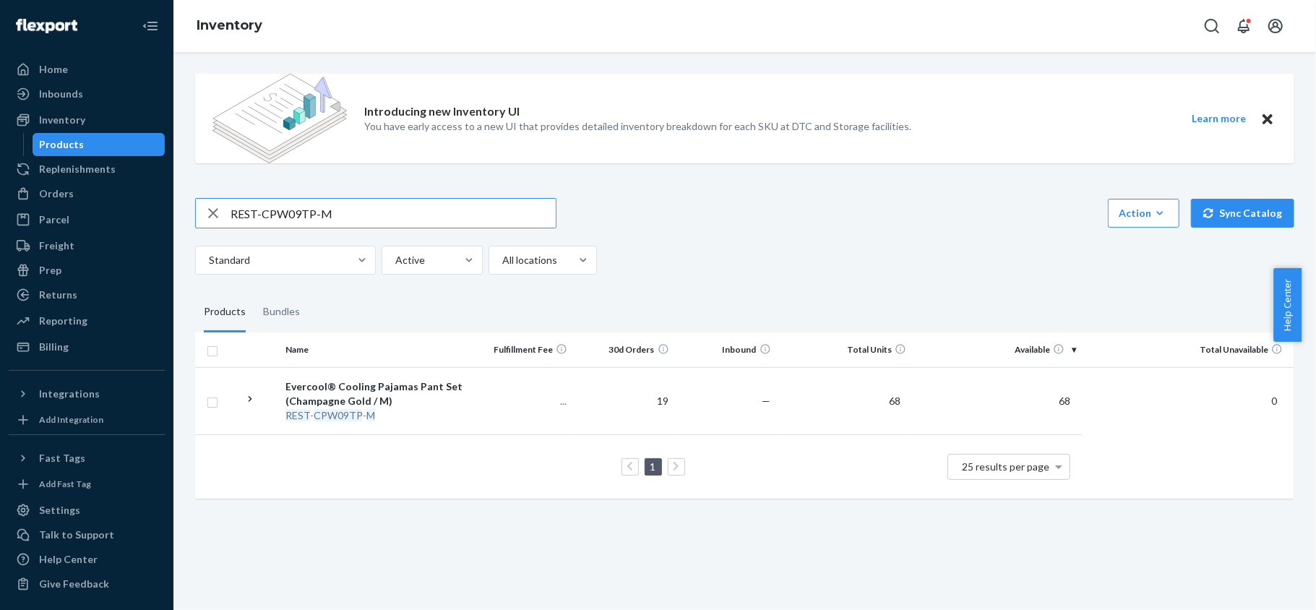
click at [408, 205] on input "REST-CPW09TP-M" at bounding box center [392, 213] width 325 height 29
type input "v"
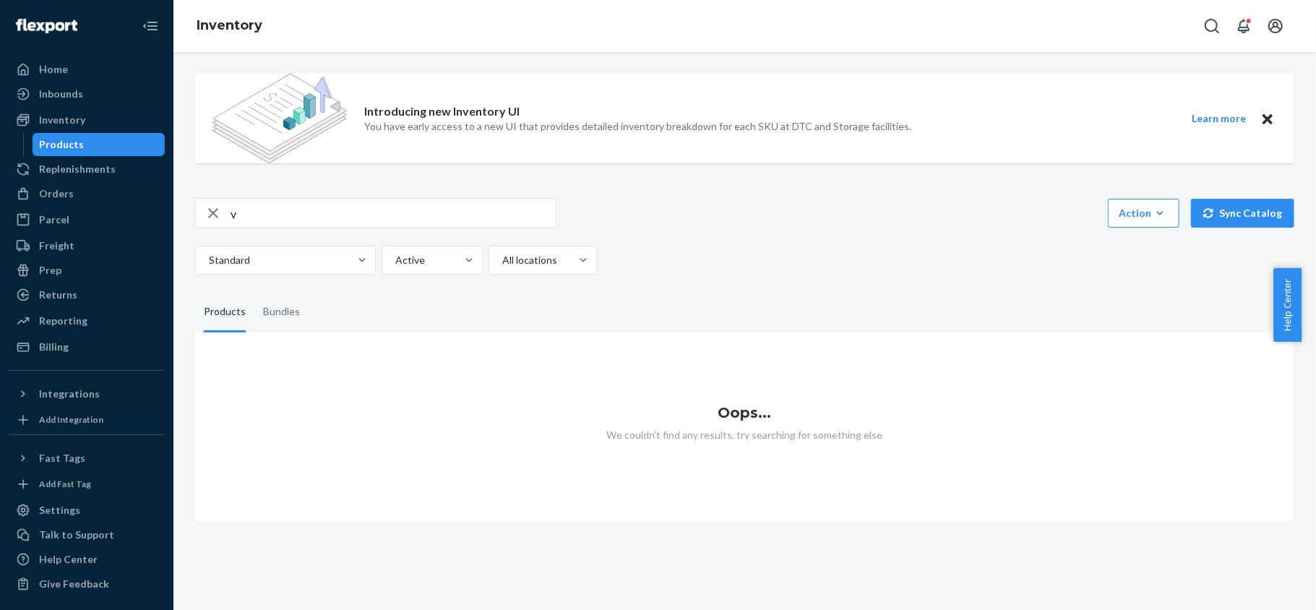
click at [327, 215] on input "v" at bounding box center [392, 213] width 325 height 29
paste input "REST-CPW09TP-L"
type input "REST-CPW09TP-L"
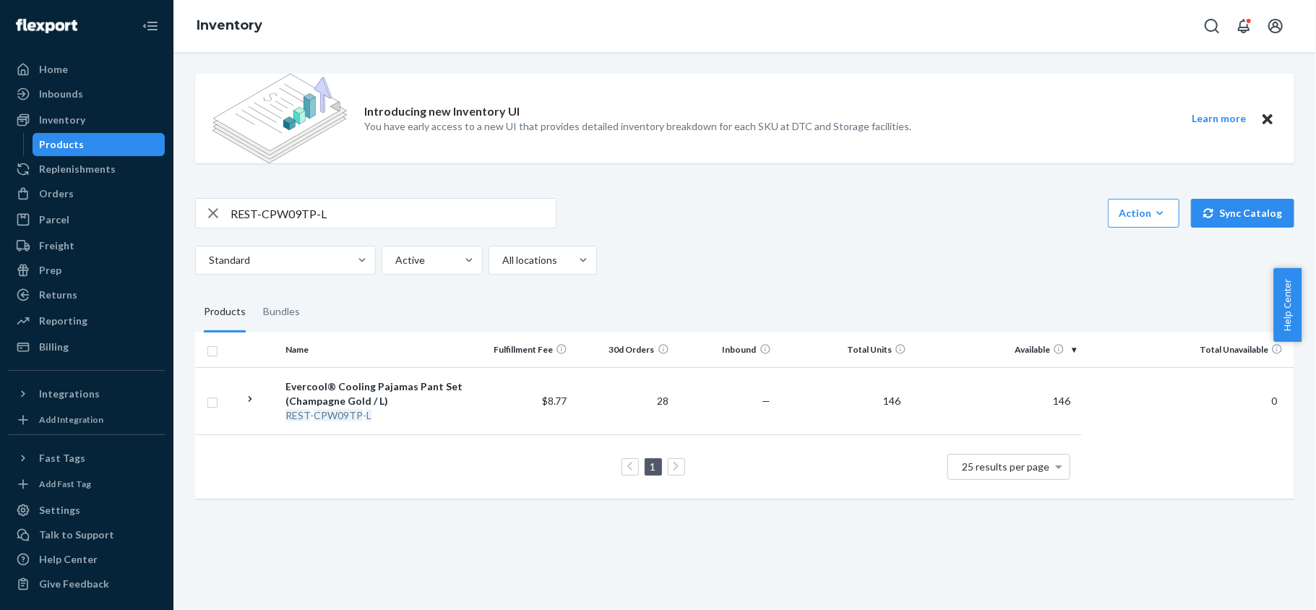
click at [362, 202] on input "REST-CPW09TP-L" at bounding box center [392, 213] width 325 height 29
paste input "REST-CPW09TP-XL"
type input "REST-CPW09TP-XL"
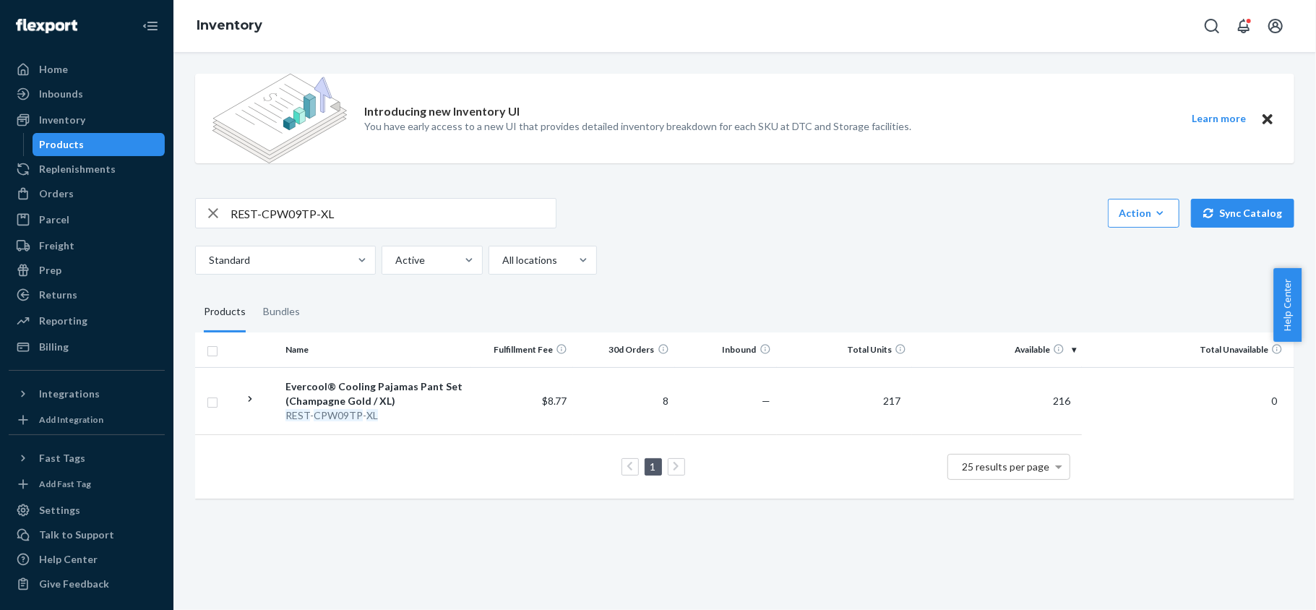
click at [380, 206] on input "REST-CPW09TP-XL" at bounding box center [392, 213] width 325 height 29
paste input "REST-CPW09TP-XXL"
type input "REST-CPW09TP-XXL"
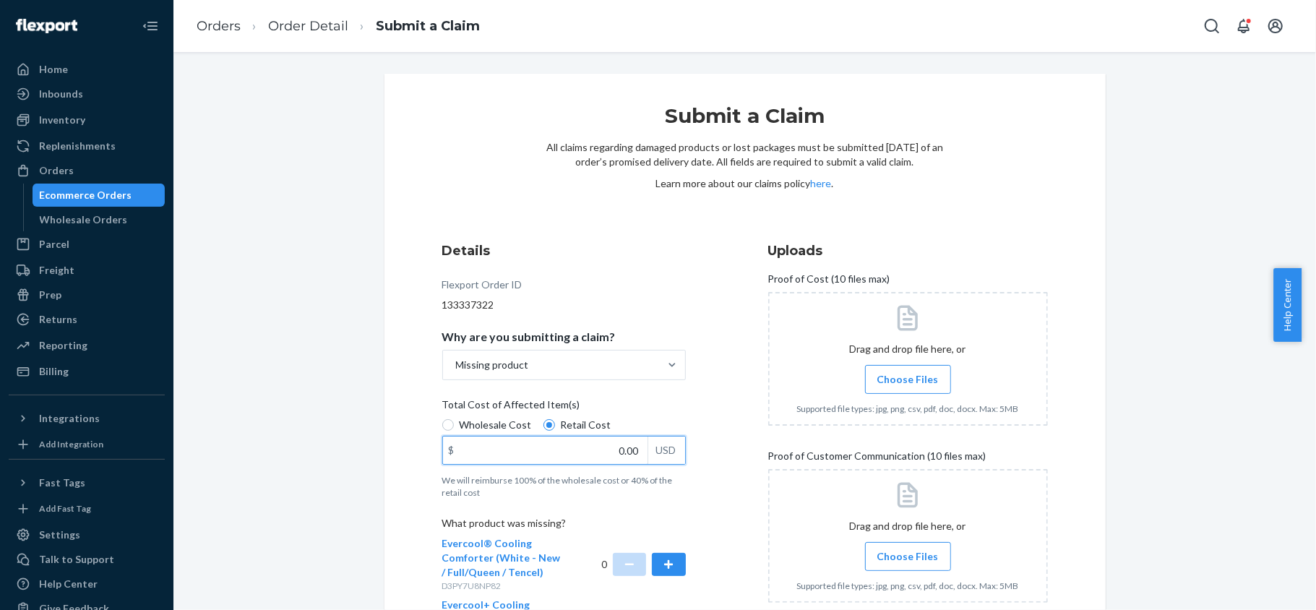
drag, startPoint x: 602, startPoint y: 448, endPoint x: 665, endPoint y: 452, distance: 63.0
click at [665, 452] on div "$ 0.00 USD" at bounding box center [563, 450] width 243 height 29
paste input "167"
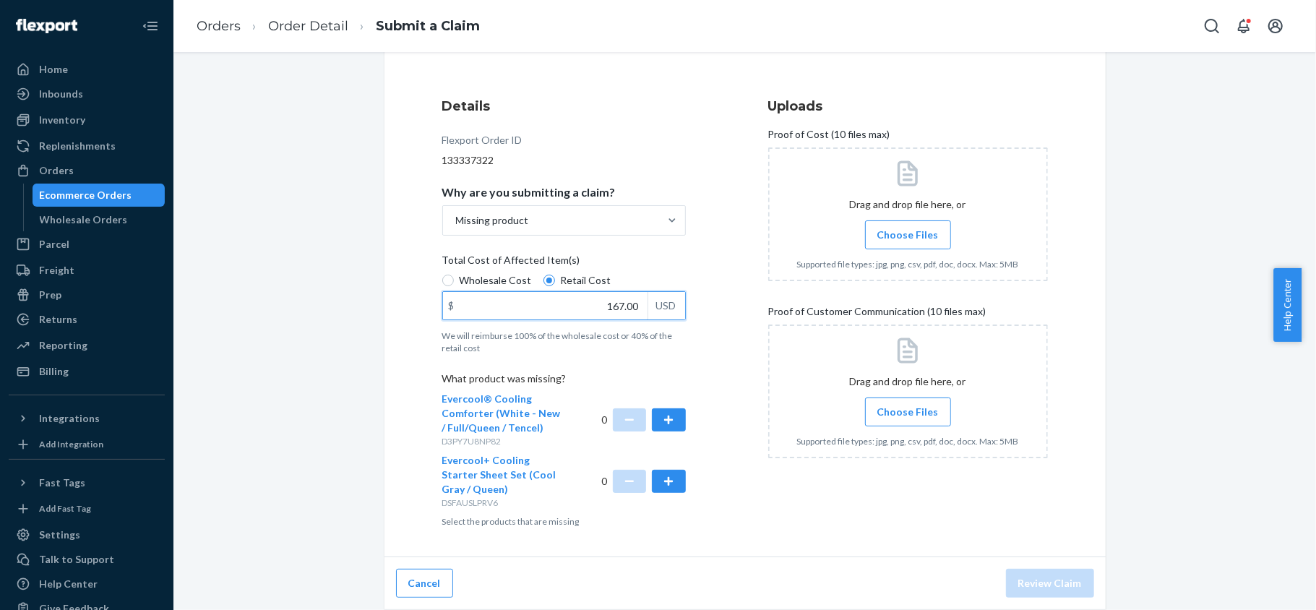
type input "167.00"
click at [656, 483] on button "button" at bounding box center [668, 481] width 33 height 23
click at [874, 246] on label "Choose Files" at bounding box center [908, 234] width 86 height 29
click at [907, 243] on input "Choose Files" at bounding box center [907, 235] width 1 height 16
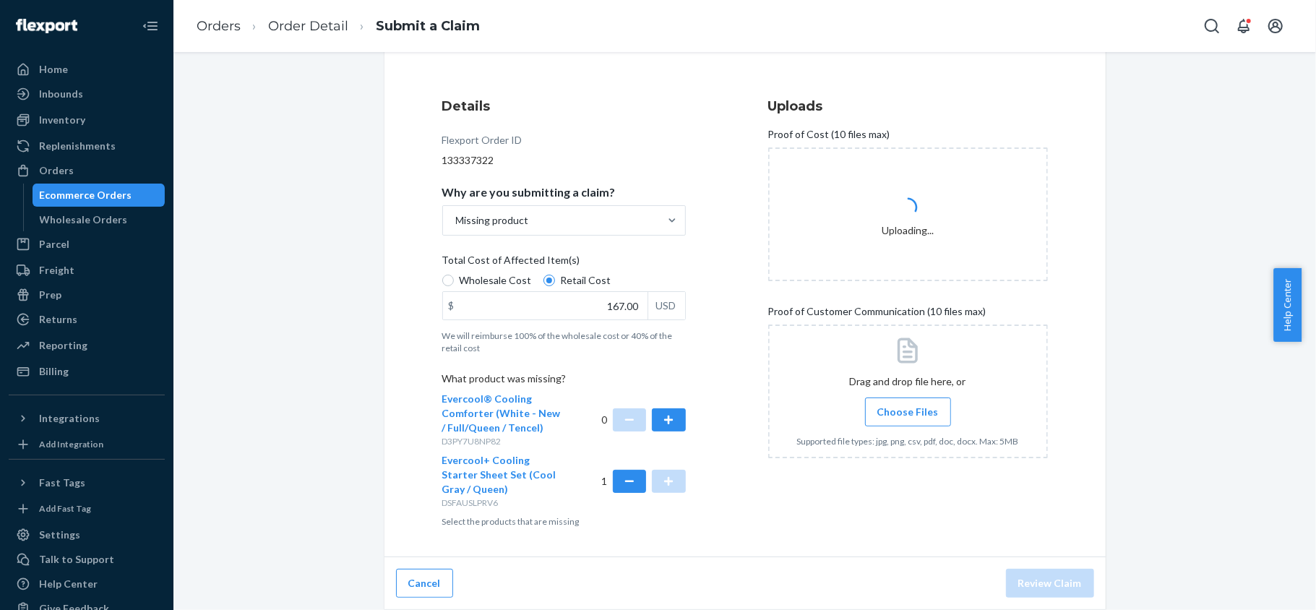
click at [925, 405] on span "Choose Files" at bounding box center [907, 412] width 61 height 14
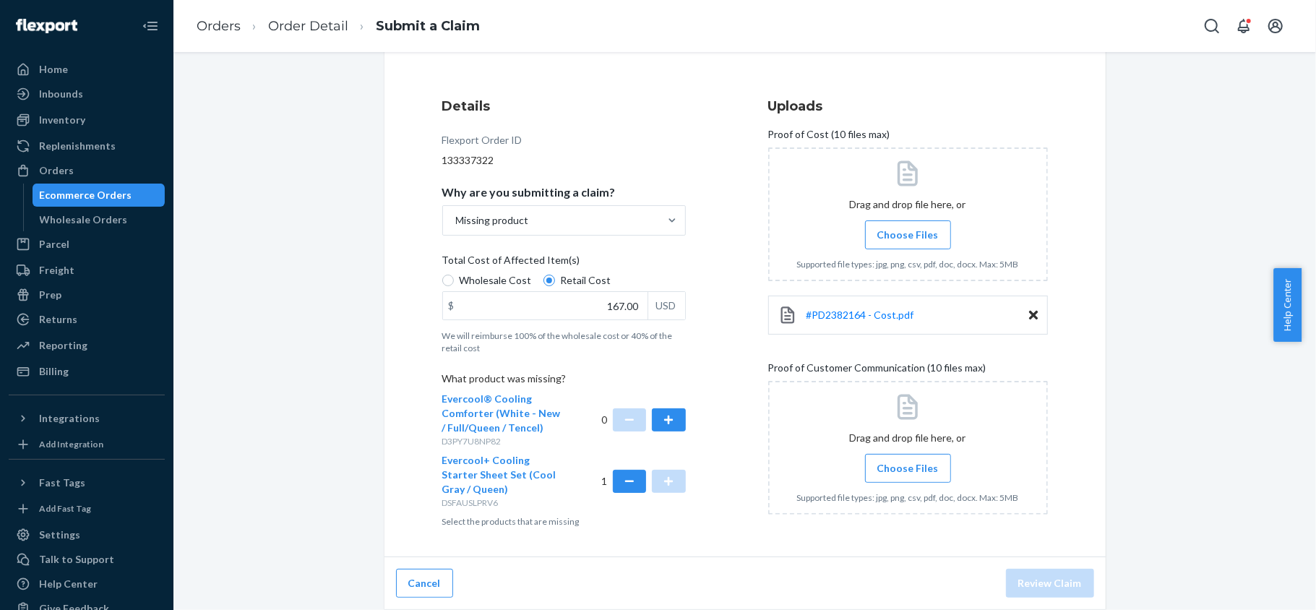
click at [902, 469] on span "Choose Files" at bounding box center [907, 468] width 61 height 14
click at [907, 469] on input "Choose Files" at bounding box center [907, 468] width 1 height 16
click at [862, 312] on span "#PD2382164 - Cost.pdf" at bounding box center [860, 314] width 108 height 12
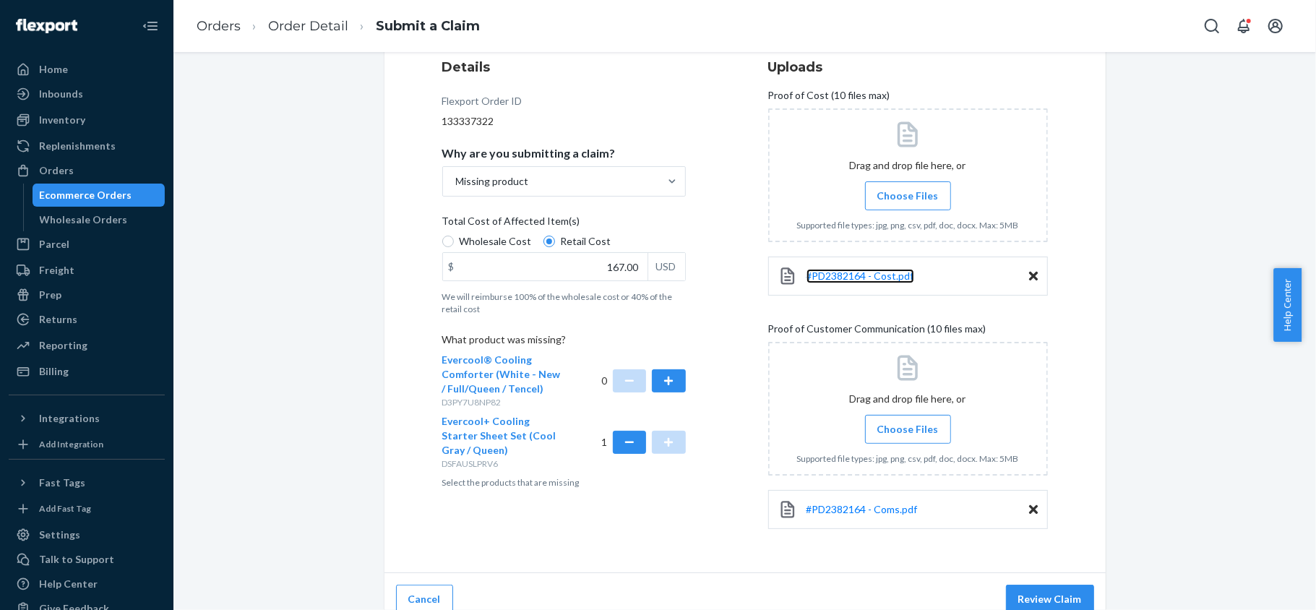
scroll to position [201, 0]
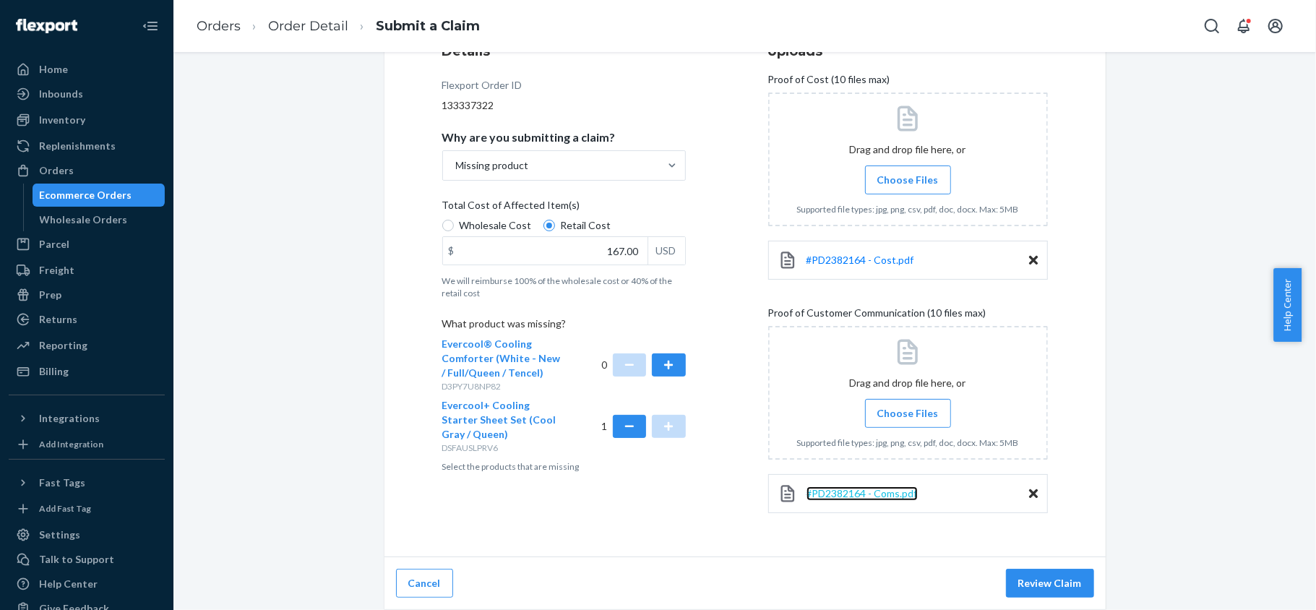
click at [890, 492] on span "#PD2382164 - Coms.pdf" at bounding box center [861, 493] width 111 height 12
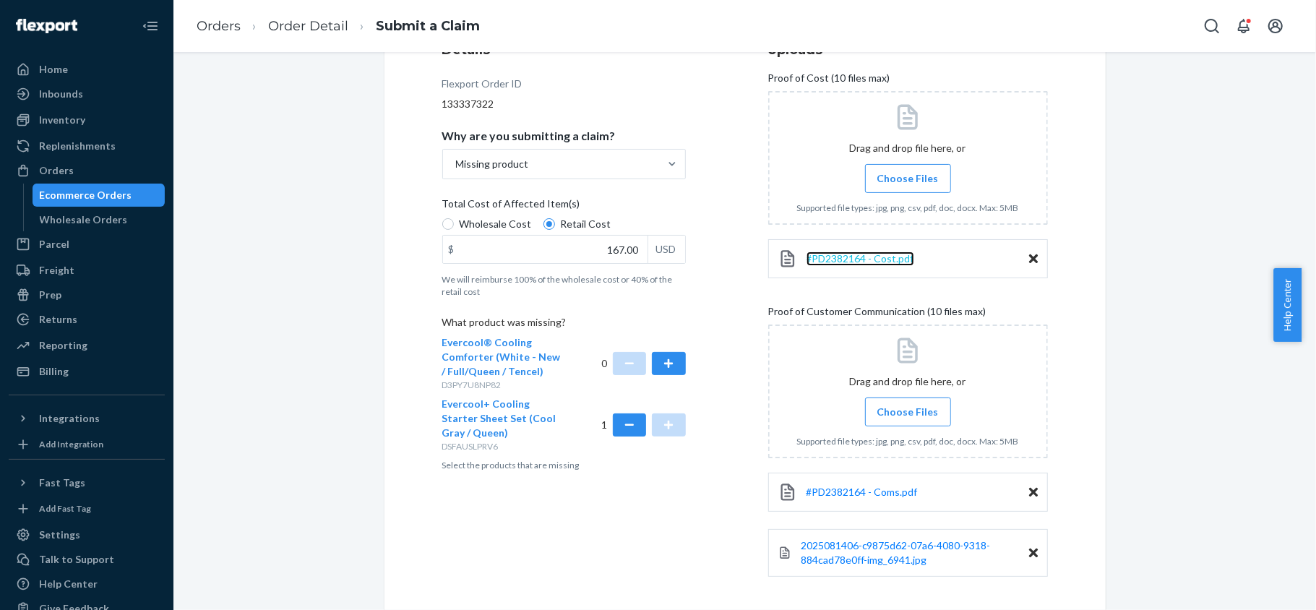
click at [850, 254] on span "#PD2382164 - Cost.pdf" at bounding box center [860, 258] width 108 height 12
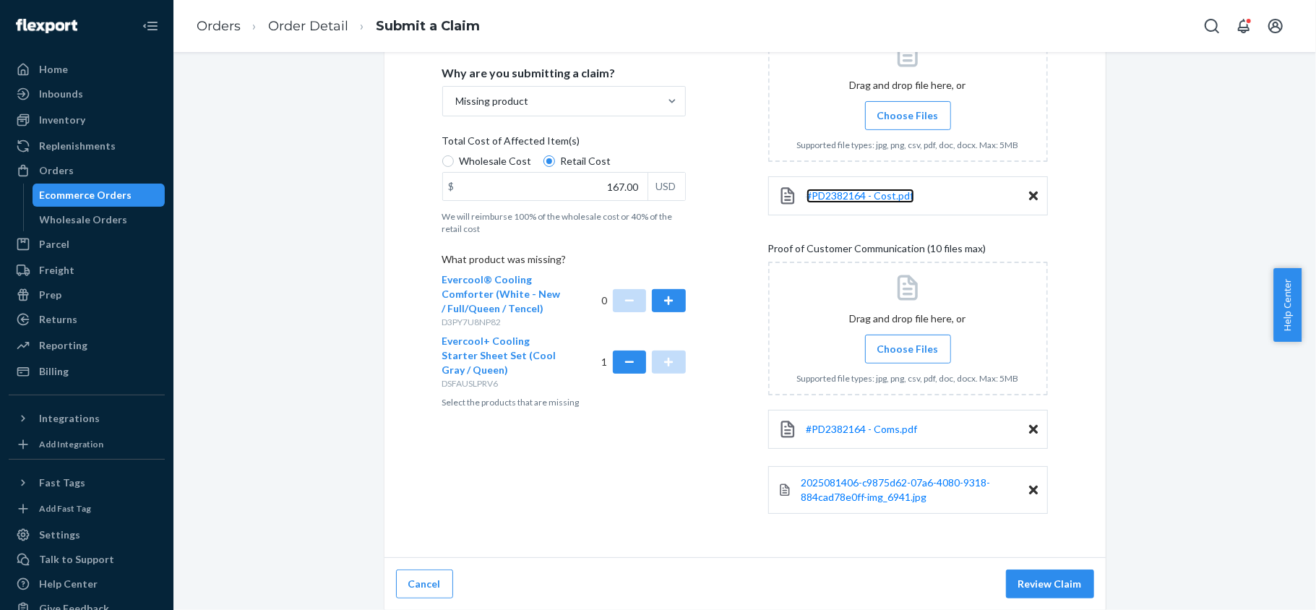
scroll to position [267, 0]
click at [1036, 578] on button "Review Claim" at bounding box center [1050, 583] width 88 height 29
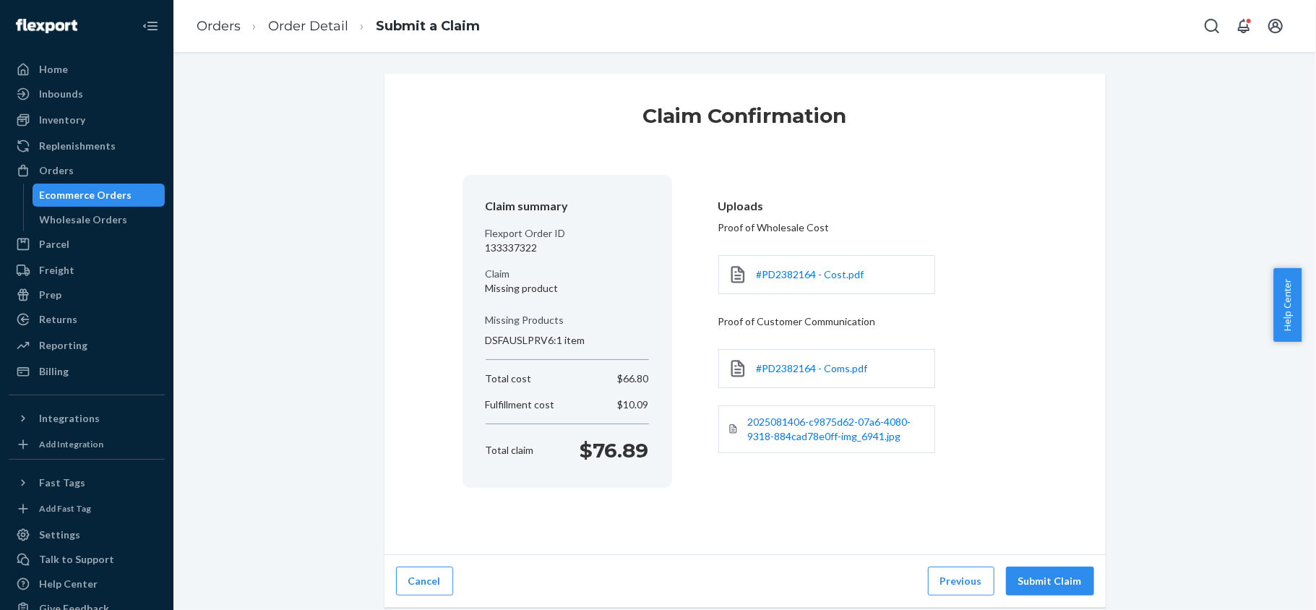
scroll to position [0, 0]
click at [1041, 579] on button "Submit Claim" at bounding box center [1050, 580] width 88 height 29
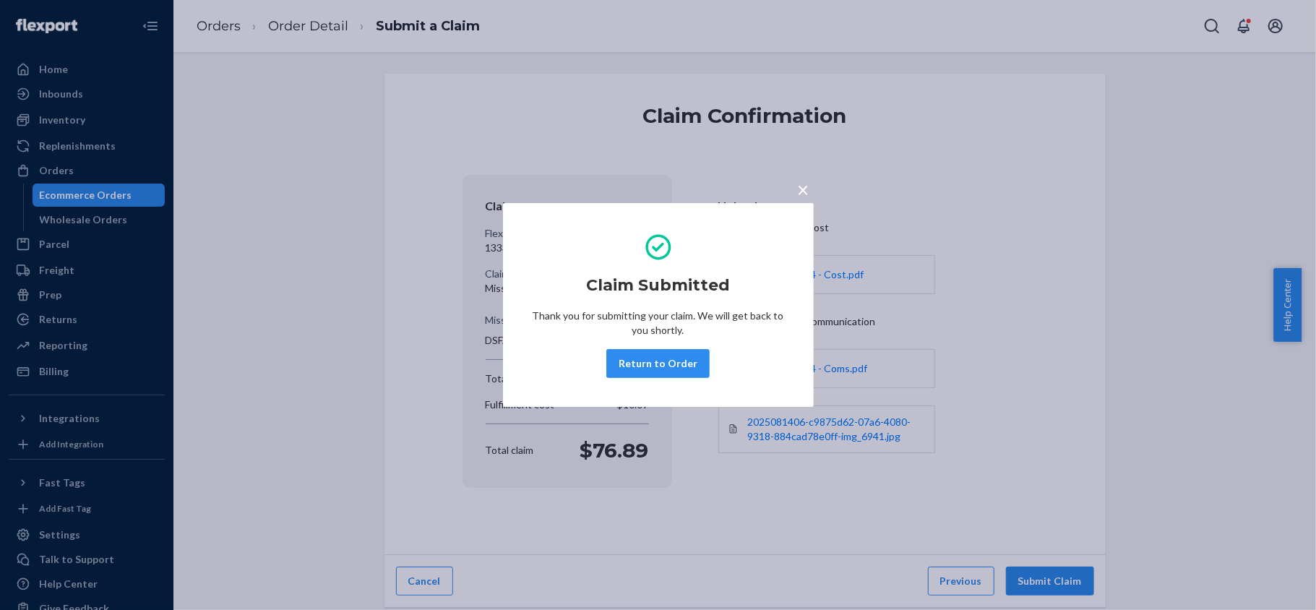
click at [674, 345] on div "Claim Submitted Thank you for submitting your claim. We will get back to you sh…" at bounding box center [658, 304] width 253 height 157
click at [672, 357] on button "Return to Order" at bounding box center [657, 363] width 103 height 29
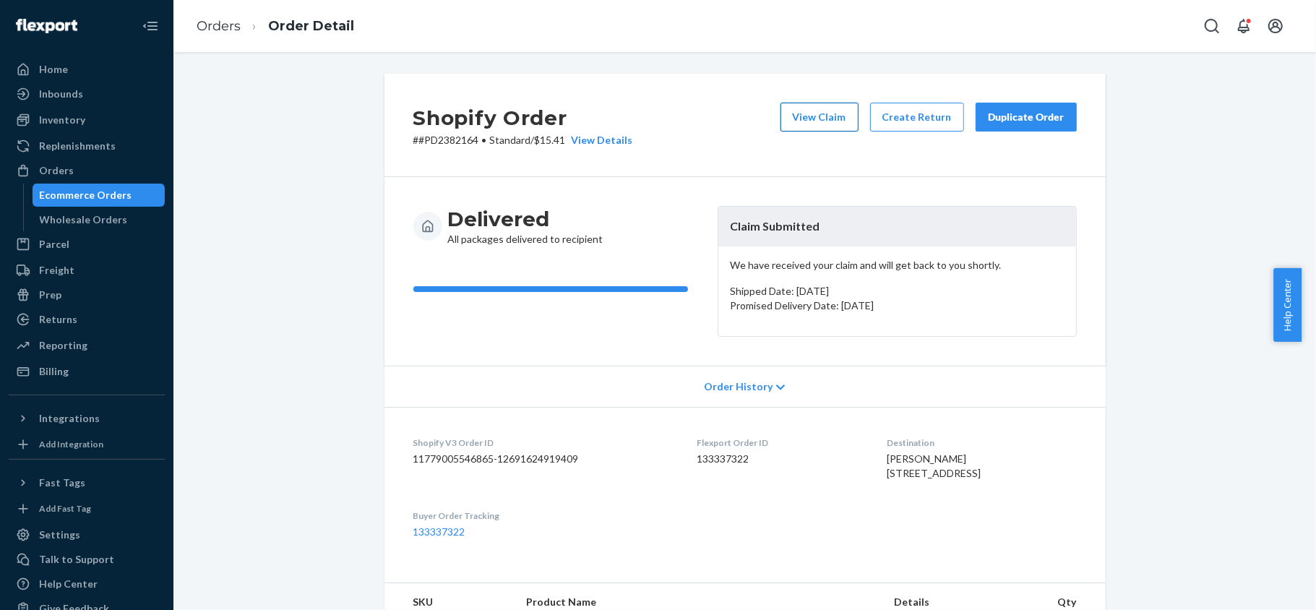
click at [815, 113] on button "View Claim" at bounding box center [819, 117] width 78 height 29
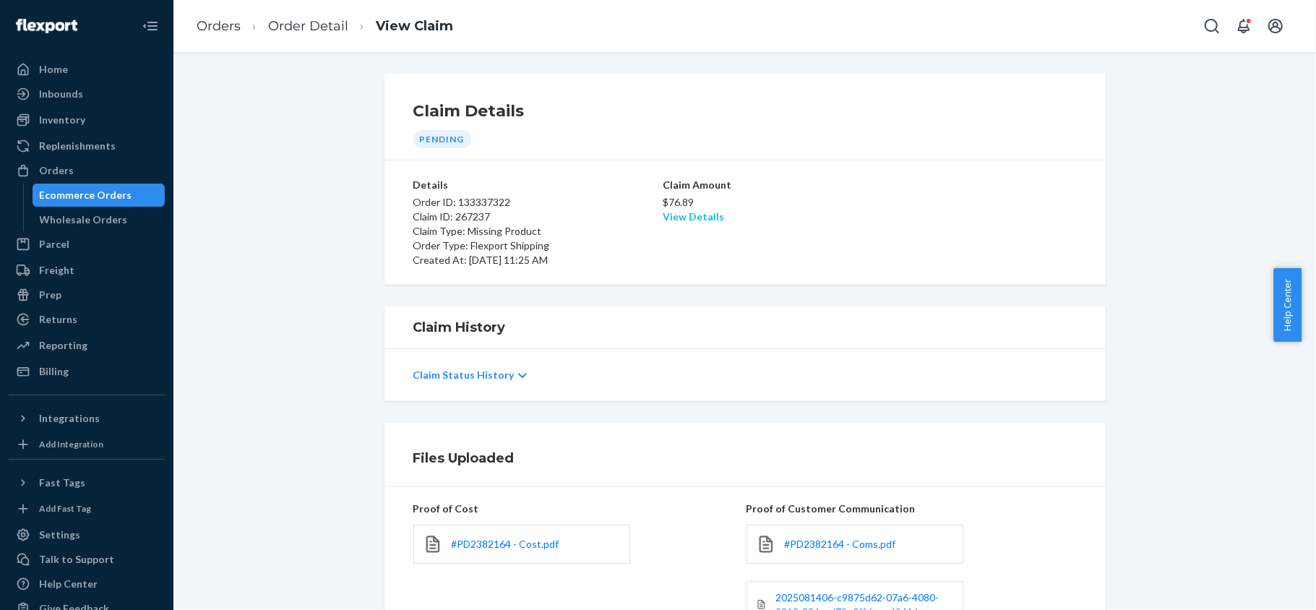
click at [681, 220] on link "View Details" at bounding box center [692, 216] width 61 height 12
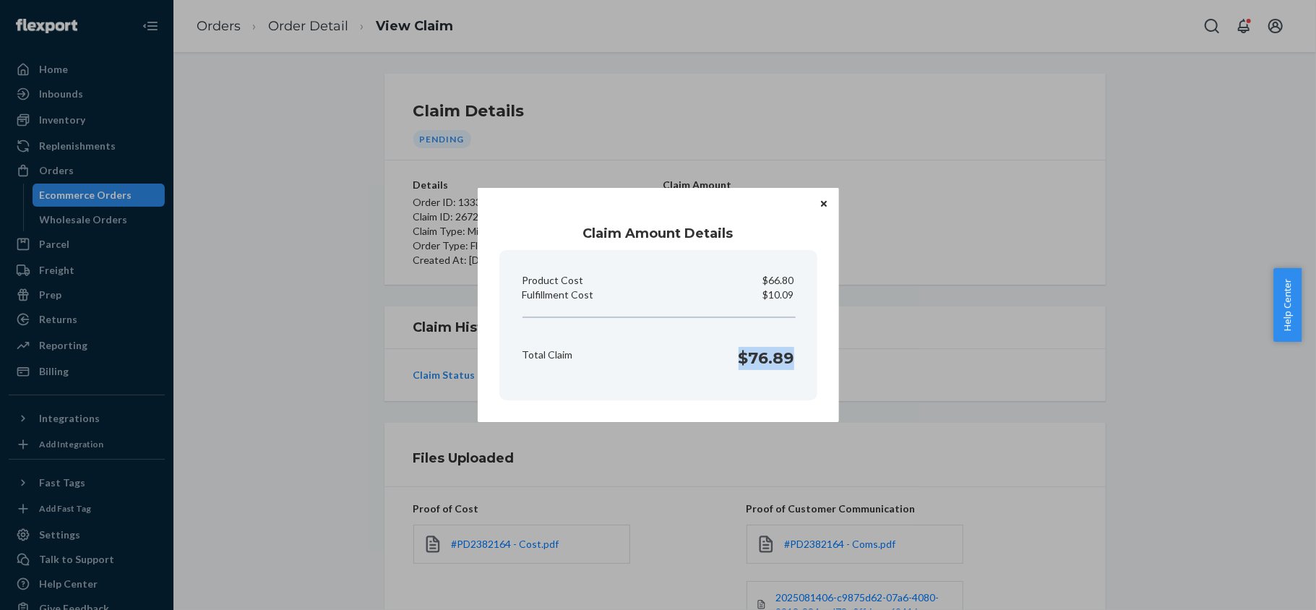
drag, startPoint x: 738, startPoint y: 367, endPoint x: 798, endPoint y: 367, distance: 60.7
click at [798, 367] on div "Total Claim $76.89" at bounding box center [658, 354] width 283 height 45
copy h1 "$76.89"
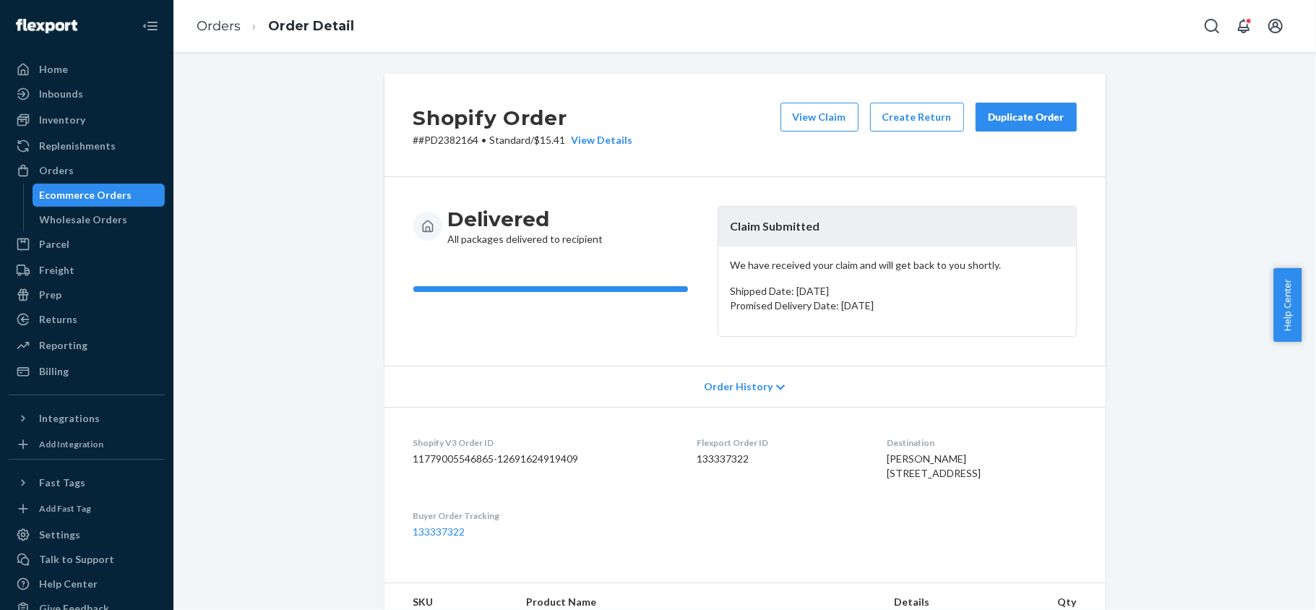
click at [705, 452] on dd "133337322" at bounding box center [780, 459] width 167 height 14
copy dd "133337322"
copy p "#PD2382164"
drag, startPoint x: 468, startPoint y: 142, endPoint x: 412, endPoint y: 145, distance: 56.4
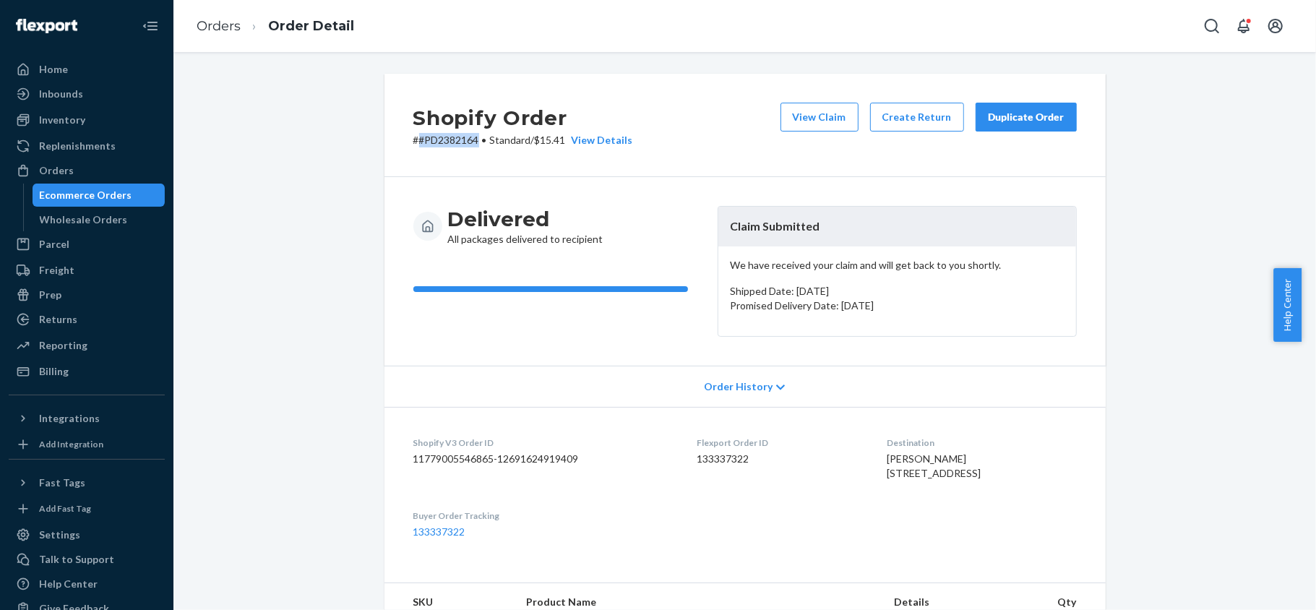
click at [413, 145] on p "# #PD2382164 • Standard / $15.41 View Details" at bounding box center [523, 140] width 220 height 14
click at [90, 168] on div "Orders" at bounding box center [86, 170] width 153 height 20
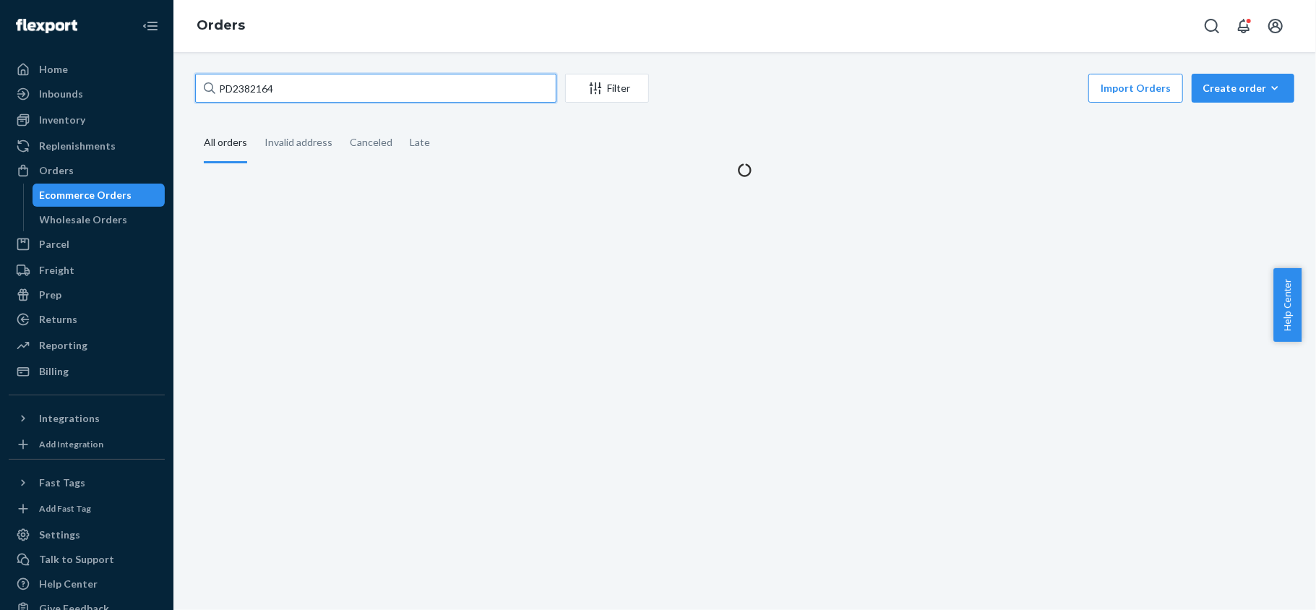
click at [298, 76] on input "PD2382164" at bounding box center [375, 88] width 361 height 29
paste input "#US25333497"
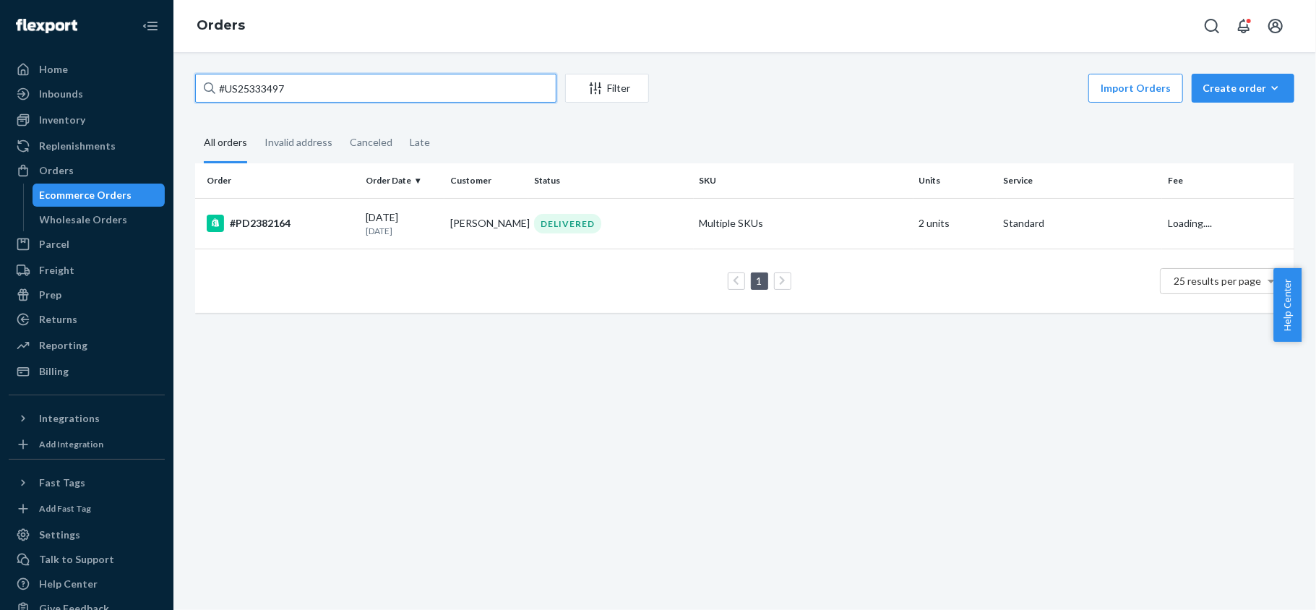
type input "#US25333497"
click at [305, 215] on div "#US25333497" at bounding box center [280, 223] width 147 height 17
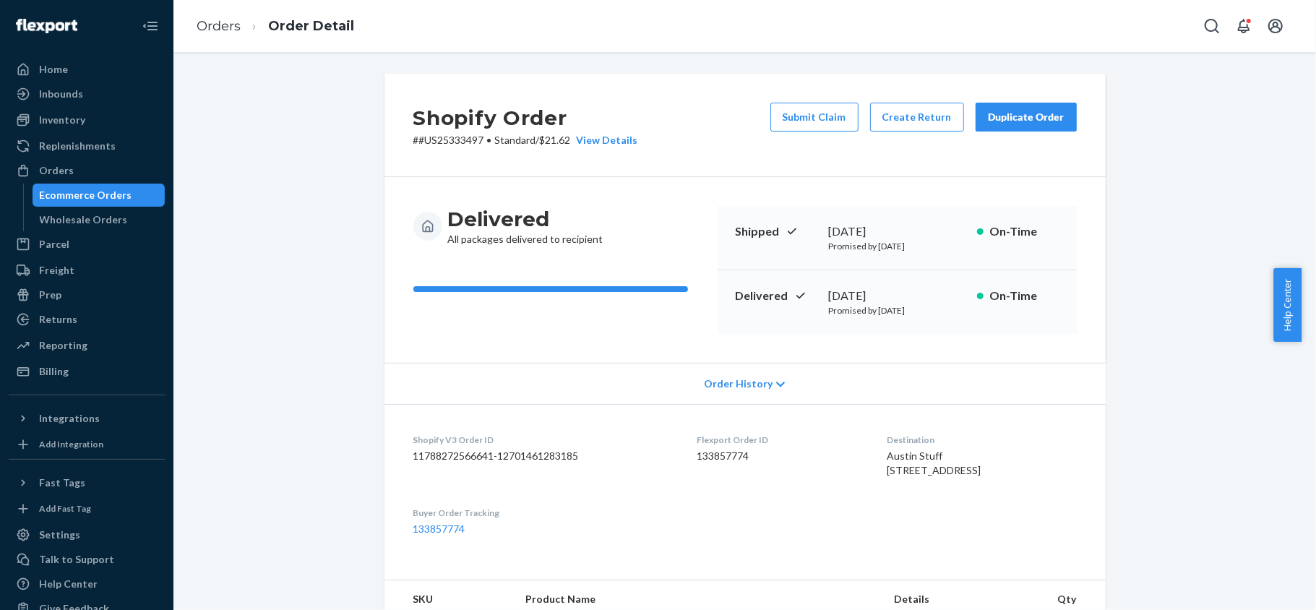
drag, startPoint x: 798, startPoint y: 121, endPoint x: 792, endPoint y: 136, distance: 15.6
click at [798, 122] on button "Submit Claim" at bounding box center [814, 117] width 88 height 29
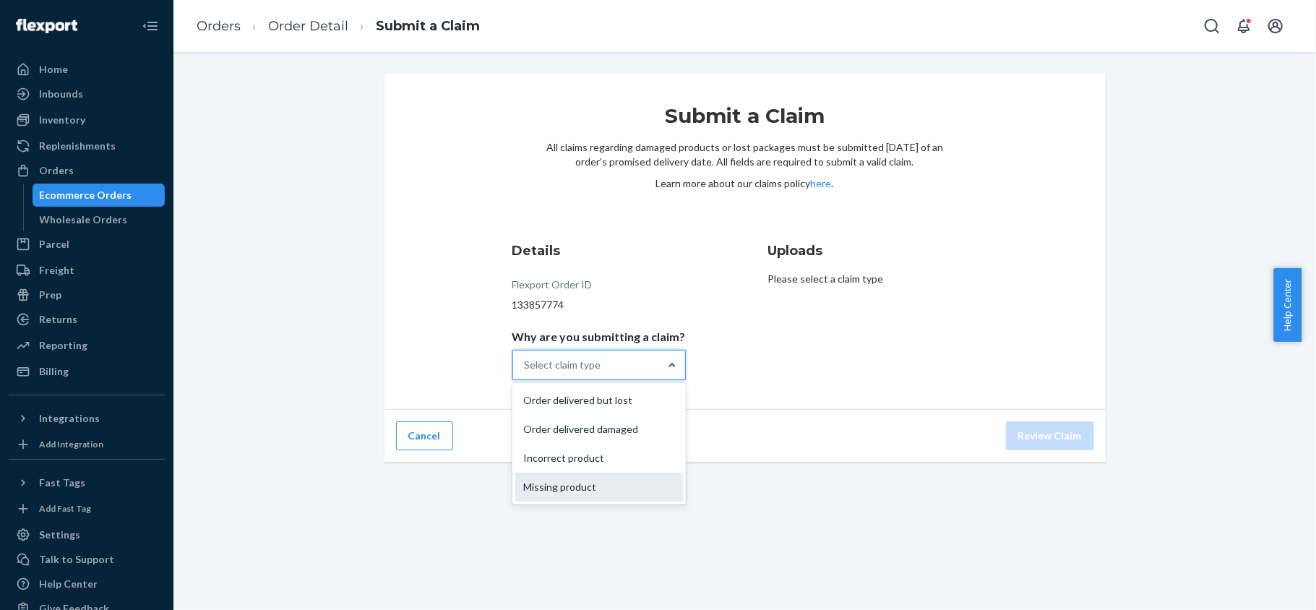
click at [621, 484] on div "Missing product" at bounding box center [599, 486] width 168 height 29
click at [526, 372] on input "Why are you submitting a claim? option Missing product focused, 0 of 4. 4 resul…" at bounding box center [524, 365] width 1 height 14
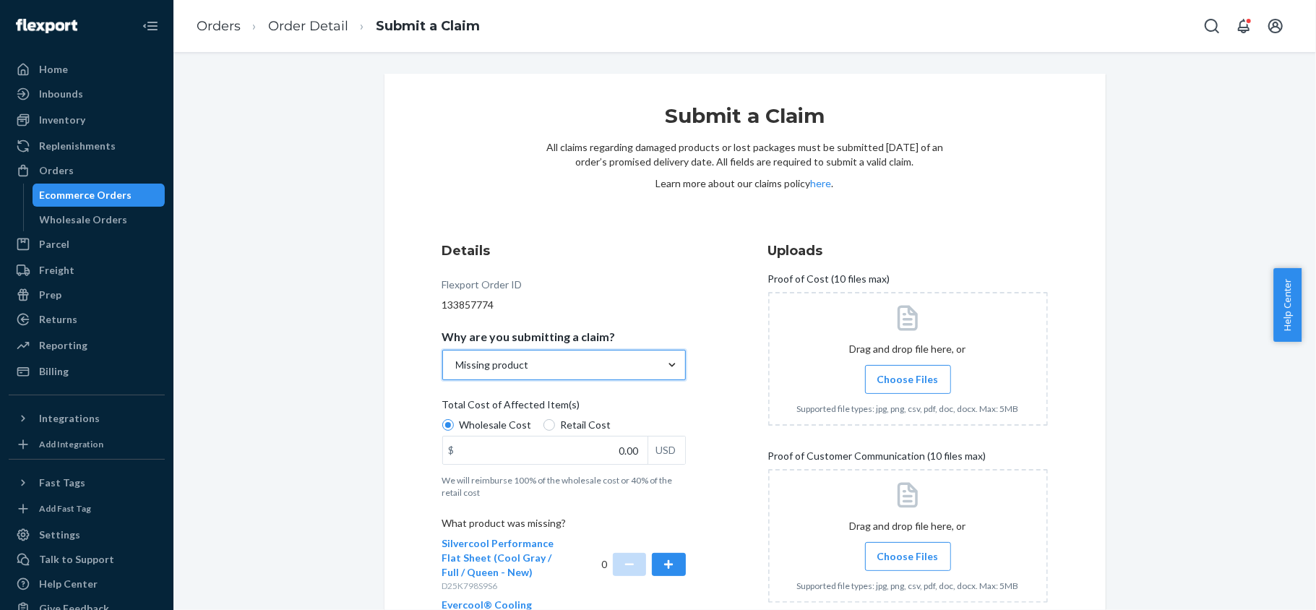
click at [579, 431] on span "Retail Cost" at bounding box center [586, 425] width 51 height 14
click at [555, 431] on input "Retail Cost" at bounding box center [549, 425] width 12 height 12
radio input "true"
radio input "false"
drag, startPoint x: 613, startPoint y: 438, endPoint x: 657, endPoint y: 452, distance: 46.8
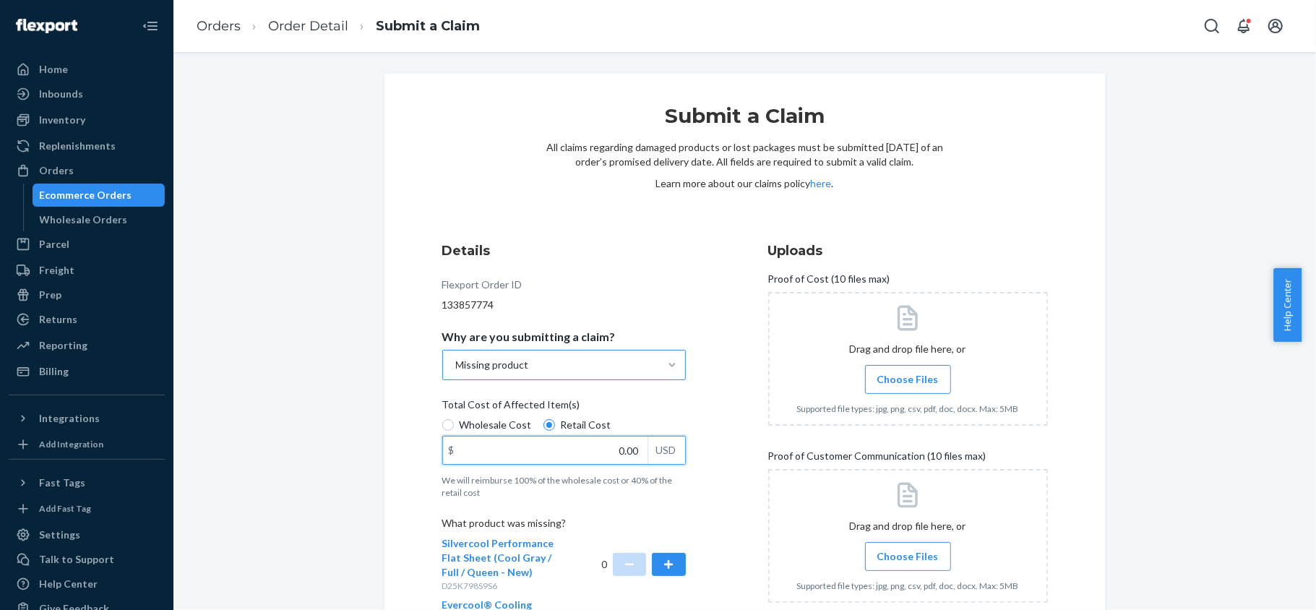
click at [657, 452] on div "$ 0.00 USD" at bounding box center [563, 450] width 243 height 29
paste input "63"
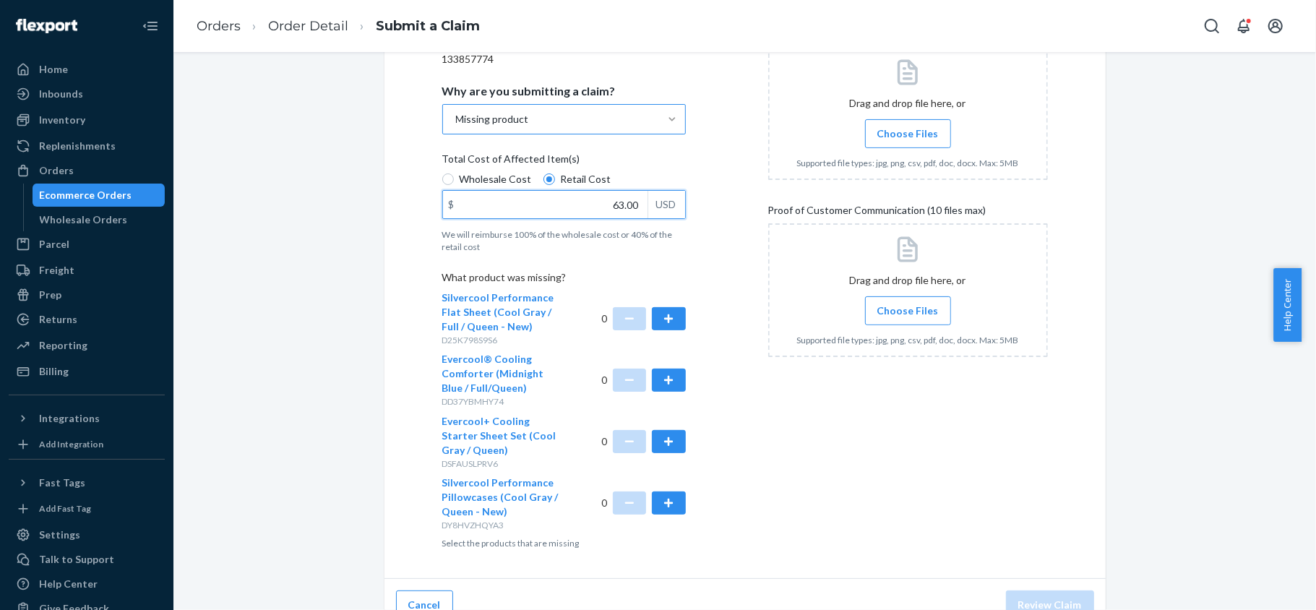
scroll to position [267, 0]
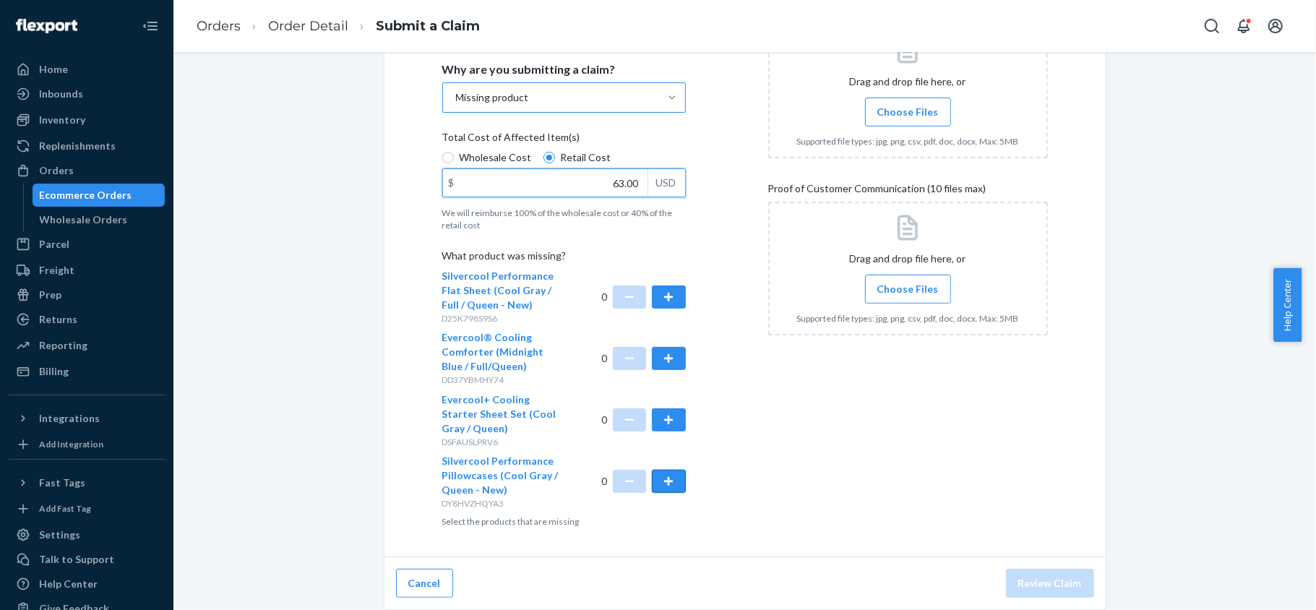
type input "63.00"
click at [652, 488] on button "button" at bounding box center [668, 481] width 33 height 23
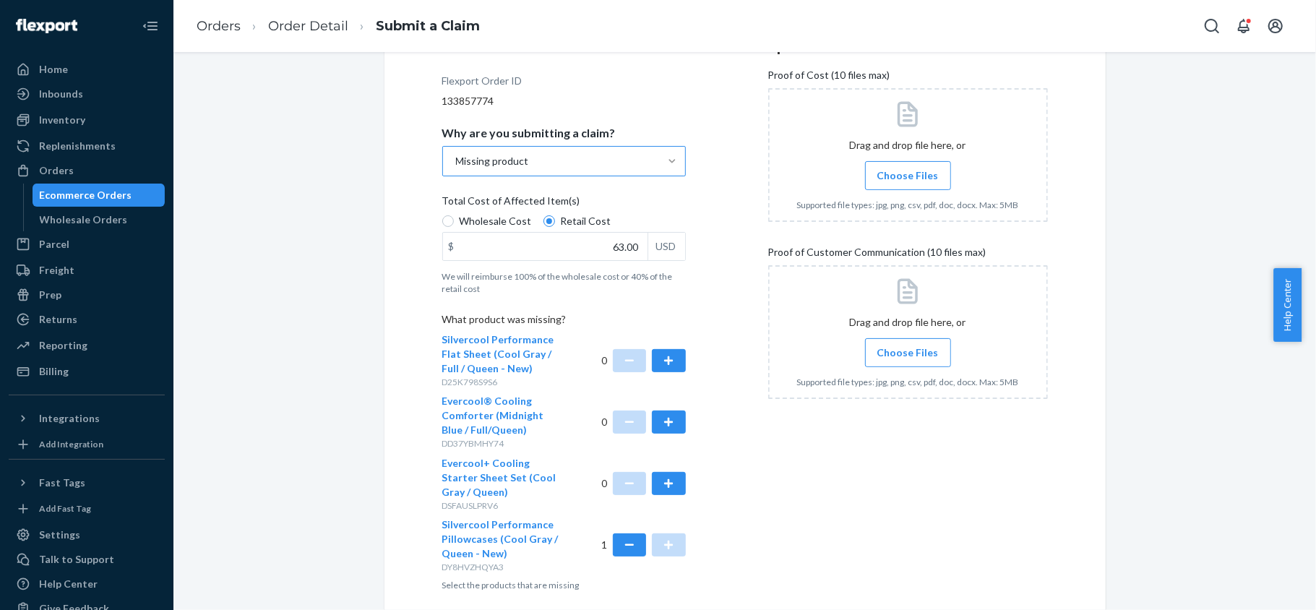
scroll to position [171, 0]
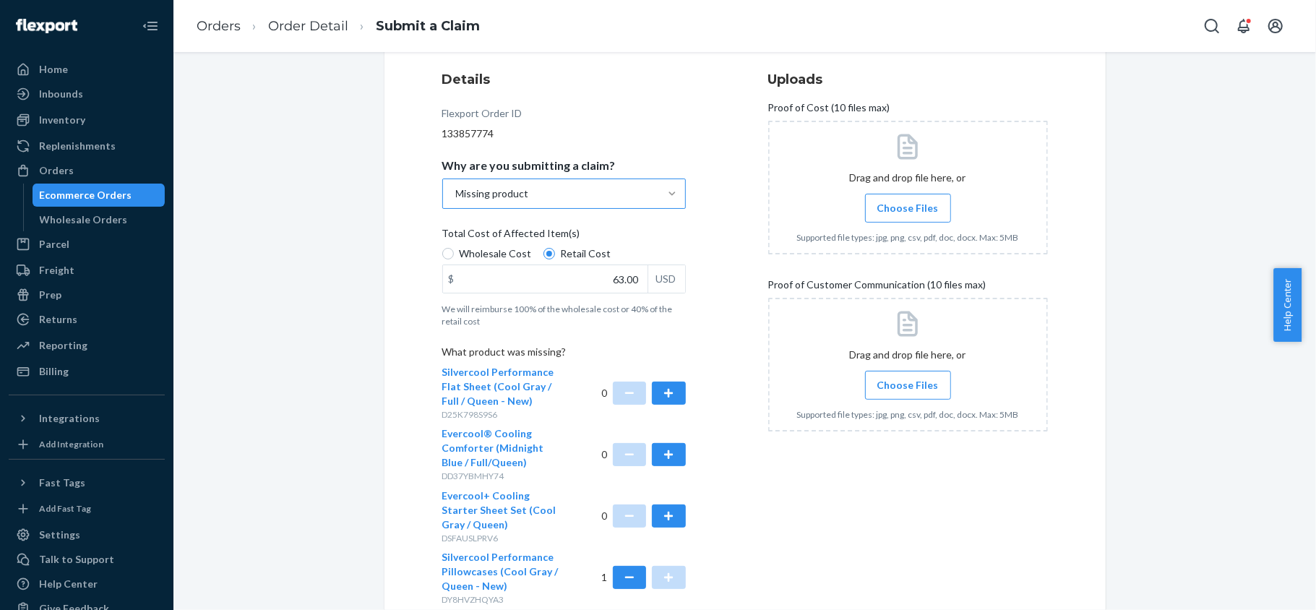
click at [904, 189] on div at bounding box center [908, 188] width 280 height 134
click at [858, 389] on div at bounding box center [908, 365] width 280 height 134
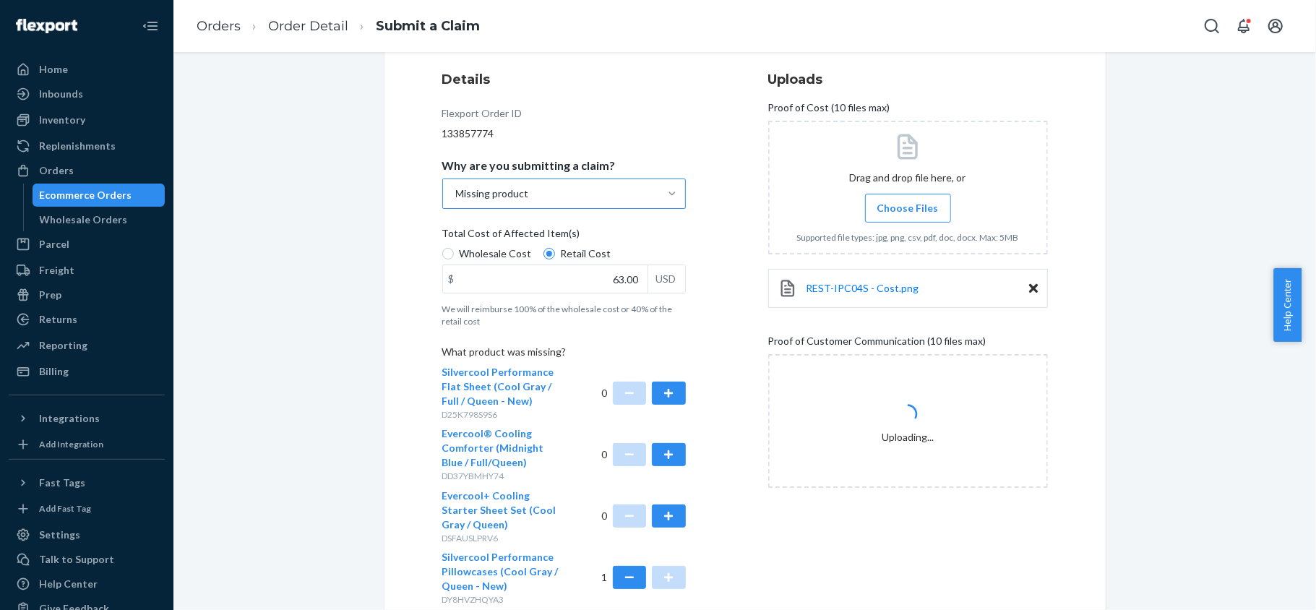
click at [884, 208] on span "Choose Files" at bounding box center [907, 208] width 61 height 14
click at [907, 208] on input "Choose Files" at bounding box center [907, 208] width 1 height 16
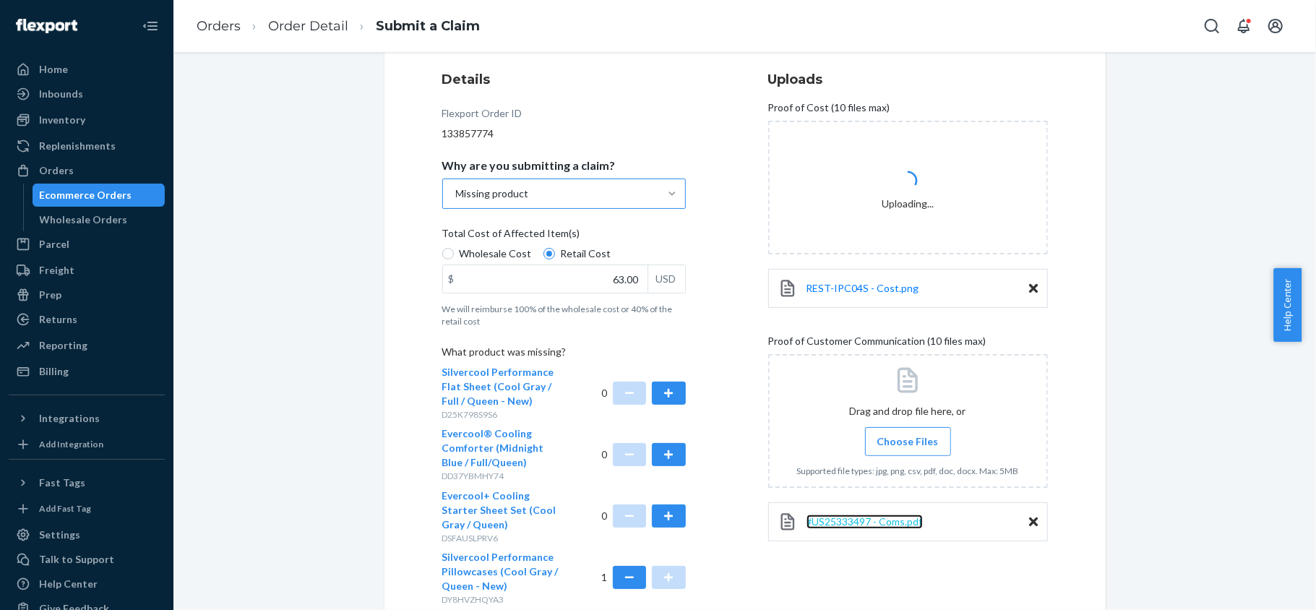
click at [886, 520] on span "#US25333497 - Coms.pdf" at bounding box center [864, 521] width 116 height 12
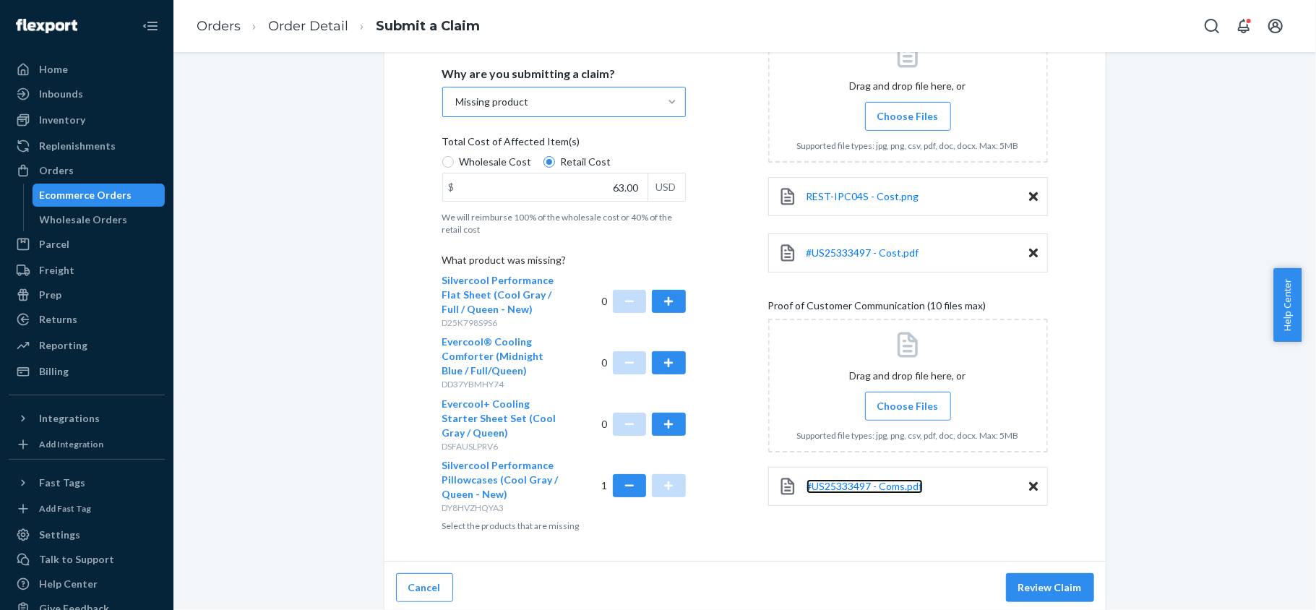
scroll to position [267, 0]
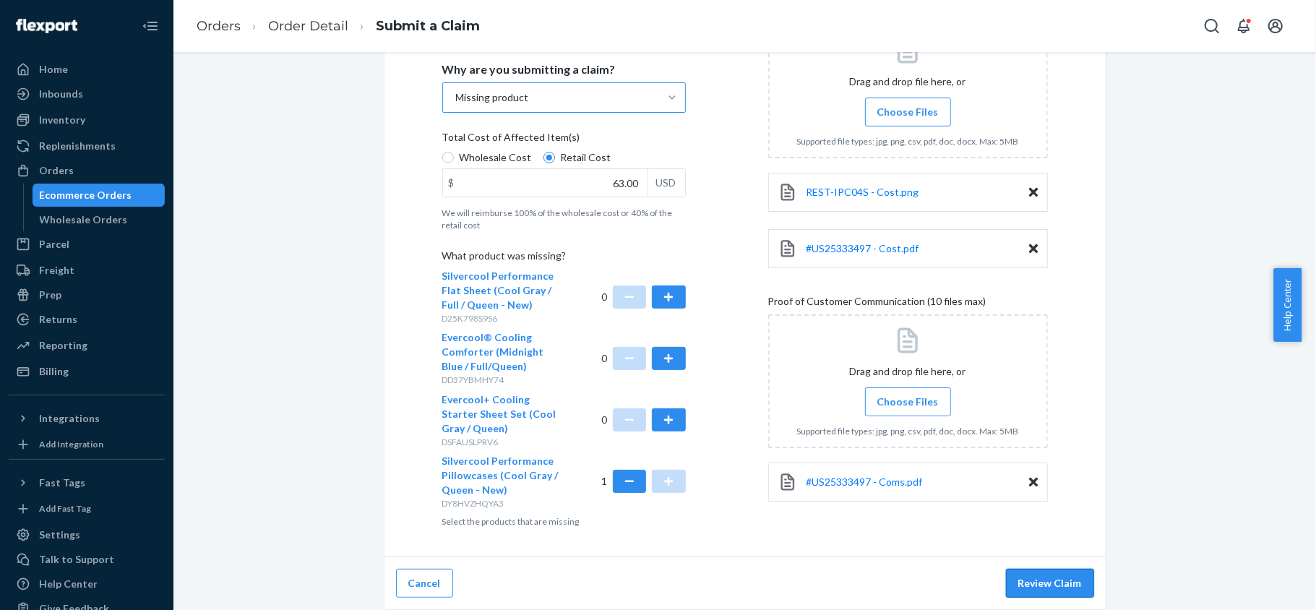
click at [1035, 590] on button "Review Claim" at bounding box center [1050, 583] width 88 height 29
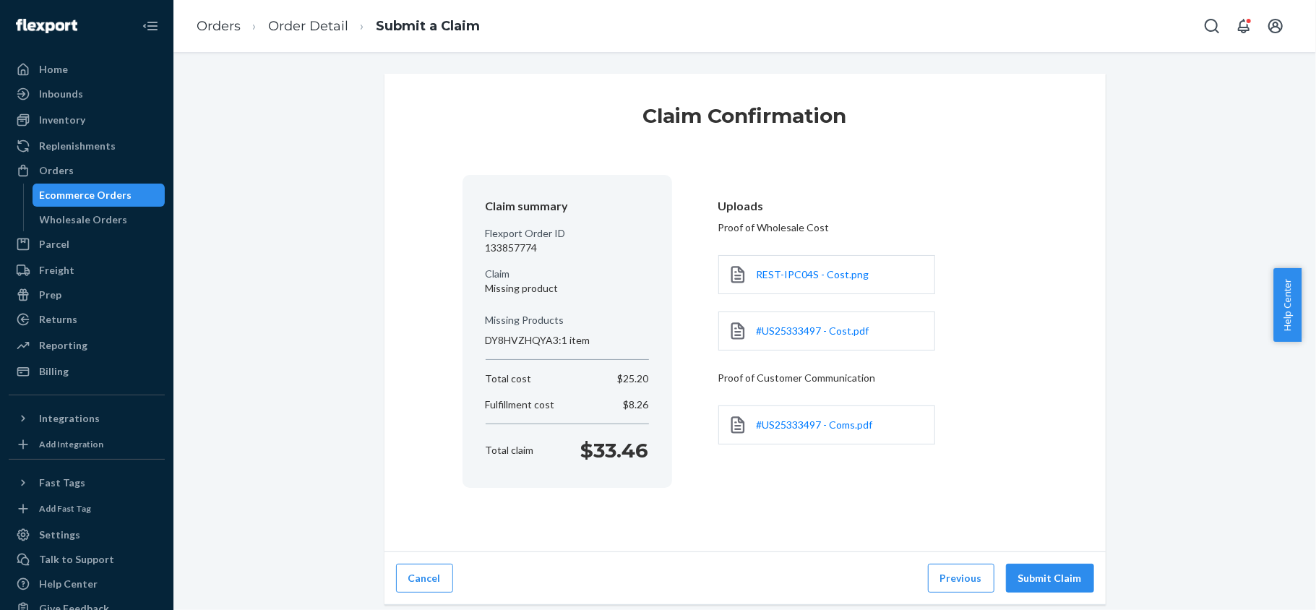
scroll to position [0, 0]
click at [1039, 576] on button "Submit Claim" at bounding box center [1050, 577] width 88 height 29
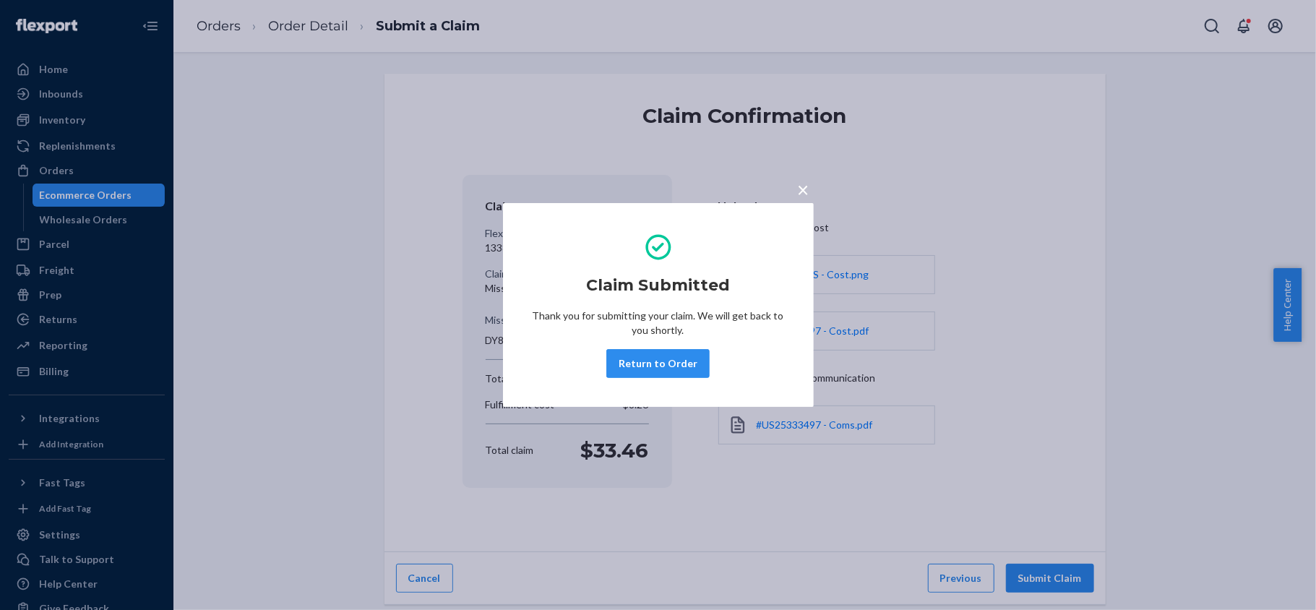
click at [663, 359] on button "Return to Order" at bounding box center [657, 363] width 103 height 29
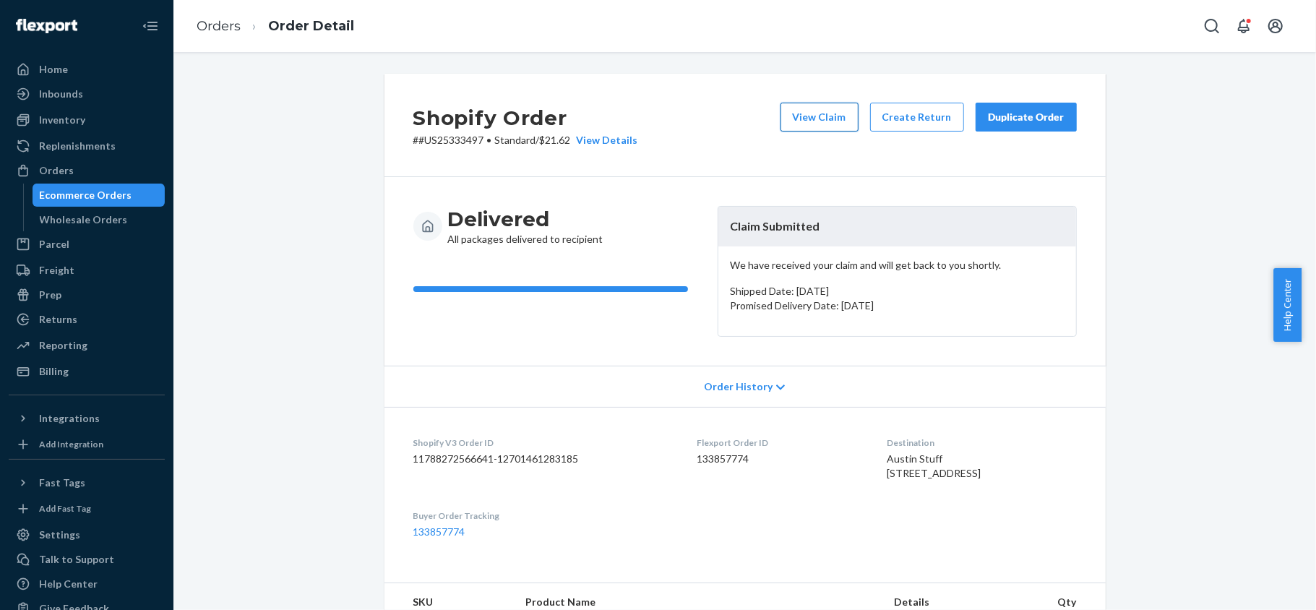
click at [804, 124] on button "View Claim" at bounding box center [819, 117] width 78 height 29
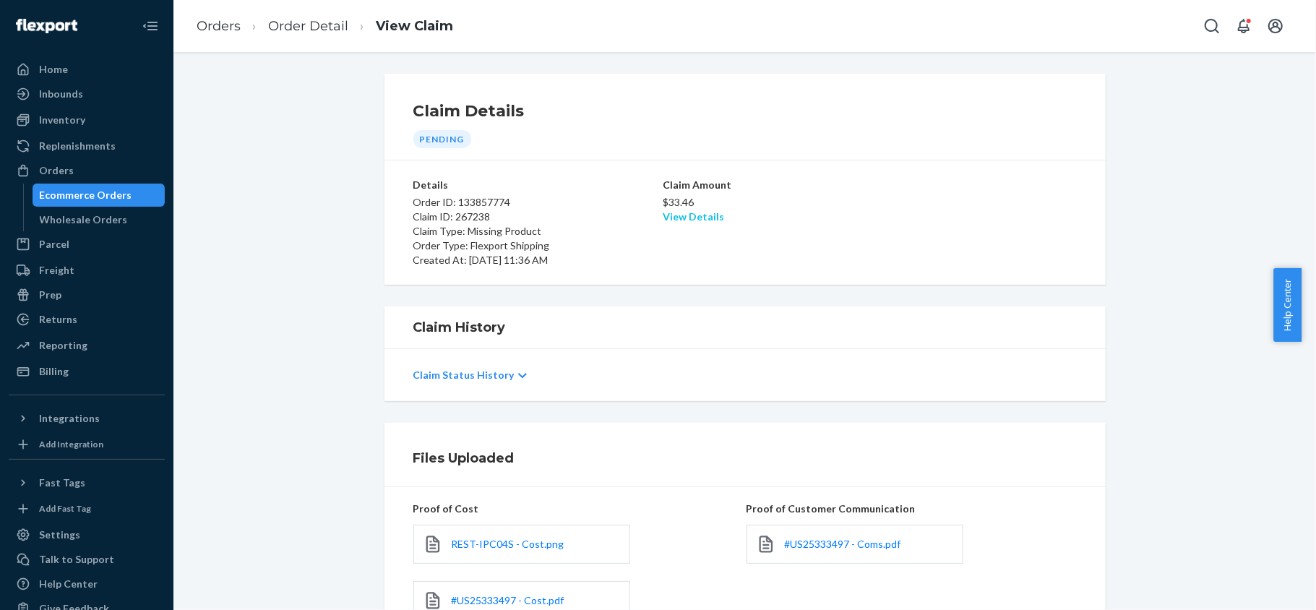
click at [678, 214] on link "View Details" at bounding box center [692, 216] width 61 height 12
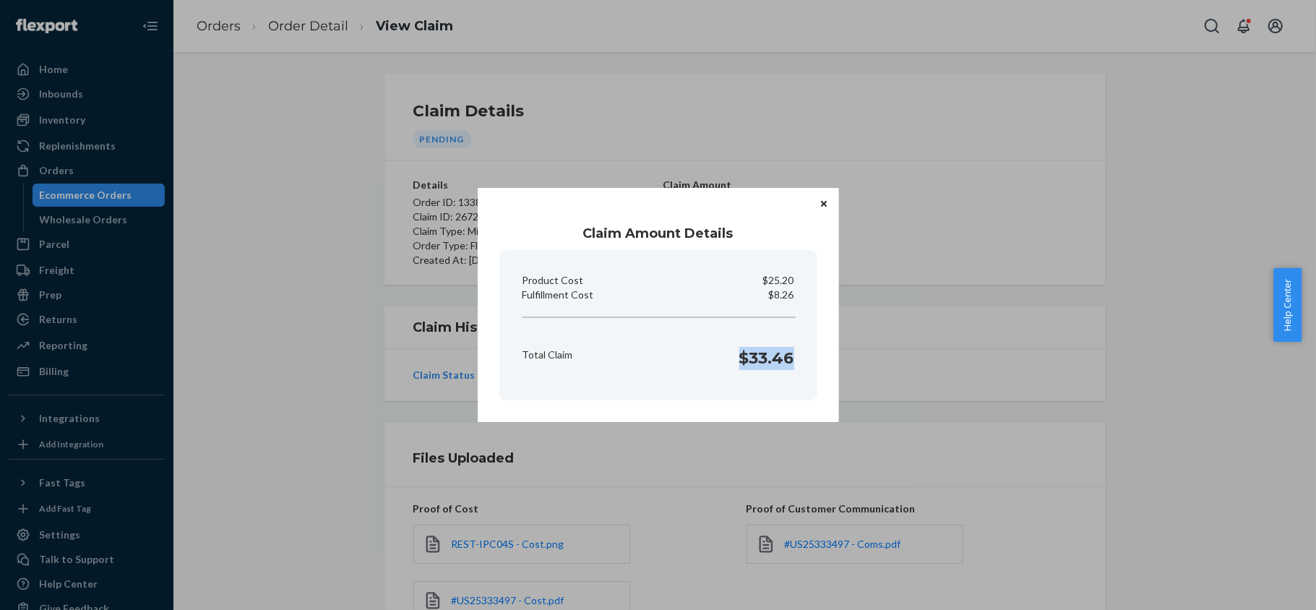
copy h1 "$33.46"
drag, startPoint x: 737, startPoint y: 357, endPoint x: 793, endPoint y: 363, distance: 56.6
click at [793, 363] on div "Total Claim $33.46" at bounding box center [658, 354] width 283 height 45
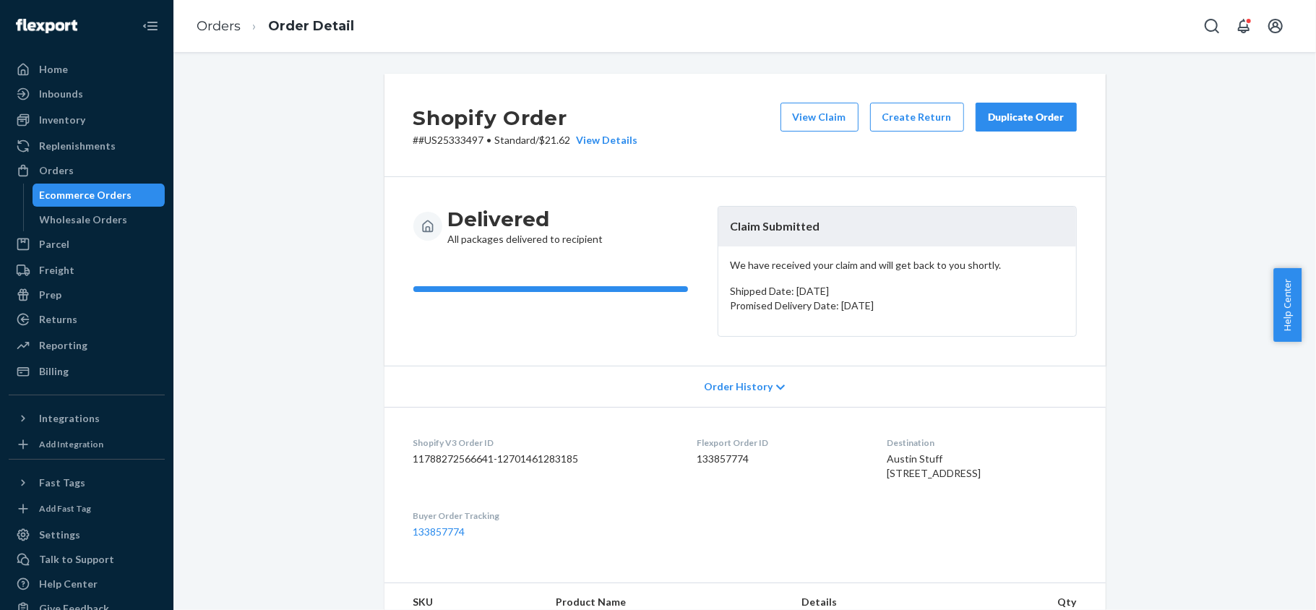
click at [708, 462] on dd "133857774" at bounding box center [780, 459] width 167 height 14
drag, startPoint x: 474, startPoint y: 137, endPoint x: 480, endPoint y: 151, distance: 14.9
click at [475, 139] on p "# #US25333497 • Standard / $21.62 View Details" at bounding box center [525, 140] width 225 height 14
drag, startPoint x: 484, startPoint y: 154, endPoint x: 480, endPoint y: 146, distance: 8.7
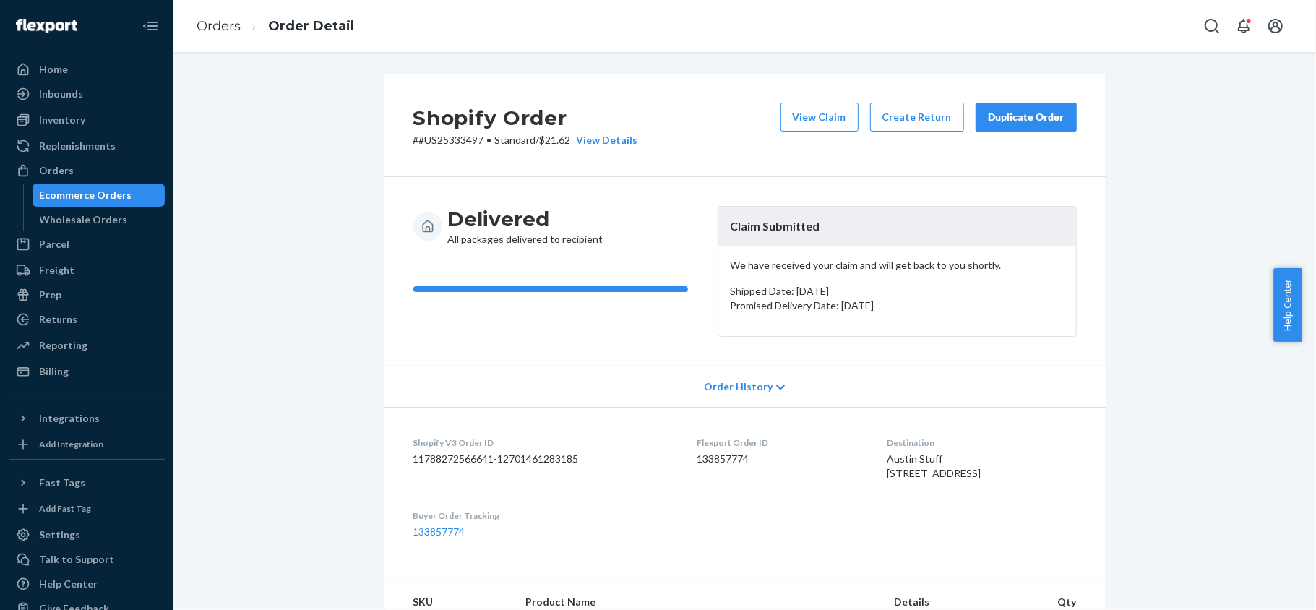
click at [483, 152] on div "Shopify Order # #US25333497 • Standard / $21.62 View Details View Claim Create …" at bounding box center [744, 125] width 721 height 103
click at [472, 153] on div "Shopify Order # #US25333497 • Standard / $21.62 View Details View Claim Create …" at bounding box center [744, 125] width 721 height 103
copy p "#US25333497"
drag, startPoint x: 478, startPoint y: 140, endPoint x: 413, endPoint y: 142, distance: 64.3
click at [413, 142] on p "# #US25333497 • Standard / $21.62 View Details" at bounding box center [525, 140] width 225 height 14
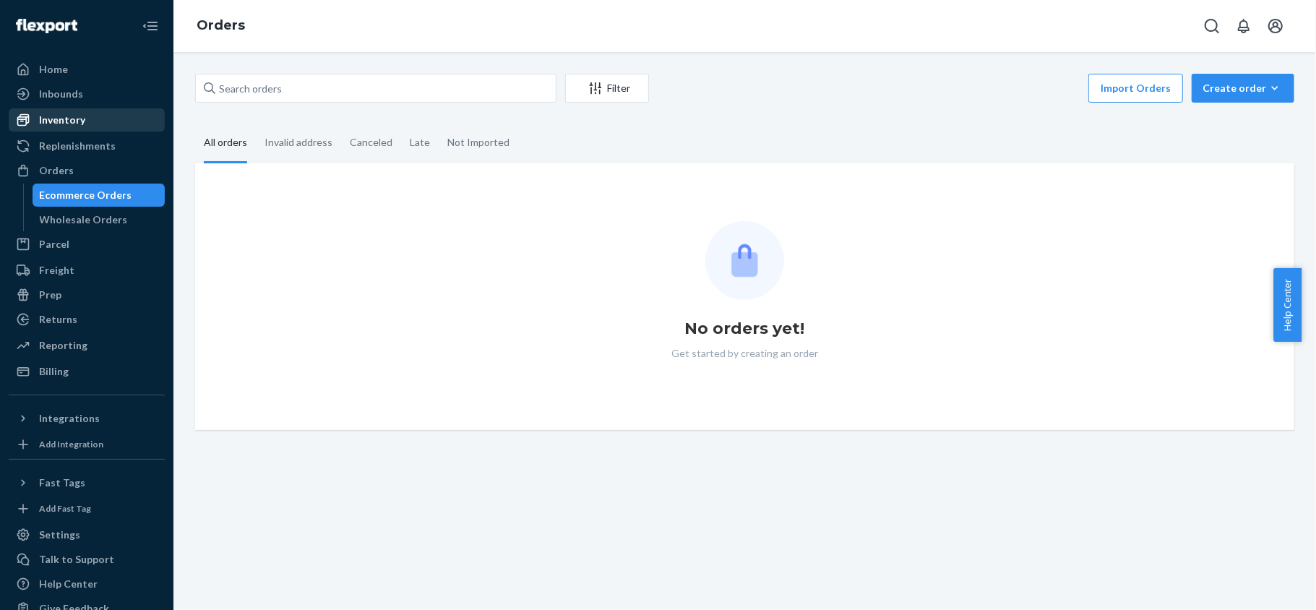
click at [81, 113] on div "Inventory" at bounding box center [62, 120] width 46 height 14
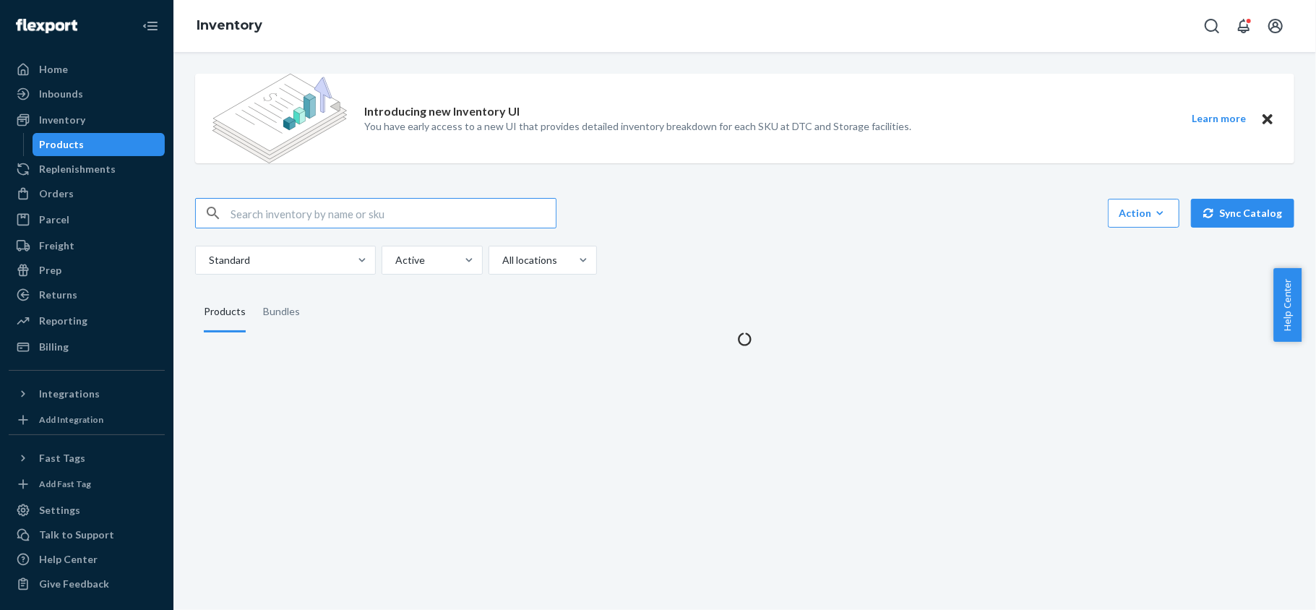
click at [254, 205] on input "text" at bounding box center [392, 213] width 325 height 29
type input "REST-SCD03T"
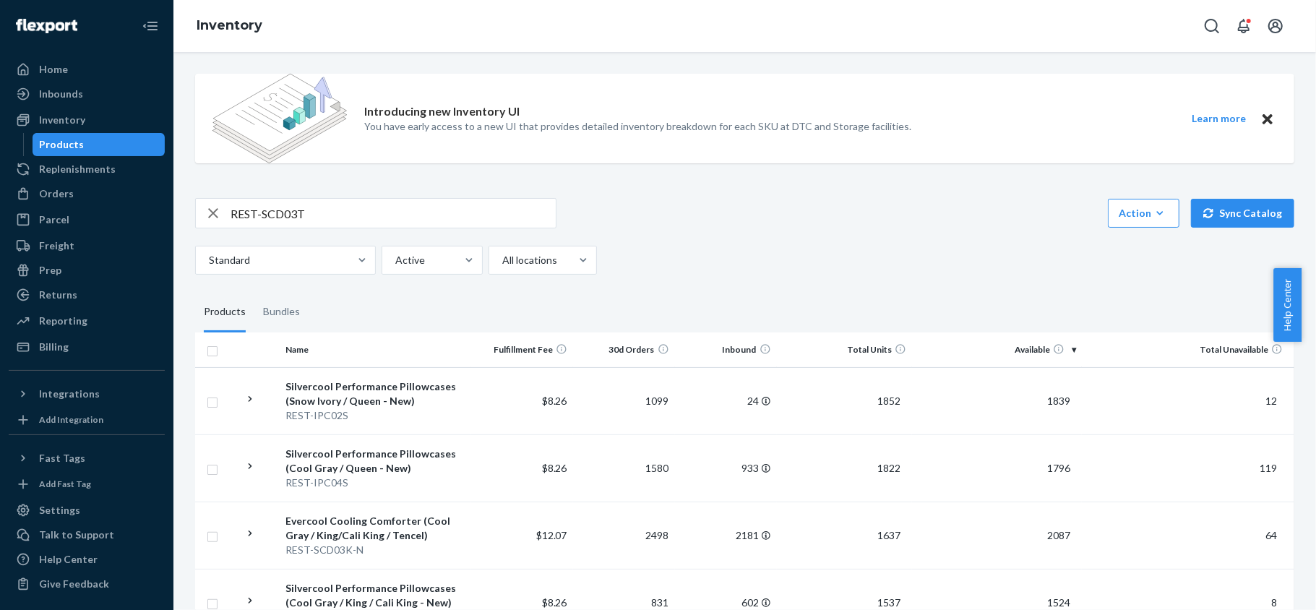
click at [313, 223] on input "REST-SCD03T" at bounding box center [392, 213] width 325 height 29
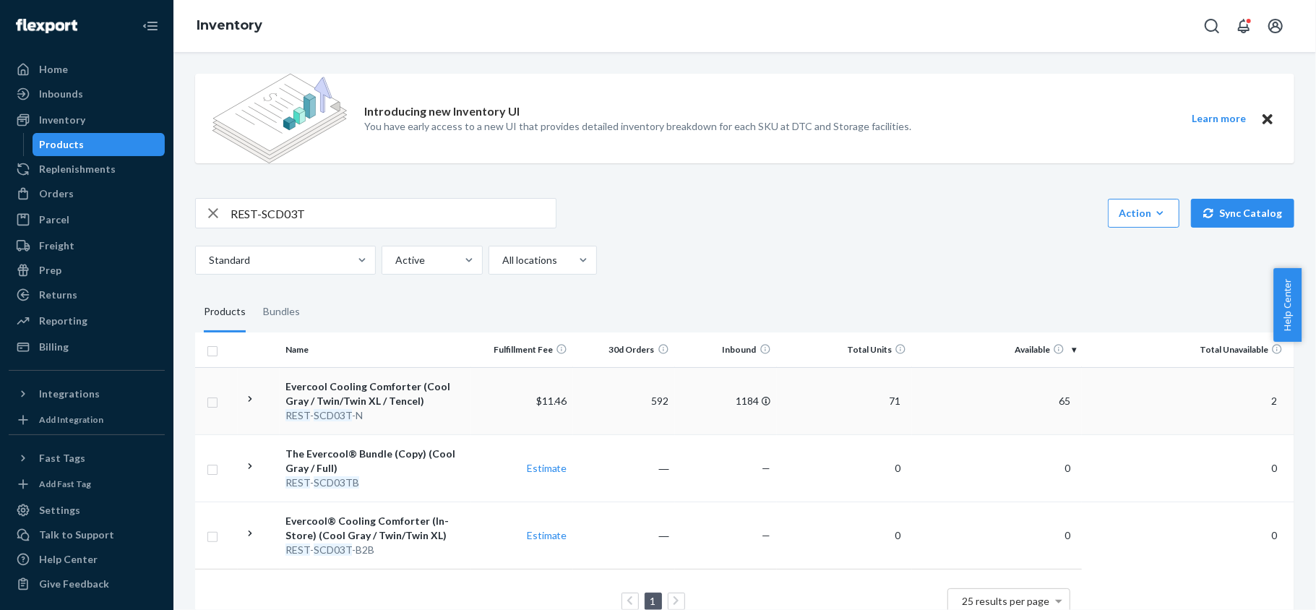
click at [1061, 399] on span "65" at bounding box center [1064, 400] width 23 height 12
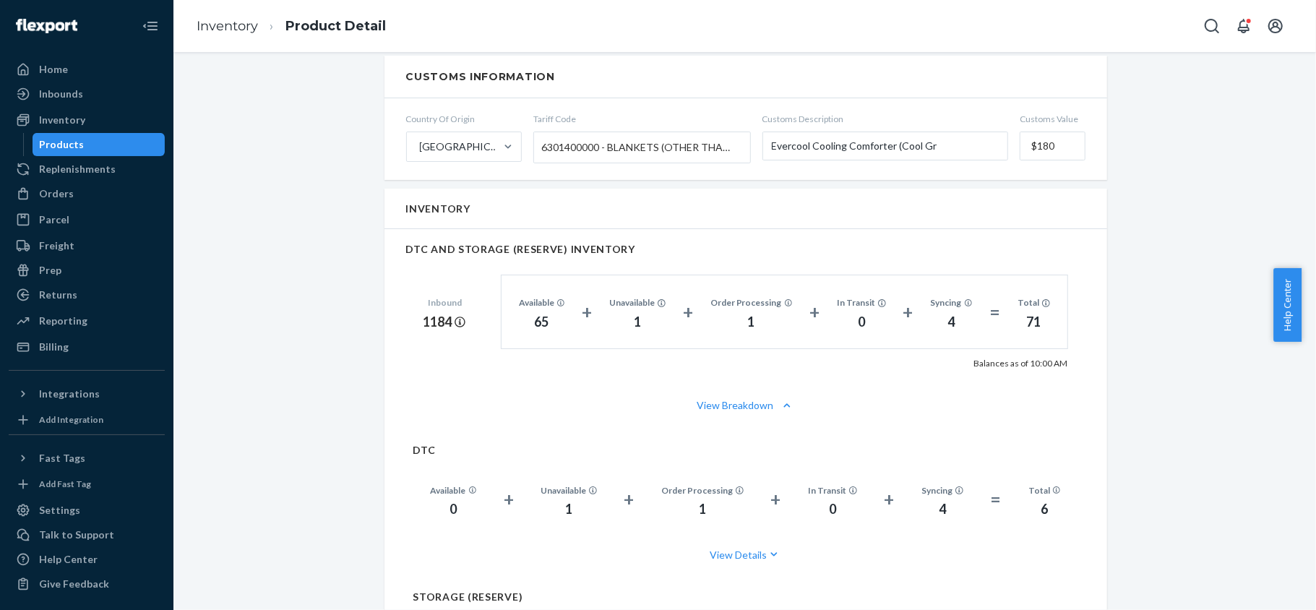
scroll to position [867, 0]
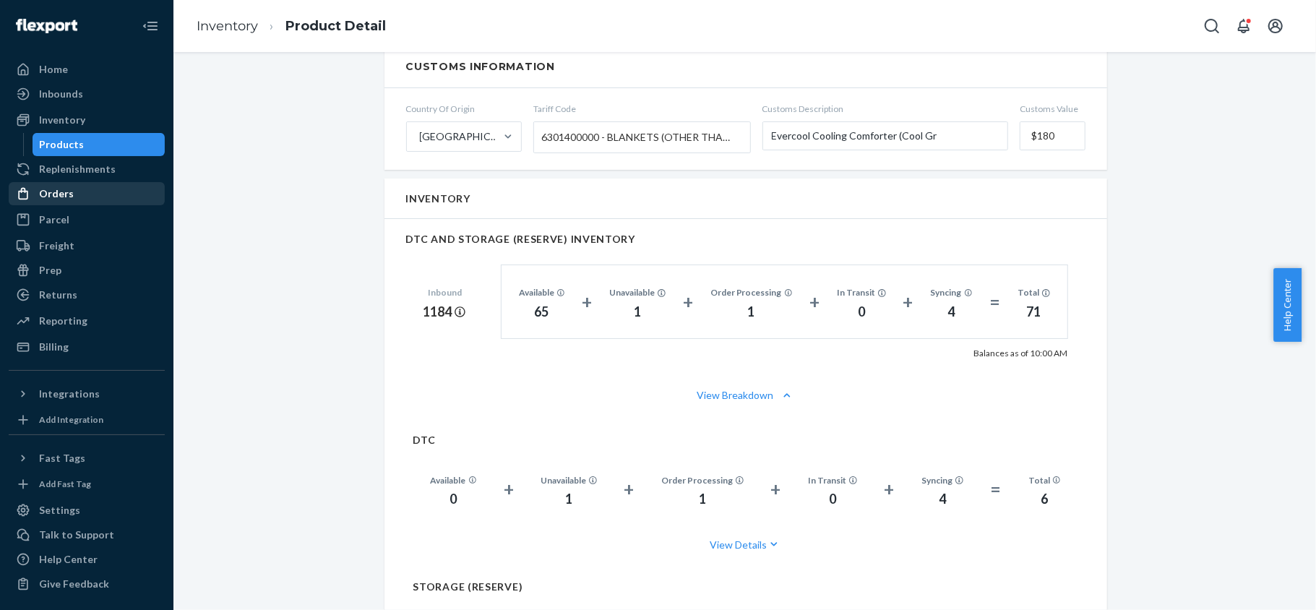
click at [78, 192] on div "Orders" at bounding box center [86, 193] width 153 height 20
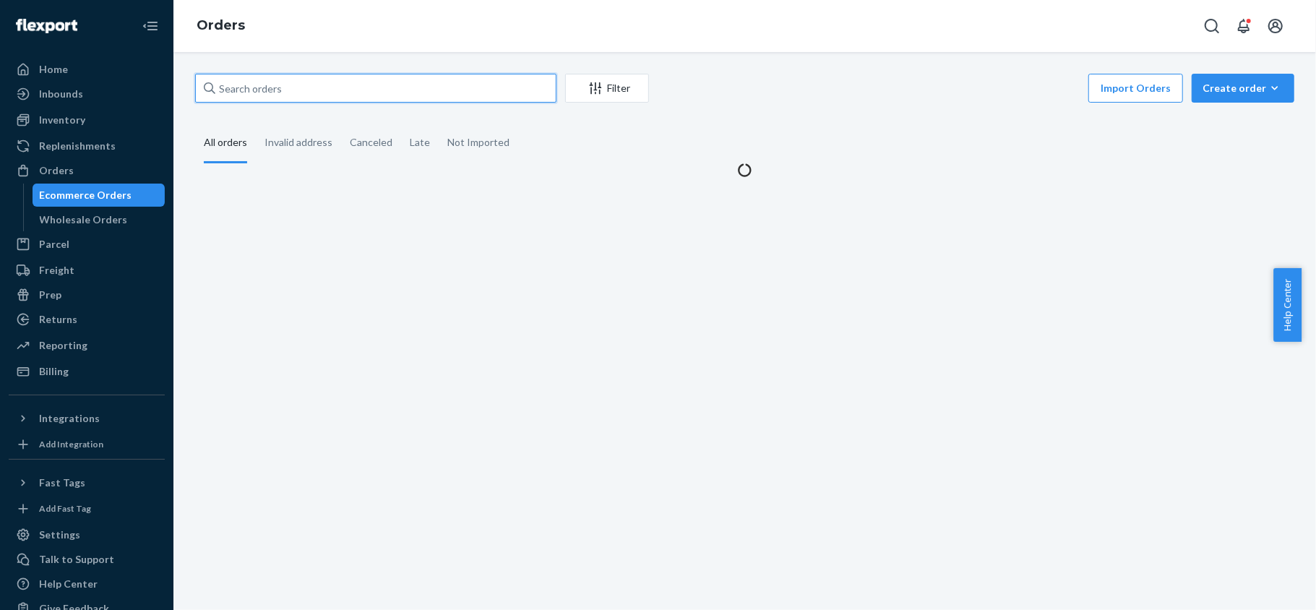
click at [328, 101] on input "text" at bounding box center [375, 88] width 361 height 29
paste input "REST-ESSS02QK"
type input "REST-ESSS02QK"
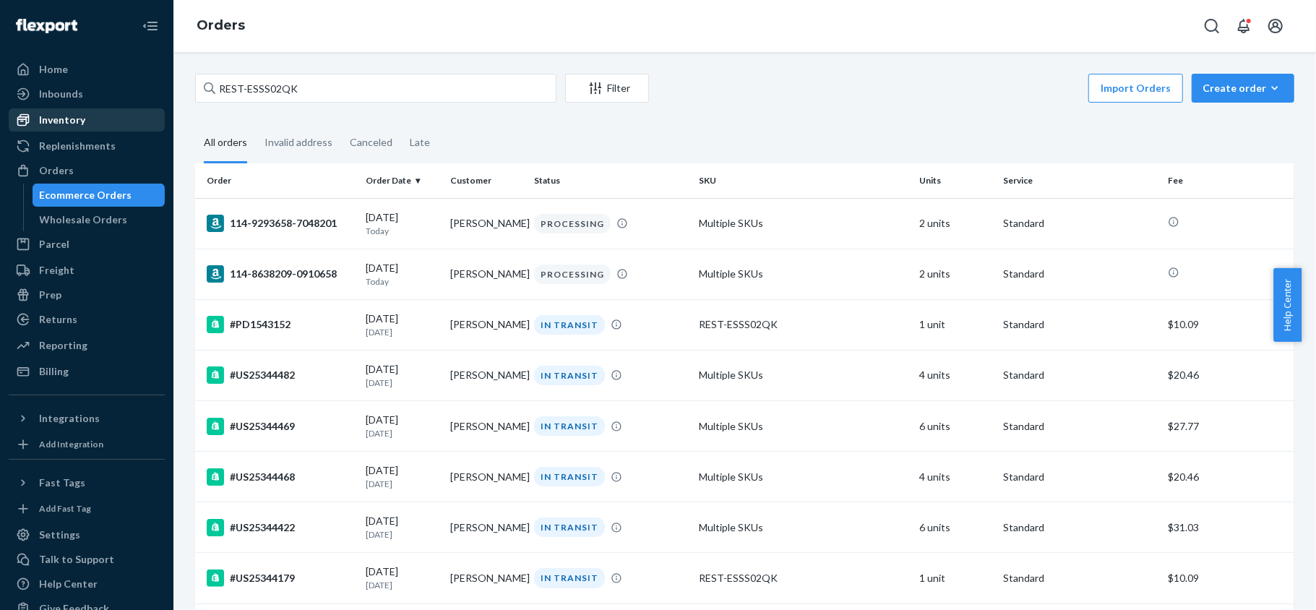
click at [99, 120] on div "Inventory" at bounding box center [86, 120] width 153 height 20
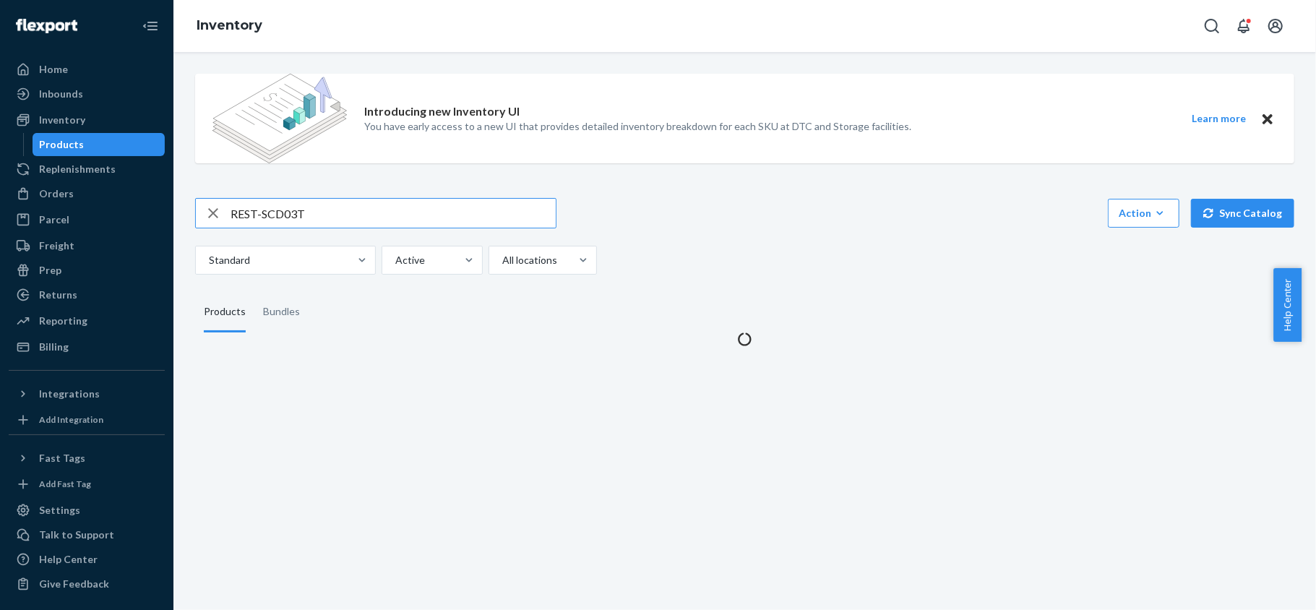
click at [345, 208] on input "REST-SCD03T" at bounding box center [392, 213] width 325 height 29
click at [344, 208] on input "REST-SCD03T" at bounding box center [392, 213] width 325 height 29
click at [342, 210] on input "REST-SCD03T" at bounding box center [392, 213] width 325 height 29
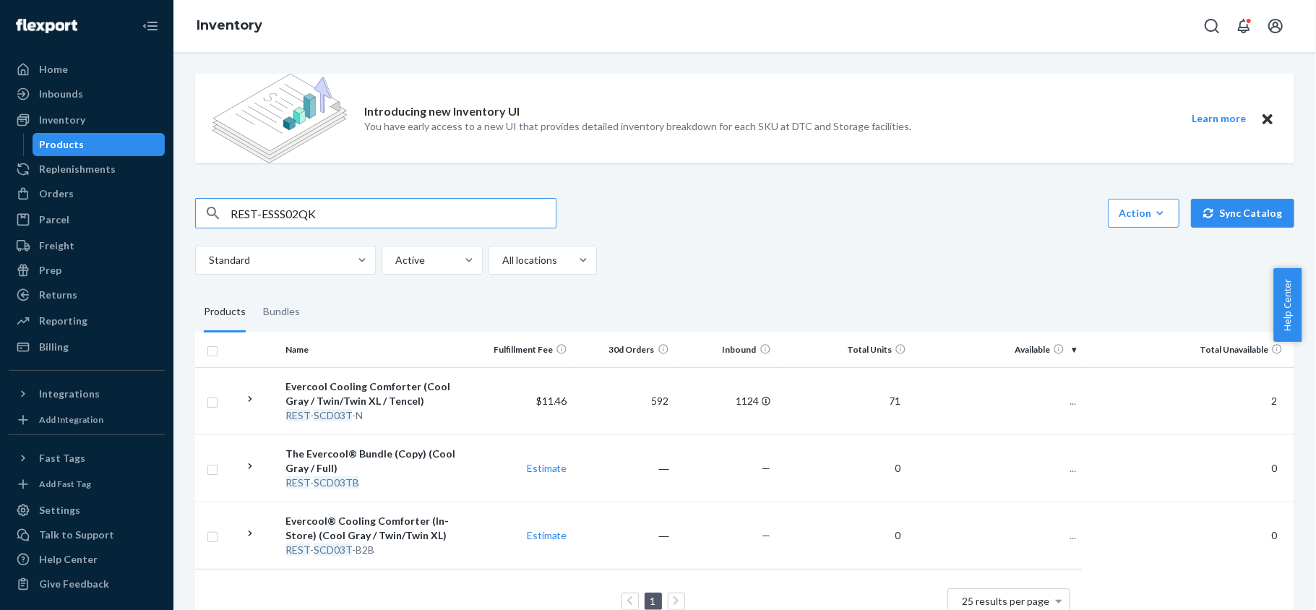
type input "REST-ESSS02QK"
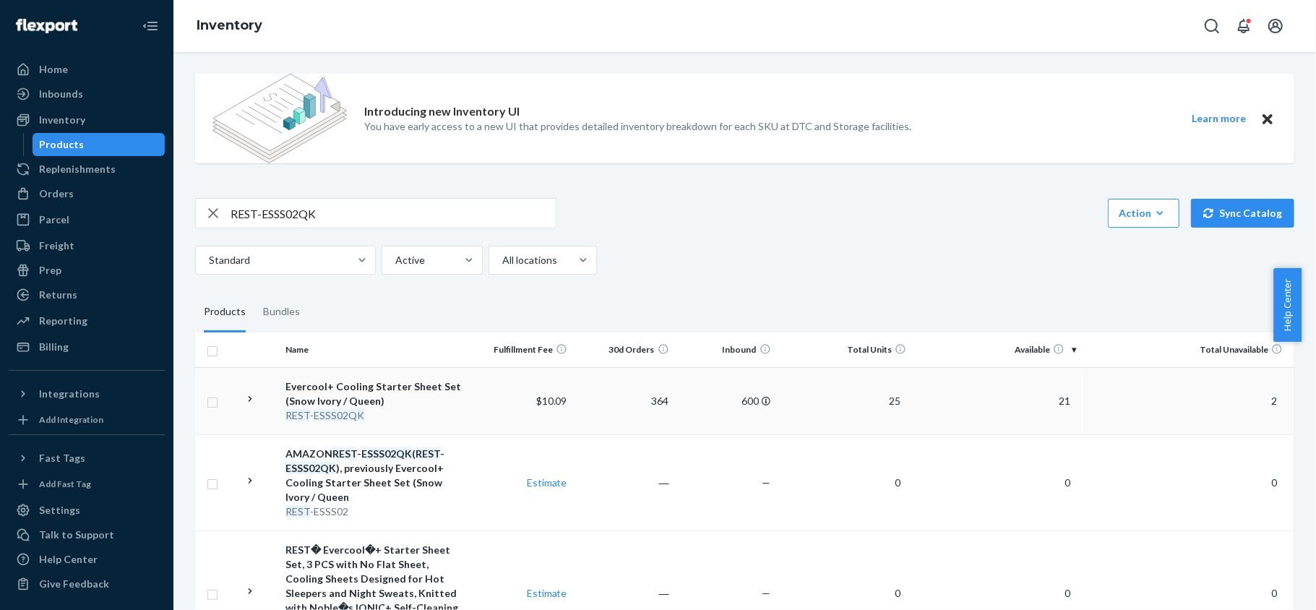
click at [1053, 396] on span "21" at bounding box center [1064, 400] width 23 height 12
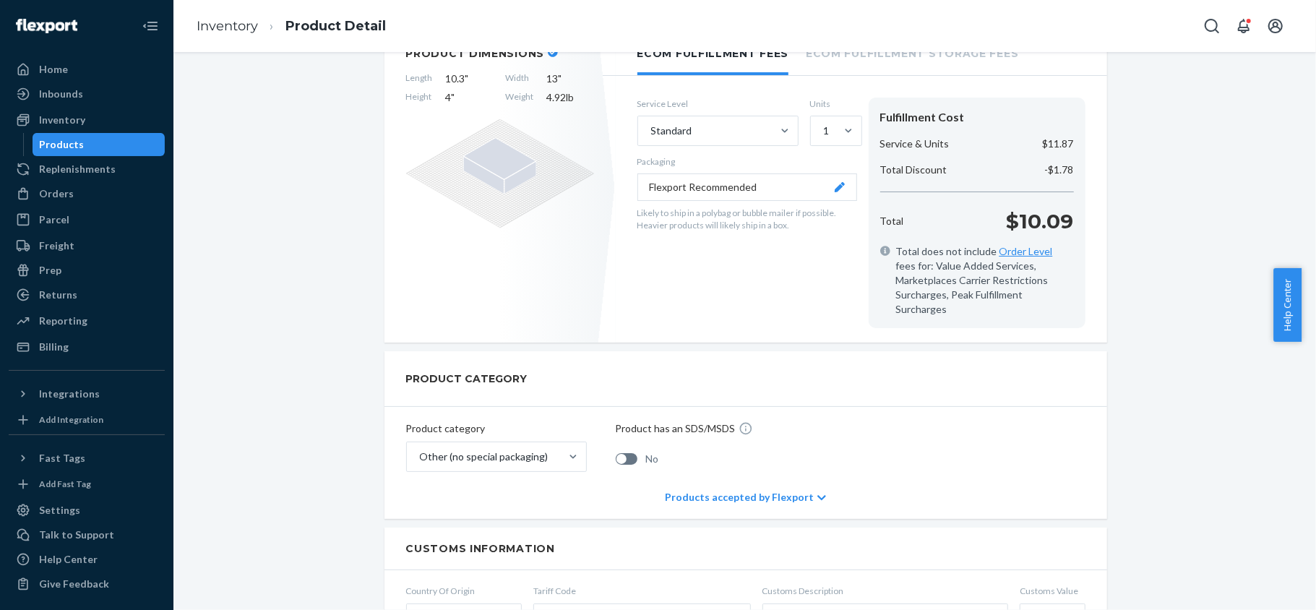
scroll to position [770, 0]
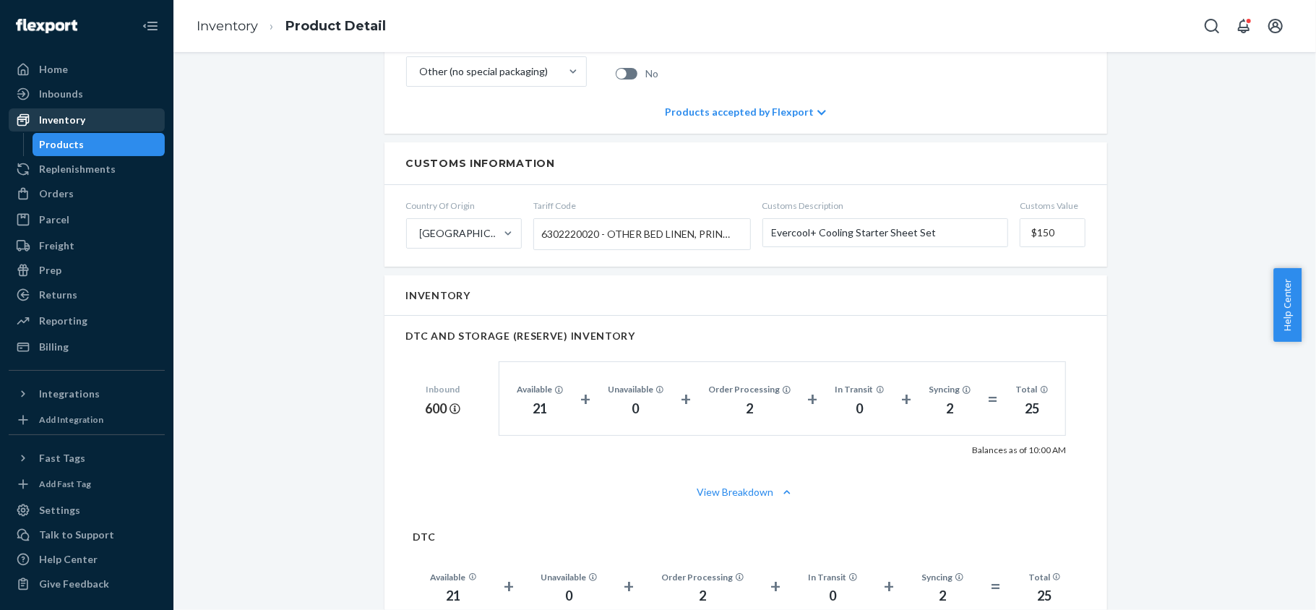
click at [101, 125] on div "Inventory" at bounding box center [86, 120] width 153 height 20
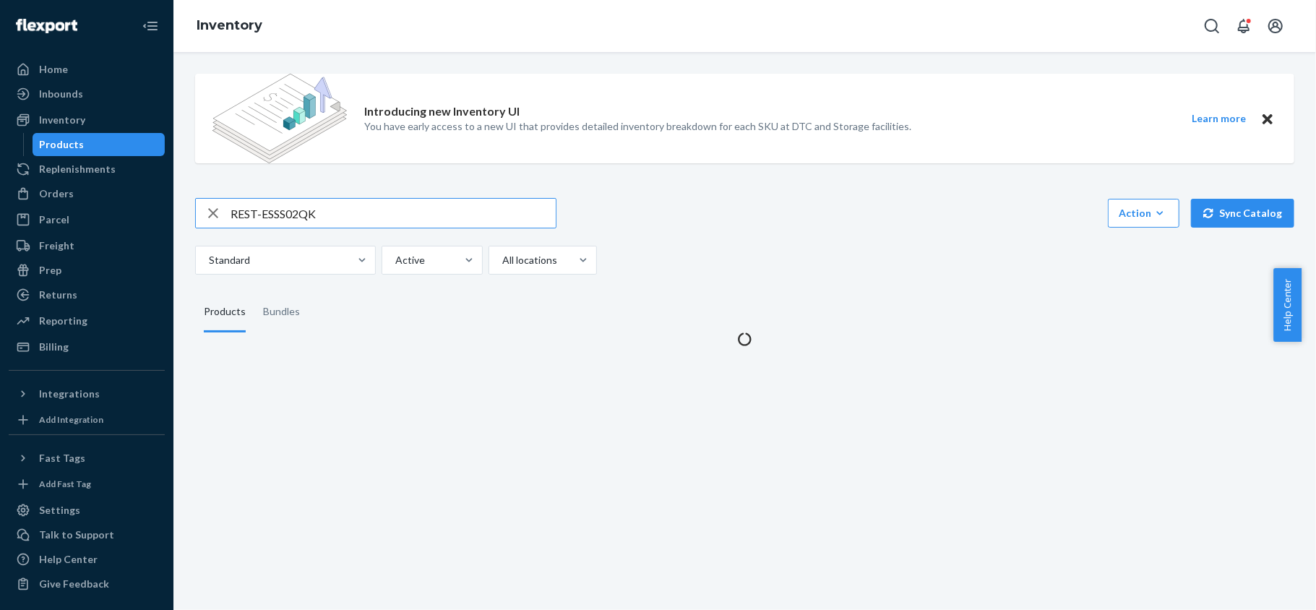
click at [310, 211] on input "REST-ESSS02QK" at bounding box center [392, 213] width 325 height 29
type input "REST-ESSS02K"
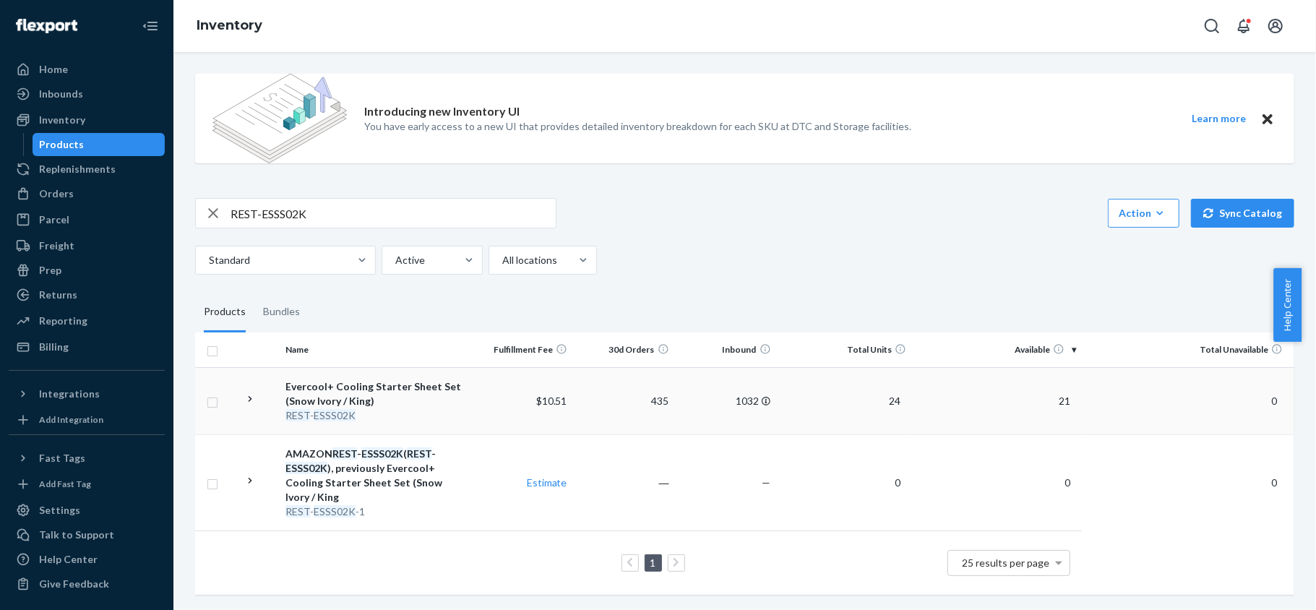
click at [1058, 405] on span "21" at bounding box center [1064, 400] width 23 height 12
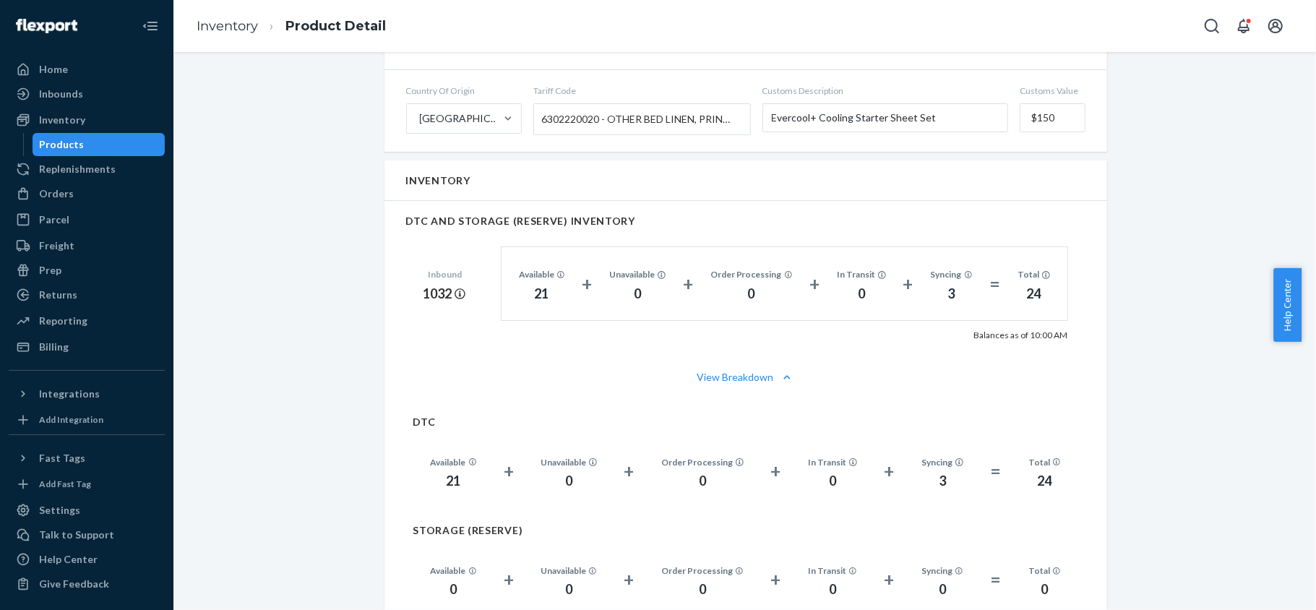
scroll to position [1059, 0]
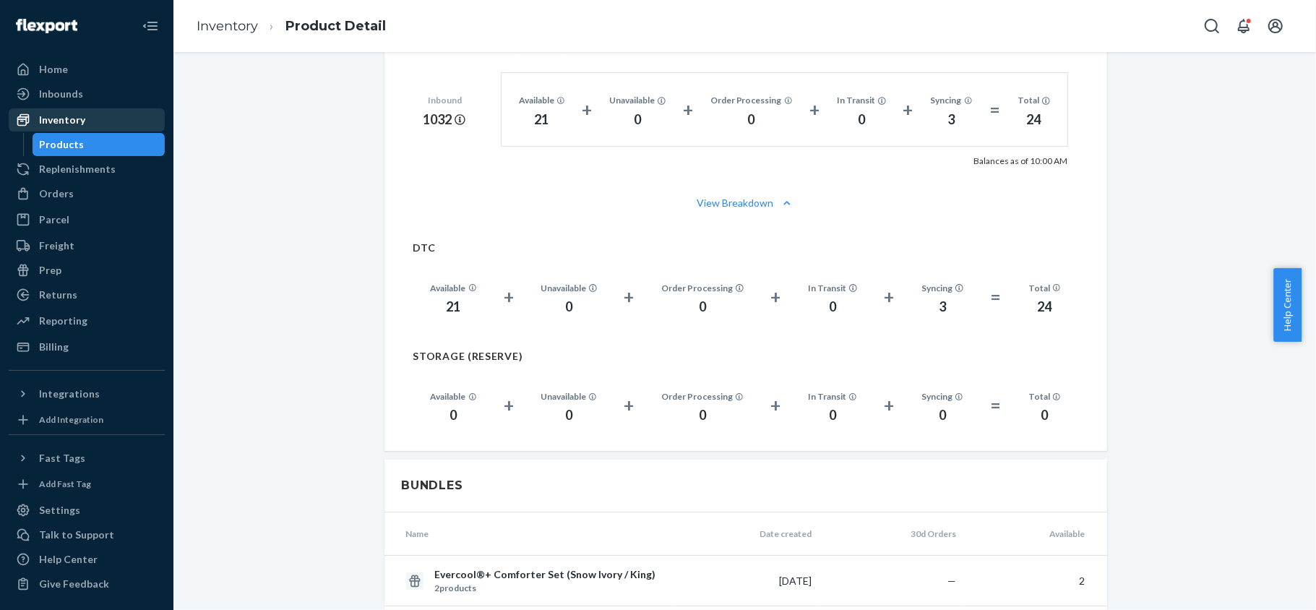
click at [82, 119] on div "Inventory" at bounding box center [62, 120] width 46 height 14
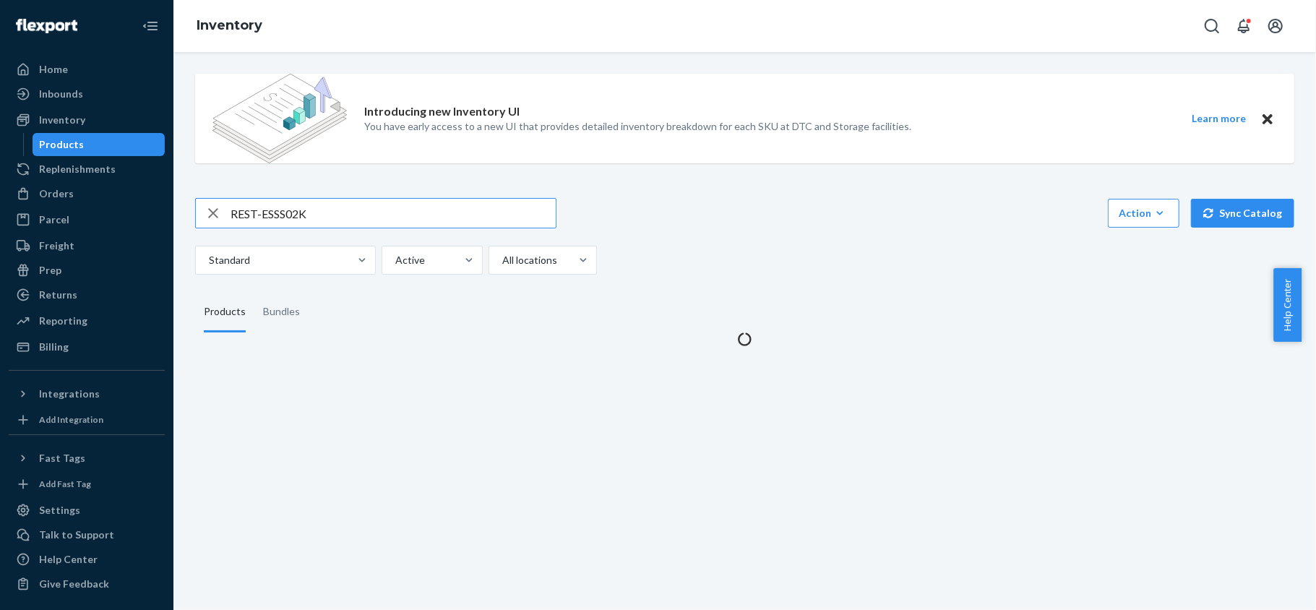
click at [324, 210] on input "REST-ESSS02K" at bounding box center [392, 213] width 325 height 29
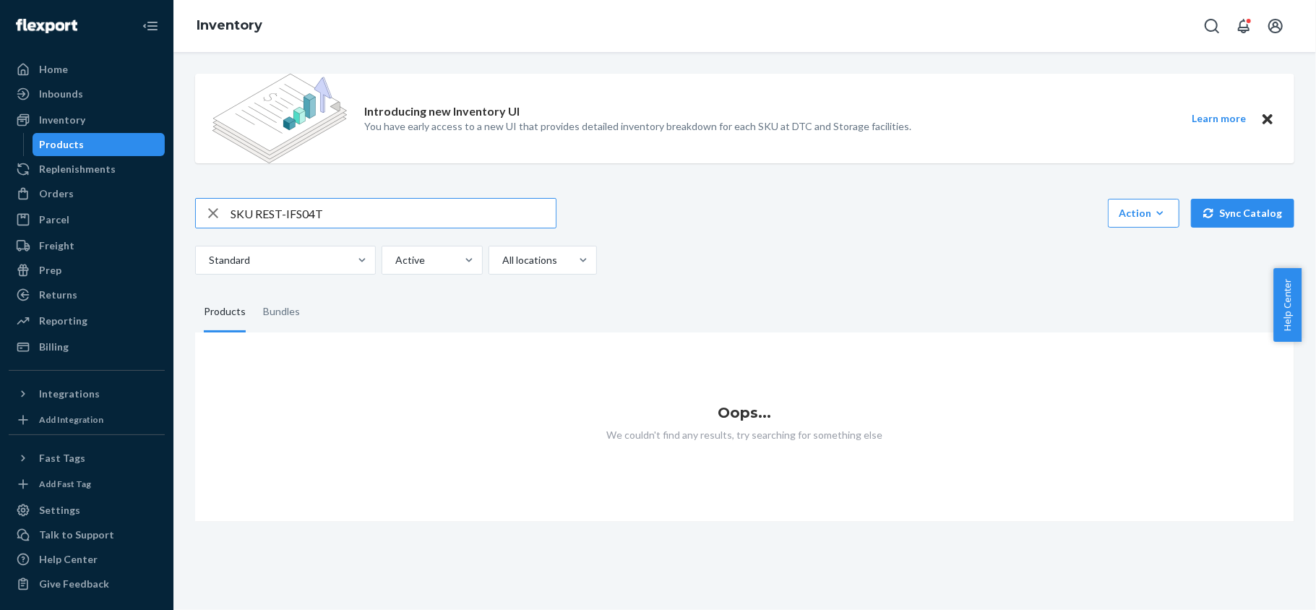
click at [252, 215] on input "SKU REST-IFS04T" at bounding box center [392, 213] width 325 height 29
drag, startPoint x: 254, startPoint y: 215, endPoint x: 181, endPoint y: 215, distance: 73.7
click at [181, 215] on div "Introducing new Inventory UI You have early access to a new UI that provides de…" at bounding box center [744, 331] width 1142 height 558
type input "REST-IFS04T"
